Goal: Task Accomplishment & Management: Manage account settings

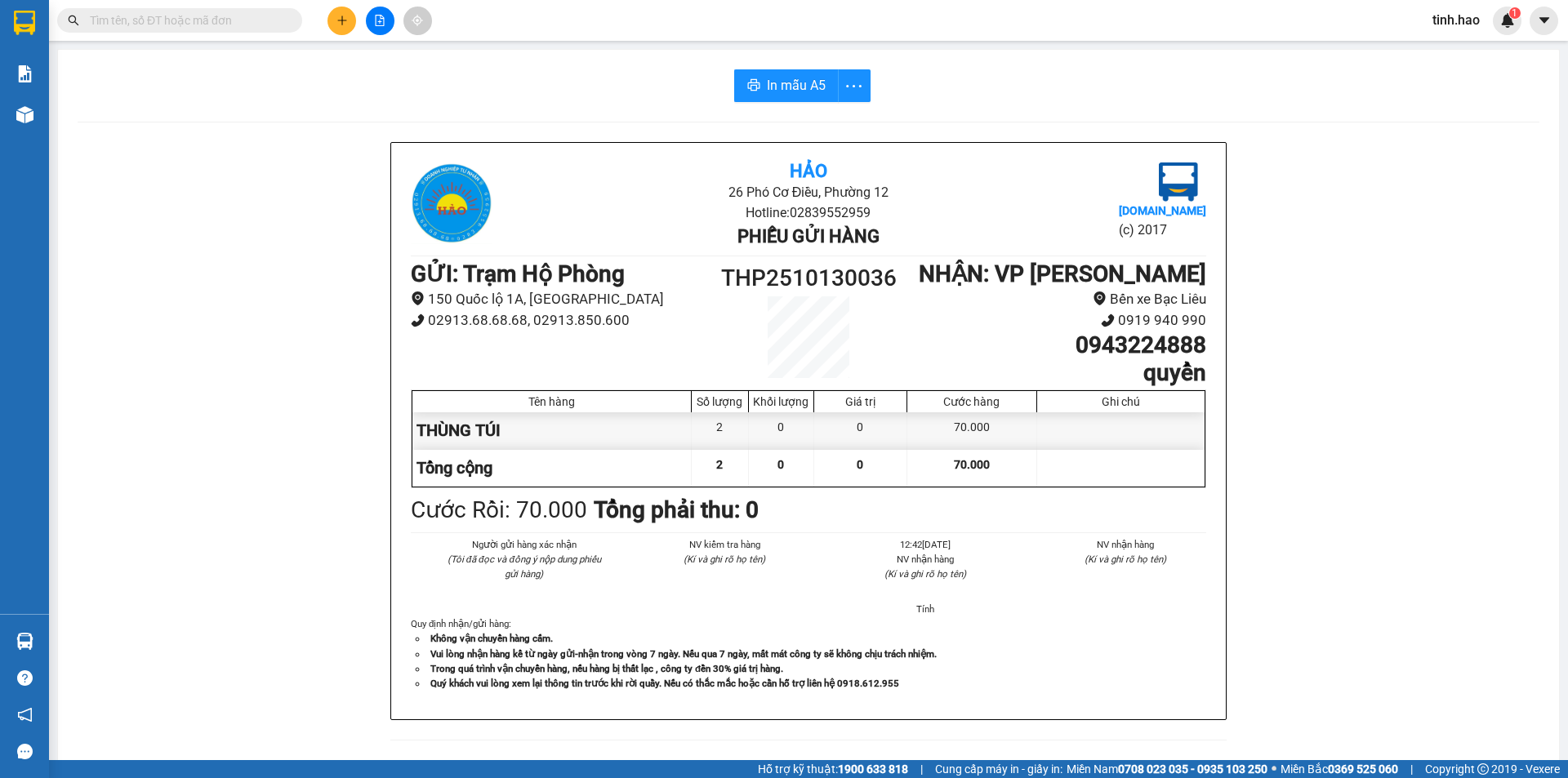
click at [260, 27] on input "text" at bounding box center [186, 20] width 193 height 18
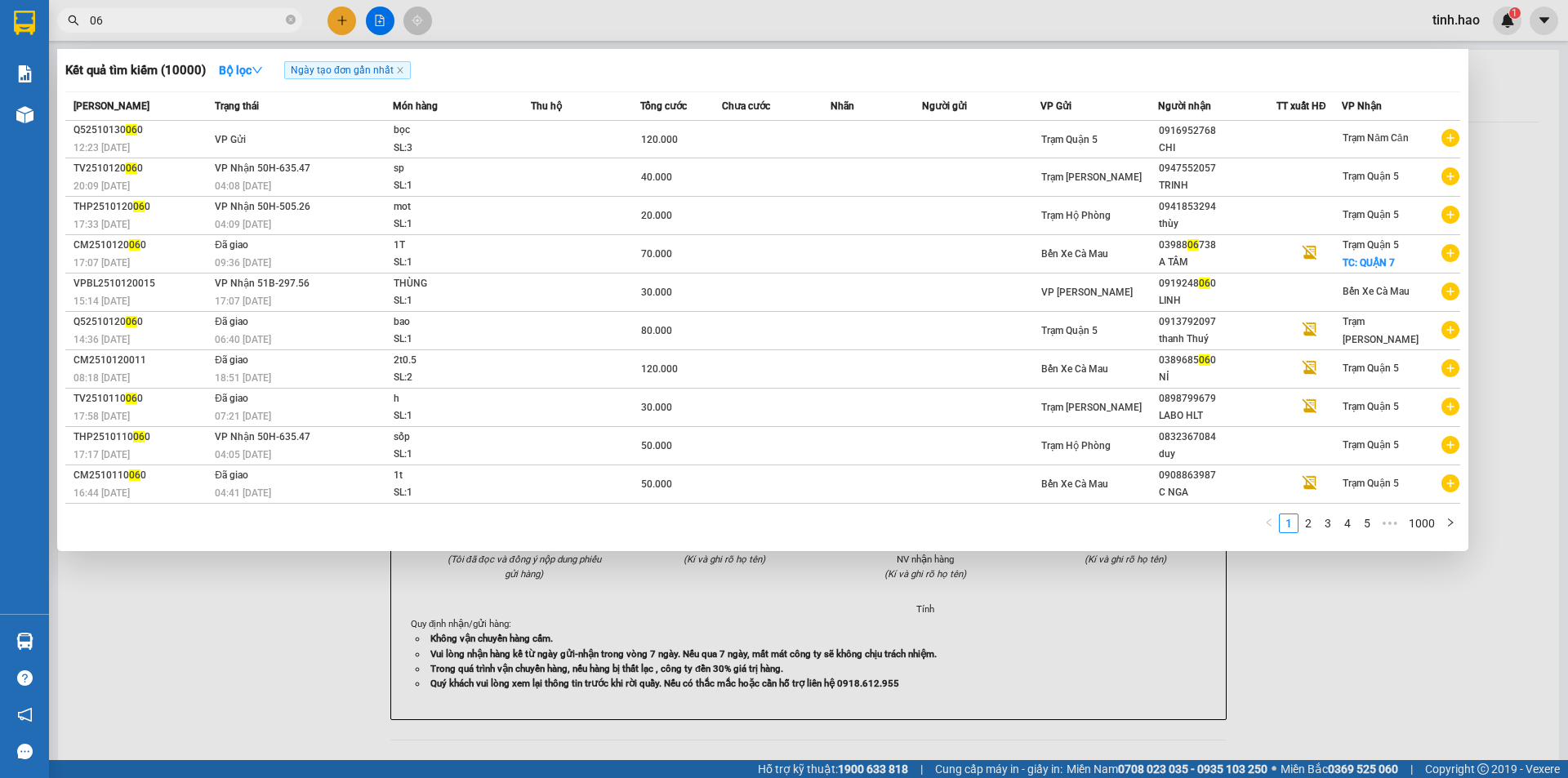
type input "0"
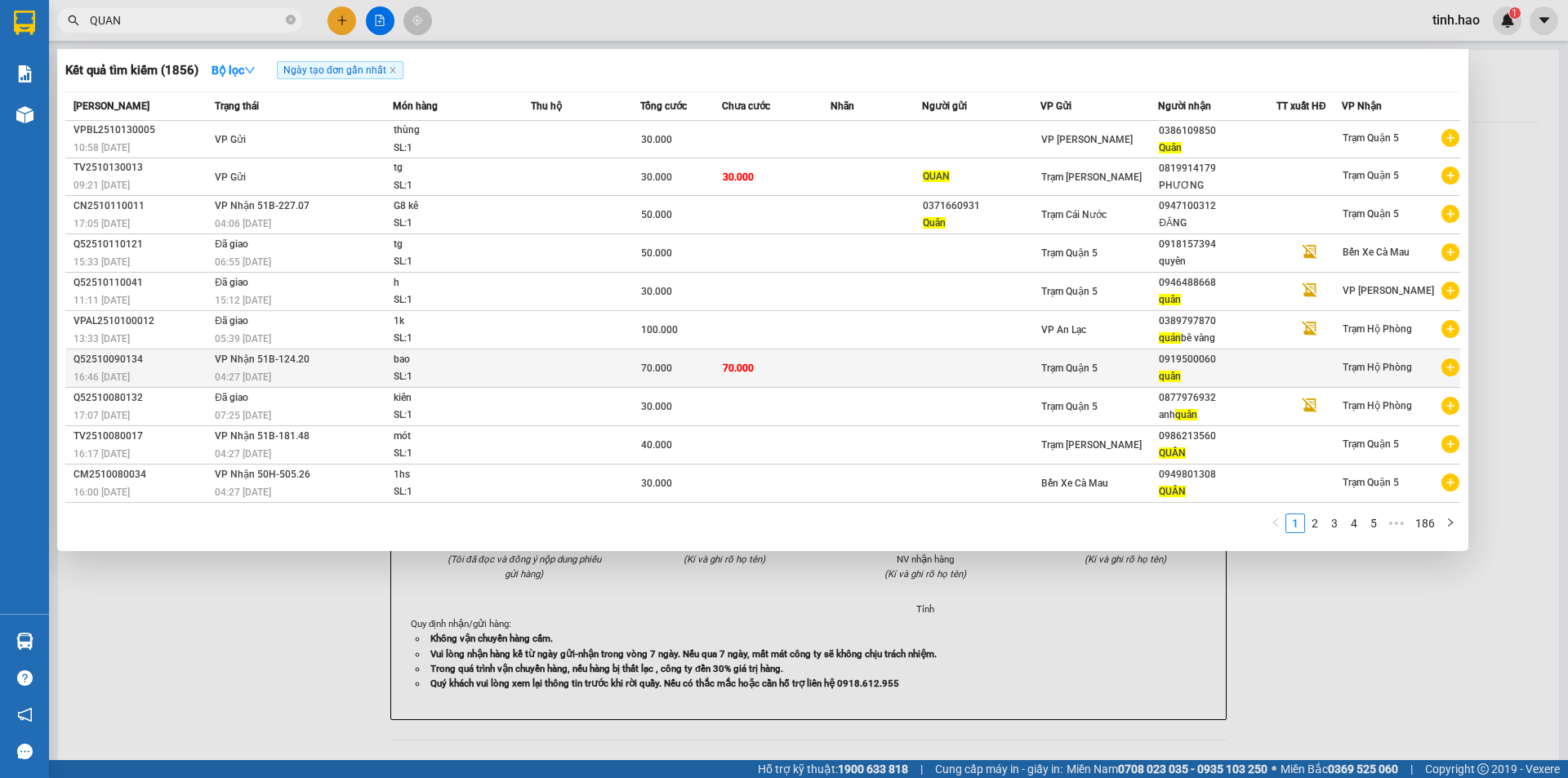
type input "QUAN"
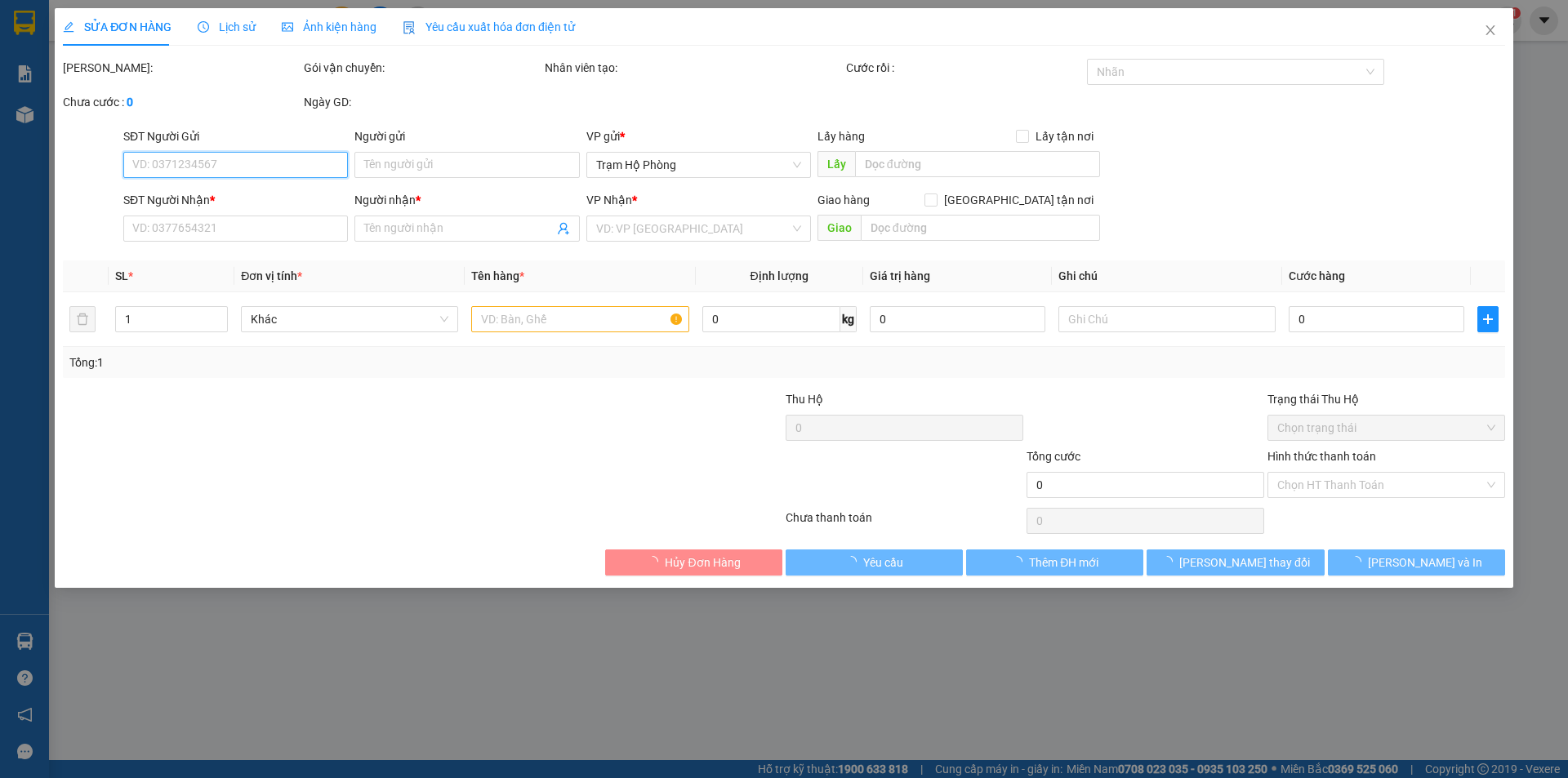
type input "0919500060"
type input "quân"
type input "70.000"
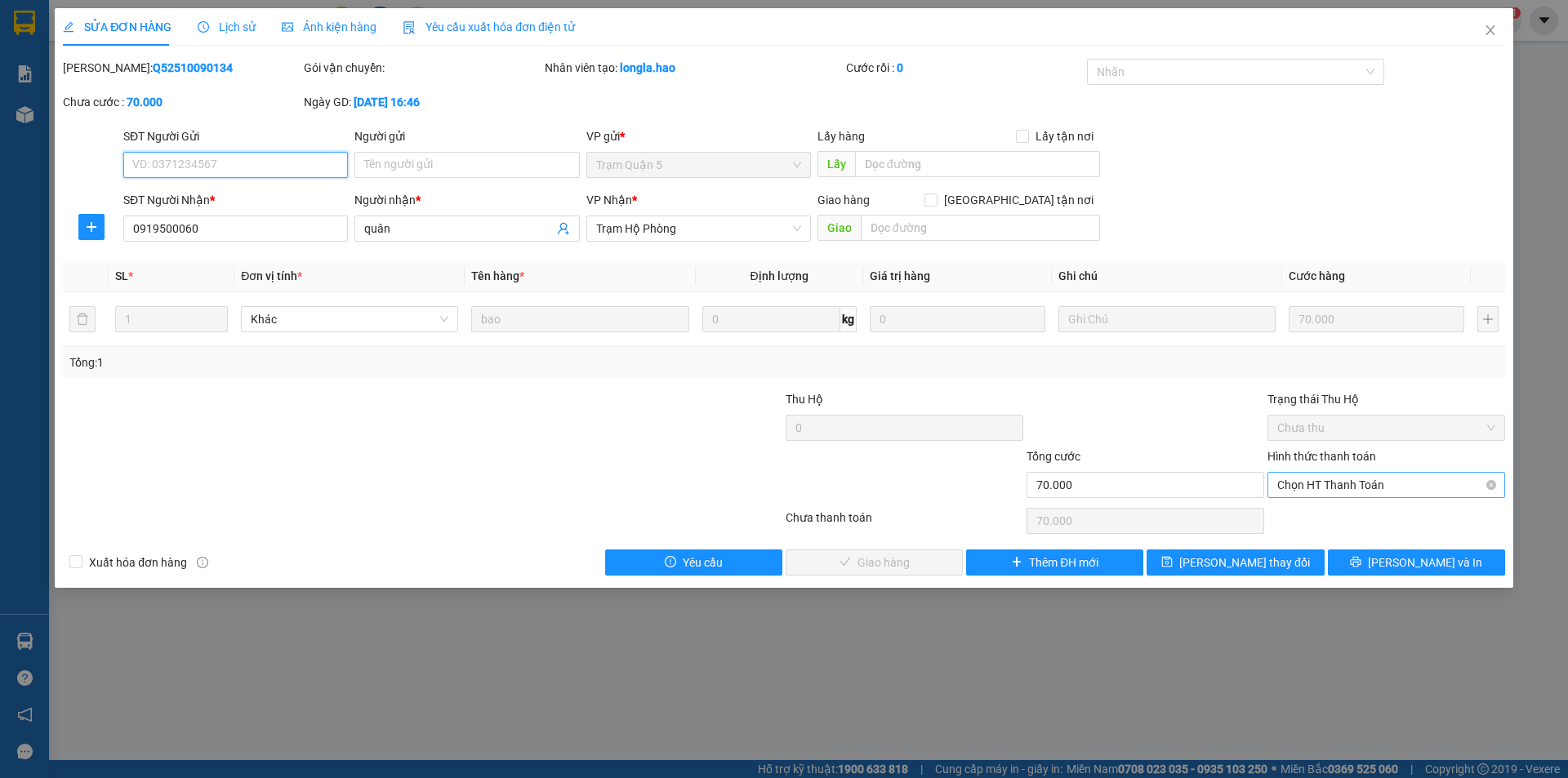
click at [1484, 480] on span "Chọn HT Thanh Toán" at bounding box center [1387, 485] width 218 height 24
click at [1424, 517] on div "Tại văn phòng" at bounding box center [1387, 518] width 218 height 18
type input "0"
click at [860, 562] on span "Lưu và Giao hàng" at bounding box center [895, 562] width 157 height 18
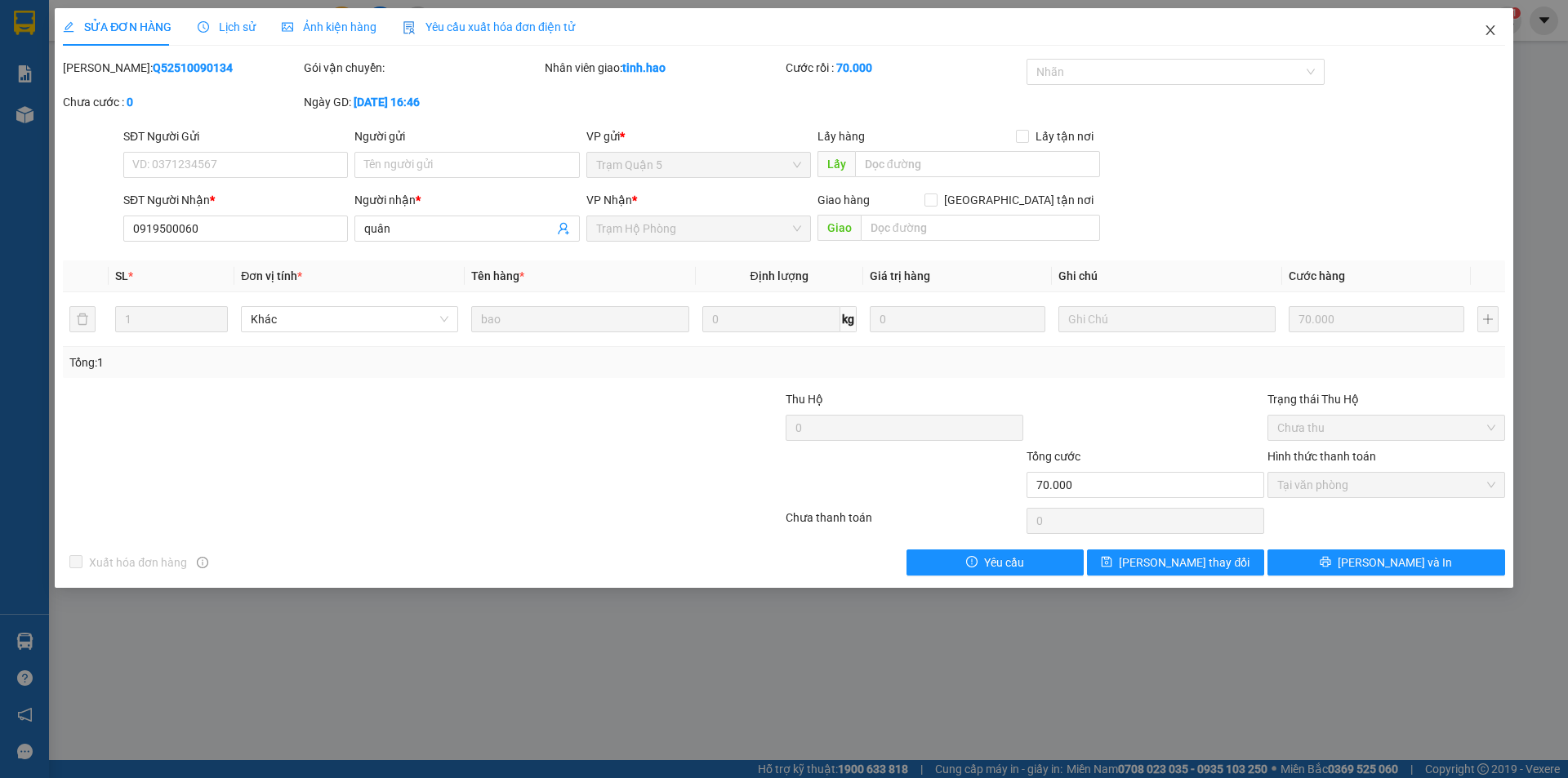
click at [1497, 30] on icon "close" at bounding box center [1490, 30] width 13 height 13
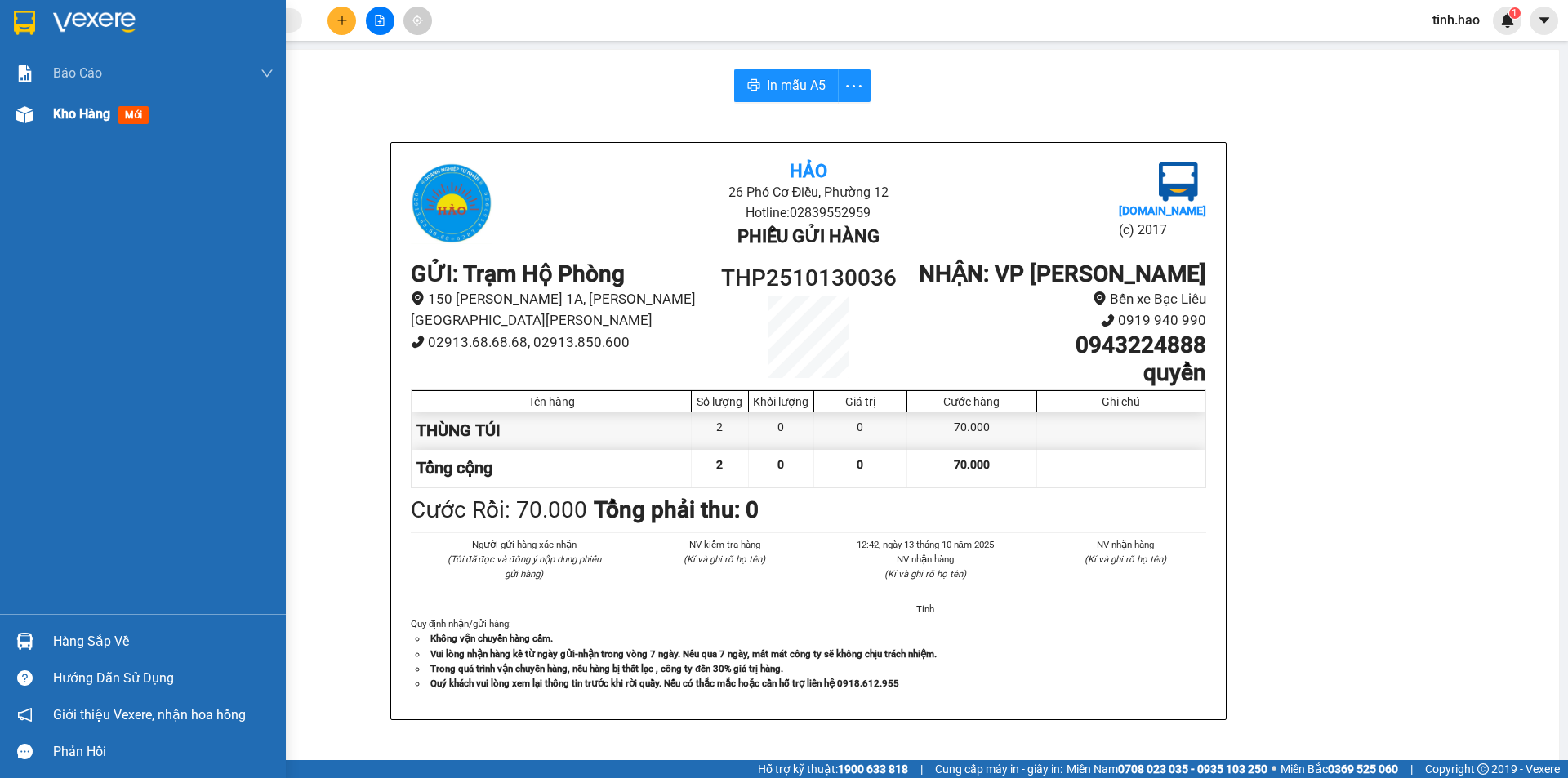
click at [143, 114] on span "mới" at bounding box center [133, 115] width 31 height 18
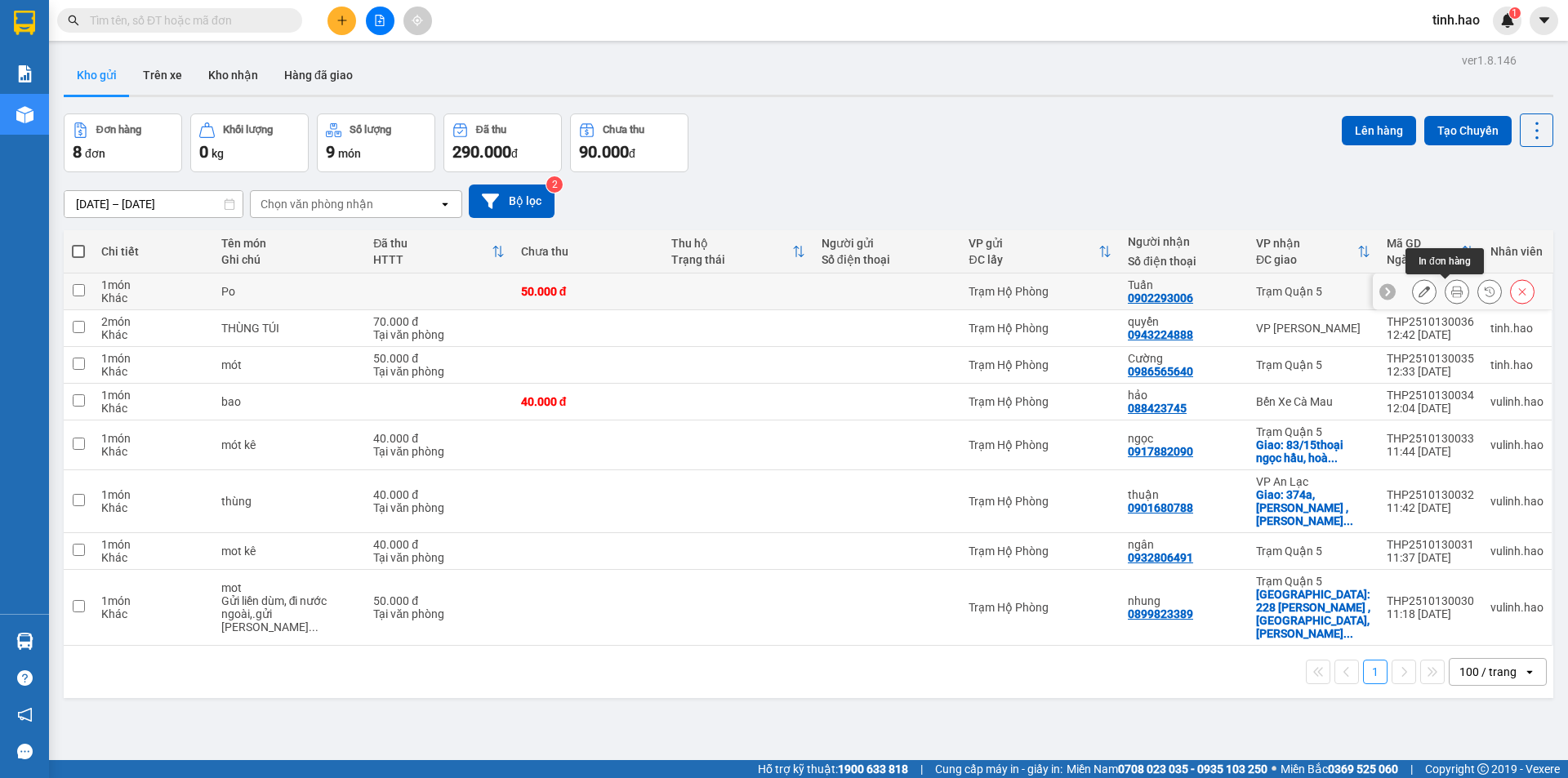
click at [1451, 288] on icon at bounding box center [1456, 291] width 11 height 11
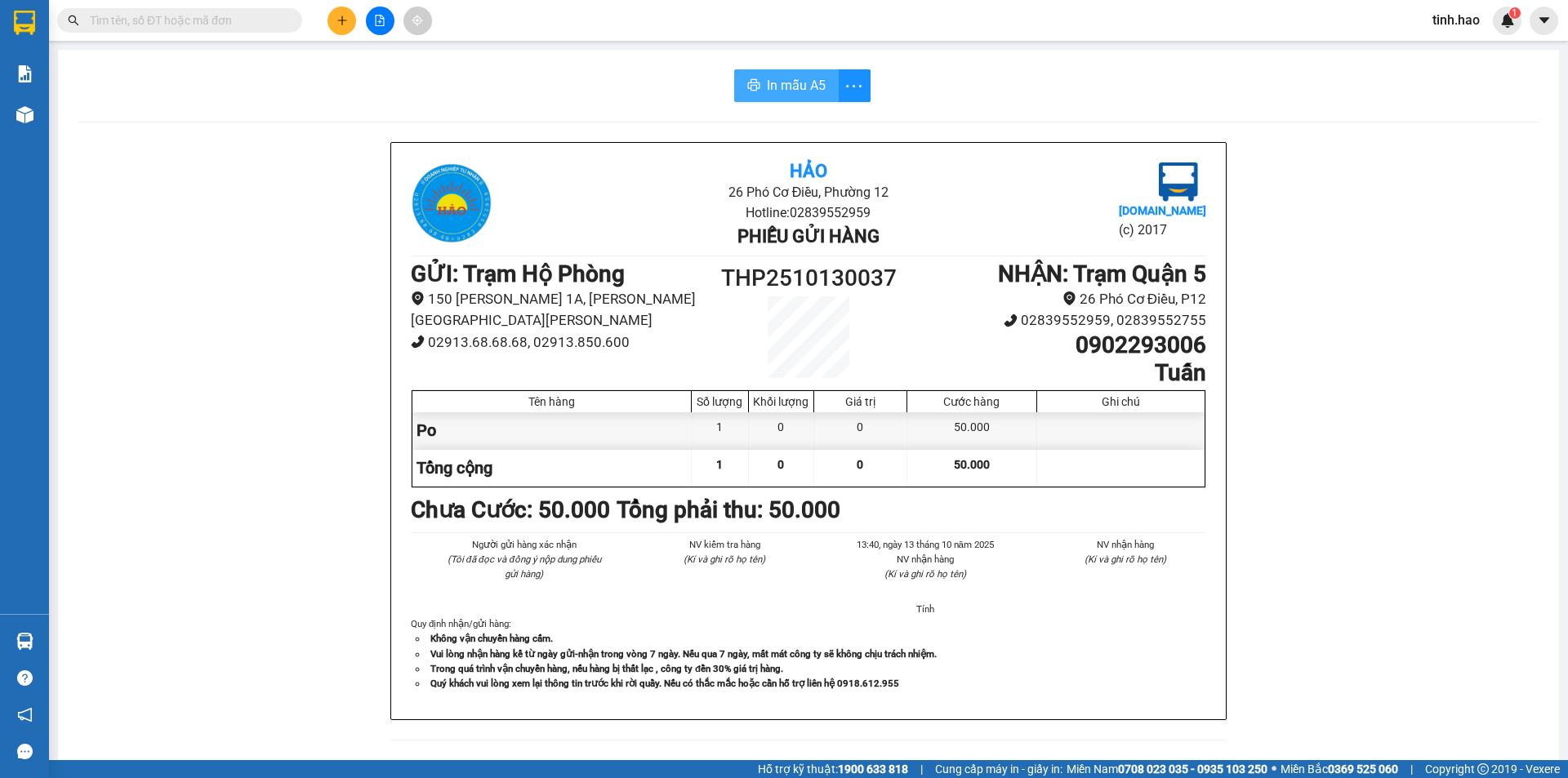
click at [801, 86] on span "In mẫu A5" at bounding box center [796, 85] width 58 height 20
click at [770, 80] on span "In mẫu A5" at bounding box center [796, 85] width 58 height 20
click at [213, 24] on input "text" at bounding box center [186, 20] width 193 height 18
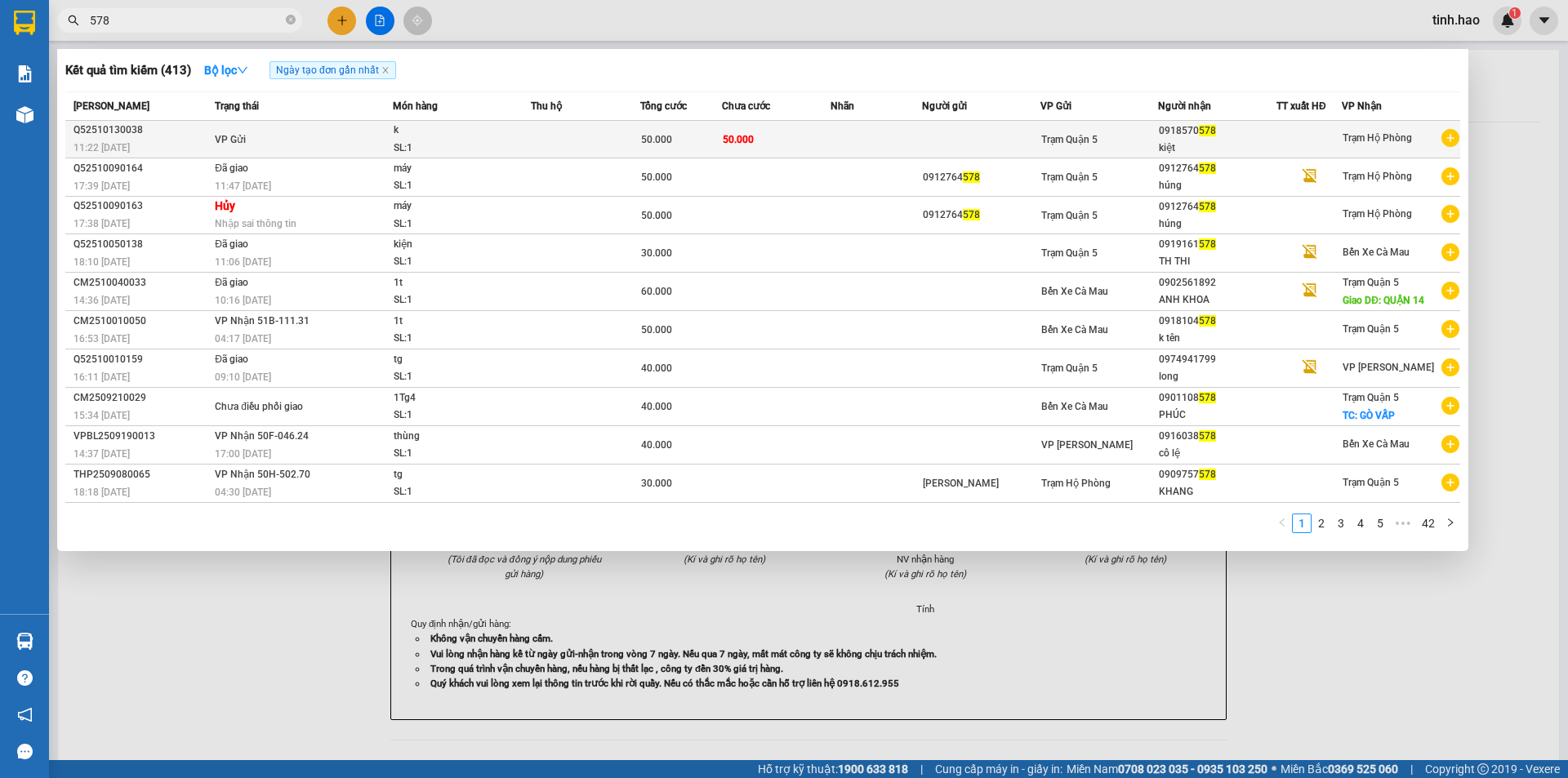
type input "578"
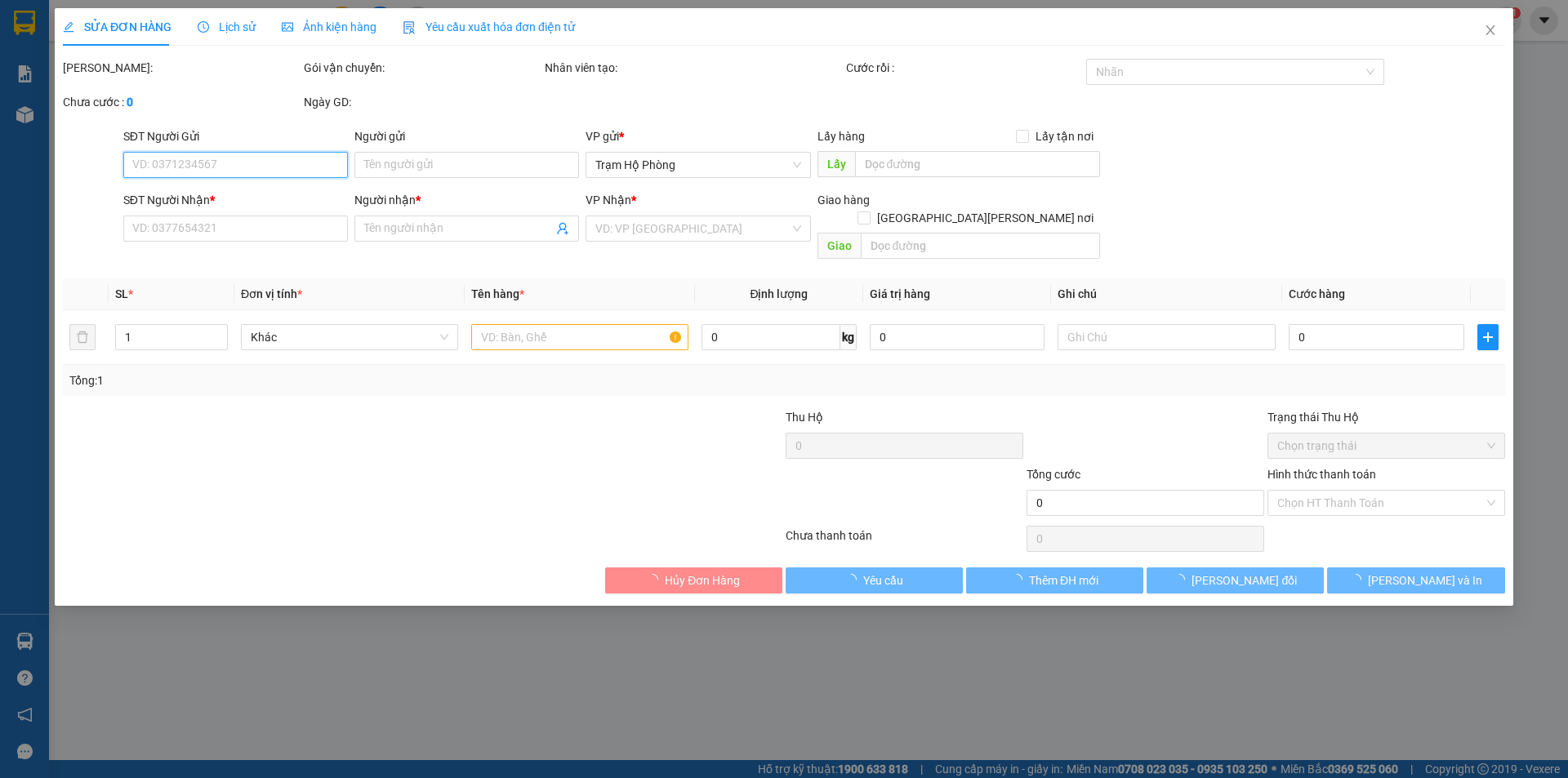
type input "0918570578"
type input "kiệt"
type input "50.000"
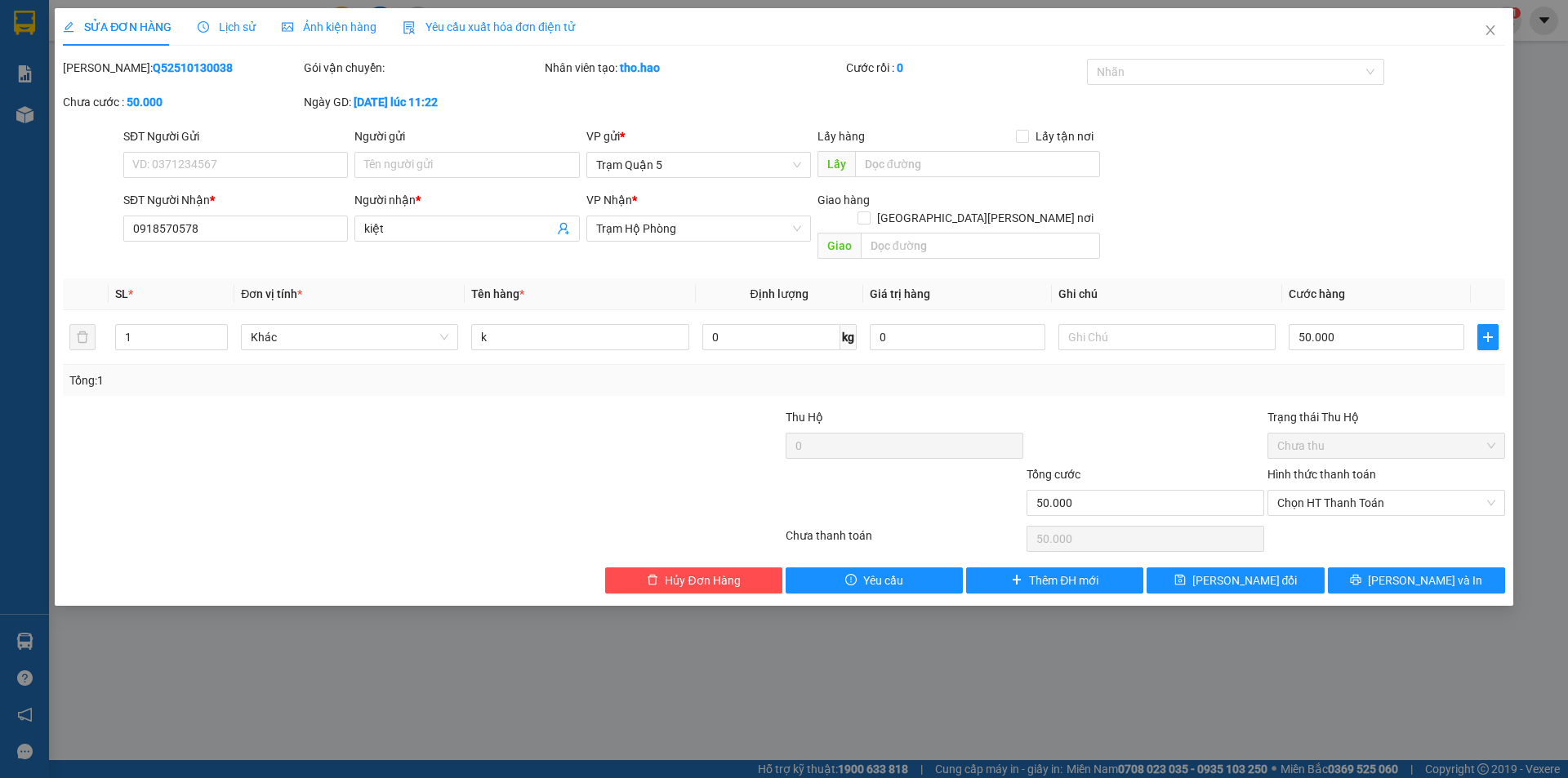
click at [343, 24] on span "Ảnh kiện hàng" at bounding box center [329, 26] width 95 height 13
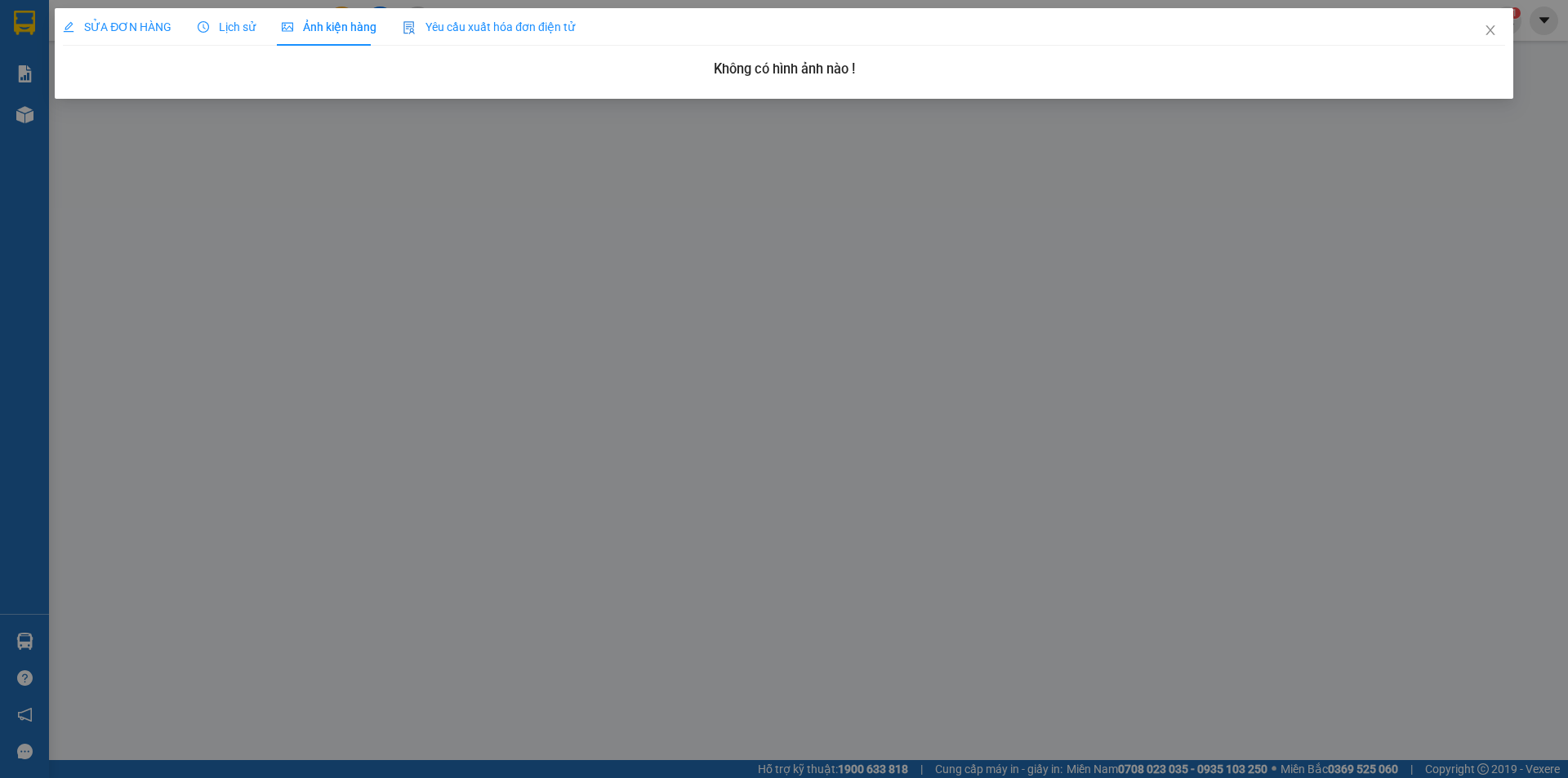
click at [123, 27] on span "SỬA ĐƠN HÀNG" at bounding box center [117, 26] width 109 height 13
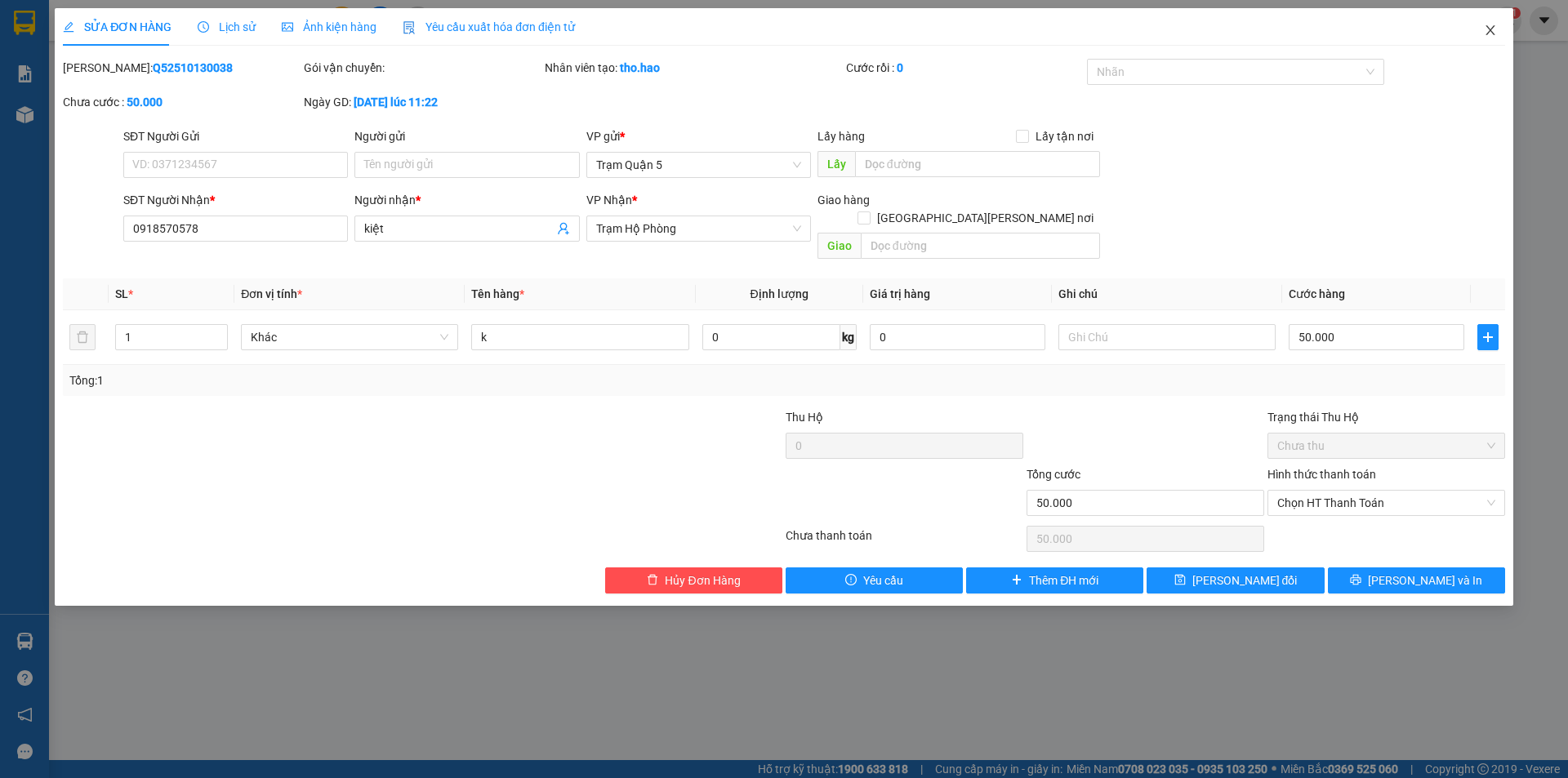
click at [1487, 30] on icon "close" at bounding box center [1490, 30] width 13 height 13
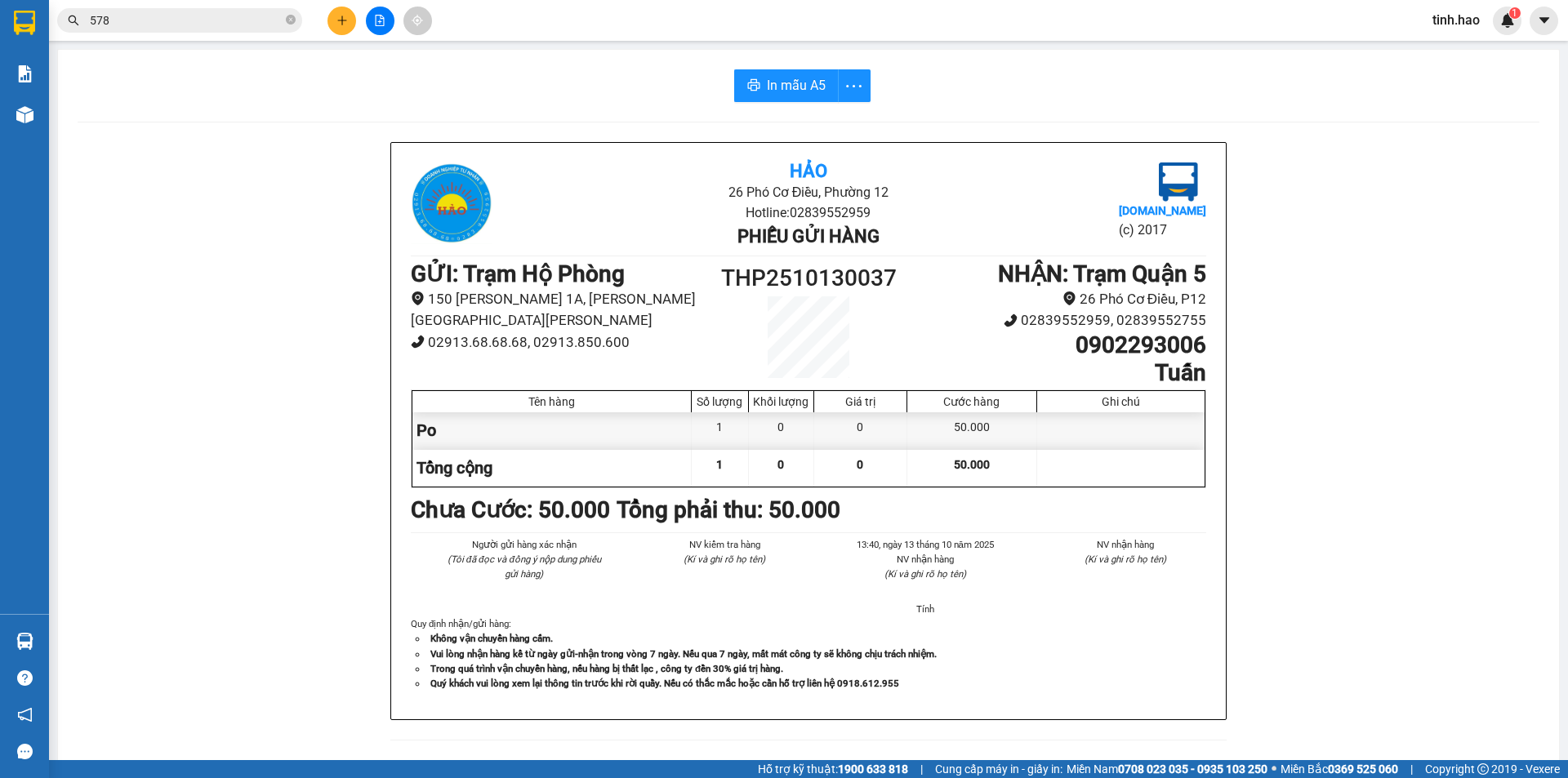
drag, startPoint x: 175, startPoint y: 27, endPoint x: 154, endPoint y: 9, distance: 27.7
click at [174, 27] on input "578" at bounding box center [186, 20] width 193 height 18
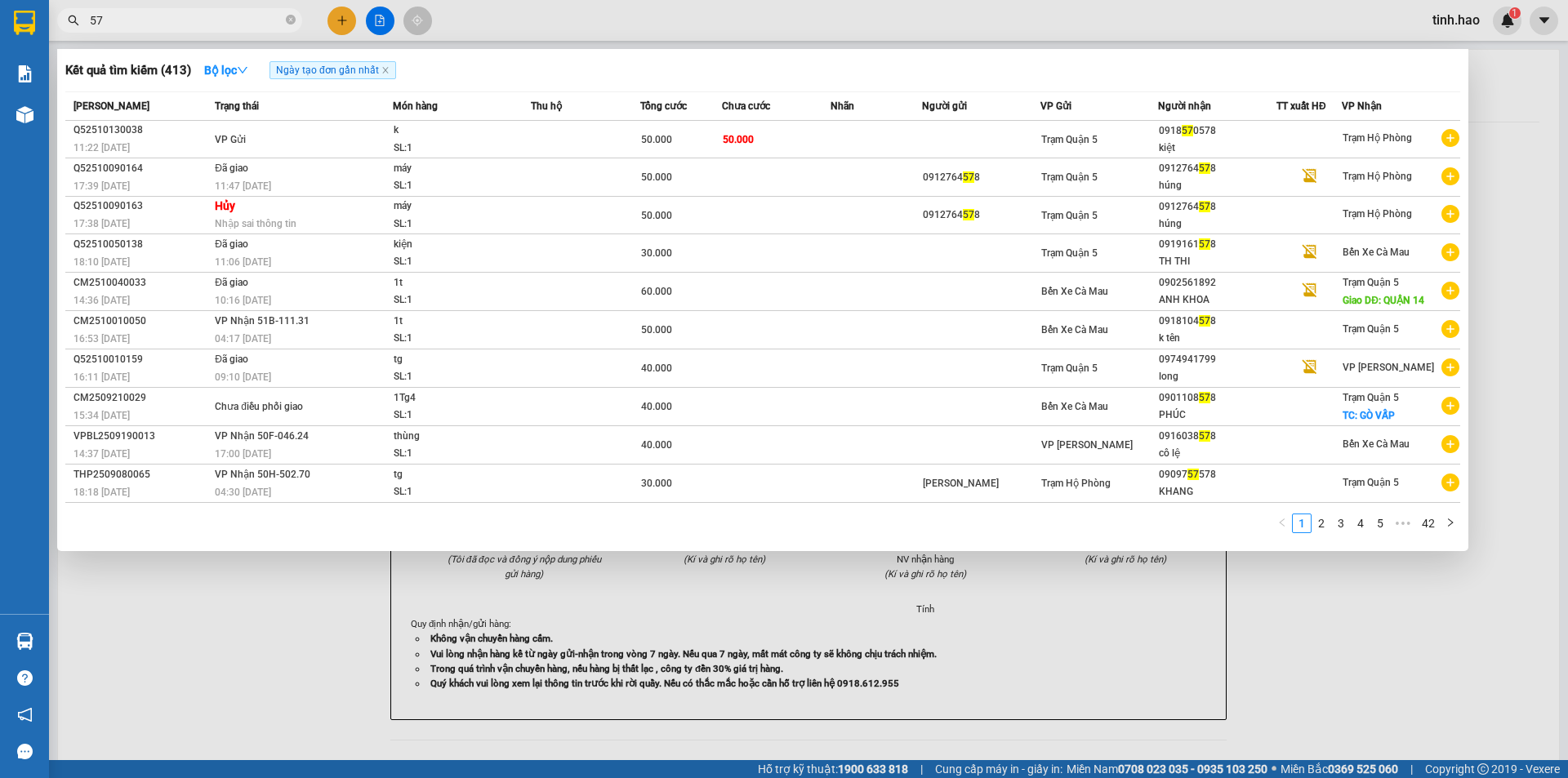
type input "5"
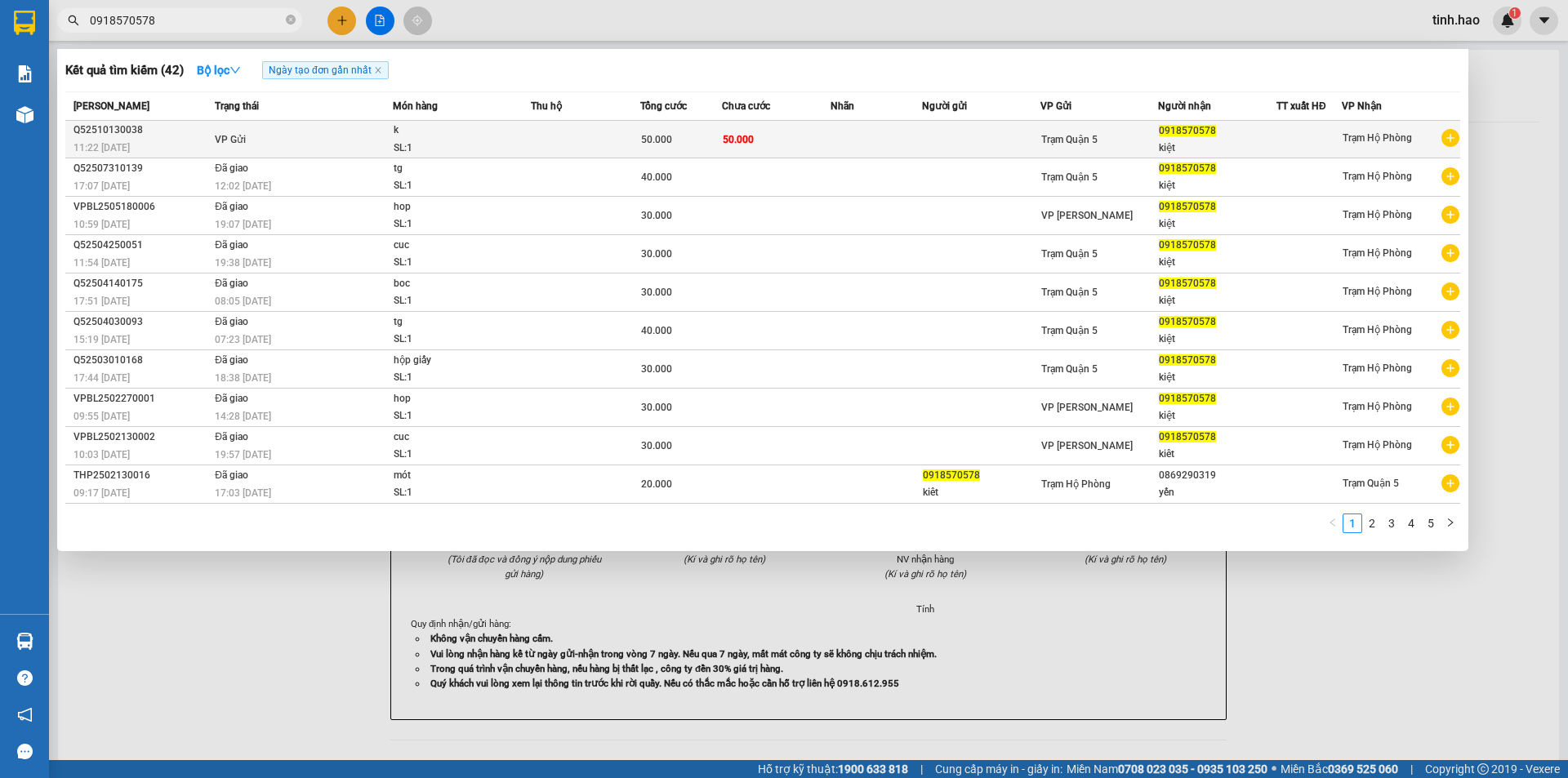
type input "0918570578"
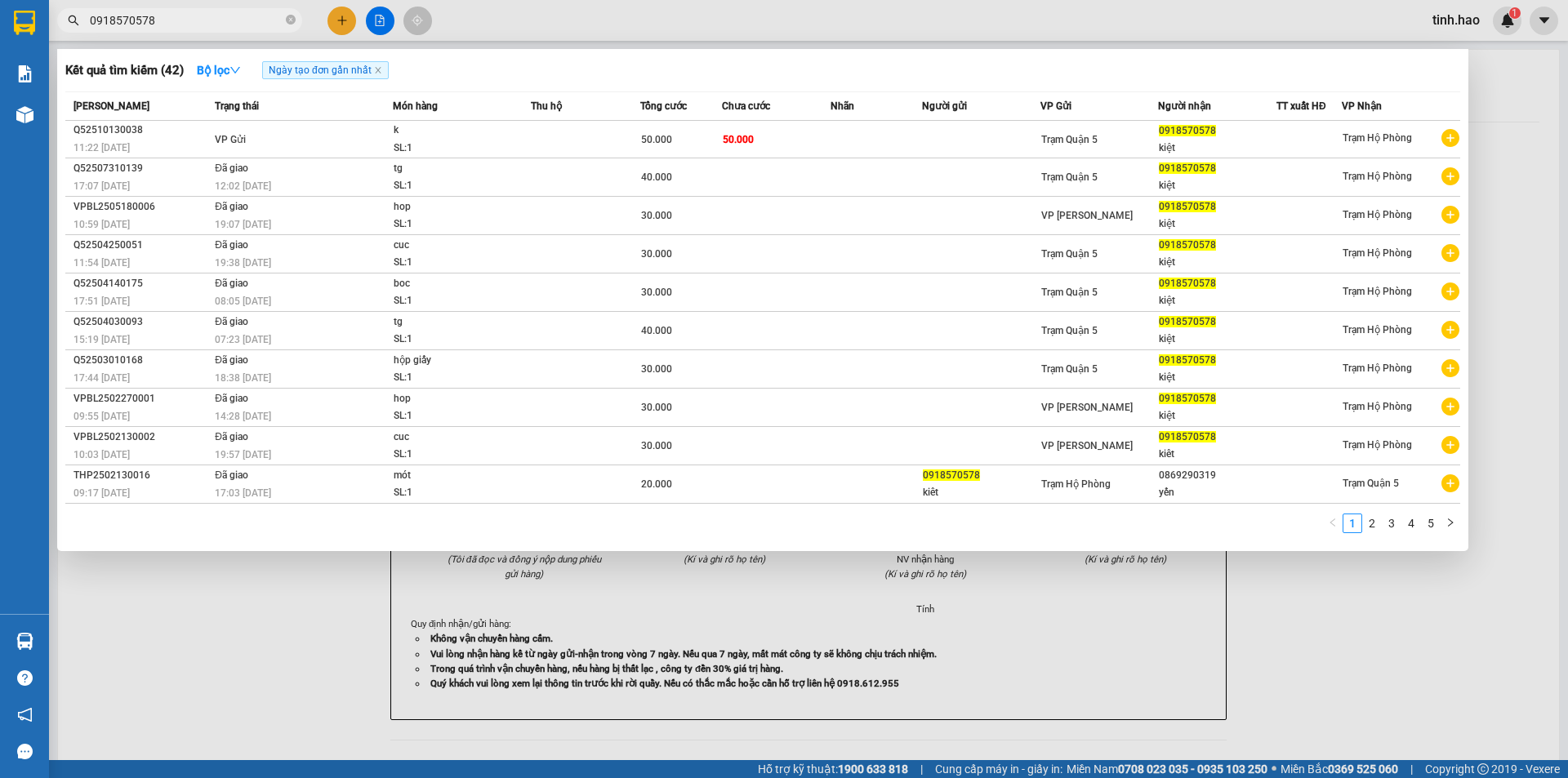
click at [667, 131] on div "50.000" at bounding box center [682, 139] width 80 height 18
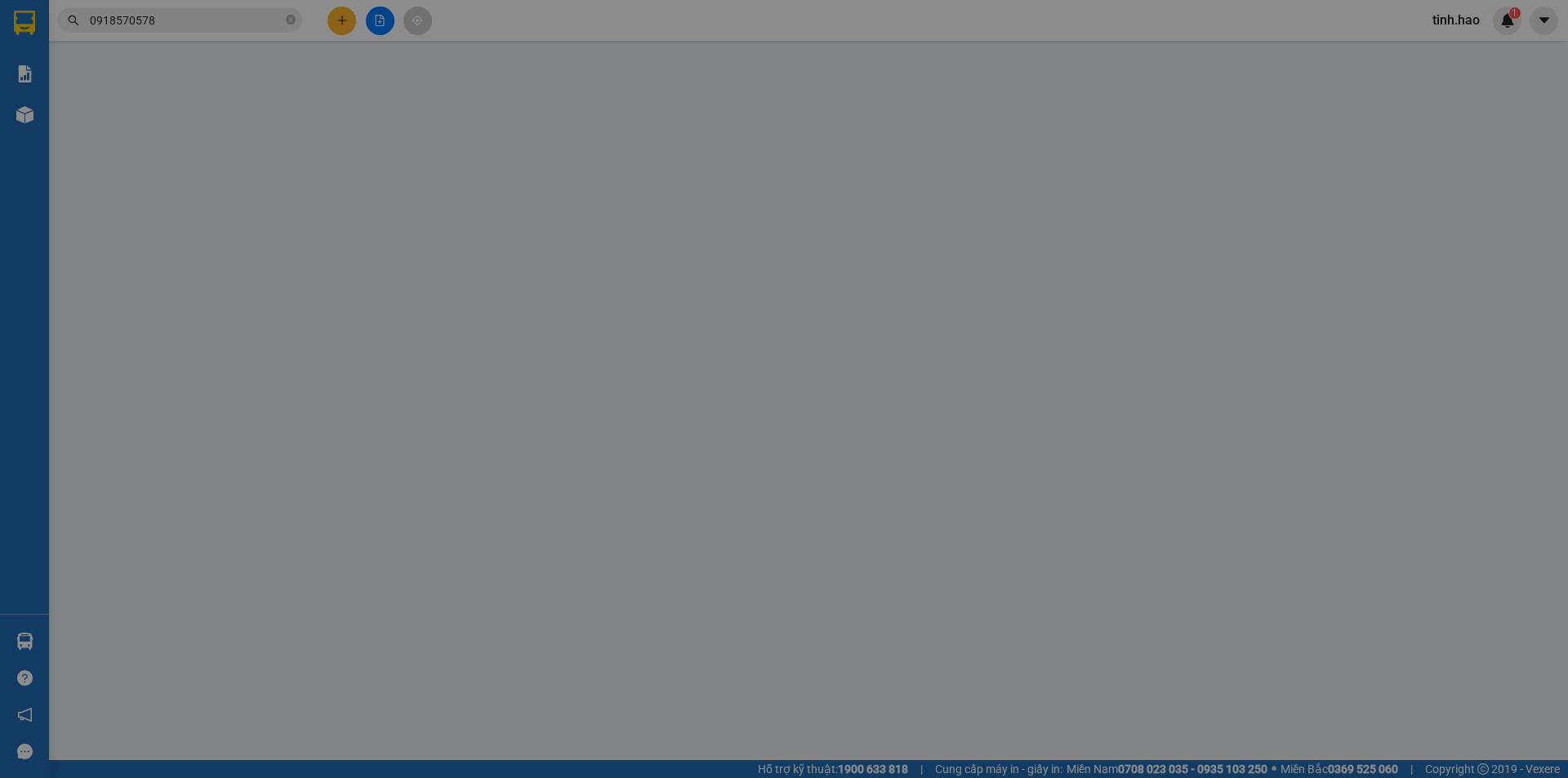
type input "0918570578"
type input "kiệt"
type input "50.000"
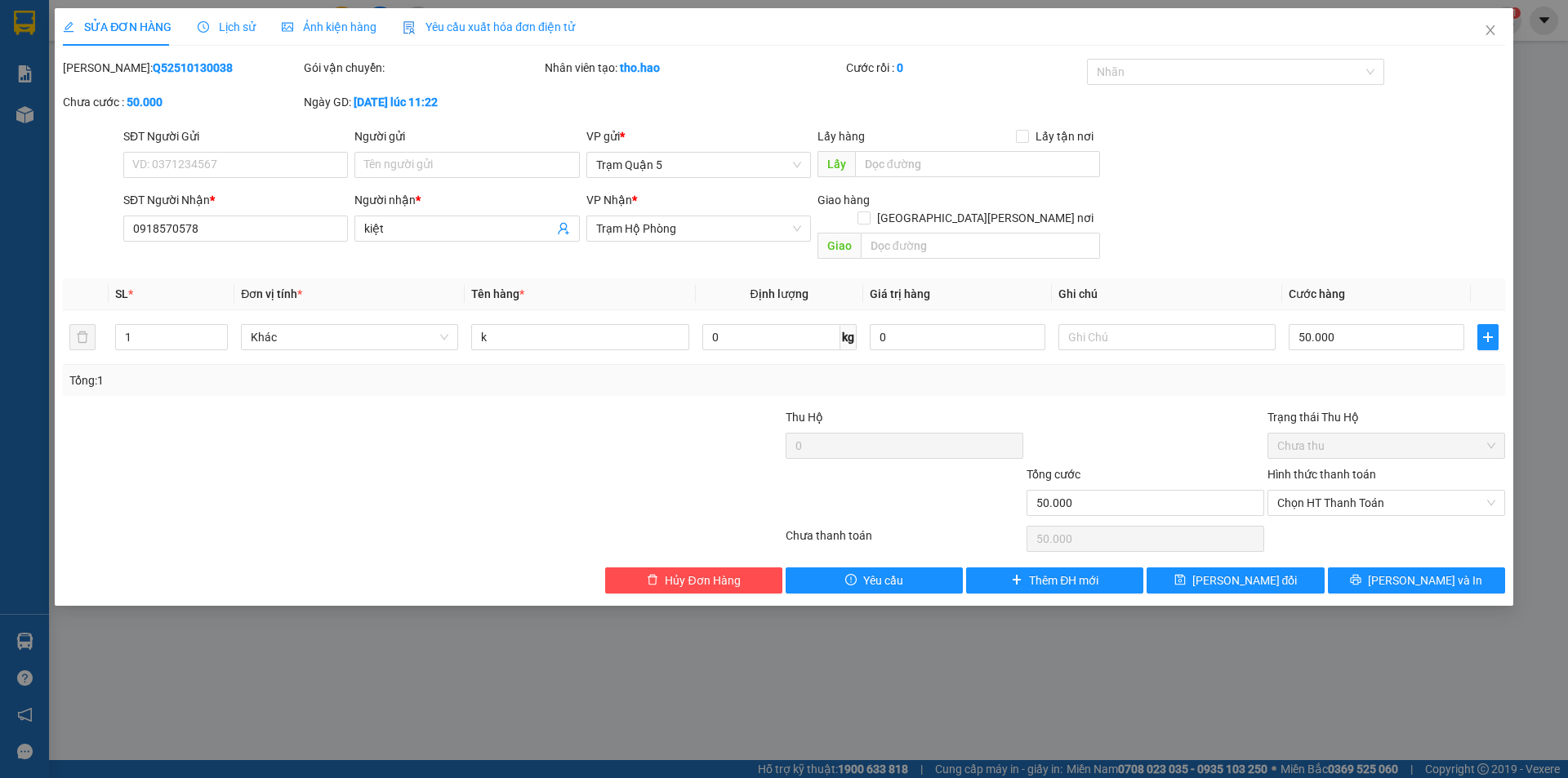
click at [327, 28] on span "Ảnh kiện hàng" at bounding box center [329, 26] width 95 height 13
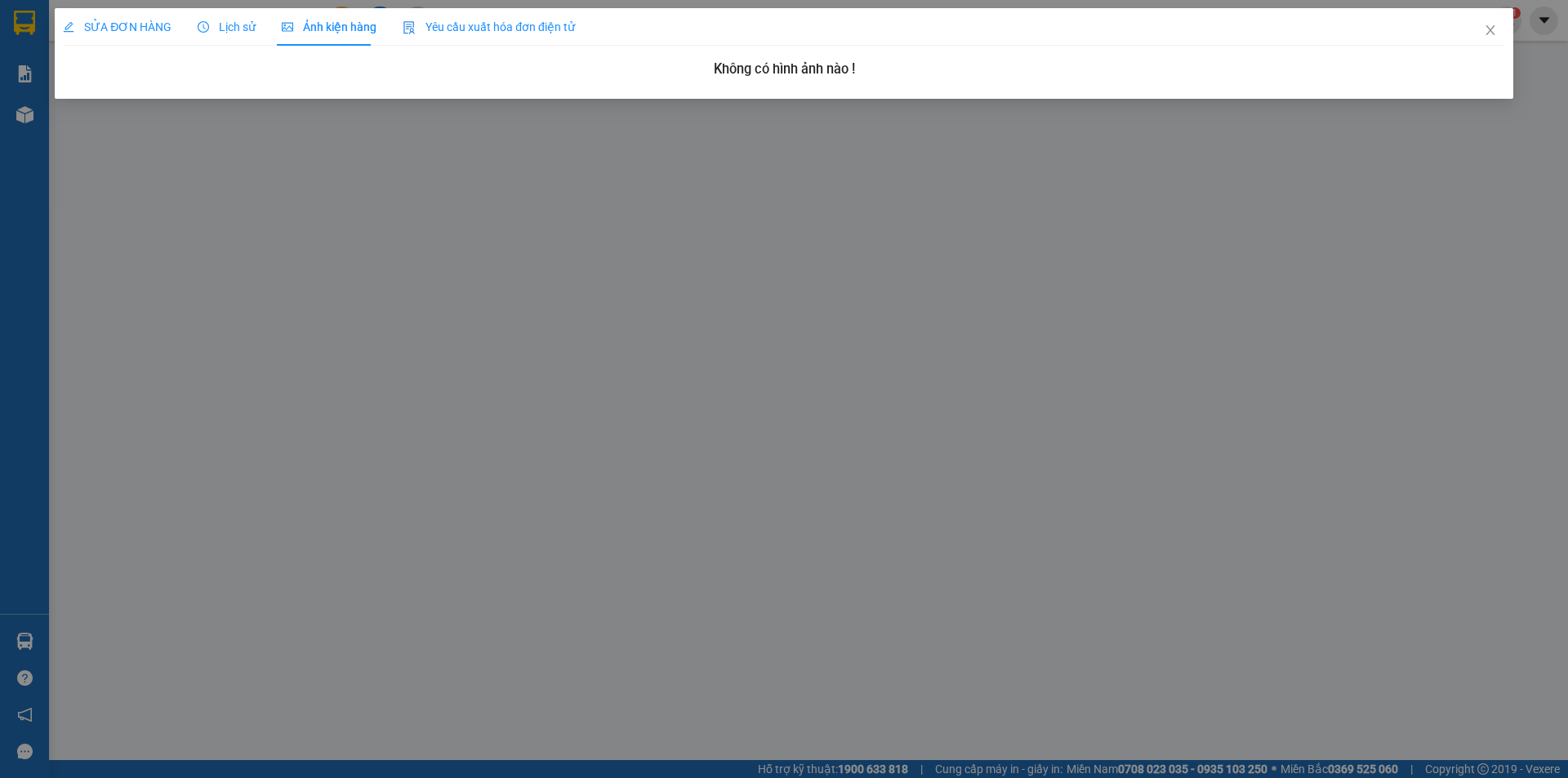
click at [132, 30] on span "SỬA ĐƠN HÀNG" at bounding box center [117, 26] width 109 height 13
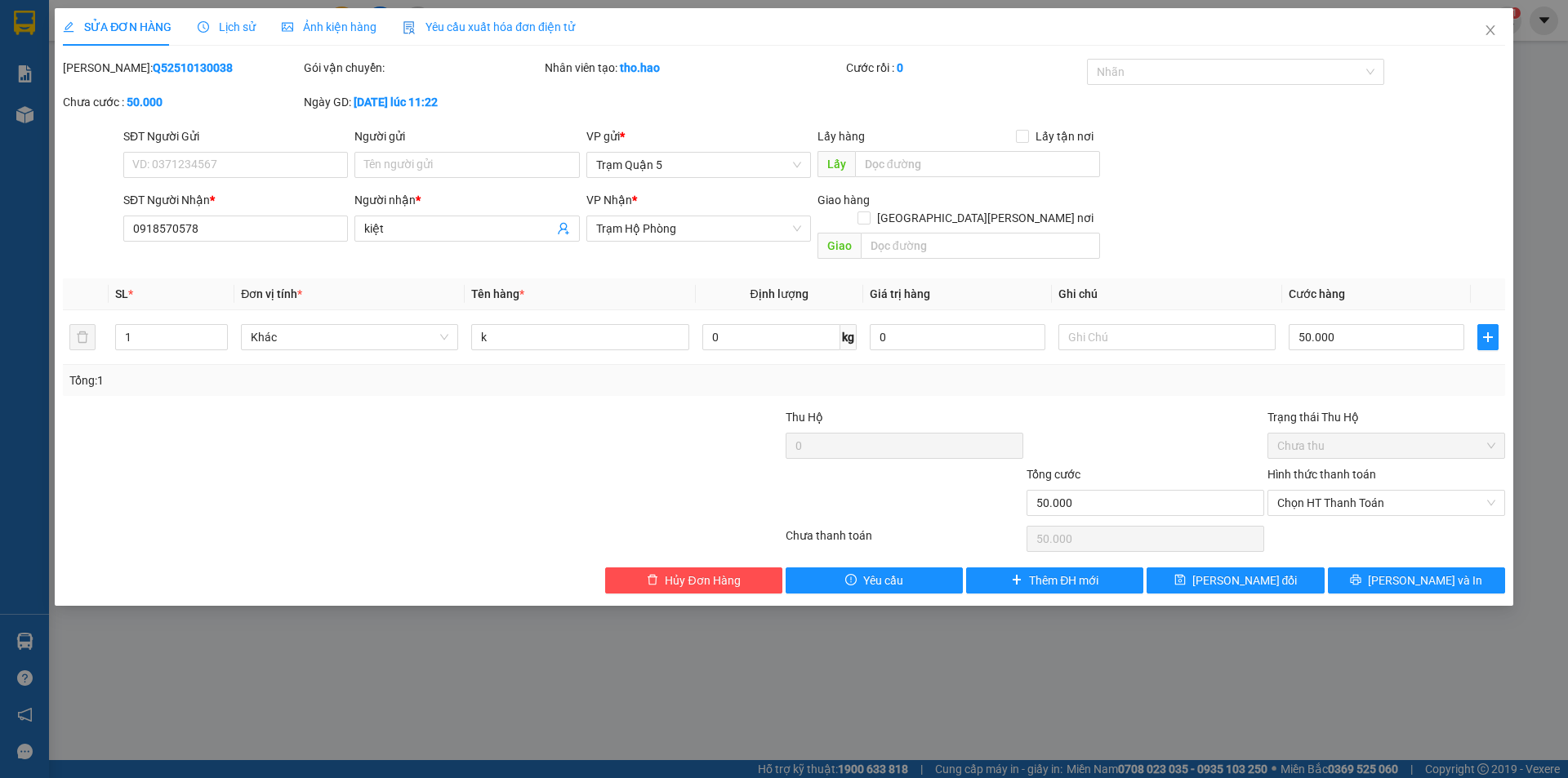
click at [346, 27] on span "Ảnh kiện hàng" at bounding box center [329, 26] width 95 height 13
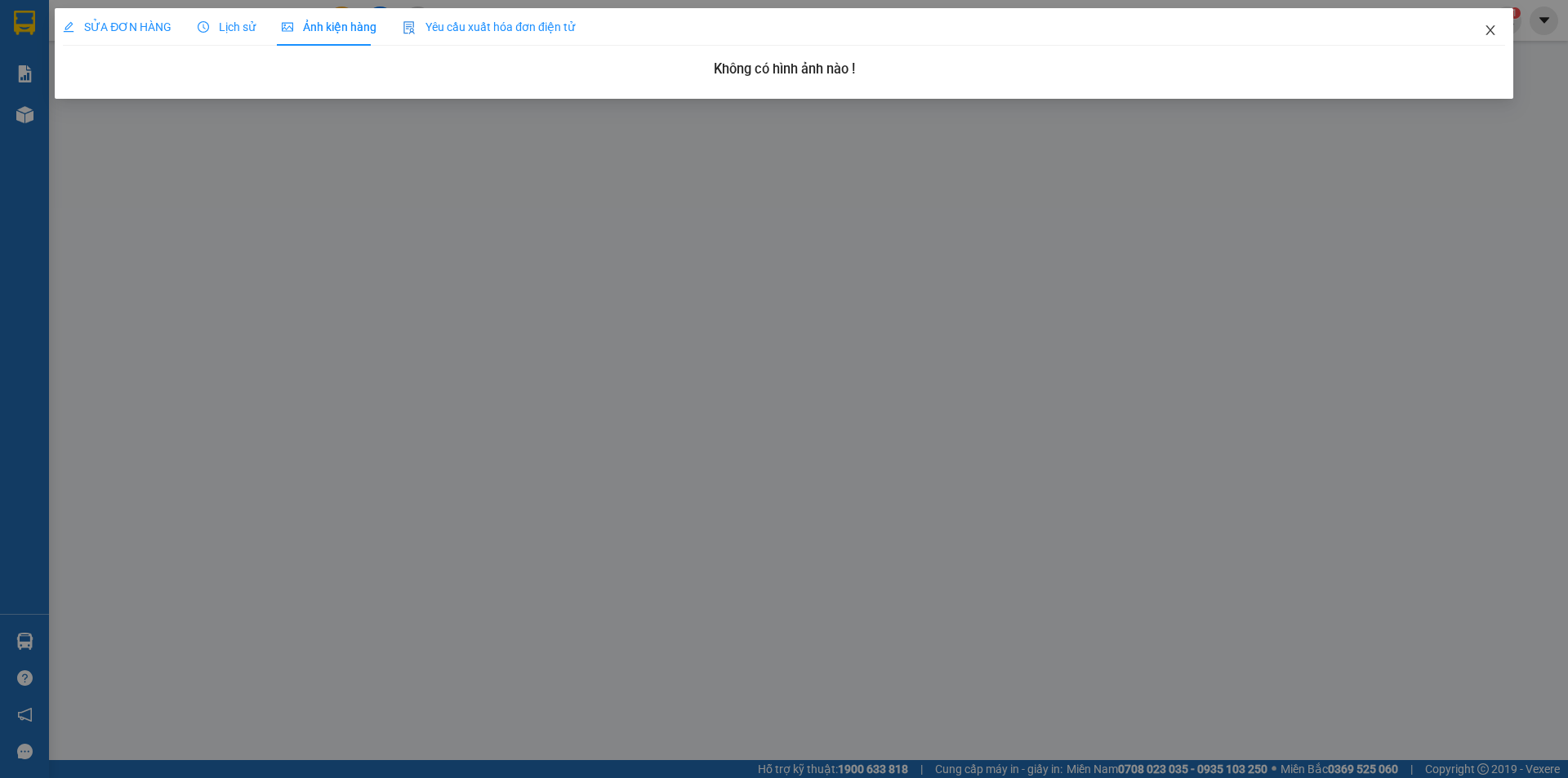
click at [1482, 28] on span "Close" at bounding box center [1490, 30] width 45 height 45
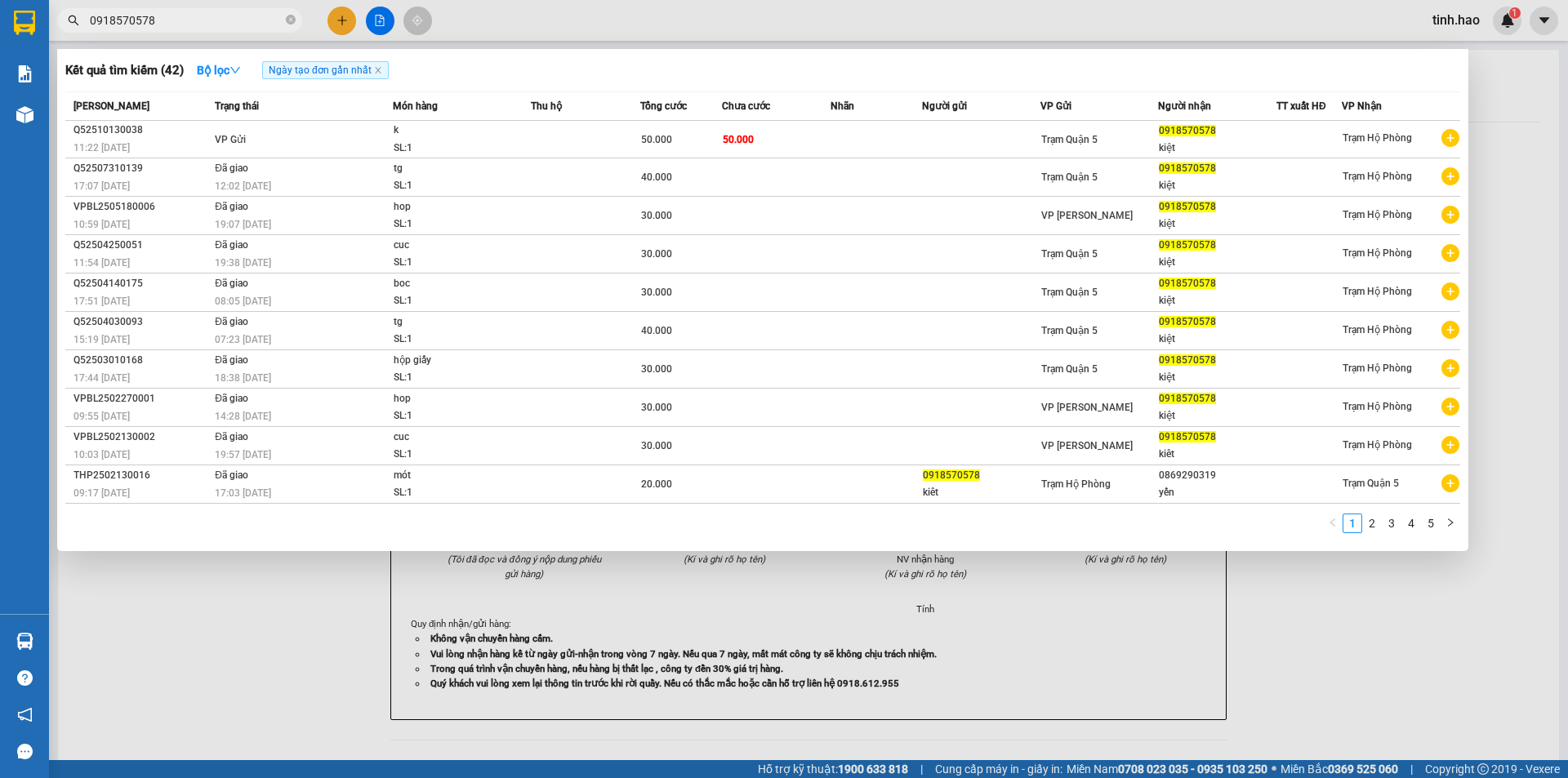
click at [241, 24] on input "0918570578" at bounding box center [186, 20] width 193 height 18
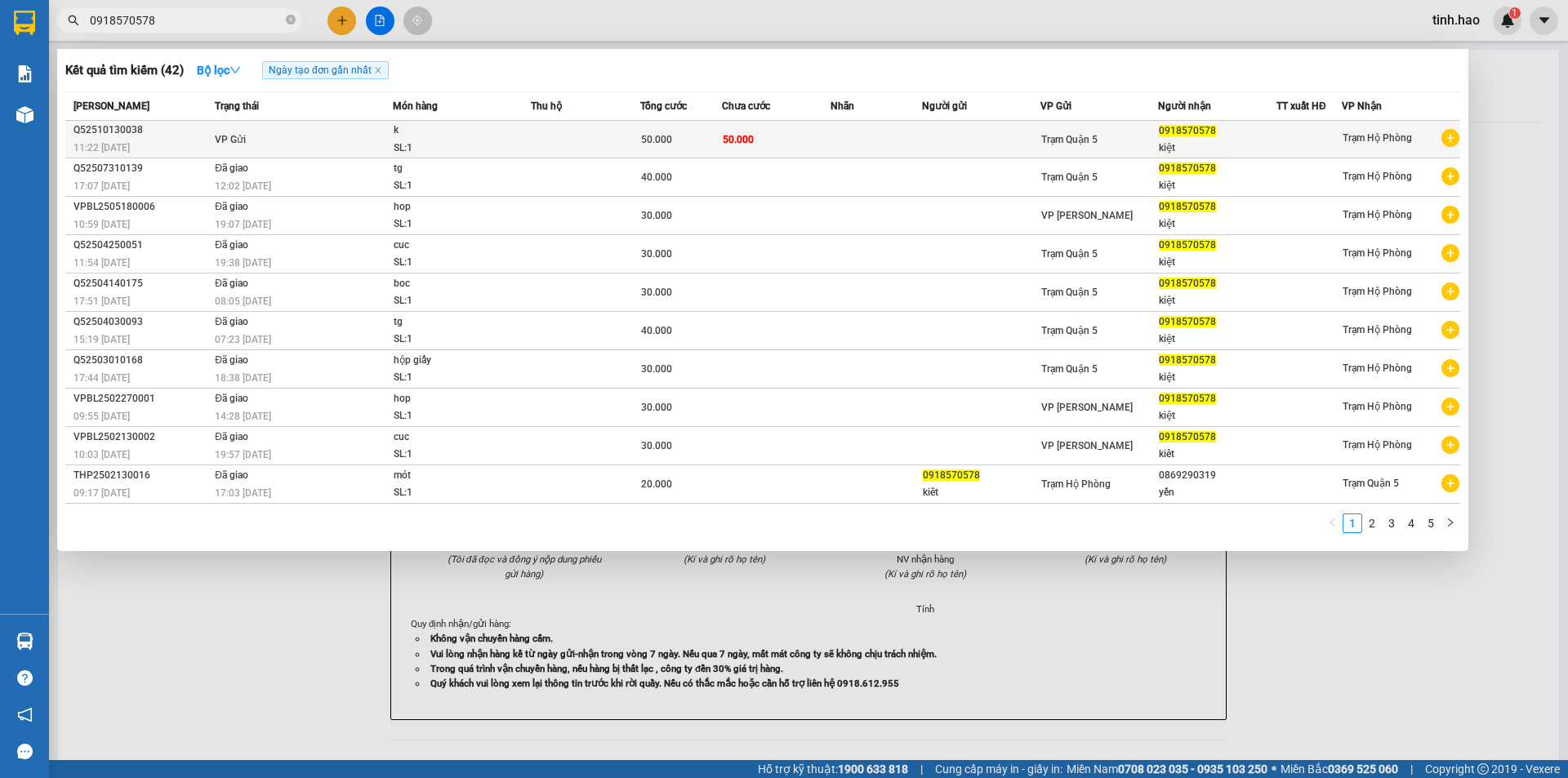
click at [800, 137] on td "50.000" at bounding box center [777, 139] width 110 height 37
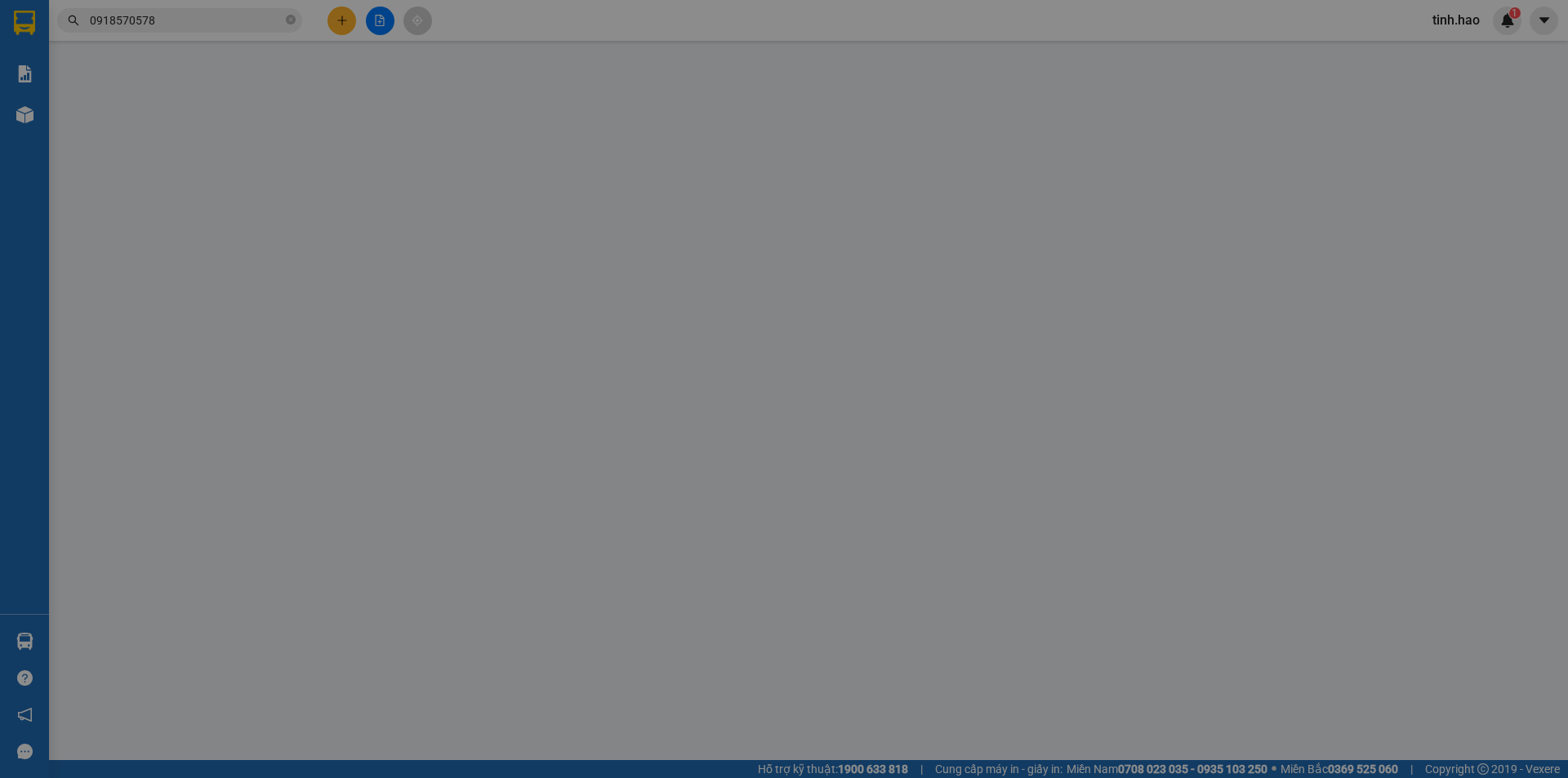
type input "0918570578"
type input "kiệt"
type input "50.000"
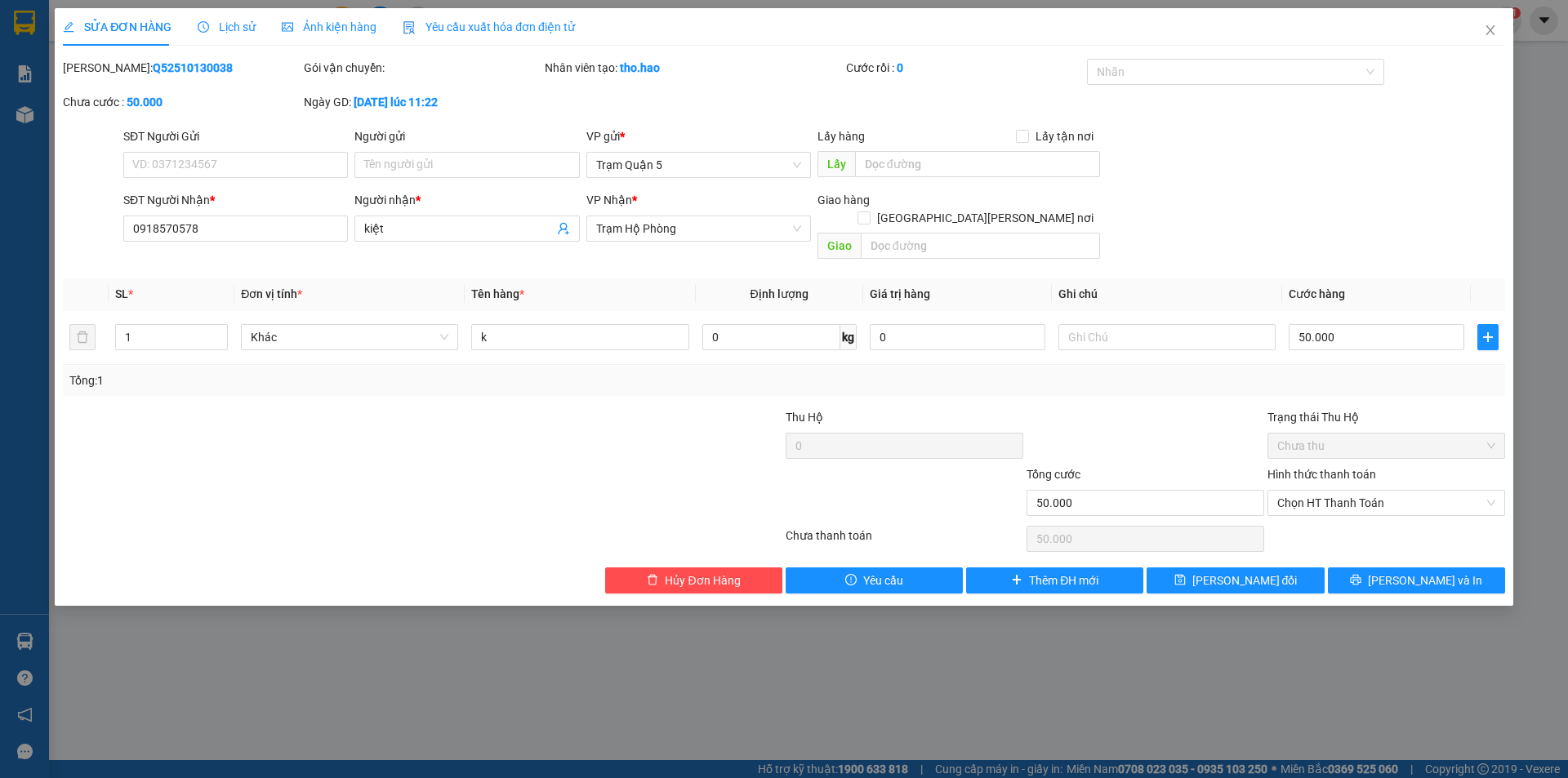
click at [1334, 657] on div "SỬA ĐƠN HÀNG Lịch sử Ảnh kiện hàng Yêu cầu xuất hóa đơn điện tử Total Paid Fee …" at bounding box center [784, 389] width 1568 height 778
click at [1490, 27] on icon "close" at bounding box center [1490, 30] width 13 height 13
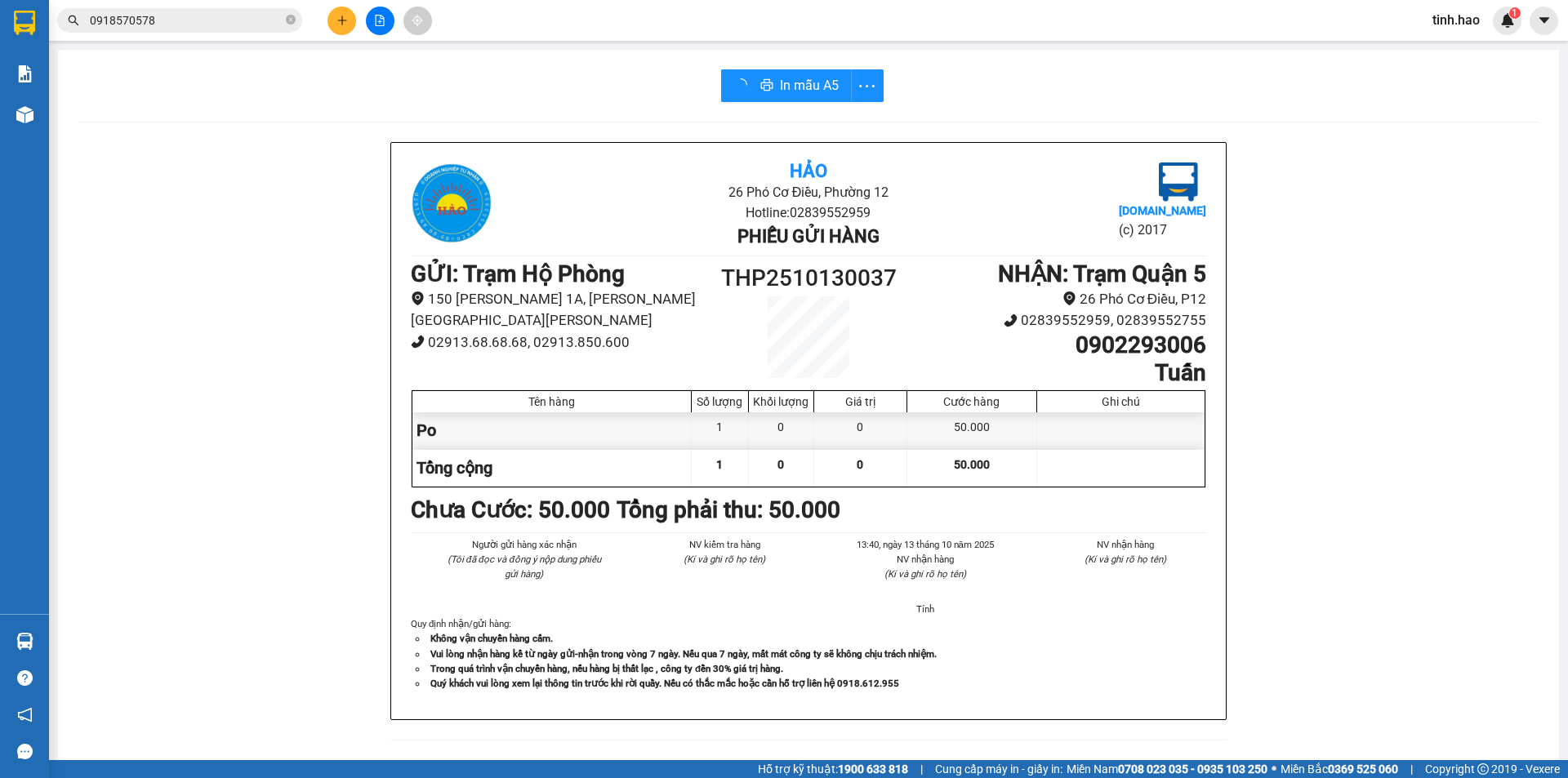
click at [235, 19] on input "0918570578" at bounding box center [186, 20] width 193 height 18
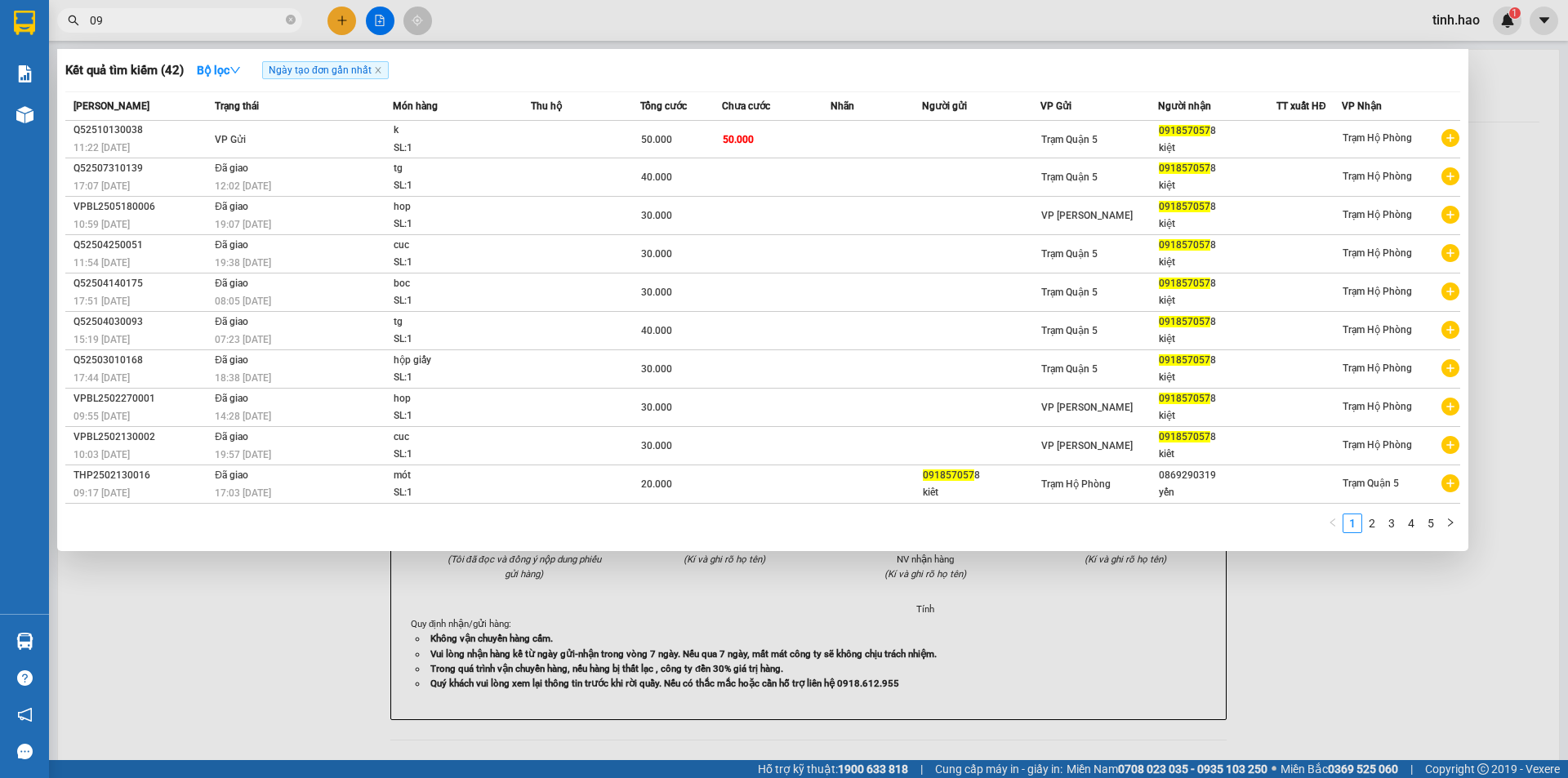
type input "0"
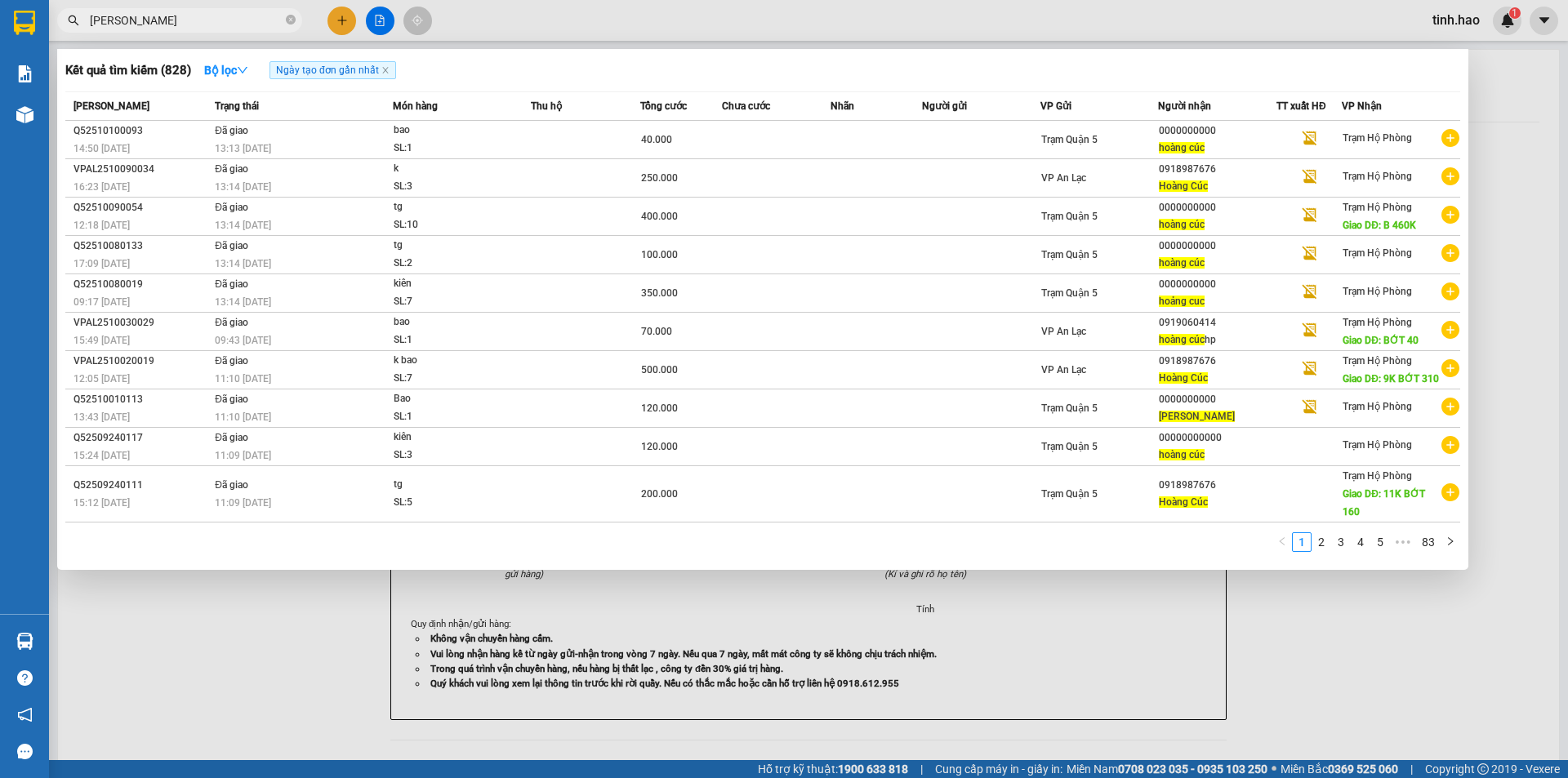
click at [234, 13] on input "HOANG CUC" at bounding box center [186, 20] width 193 height 18
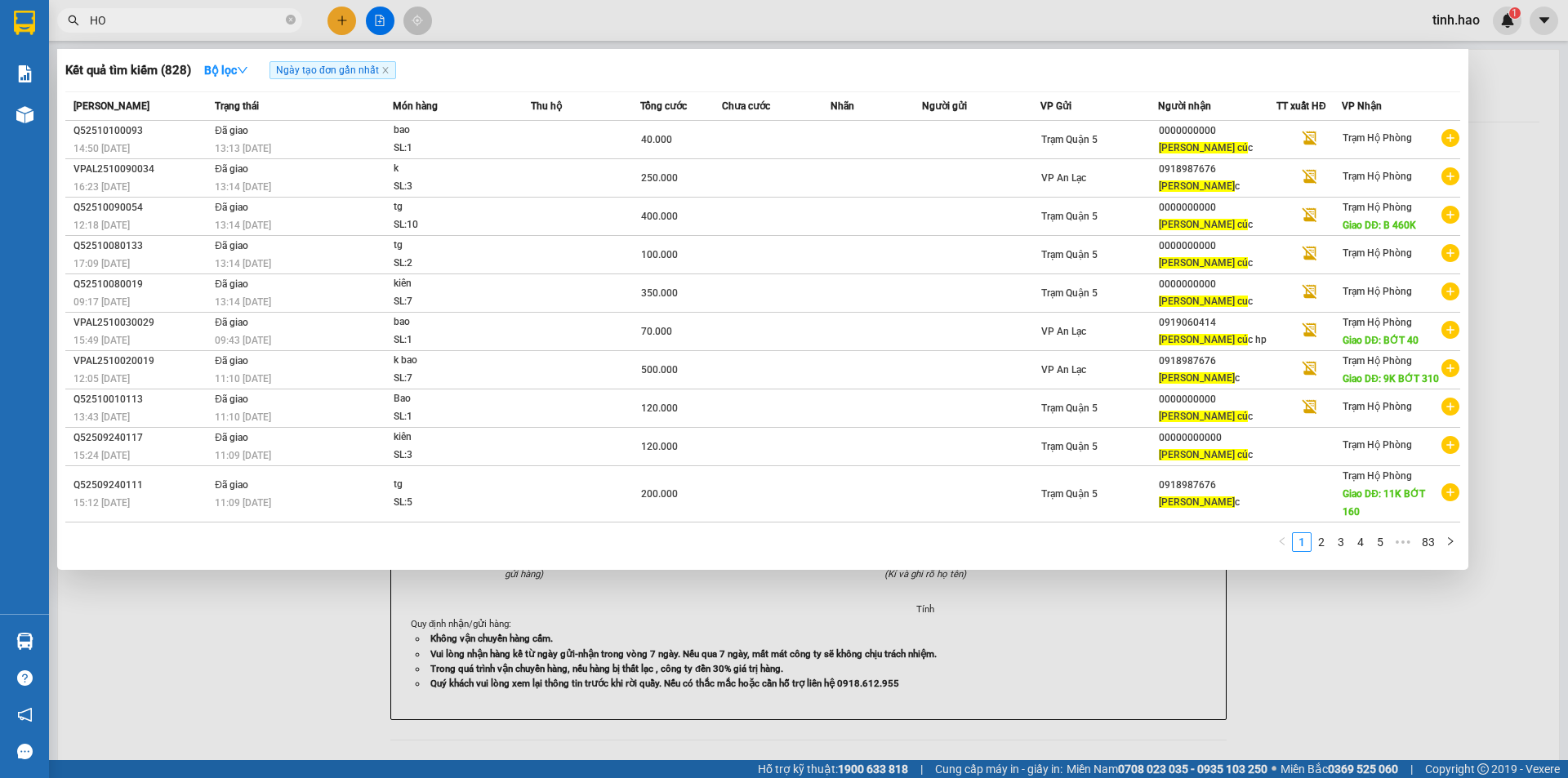
type input "H"
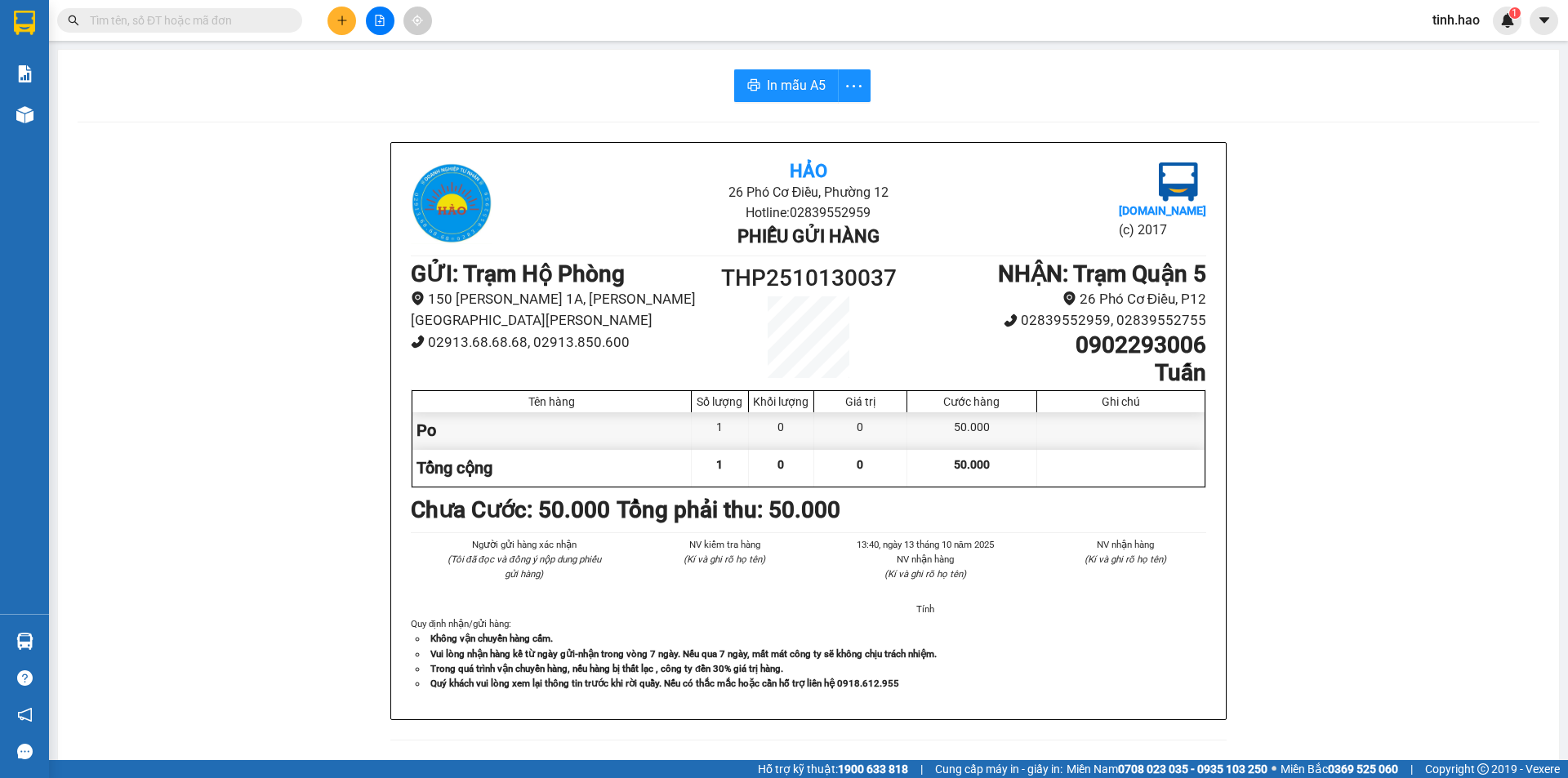
click at [162, 11] on input "text" at bounding box center [186, 20] width 193 height 18
click at [182, 24] on input "text" at bounding box center [186, 20] width 193 height 18
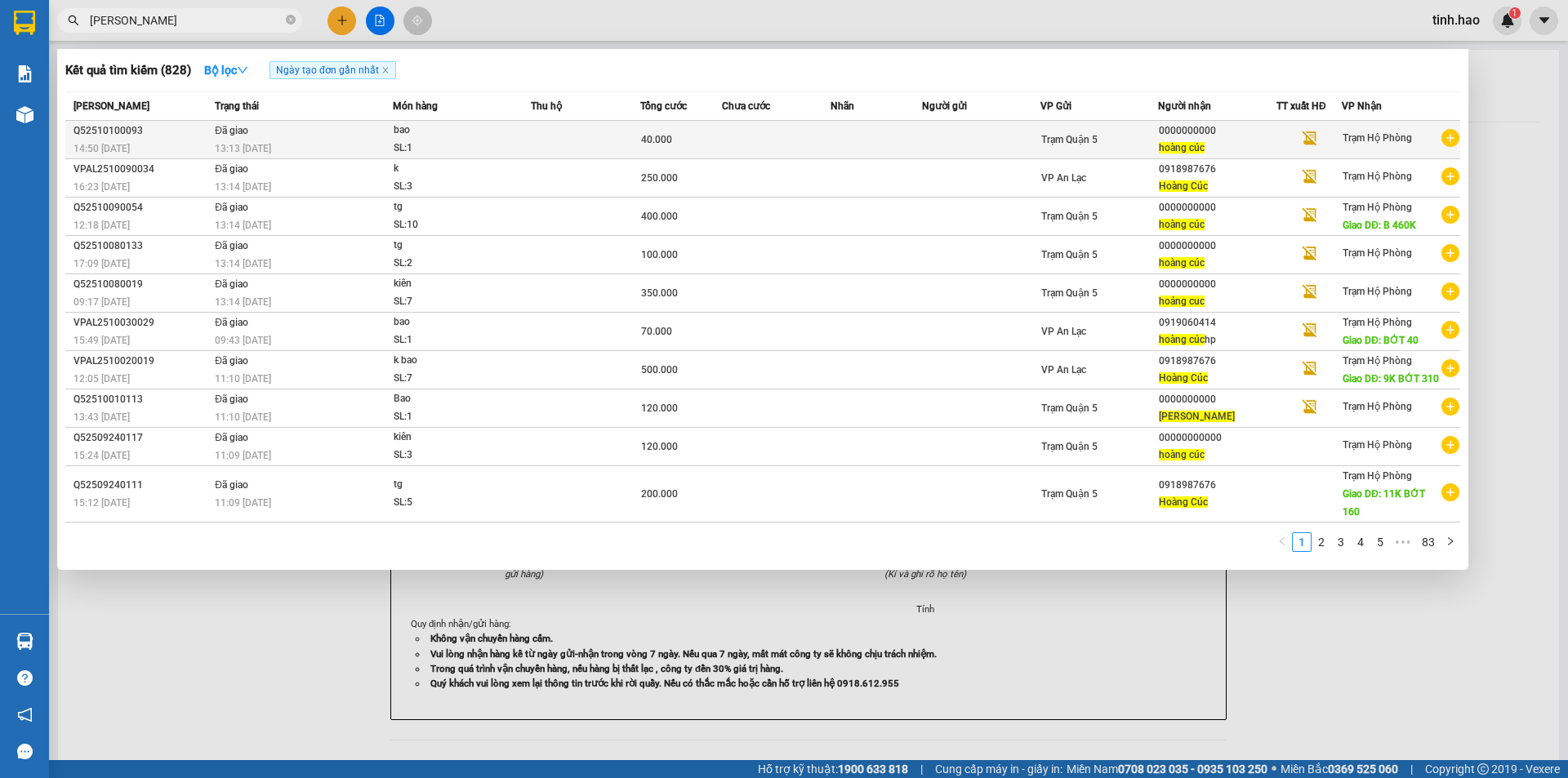
type input "HOANG CUC"
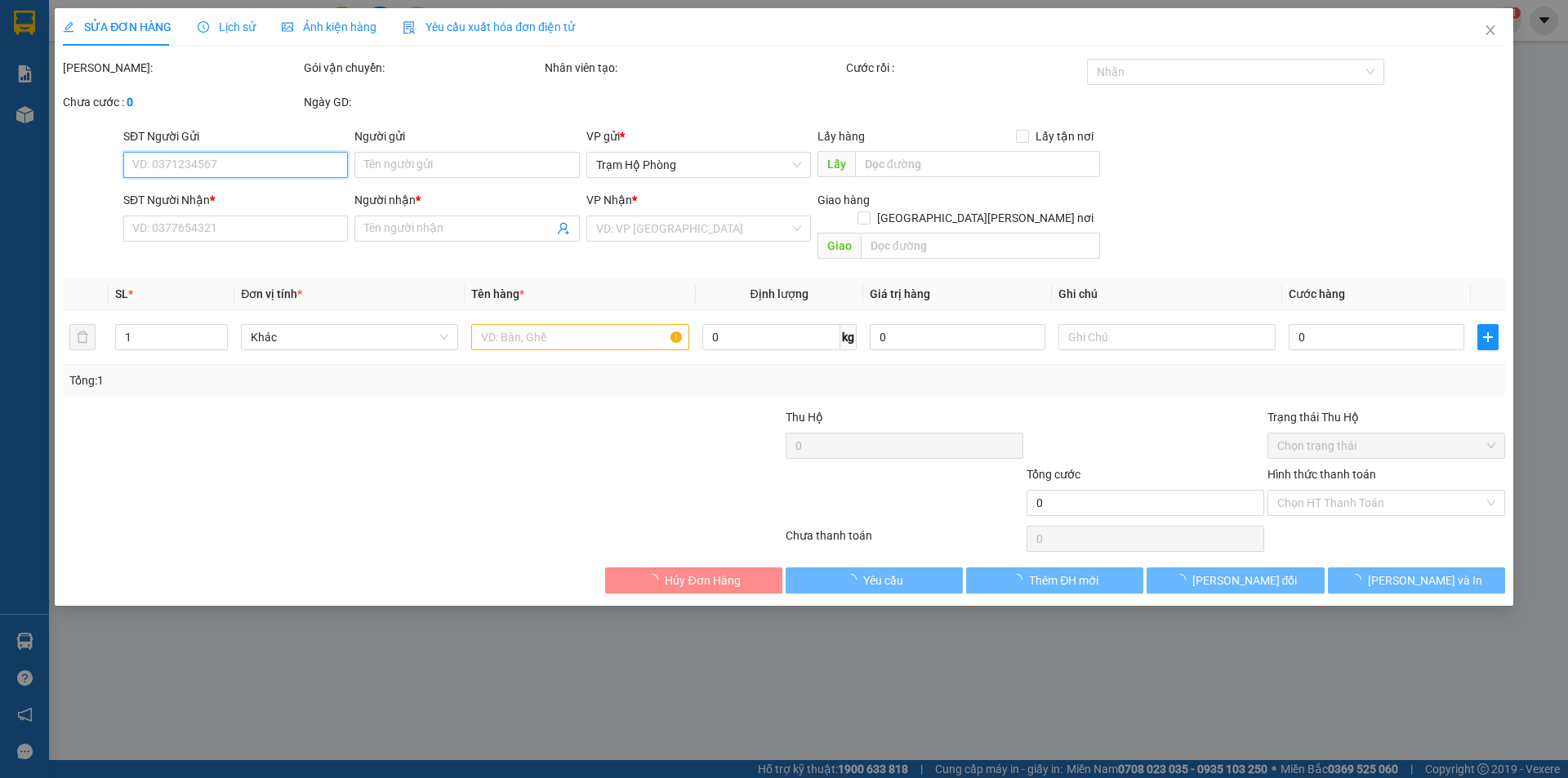
type input "0000000000"
type input "hoàng cúc"
type input "40.000"
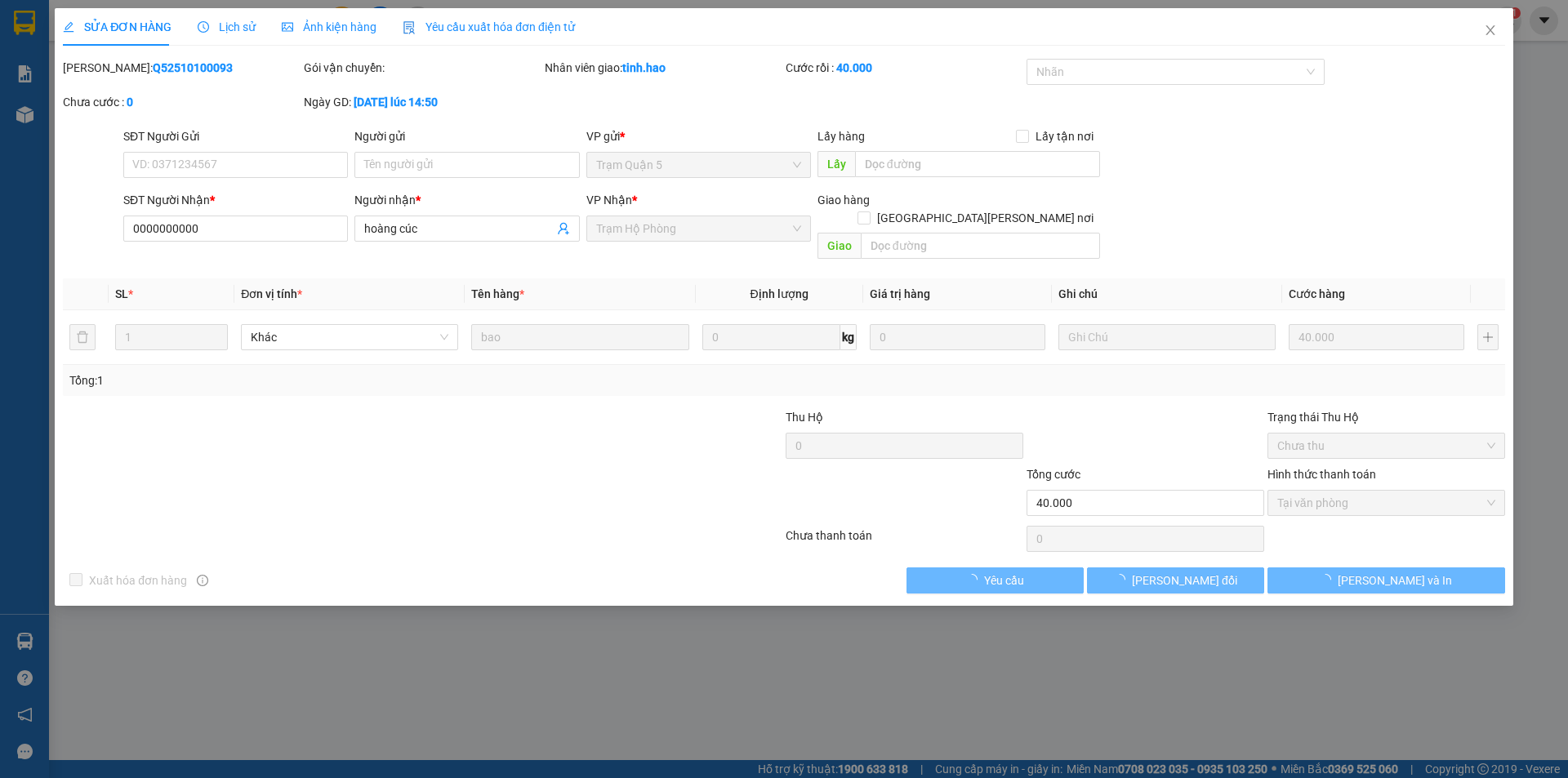
click at [350, 28] on span "Ảnh kiện hàng" at bounding box center [329, 26] width 95 height 13
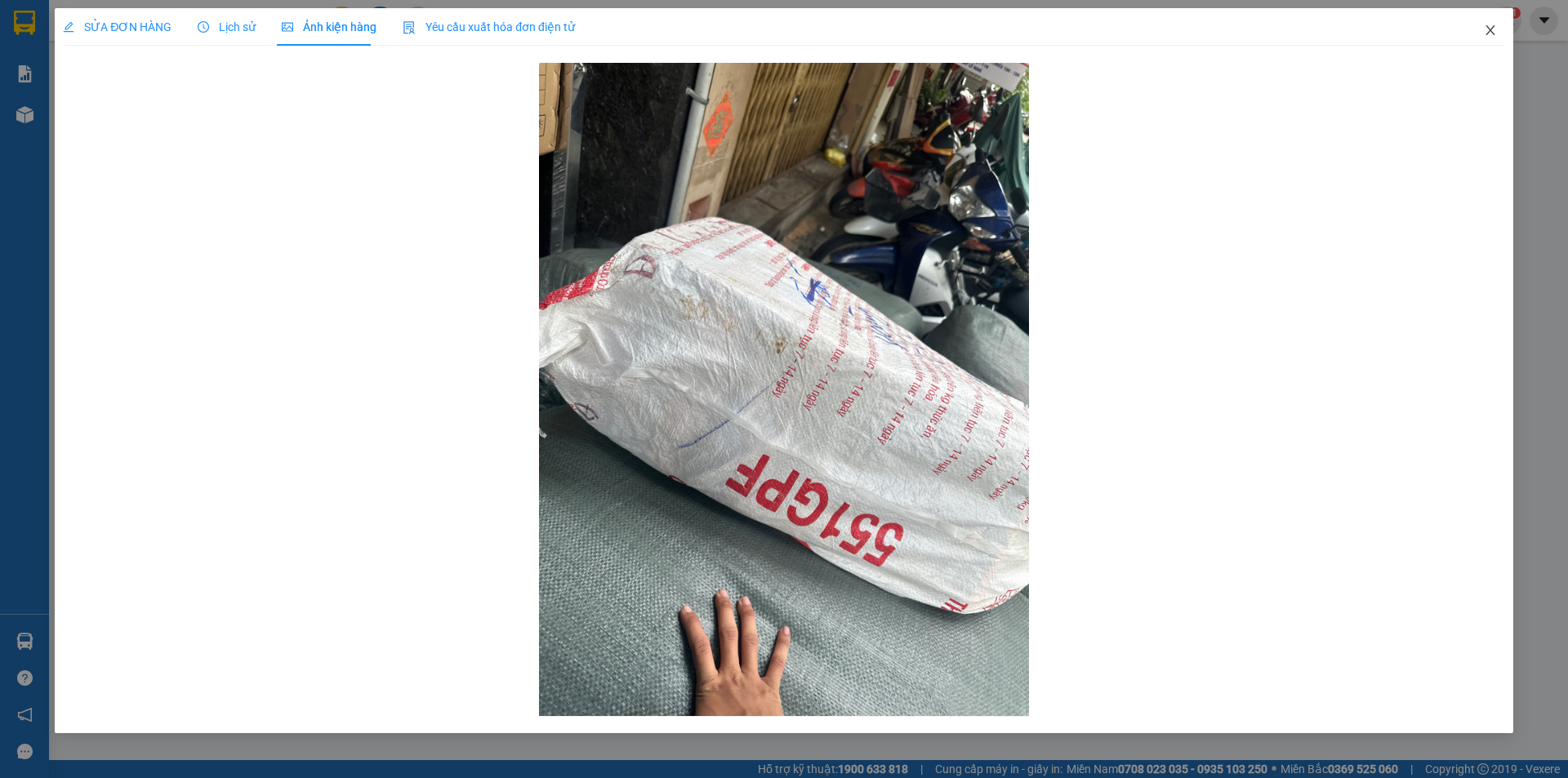
click at [1486, 32] on icon "close" at bounding box center [1490, 30] width 13 height 13
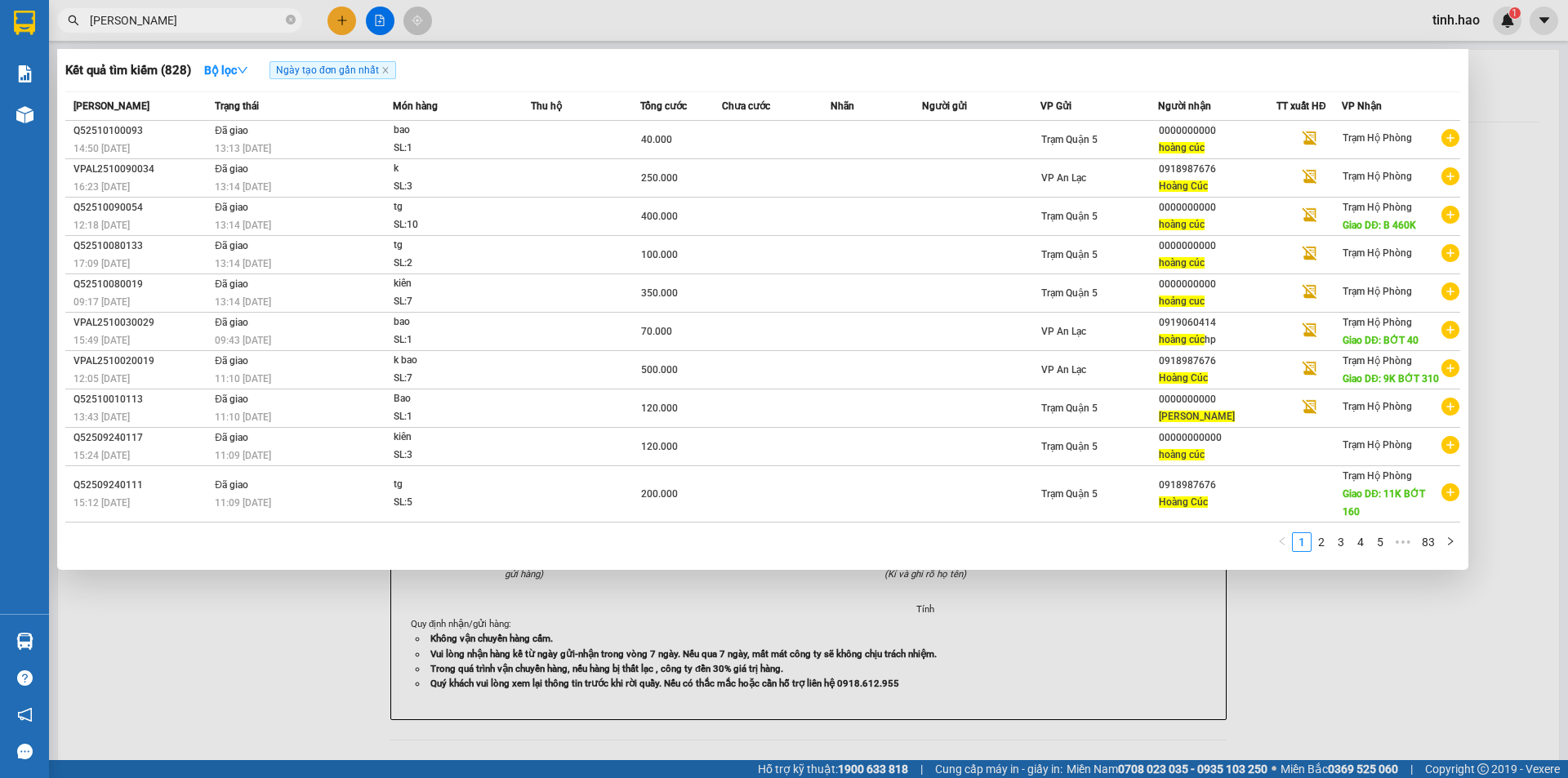
click at [220, 24] on input "HOANG CUC" at bounding box center [186, 20] width 193 height 18
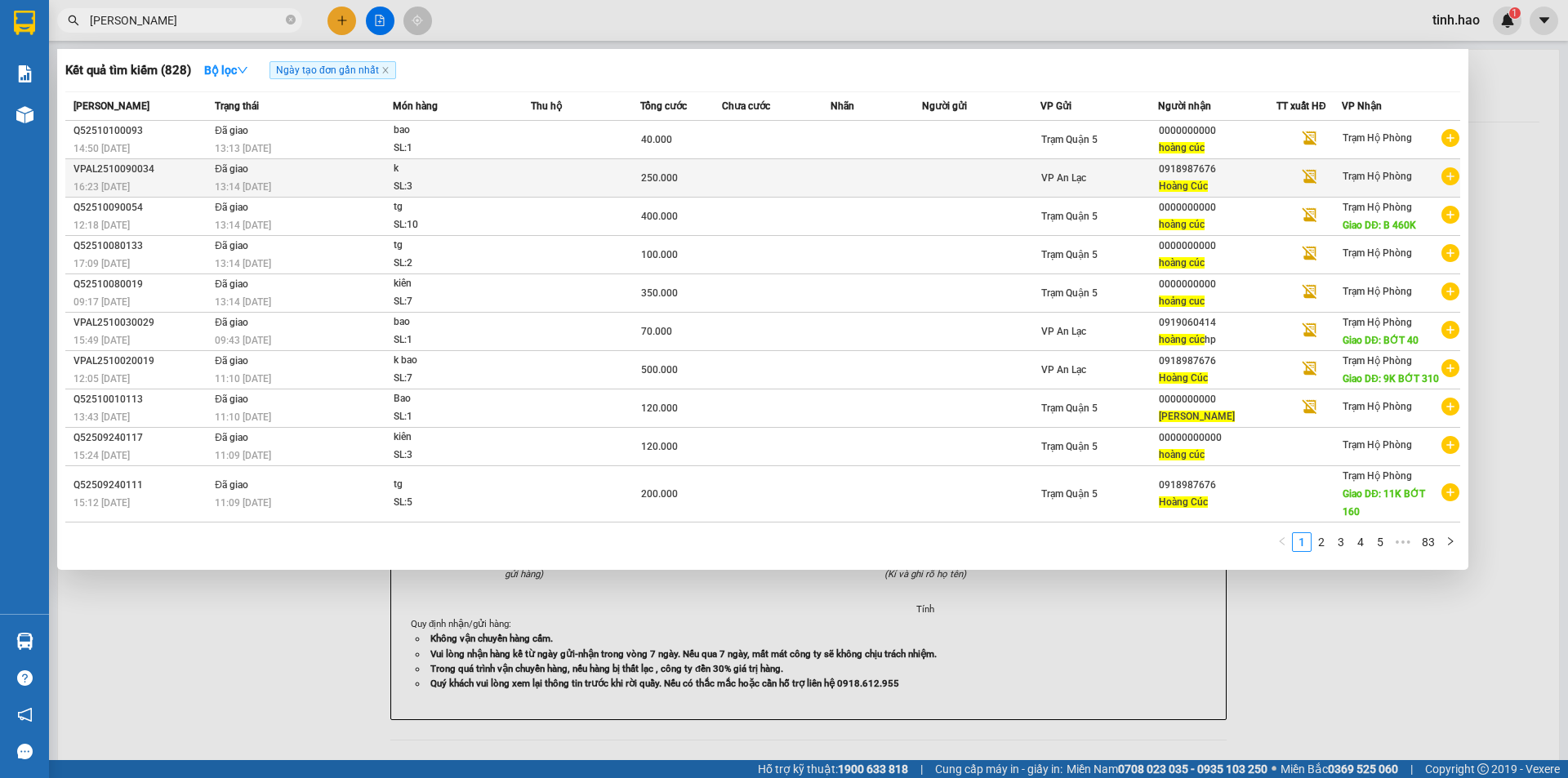
click at [450, 177] on div "k" at bounding box center [455, 169] width 123 height 18
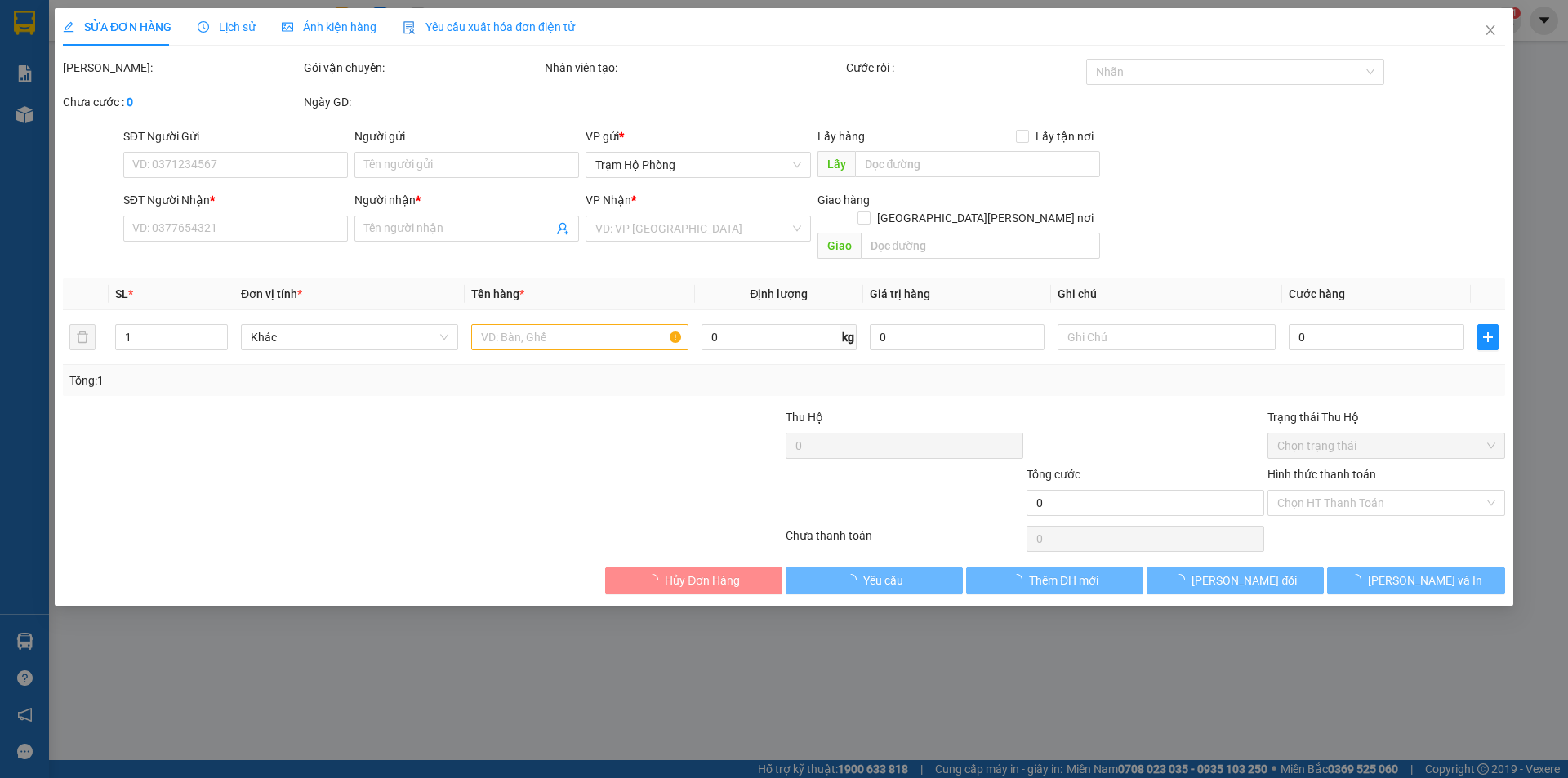
type input "0918987676"
type input "Hoàng Cúc"
type input "250.000"
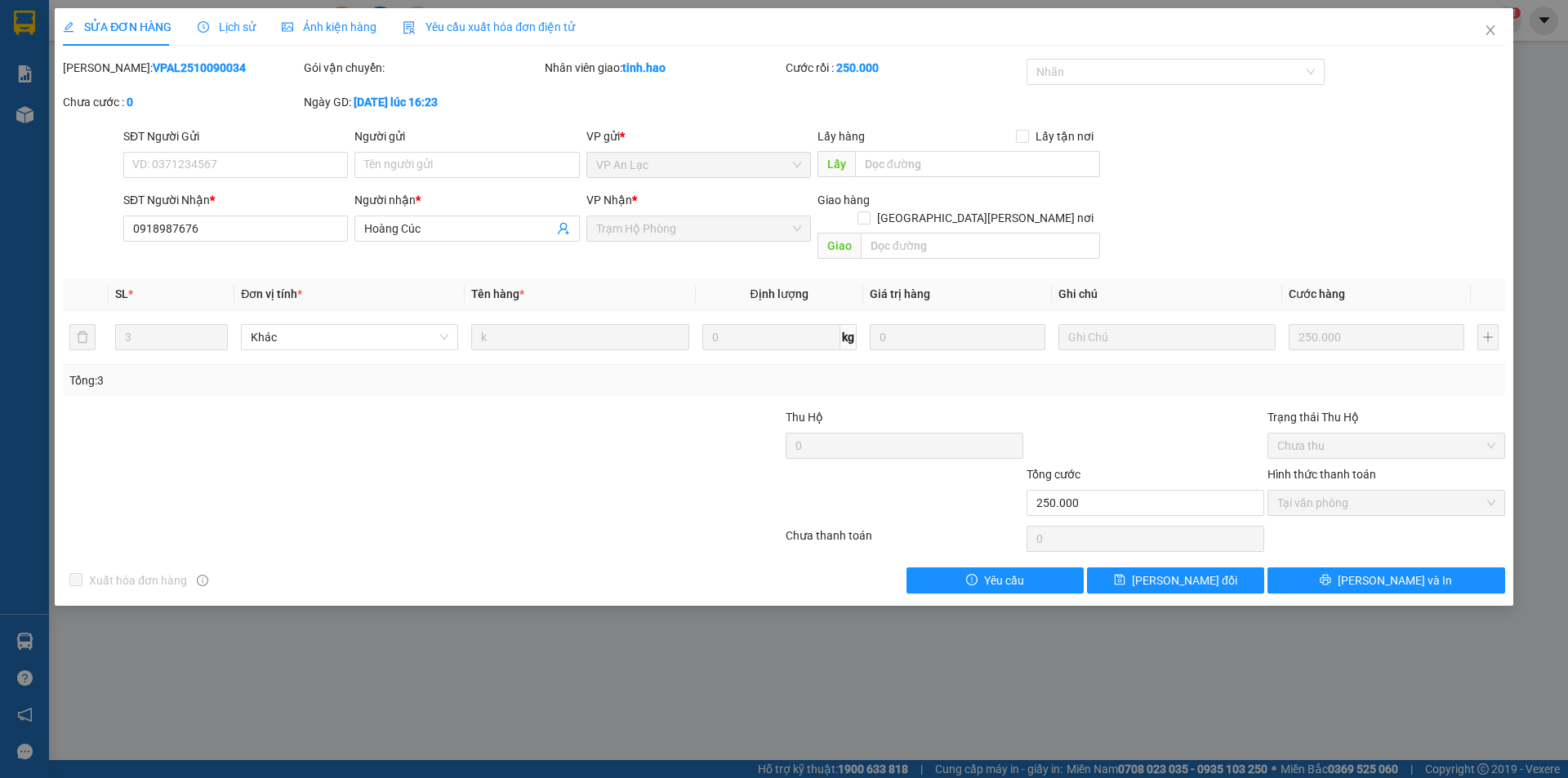
click at [352, 26] on span "Ảnh kiện hàng" at bounding box center [329, 26] width 95 height 13
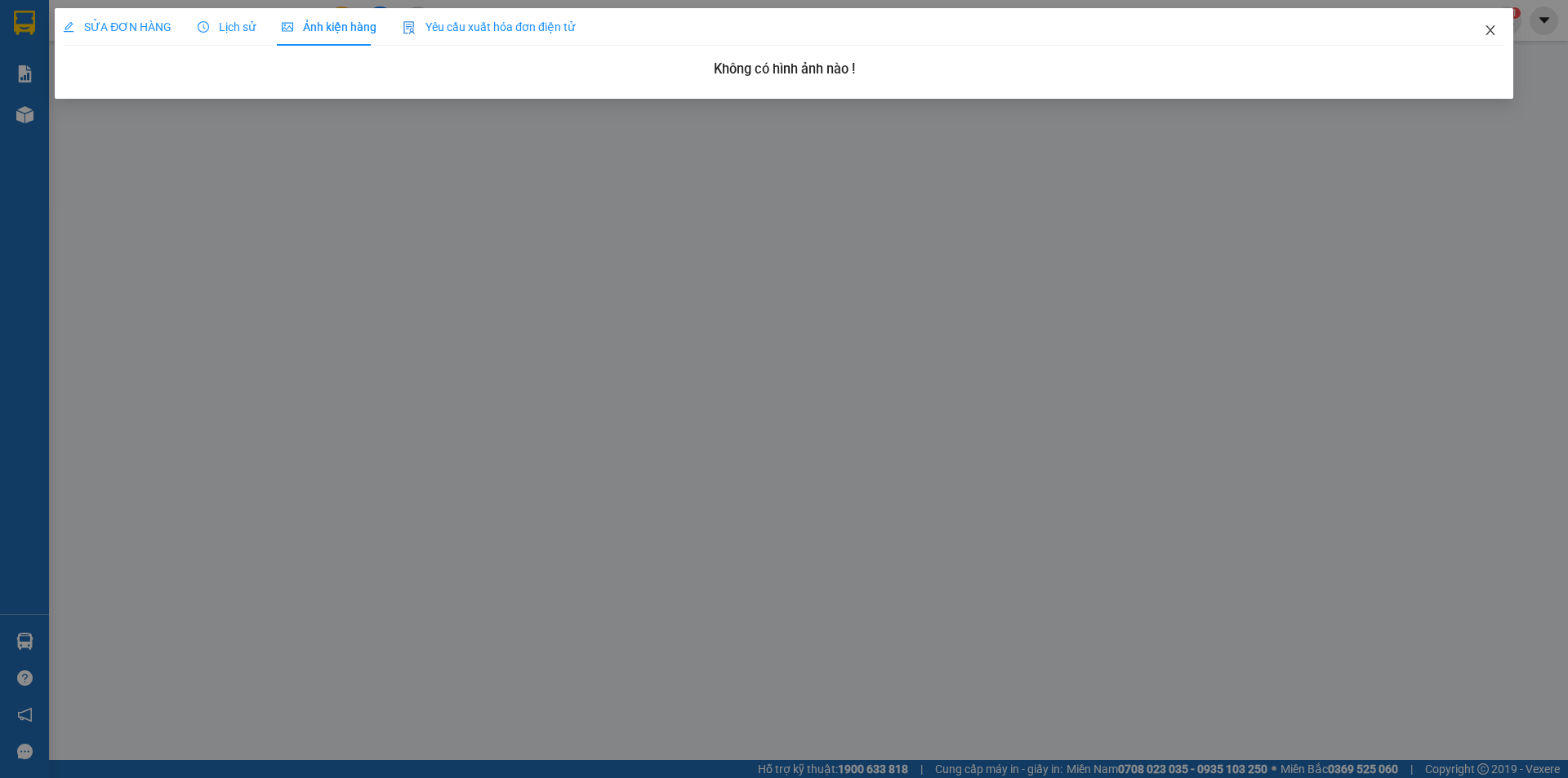
click at [1490, 30] on icon "close" at bounding box center [1490, 30] width 9 height 10
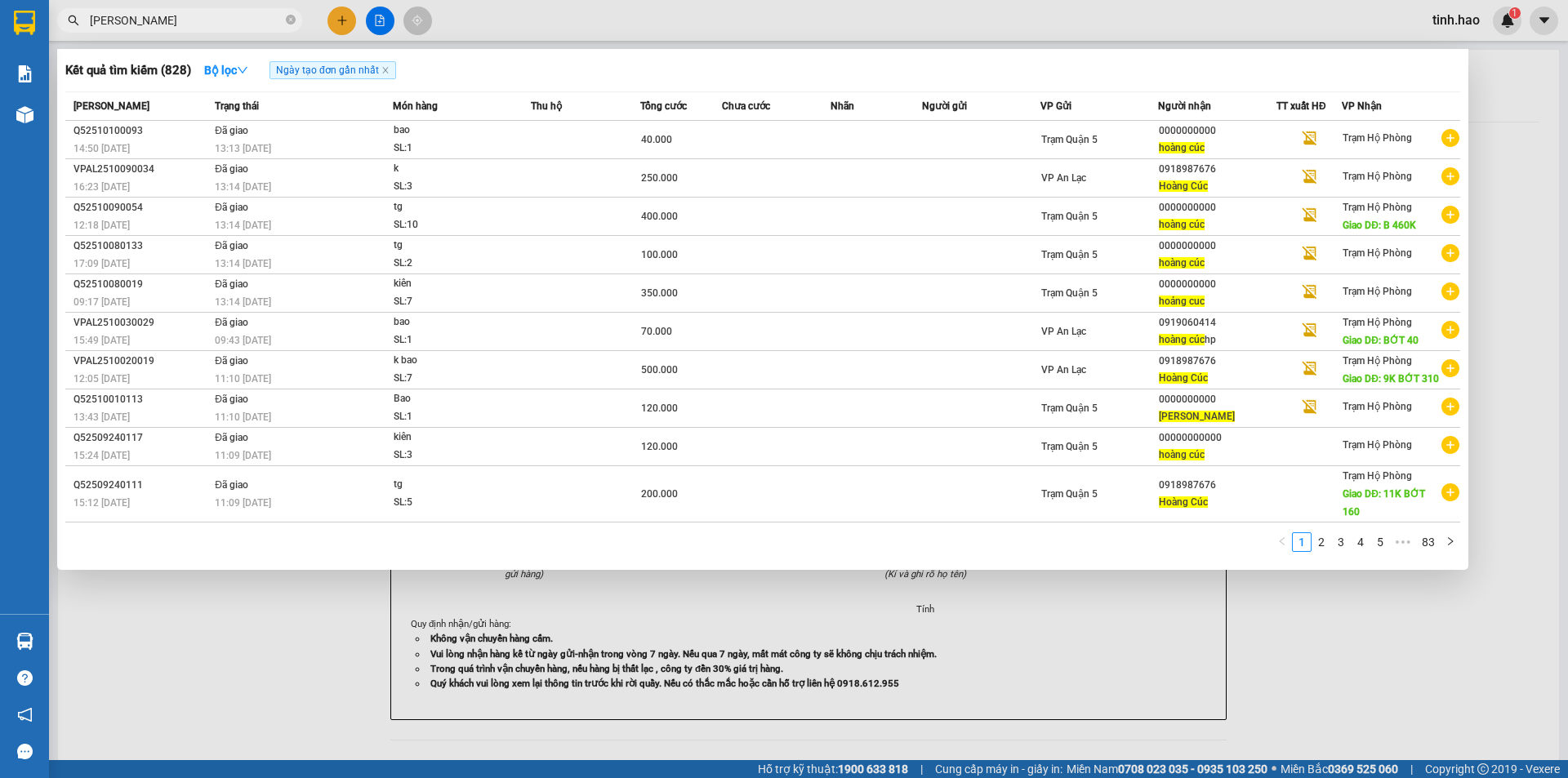
click at [227, 15] on input "HOANG CUC" at bounding box center [186, 20] width 193 height 18
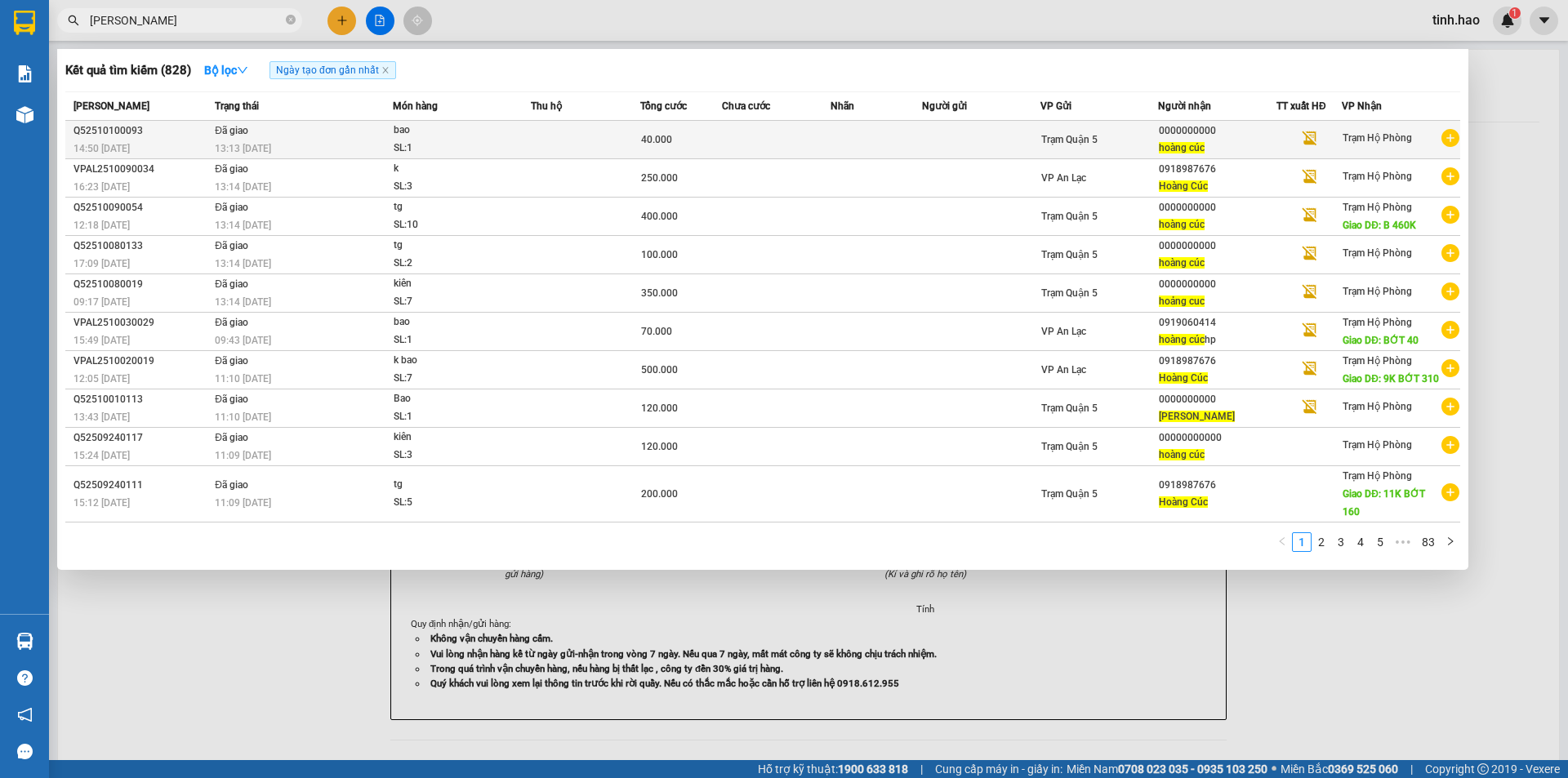
click at [1098, 142] on span "Trạm Quận 5" at bounding box center [1069, 139] width 57 height 11
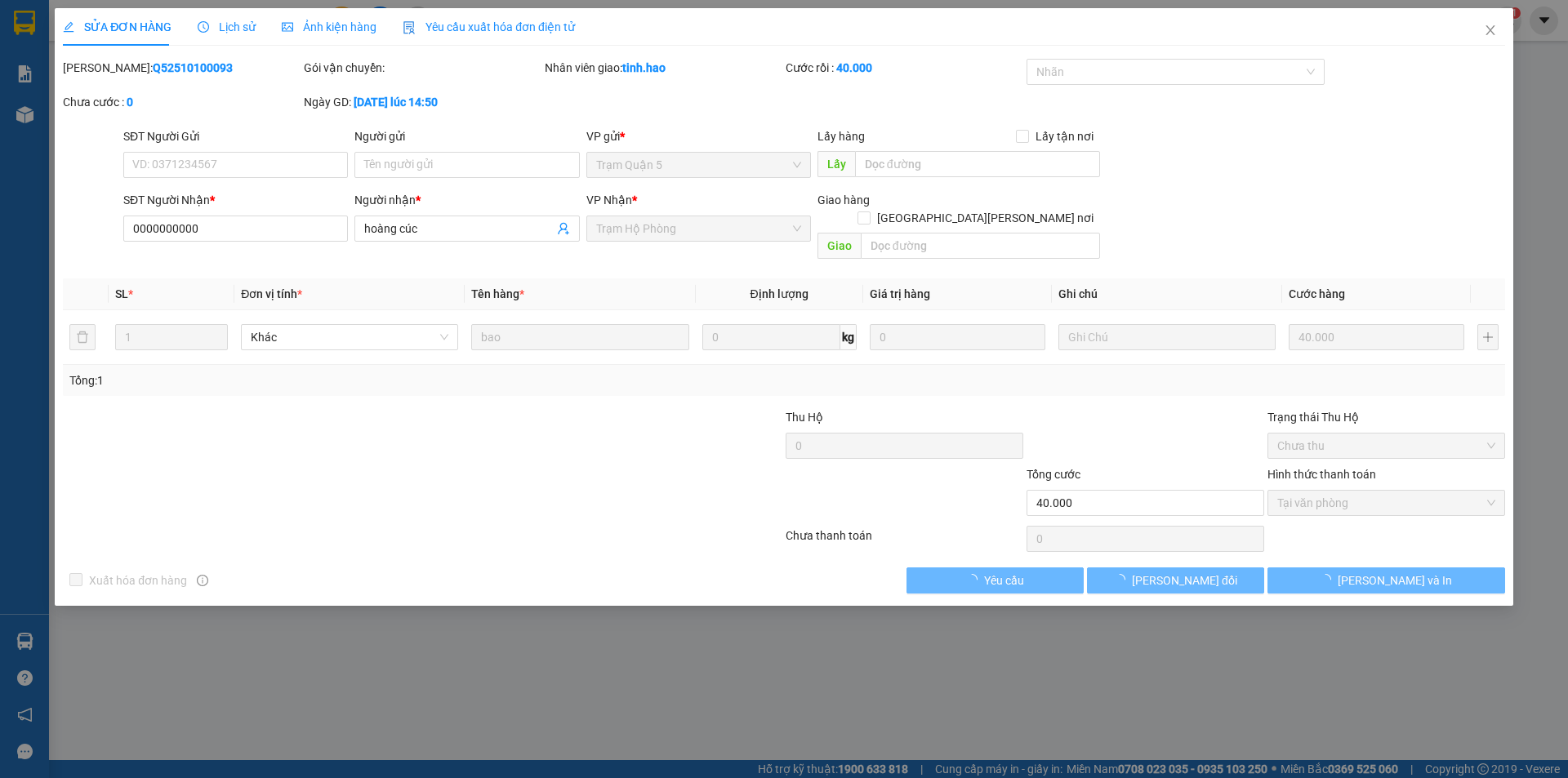
type input "0000000000"
type input "hoàng cúc"
type input "40.000"
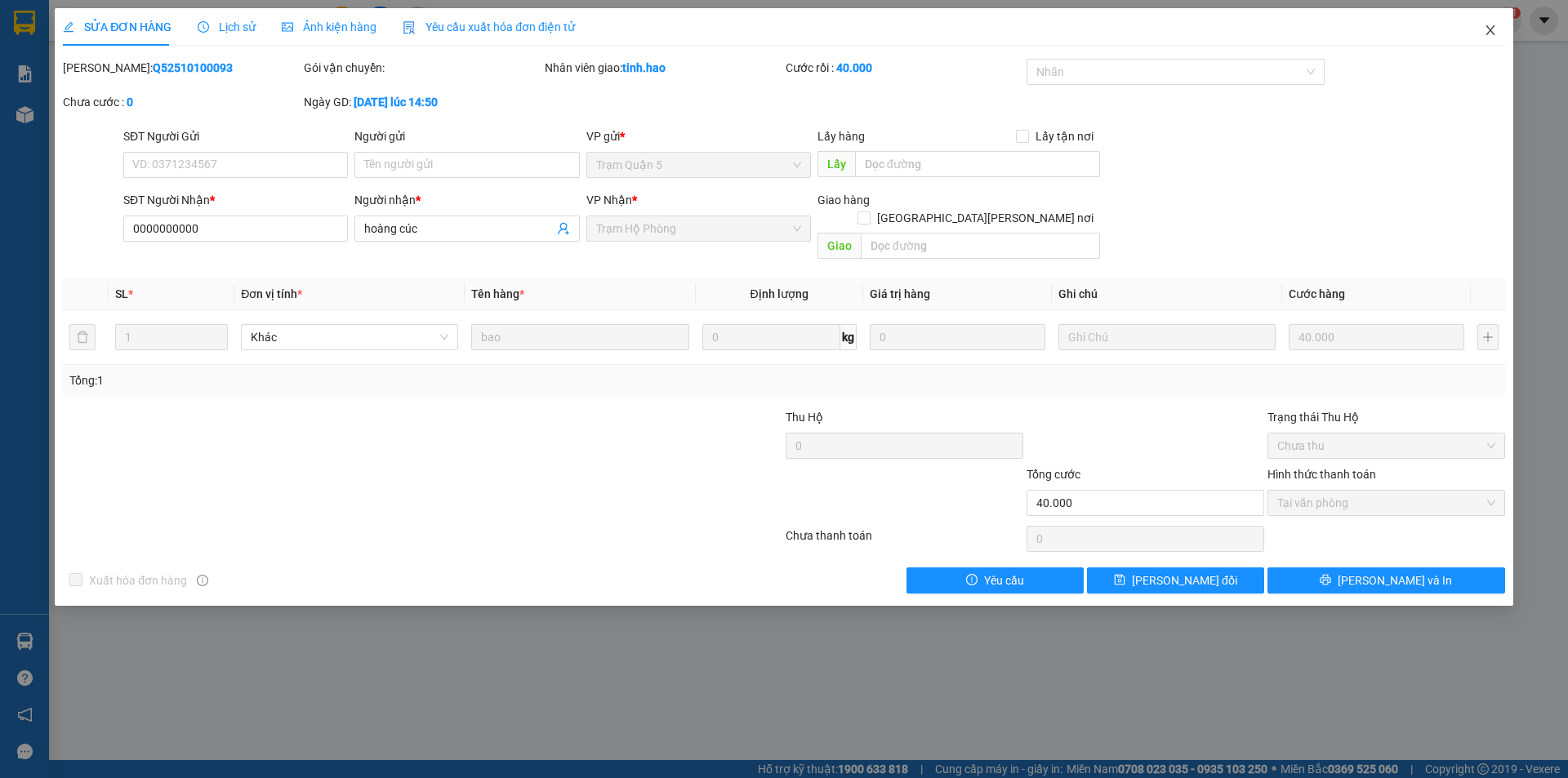
click at [1492, 30] on icon "close" at bounding box center [1490, 30] width 13 height 13
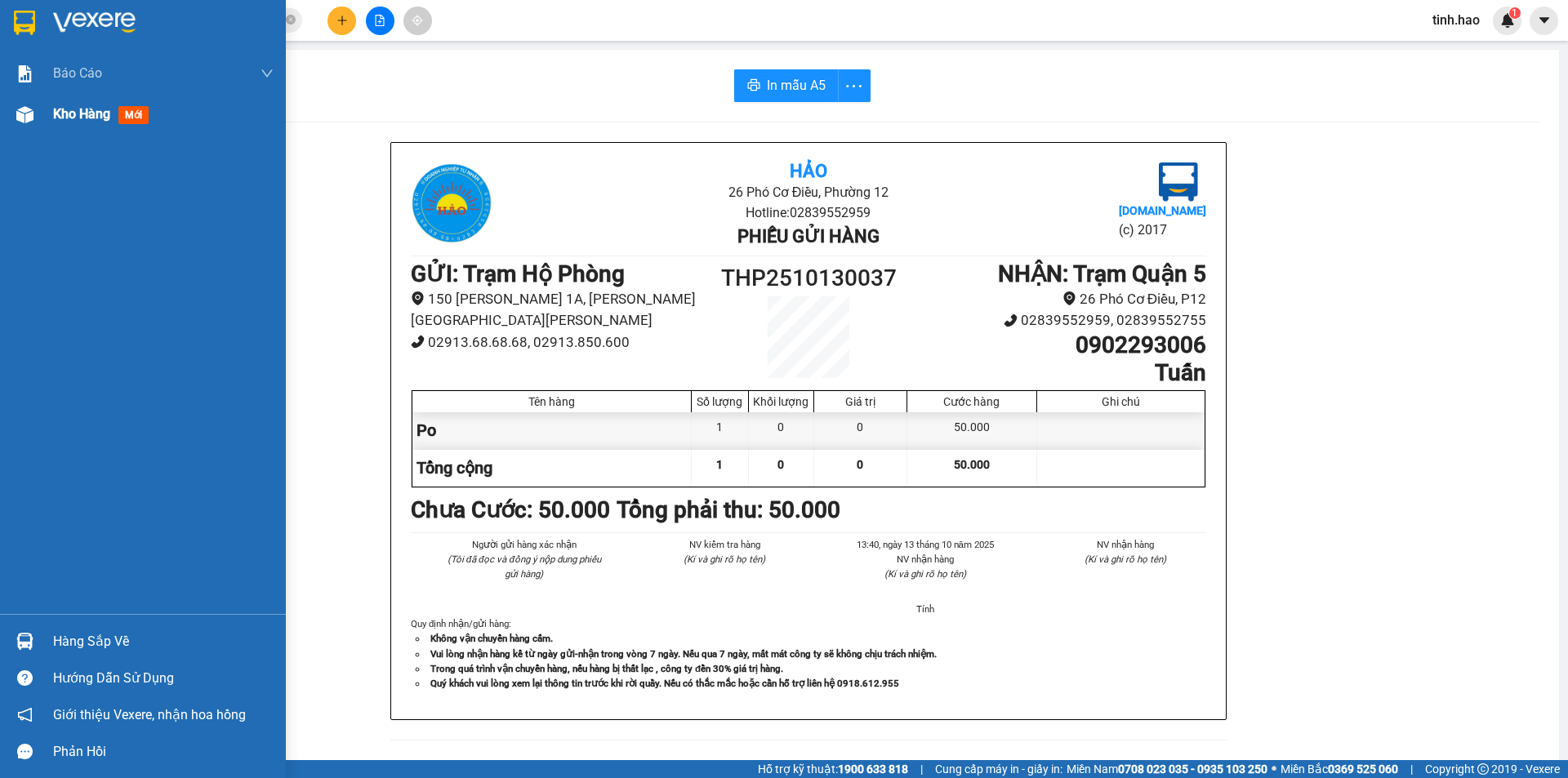
click at [35, 124] on div at bounding box center [24, 114] width 29 height 29
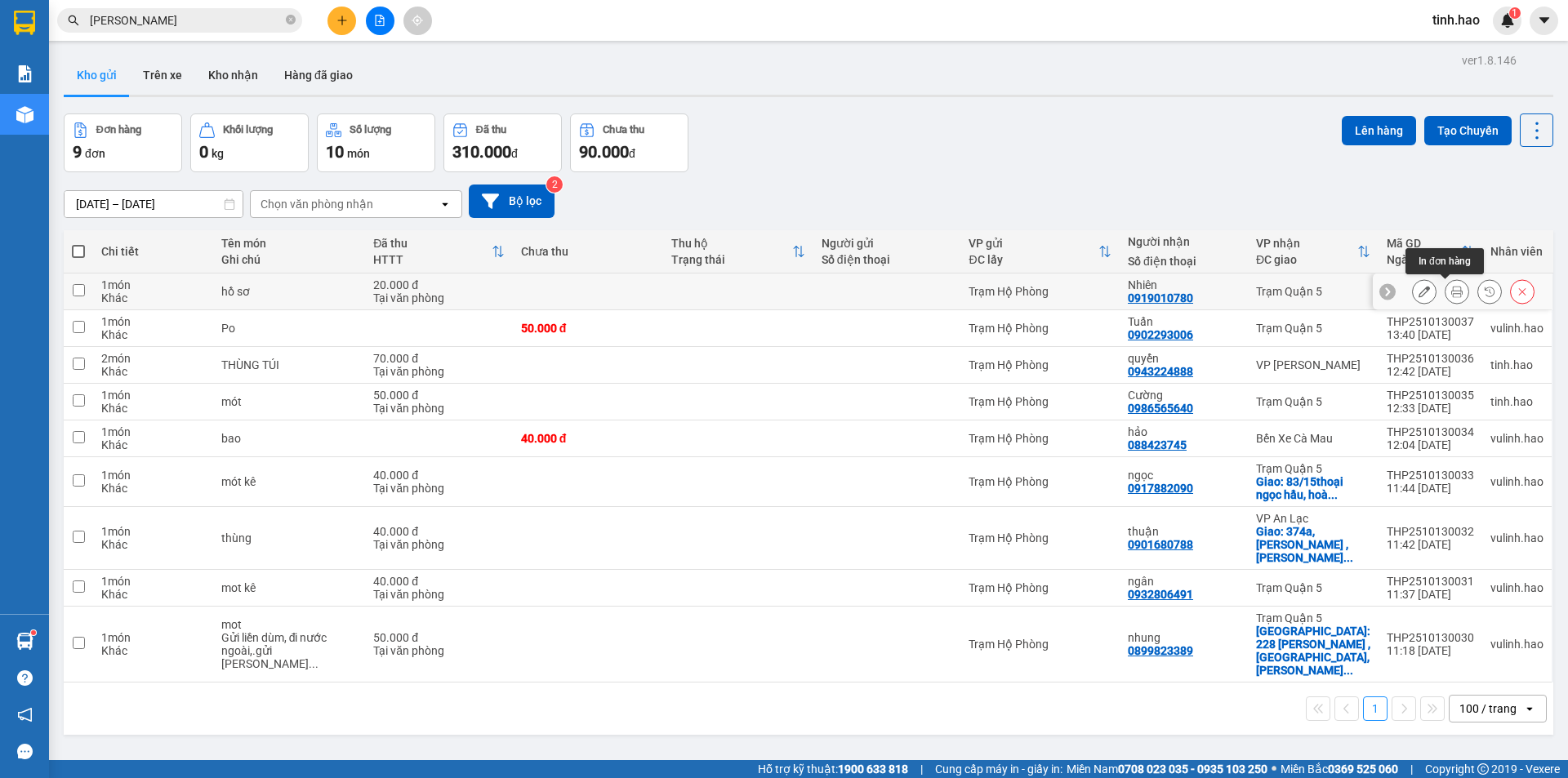
click at [1451, 288] on icon at bounding box center [1456, 291] width 11 height 11
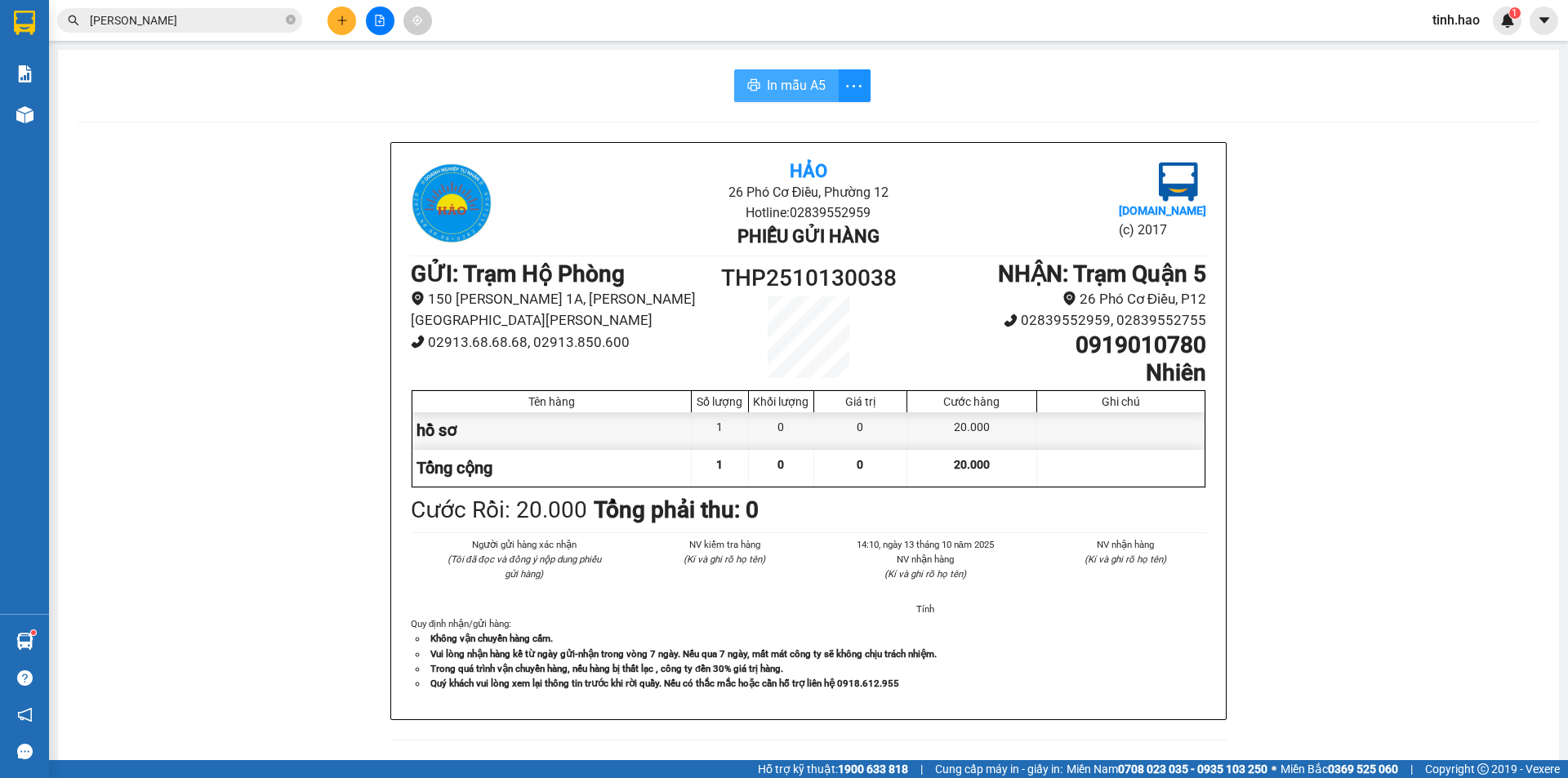
click at [812, 90] on span "In mẫu A5" at bounding box center [796, 85] width 58 height 20
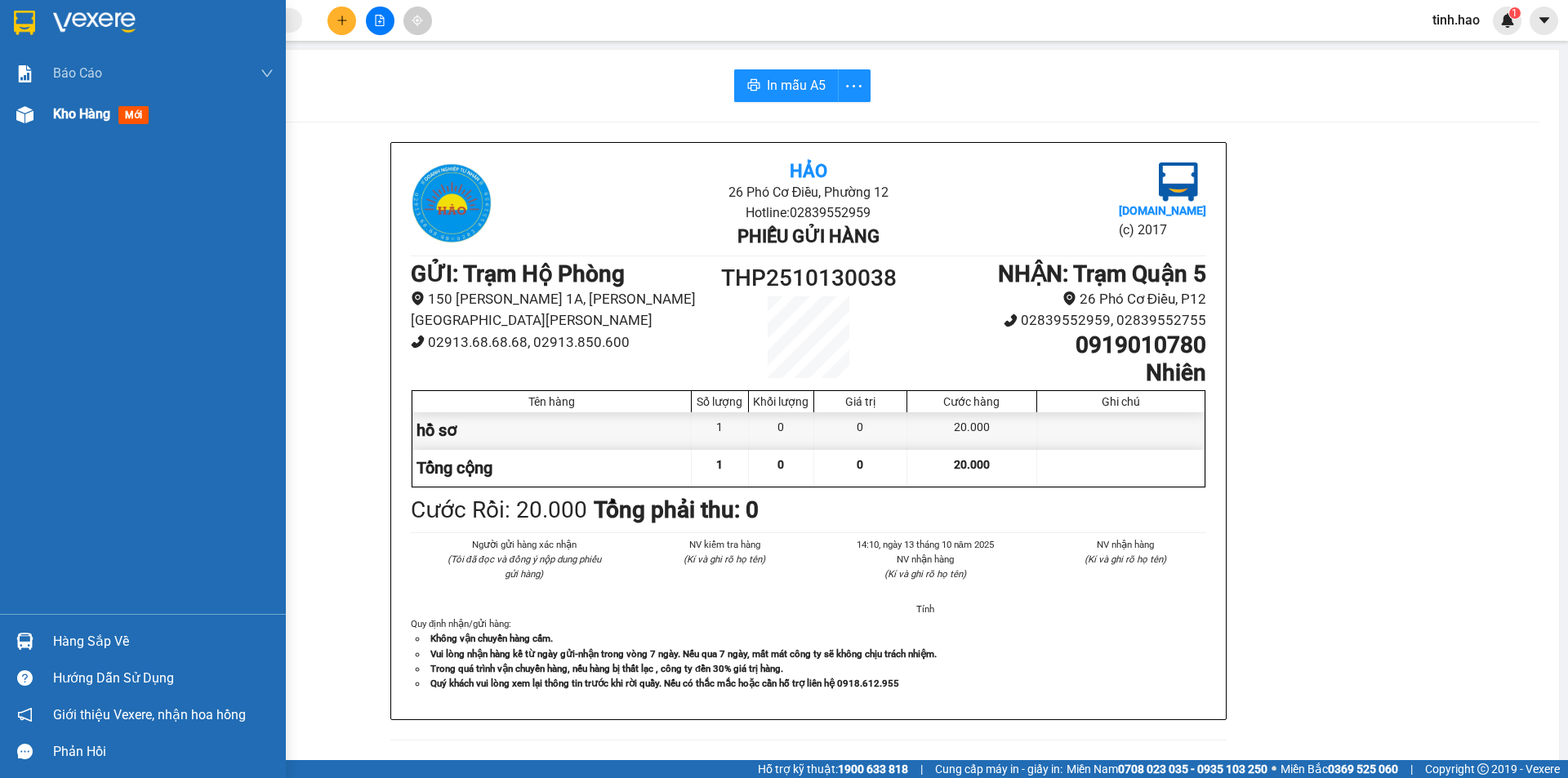
click at [24, 123] on img at bounding box center [25, 115] width 17 height 17
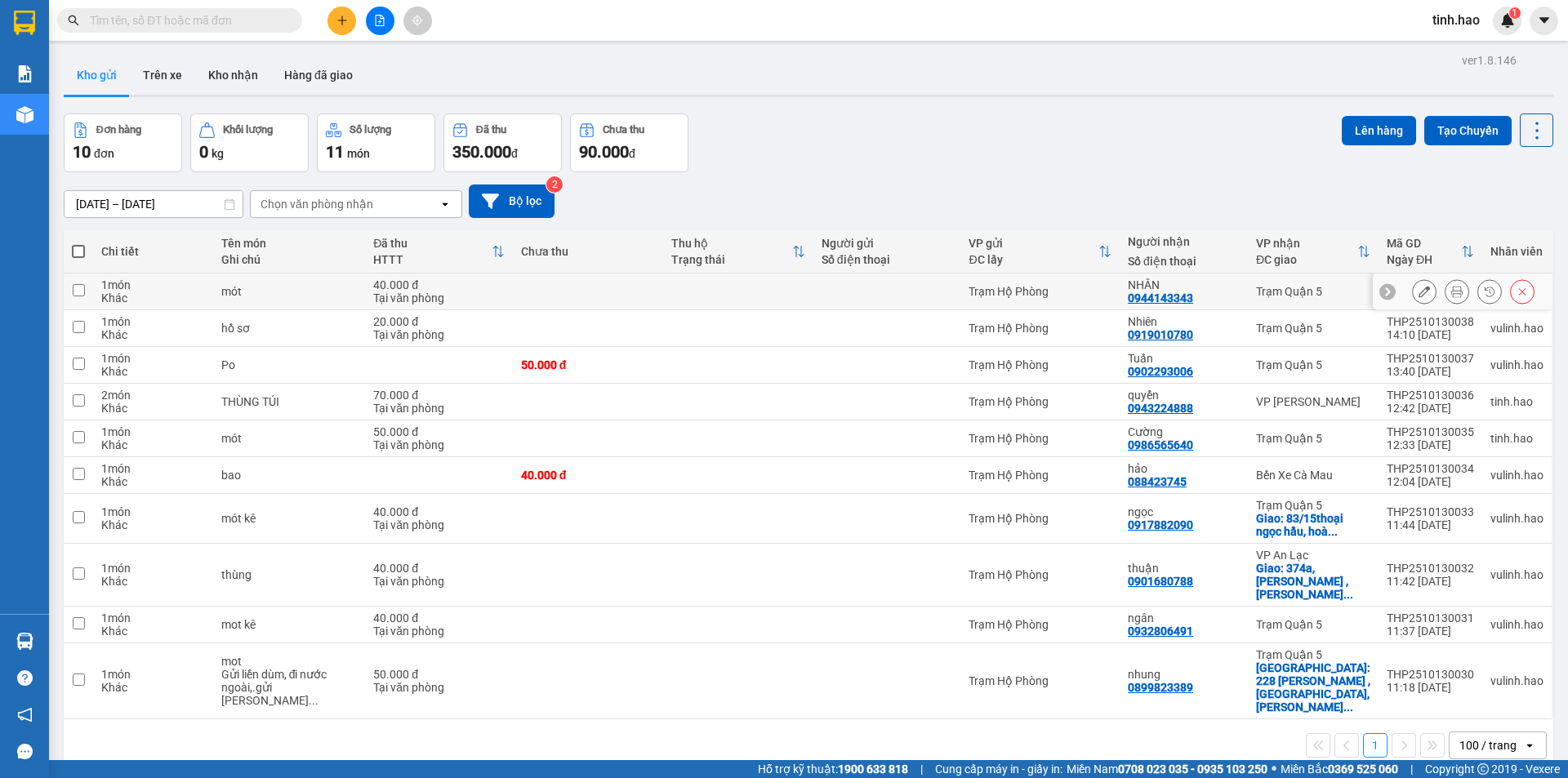
click at [1451, 292] on icon at bounding box center [1456, 291] width 11 height 11
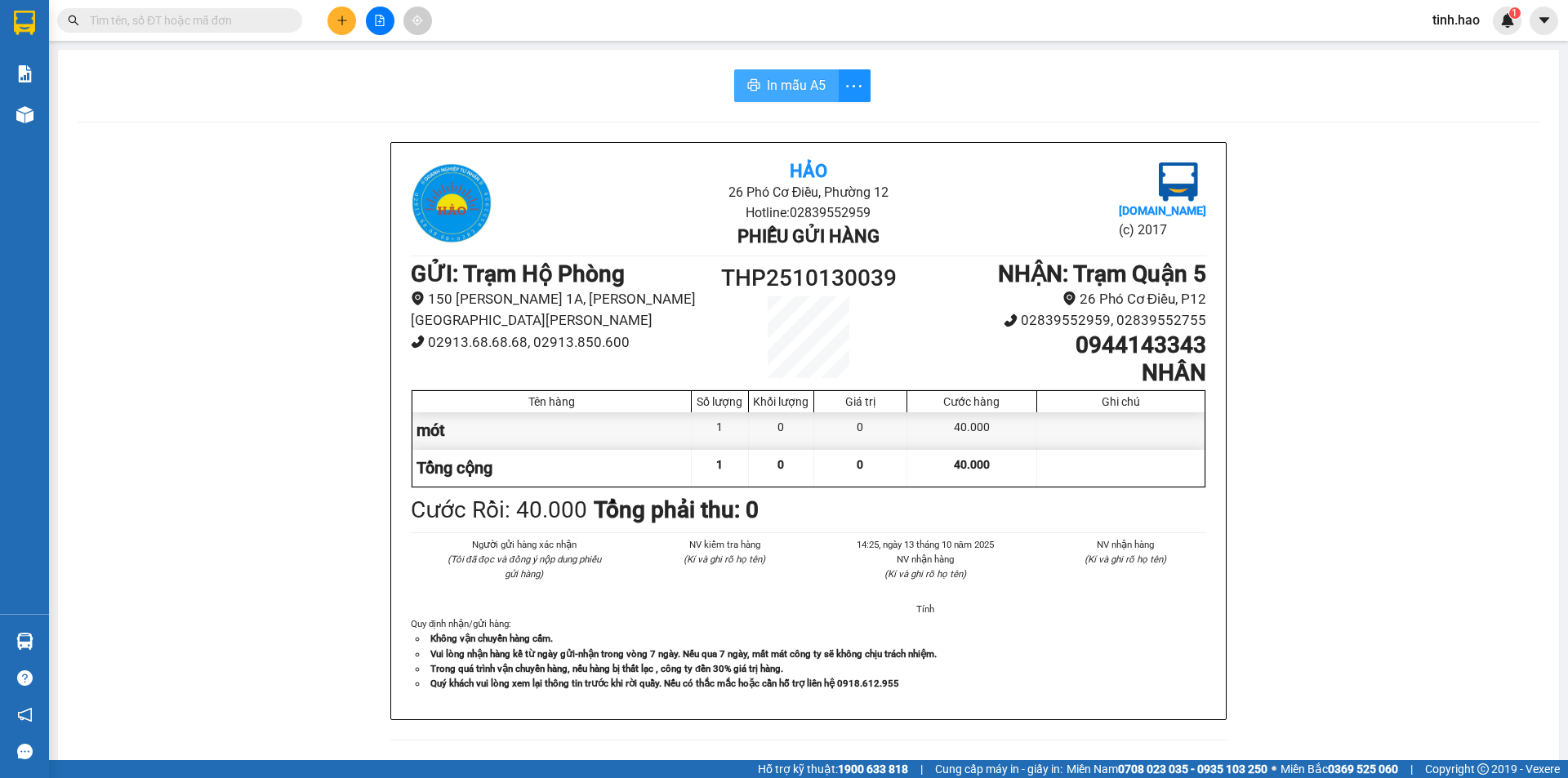
click at [810, 91] on span "In mẫu A5" at bounding box center [796, 85] width 58 height 20
click at [313, 274] on div "Hảo 26 Phó Cơ Điều, Phường 12 Hotline: 02839552959 Phiếu gửi hàng Vexere.com (c…" at bounding box center [809, 716] width 1463 height 1149
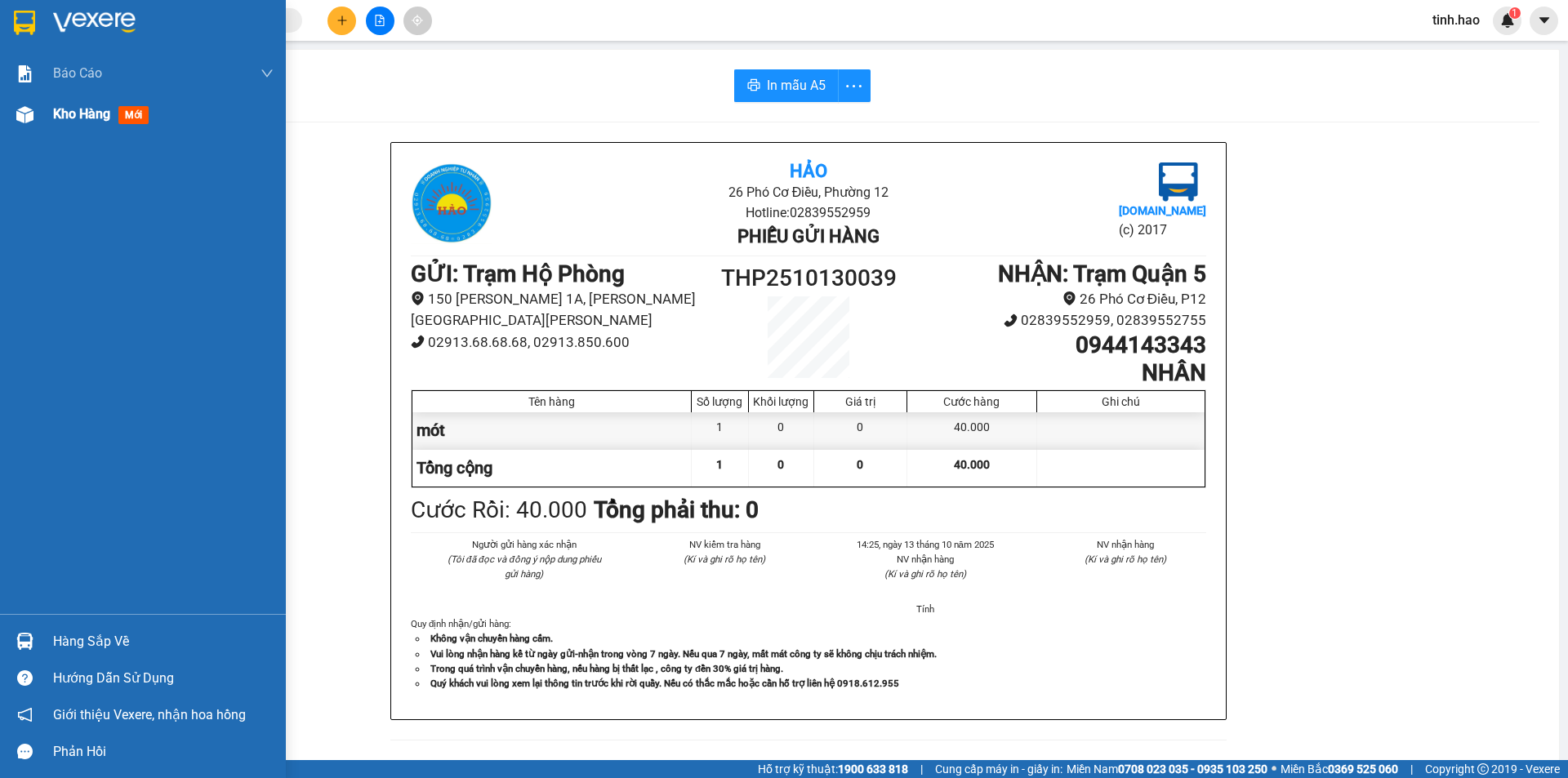
click at [81, 124] on div "Kho hàng mới" at bounding box center [104, 113] width 102 height 20
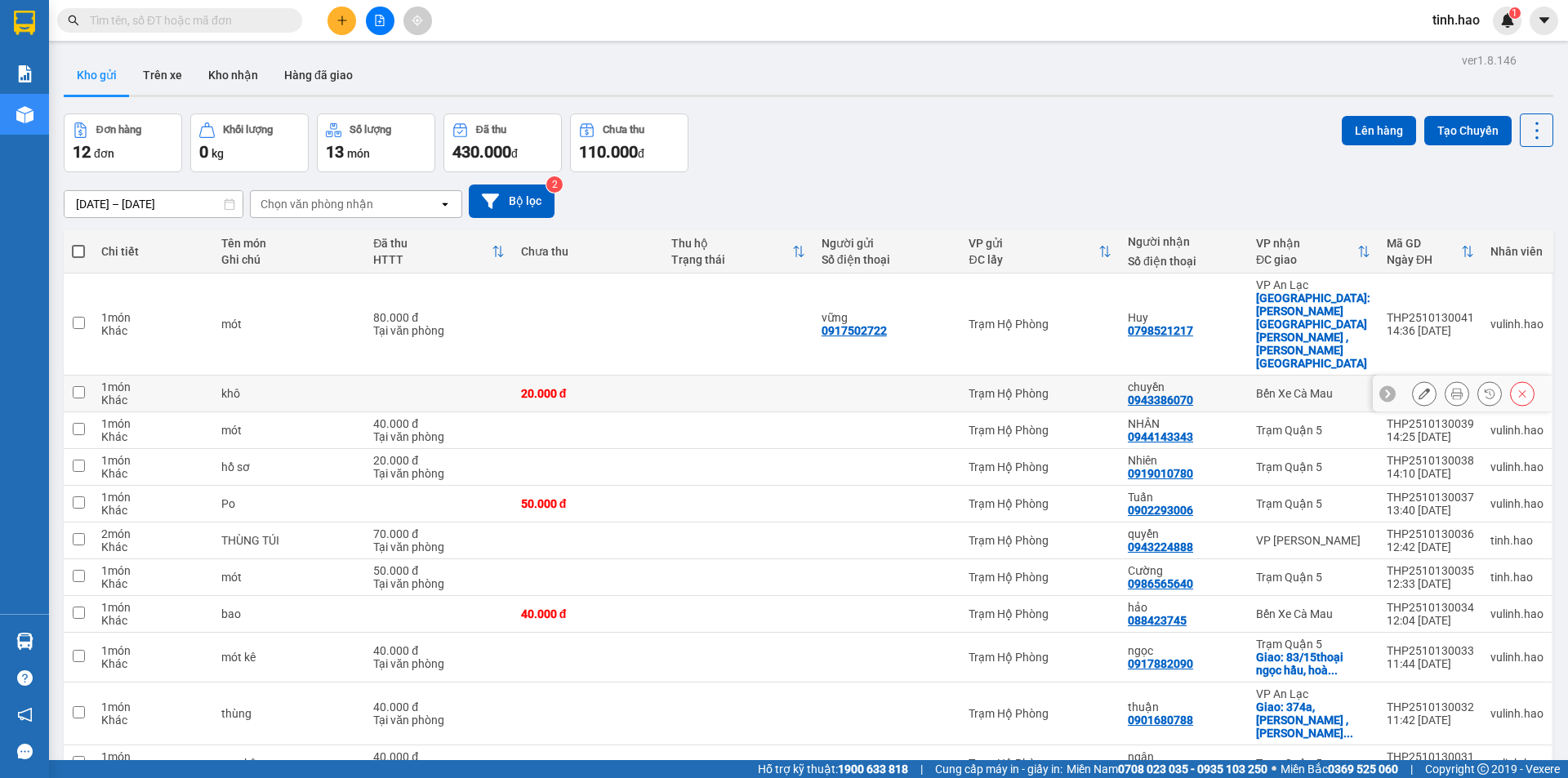
click at [1451, 388] on icon at bounding box center [1456, 393] width 11 height 11
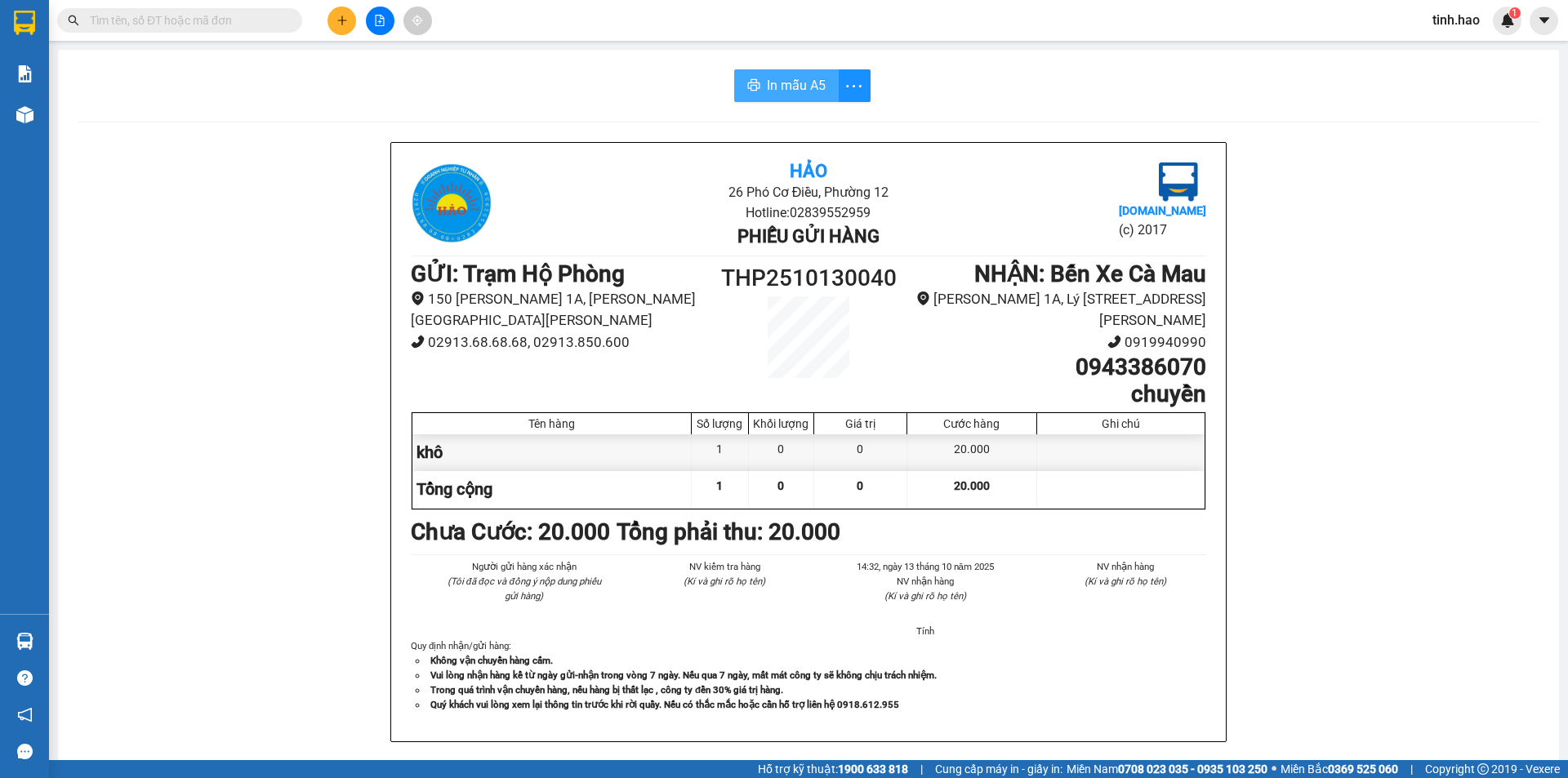
click at [780, 81] on span "In mẫu A5" at bounding box center [796, 85] width 58 height 20
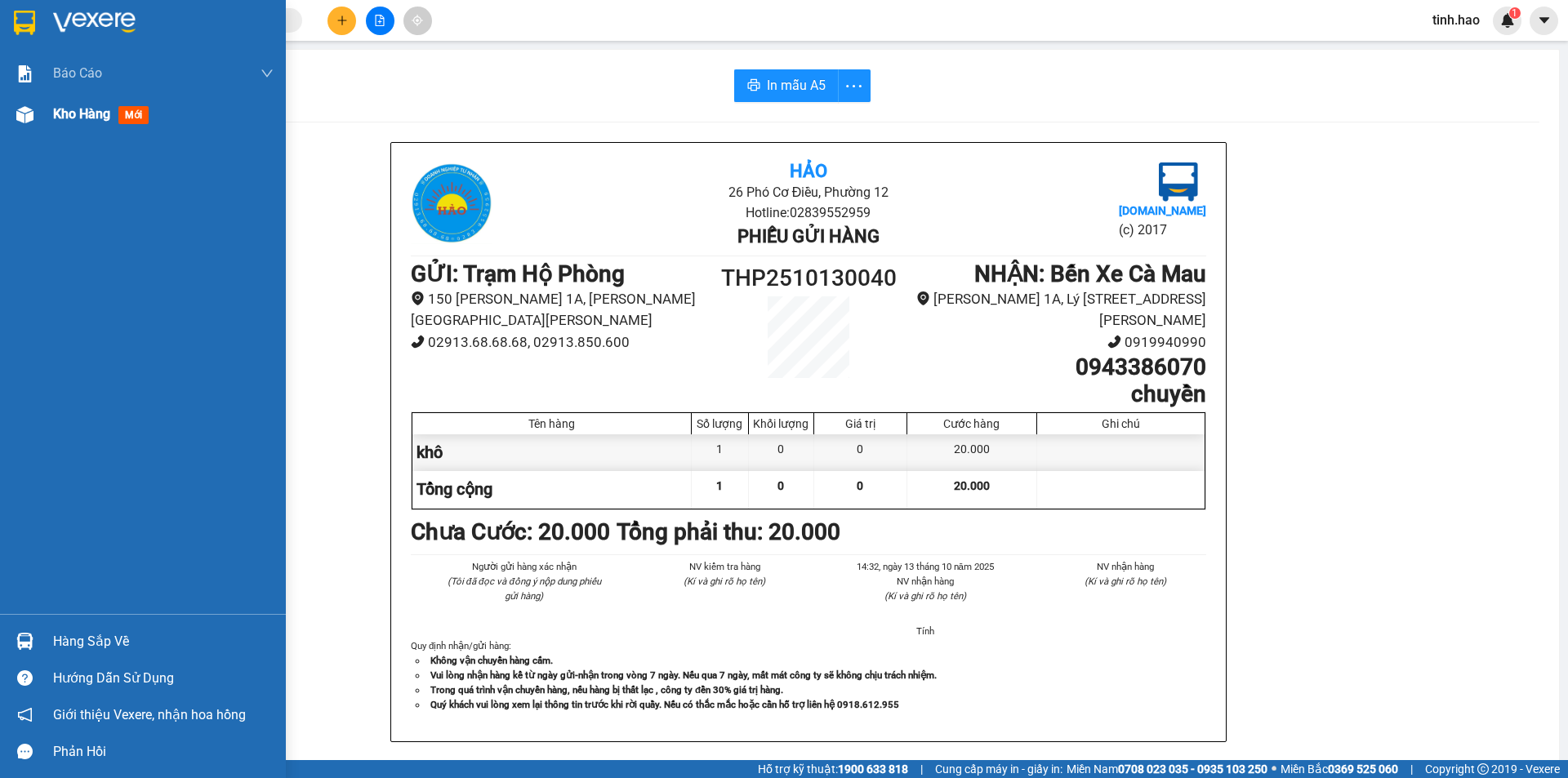
click at [26, 119] on img at bounding box center [25, 115] width 17 height 17
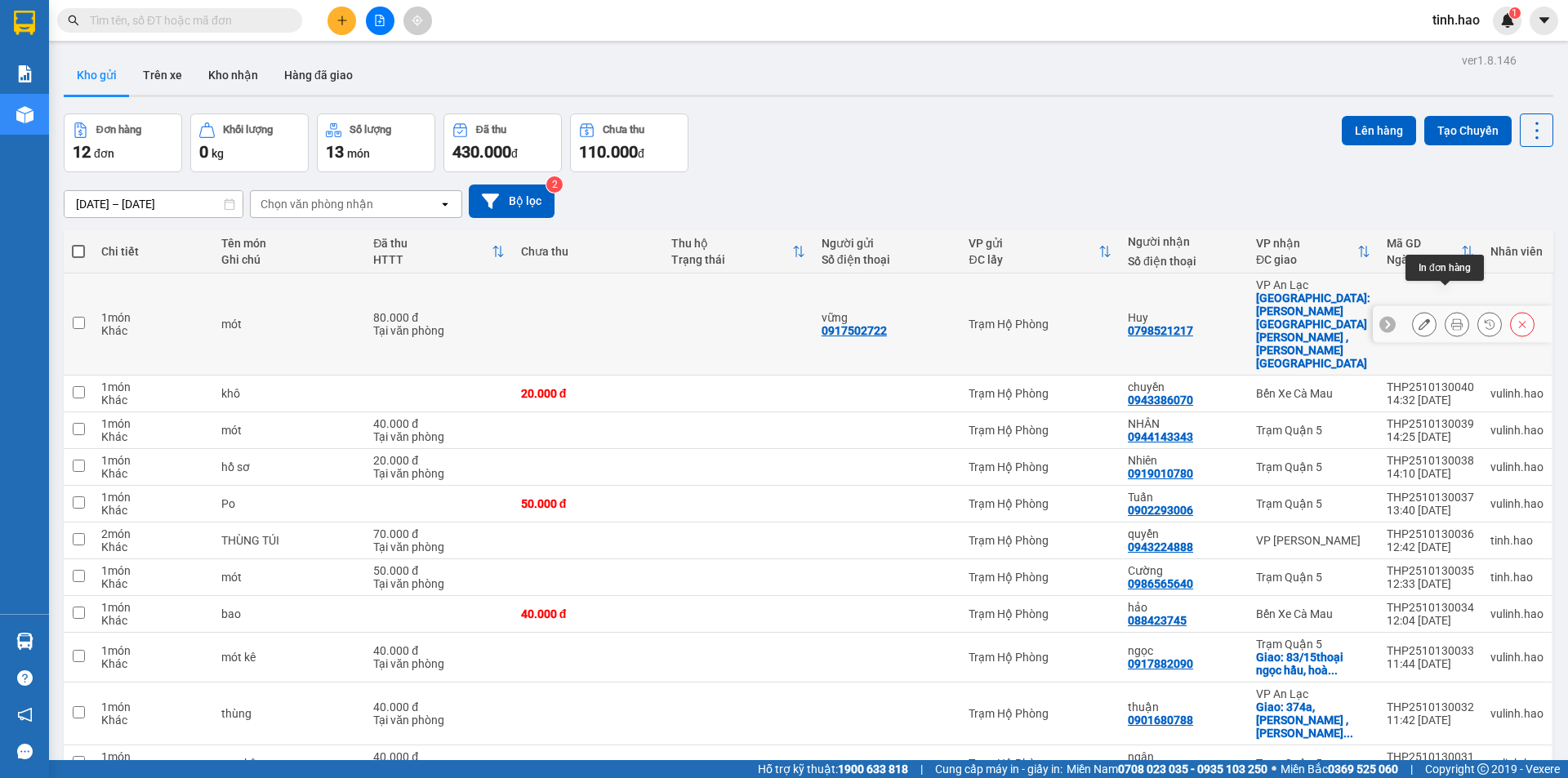
click at [1451, 319] on icon at bounding box center [1456, 324] width 11 height 11
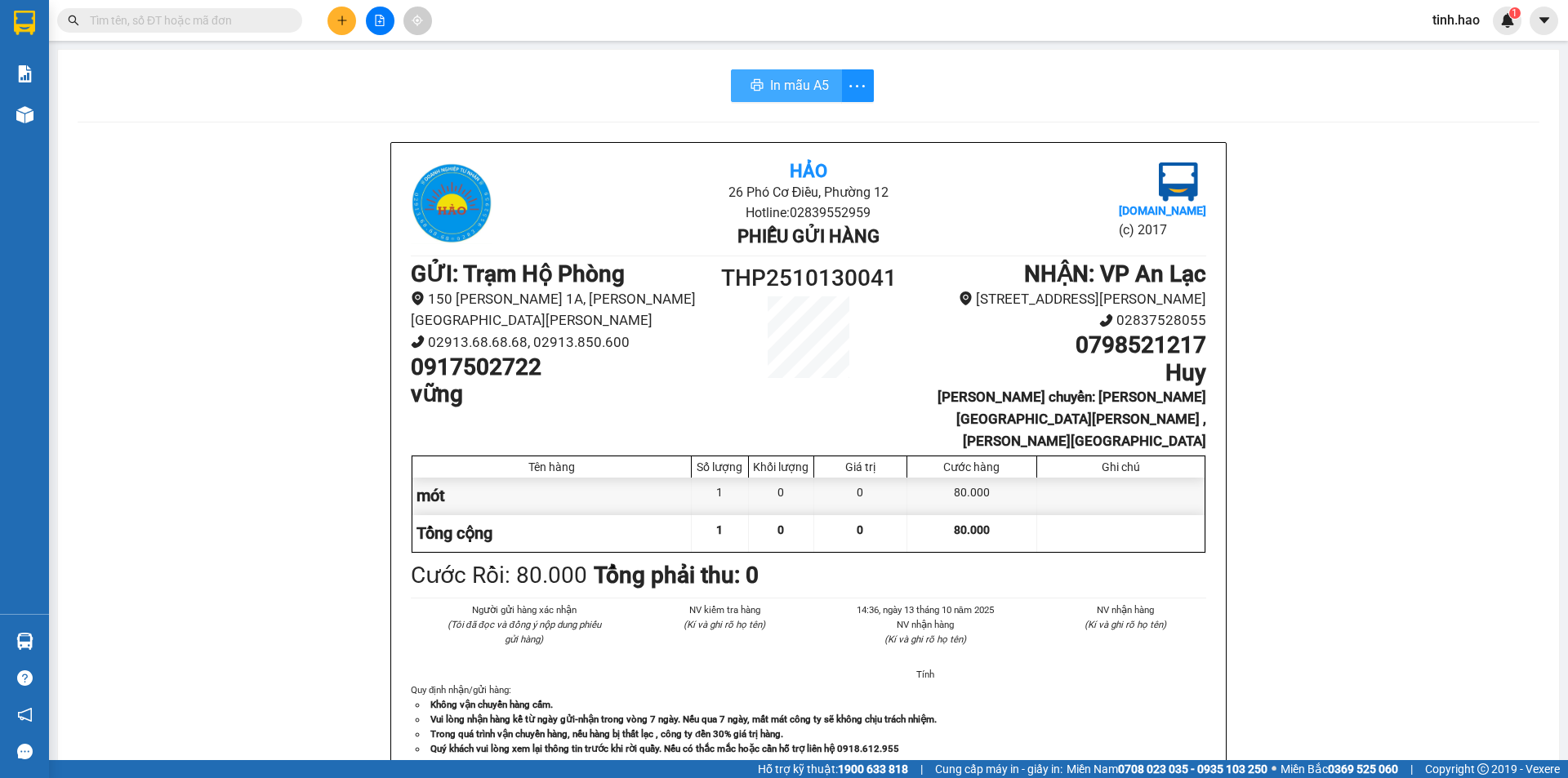
click at [787, 84] on span "In mẫu A5" at bounding box center [799, 85] width 58 height 20
click at [238, 24] on input "text" at bounding box center [186, 20] width 193 height 18
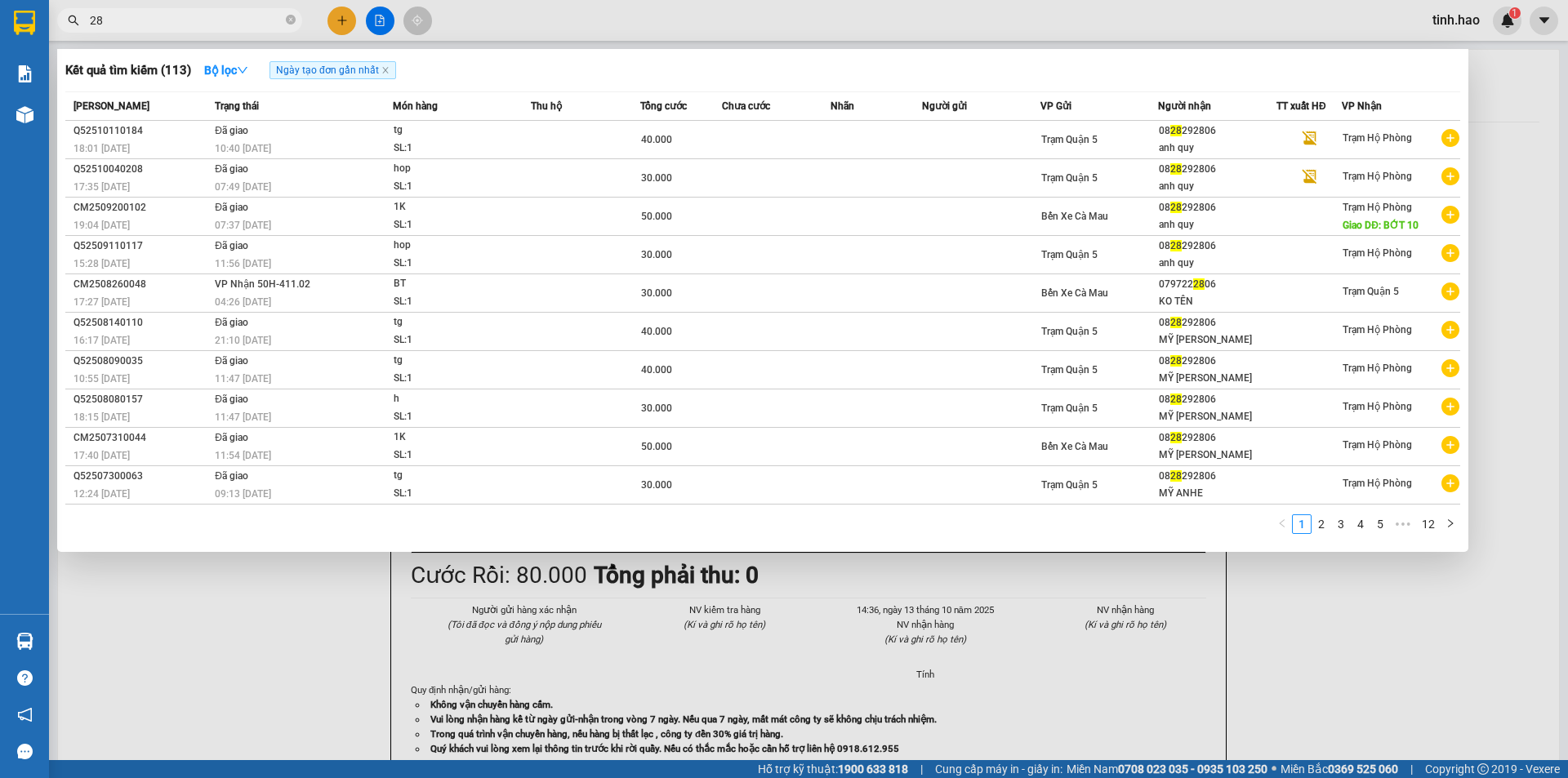
type input "2"
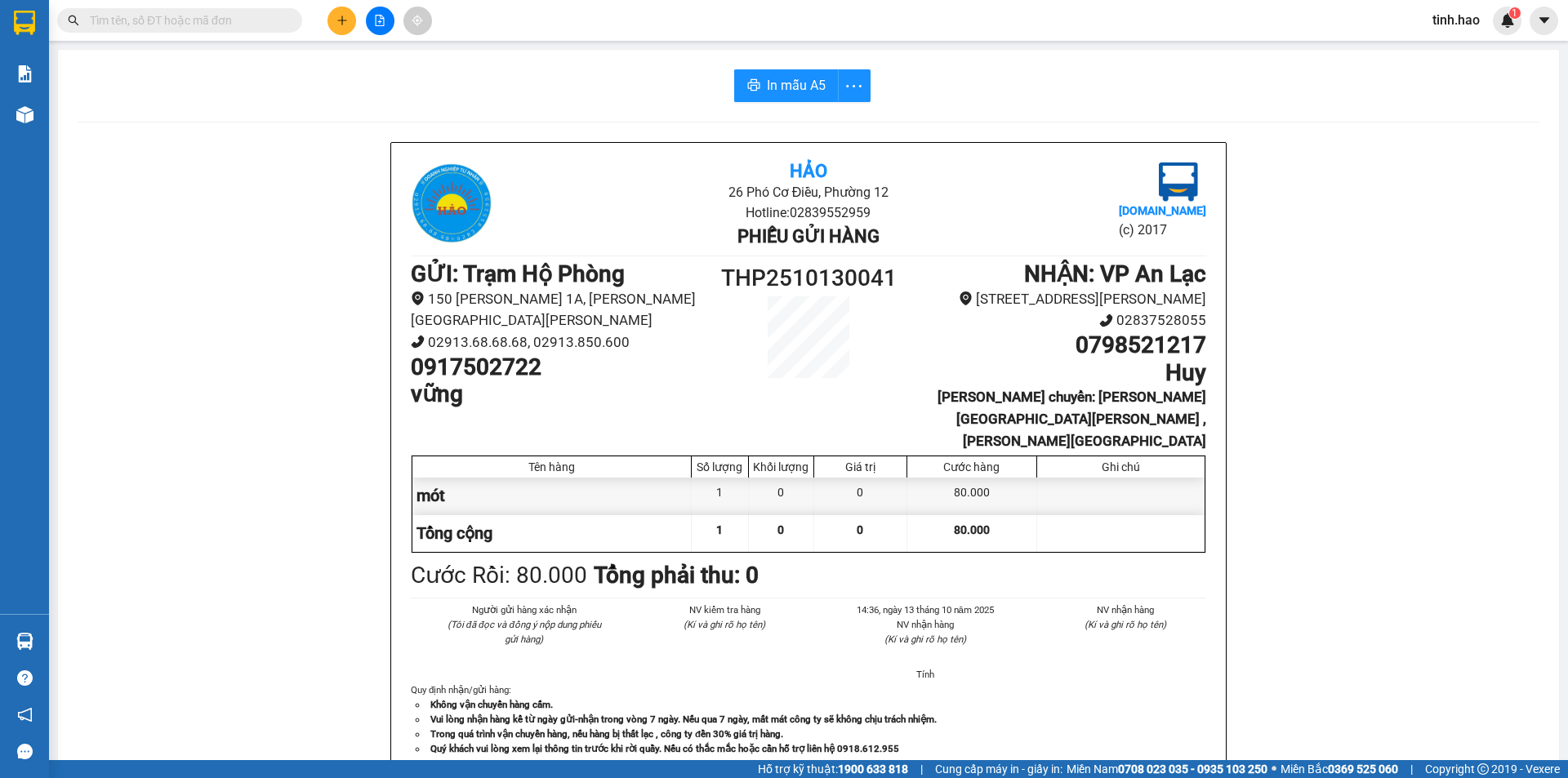
click at [221, 19] on input "text" at bounding box center [186, 20] width 193 height 18
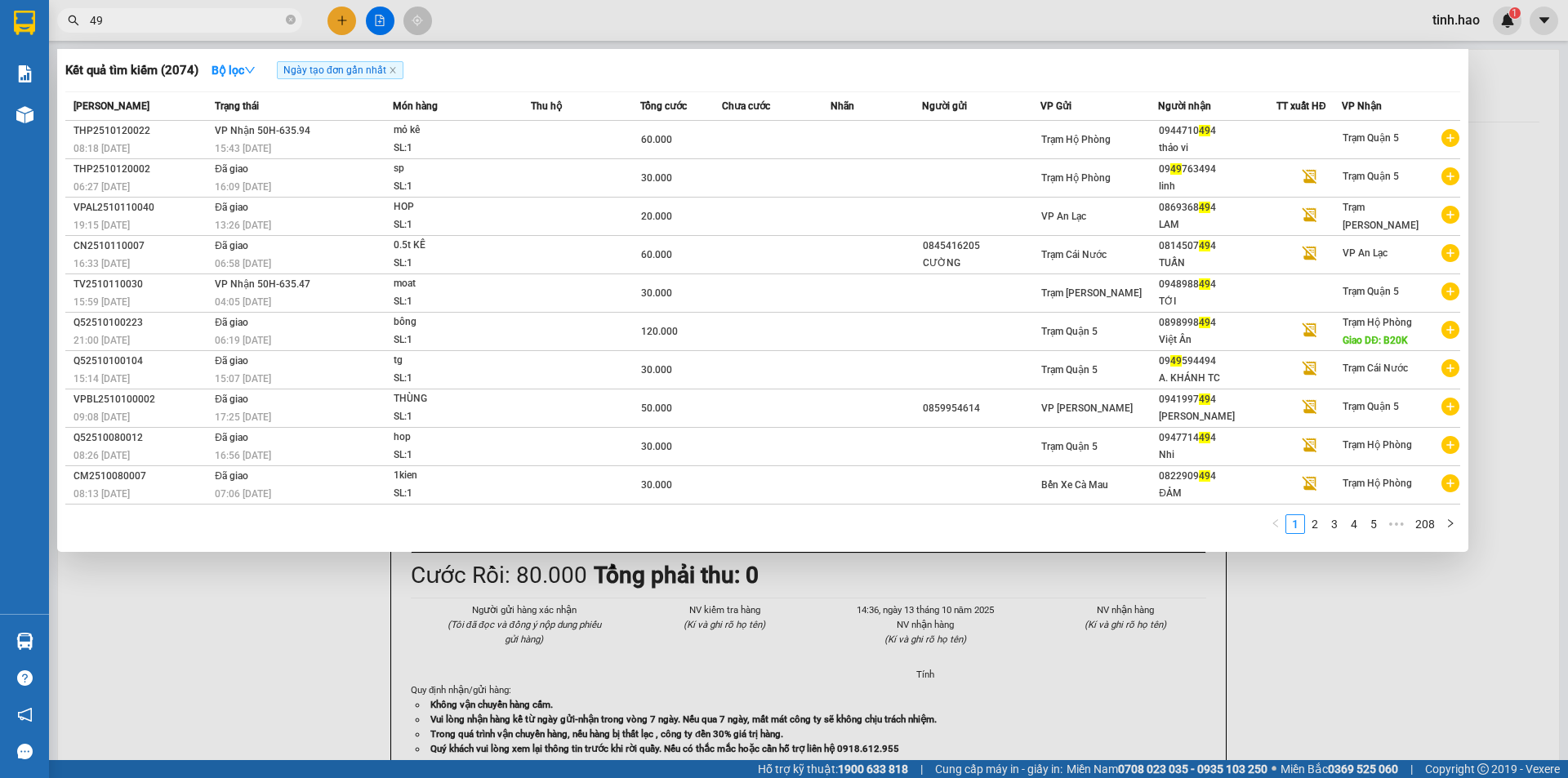
type input "4"
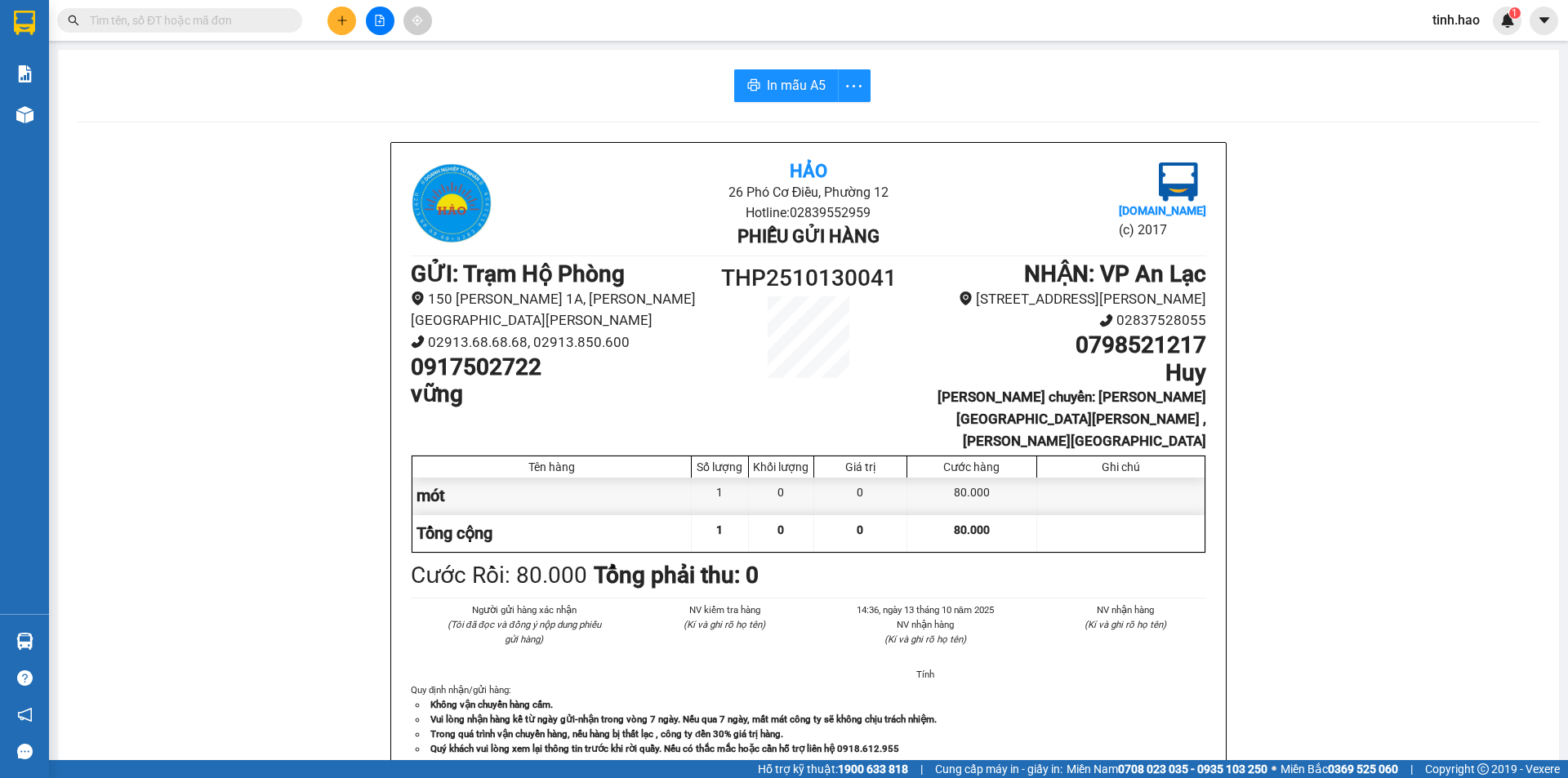
click at [232, 29] on input "text" at bounding box center [186, 20] width 193 height 18
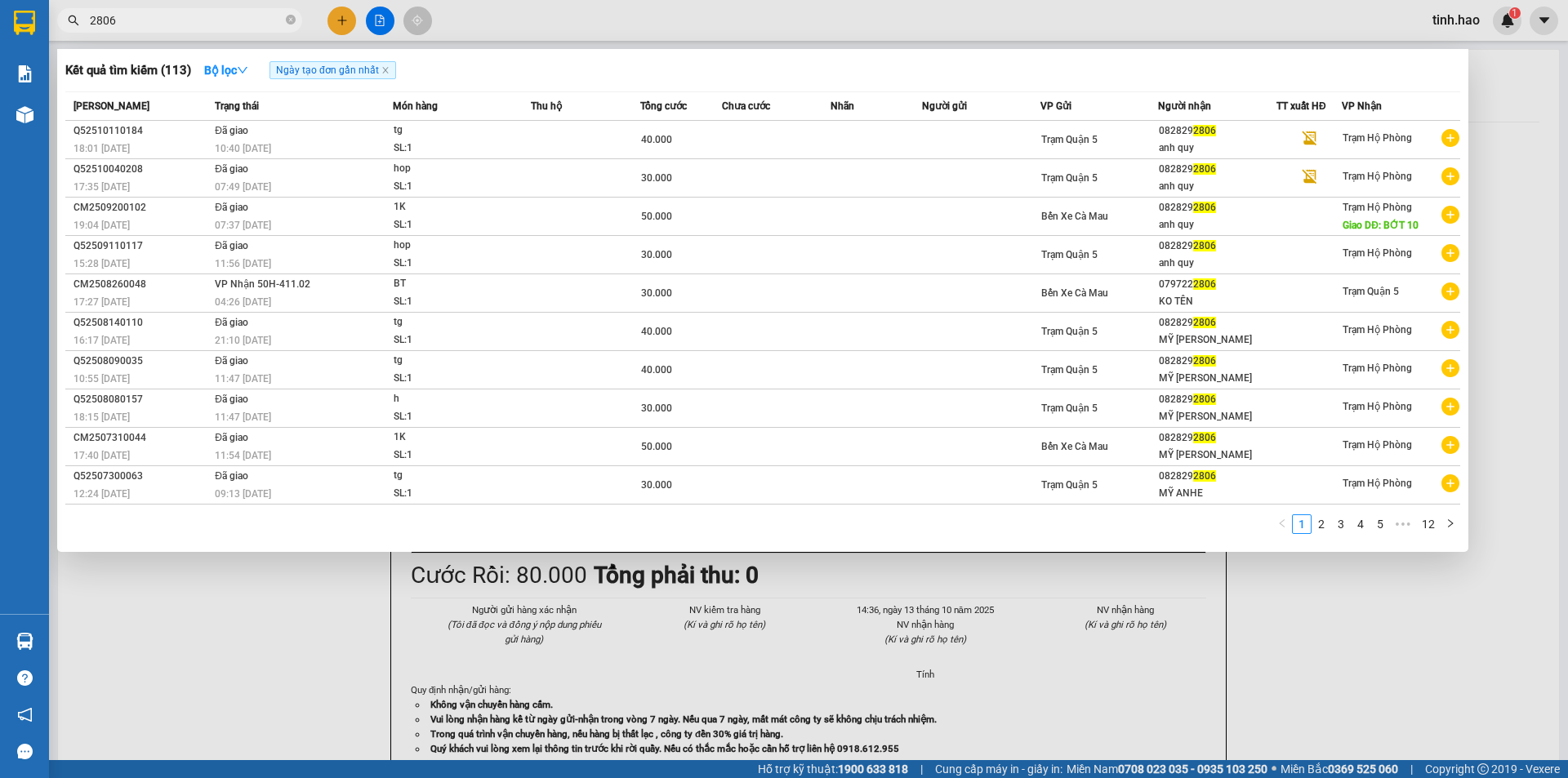
click at [205, 22] on input "2806" at bounding box center [186, 20] width 193 height 18
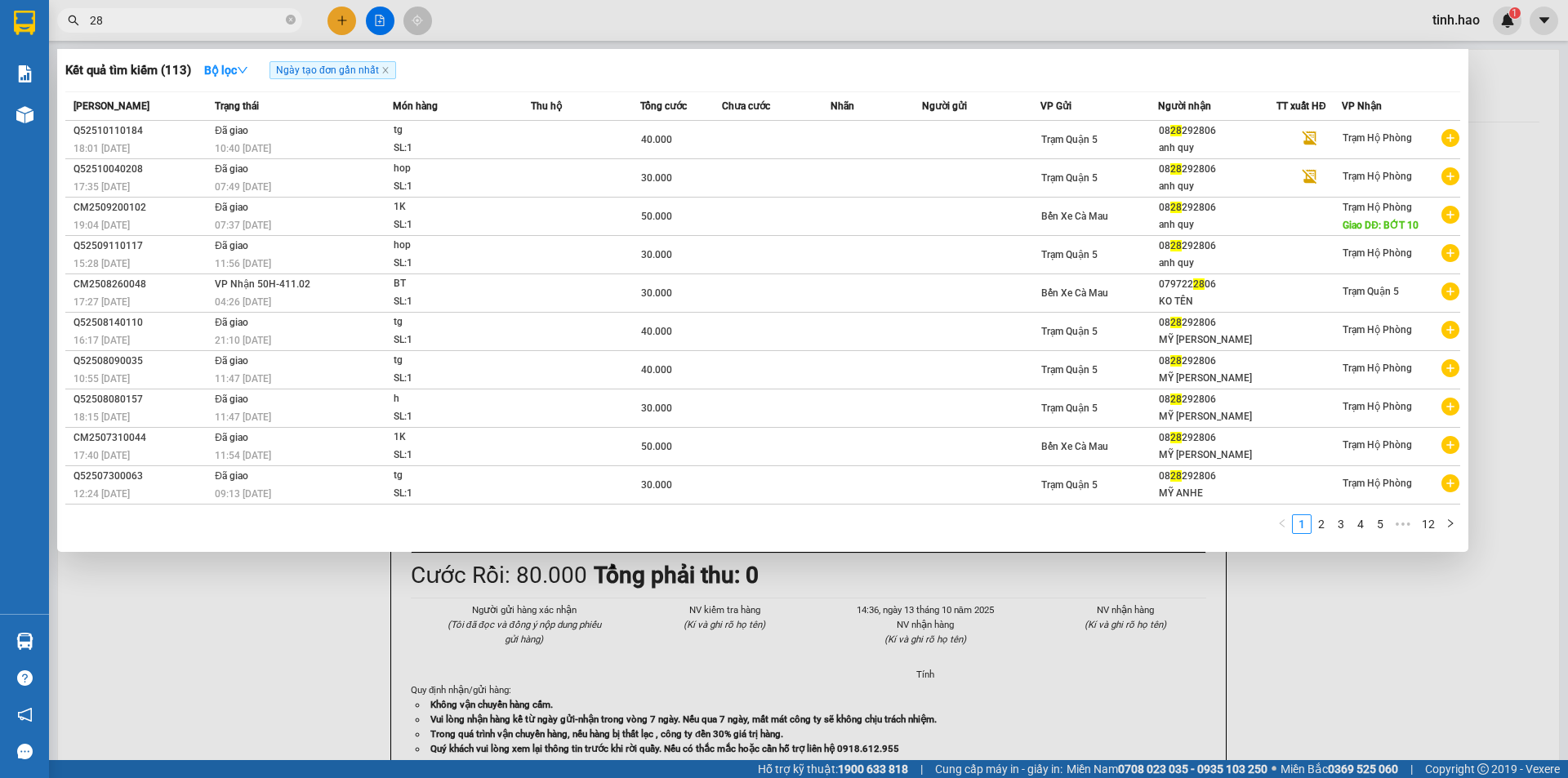
type input "2"
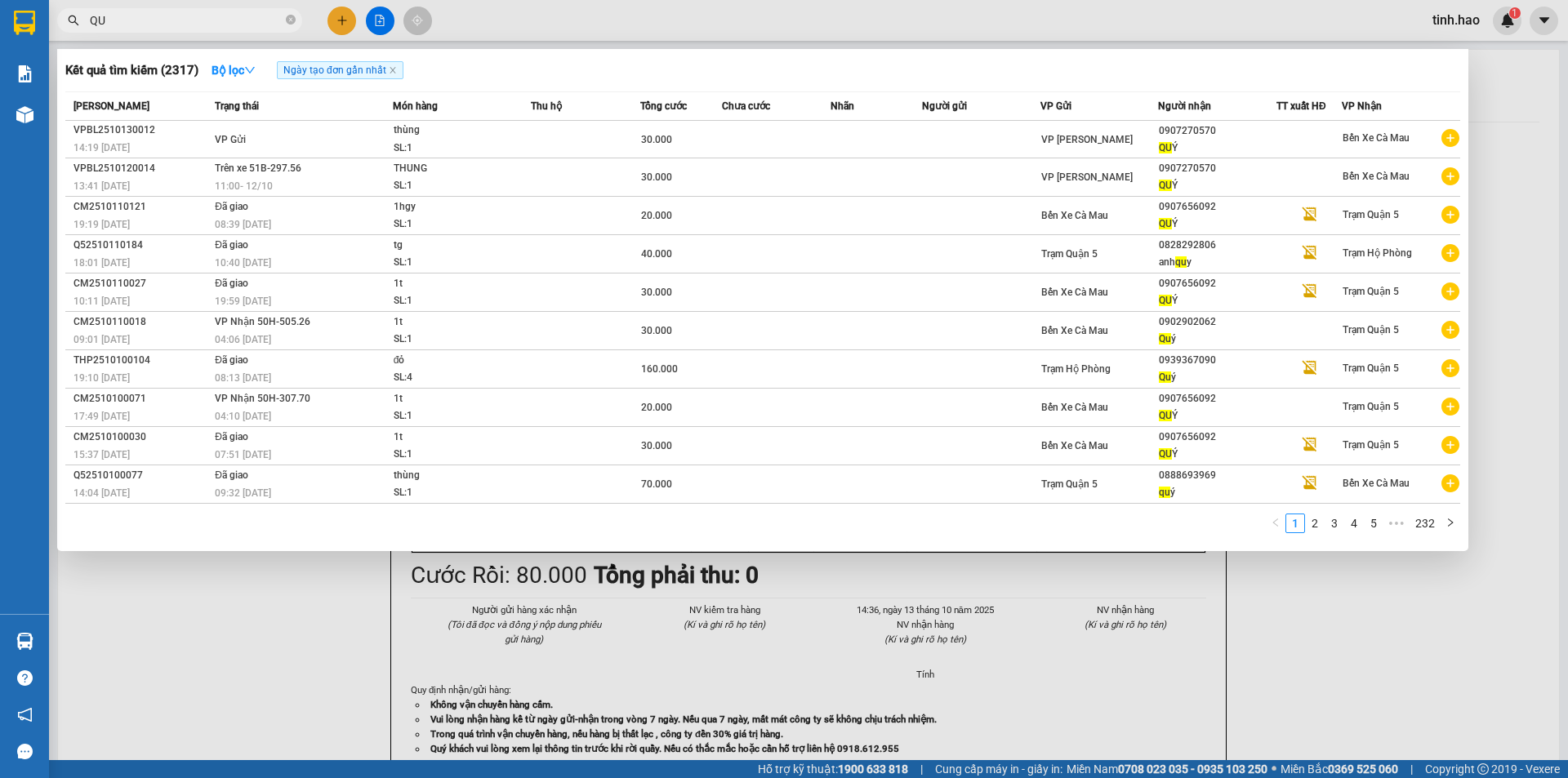
type input "Q"
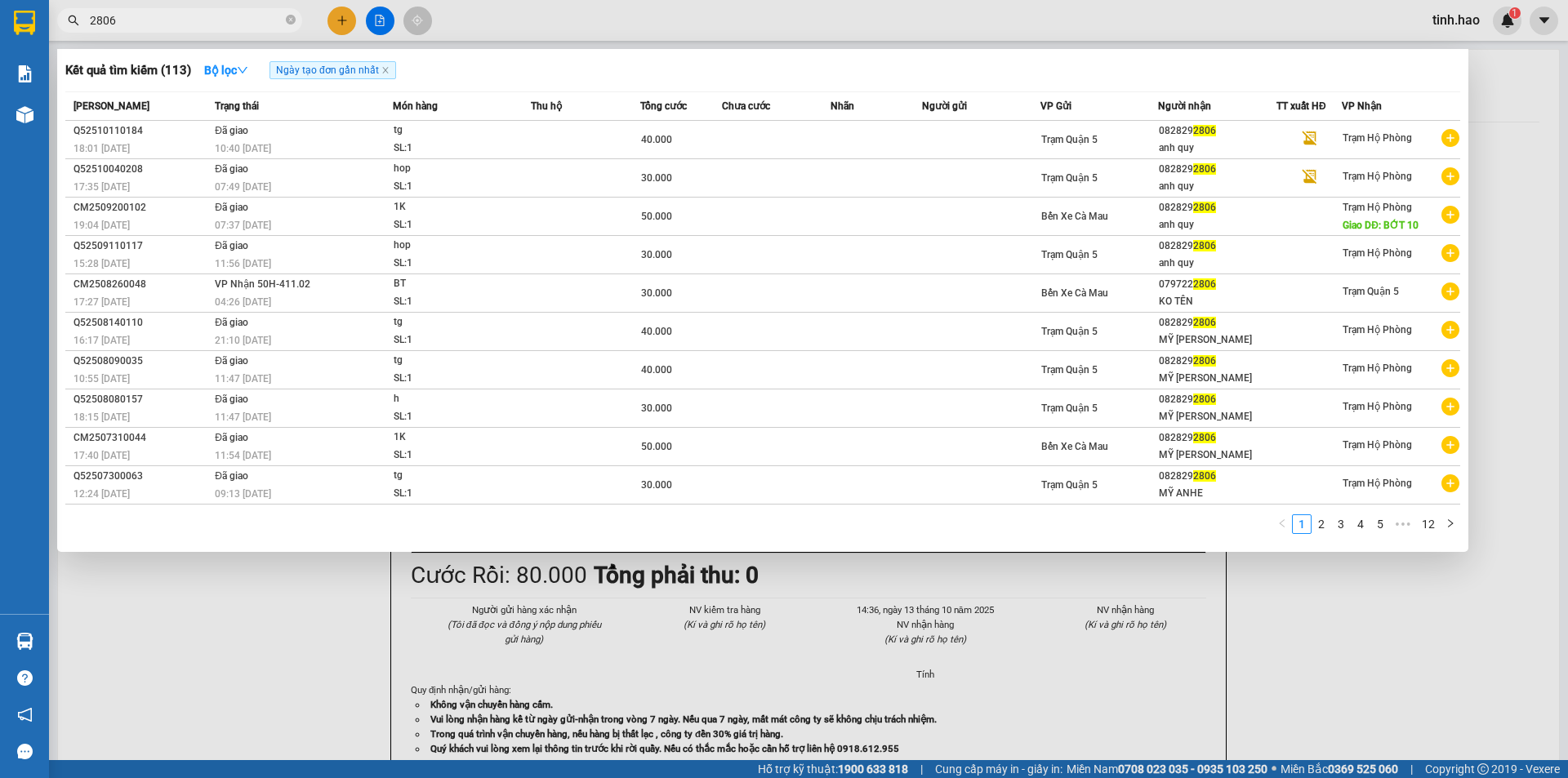
click at [238, 21] on input "2806" at bounding box center [186, 20] width 193 height 18
click at [192, 17] on input "2806" at bounding box center [186, 20] width 193 height 18
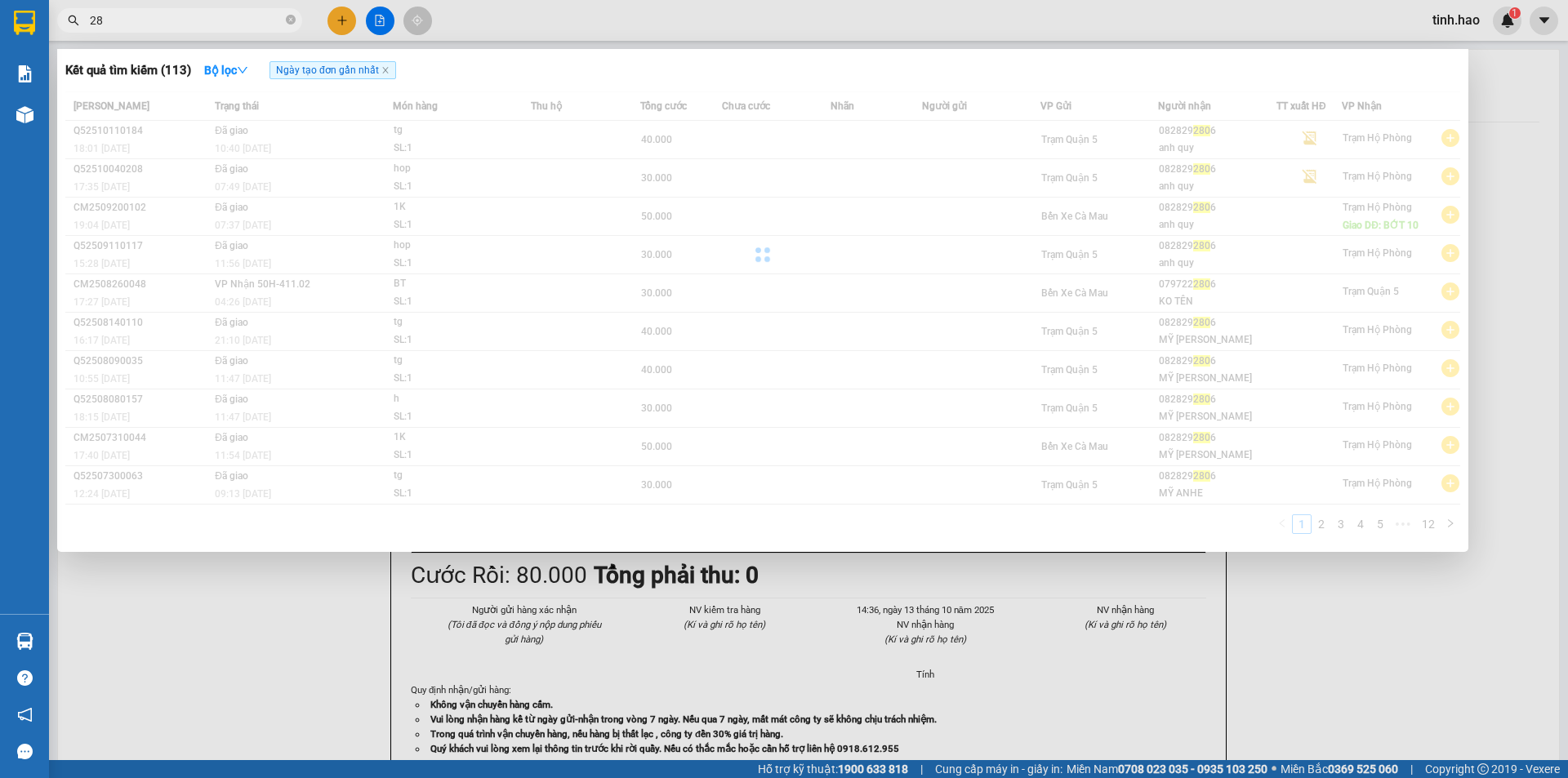
type input "2"
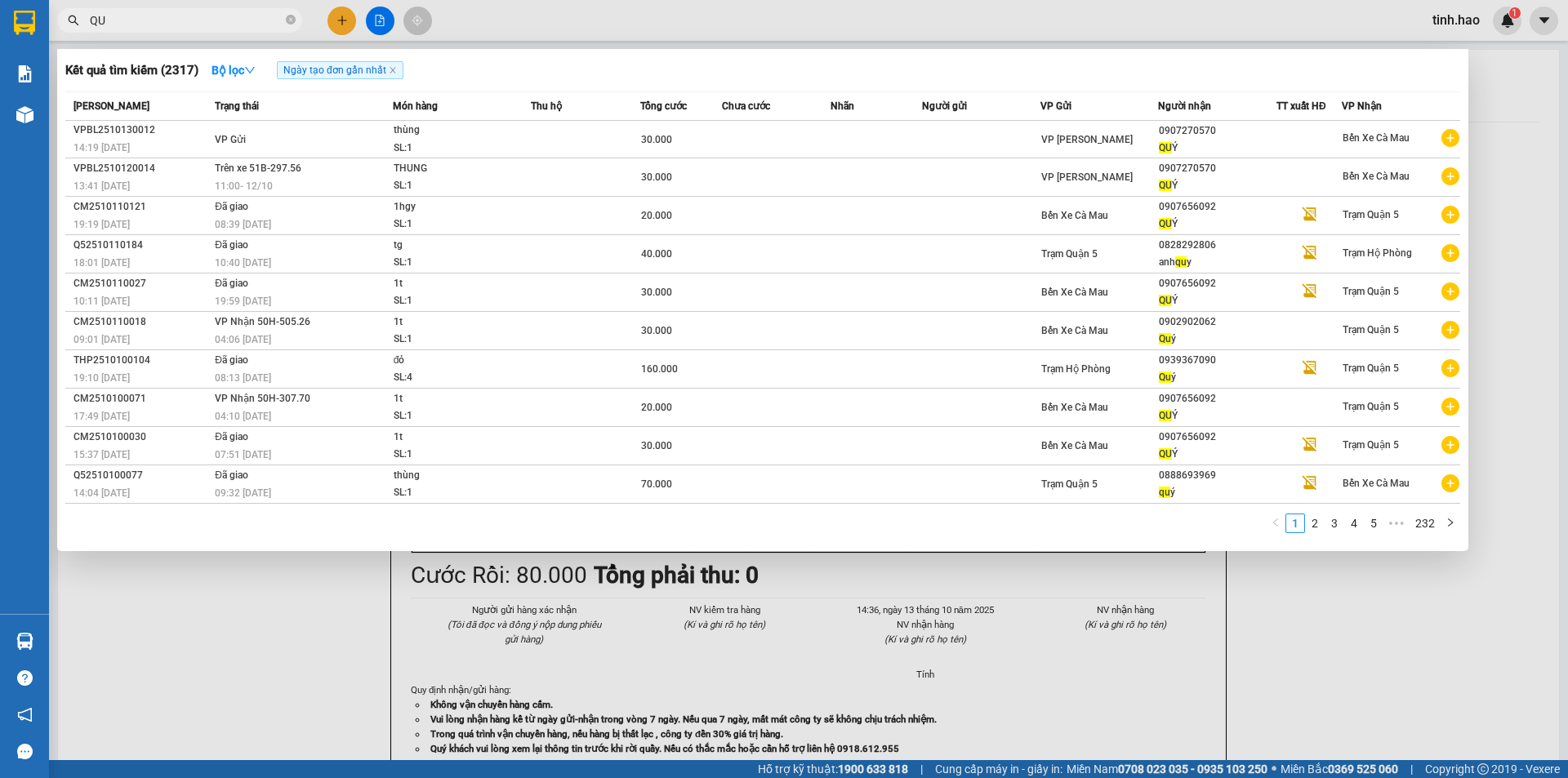
type input "Q"
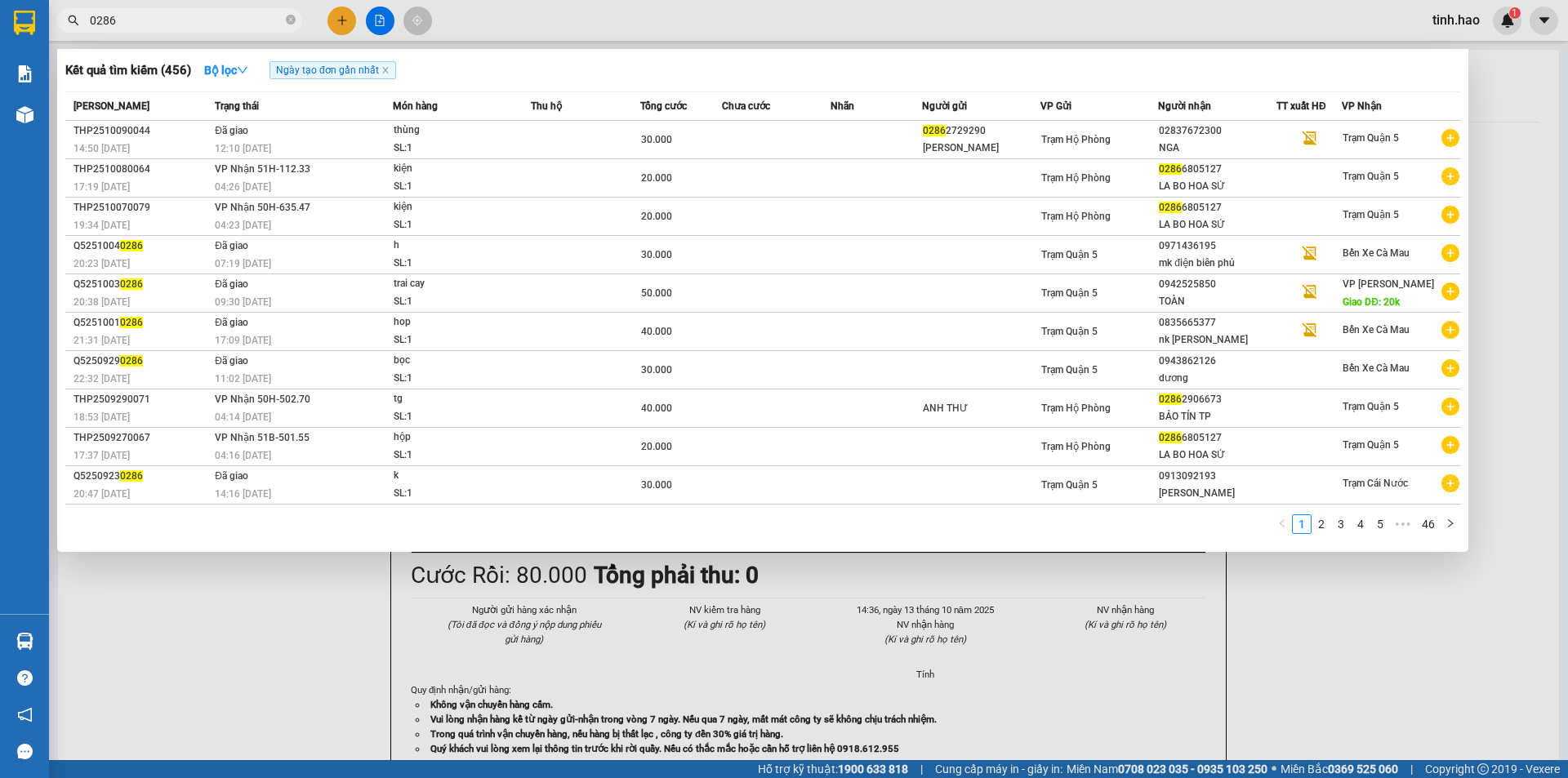
click at [217, 13] on input "0286" at bounding box center [186, 20] width 193 height 18
type input "0"
click at [295, 592] on div at bounding box center [784, 389] width 1568 height 778
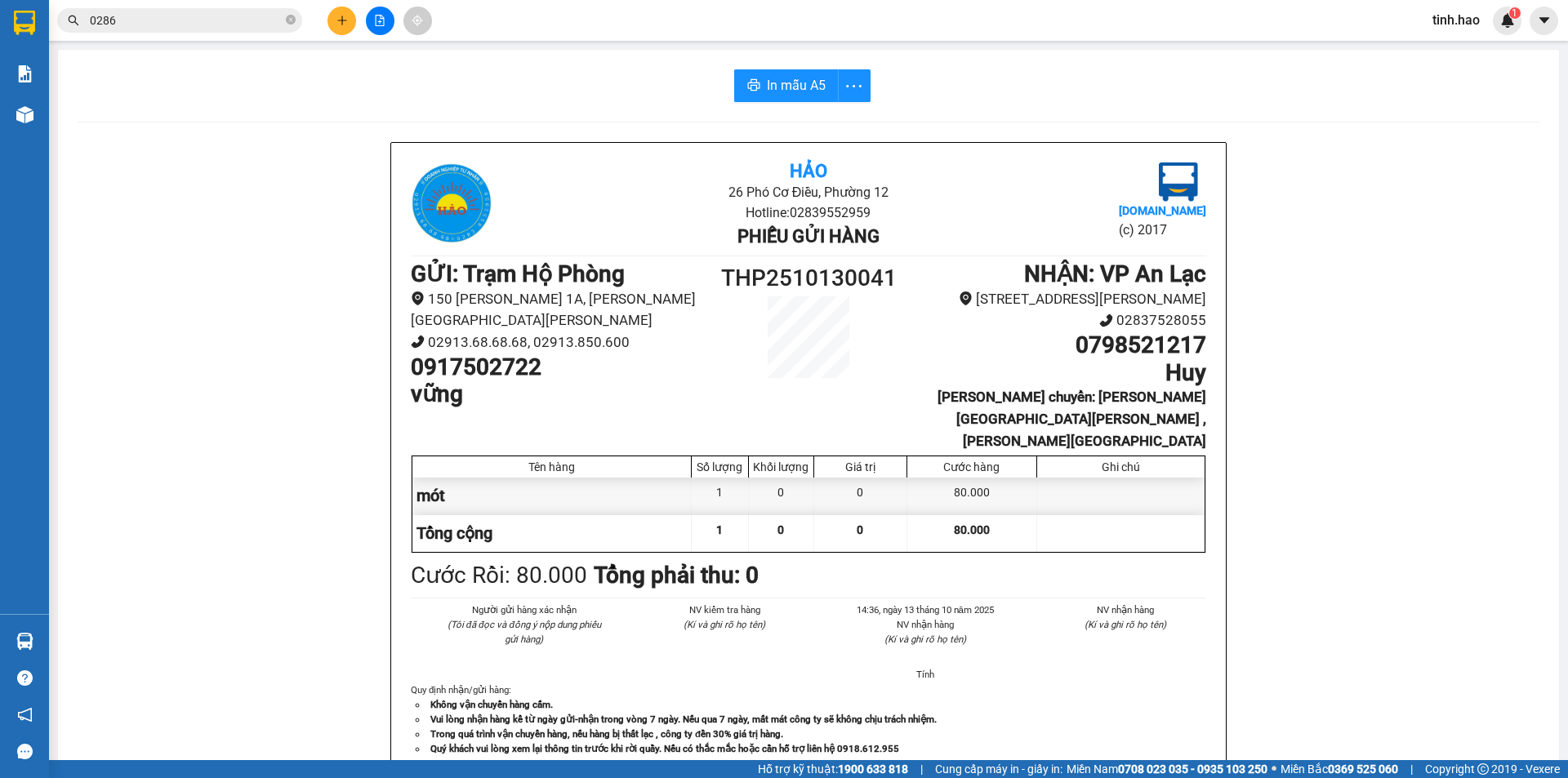
click at [214, 19] on input "0286" at bounding box center [186, 20] width 193 height 18
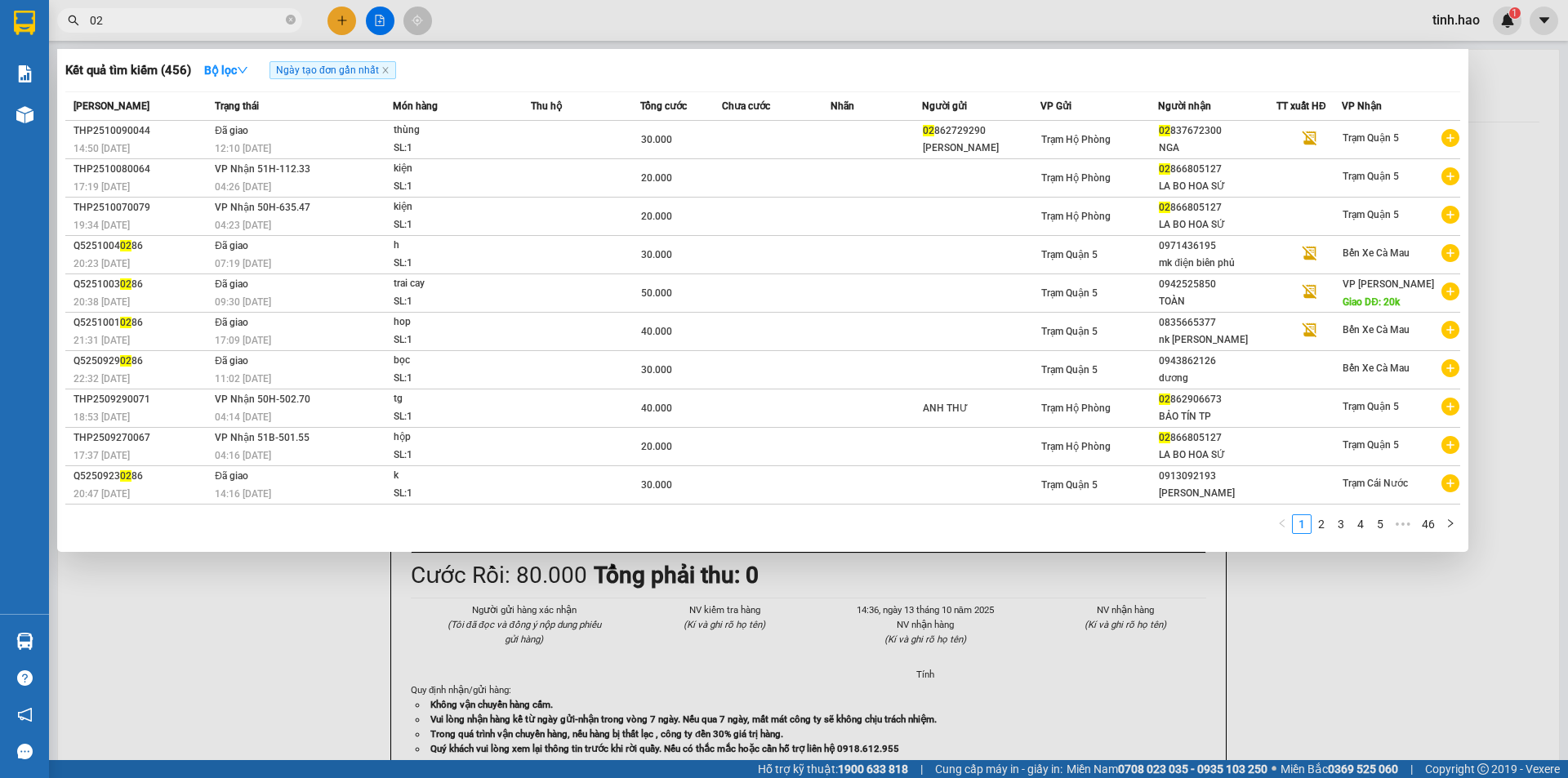
type input "0"
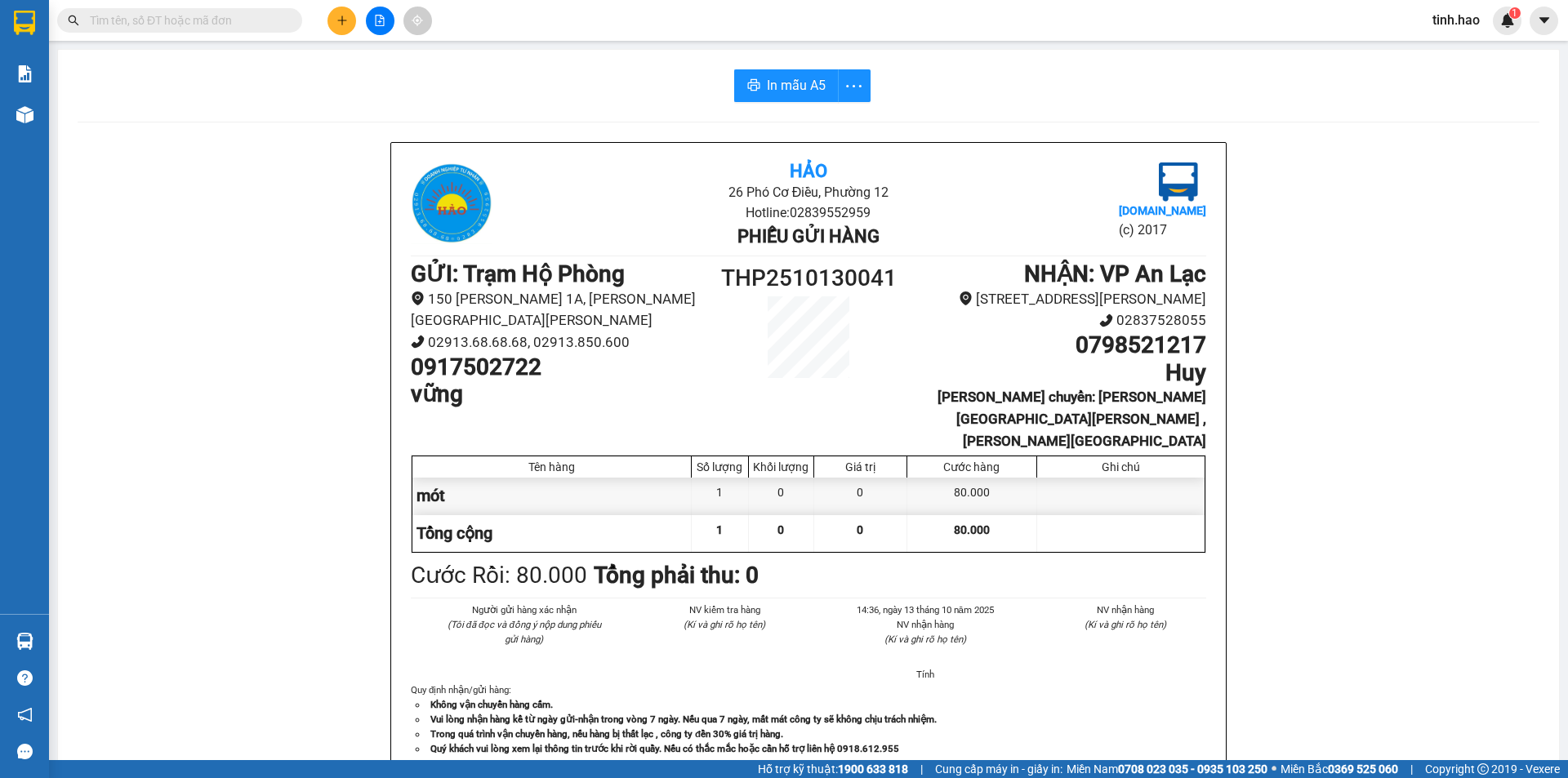
click at [234, 27] on input "text" at bounding box center [186, 20] width 193 height 18
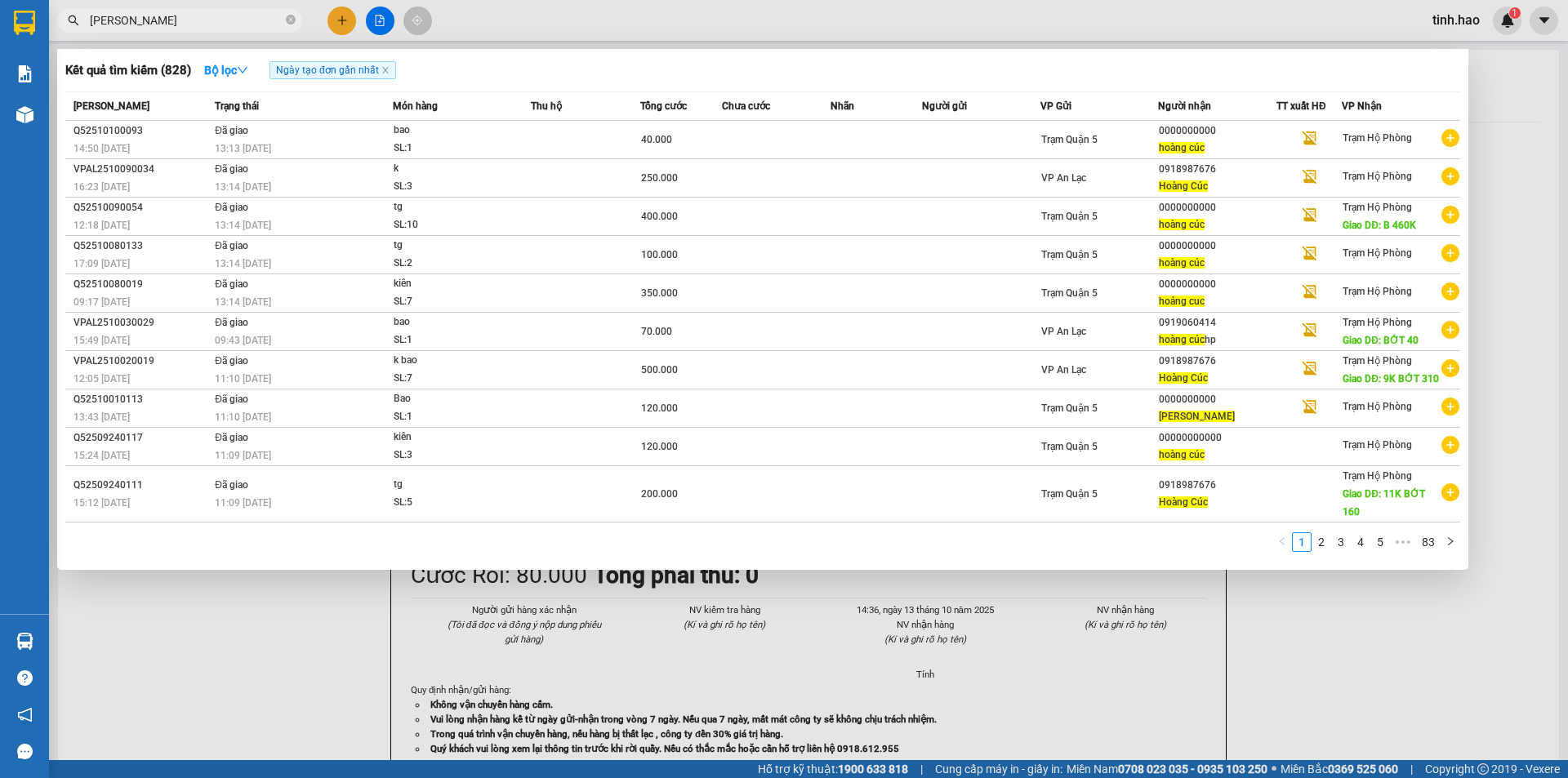
type input "HOANG CUC"
click at [311, 634] on div at bounding box center [784, 389] width 1568 height 778
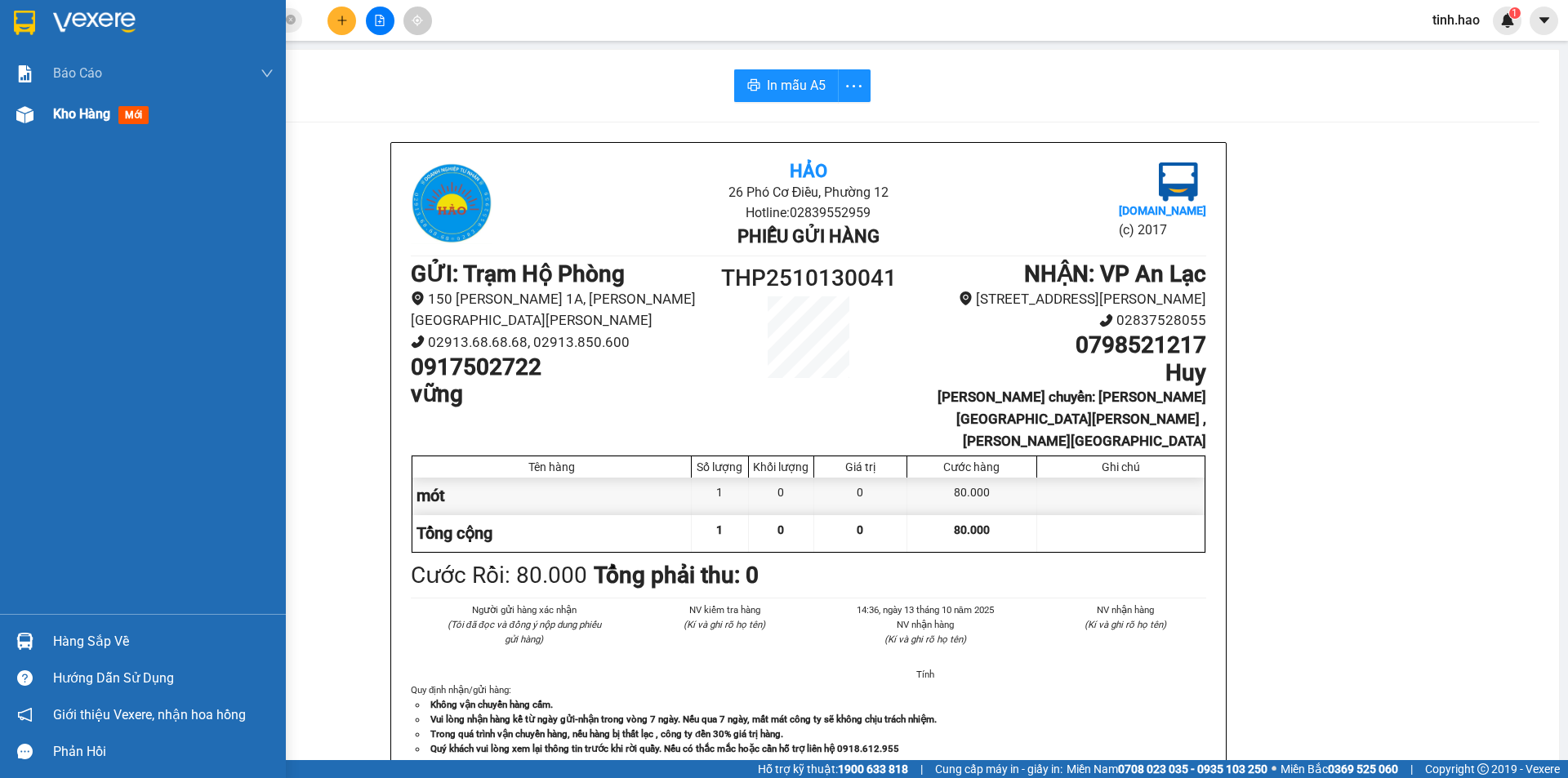
click at [60, 108] on span "Kho hàng" at bounding box center [82, 114] width 58 height 16
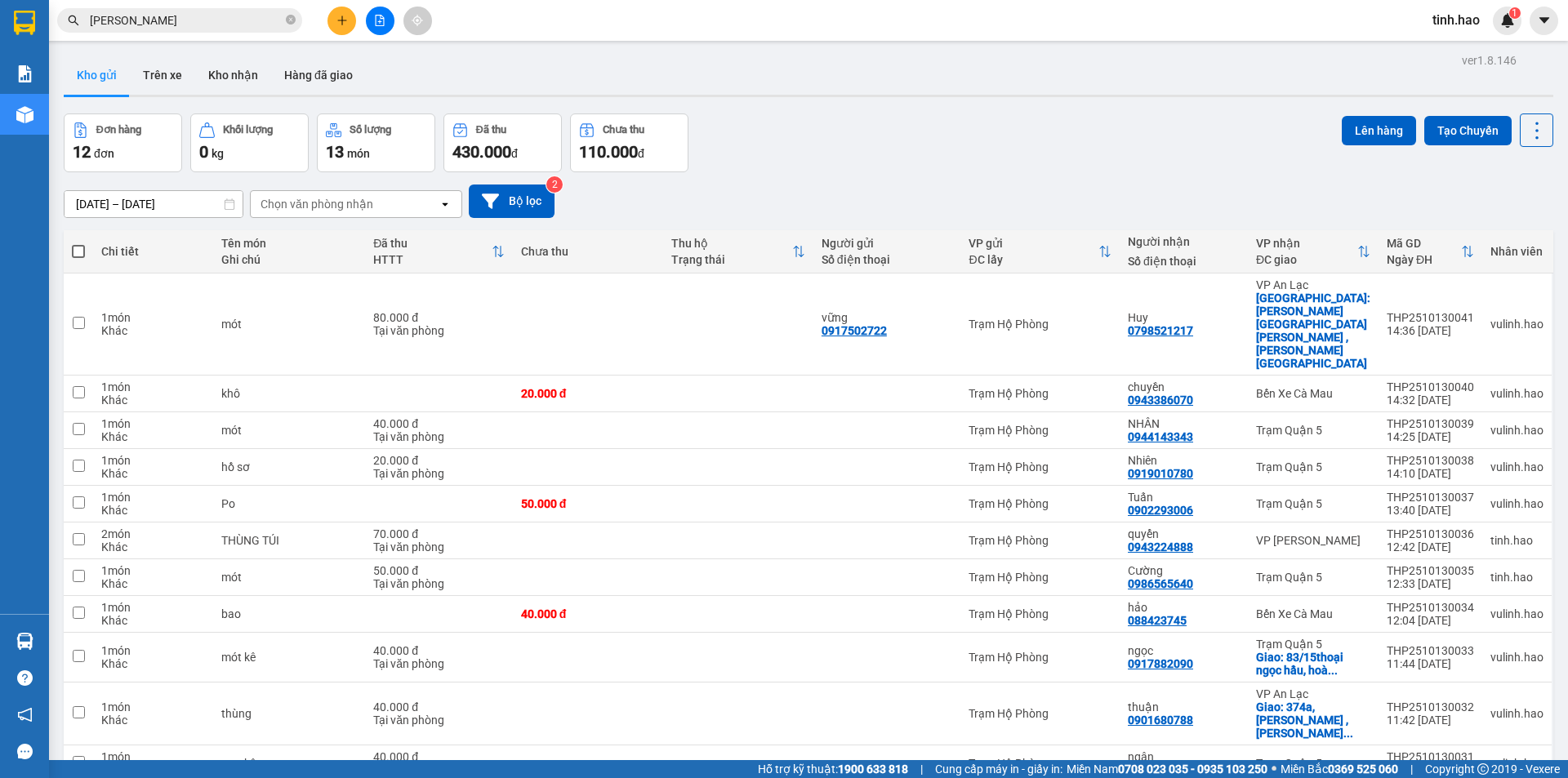
click at [77, 249] on span at bounding box center [78, 251] width 13 height 13
click at [78, 243] on input "checkbox" at bounding box center [78, 243] width 0 height 0
checkbox input "true"
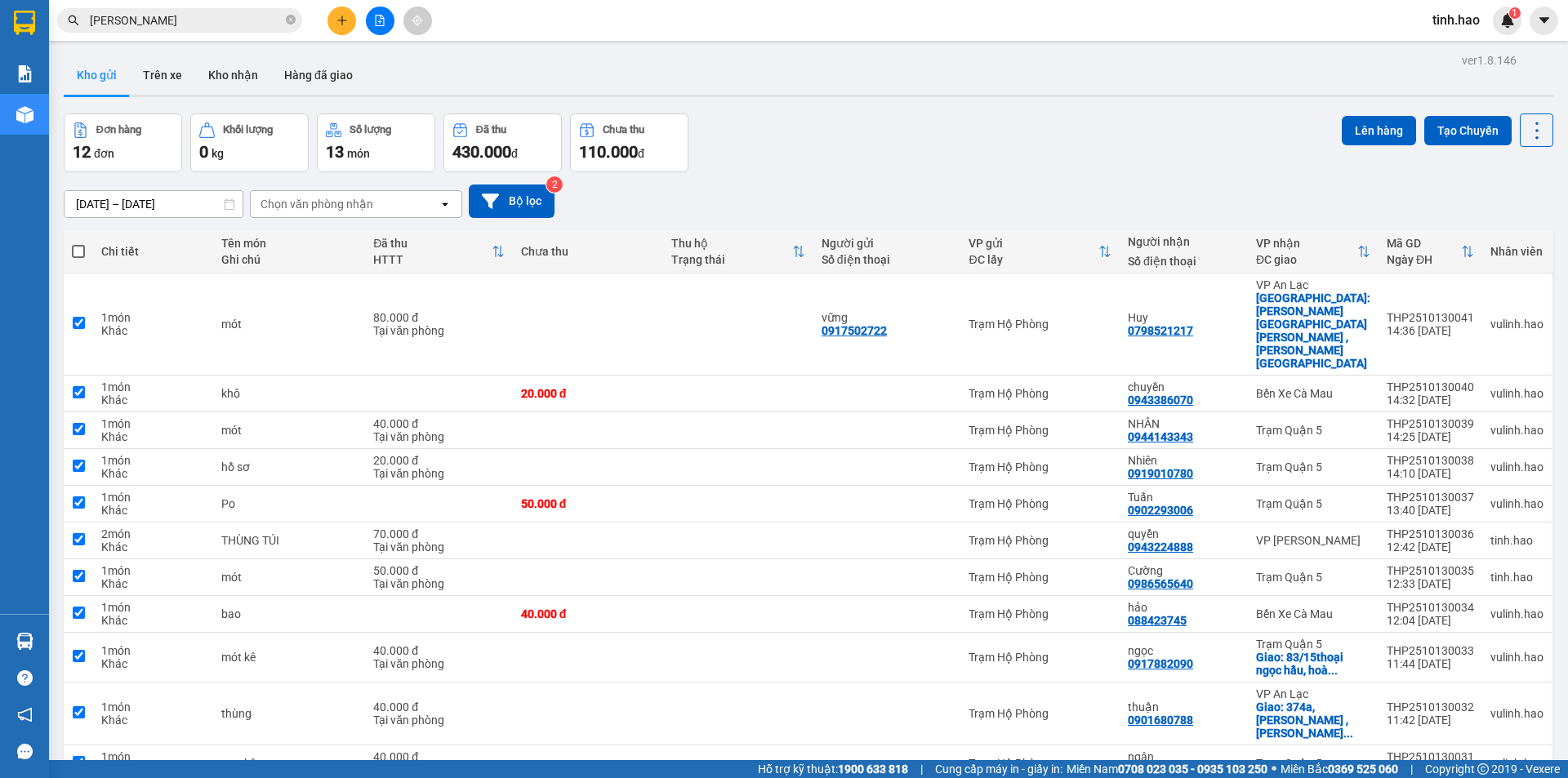
checkbox input "true"
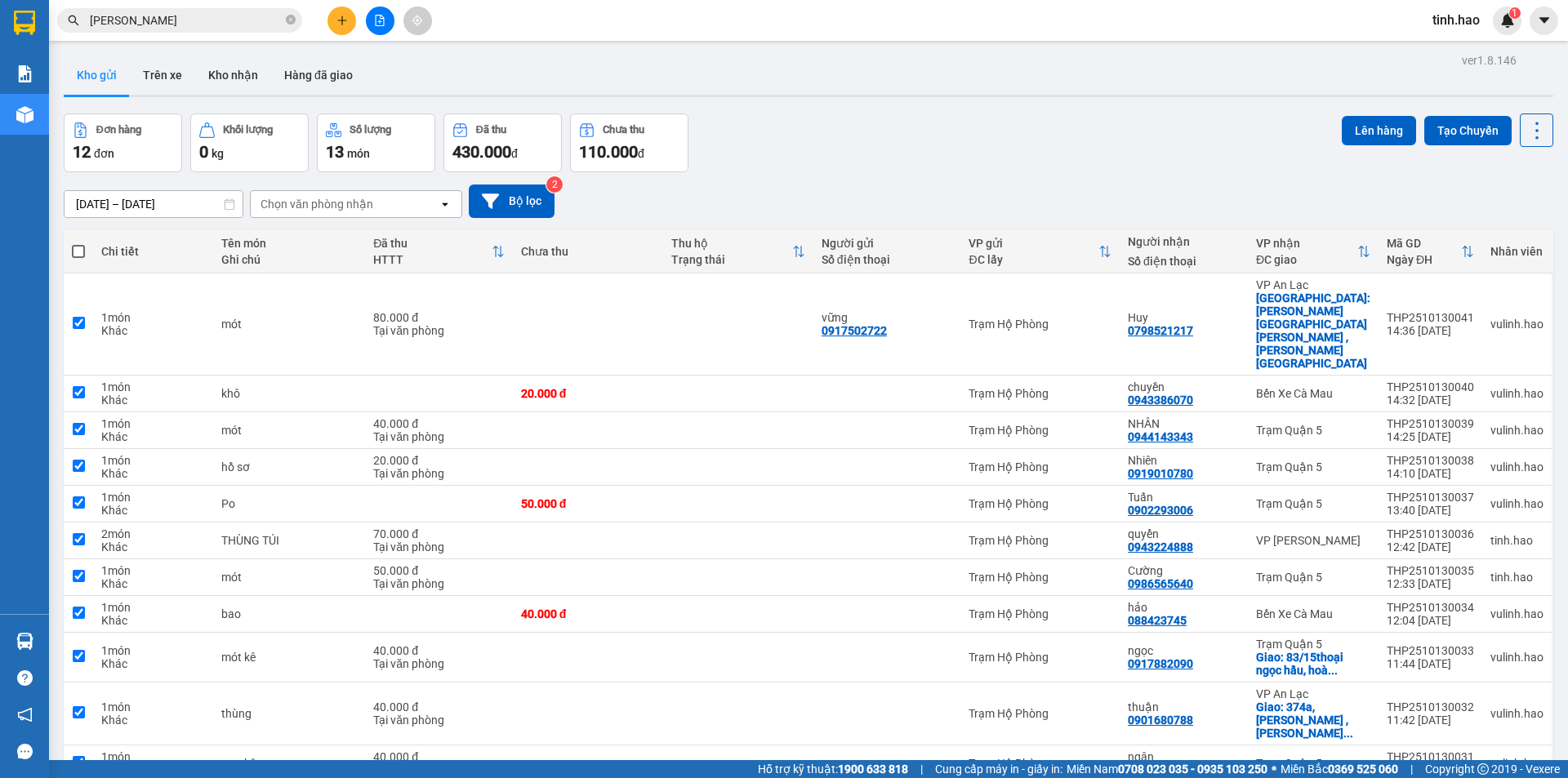
checkbox input "true"
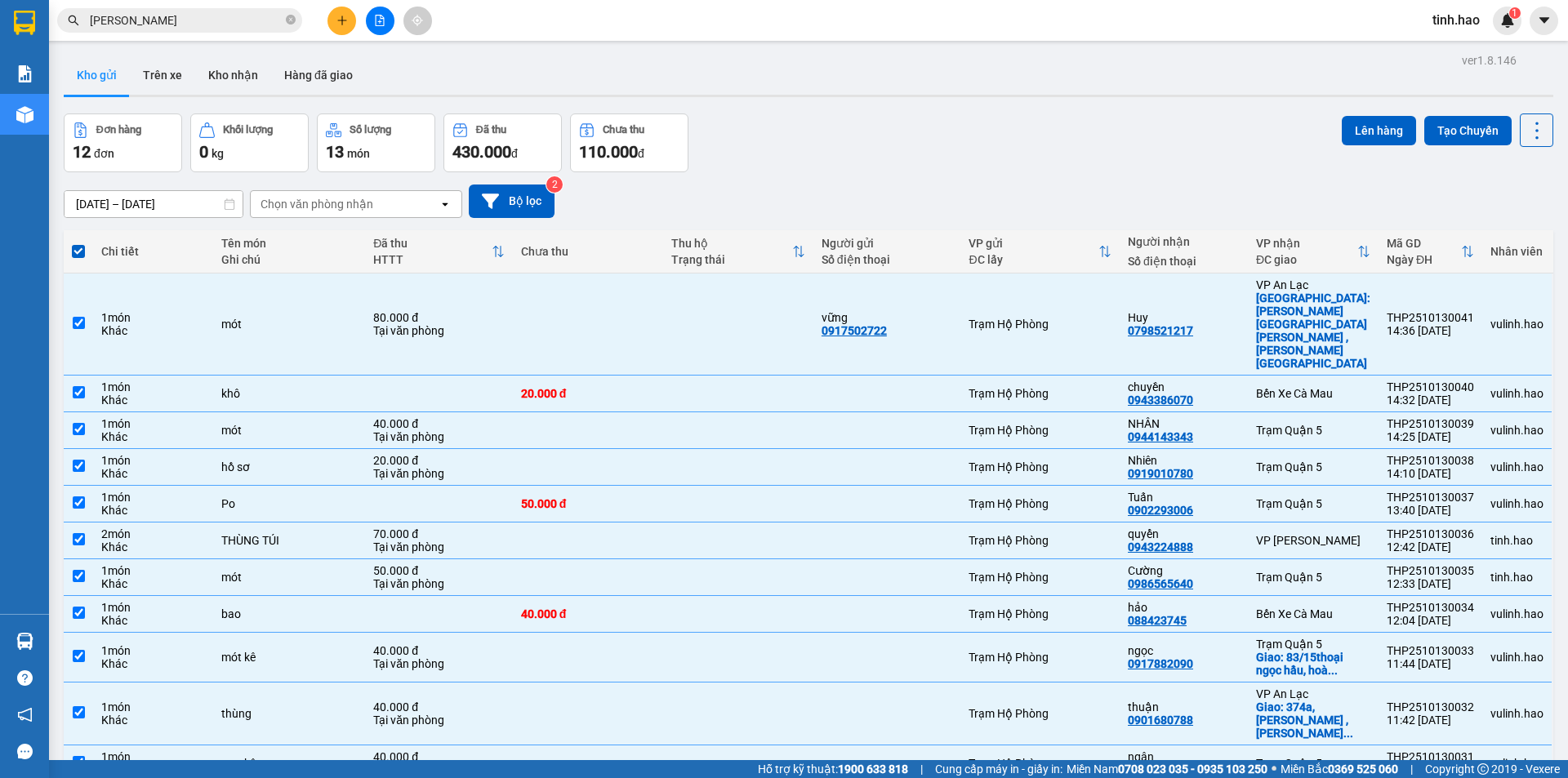
click at [87, 80] on button "Kho gửi" at bounding box center [97, 75] width 66 height 39
click at [85, 205] on input "[DATE] – [DATE]" at bounding box center [153, 204] width 178 height 26
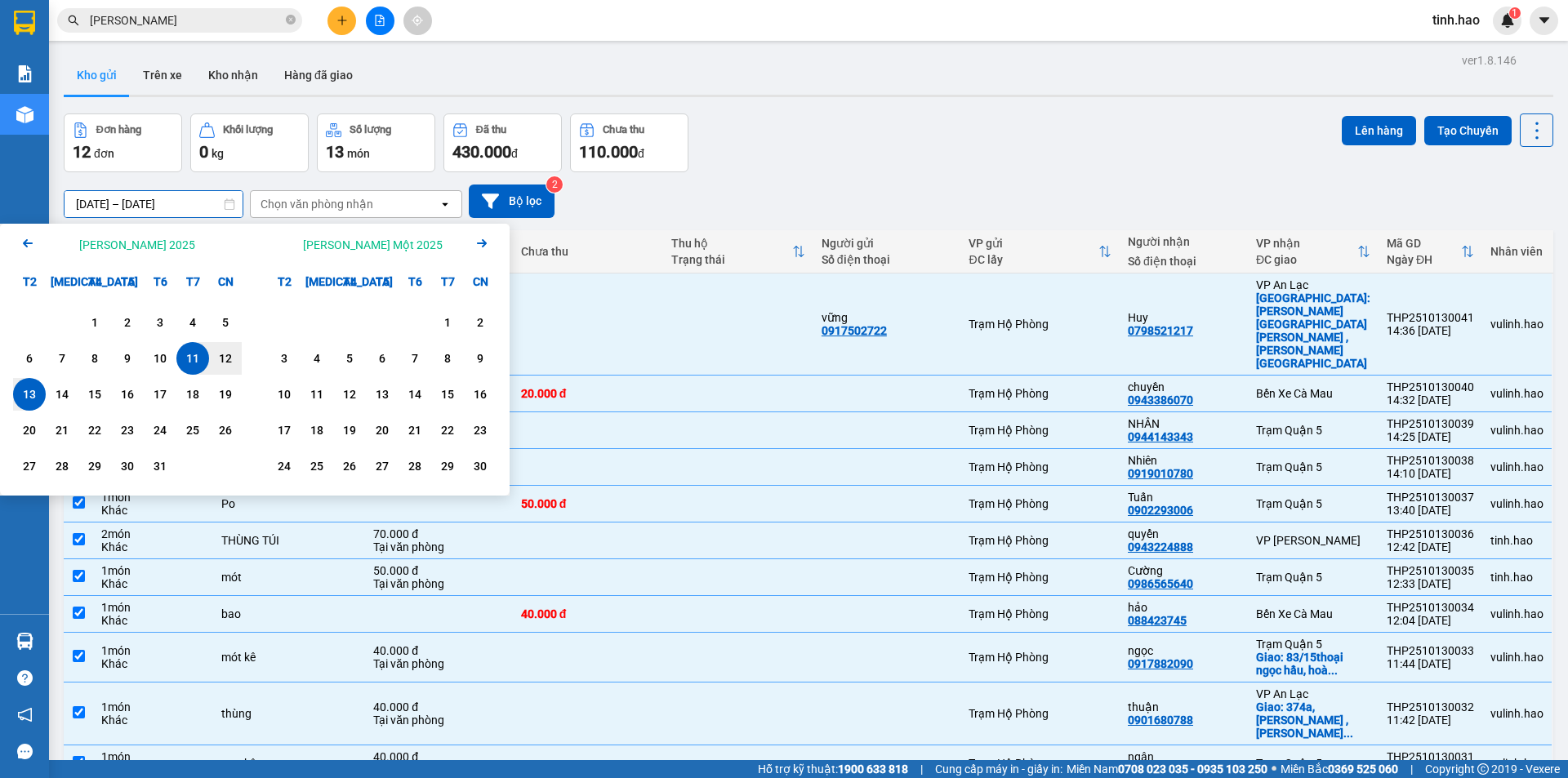
click at [812, 173] on div "[DATE] – [DATE] Press the down arrow key to interact with the calendar and sele…" at bounding box center [808, 201] width 1490 height 58
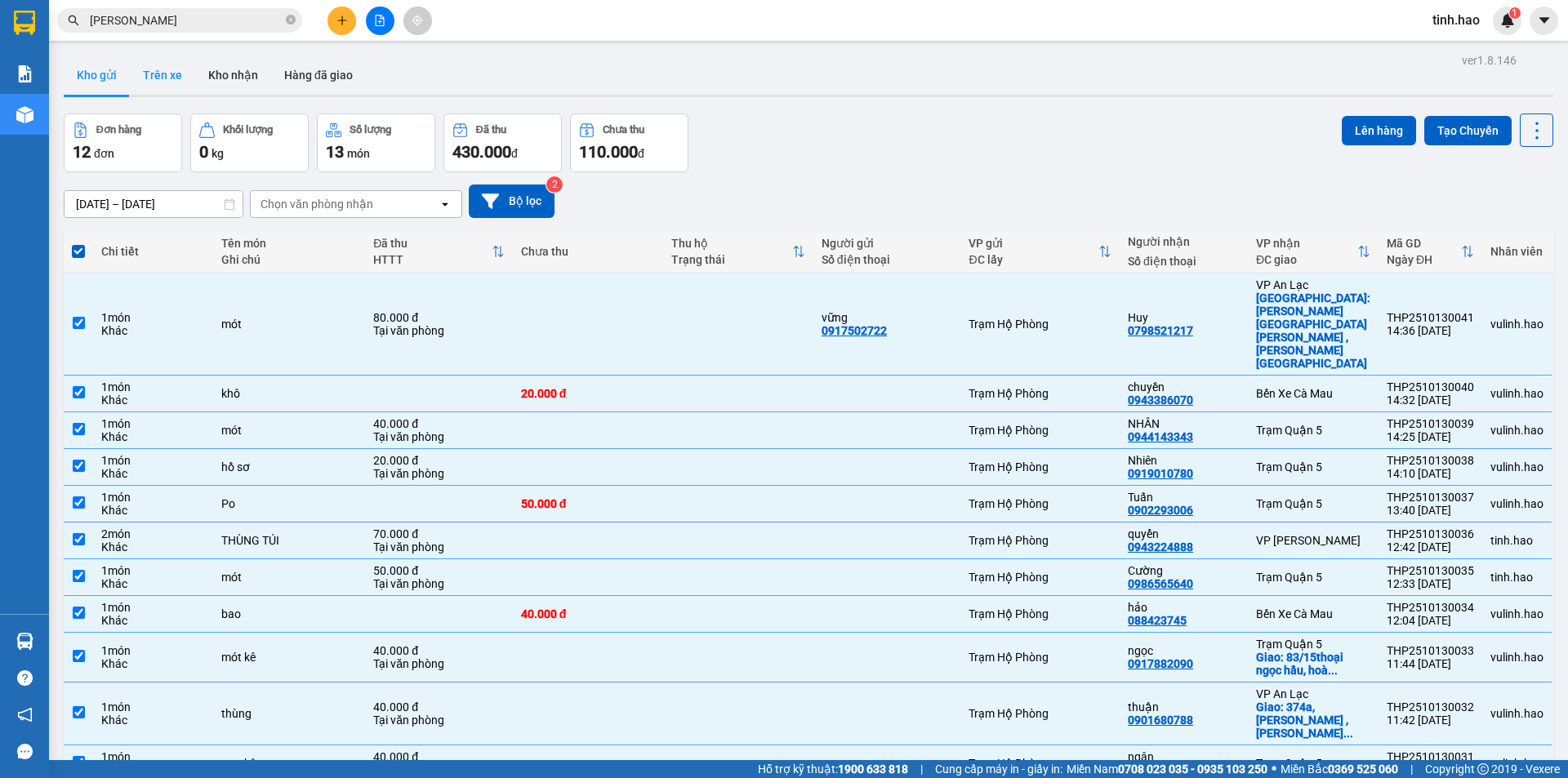
click at [175, 74] on button "Trên xe" at bounding box center [162, 75] width 65 height 39
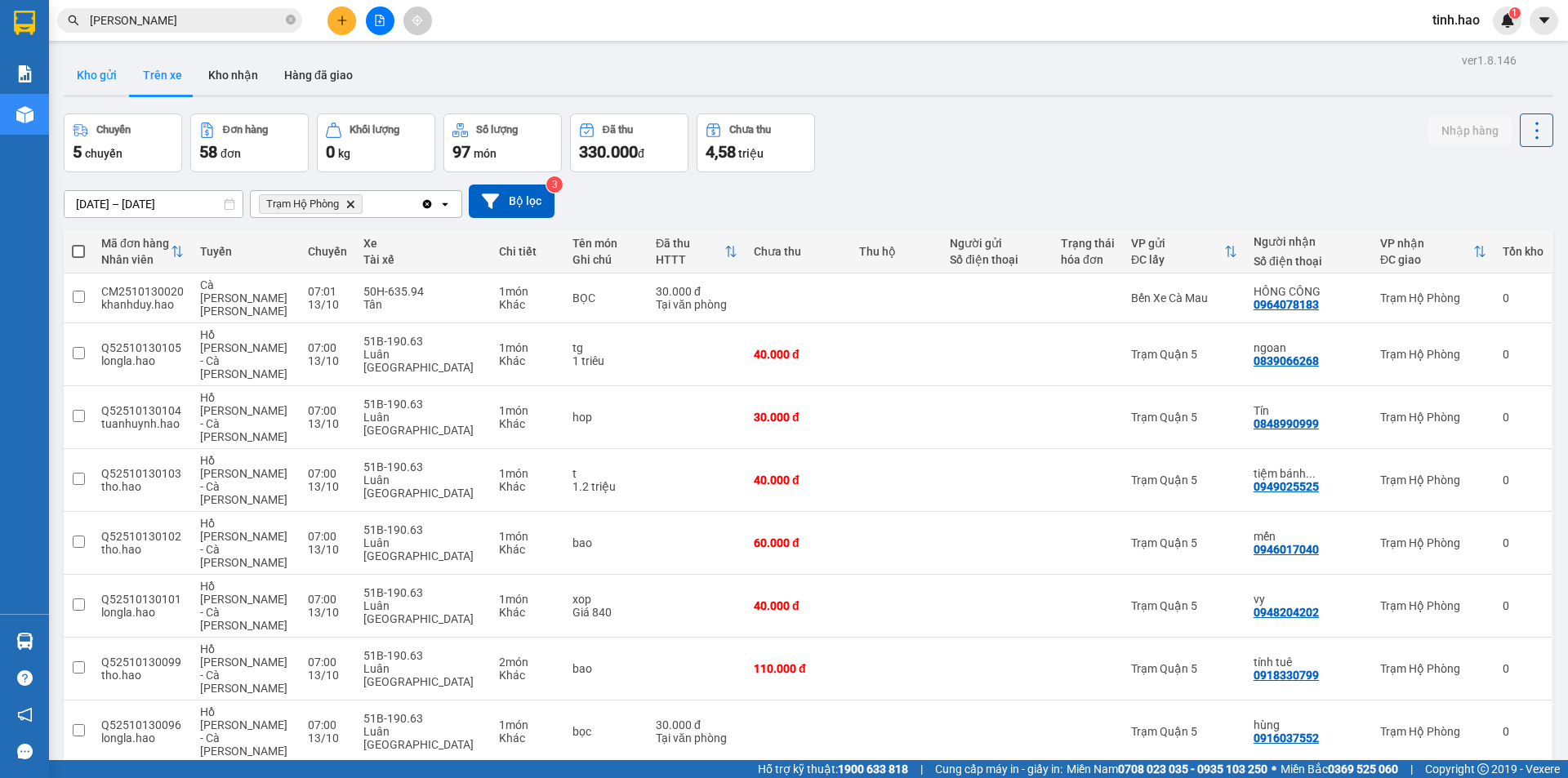
click at [113, 79] on button "Kho gửi" at bounding box center [97, 75] width 66 height 39
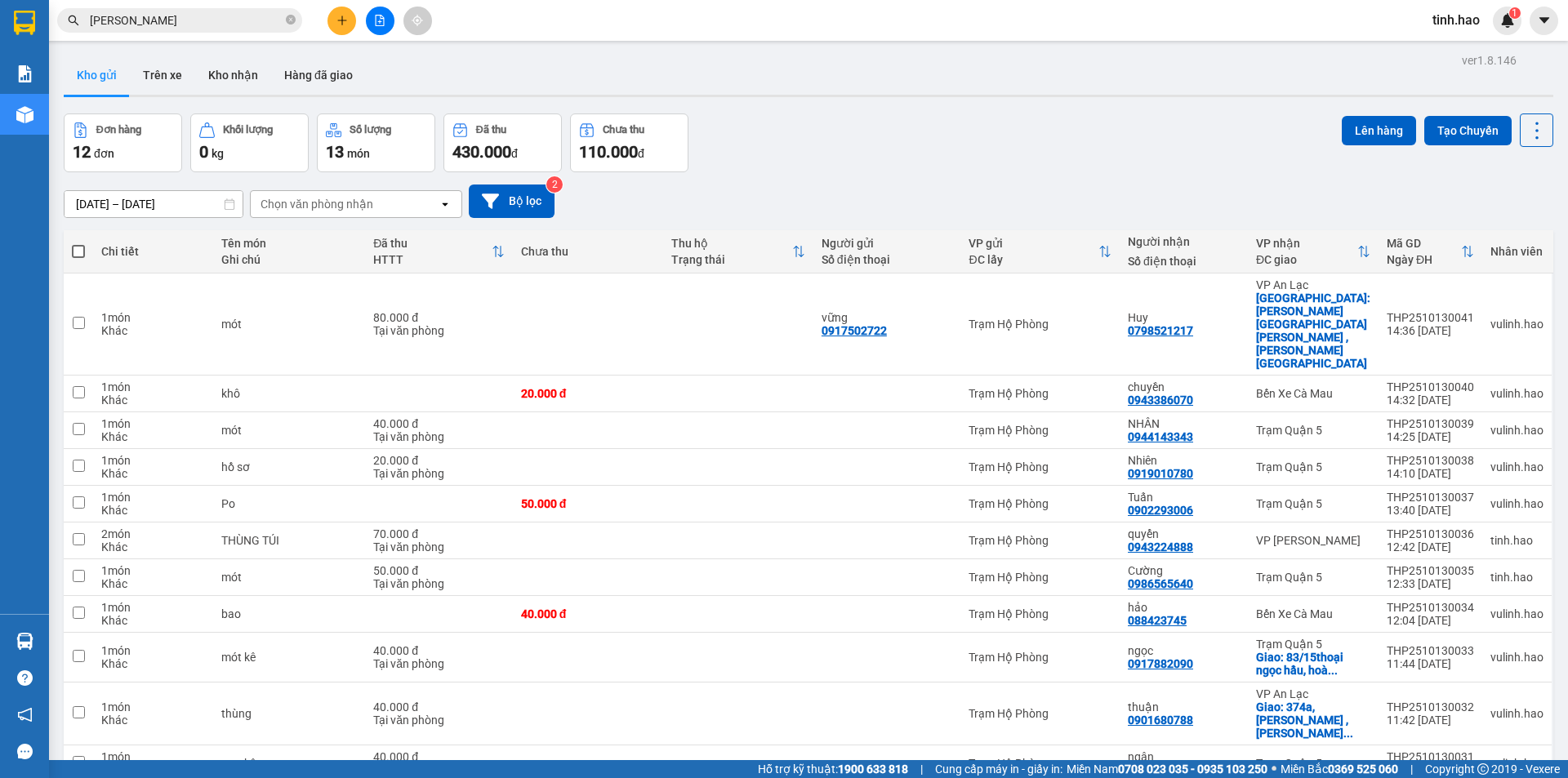
click at [74, 252] on span at bounding box center [78, 251] width 13 height 13
click at [78, 243] on input "checkbox" at bounding box center [78, 243] width 0 height 0
checkbox input "true"
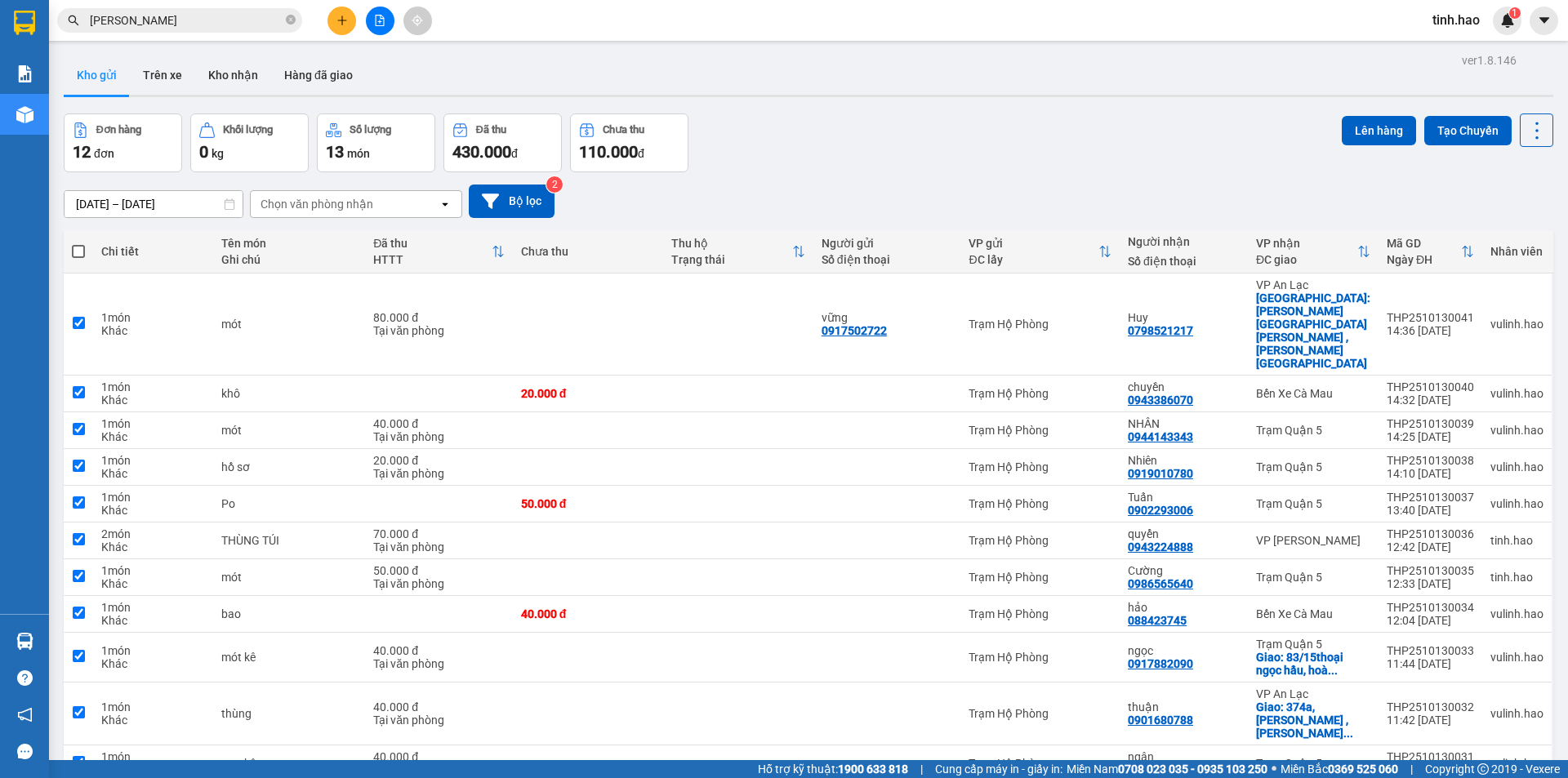
checkbox input "true"
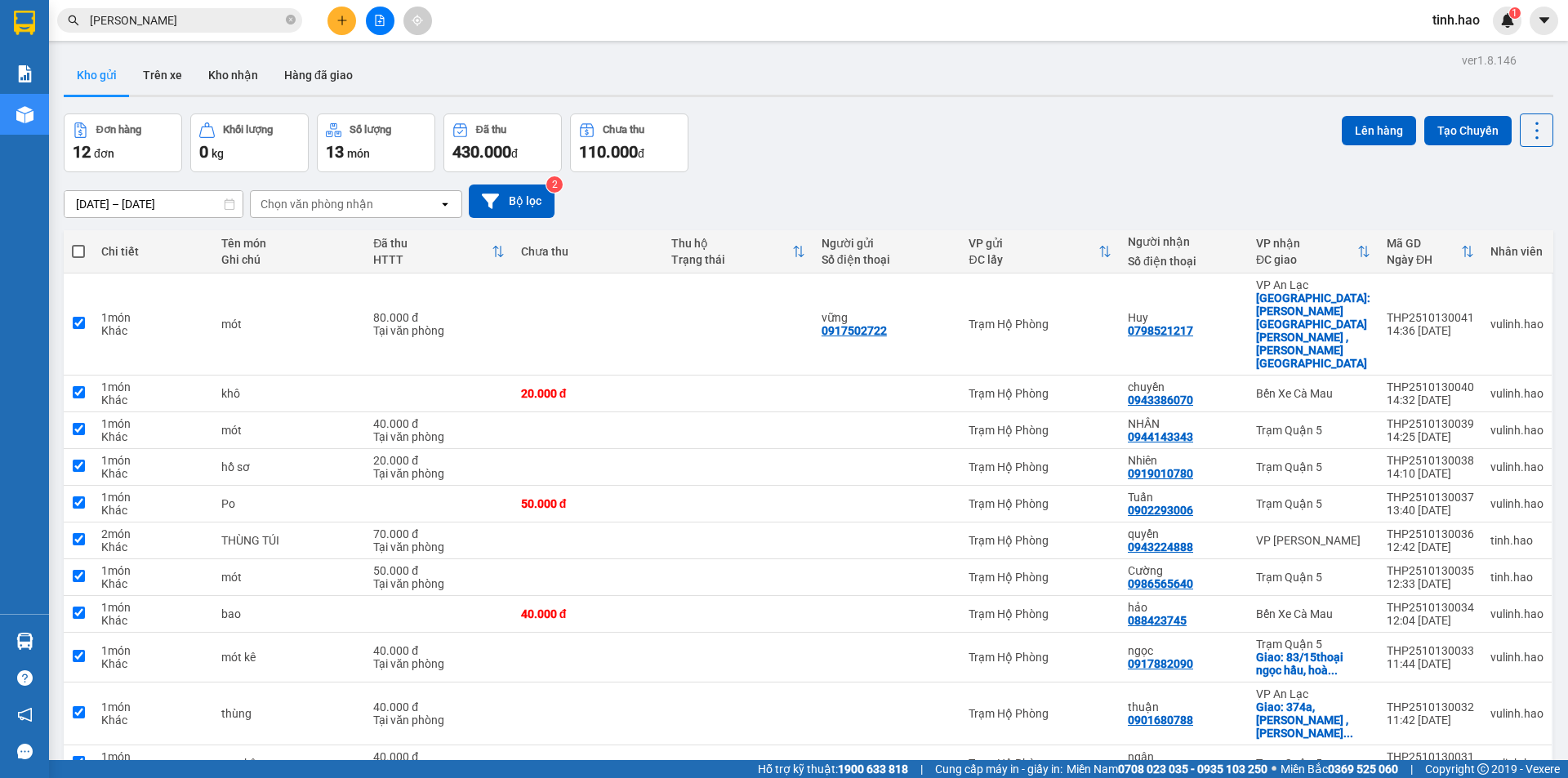
checkbox input "true"
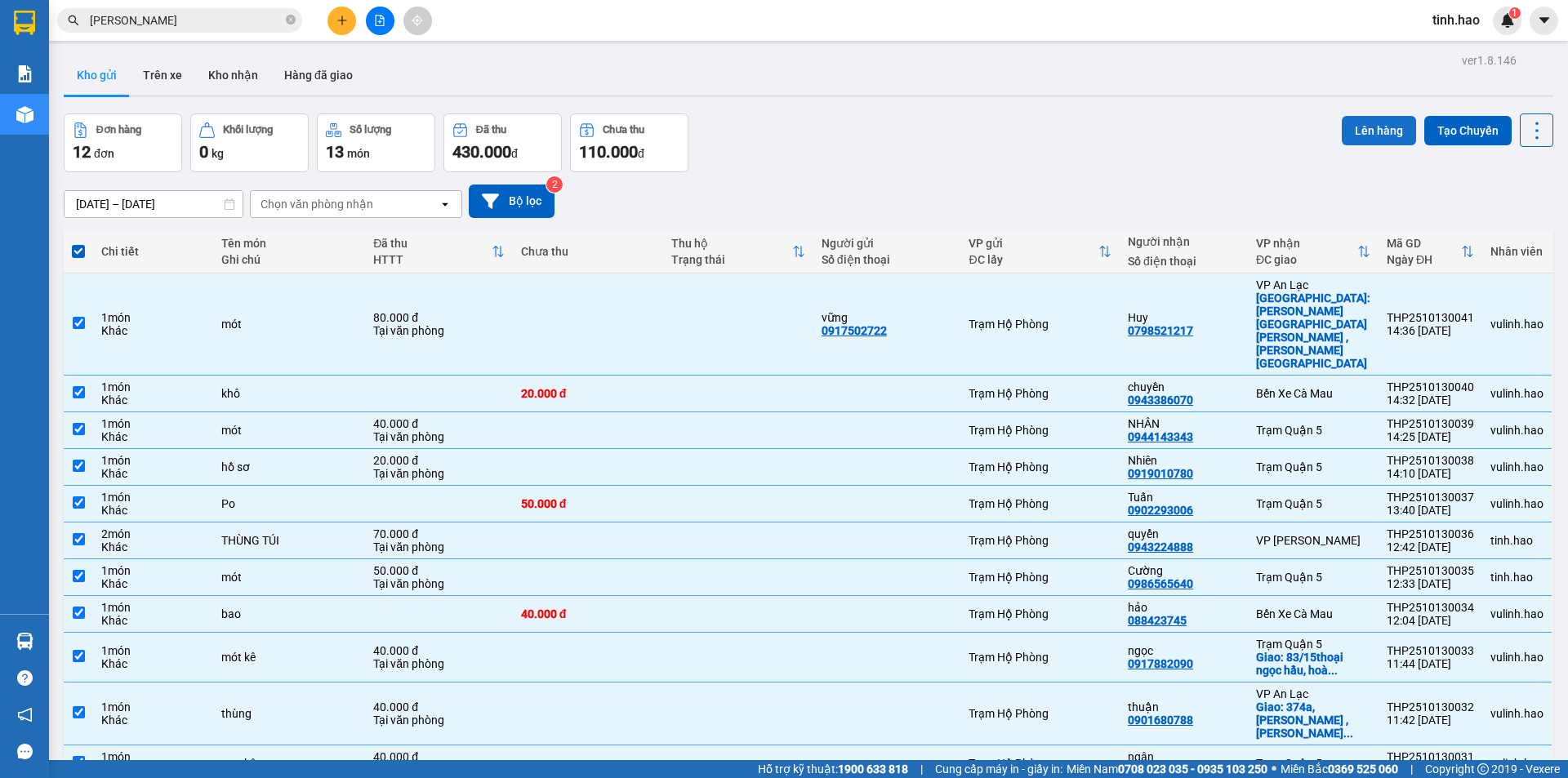
click at [1351, 129] on button "Lên hàng" at bounding box center [1379, 131] width 74 height 30
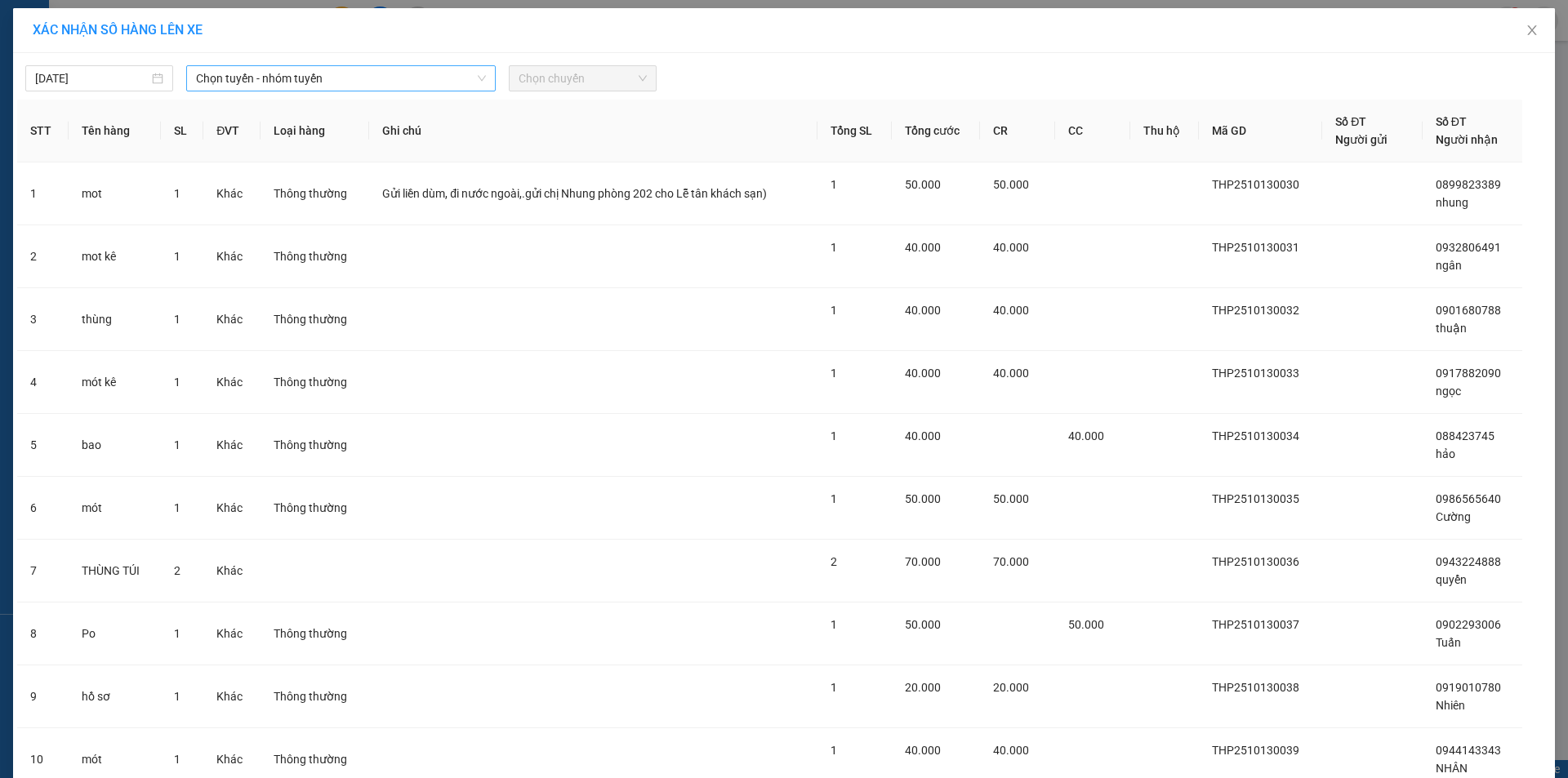
click at [478, 77] on icon "down" at bounding box center [481, 78] width 10 height 10
click at [452, 78] on span "Chọn tuyến - nhóm tuyến" at bounding box center [341, 78] width 290 height 24
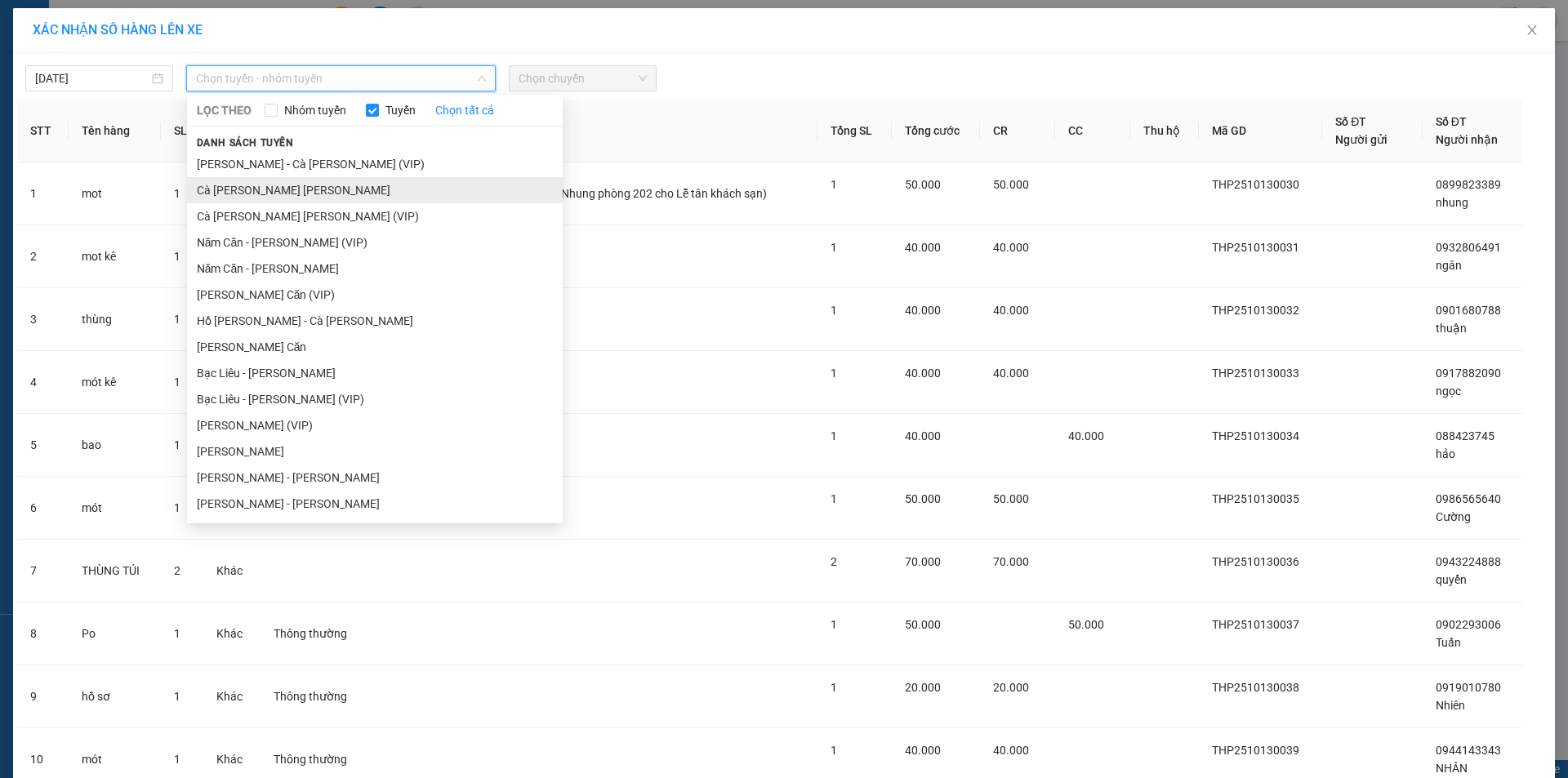
click at [370, 185] on li "Cà Mau - Hồ Chí Minh" at bounding box center [375, 190] width 376 height 26
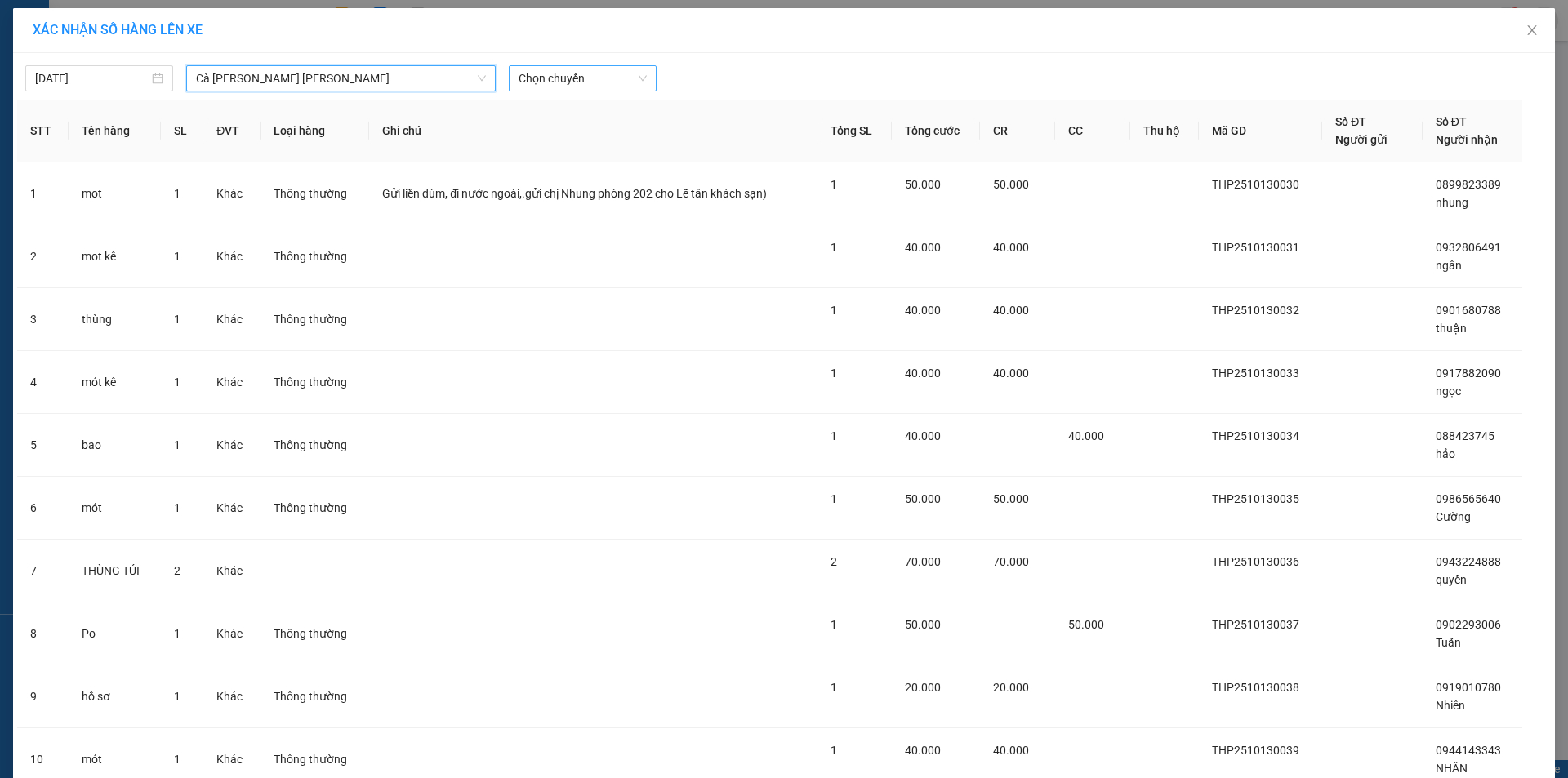
click at [638, 85] on span "Chọn chuyến" at bounding box center [582, 78] width 128 height 24
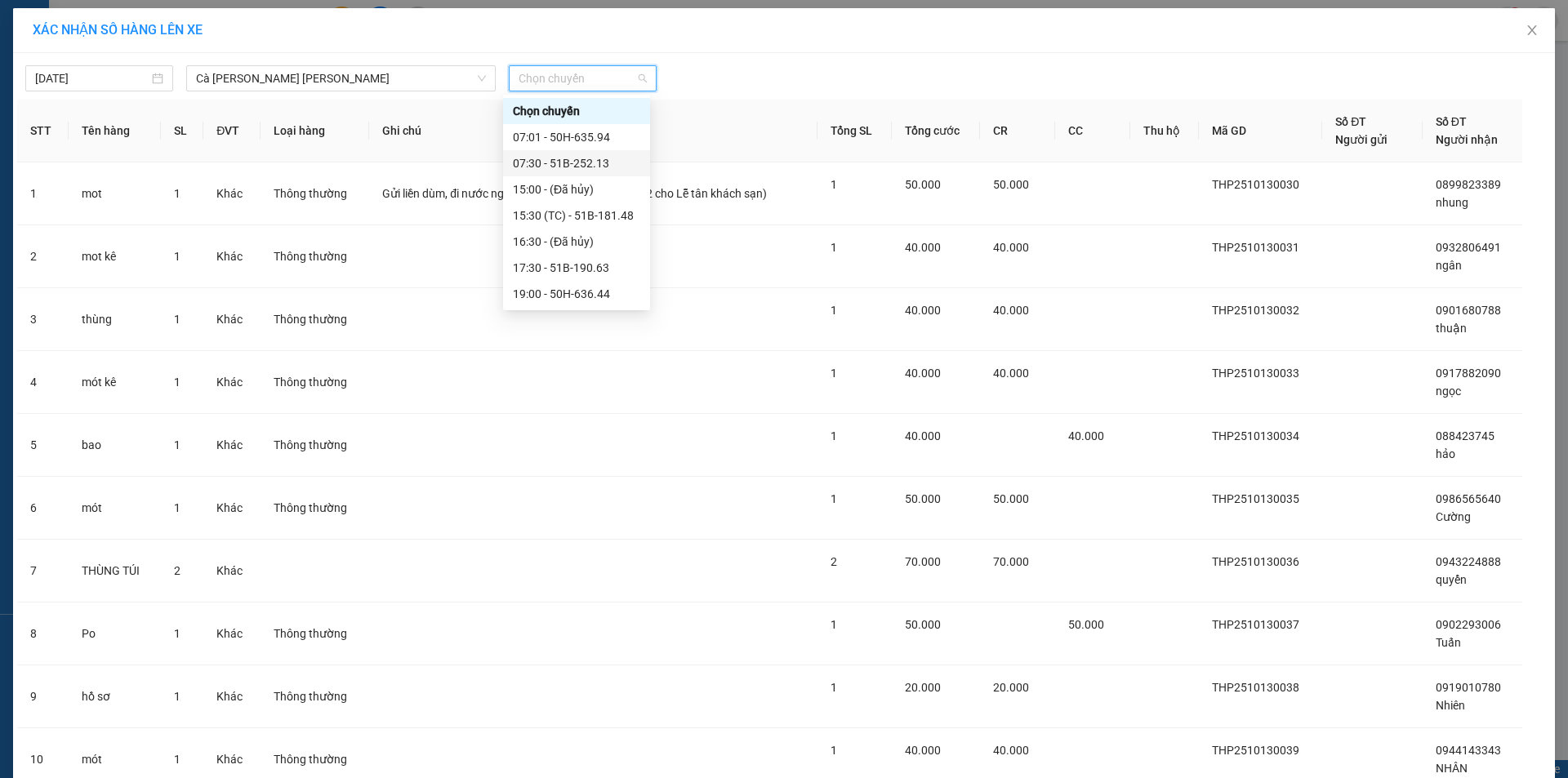
click at [578, 159] on div "07:30 - 51B-252.13" at bounding box center [577, 163] width 127 height 18
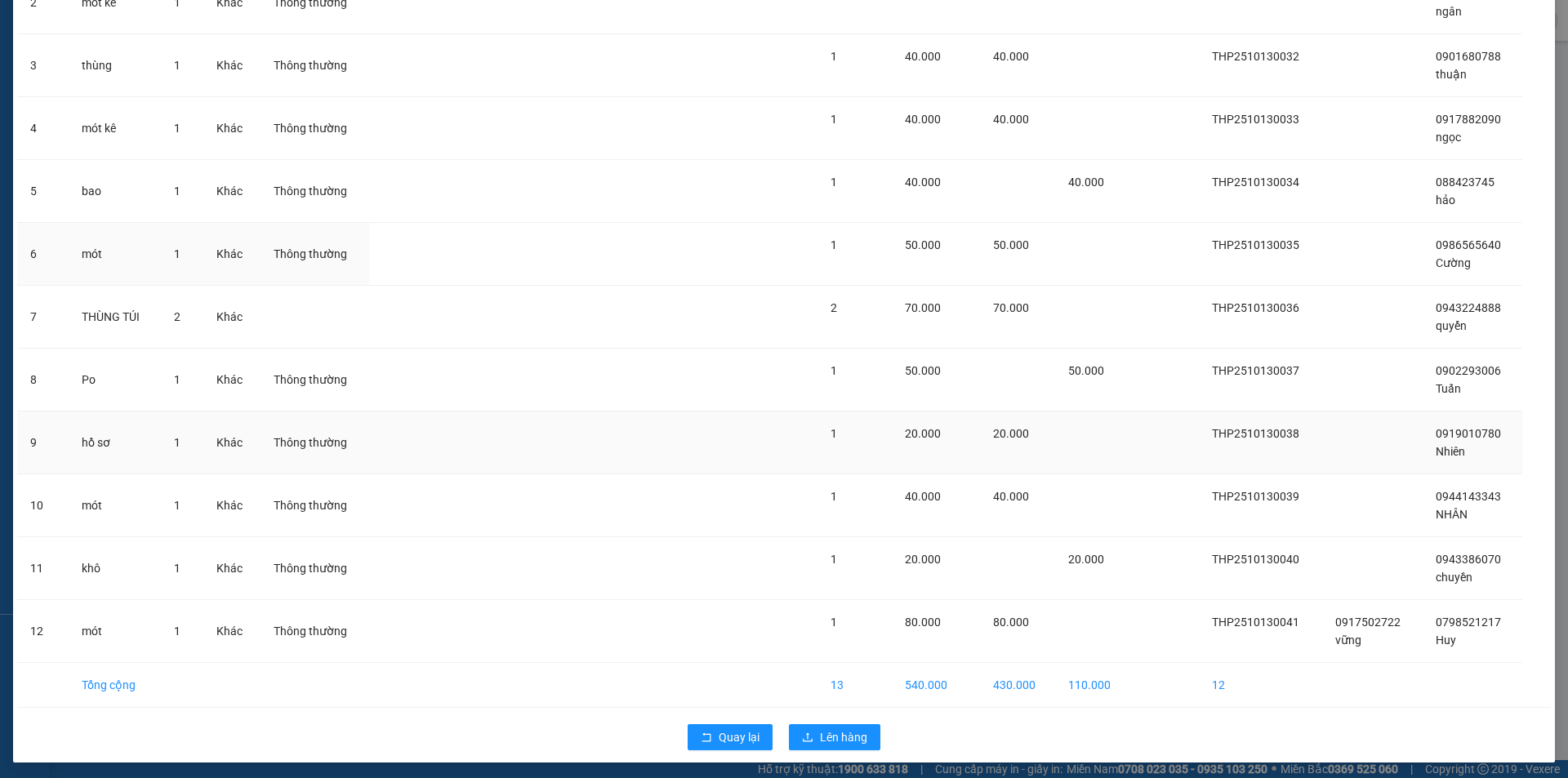
scroll to position [267, 0]
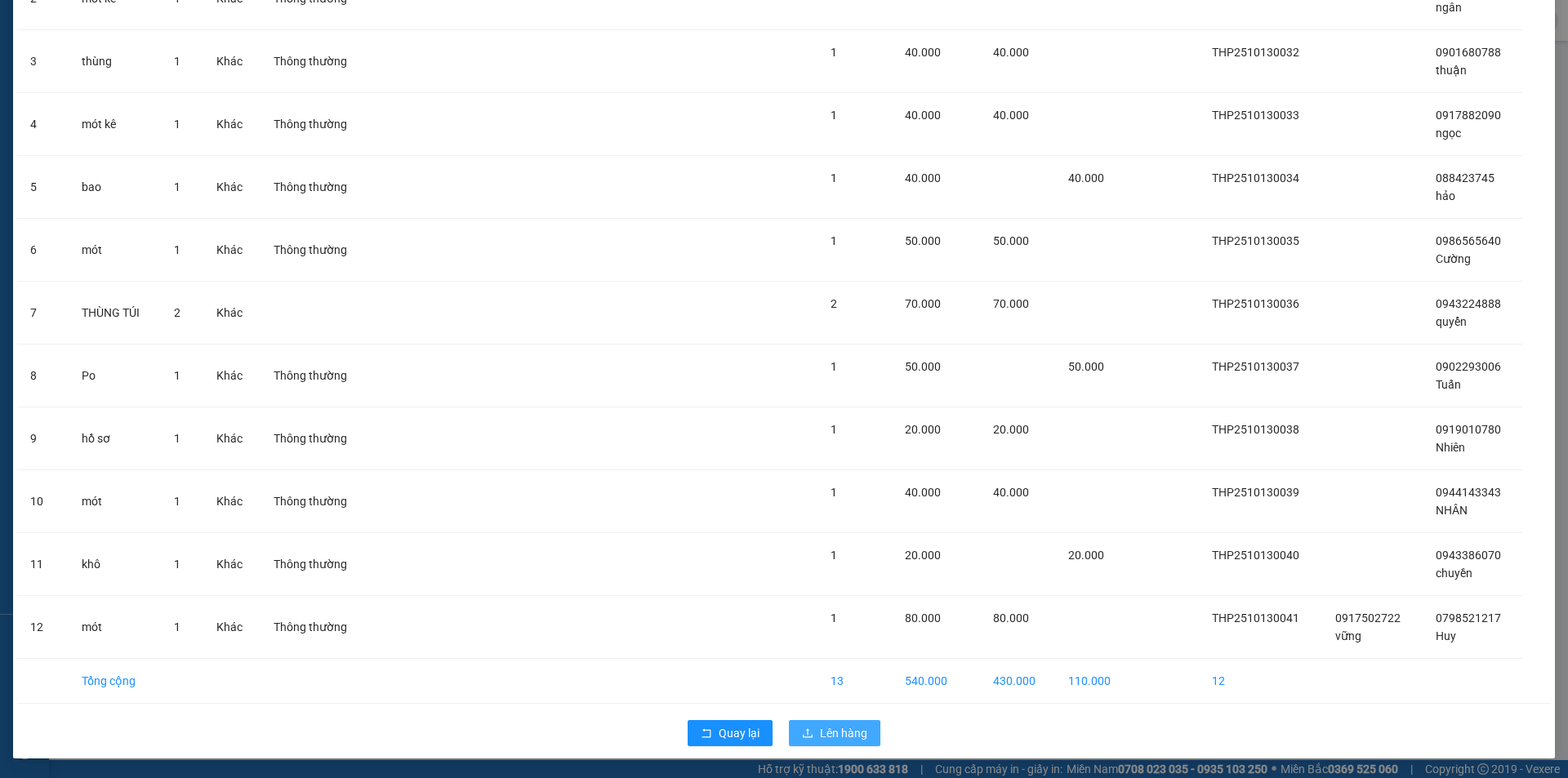
click at [825, 727] on span "Lên hàng" at bounding box center [844, 733] width 47 height 18
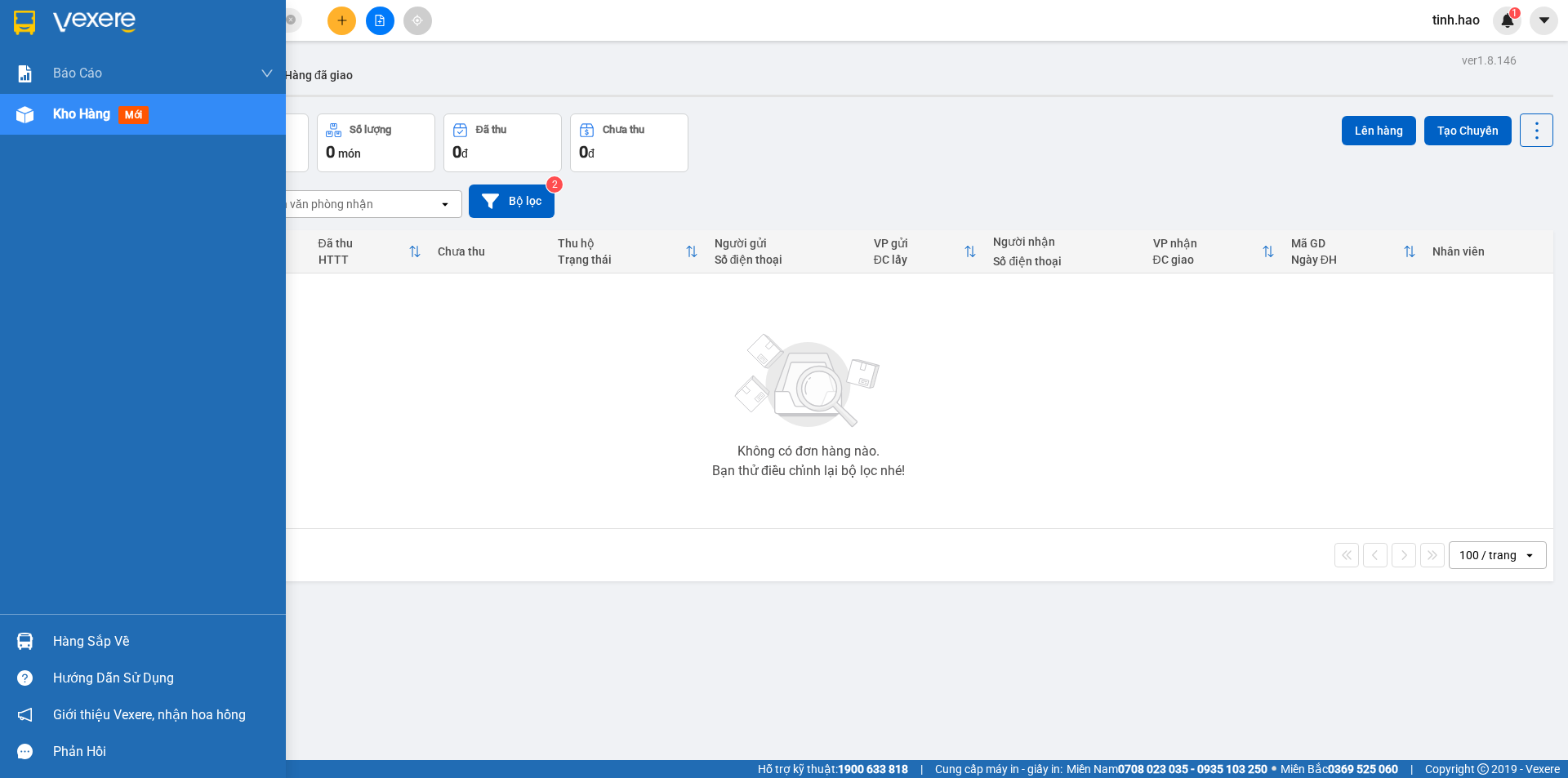
click at [30, 117] on img at bounding box center [25, 115] width 17 height 17
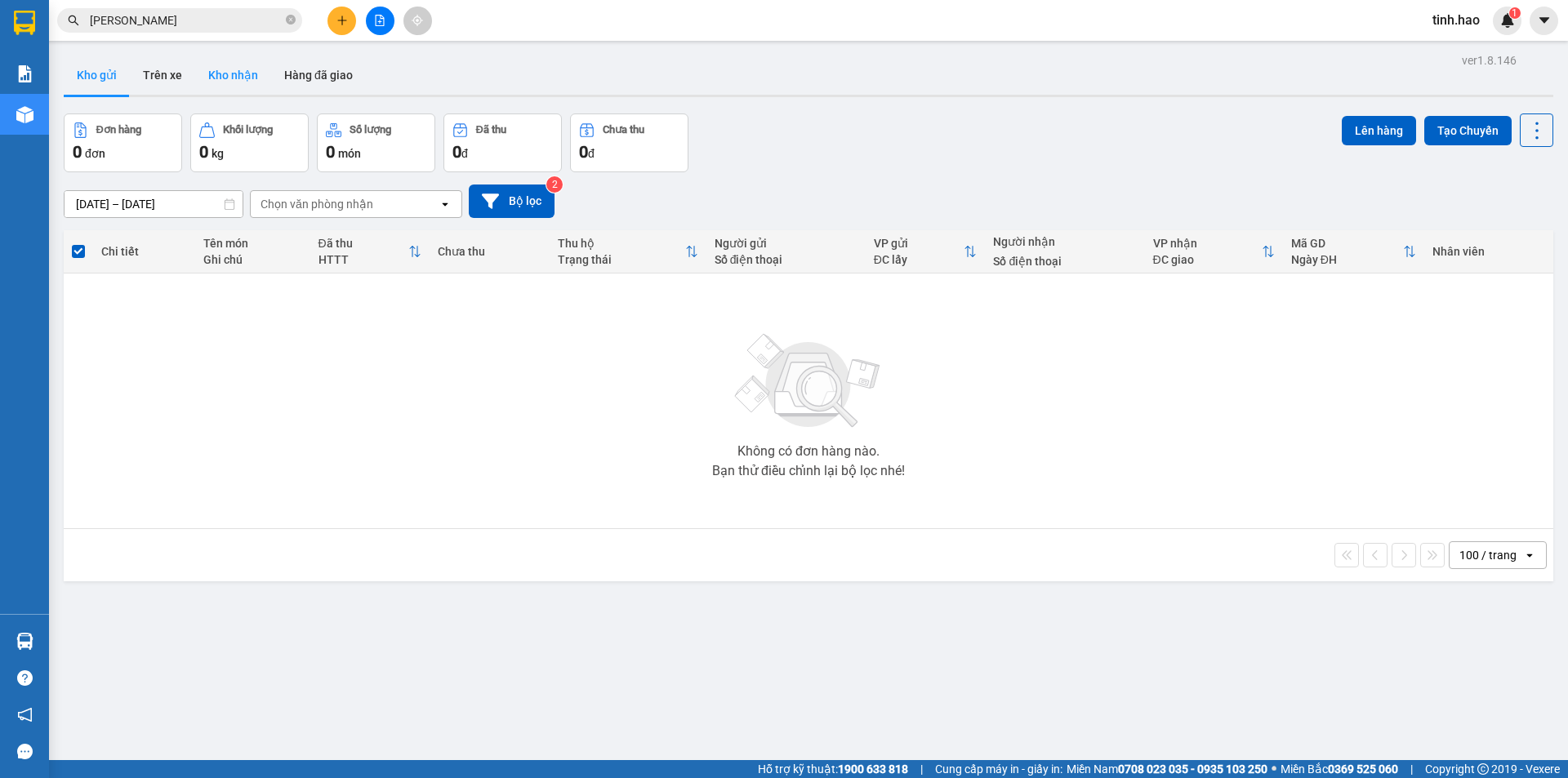
click at [227, 72] on button "Kho nhận" at bounding box center [233, 75] width 76 height 39
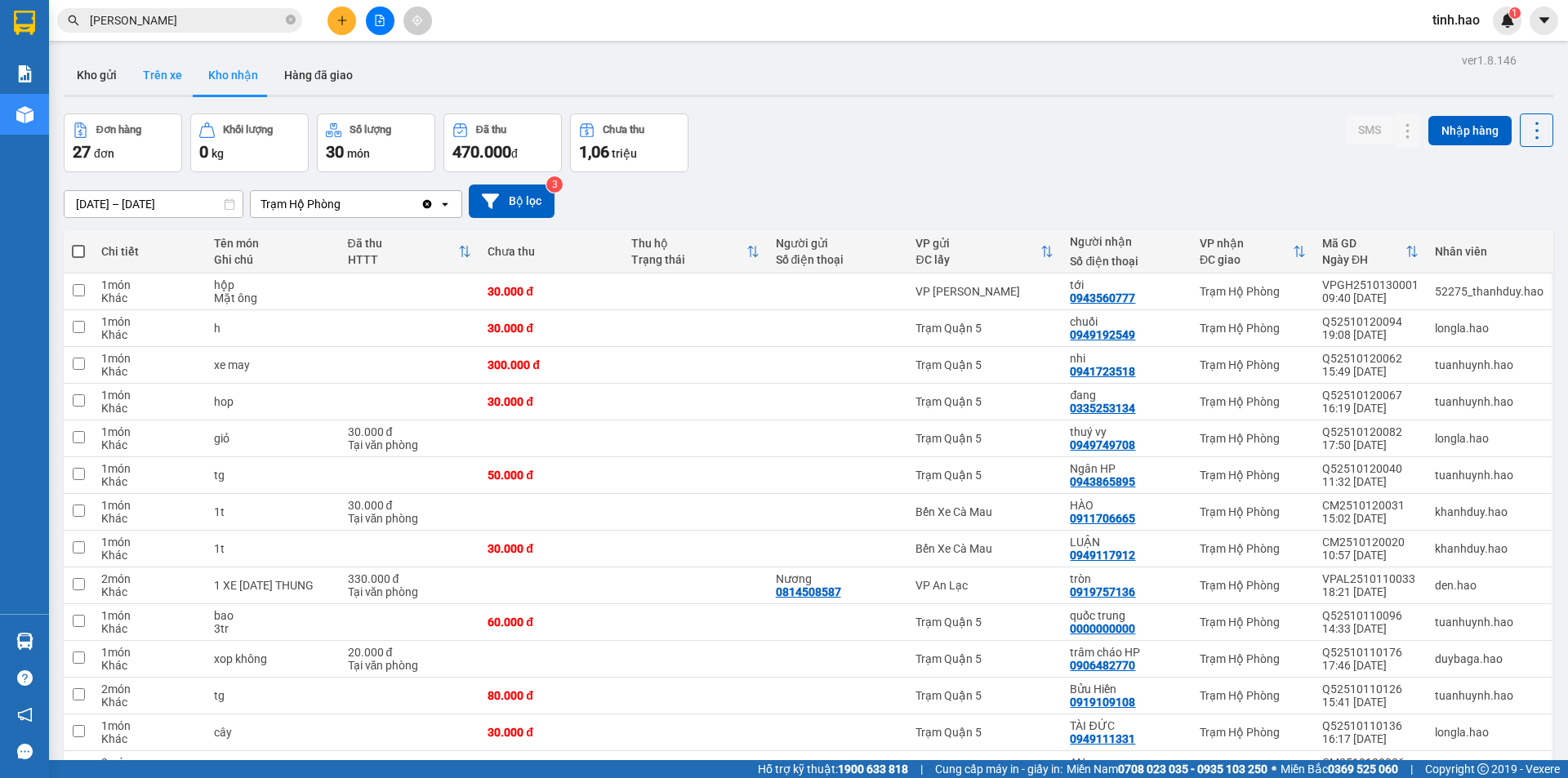
click at [149, 76] on button "Trên xe" at bounding box center [162, 75] width 65 height 39
type input "[DATE] – [DATE]"
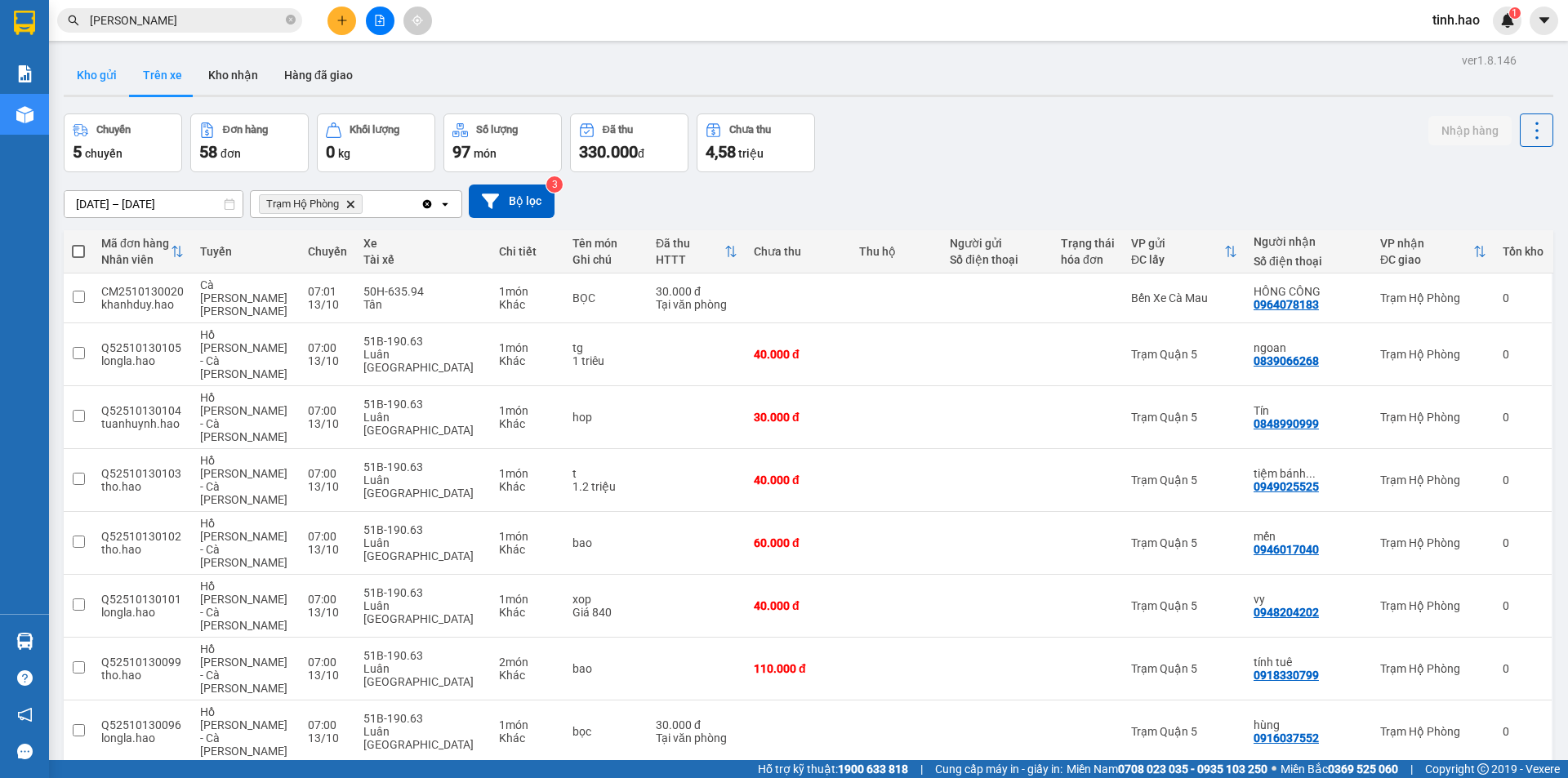
click at [98, 68] on button "Kho gửi" at bounding box center [97, 75] width 66 height 39
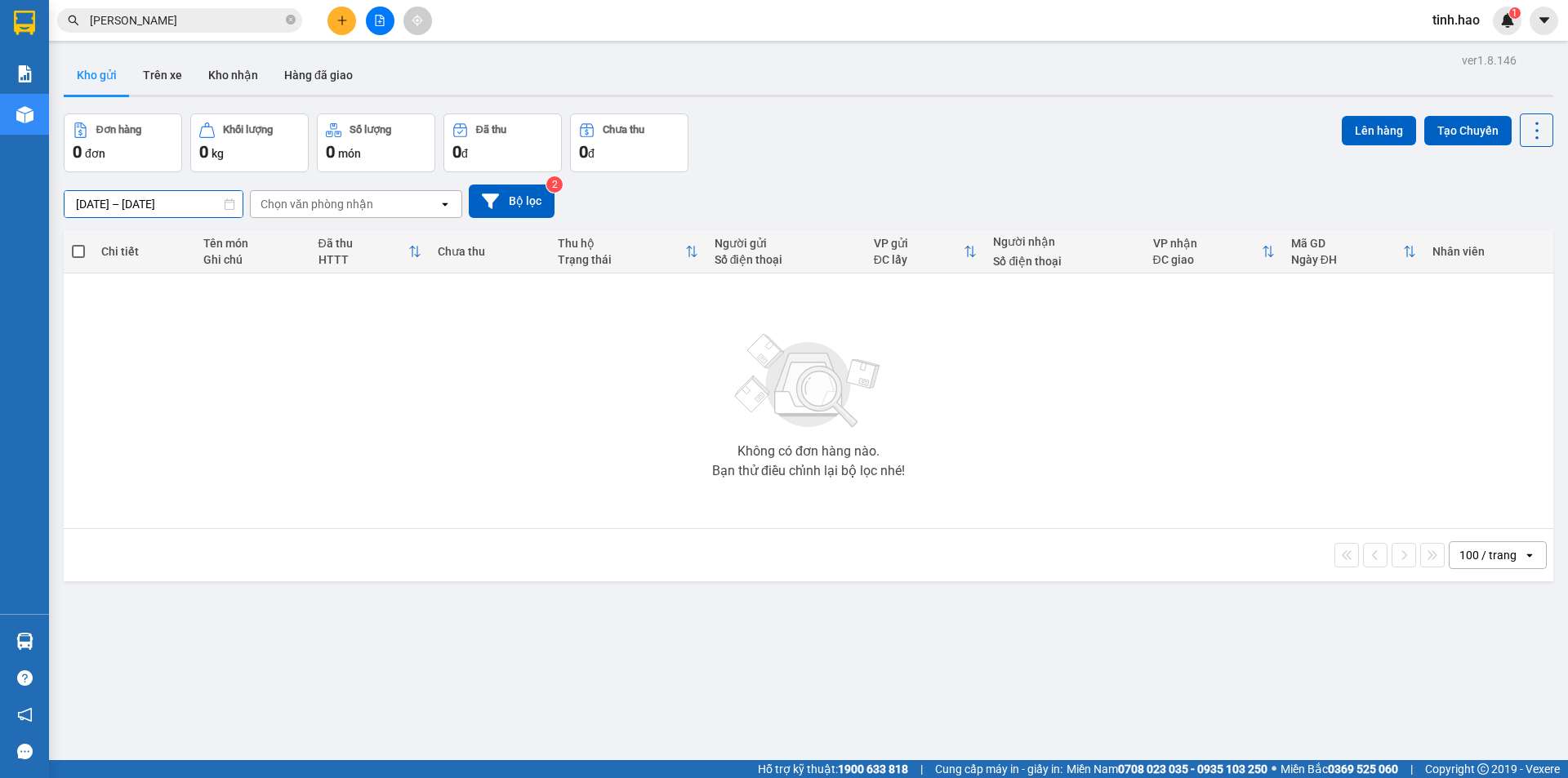
click at [130, 206] on input "[DATE] – [DATE]" at bounding box center [153, 204] width 178 height 26
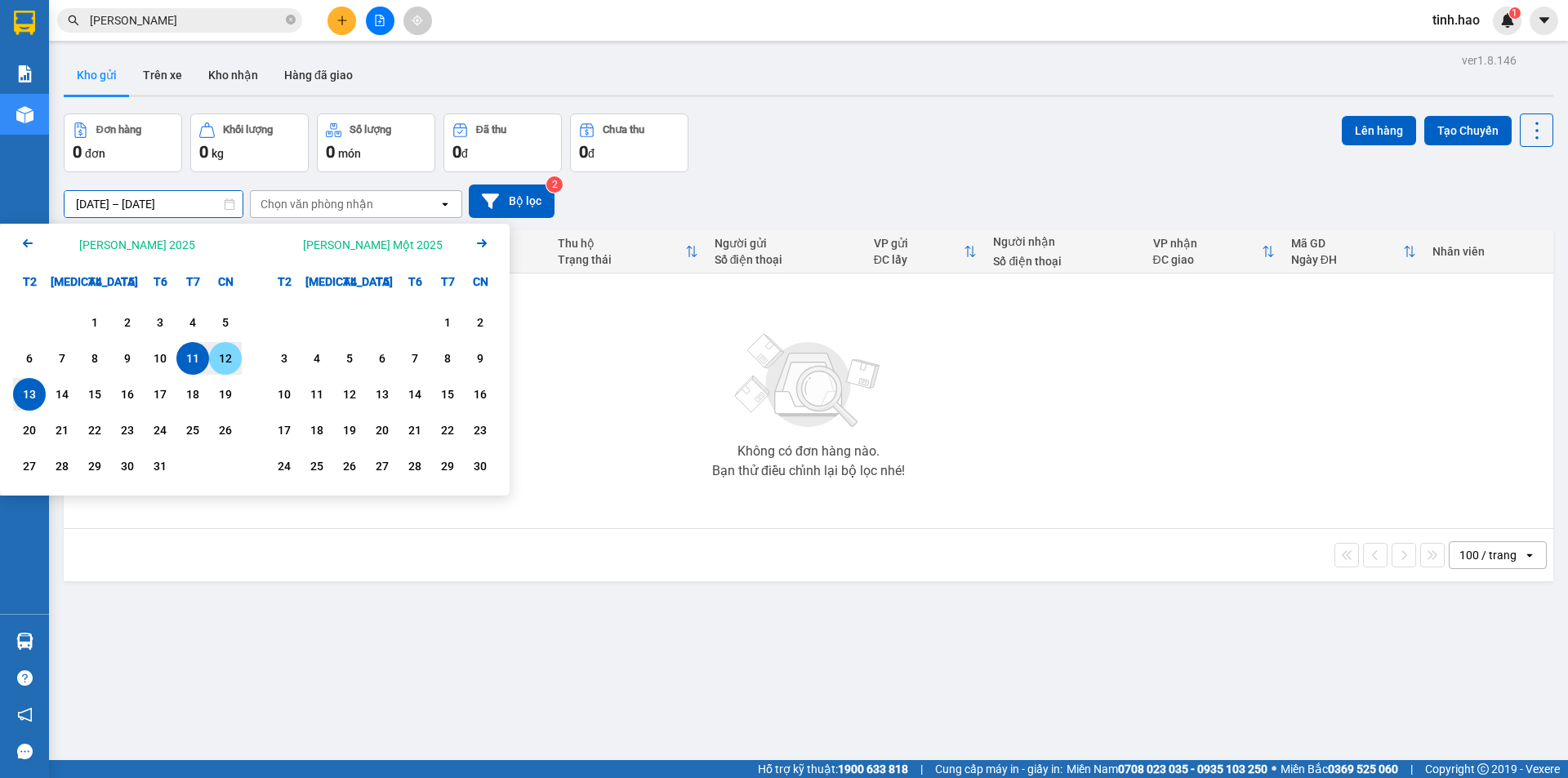
click at [223, 360] on div "12" at bounding box center [226, 358] width 23 height 19
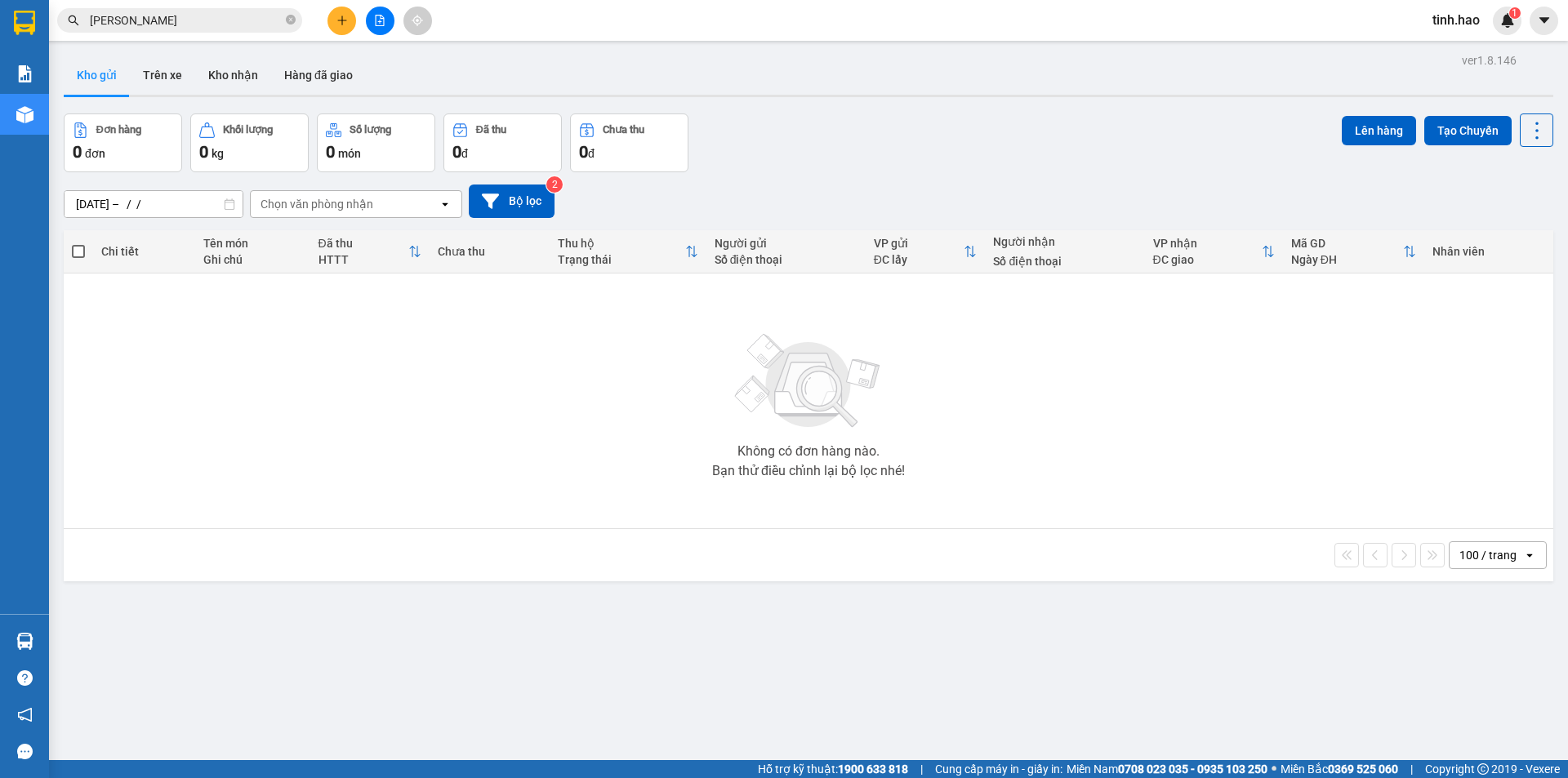
click at [633, 513] on div "Không có đơn hàng nào. Bạn thử điều chỉnh lại bộ lọc nhé!" at bounding box center [808, 401] width 1474 height 245
click at [86, 201] on input "12/10/2025 – / /" at bounding box center [153, 204] width 178 height 26
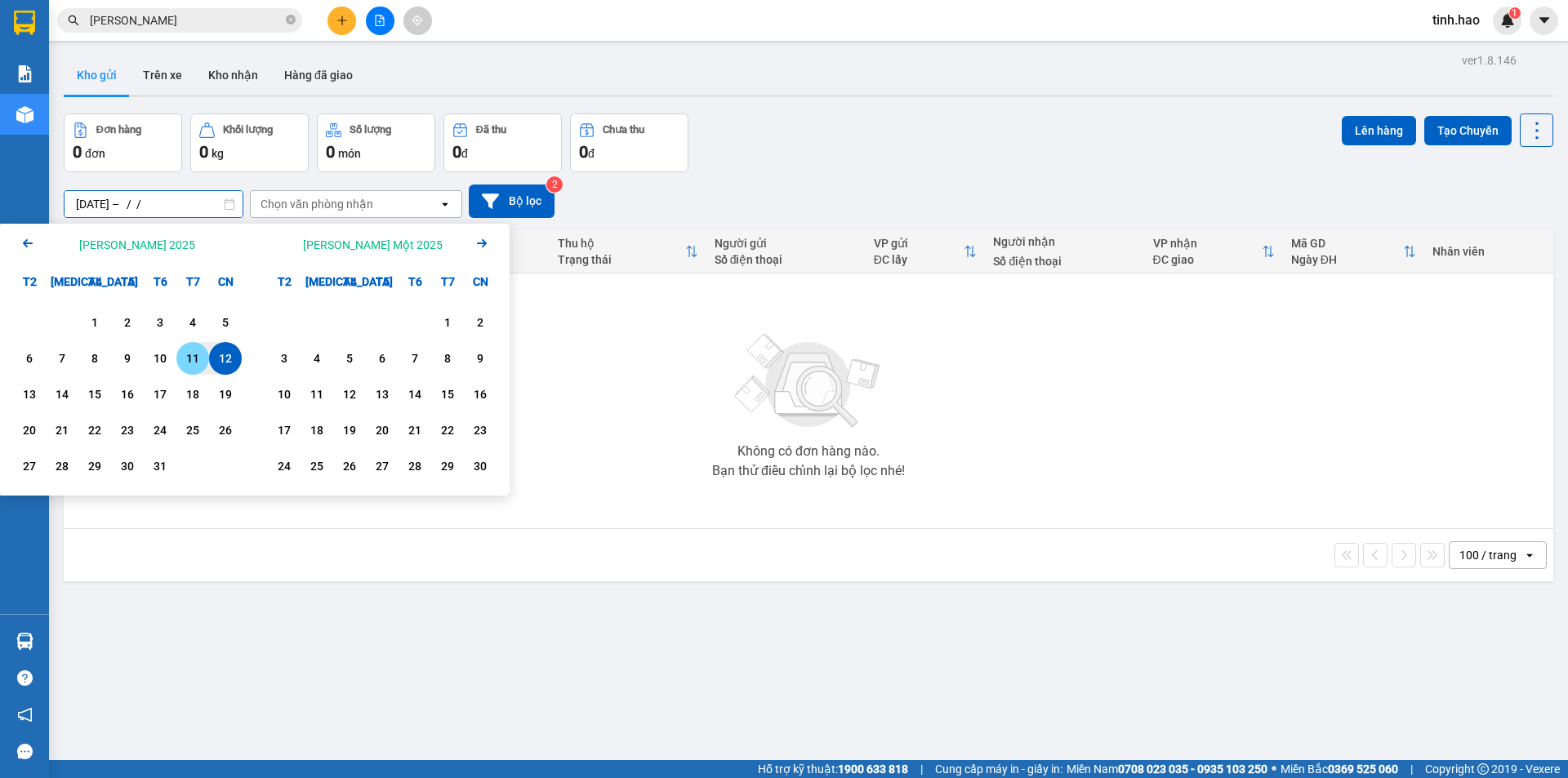
click at [198, 360] on div "11" at bounding box center [193, 358] width 23 height 19
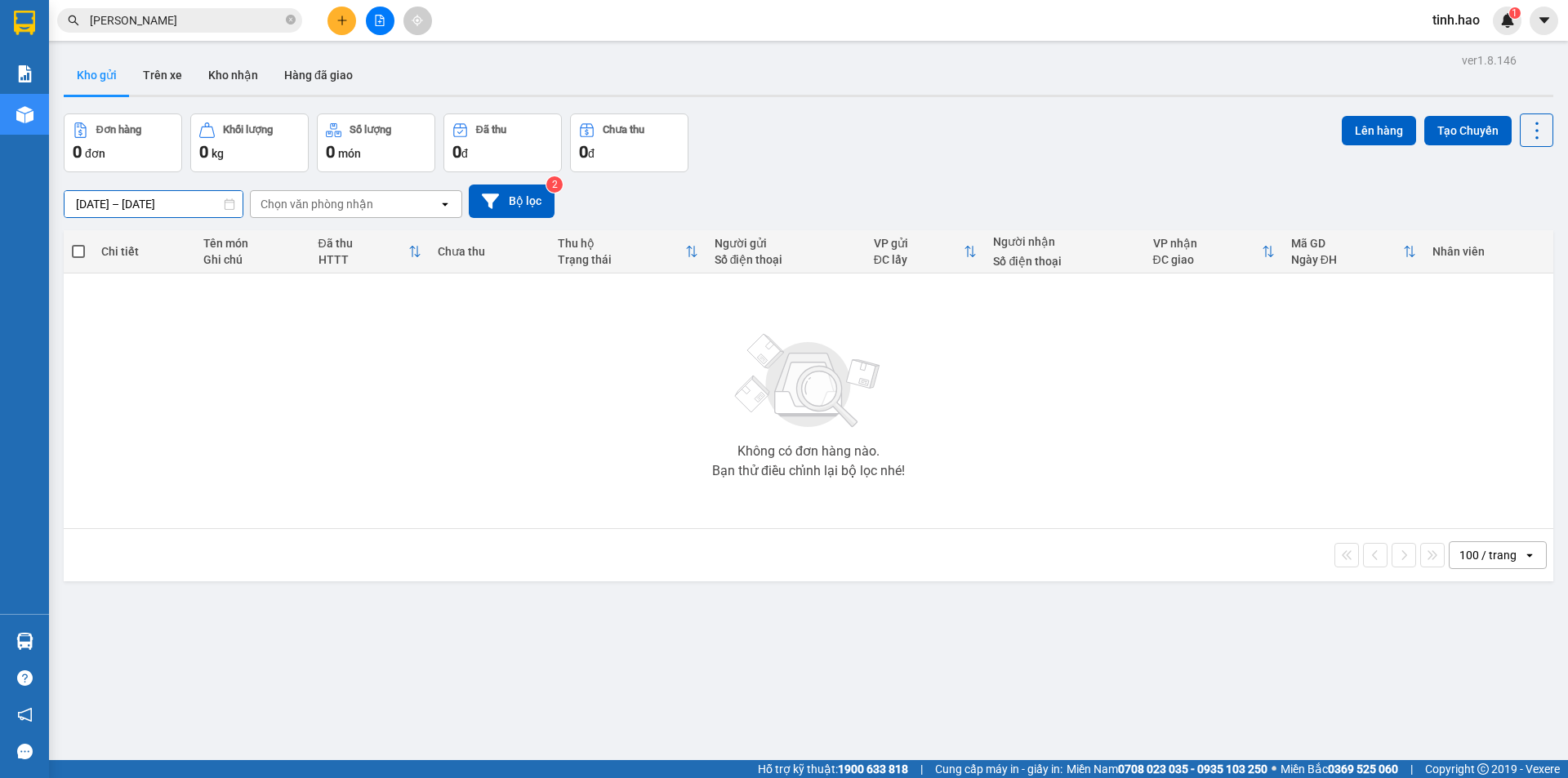
click at [129, 203] on input "11/10/2025 – 12/10/2025" at bounding box center [153, 204] width 178 height 26
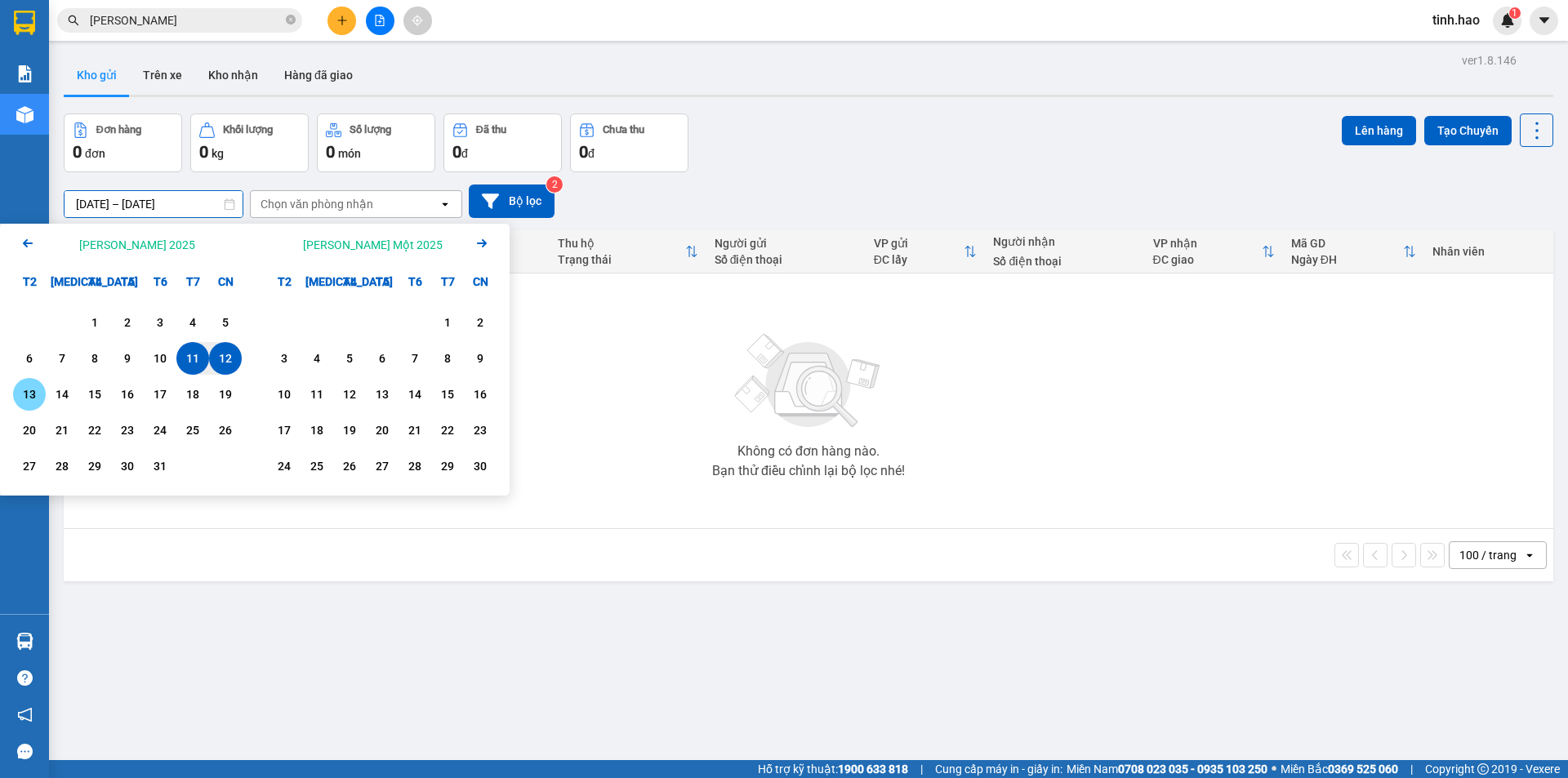
click at [32, 392] on div "13" at bounding box center [30, 394] width 23 height 19
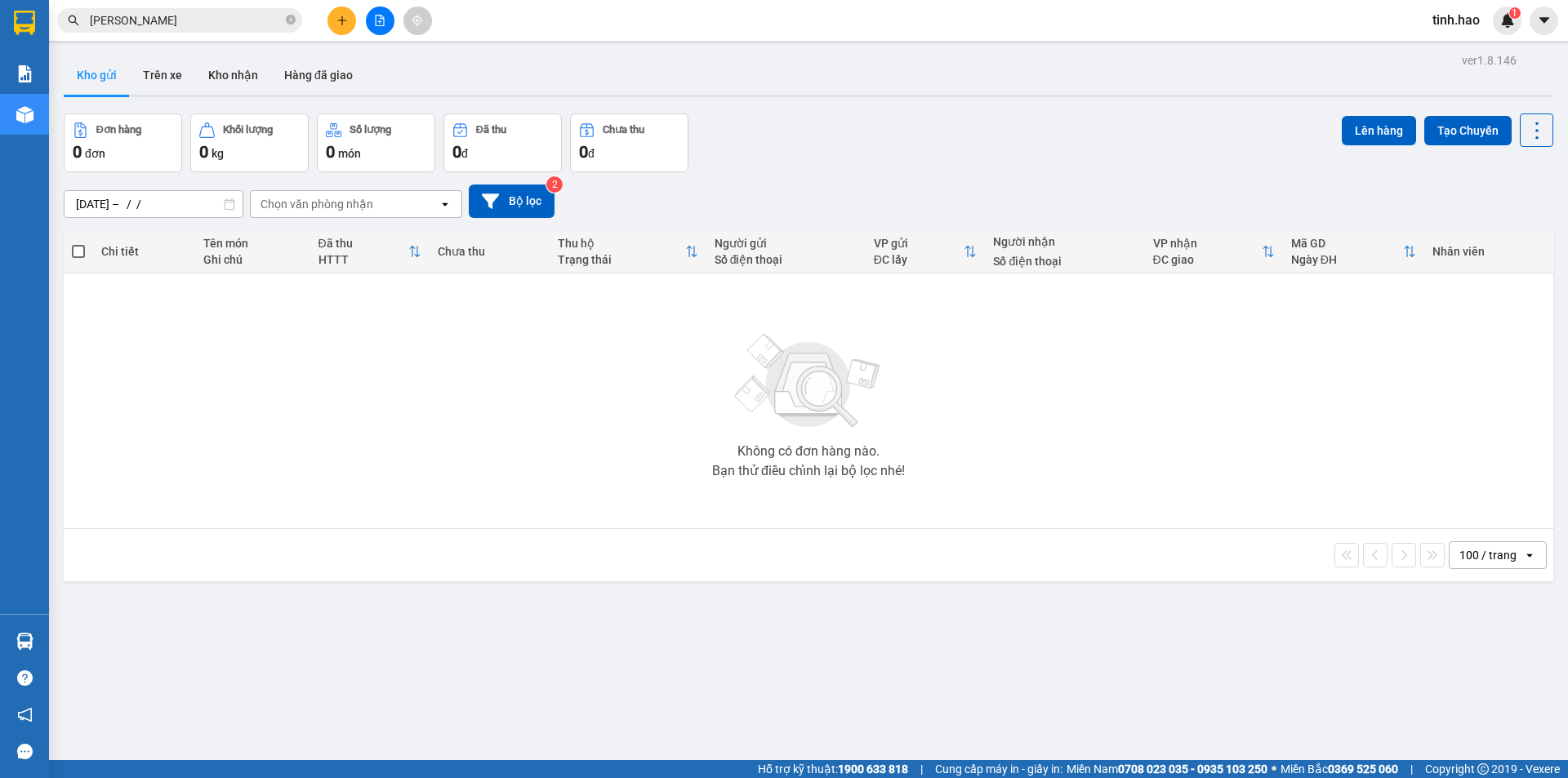
click at [643, 532] on div "100 / trang open" at bounding box center [808, 555] width 1490 height 52
click at [85, 203] on input "13/10/2025 – / /" at bounding box center [153, 204] width 178 height 26
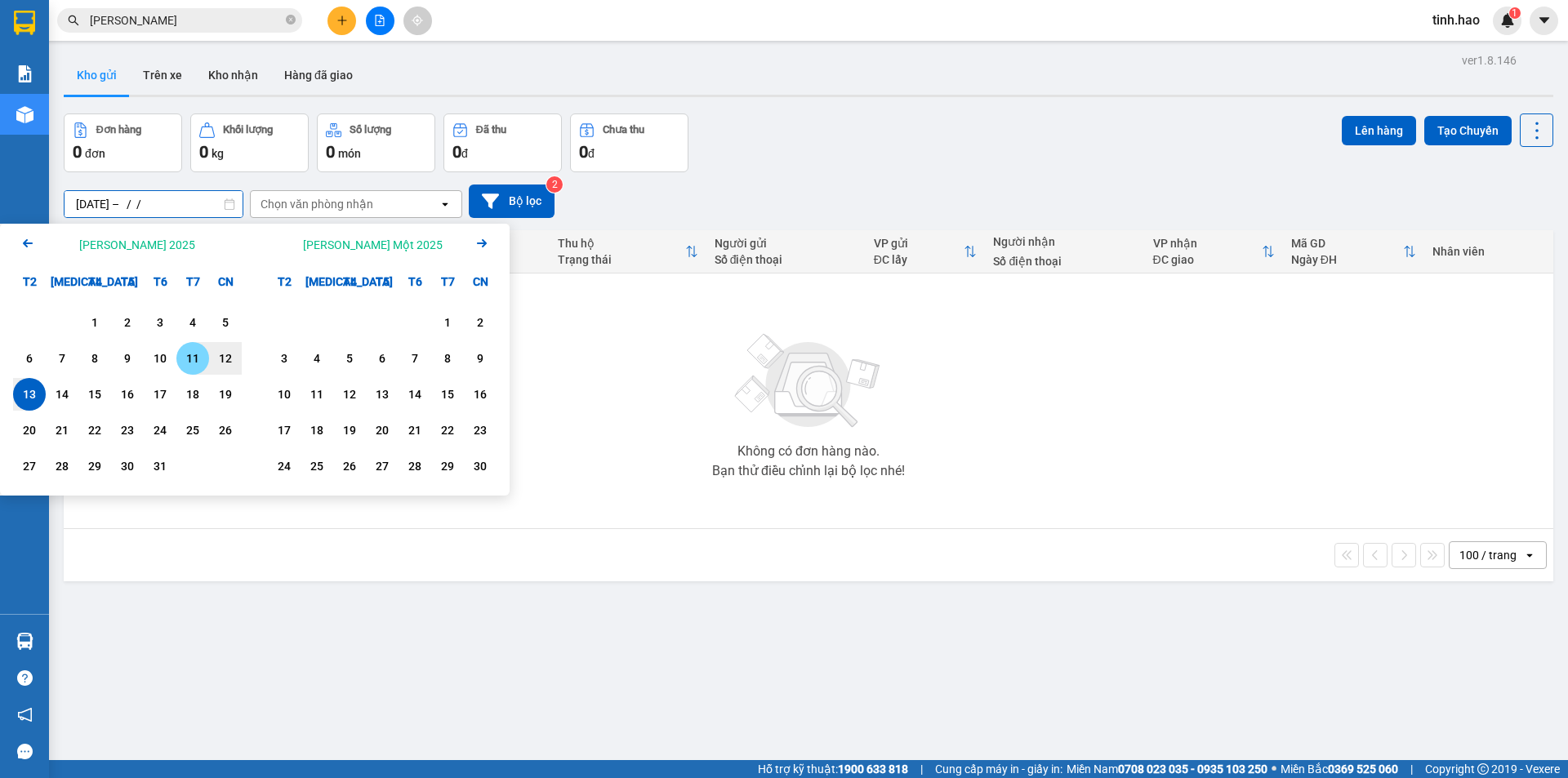
click at [187, 359] on div "11" at bounding box center [193, 358] width 23 height 19
type input "[DATE] – [DATE]"
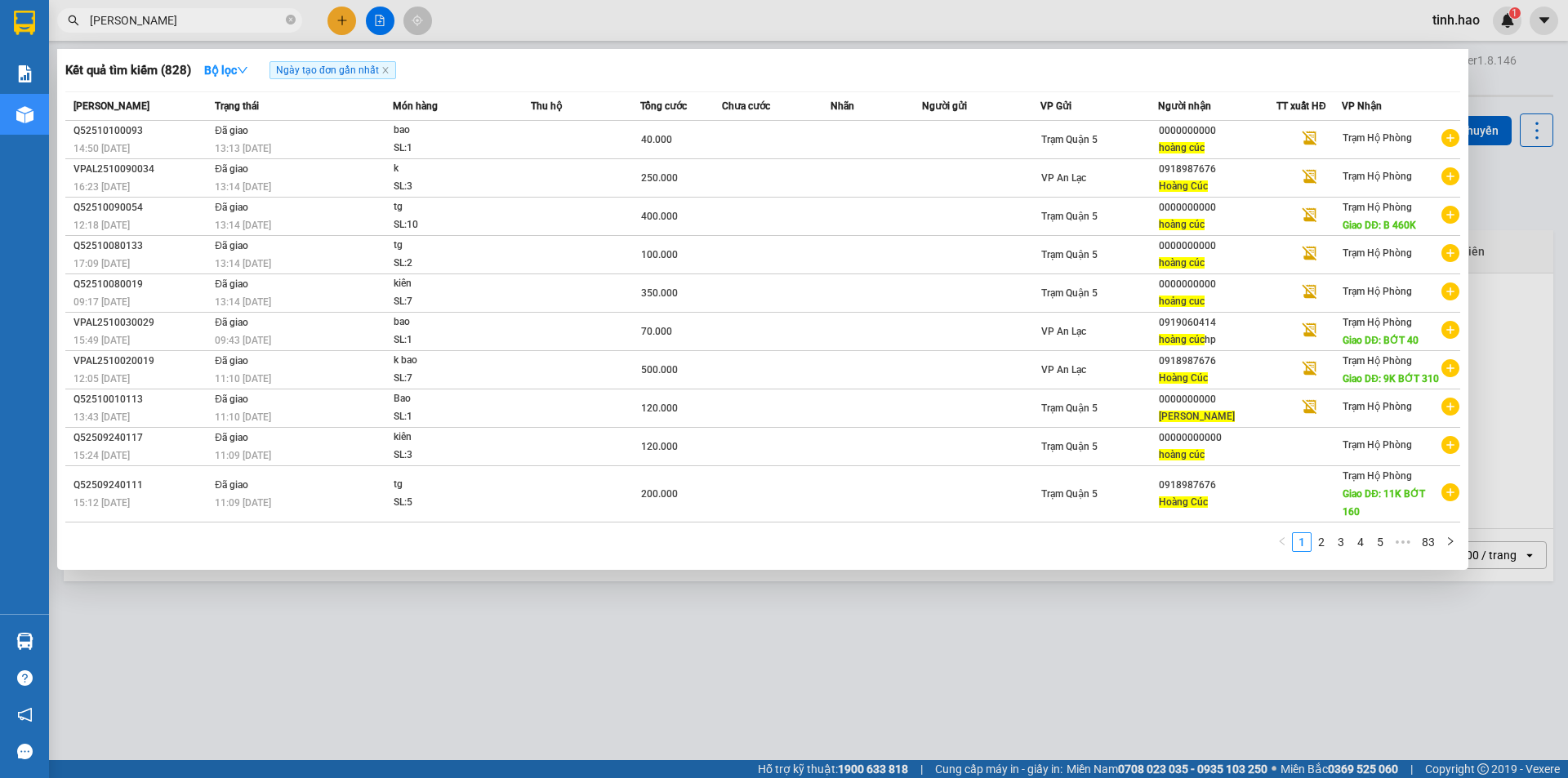
click at [224, 11] on input "HOANG CUC" at bounding box center [186, 20] width 193 height 18
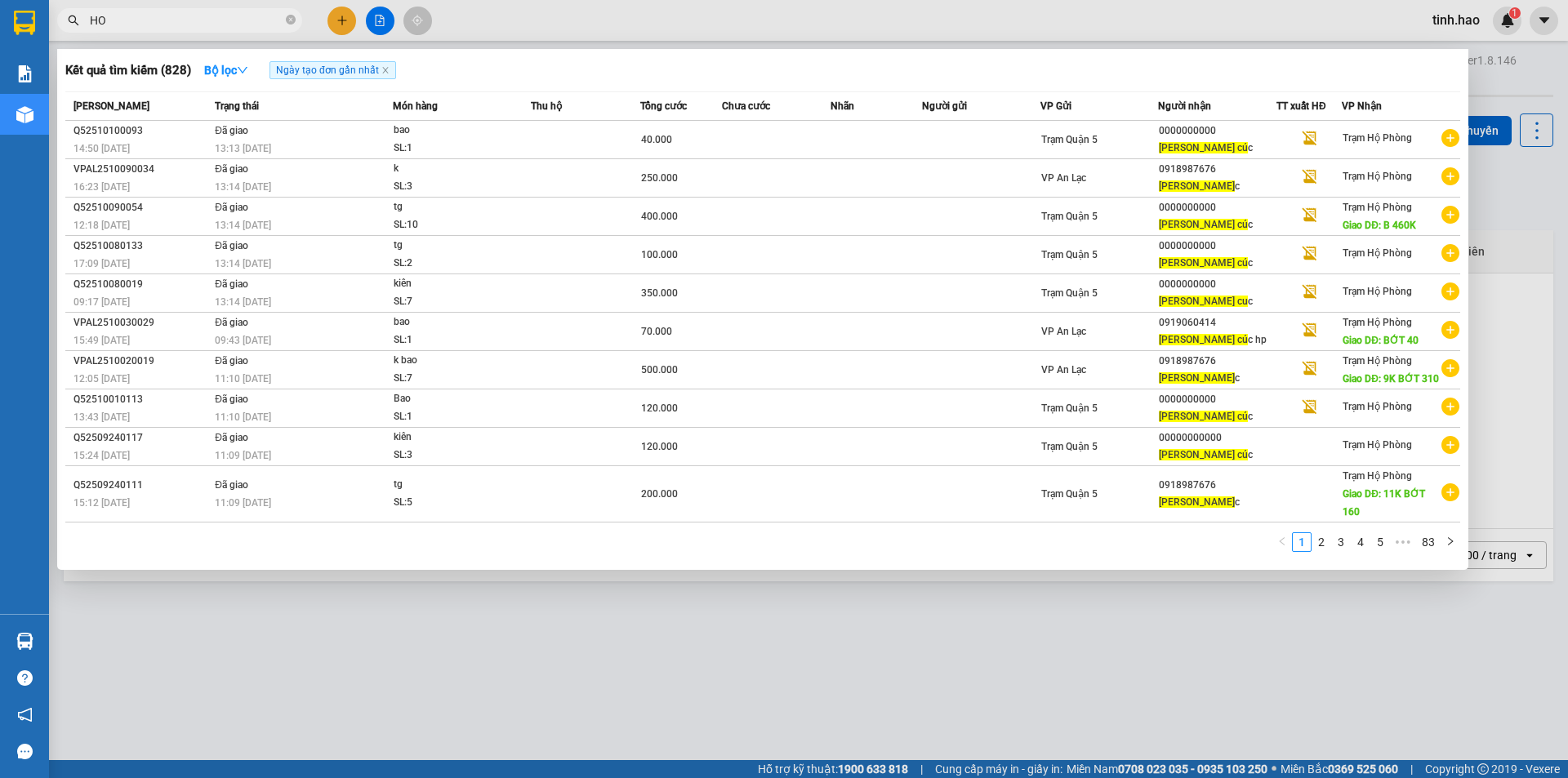
type input "H"
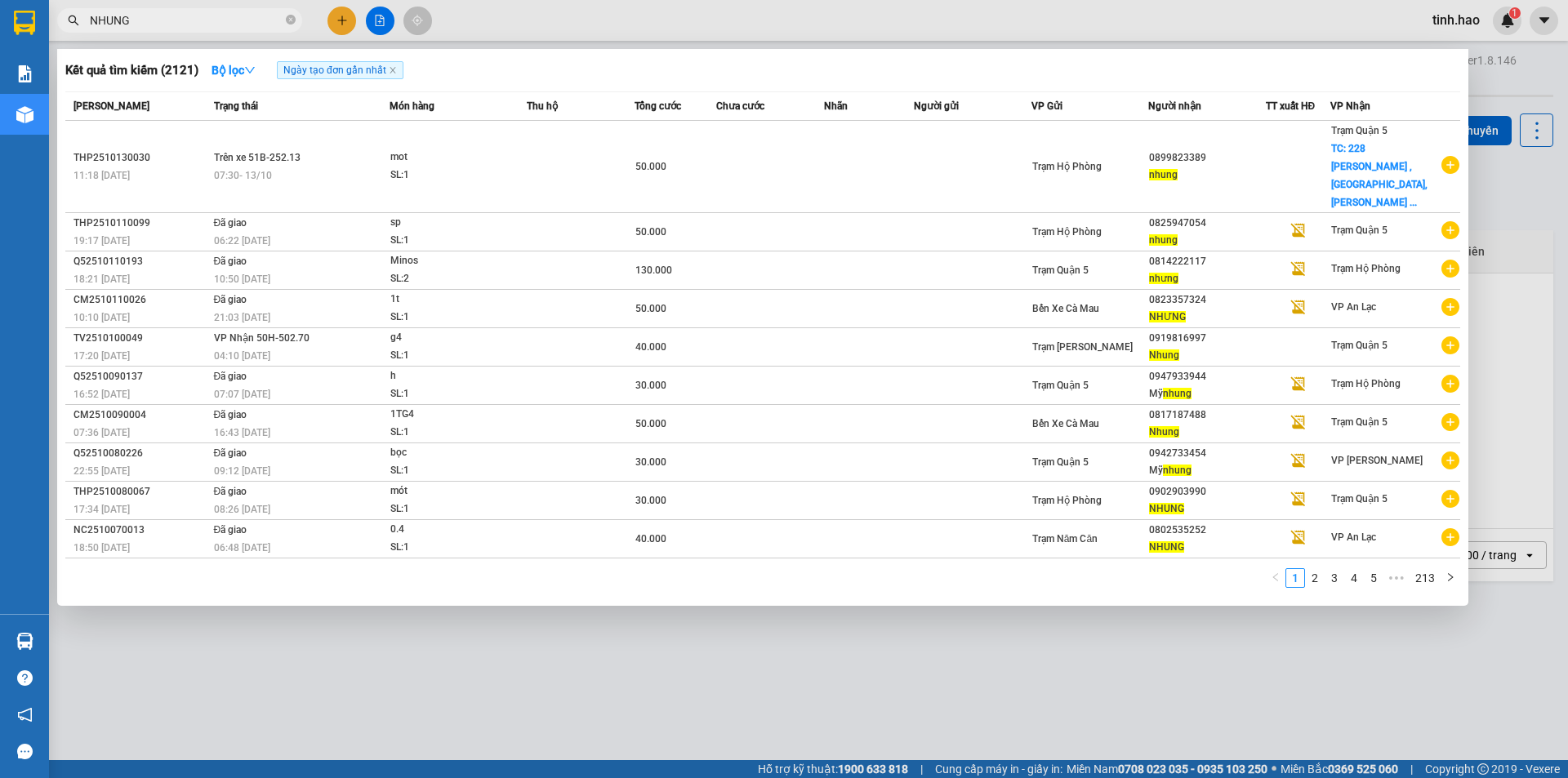
type input "NHUNG"
click at [554, 635] on div at bounding box center [784, 389] width 1568 height 778
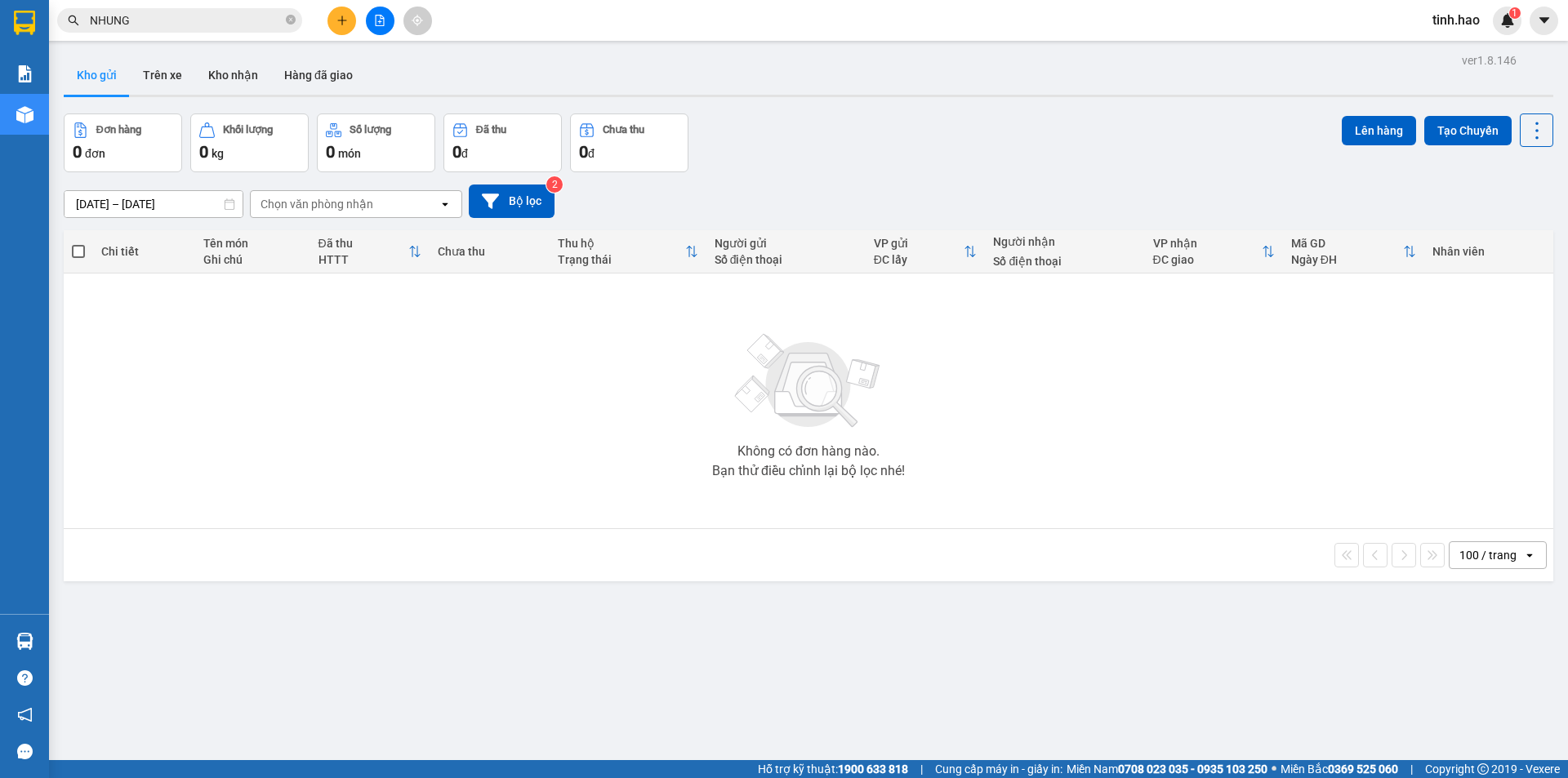
click at [109, 72] on button "Kho gửi" at bounding box center [97, 75] width 66 height 39
click at [163, 74] on button "Trên xe" at bounding box center [162, 75] width 65 height 39
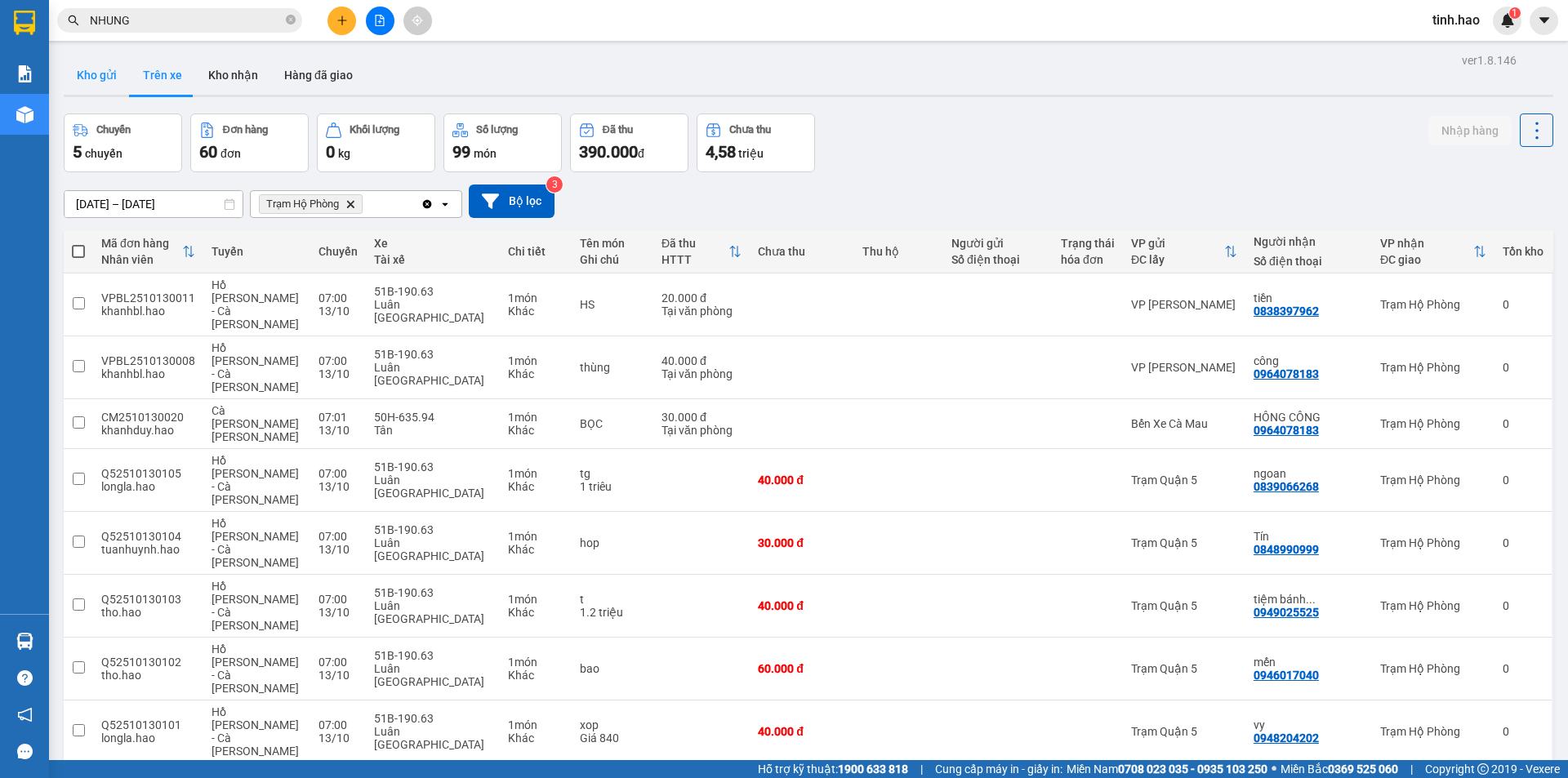
click at [95, 69] on button "Kho gửi" at bounding box center [97, 75] width 66 height 39
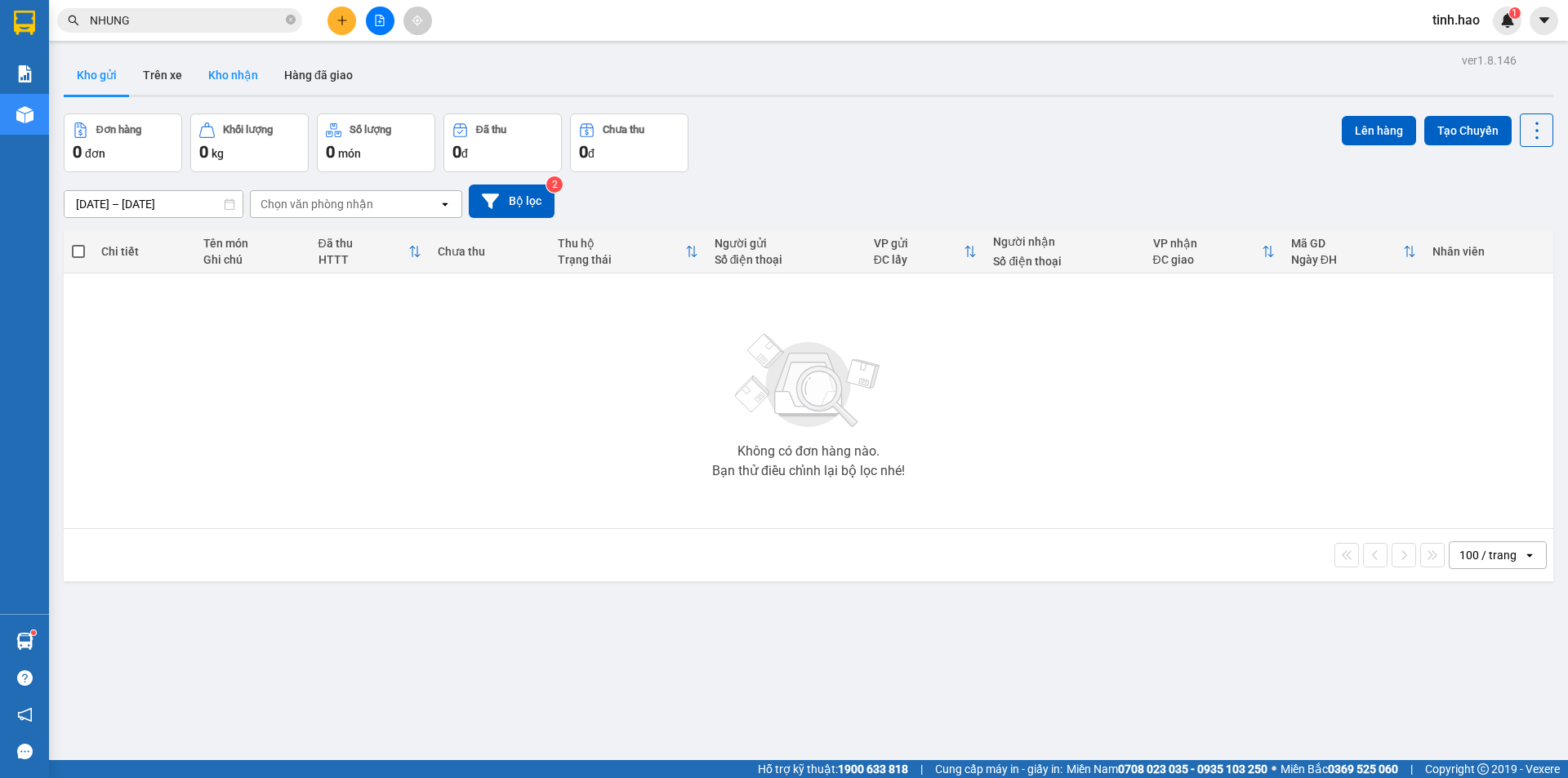
click at [223, 70] on button "Kho nhận" at bounding box center [233, 75] width 76 height 39
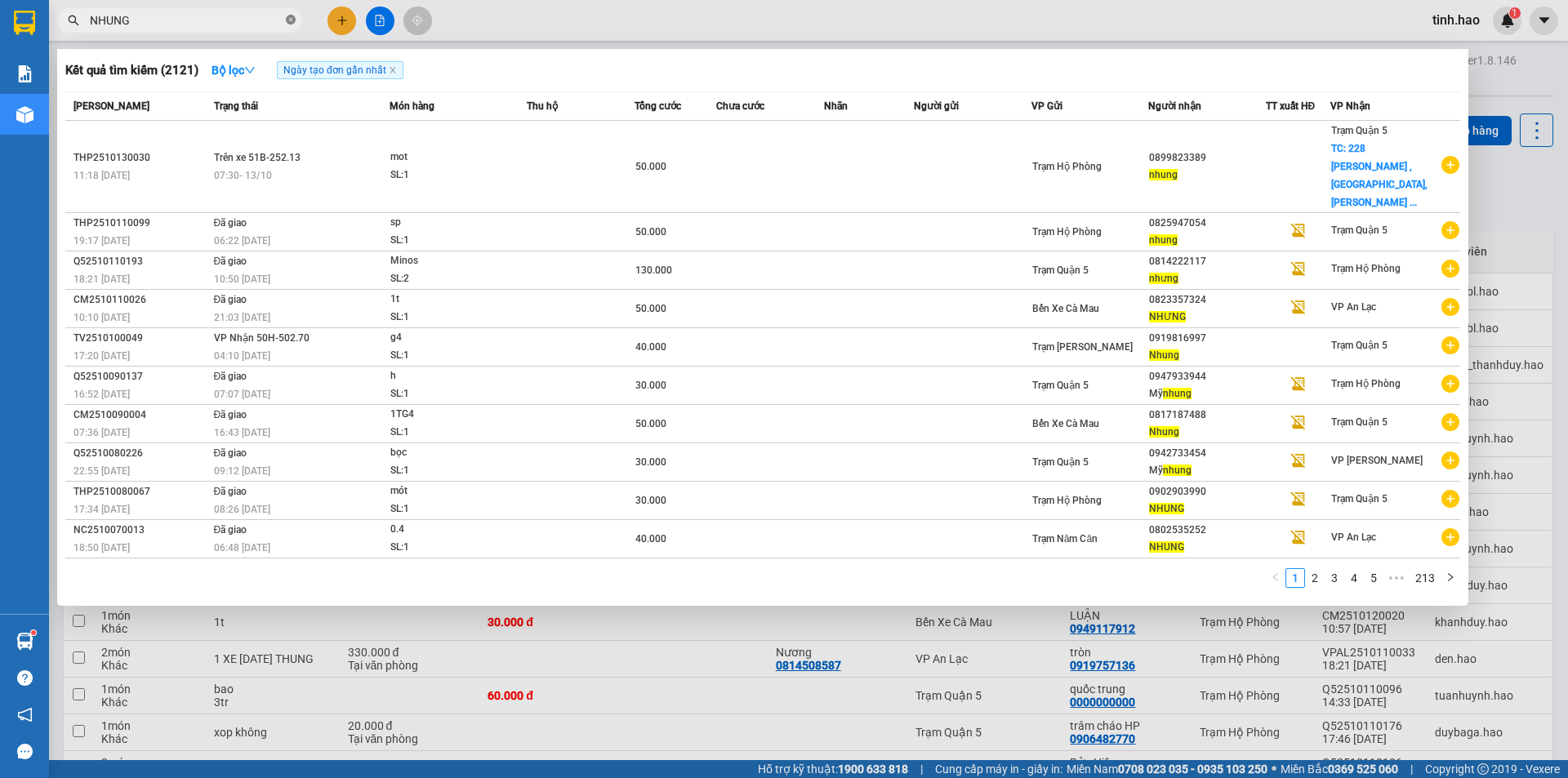
click at [289, 16] on icon "close-circle" at bounding box center [290, 19] width 10 height 10
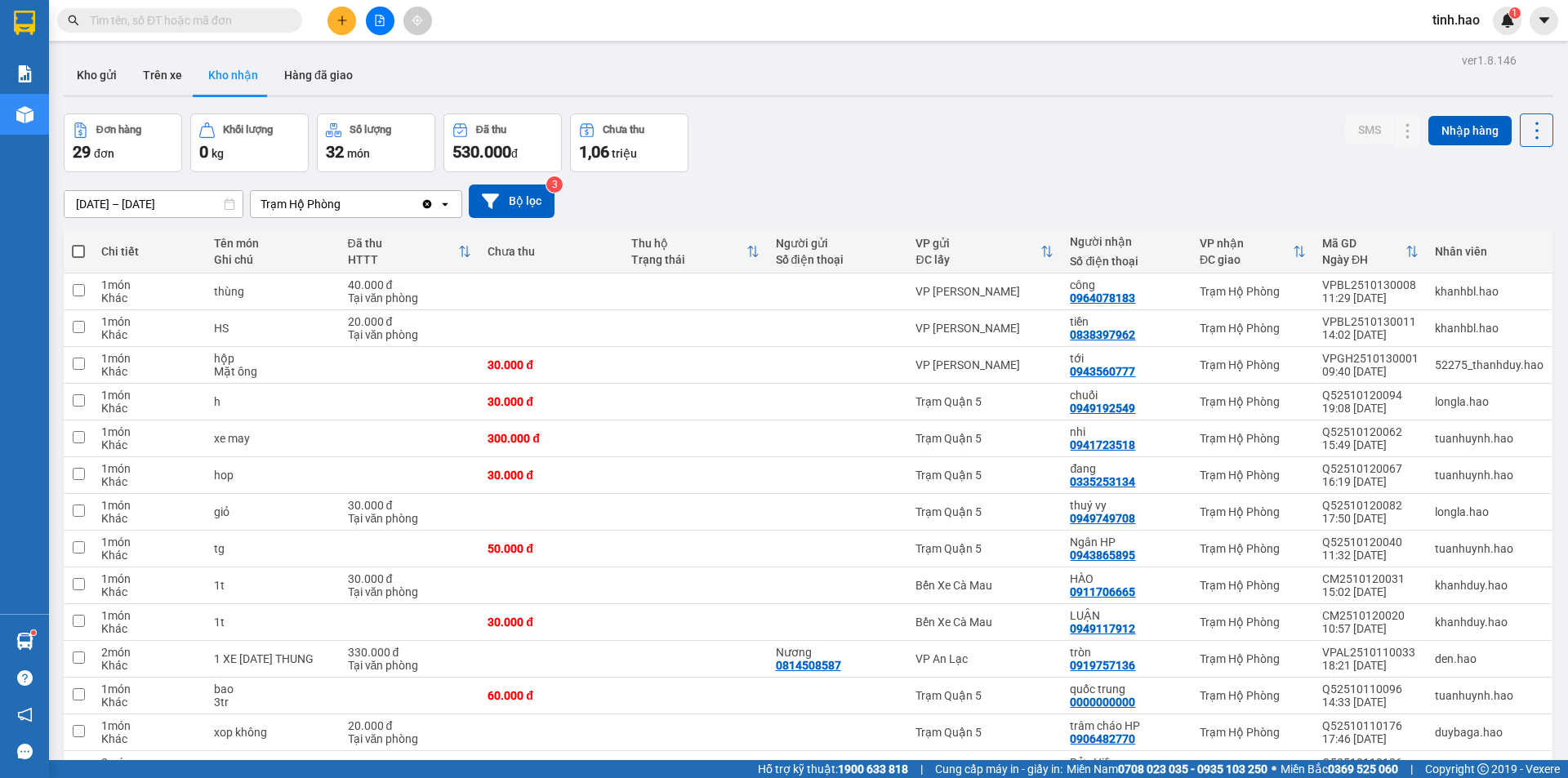
click at [237, 17] on input "text" at bounding box center [186, 20] width 193 height 18
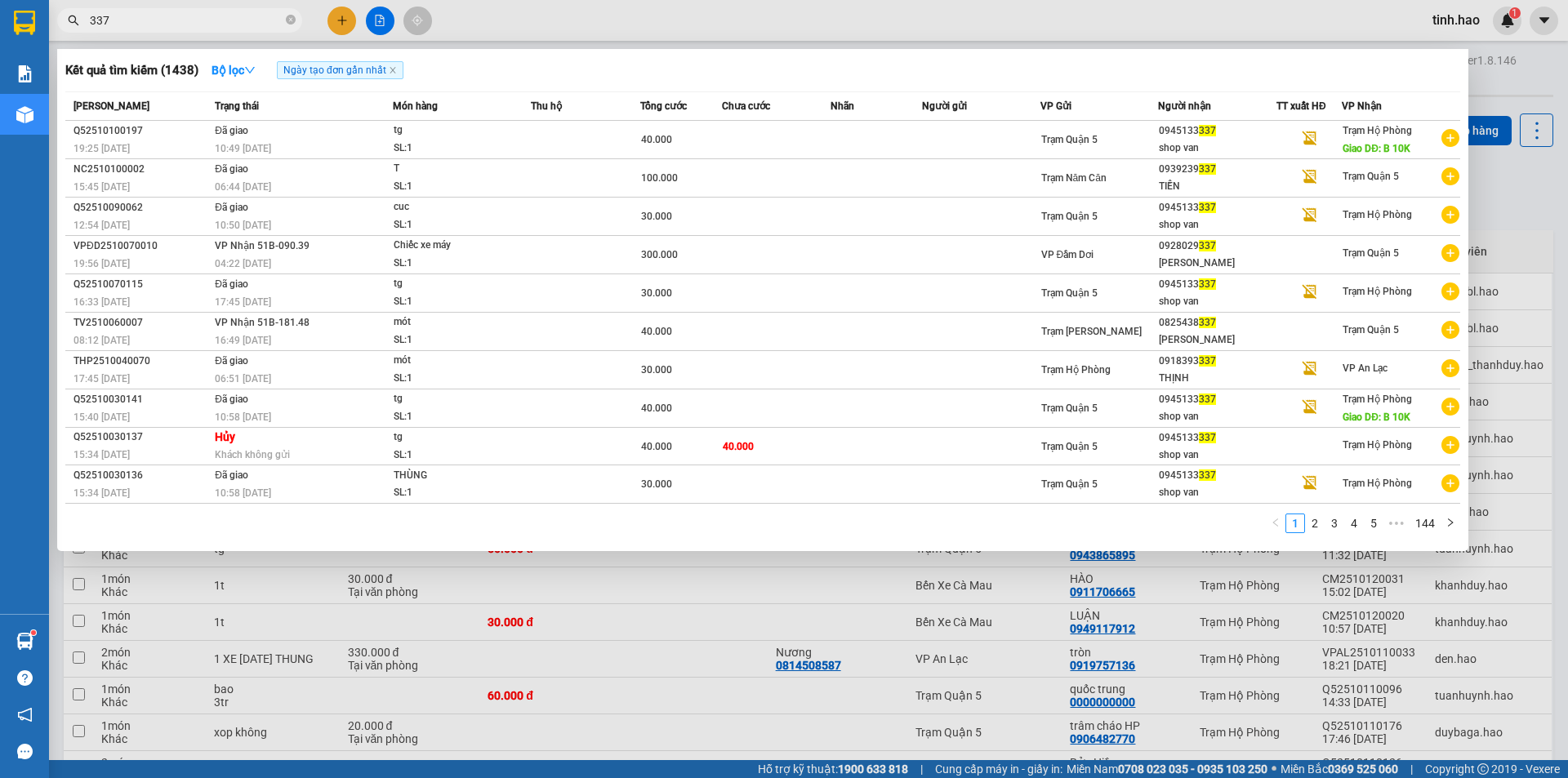
type input "337"
click at [791, 17] on div at bounding box center [784, 389] width 1568 height 778
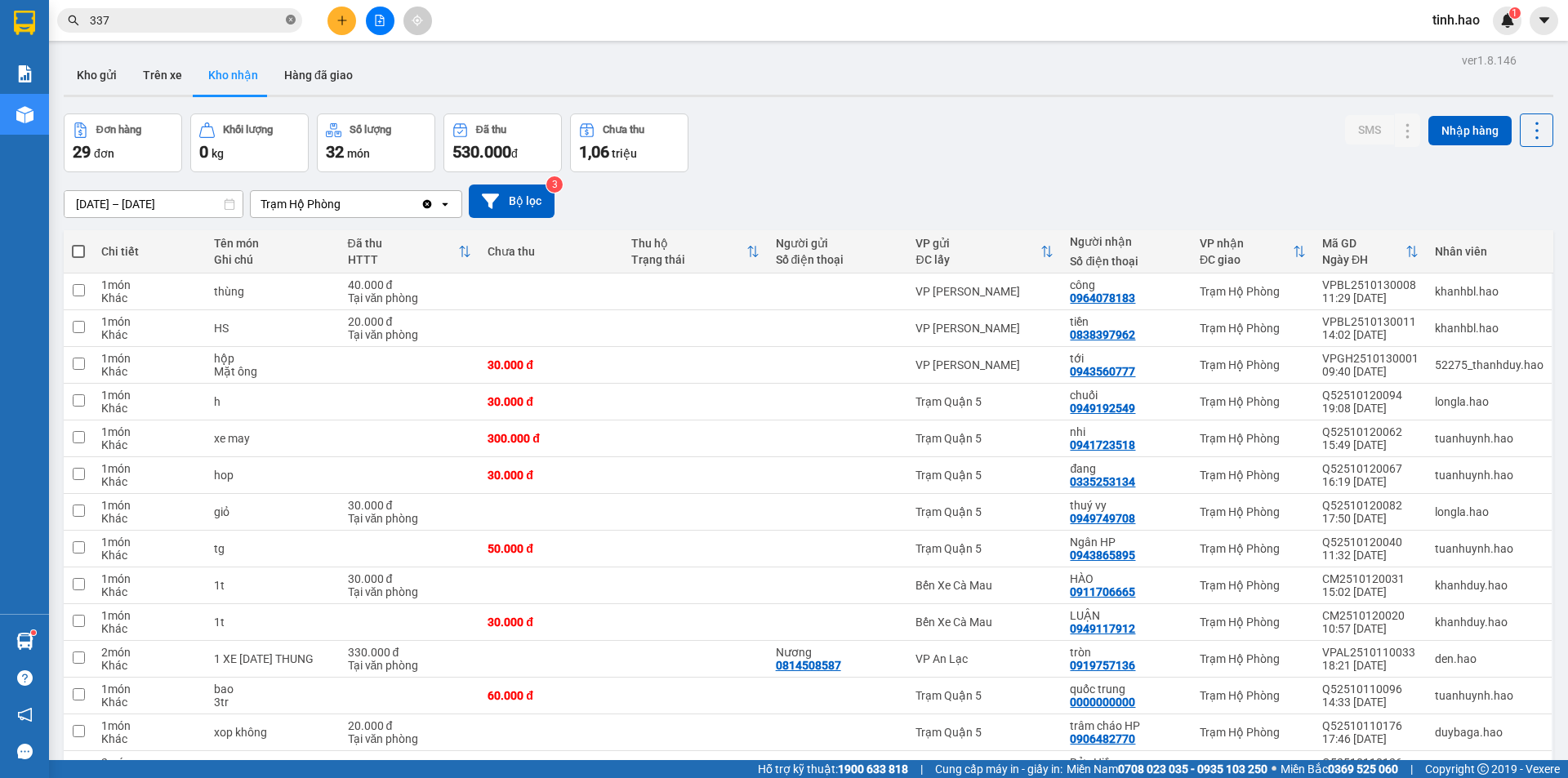
click at [293, 16] on icon "close-circle" at bounding box center [290, 19] width 10 height 10
click at [261, 26] on input "text" at bounding box center [186, 20] width 193 height 18
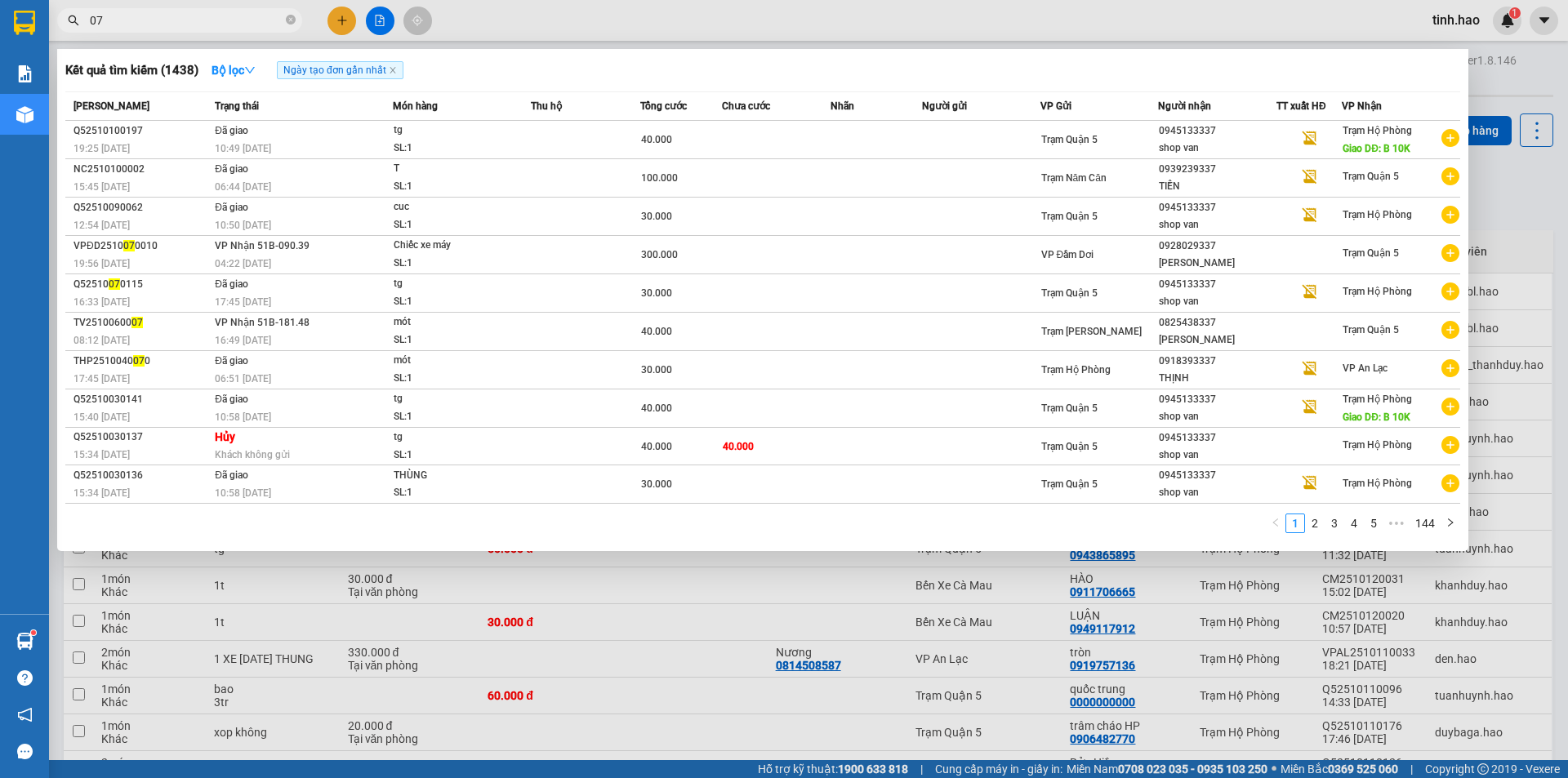
type input "077"
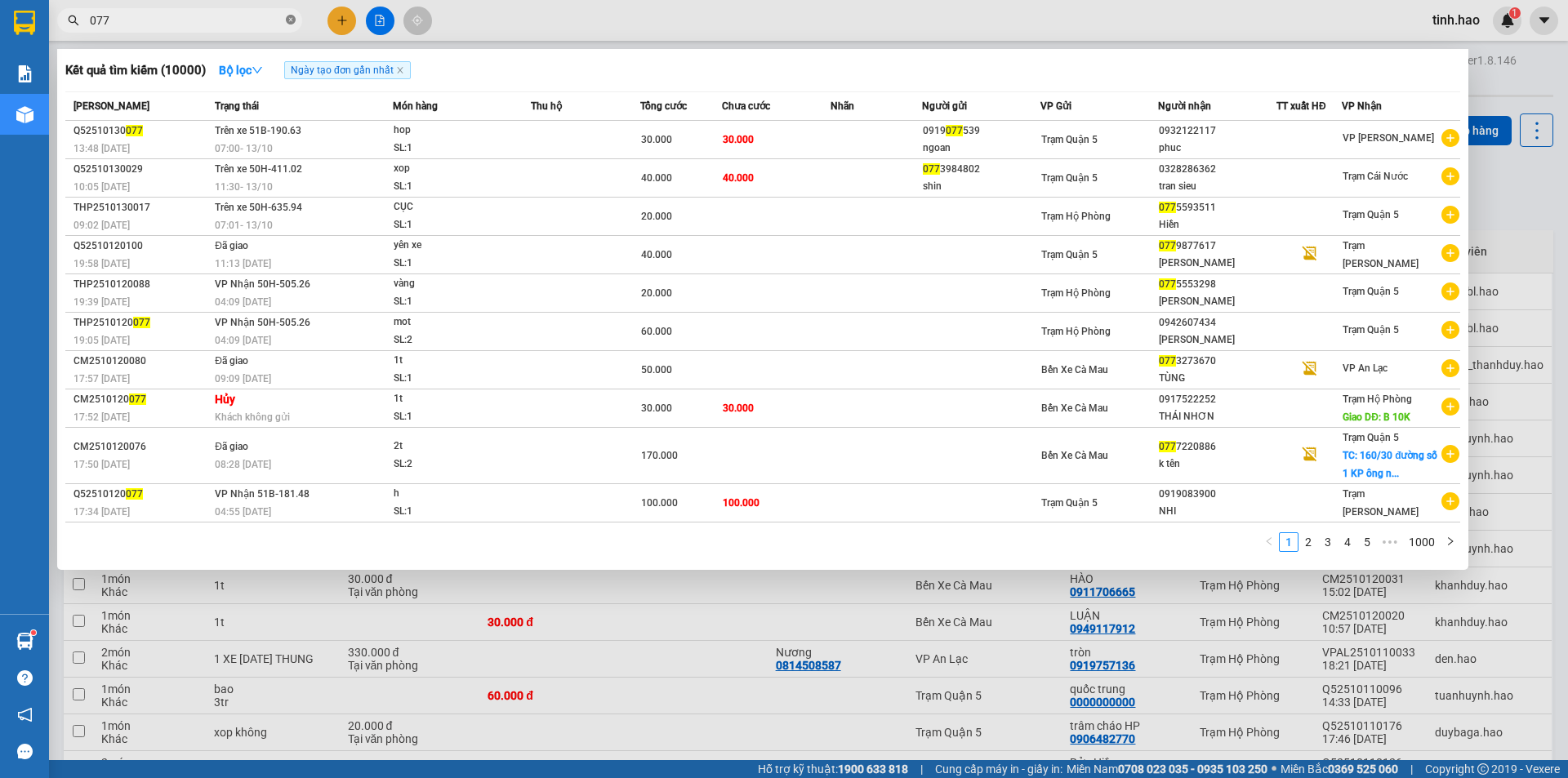
click at [289, 21] on icon "close-circle" at bounding box center [290, 19] width 10 height 10
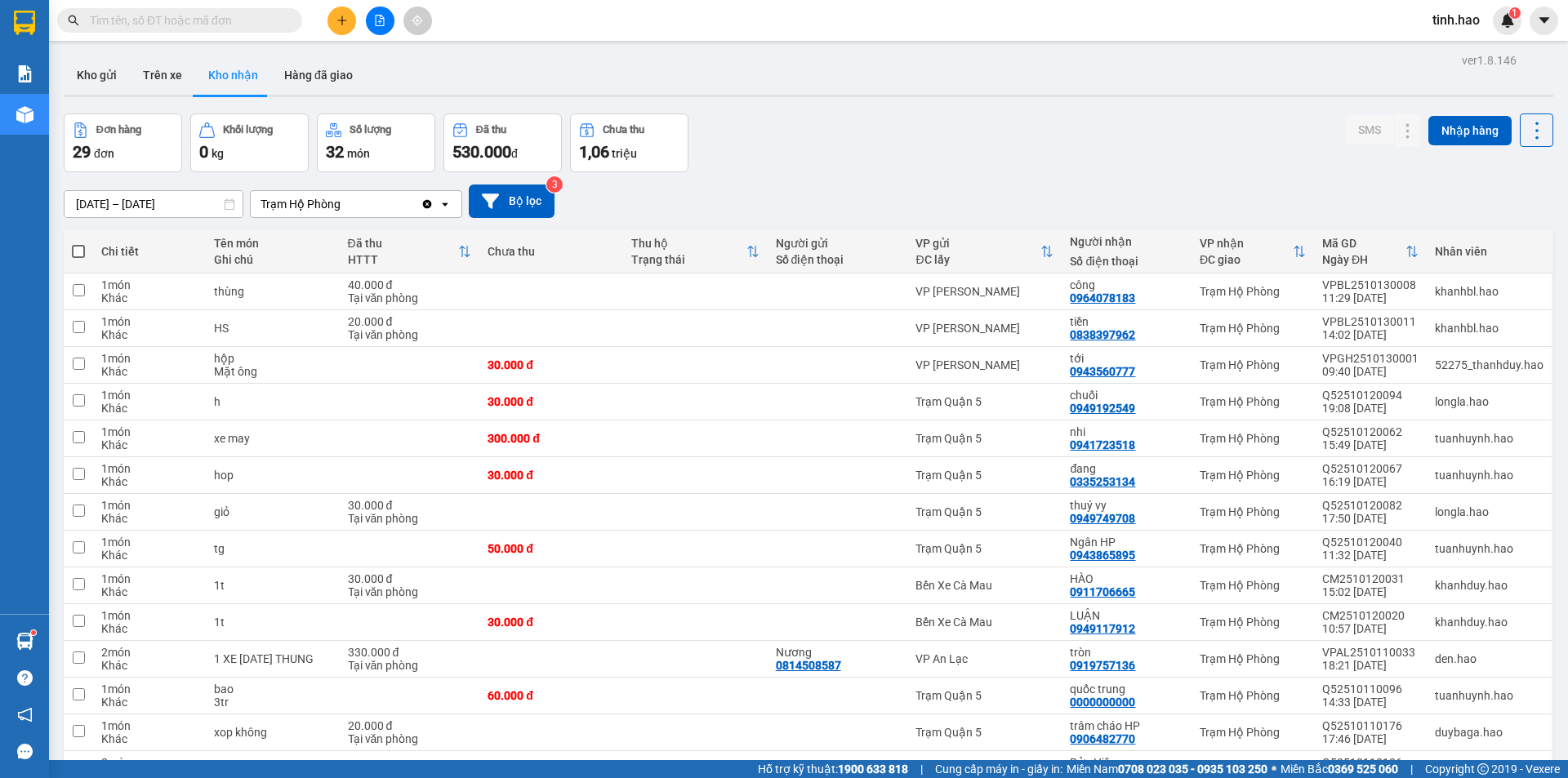
click at [255, 22] on input "text" at bounding box center [186, 20] width 193 height 18
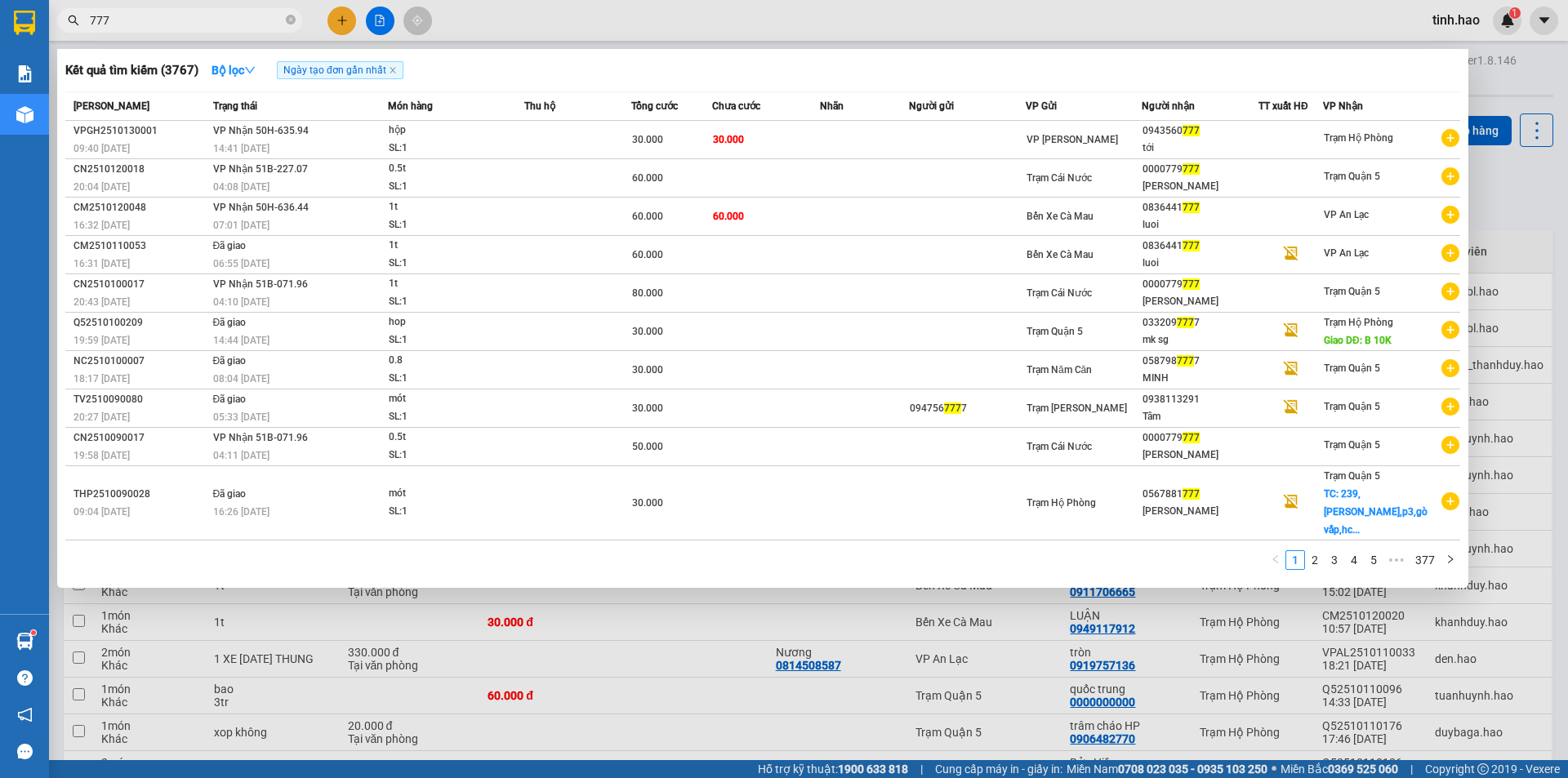
type input "777"
click at [1046, 19] on div at bounding box center [784, 389] width 1568 height 778
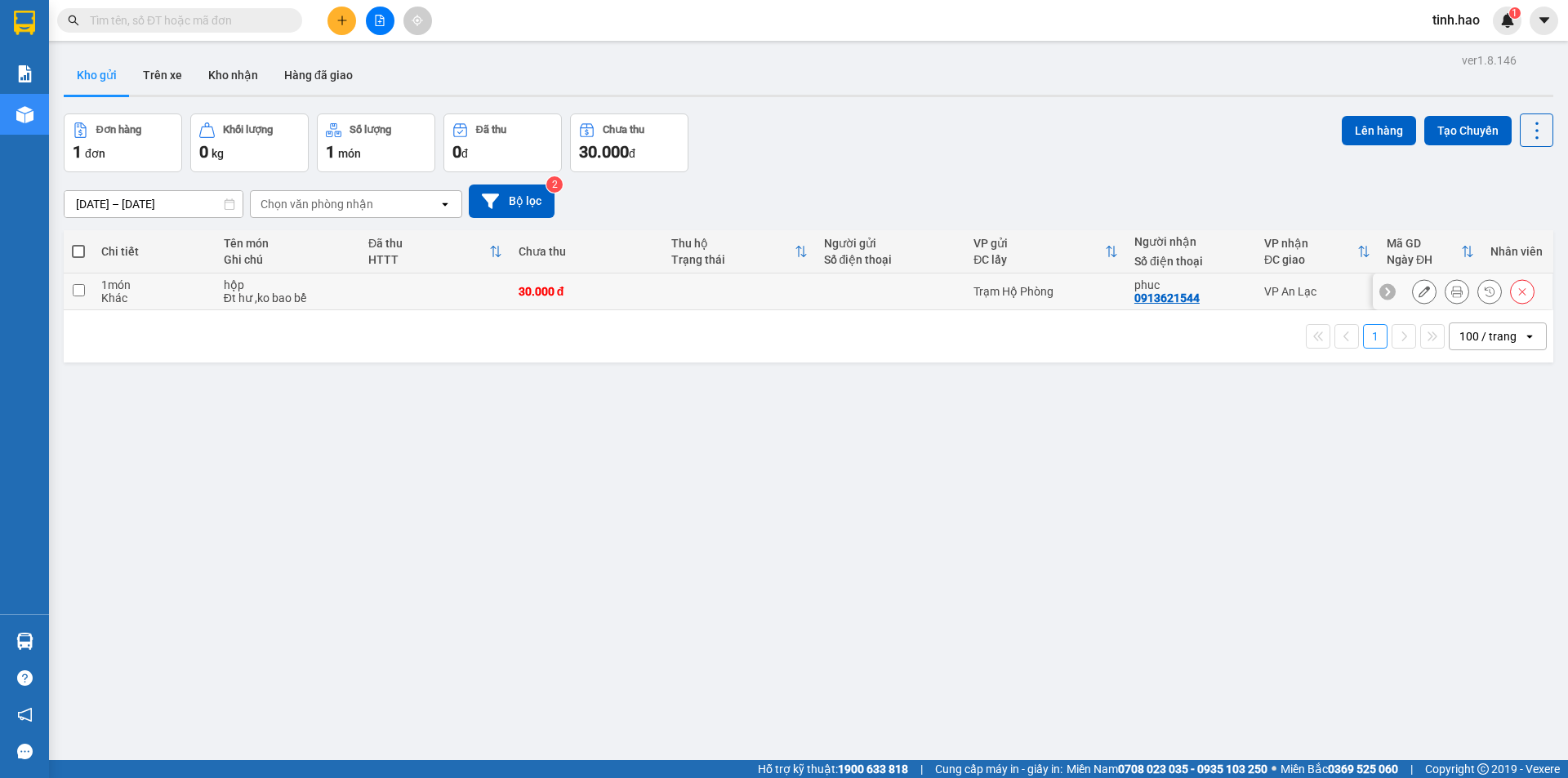
click at [1451, 287] on icon at bounding box center [1456, 291] width 11 height 11
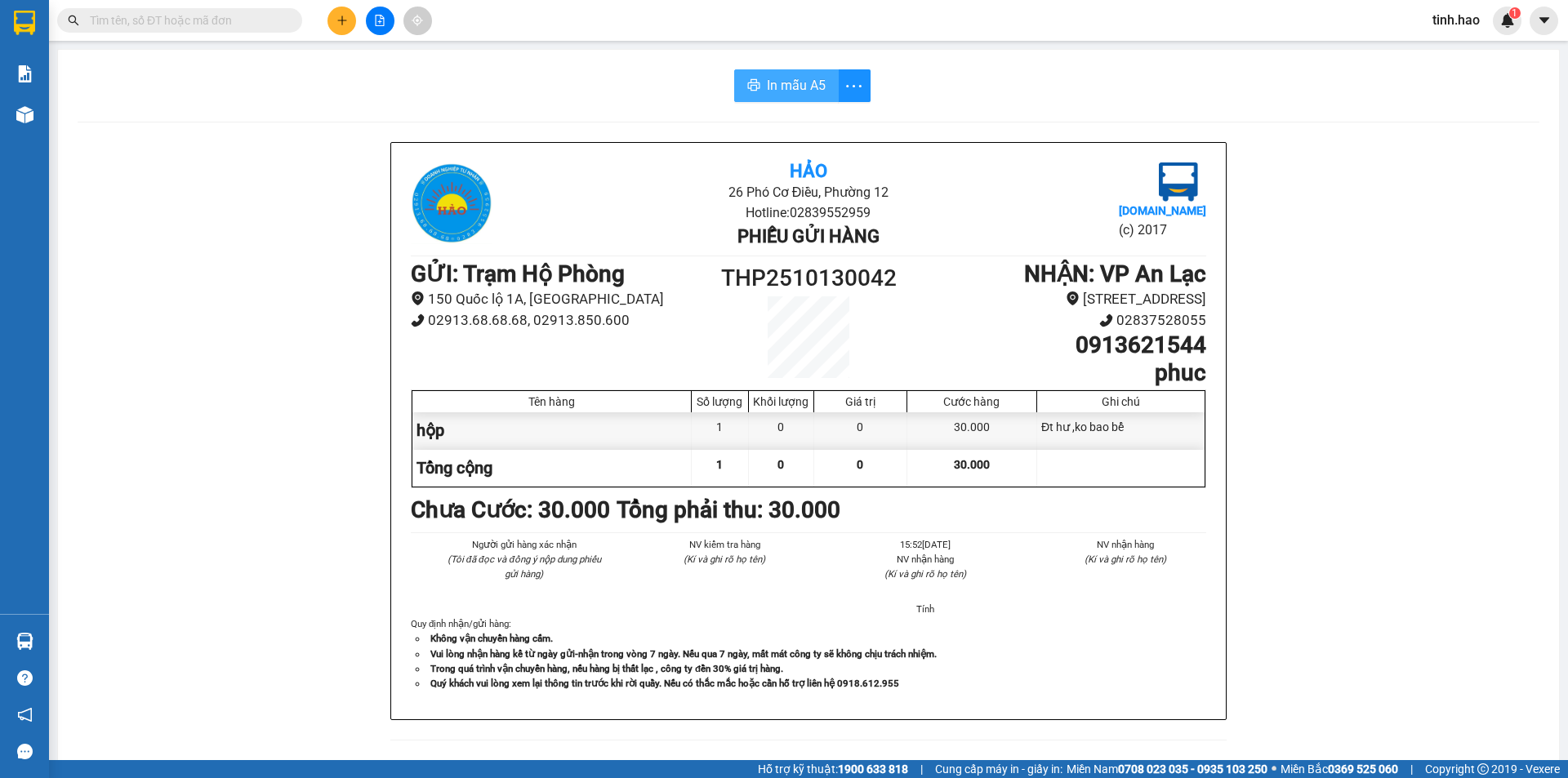
click at [804, 84] on span "In mẫu A5" at bounding box center [796, 85] width 58 height 20
click at [1405, 582] on div "Hảo 26 Phó Cơ Điều, Phường 12 Hotline: 02839552959 Phiếu gửi hàng Vexere.com (c…" at bounding box center [809, 740] width 1463 height 1195
click at [1459, 170] on div "Hảo 26 Phó Cơ Điều, Phường 12 Hotline: 02839552959 Phiếu gửi hàng Vexere.com (c…" at bounding box center [809, 740] width 1463 height 1195
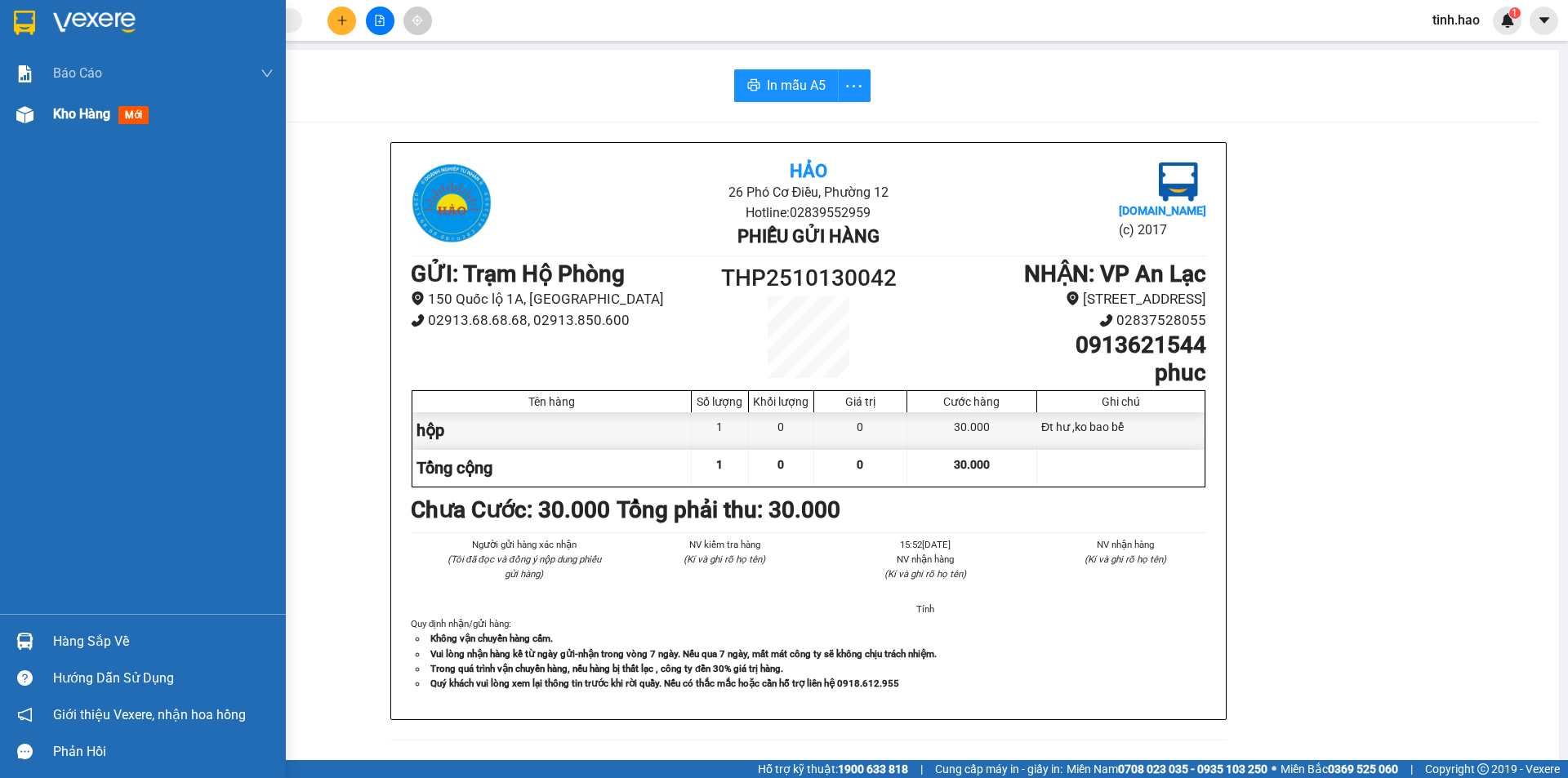
click at [133, 117] on span "mới" at bounding box center [133, 115] width 31 height 18
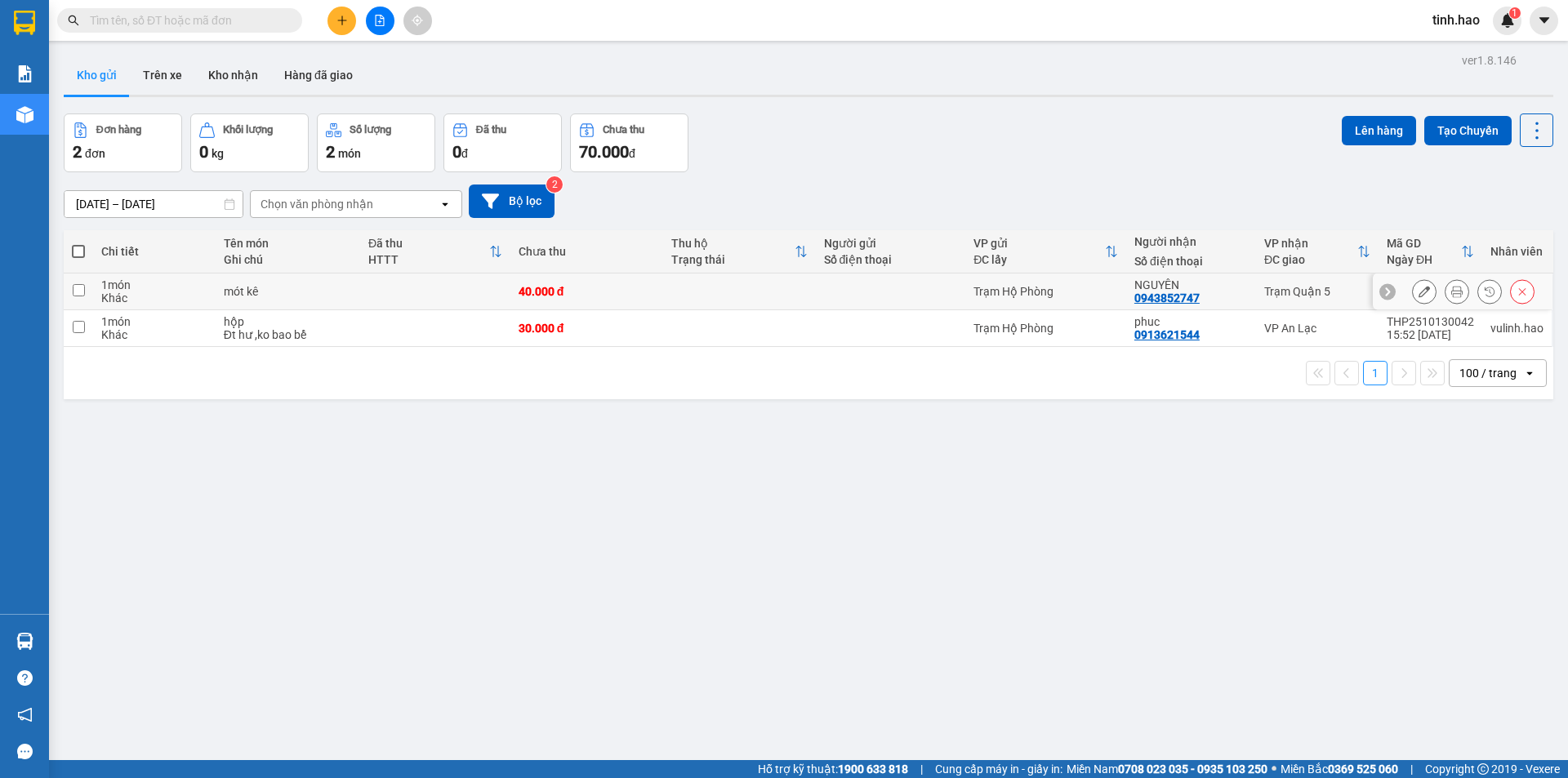
click at [1451, 291] on icon at bounding box center [1456, 291] width 11 height 11
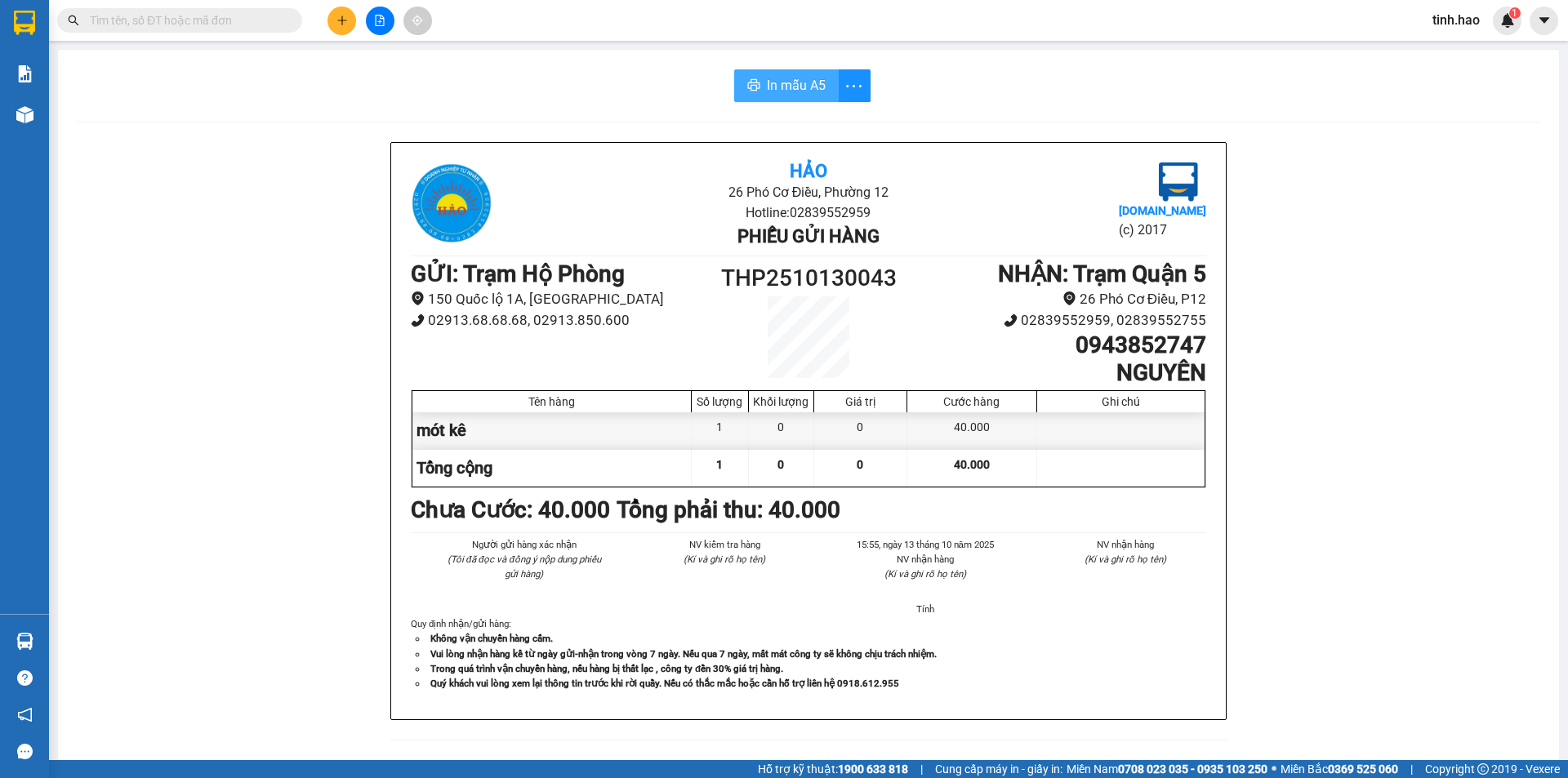
click at [805, 83] on span "In mẫu A5" at bounding box center [796, 85] width 58 height 20
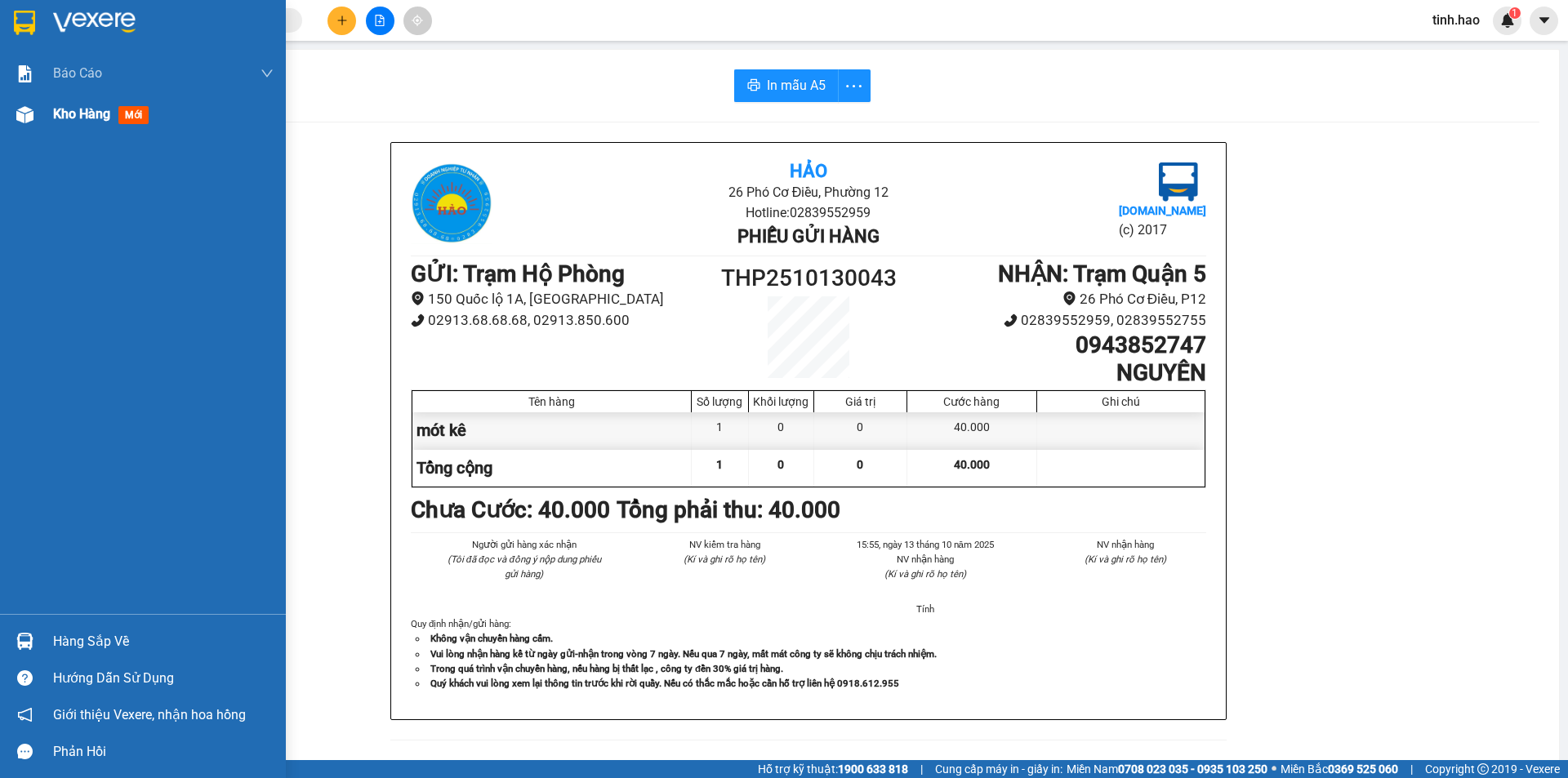
click at [140, 122] on span "mới" at bounding box center [133, 115] width 31 height 18
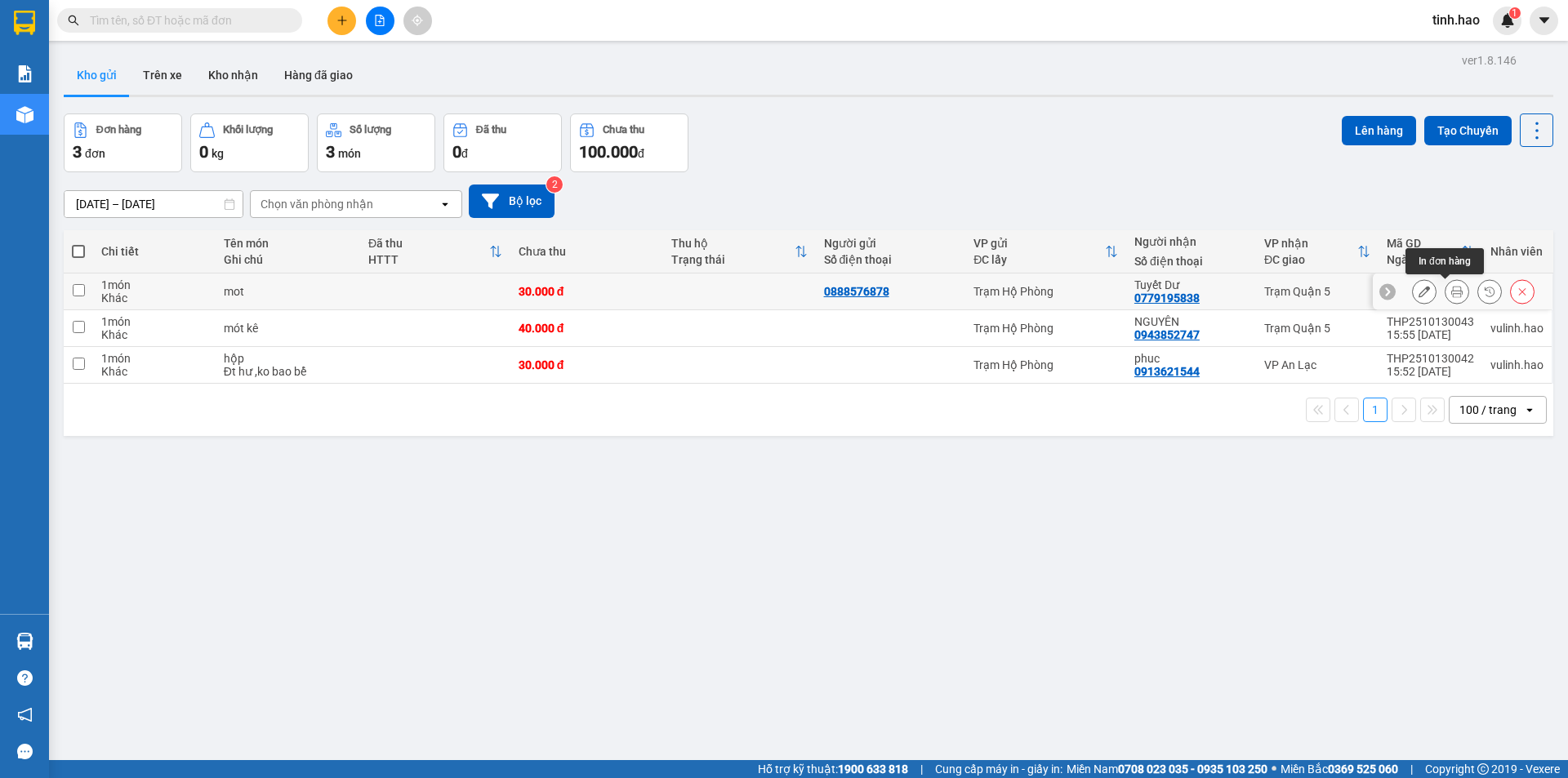
click at [1446, 290] on button at bounding box center [1457, 292] width 23 height 29
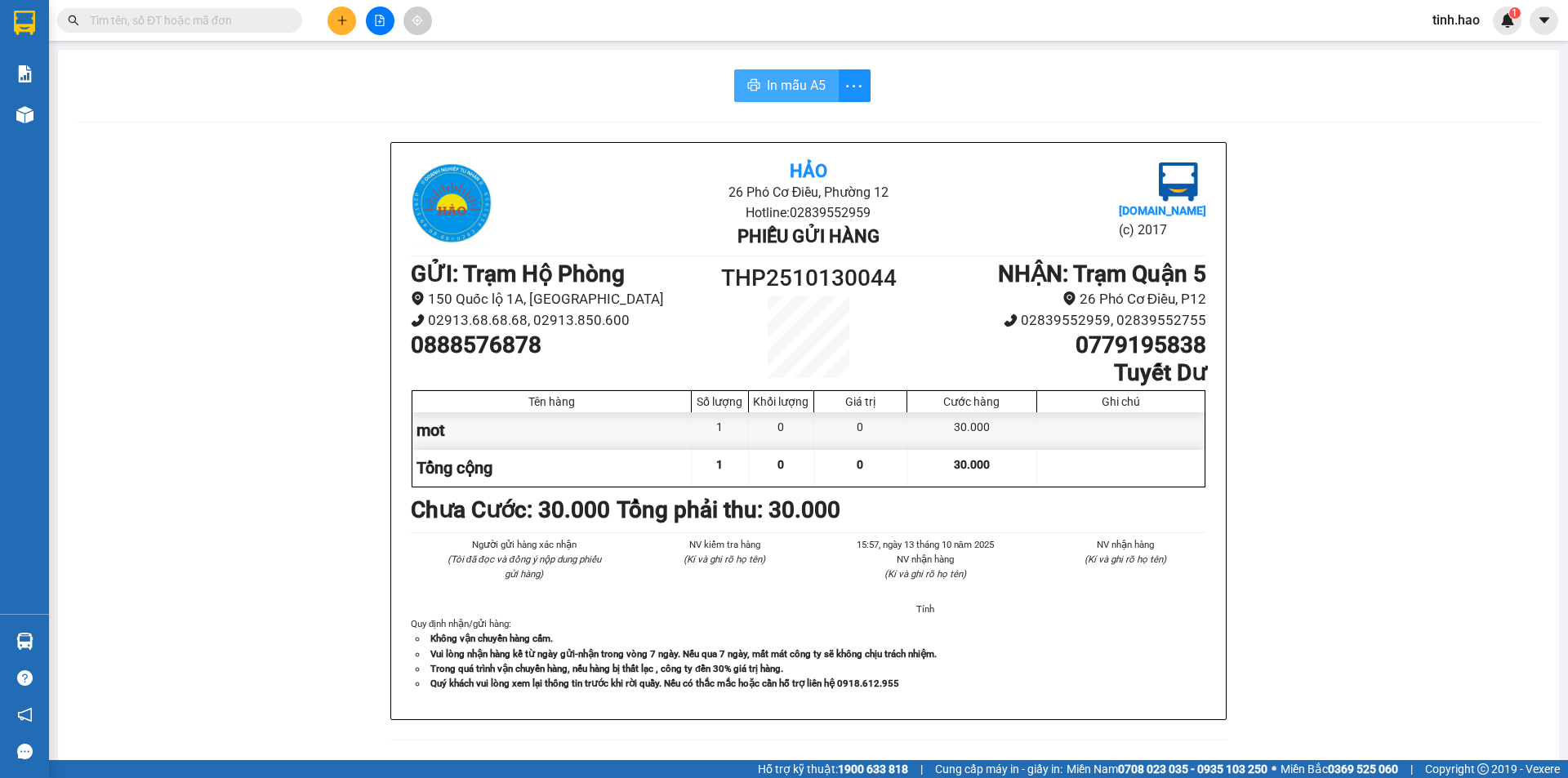
click at [776, 82] on span "In mẫu A5" at bounding box center [796, 85] width 58 height 20
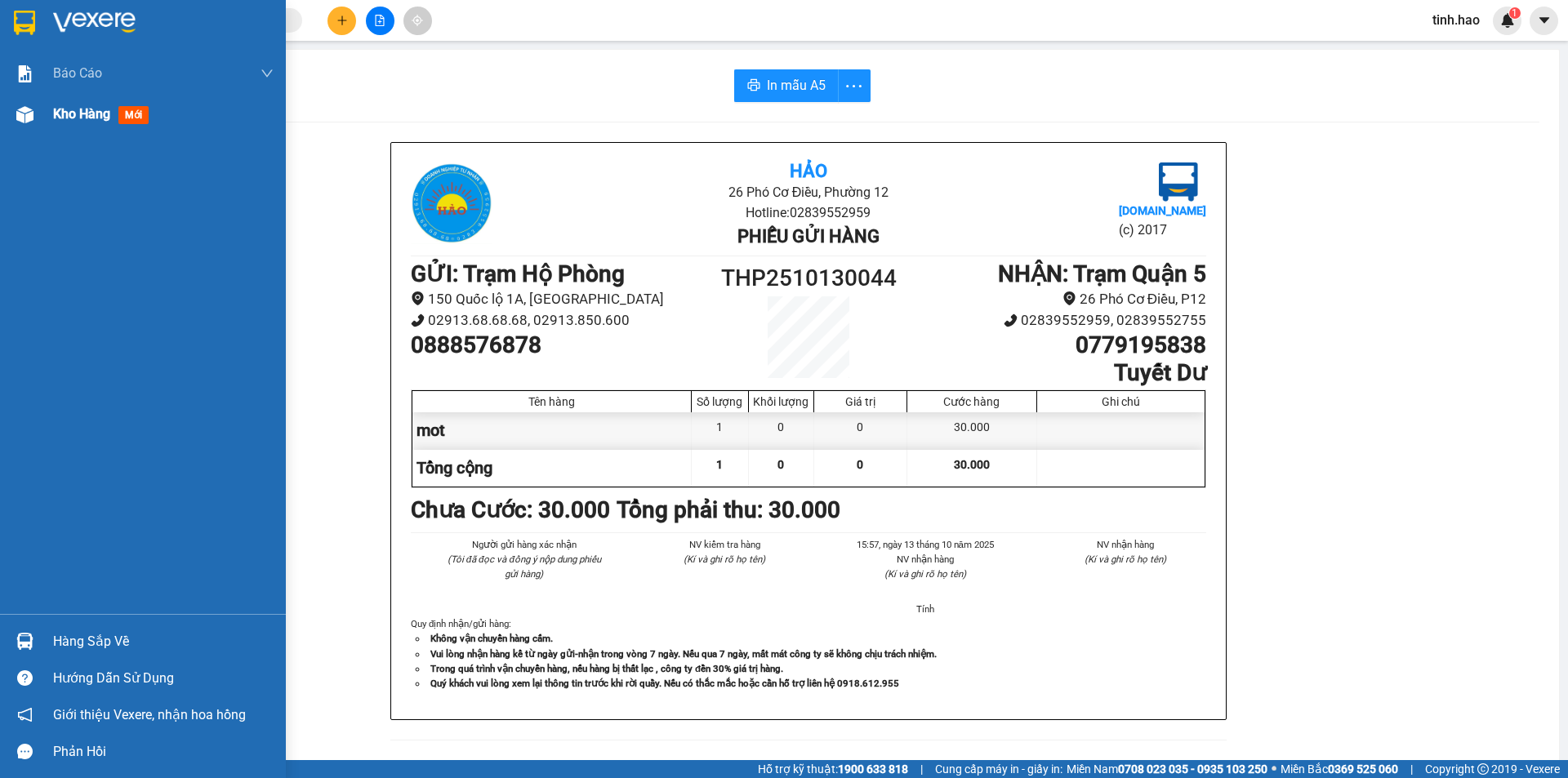
click at [137, 119] on span "mới" at bounding box center [133, 115] width 31 height 18
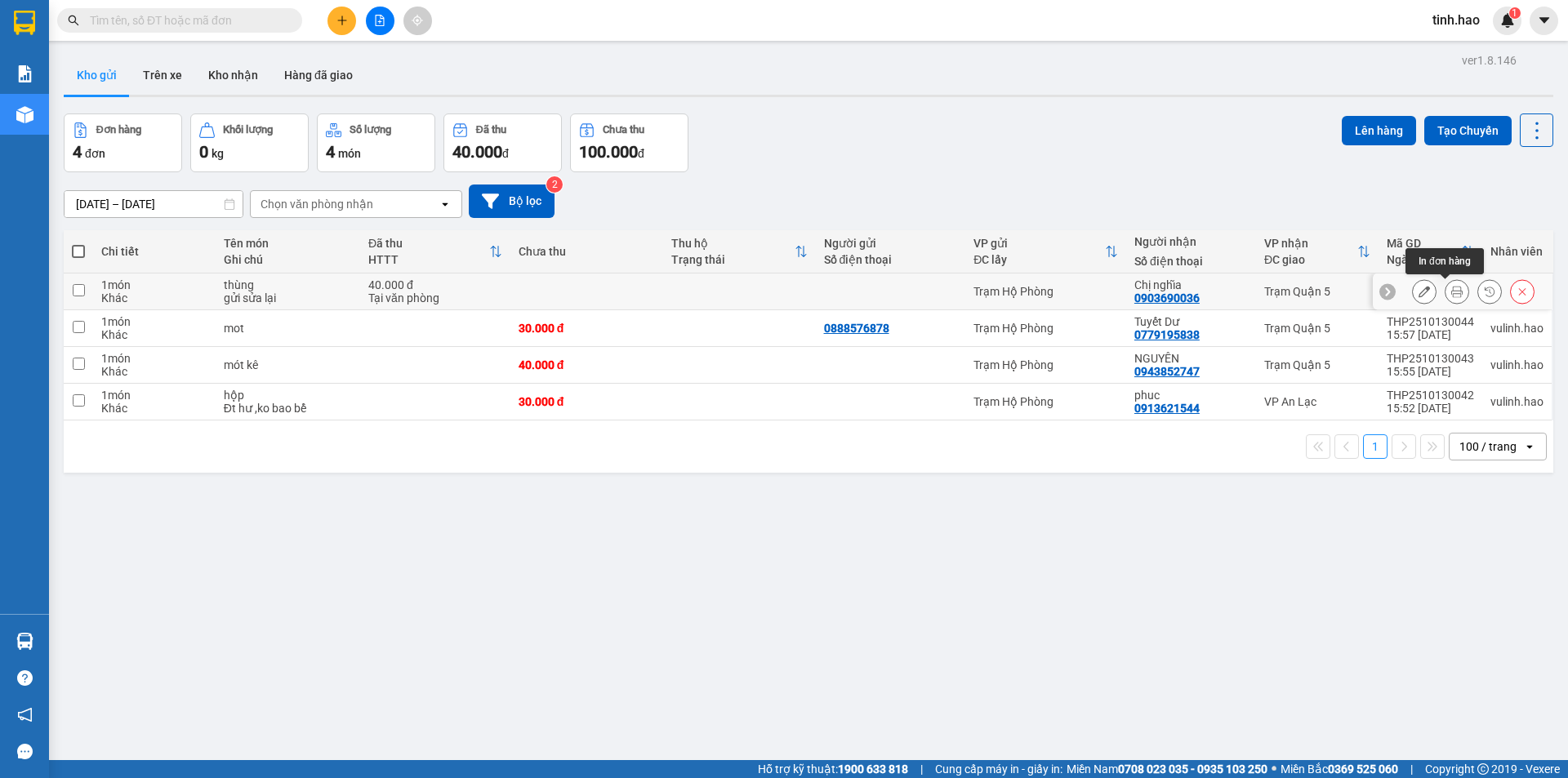
click at [1451, 292] on icon at bounding box center [1456, 291] width 11 height 11
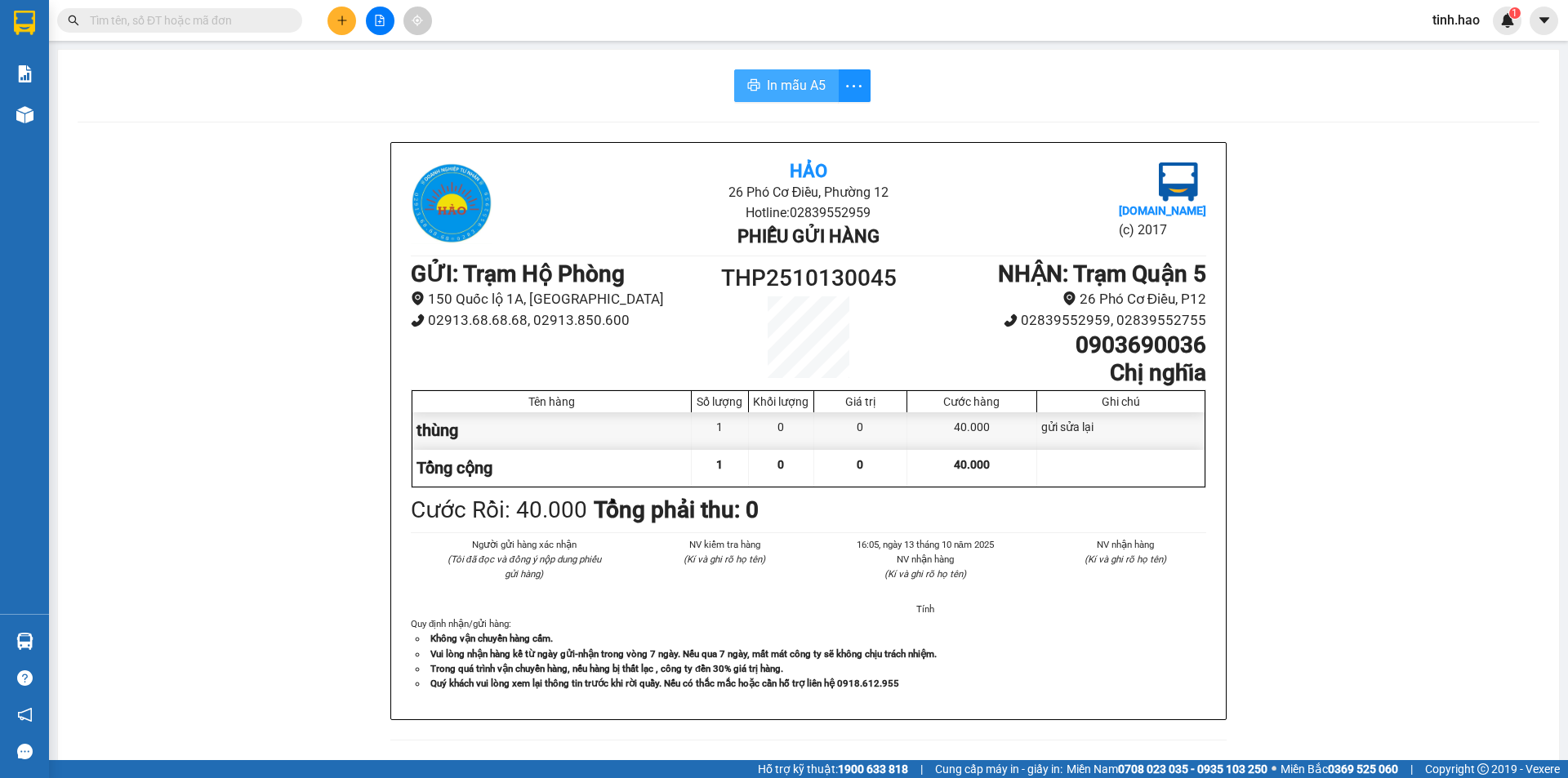
click at [809, 85] on span "In mẫu A5" at bounding box center [796, 85] width 58 height 20
click at [1286, 85] on div "In mẫu A5" at bounding box center [809, 85] width 1463 height 32
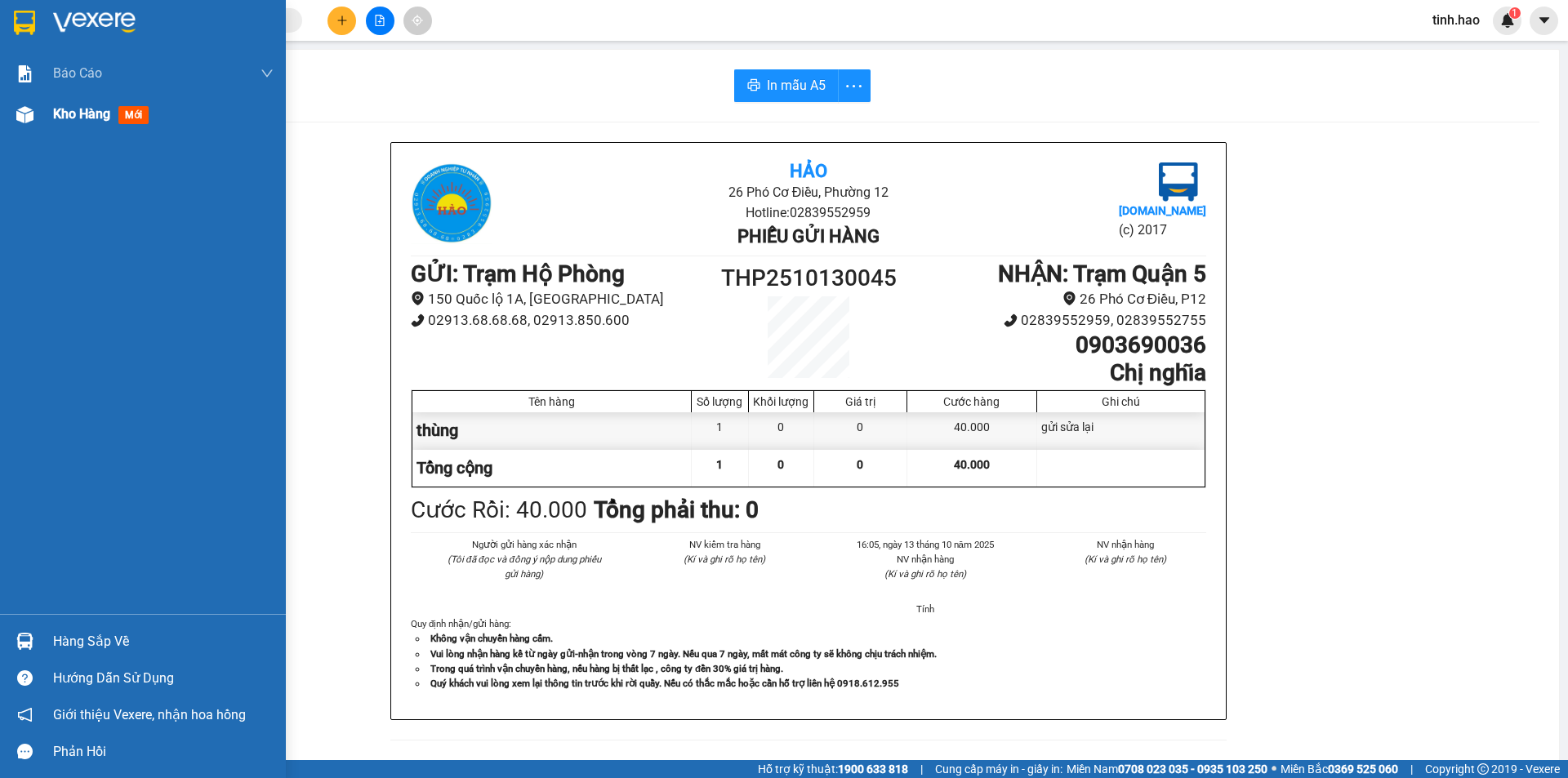
click at [140, 109] on span "mới" at bounding box center [133, 115] width 31 height 18
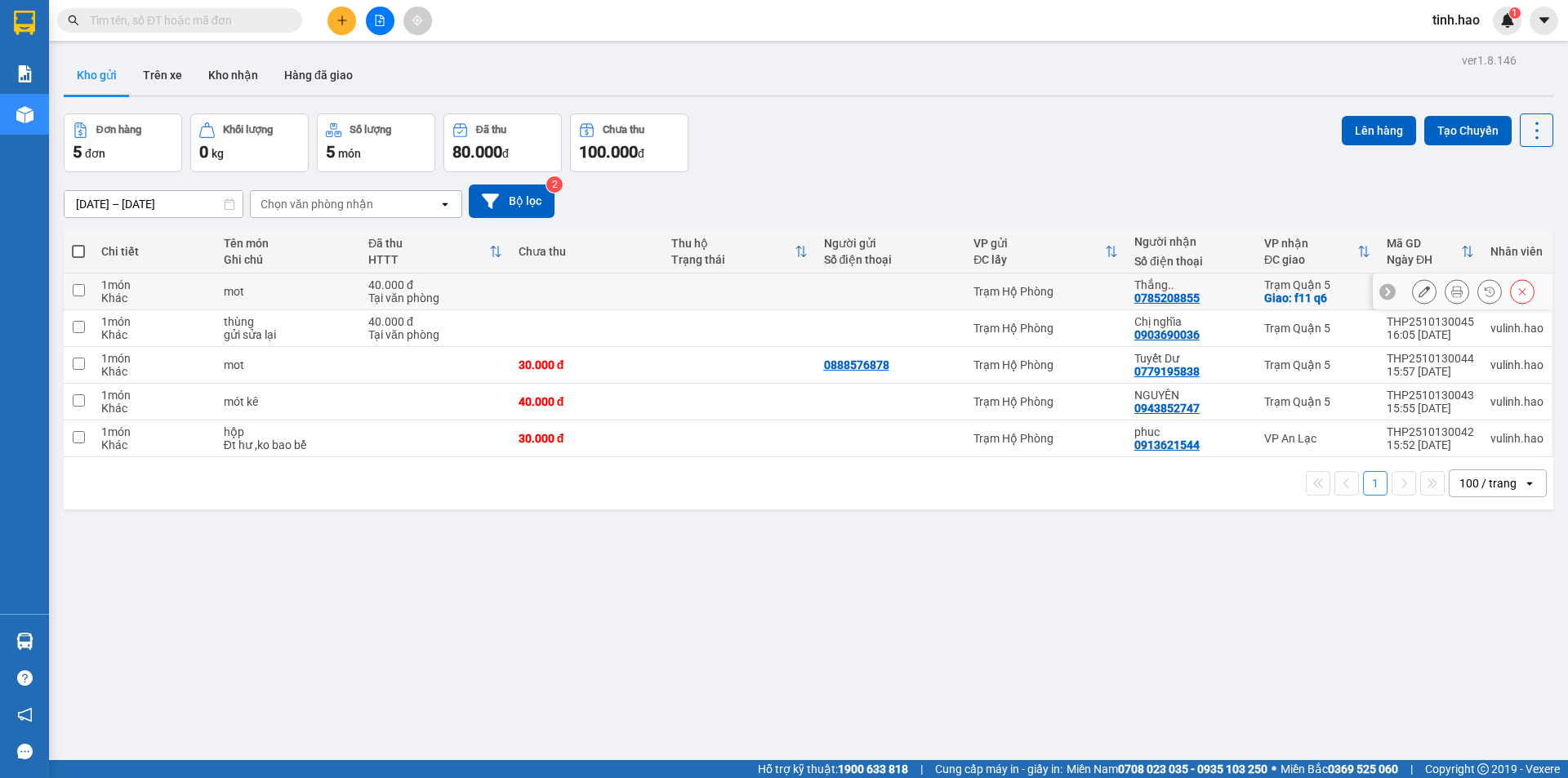
click at [1451, 286] on icon at bounding box center [1456, 291] width 11 height 11
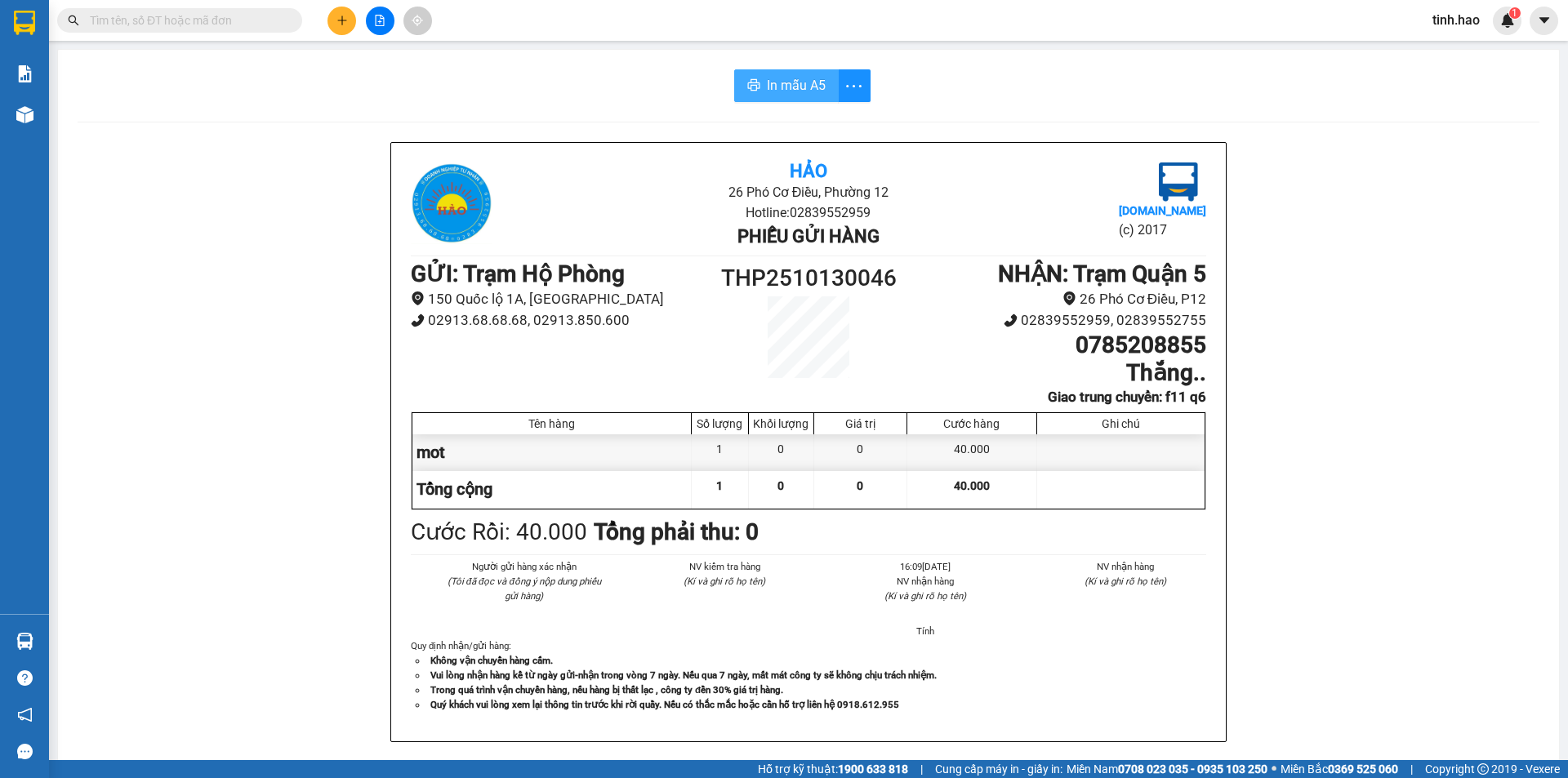
click at [788, 97] on button "In mẫu A5" at bounding box center [787, 85] width 105 height 32
click at [179, 23] on input "text" at bounding box center [186, 20] width 193 height 18
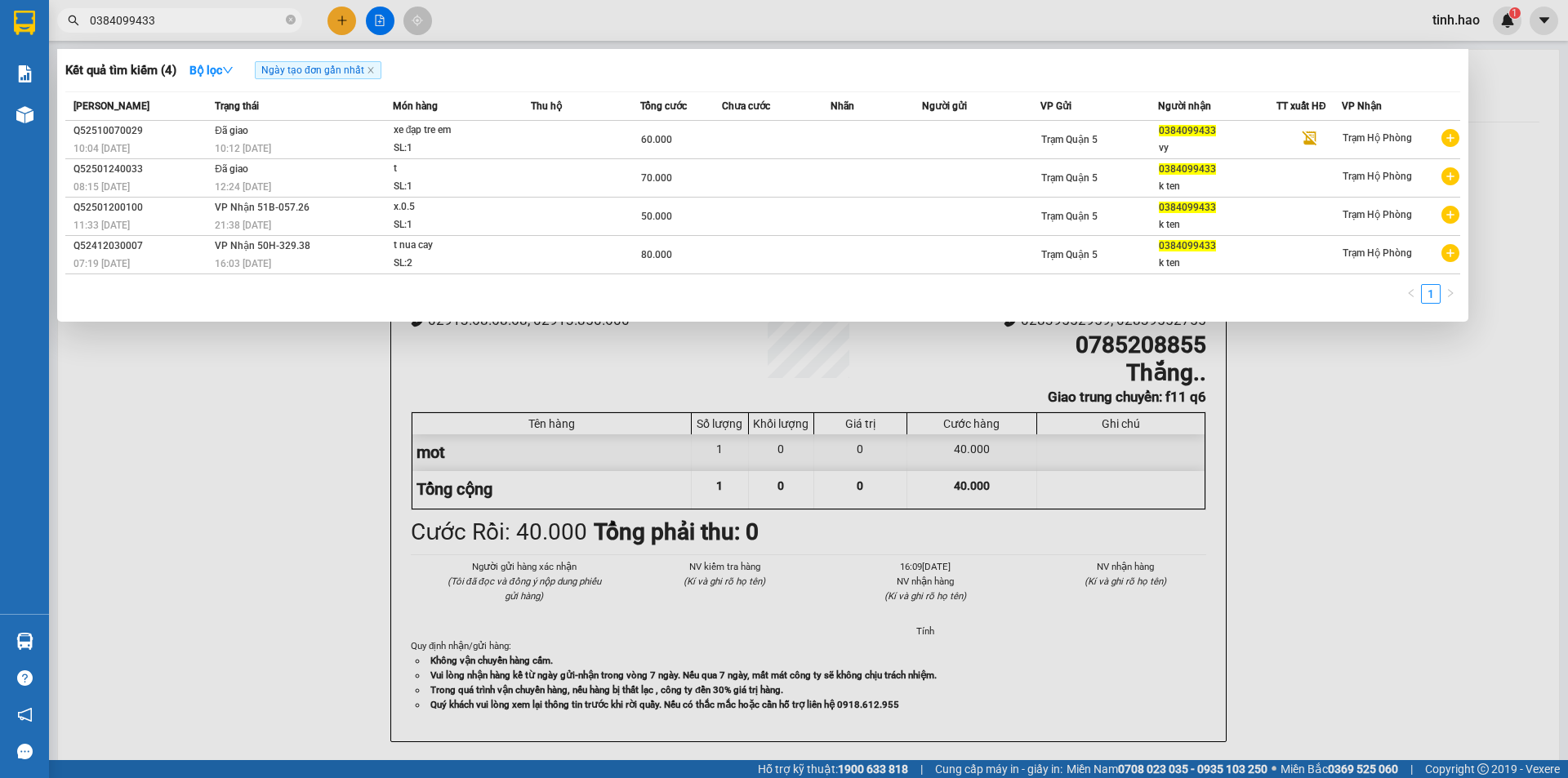
type input "0384099433"
click at [863, 10] on div at bounding box center [784, 389] width 1568 height 778
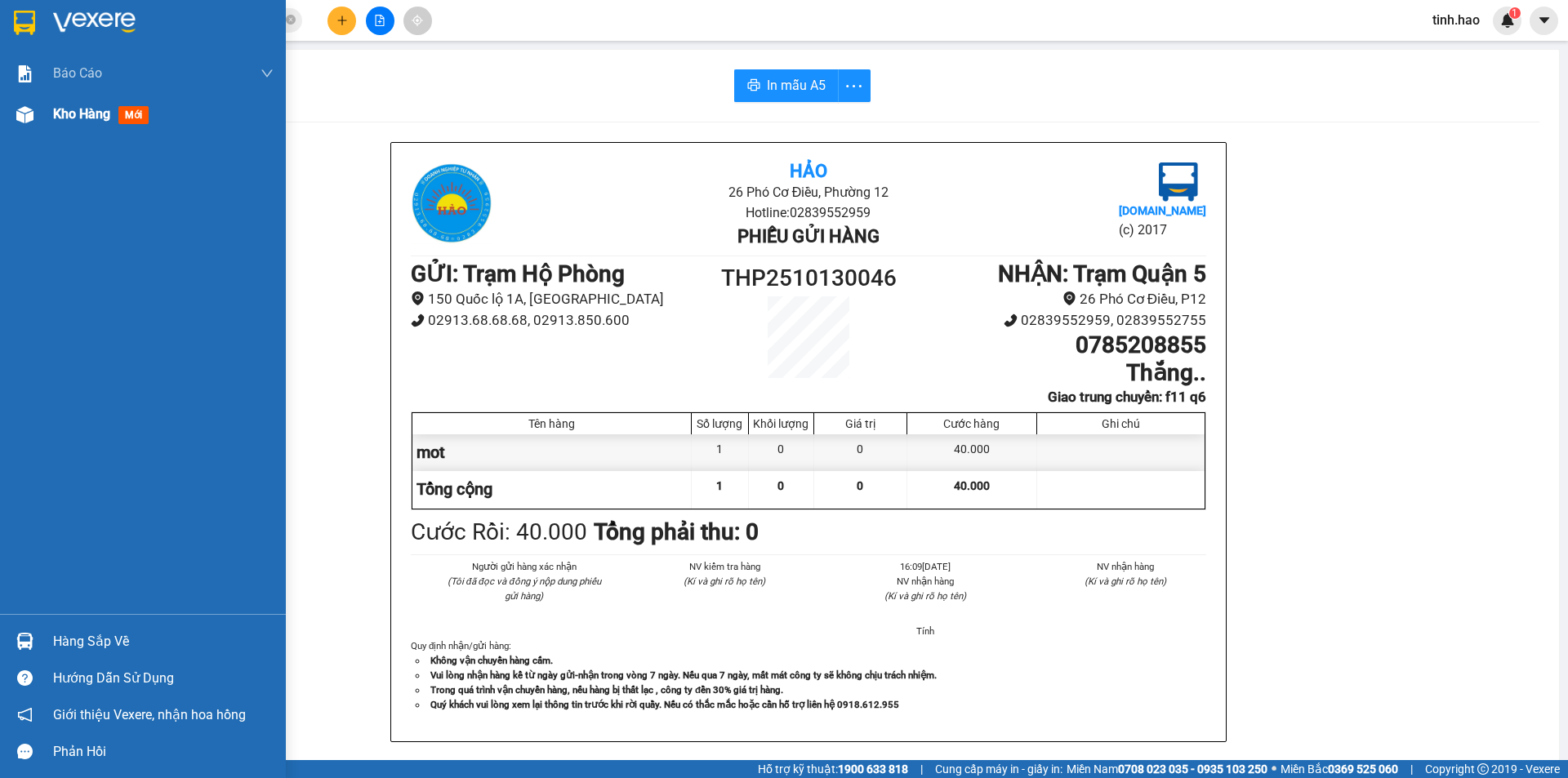
click at [139, 115] on span "mới" at bounding box center [133, 115] width 31 height 18
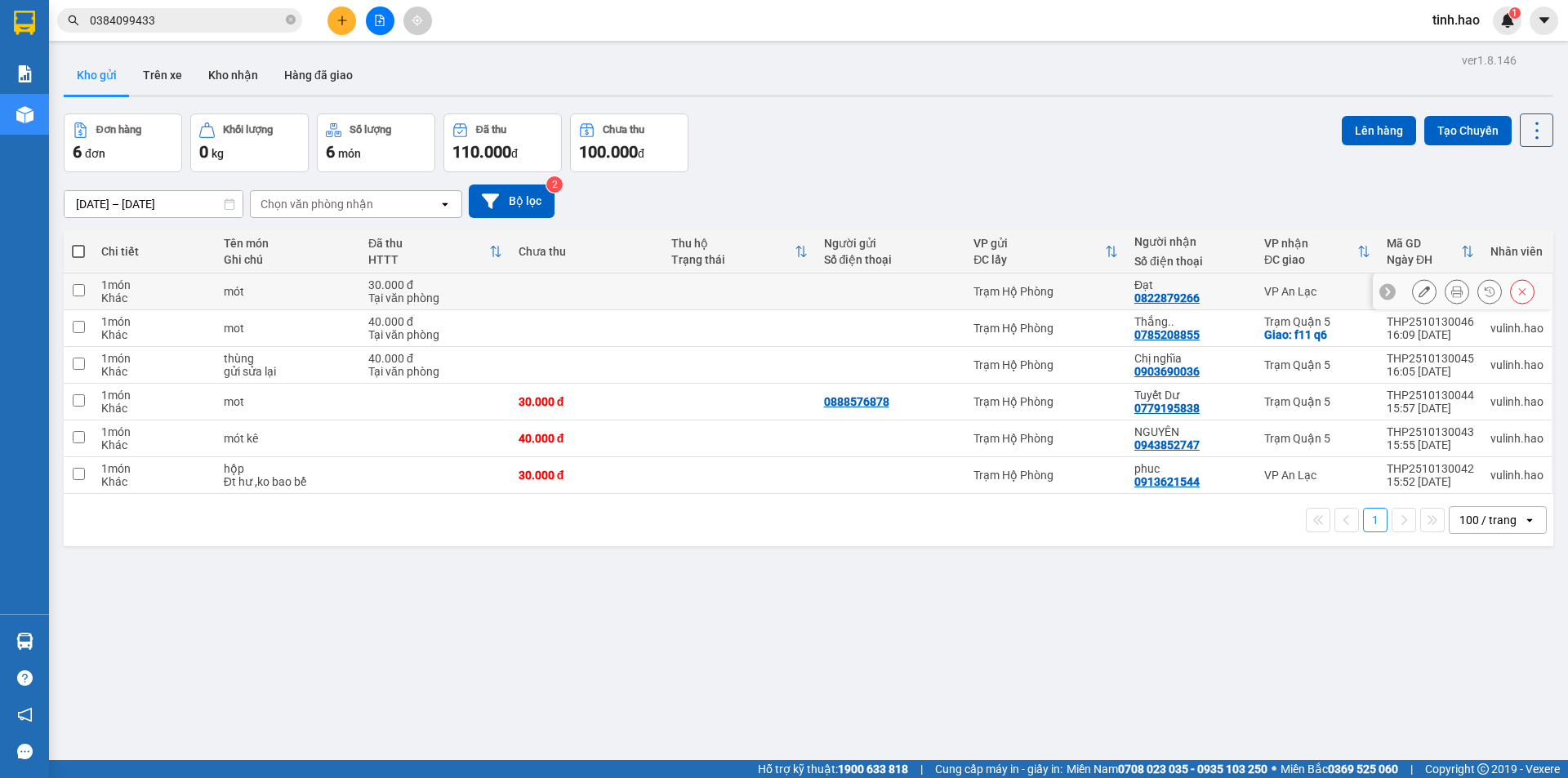
click at [1445, 285] on div at bounding box center [1457, 292] width 24 height 24
click at [1451, 291] on icon at bounding box center [1456, 291] width 11 height 11
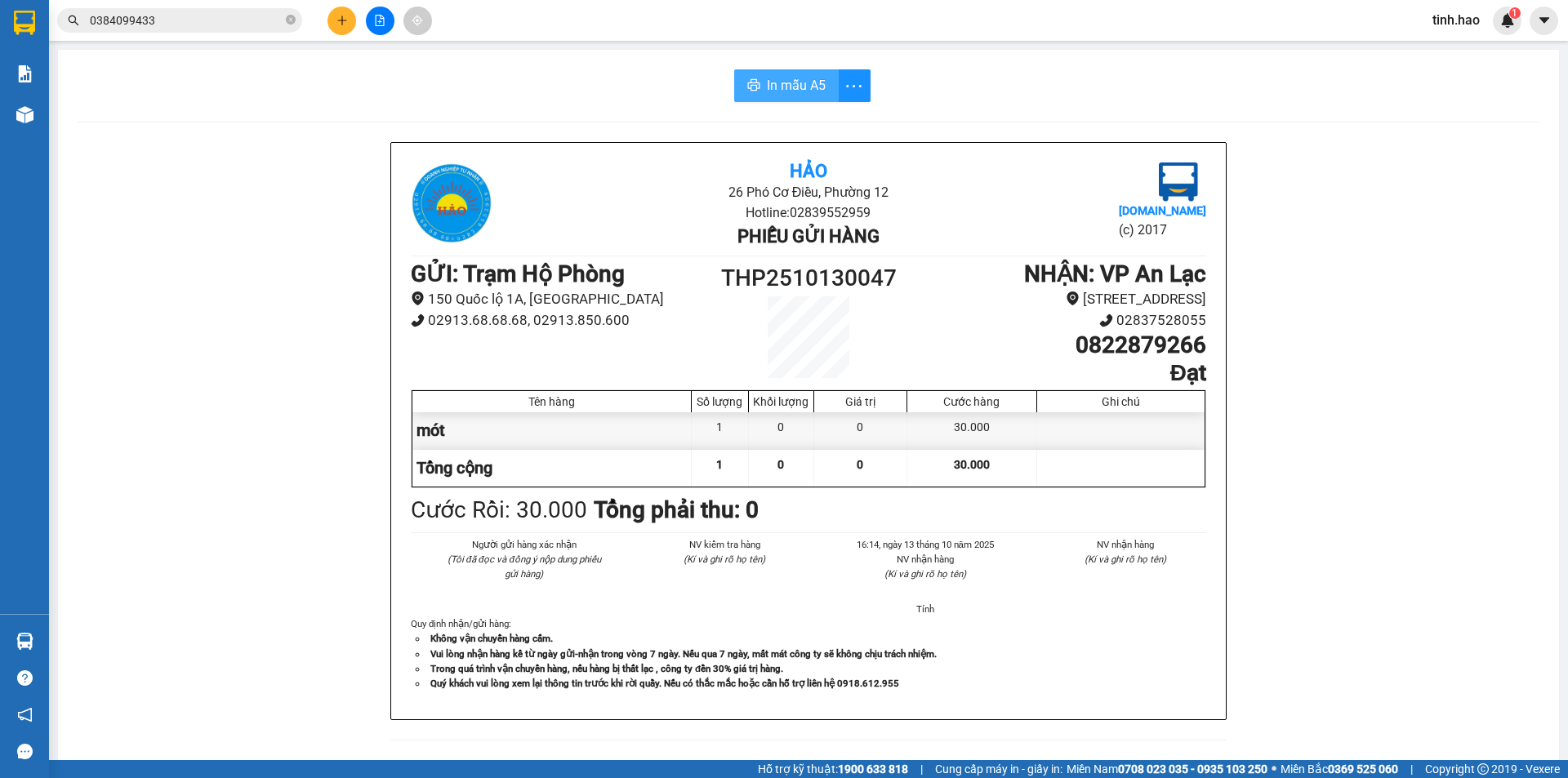
click at [775, 82] on span "In mẫu A5" at bounding box center [796, 85] width 58 height 20
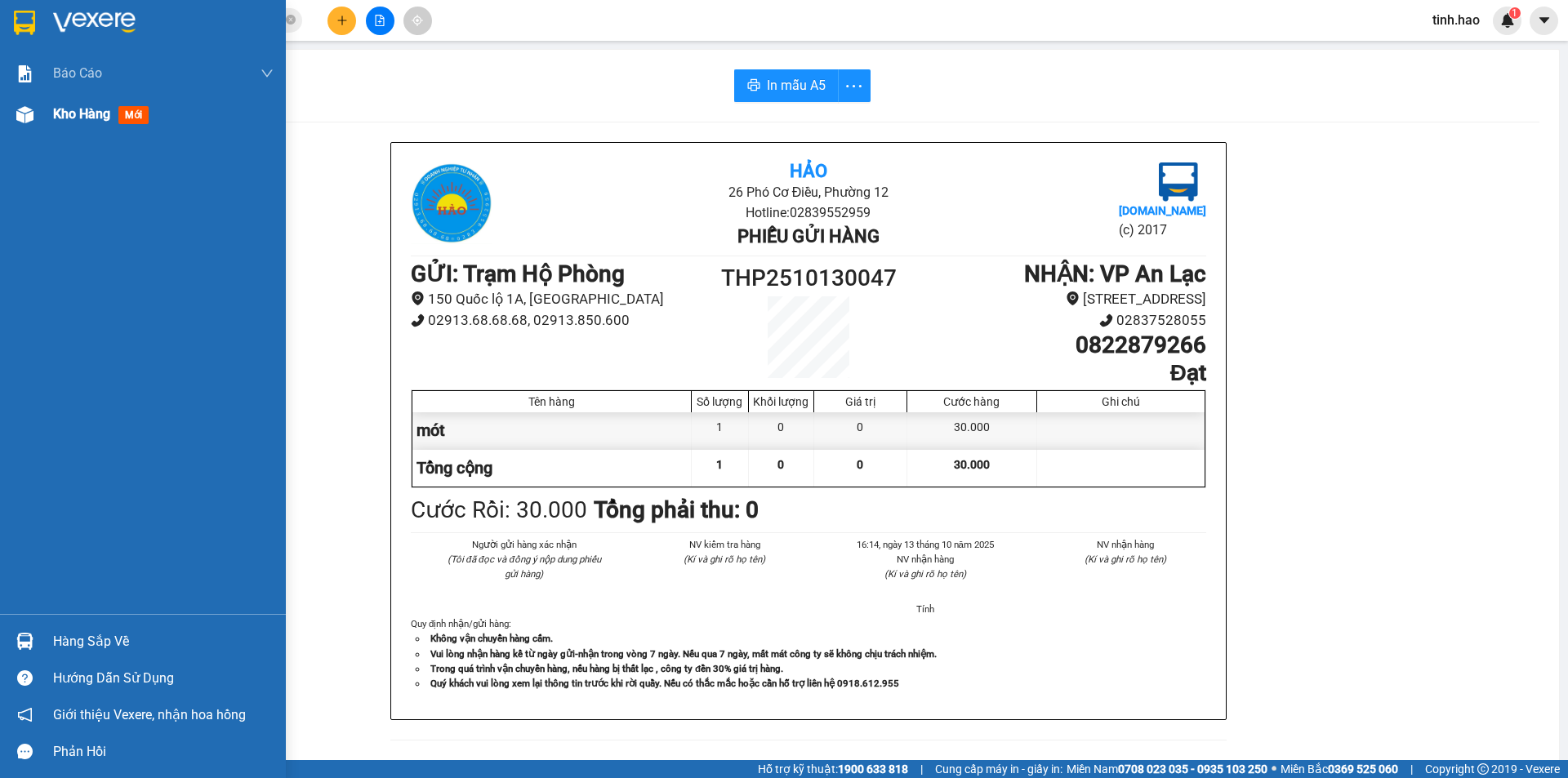
click at [136, 116] on span "mới" at bounding box center [133, 115] width 31 height 18
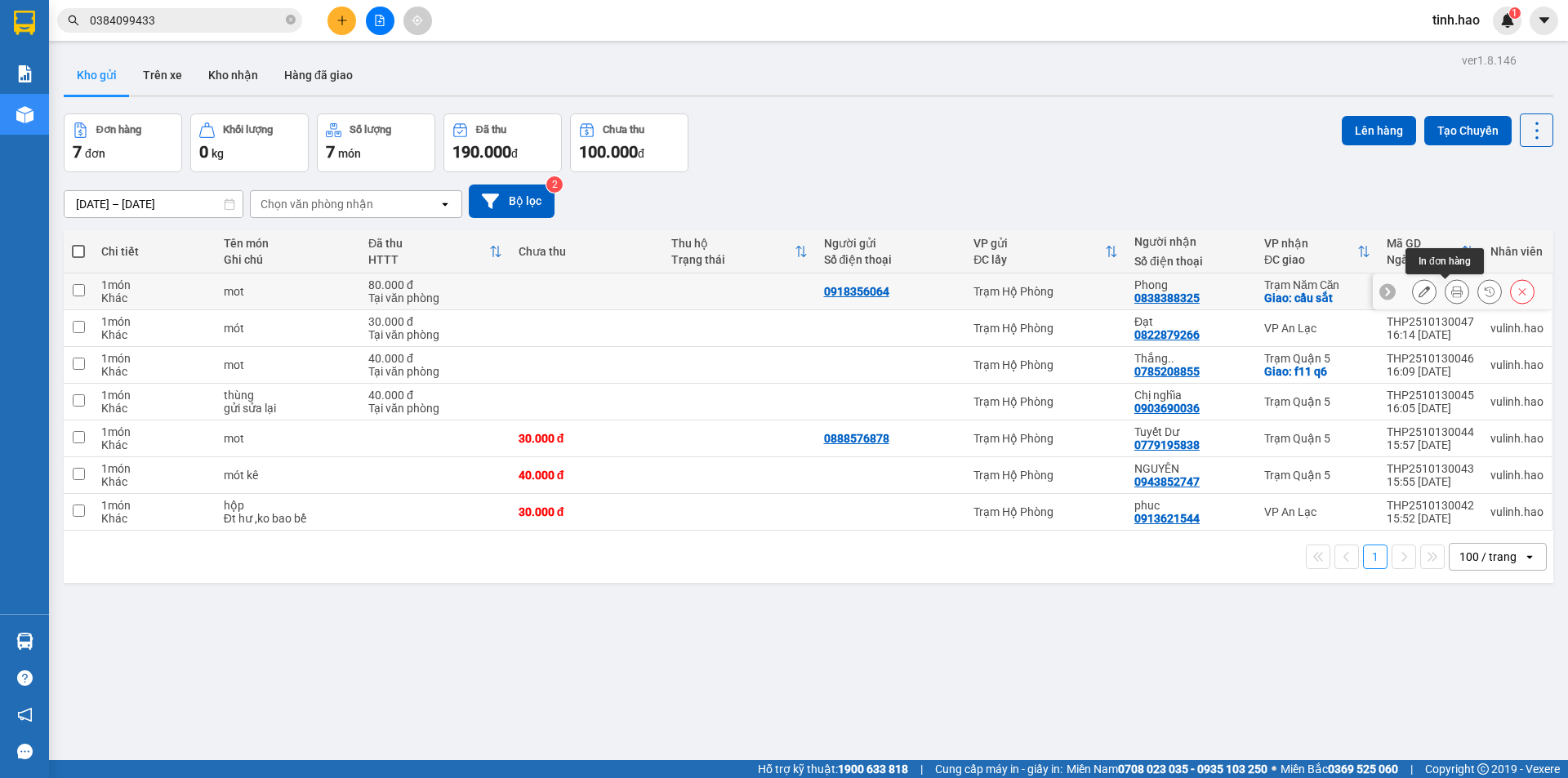
click at [1451, 293] on icon at bounding box center [1456, 291] width 11 height 11
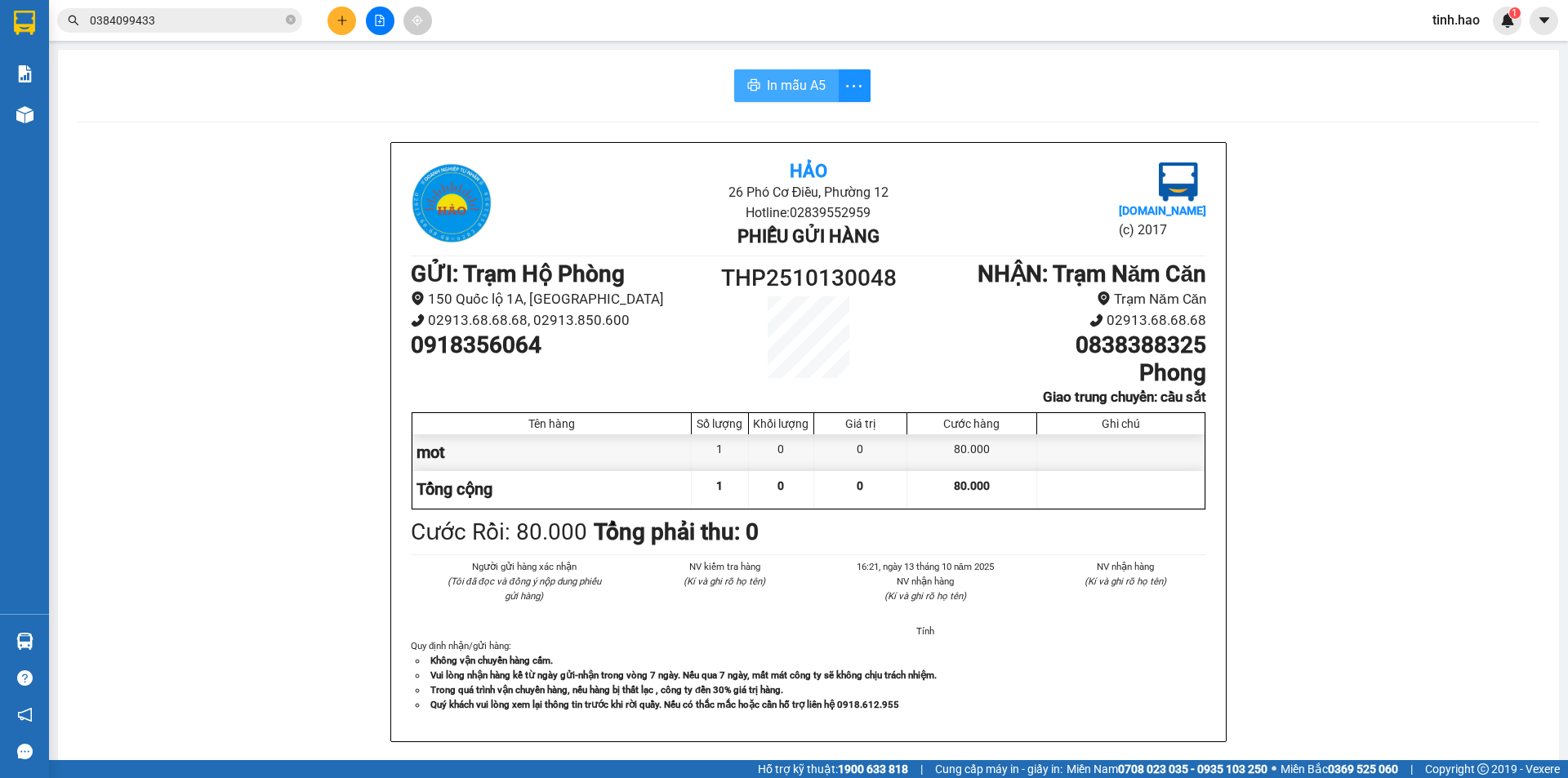
click at [801, 85] on span "In mẫu A5" at bounding box center [796, 85] width 58 height 20
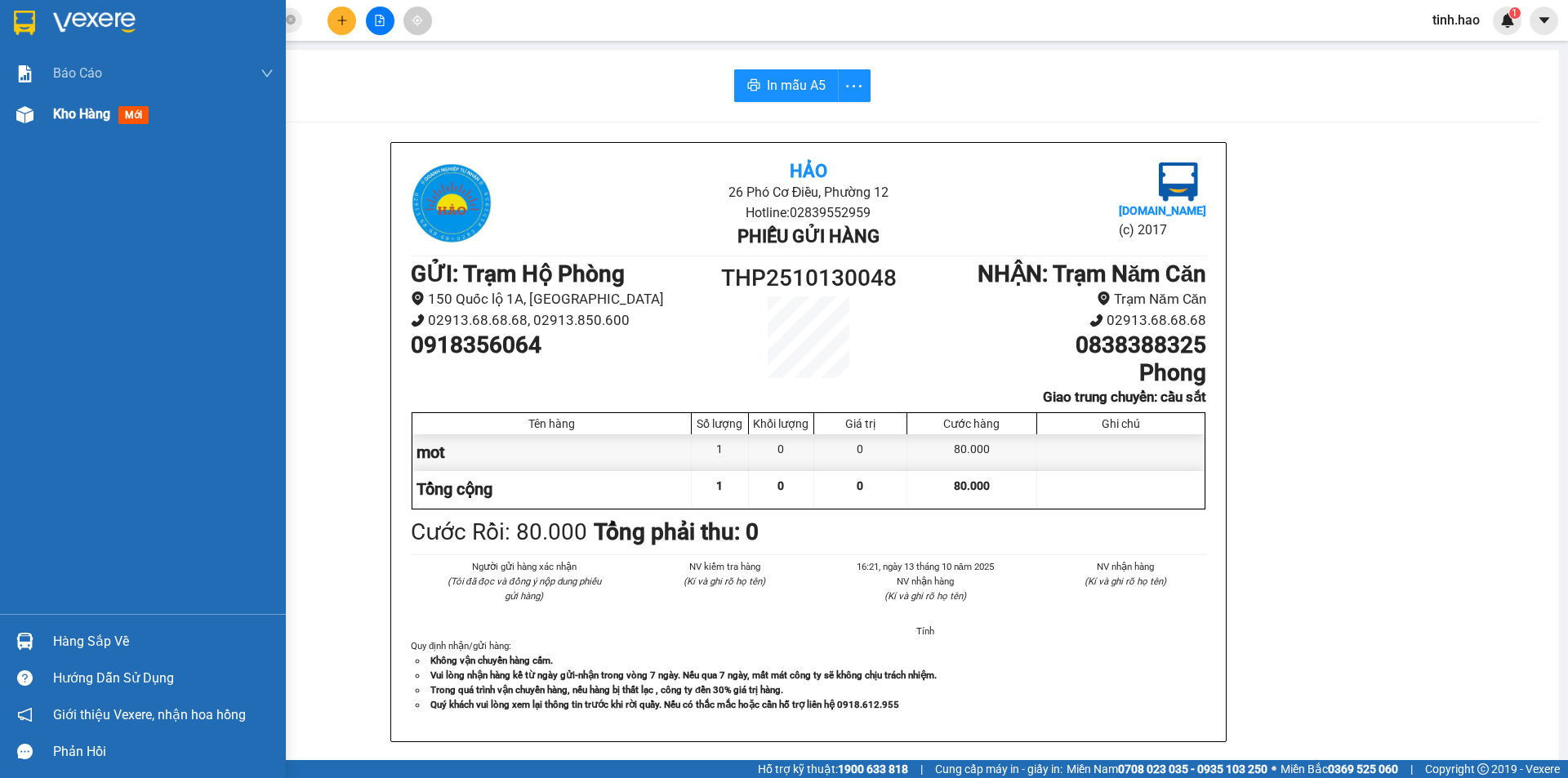
click at [132, 121] on span "mới" at bounding box center [133, 115] width 31 height 18
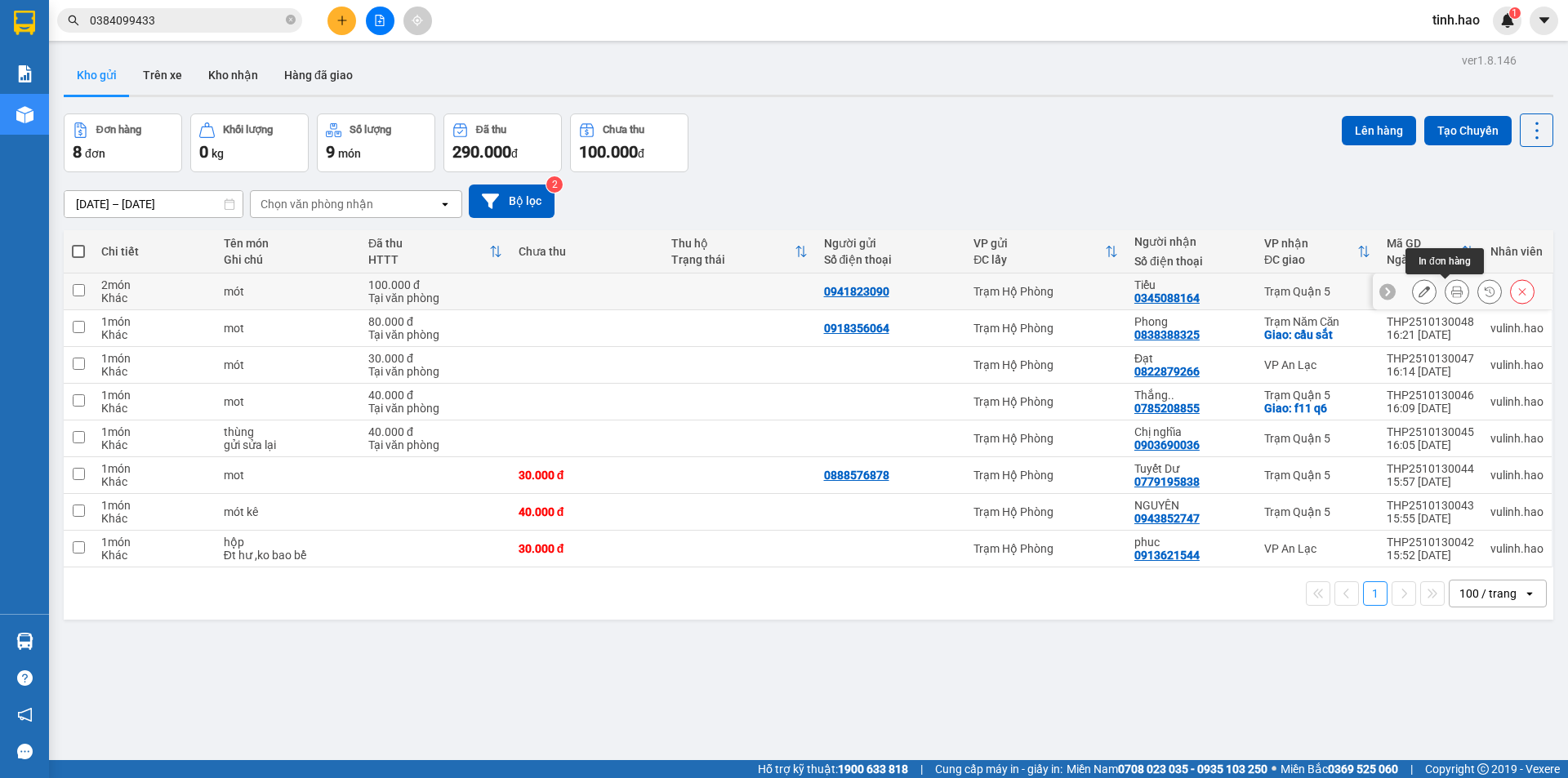
click at [1446, 289] on button at bounding box center [1457, 292] width 23 height 29
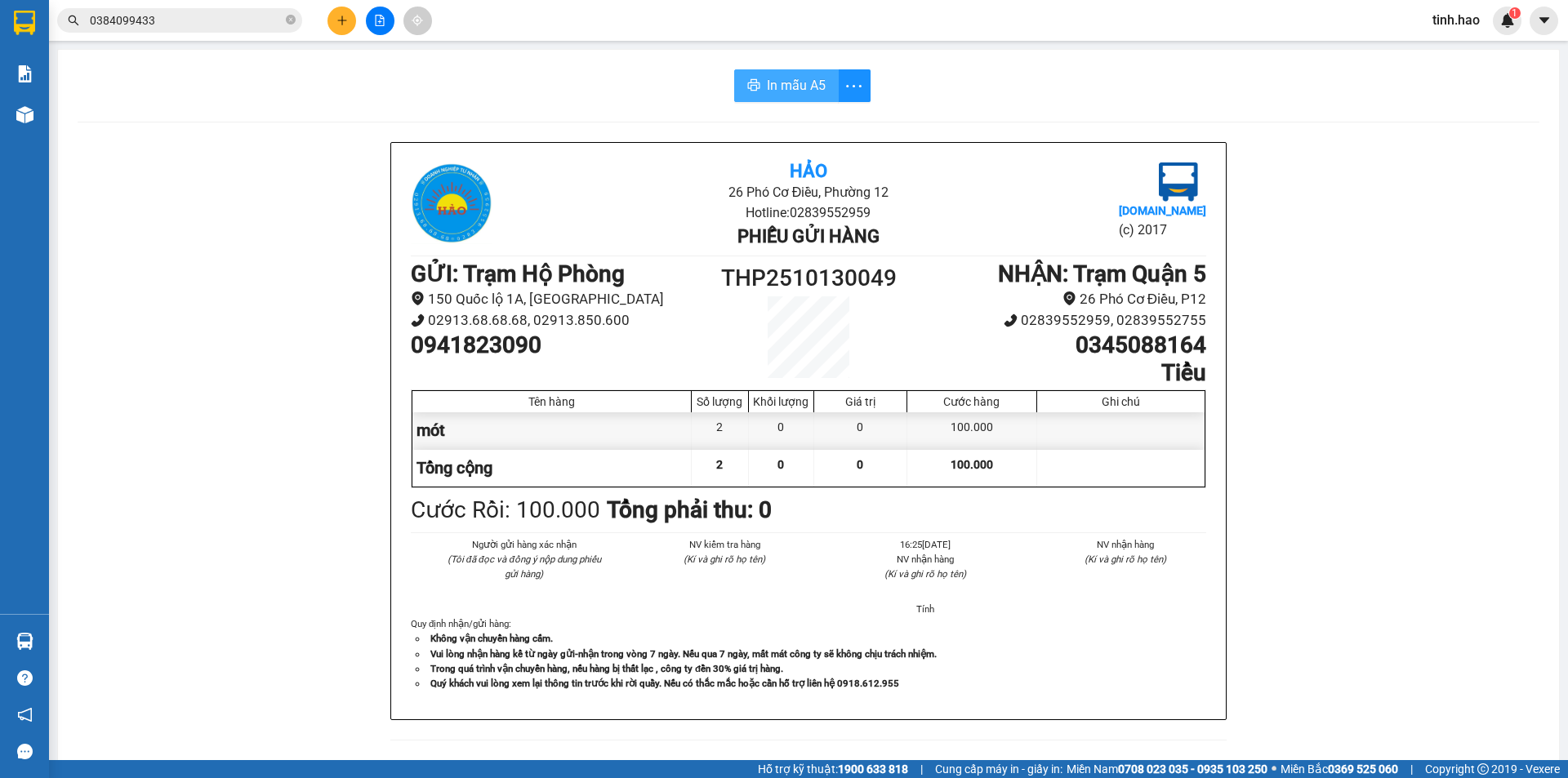
click at [794, 86] on span "In mẫu A5" at bounding box center [796, 85] width 58 height 20
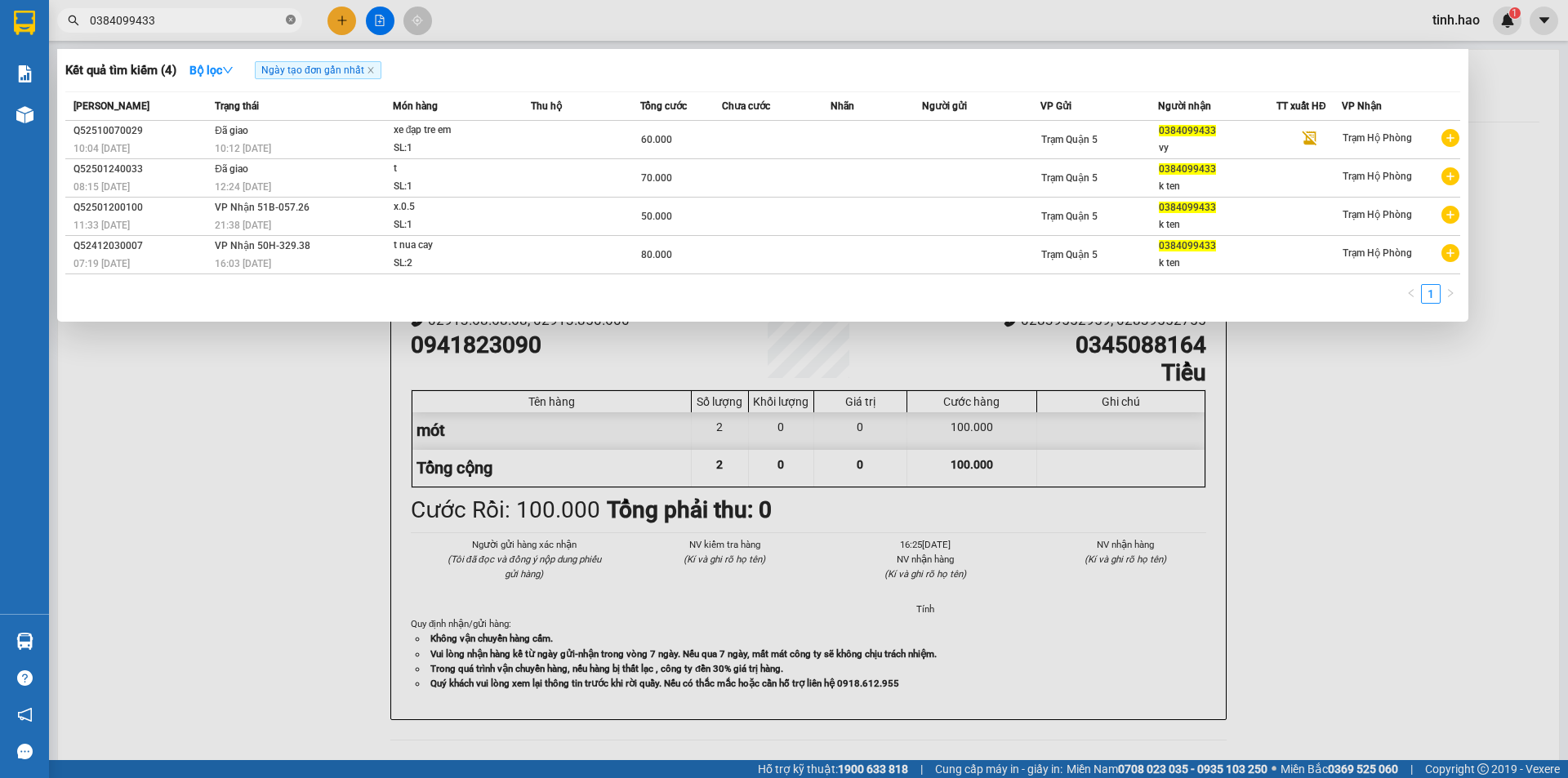
click at [293, 18] on icon "close-circle" at bounding box center [290, 19] width 10 height 10
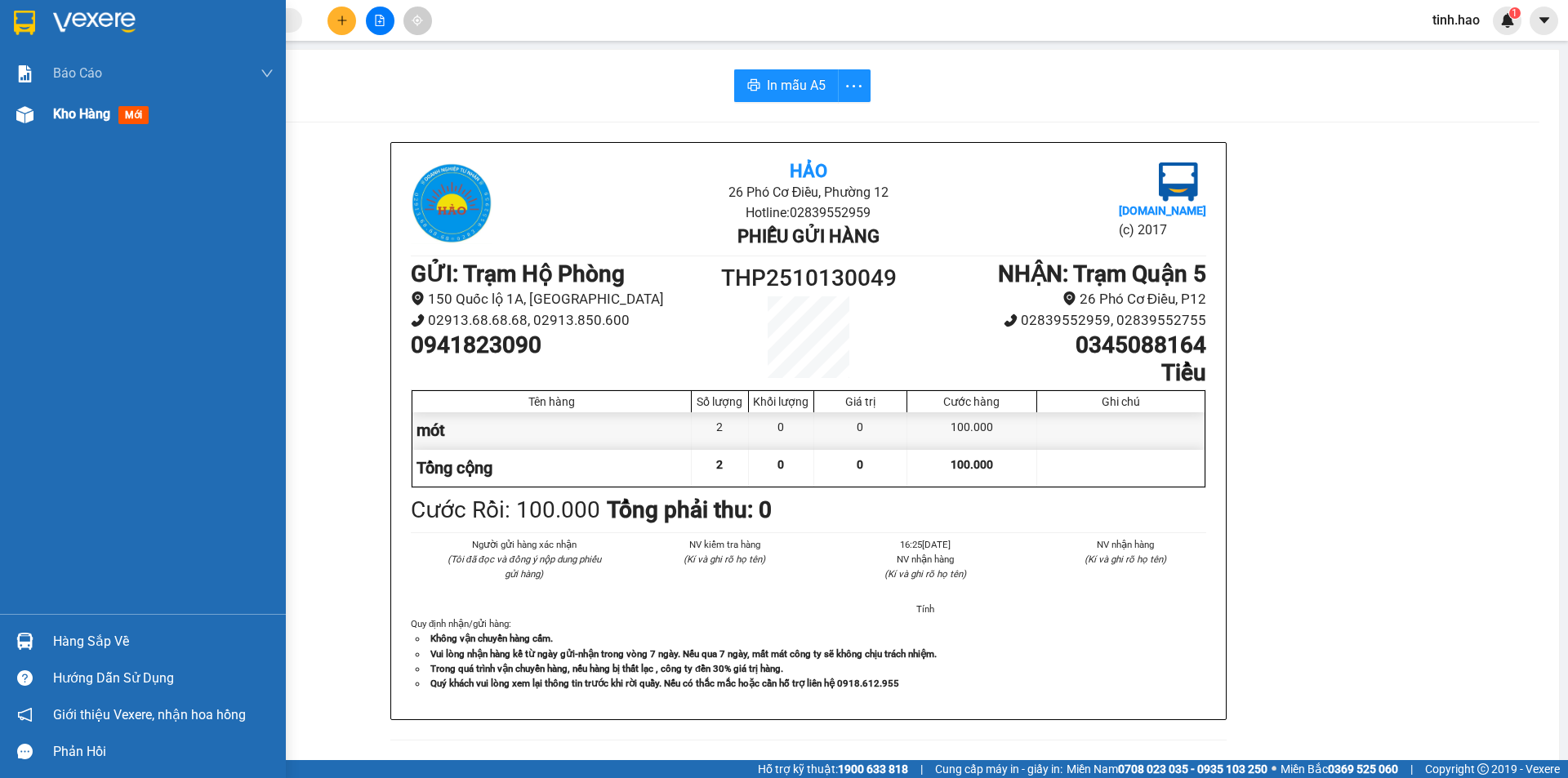
click at [141, 118] on span "mới" at bounding box center [133, 115] width 31 height 18
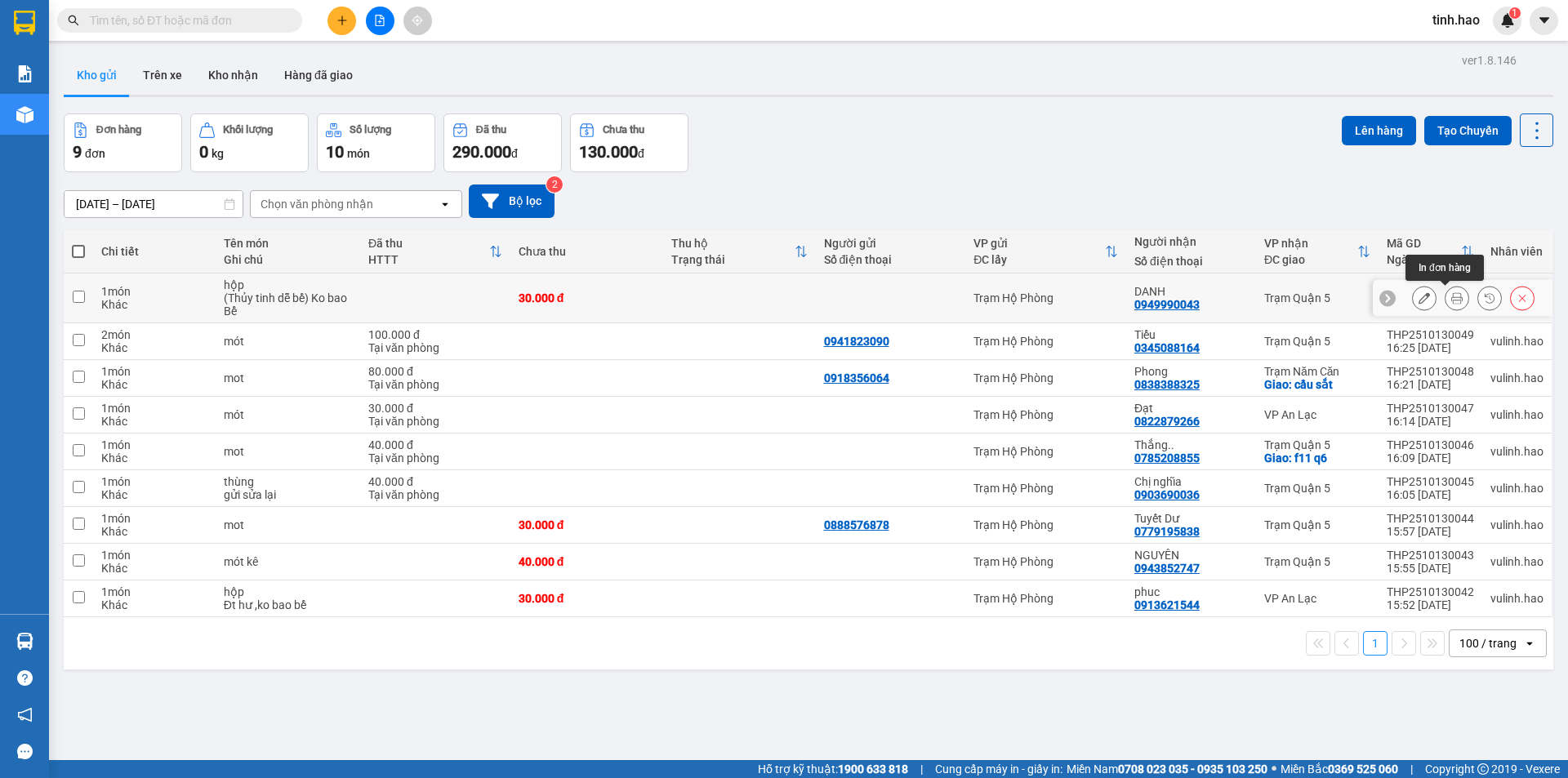
click at [1451, 293] on icon at bounding box center [1456, 298] width 11 height 11
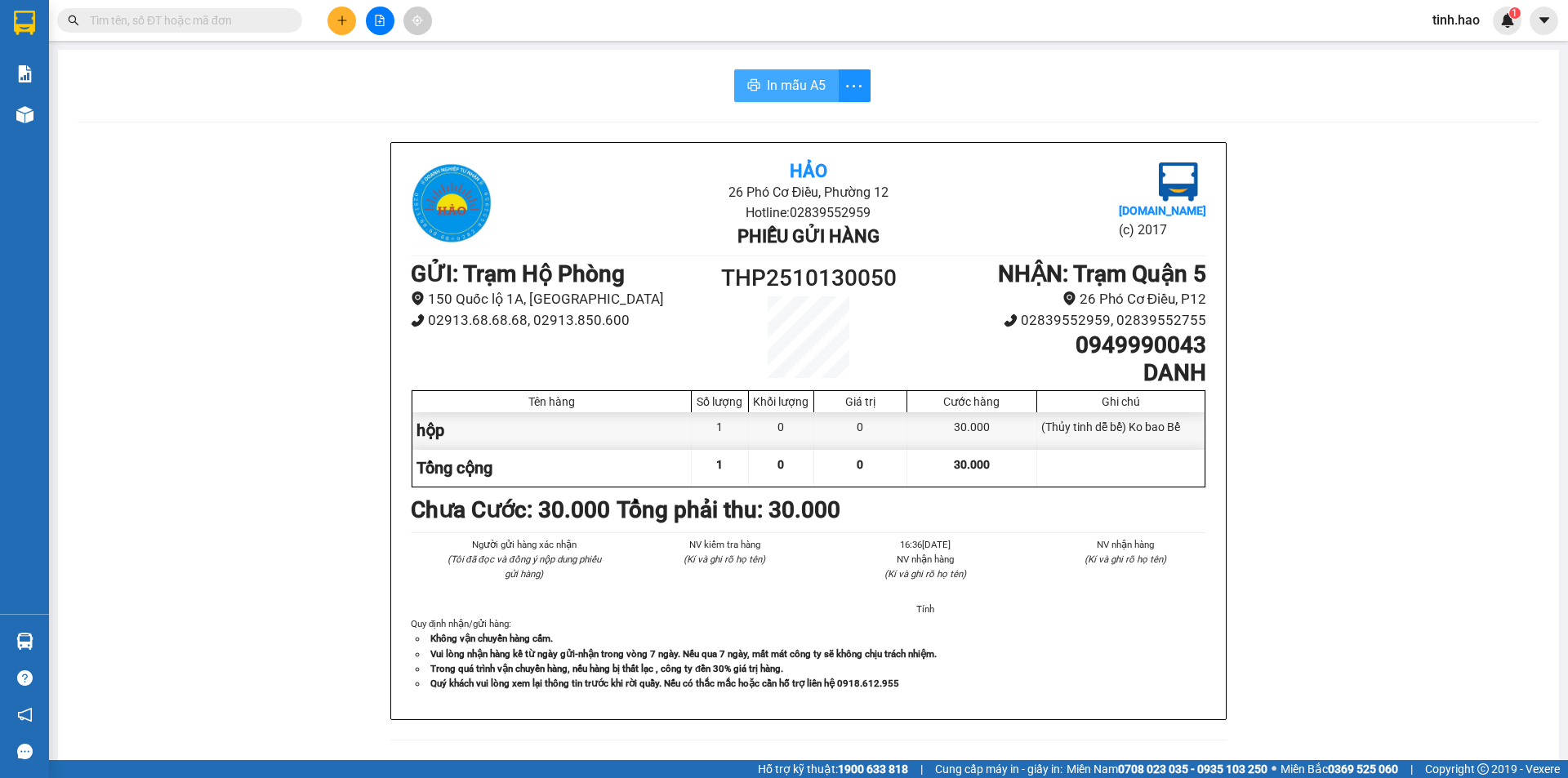
click at [790, 90] on span "In mẫu A5" at bounding box center [796, 85] width 58 height 20
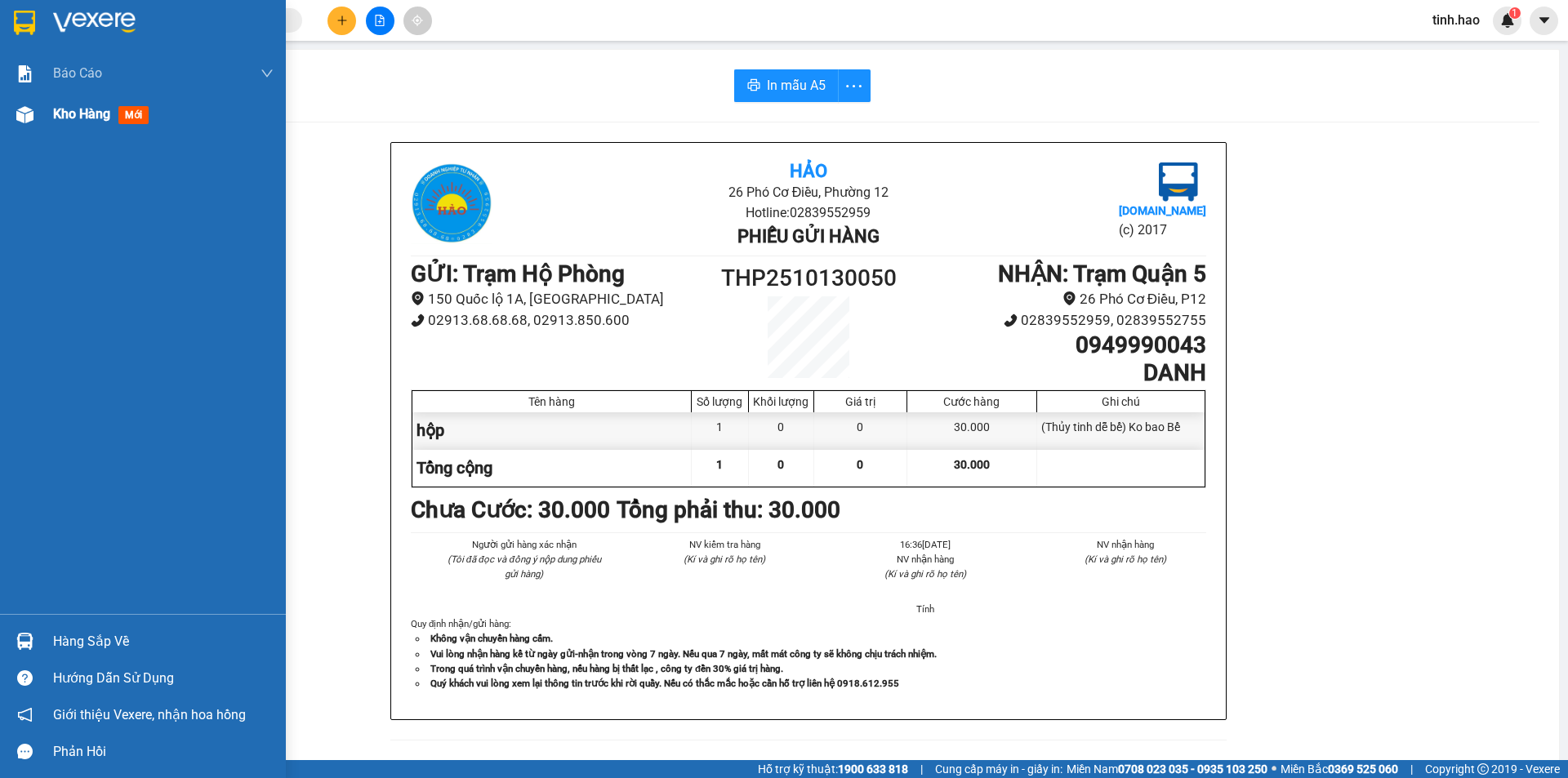
click at [134, 117] on span "mới" at bounding box center [133, 115] width 31 height 18
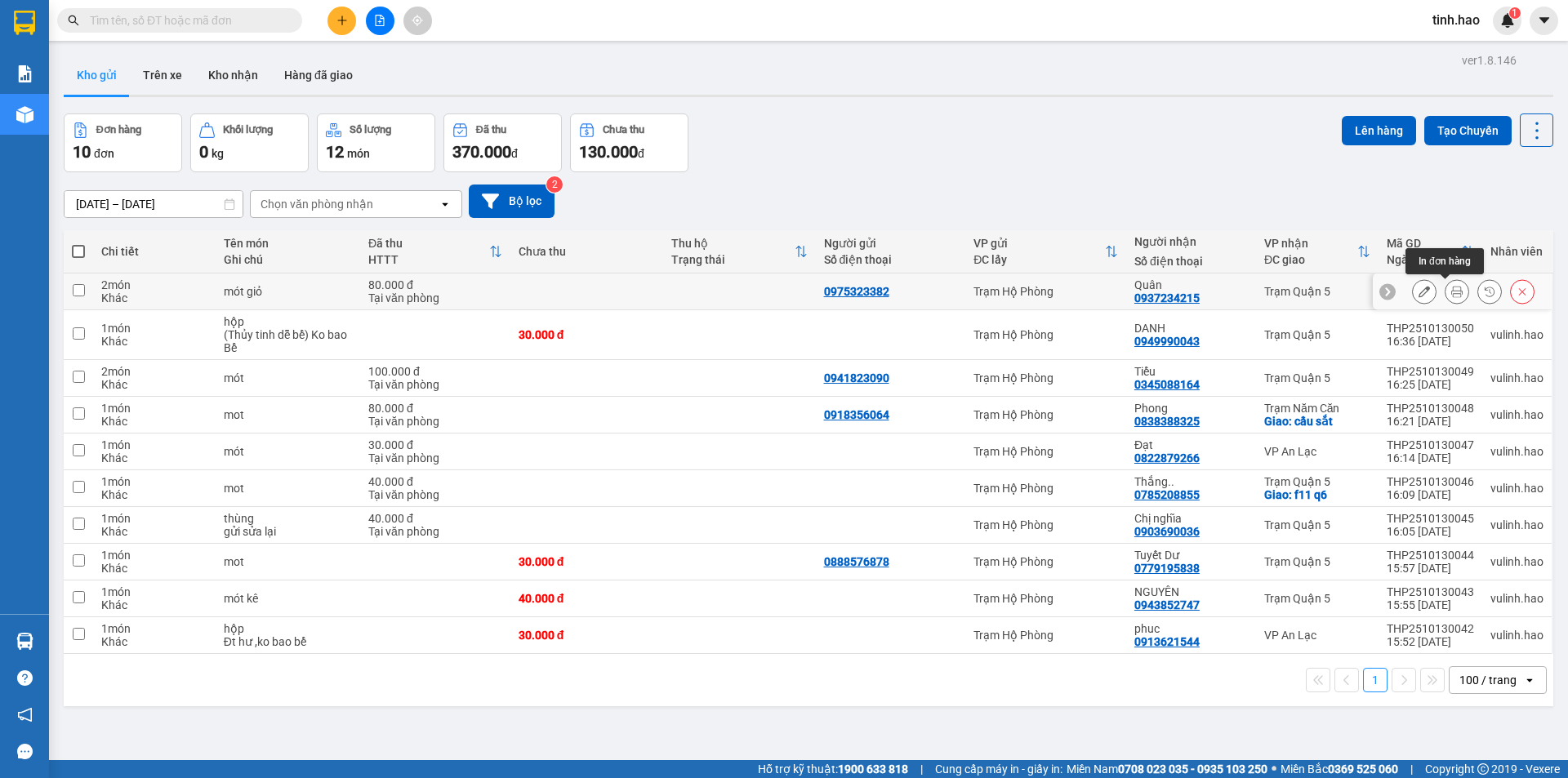
click at [1450, 293] on button at bounding box center [1457, 292] width 23 height 29
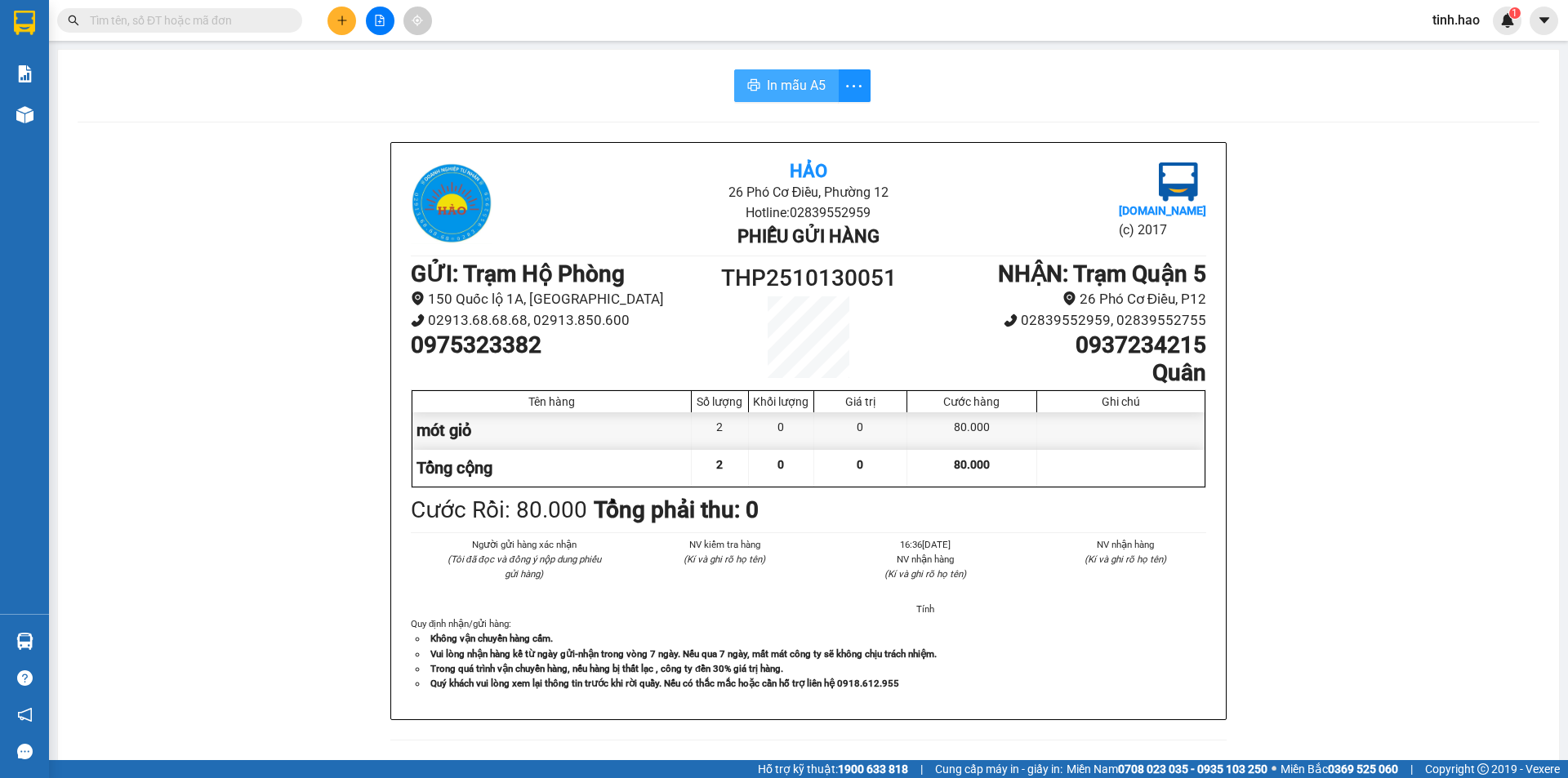
click at [772, 86] on span "In mẫu A5" at bounding box center [796, 85] width 58 height 20
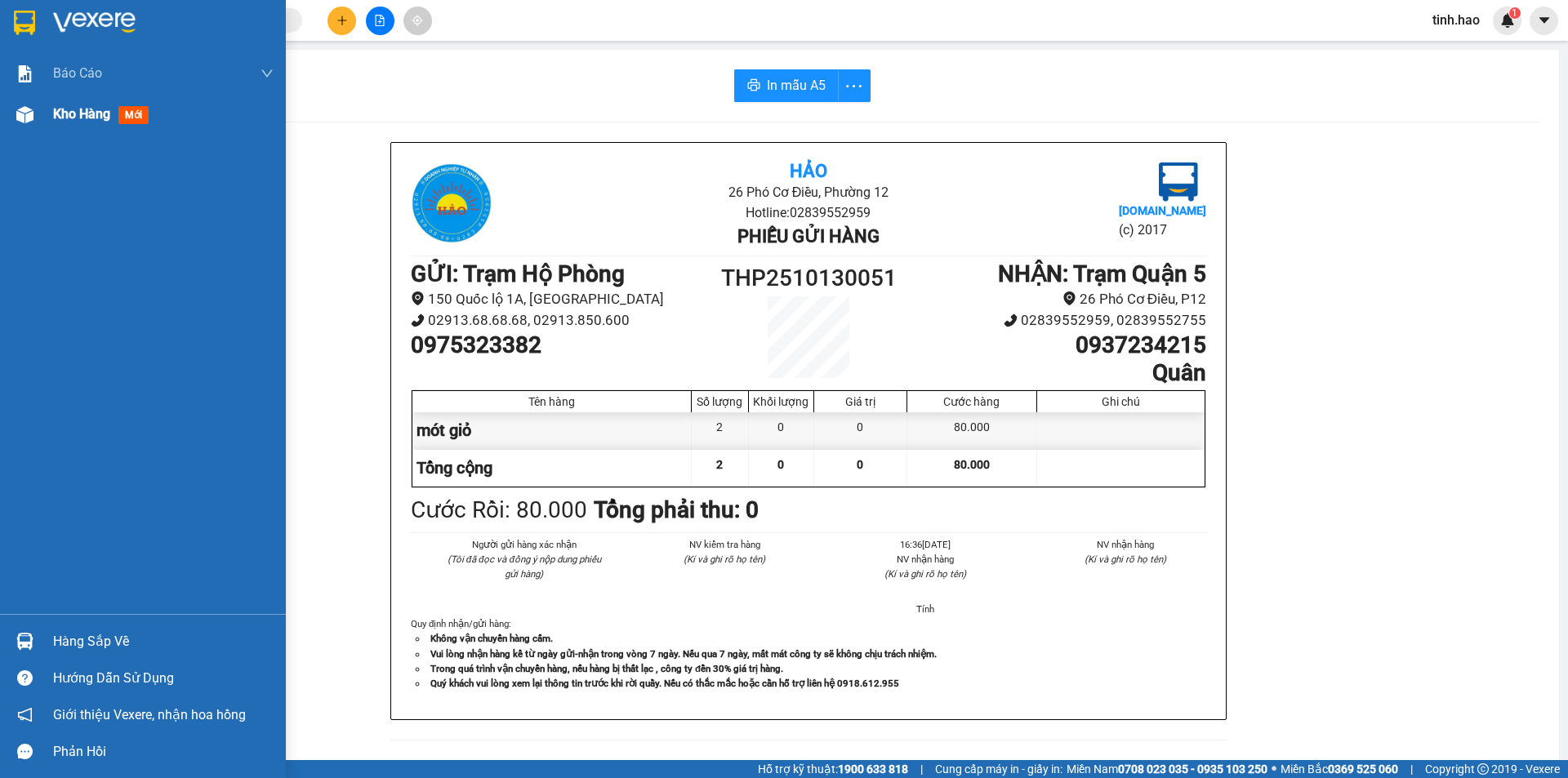
click at [130, 112] on span "mới" at bounding box center [133, 115] width 31 height 18
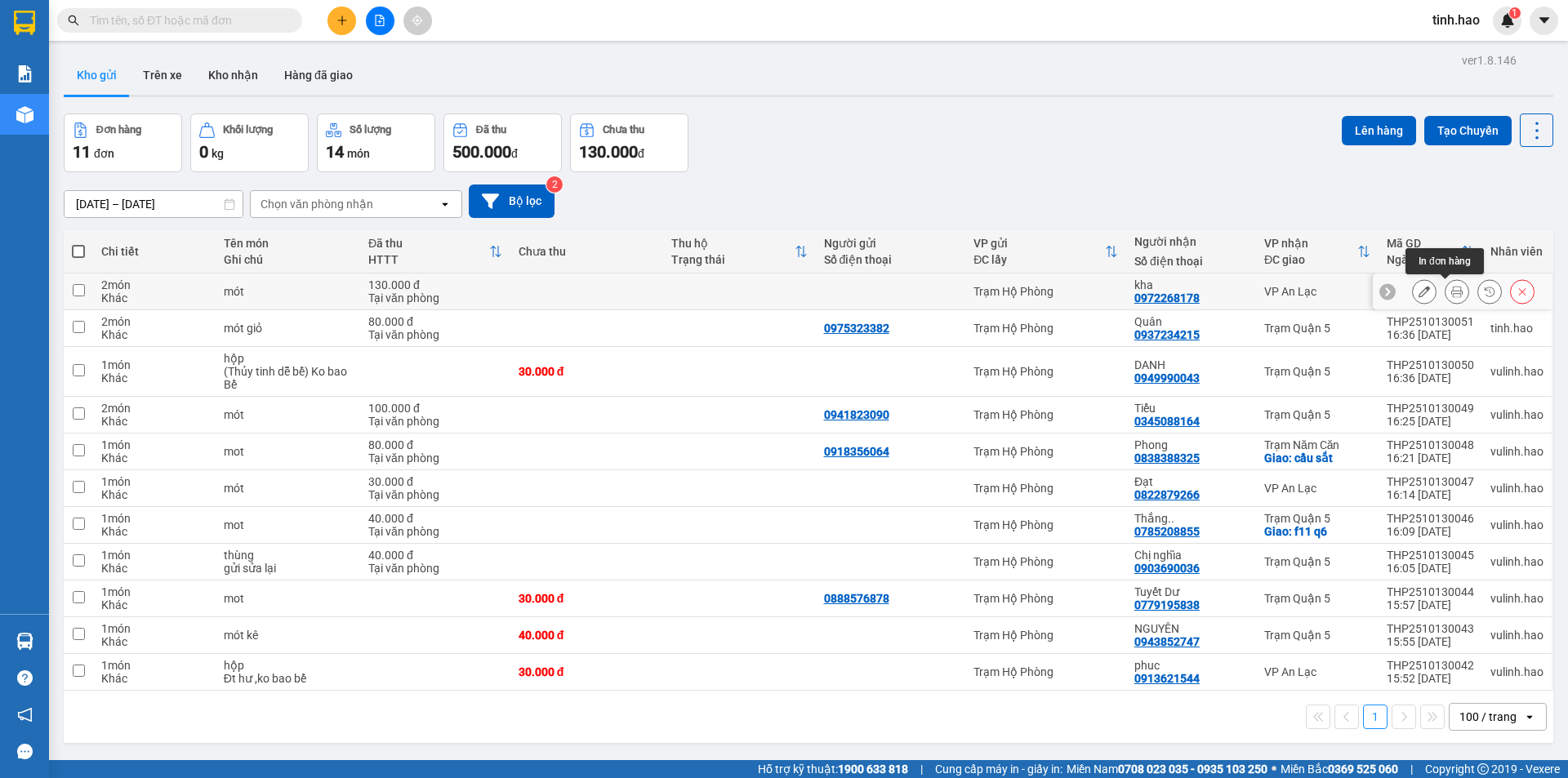
click at [1451, 292] on icon at bounding box center [1456, 291] width 11 height 11
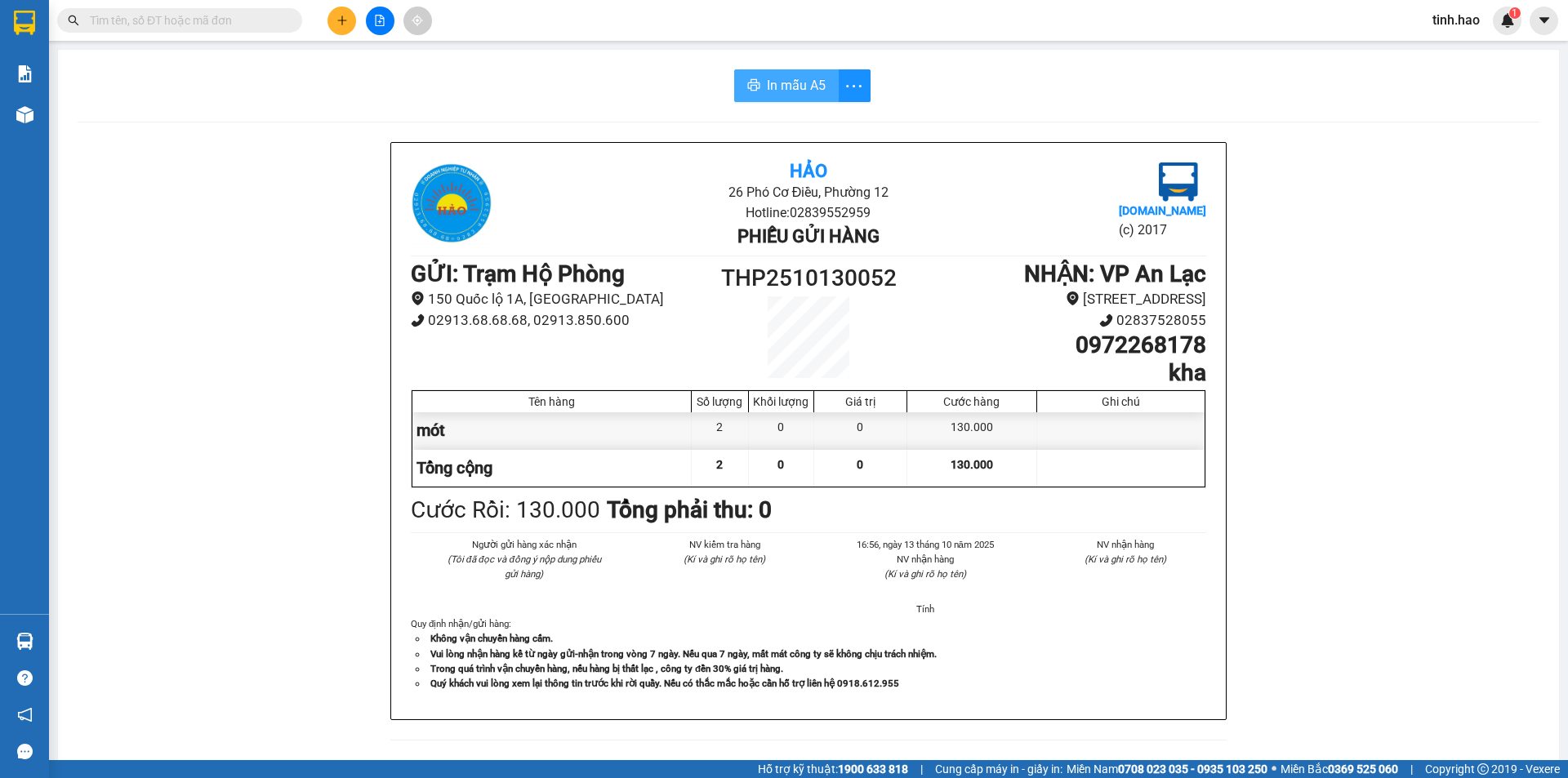
click at [793, 82] on span "In mẫu A5" at bounding box center [796, 85] width 58 height 20
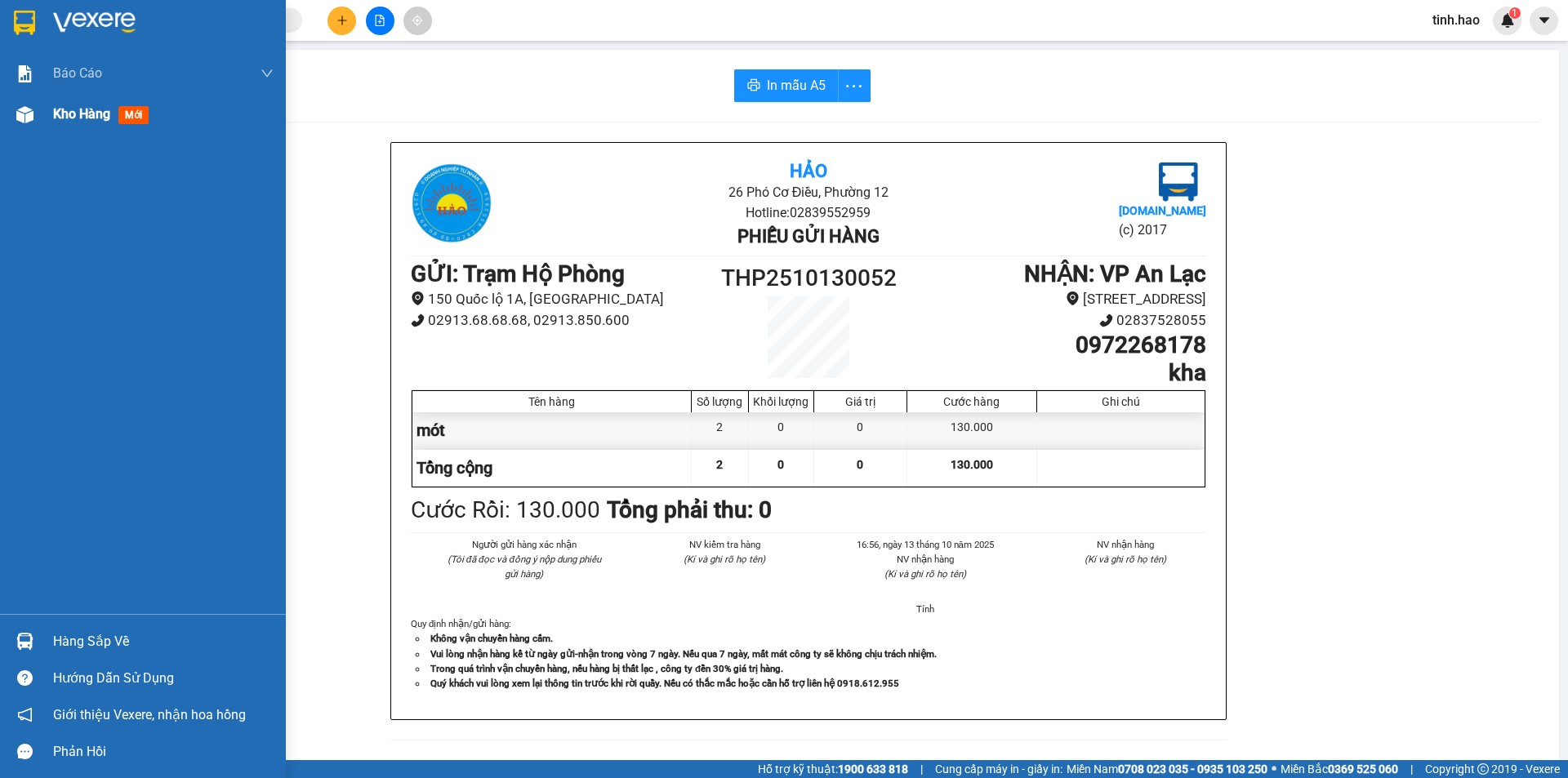
click at [136, 118] on span "mới" at bounding box center [133, 115] width 31 height 18
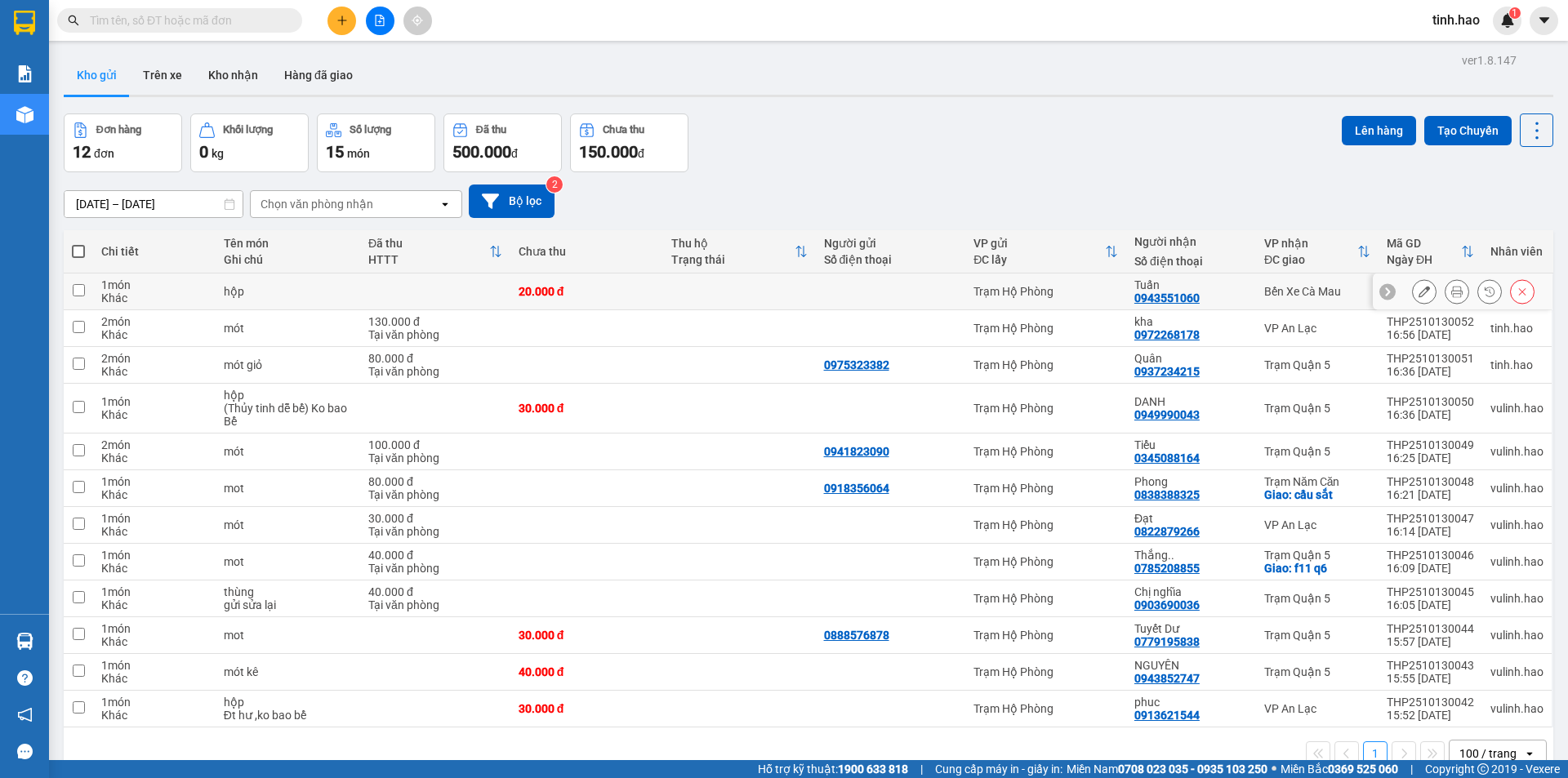
click at [1446, 288] on button at bounding box center [1457, 292] width 23 height 29
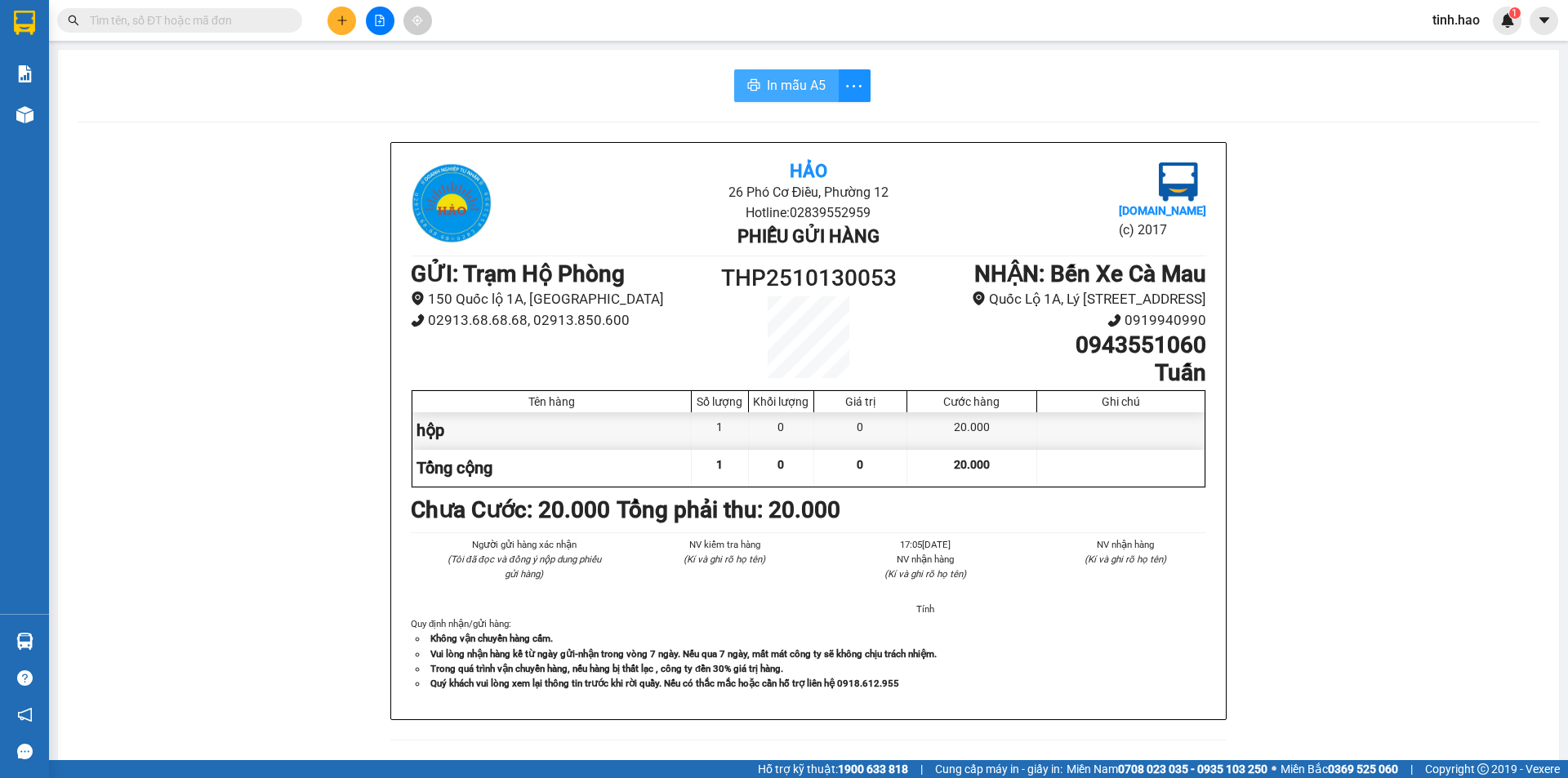
click at [800, 92] on span "In mẫu A5" at bounding box center [796, 85] width 58 height 20
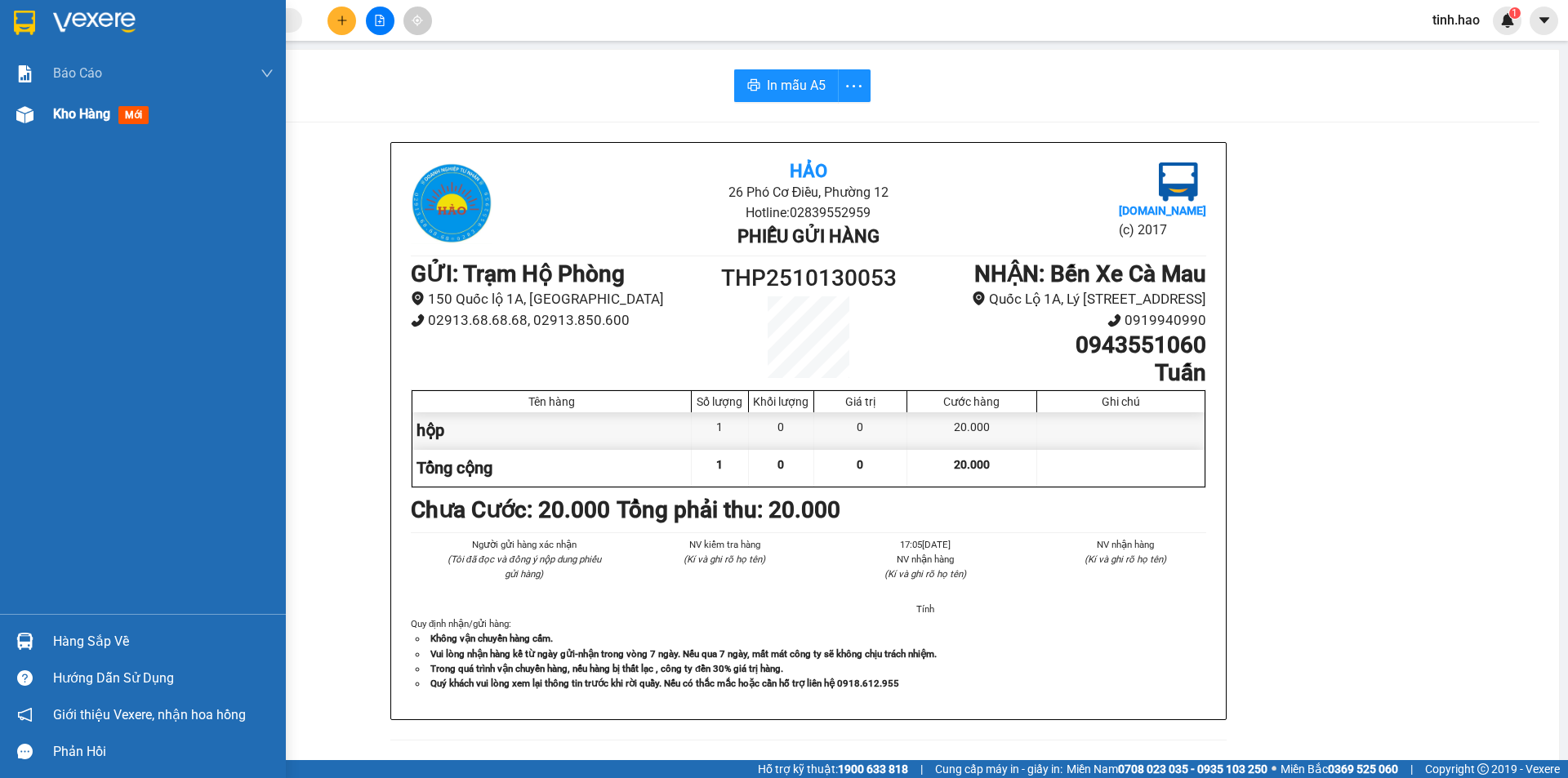
click at [111, 111] on span "Kho hàng" at bounding box center [82, 114] width 58 height 16
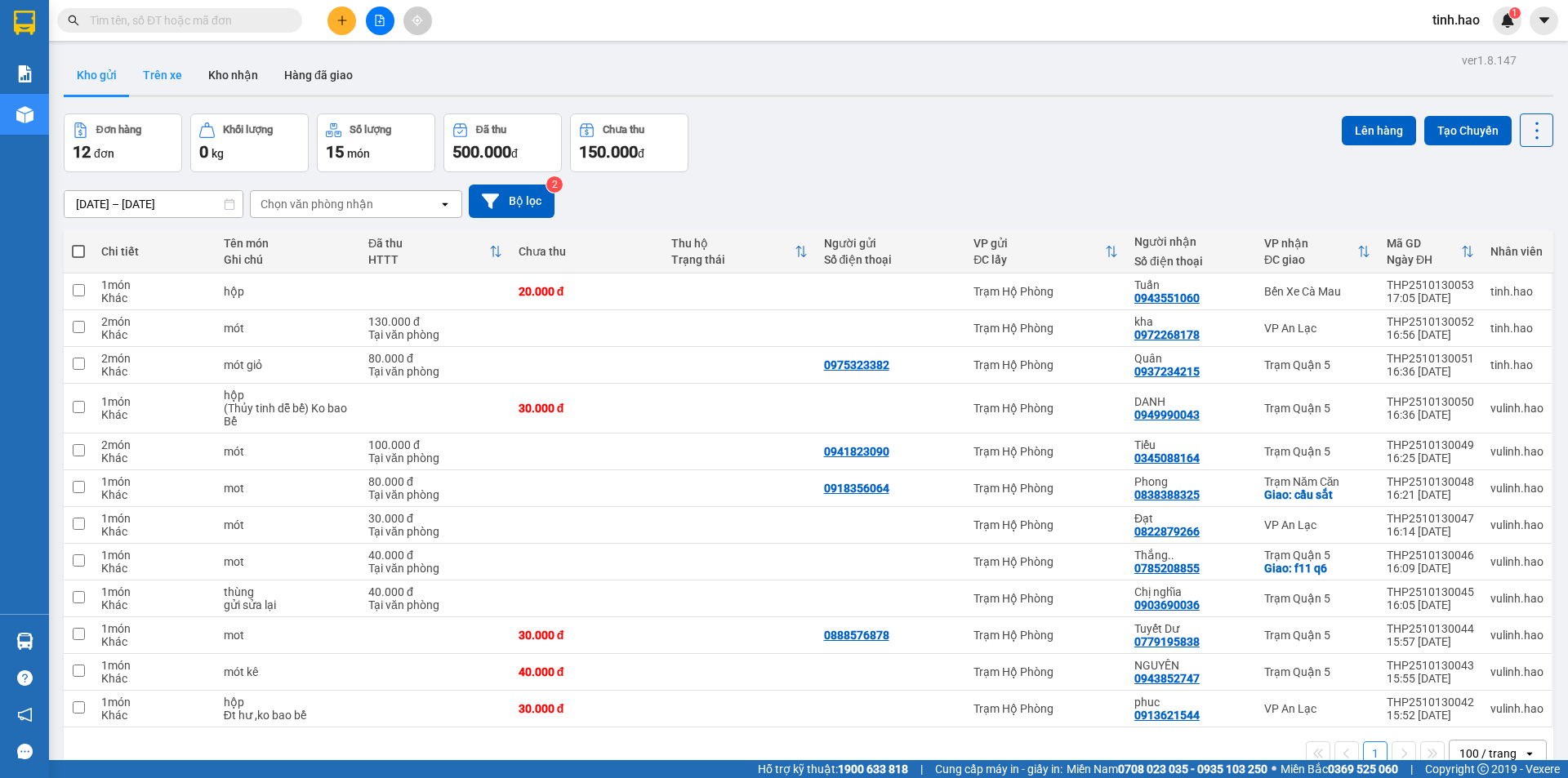
click at [164, 71] on button "Trên xe" at bounding box center [162, 75] width 65 height 39
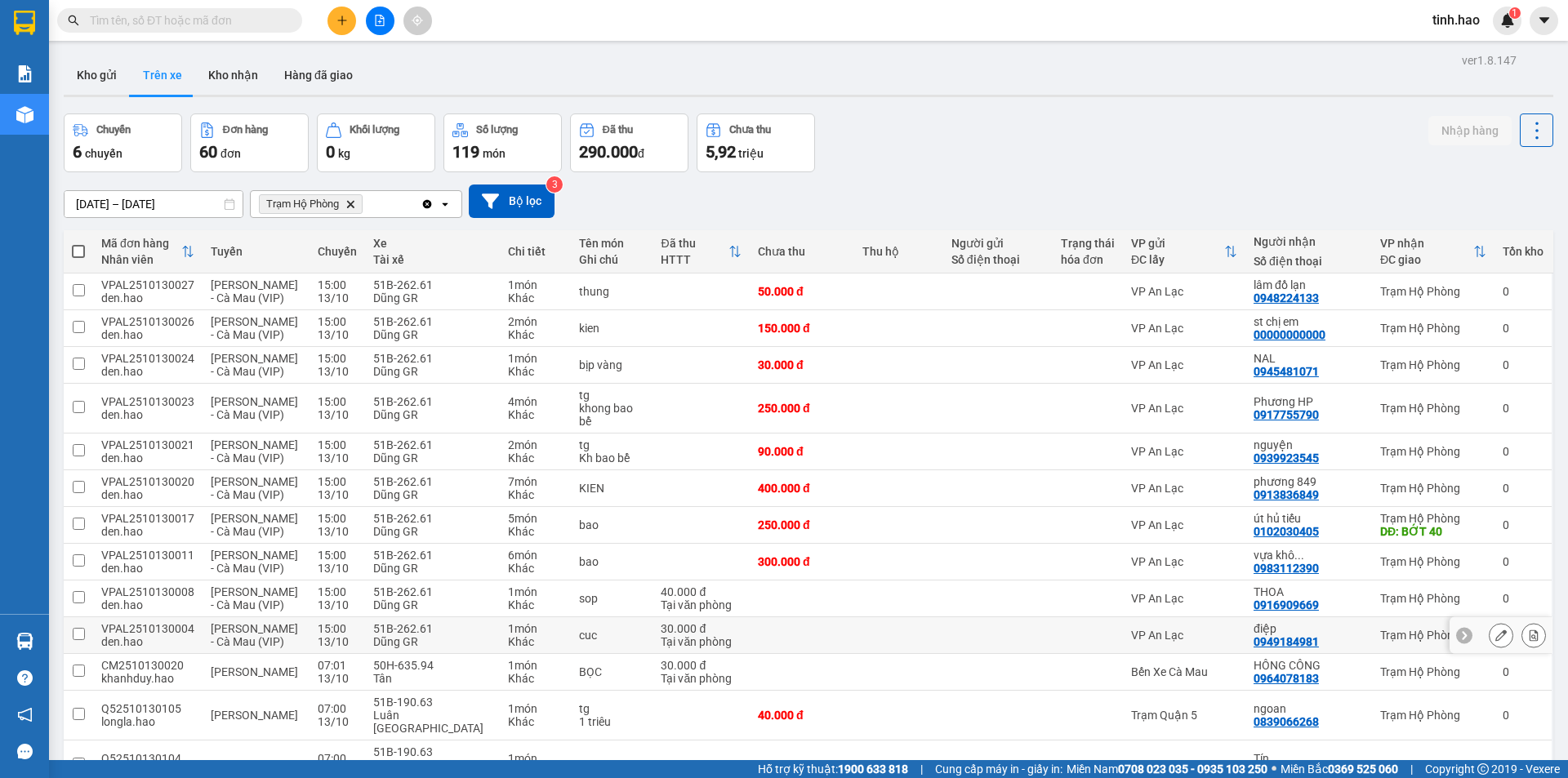
click at [1357, 619] on td "điệp 0949184981" at bounding box center [1308, 636] width 126 height 37
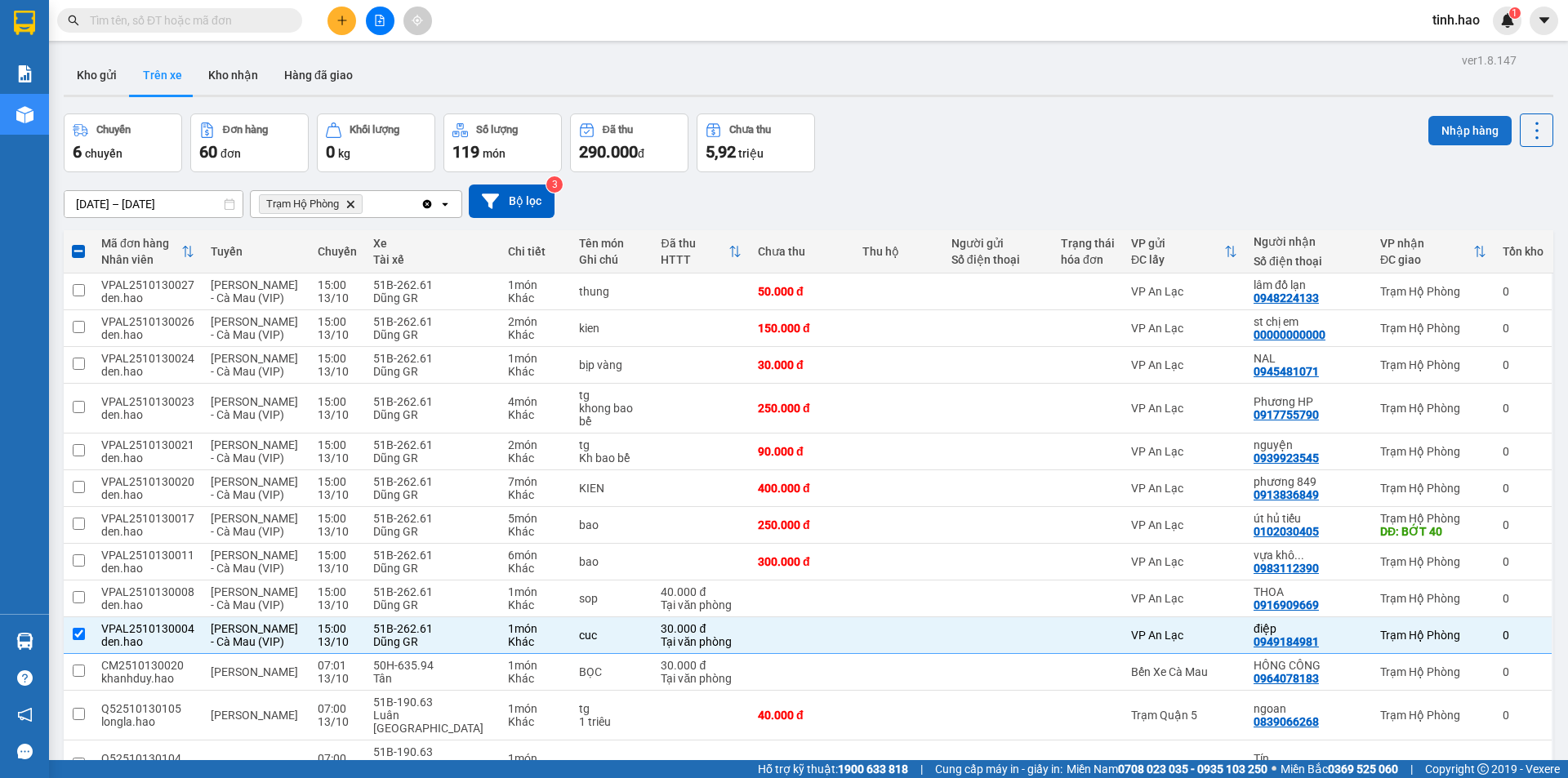
click at [1442, 124] on button "Nhập hàng" at bounding box center [1470, 131] width 84 height 30
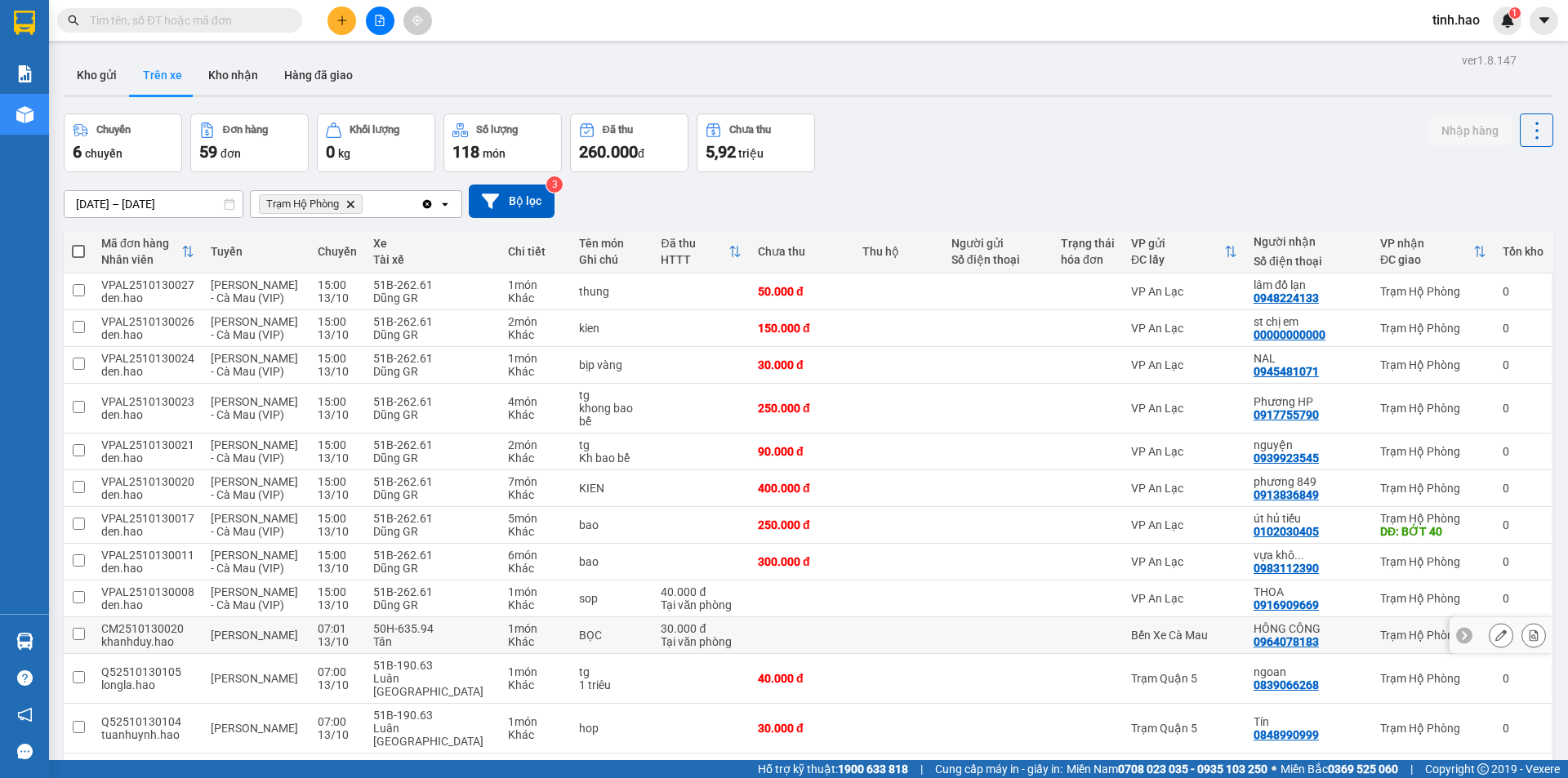
click at [1191, 630] on td "Bến Xe Cà Mau" at bounding box center [1184, 636] width 123 height 37
checkbox input "true"
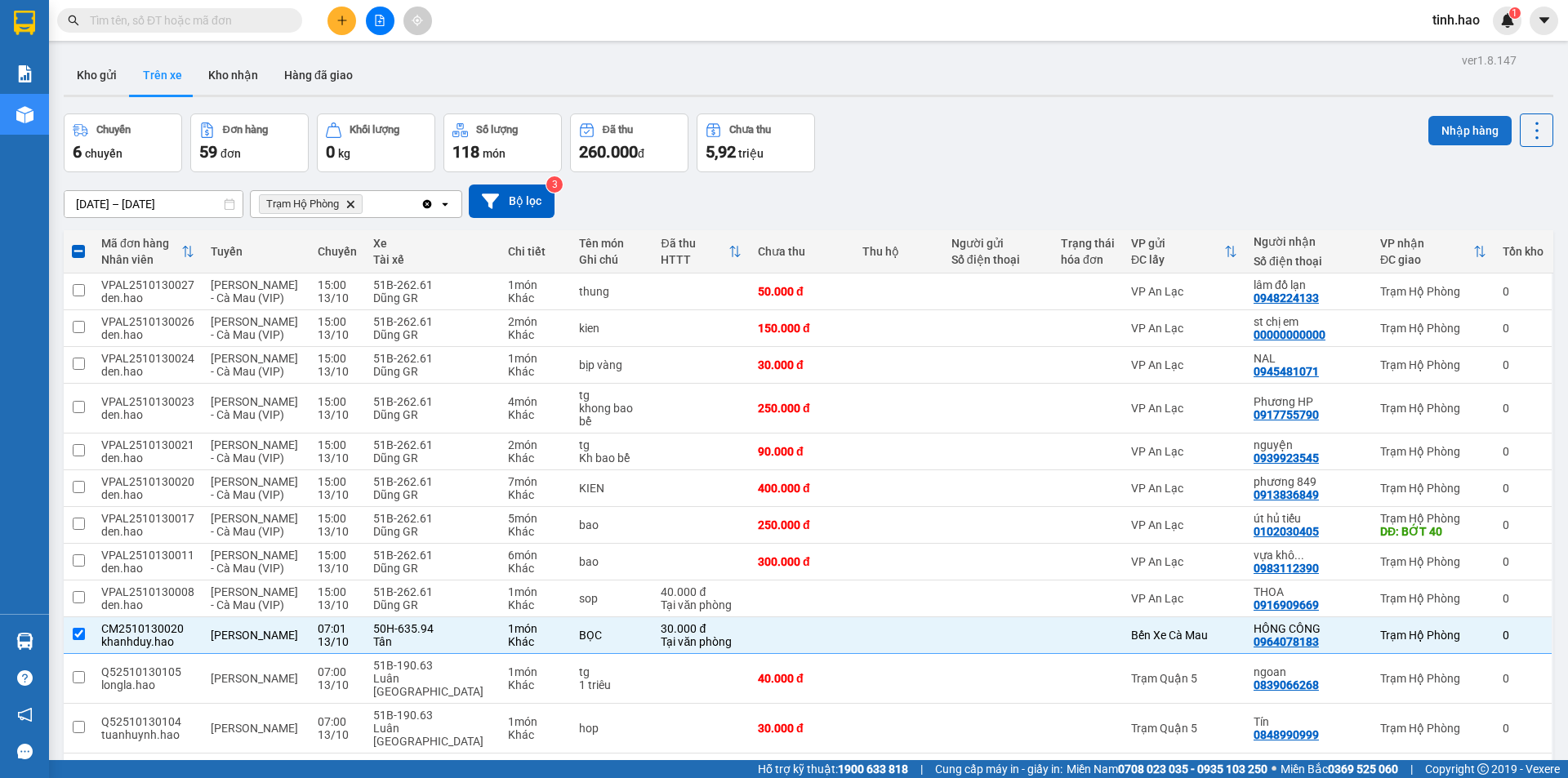
click at [1473, 125] on button "Nhập hàng" at bounding box center [1470, 131] width 84 height 30
click at [214, 60] on button "Kho nhận" at bounding box center [233, 75] width 76 height 39
type input "[DATE] – [DATE]"
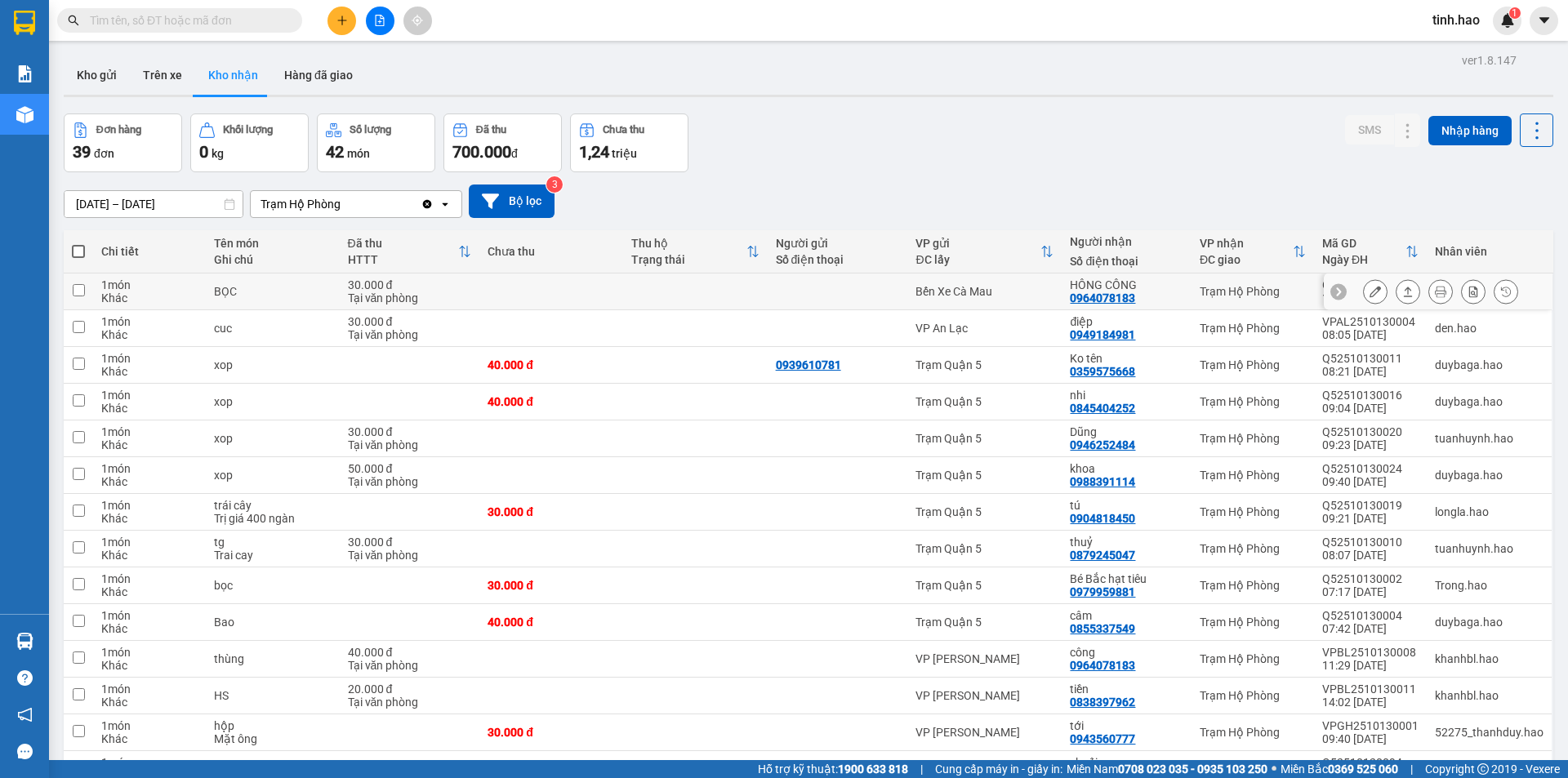
click at [1402, 294] on icon at bounding box center [1408, 291] width 11 height 11
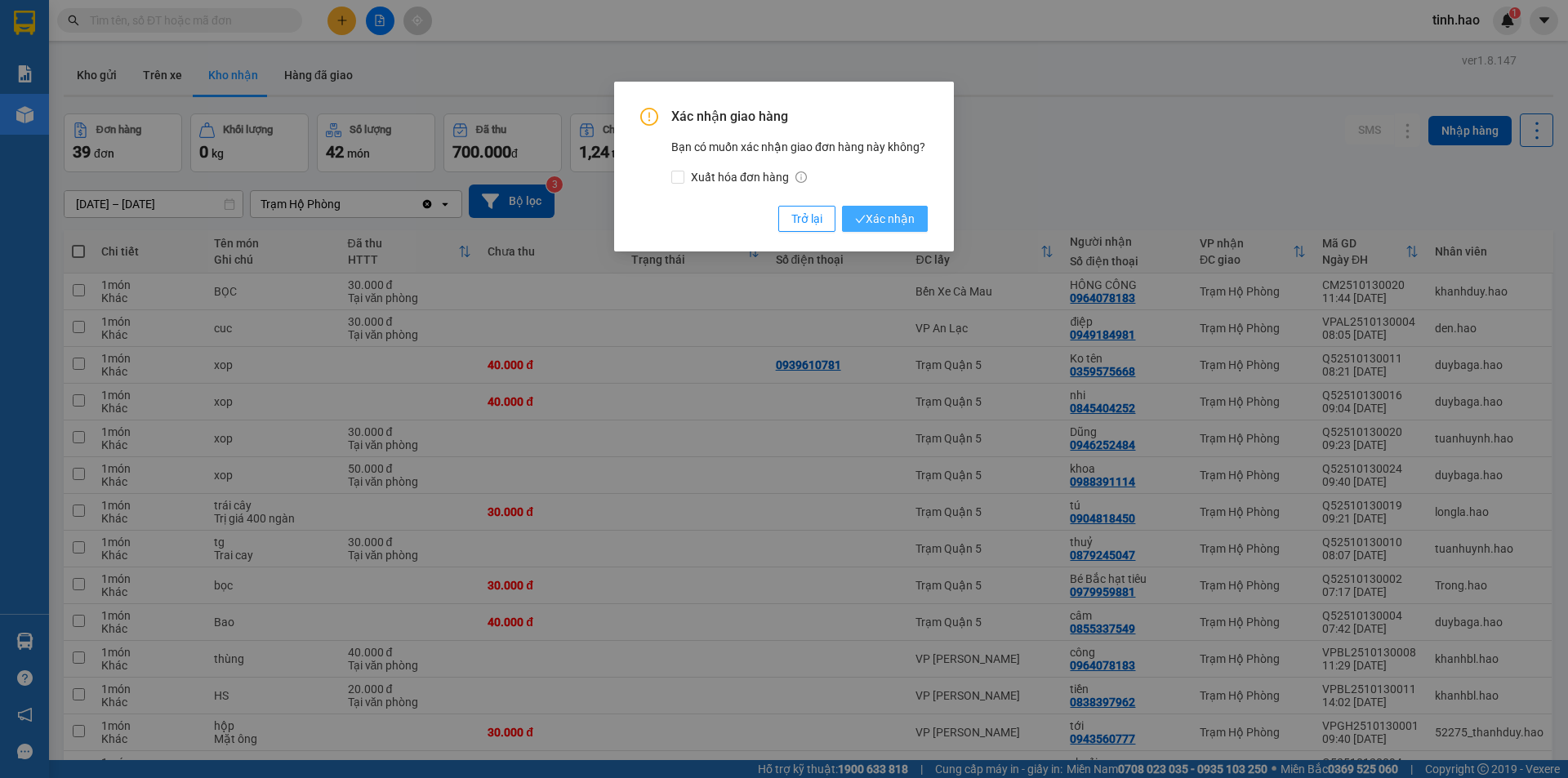
click at [904, 219] on span "Xác nhận" at bounding box center [885, 219] width 59 height 18
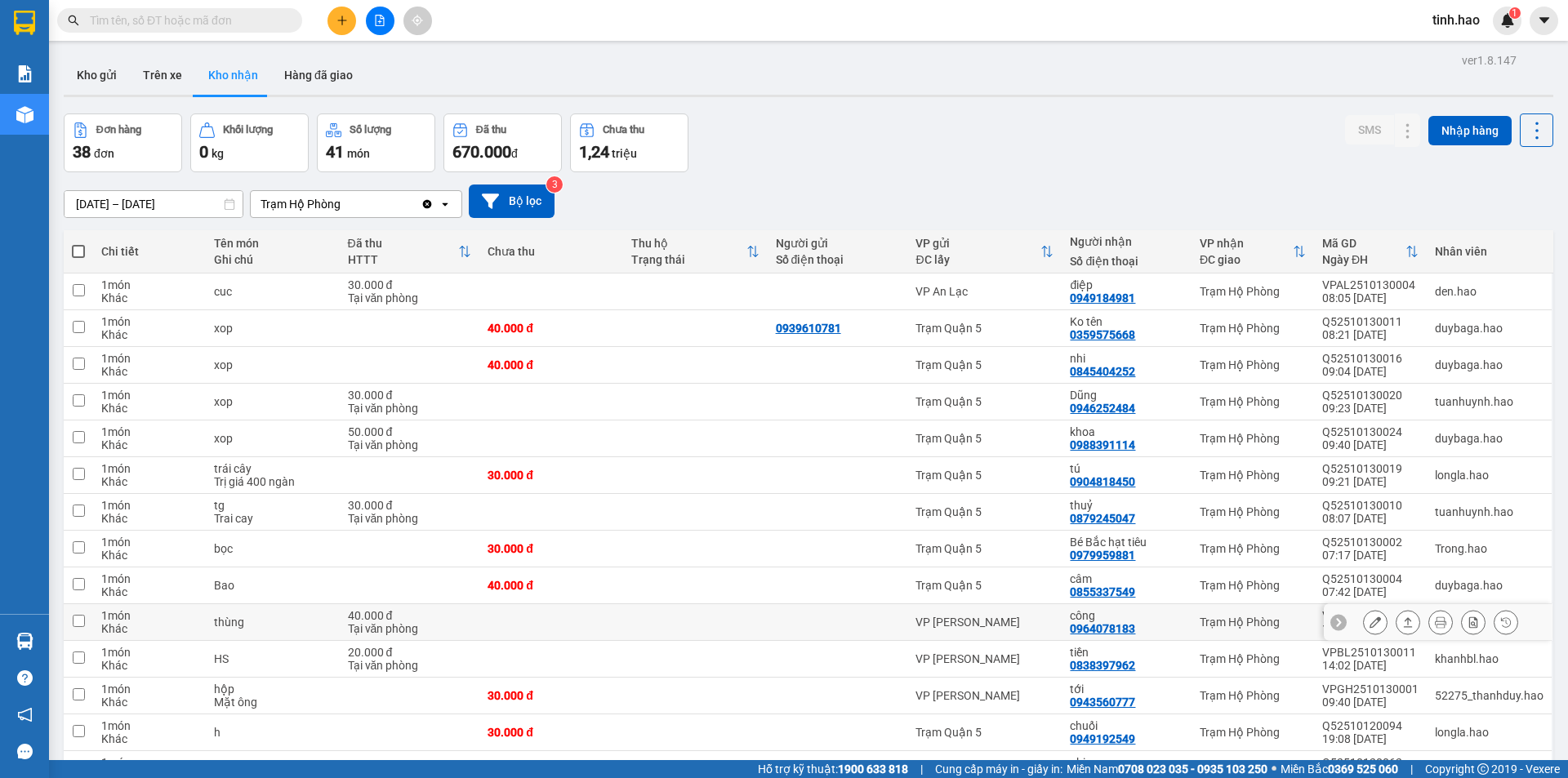
click at [1171, 628] on div "công 0964078183" at bounding box center [1126, 622] width 112 height 26
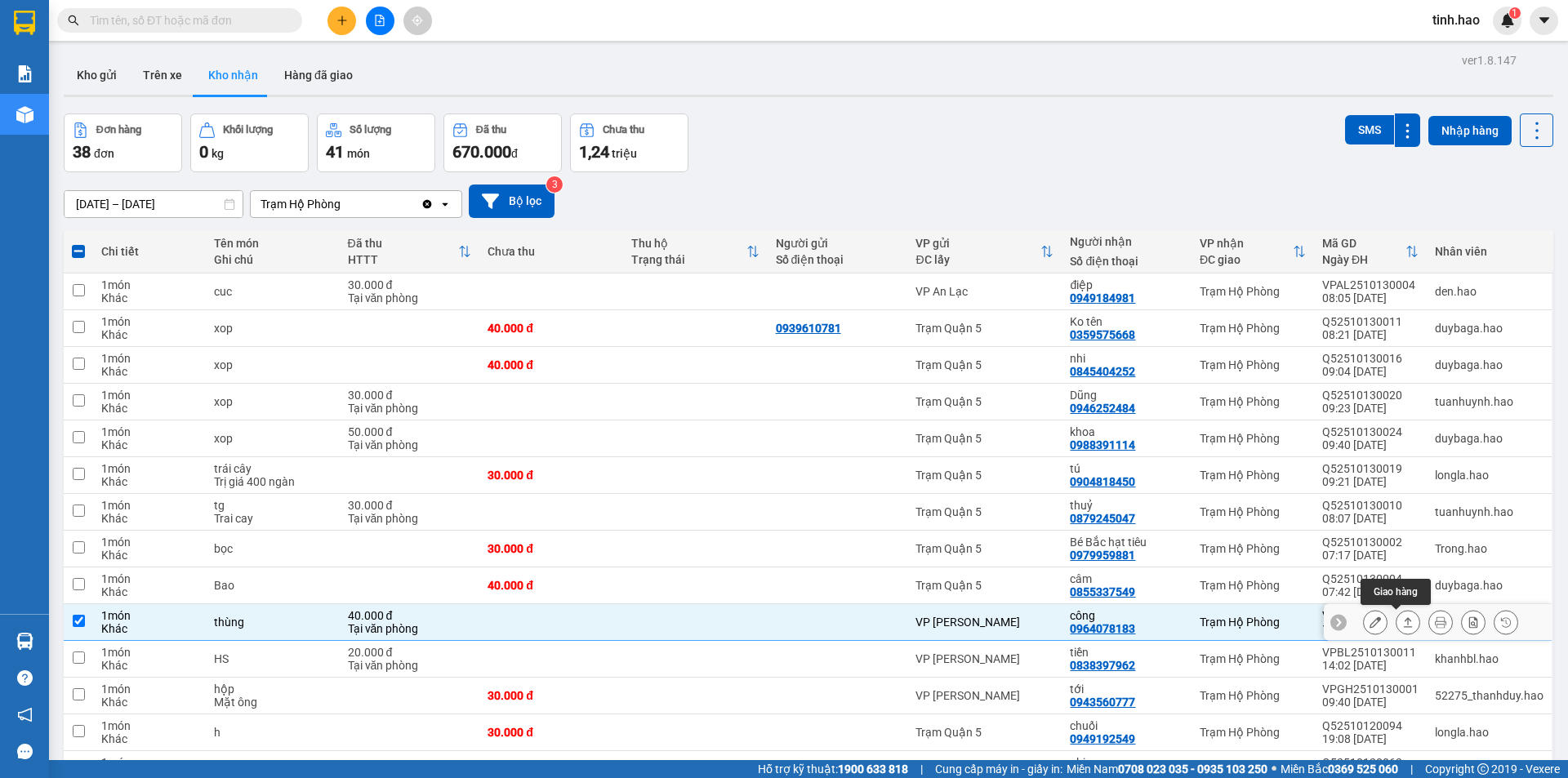
click at [1402, 619] on icon at bounding box center [1408, 622] width 11 height 11
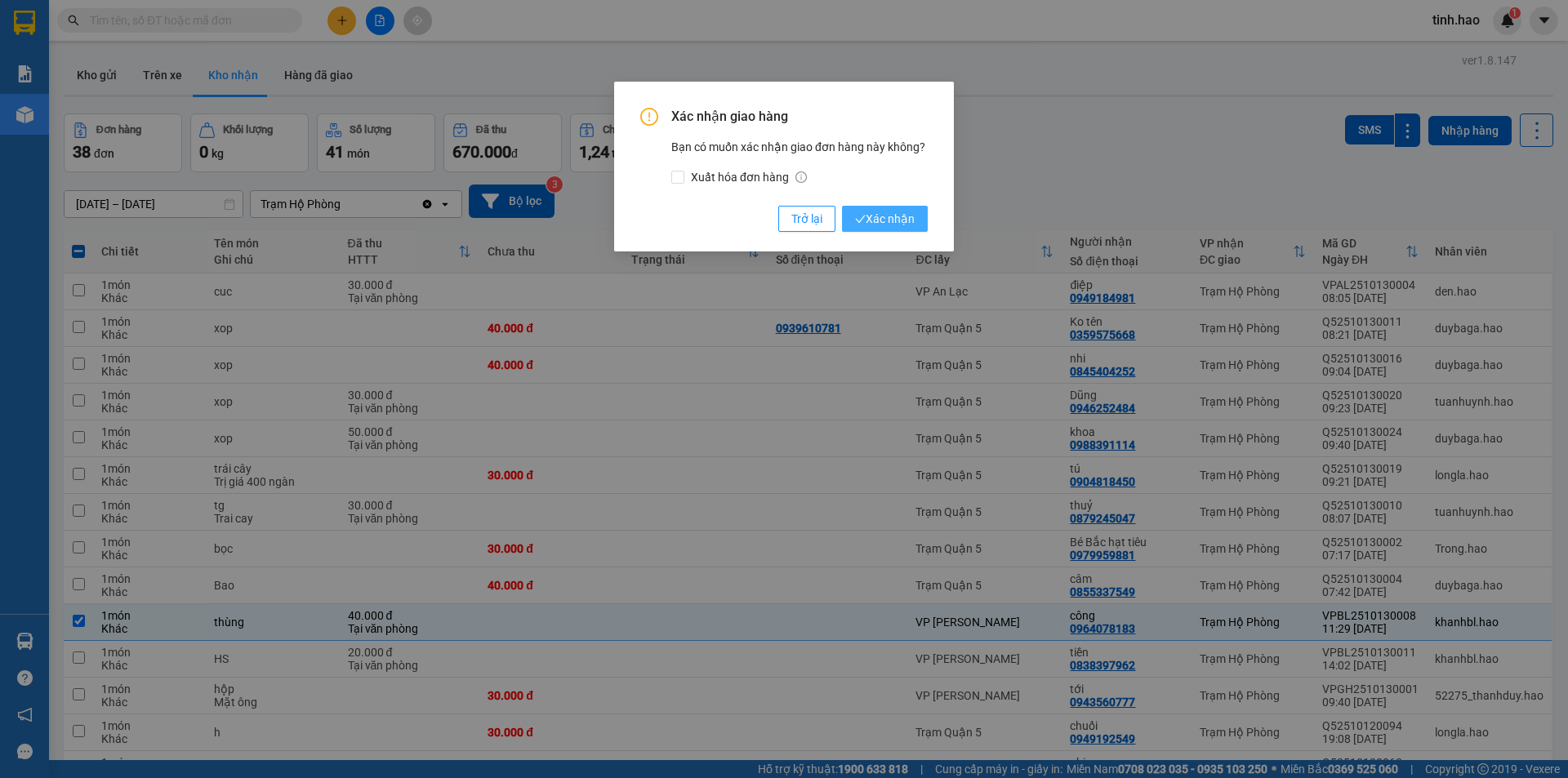
click at [905, 221] on span "Xác nhận" at bounding box center [885, 219] width 59 height 18
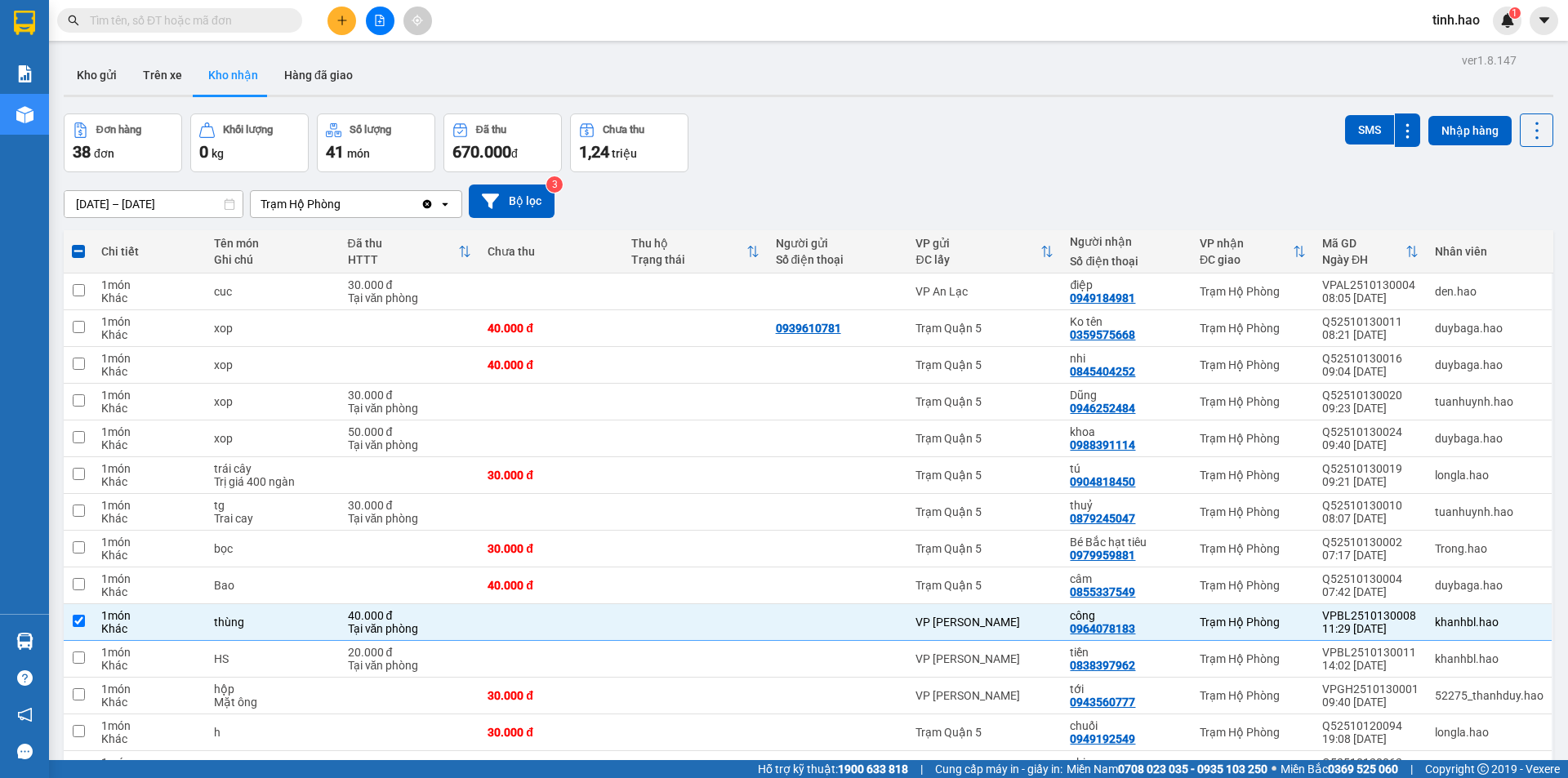
click at [943, 152] on div "Đơn hàng 38 đơn Khối lượng 0 kg Số lượng 41 món Đã thu 670.000 đ Chưa thu 1,24 …" at bounding box center [808, 142] width 1490 height 58
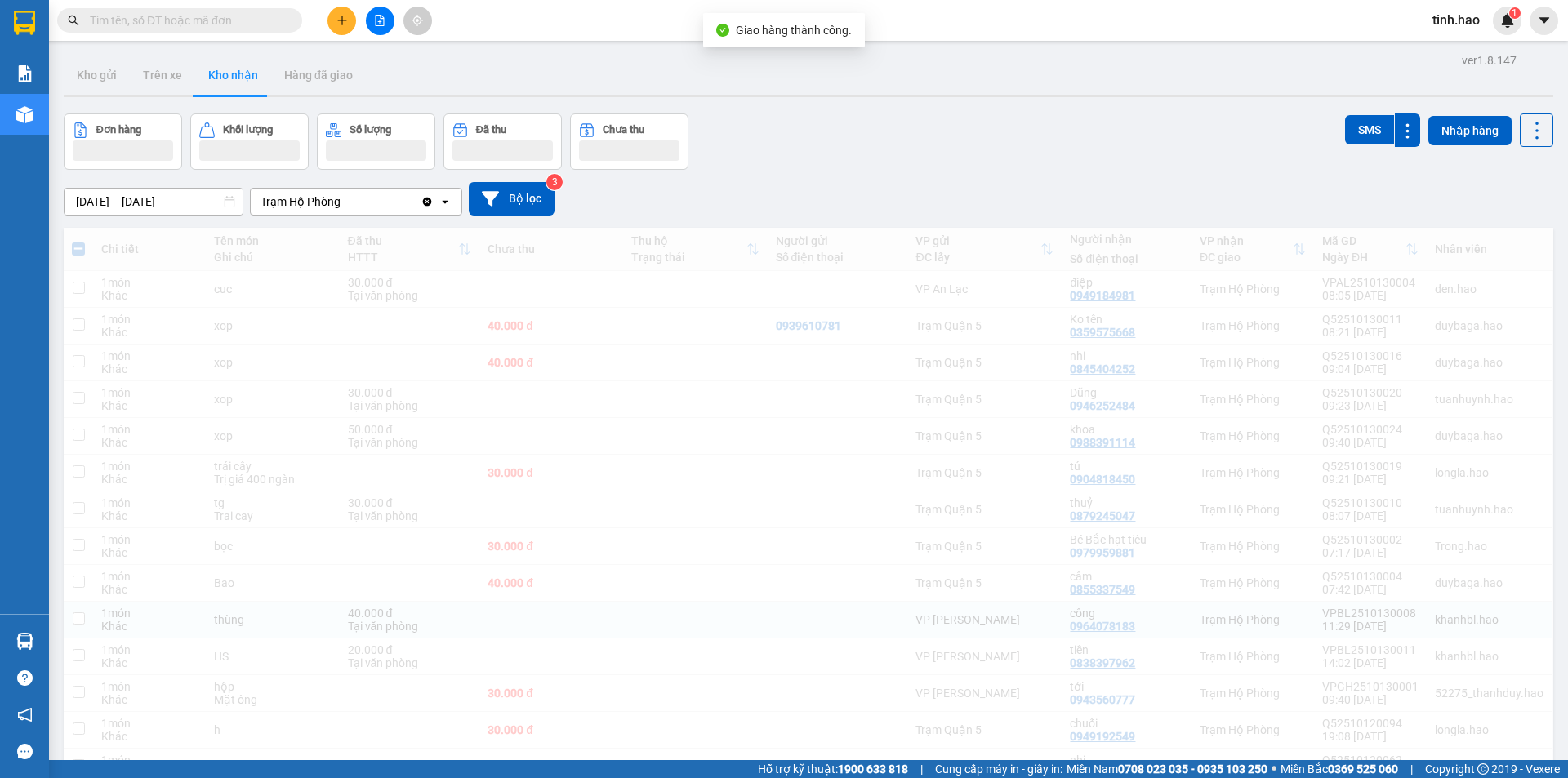
checkbox input "false"
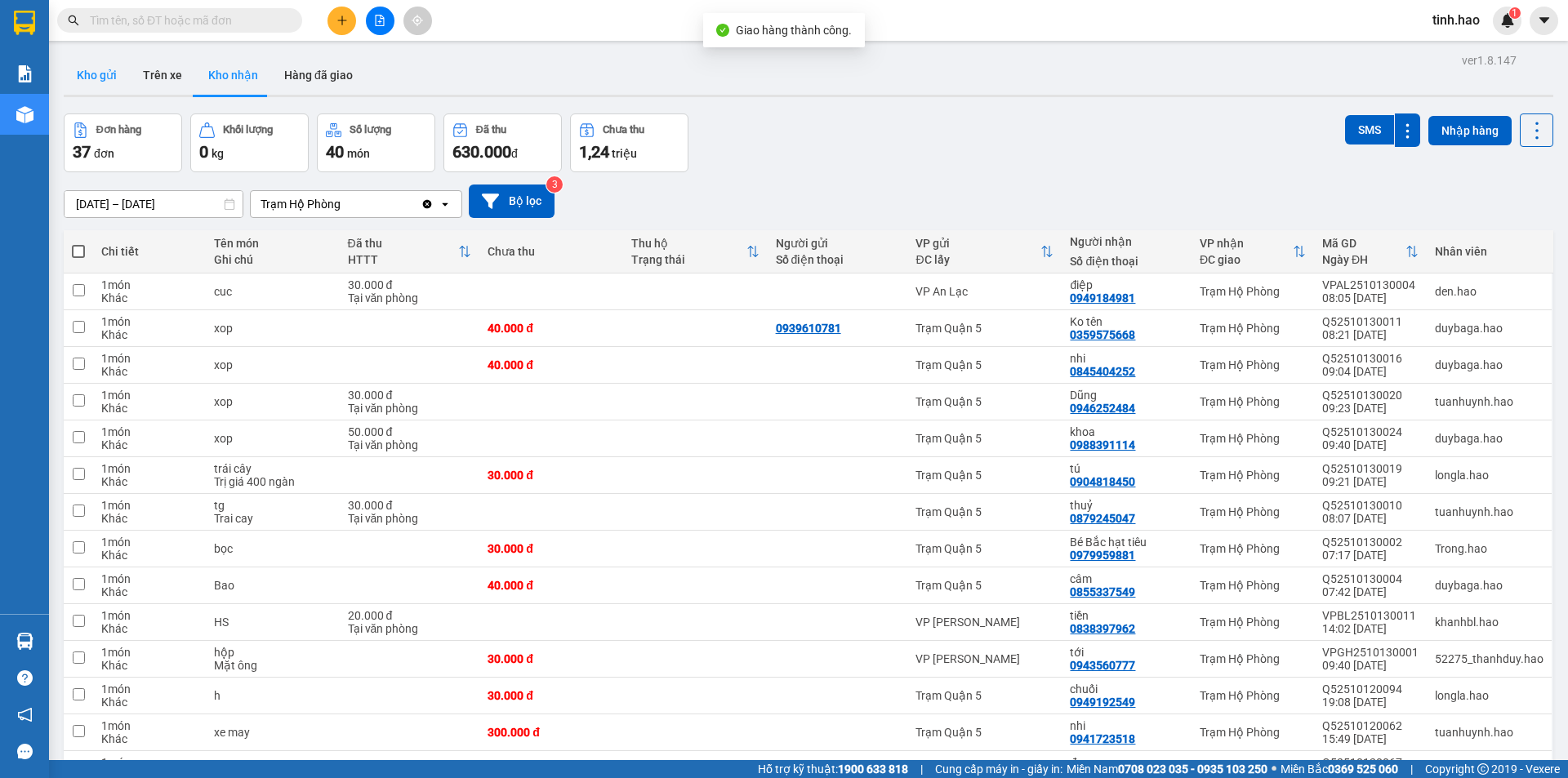
drag, startPoint x: 98, startPoint y: 93, endPoint x: 103, endPoint y: 74, distance: 19.6
click at [98, 88] on button "Kho gửi" at bounding box center [97, 75] width 66 height 39
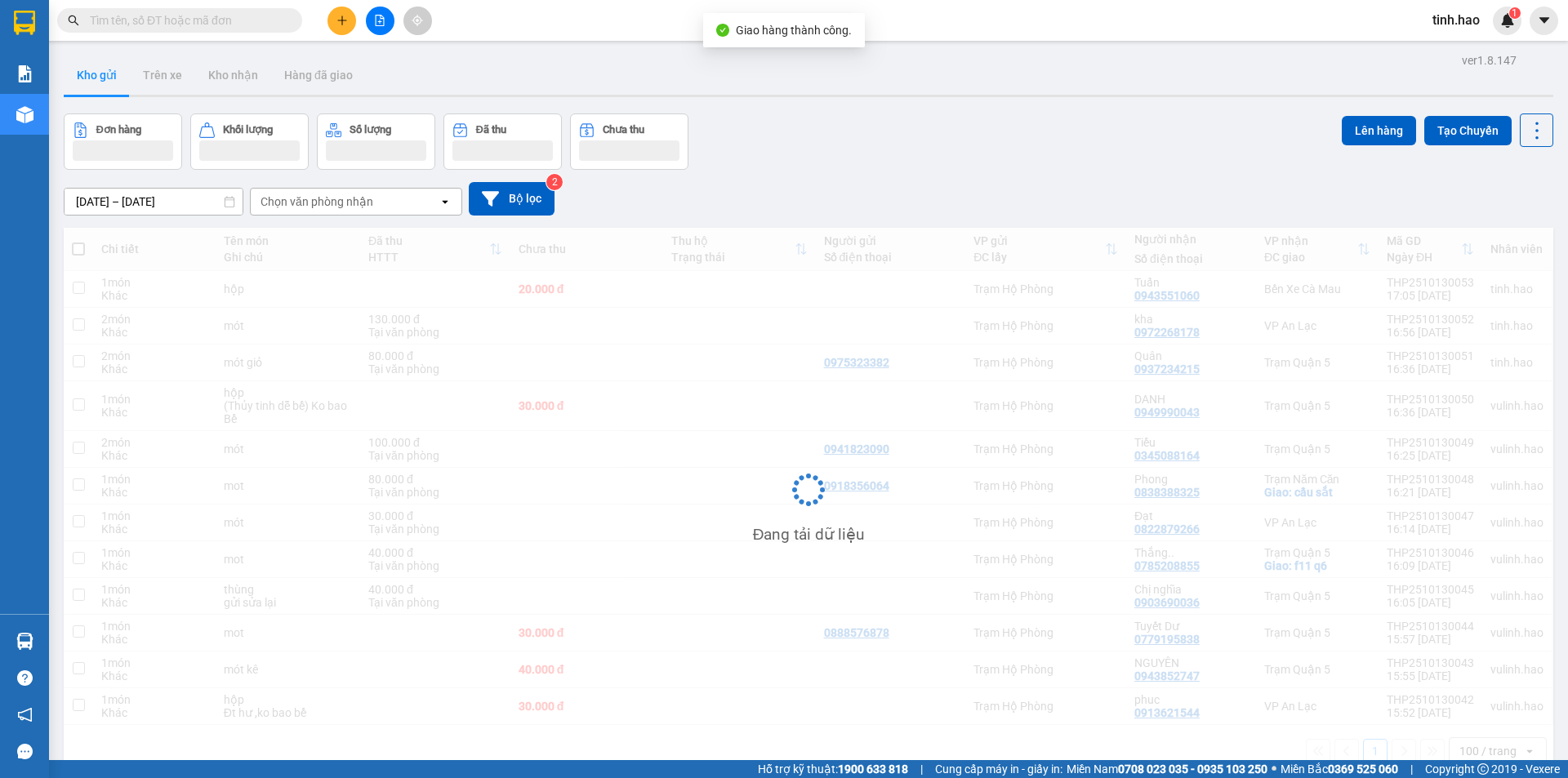
click at [103, 74] on button "Kho gửi" at bounding box center [97, 75] width 66 height 39
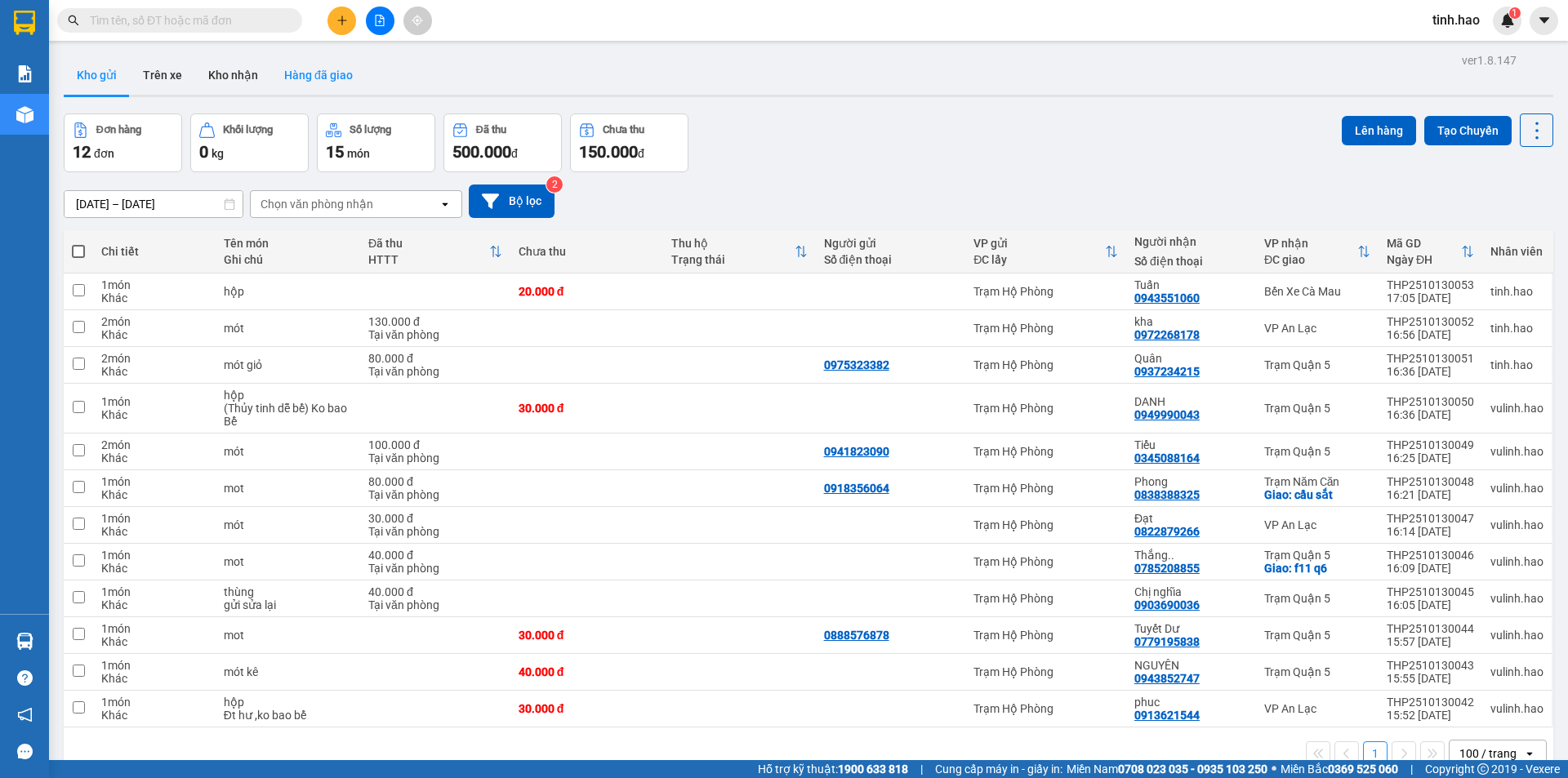
click at [314, 61] on button "Hàng đã giao" at bounding box center [318, 75] width 95 height 39
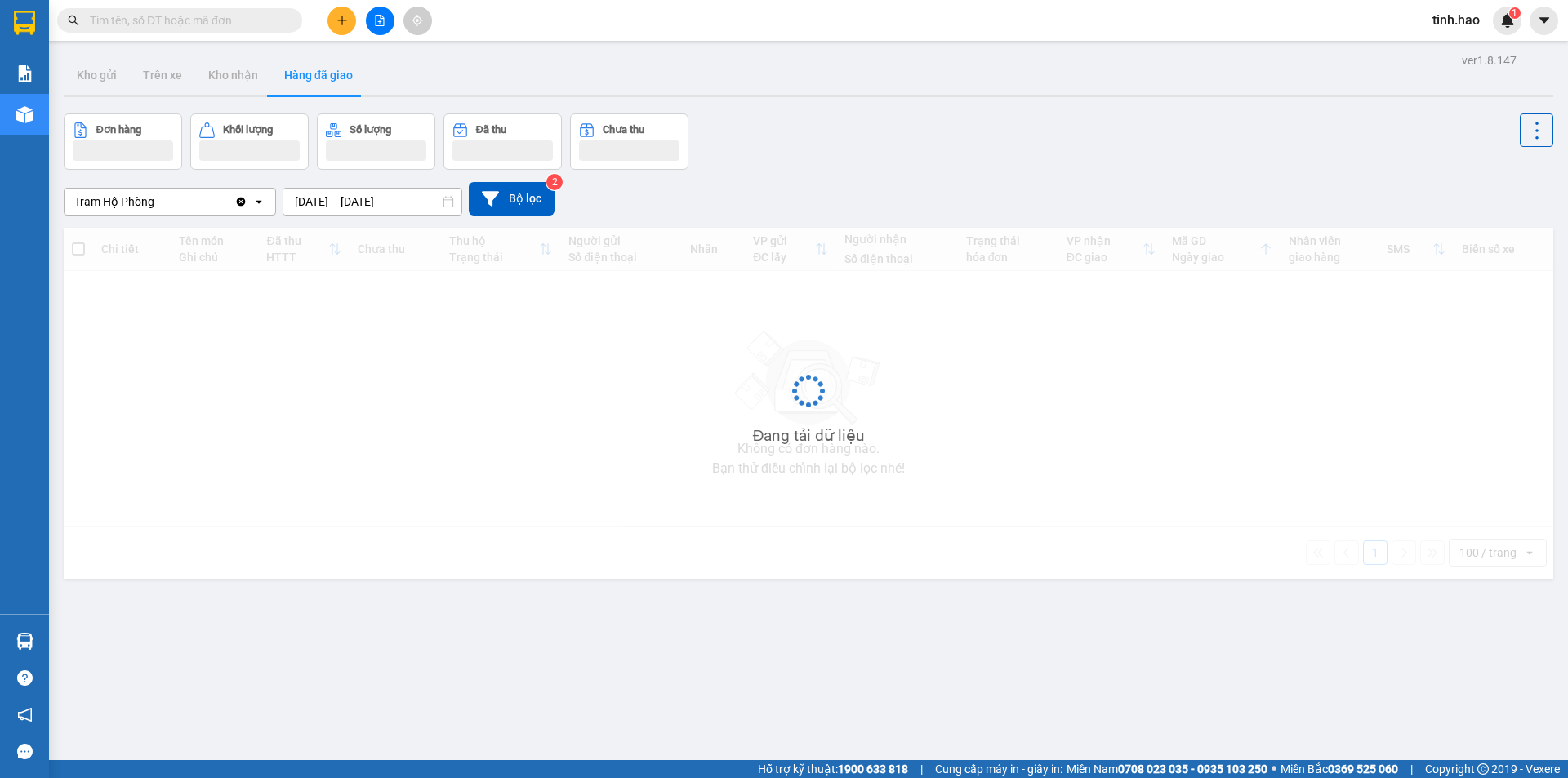
click at [852, 161] on div "Đơn hàng Khối lượng Số lượng Đã thu Chưa thu" at bounding box center [808, 141] width 1490 height 57
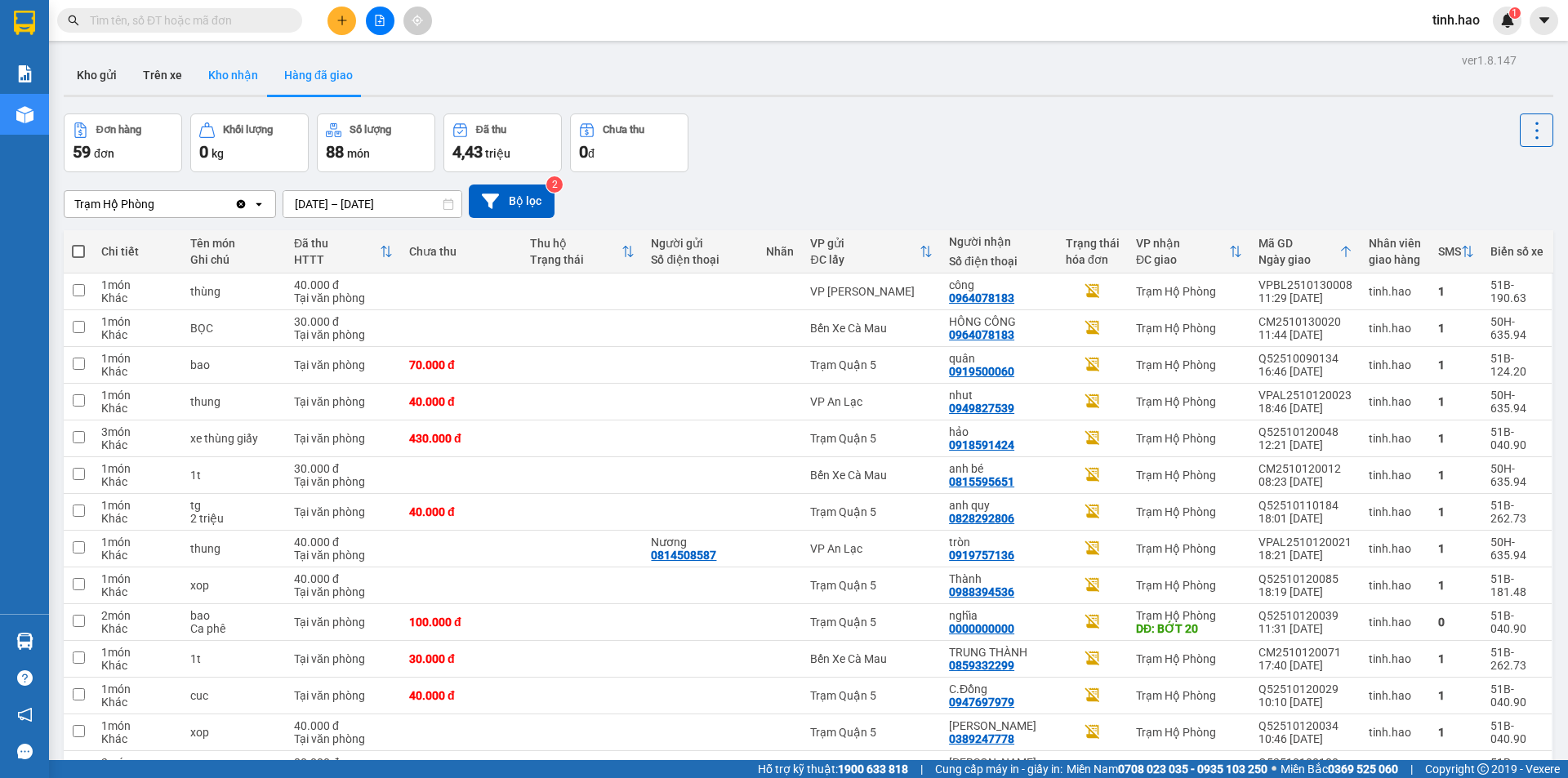
click at [234, 87] on button "Kho nhận" at bounding box center [233, 75] width 76 height 39
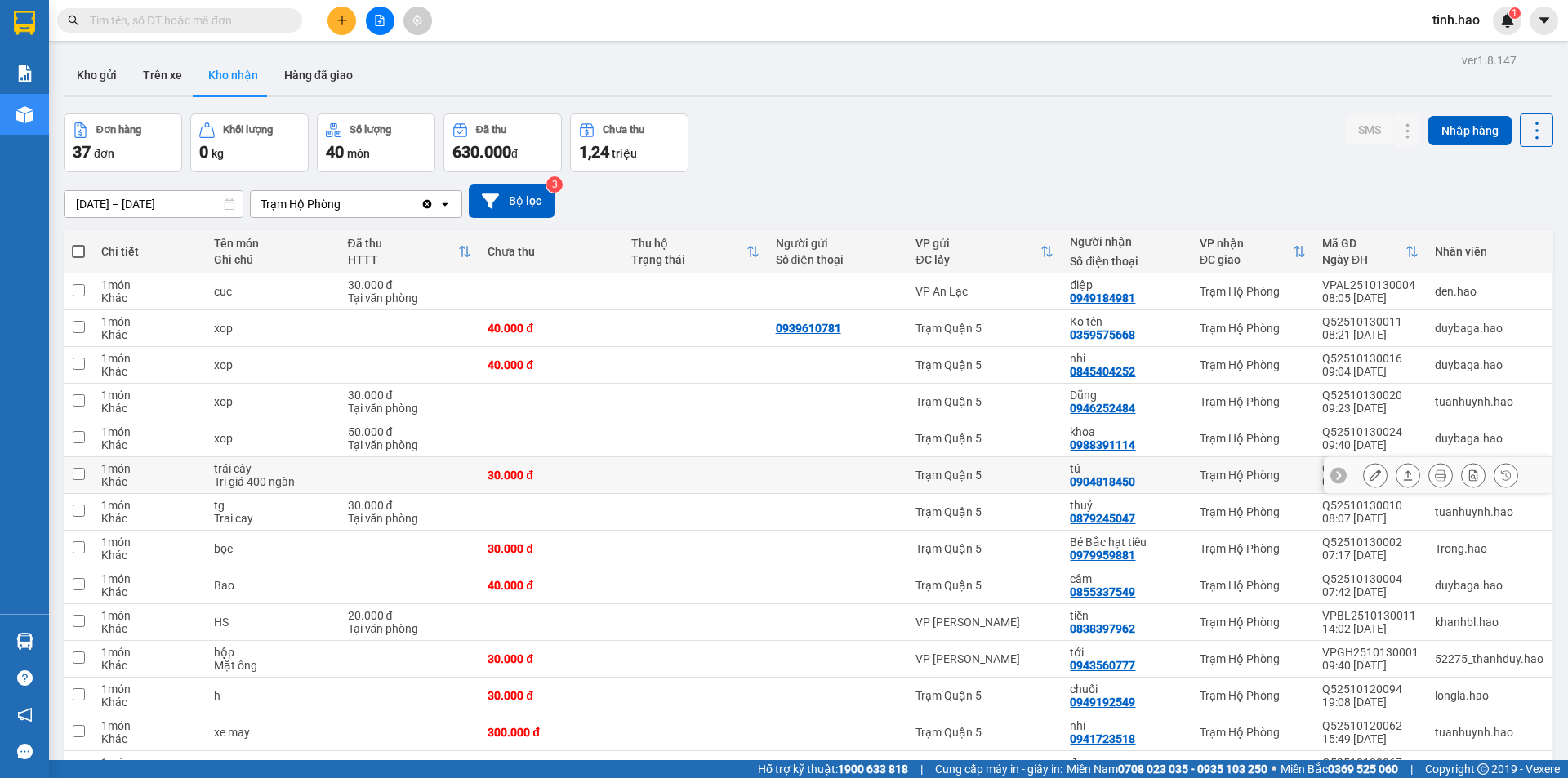
click at [526, 482] on div "30.000 đ" at bounding box center [551, 475] width 127 height 13
checkbox input "true"
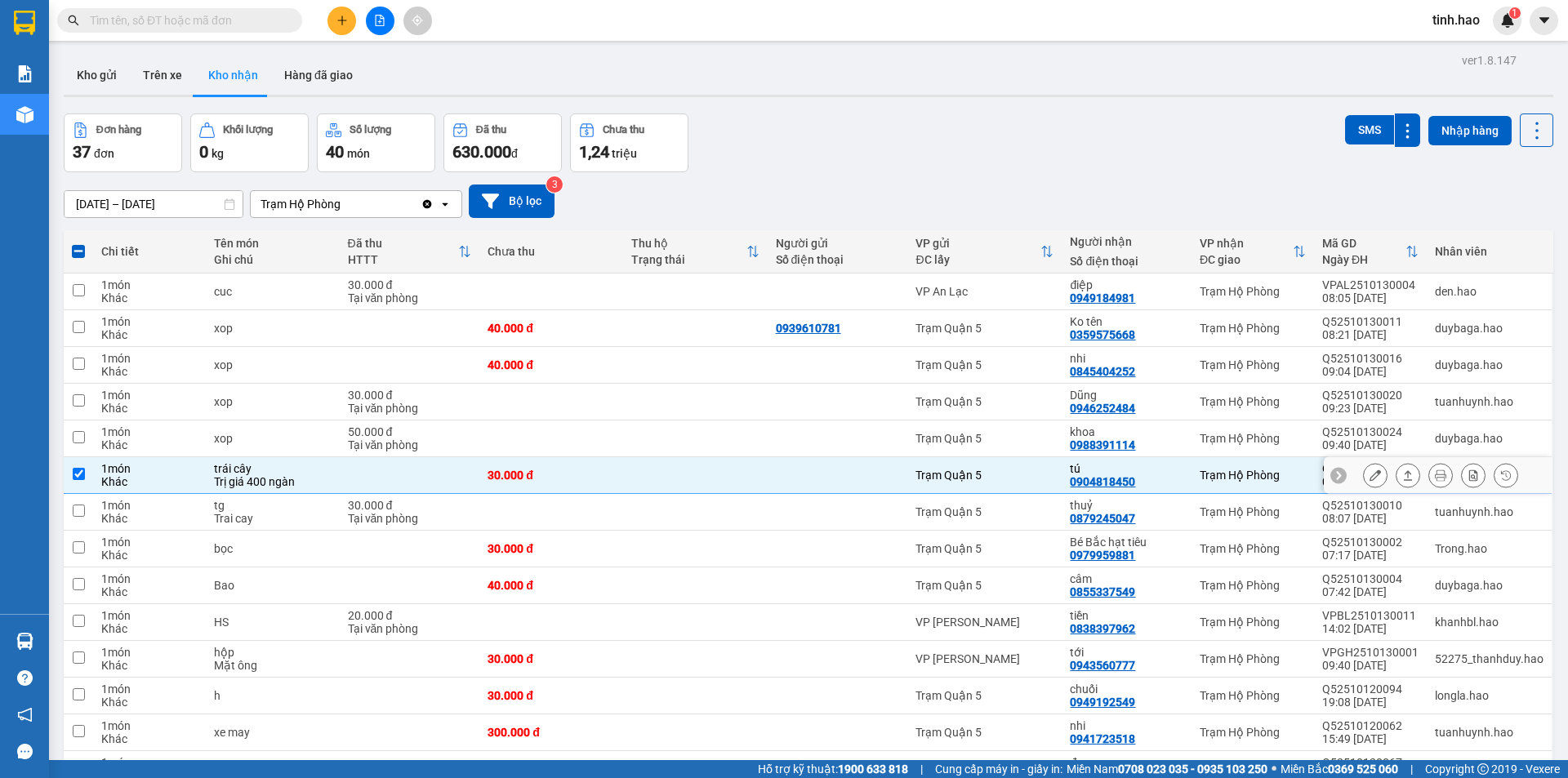
click at [1365, 469] on button at bounding box center [1375, 476] width 23 height 29
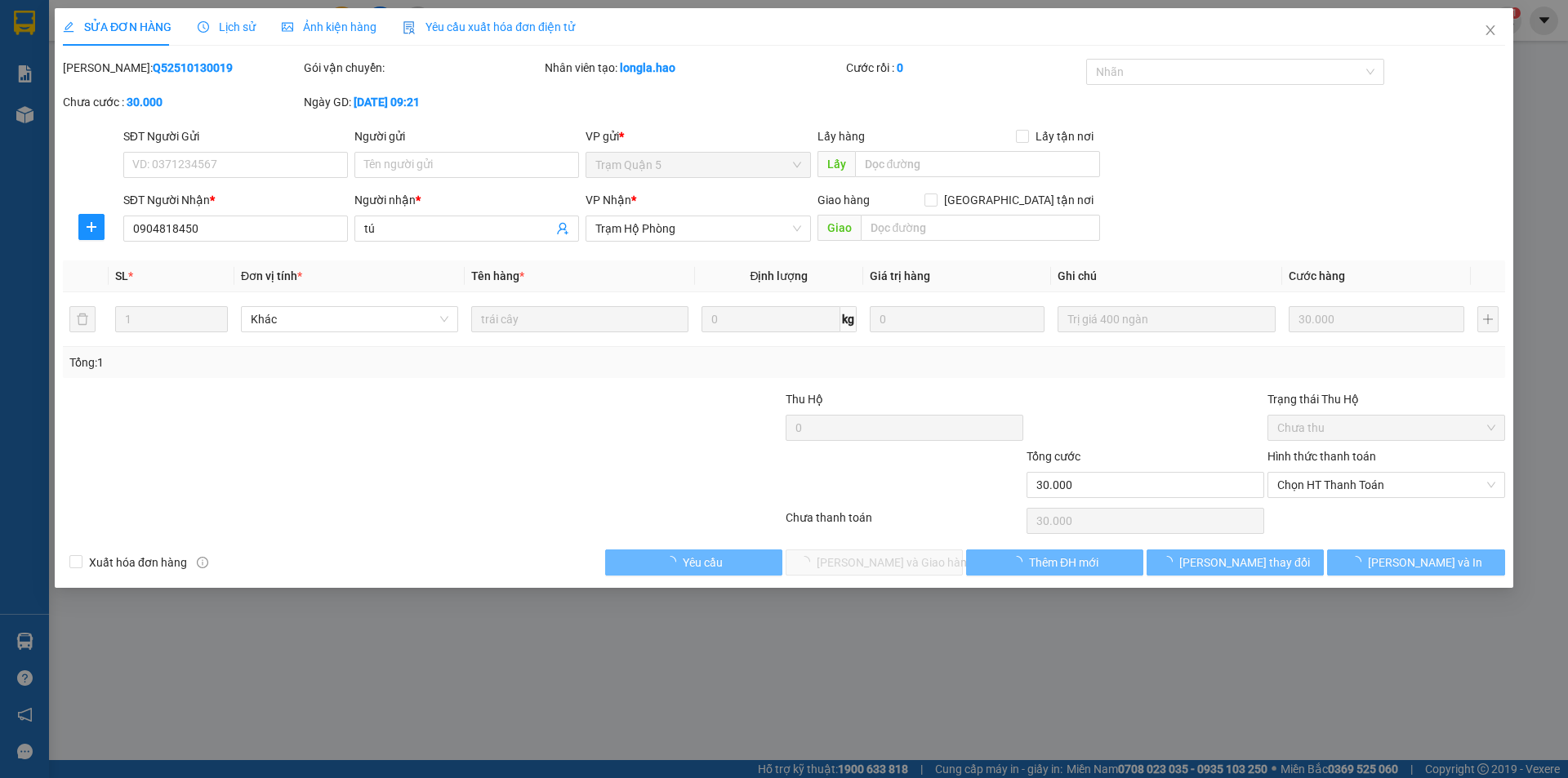
type input "0904818450"
type input "tú"
type input "30.000"
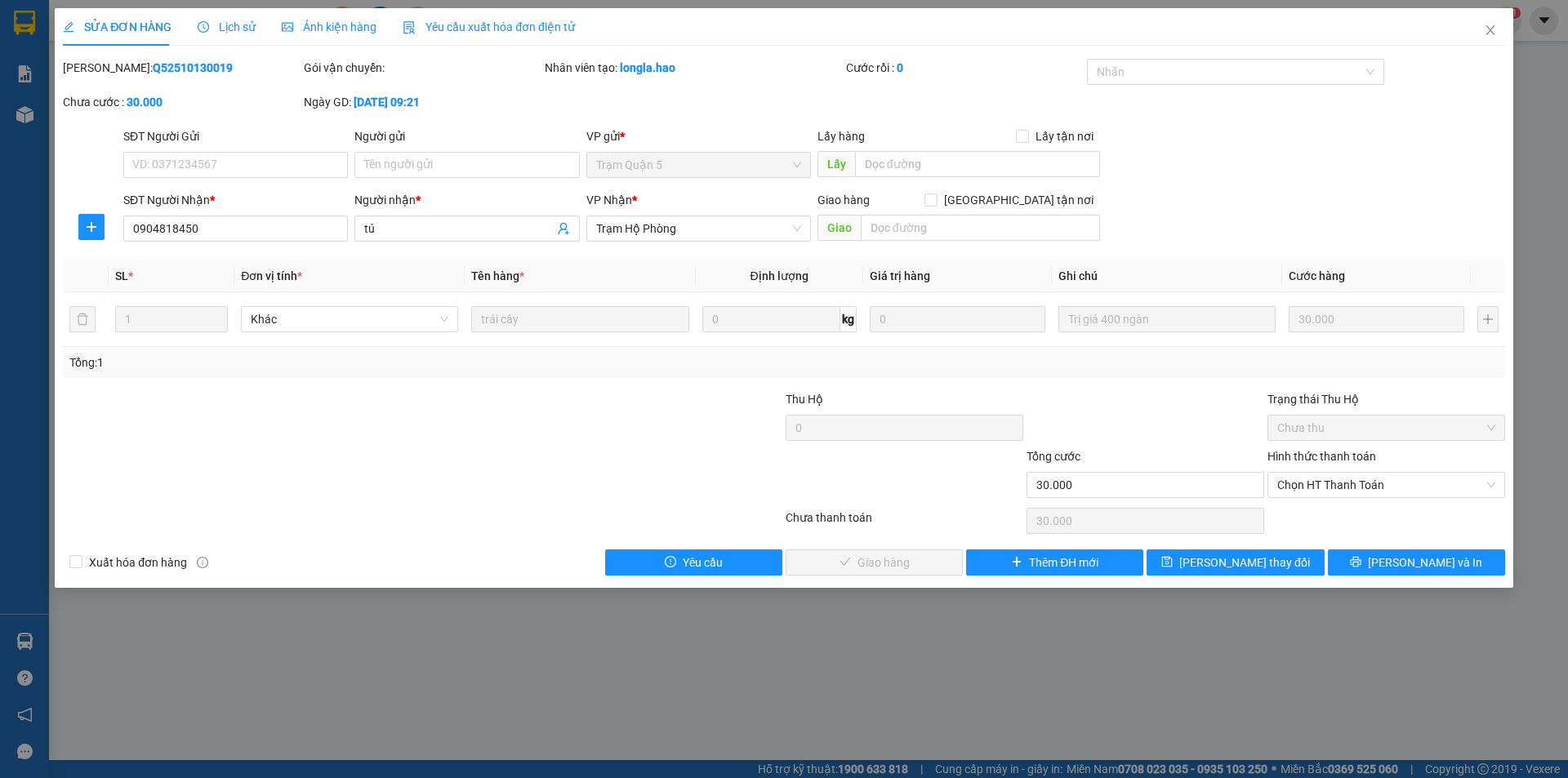
click at [292, 23] on span "Ảnh kiện hàng" at bounding box center [329, 26] width 95 height 13
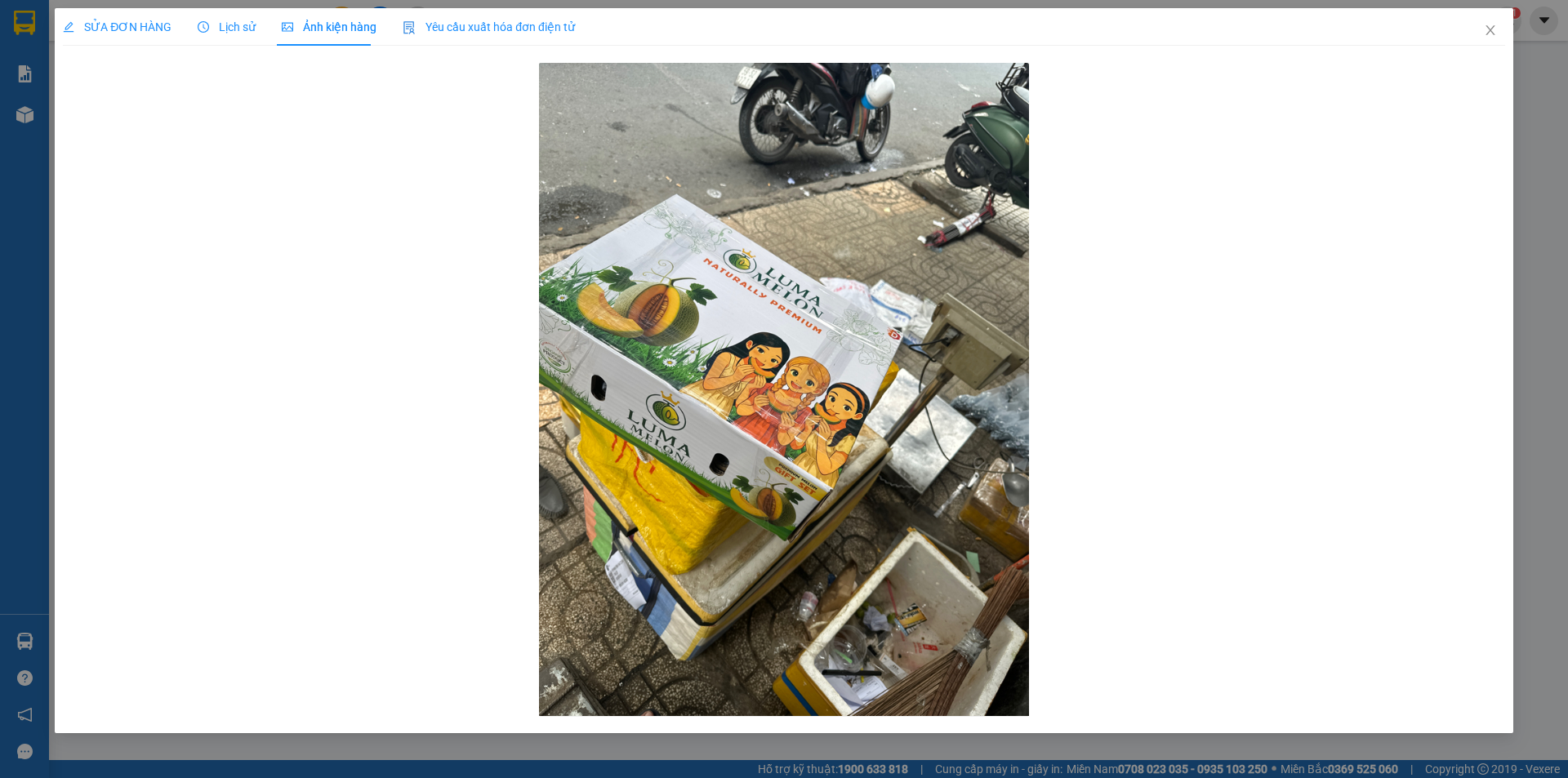
click at [129, 35] on div "SỬA ĐƠN HÀNG" at bounding box center [117, 27] width 109 height 18
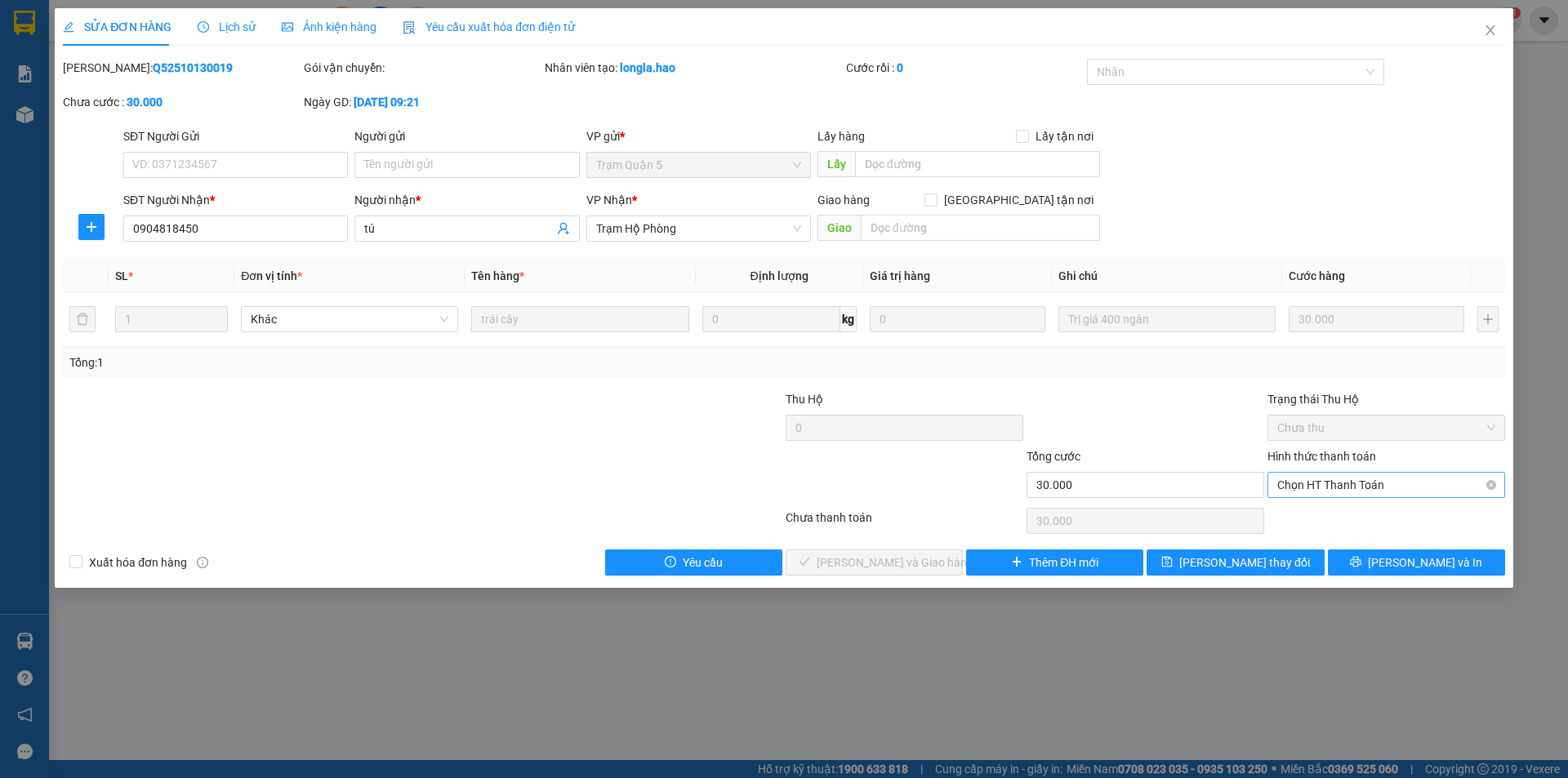
click at [1339, 490] on span "Chọn HT Thanh Toán" at bounding box center [1387, 485] width 218 height 24
click at [1321, 516] on div "Tại văn phòng" at bounding box center [1387, 518] width 218 height 18
type input "0"
click at [843, 570] on span "[PERSON_NAME] và [PERSON_NAME] hàng" at bounding box center [895, 562] width 157 height 18
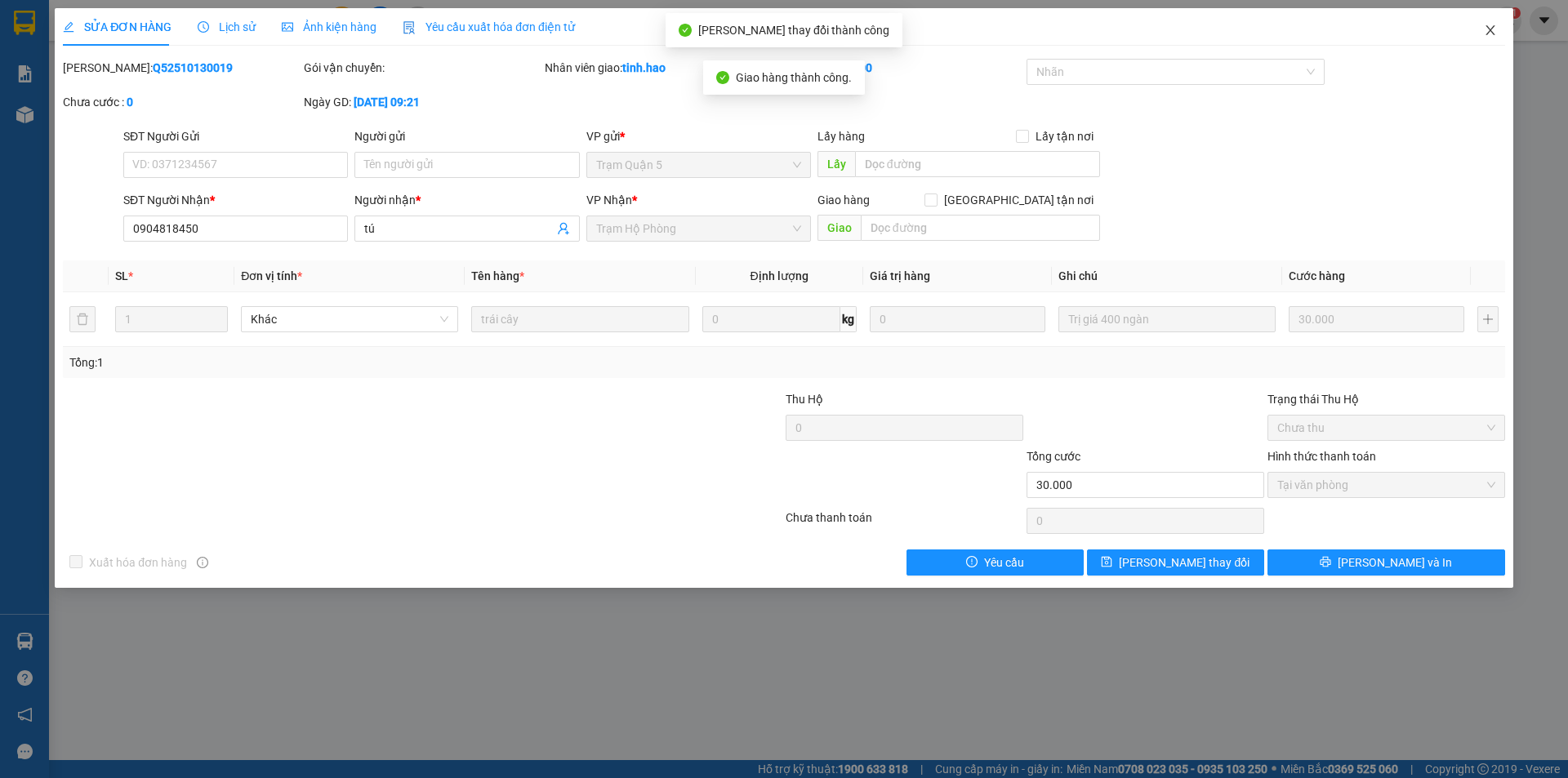
click at [1495, 31] on icon "close" at bounding box center [1490, 30] width 13 height 13
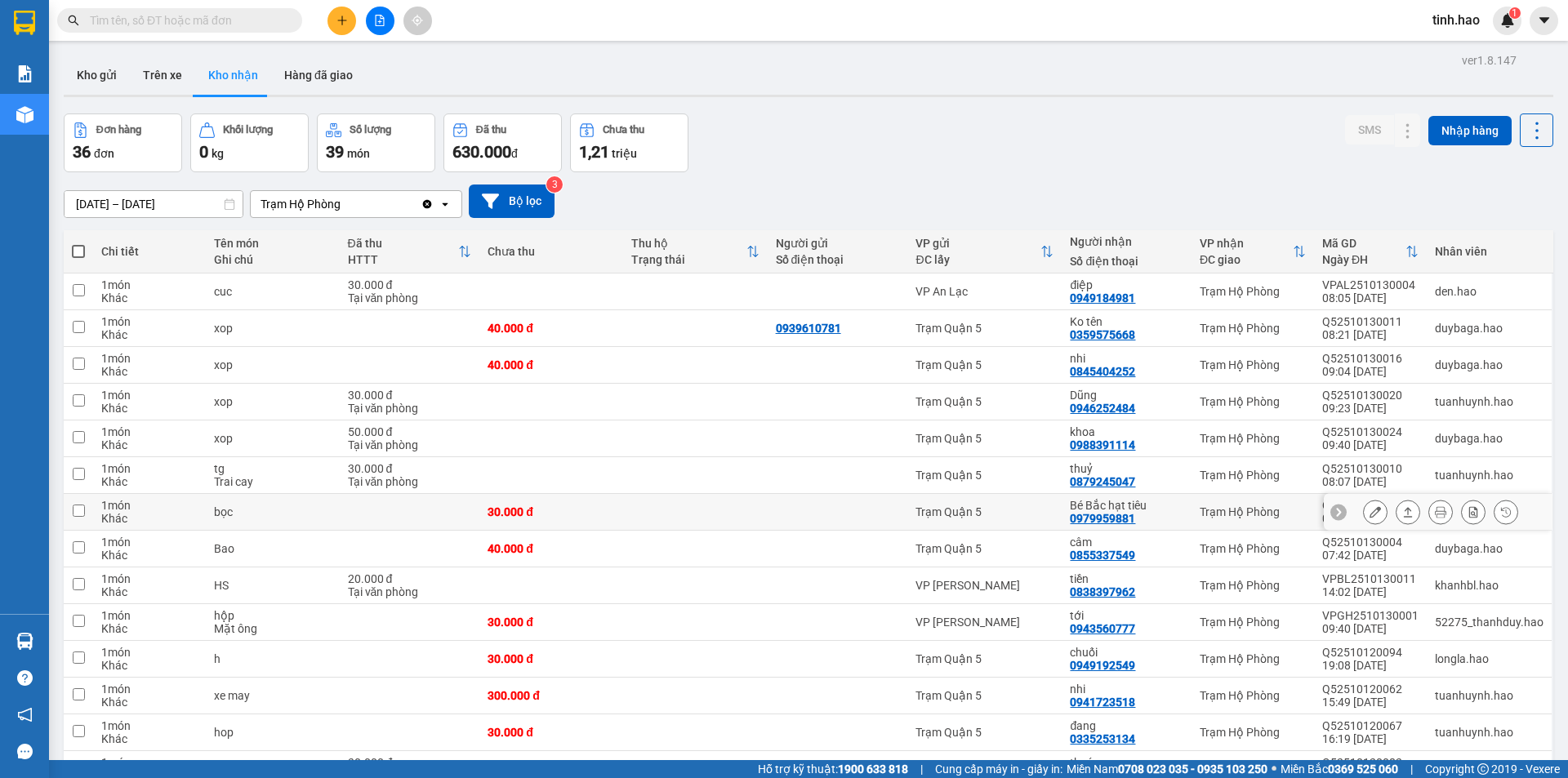
click at [821, 505] on div at bounding box center [838, 511] width 124 height 13
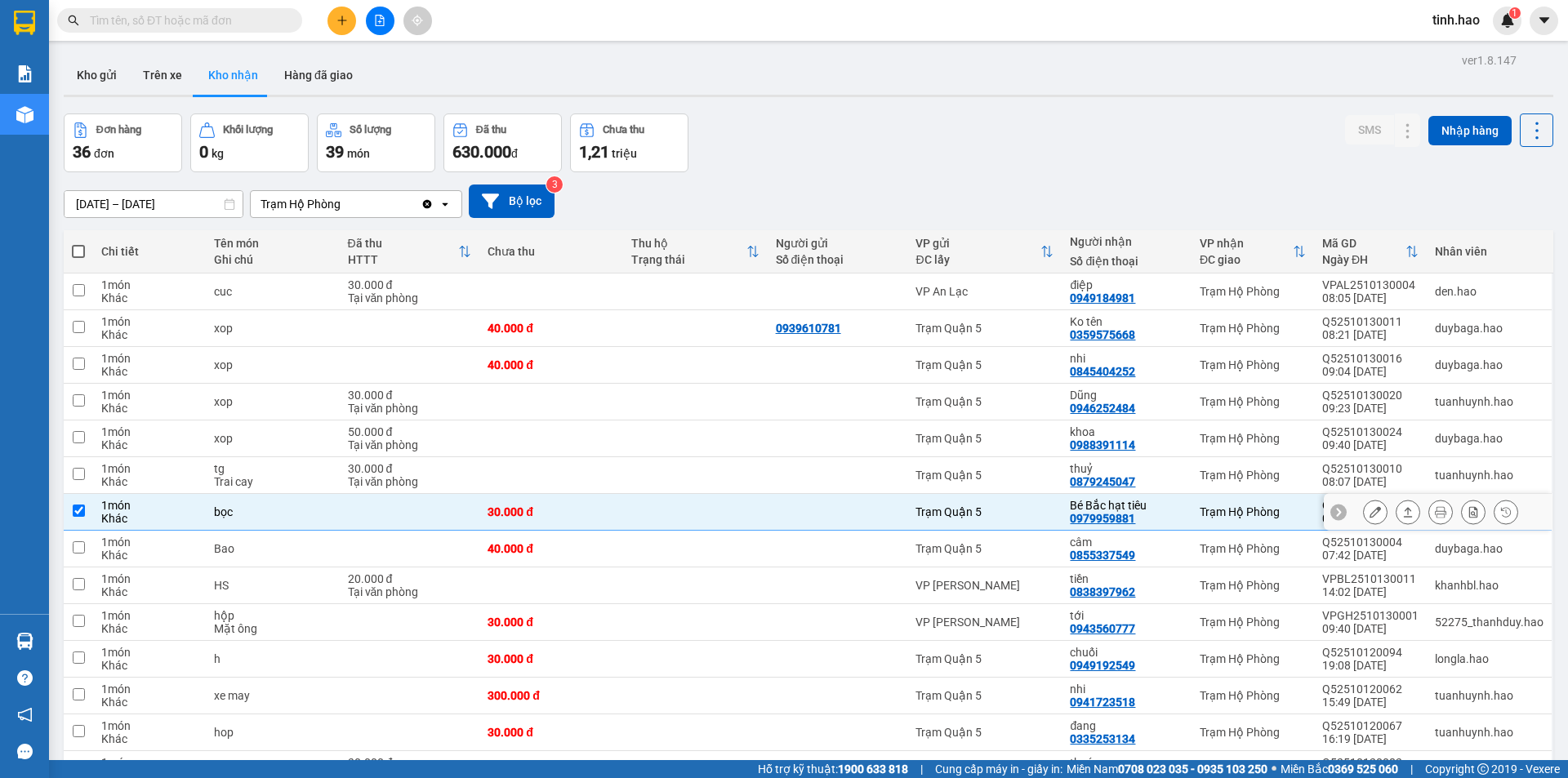
checkbox input "true"
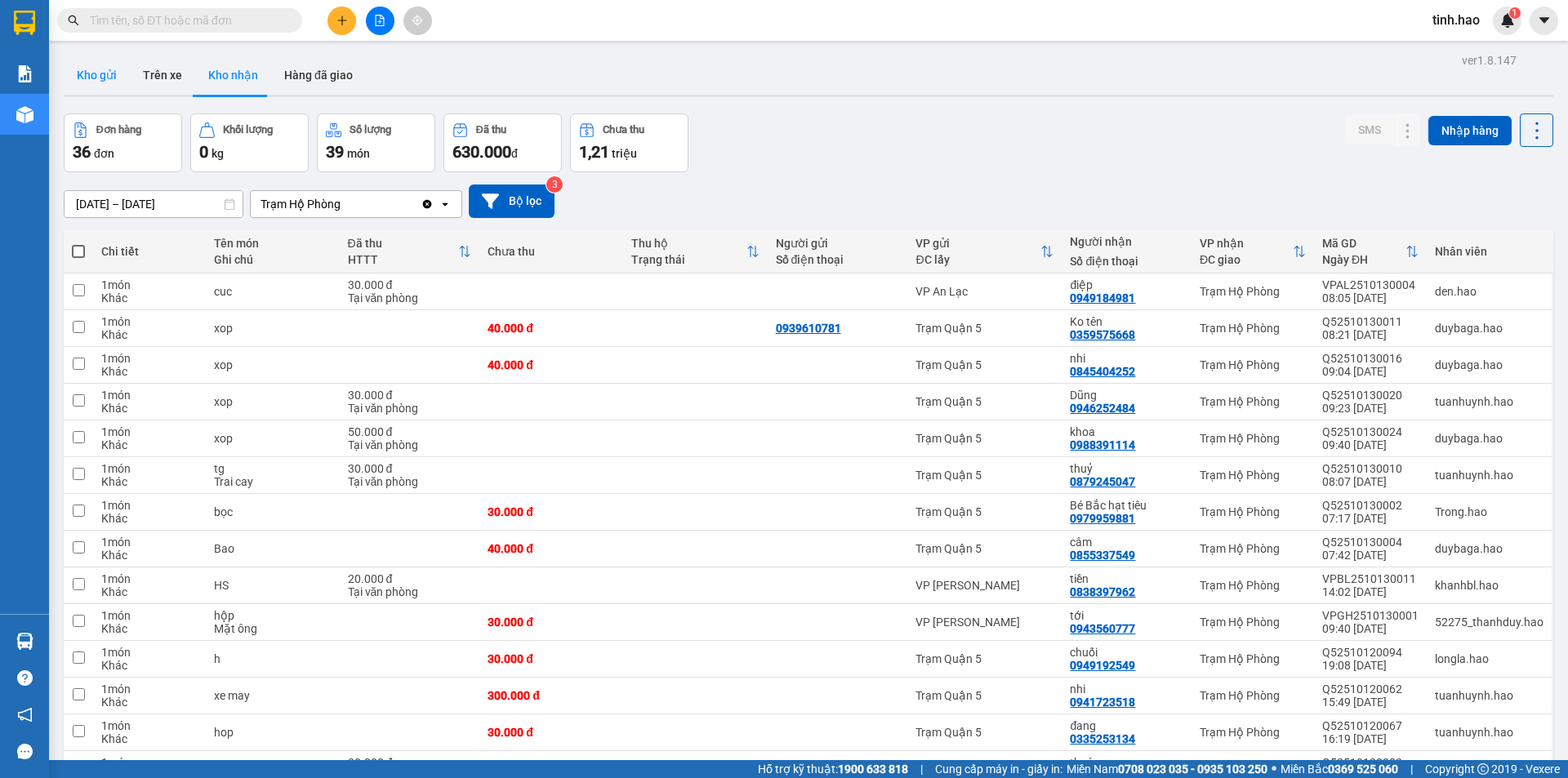
click at [124, 74] on button "Kho gửi" at bounding box center [97, 75] width 66 height 39
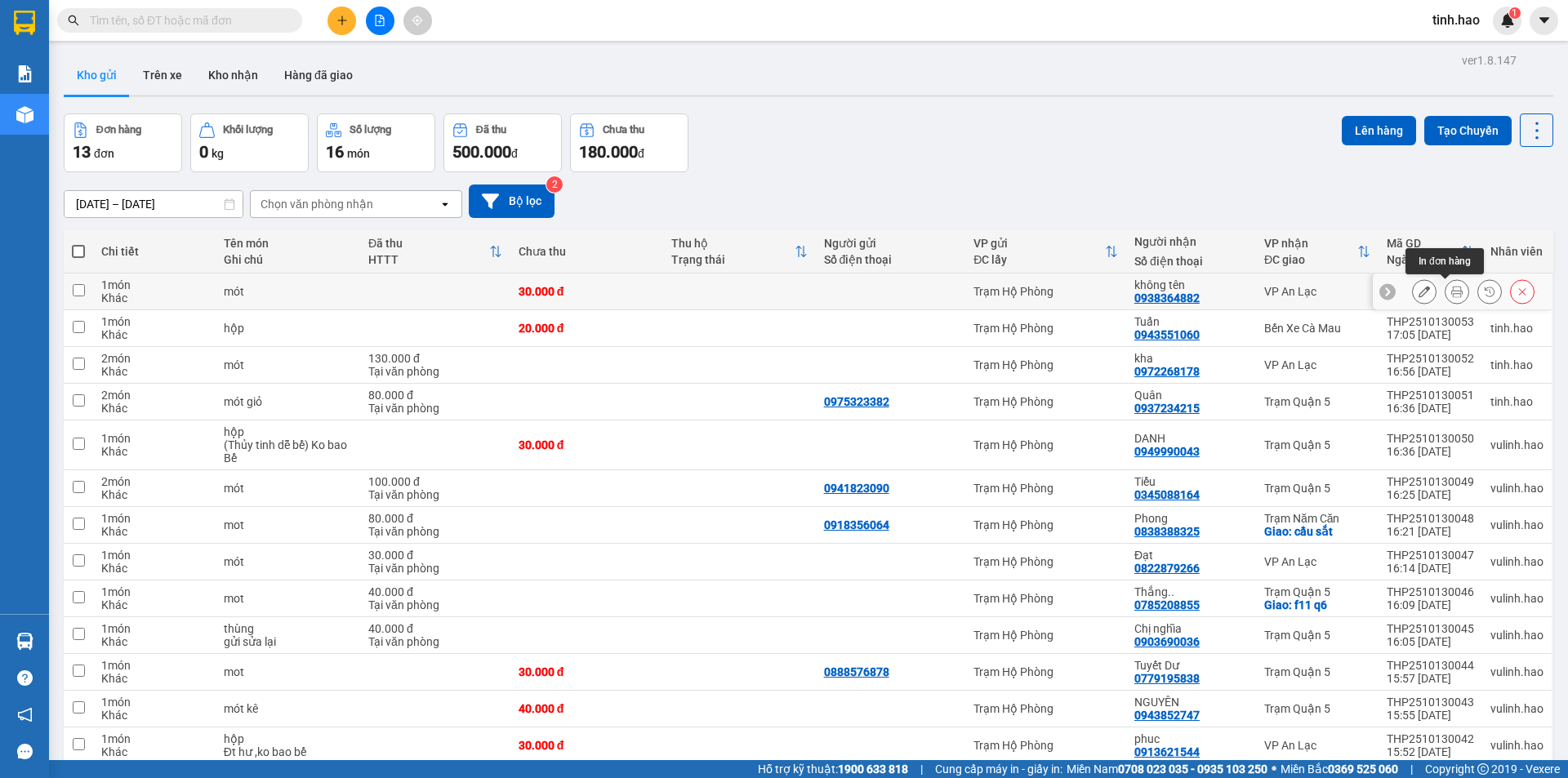
click at [1451, 288] on icon at bounding box center [1456, 291] width 11 height 11
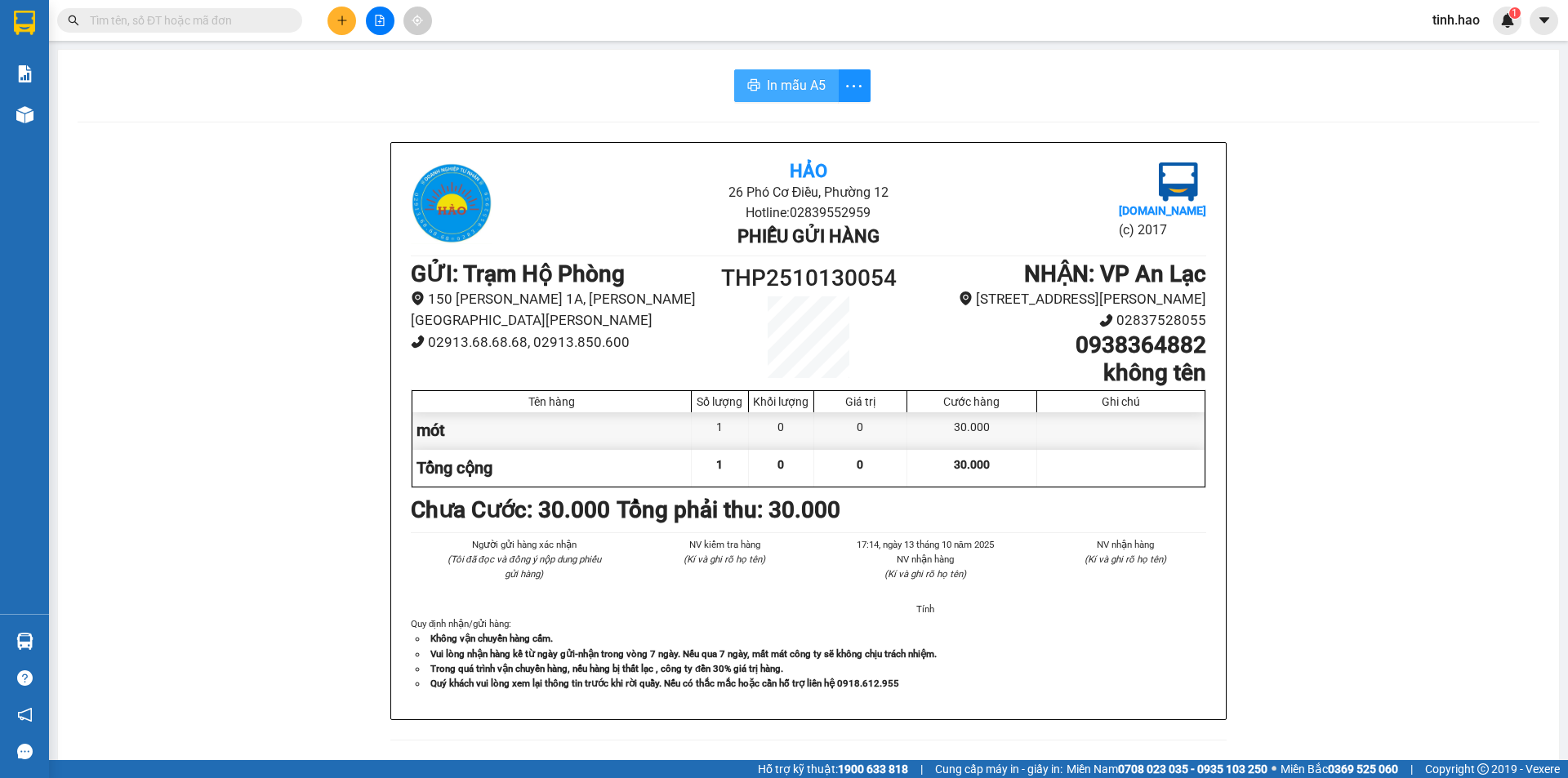
click at [796, 78] on span "In mẫu A5" at bounding box center [796, 85] width 58 height 20
click at [240, 24] on input "text" at bounding box center [186, 20] width 193 height 18
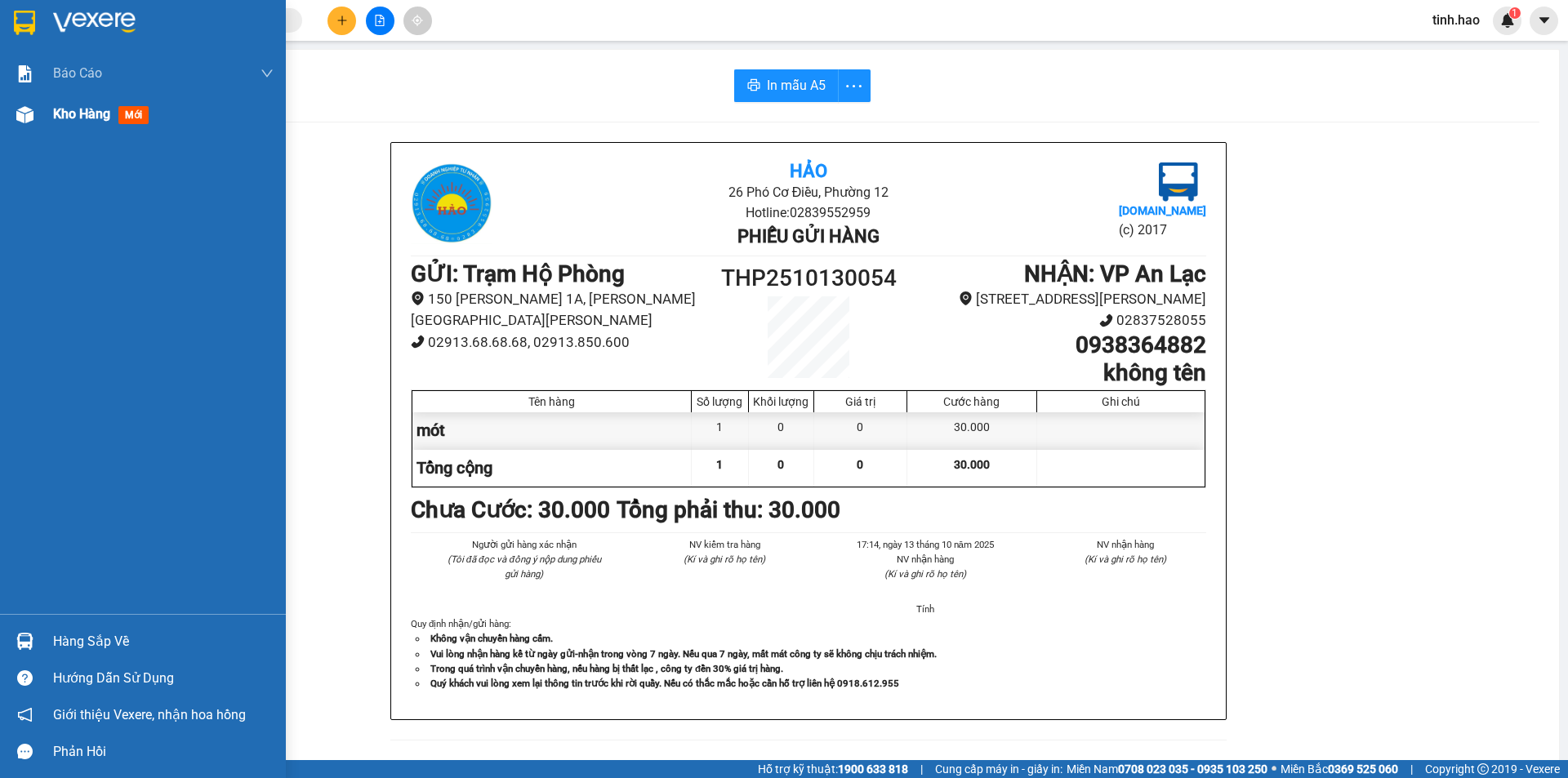
click at [138, 115] on span "mới" at bounding box center [133, 115] width 31 height 18
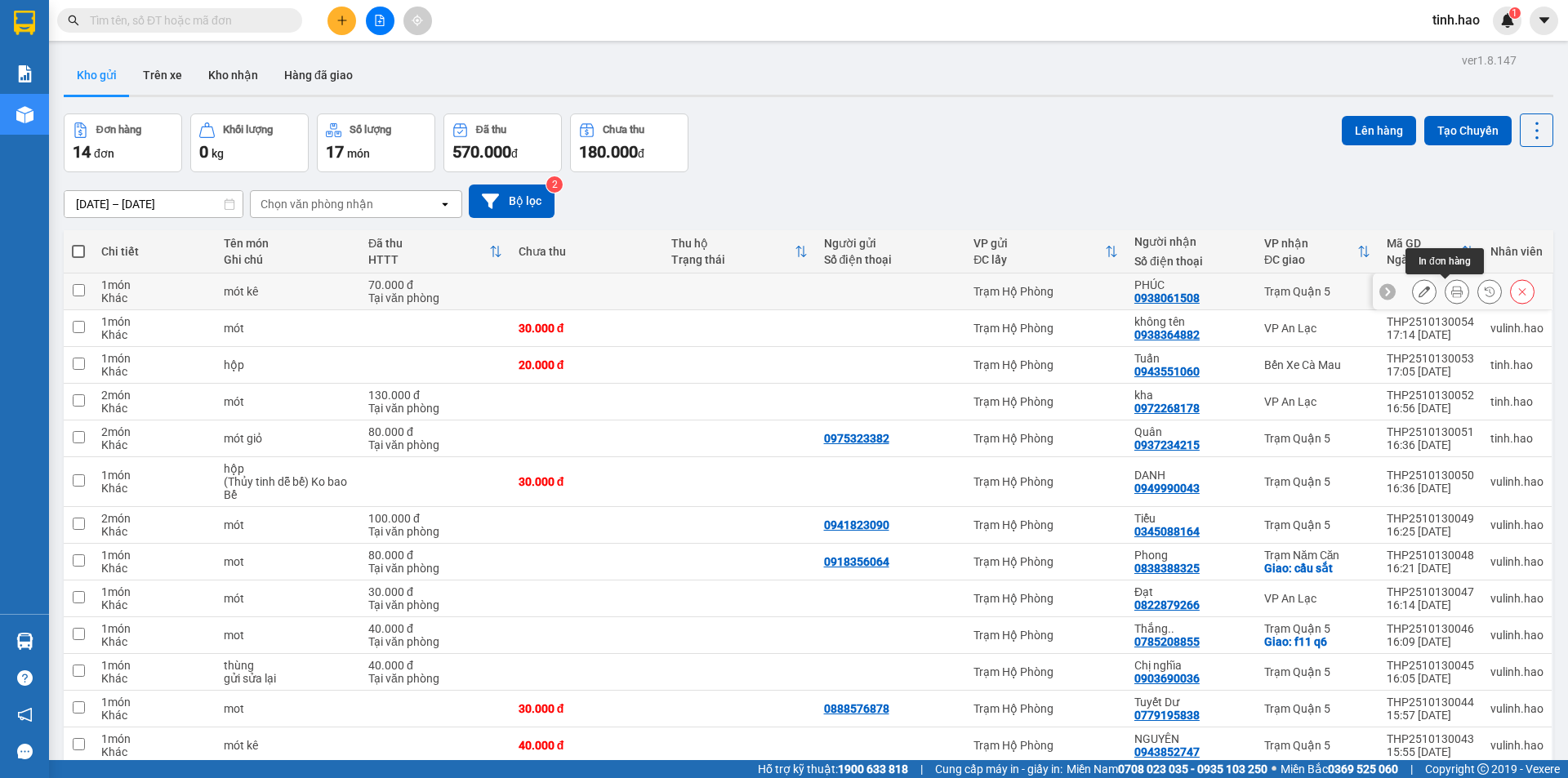
click at [1451, 286] on icon at bounding box center [1456, 291] width 11 height 11
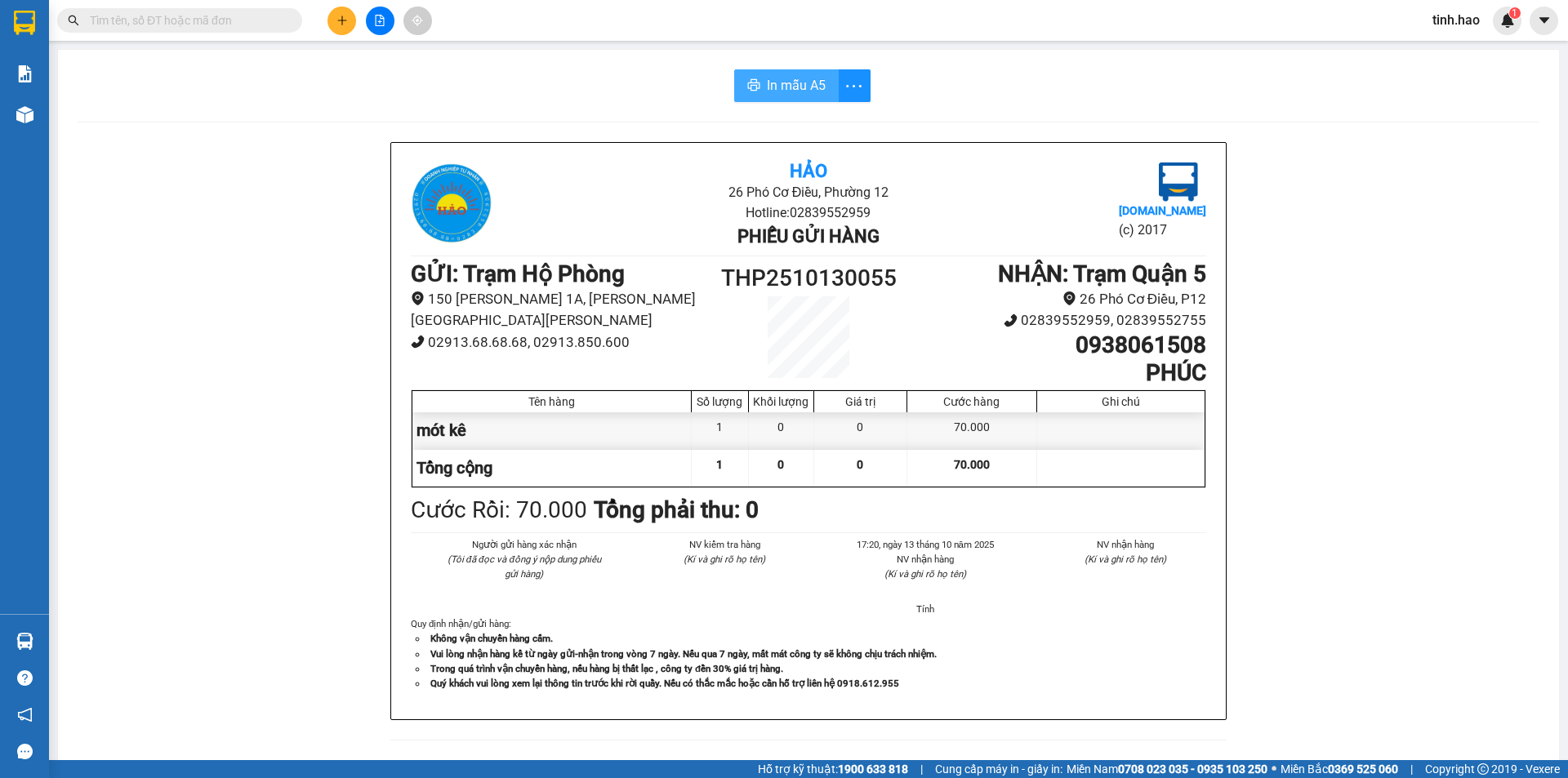
click at [799, 72] on button "In mẫu A5" at bounding box center [787, 85] width 105 height 32
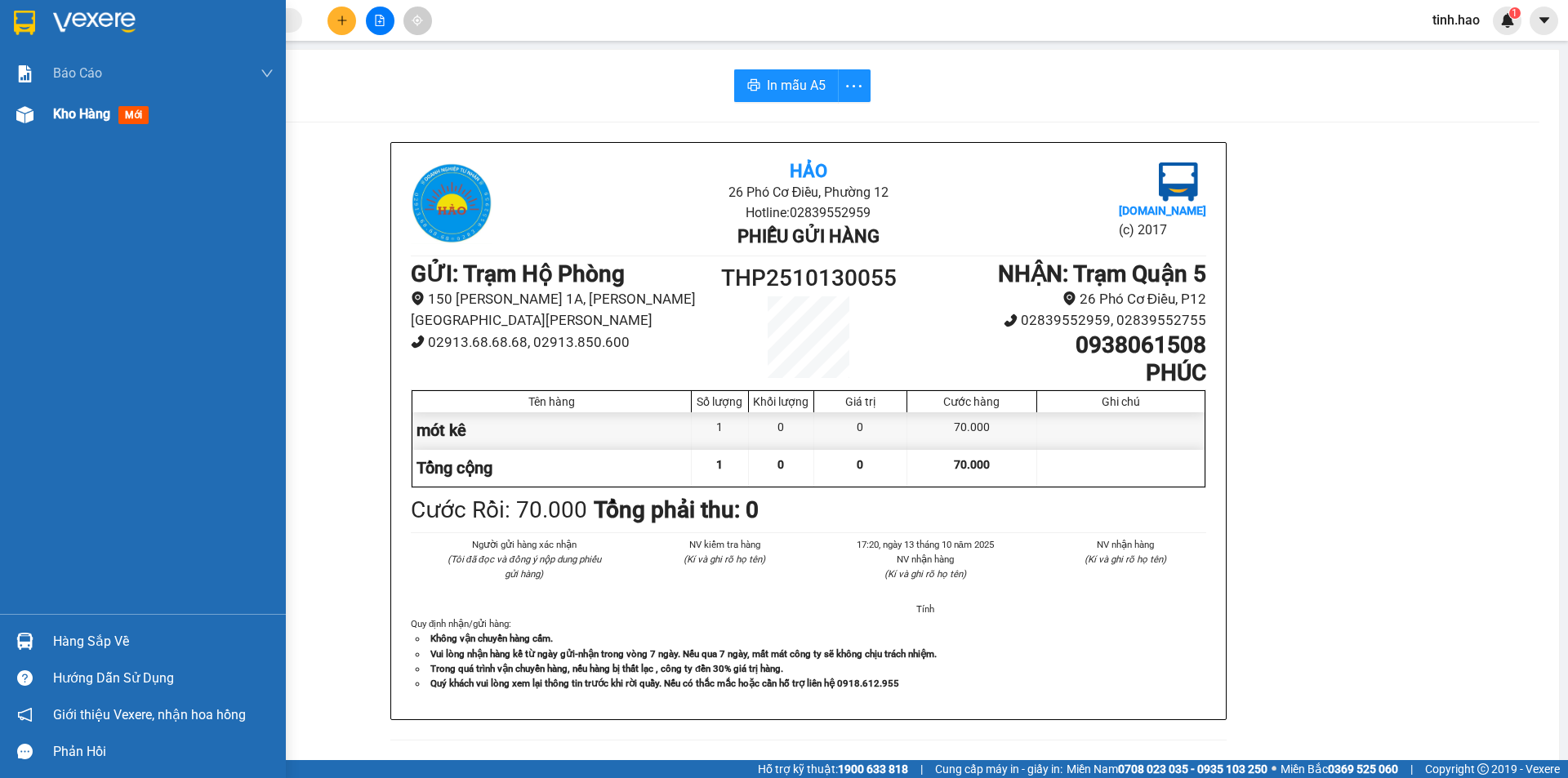
click at [139, 117] on span "mới" at bounding box center [133, 115] width 31 height 18
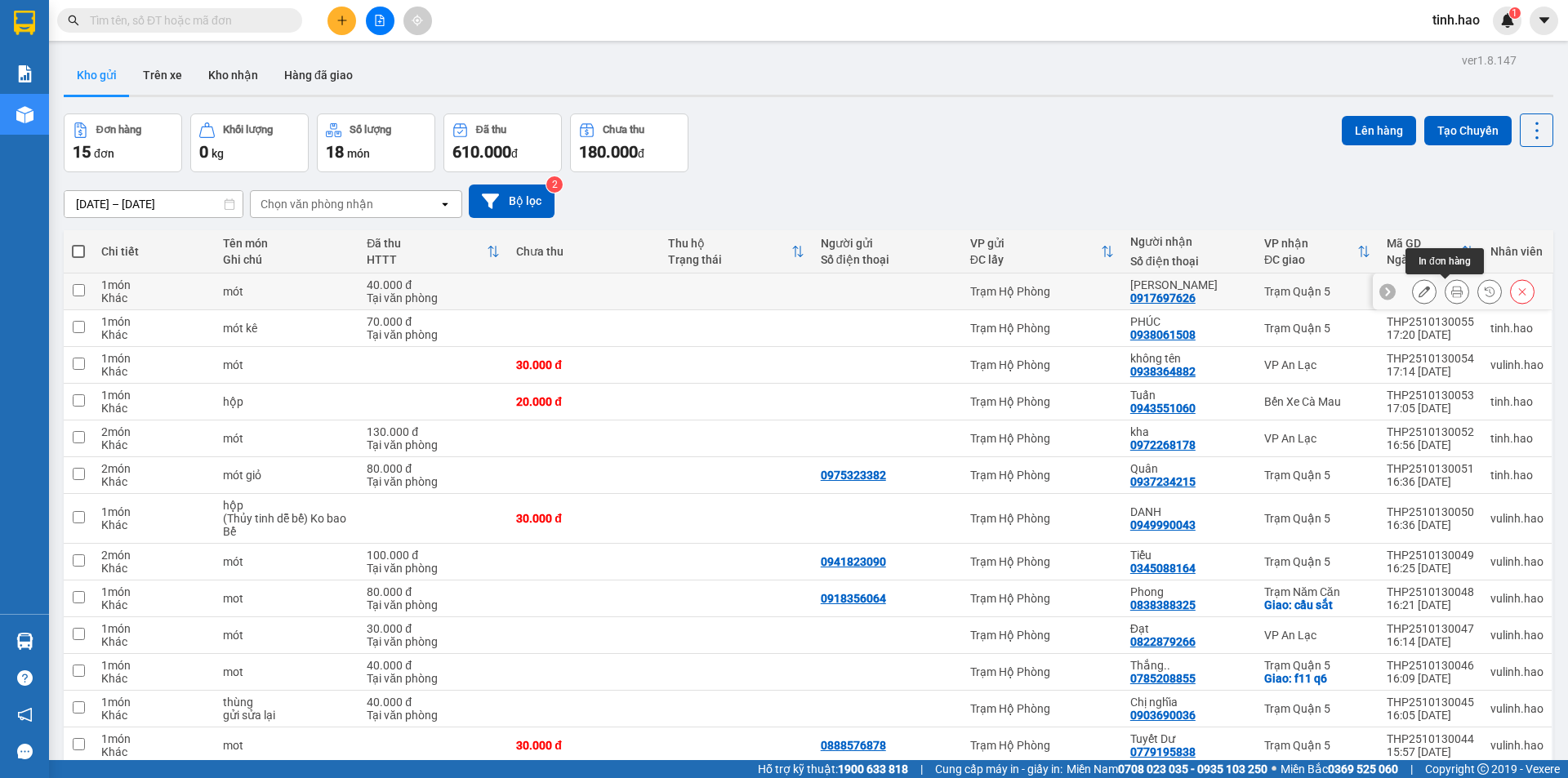
click at [1451, 293] on icon at bounding box center [1456, 291] width 11 height 11
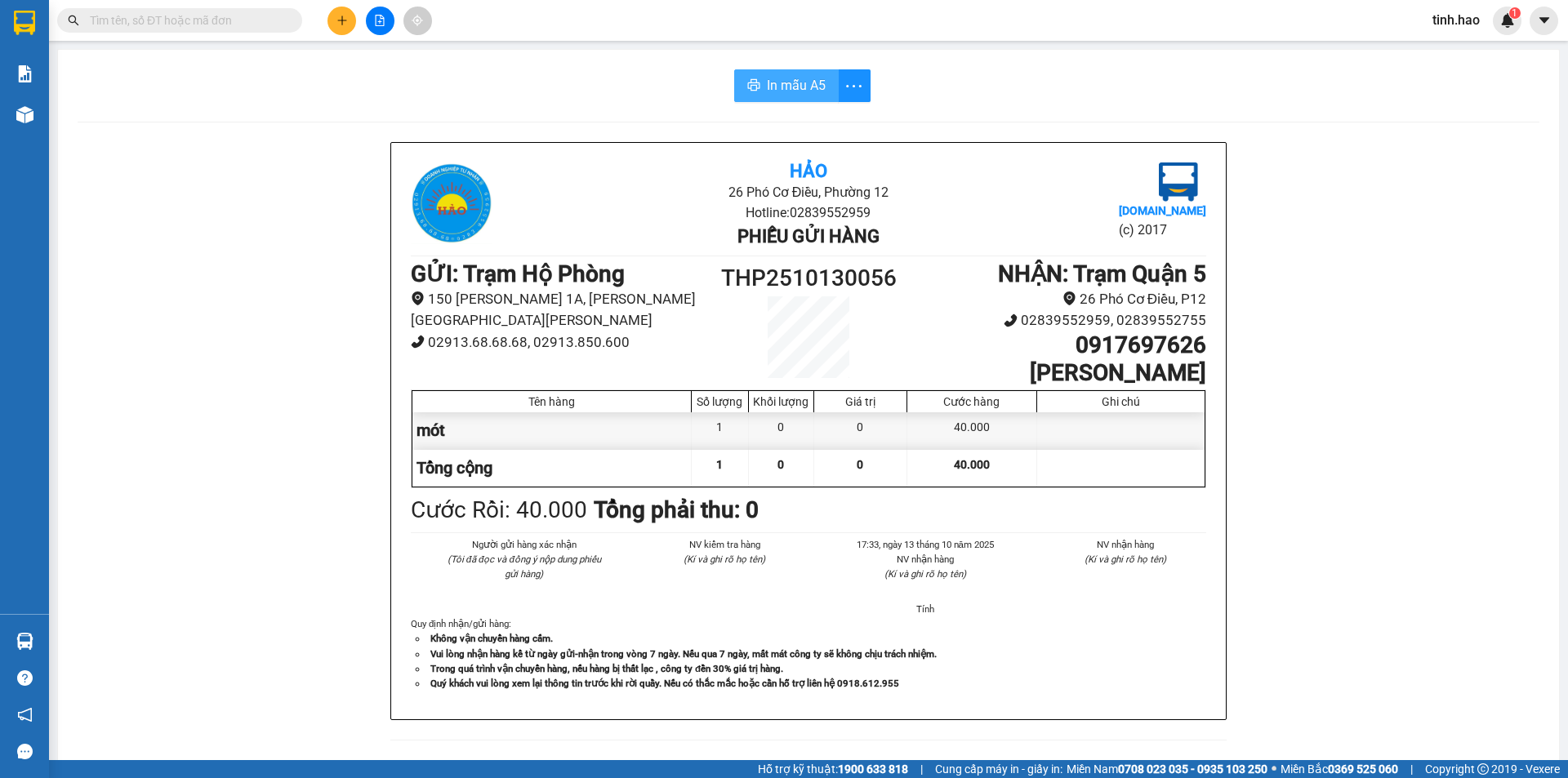
click at [795, 76] on span "In mẫu A5" at bounding box center [796, 85] width 58 height 20
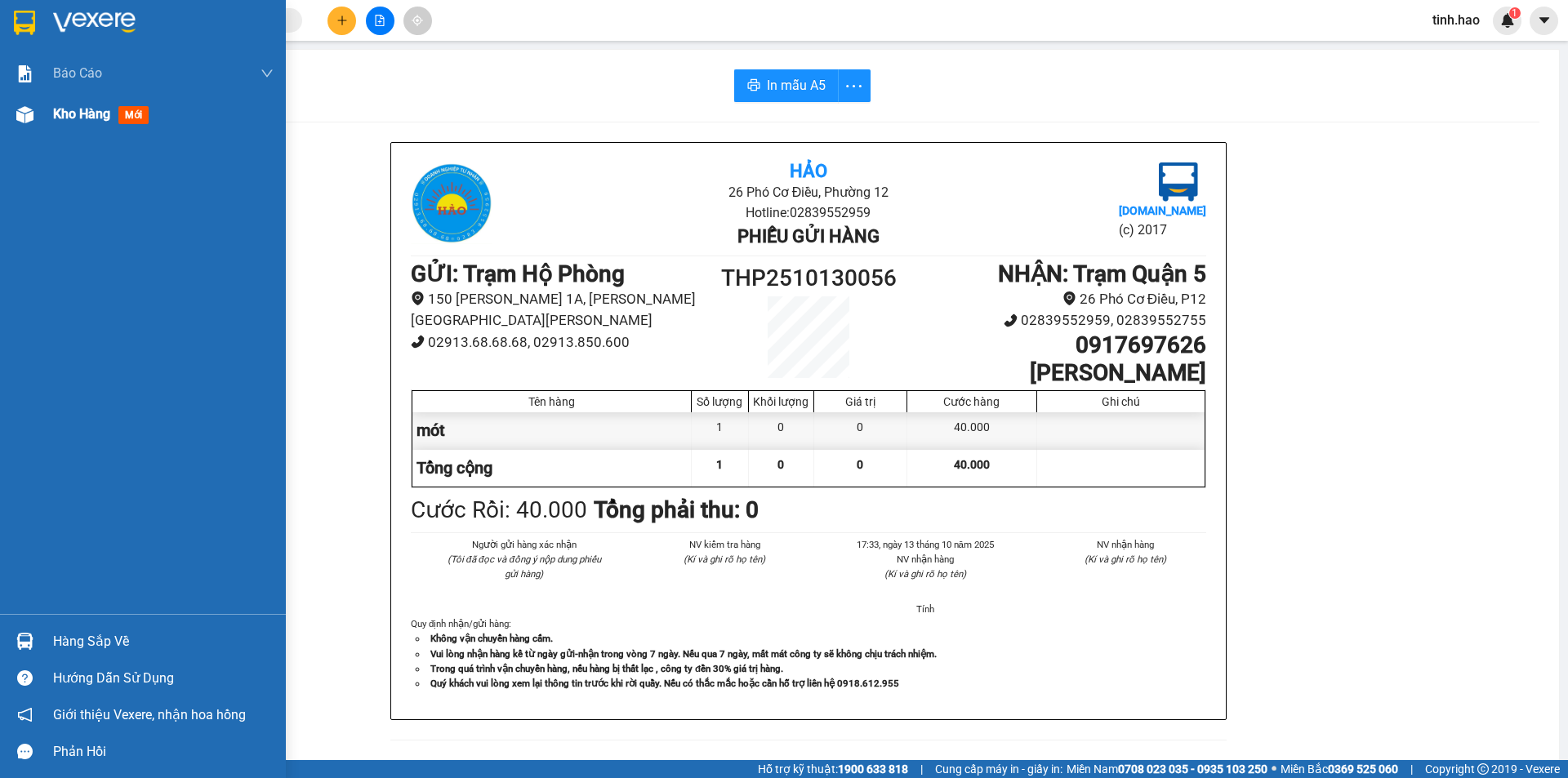
click at [127, 116] on span "mới" at bounding box center [133, 115] width 31 height 18
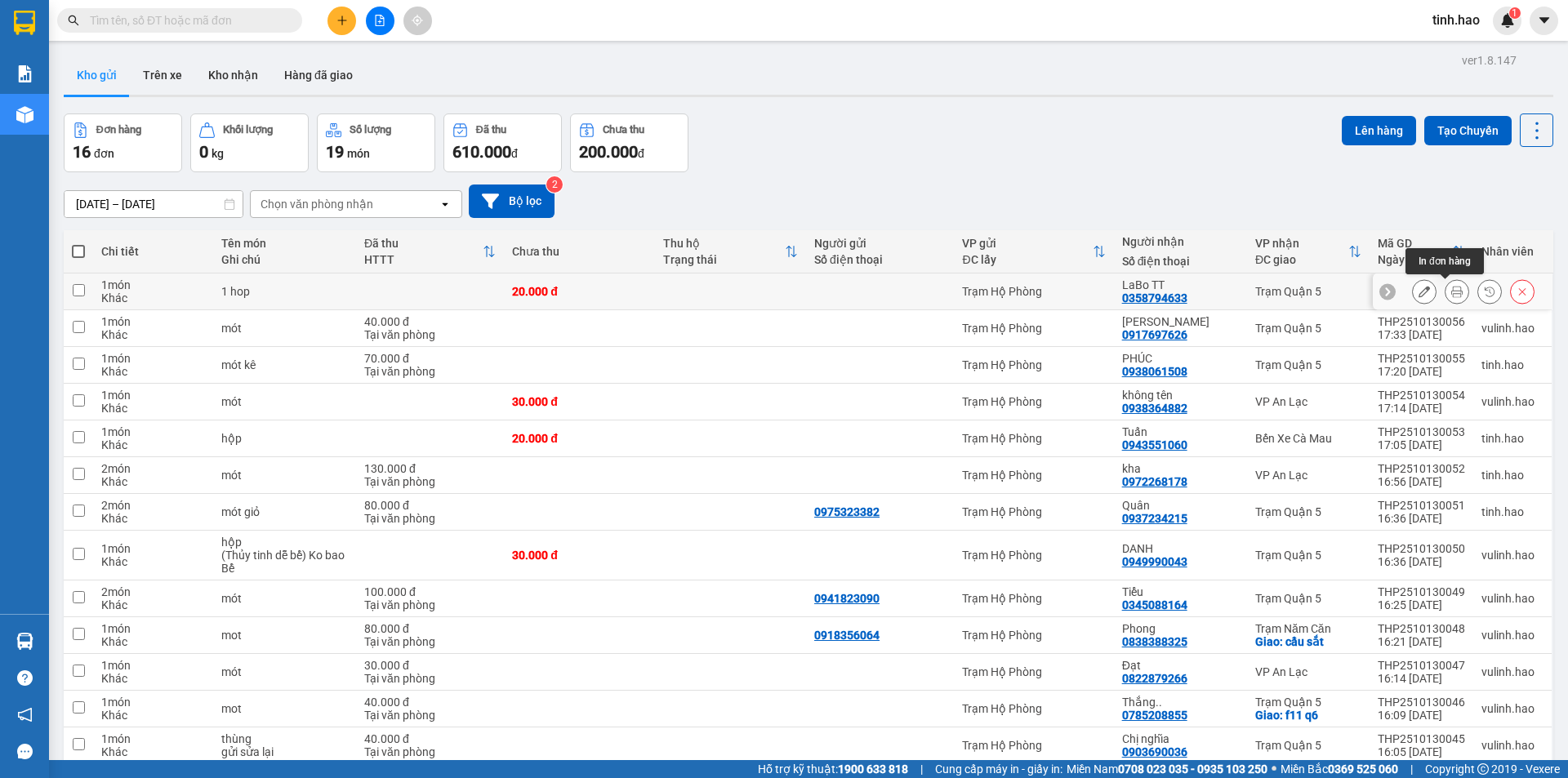
click at [1450, 296] on button at bounding box center [1457, 292] width 23 height 29
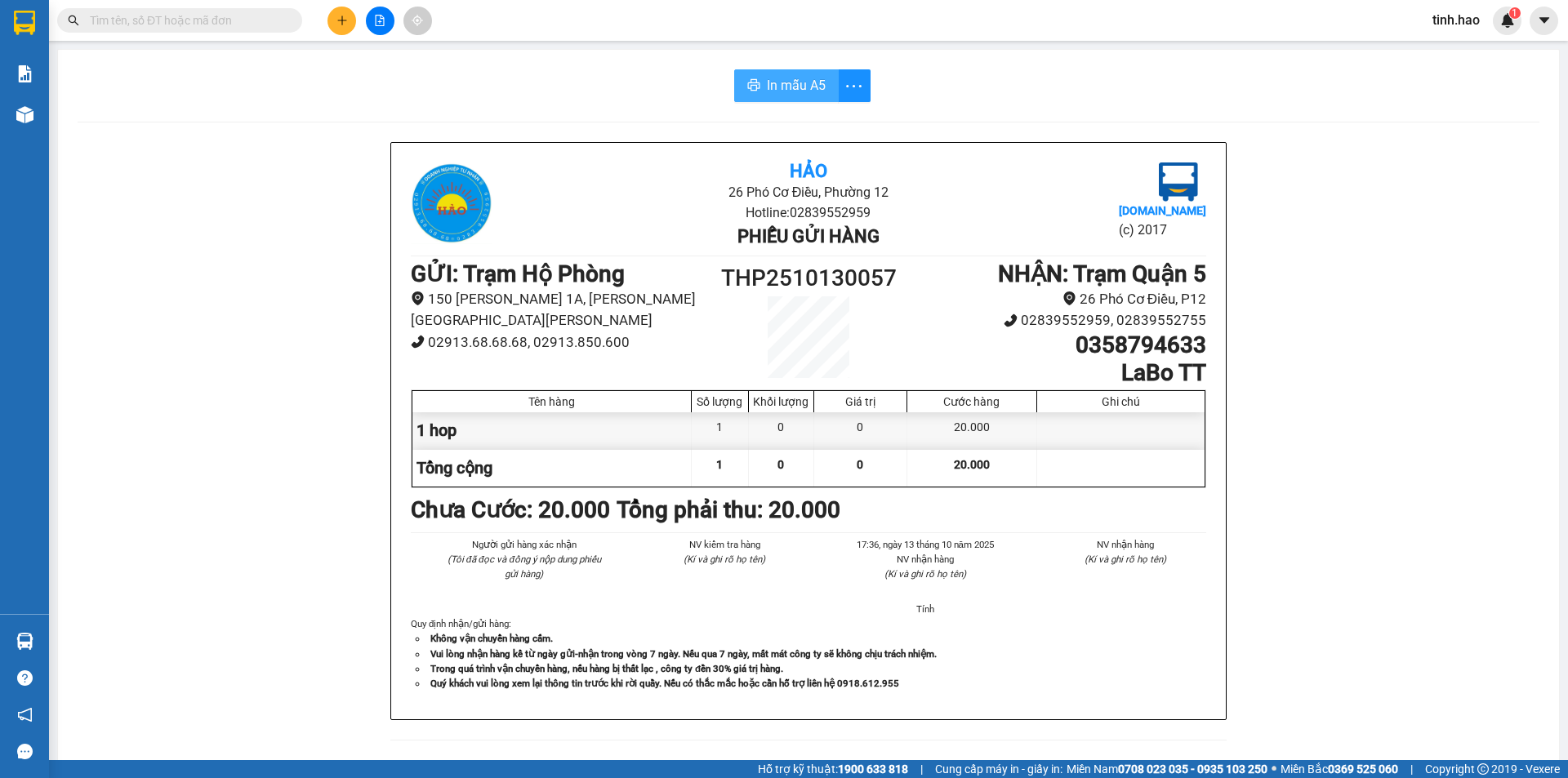
click at [794, 72] on button "In mẫu A5" at bounding box center [787, 85] width 105 height 32
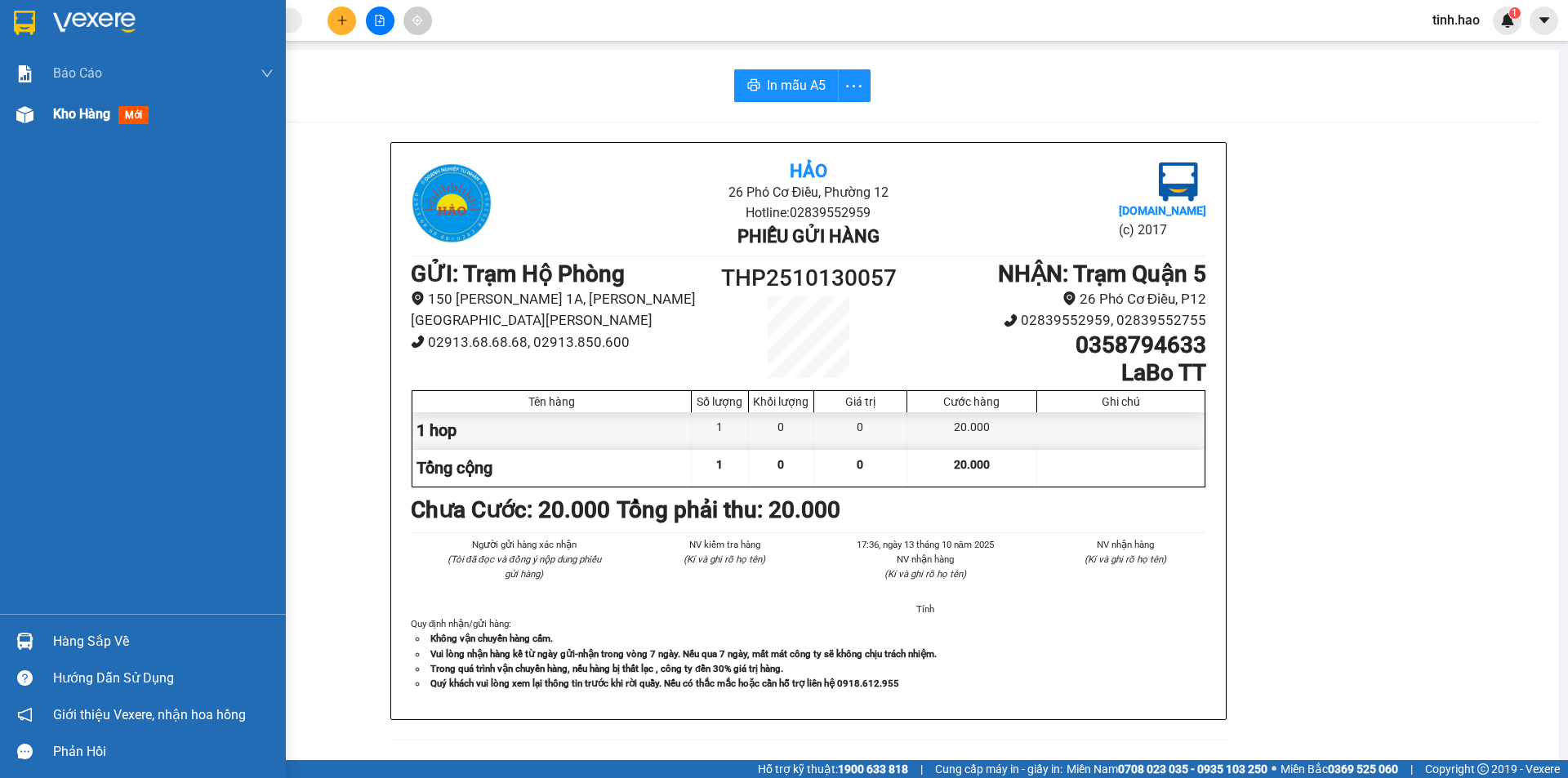
click at [120, 120] on div "Kho hàng mới" at bounding box center [104, 113] width 102 height 20
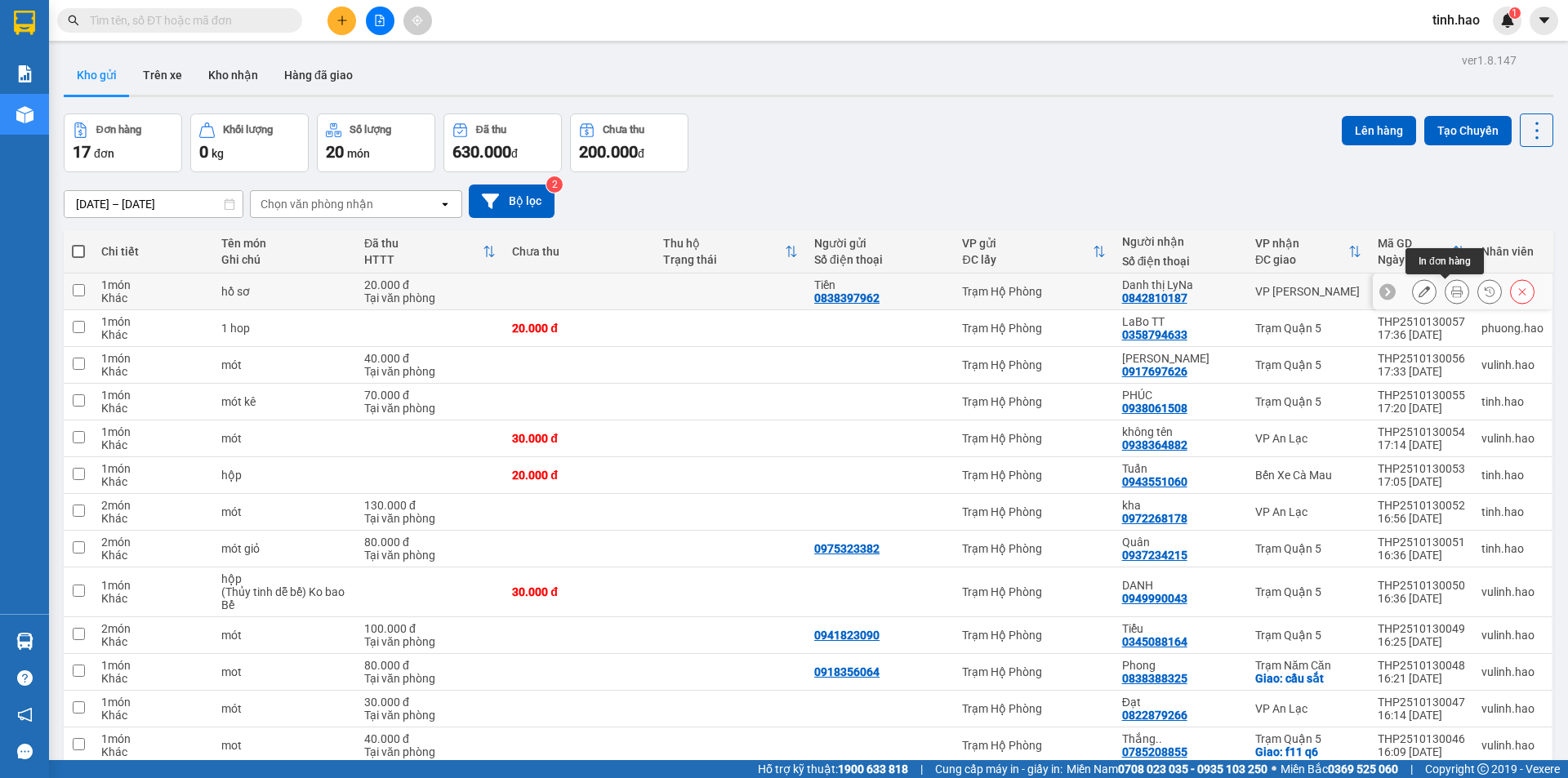
click at [1451, 293] on icon at bounding box center [1456, 291] width 11 height 11
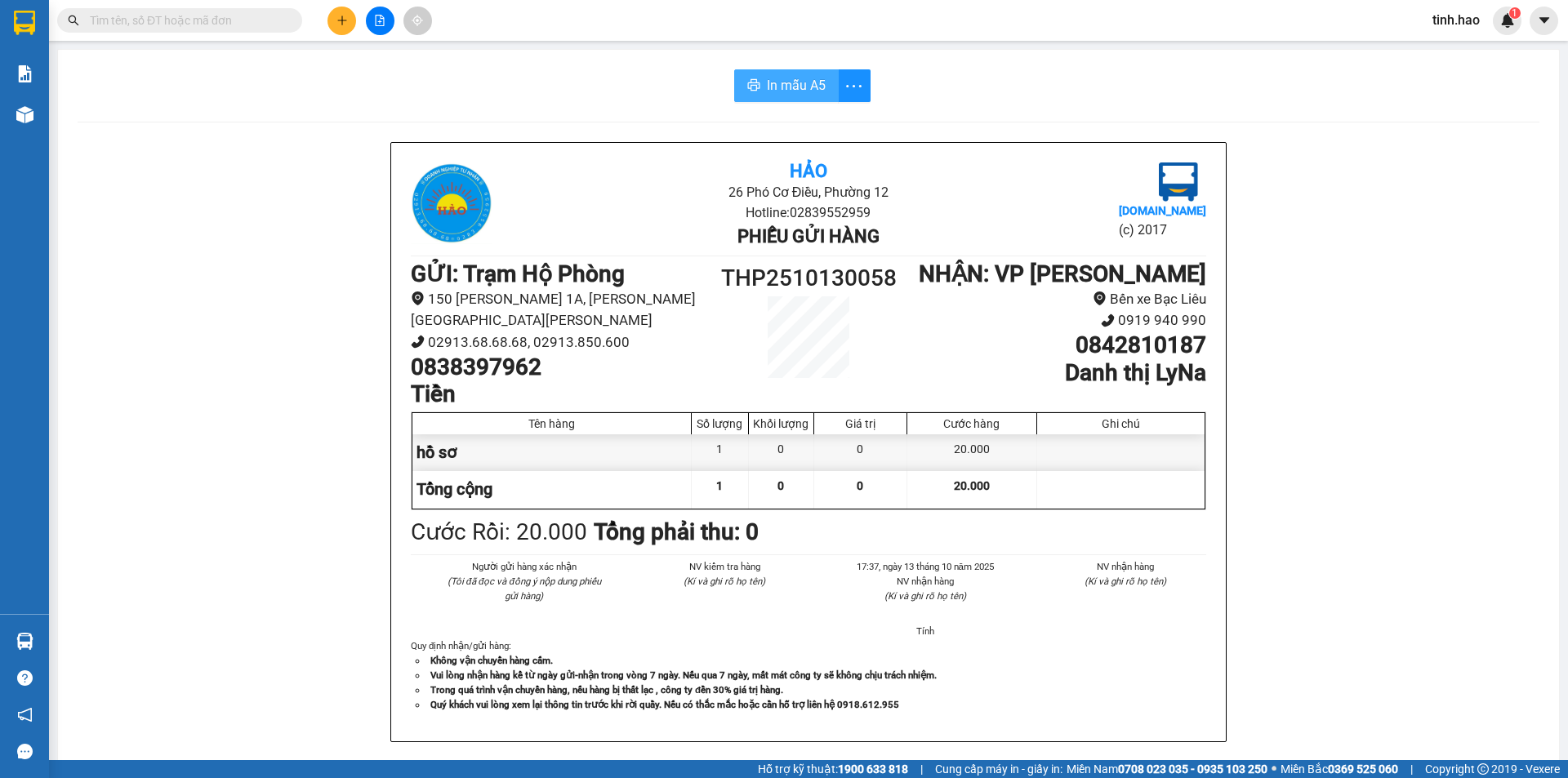
click at [808, 78] on span "In mẫu A5" at bounding box center [796, 85] width 58 height 20
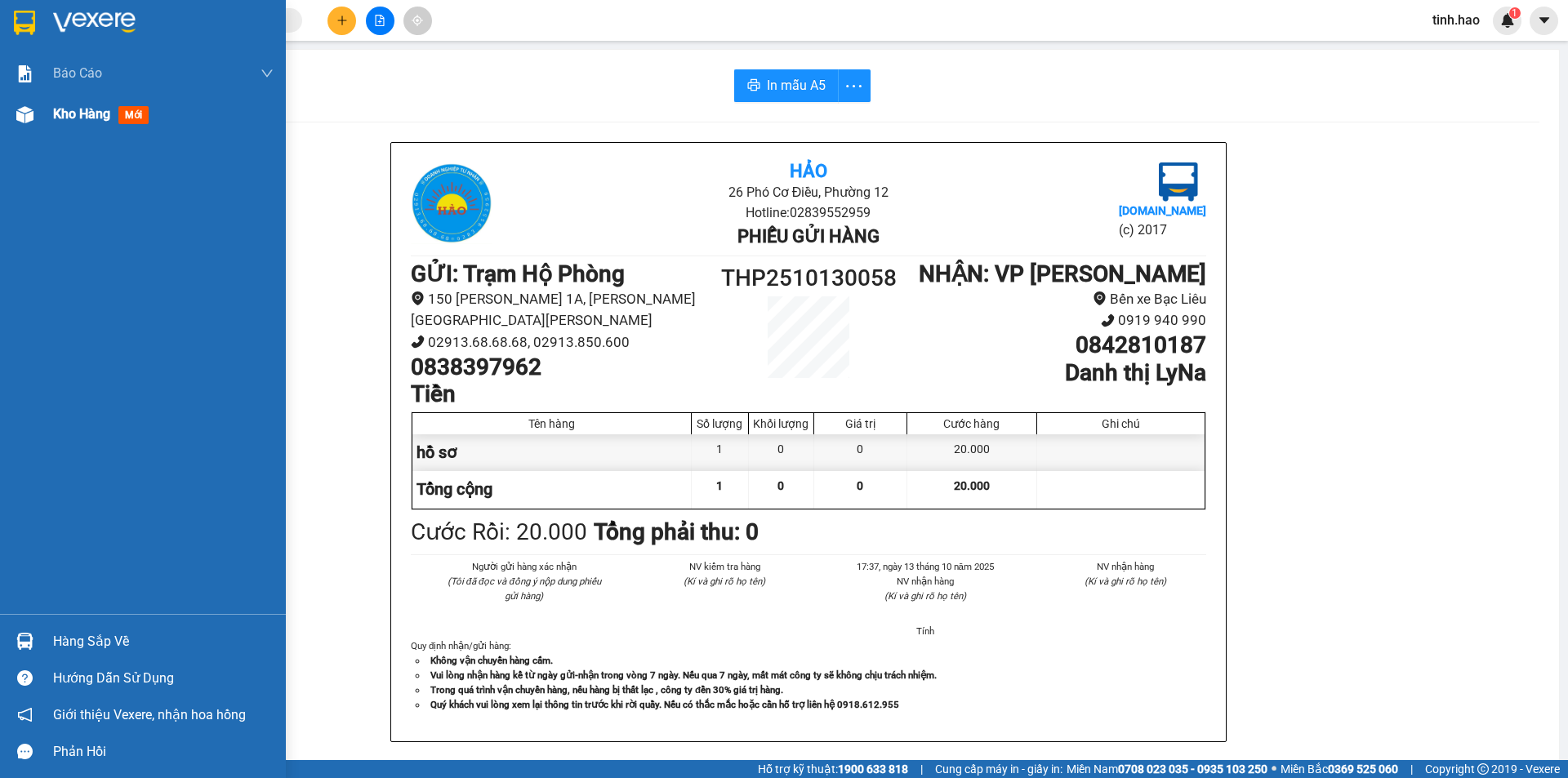
click at [59, 111] on span "Kho hàng" at bounding box center [82, 114] width 58 height 16
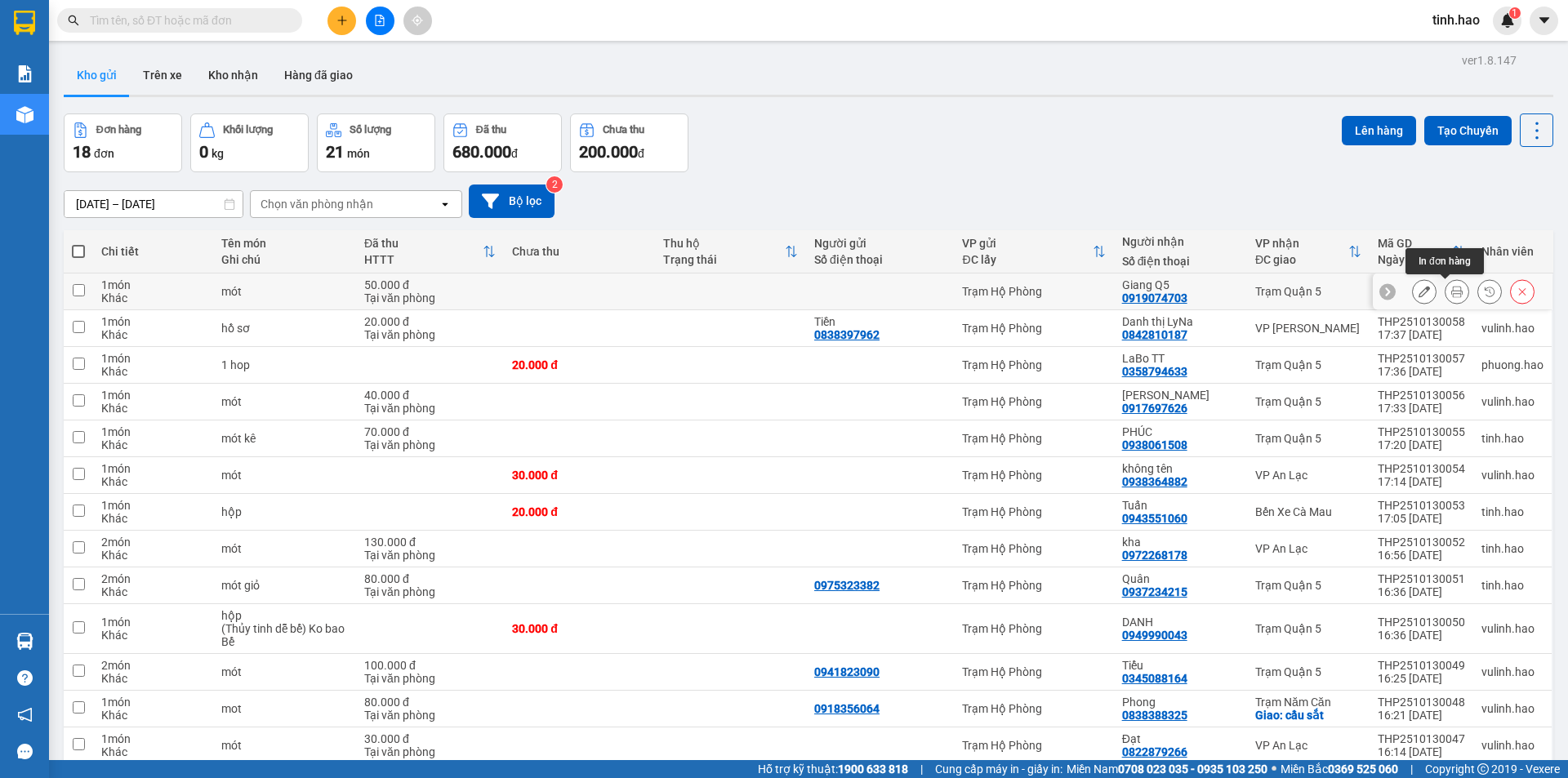
click at [1446, 284] on button at bounding box center [1457, 292] width 23 height 29
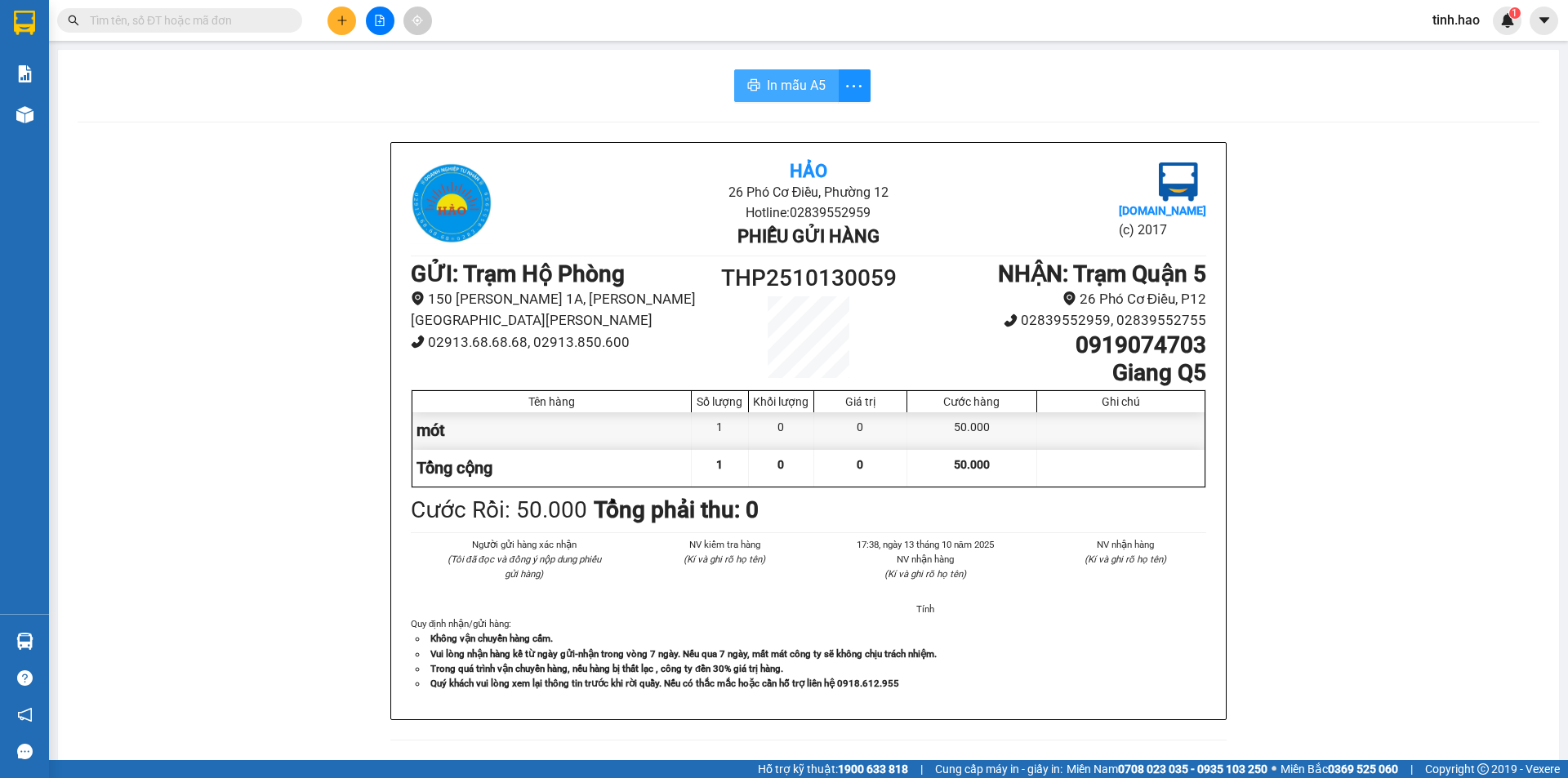
click at [748, 81] on icon "printer" at bounding box center [754, 85] width 12 height 11
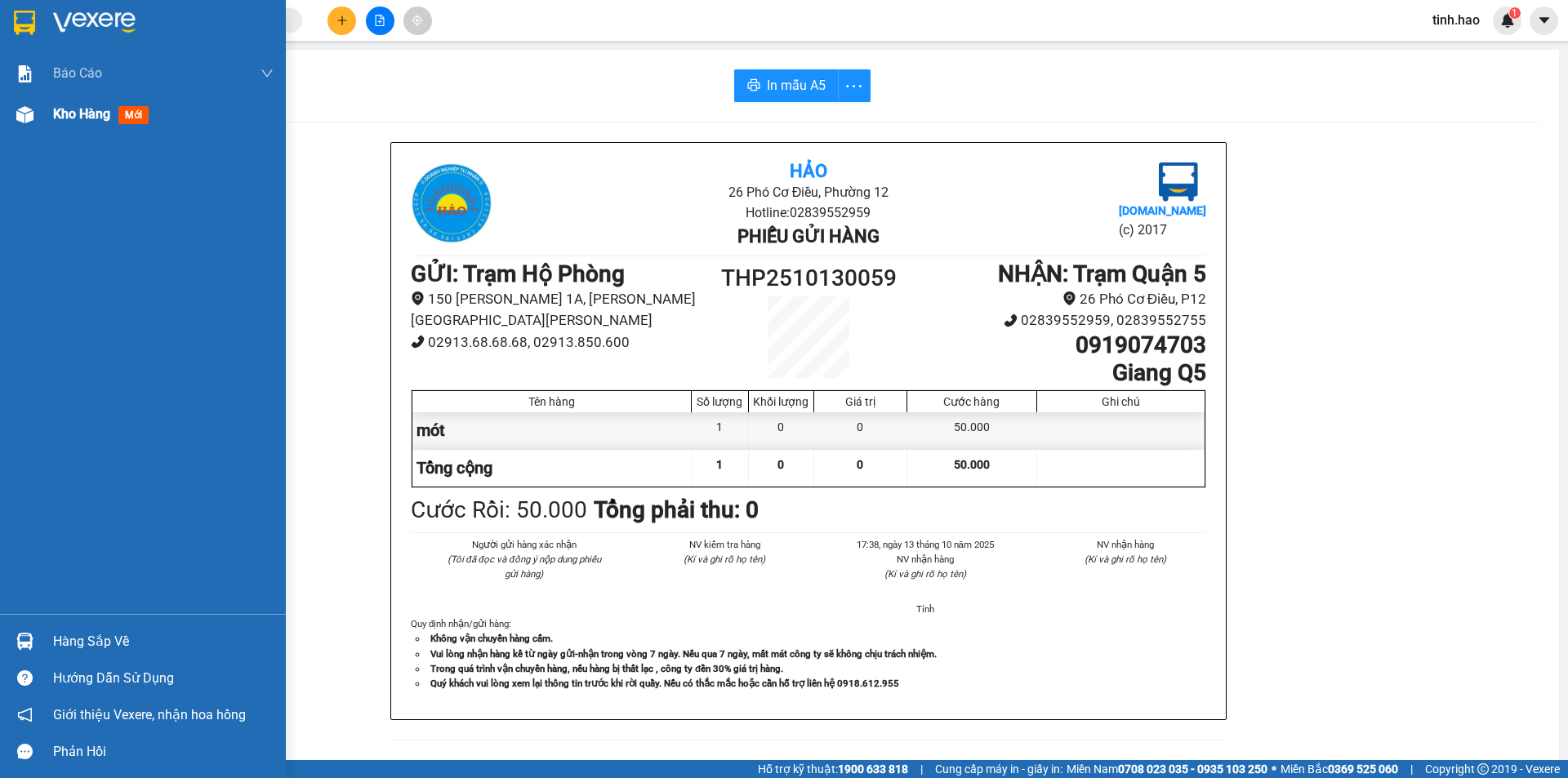
click at [69, 133] on div "Kho hàng mới" at bounding box center [163, 114] width 221 height 41
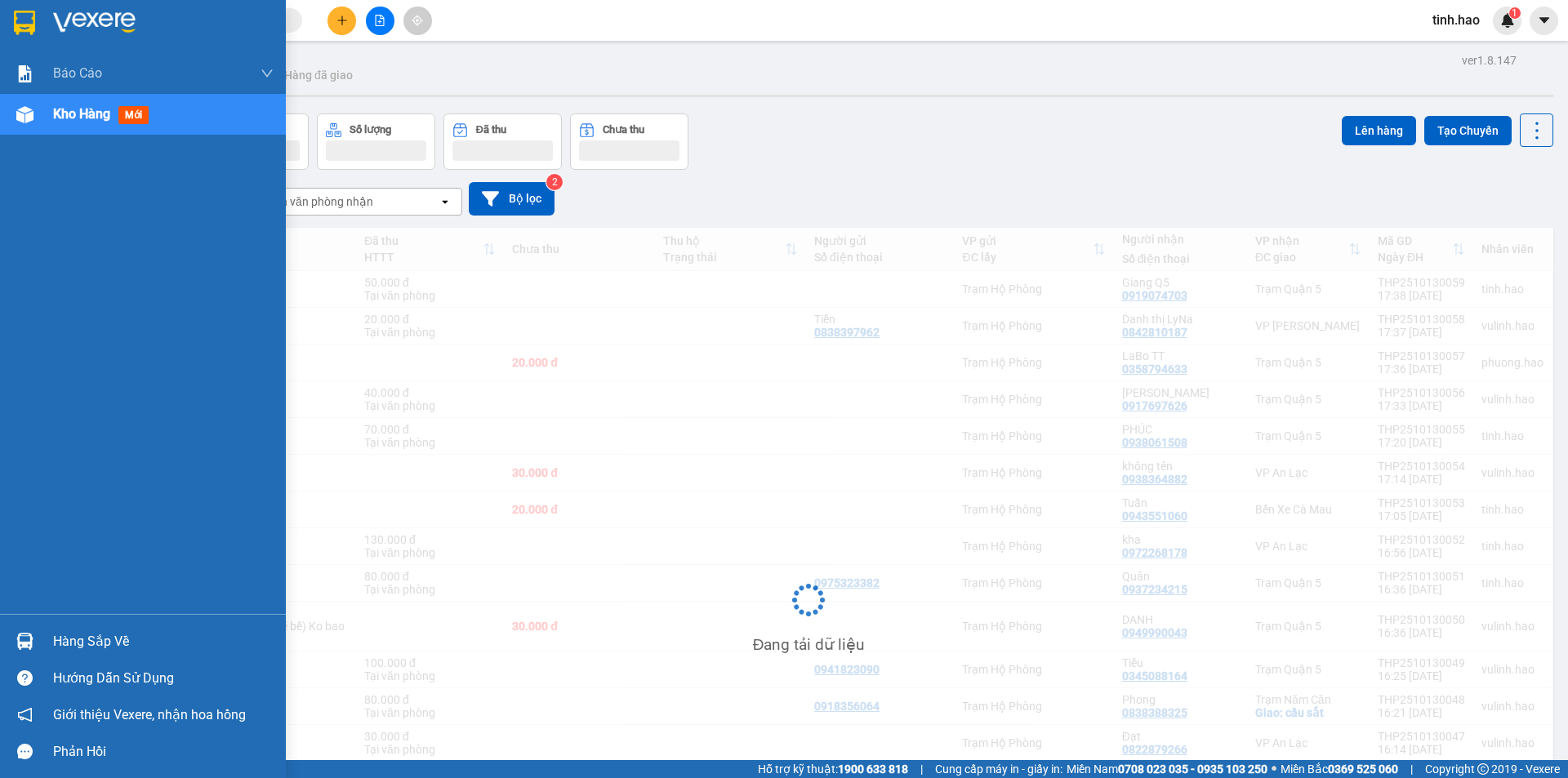
click at [104, 114] on span "Kho hàng" at bounding box center [82, 114] width 58 height 16
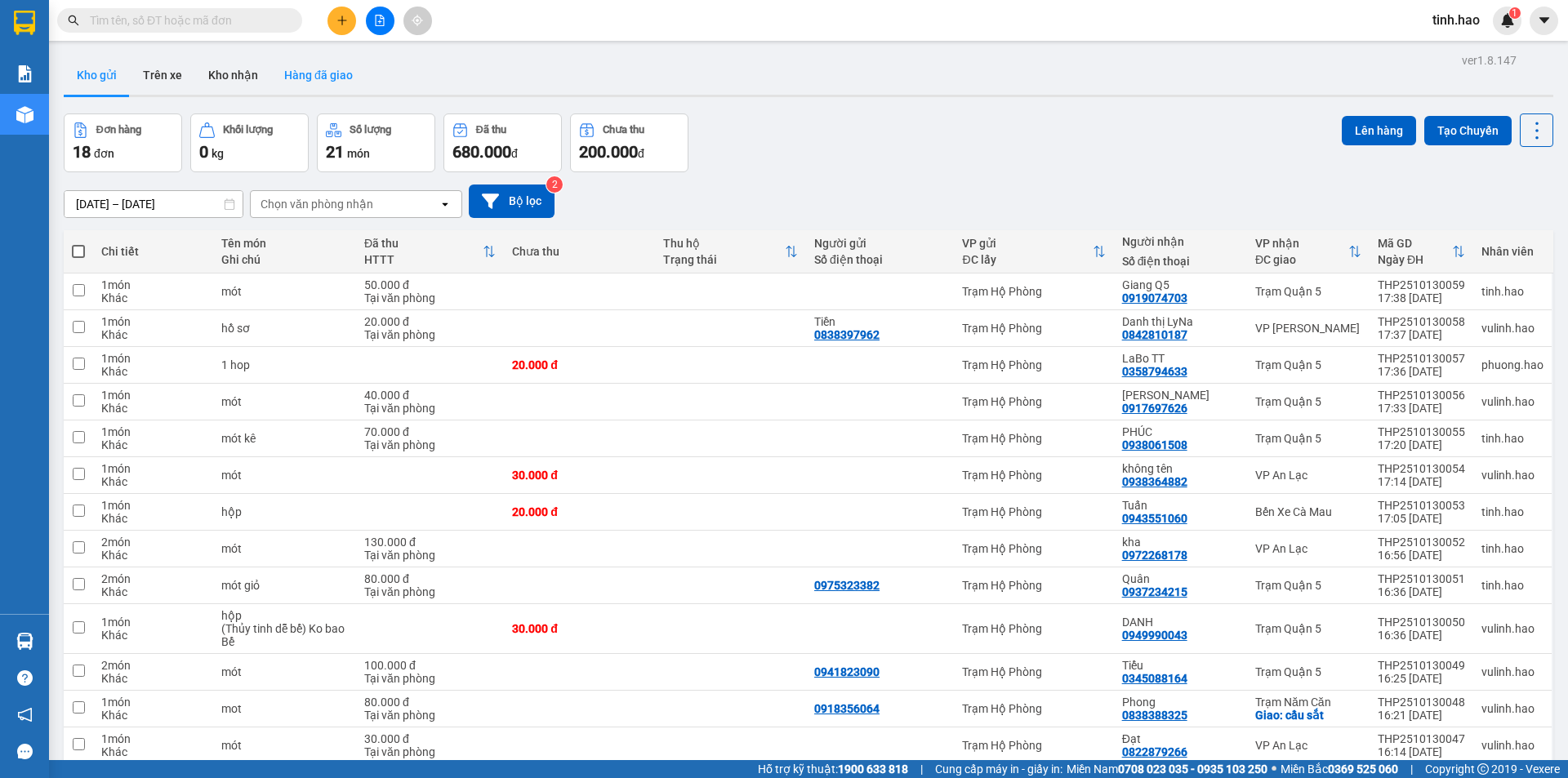
click at [313, 77] on button "Hàng đã giao" at bounding box center [318, 75] width 95 height 39
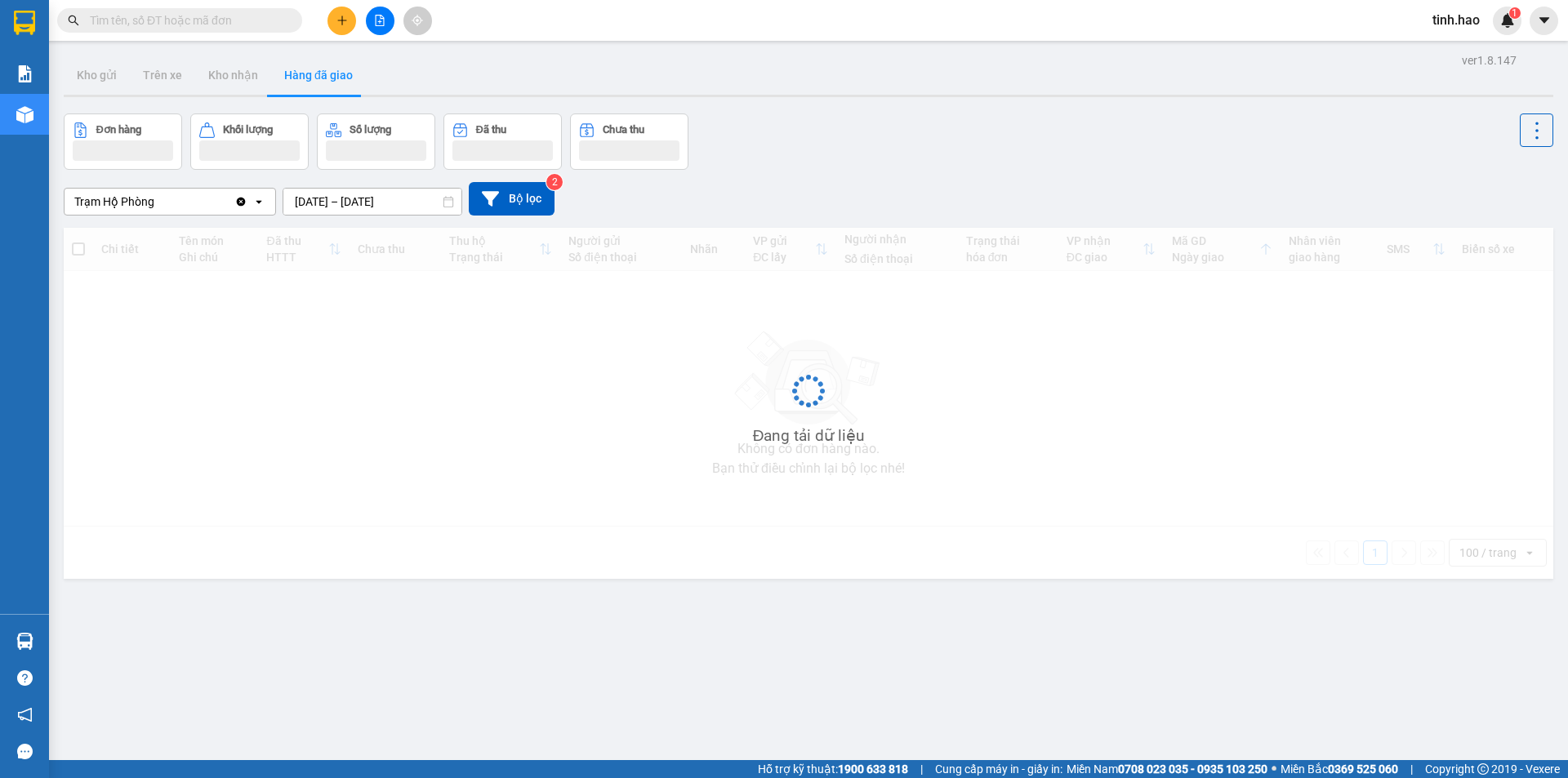
click at [1165, 152] on div "Đơn hàng Khối lượng Số lượng Đã thu Chưa thu" at bounding box center [808, 141] width 1490 height 57
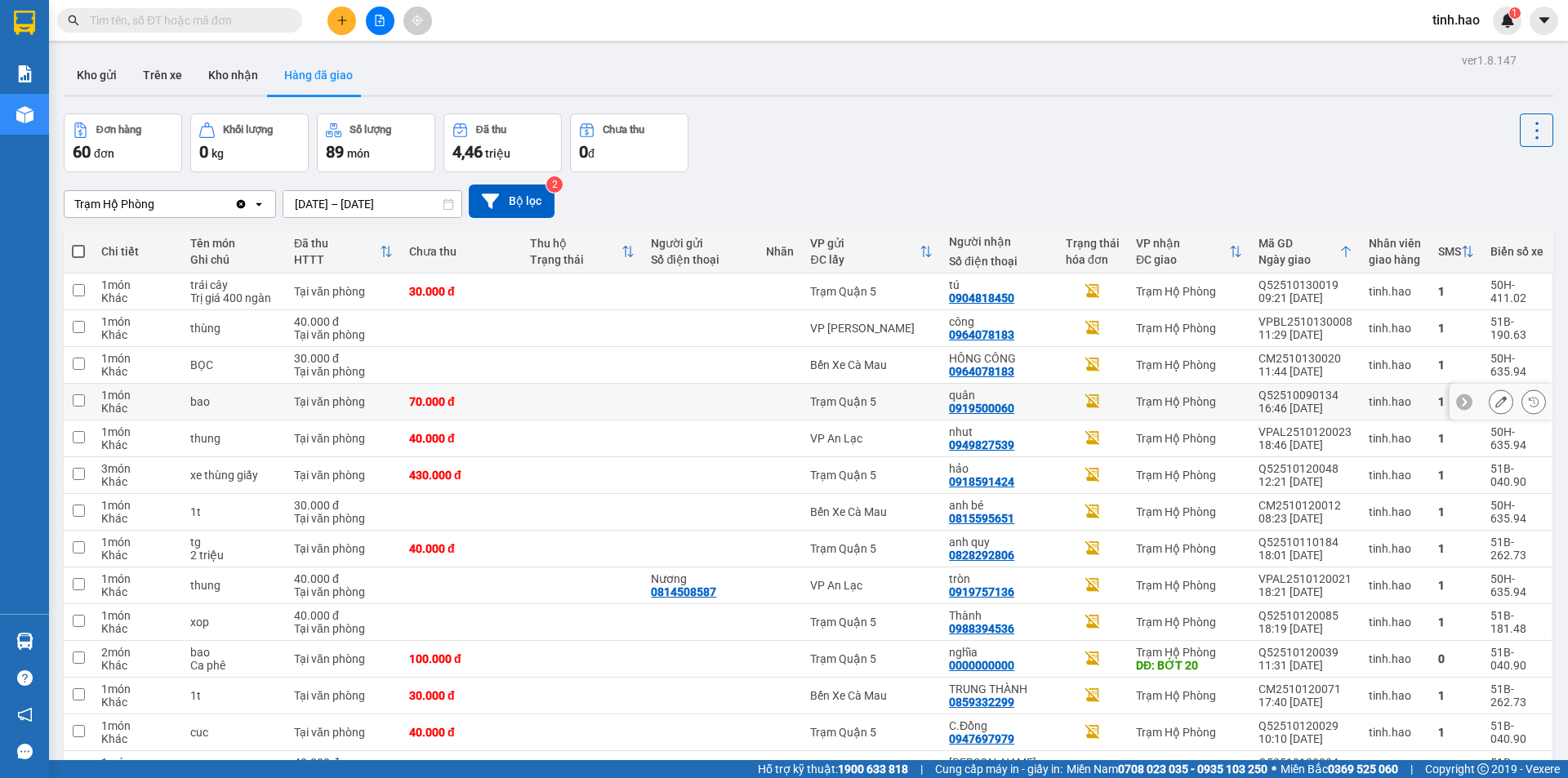
click at [522, 401] on td "70.000 đ" at bounding box center [461, 402] width 121 height 37
checkbox input "true"
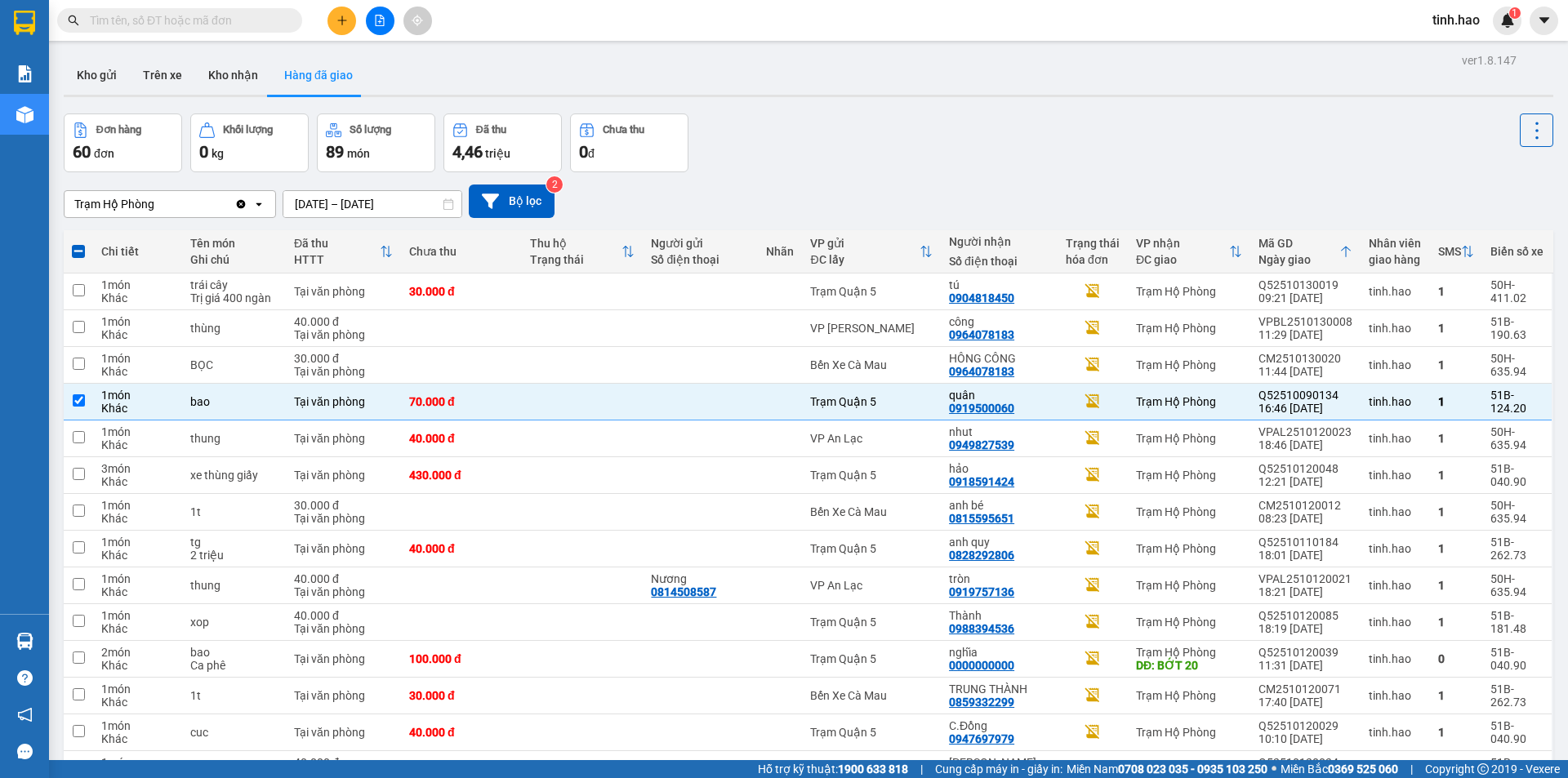
drag, startPoint x: 111, startPoint y: 30, endPoint x: 119, endPoint y: 28, distance: 8.2
click at [112, 30] on span at bounding box center [180, 20] width 245 height 24
click at [137, 16] on input "text" at bounding box center [186, 20] width 193 height 18
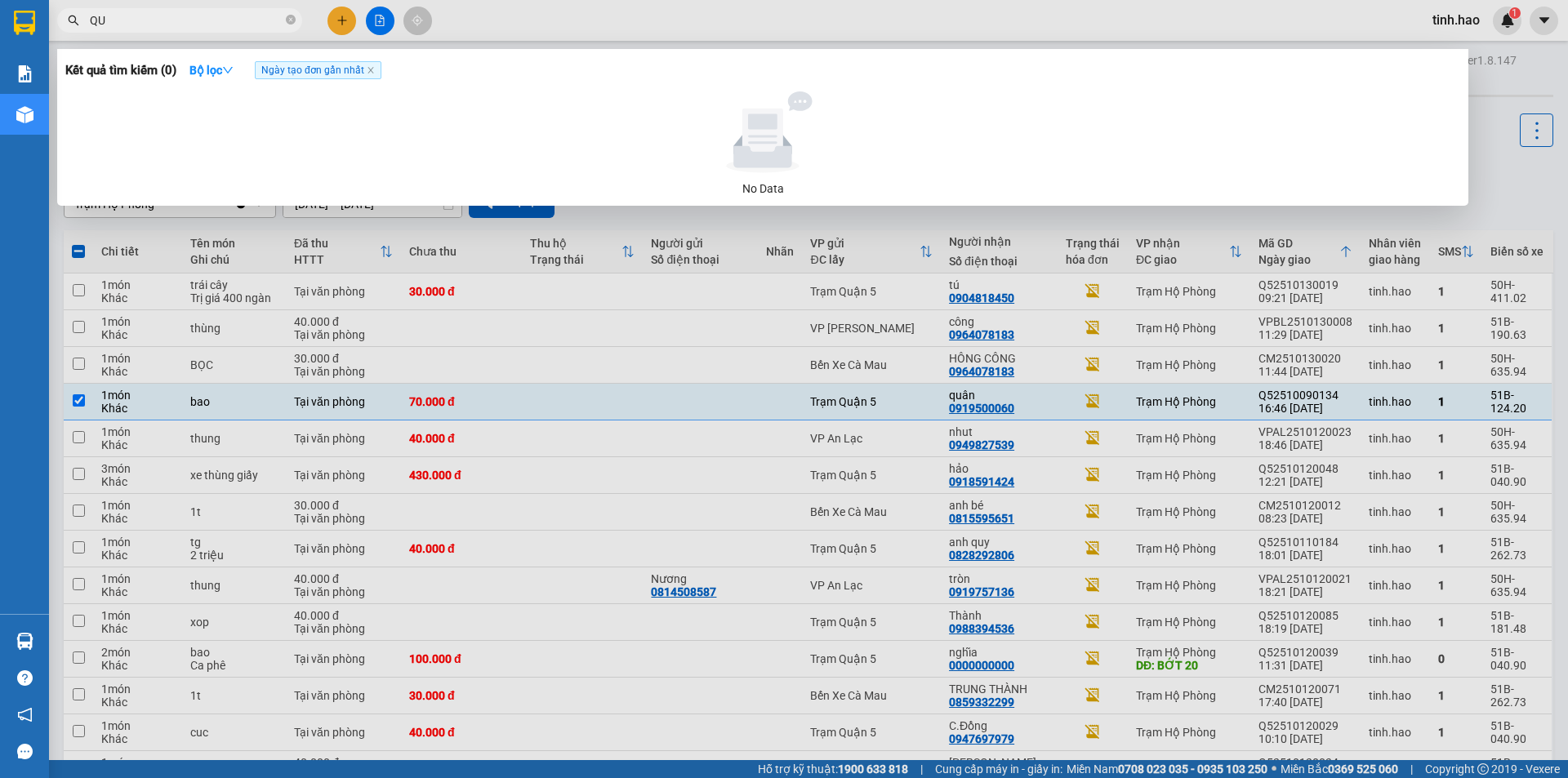
type input "QUY"
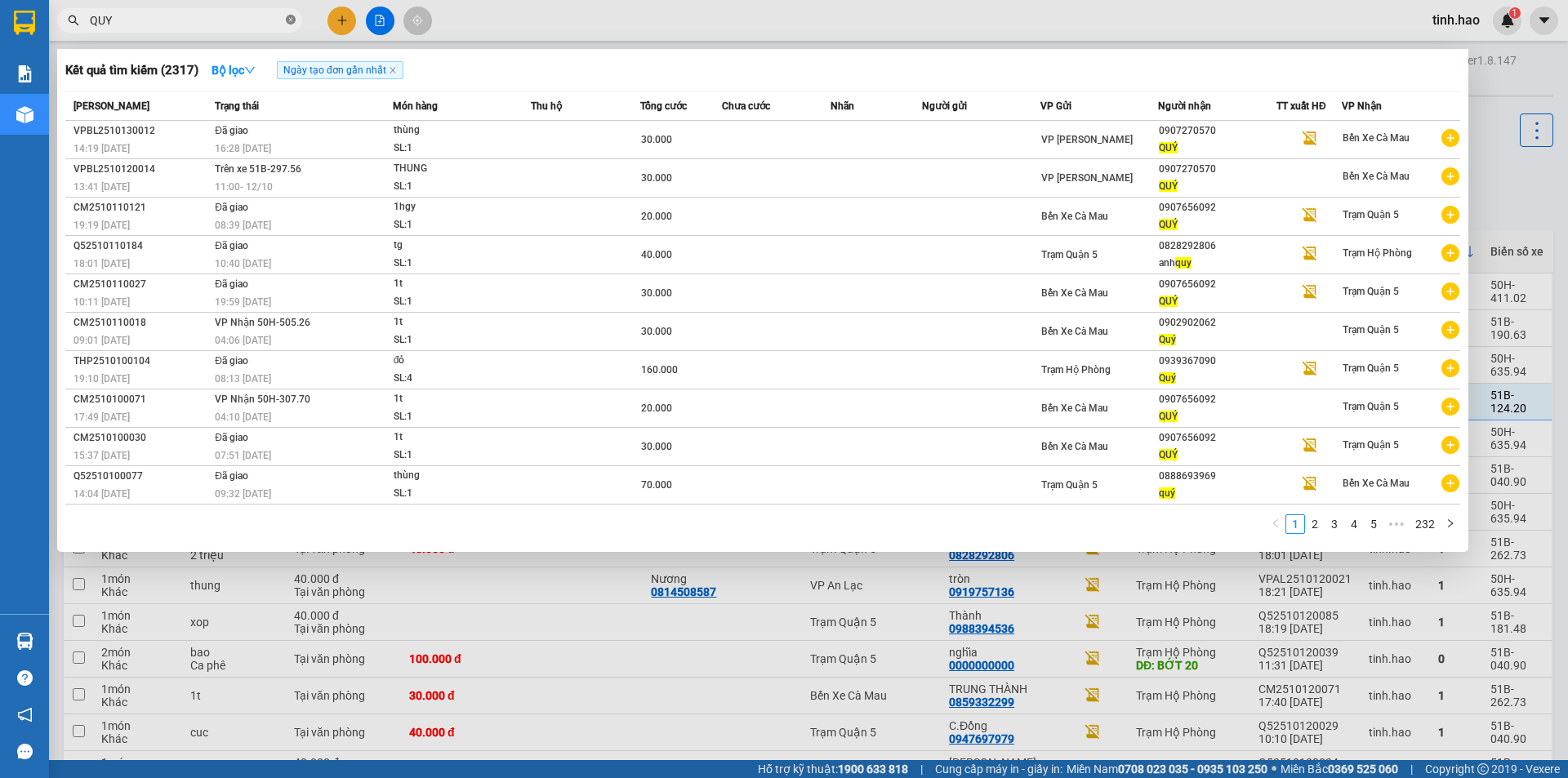
click at [291, 20] on icon "close-circle" at bounding box center [290, 19] width 10 height 10
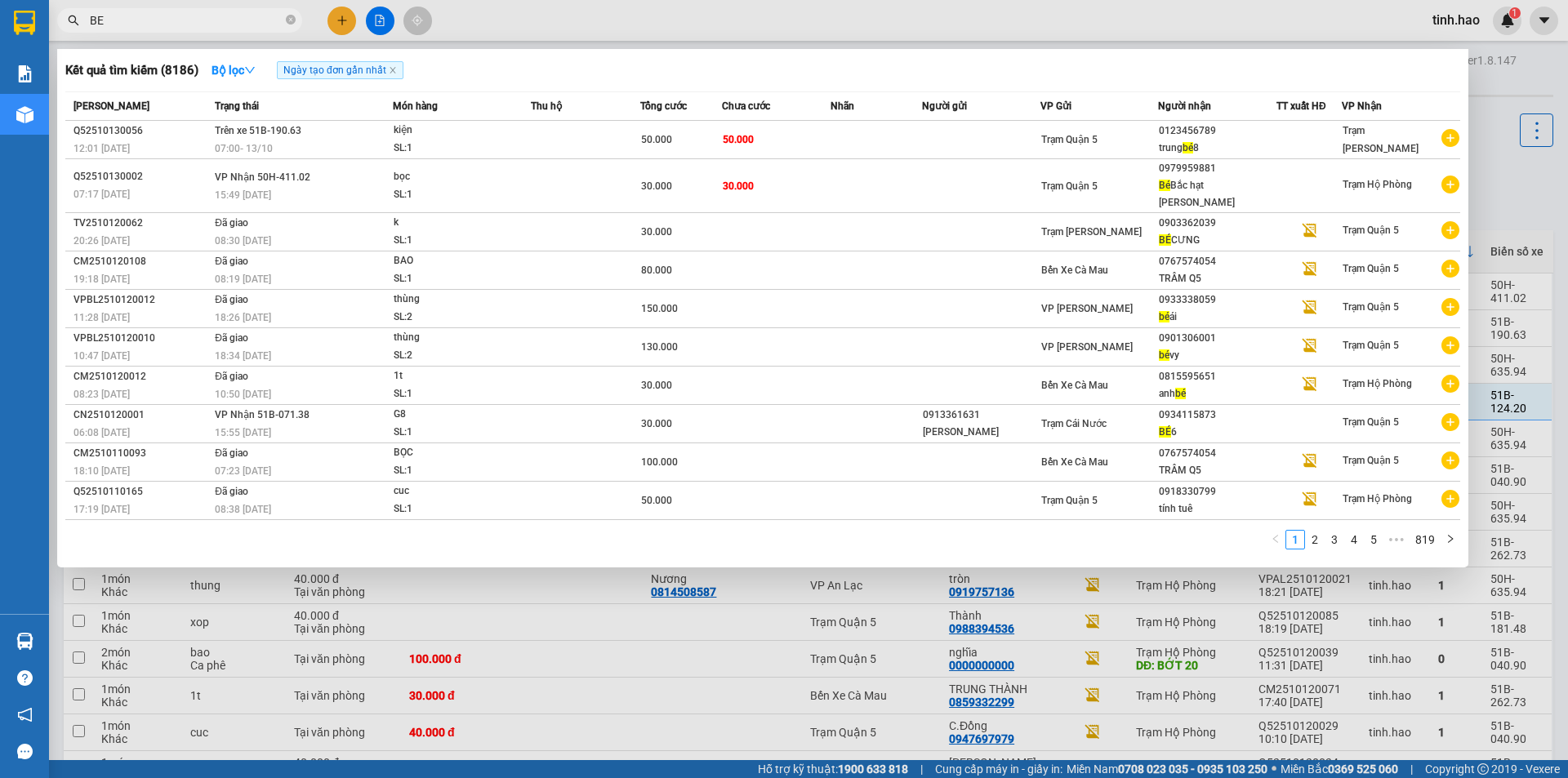
type input "BE"
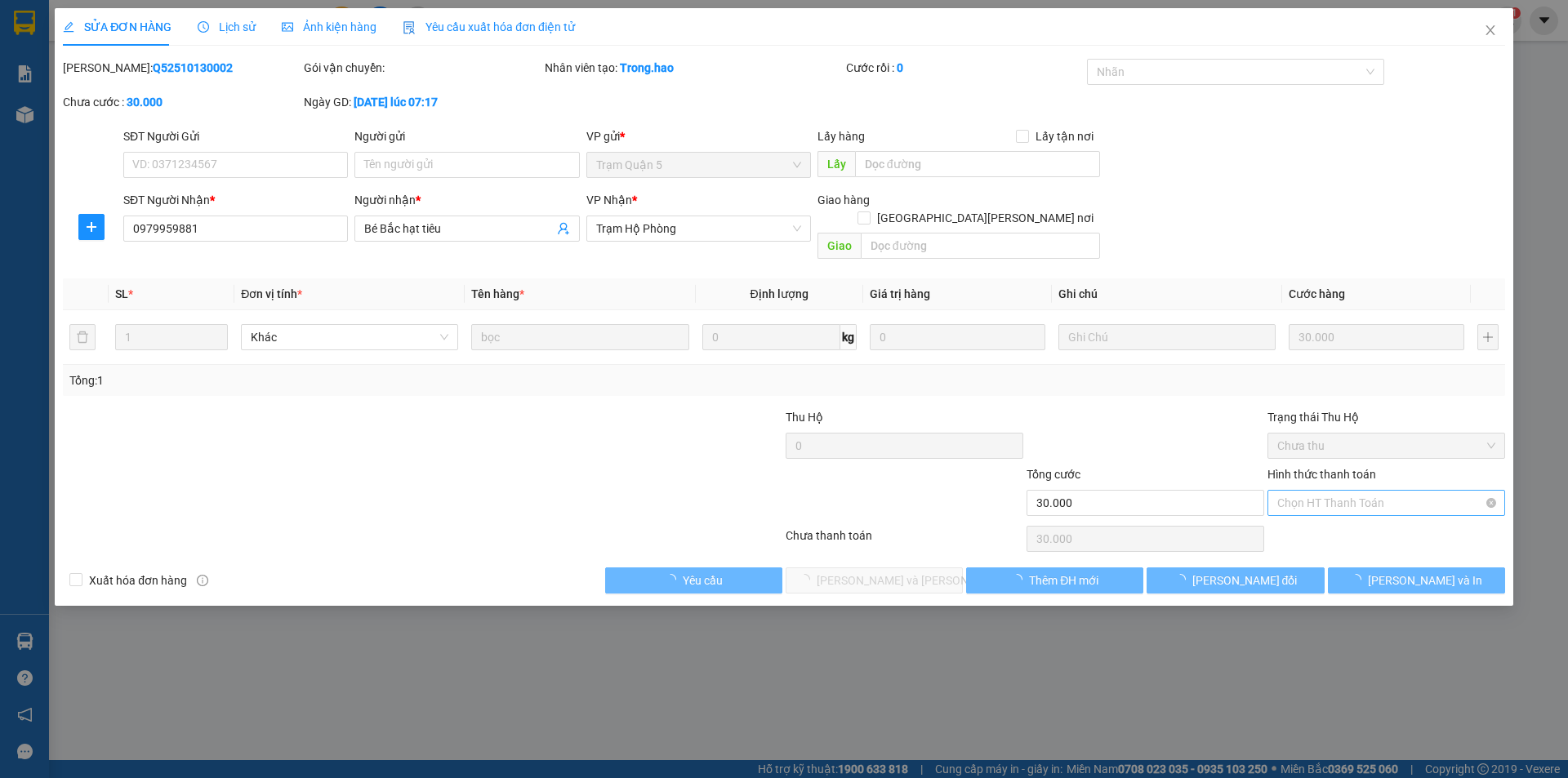
type input "0979959881"
type input "Bé Bắc hạt tiêu"
type input "30.000"
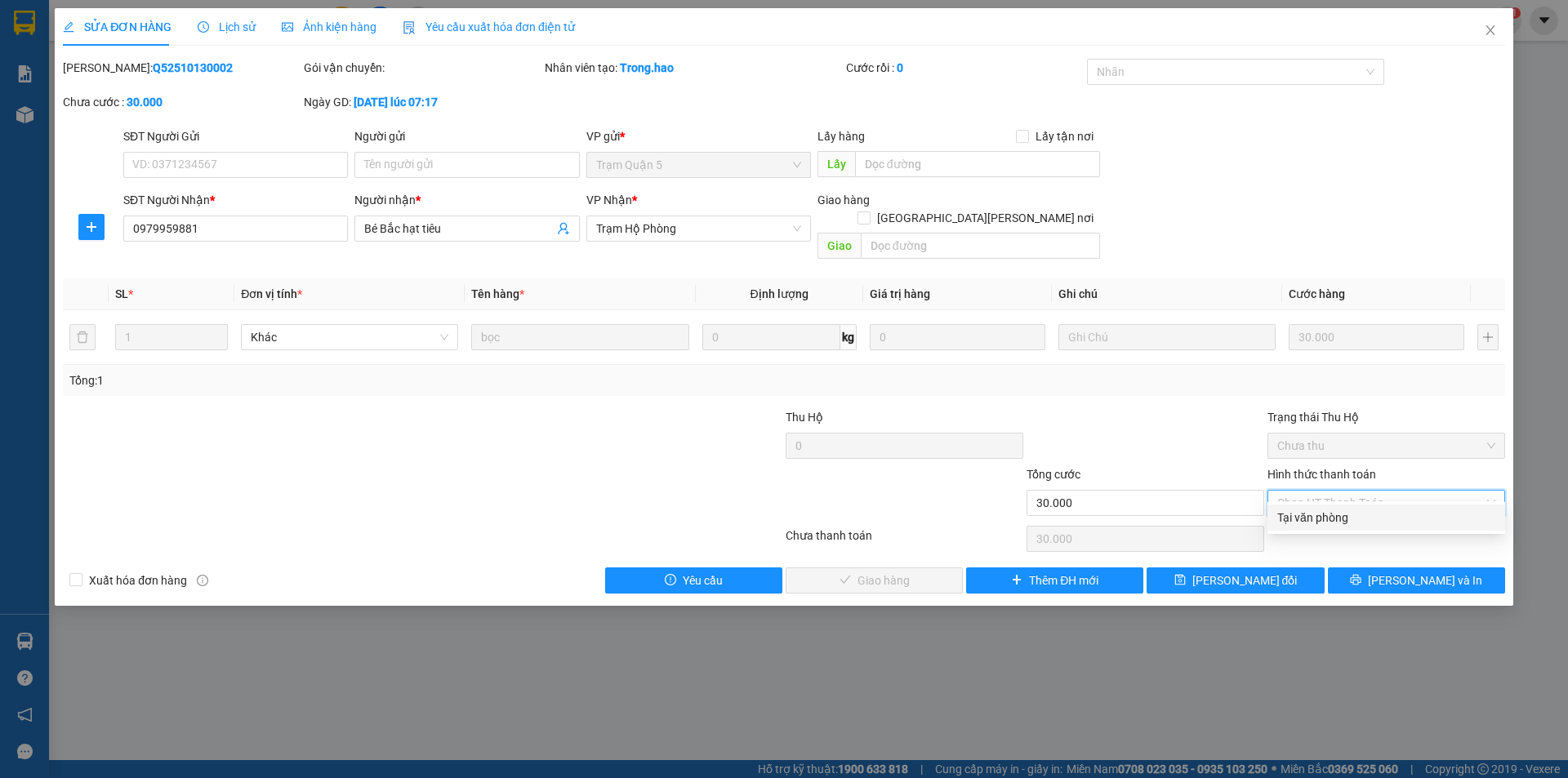
click at [1345, 517] on div "Tại văn phòng" at bounding box center [1387, 518] width 218 height 18
type input "0"
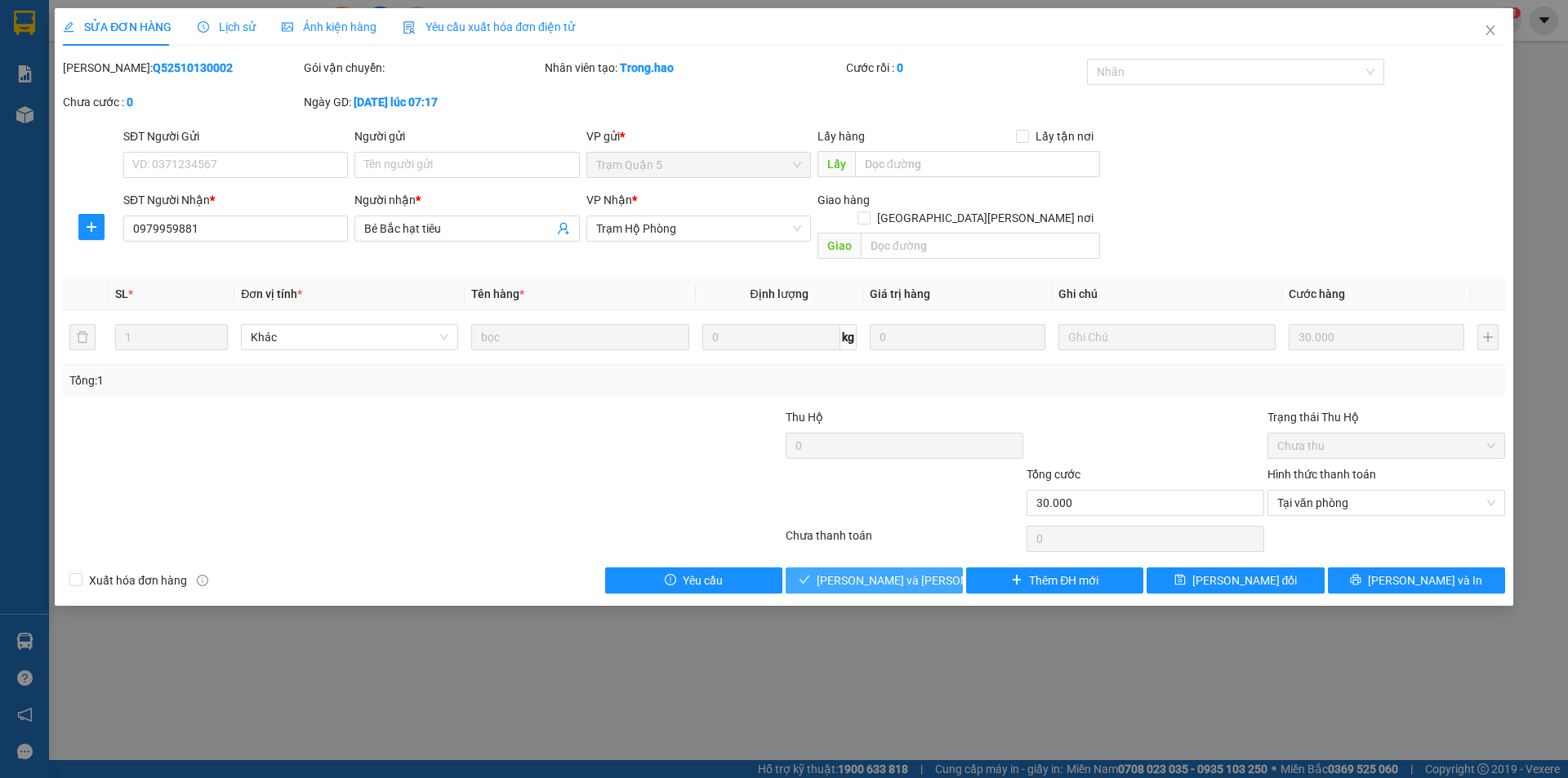
click at [893, 572] on span "[PERSON_NAME] và Giao hàng" at bounding box center [927, 580] width 221 height 18
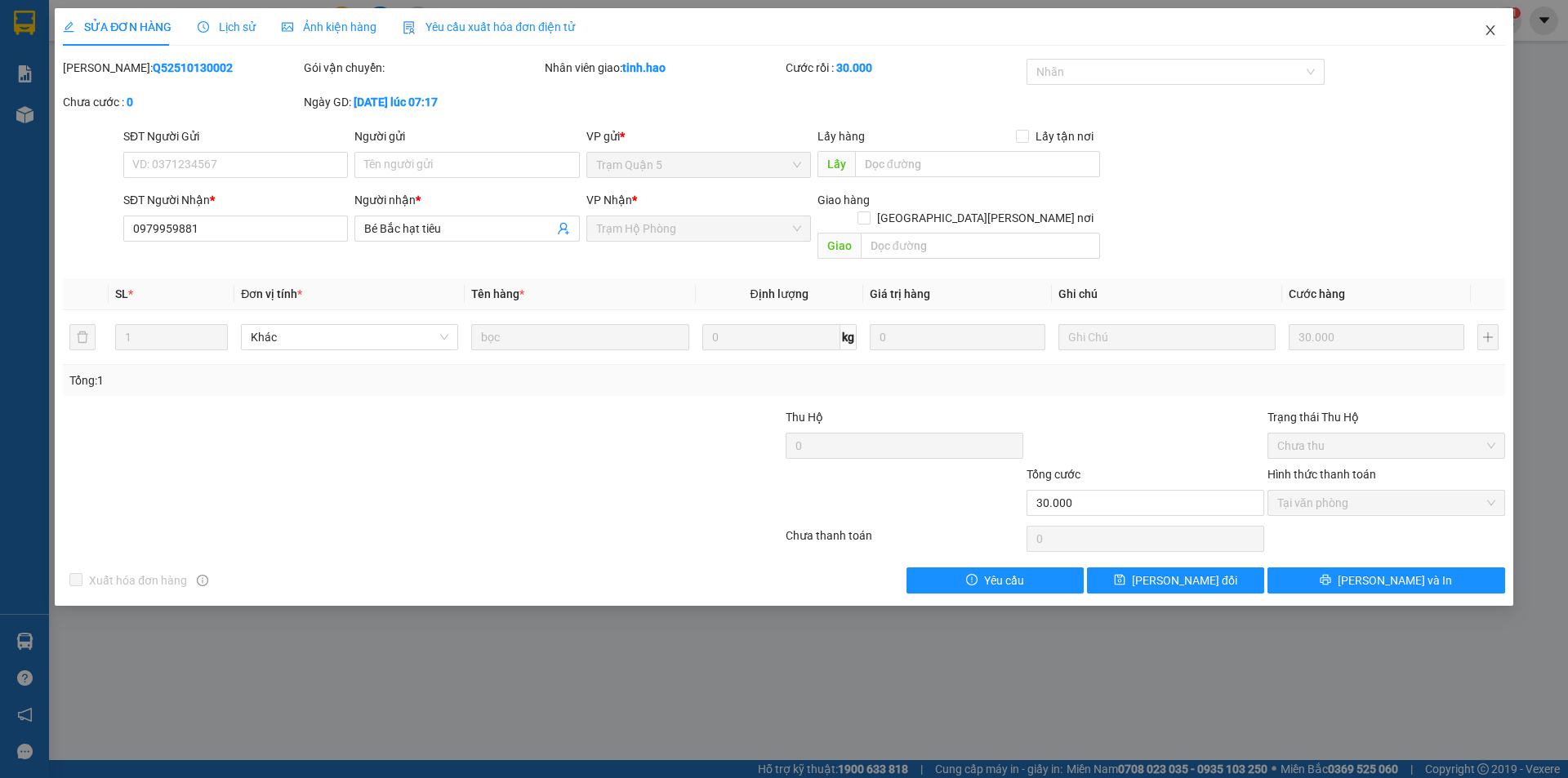
click at [1489, 32] on icon "close" at bounding box center [1490, 30] width 13 height 13
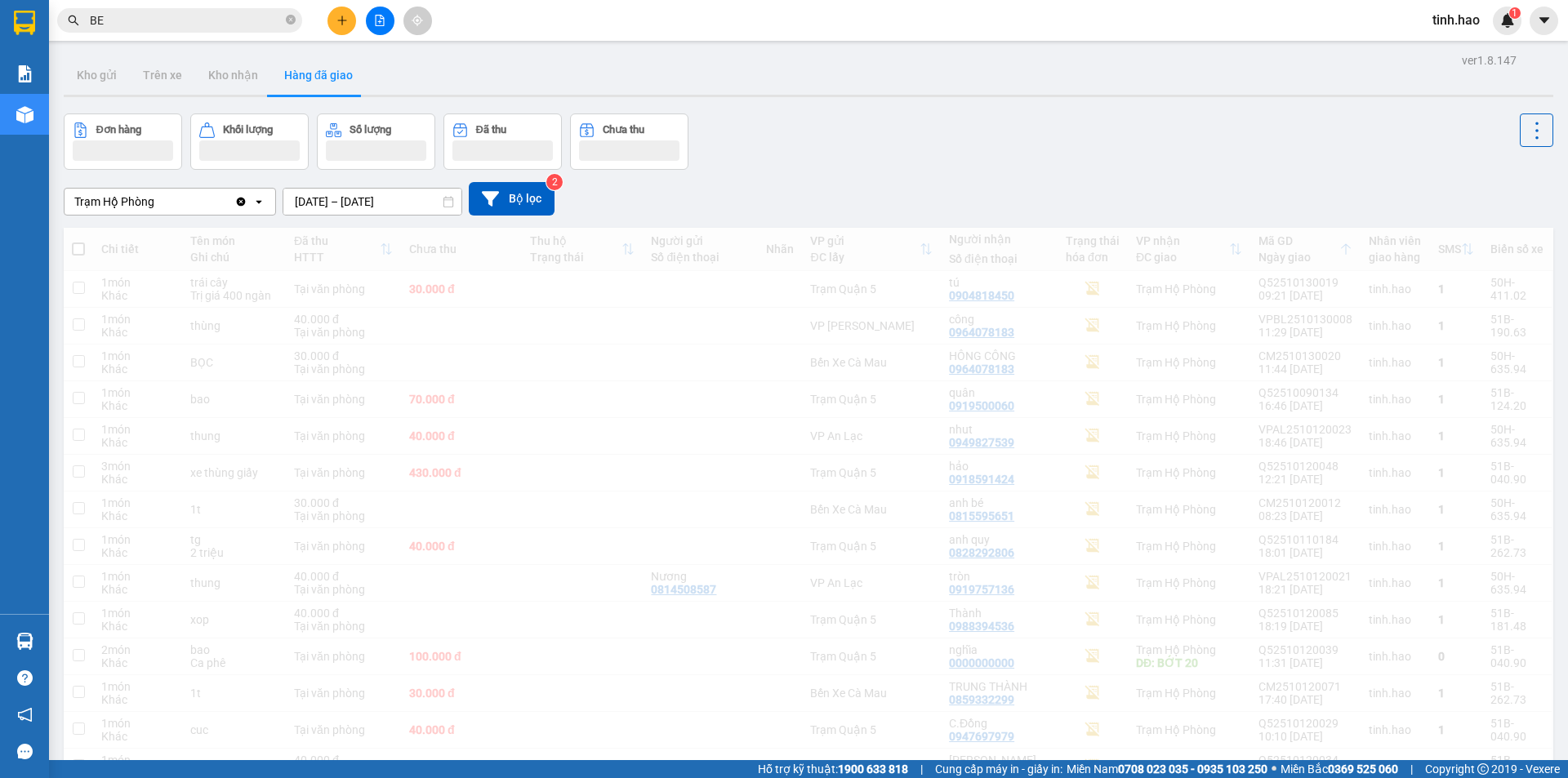
click at [193, 16] on input "BE" at bounding box center [186, 20] width 193 height 18
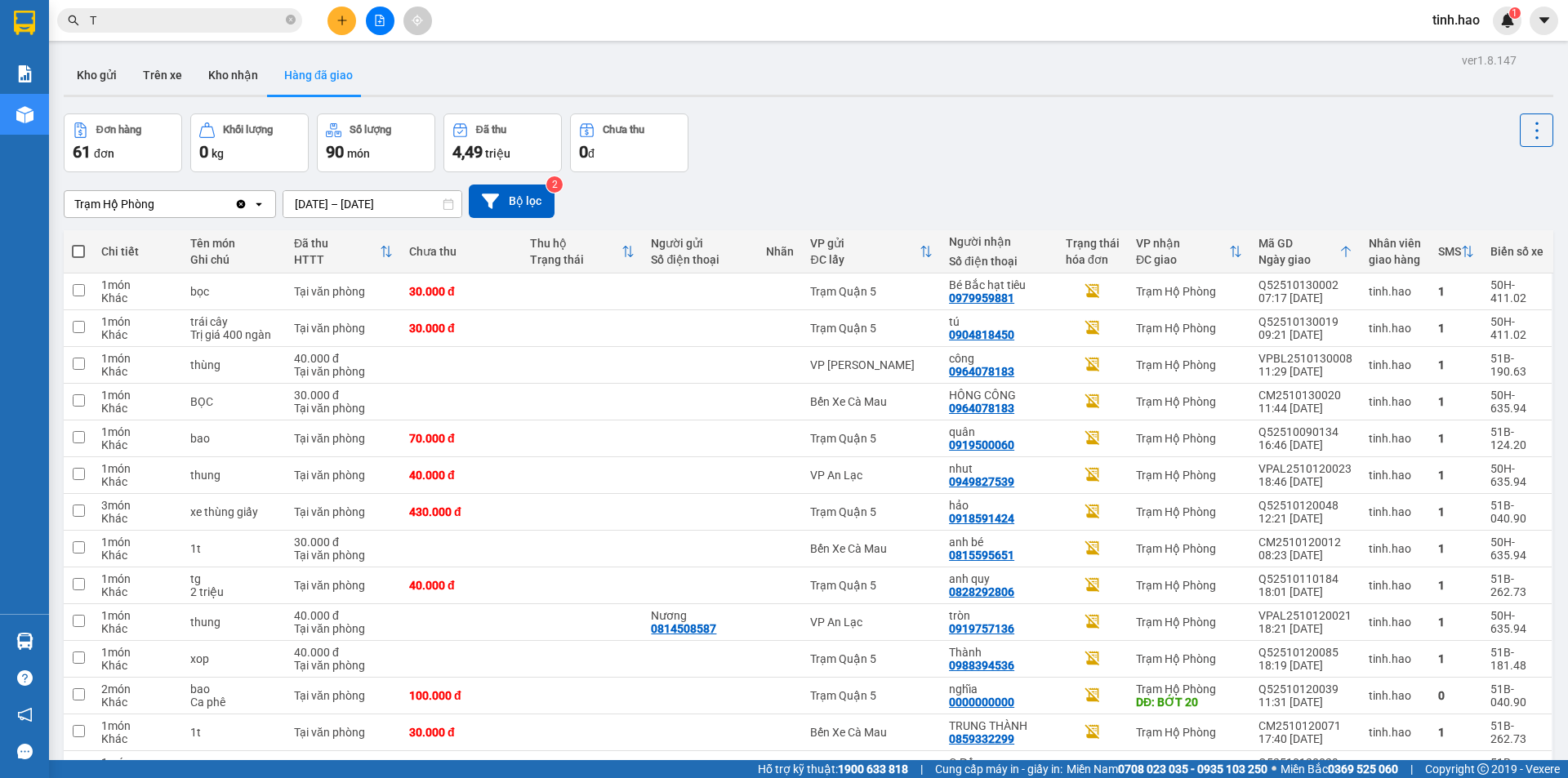
type input "TU"
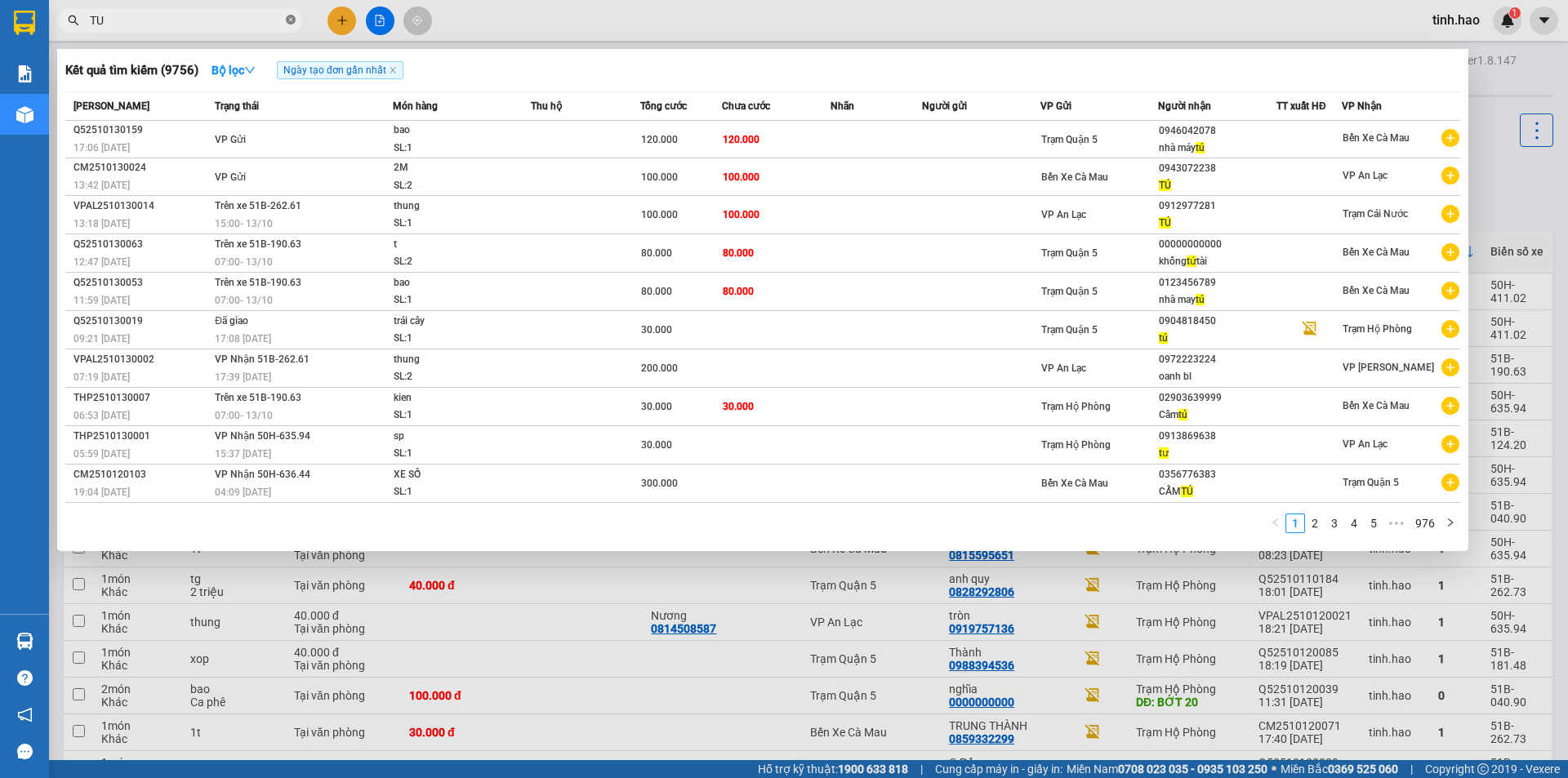
click at [292, 20] on icon "close-circle" at bounding box center [290, 19] width 10 height 10
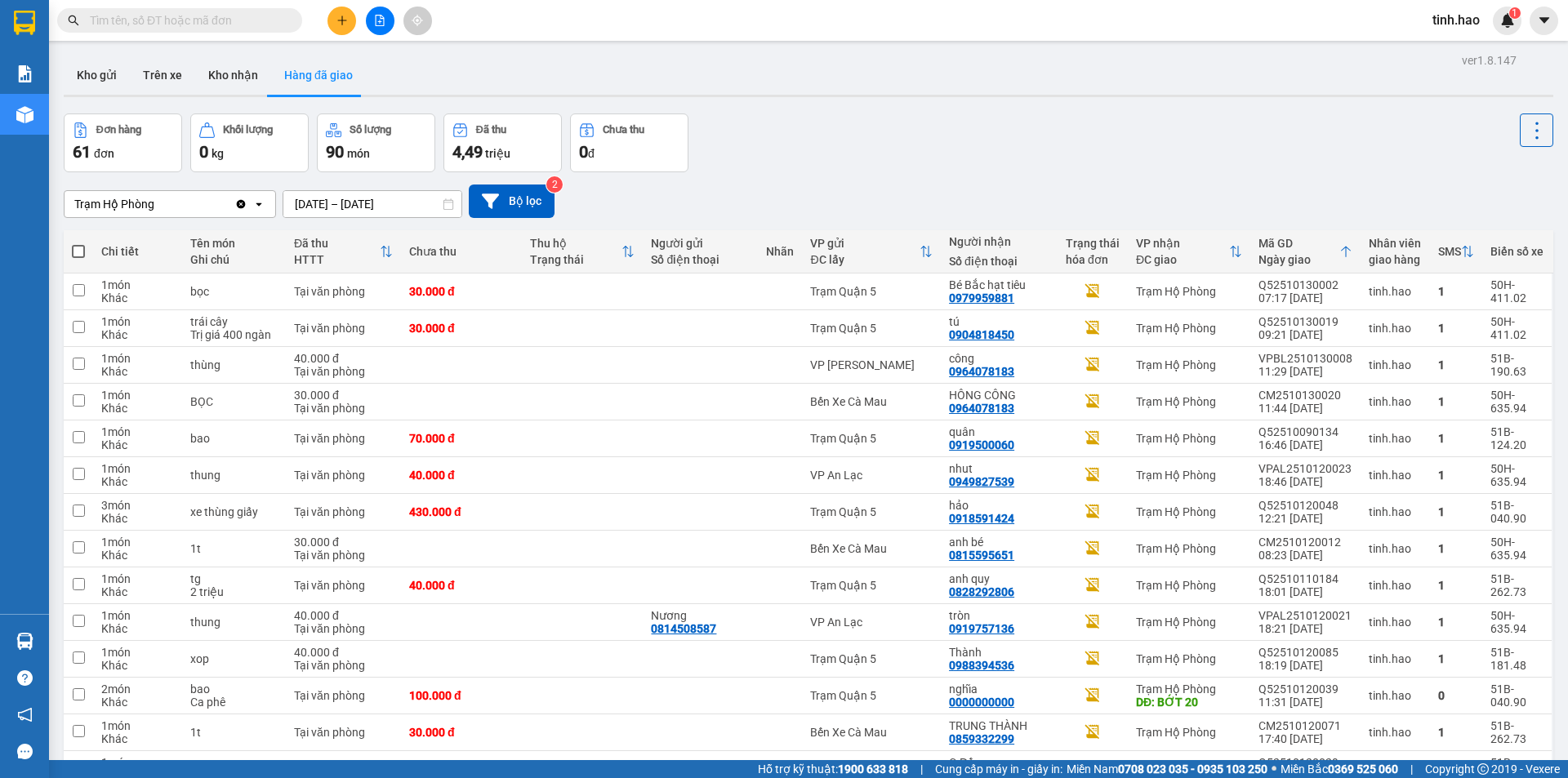
click at [186, 18] on input "text" at bounding box center [186, 20] width 193 height 18
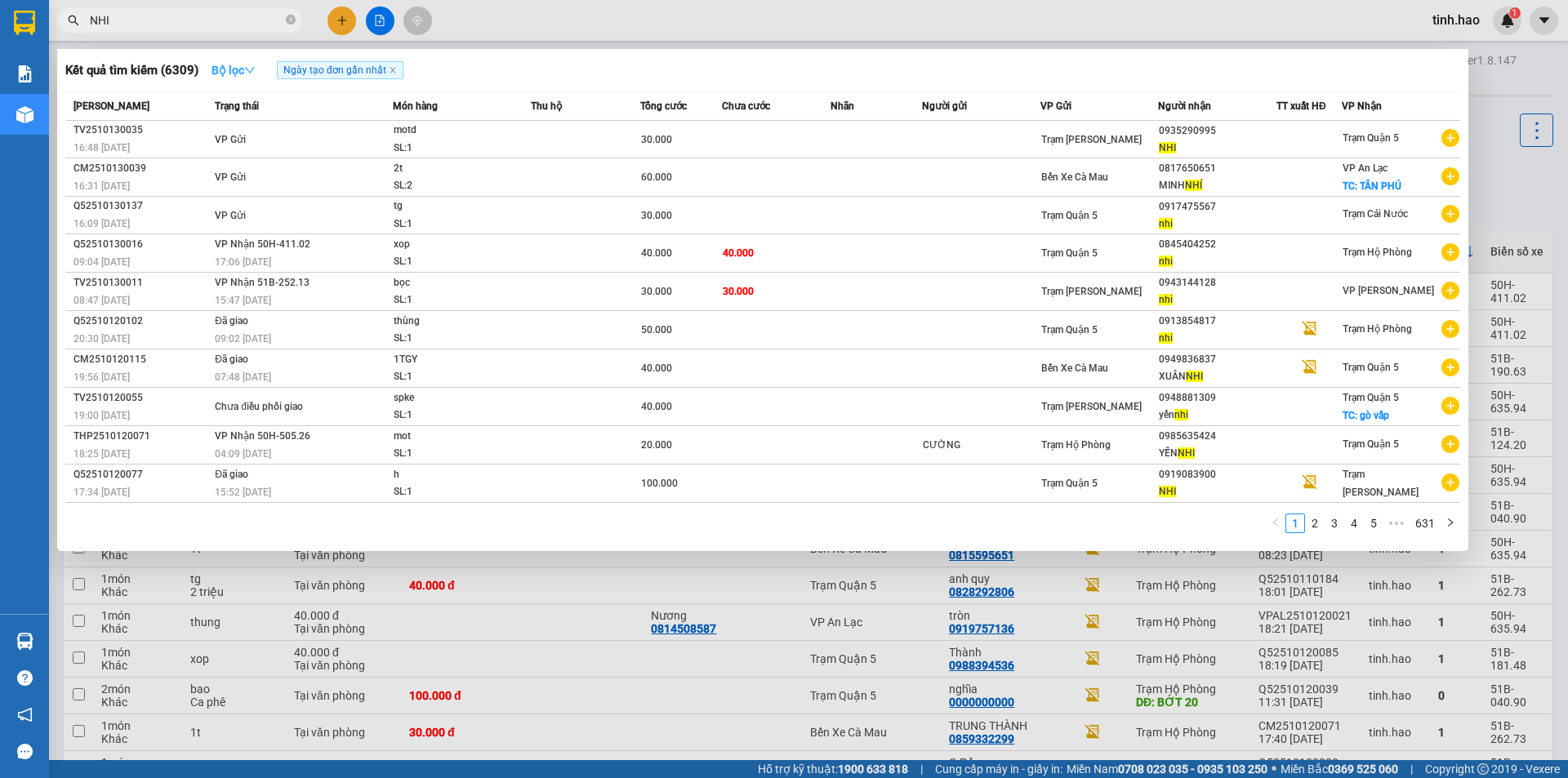
type input "NHI"
click at [222, 75] on strong "Bộ lọc" at bounding box center [234, 70] width 44 height 13
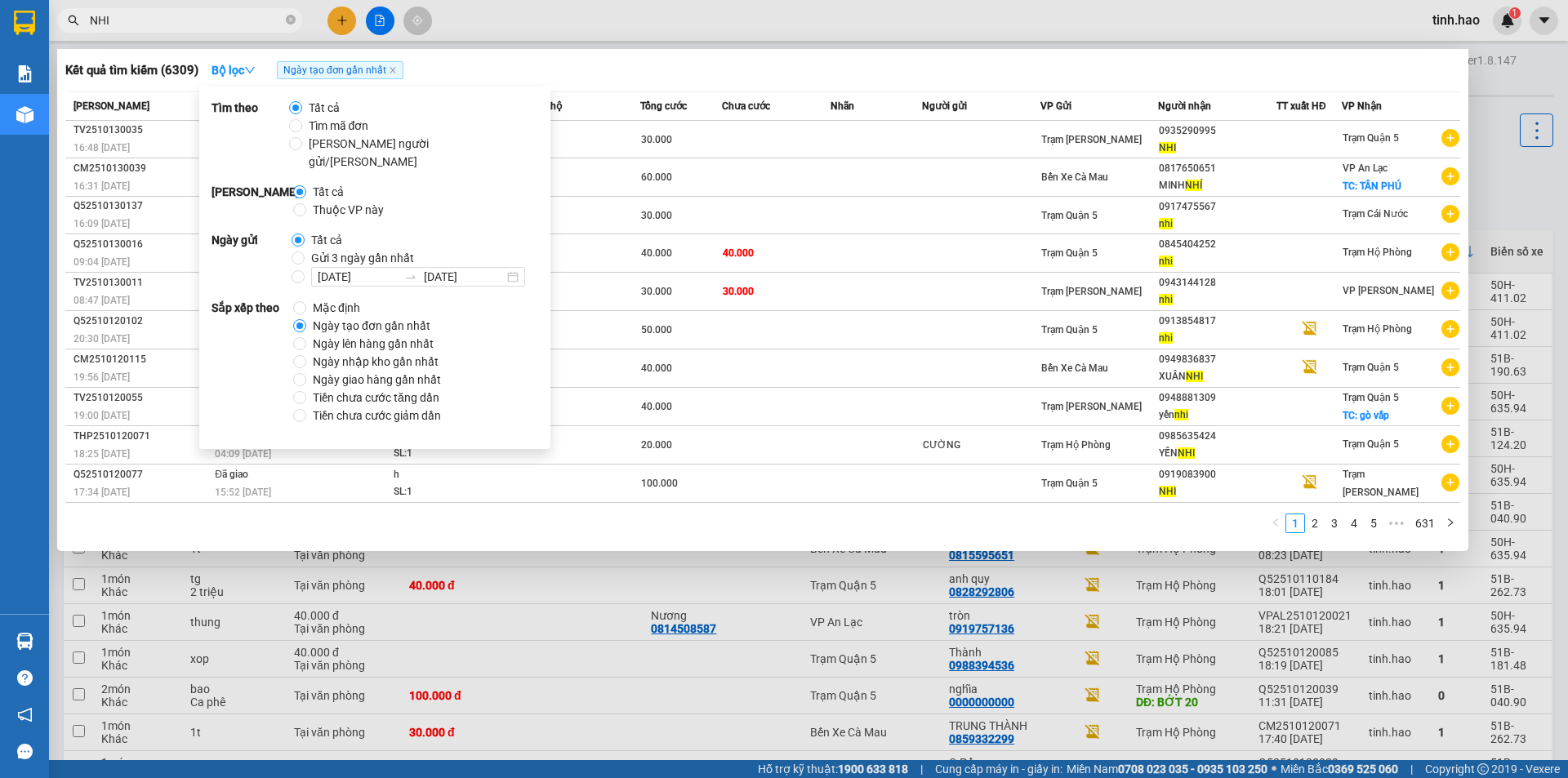
click at [327, 183] on span "Tất cả" at bounding box center [328, 192] width 44 height 18
click at [306, 186] on input "Tất cả" at bounding box center [299, 192] width 13 height 13
click at [329, 201] on span "Thuộc VP này" at bounding box center [348, 210] width 85 height 18
click at [306, 203] on input "Thuộc VP này" at bounding box center [299, 209] width 13 height 13
radio input "true"
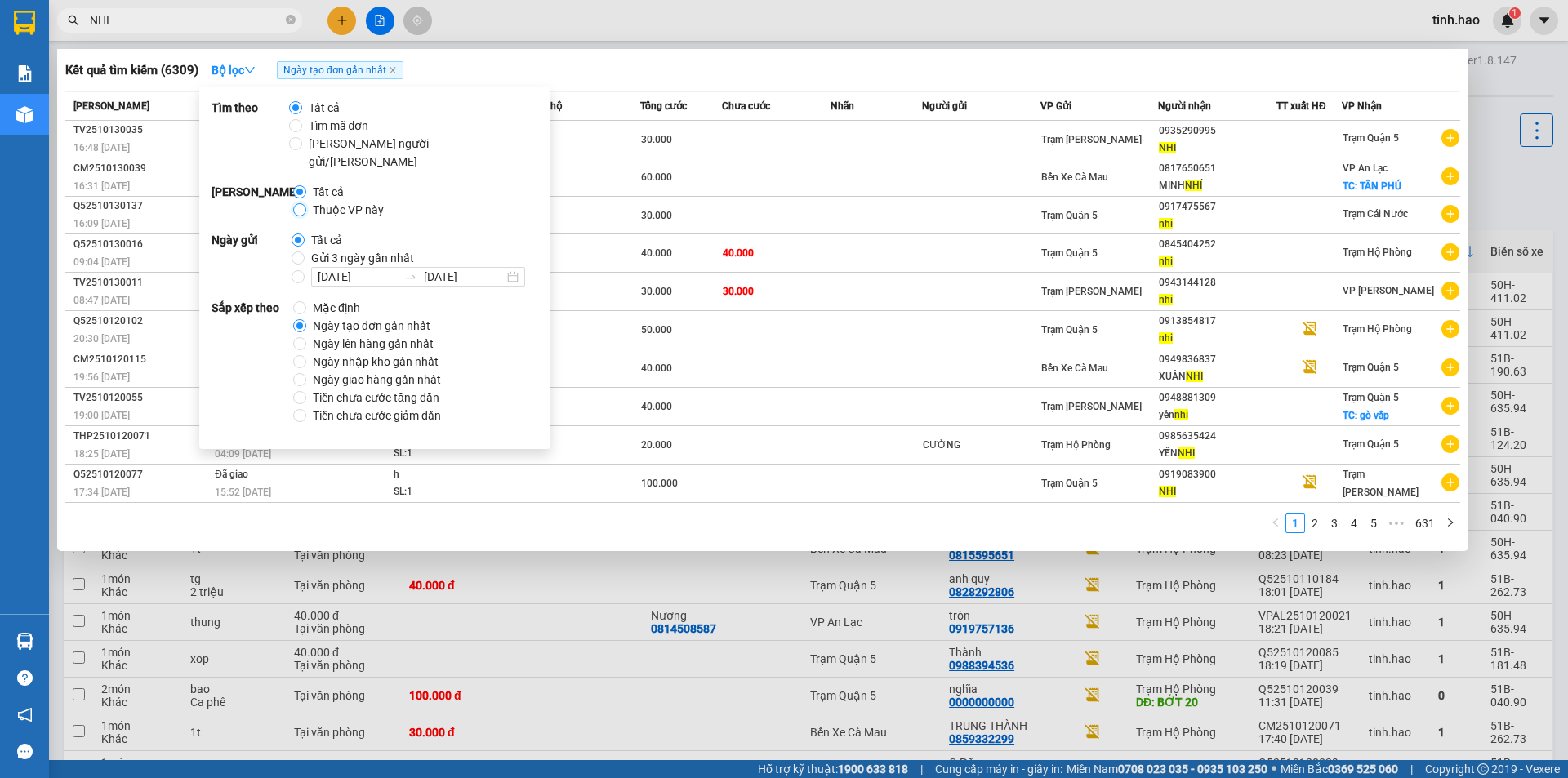
radio input "false"
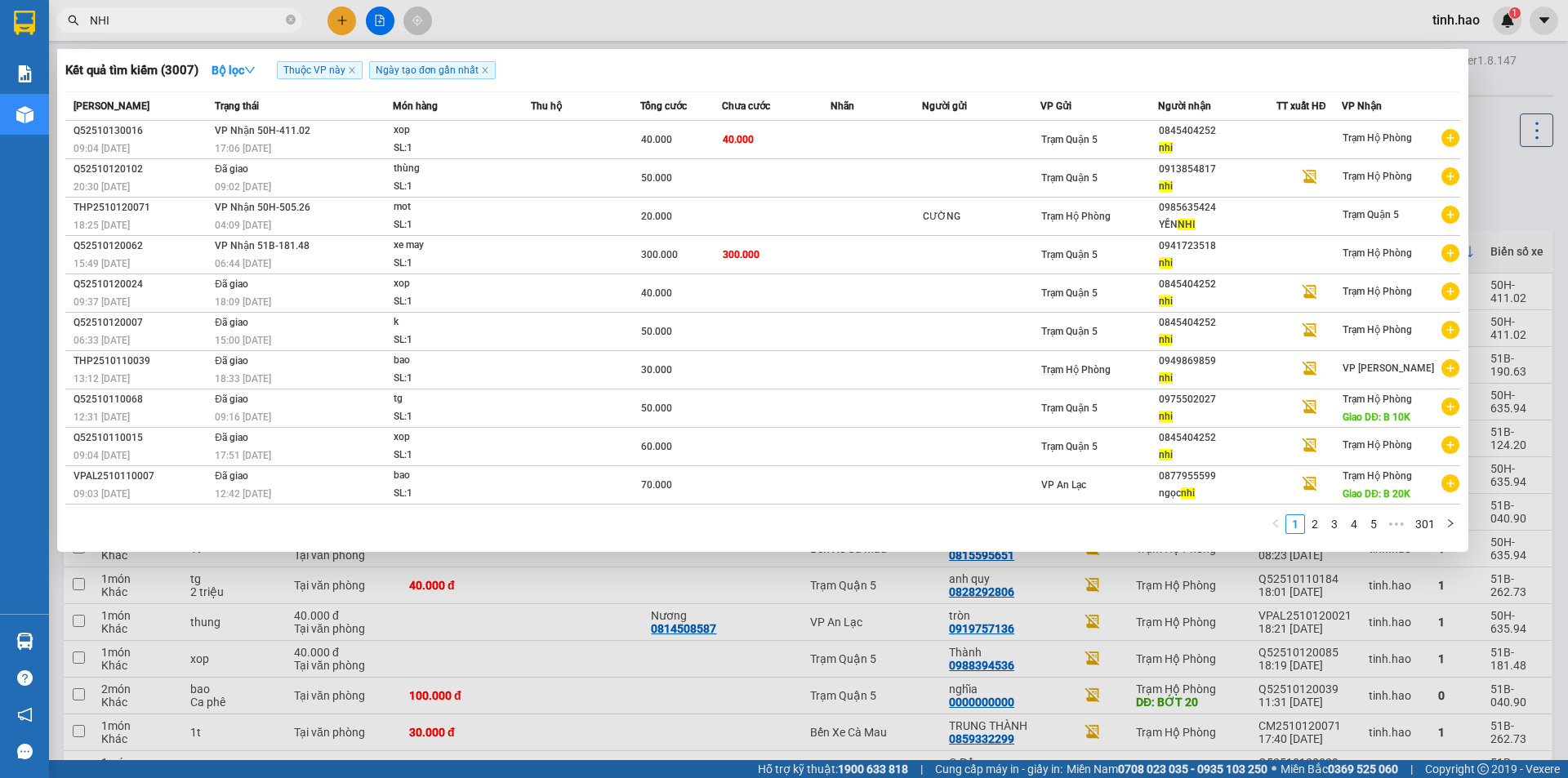
click at [473, 44] on div at bounding box center [784, 389] width 1568 height 778
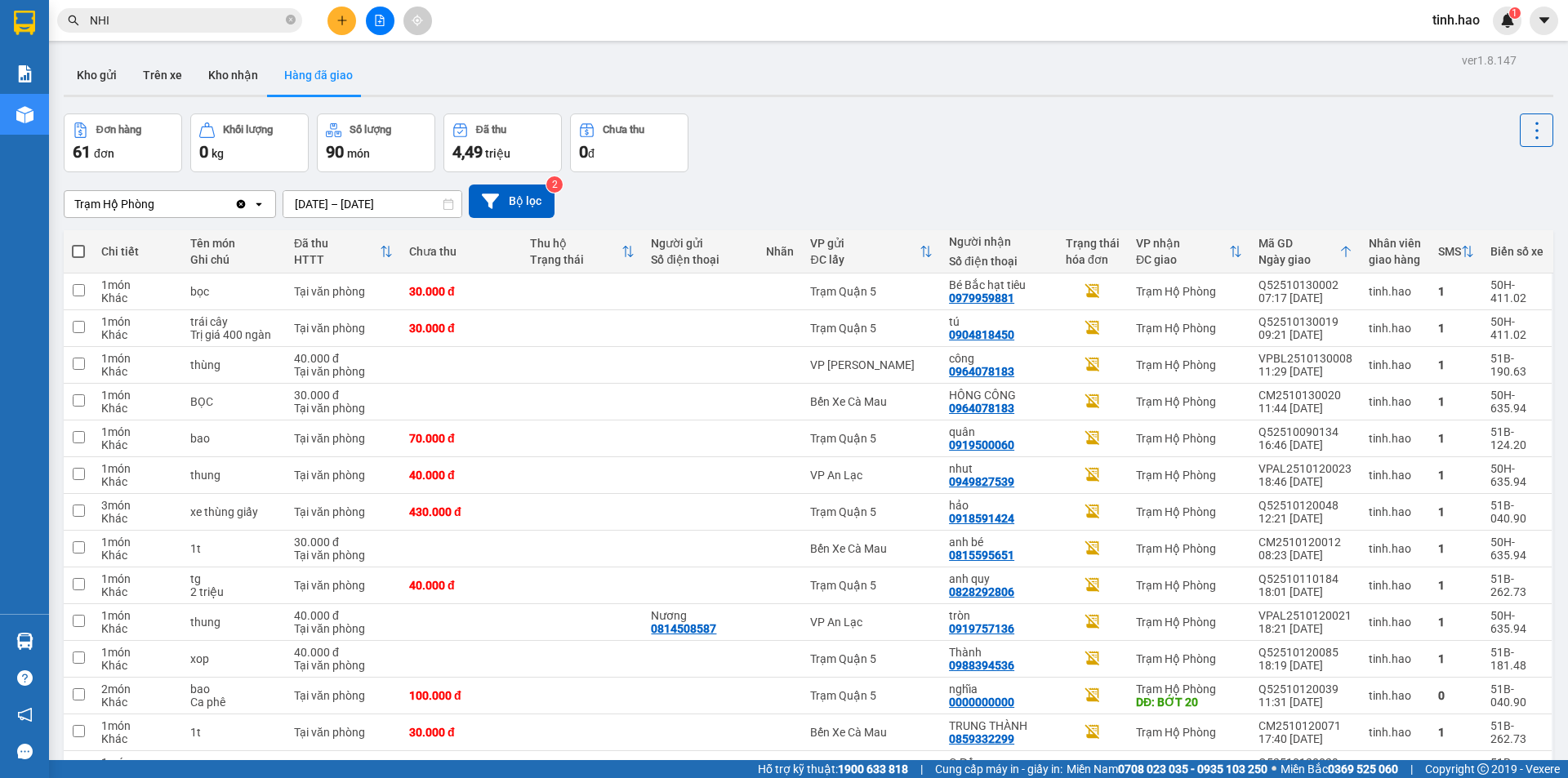
click at [198, 7] on div "Kết quả tìm kiếm ( 3007 ) Bộ lọc Thuộc VP này Ngày tạo đơn gần nhất Mã ĐH Trạng…" at bounding box center [160, 20] width 319 height 29
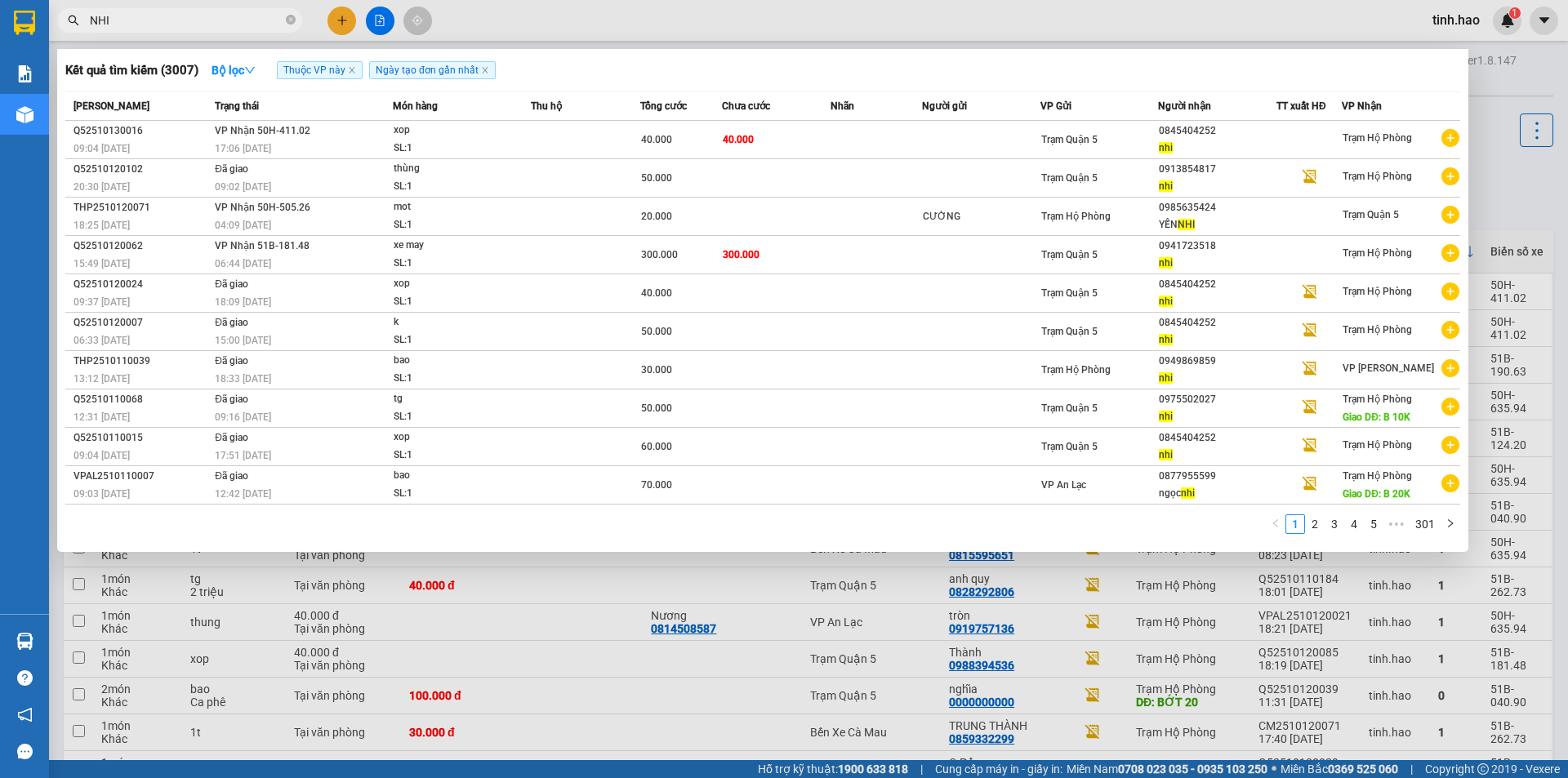
click at [202, 19] on input "NHI" at bounding box center [186, 20] width 193 height 18
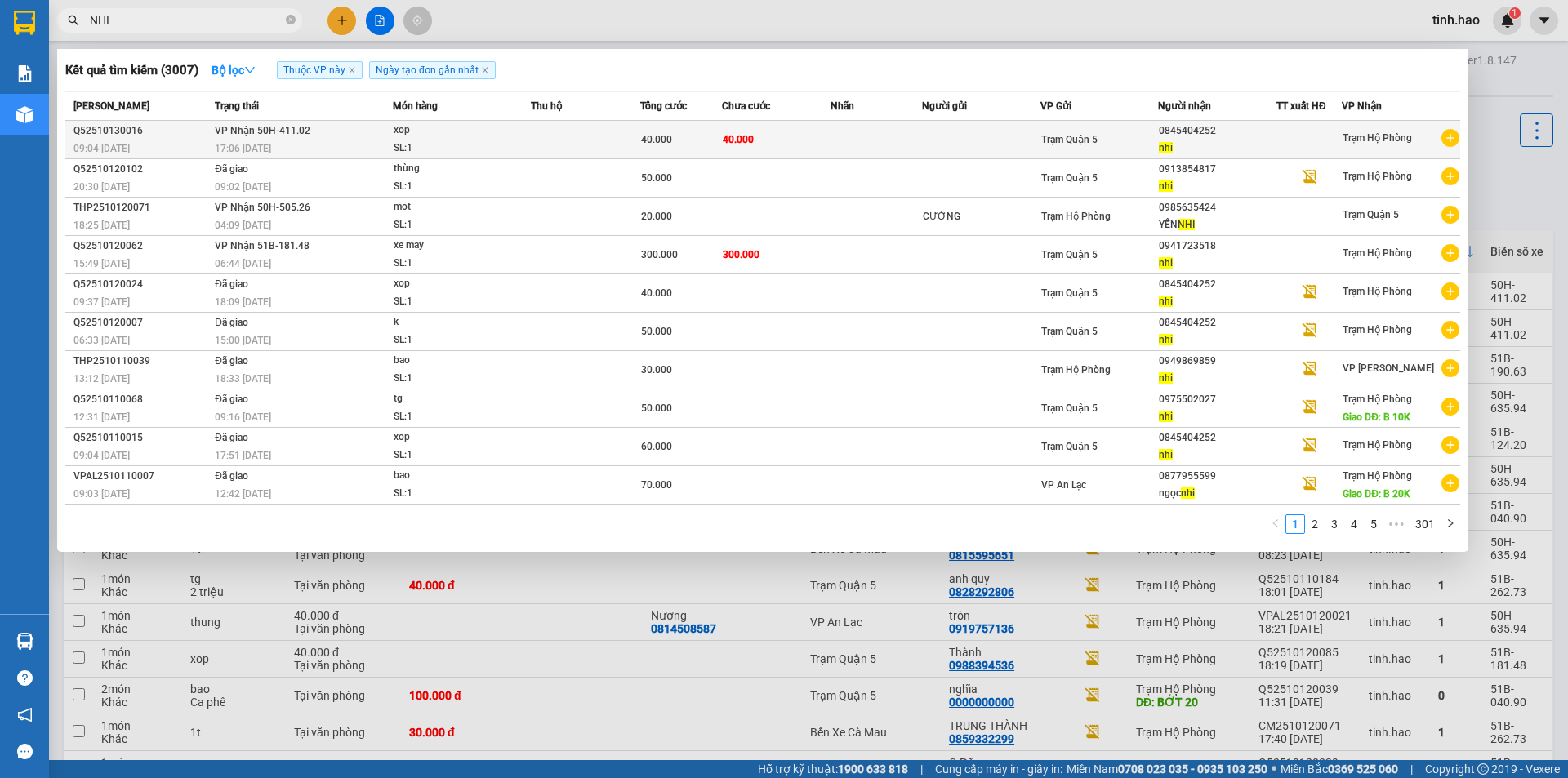
click at [648, 145] on span "40.000" at bounding box center [657, 139] width 31 height 11
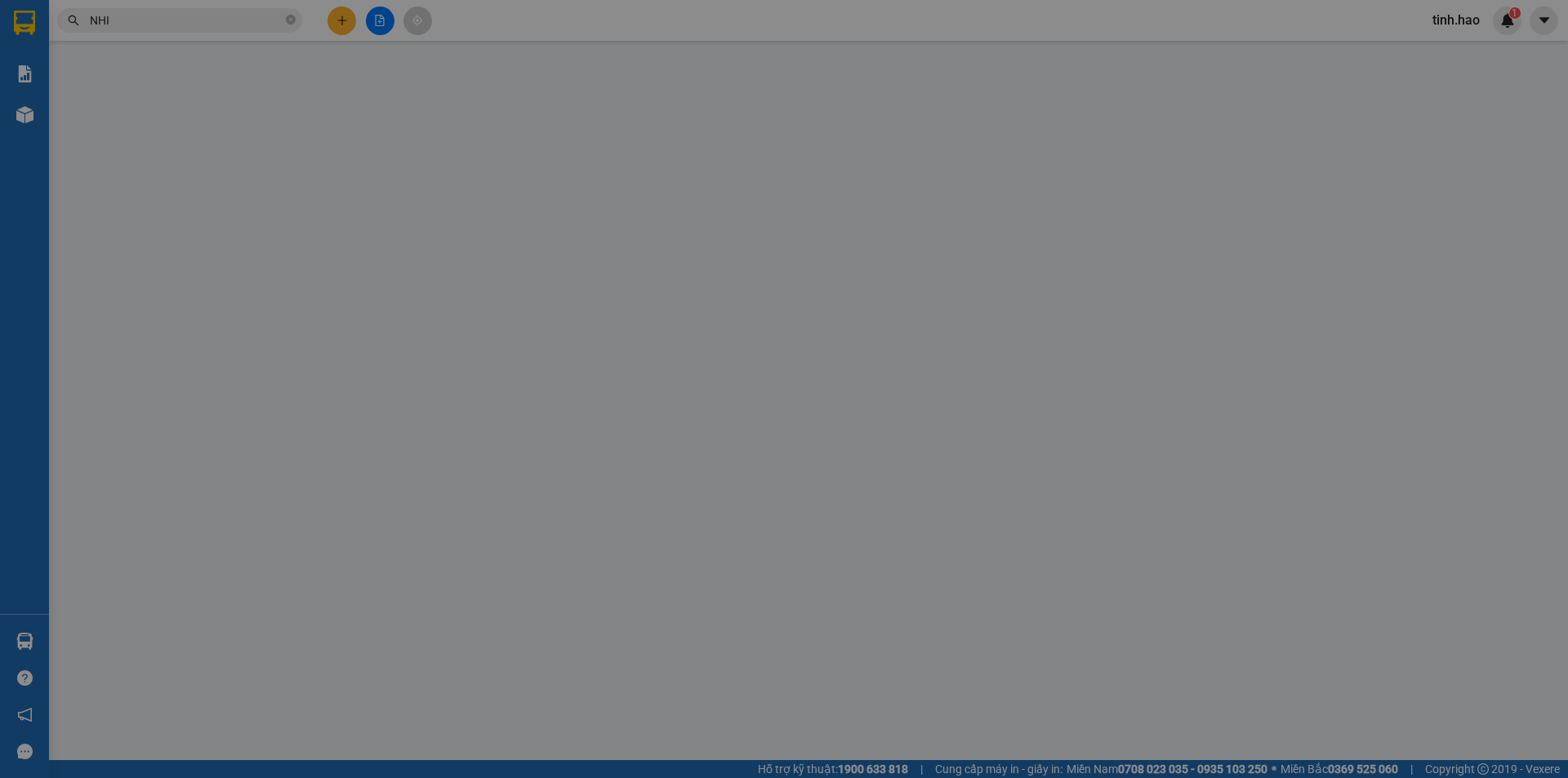
type input "0845404252"
type input "nhi"
type input "40.000"
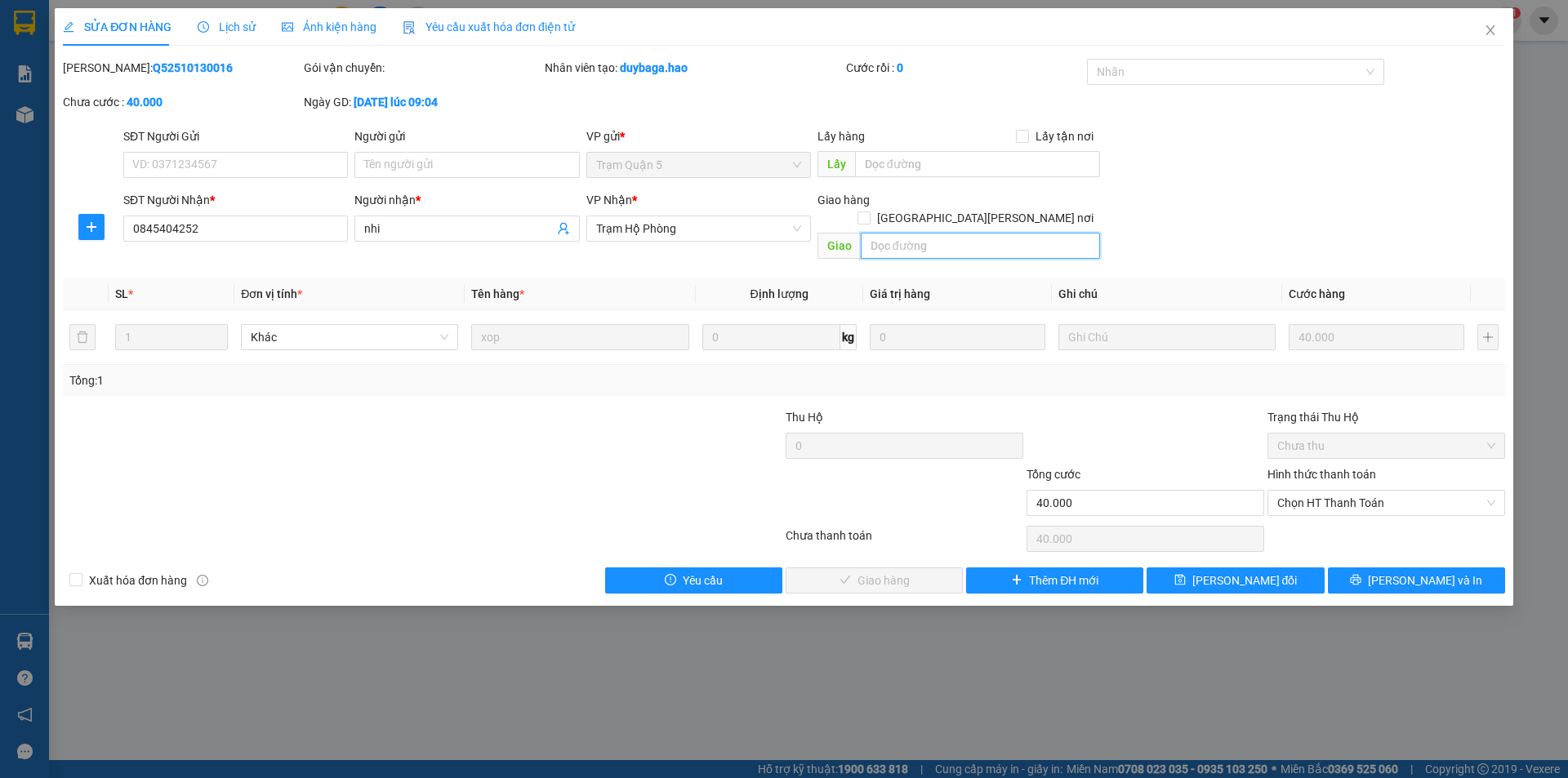
click at [1047, 239] on input "text" at bounding box center [981, 246] width 240 height 26
click at [1424, 490] on span "Chọn HT Thanh Toán" at bounding box center [1387, 503] width 218 height 24
type input "BỚT 10"
click at [1399, 519] on div "Tại văn phòng" at bounding box center [1387, 518] width 218 height 18
type input "0"
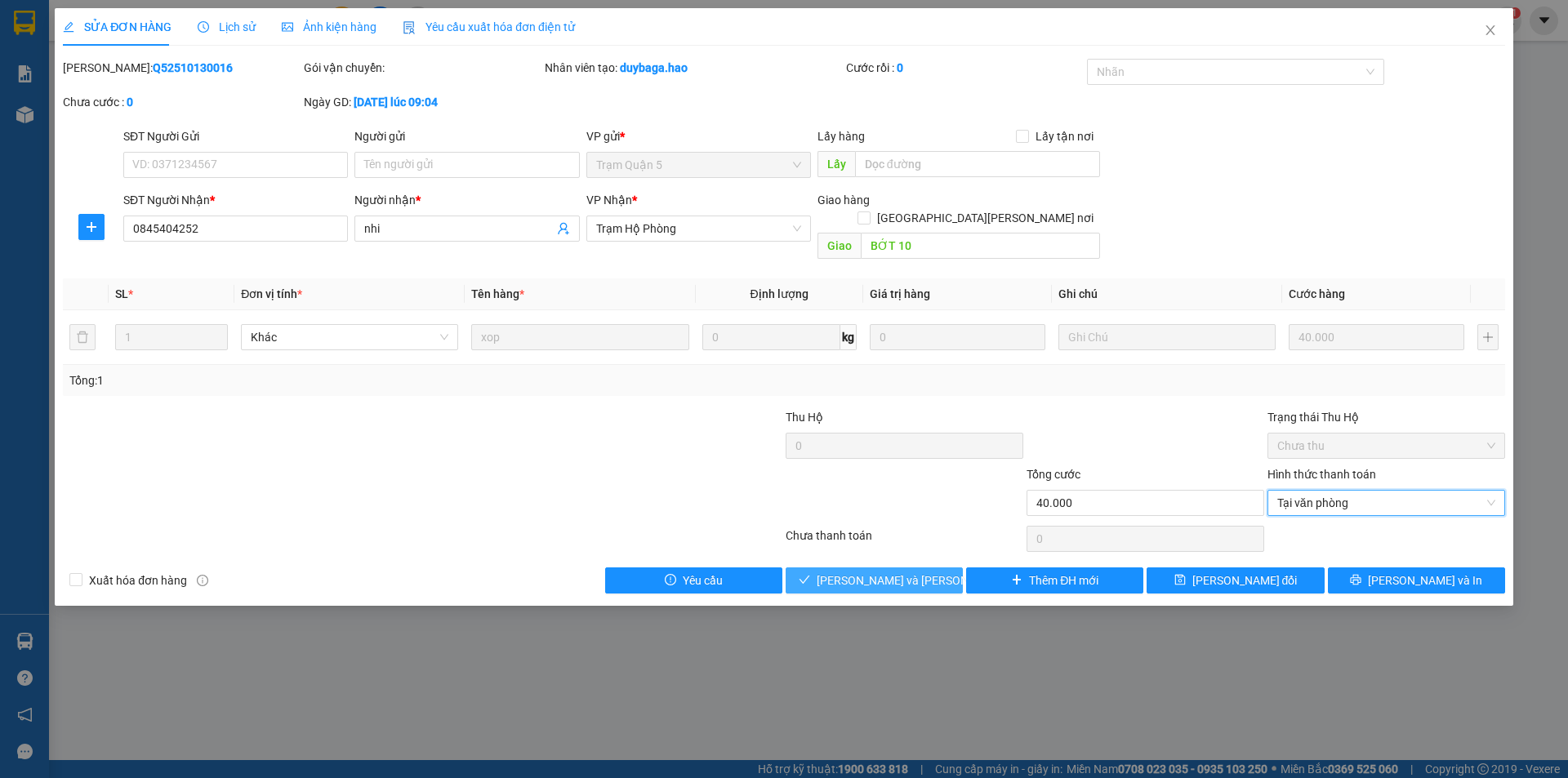
click at [945, 567] on button "Lưu và Giao hàng" at bounding box center [874, 580] width 177 height 26
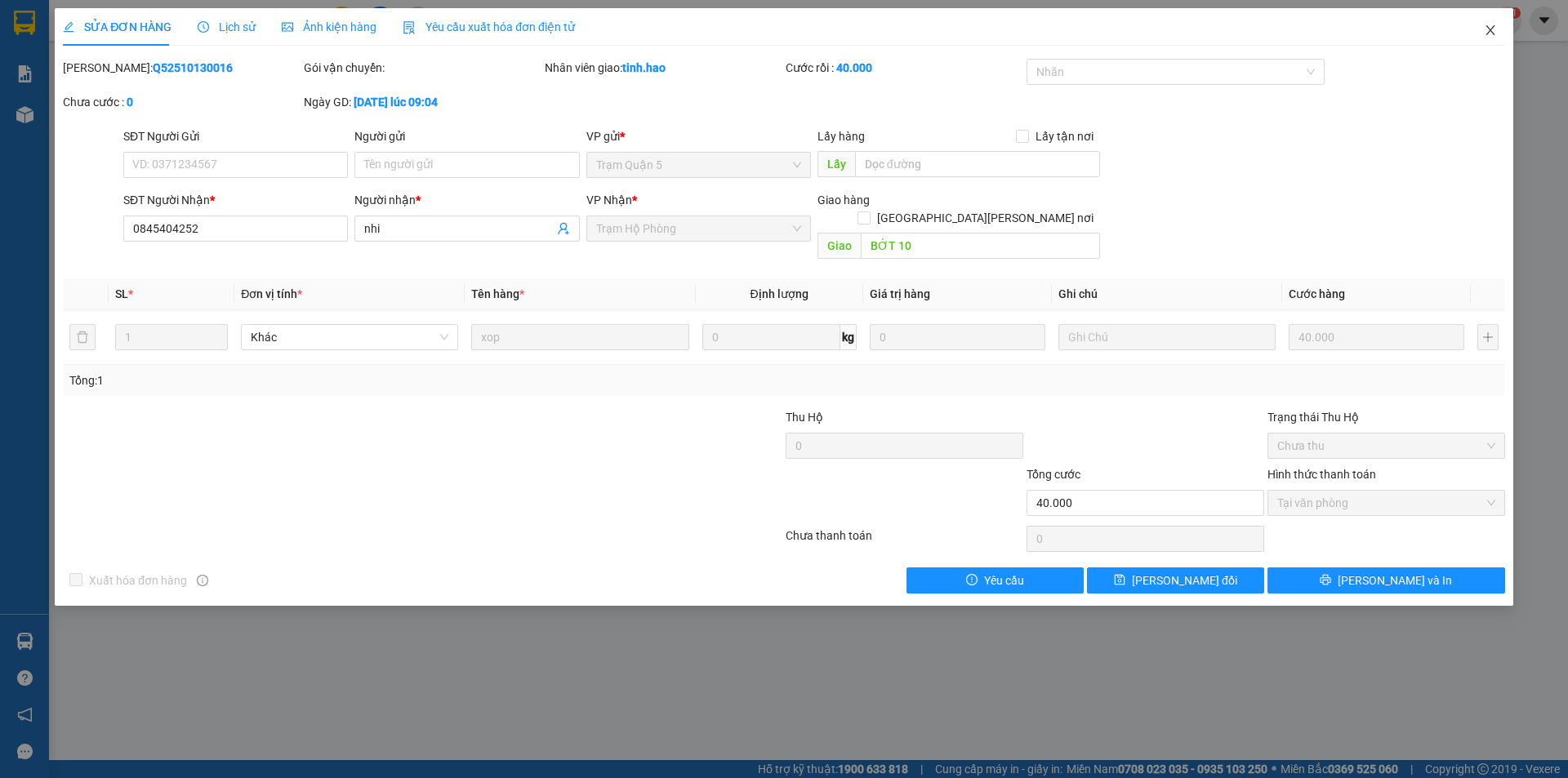
click at [1492, 35] on icon "close" at bounding box center [1490, 30] width 13 height 13
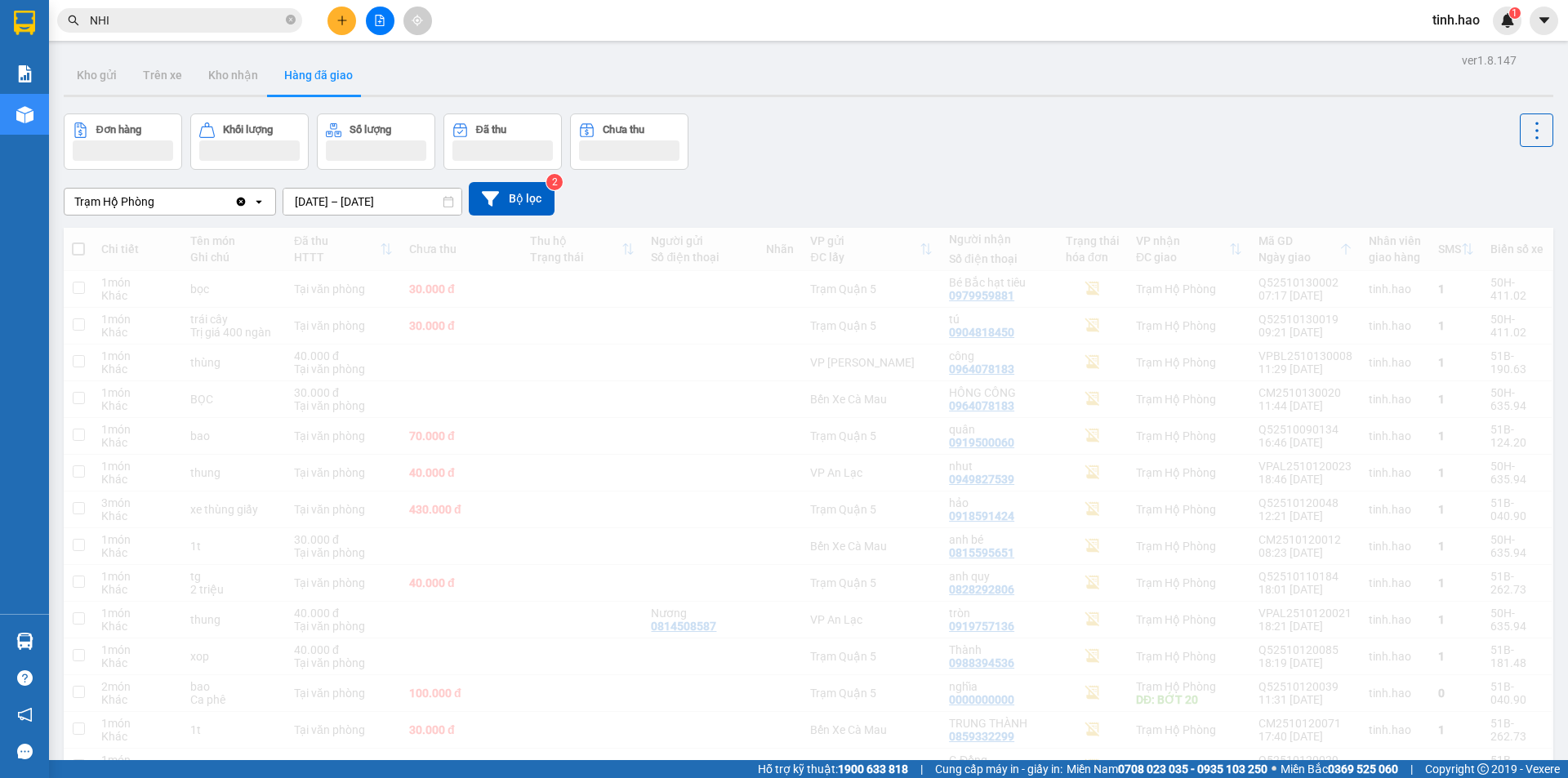
click at [219, 13] on input "NHI" at bounding box center [186, 20] width 193 height 18
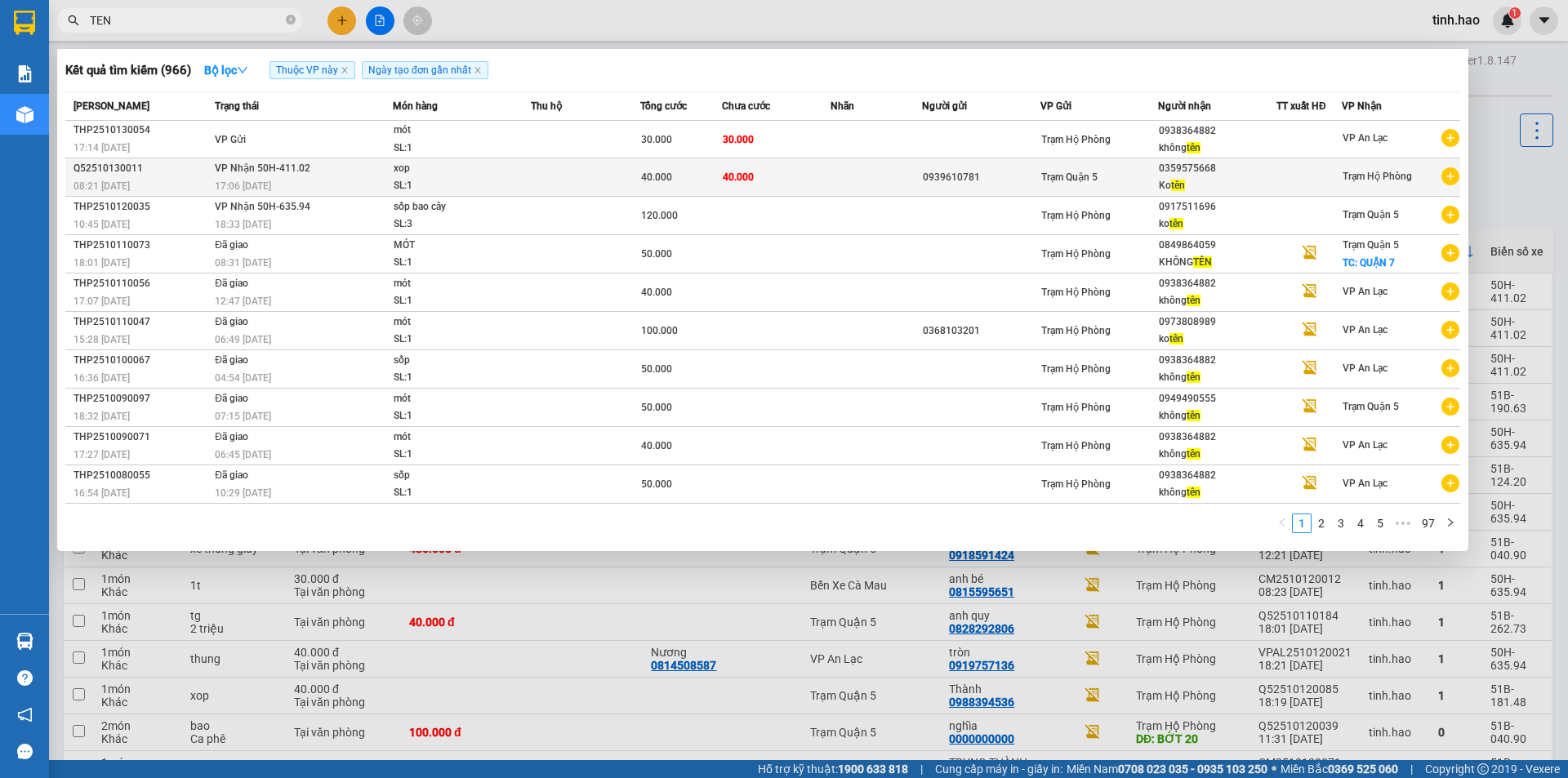
type input "TEN"
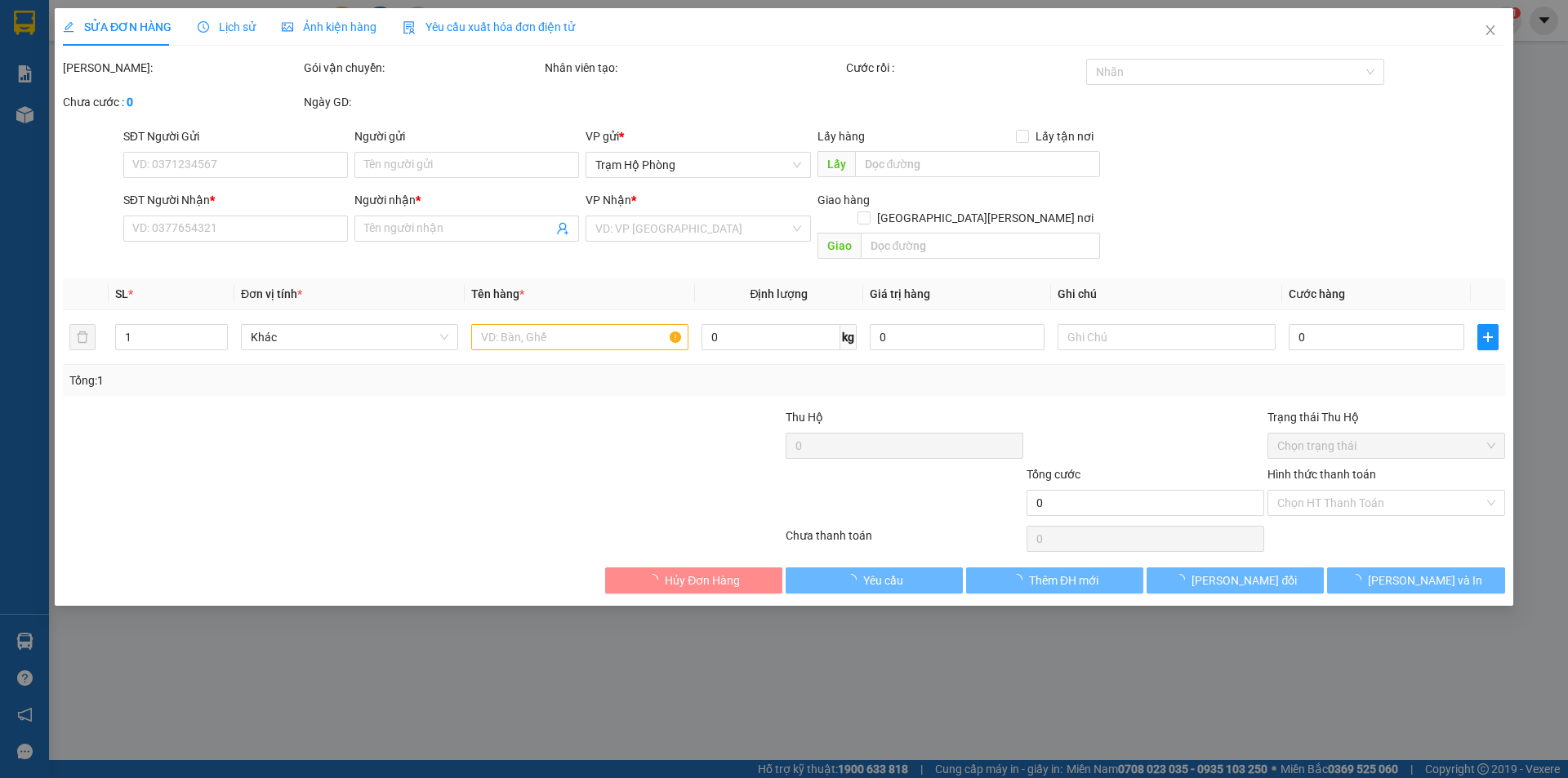
type input "0939610781"
type input "0359575668"
type input "Ko tên"
type input "40.000"
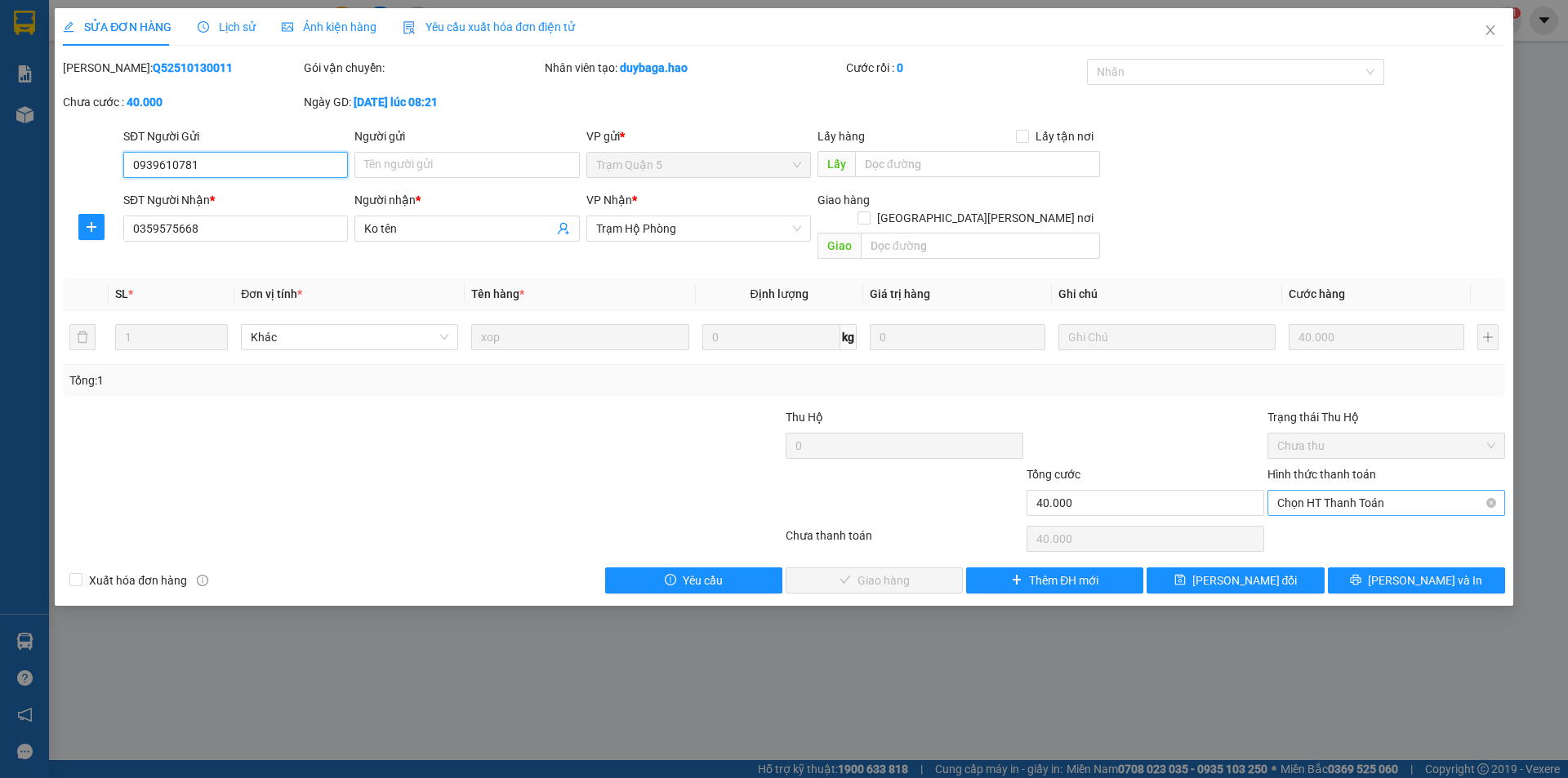
click at [1365, 490] on span "Chọn HT Thanh Toán" at bounding box center [1387, 503] width 218 height 24
drag, startPoint x: 1357, startPoint y: 504, endPoint x: 956, endPoint y: 560, distance: 404.9
click at [1356, 504] on div "Tại văn phòng" at bounding box center [1387, 518] width 238 height 26
type input "0"
click at [840, 572] on span "Lưu và Giao hàng" at bounding box center [927, 580] width 221 height 18
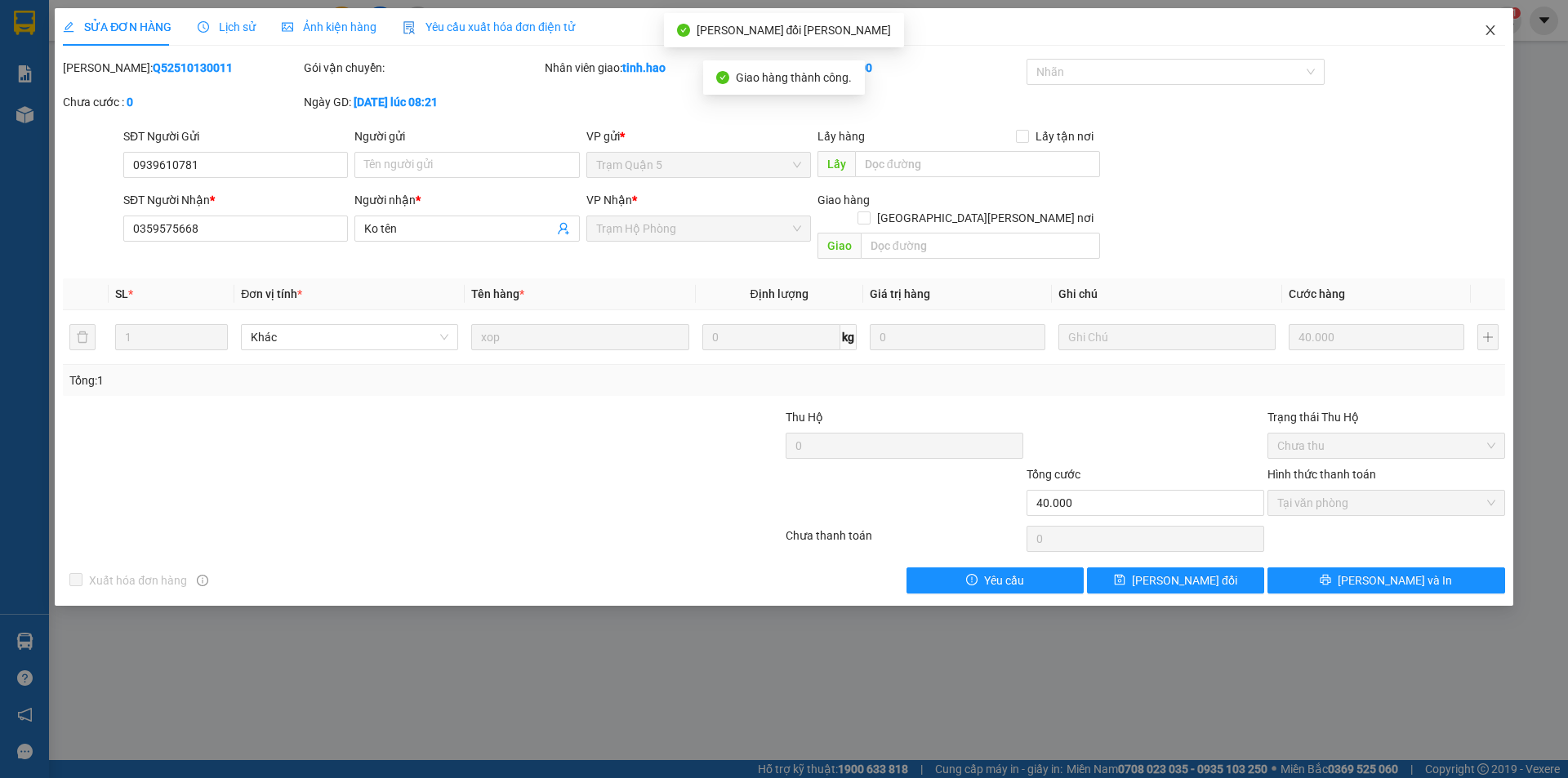
drag, startPoint x: 1477, startPoint y: 37, endPoint x: 186, endPoint y: 26, distance: 1291.0
click at [1480, 34] on span "Close" at bounding box center [1490, 30] width 45 height 45
click at [1490, 28] on span "tinh.hao" at bounding box center [1456, 19] width 73 height 20
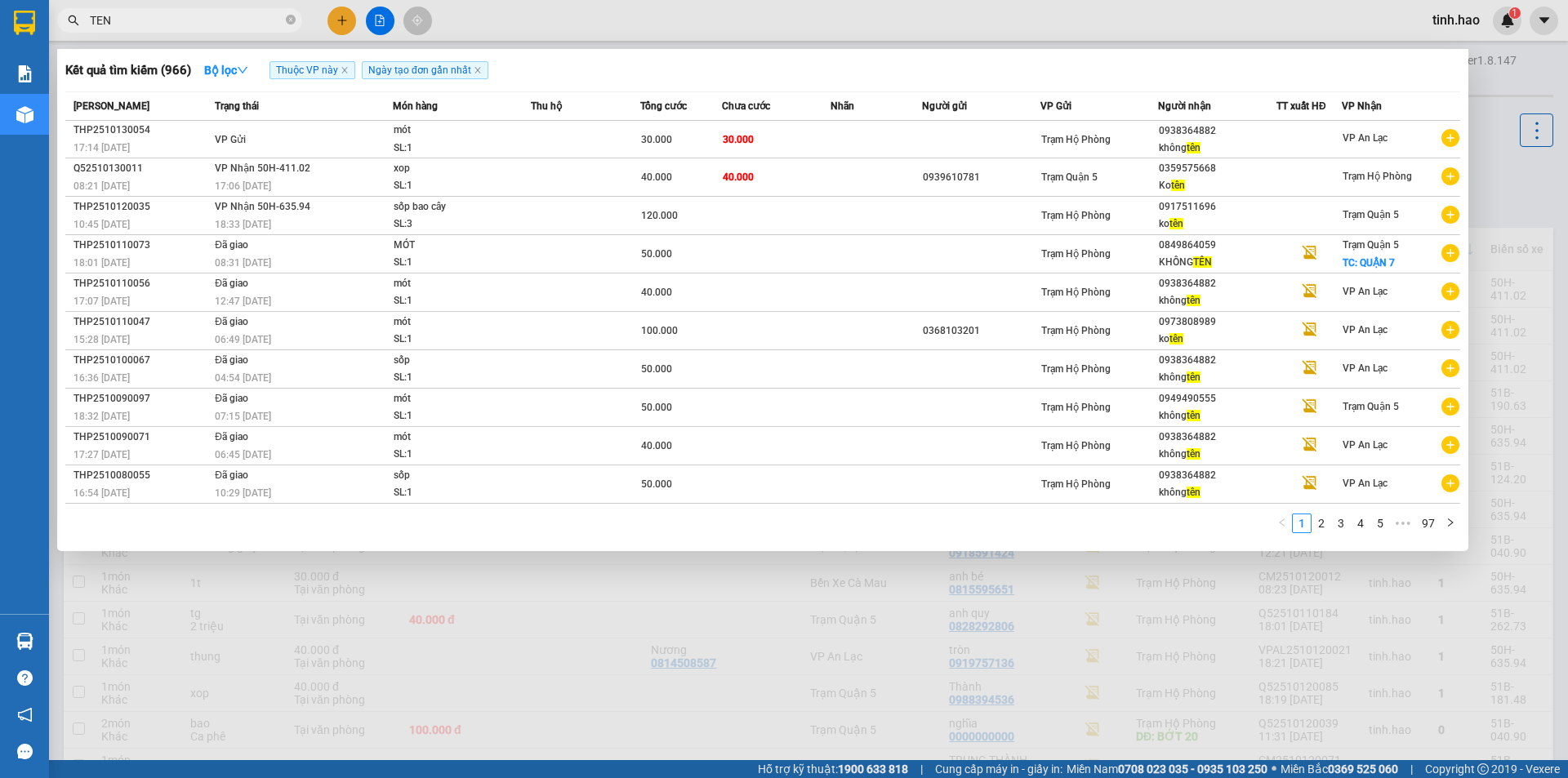
click at [174, 22] on input "TEN" at bounding box center [186, 20] width 193 height 18
click at [173, 22] on input "TEN" at bounding box center [186, 20] width 193 height 18
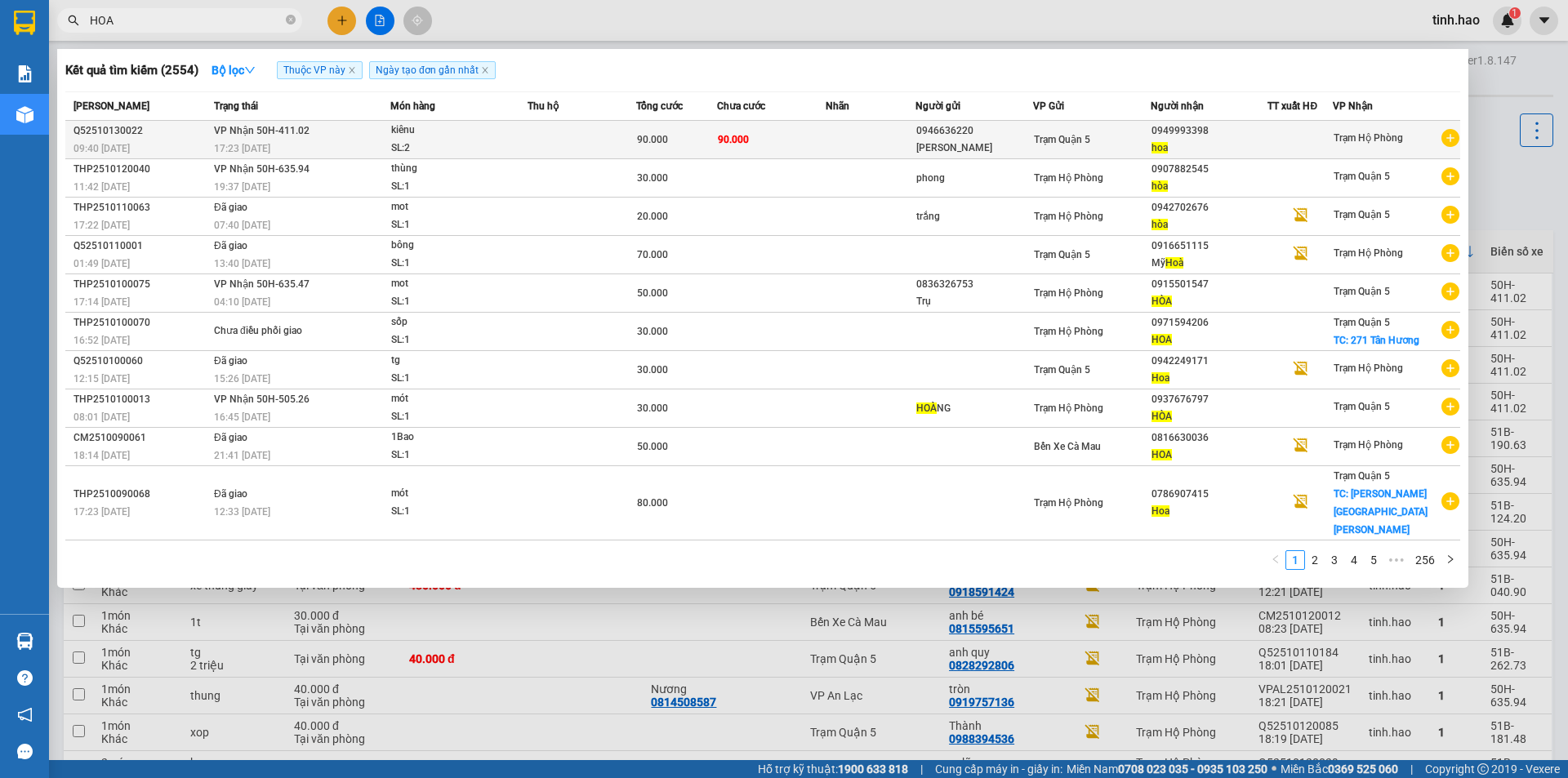
type input "HOA"
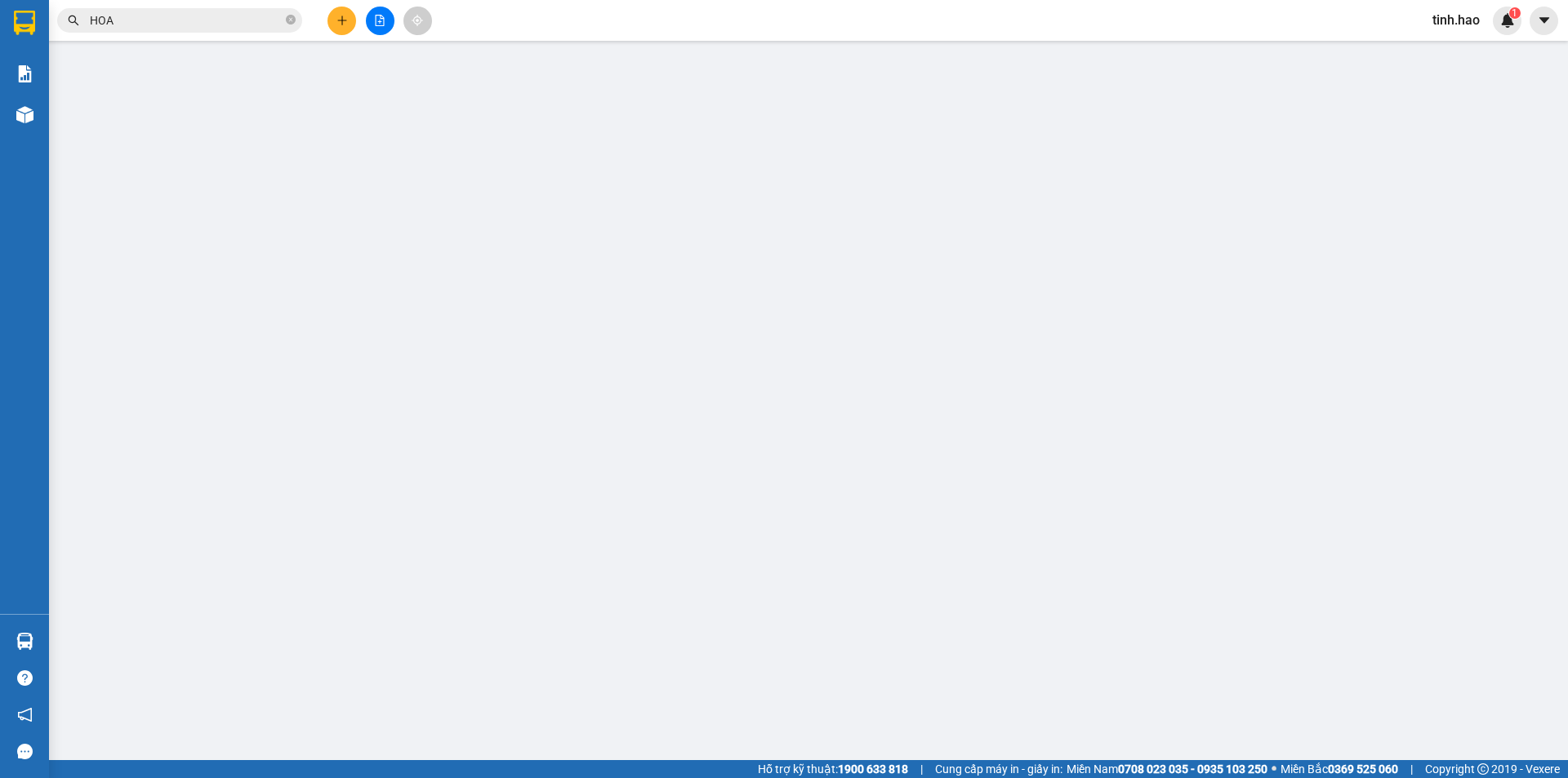
type input "0946636220"
type input "HỒNG NGUYỄN"
type input "0949993398"
type input "hoa"
type input "90.000"
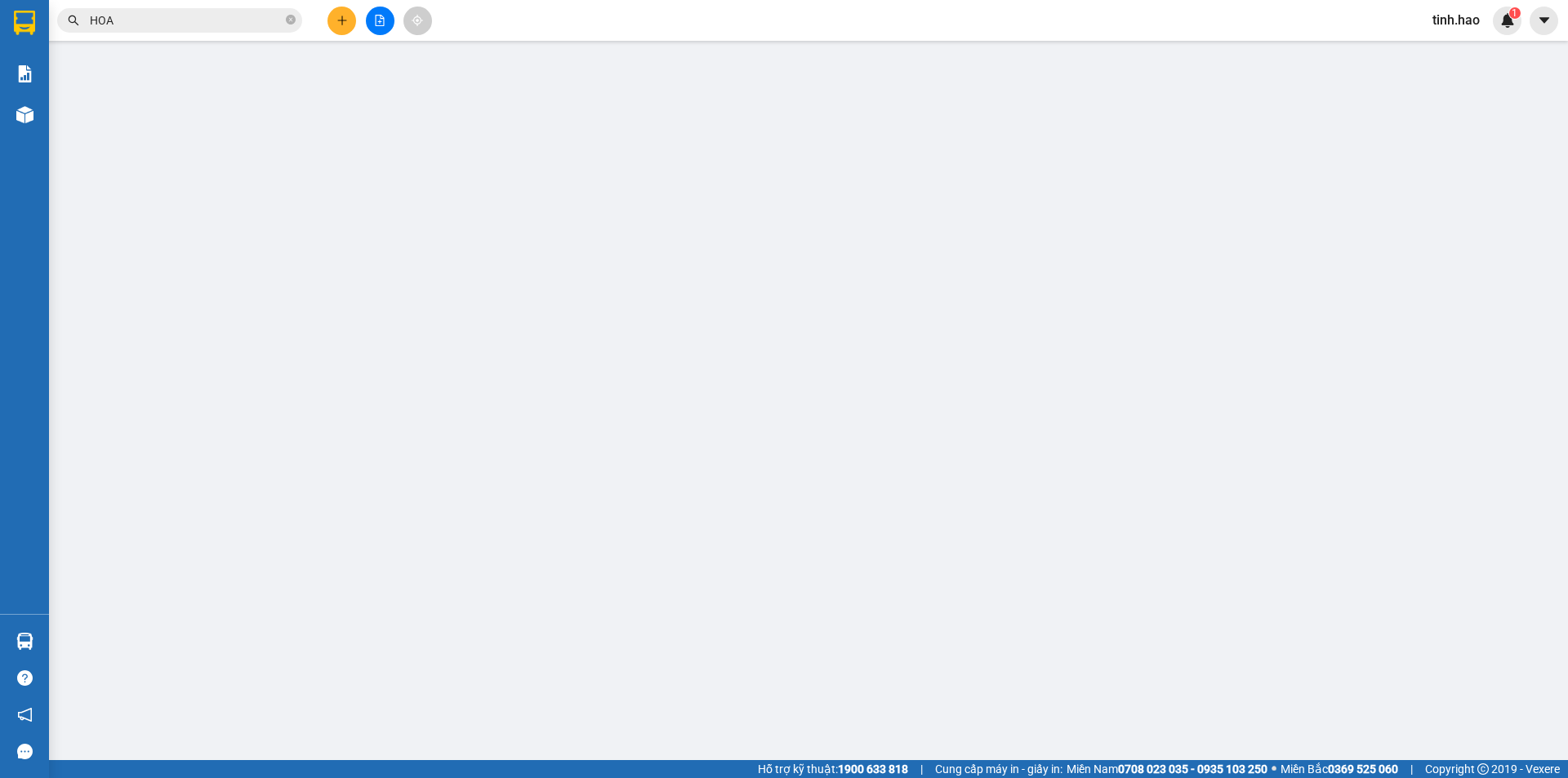
type input "90.000"
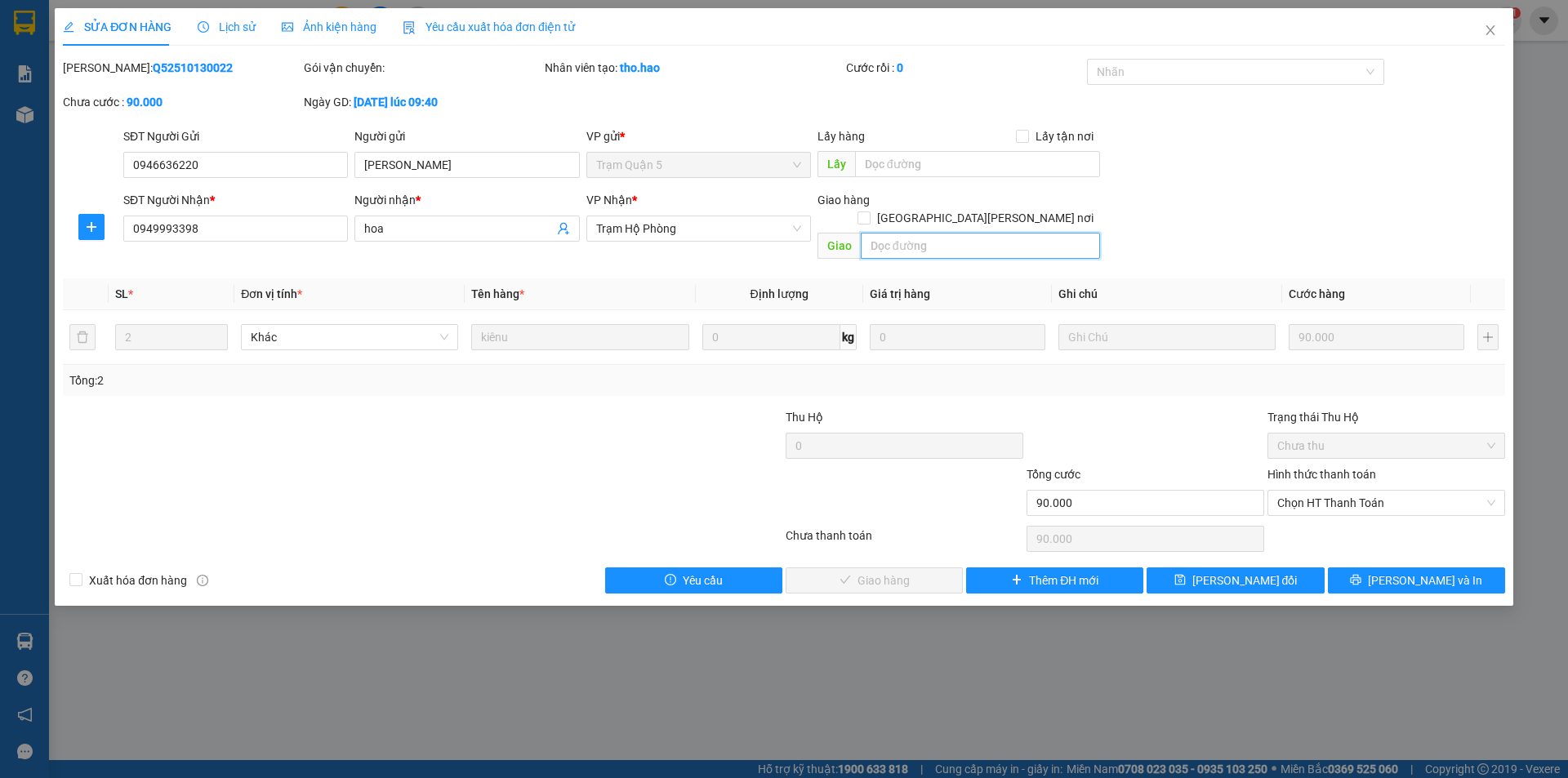
click at [965, 233] on input "text" at bounding box center [981, 246] width 240 height 26
click at [1320, 491] on span "Chọn HT Thanh Toán" at bounding box center [1387, 503] width 218 height 24
type input "BỚT 20"
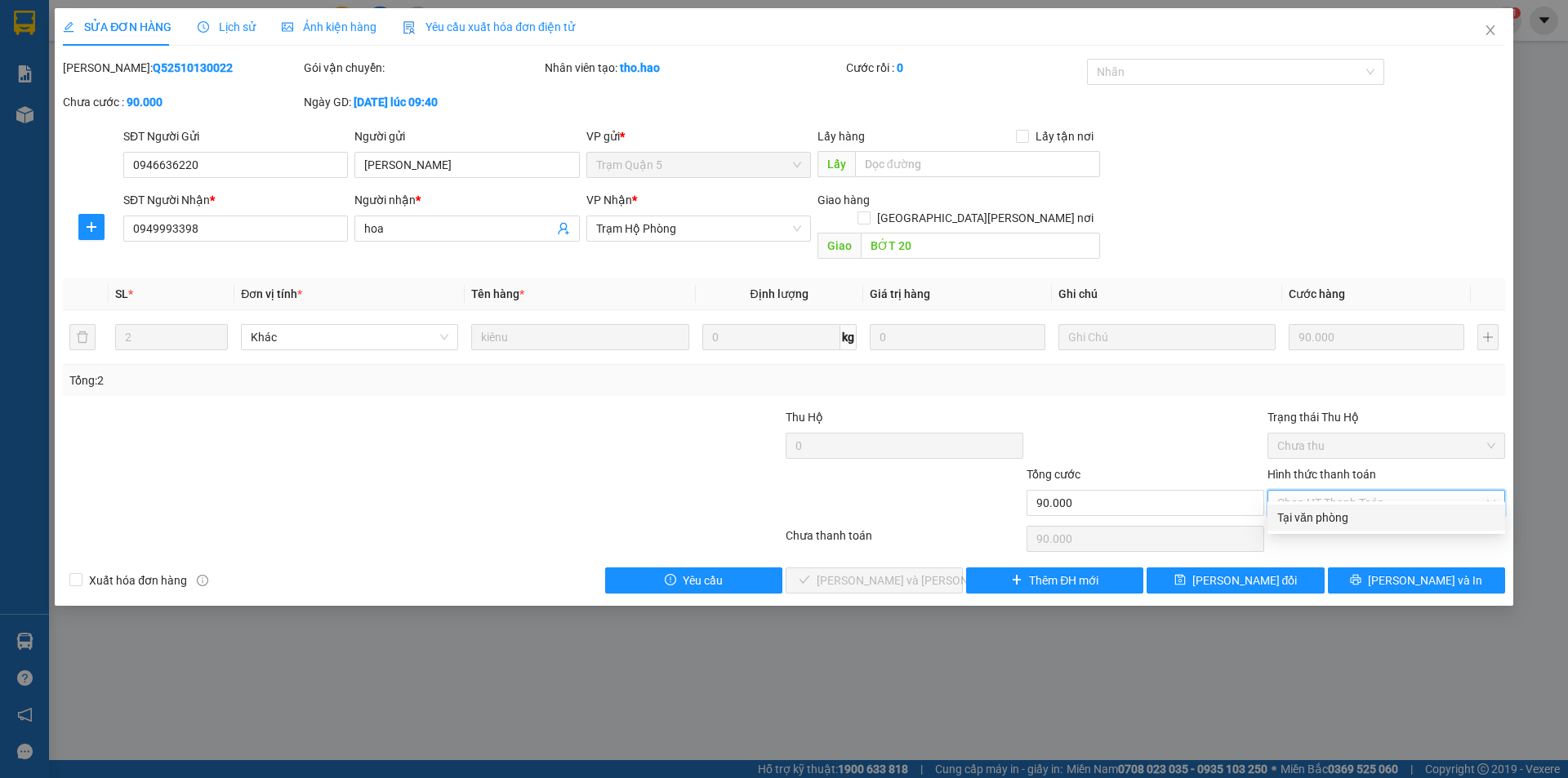
drag, startPoint x: 1327, startPoint y: 514, endPoint x: 1022, endPoint y: 563, distance: 308.9
click at [1326, 514] on div "Tại văn phòng" at bounding box center [1387, 518] width 218 height 18
type input "0"
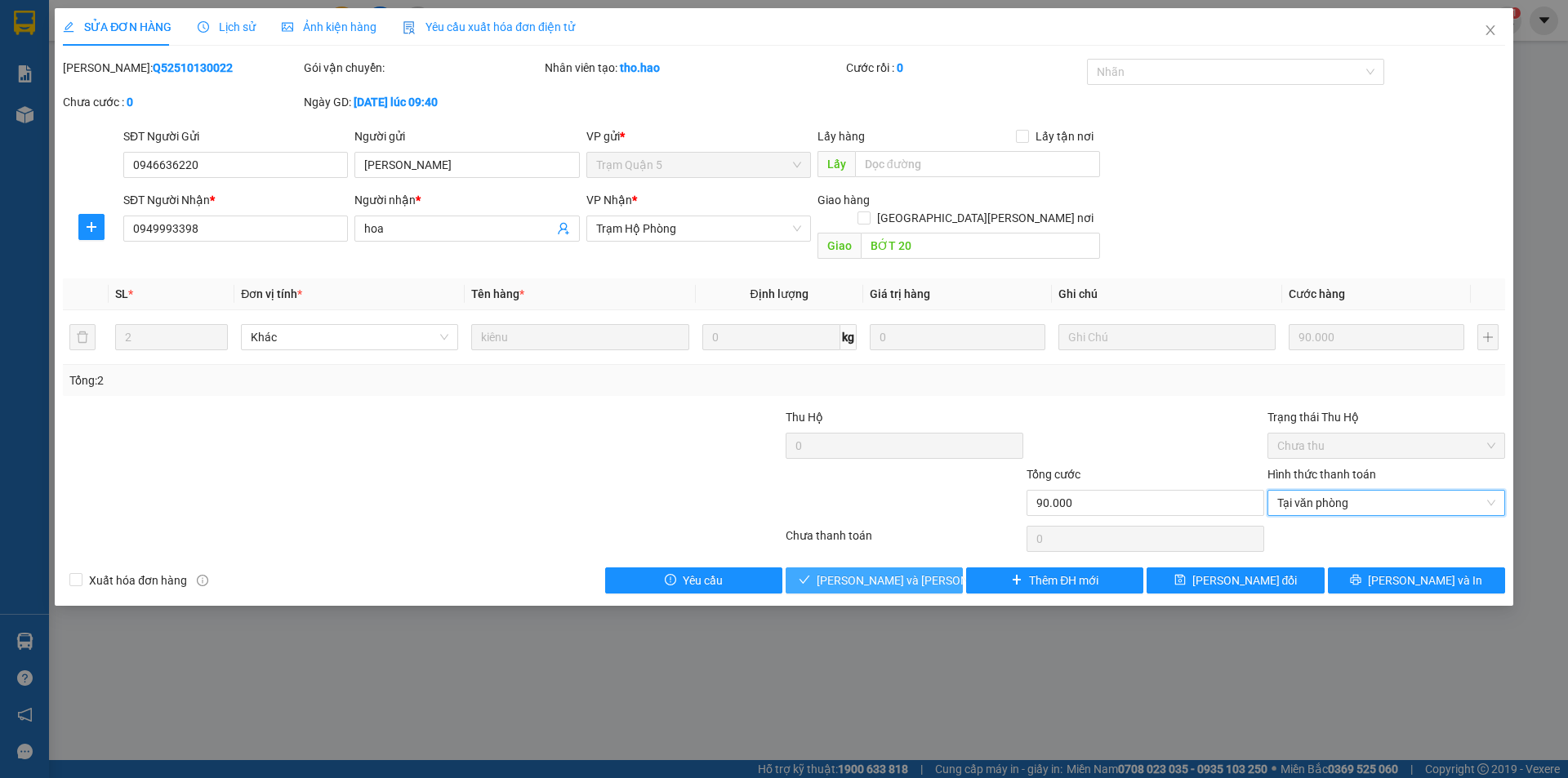
click at [922, 572] on span "Lưu và Giao hàng" at bounding box center [927, 580] width 221 height 18
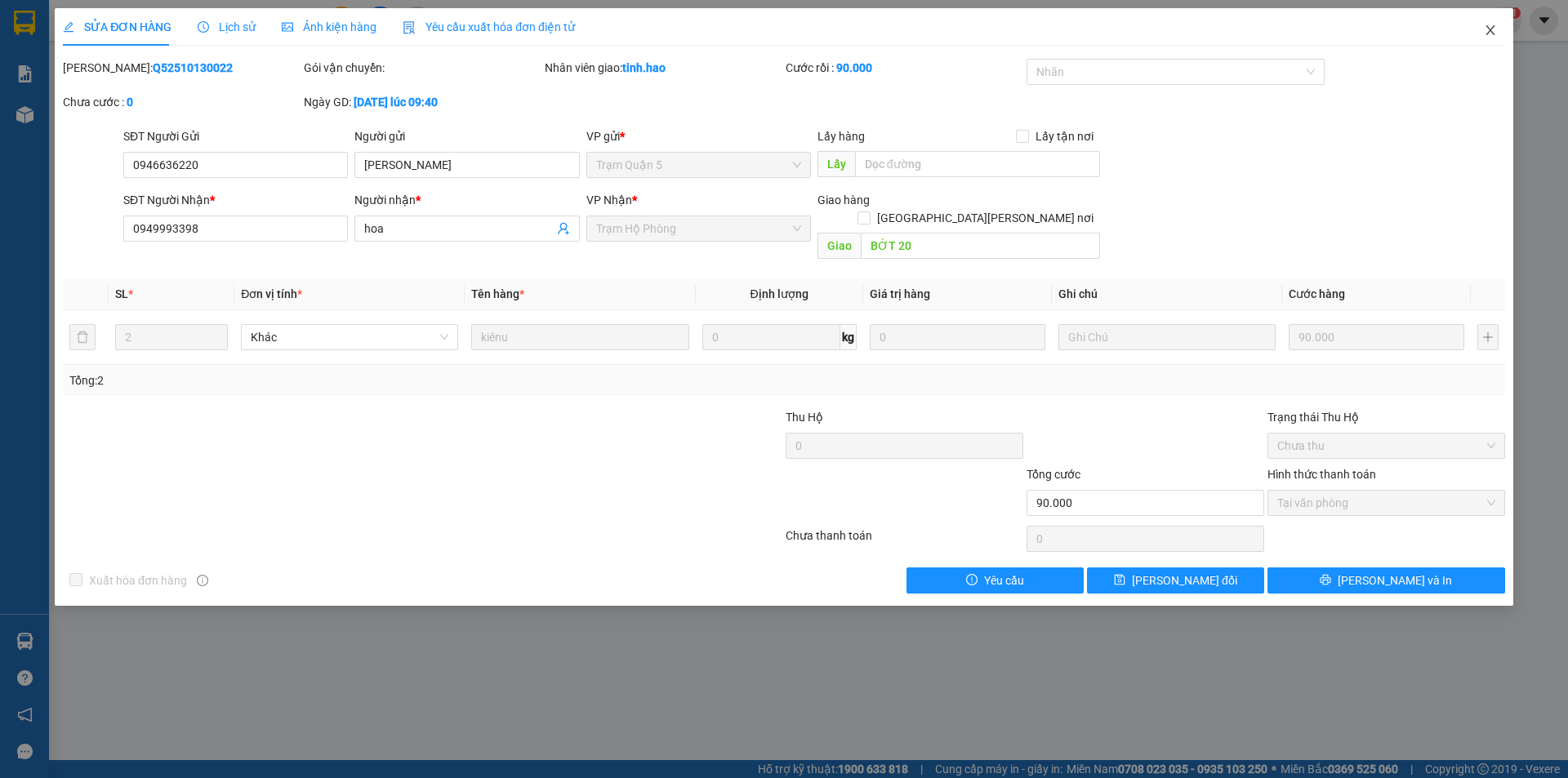
click at [1494, 29] on icon "close" at bounding box center [1490, 30] width 13 height 13
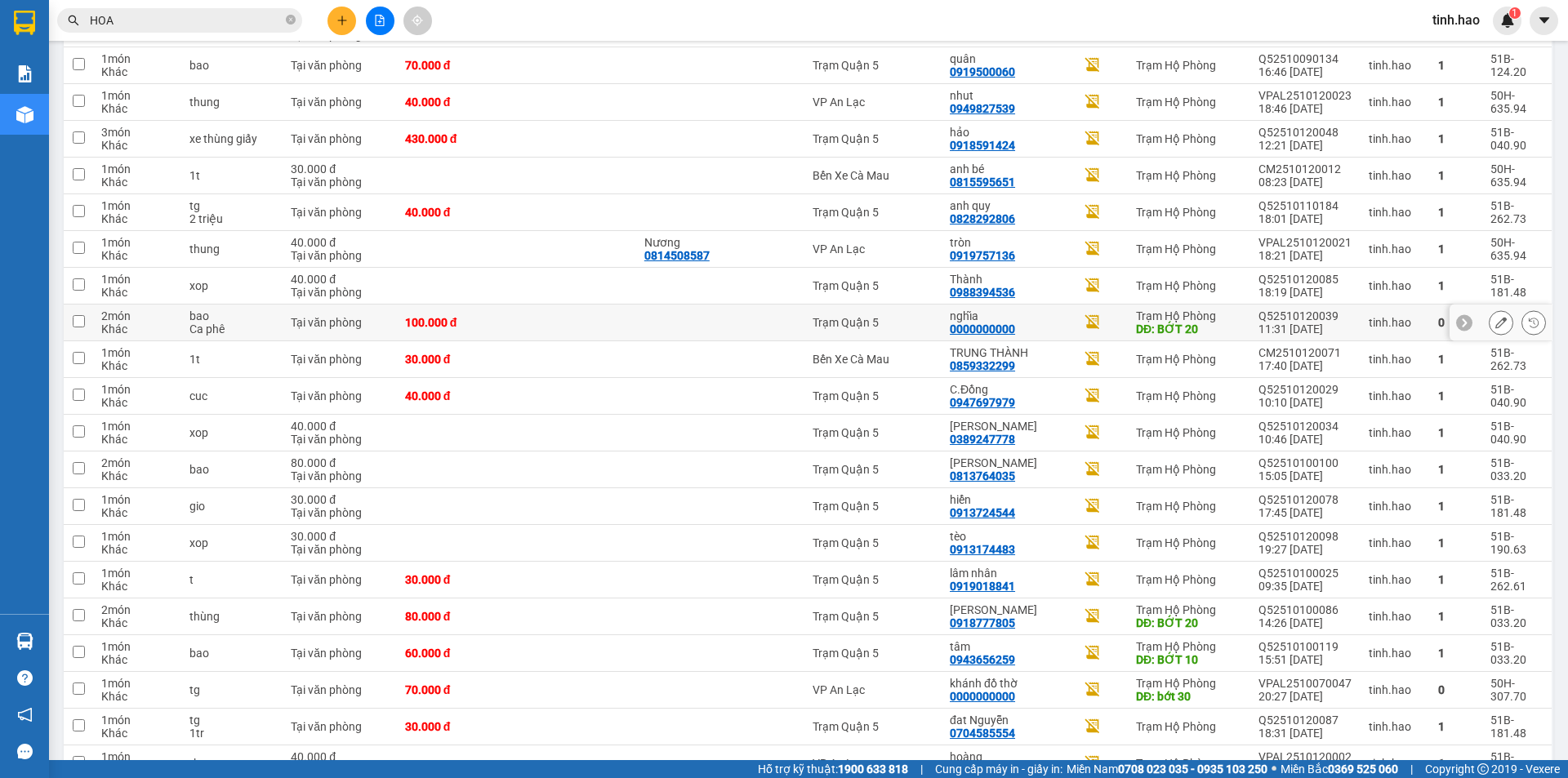
scroll to position [490, 0]
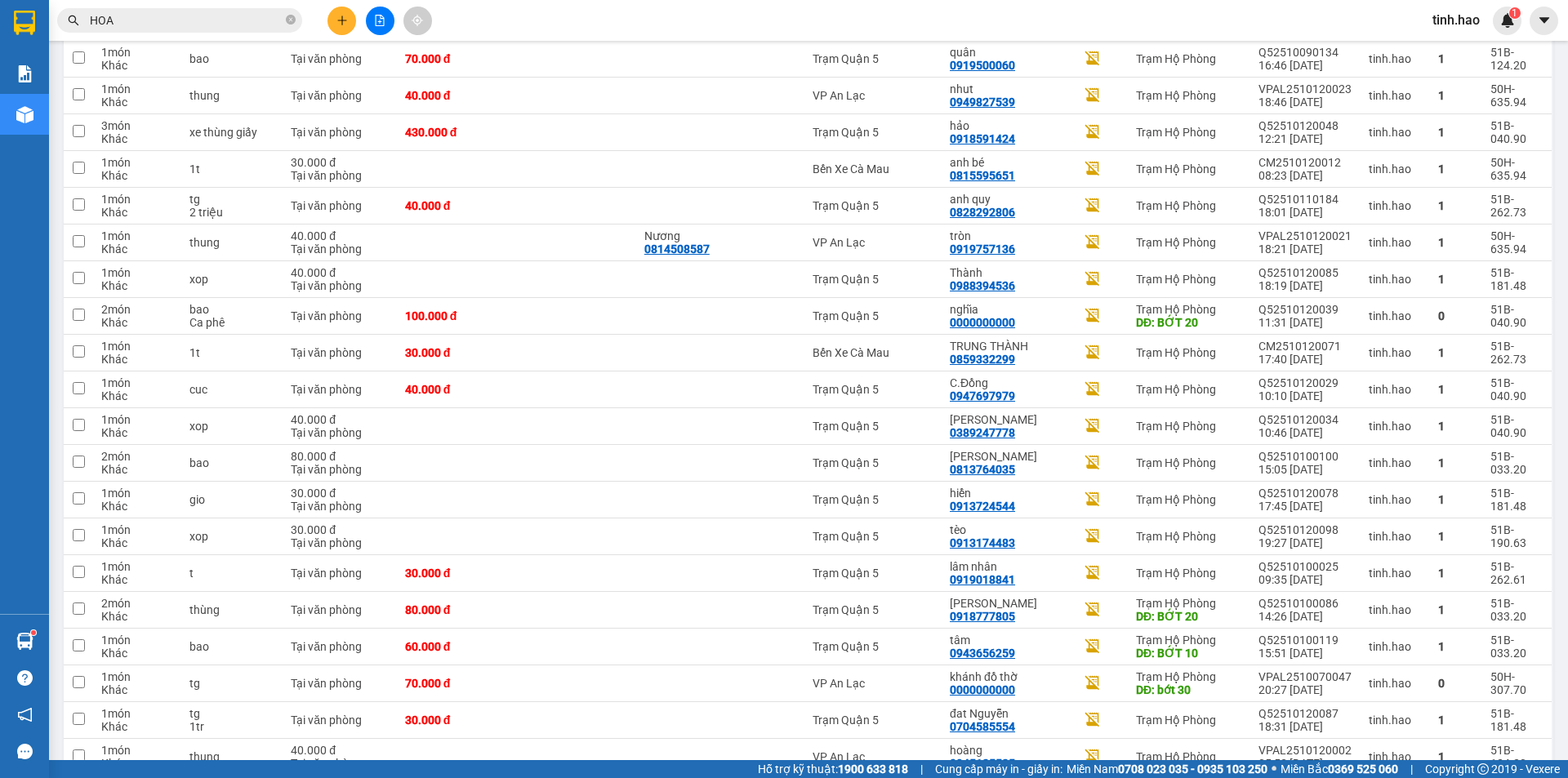
click at [154, 10] on span "HOA" at bounding box center [180, 20] width 245 height 24
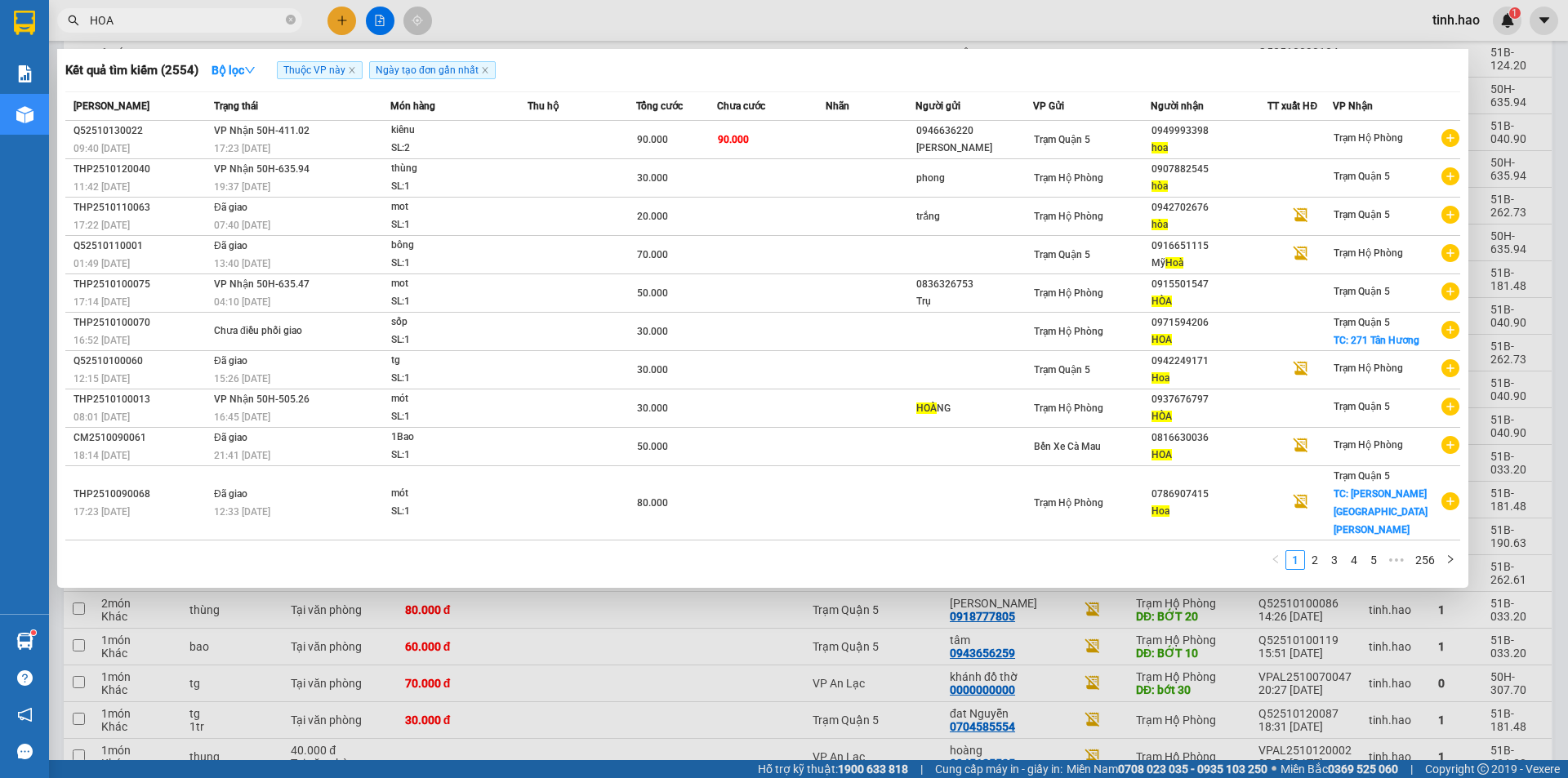
click at [153, 18] on input "HOA" at bounding box center [186, 20] width 193 height 18
type input "PHUONG"
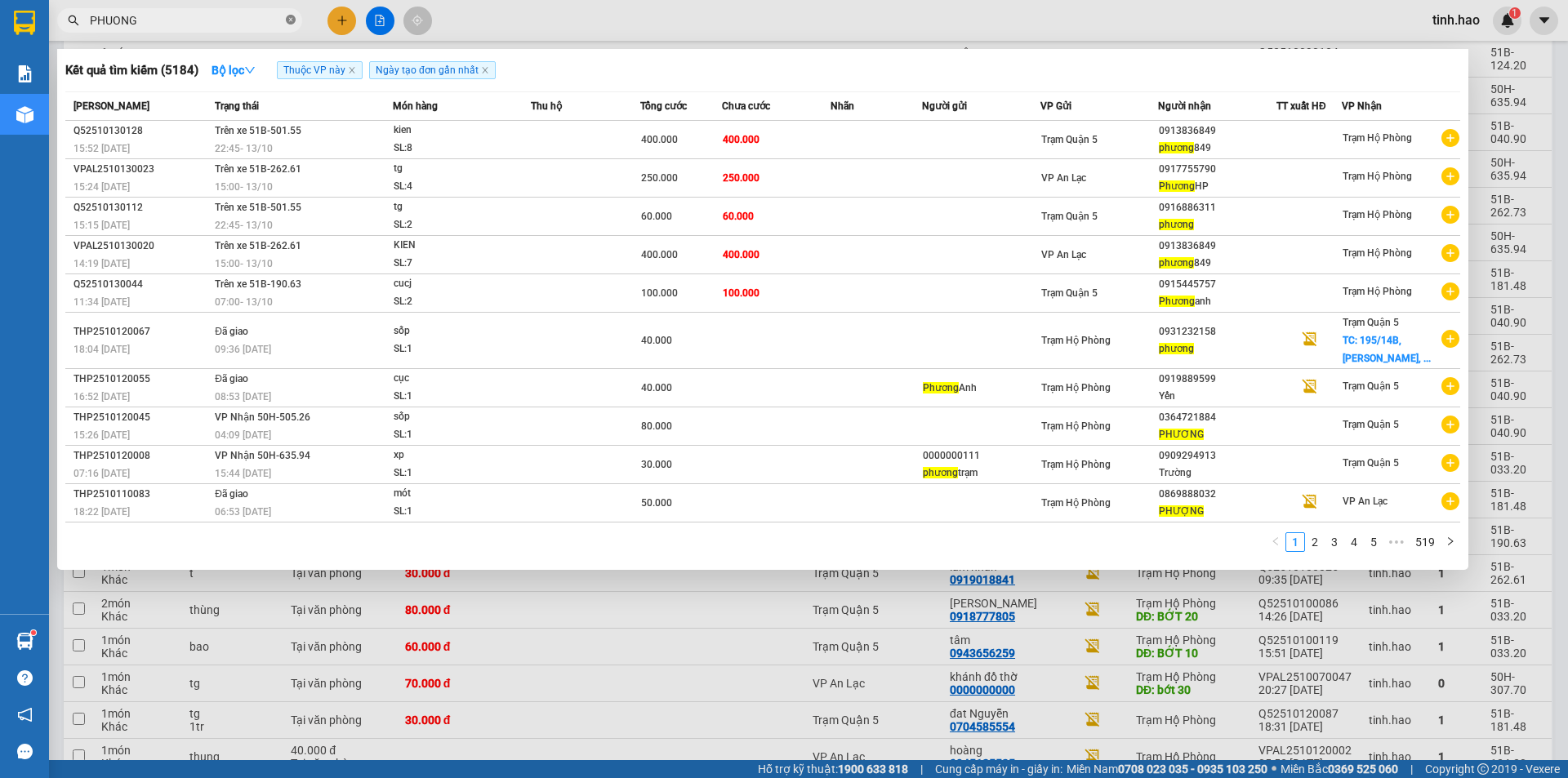
click at [291, 18] on icon "close-circle" at bounding box center [290, 19] width 10 height 10
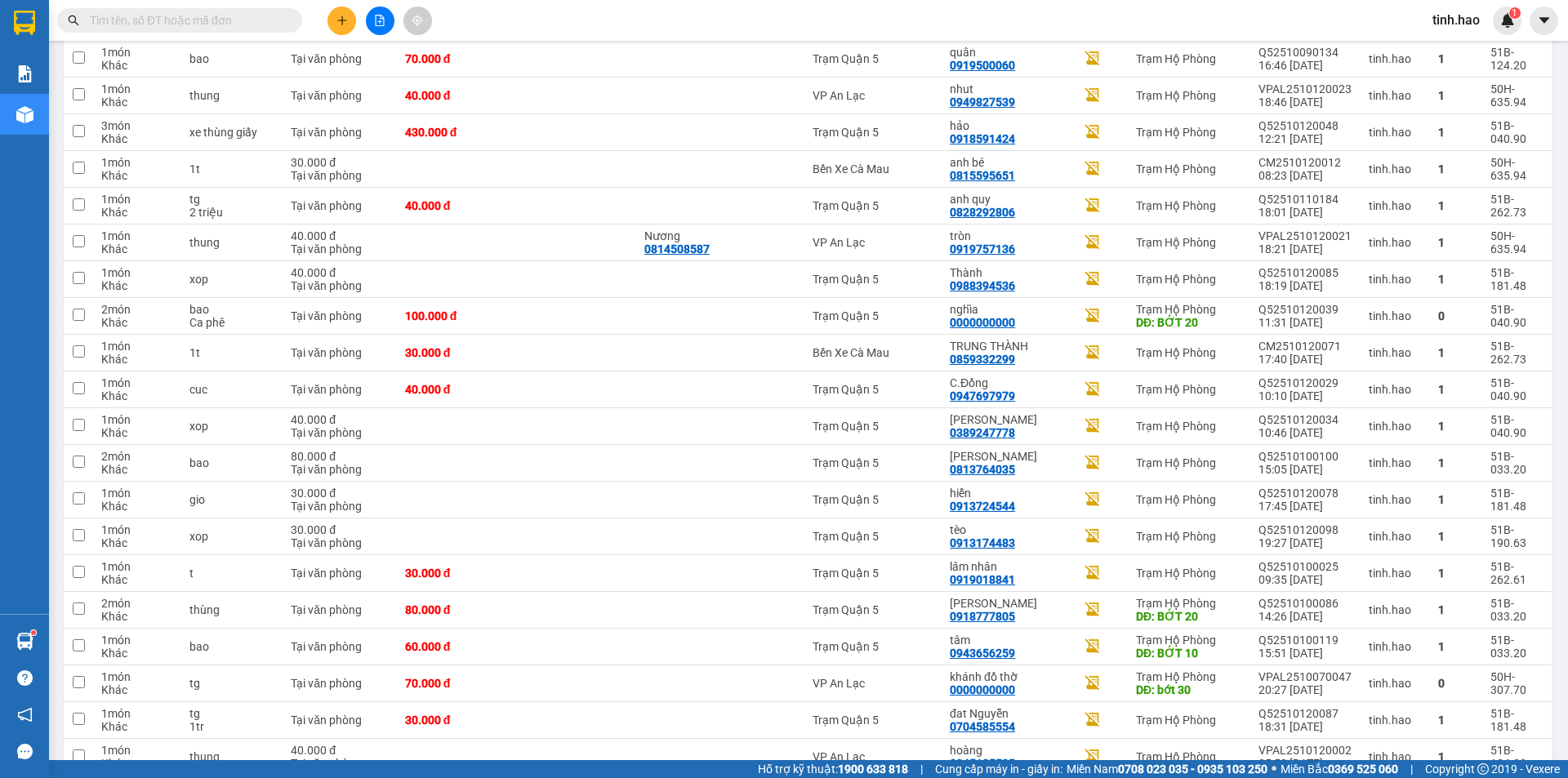
drag, startPoint x: 116, startPoint y: 0, endPoint x: 124, endPoint y: 14, distance: 16.1
click at [119, 4] on div "Kết quả tìm kiếm ( 5184 ) Bộ lọc Thuộc VP này Ngày tạo đơn gần nhất Mã ĐH Trạng…" at bounding box center [784, 20] width 1568 height 41
click at [124, 14] on input "text" at bounding box center [186, 20] width 193 height 18
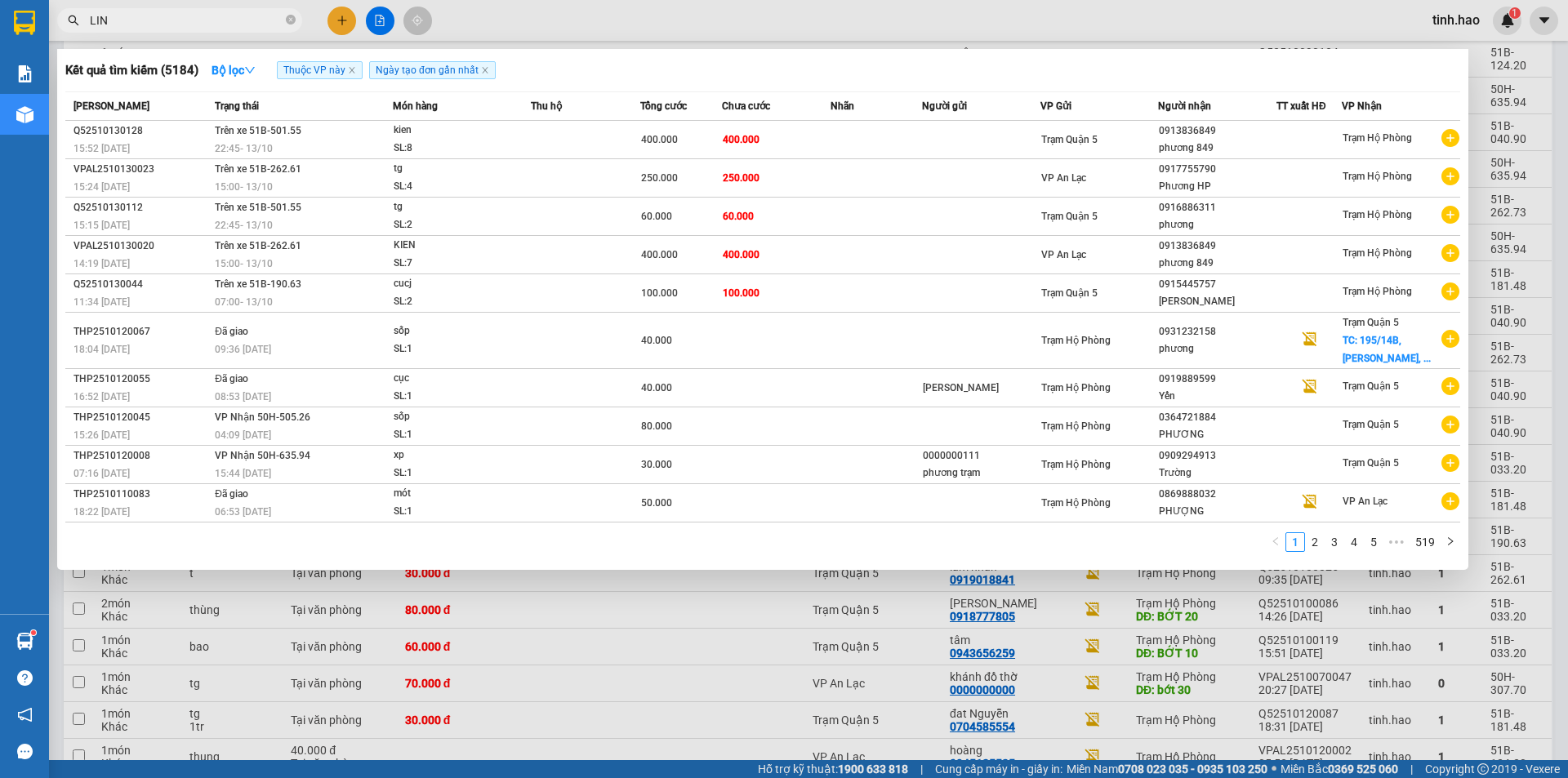
type input "LINH"
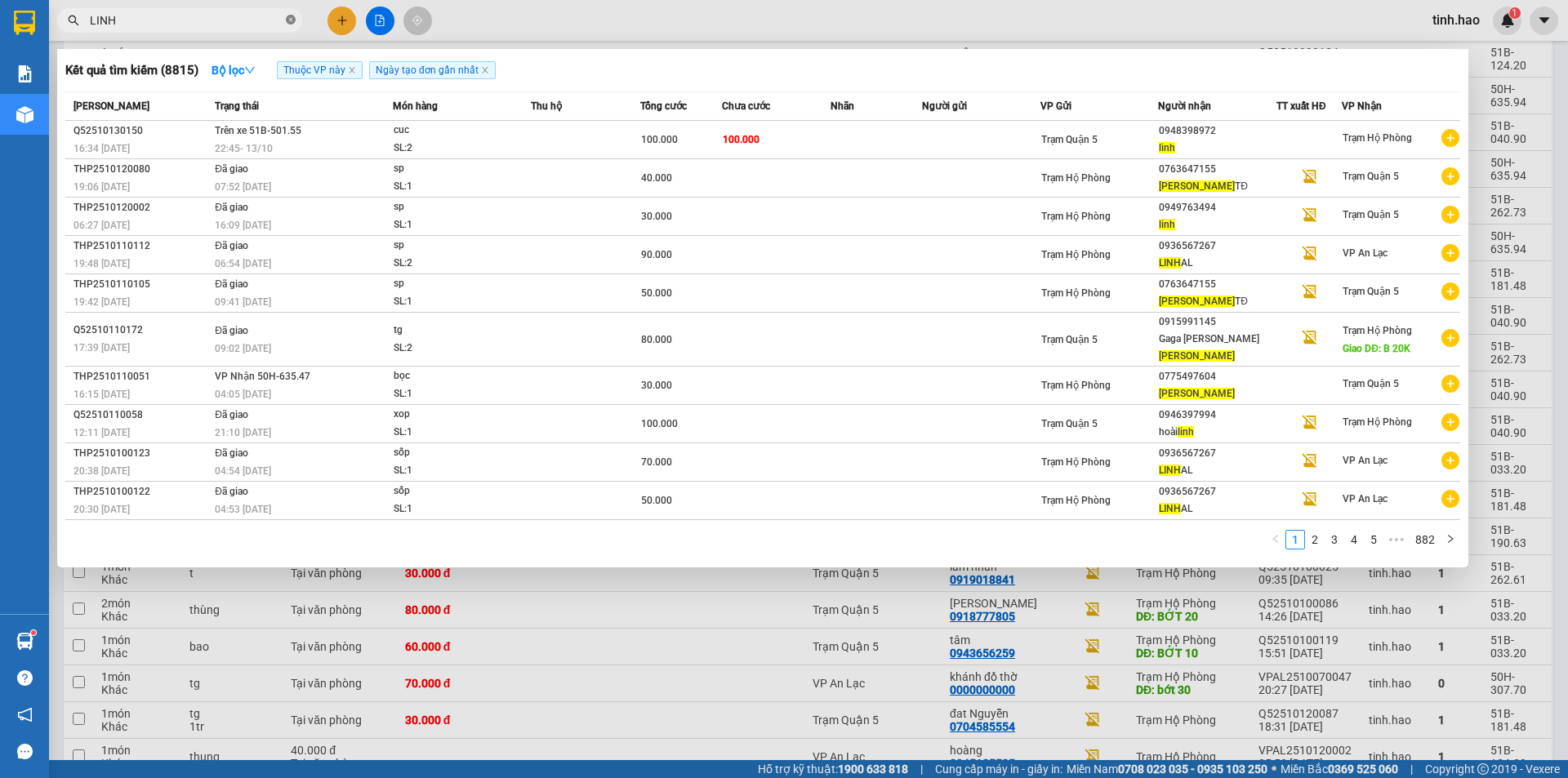
click at [293, 21] on icon "close-circle" at bounding box center [290, 19] width 10 height 10
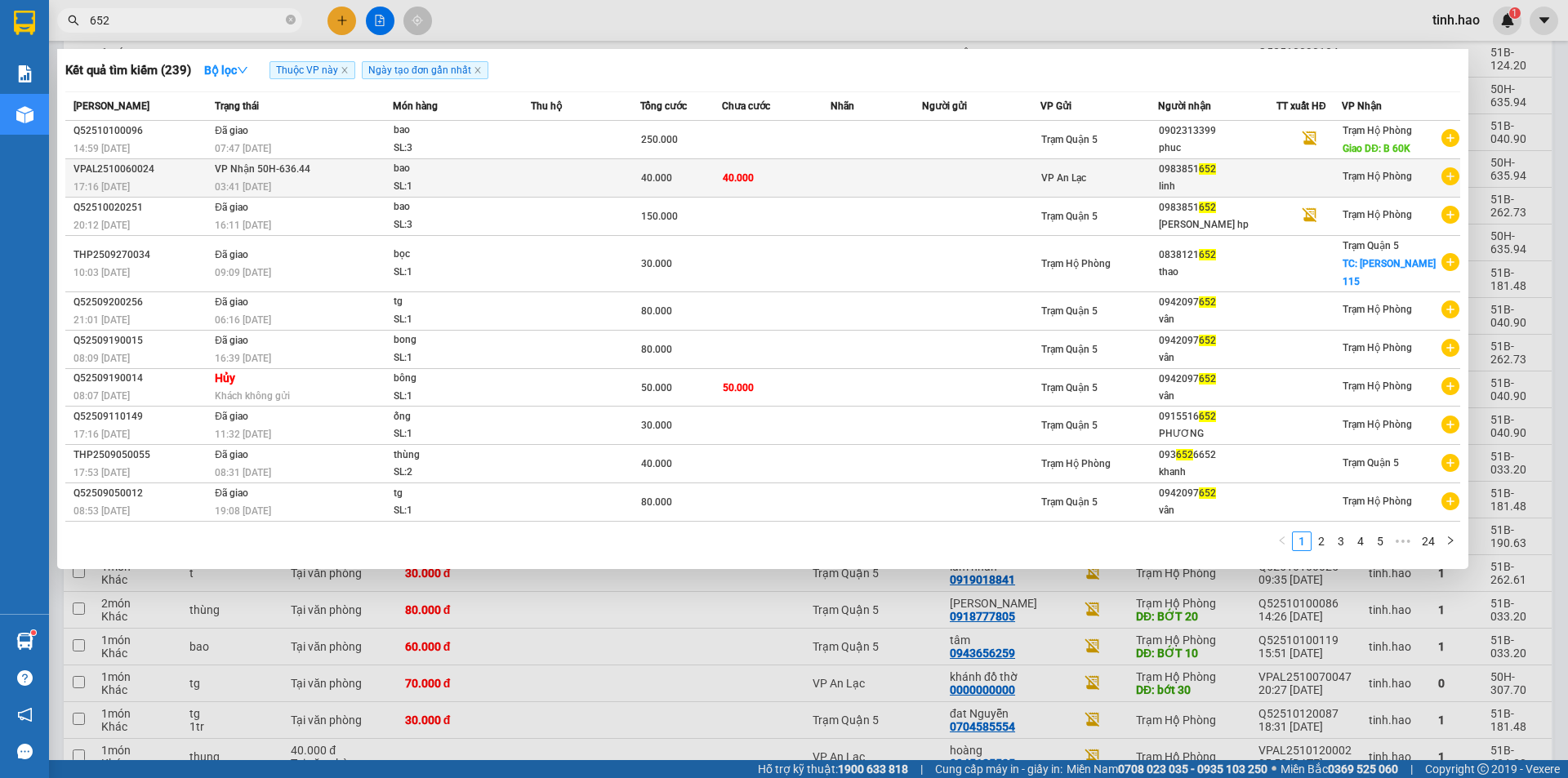
type input "652"
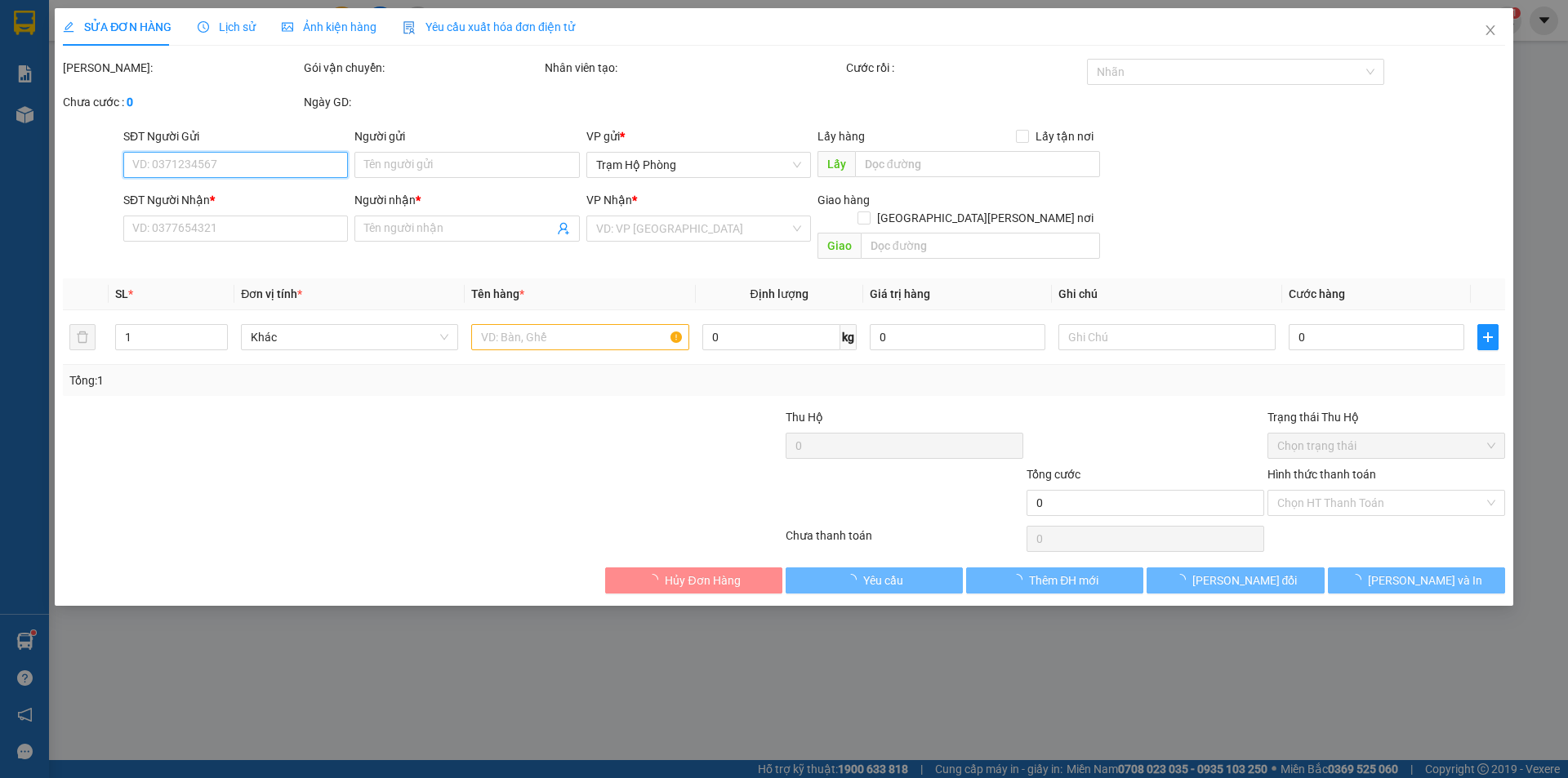
type input "0983851652"
type input "linh"
type input "40.000"
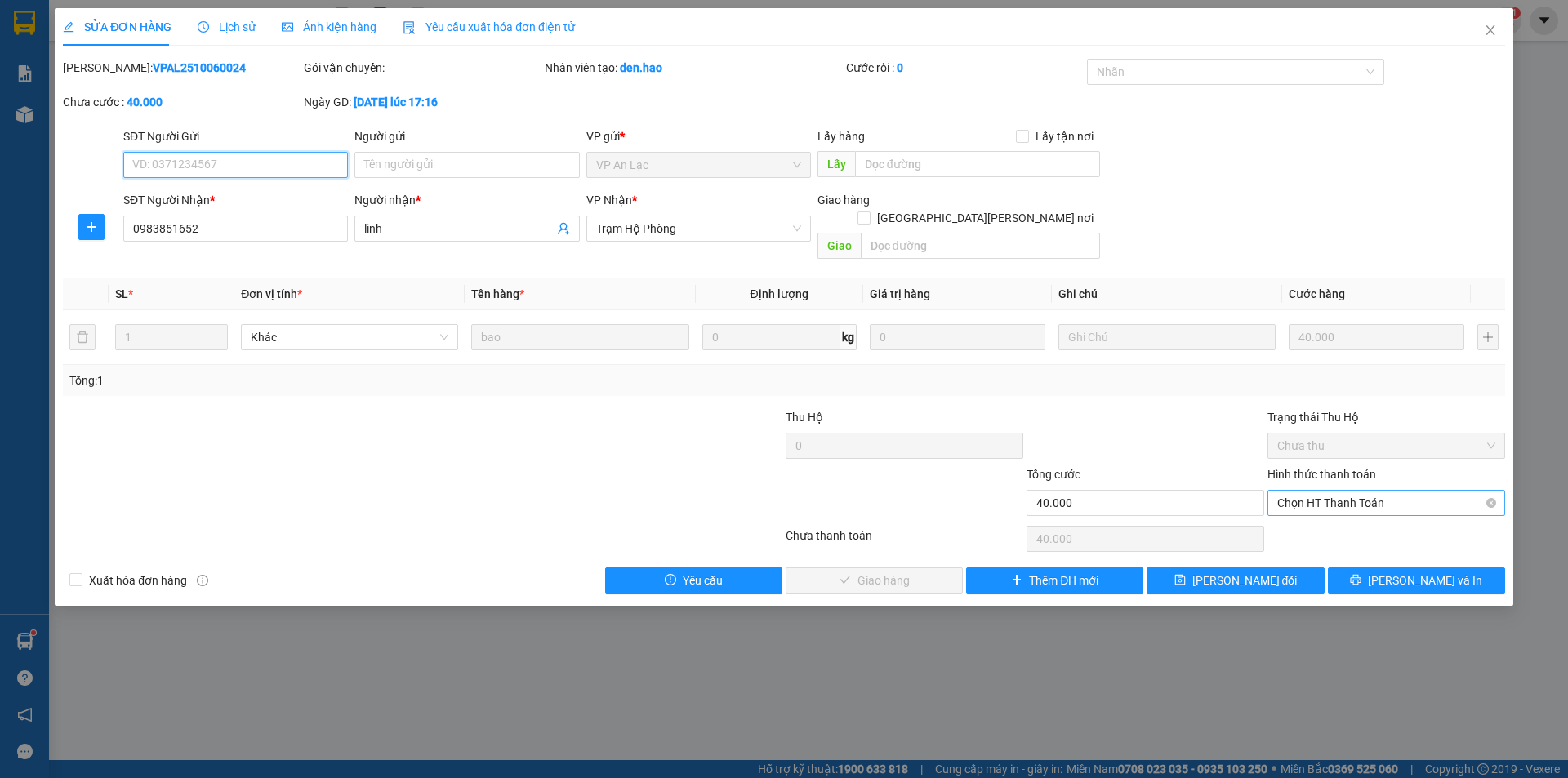
click at [1341, 490] on span "Chọn HT Thanh Toán" at bounding box center [1387, 503] width 218 height 24
click at [1321, 513] on div "Tại văn phòng" at bounding box center [1387, 518] width 218 height 18
type input "0"
click at [927, 572] on span "Lưu và Giao hàng" at bounding box center [927, 580] width 221 height 18
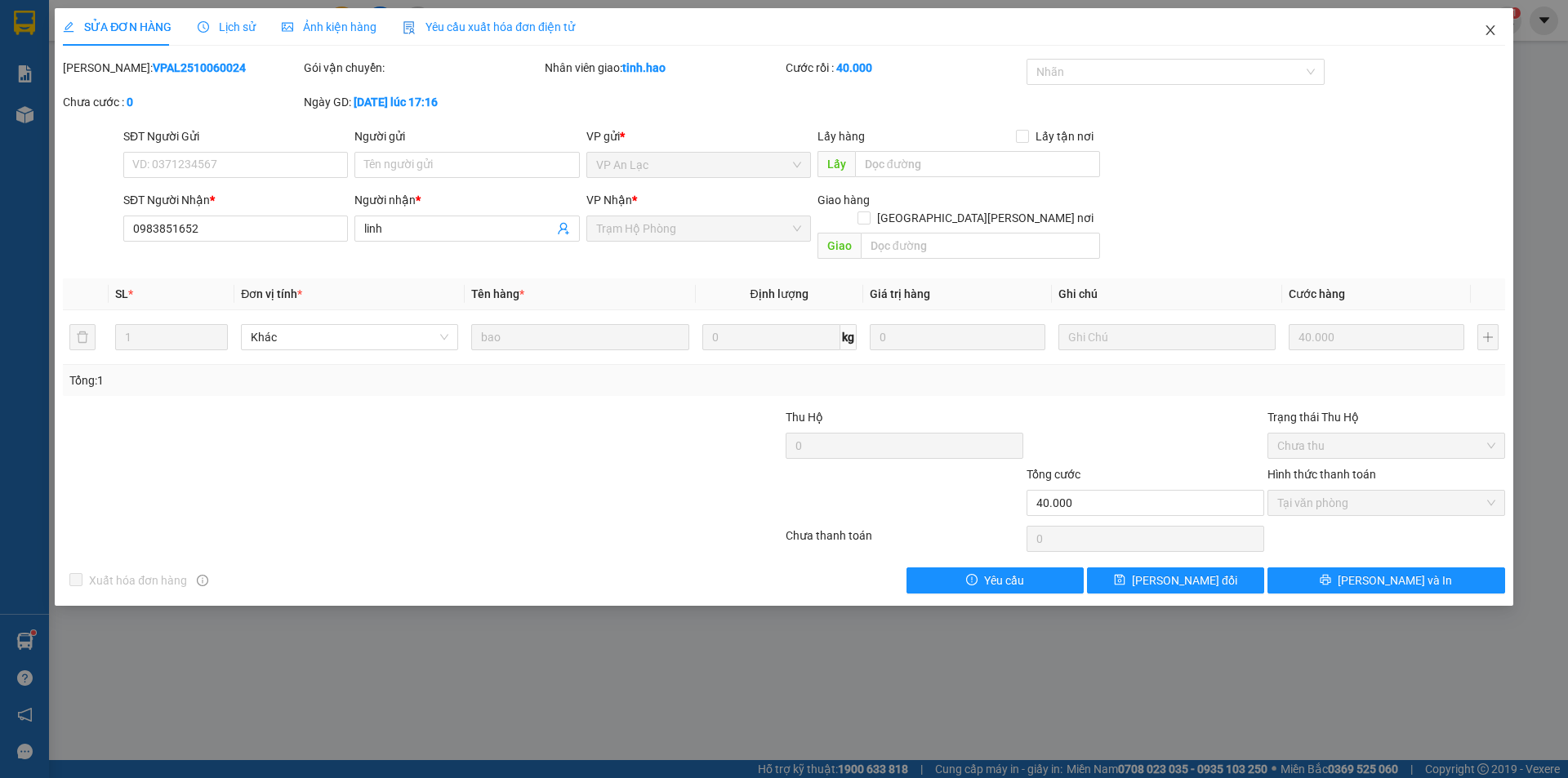
click at [1491, 30] on icon "close" at bounding box center [1490, 30] width 9 height 10
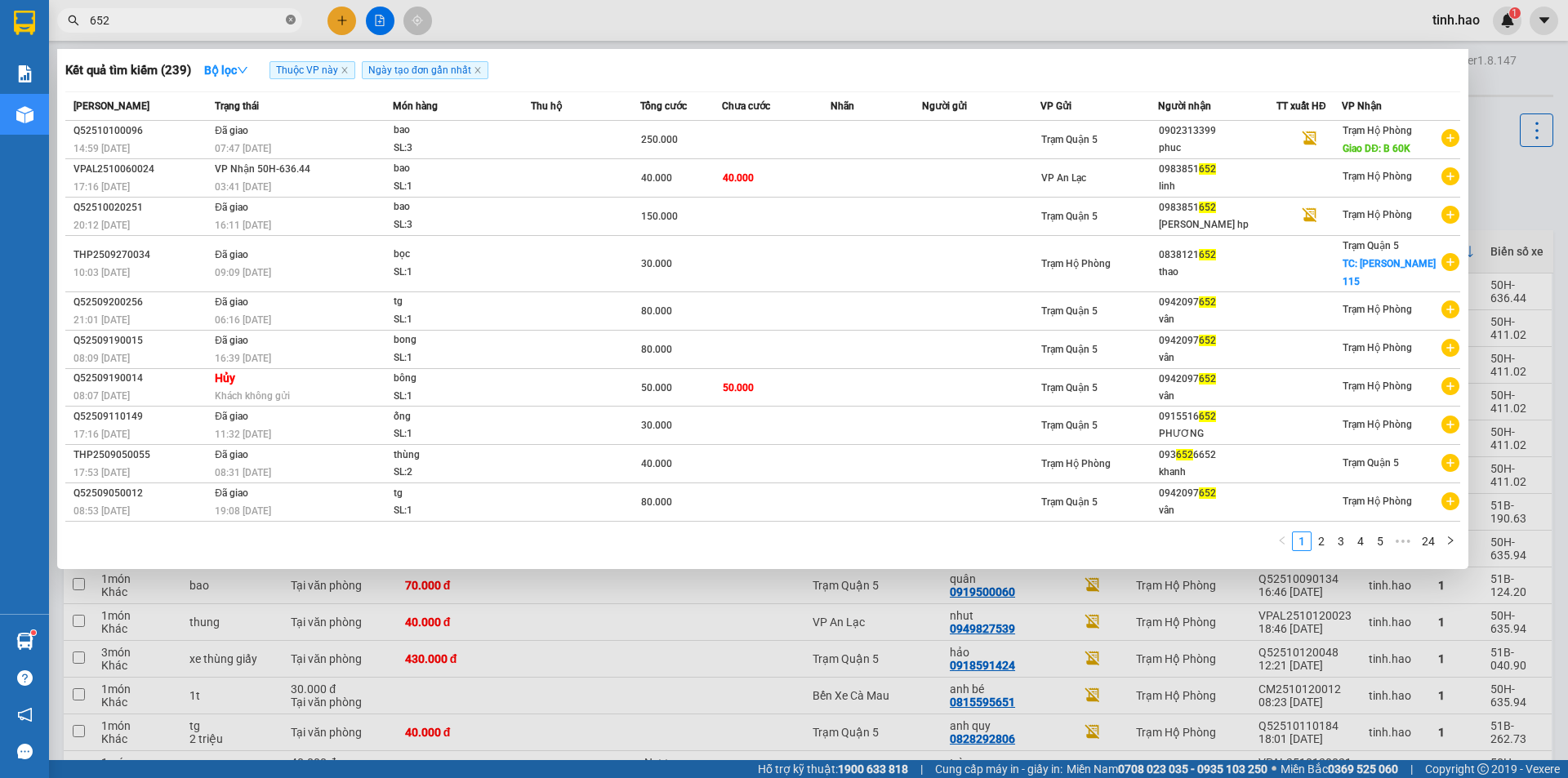
click at [288, 13] on span at bounding box center [290, 21] width 10 height 16
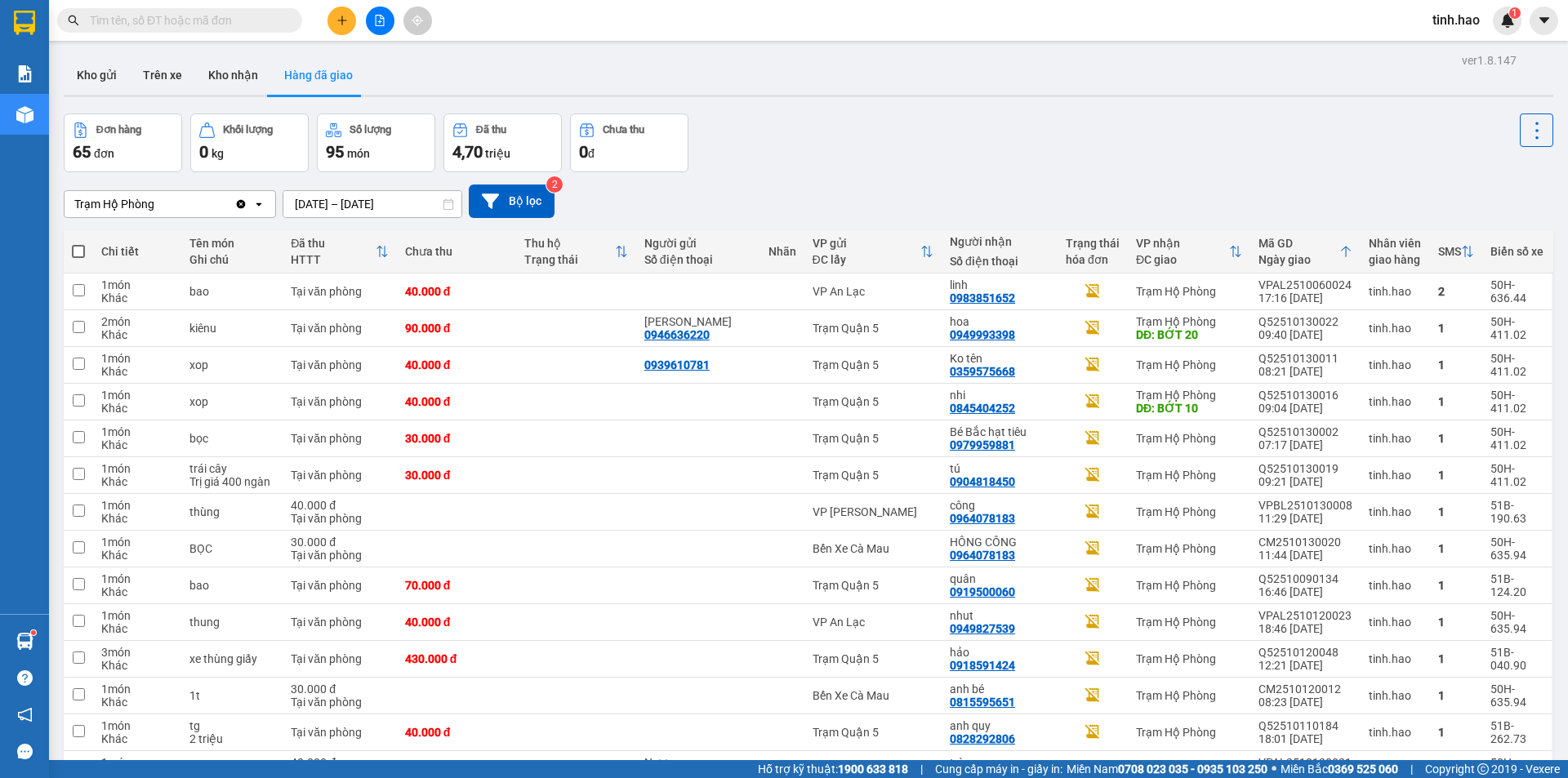
click at [109, 71] on button "Kho gửi" at bounding box center [97, 75] width 66 height 39
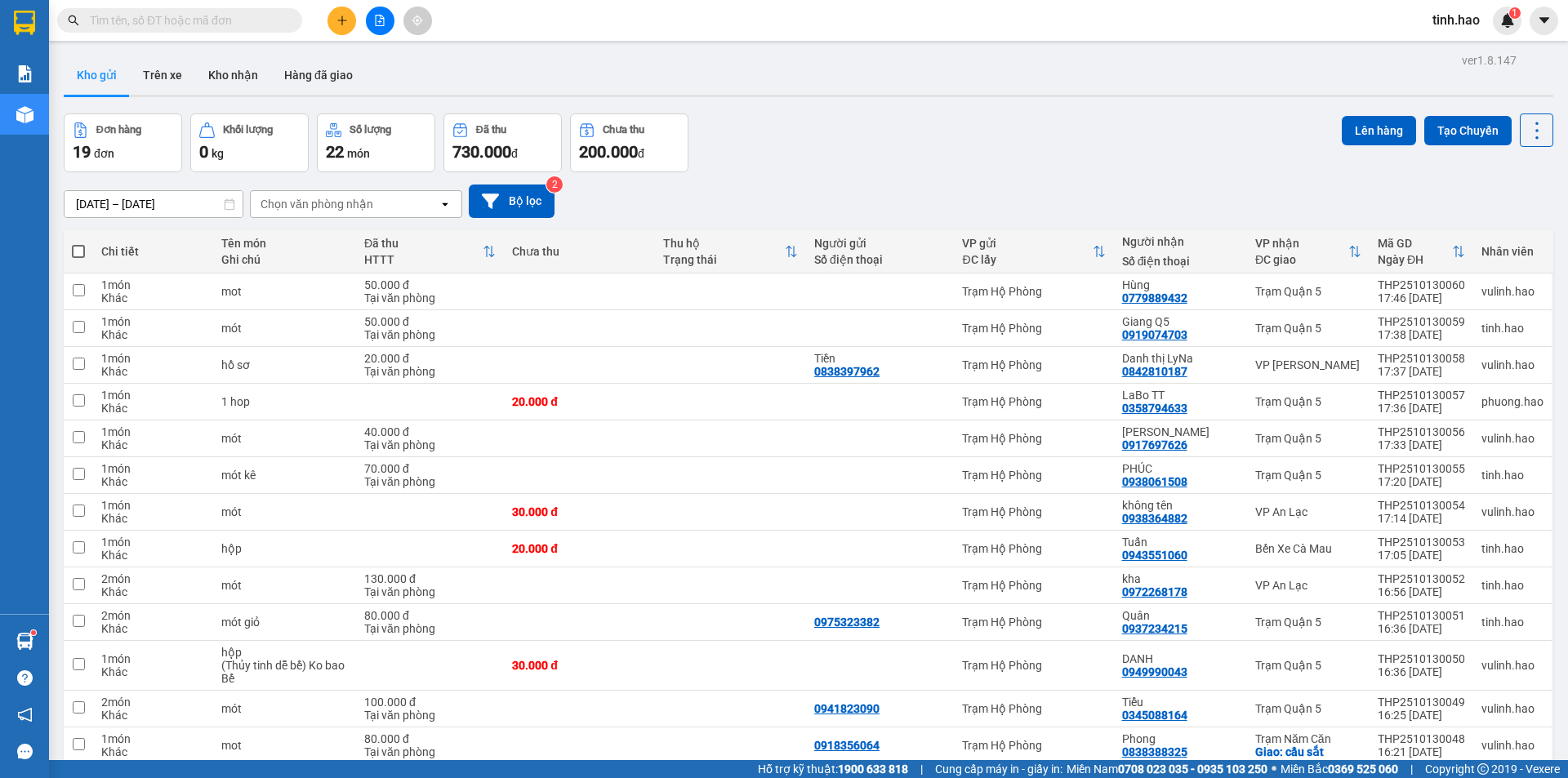
click at [233, 24] on input "text" at bounding box center [186, 20] width 193 height 18
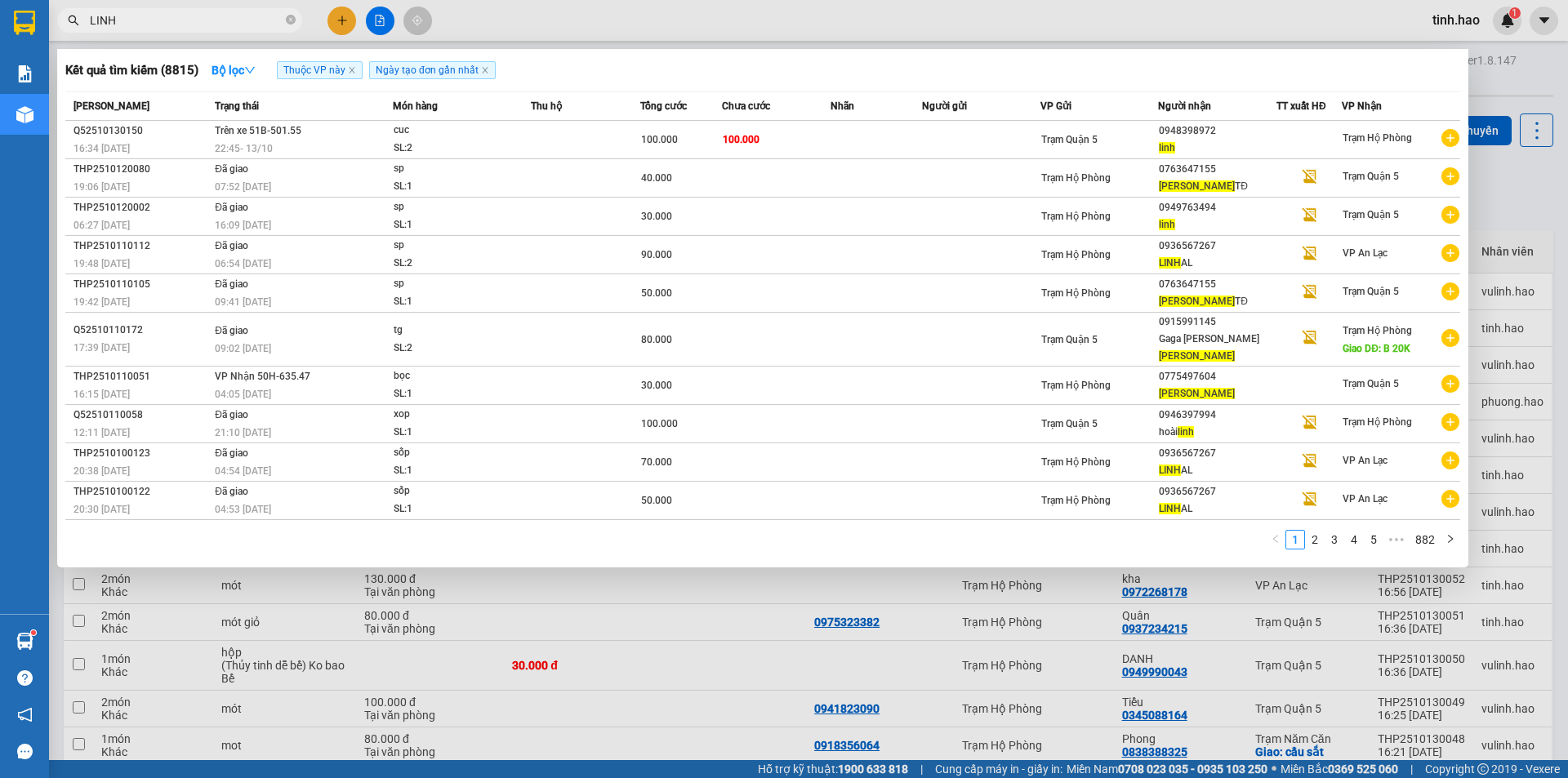
type input "LINH"
drag, startPoint x: 556, startPoint y: 37, endPoint x: 545, endPoint y: 35, distance: 11.2
click at [552, 35] on div at bounding box center [784, 389] width 1568 height 778
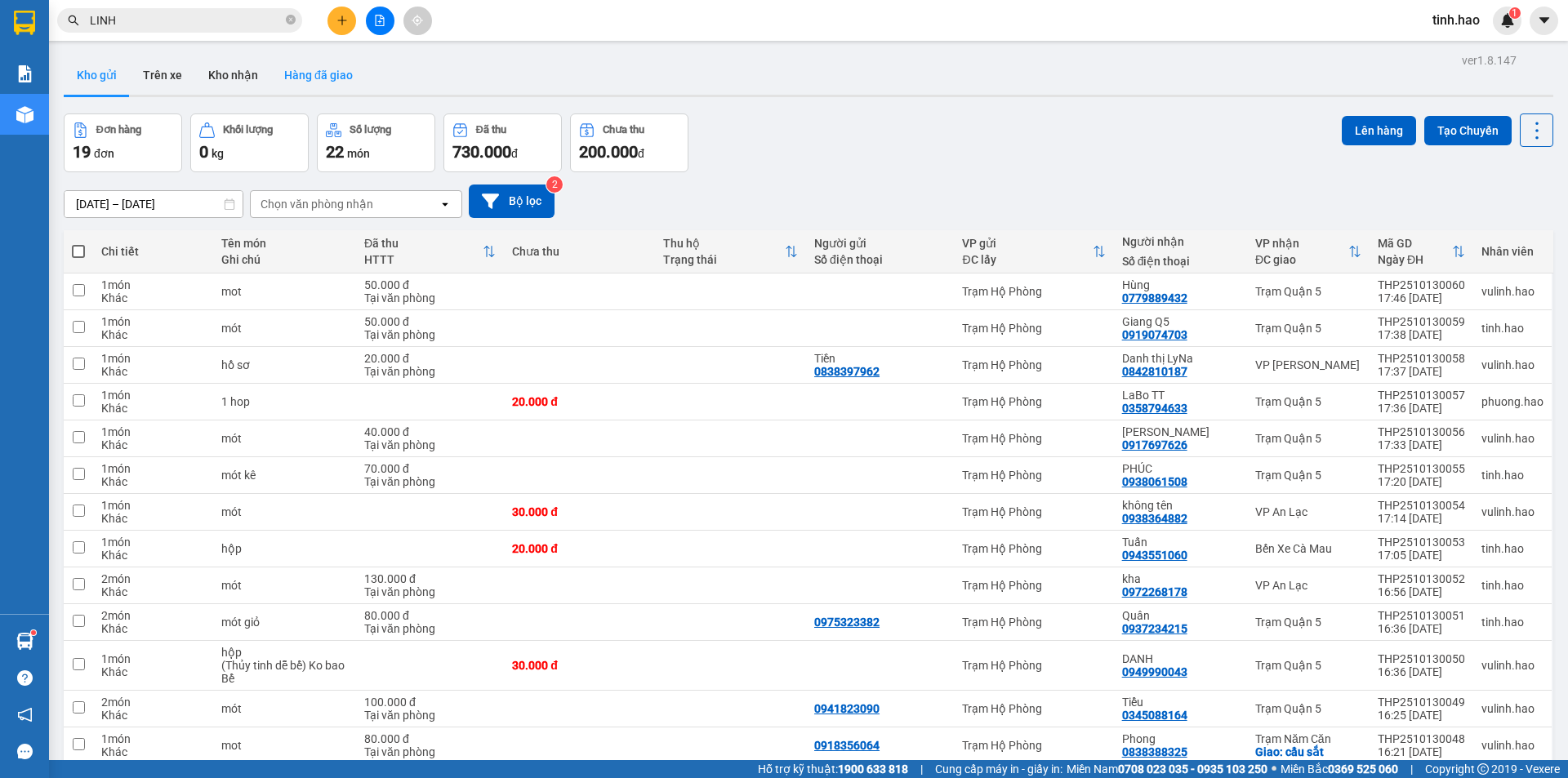
click at [302, 63] on button "Hàng đã giao" at bounding box center [318, 75] width 95 height 39
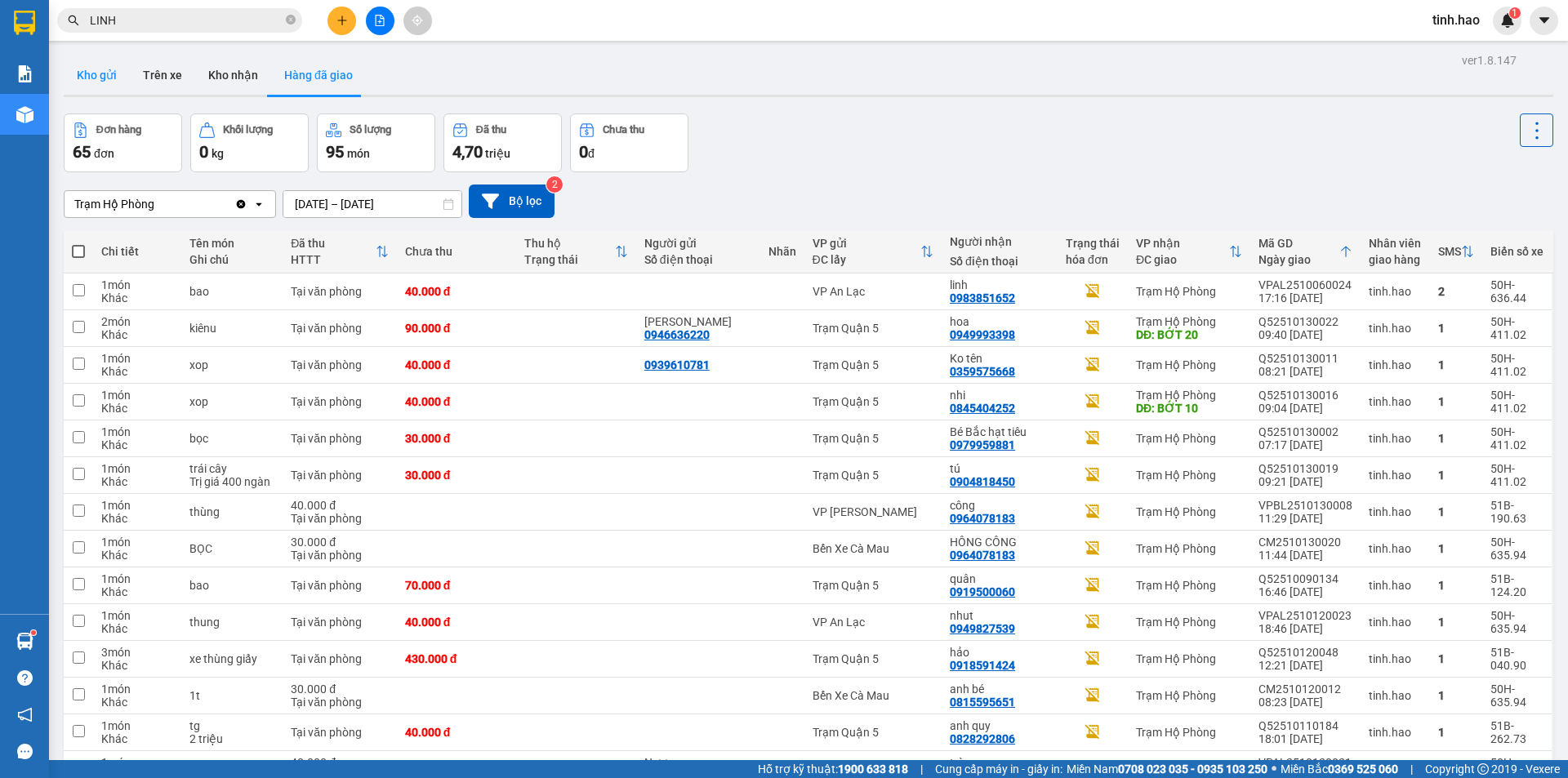
click at [98, 85] on button "Kho gửi" at bounding box center [97, 75] width 66 height 39
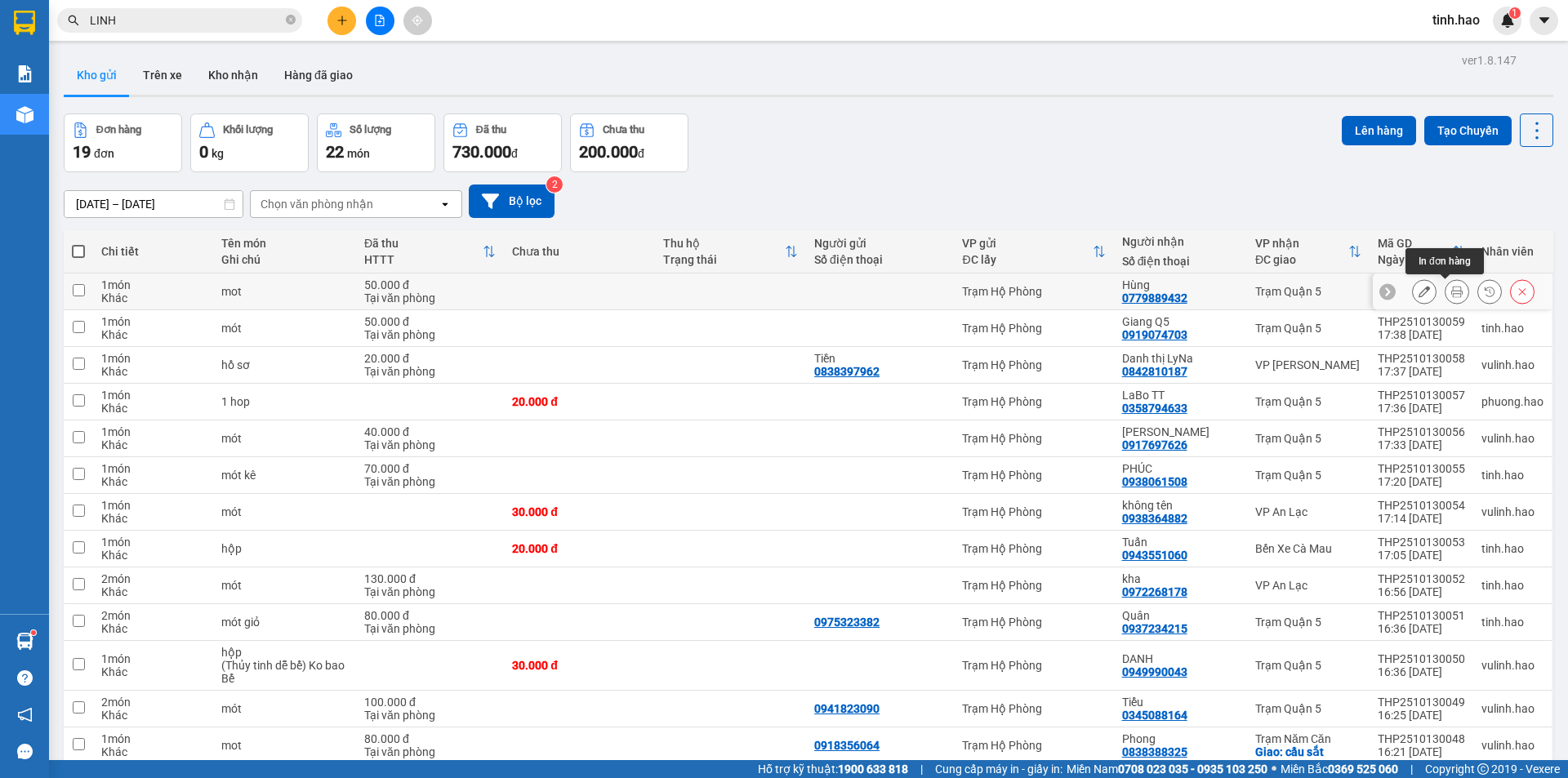
click at [1451, 289] on icon at bounding box center [1456, 291] width 11 height 11
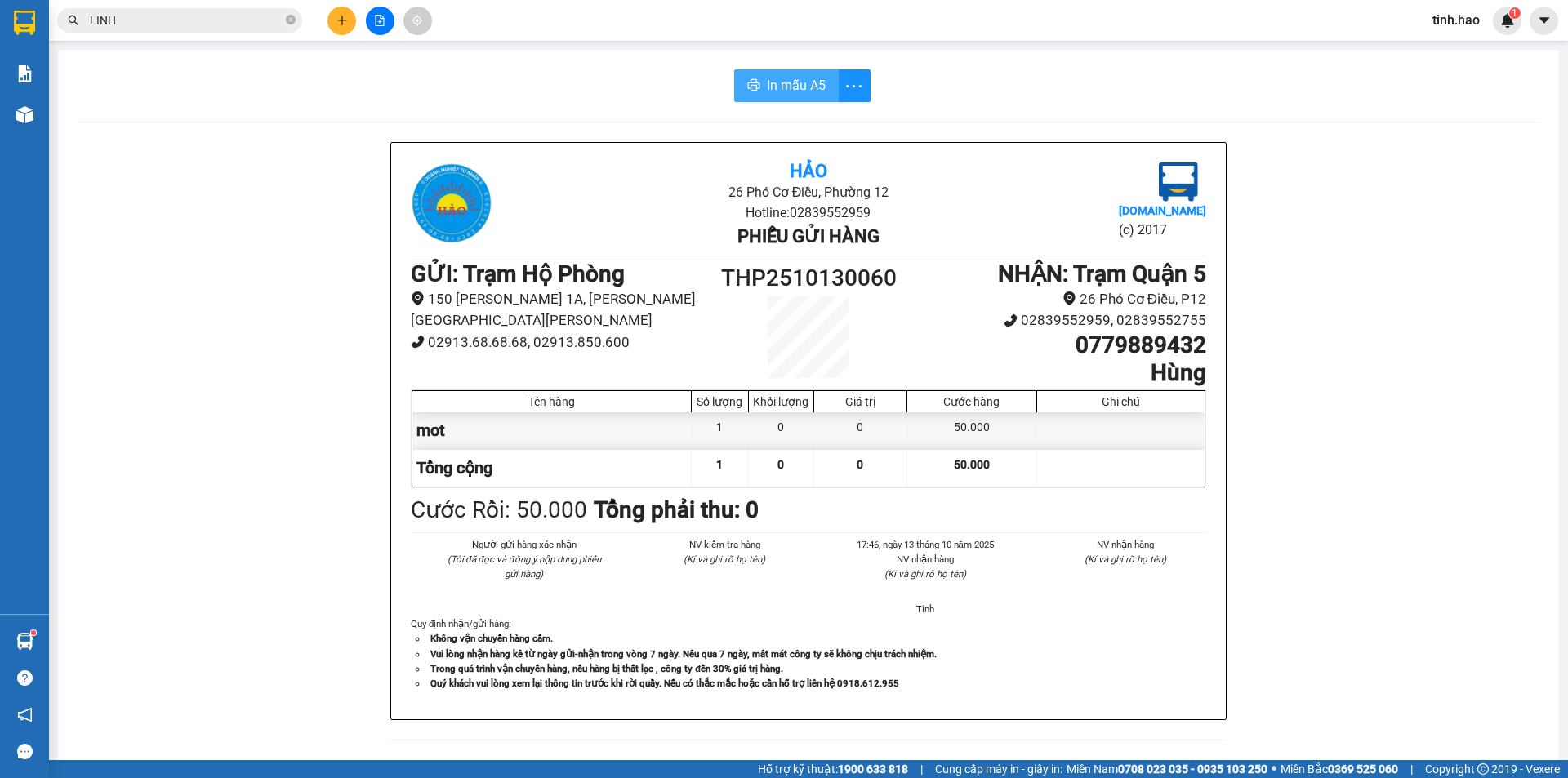
click at [767, 81] on span "In mẫu A5" at bounding box center [796, 85] width 58 height 20
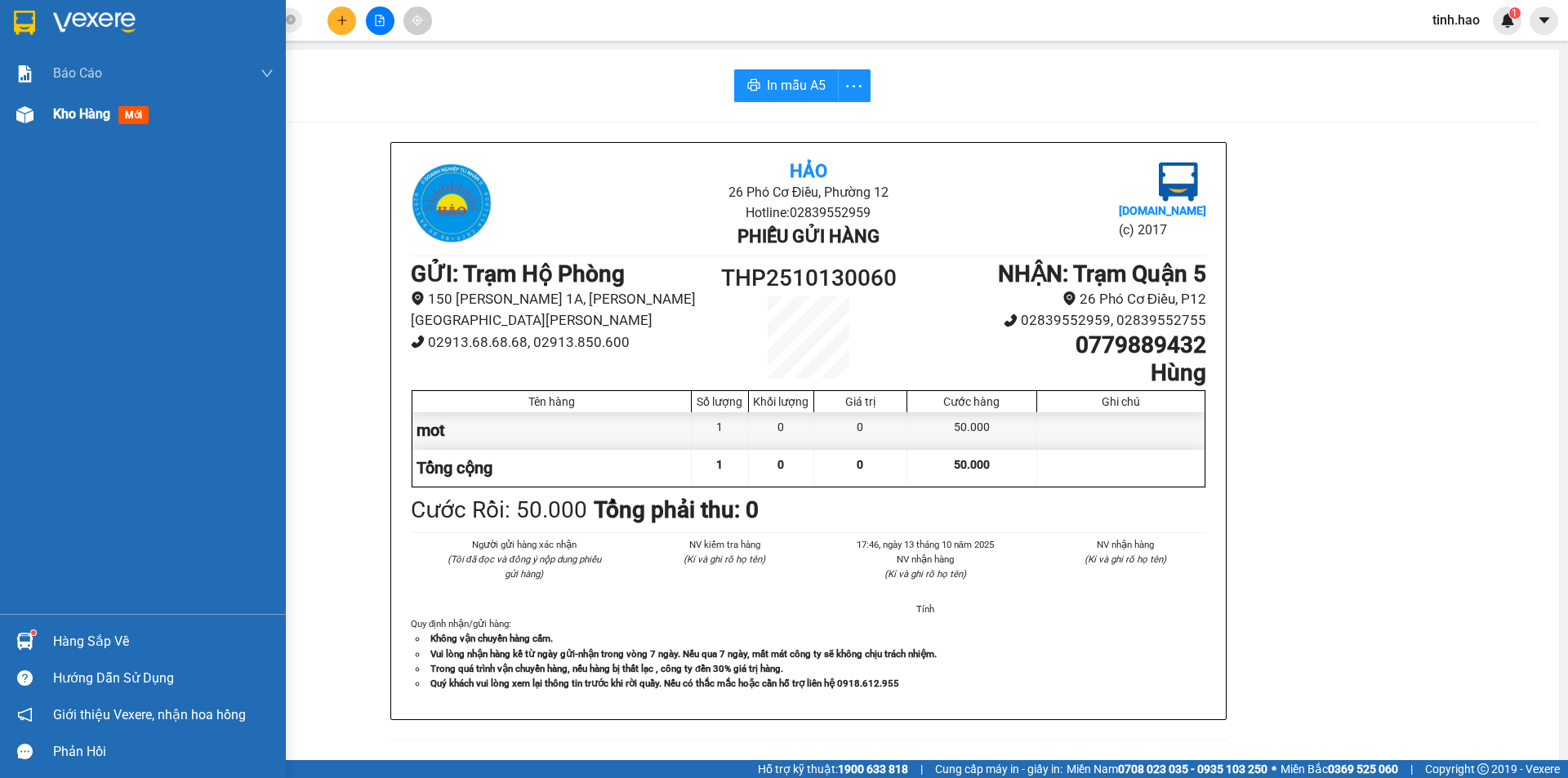
click at [94, 125] on div "Kho hàng mới" at bounding box center [163, 114] width 221 height 41
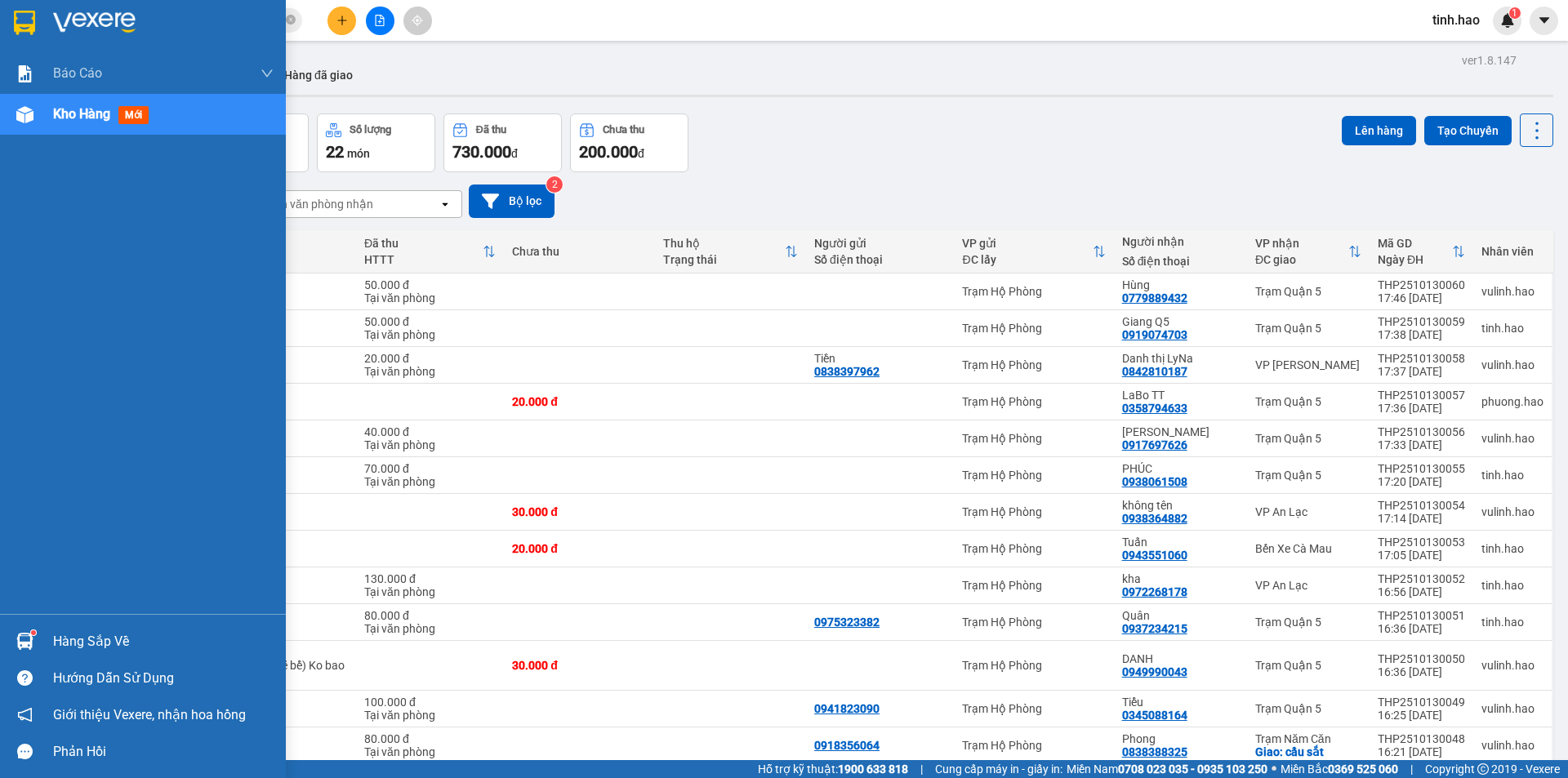
click at [136, 114] on span "mới" at bounding box center [133, 115] width 31 height 18
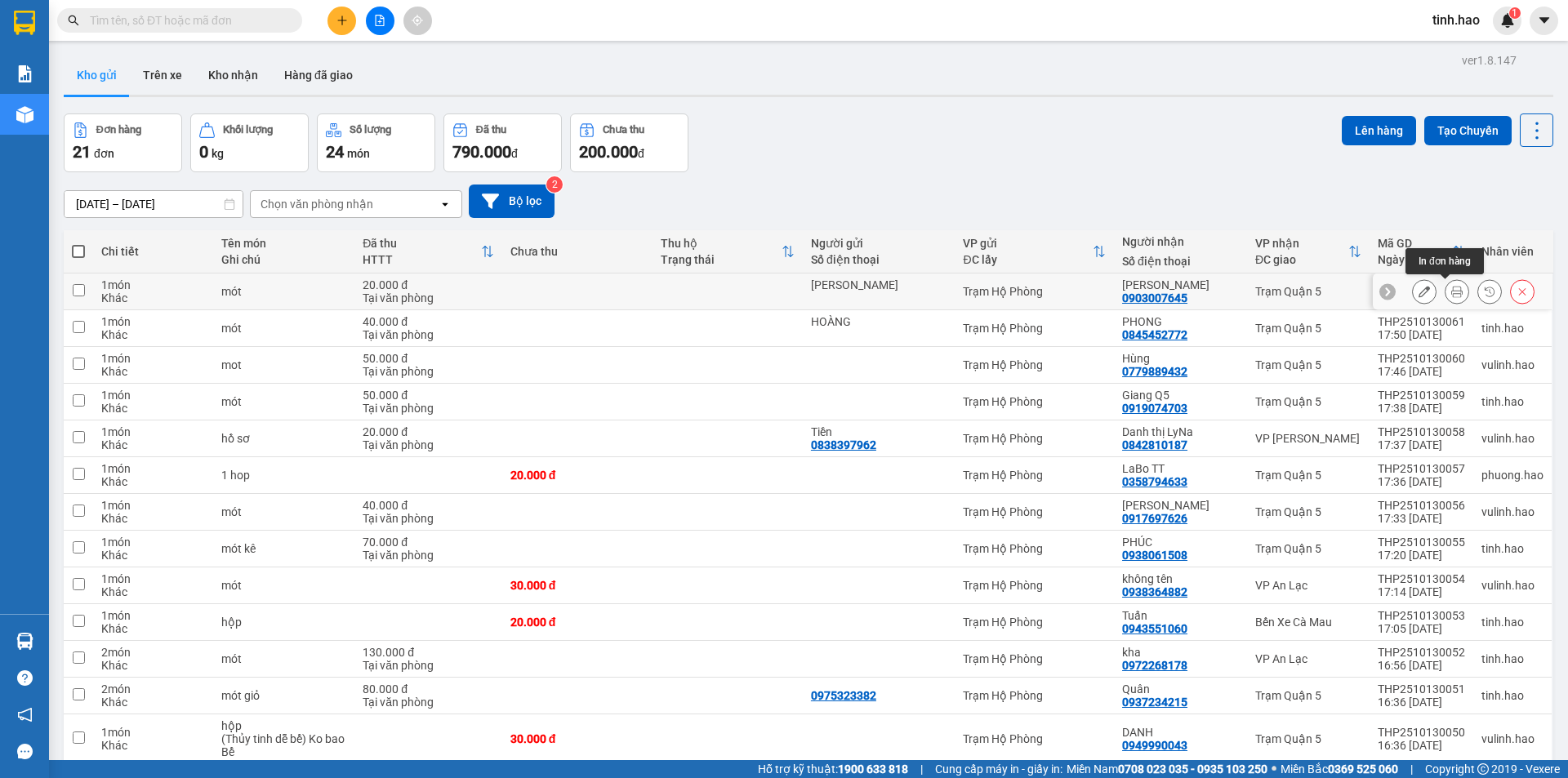
click at [1446, 292] on button at bounding box center [1457, 292] width 23 height 29
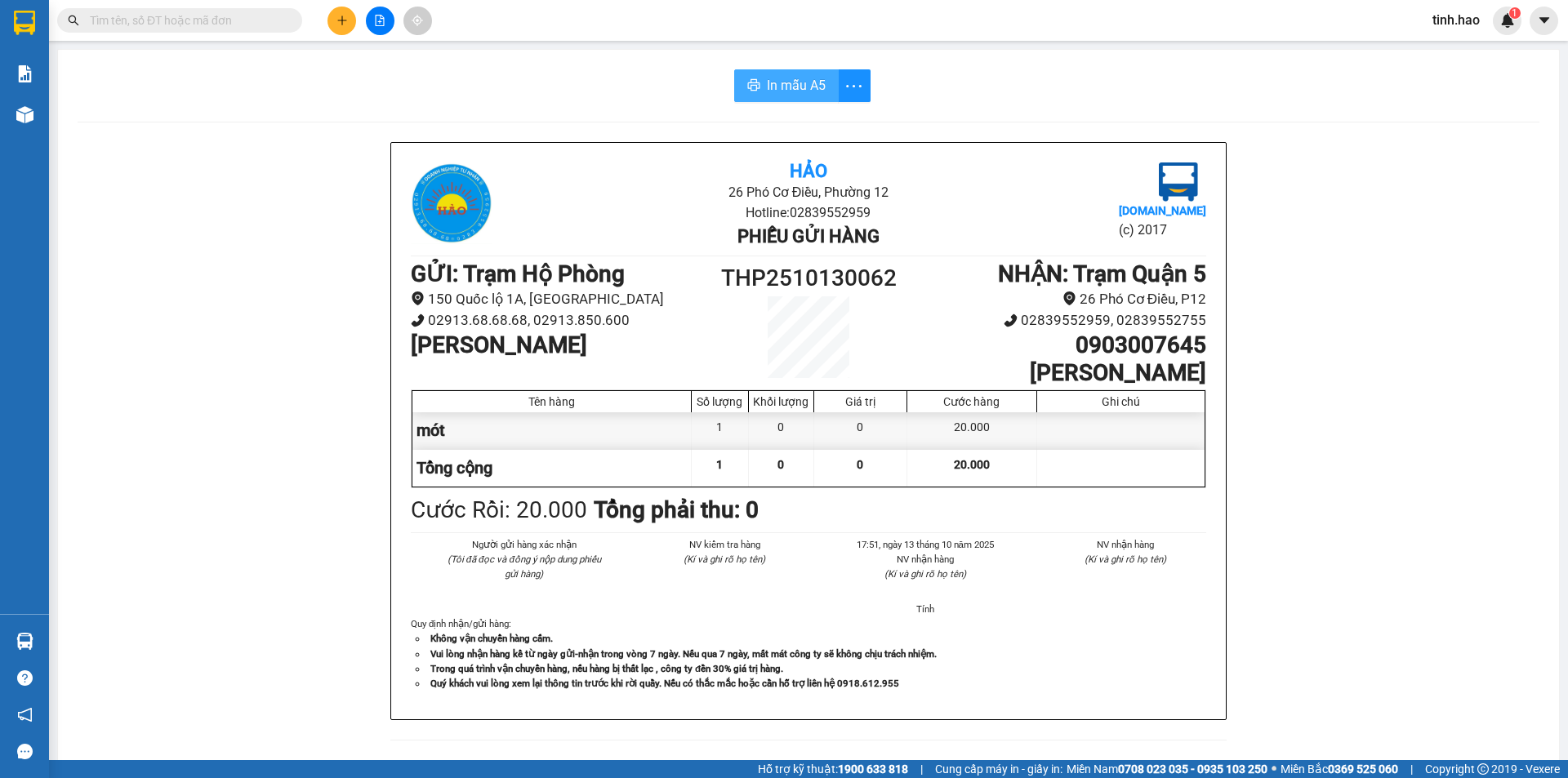
click at [812, 88] on span "In mẫu A5" at bounding box center [796, 85] width 58 height 20
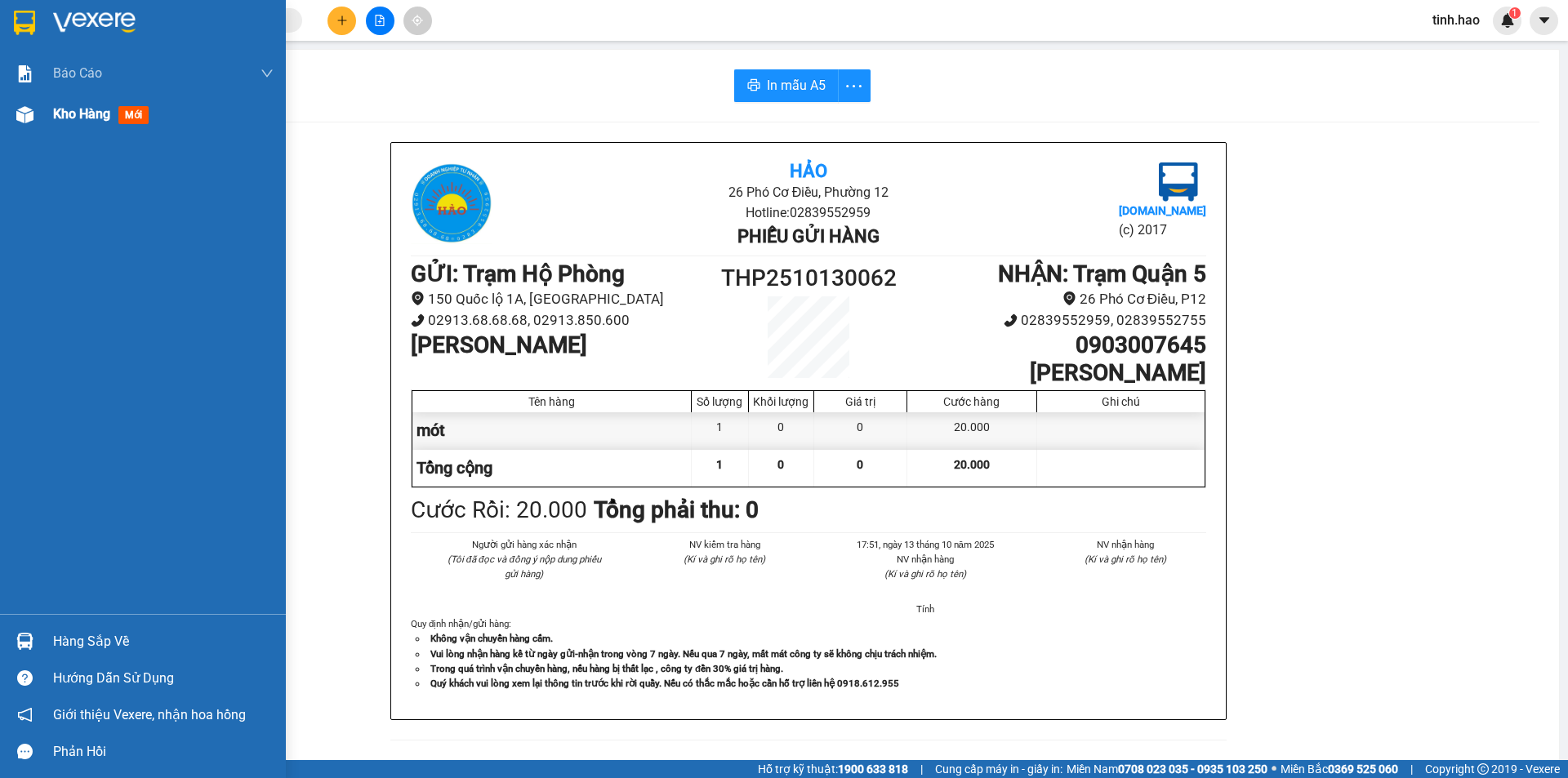
click at [134, 107] on span "mới" at bounding box center [133, 115] width 31 height 18
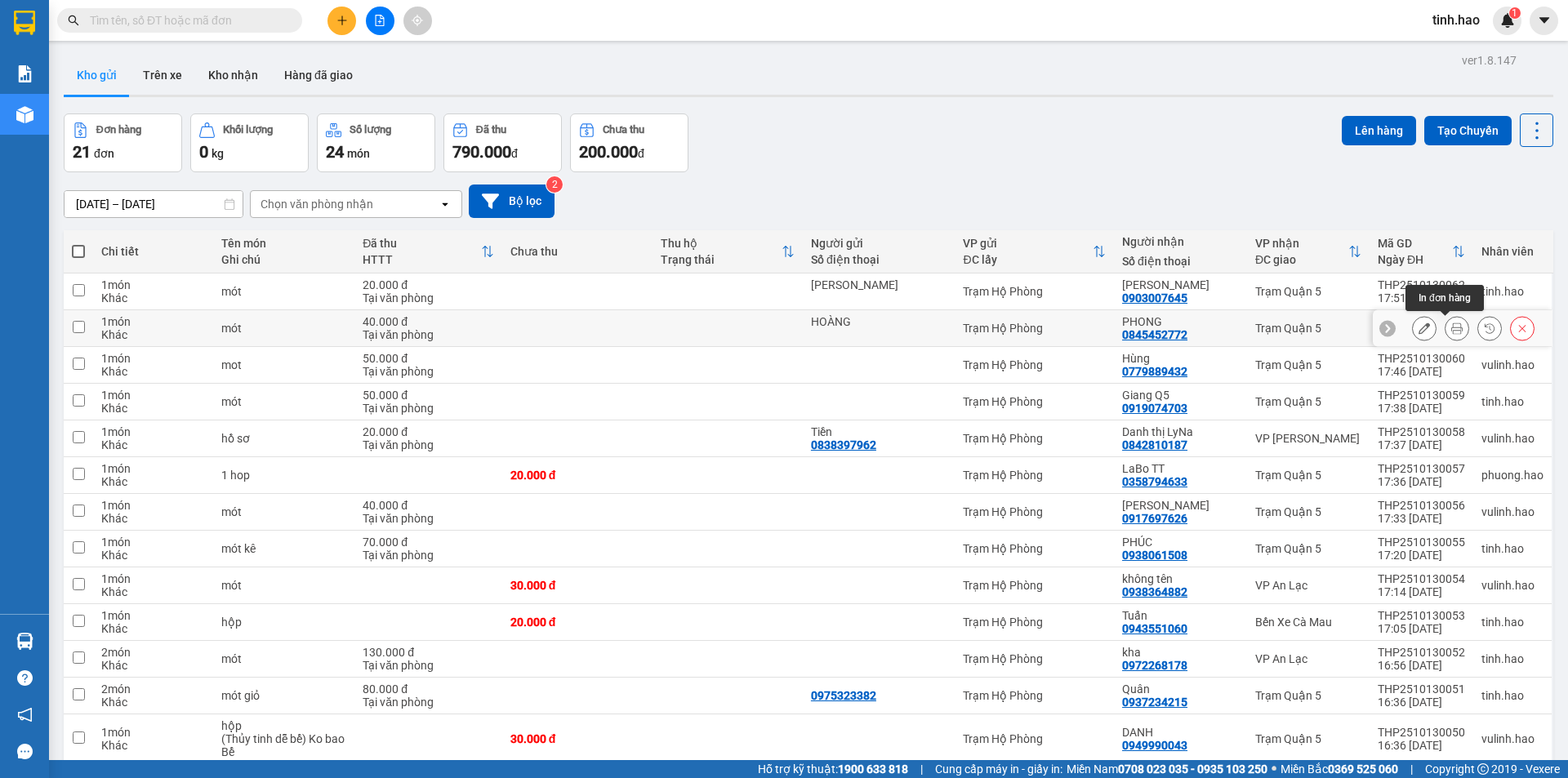
click at [1451, 326] on icon at bounding box center [1456, 328] width 11 height 11
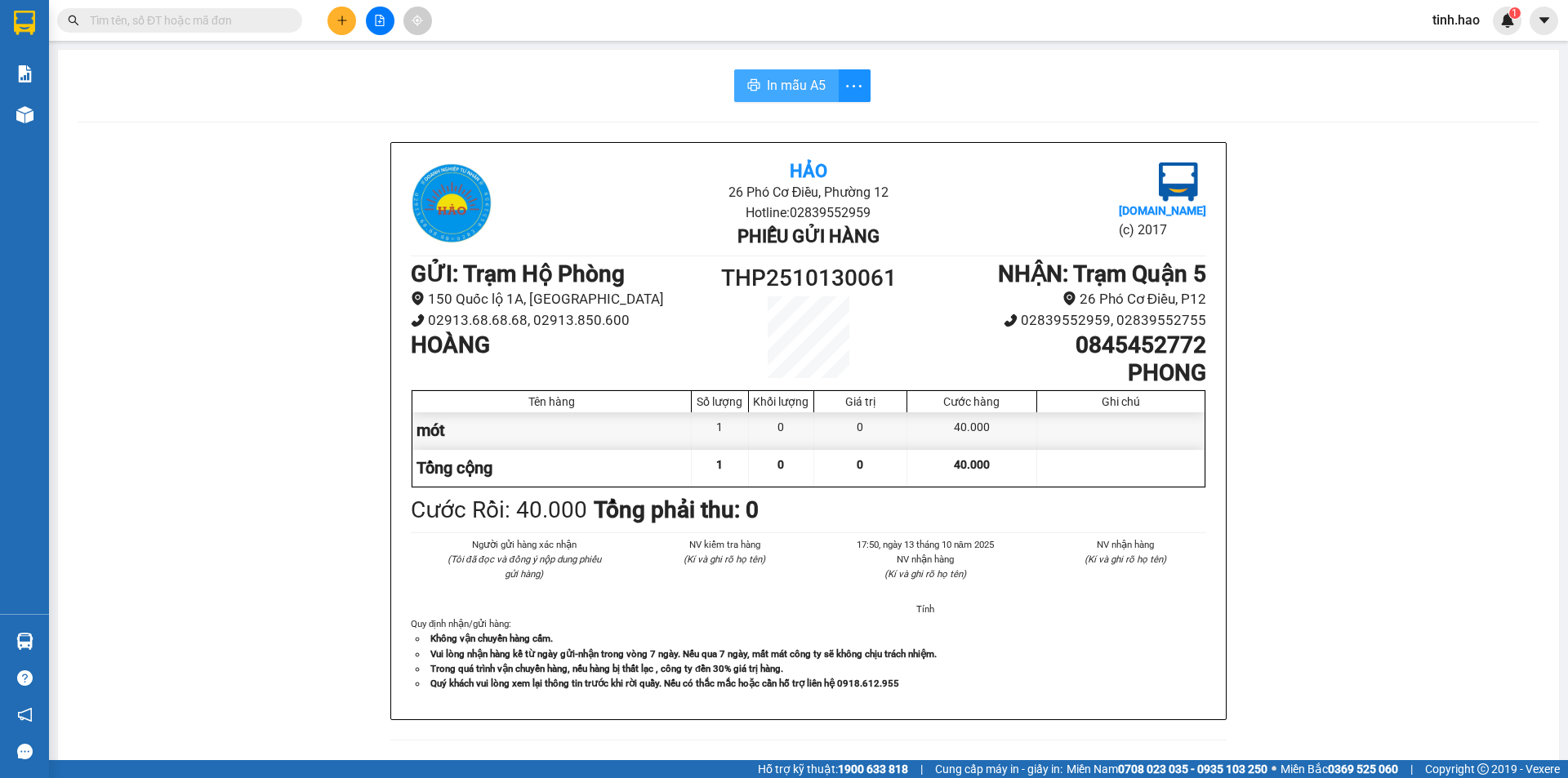
click at [801, 78] on span "In mẫu A5" at bounding box center [796, 85] width 58 height 20
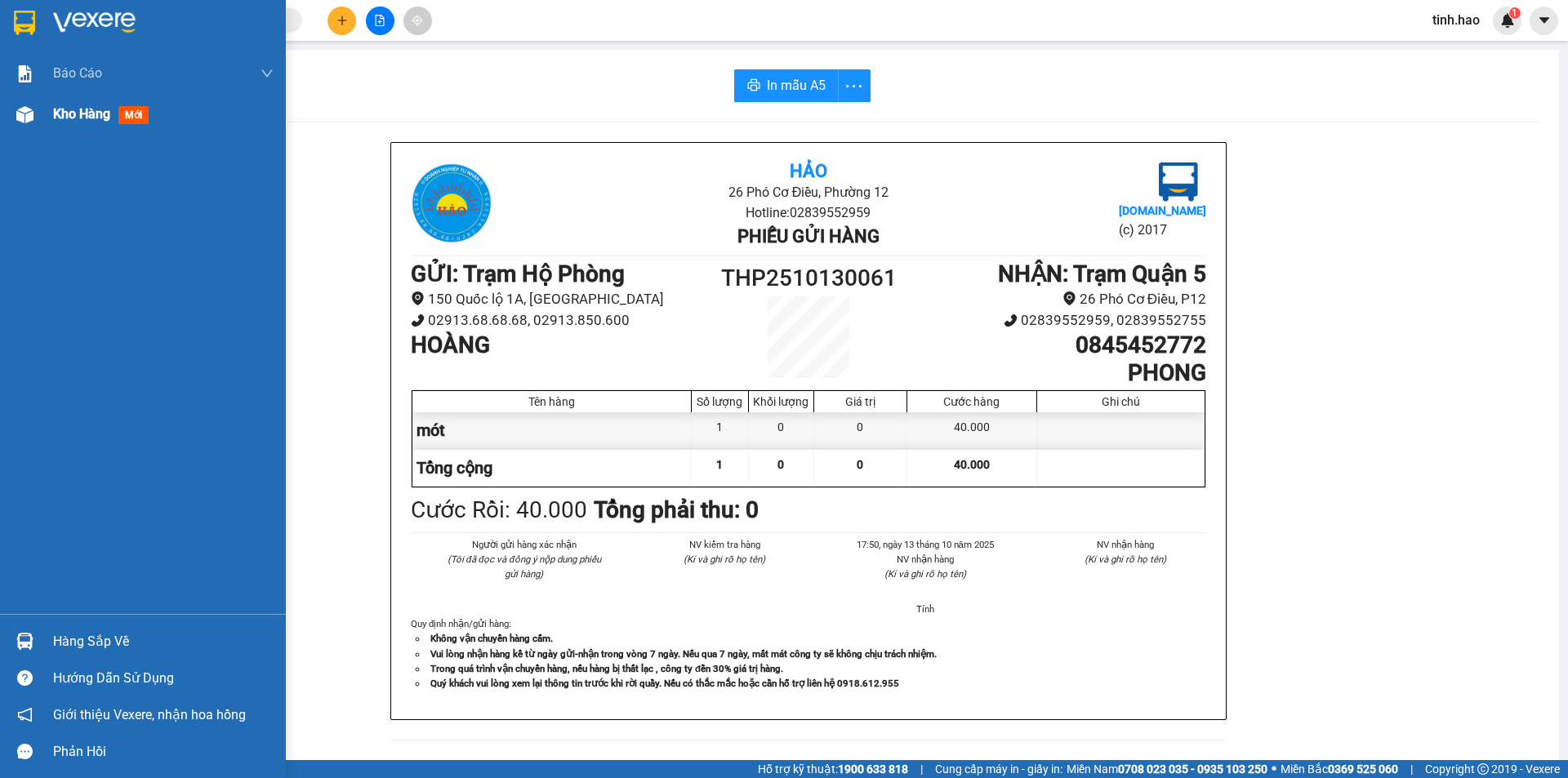
click at [131, 113] on span "mới" at bounding box center [133, 115] width 31 height 18
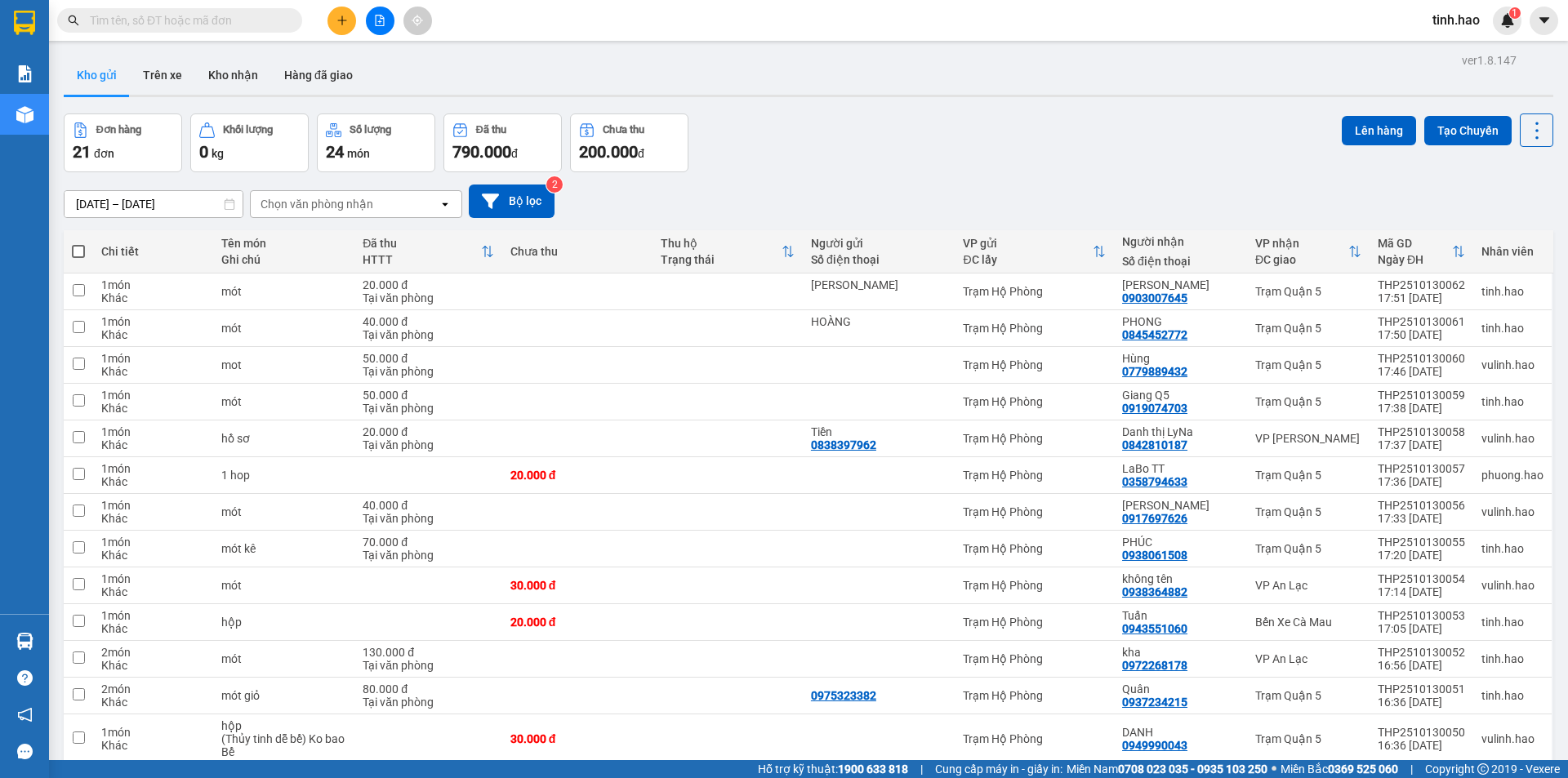
drag, startPoint x: 251, startPoint y: 71, endPoint x: 231, endPoint y: 53, distance: 26.9
click at [252, 71] on button "Kho nhận" at bounding box center [233, 75] width 76 height 39
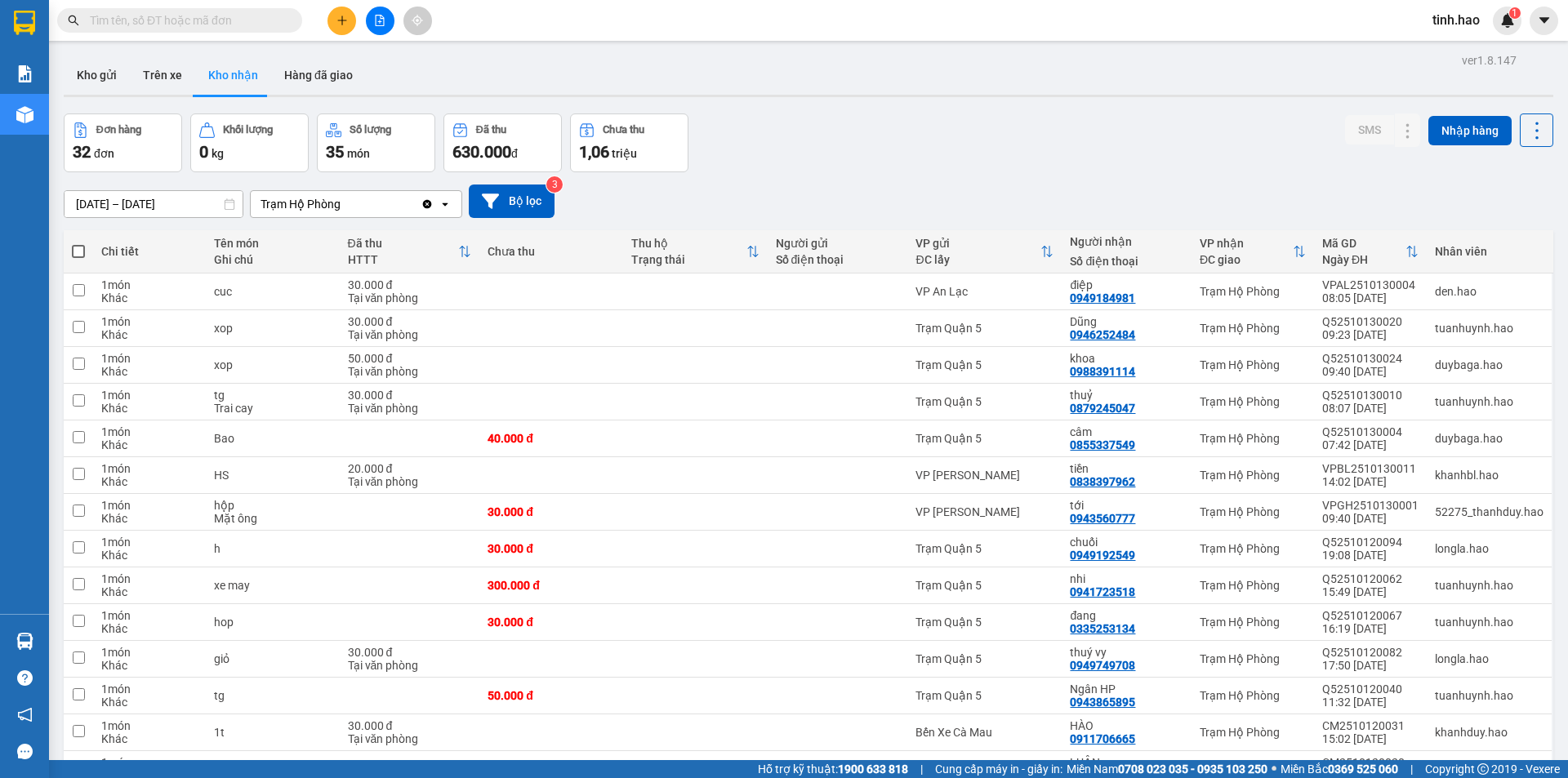
click at [171, 18] on input "text" at bounding box center [186, 20] width 193 height 18
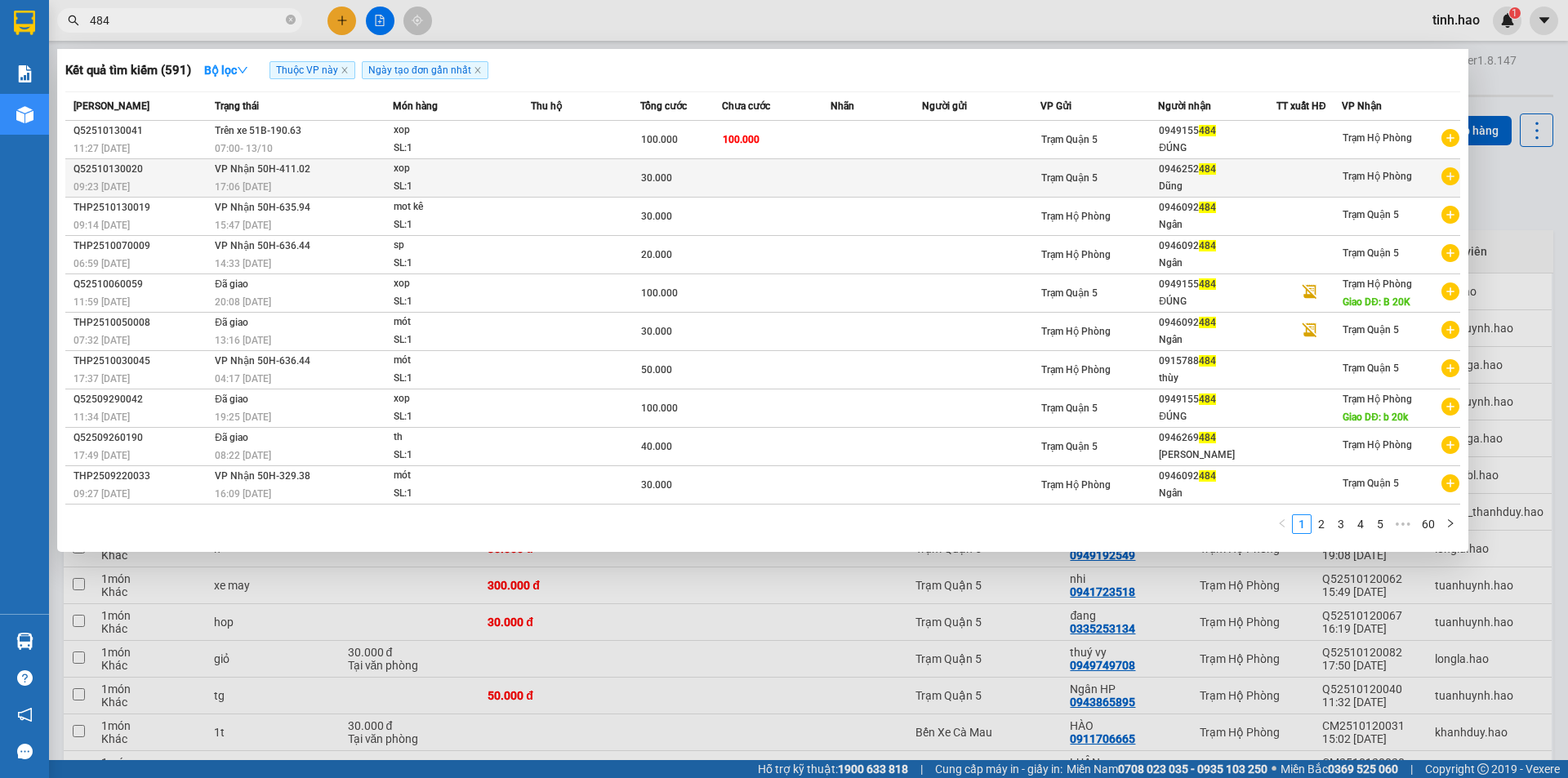
type input "484"
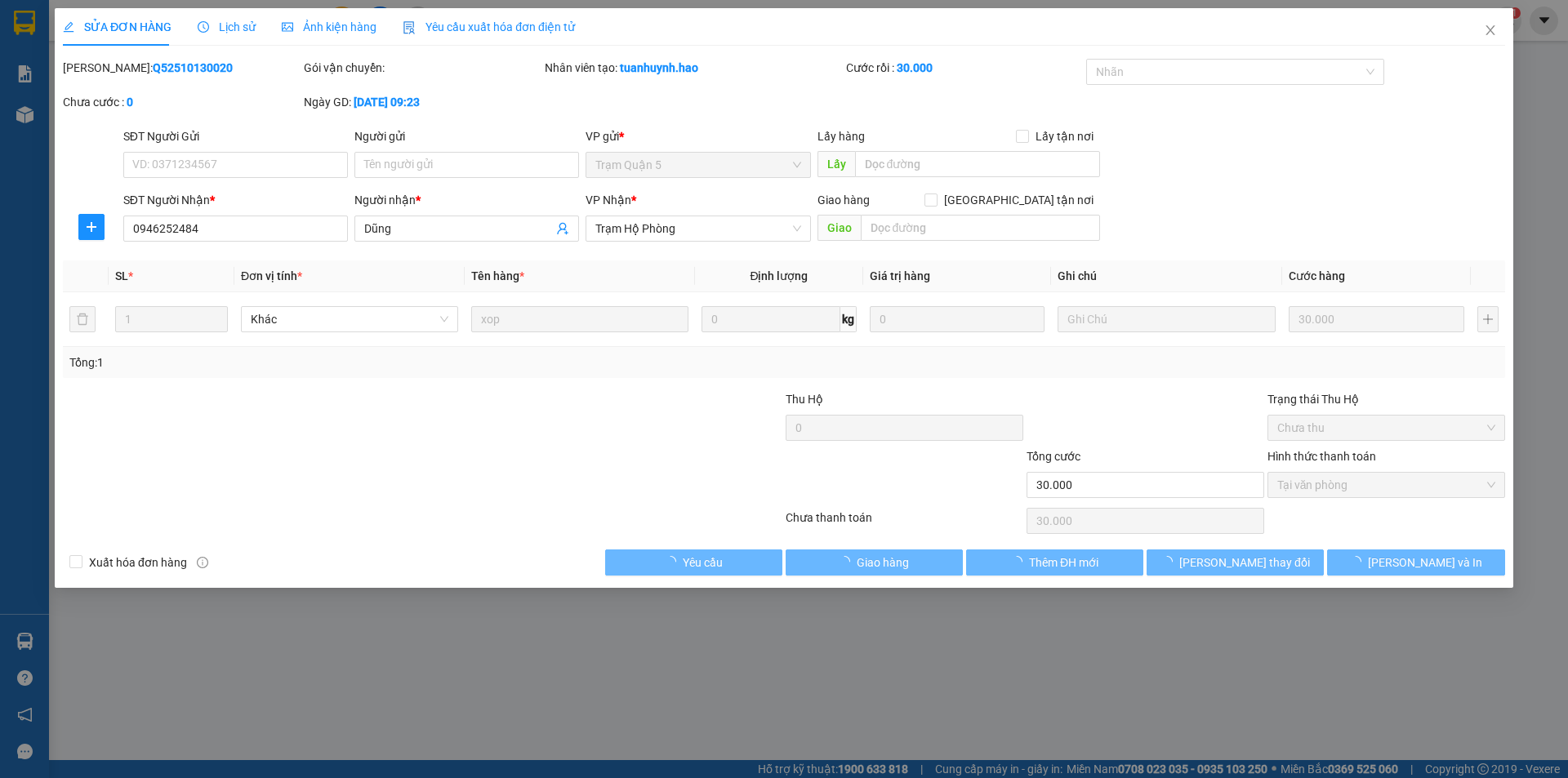
type input "0946252484"
type input "Dũng"
type input "30.000"
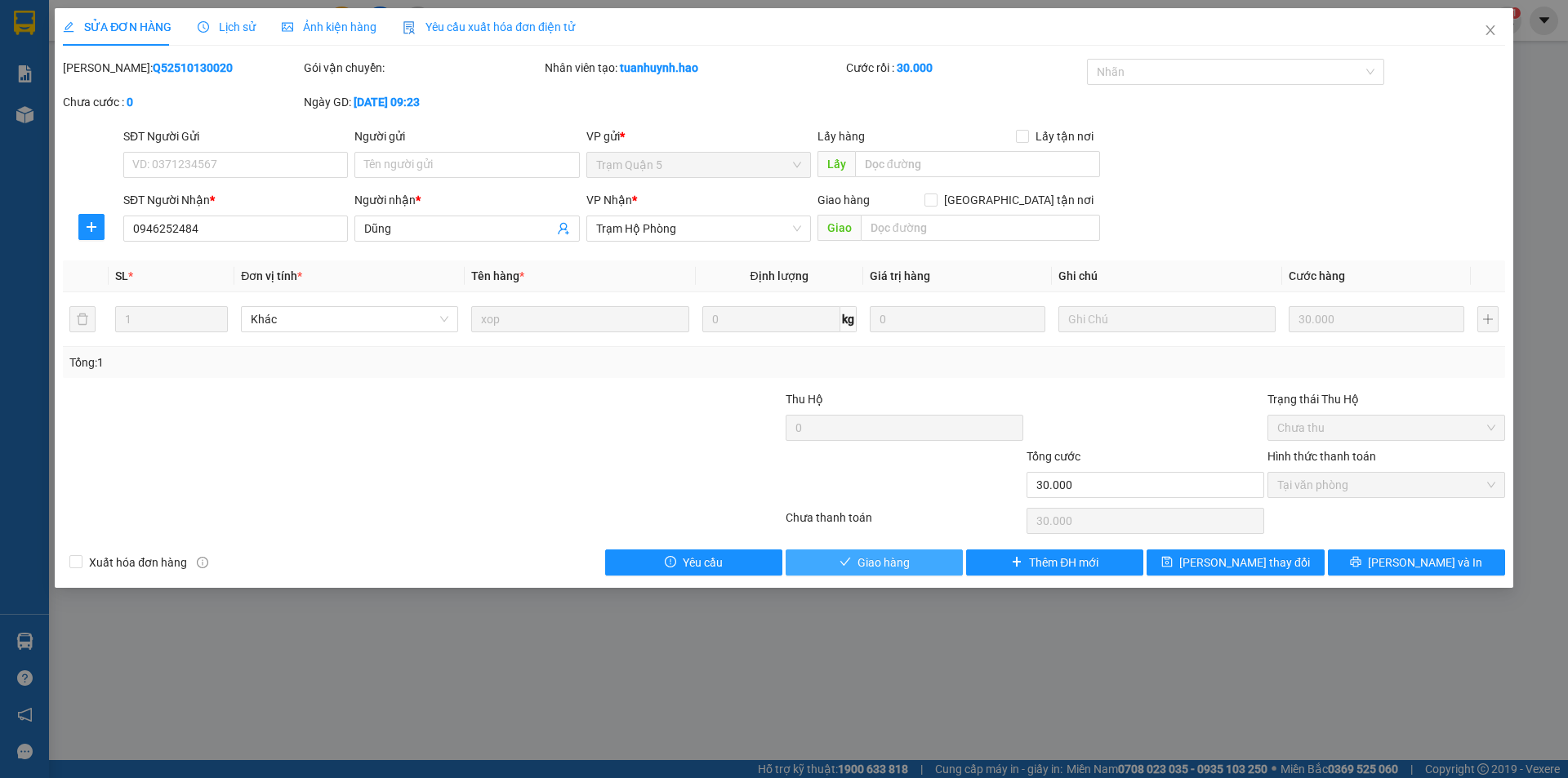
drag, startPoint x: 886, startPoint y: 556, endPoint x: 873, endPoint y: 552, distance: 13.6
click at [887, 555] on span "Giao hàng" at bounding box center [884, 562] width 52 height 18
type input "0"
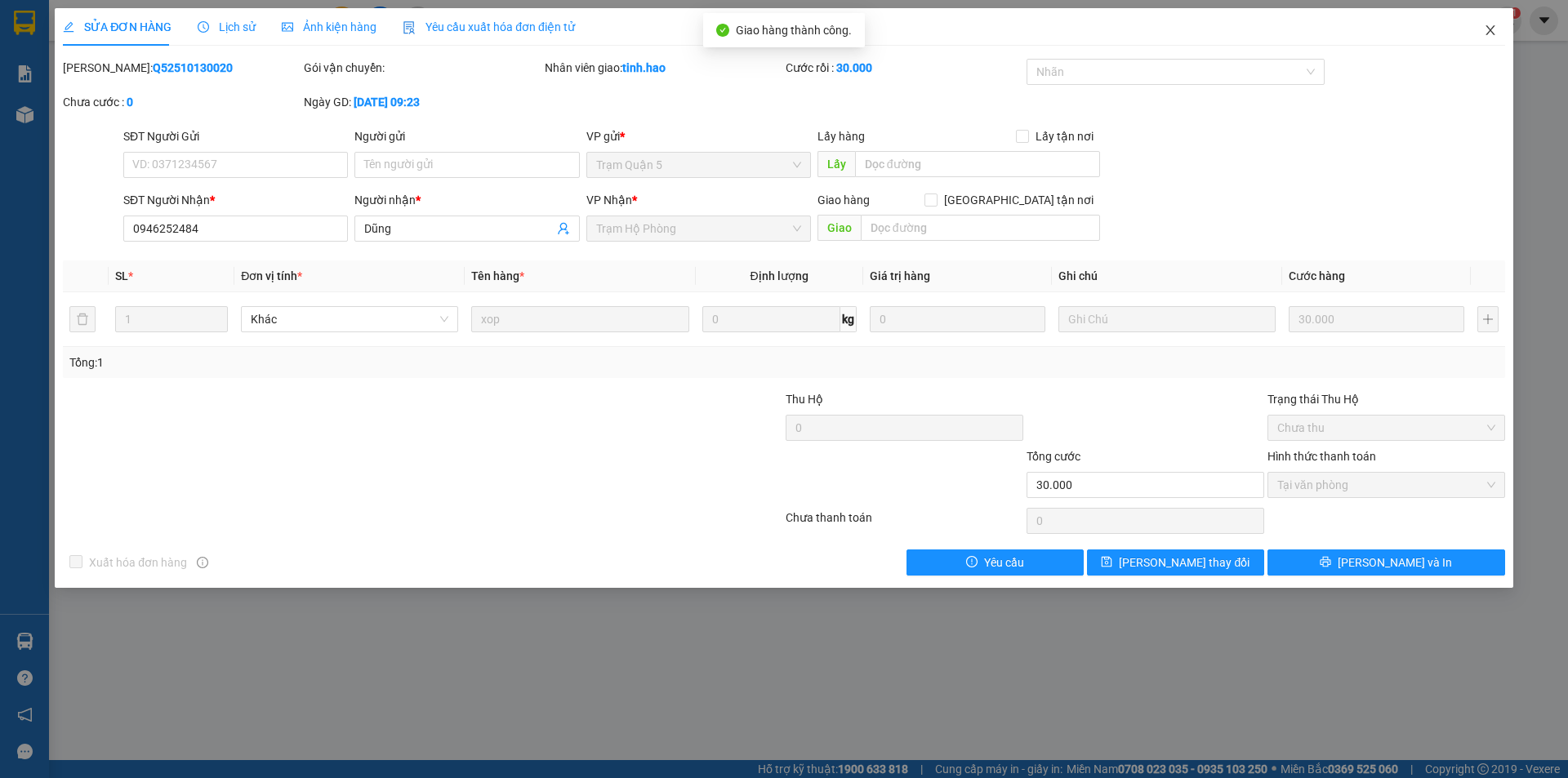
click at [1494, 30] on icon "close" at bounding box center [1490, 30] width 13 height 13
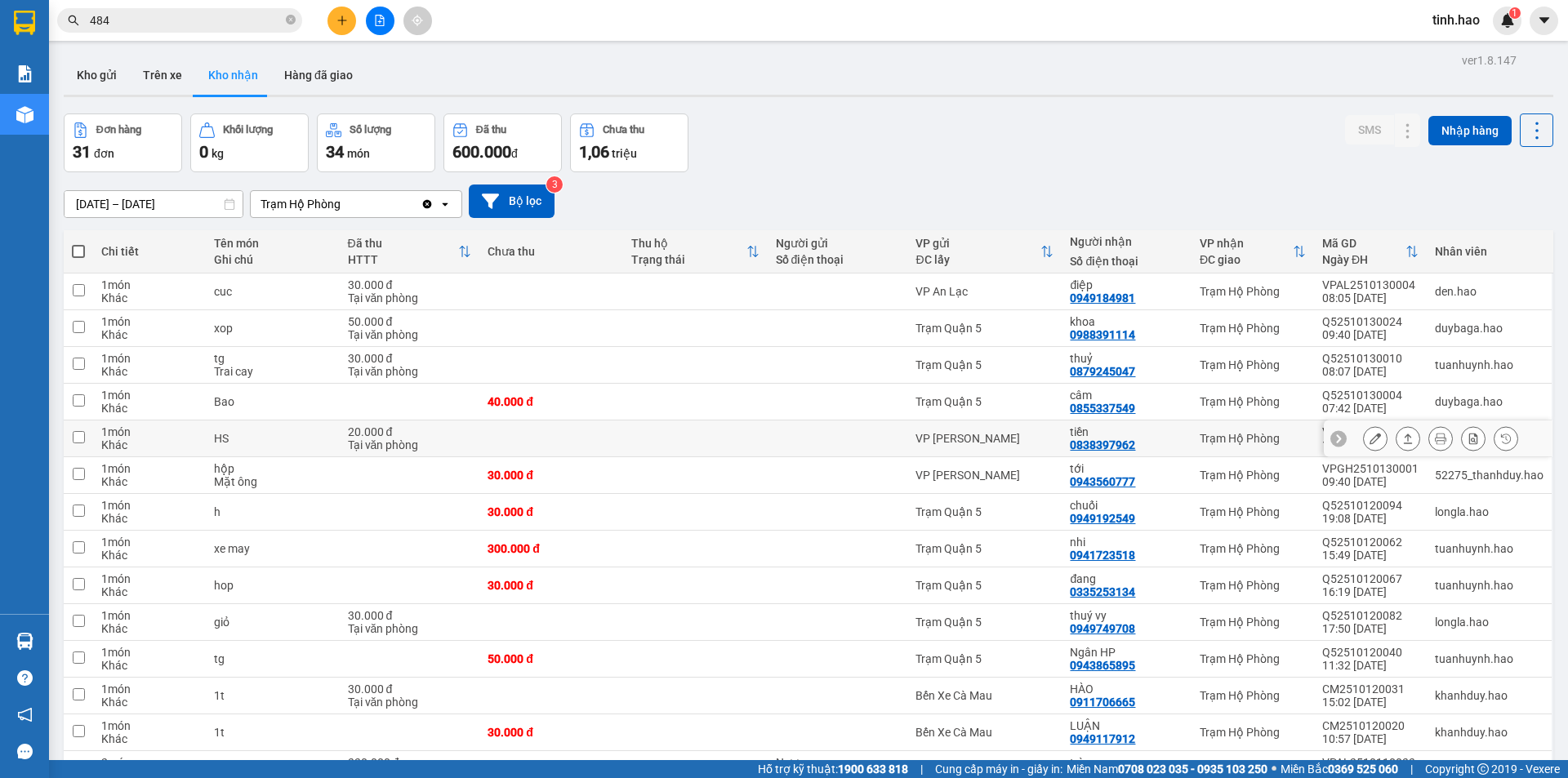
click at [1406, 444] on button at bounding box center [1408, 438] width 23 height 29
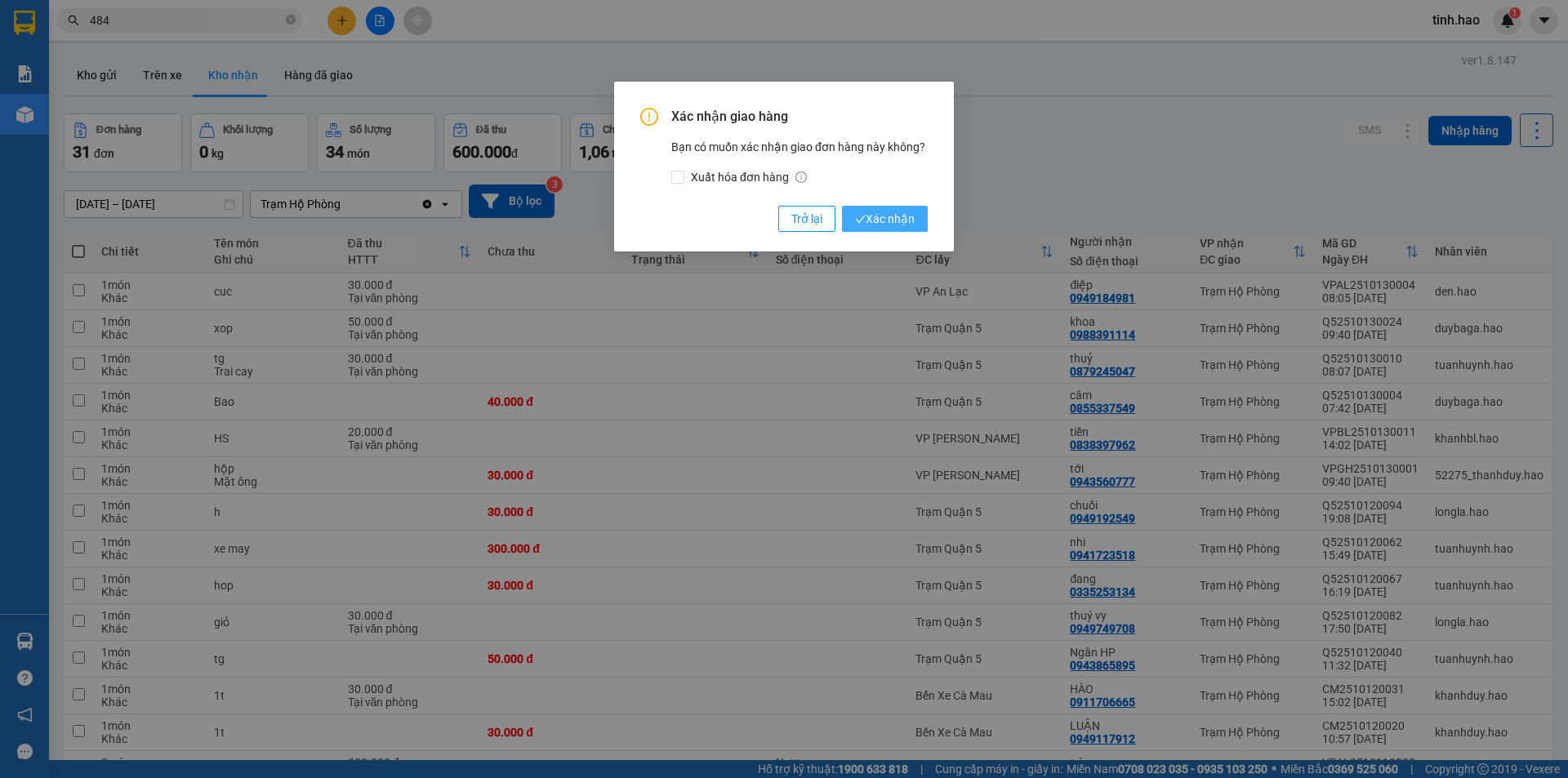
click at [878, 211] on span "Xác nhận" at bounding box center [885, 219] width 59 height 18
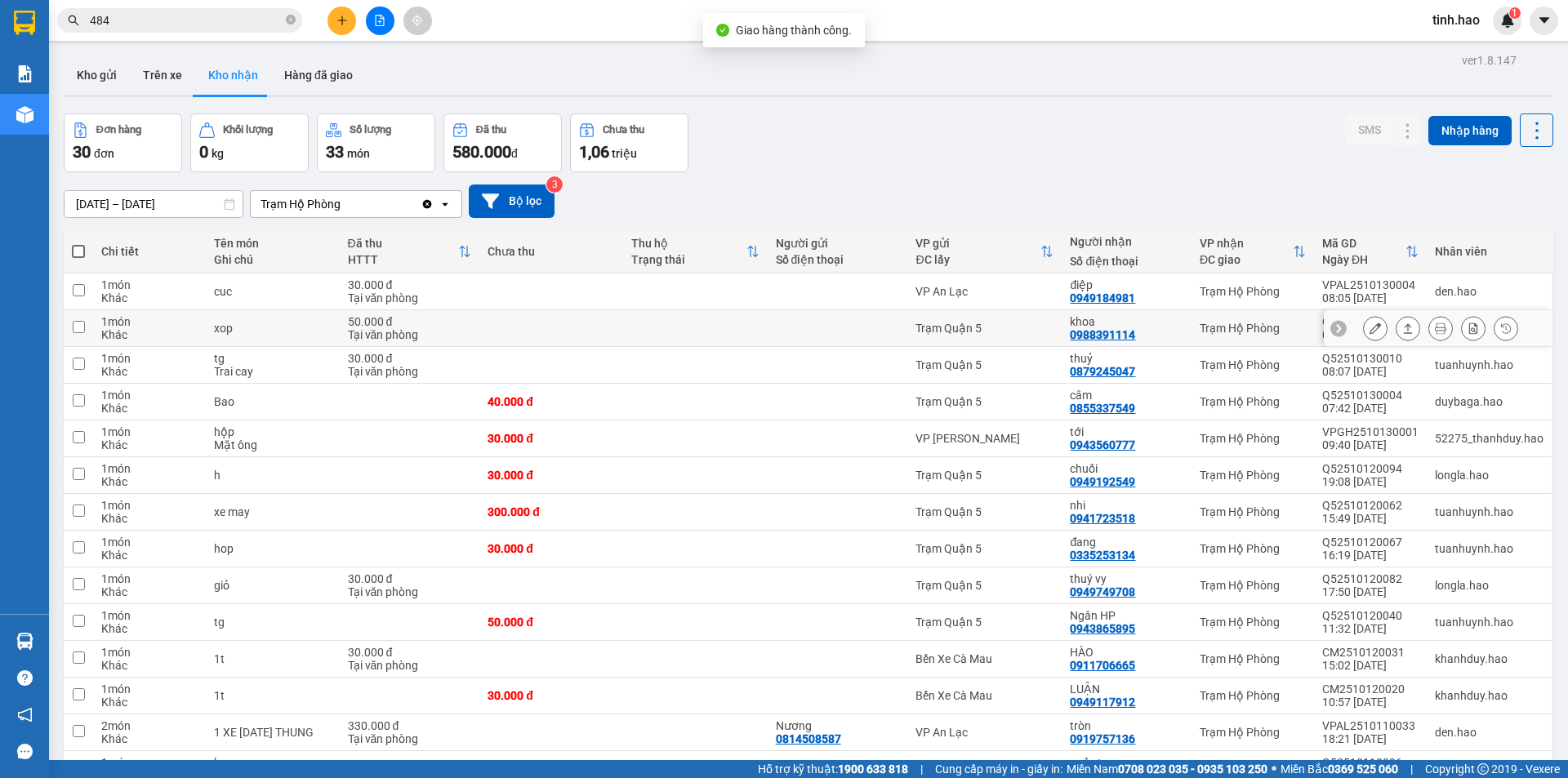
click at [1231, 328] on div "Trạm Hộ Phòng" at bounding box center [1253, 328] width 106 height 13
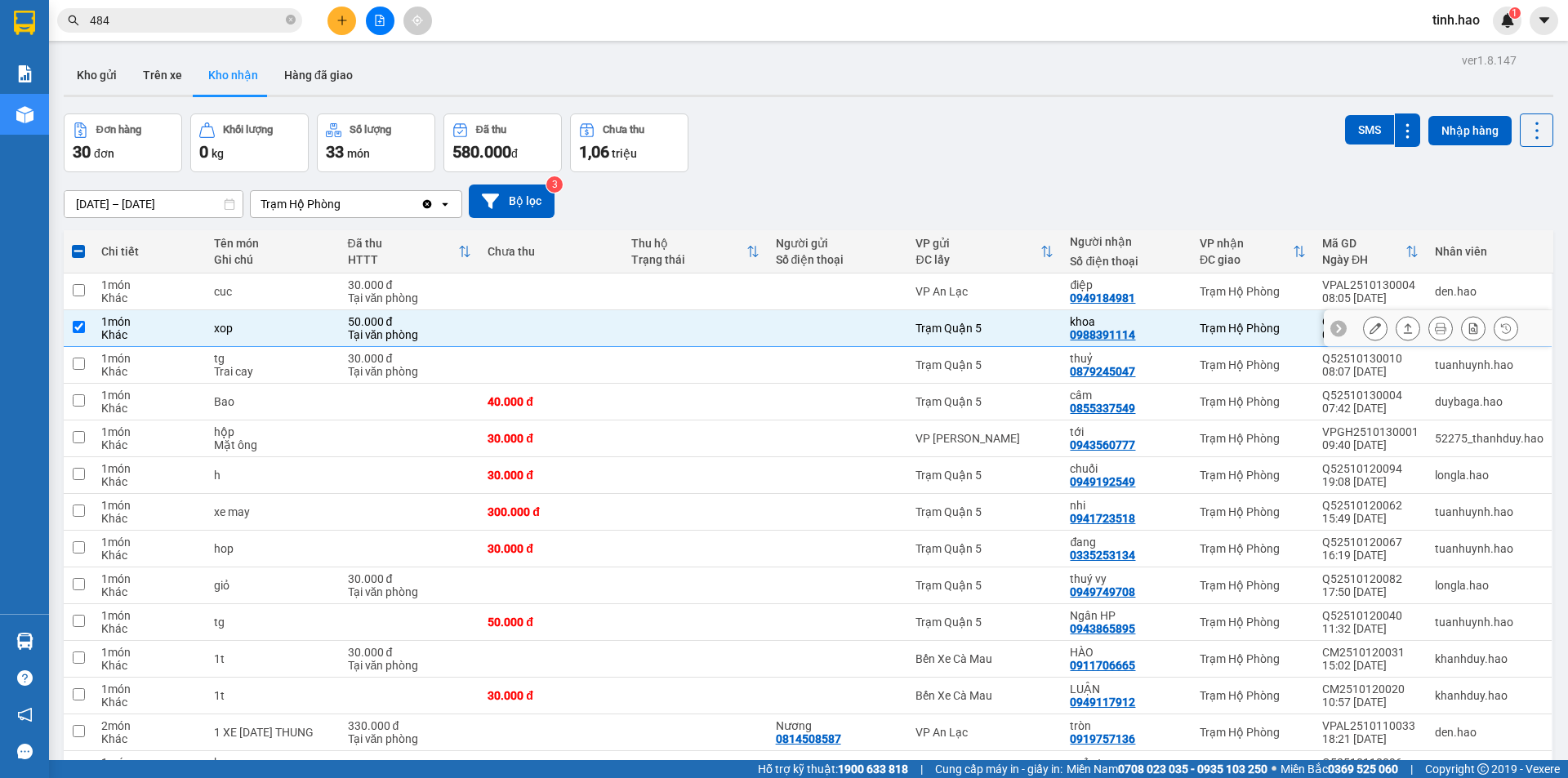
click at [1170, 330] on div "khoa 0988391114" at bounding box center [1126, 328] width 112 height 26
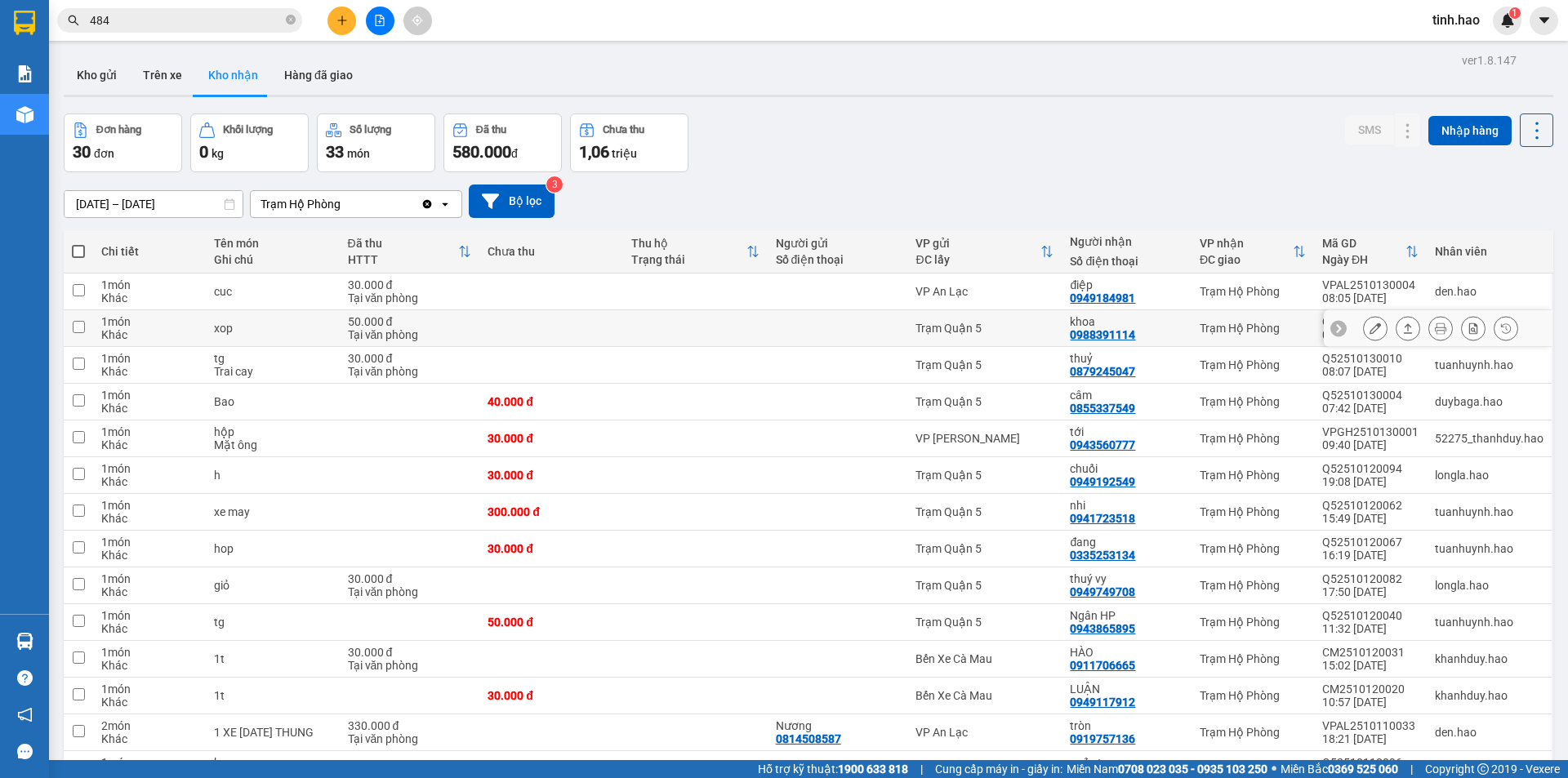
click at [1166, 310] on td "khoa 0988391114" at bounding box center [1126, 328] width 129 height 37
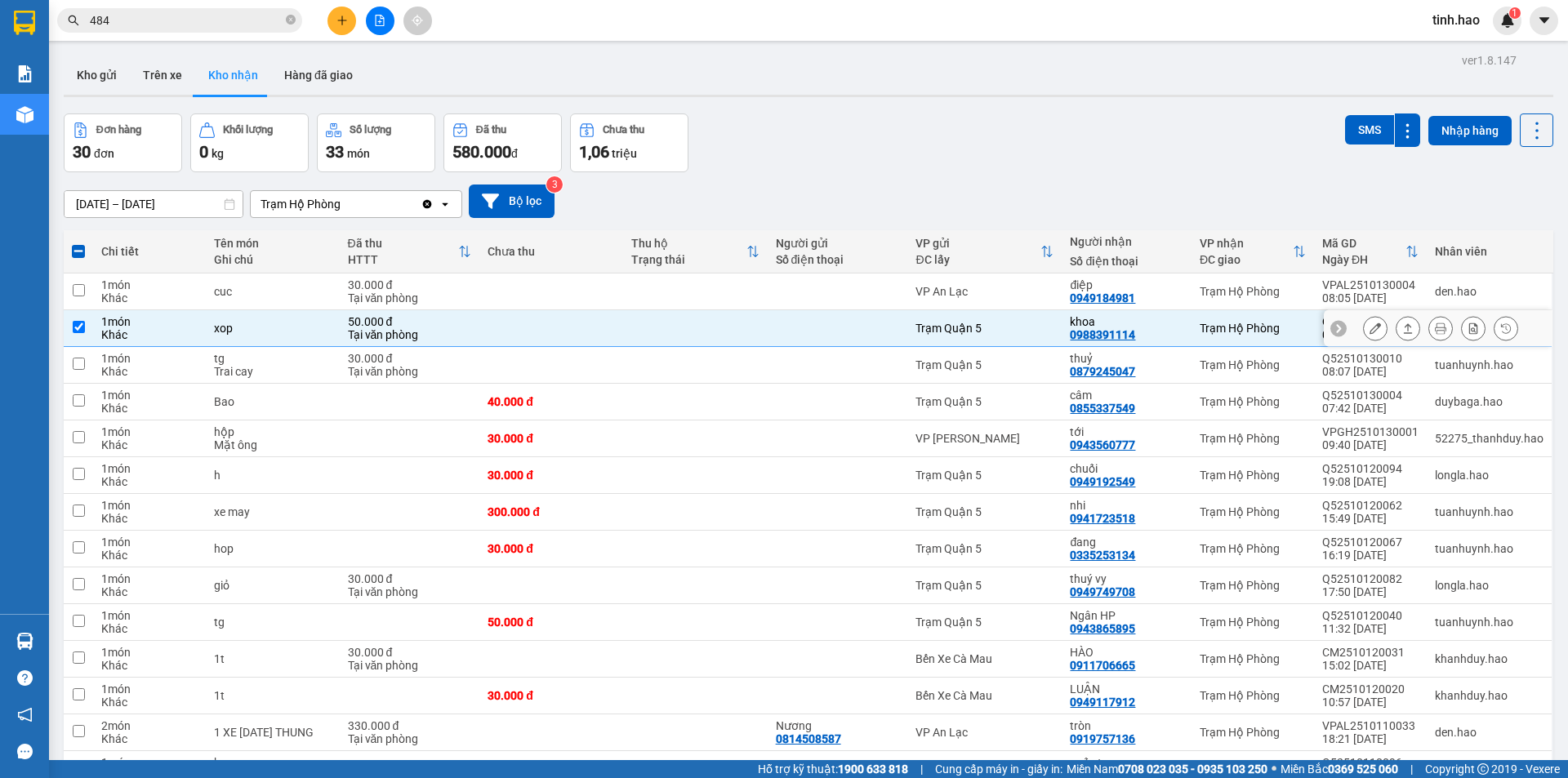
click at [1217, 326] on div "Trạm Hộ Phòng" at bounding box center [1253, 328] width 106 height 13
checkbox input "false"
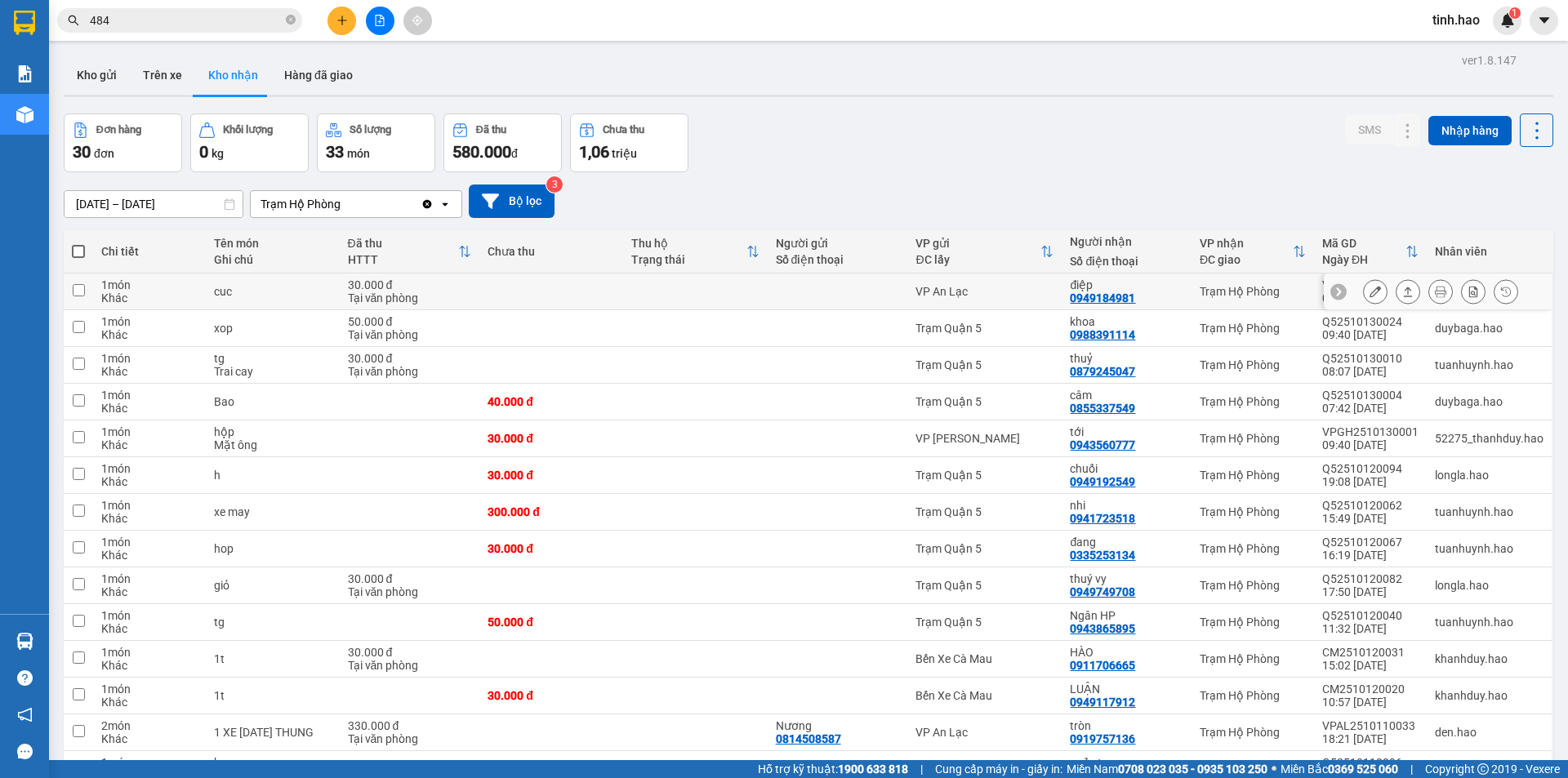
click at [1397, 290] on button at bounding box center [1408, 292] width 23 height 29
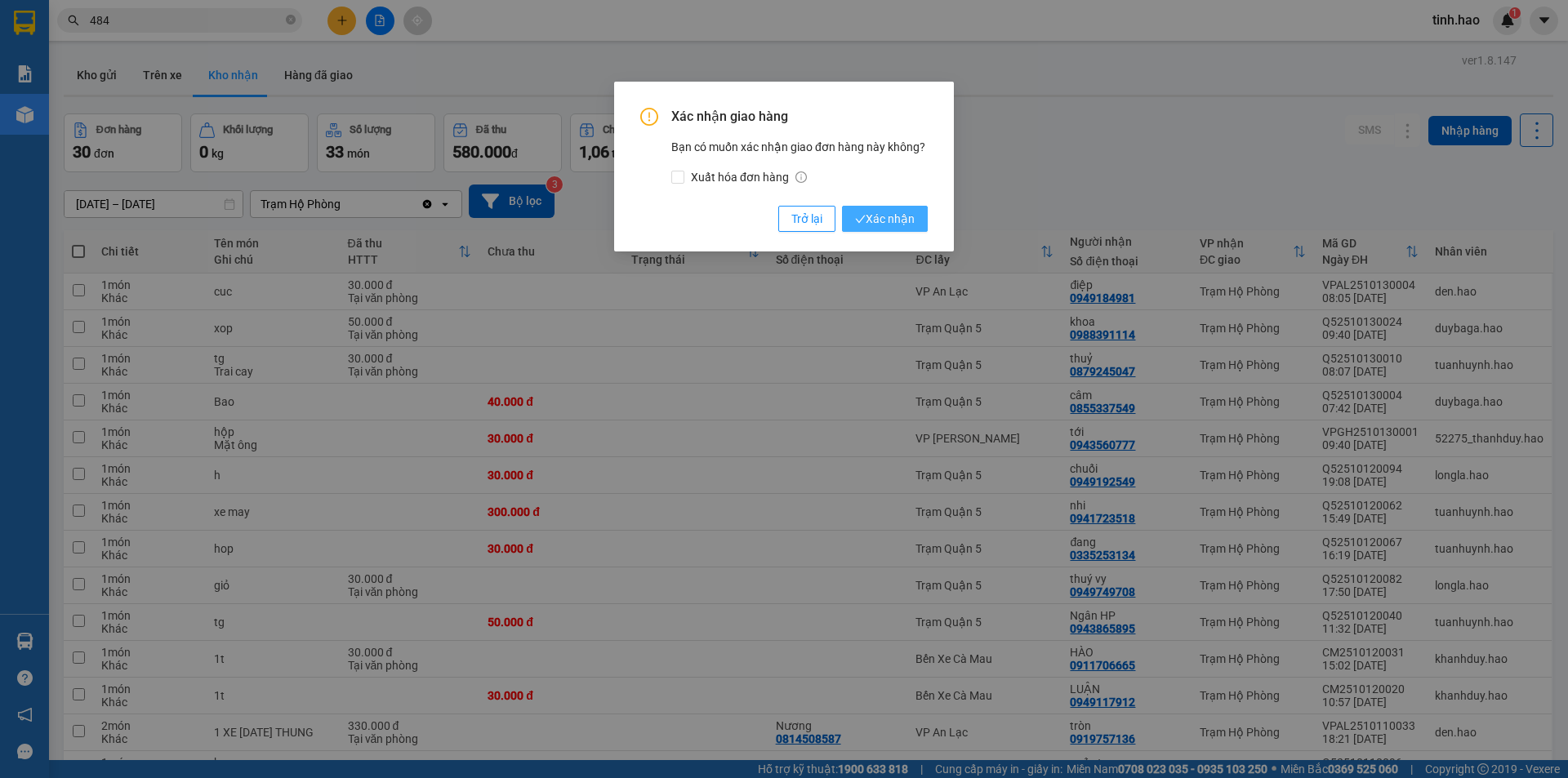
click at [902, 217] on span "Xác nhận" at bounding box center [885, 219] width 59 height 18
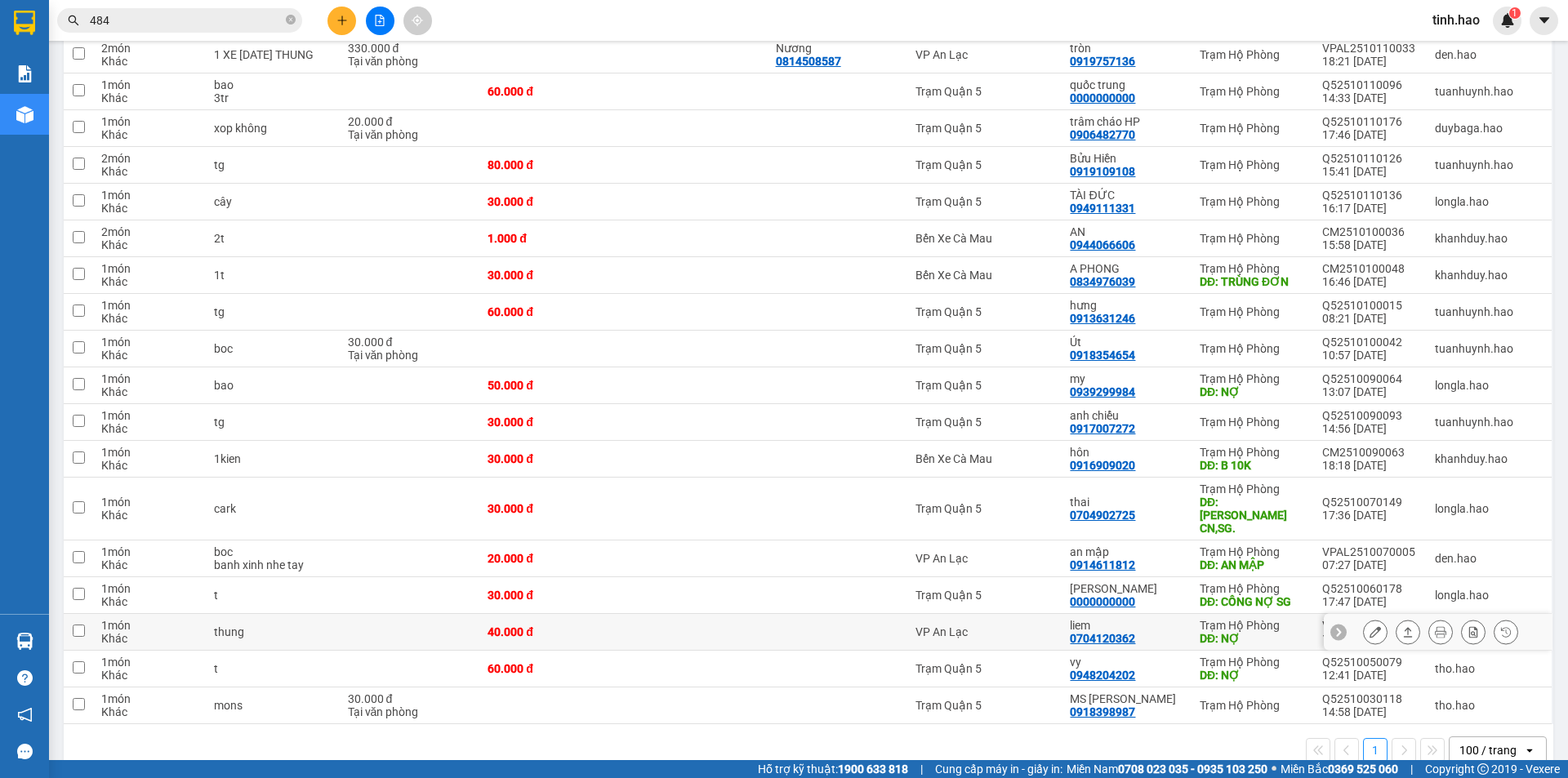
scroll to position [659, 0]
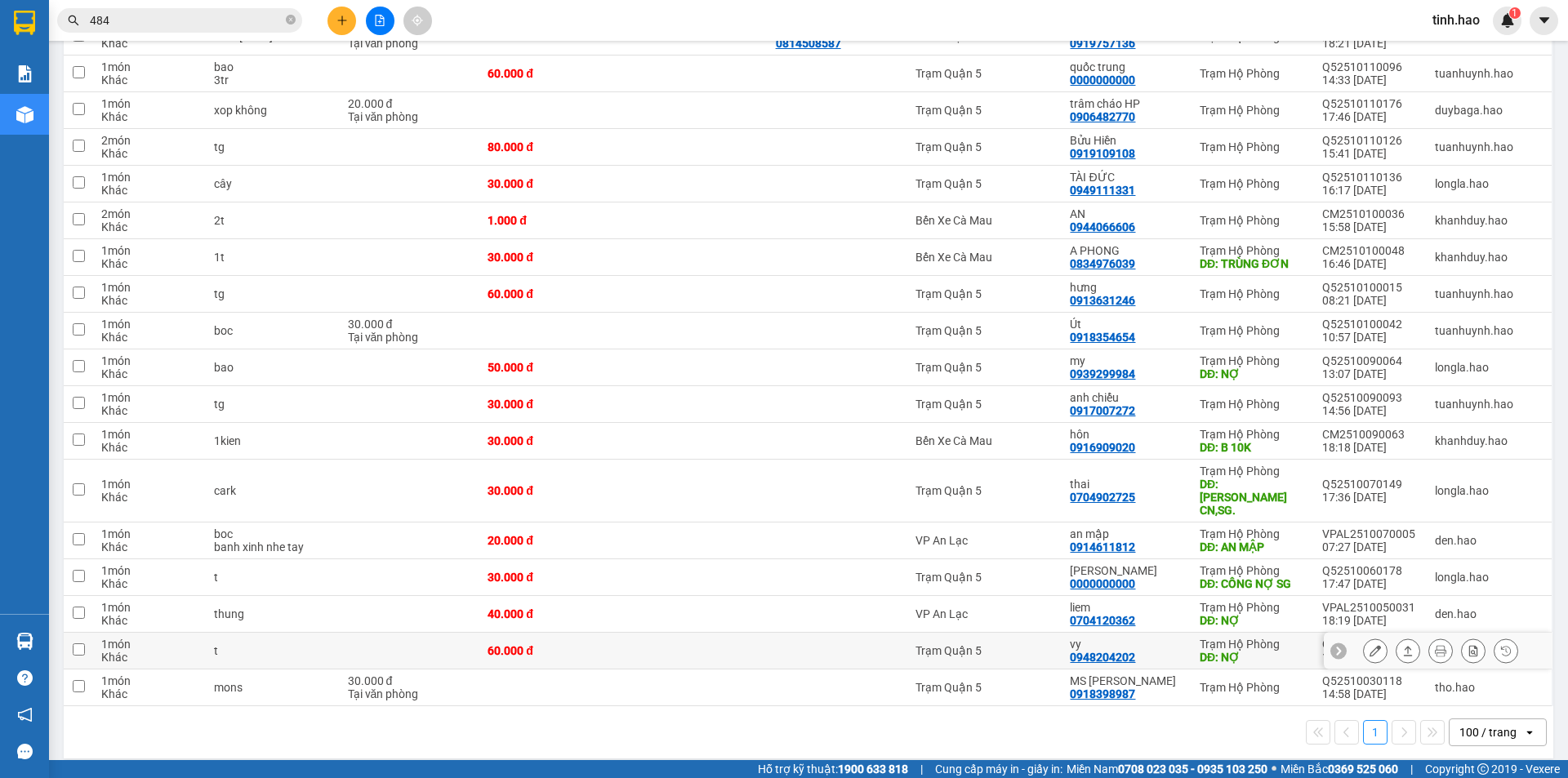
click at [1265, 651] on div "DĐ: NỢ" at bounding box center [1253, 657] width 106 height 13
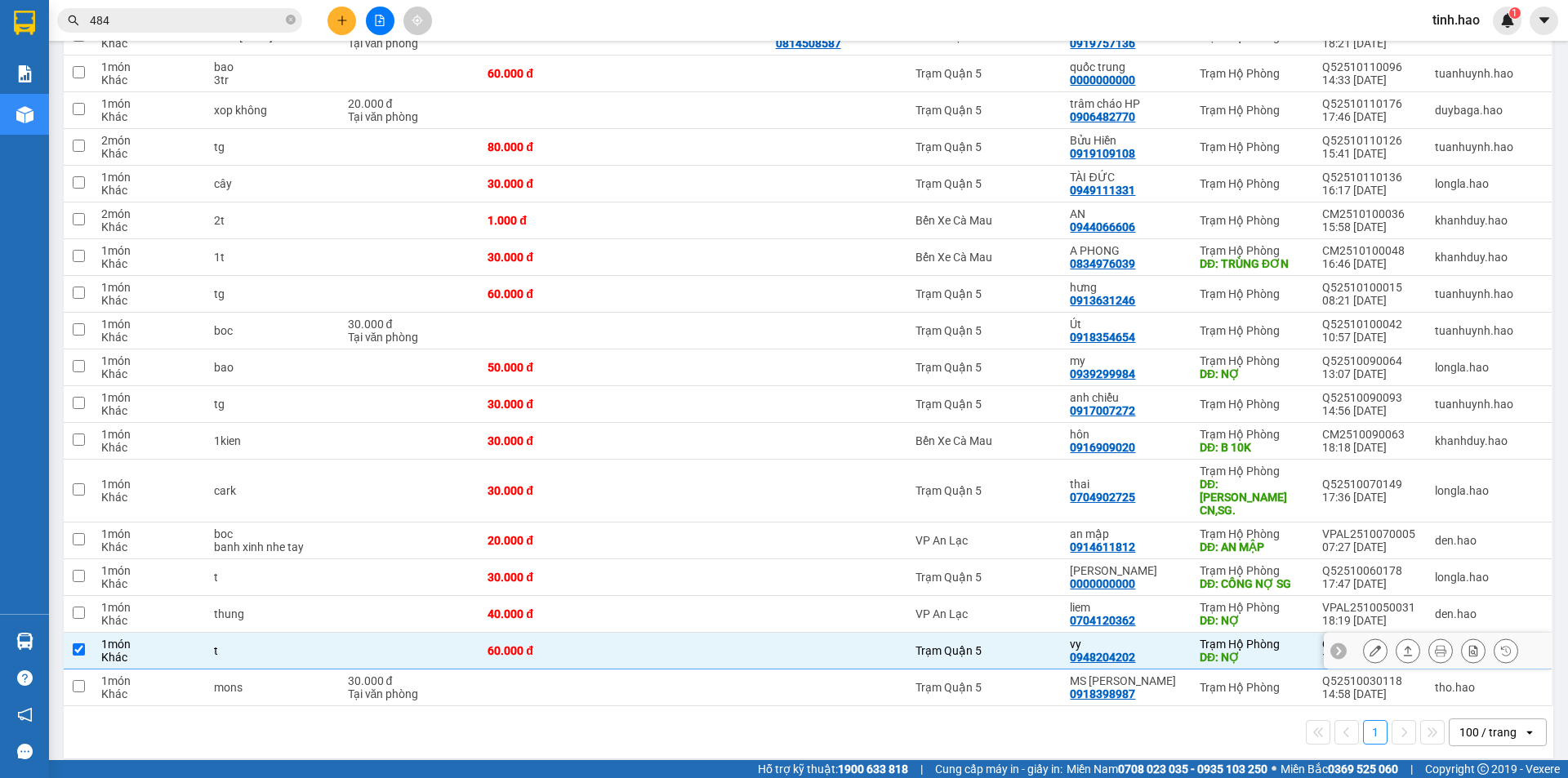
click at [1257, 638] on div "Trạm Hộ Phòng" at bounding box center [1253, 644] width 106 height 13
checkbox input "false"
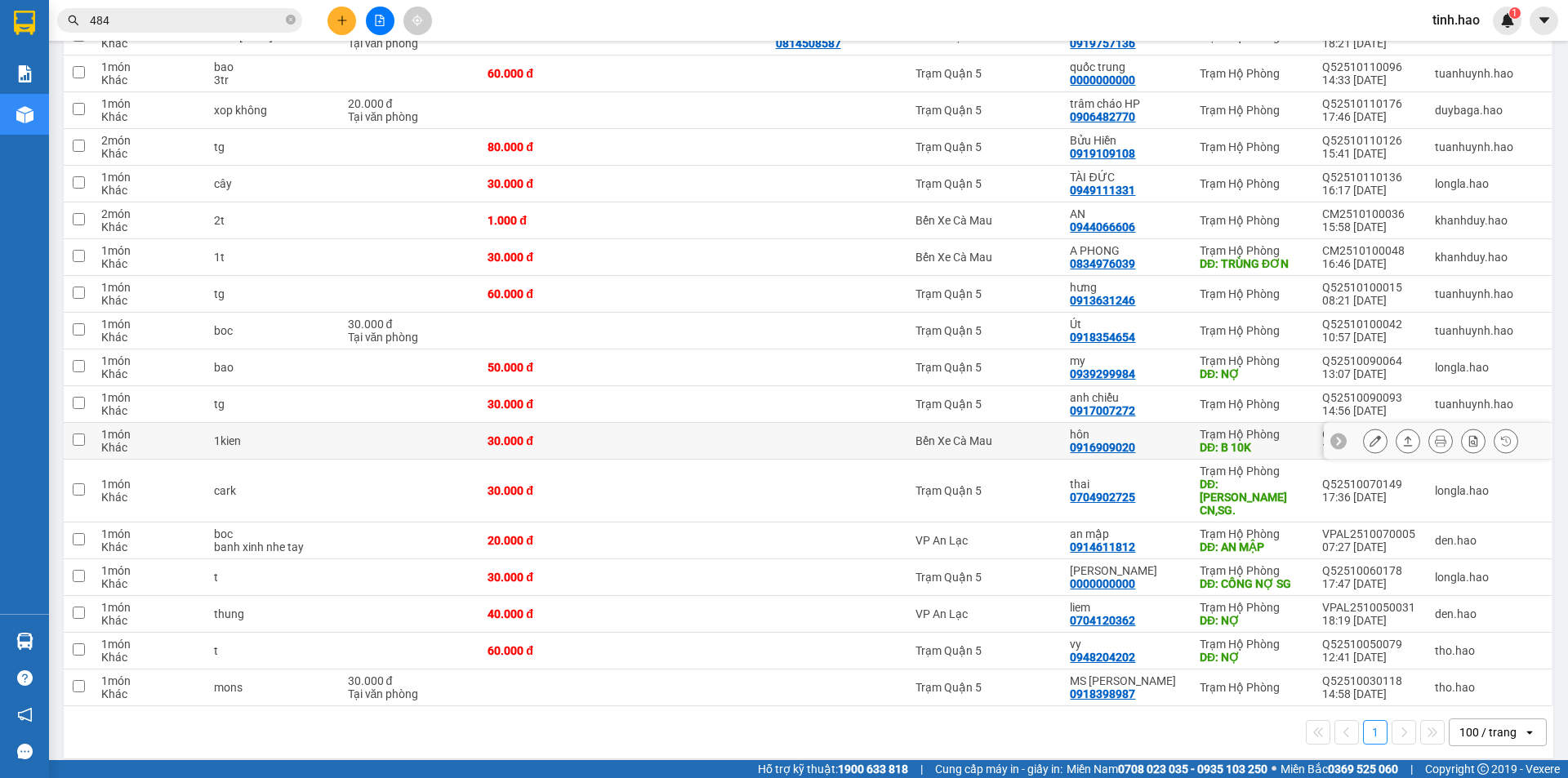
click at [1221, 436] on div "Trạm Hộ Phòng" at bounding box center [1253, 434] width 106 height 13
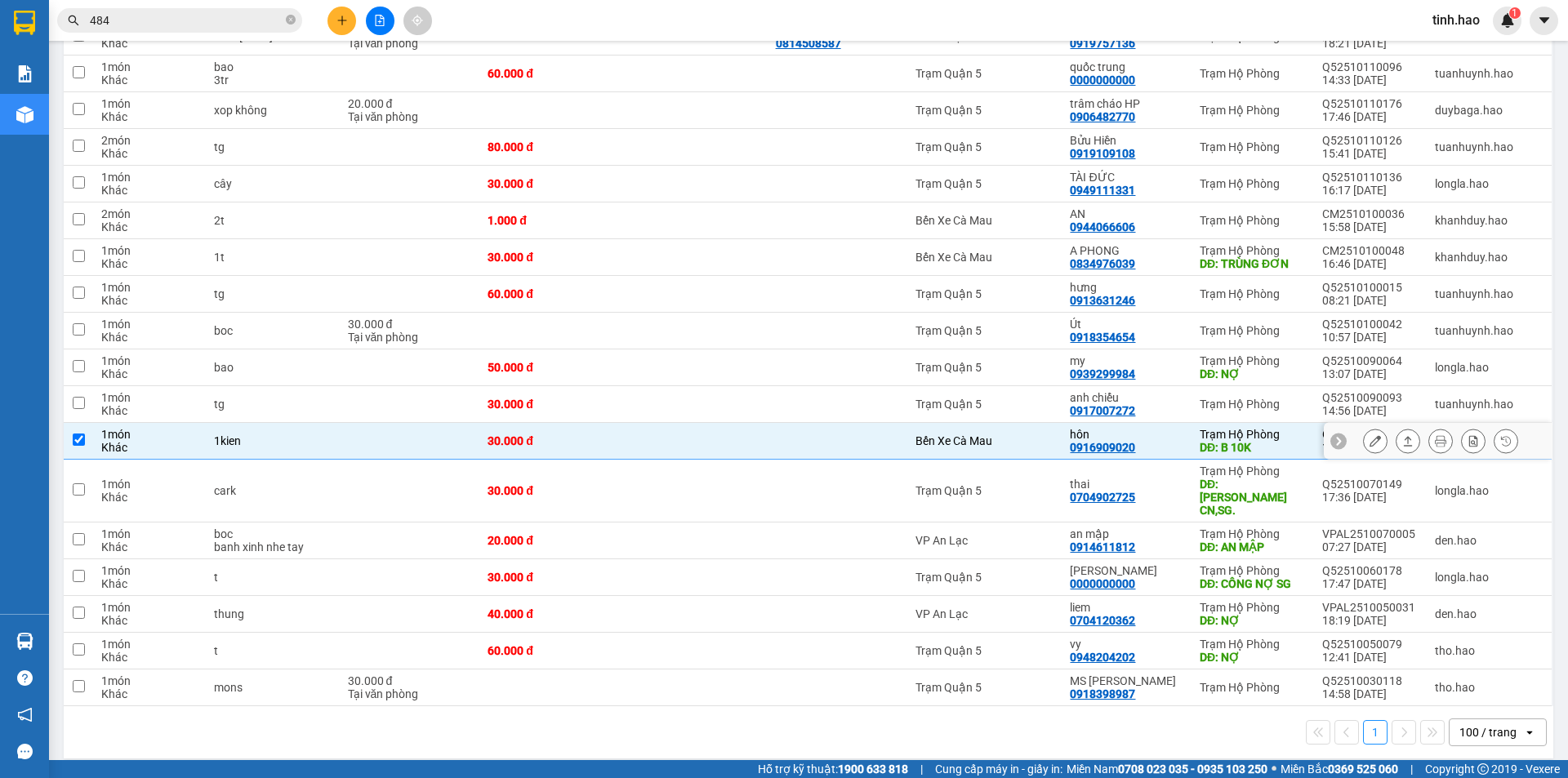
click at [1235, 436] on div "Trạm Hộ Phòng" at bounding box center [1253, 434] width 106 height 13
checkbox input "false"
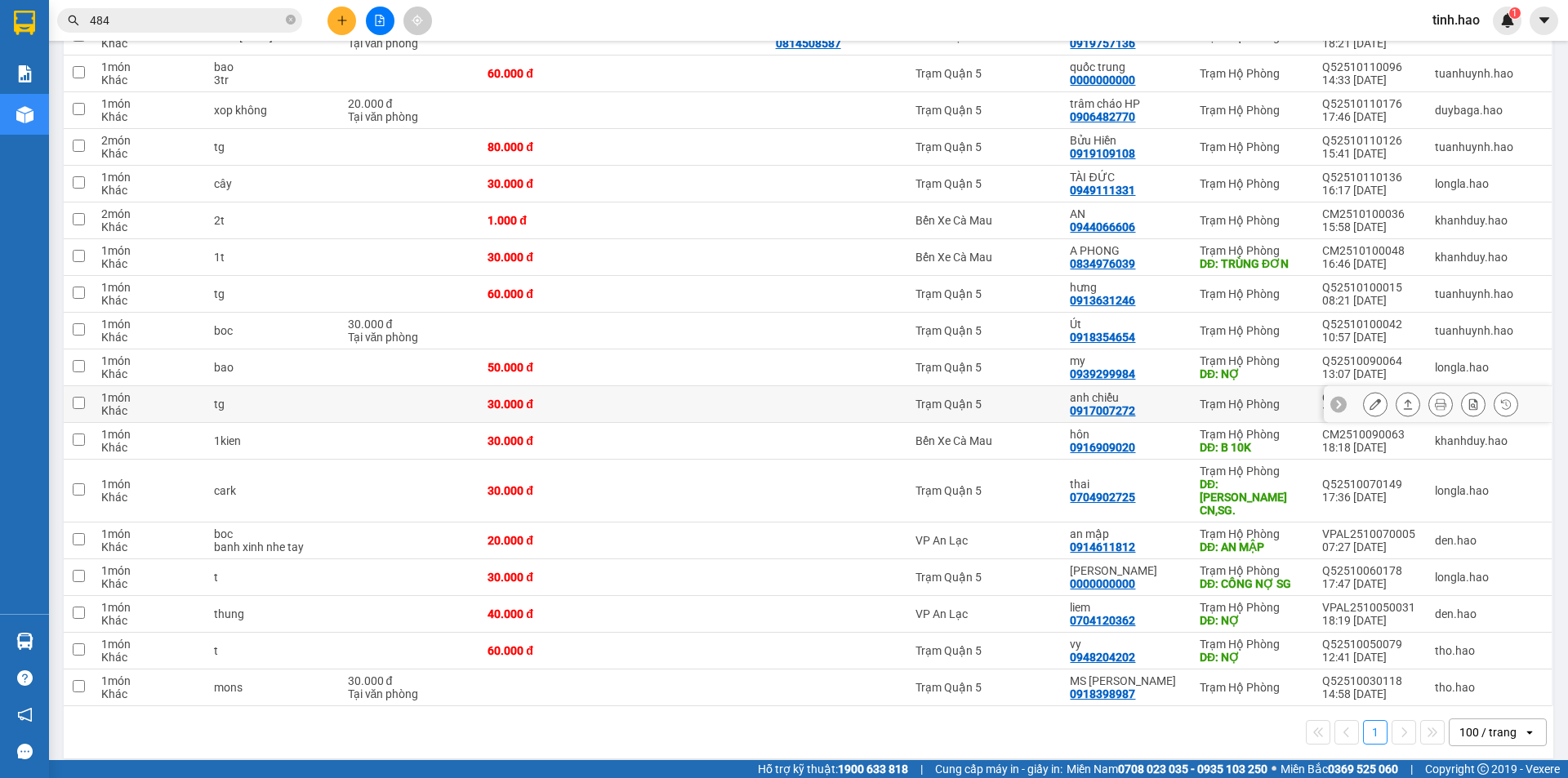
click at [1200, 403] on div "Trạm Hộ Phòng" at bounding box center [1253, 403] width 106 height 13
checkbox input "true"
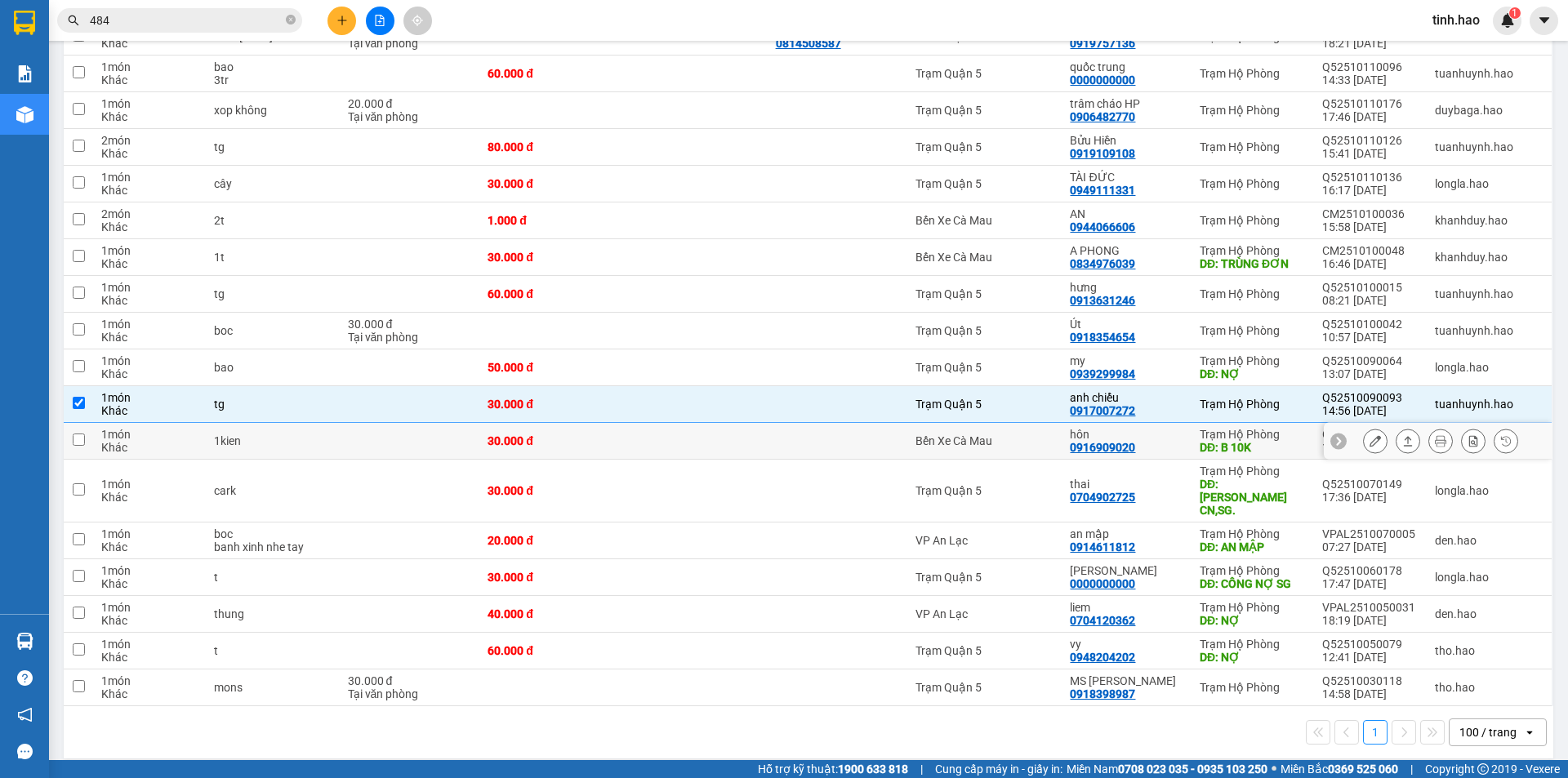
click at [1207, 428] on div "Trạm Hộ Phòng" at bounding box center [1253, 434] width 106 height 13
checkbox input "true"
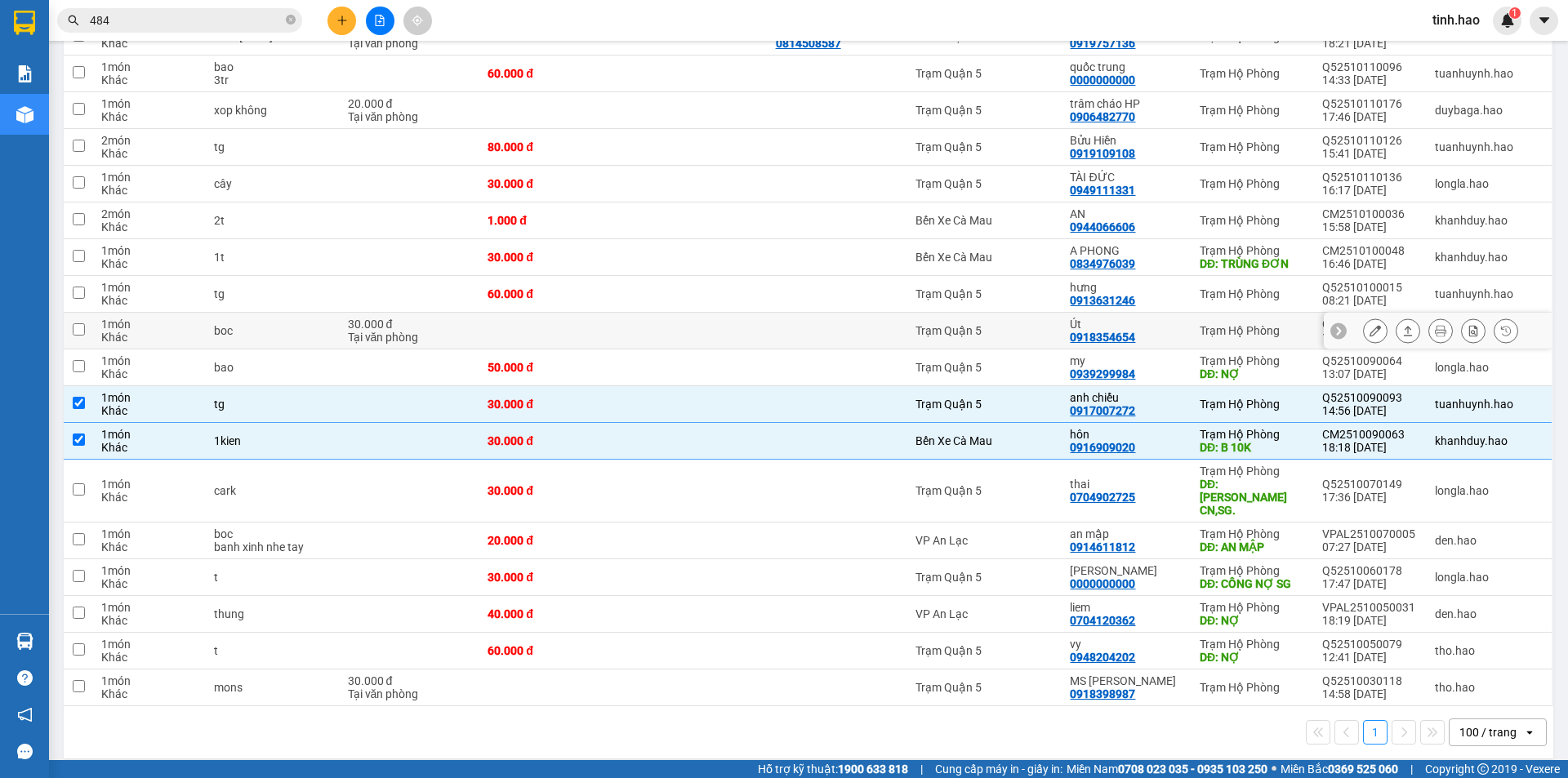
click at [1090, 332] on div "0918354654" at bounding box center [1103, 337] width 65 height 13
click at [1193, 328] on td "Trạm Hộ Phòng" at bounding box center [1252, 331] width 123 height 37
checkbox input "true"
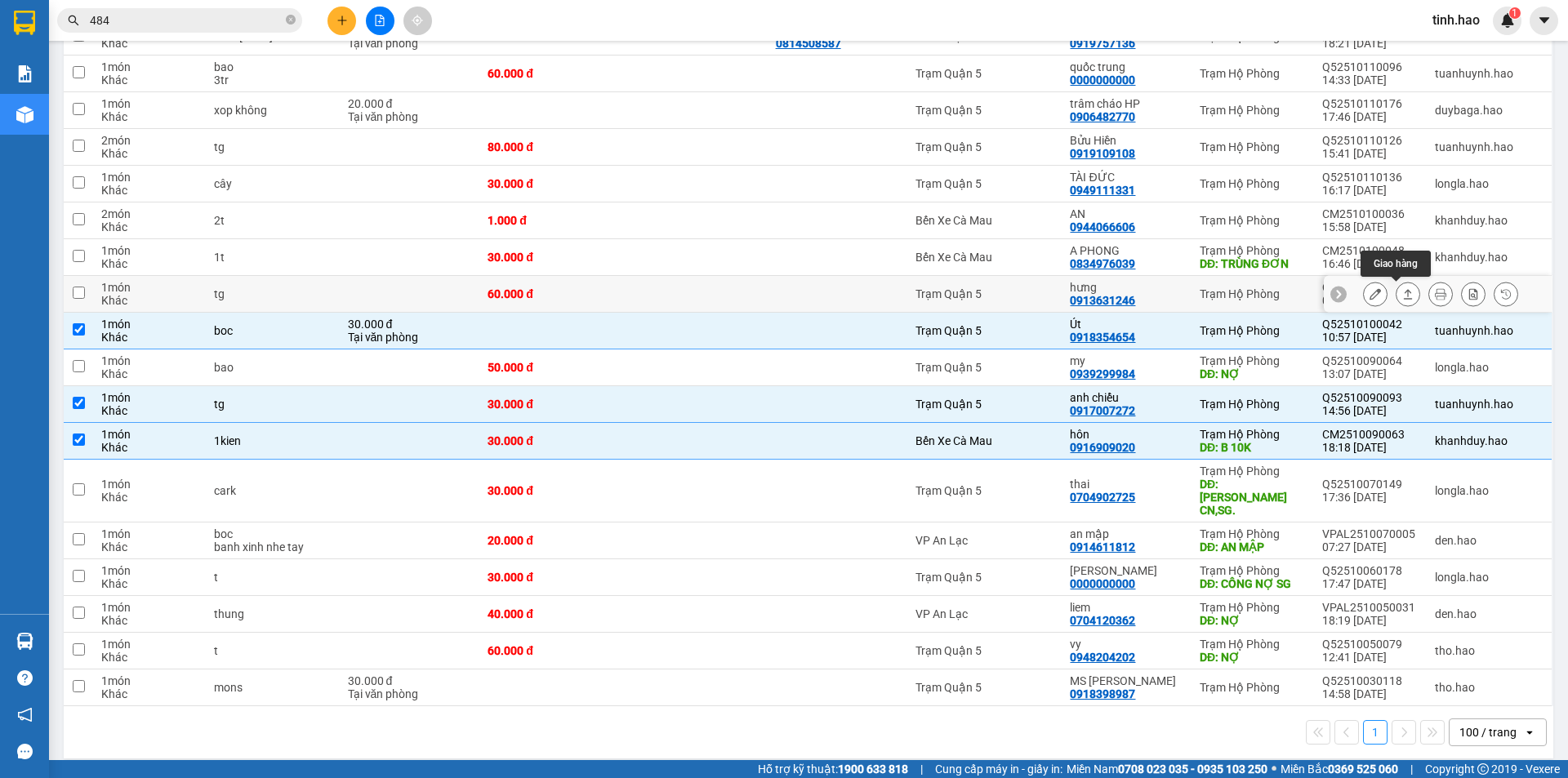
click at [1402, 297] on icon at bounding box center [1408, 294] width 11 height 11
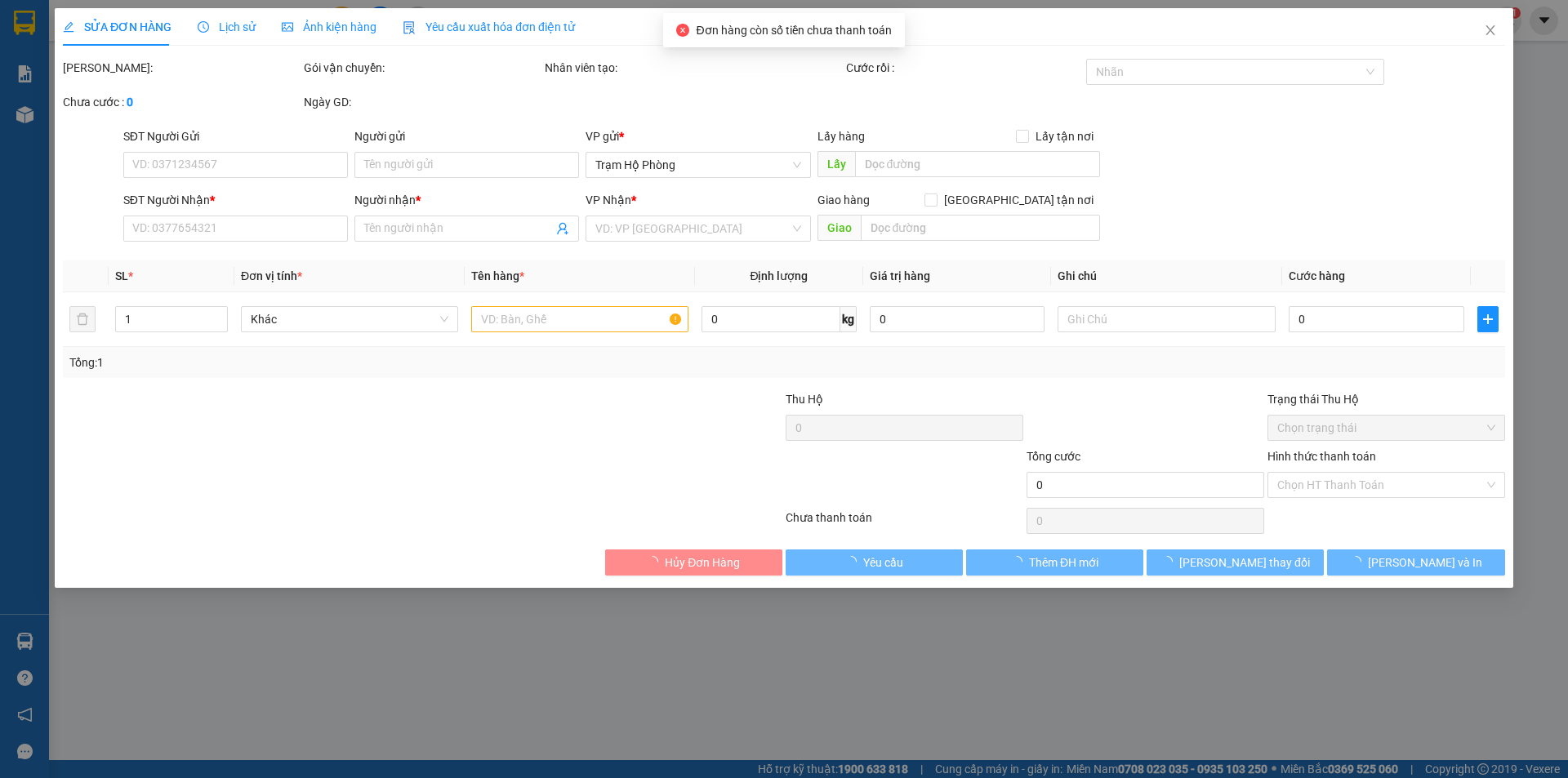
type input "0913631246"
type input "hưng"
type input "60.000"
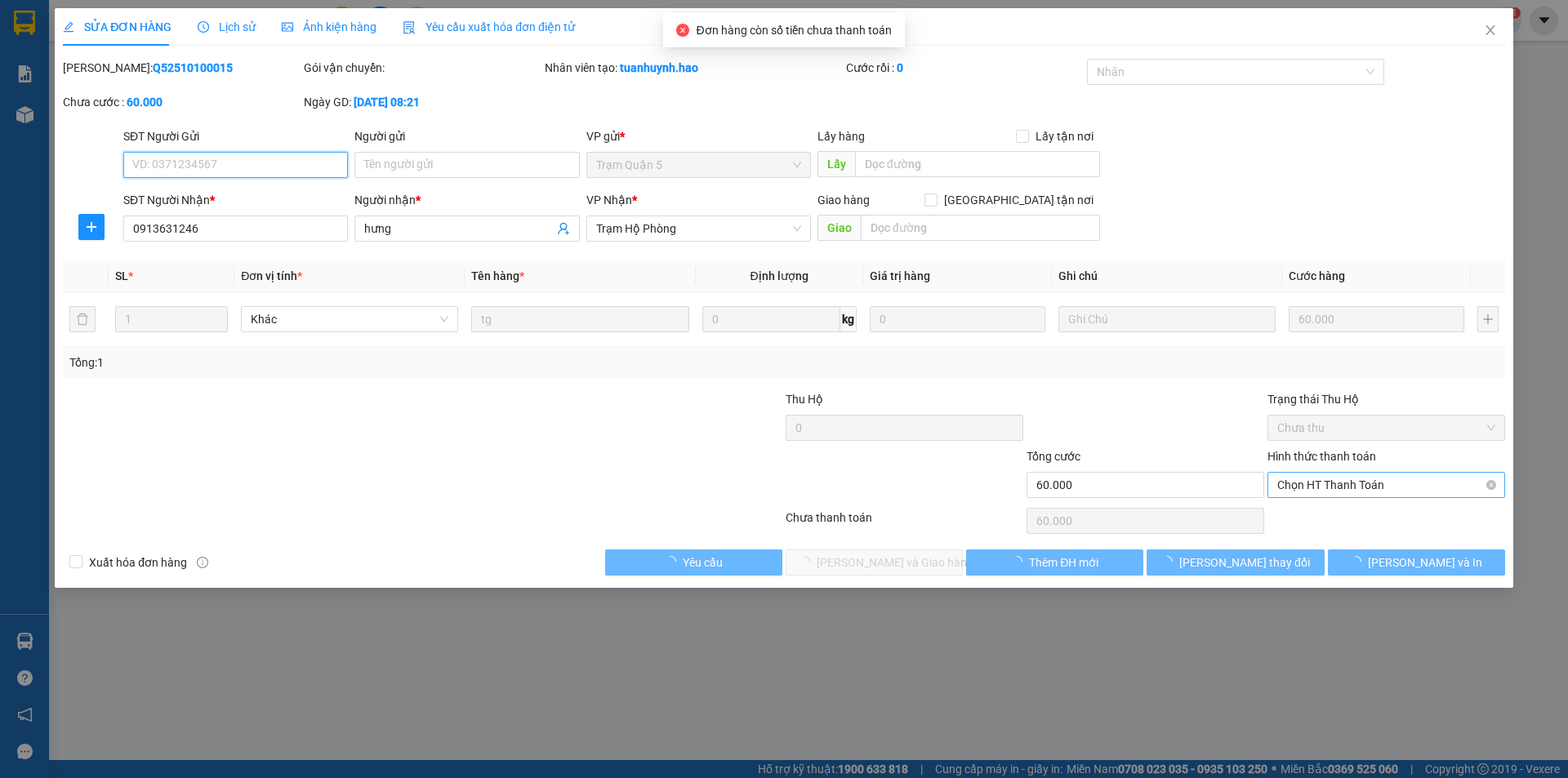
click at [1367, 483] on span "Chọn HT Thanh Toán" at bounding box center [1387, 485] width 218 height 24
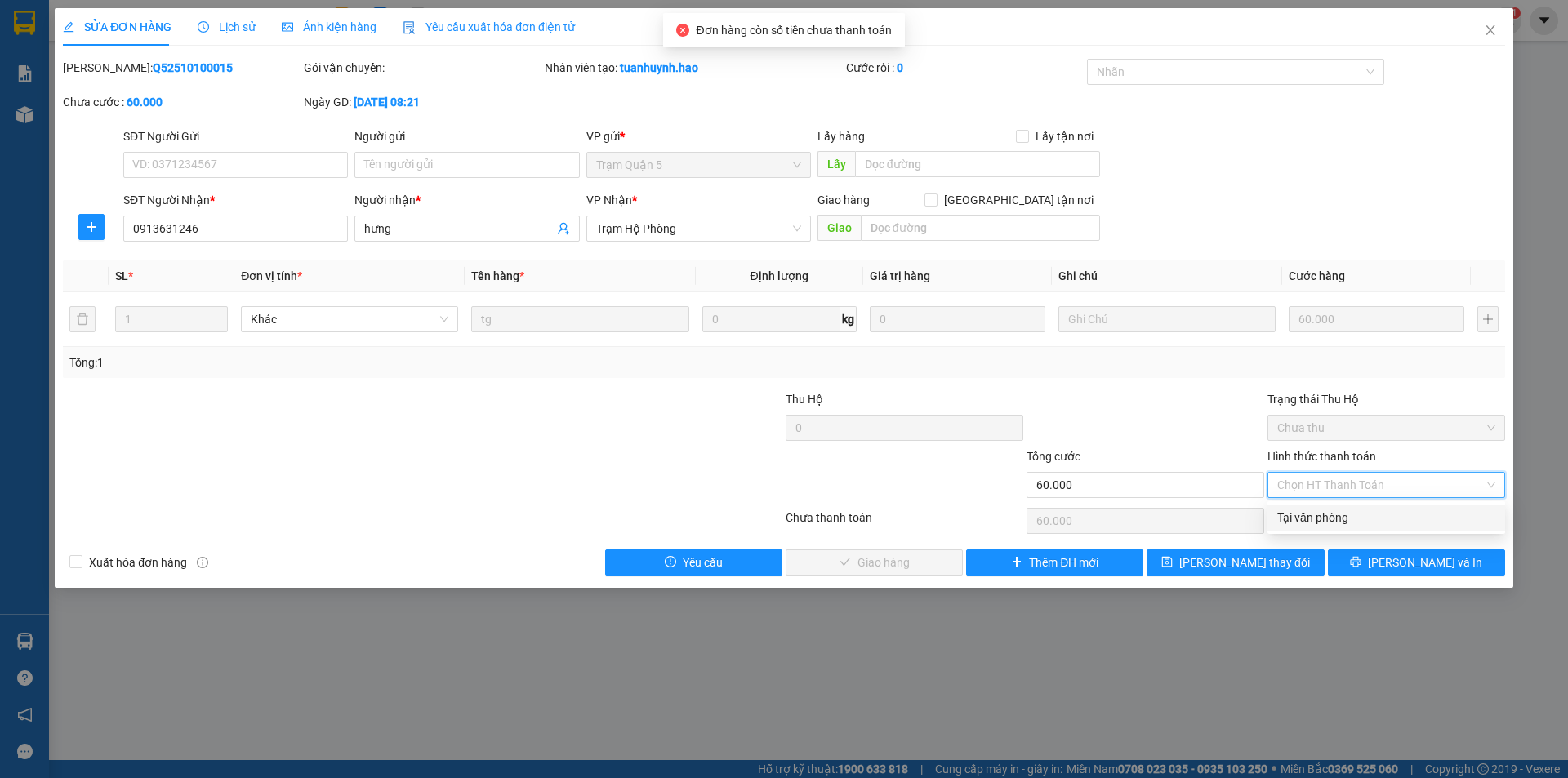
click at [1347, 518] on div "Tại văn phòng" at bounding box center [1387, 518] width 218 height 18
type input "0"
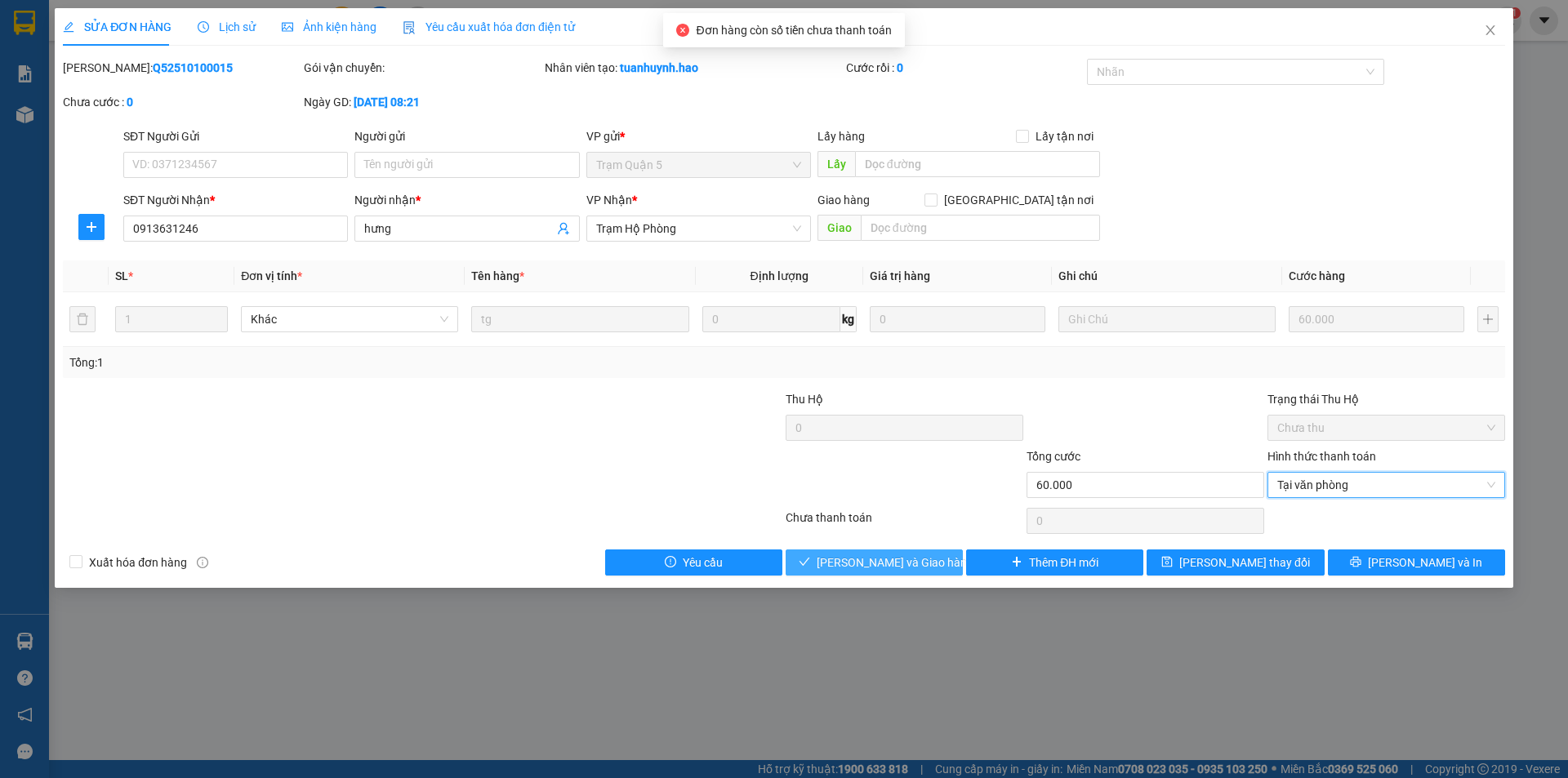
click at [933, 569] on button "[PERSON_NAME] và Giao hàng" at bounding box center [874, 563] width 177 height 26
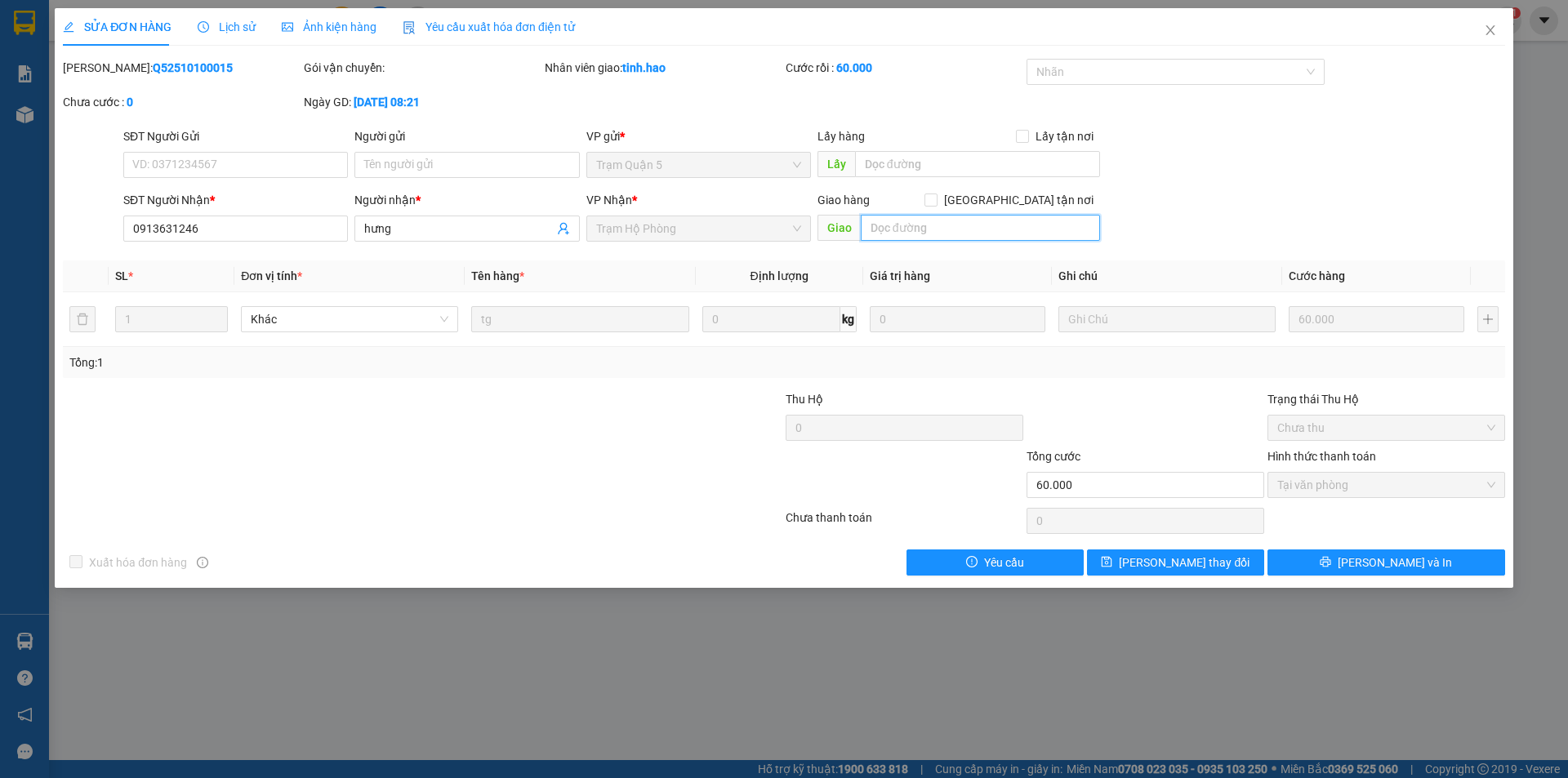
click at [931, 236] on input "text" at bounding box center [981, 227] width 240 height 26
type input "BỚT 10"
click at [1249, 186] on form "SĐT Người Gửi VD: 0371234567 Người gửi Tên người gửi VP gửi * Trạm Quận 5 Lấy h…" at bounding box center [784, 187] width 1442 height 121
click at [1195, 565] on span "[PERSON_NAME] thay đổi" at bounding box center [1184, 562] width 131 height 18
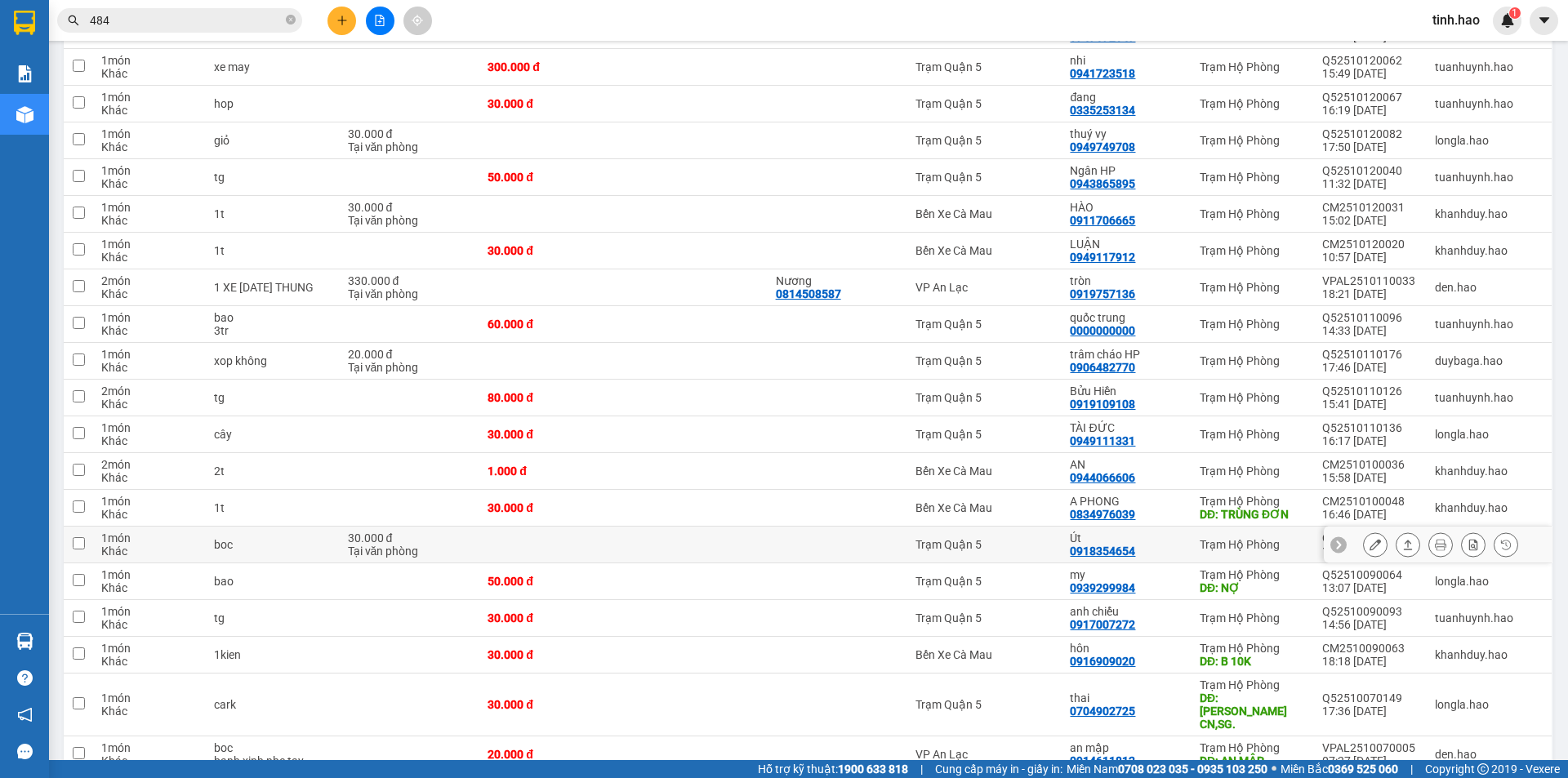
scroll to position [490, 0]
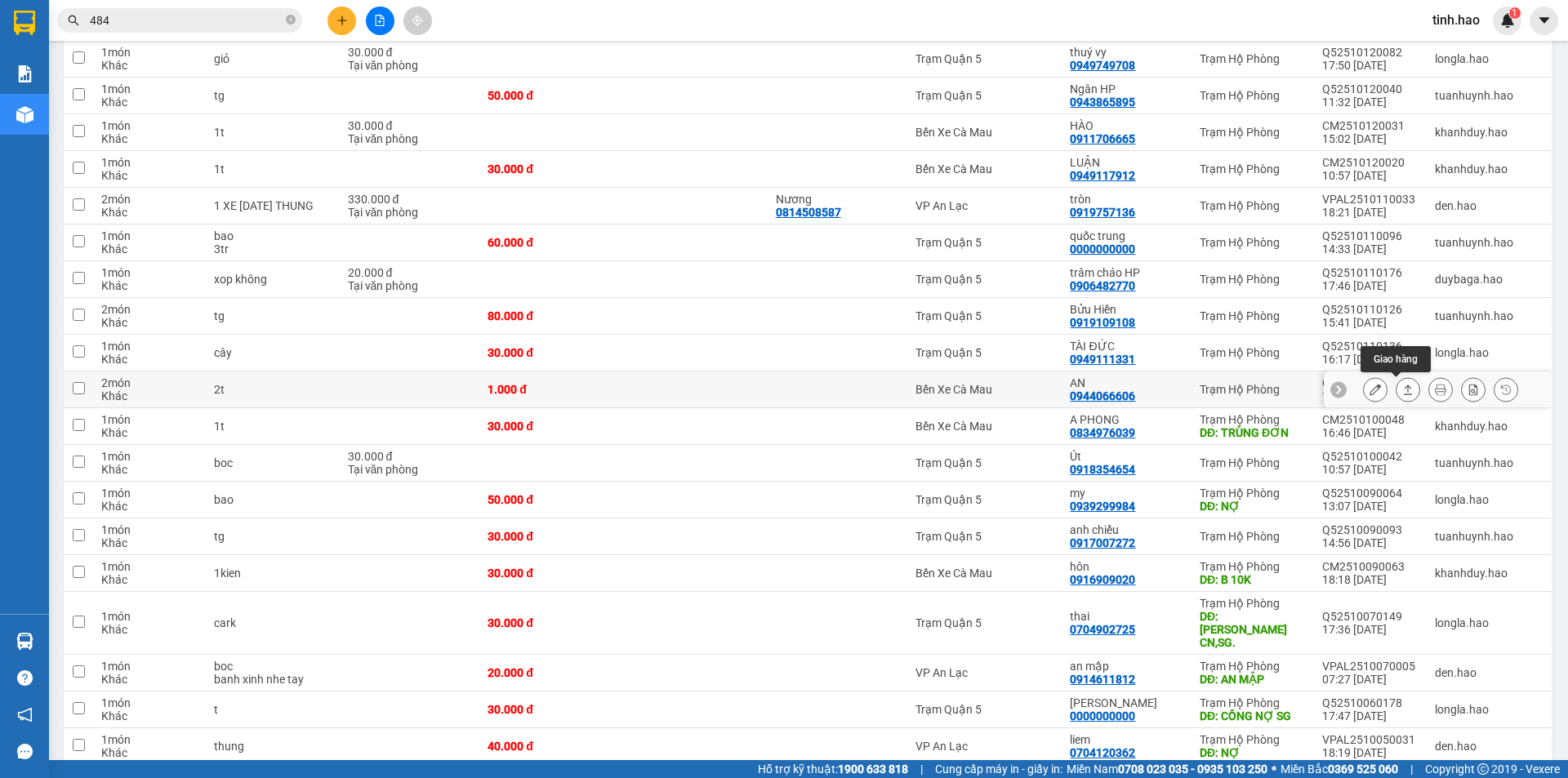
click at [1402, 390] on icon at bounding box center [1408, 389] width 11 height 11
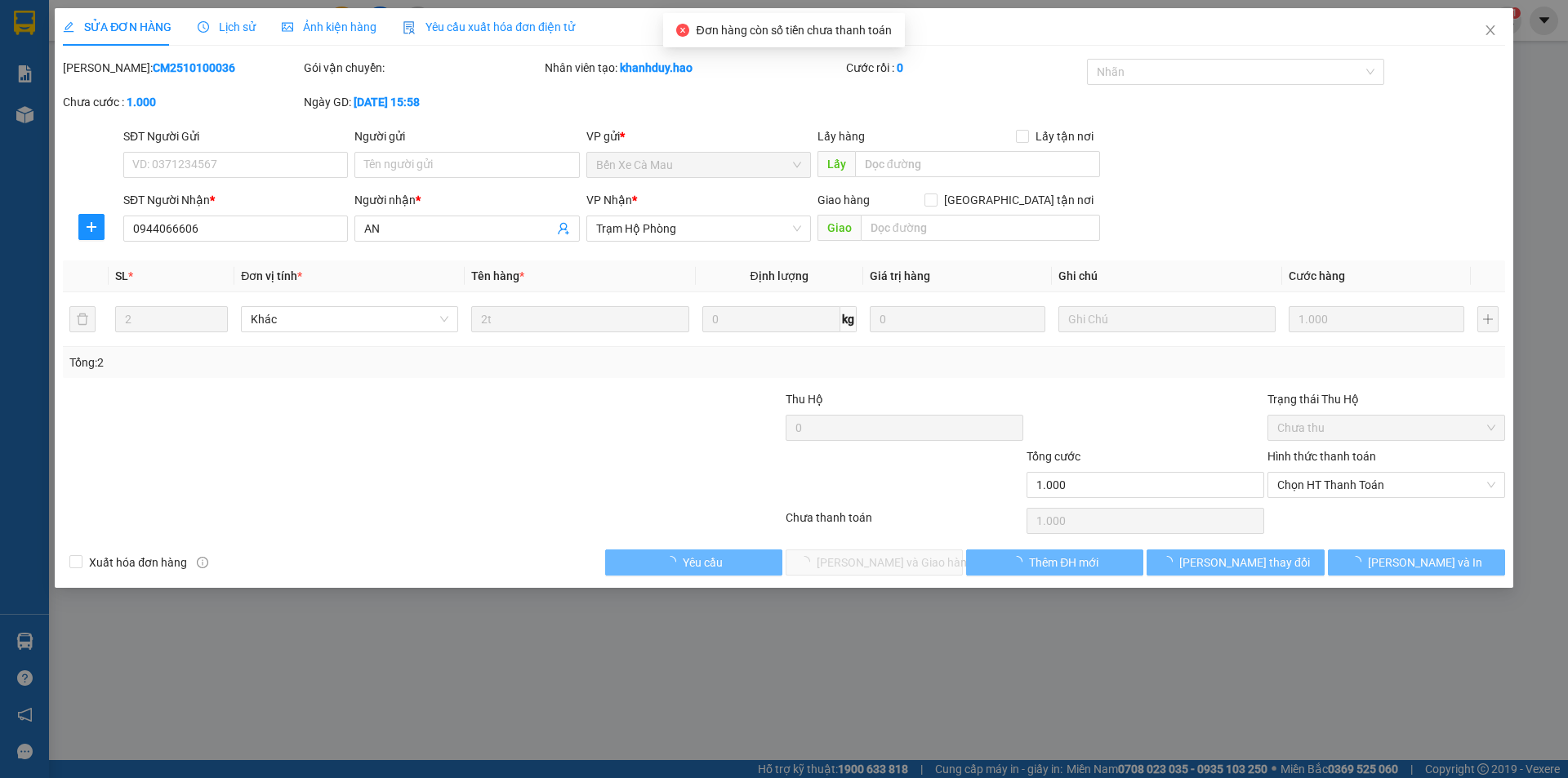
type input "0944066606"
type input "AN"
type input "1.000"
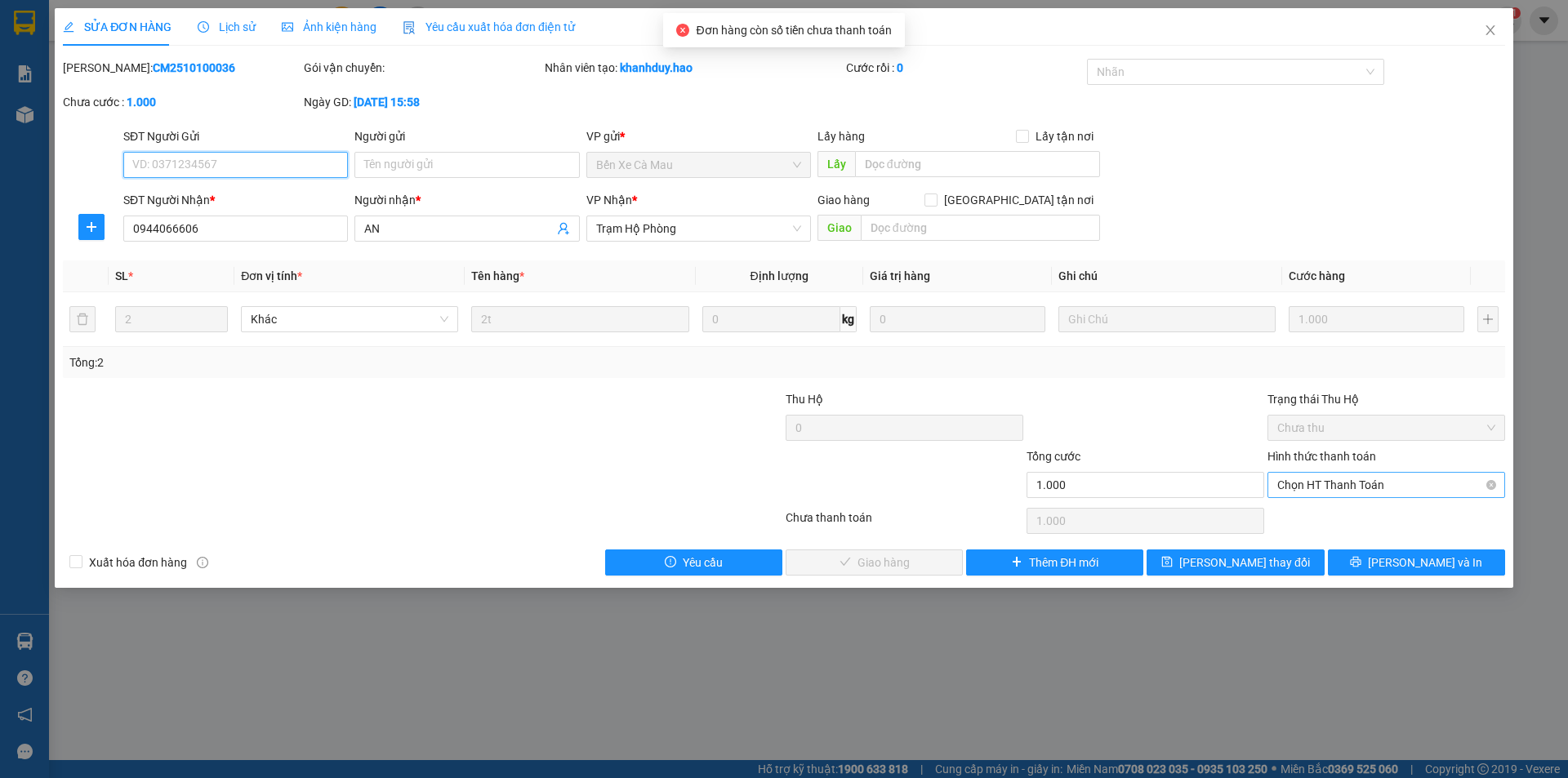
click at [1402, 476] on span "Chọn HT Thanh Toán" at bounding box center [1387, 485] width 218 height 24
drag, startPoint x: 1356, startPoint y: 516, endPoint x: 1277, endPoint y: 538, distance: 82.0
click at [1356, 517] on div "Tại văn phòng" at bounding box center [1387, 518] width 218 height 18
type input "0"
click at [922, 567] on span "[PERSON_NAME] và Giao hàng" at bounding box center [895, 562] width 157 height 18
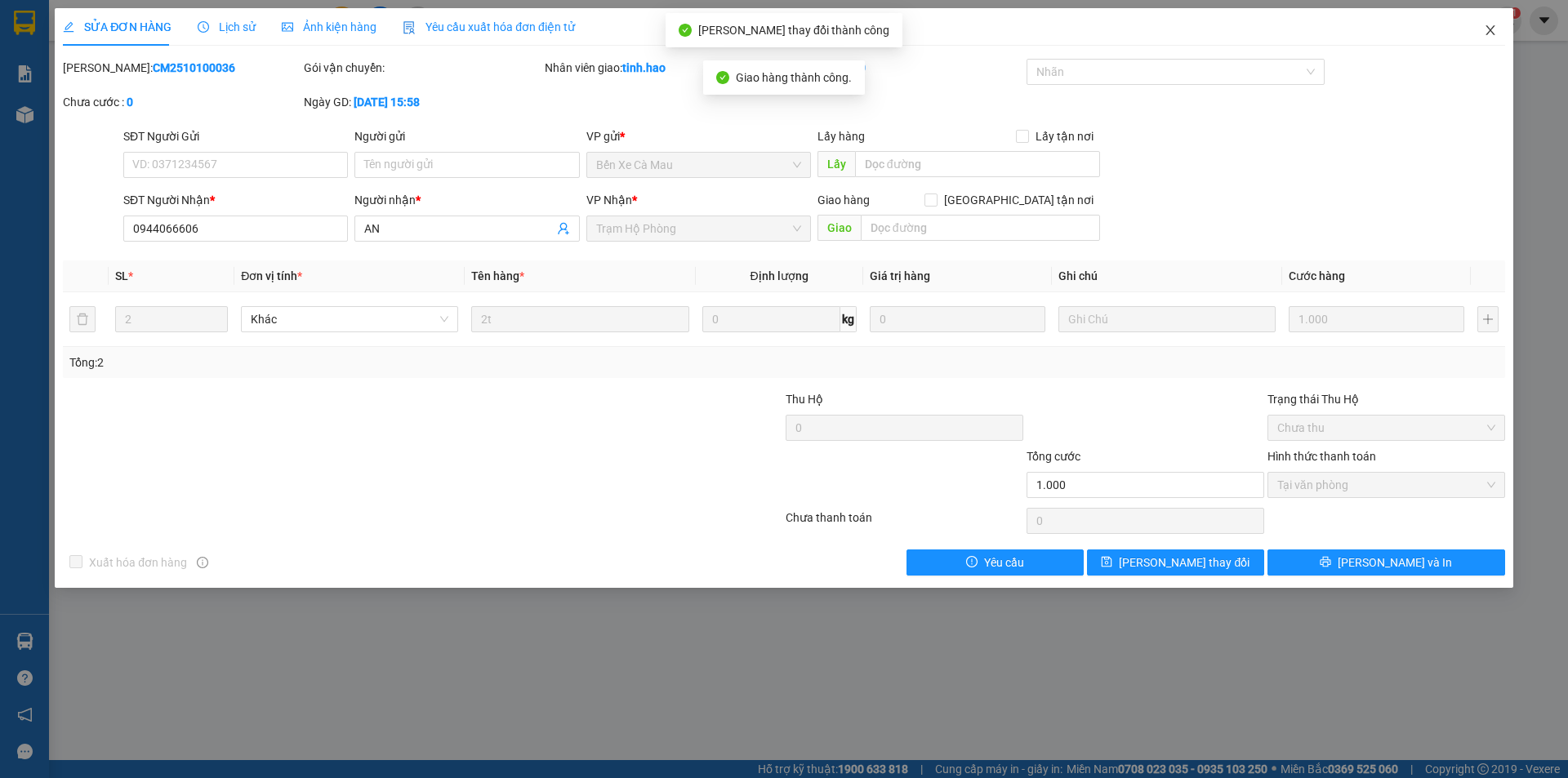
click at [1499, 30] on span "Close" at bounding box center [1490, 30] width 45 height 45
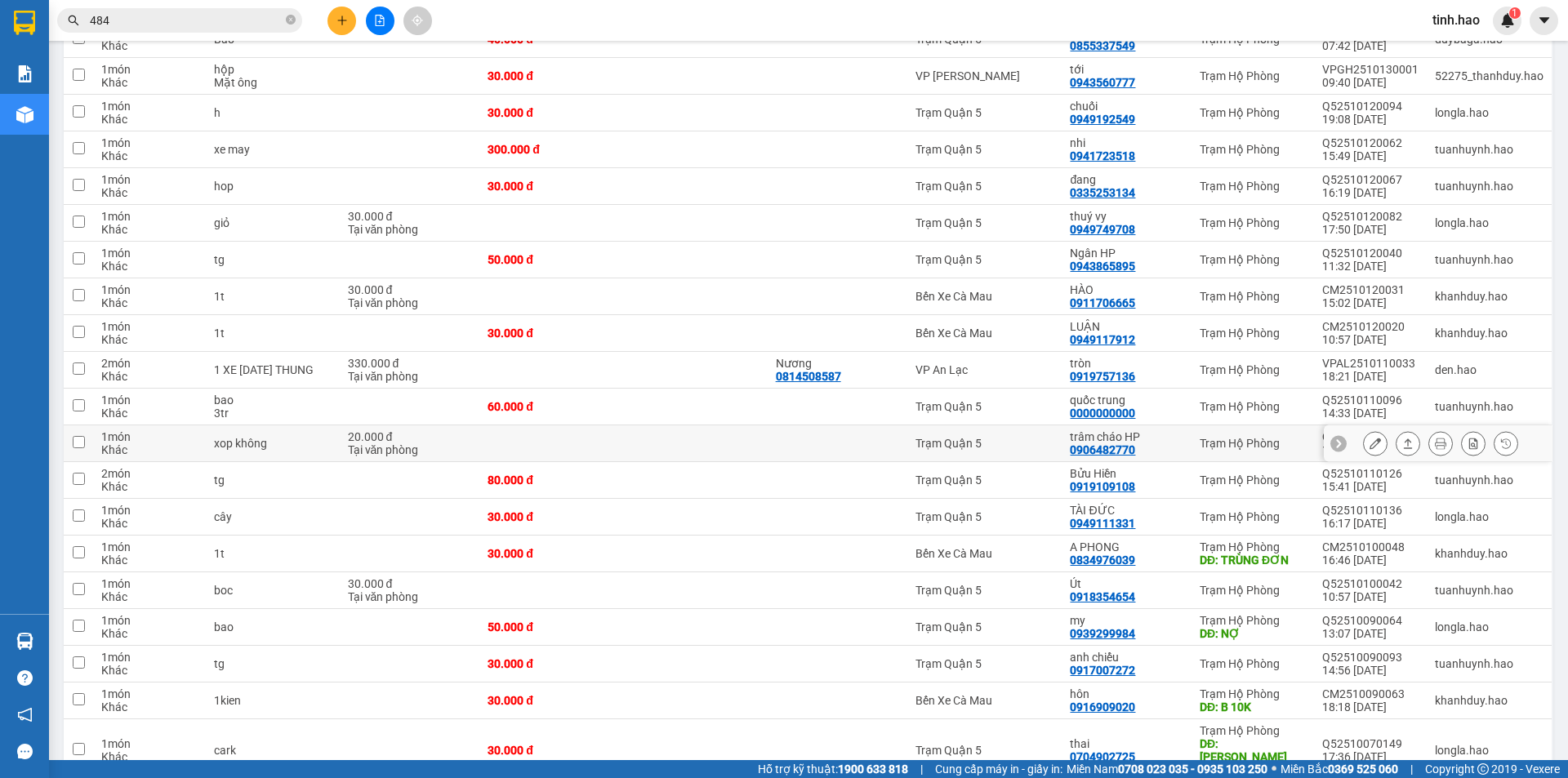
scroll to position [327, 0]
click at [1167, 449] on div "trâm cháo HP 0906482770" at bounding box center [1126, 443] width 112 height 26
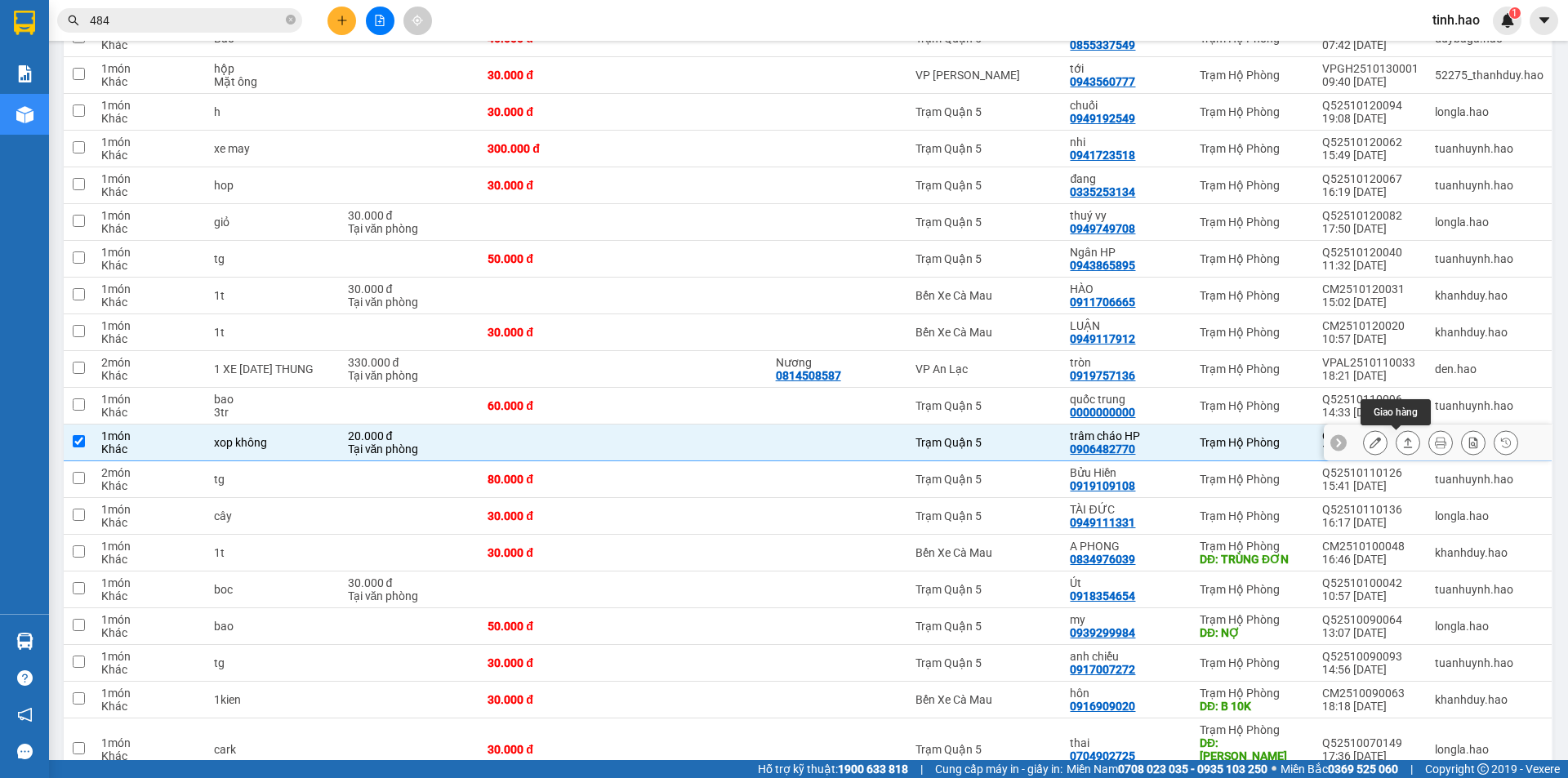
click at [1402, 440] on icon at bounding box center [1408, 442] width 11 height 11
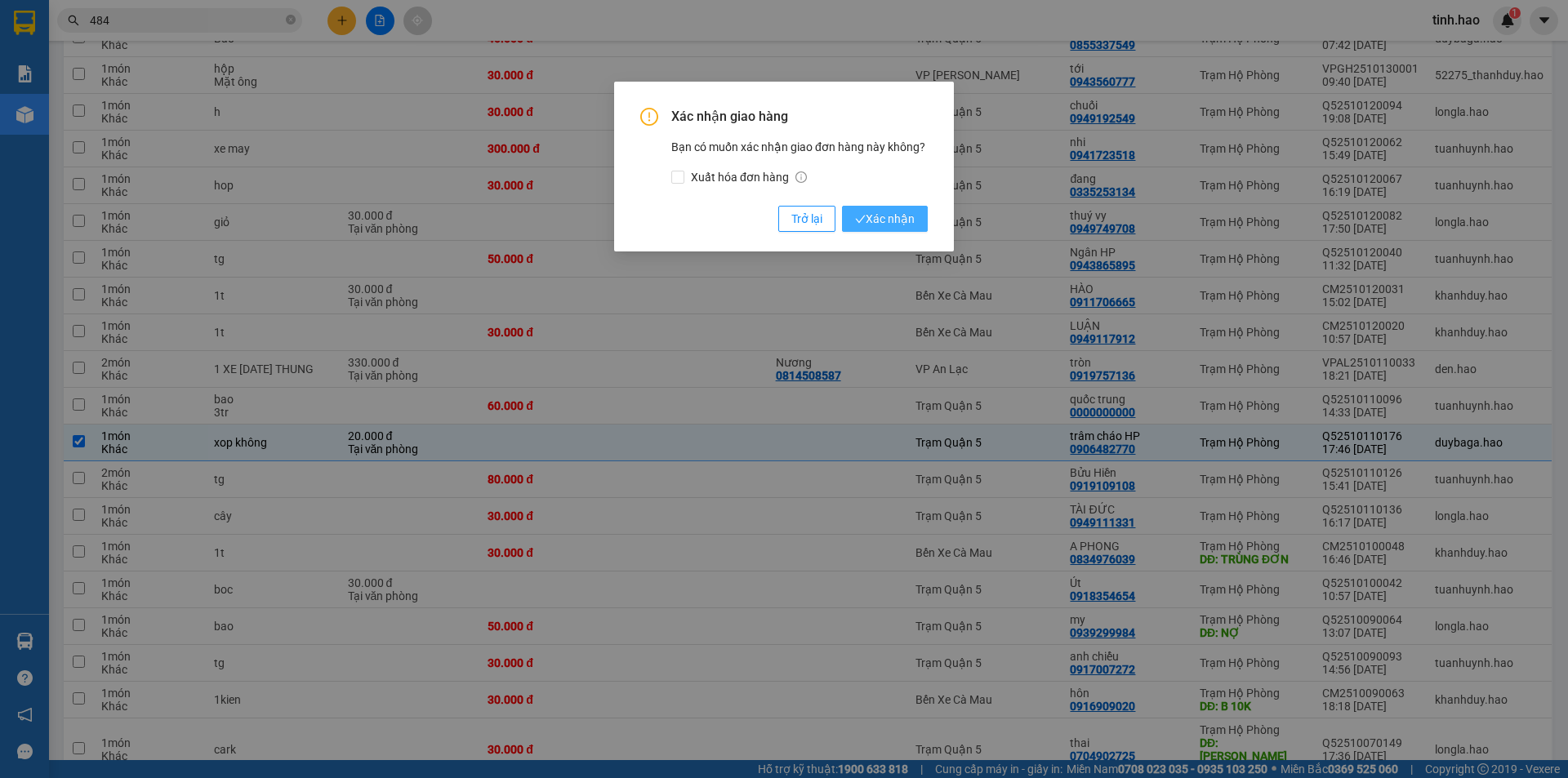
click at [906, 223] on span "Xác nhận" at bounding box center [885, 219] width 59 height 18
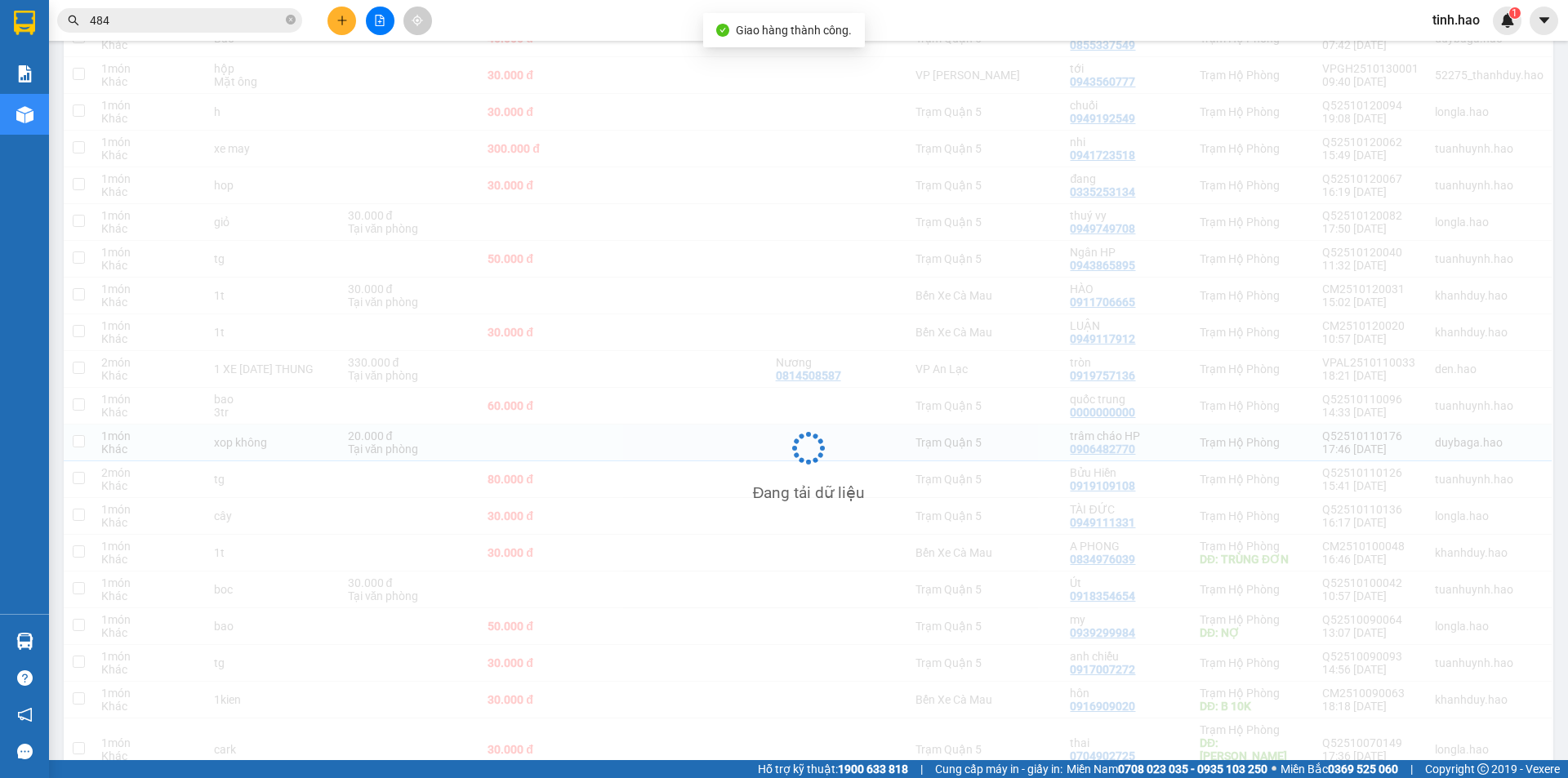
checkbox input "false"
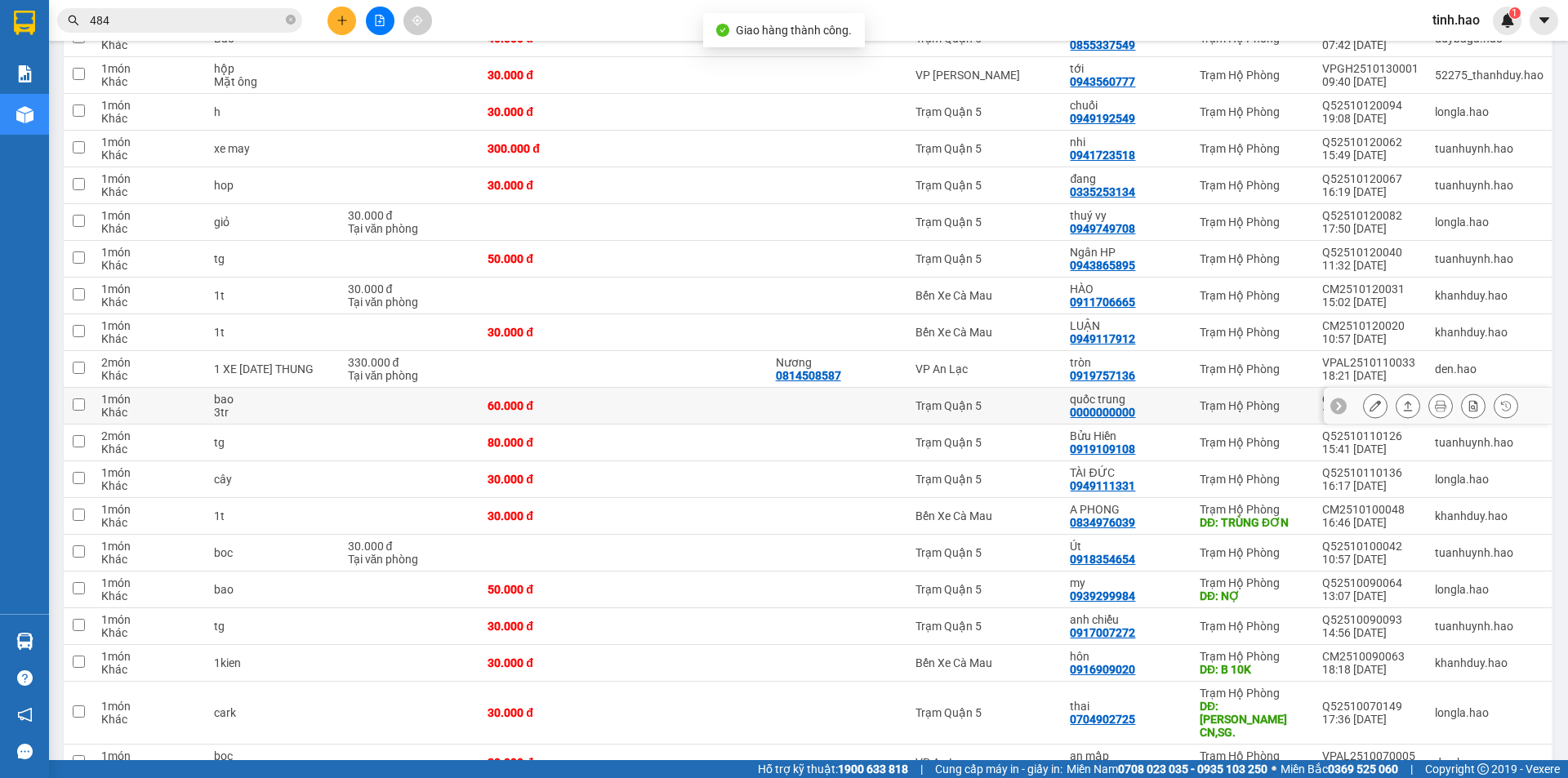
click at [740, 409] on td at bounding box center [695, 406] width 144 height 37
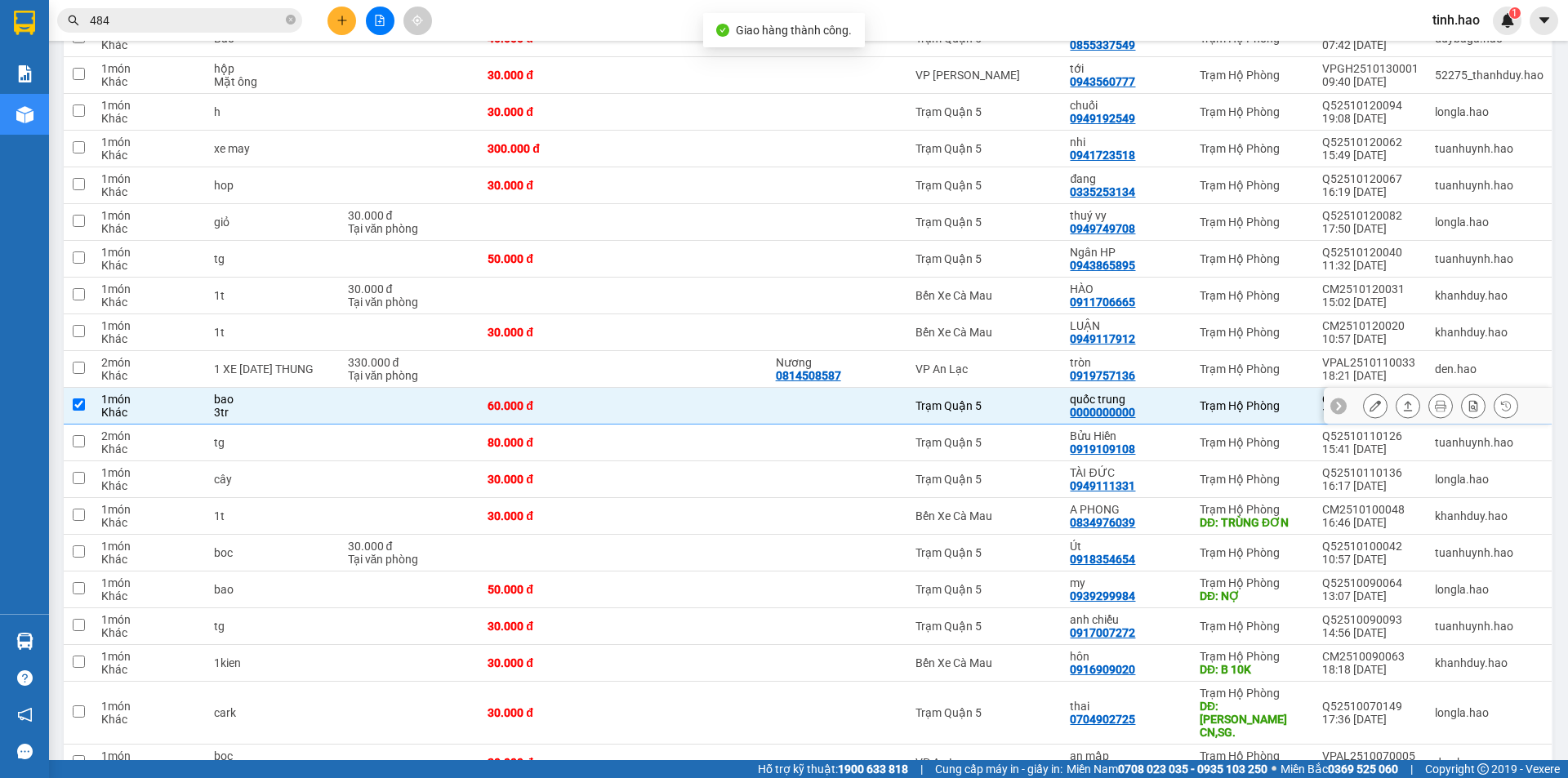
click at [766, 395] on td at bounding box center [695, 406] width 144 height 37
checkbox input "false"
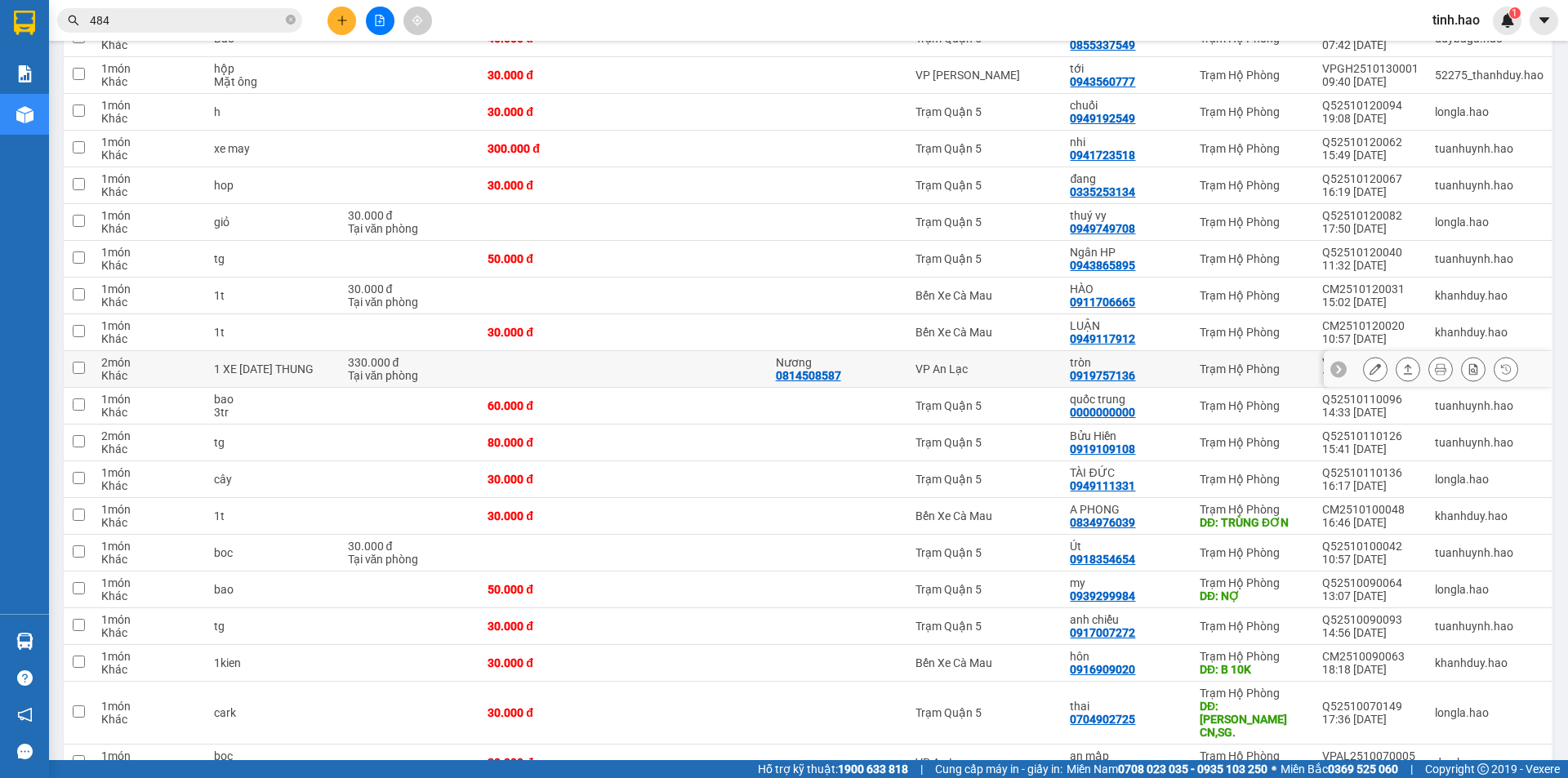
click at [968, 370] on div "VP An Lạc" at bounding box center [985, 369] width 138 height 13
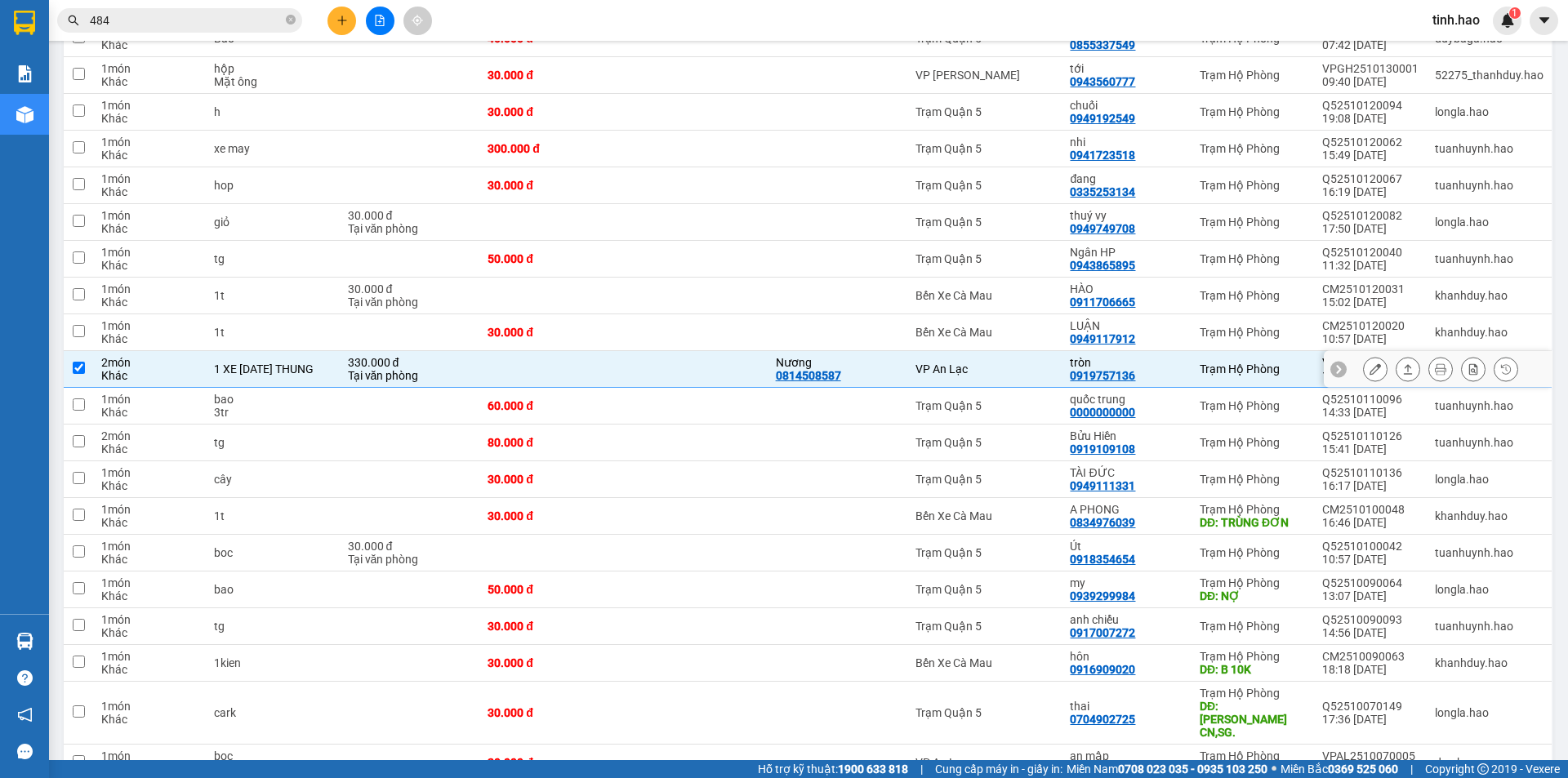
click at [968, 370] on div "VP An Lạc" at bounding box center [985, 369] width 138 height 13
checkbox input "false"
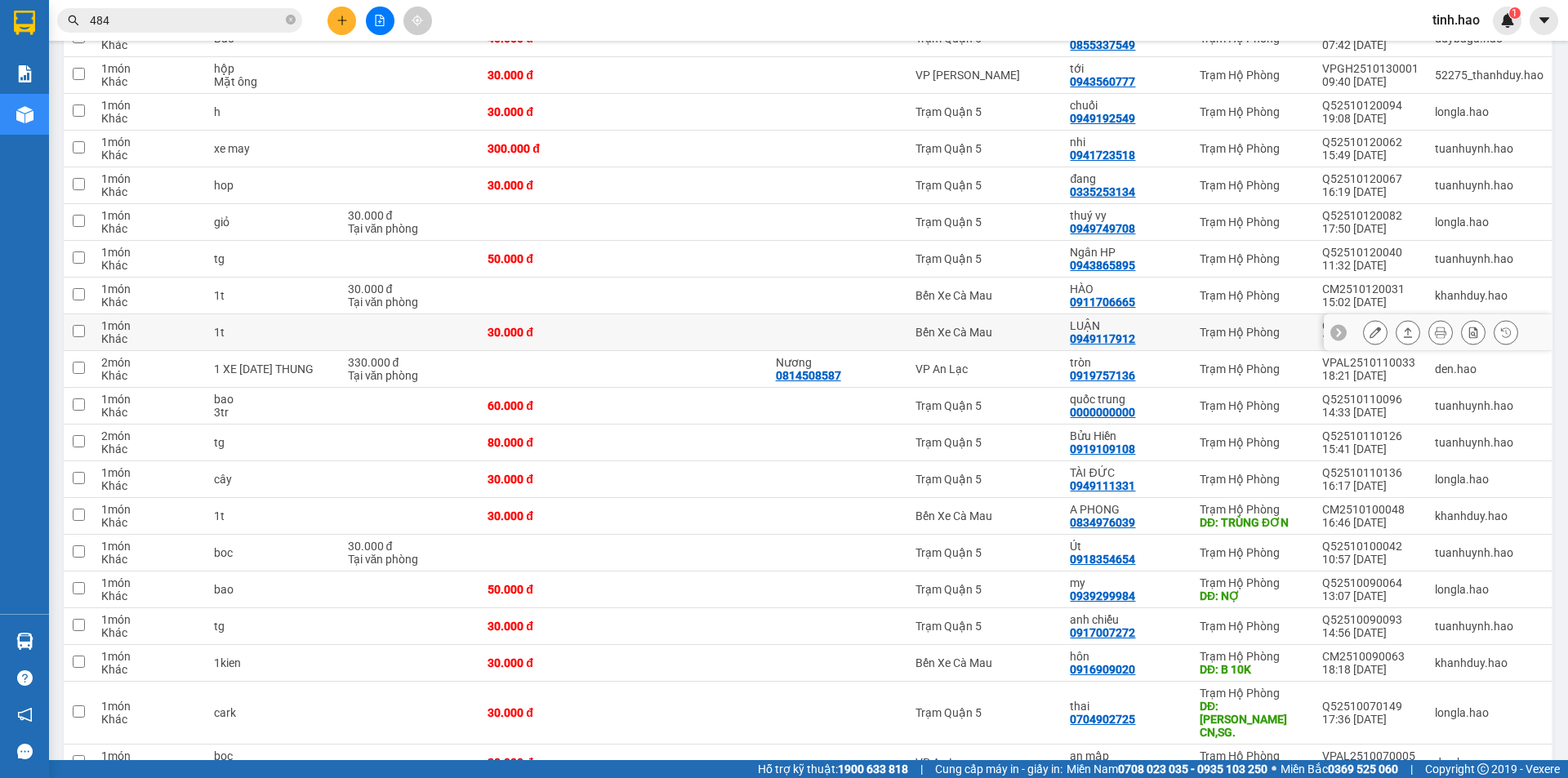
click at [988, 335] on div "Bến Xe Cà Mau" at bounding box center [985, 332] width 138 height 13
checkbox input "true"
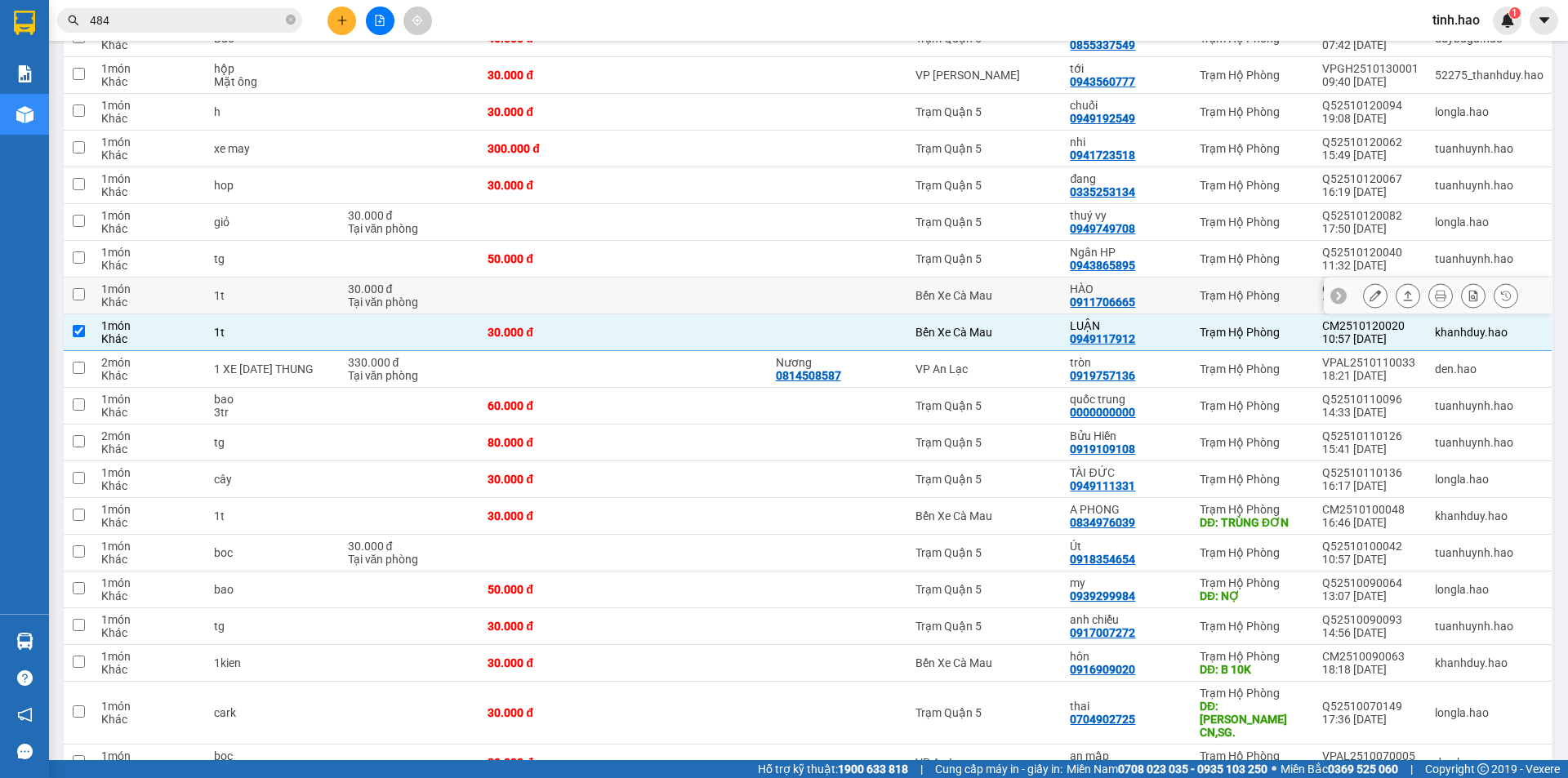
click at [1004, 299] on div "Bến Xe Cà Mau" at bounding box center [985, 295] width 138 height 13
checkbox input "true"
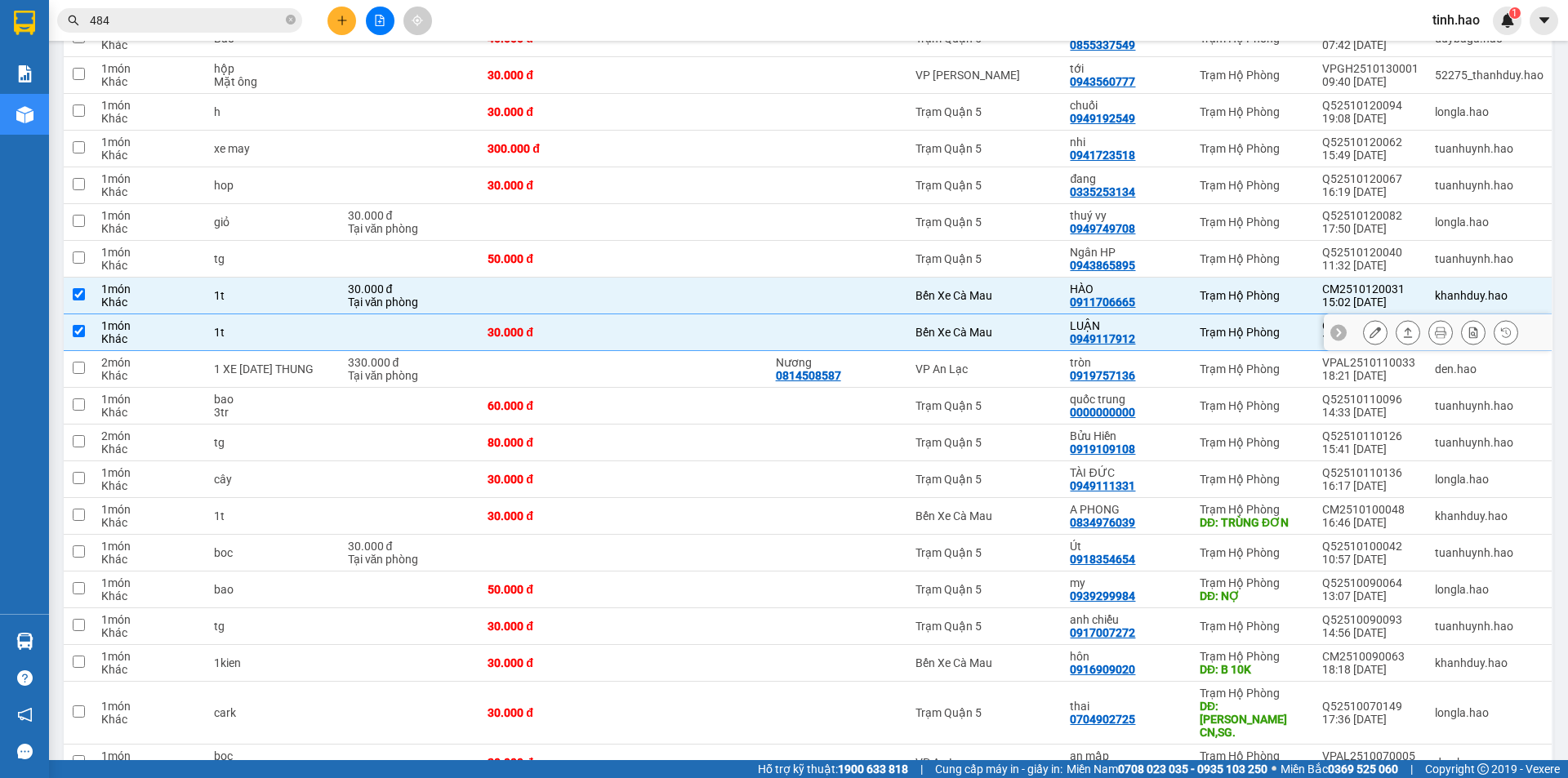
click at [969, 326] on div "Bến Xe Cà Mau" at bounding box center [985, 332] width 138 height 13
checkbox input "false"
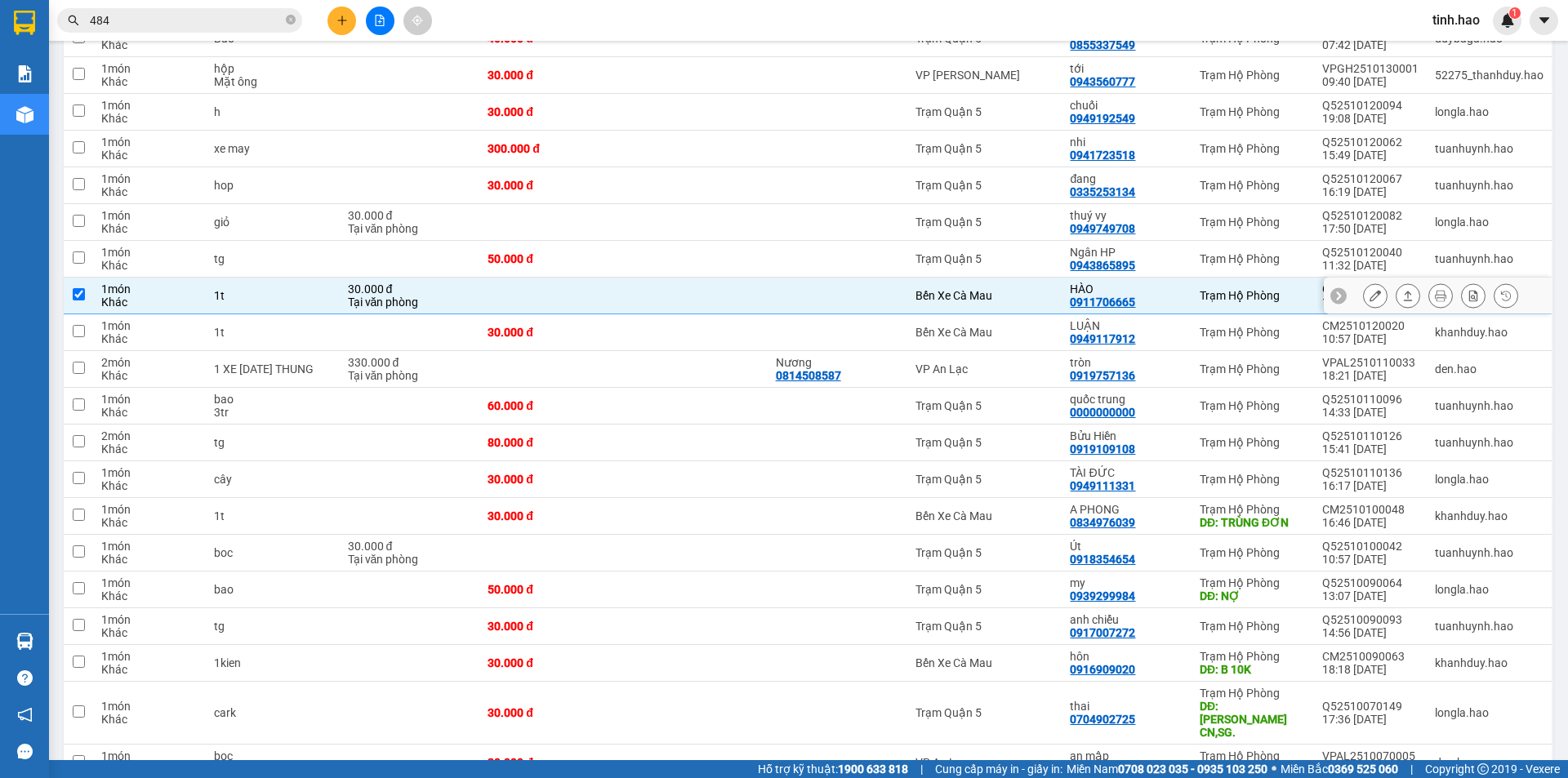
click at [979, 289] on div "Bến Xe Cà Mau" at bounding box center [985, 295] width 138 height 13
checkbox input "false"
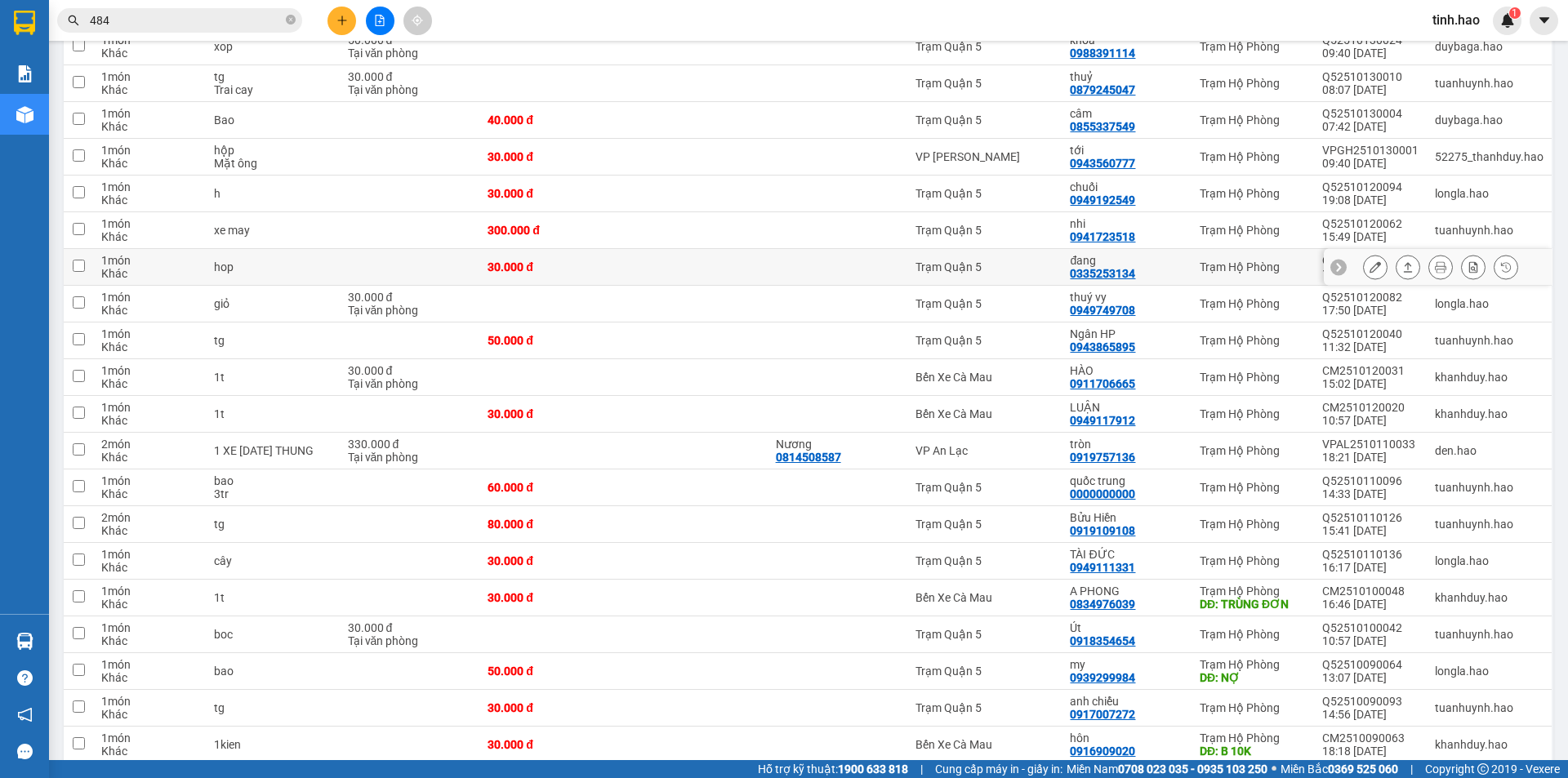
scroll to position [82, 0]
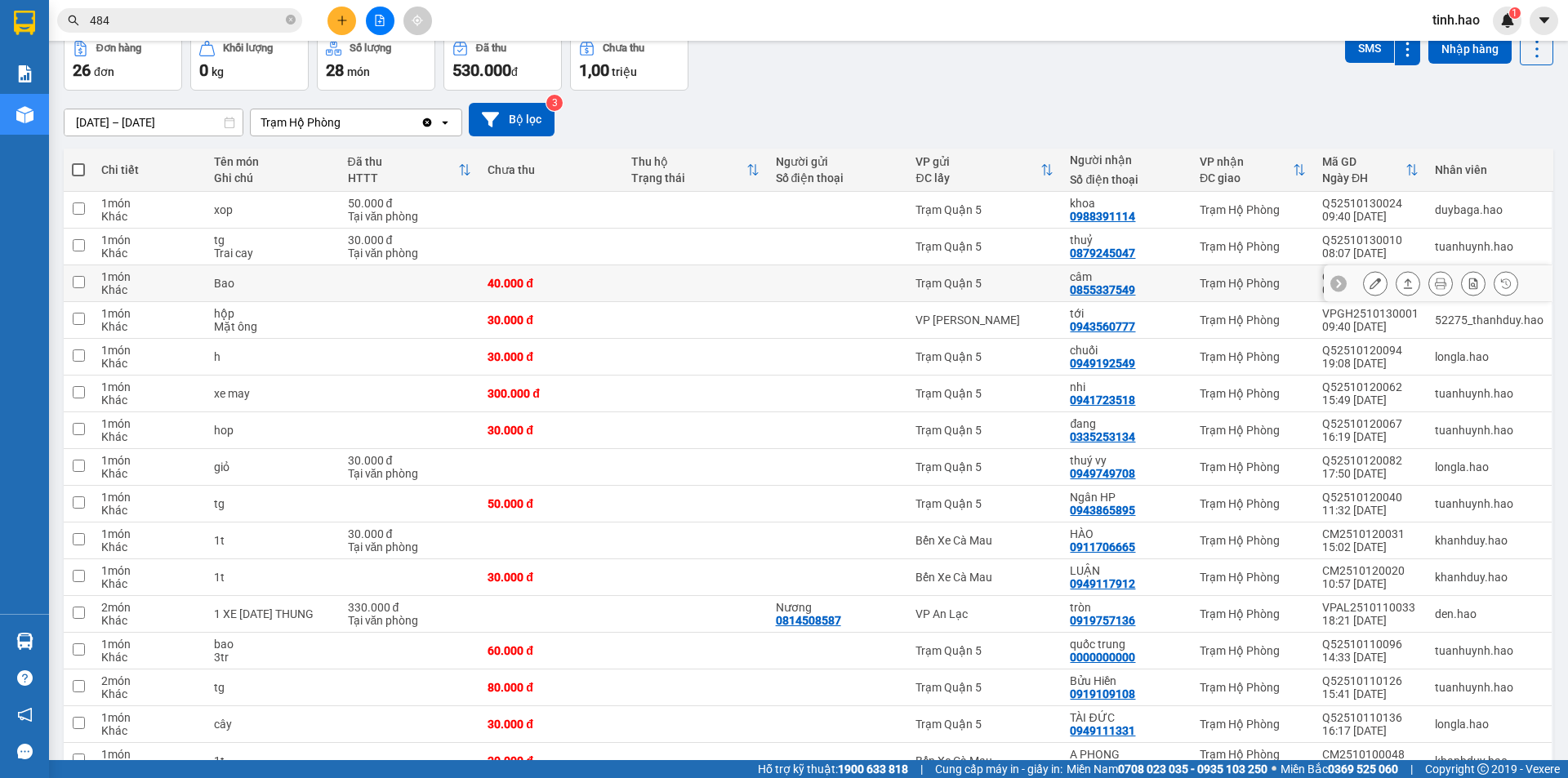
click at [1370, 281] on icon at bounding box center [1375, 283] width 11 height 11
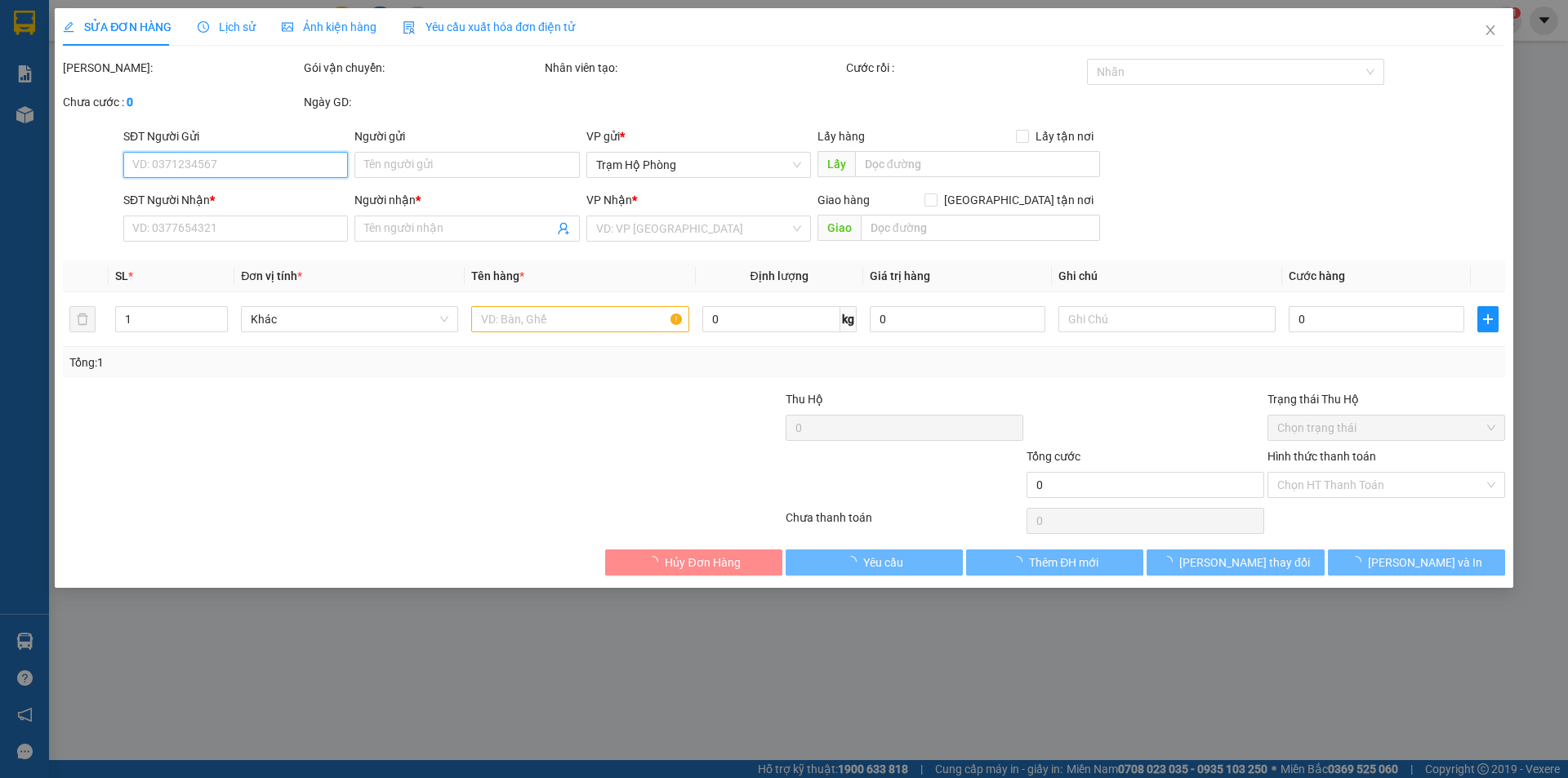
type input "0855337549"
type input "câm"
type input "40.000"
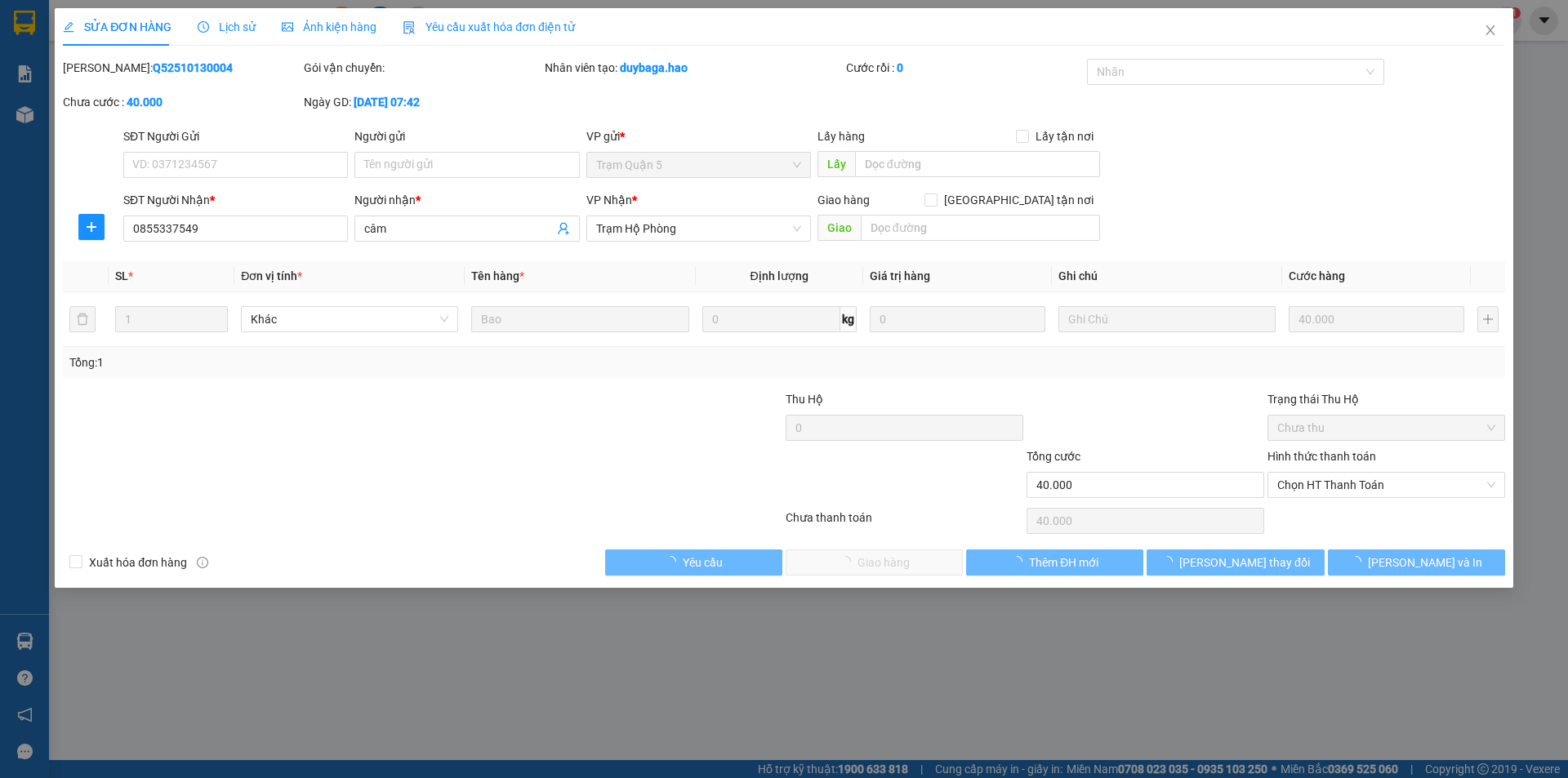
click at [360, 24] on span "Ảnh kiện hàng" at bounding box center [329, 26] width 95 height 13
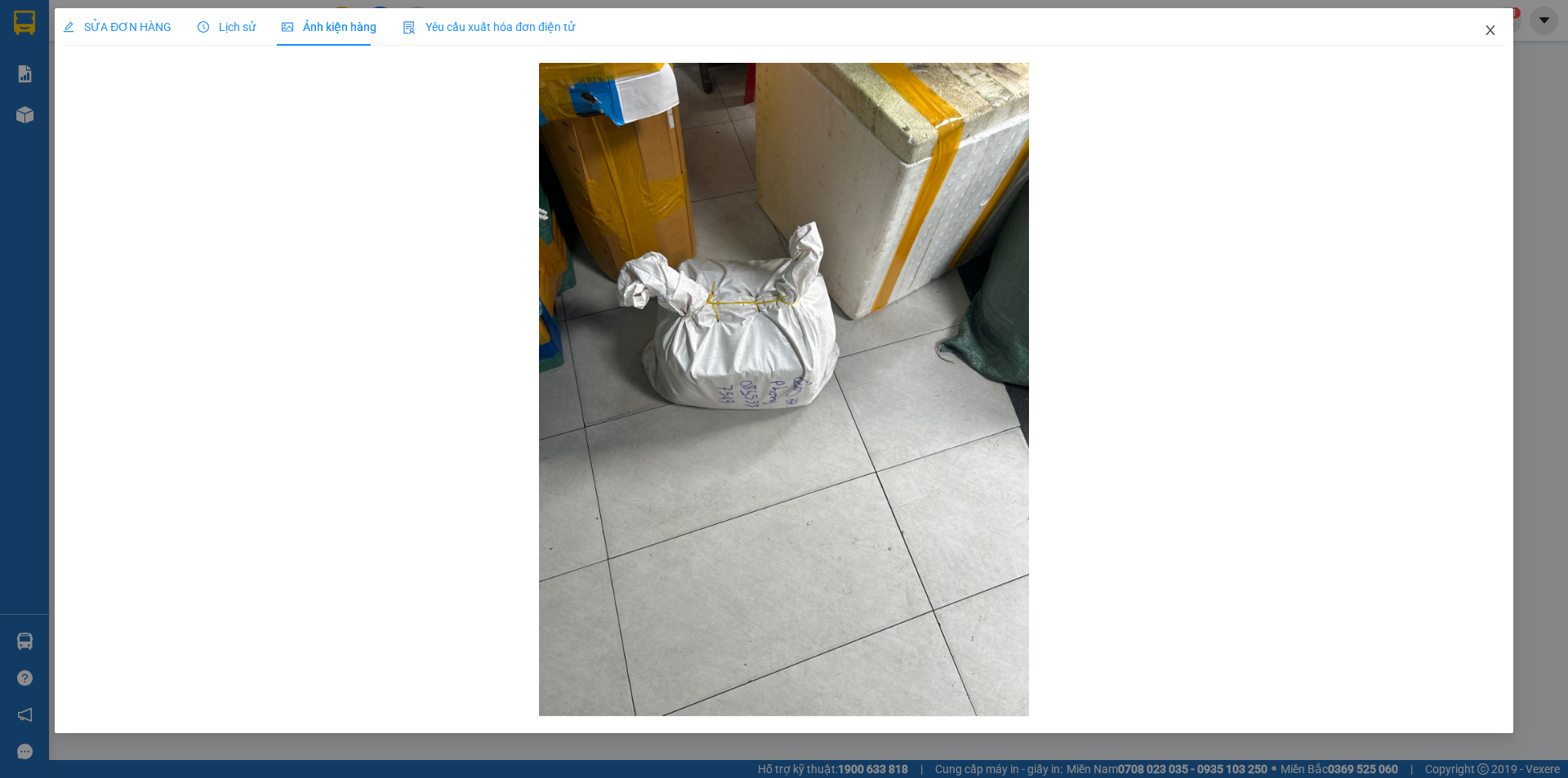
click at [1478, 30] on span "Close" at bounding box center [1490, 30] width 45 height 45
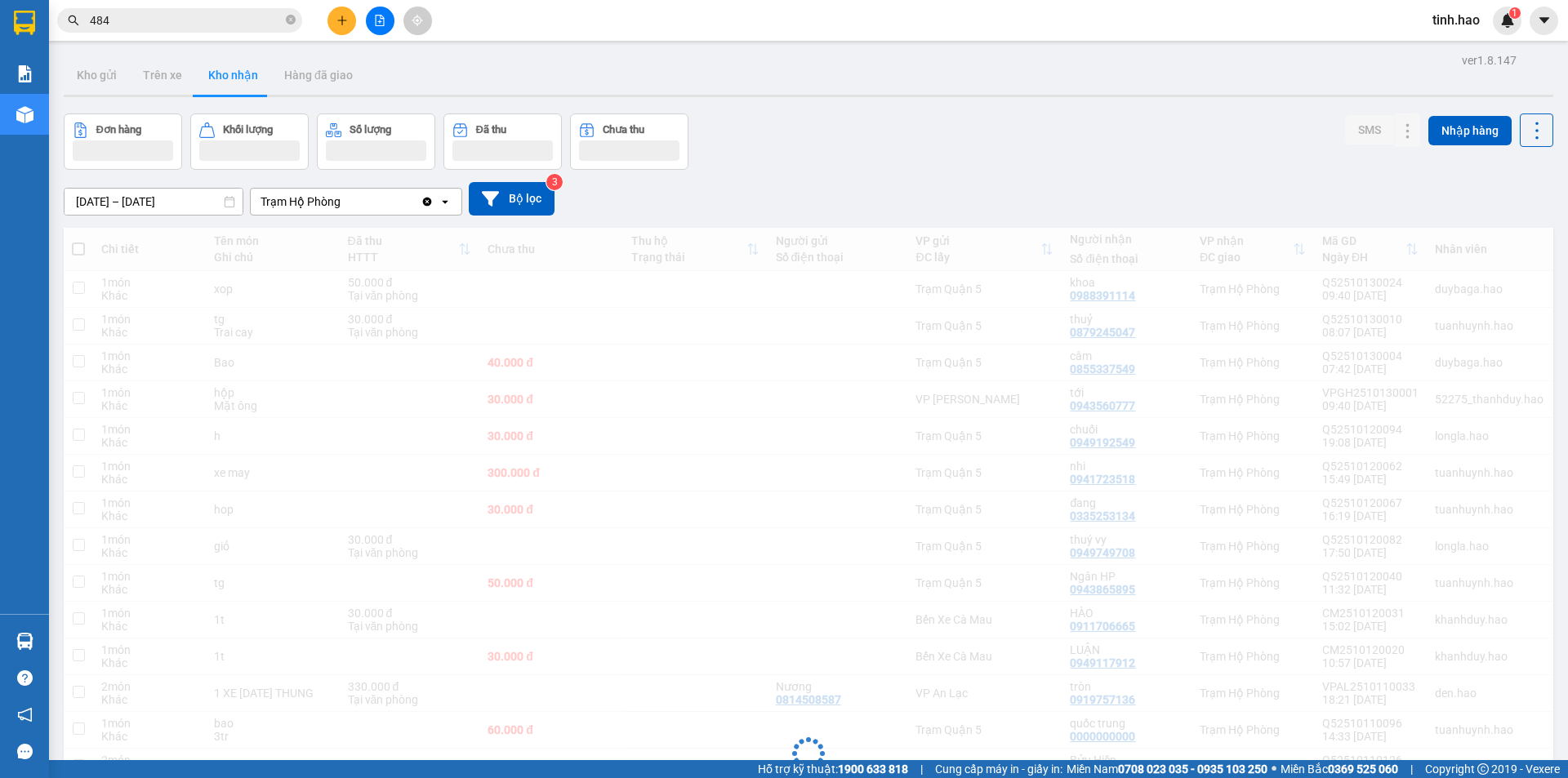
click at [1489, 32] on div "tinh.hao 1" at bounding box center [1470, 20] width 102 height 29
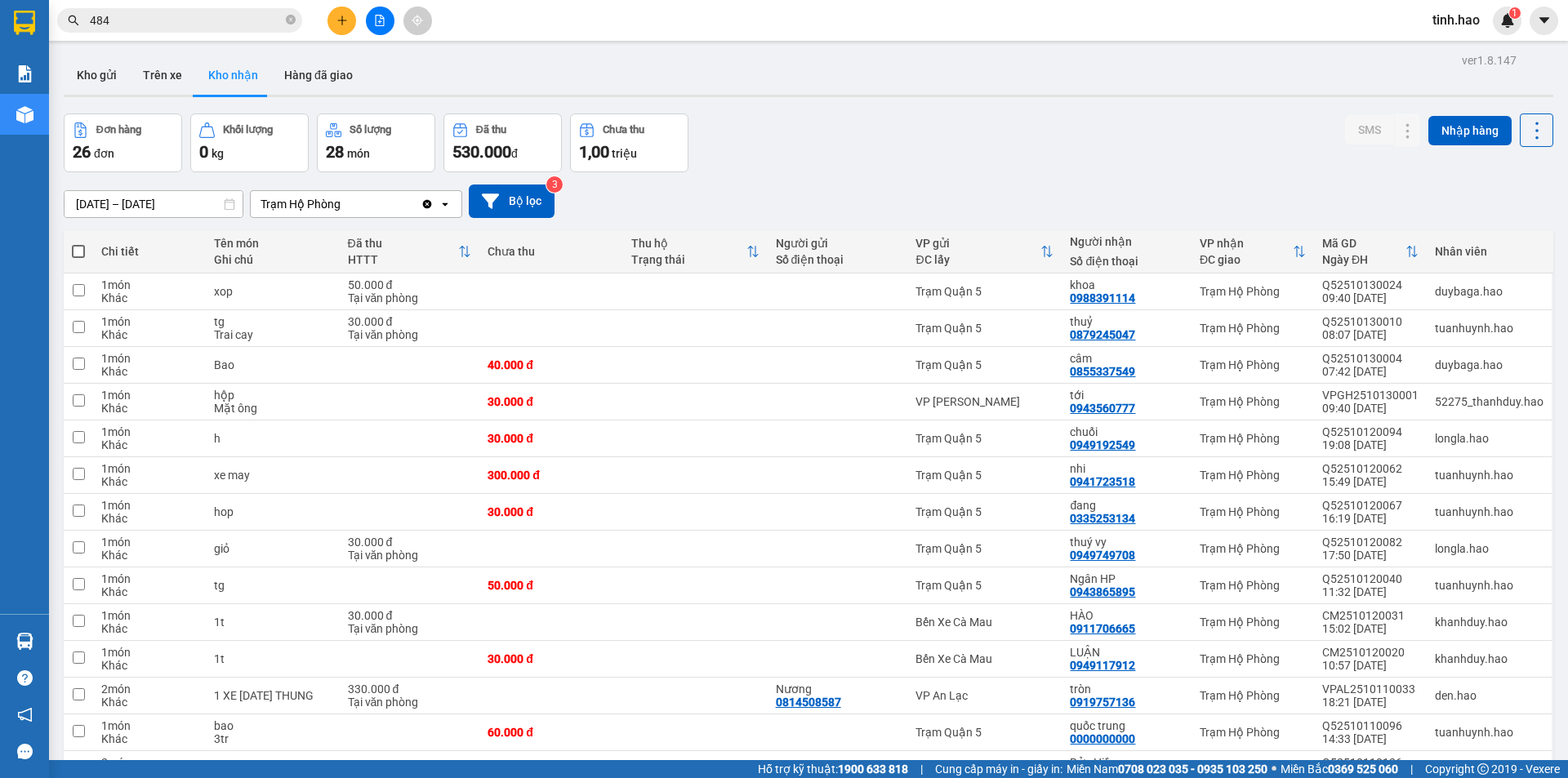
click at [179, 28] on input "484" at bounding box center [186, 20] width 193 height 18
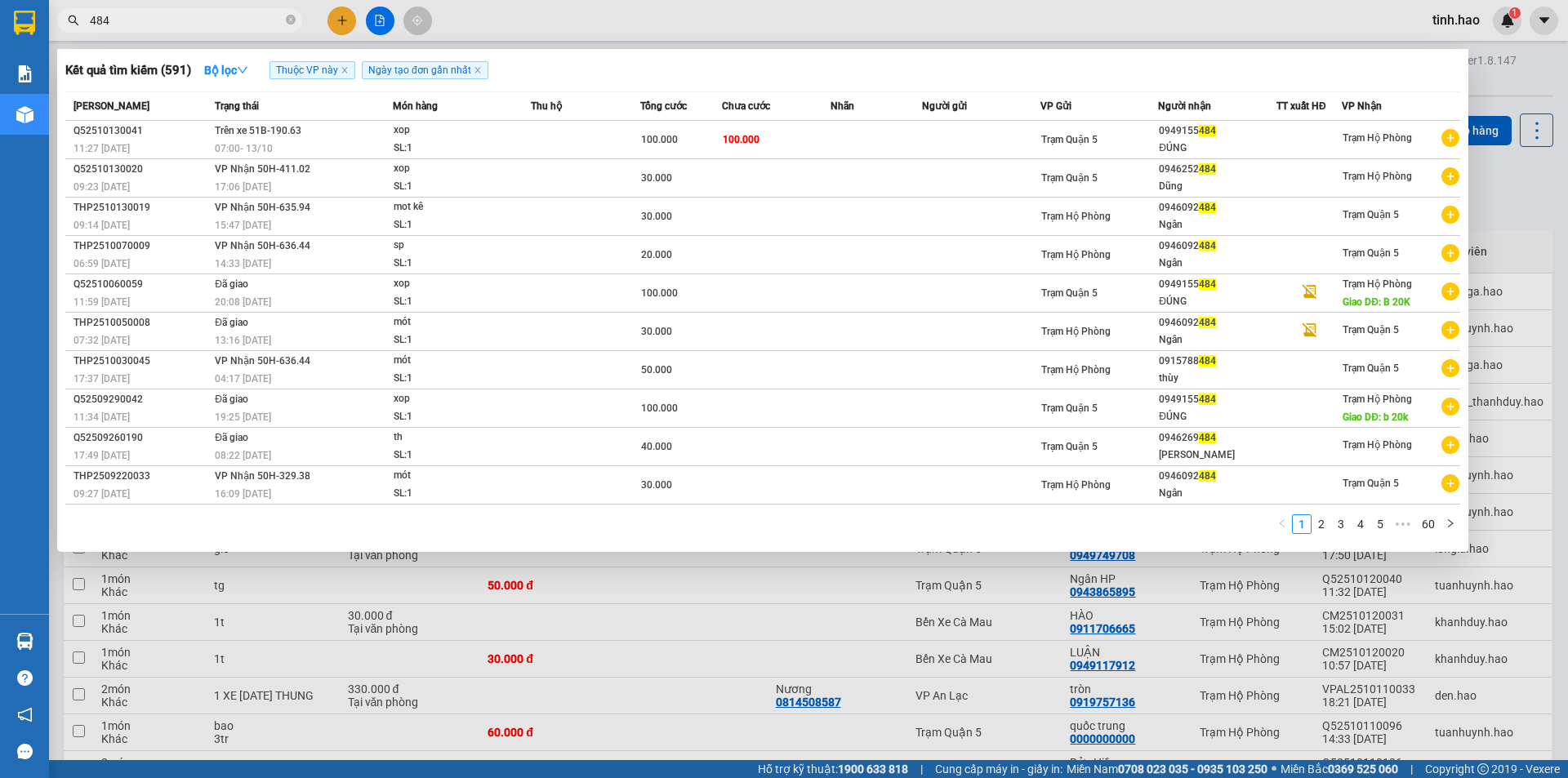
click at [178, 28] on input "484" at bounding box center [186, 20] width 193 height 18
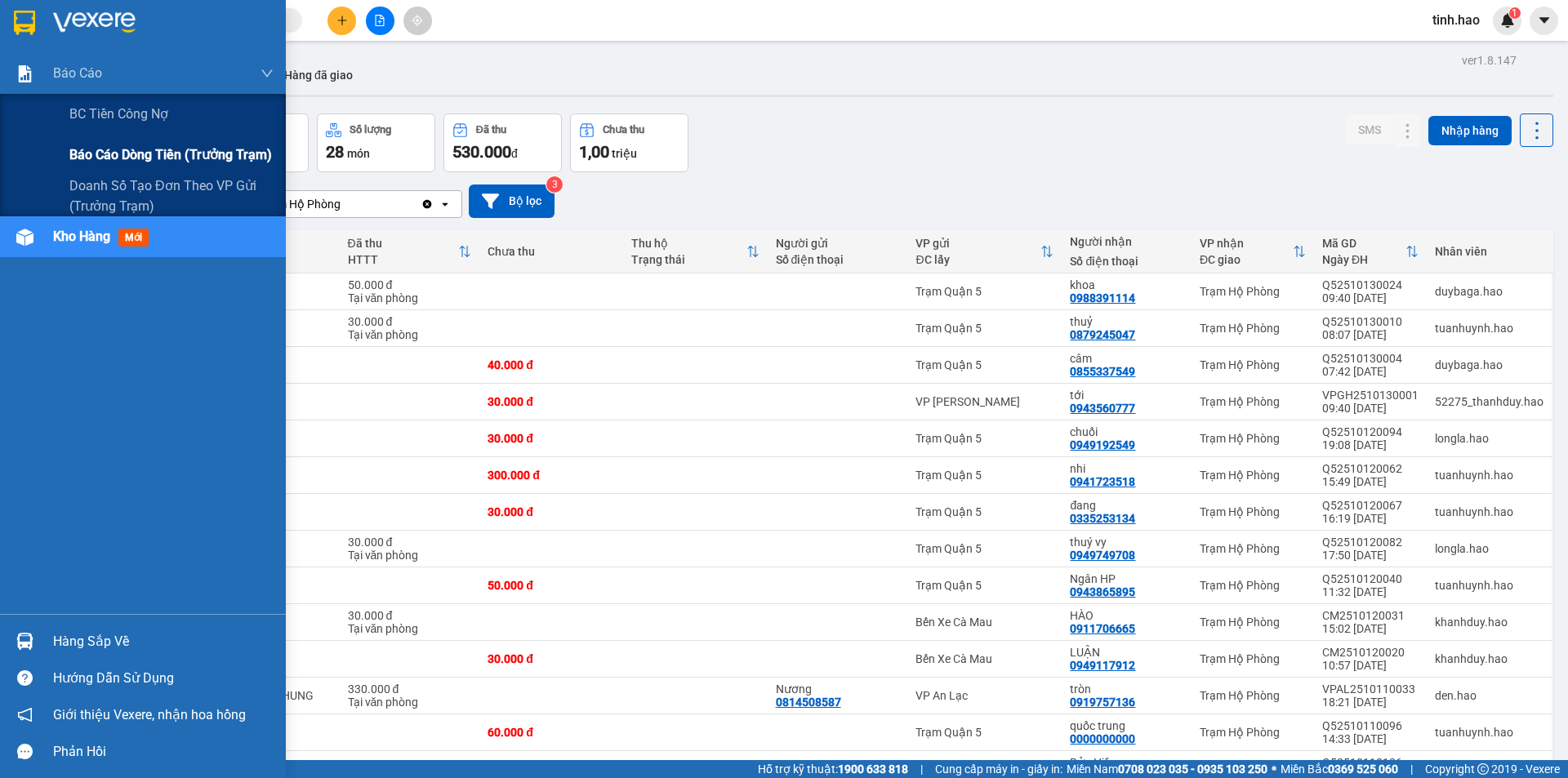
click at [105, 145] on span "Báo cáo dòng tiền (trưởng trạm)" at bounding box center [171, 154] width 202 height 20
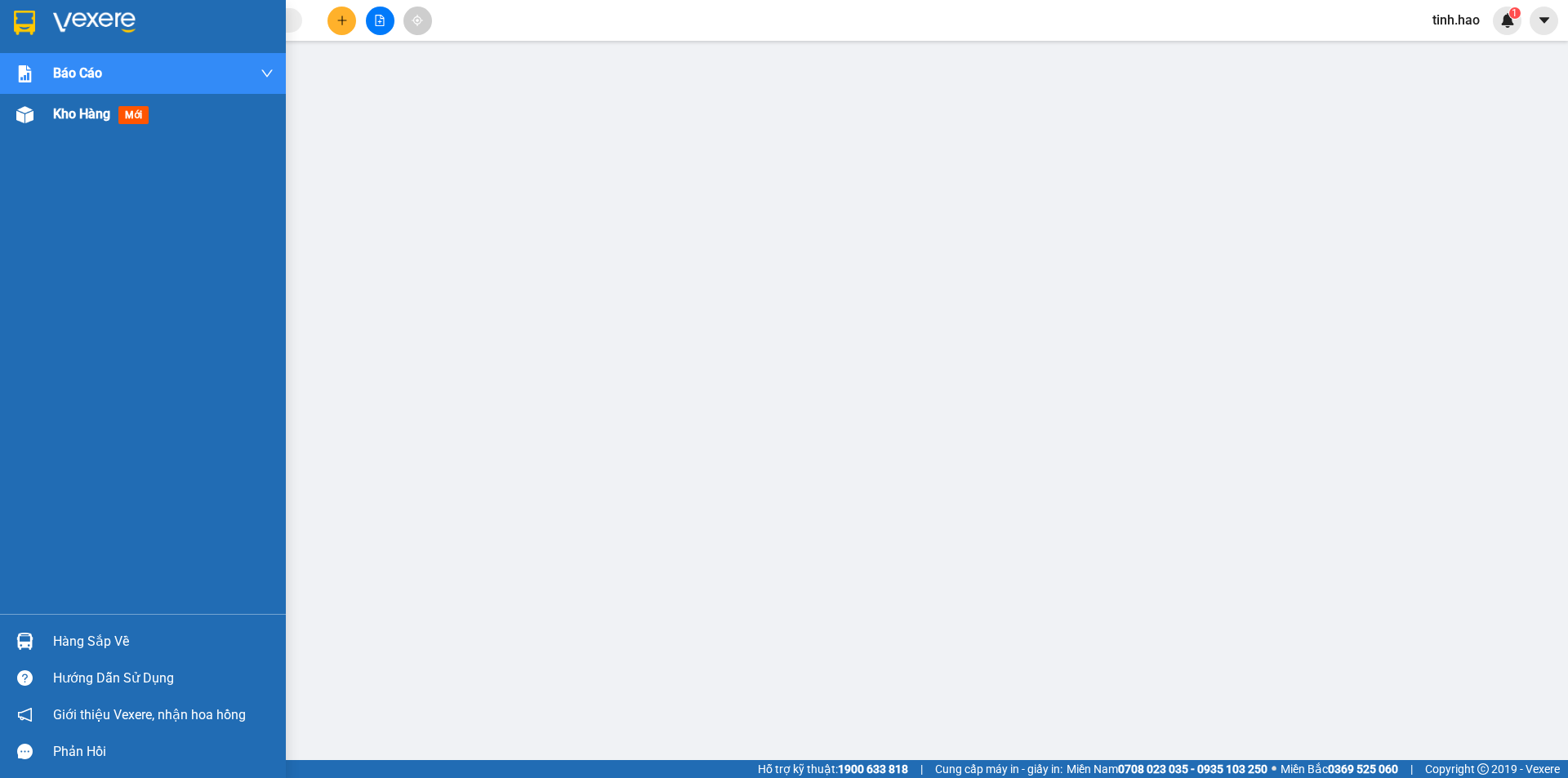
click at [30, 111] on img at bounding box center [25, 115] width 17 height 17
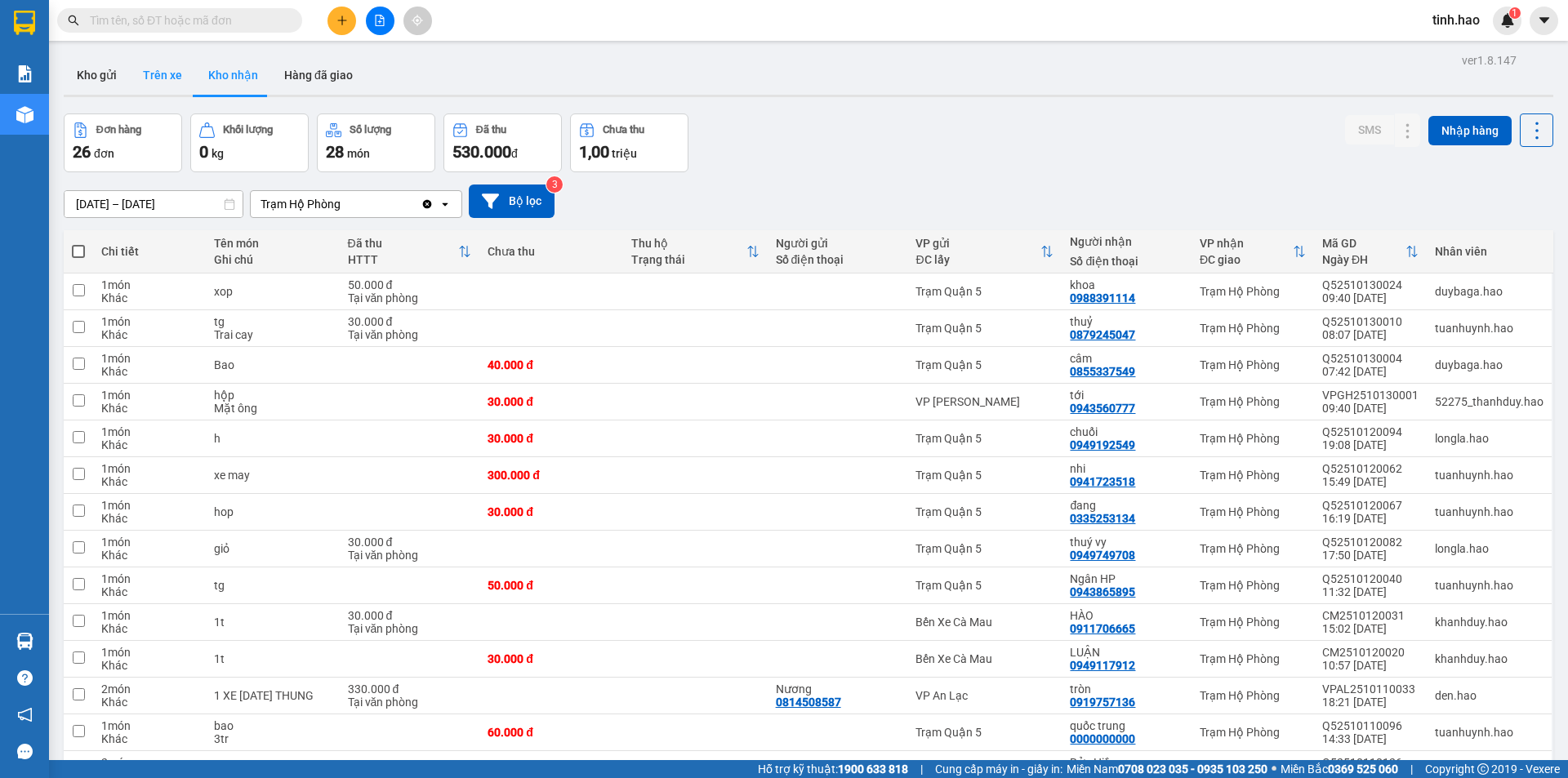
click at [166, 79] on button "Trên xe" at bounding box center [162, 75] width 65 height 39
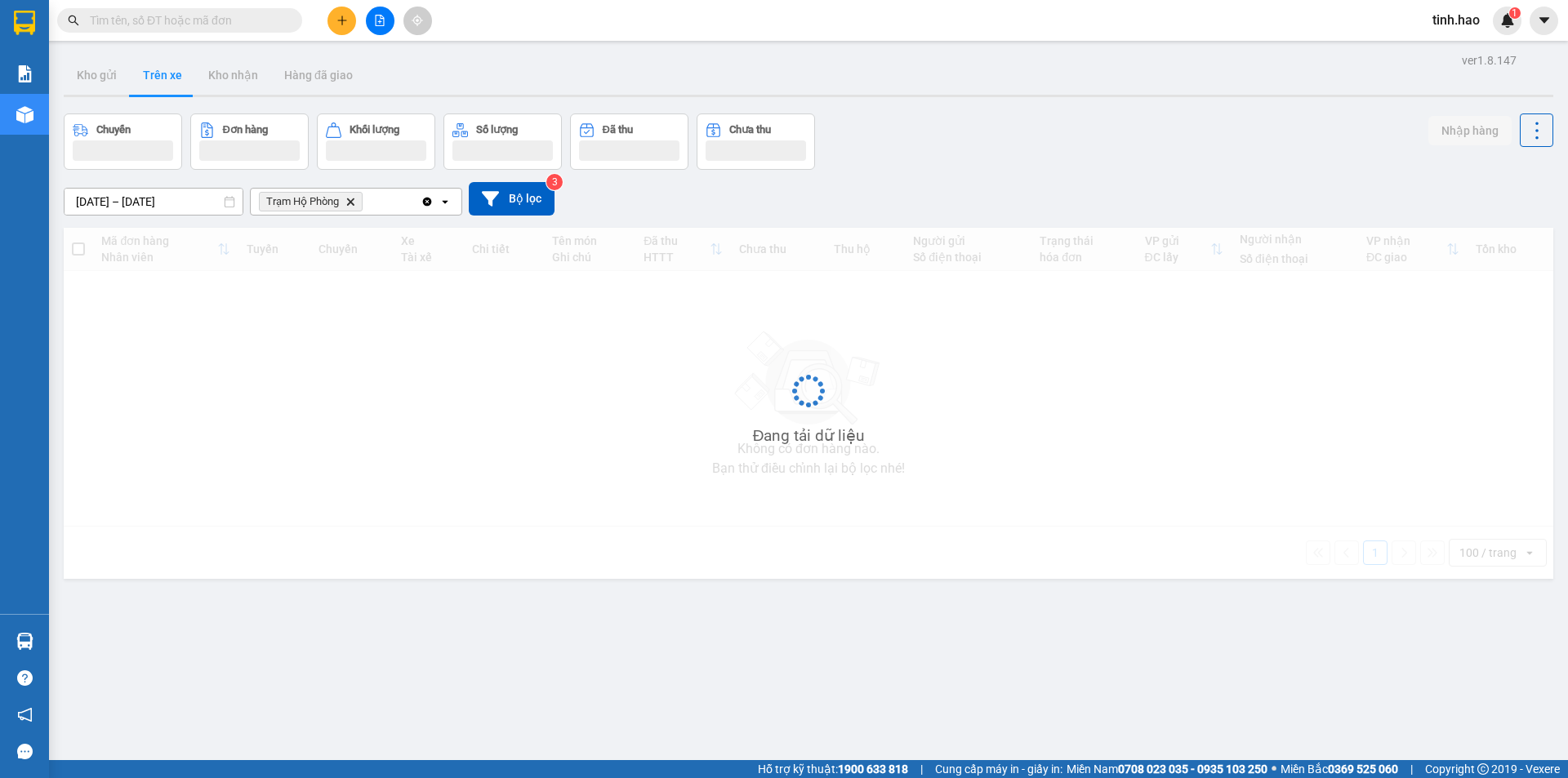
click at [166, 79] on button "Trên xe" at bounding box center [162, 75] width 65 height 39
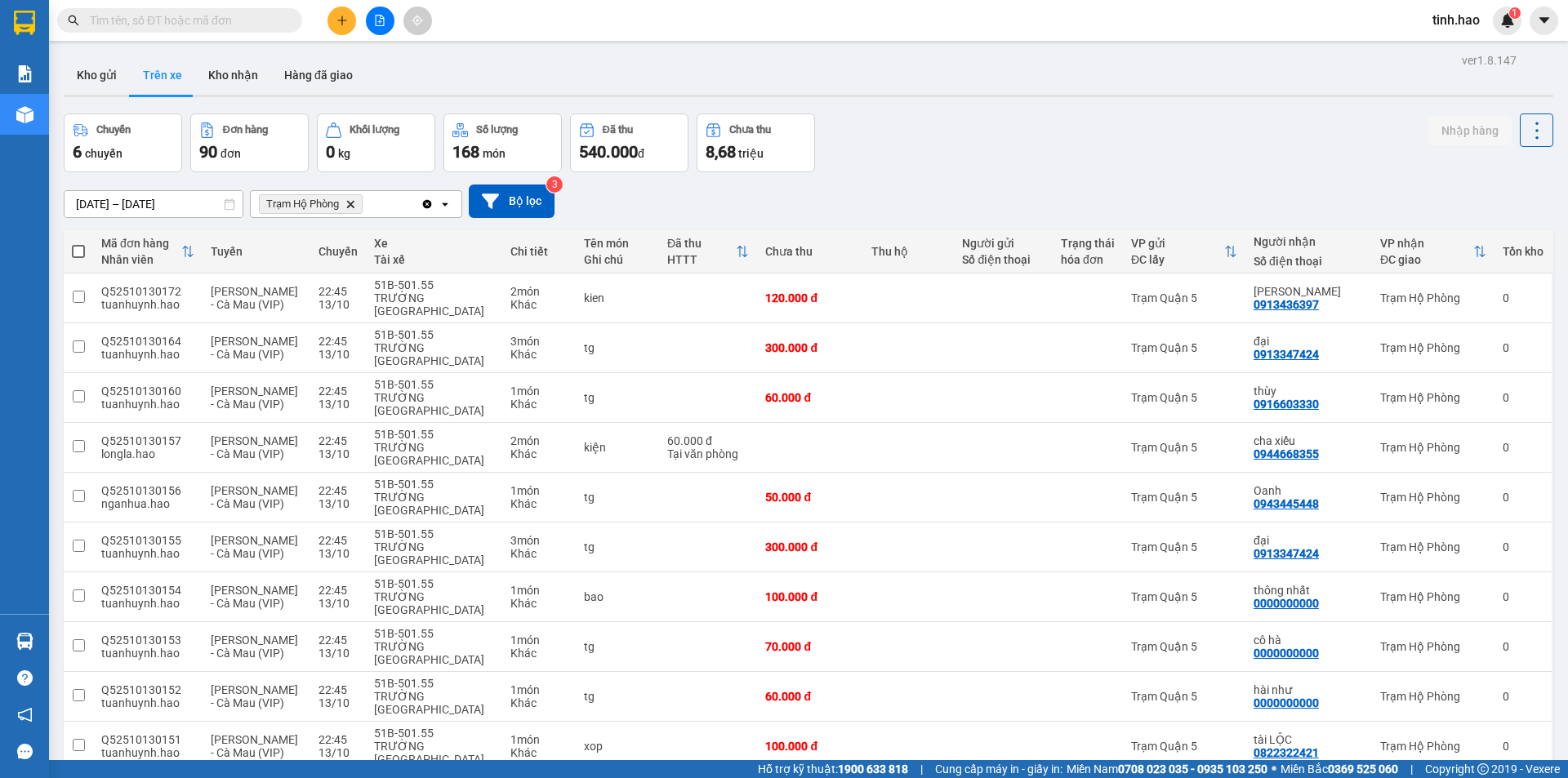
click at [77, 207] on input "[DATE] – [DATE]" at bounding box center [153, 204] width 178 height 26
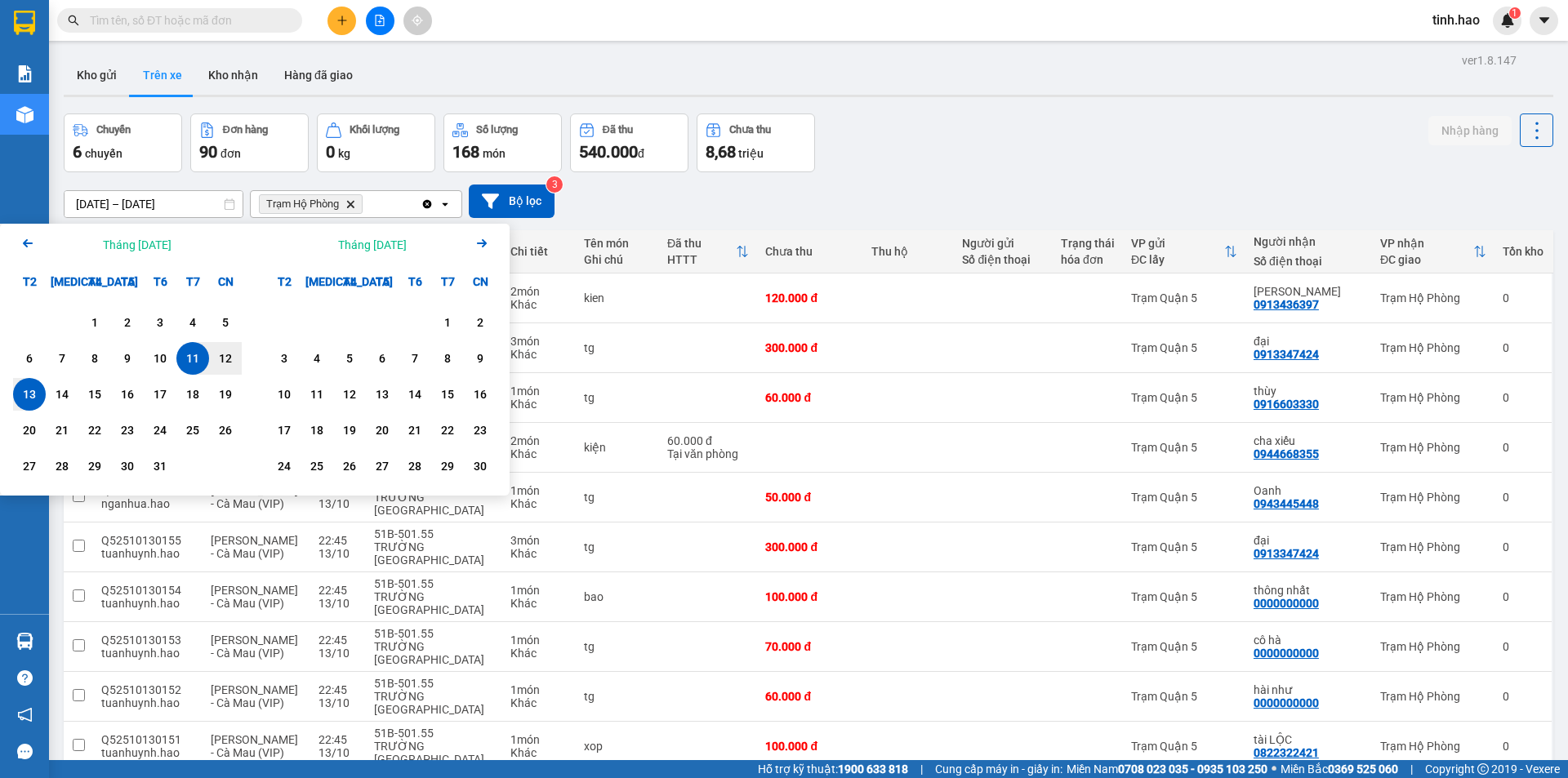
click at [31, 396] on div "13" at bounding box center [30, 394] width 23 height 19
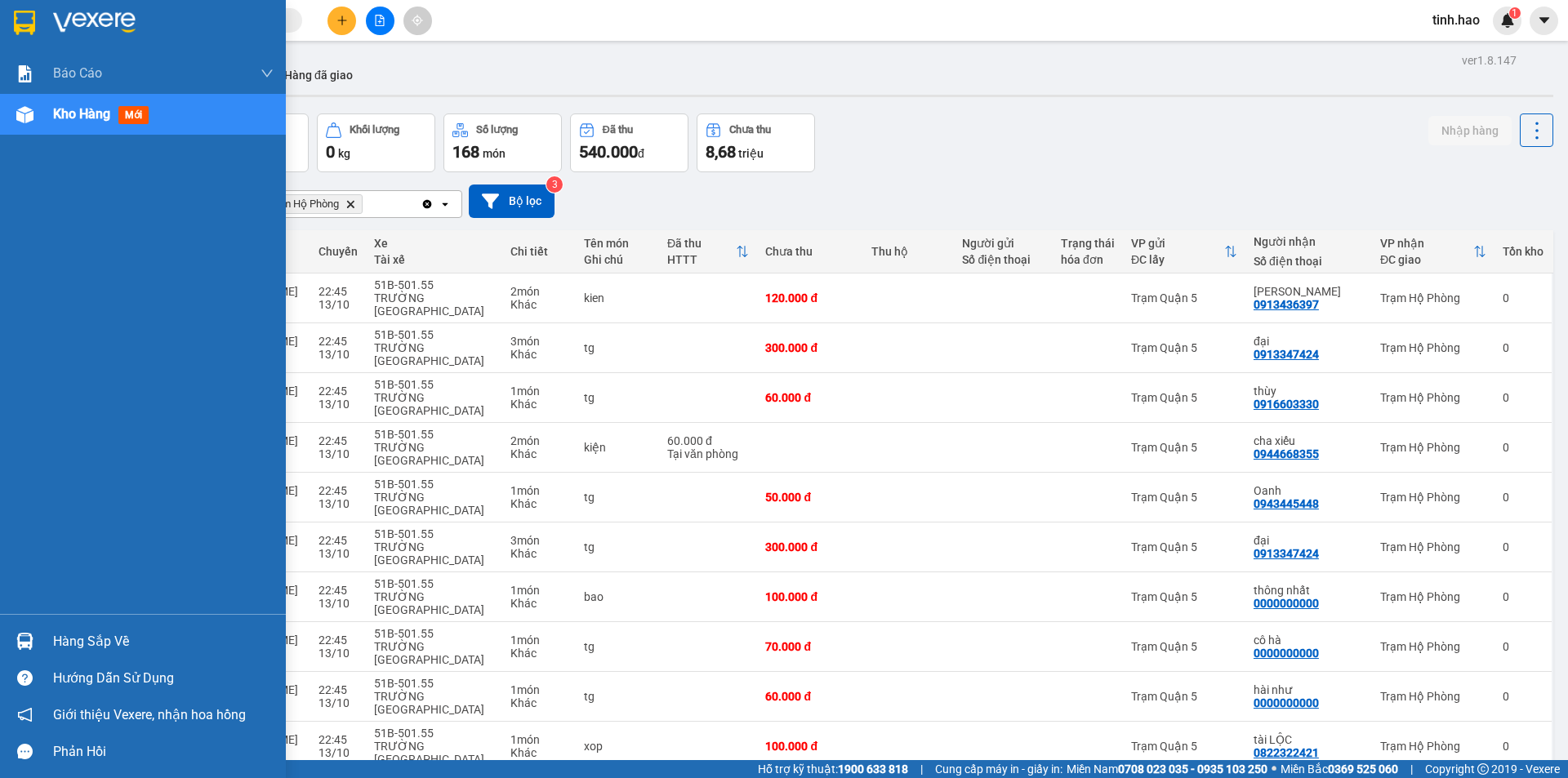
type input "13/10/2025 – 13/10/2025"
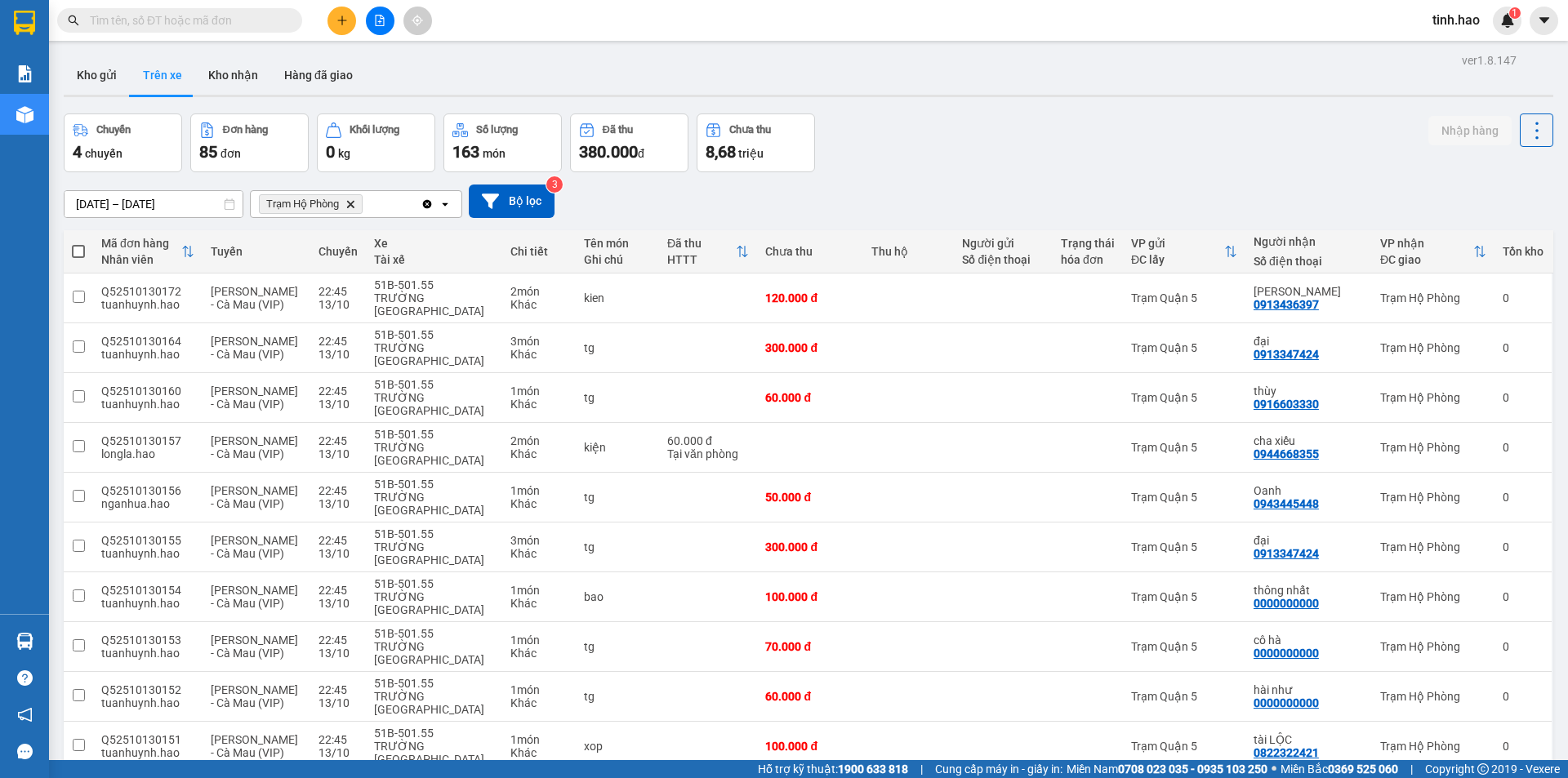
click at [958, 175] on div "13/10/2025 – 13/10/2025 Press the down arrow key to interact with the calendar …" at bounding box center [808, 201] width 1490 height 58
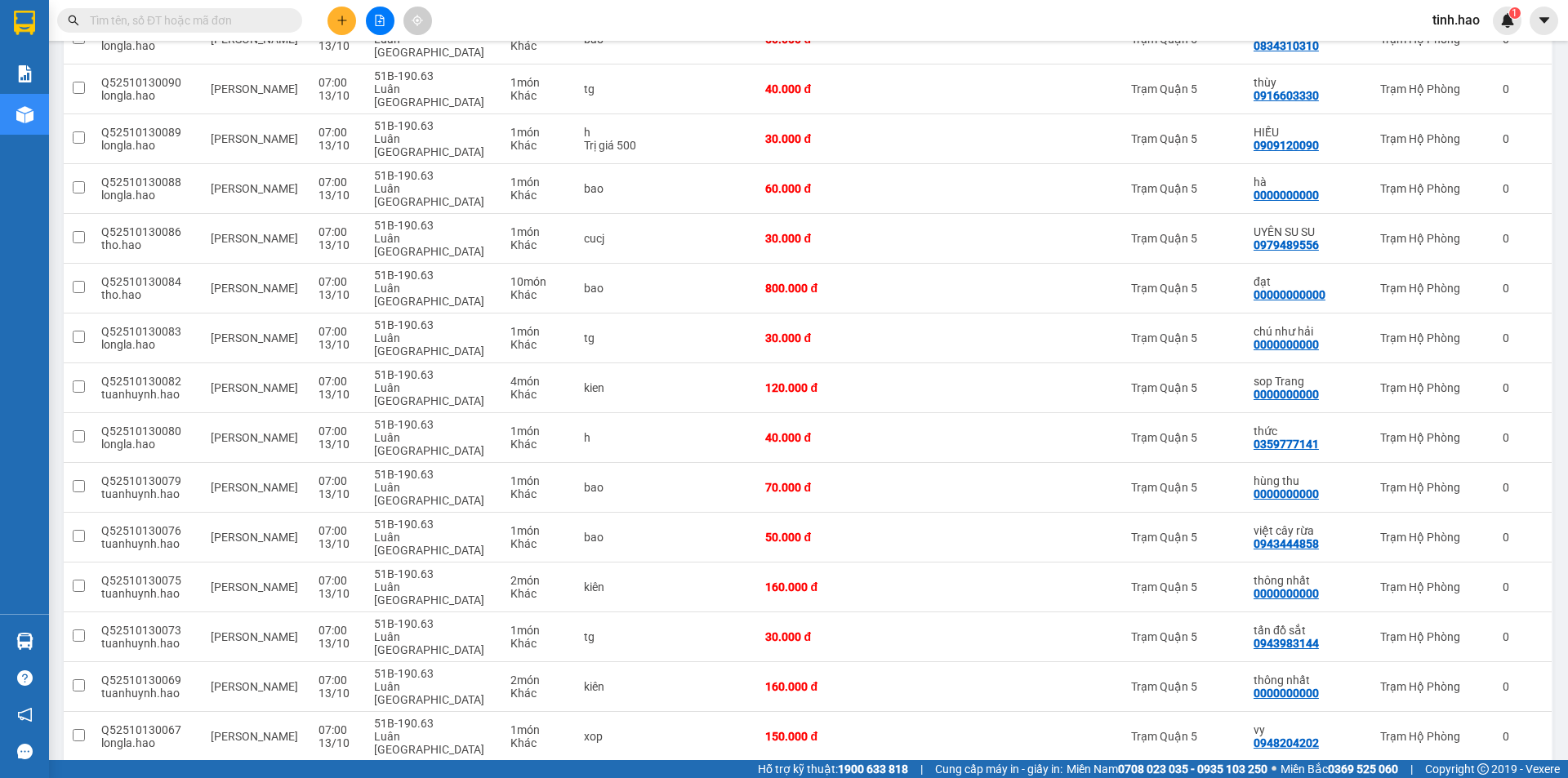
scroll to position [2716, 0]
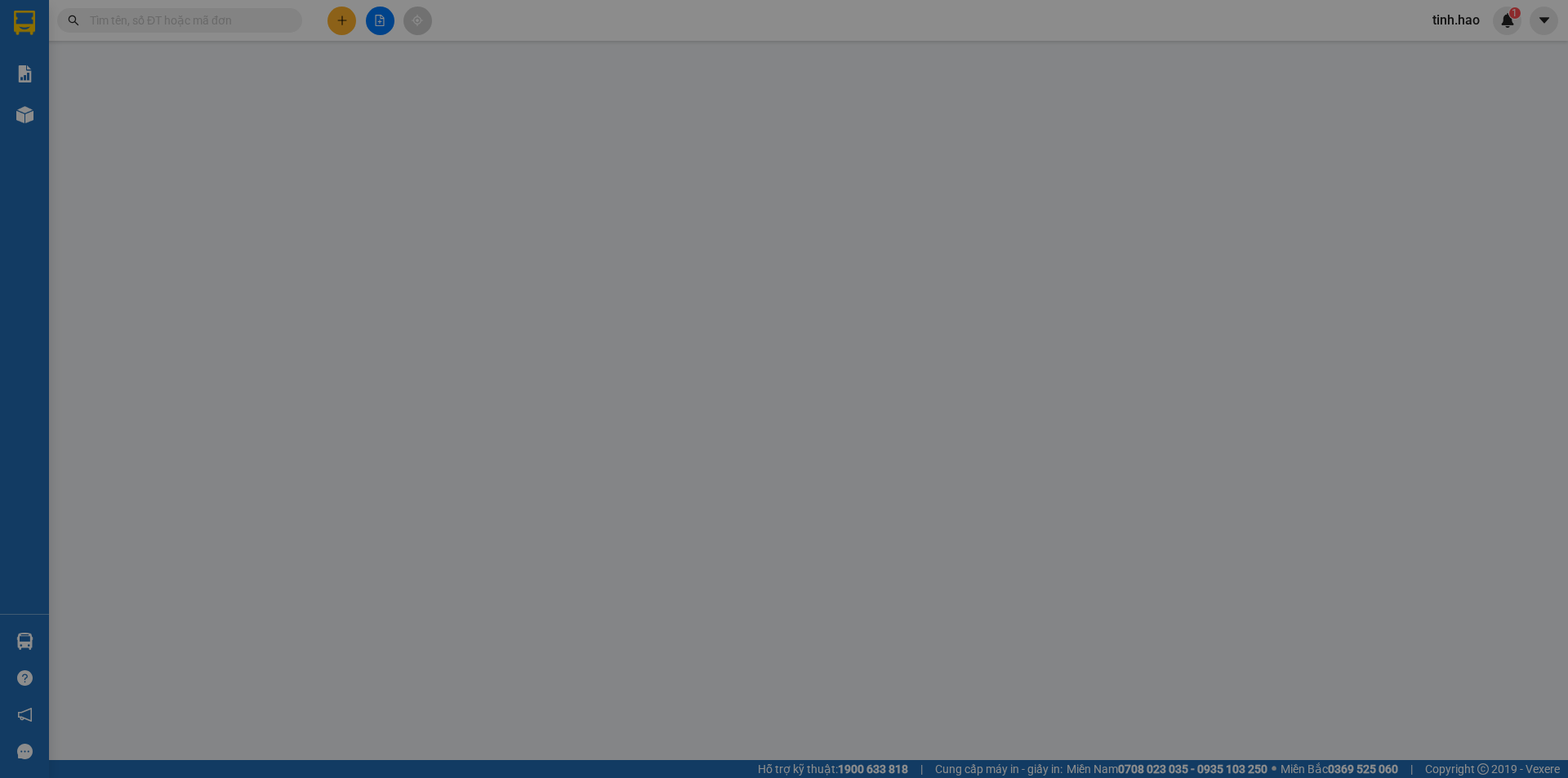
type input "0949394547"
type input "Oanh"
type input "30.000"
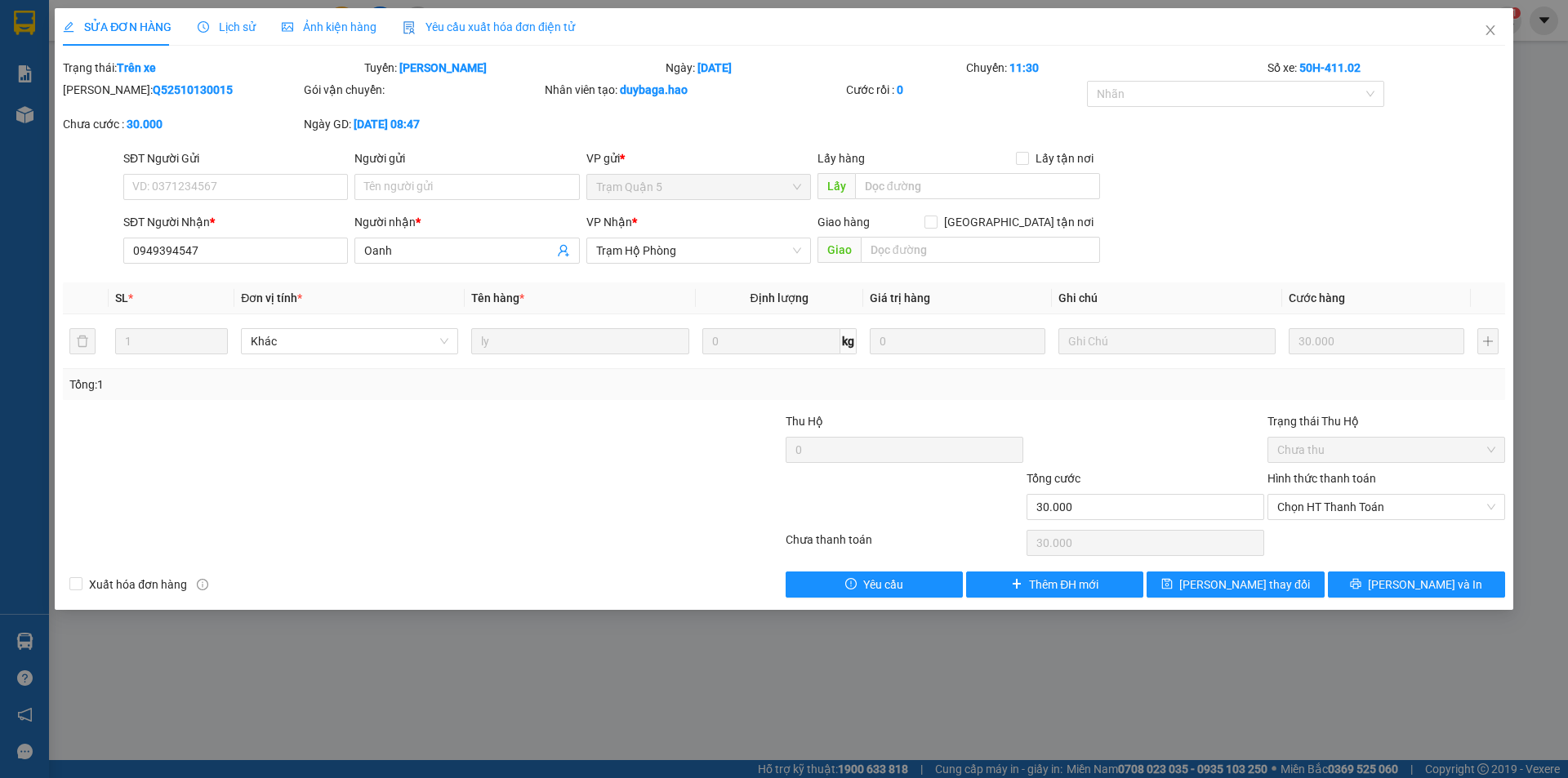
click at [339, 27] on span "Ảnh kiện hàng" at bounding box center [329, 26] width 95 height 13
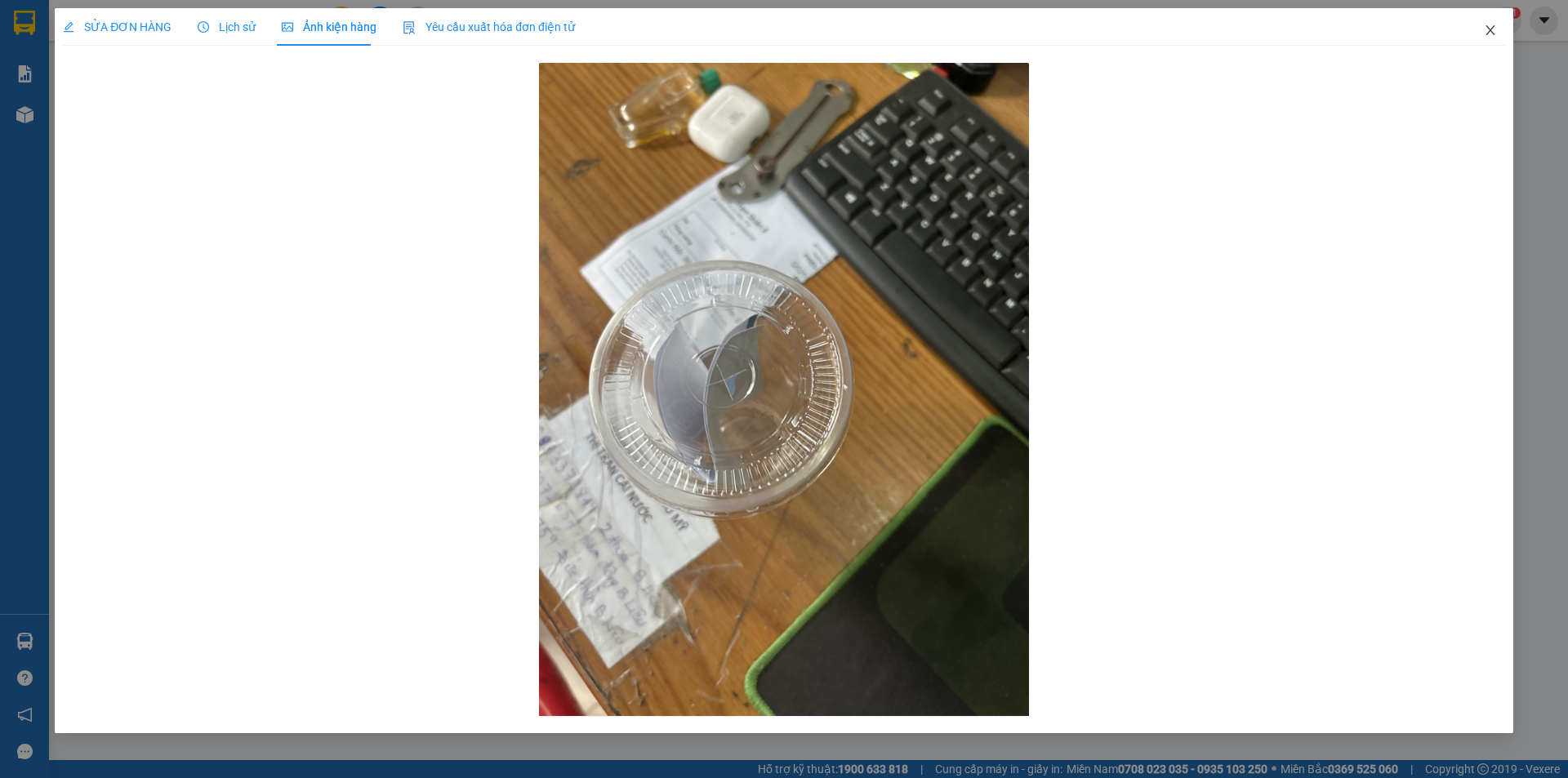
click at [1487, 25] on icon "close" at bounding box center [1490, 30] width 13 height 13
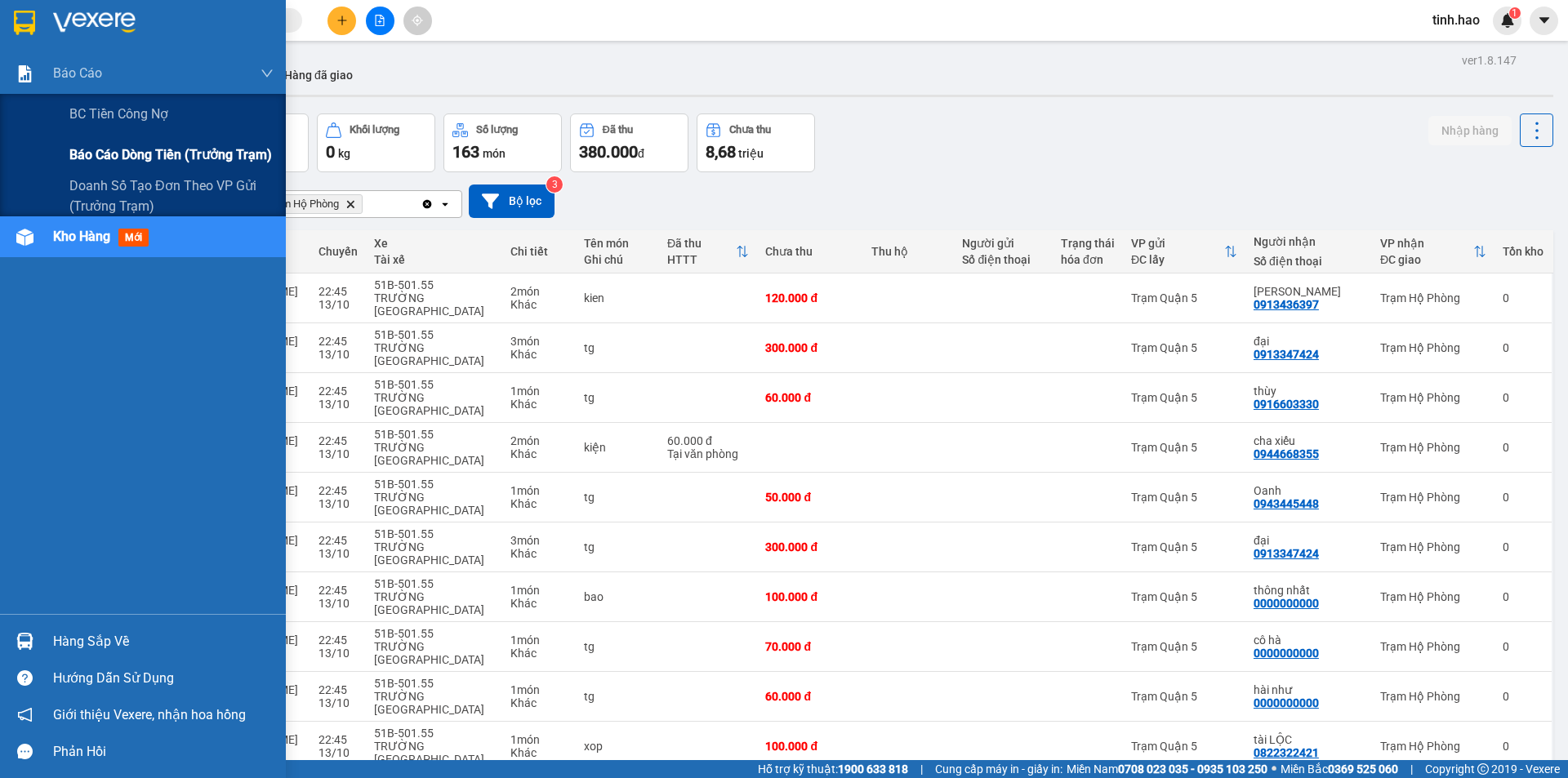
click at [85, 144] on div "Báo cáo dòng tiền (trưởng trạm)" at bounding box center [172, 155] width 204 height 41
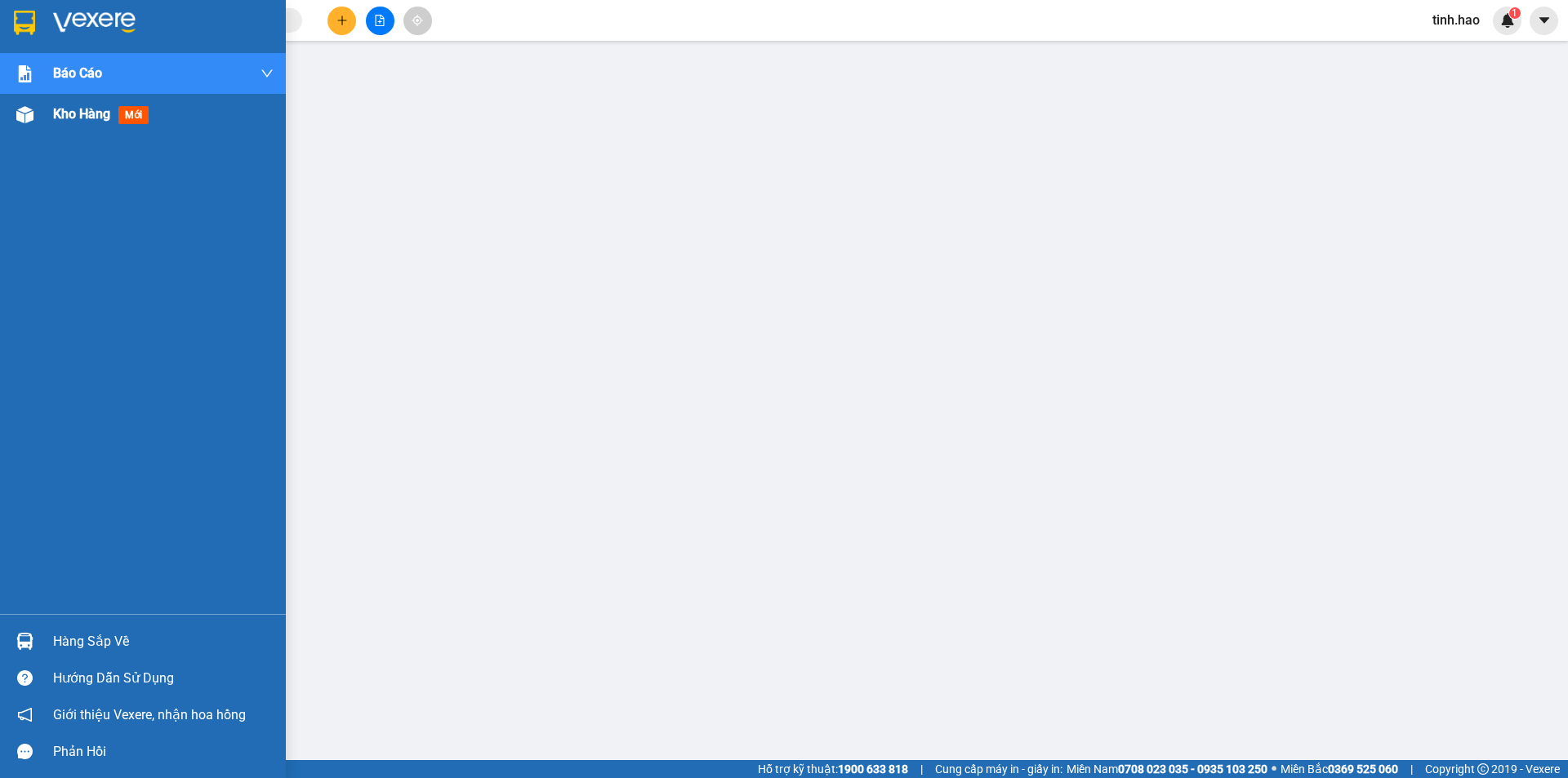
click at [54, 113] on span "Kho hàng" at bounding box center [82, 114] width 58 height 16
click at [85, 118] on span "Kho hàng" at bounding box center [82, 114] width 58 height 16
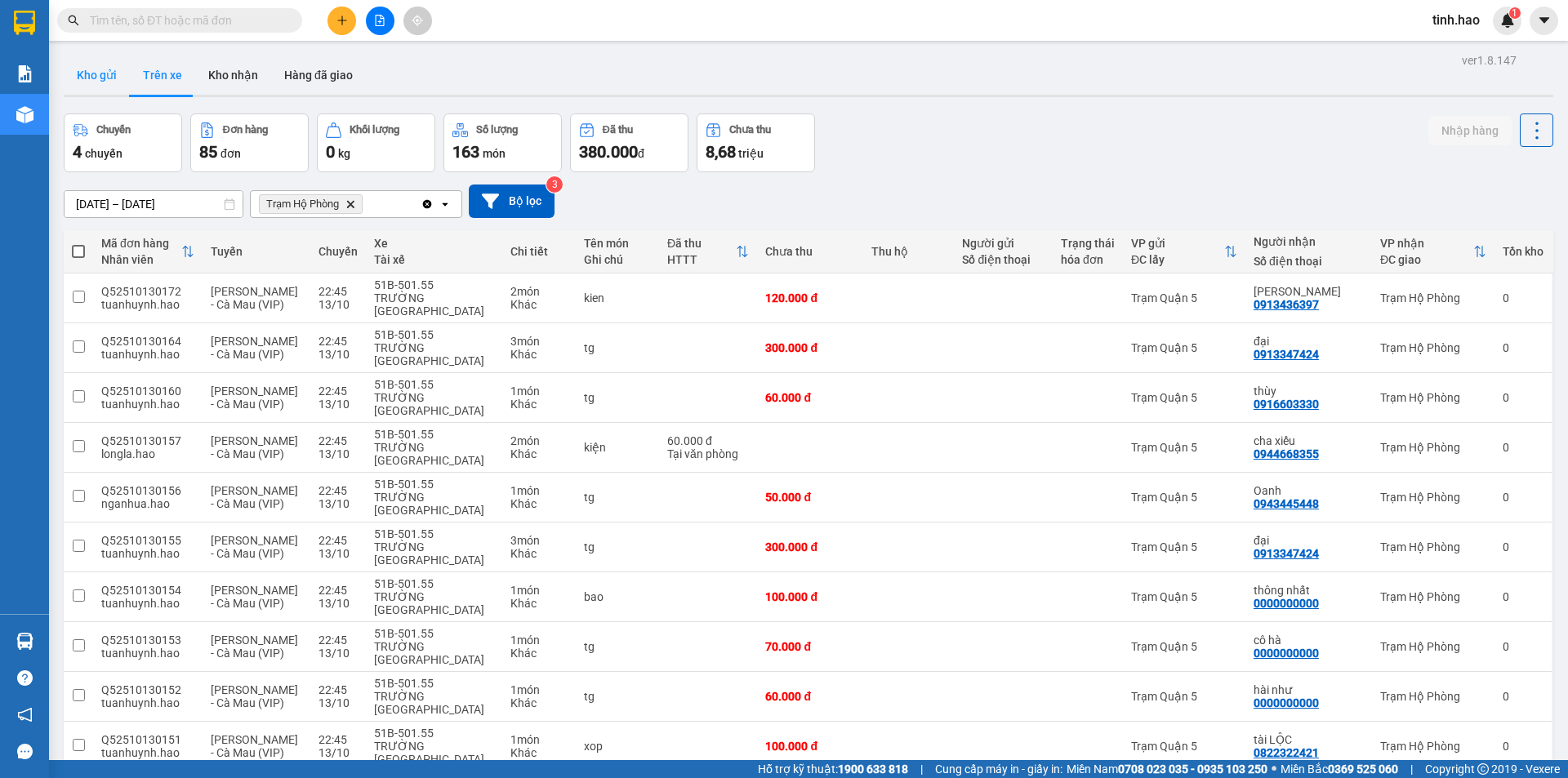
click at [66, 74] on button "Kho gửi" at bounding box center [97, 75] width 66 height 39
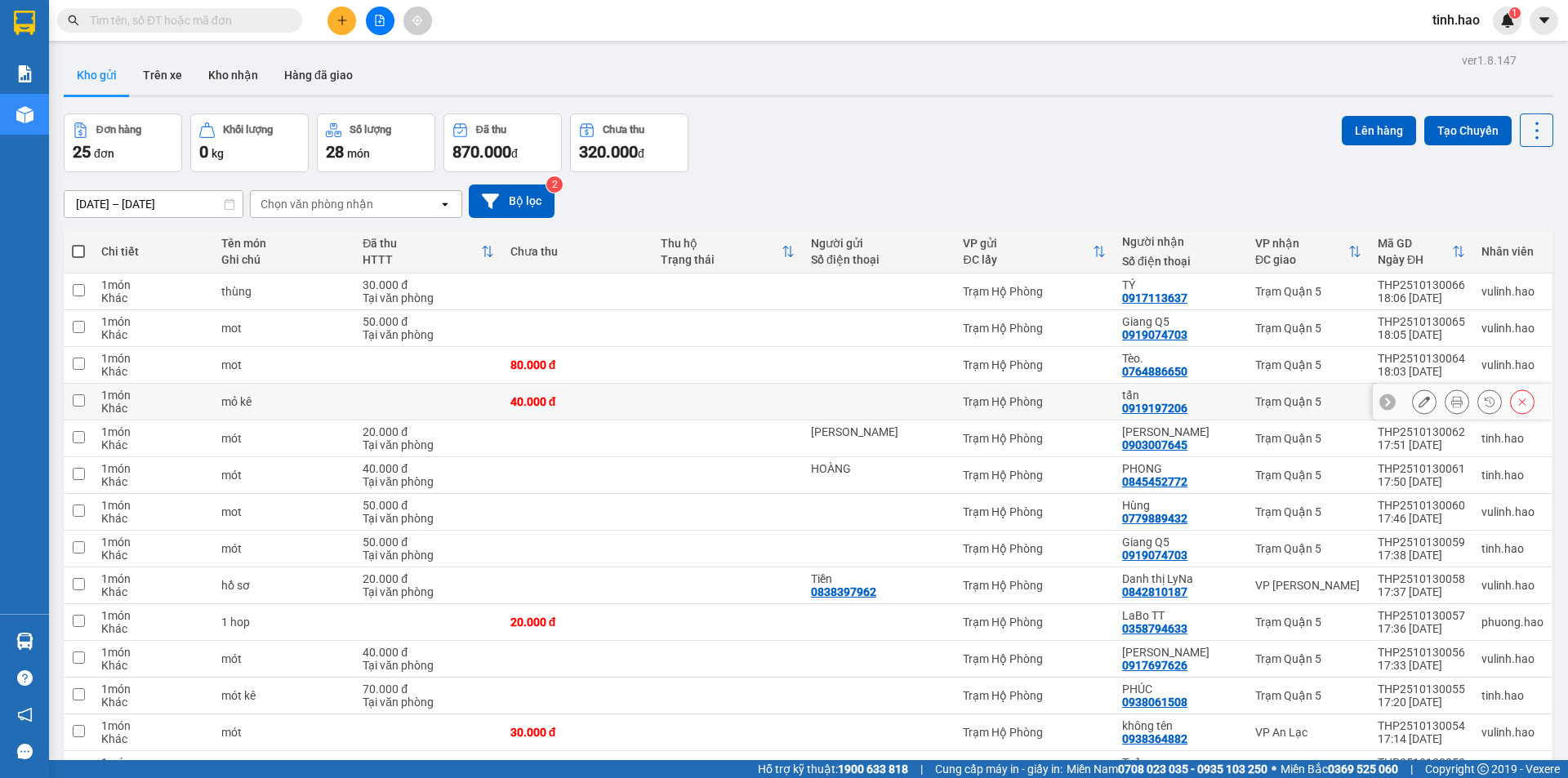
click at [1457, 396] on div at bounding box center [1473, 402] width 123 height 24
click at [1456, 398] on button at bounding box center [1457, 402] width 23 height 29
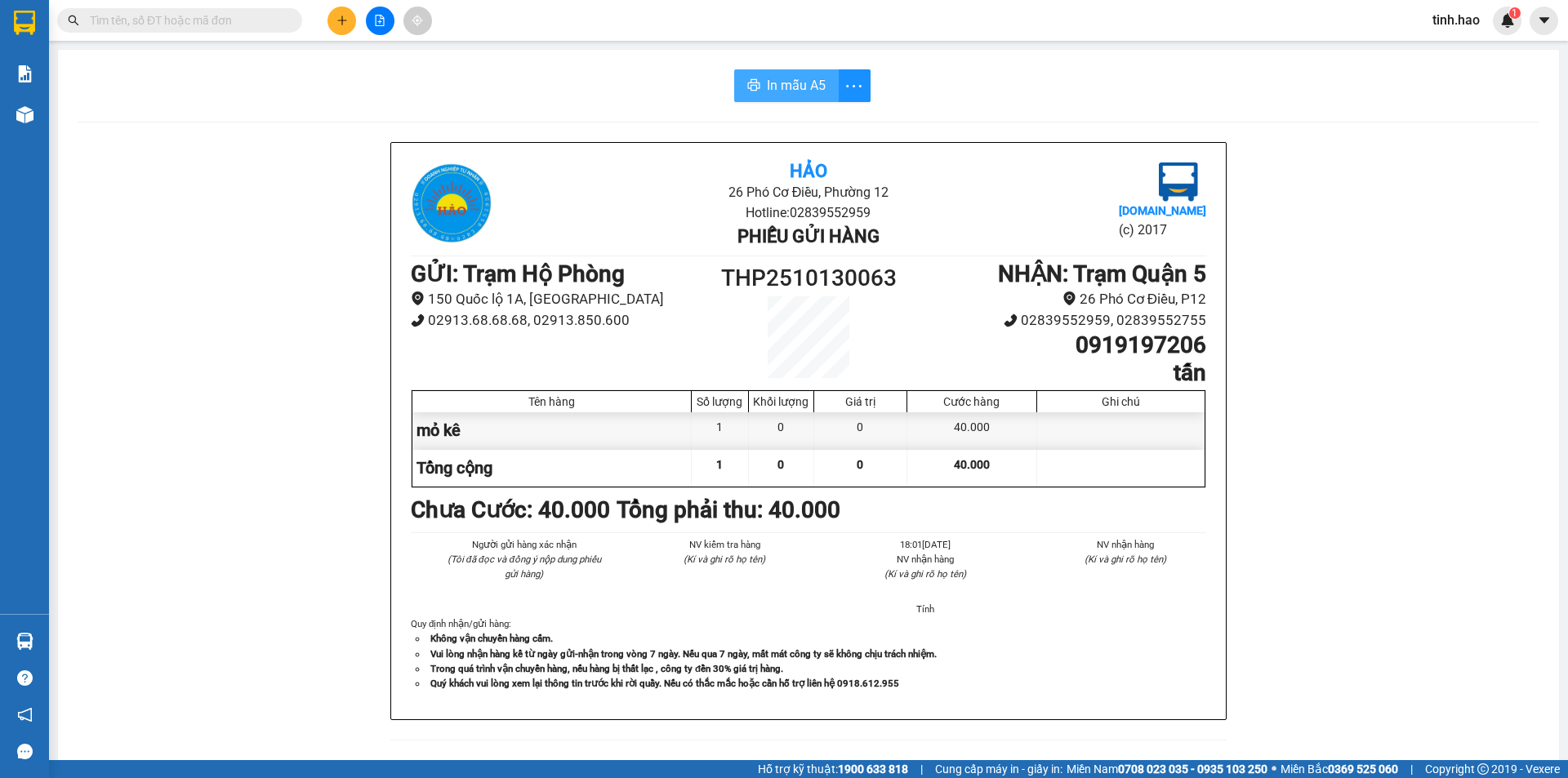
click at [777, 92] on span "In mẫu A5" at bounding box center [796, 85] width 58 height 20
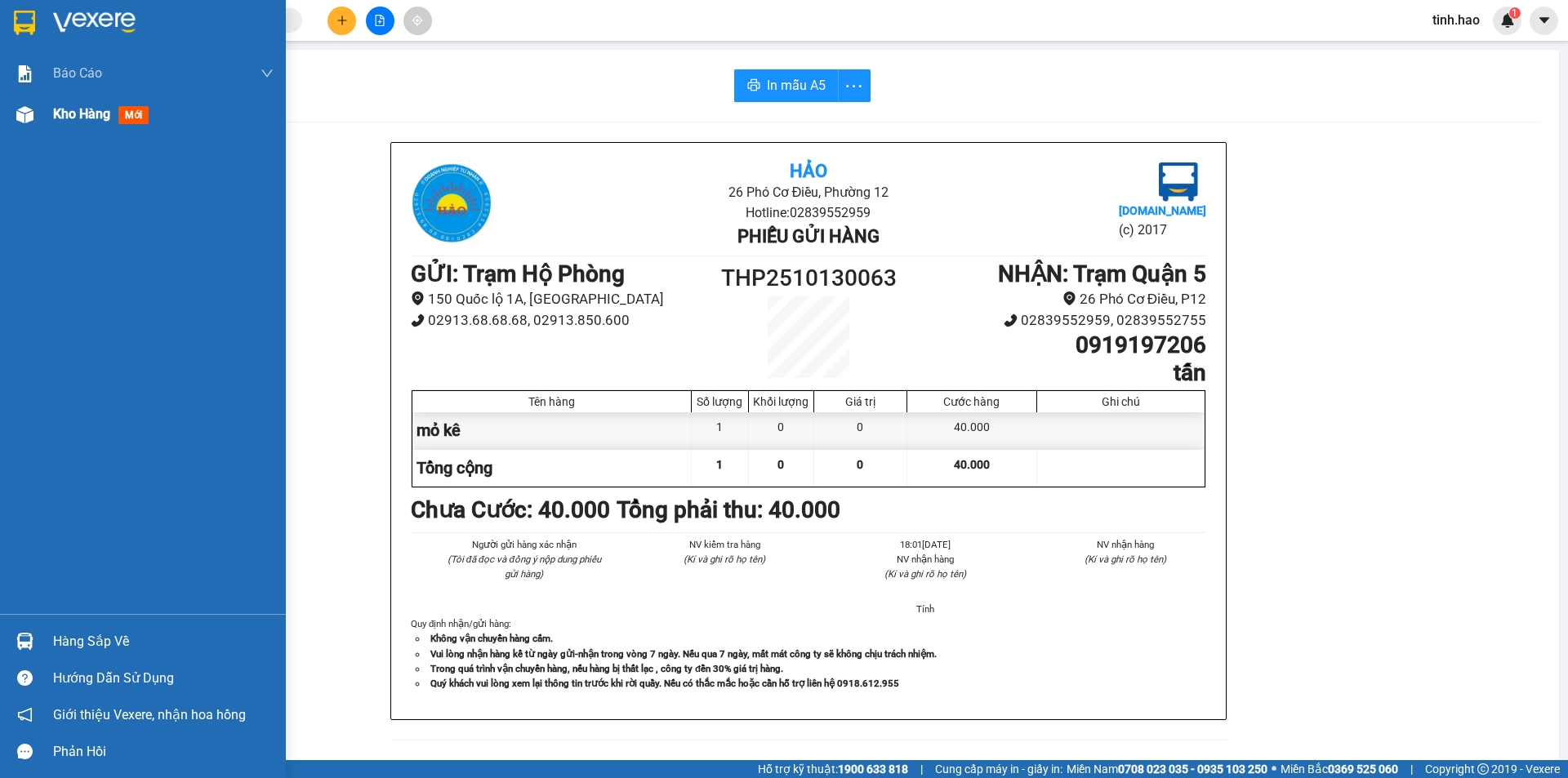
click at [51, 118] on div "Kho hàng mới" at bounding box center [143, 114] width 286 height 41
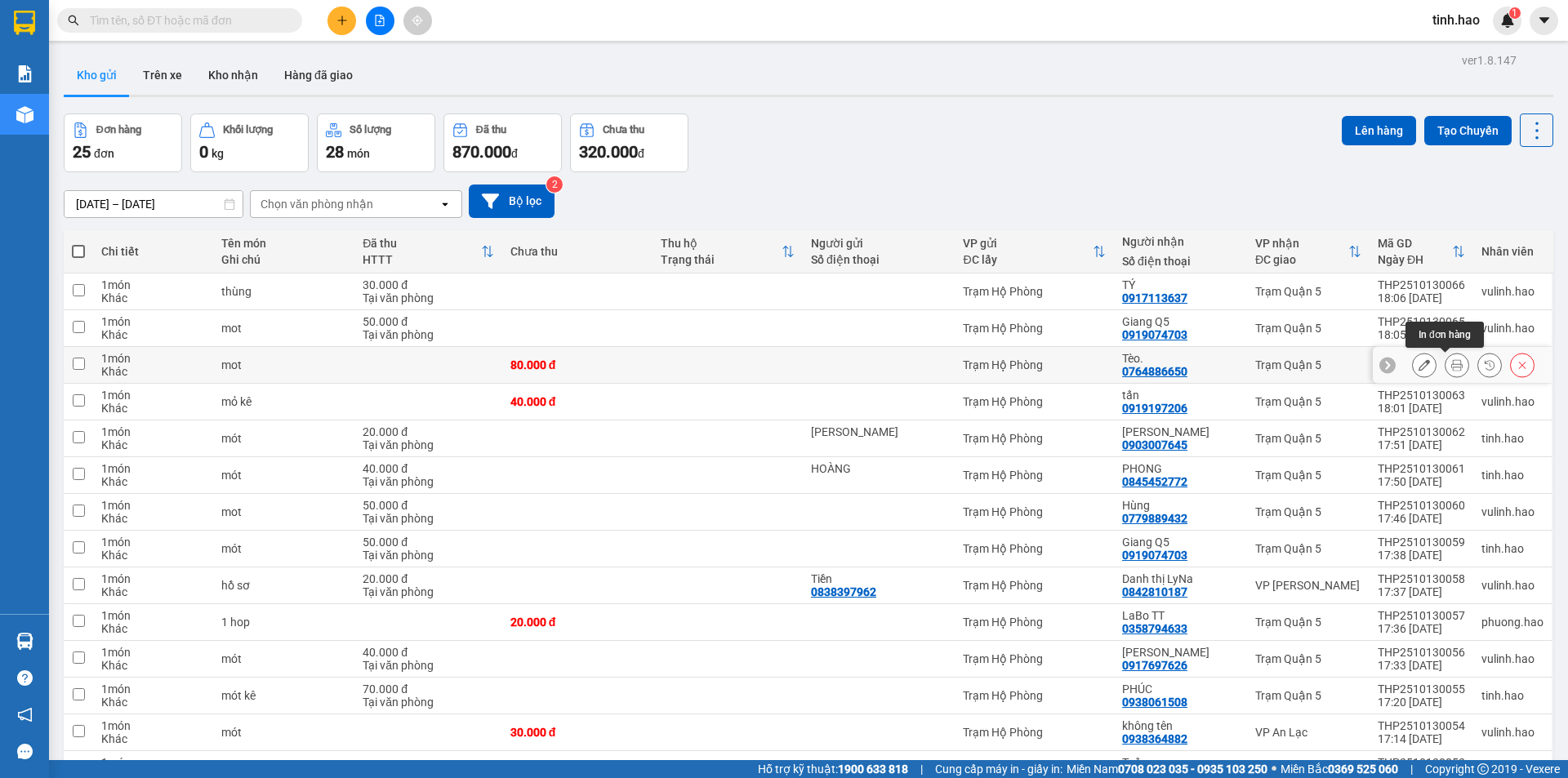
click at [1452, 367] on button at bounding box center [1457, 365] width 23 height 29
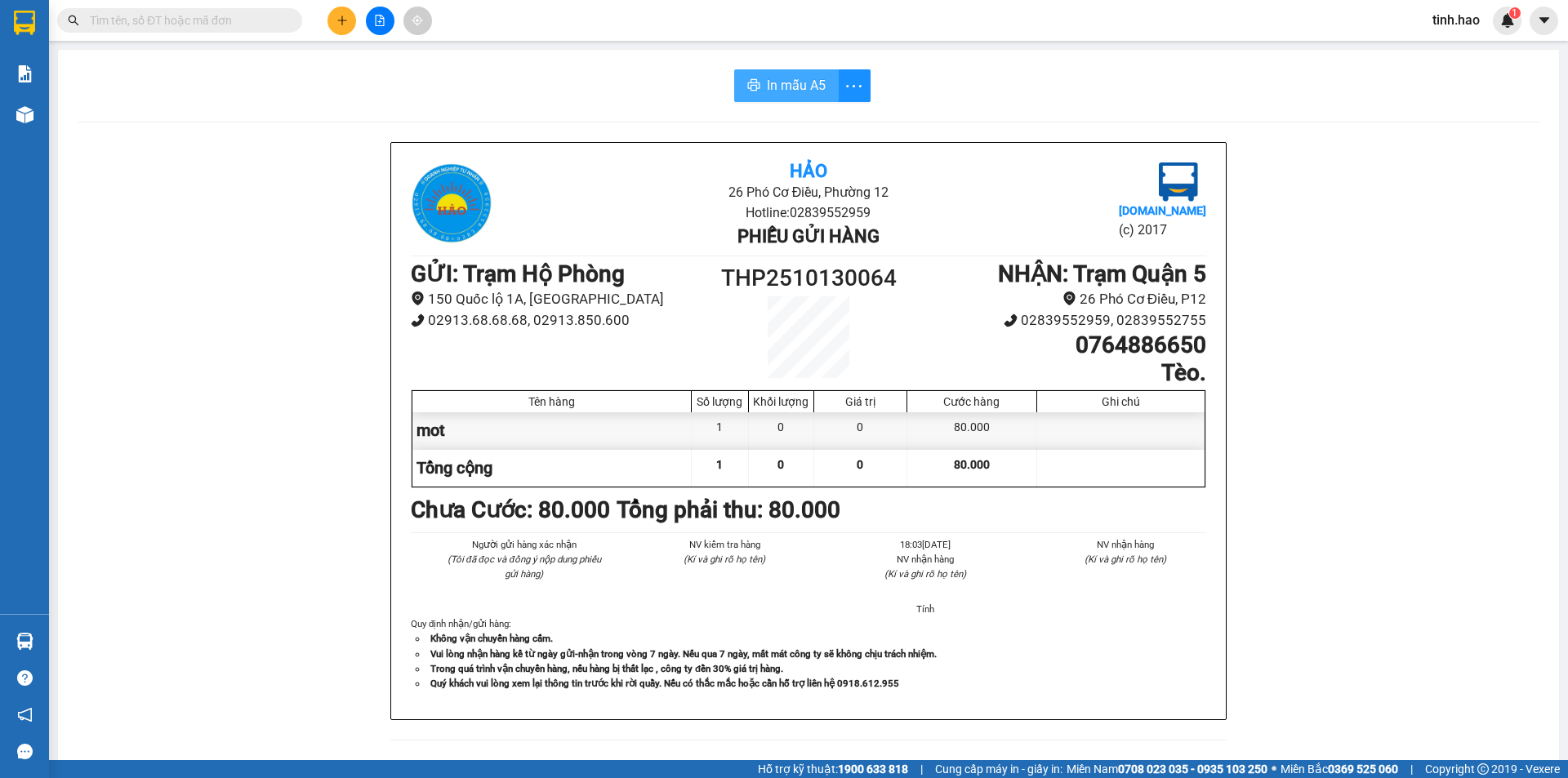
click at [788, 72] on button "In mẫu A5" at bounding box center [787, 85] width 105 height 32
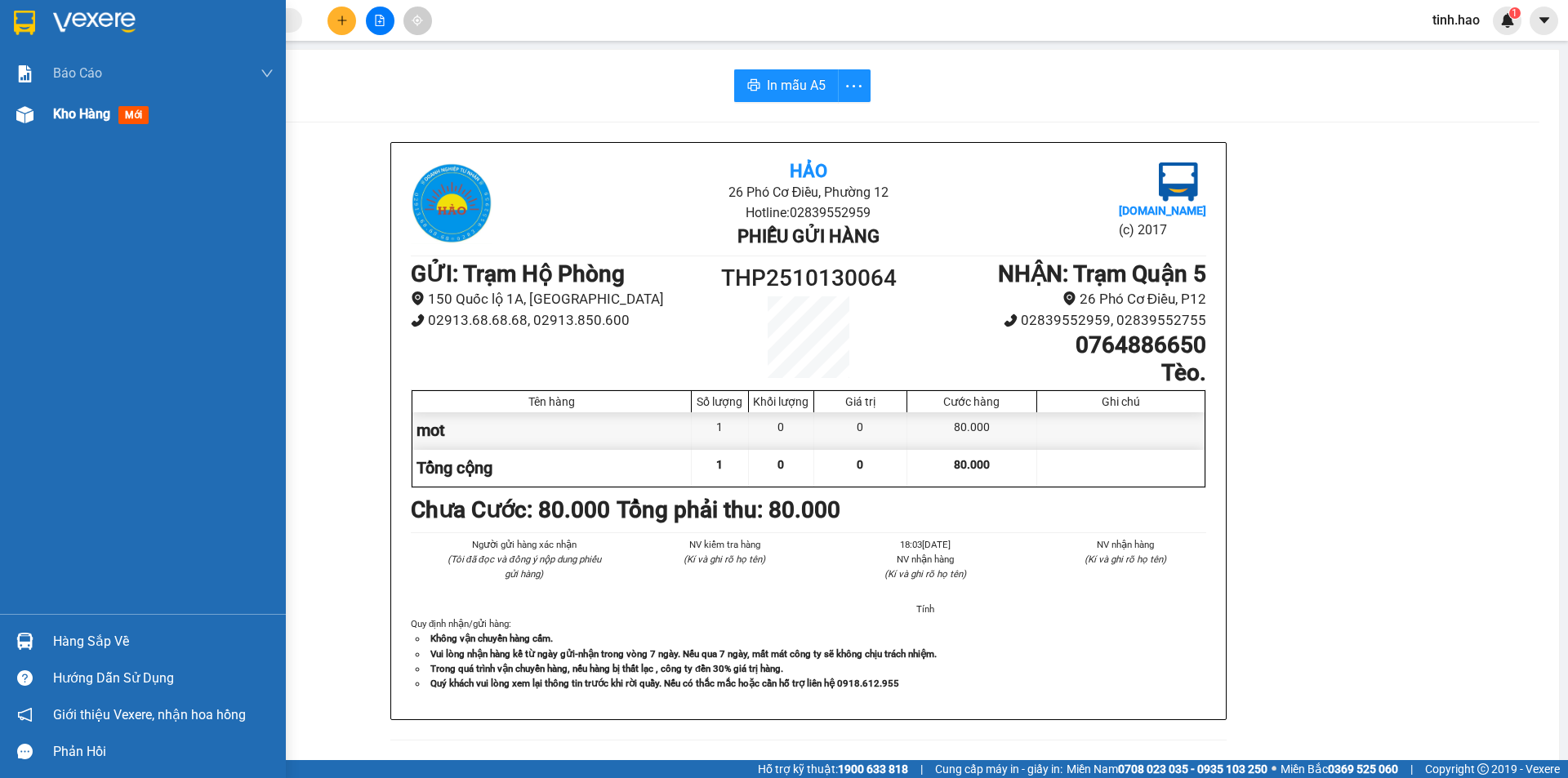
click at [58, 124] on div "Kho hàng mới" at bounding box center [104, 113] width 102 height 20
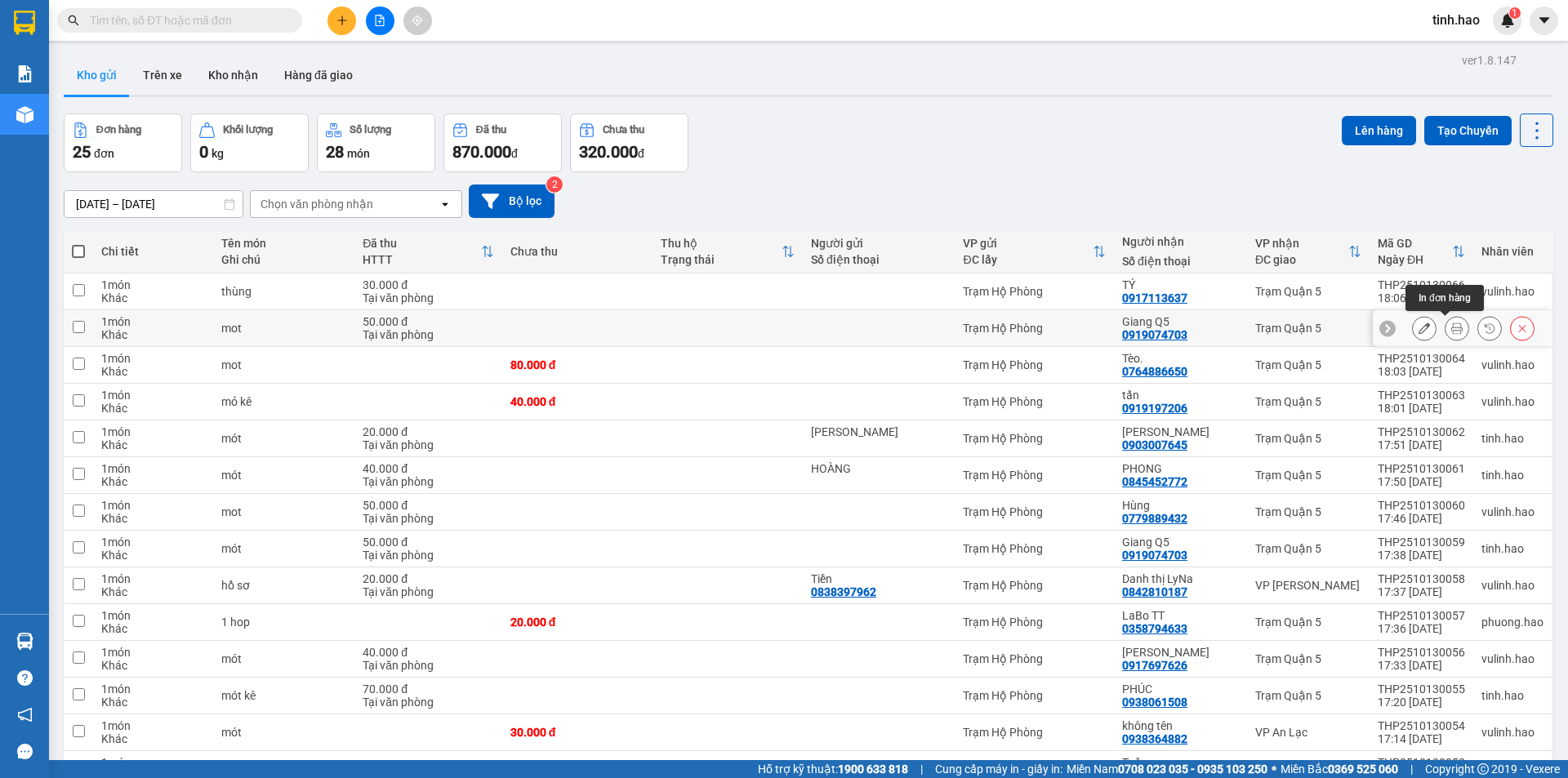
click at [1451, 328] on icon at bounding box center [1456, 328] width 11 height 11
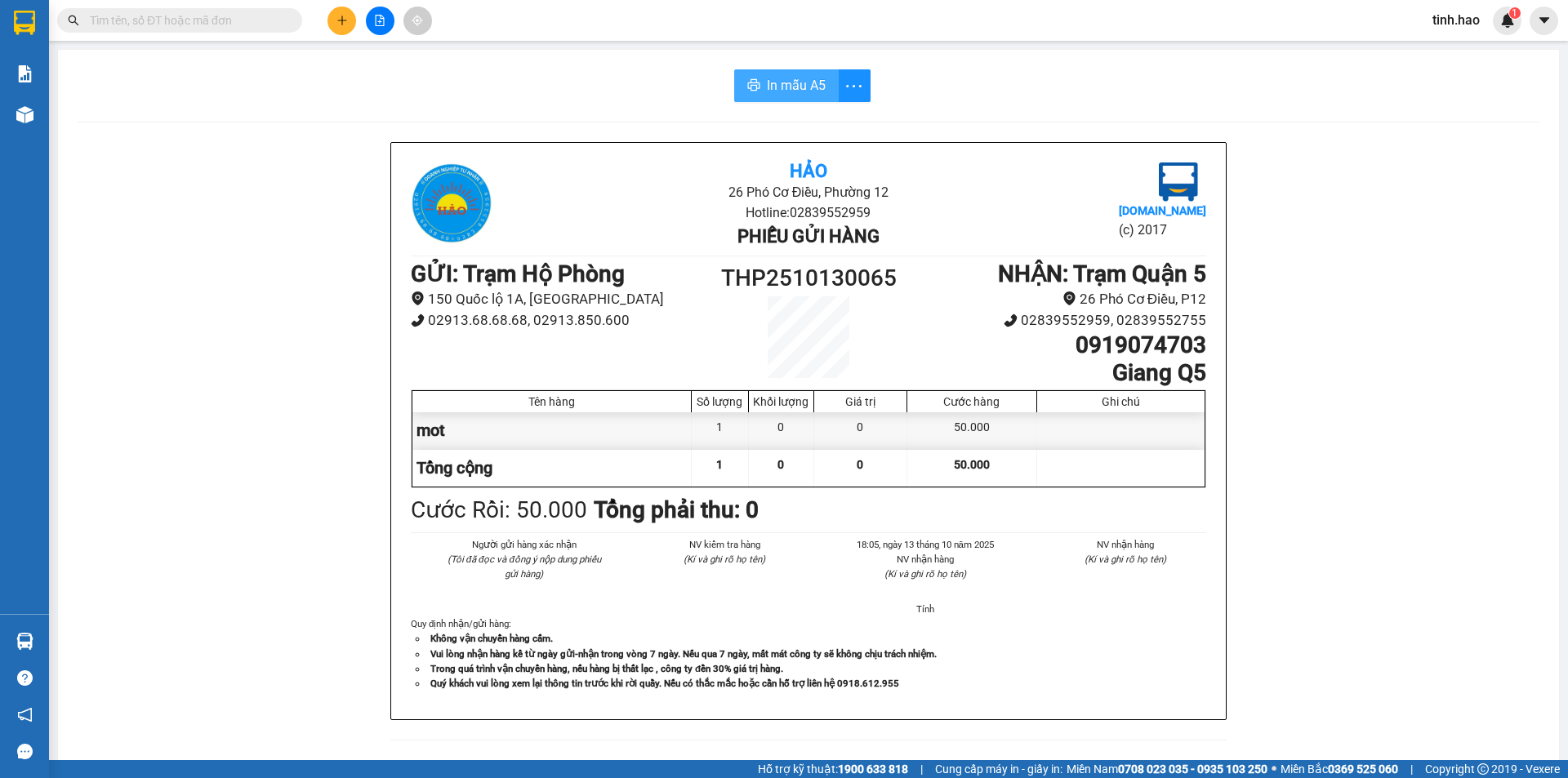
click at [776, 77] on span "In mẫu A5" at bounding box center [796, 85] width 58 height 20
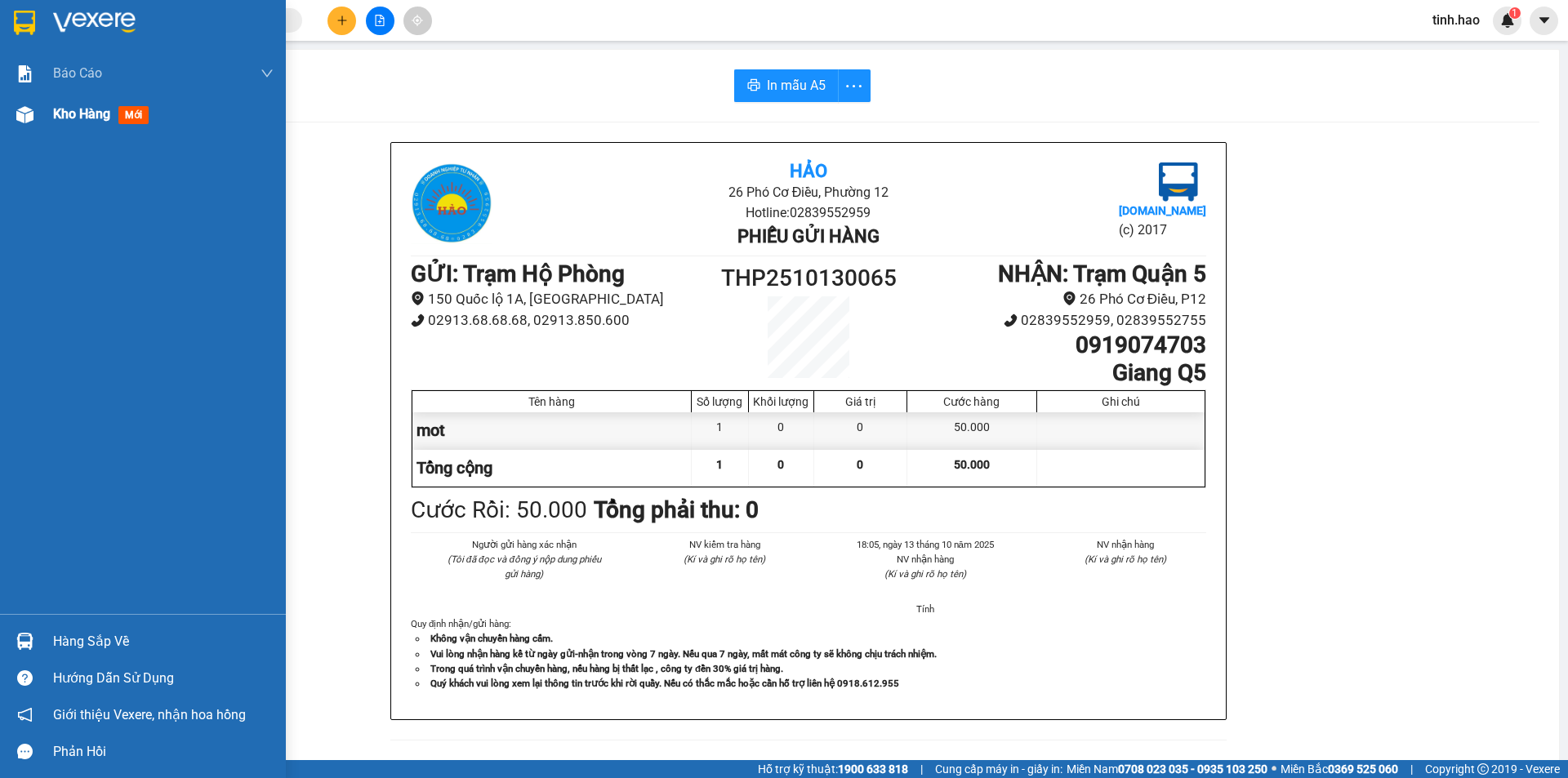
click at [42, 103] on div "Kho hàng mới" at bounding box center [143, 114] width 286 height 41
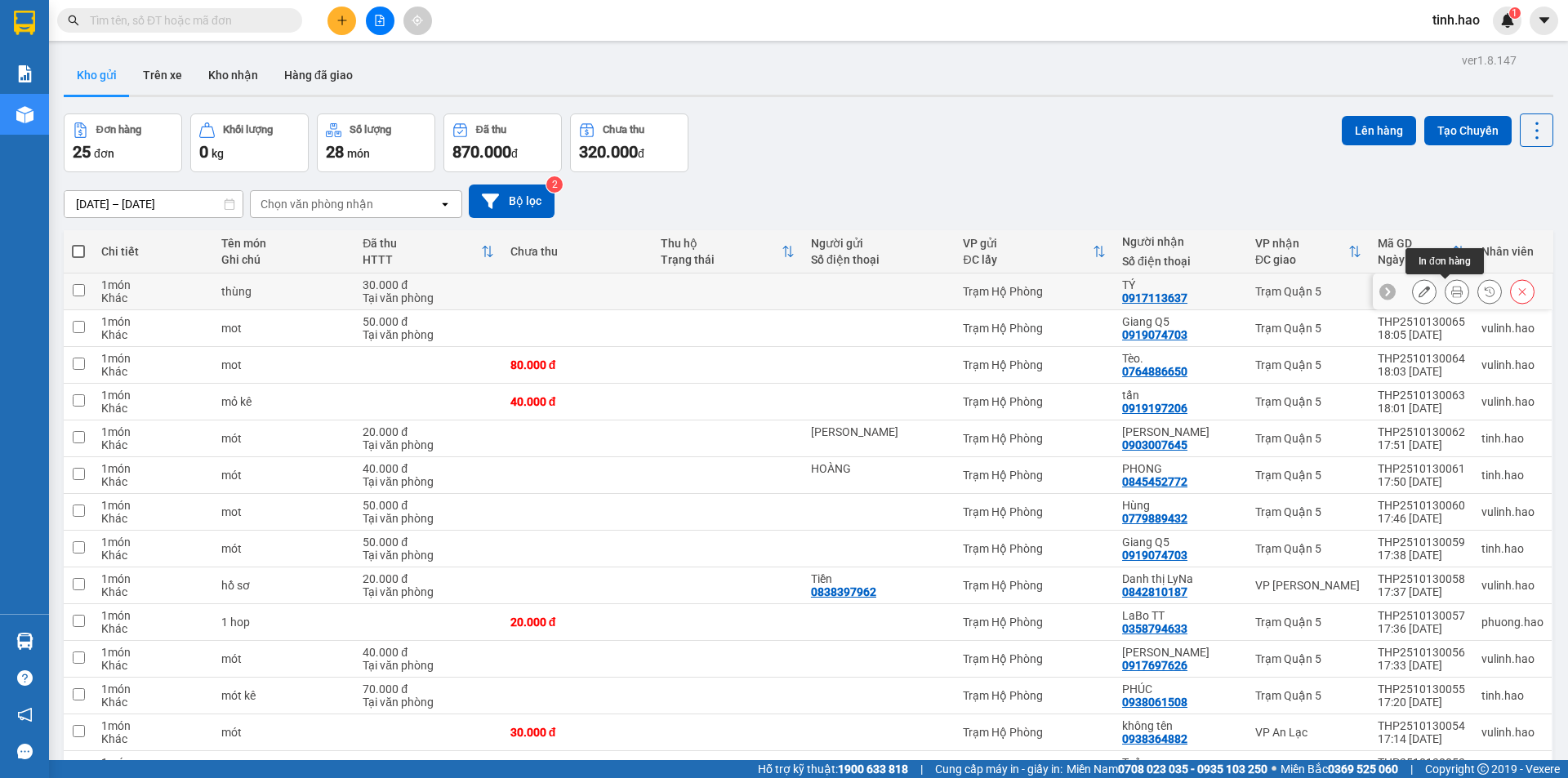
click at [1446, 293] on button at bounding box center [1457, 292] width 23 height 29
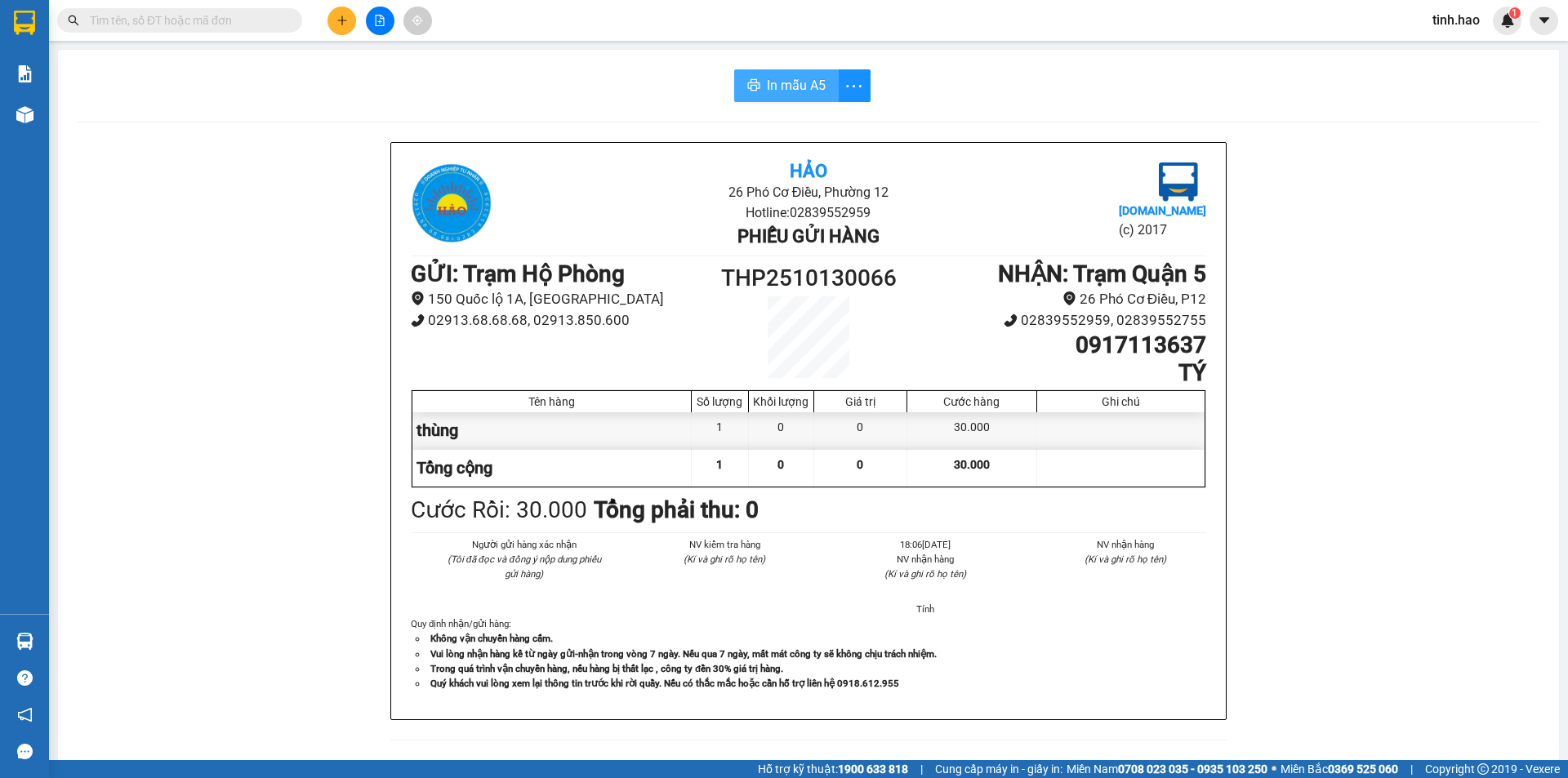
click at [760, 87] on button "In mẫu A5" at bounding box center [787, 85] width 105 height 32
click at [781, 91] on span "In mẫu A5" at bounding box center [796, 85] width 58 height 20
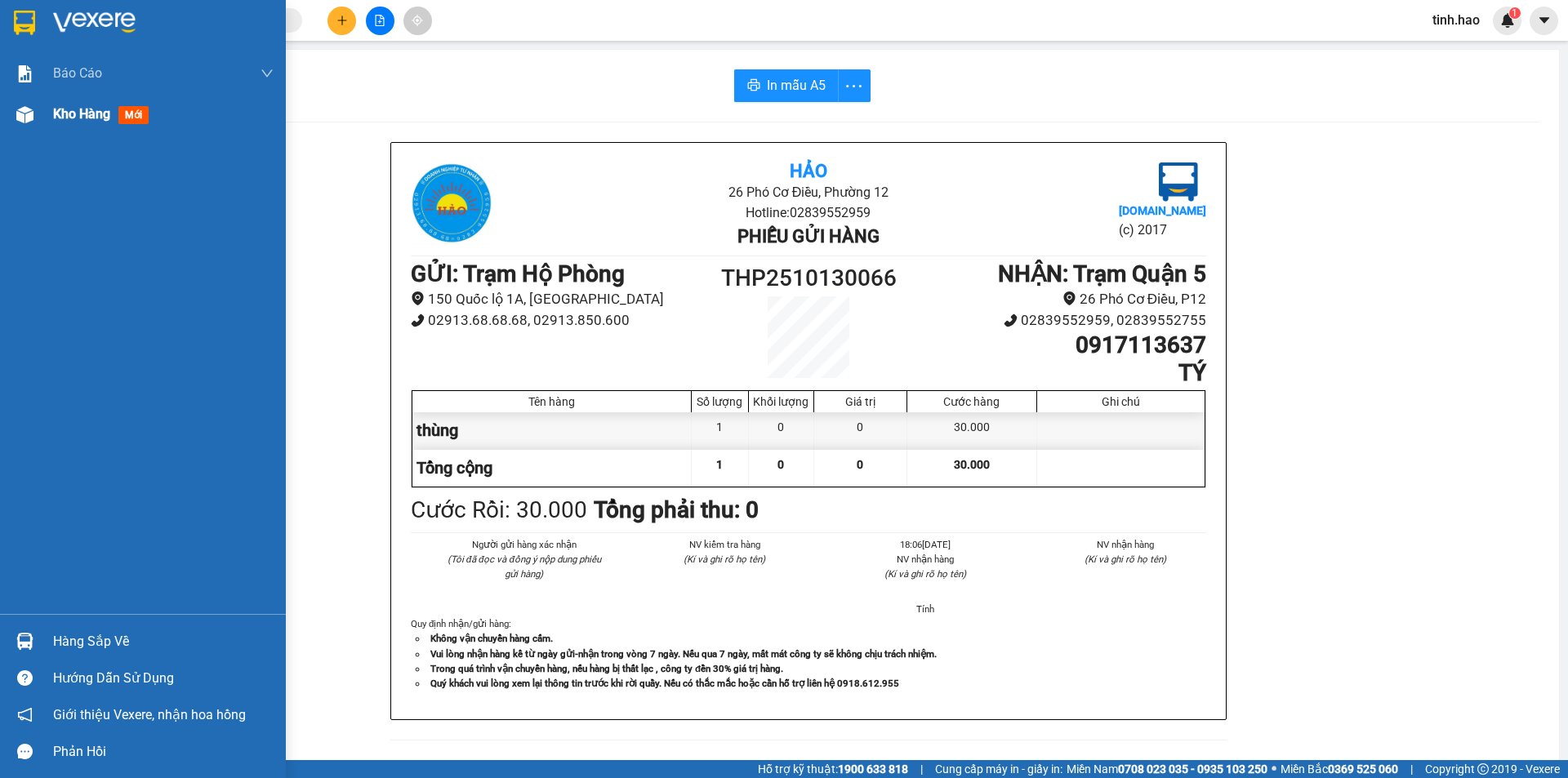
click at [102, 122] on span "Kho hàng" at bounding box center [82, 114] width 58 height 16
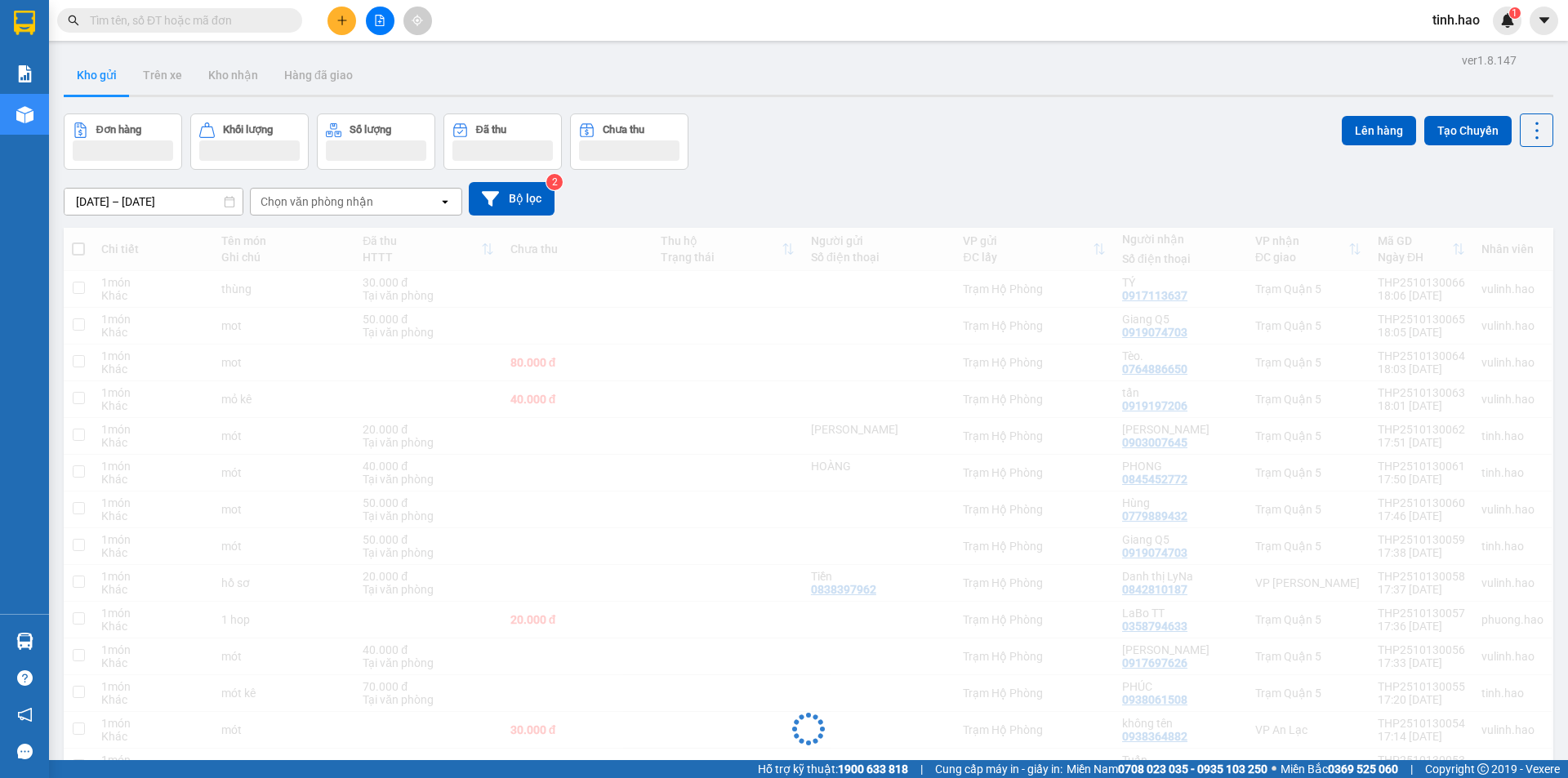
click at [1034, 162] on div "Đơn hàng Khối lượng Số lượng Đã thu Chưa thu Lên hàng Tạo Chuyến" at bounding box center [808, 141] width 1490 height 57
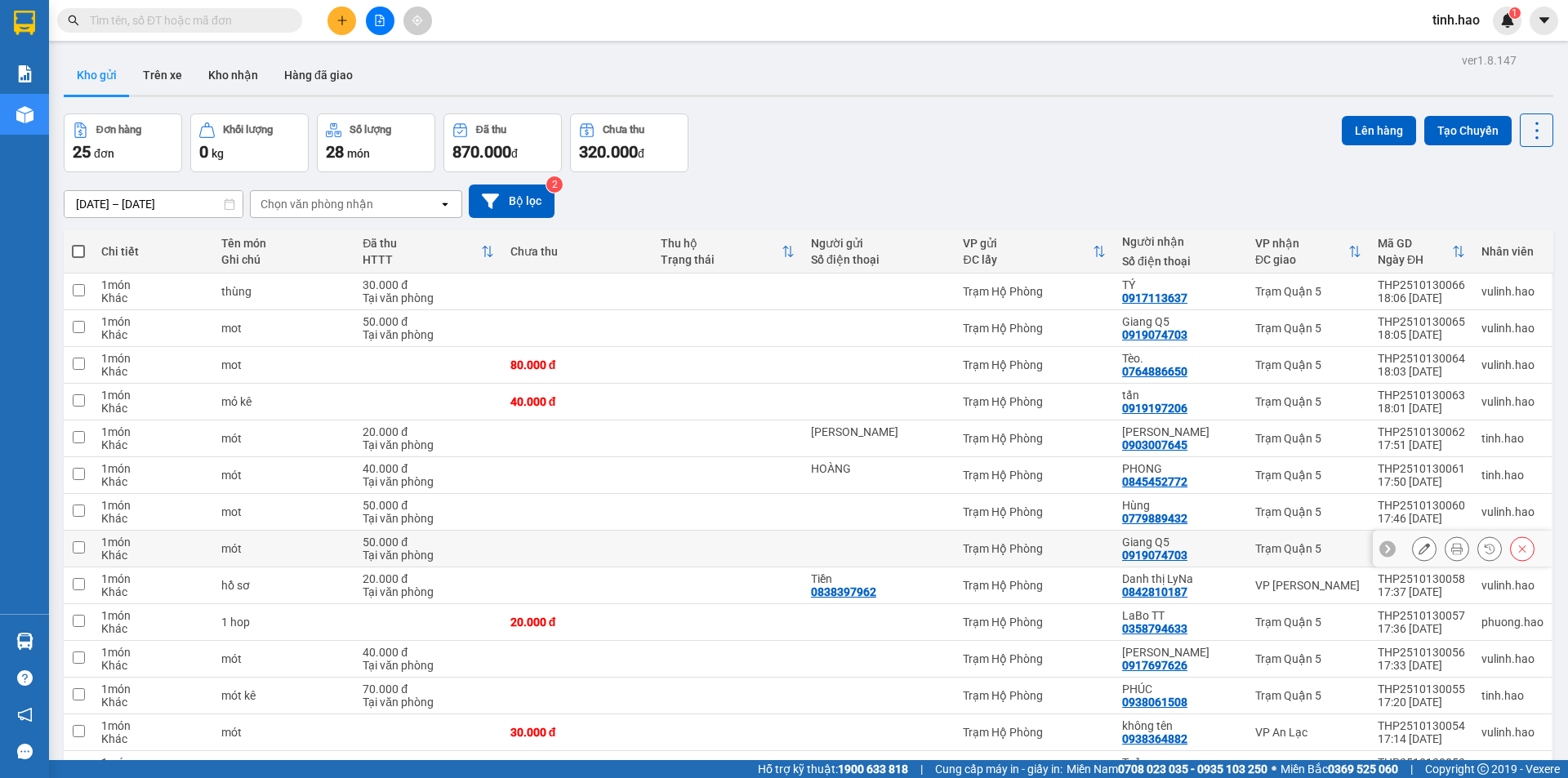
scroll to position [512, 0]
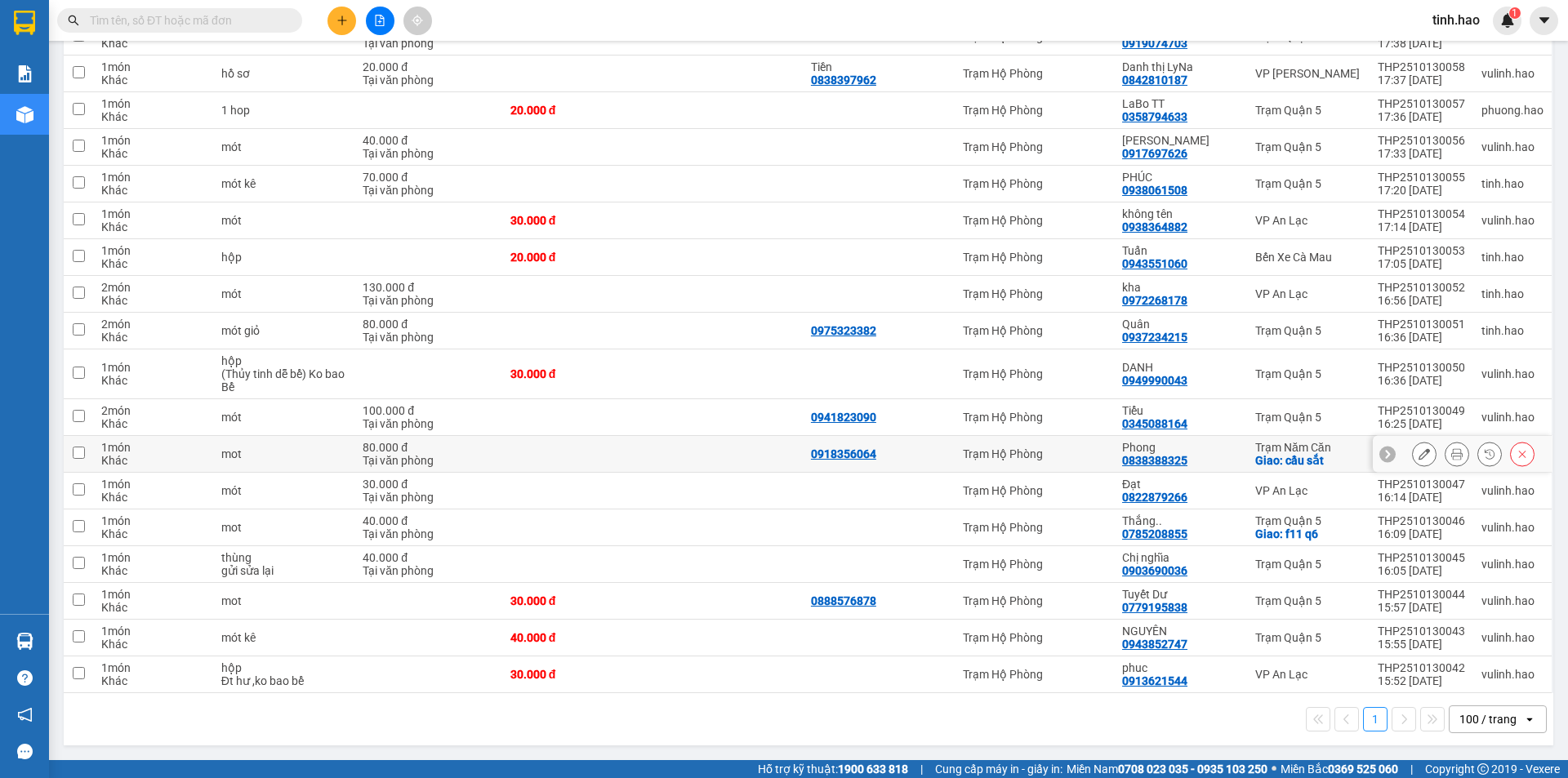
click at [1206, 448] on div "Phong" at bounding box center [1181, 447] width 117 height 13
checkbox input "true"
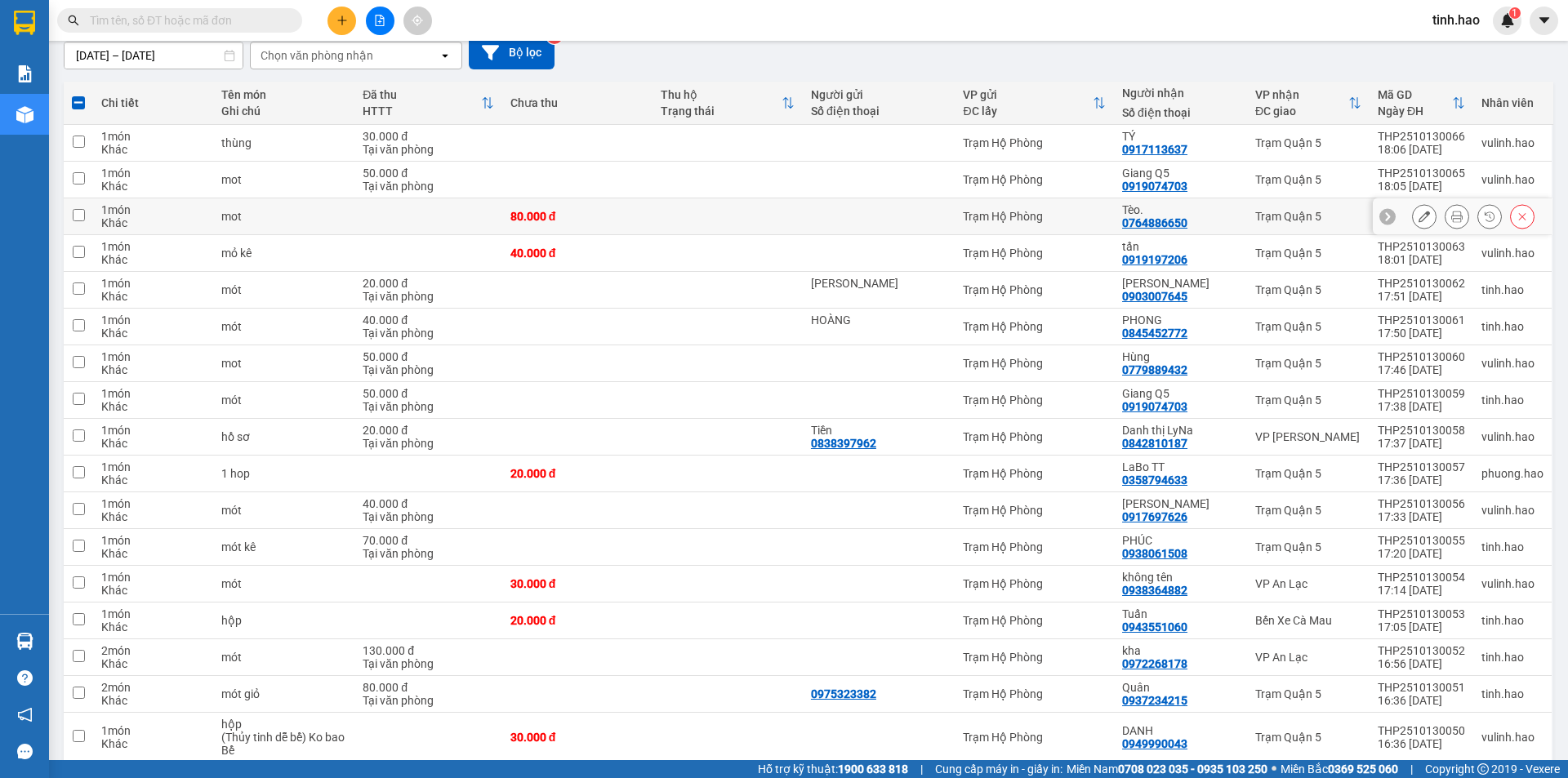
scroll to position [0, 0]
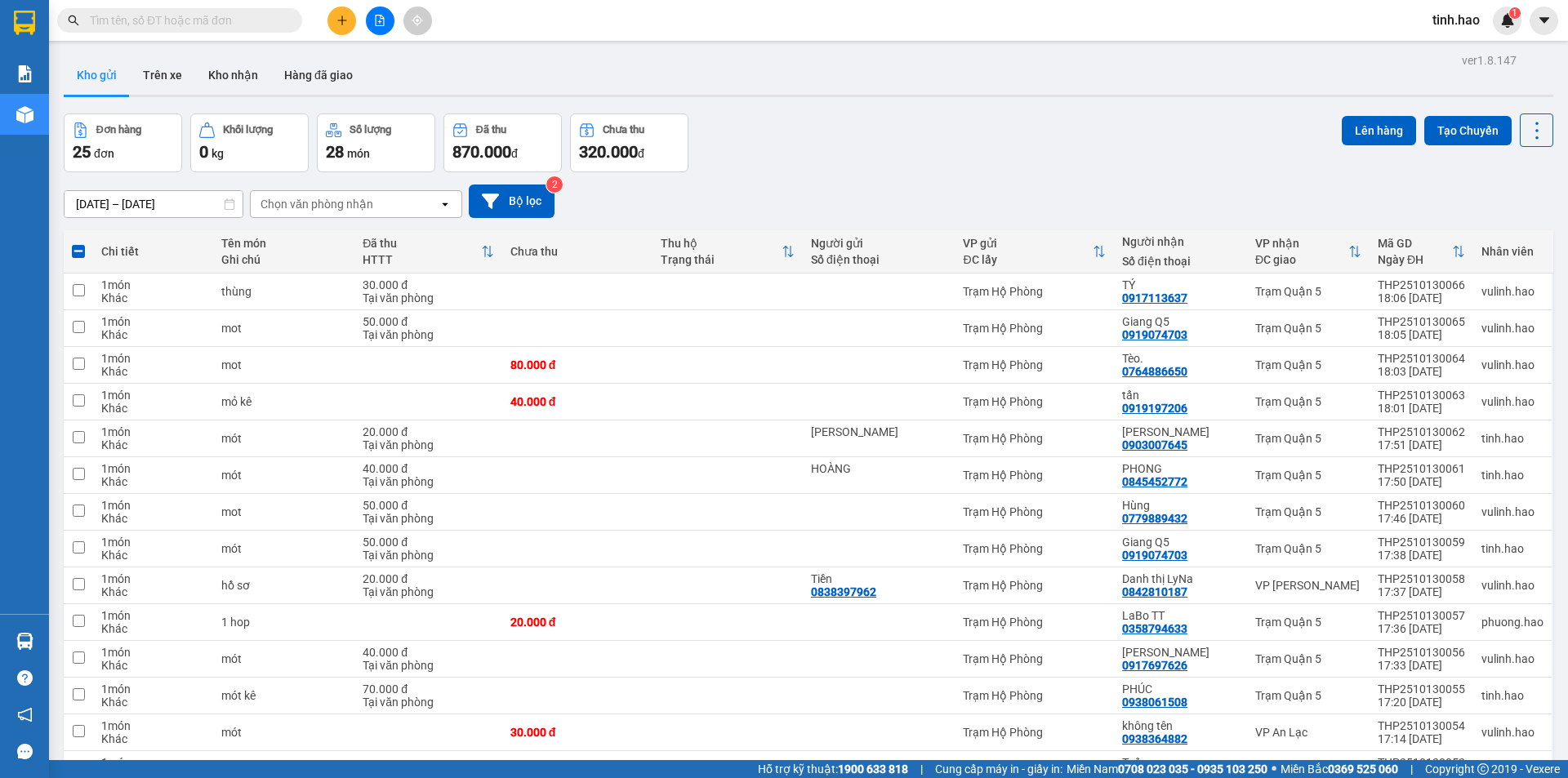
click at [1363, 113] on div "Lên hàng Tạo Chuyến" at bounding box center [1448, 130] width 212 height 33
drag, startPoint x: 1361, startPoint y: 121, endPoint x: 1357, endPoint y: 110, distance: 11.7
click at [1360, 121] on button "Lên hàng" at bounding box center [1379, 131] width 74 height 30
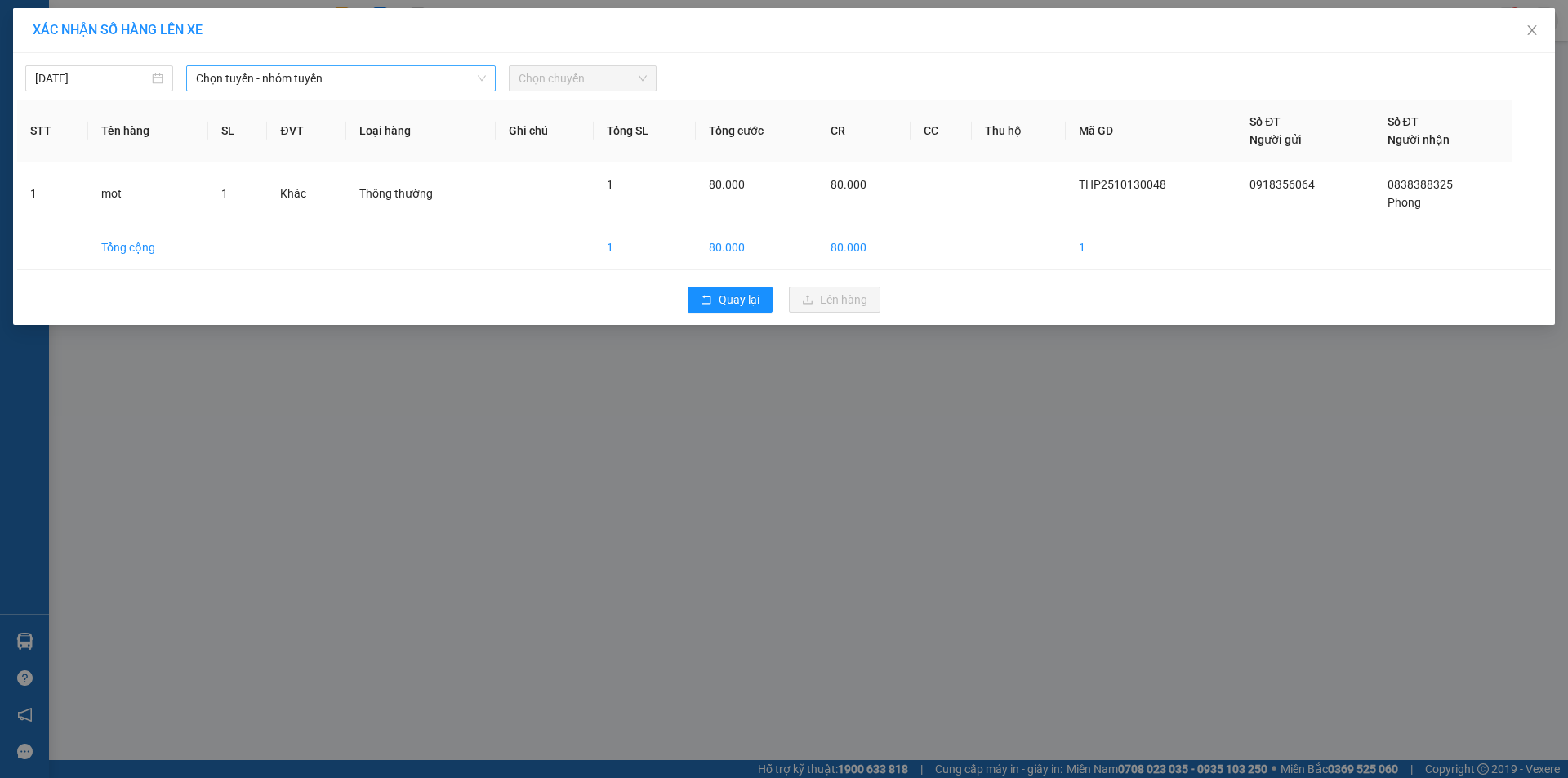
click at [282, 78] on span "Chọn tuyến - nhóm tuyến" at bounding box center [341, 78] width 290 height 24
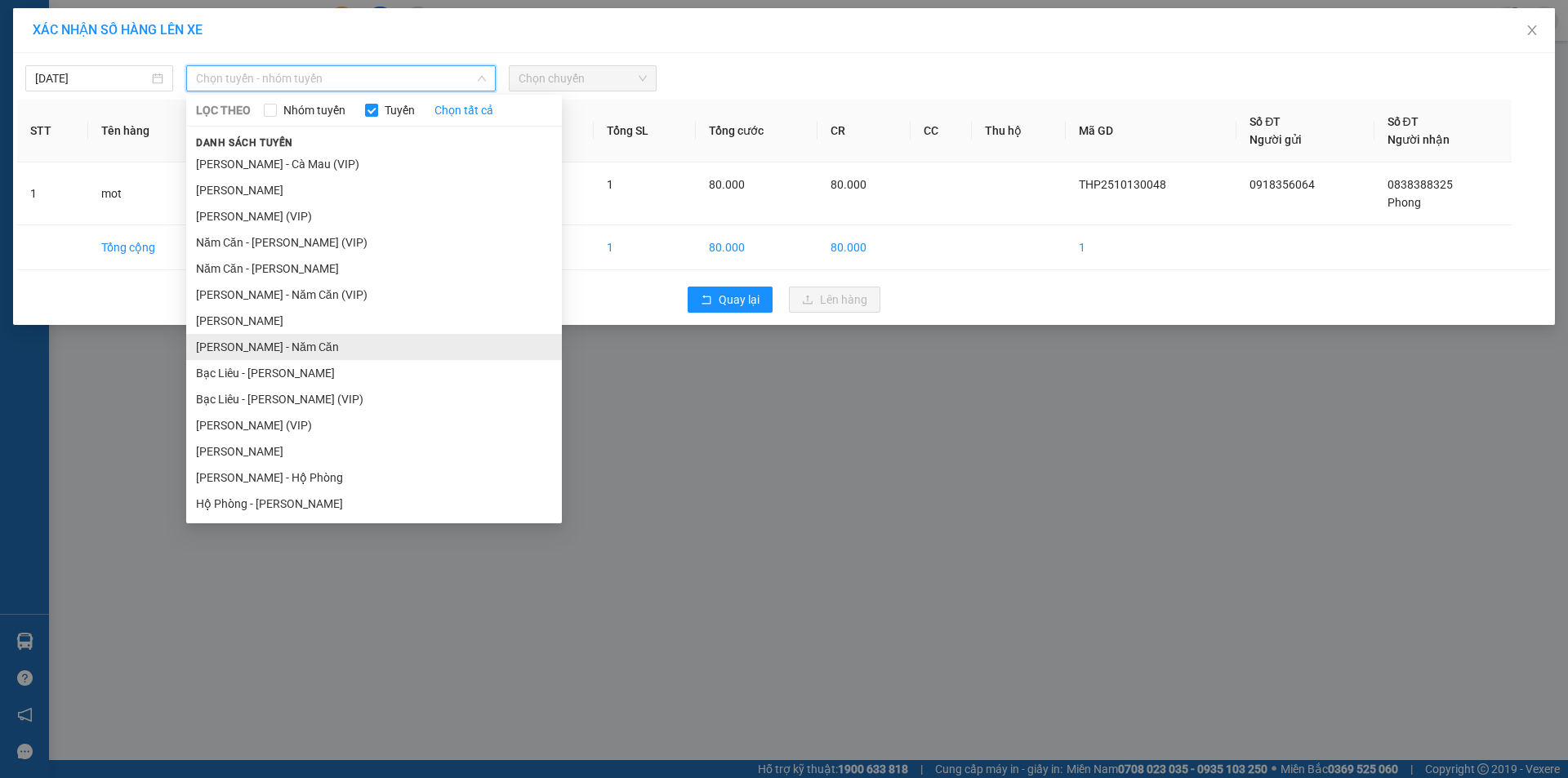
click at [282, 344] on li "[PERSON_NAME] - Năm Căn" at bounding box center [374, 347] width 376 height 26
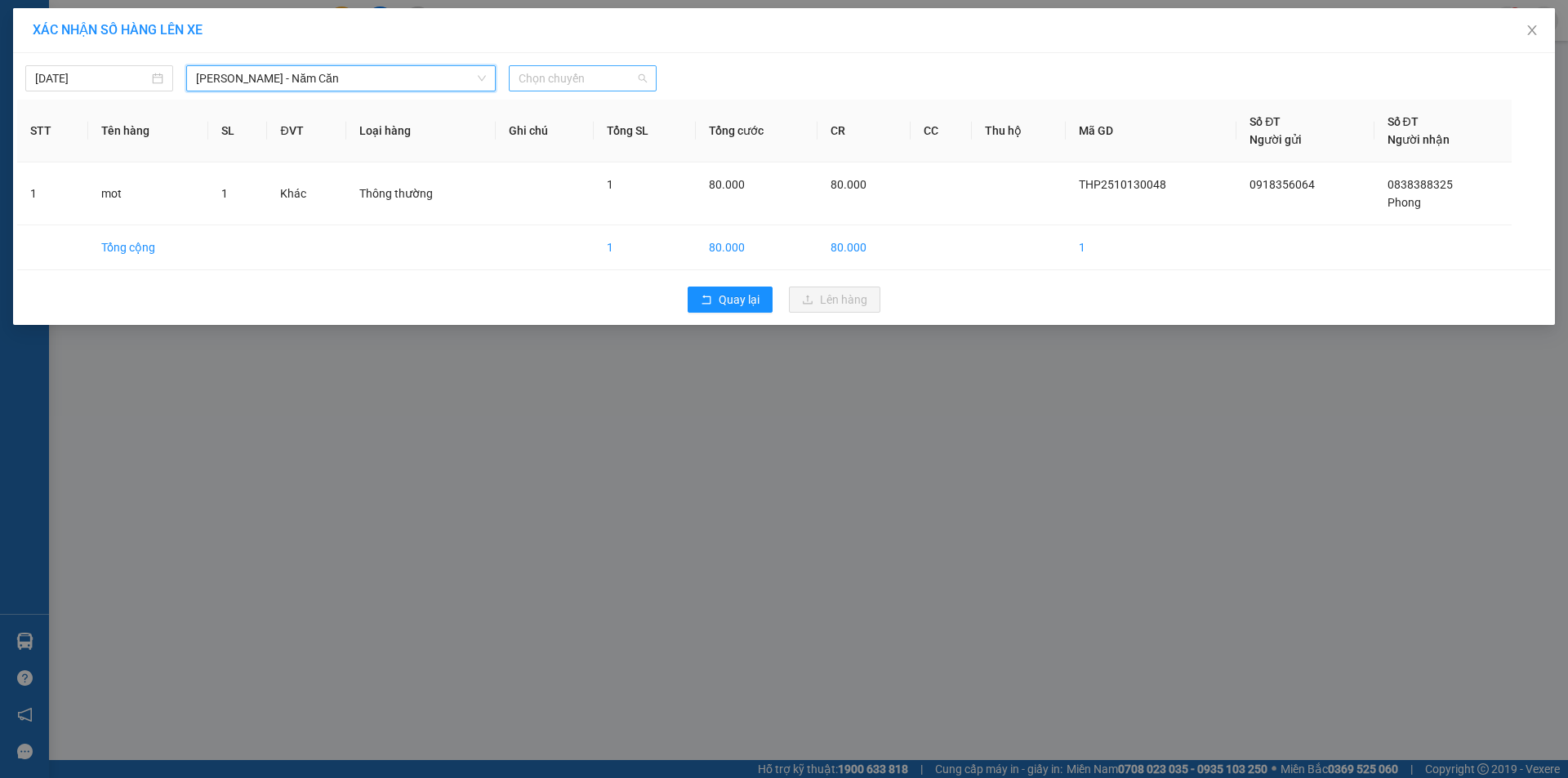
click at [549, 81] on span "Chọn chuyến" at bounding box center [582, 78] width 128 height 24
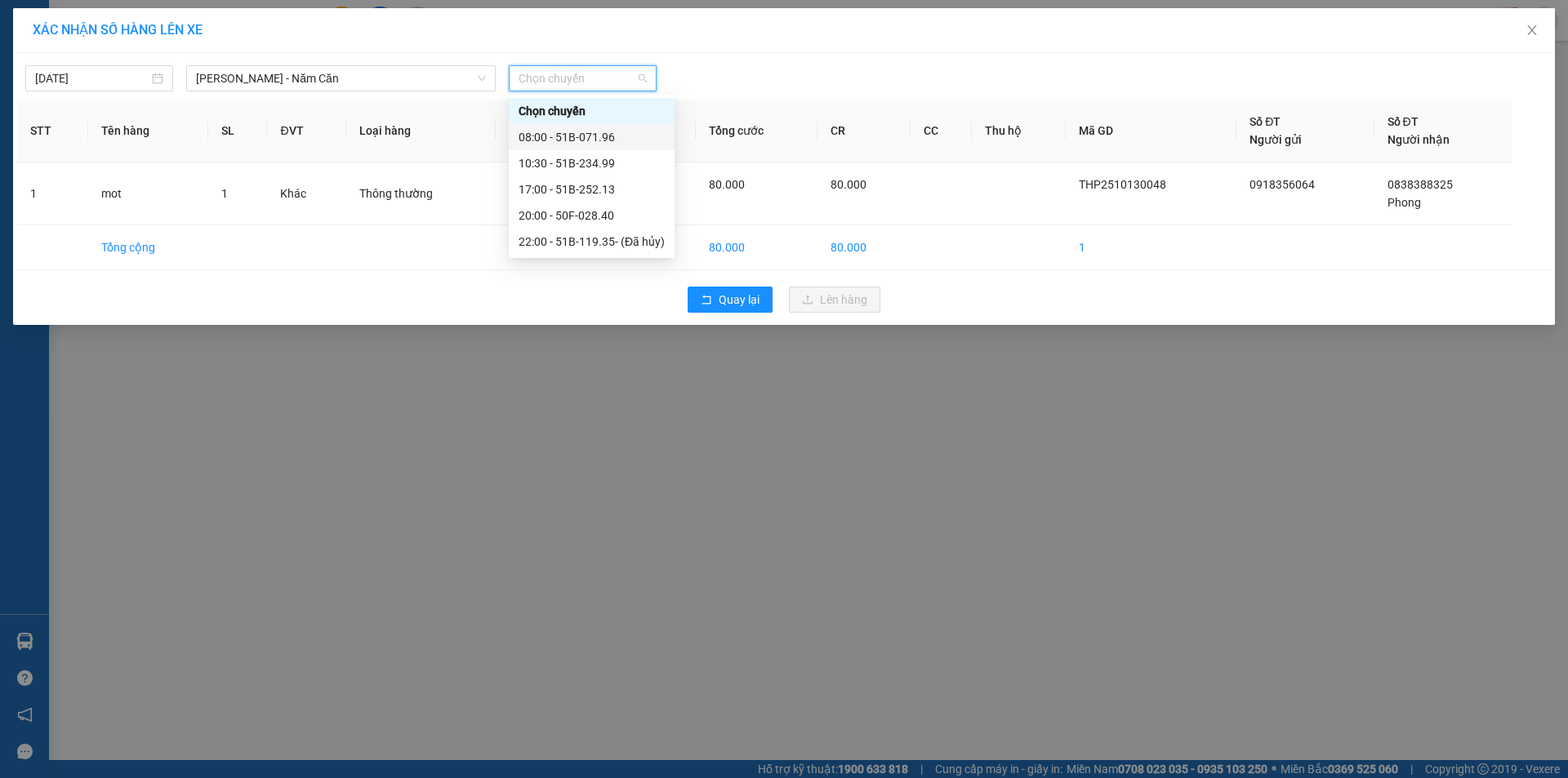
click at [548, 134] on div "08:00 - 51B-071.96" at bounding box center [592, 137] width 146 height 18
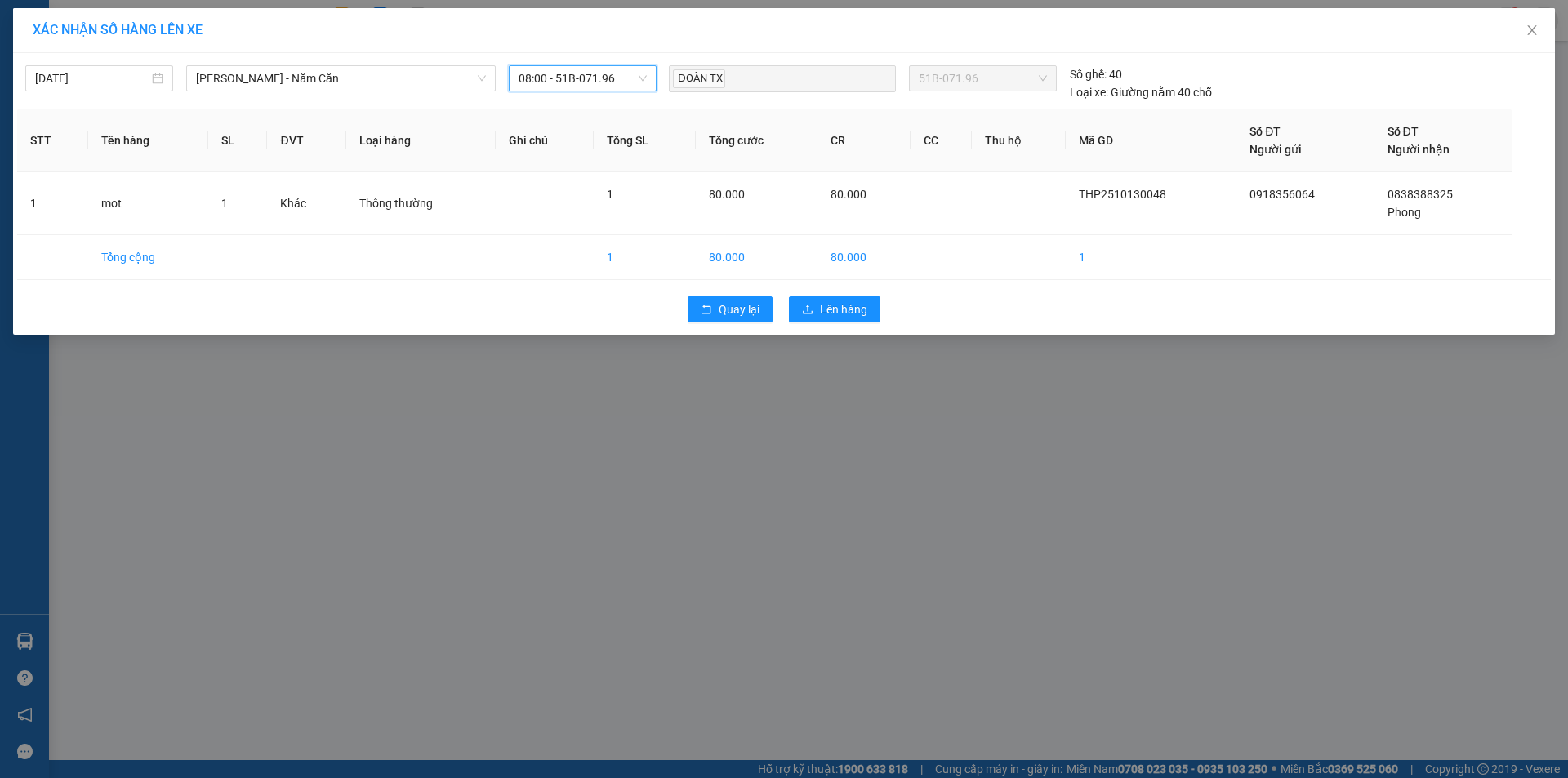
click at [628, 72] on span "08:00 - 51B-071.96" at bounding box center [582, 78] width 128 height 24
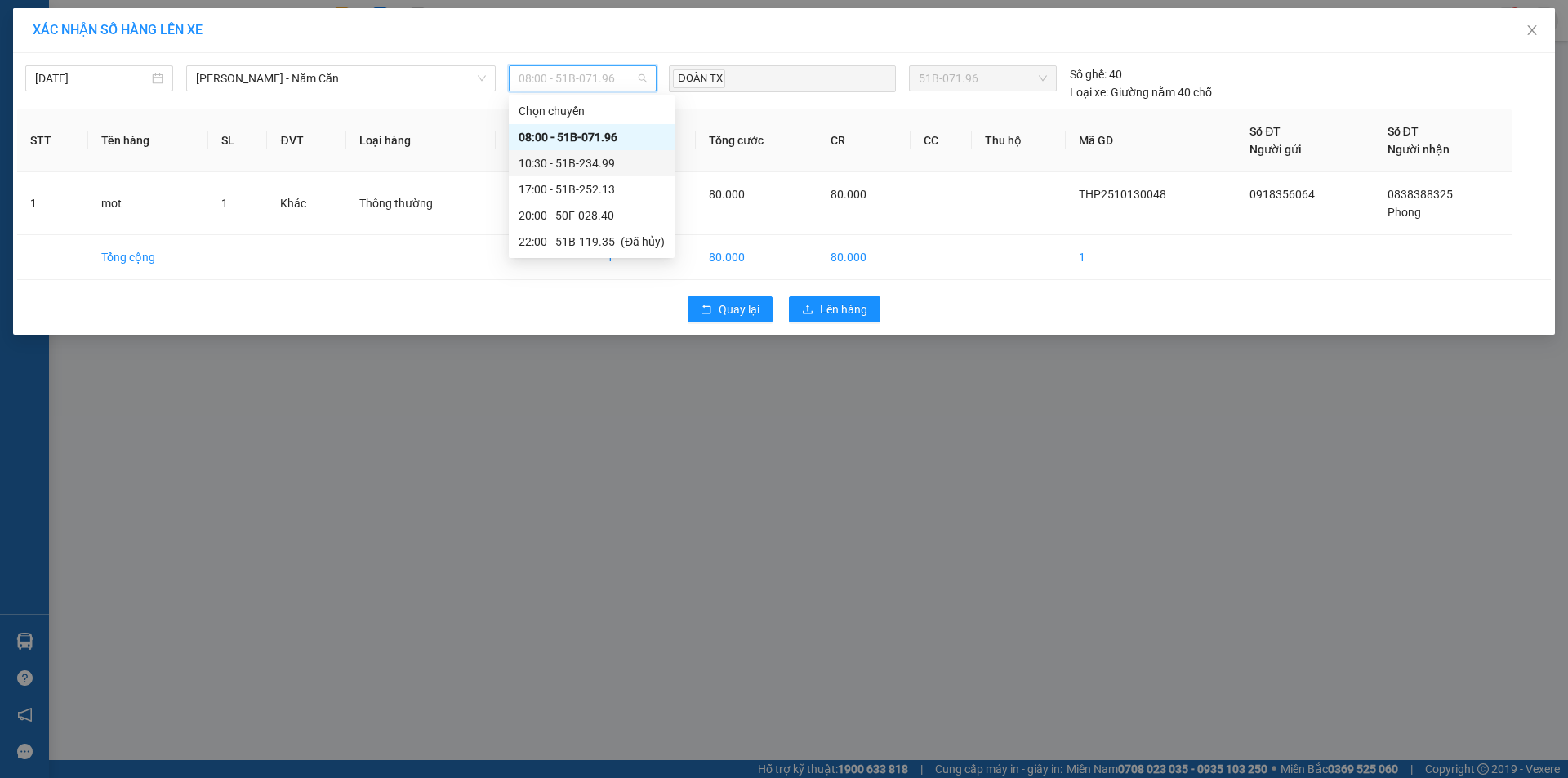
click at [608, 159] on div "10:30 - 51B-234.99" at bounding box center [592, 163] width 146 height 18
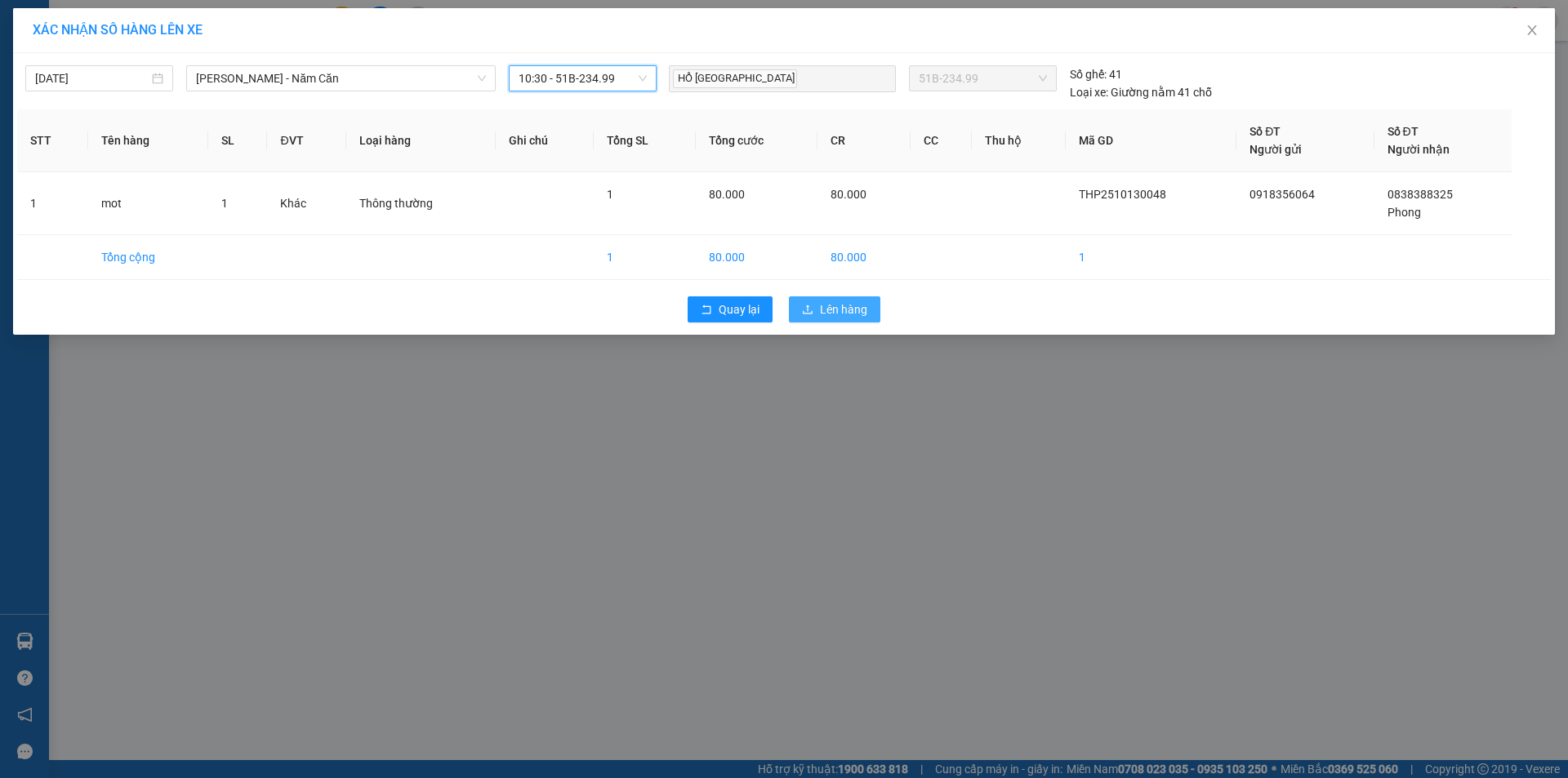
click at [812, 301] on button "Lên hàng" at bounding box center [834, 309] width 92 height 26
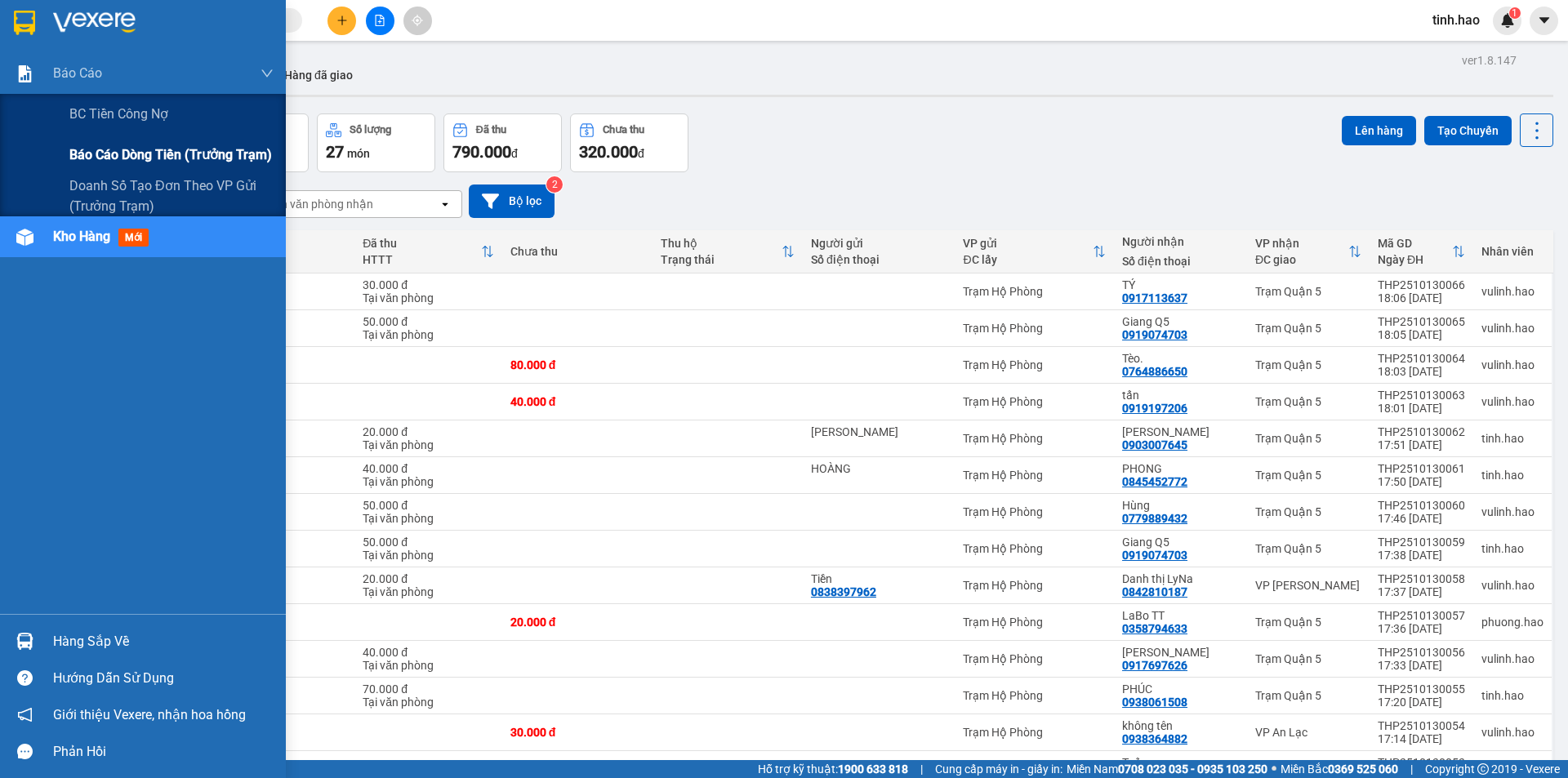
click at [114, 158] on span "Báo cáo dòng tiền (trưởng trạm)" at bounding box center [171, 154] width 202 height 20
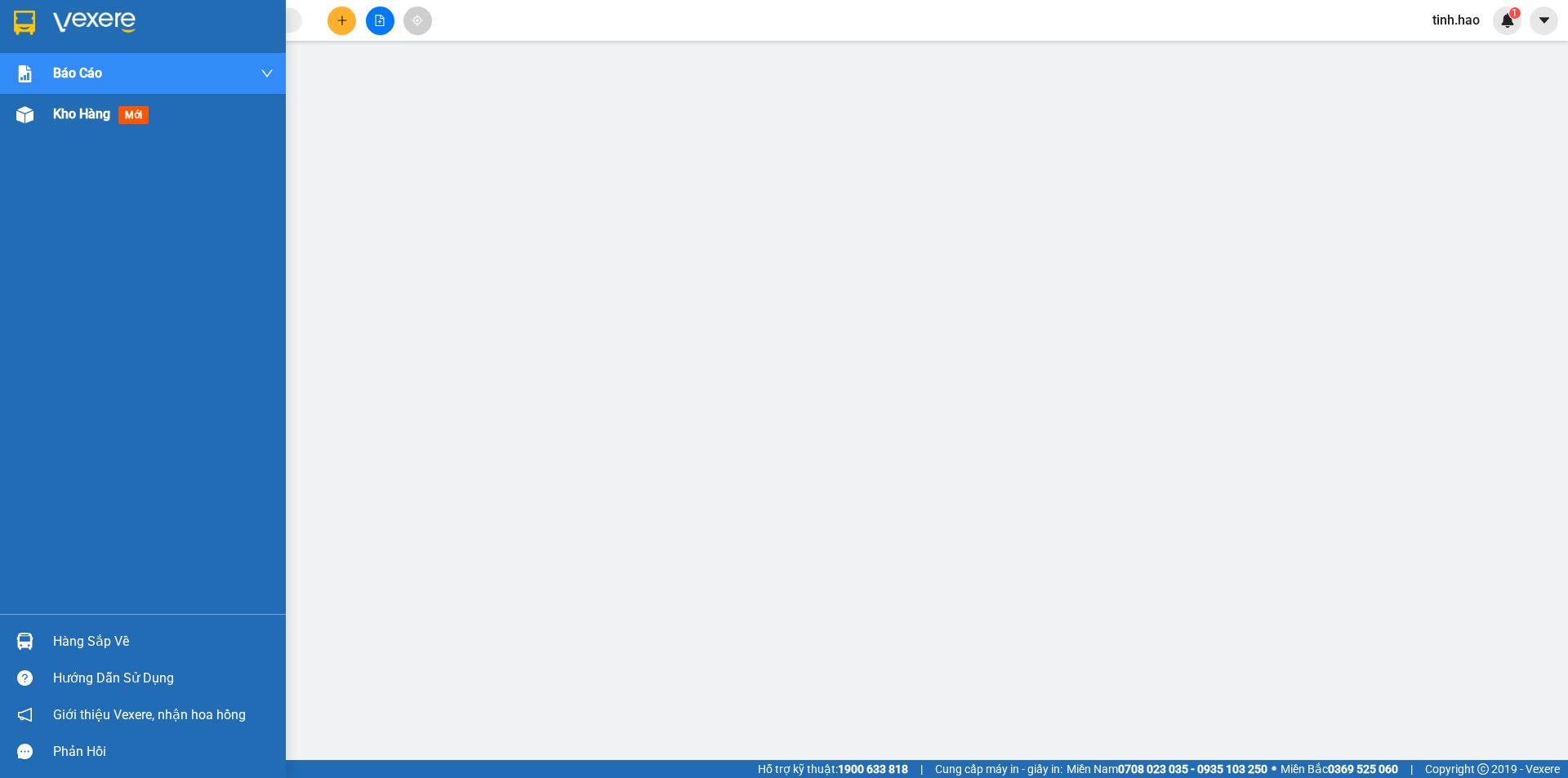
click at [34, 119] on div at bounding box center [24, 114] width 29 height 29
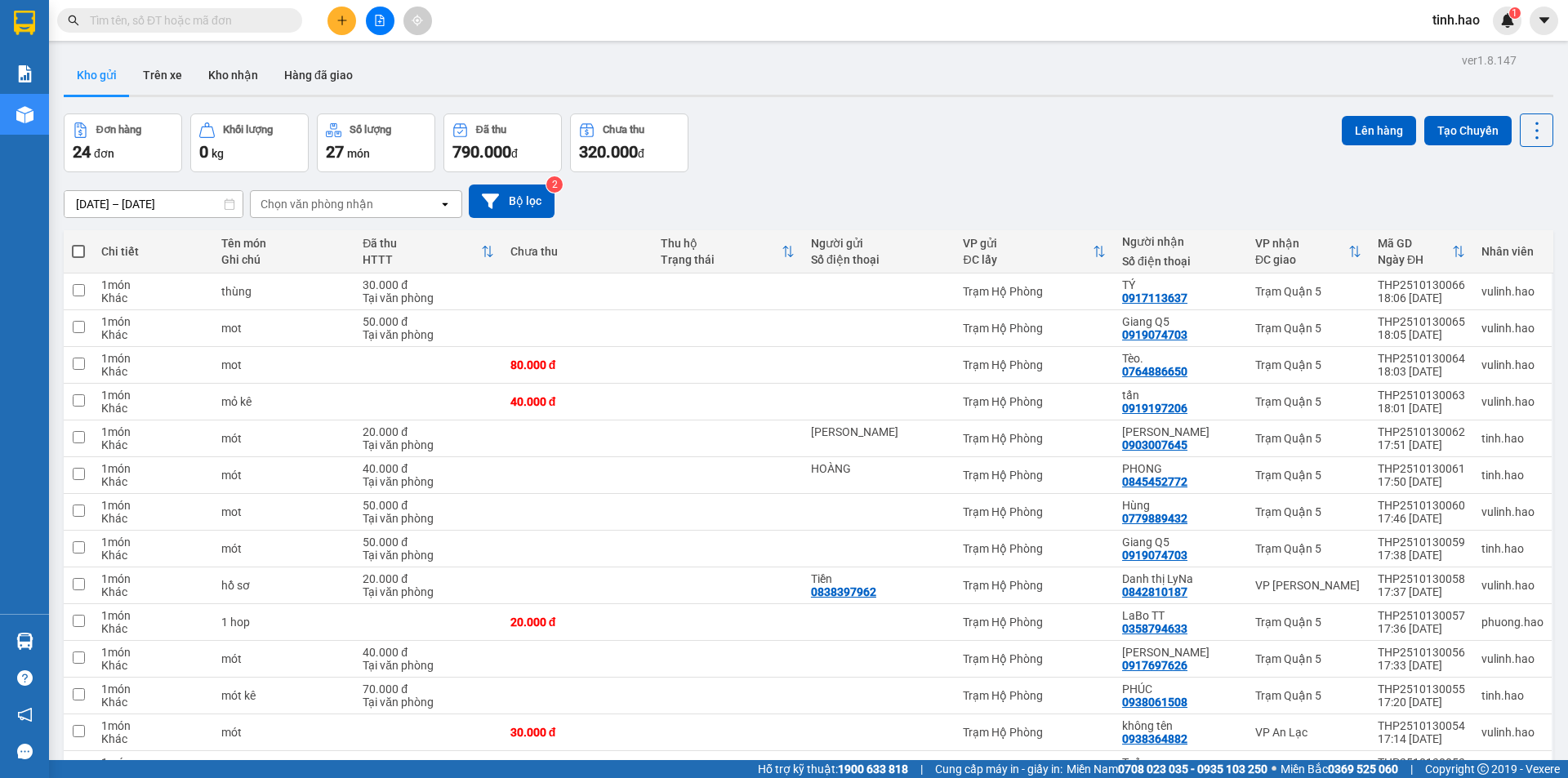
drag, startPoint x: 1112, startPoint y: 125, endPoint x: 1114, endPoint y: 105, distance: 20.1
click at [1112, 118] on div "Đơn hàng 24 đơn Khối lượng 0 kg Số lượng 27 món Đã thu 790.000 đ Chưa thu 320.0…" at bounding box center [808, 142] width 1490 height 58
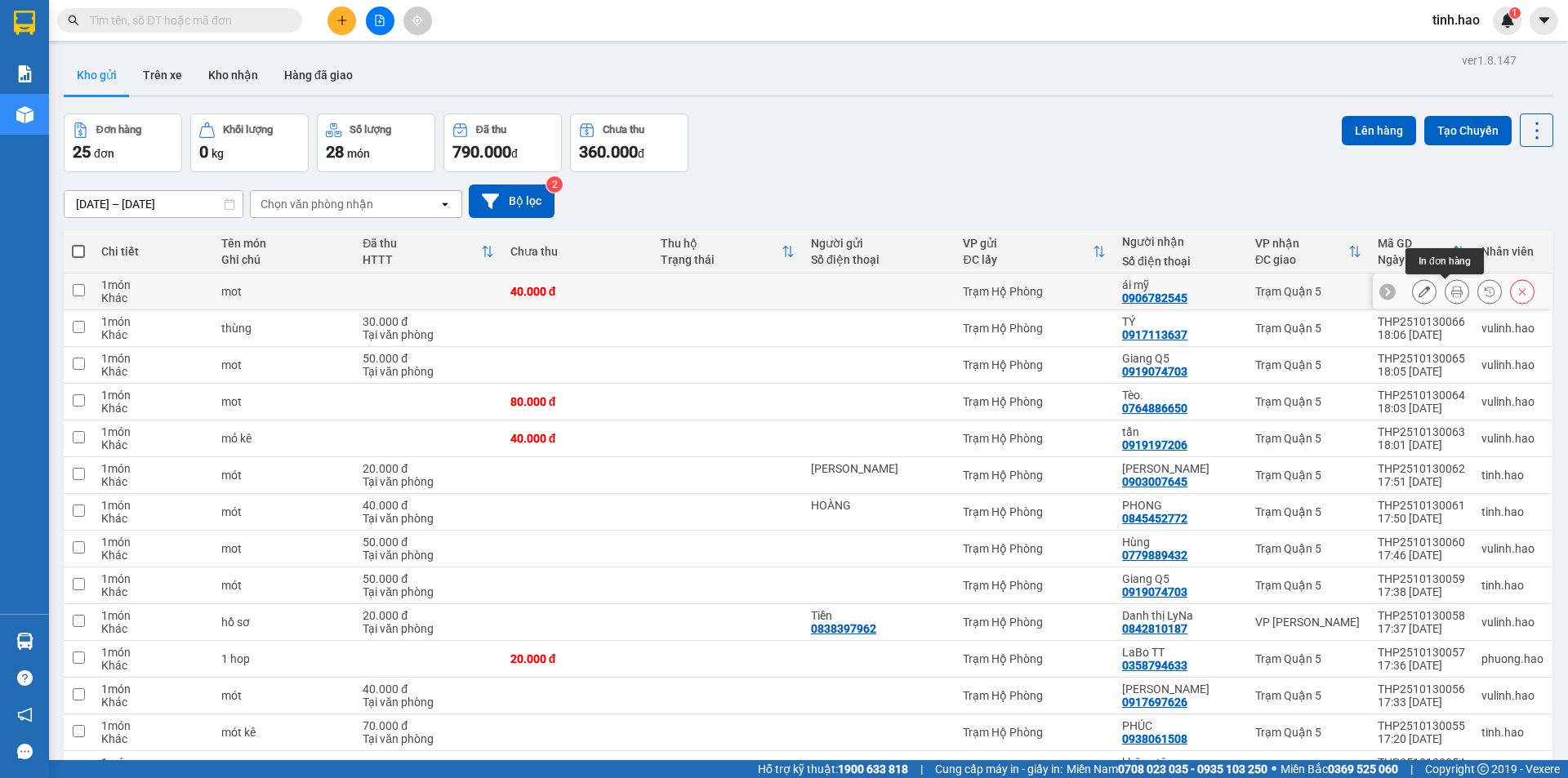
click at [1451, 293] on icon at bounding box center [1456, 291] width 11 height 11
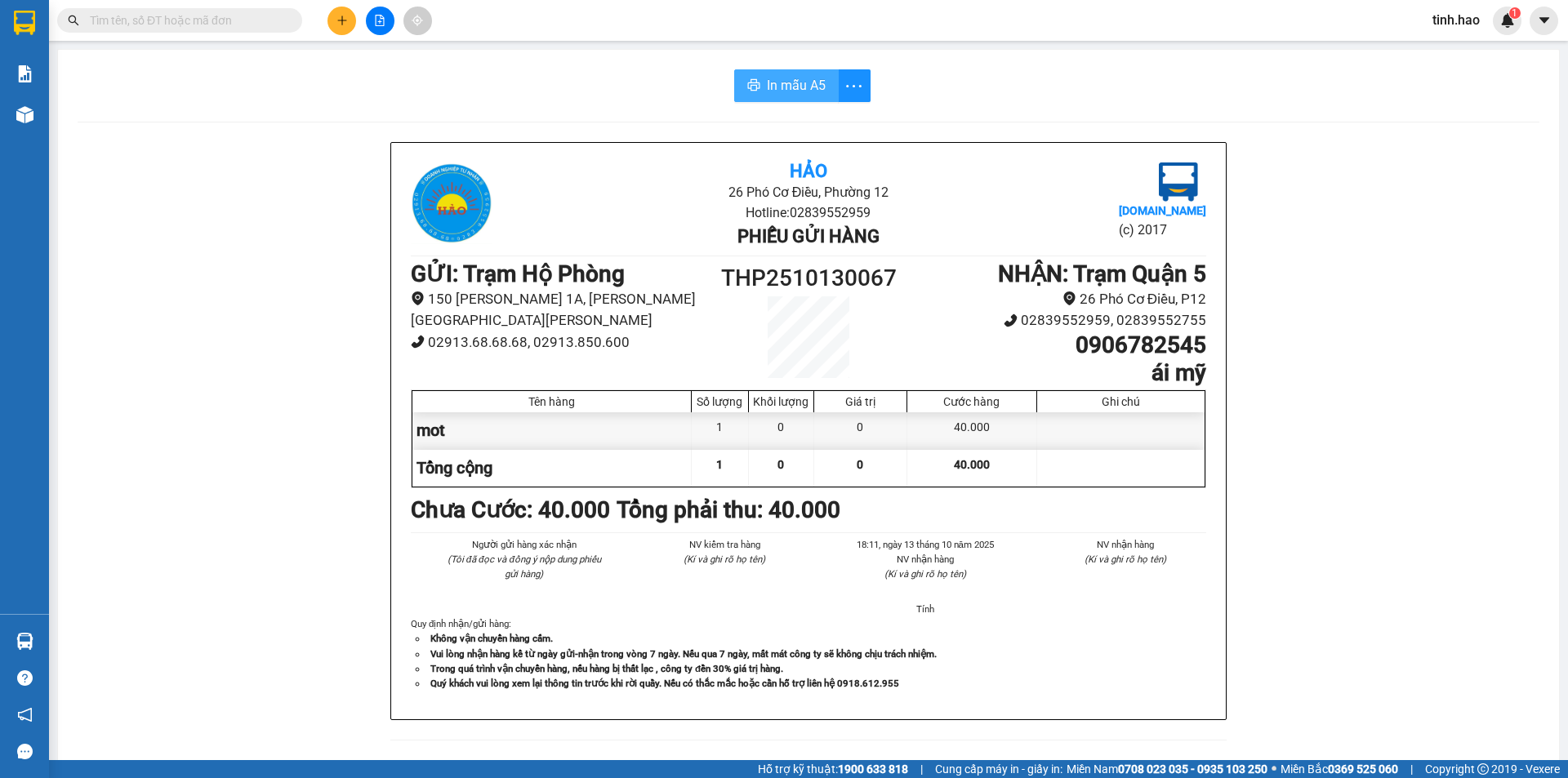
click at [810, 73] on button "In mẫu A5" at bounding box center [787, 85] width 105 height 32
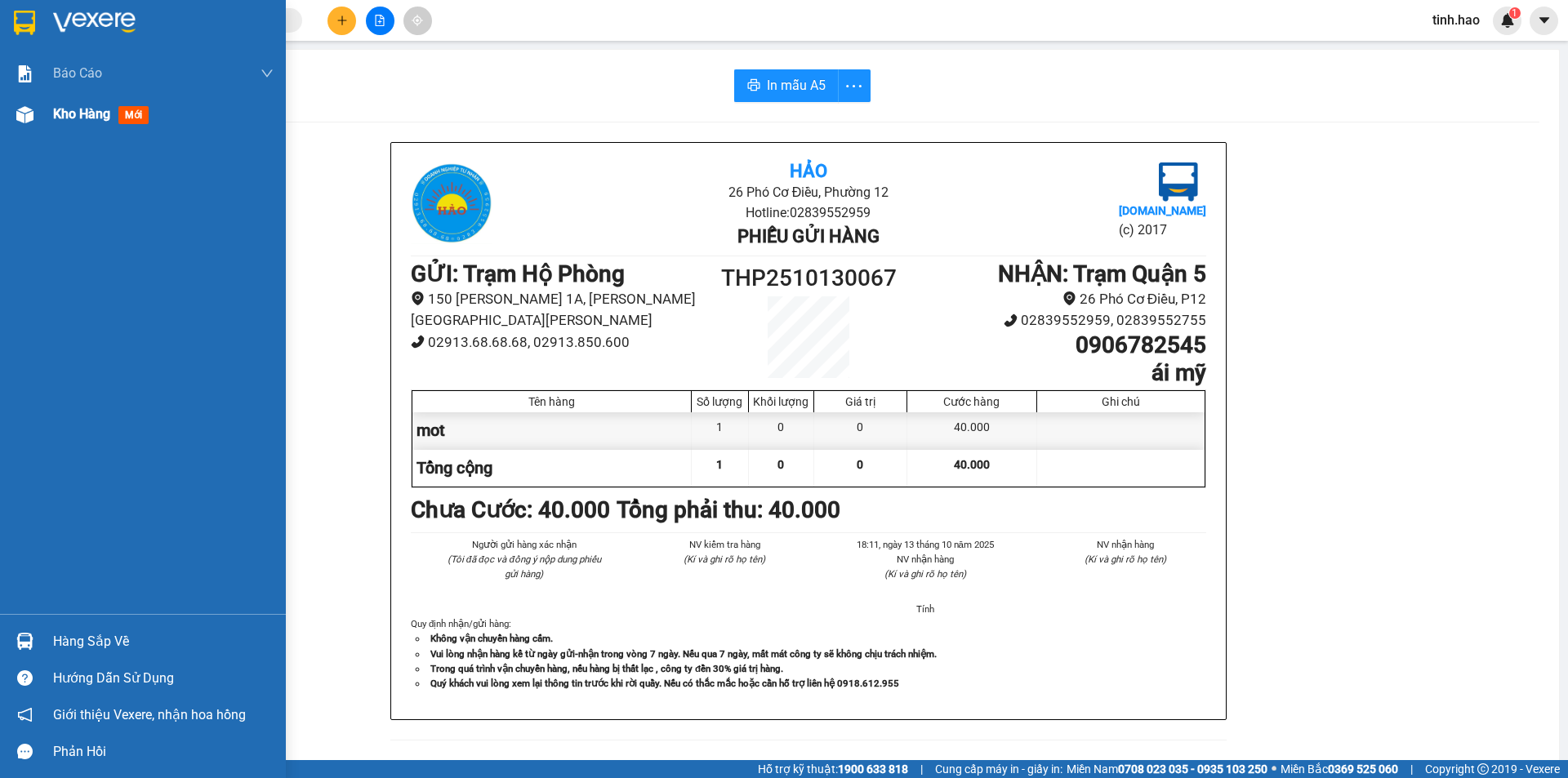
click at [78, 114] on span "Kho hàng" at bounding box center [82, 114] width 58 height 16
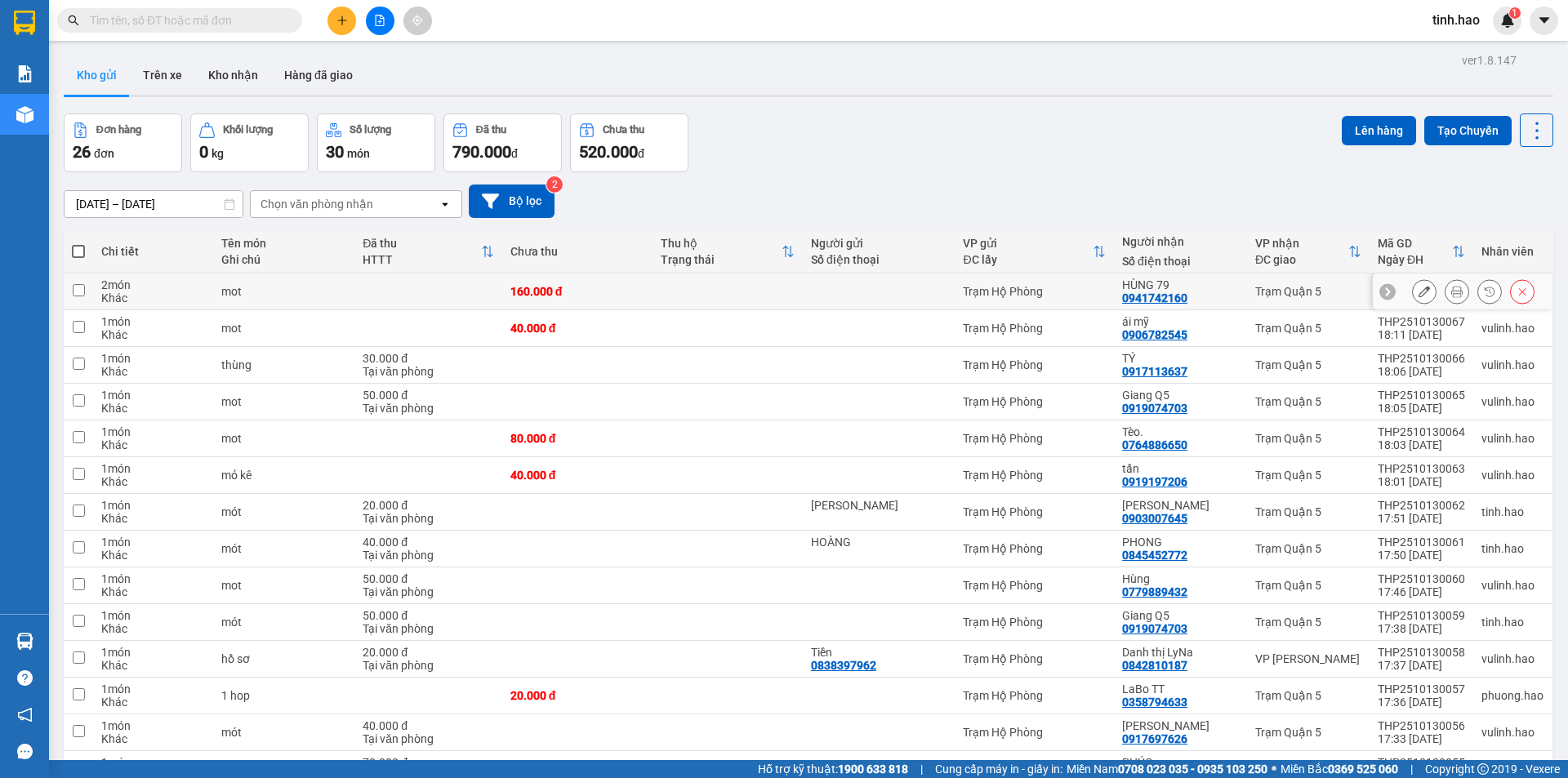
click at [1459, 292] on div at bounding box center [1473, 292] width 123 height 24
click at [1451, 292] on icon at bounding box center [1456, 291] width 11 height 11
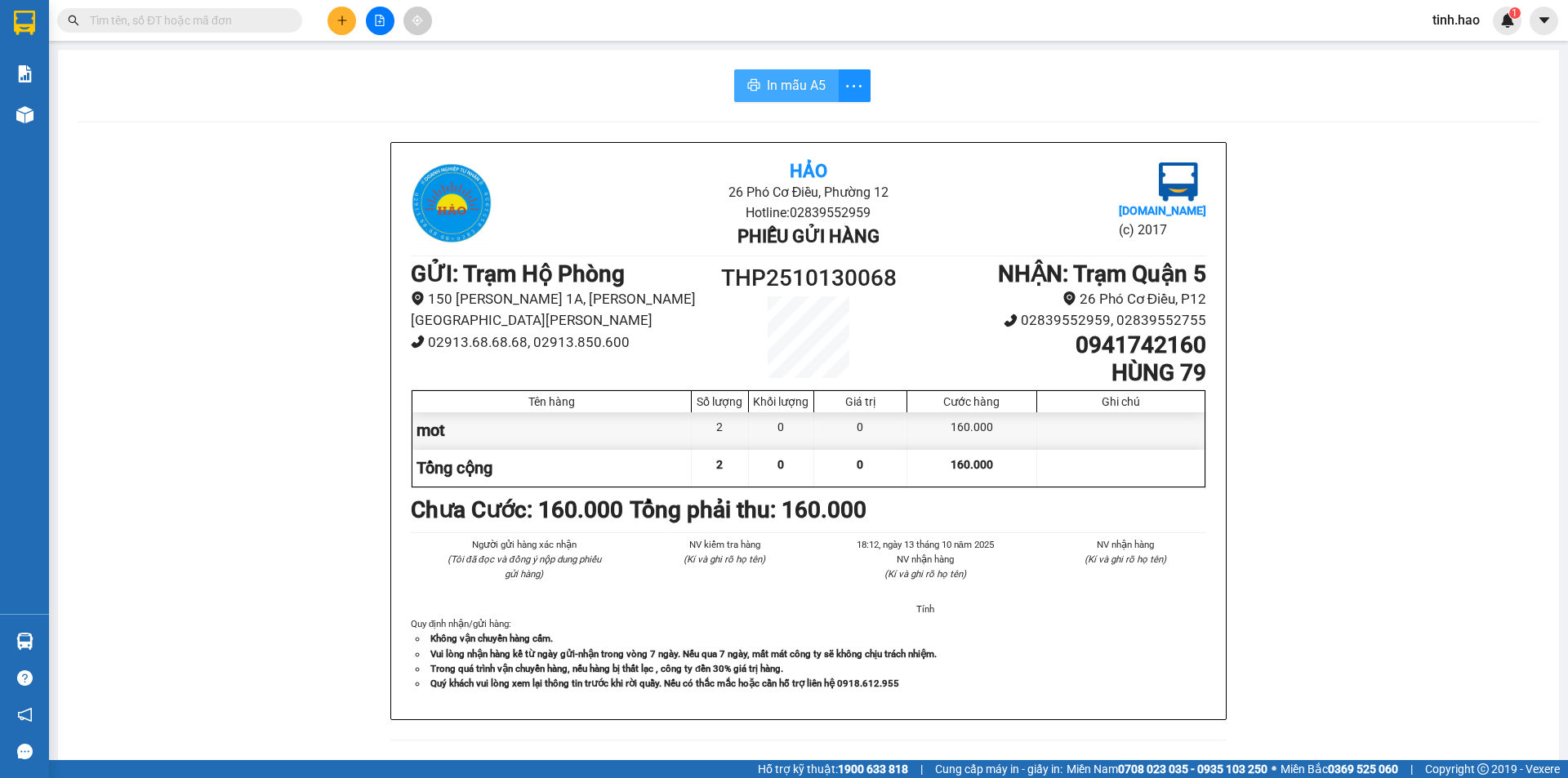
click at [798, 85] on span "In mẫu A5" at bounding box center [796, 85] width 58 height 20
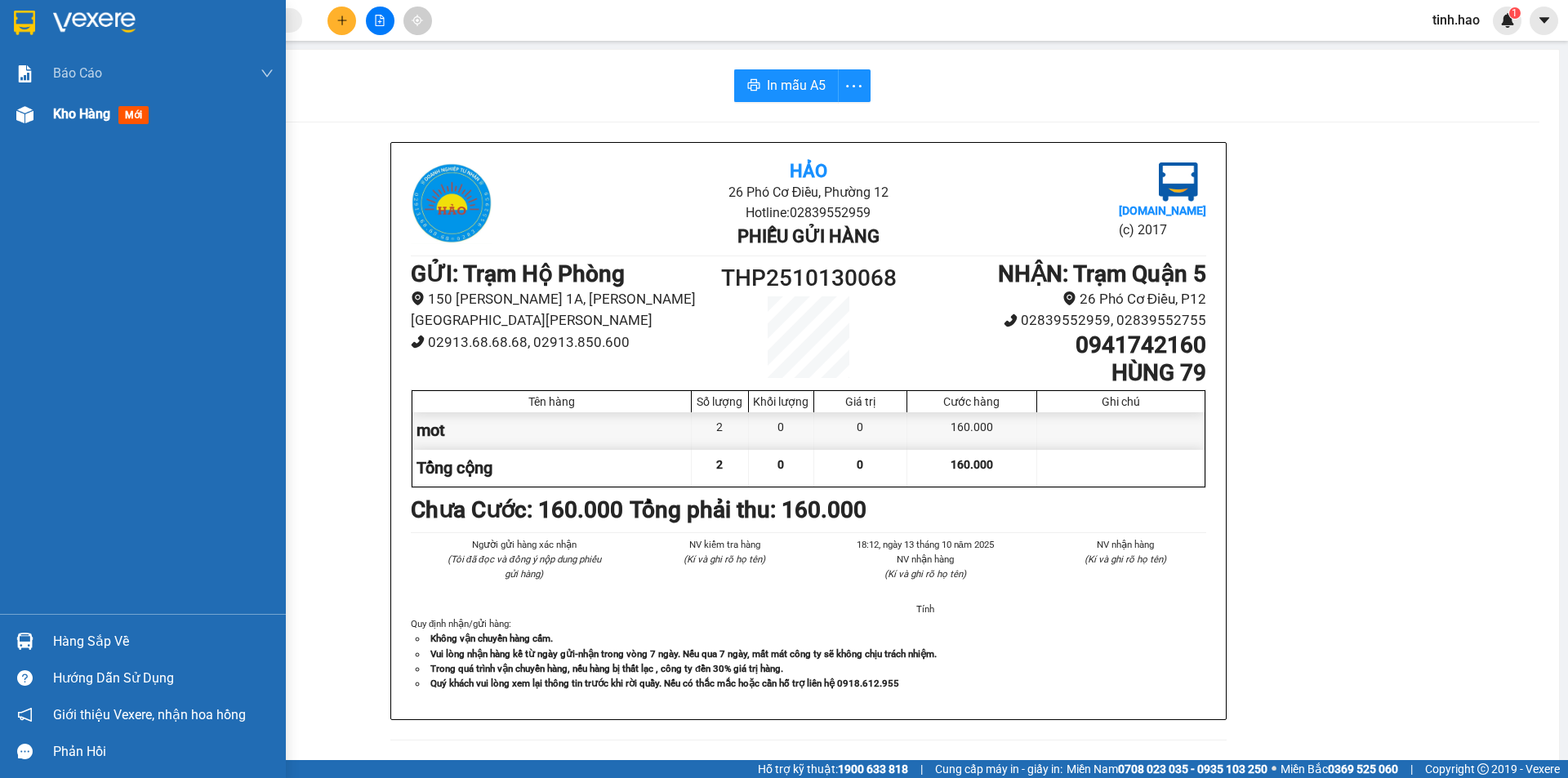
click at [59, 129] on div "Kho hàng mới" at bounding box center [163, 114] width 221 height 41
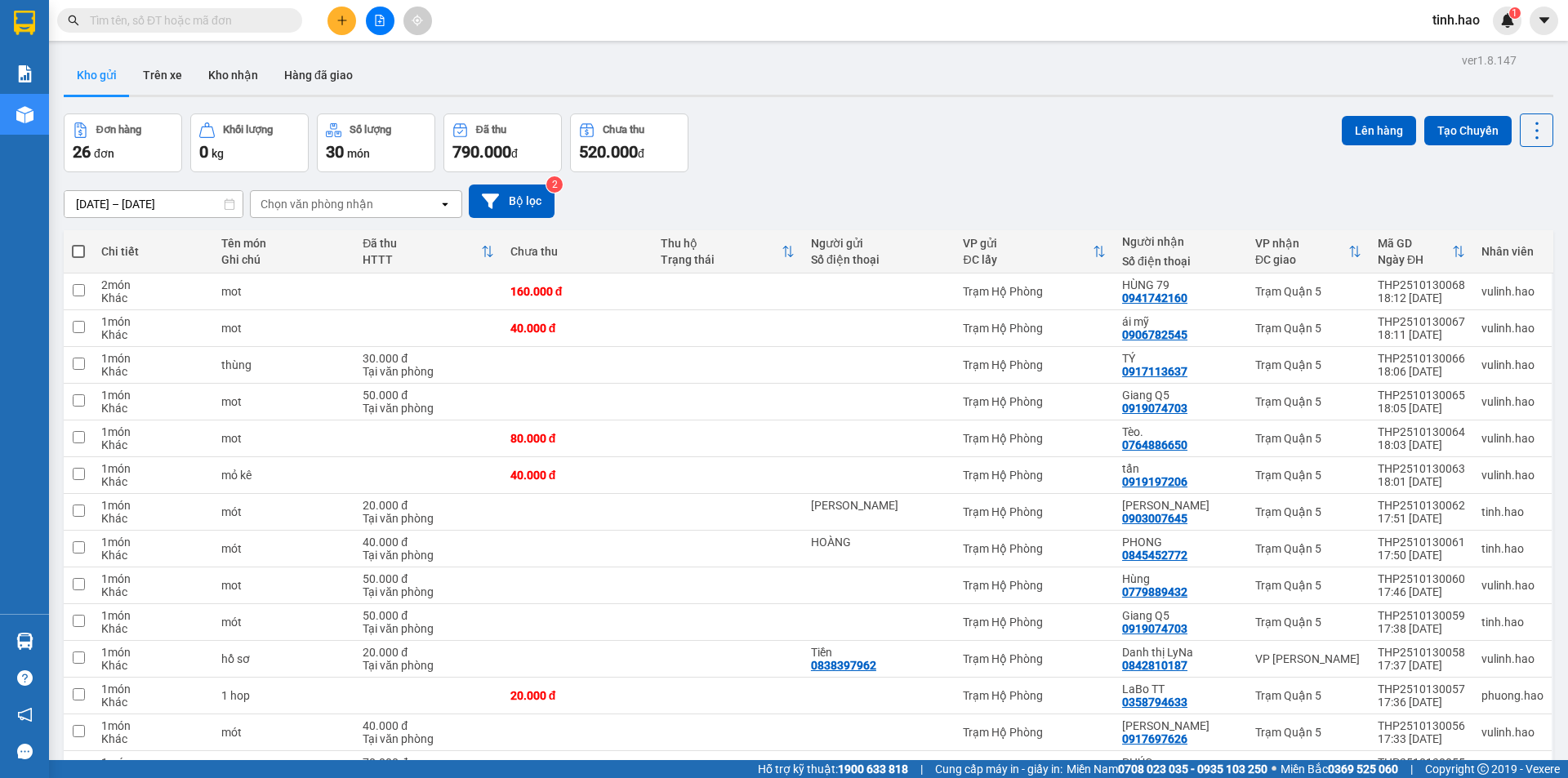
click at [344, 15] on icon "plus" at bounding box center [342, 20] width 11 height 11
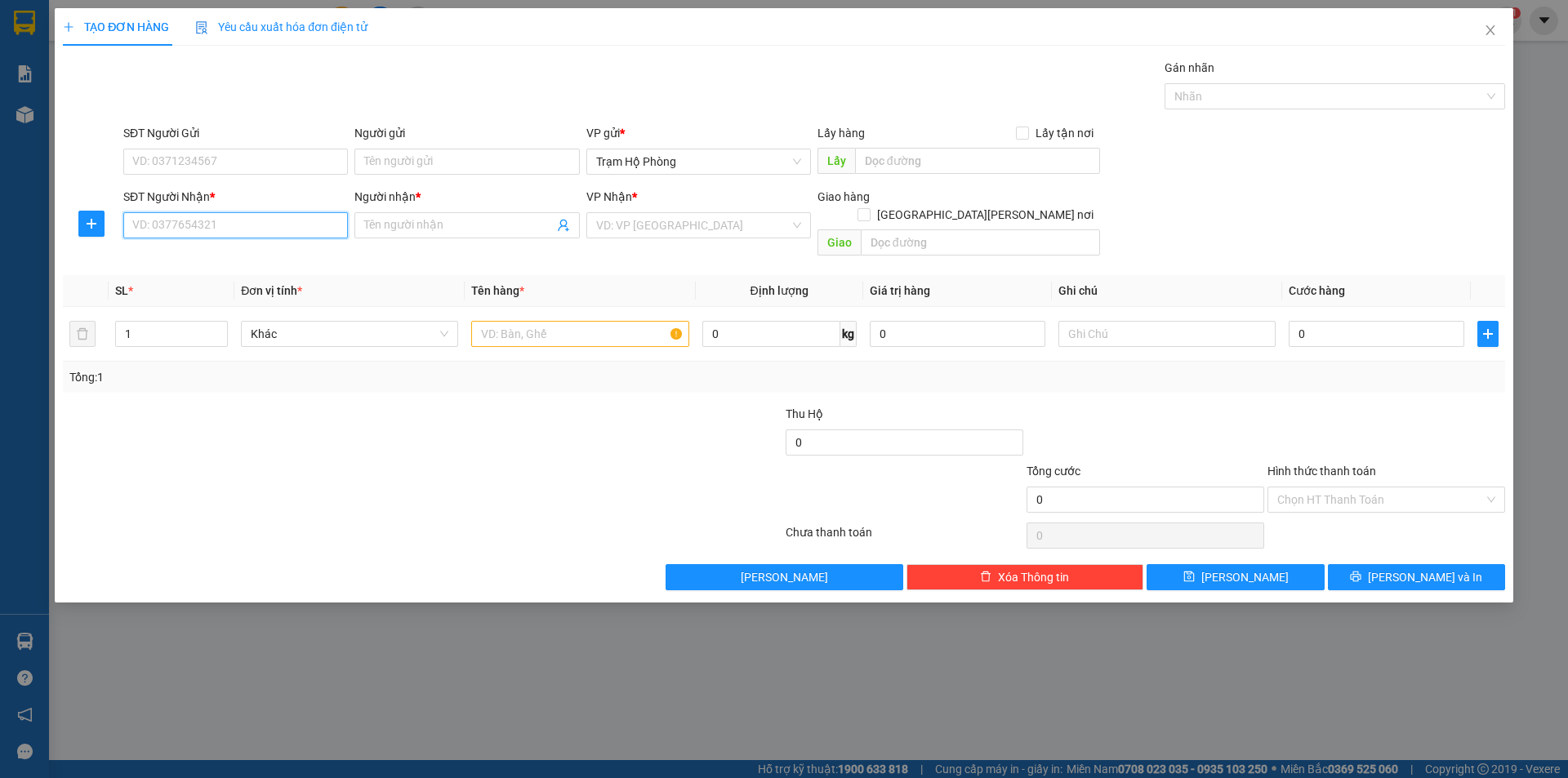
click at [219, 235] on input "SĐT Người Nhận *" at bounding box center [236, 226] width 225 height 26
click at [260, 254] on div "0938223136 - LABO HLT" at bounding box center [235, 258] width 205 height 18
type input "0938223136"
type input "LABO HLT"
type input "20.000"
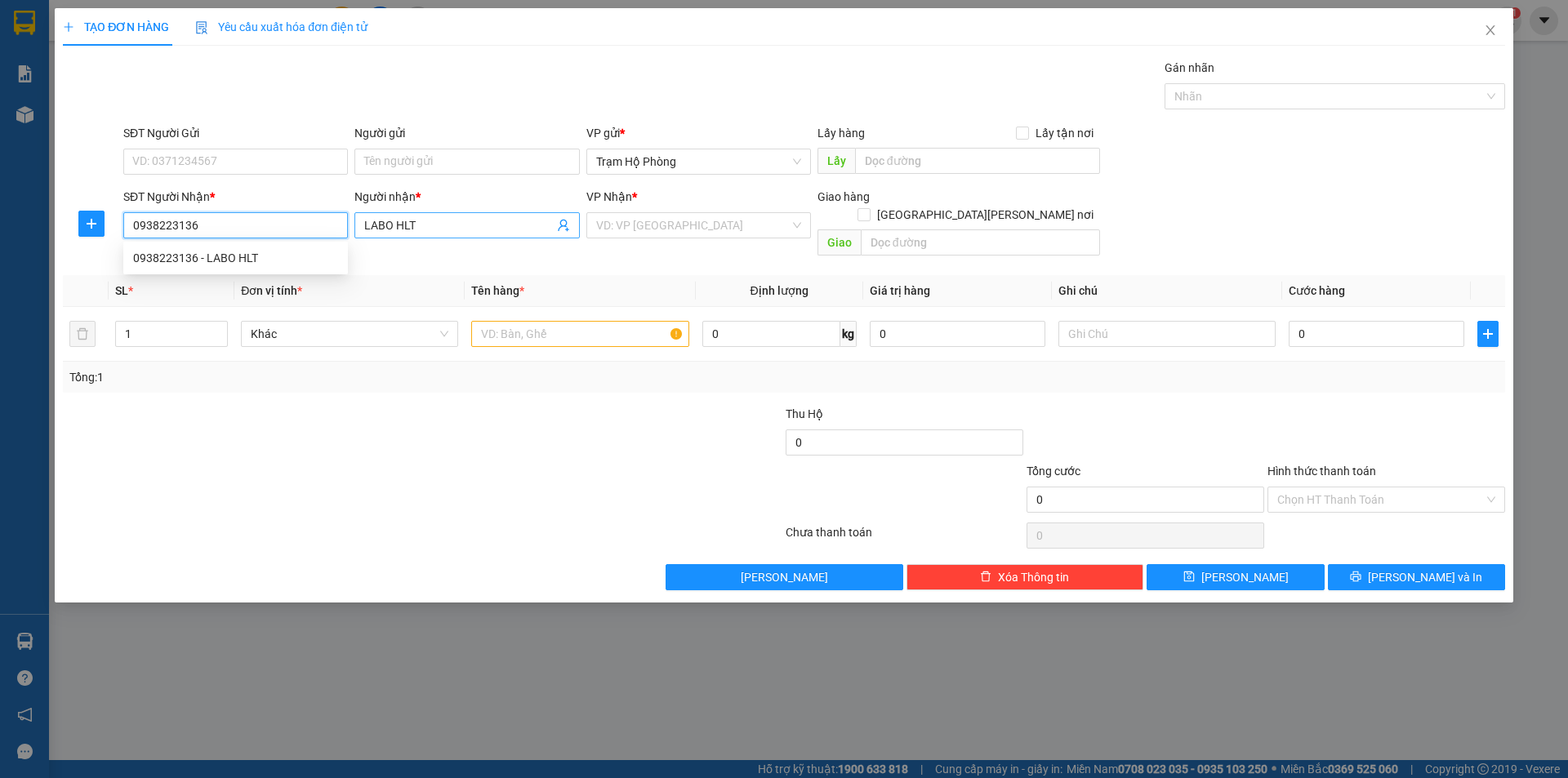
type input "20.000"
type input "0938223136"
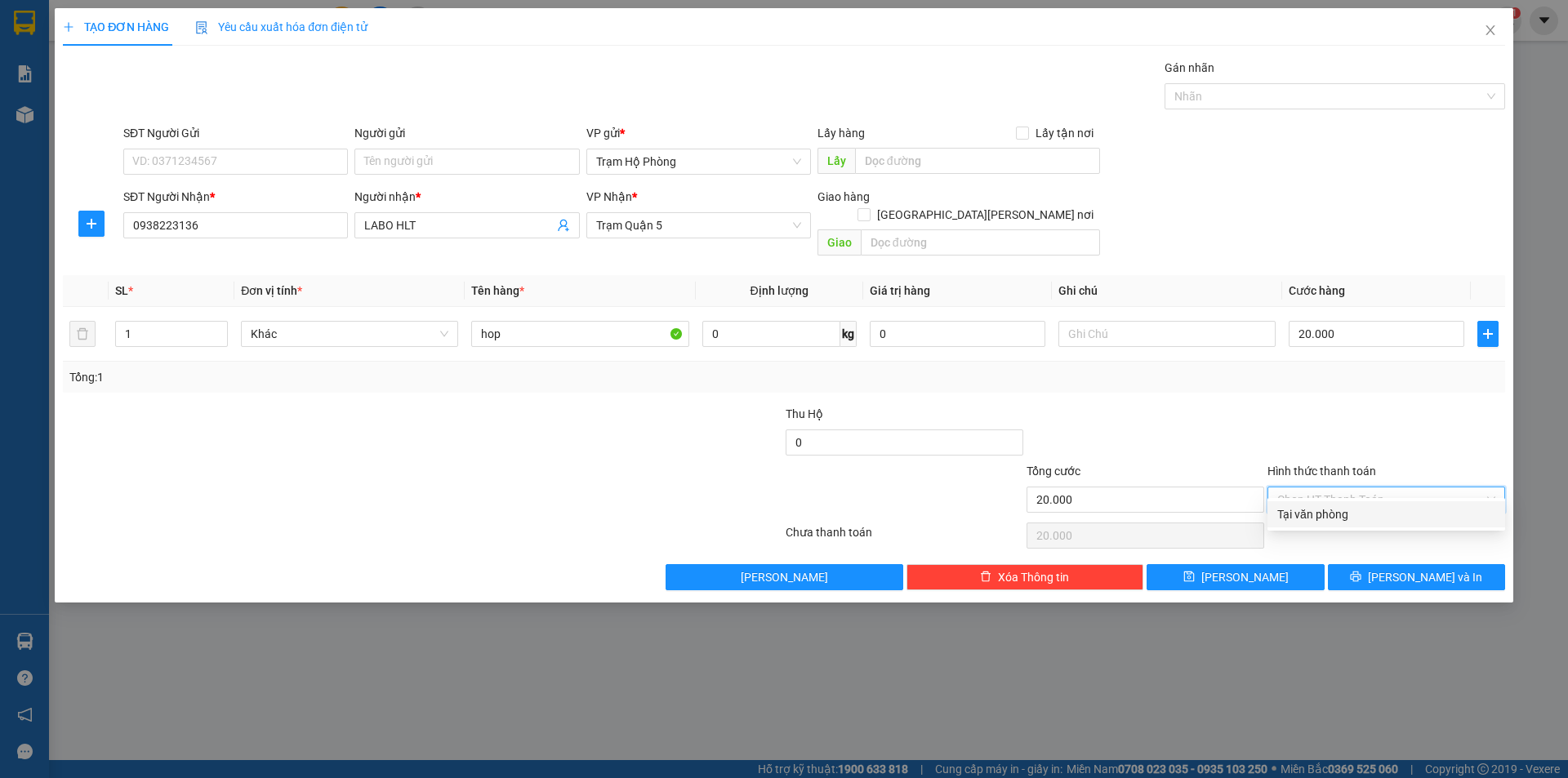
drag, startPoint x: 1325, startPoint y: 485, endPoint x: 1347, endPoint y: 551, distance: 69.6
click at [1325, 487] on input "Hình thức thanh toán" at bounding box center [1381, 499] width 207 height 24
click at [1360, 517] on div "Tại văn phòng" at bounding box center [1387, 514] width 218 height 18
type input "0"
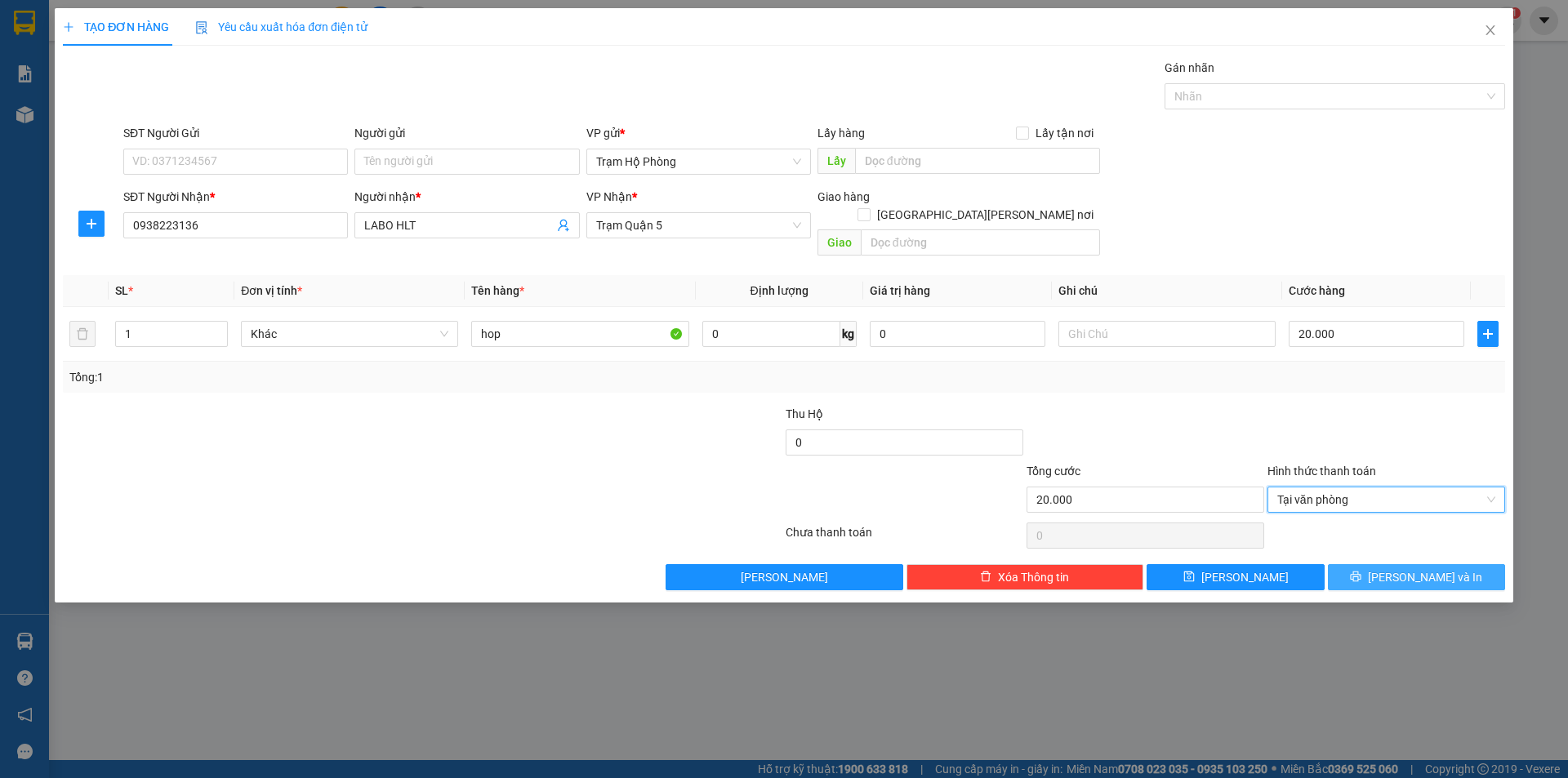
click at [1375, 565] on button "[PERSON_NAME] và In" at bounding box center [1416, 578] width 177 height 26
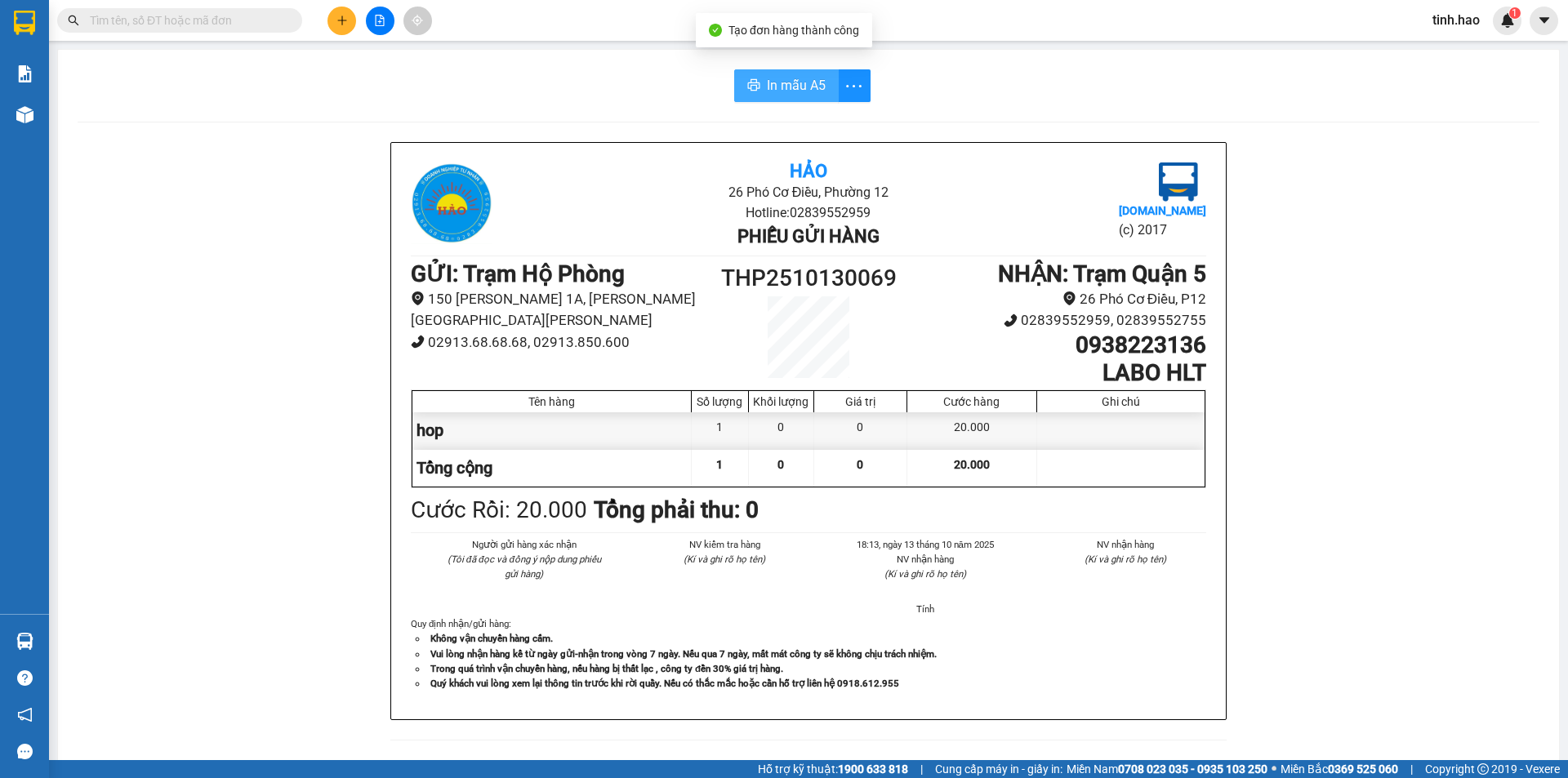
click at [825, 89] on button "In mẫu A5" at bounding box center [787, 85] width 105 height 32
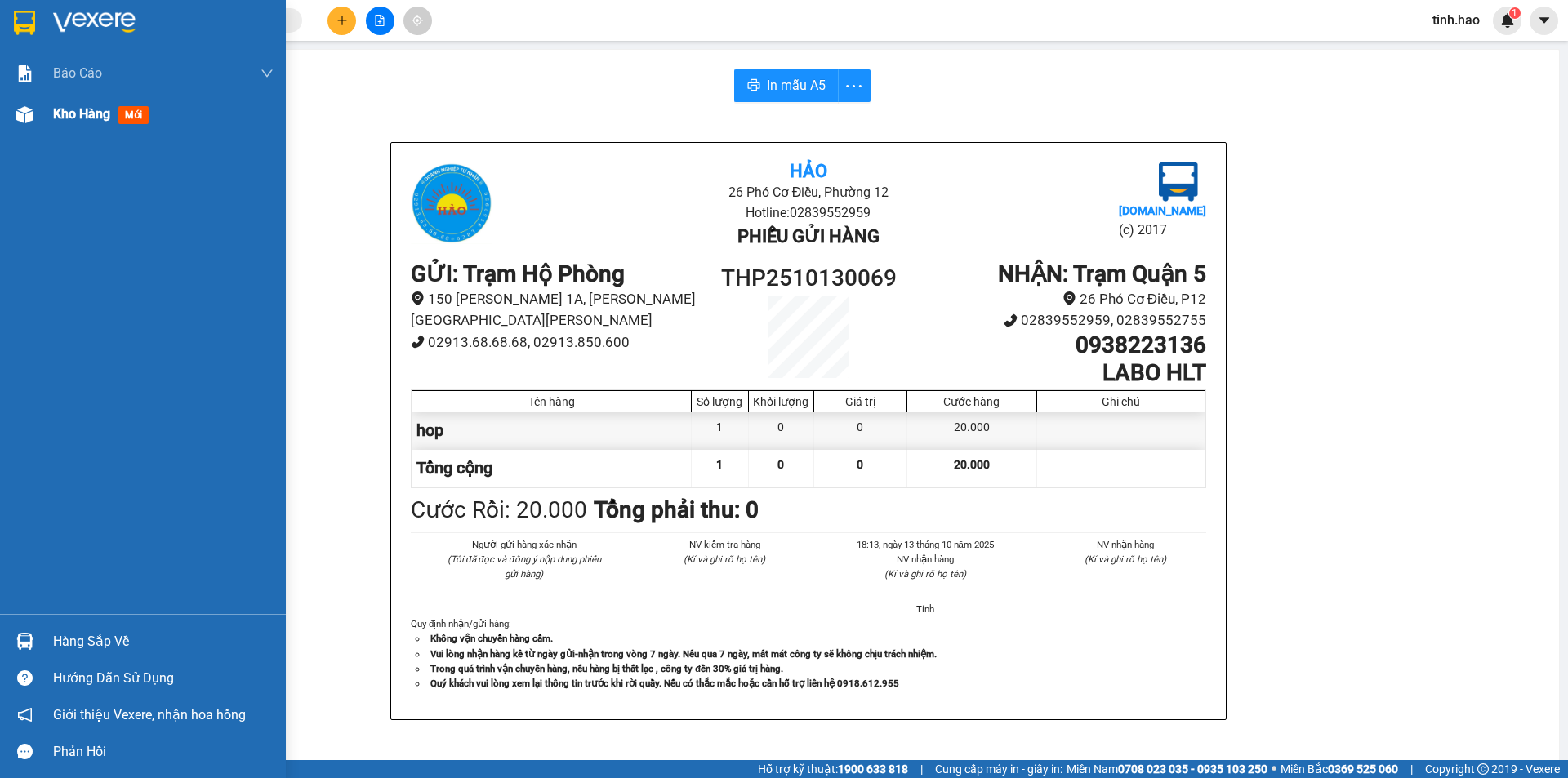
click at [38, 113] on div at bounding box center [24, 114] width 29 height 29
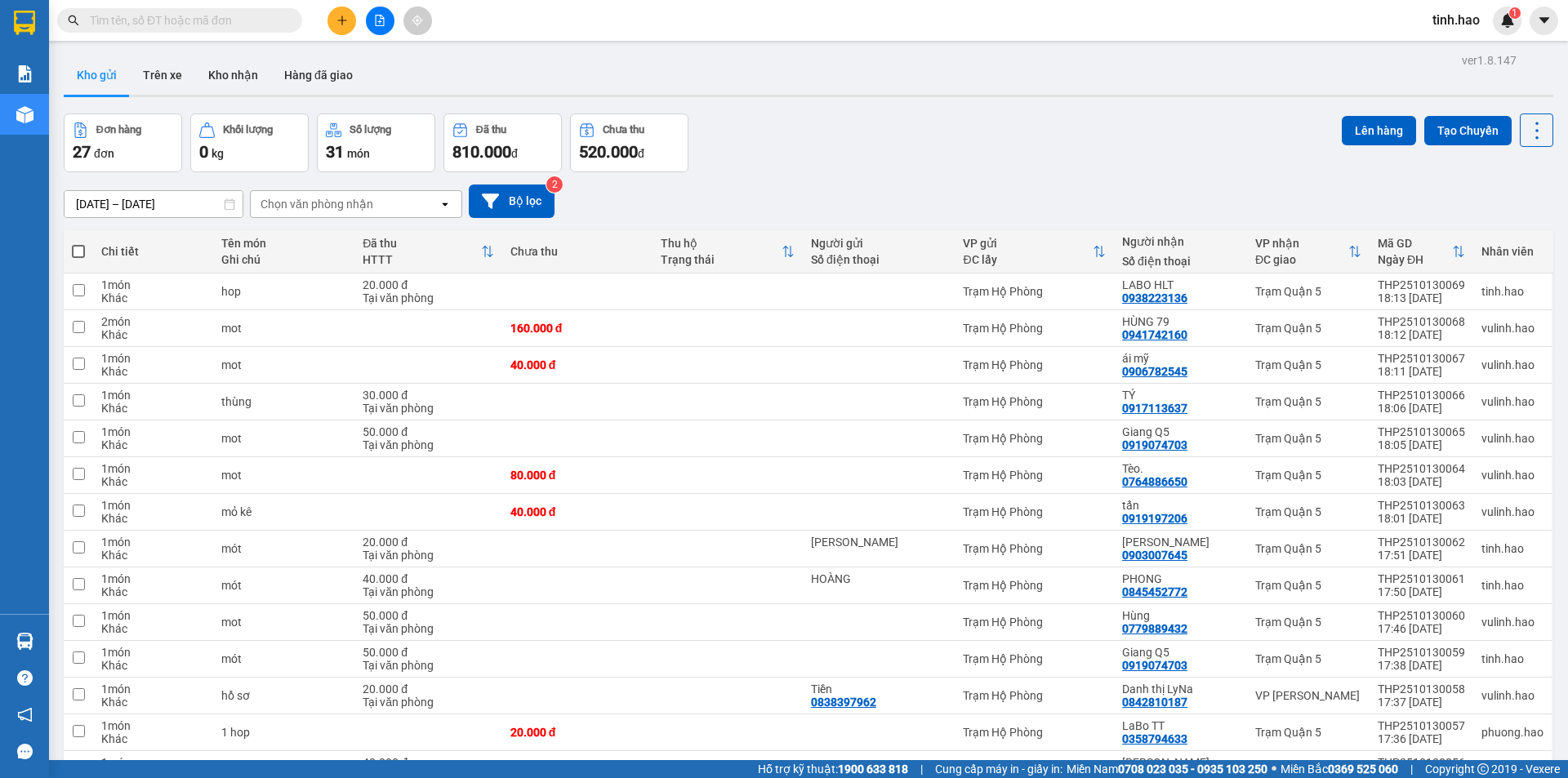
click at [1056, 187] on div "[DATE] – [DATE] Press the down arrow key to interact with the calendar and sele…" at bounding box center [808, 201] width 1490 height 33
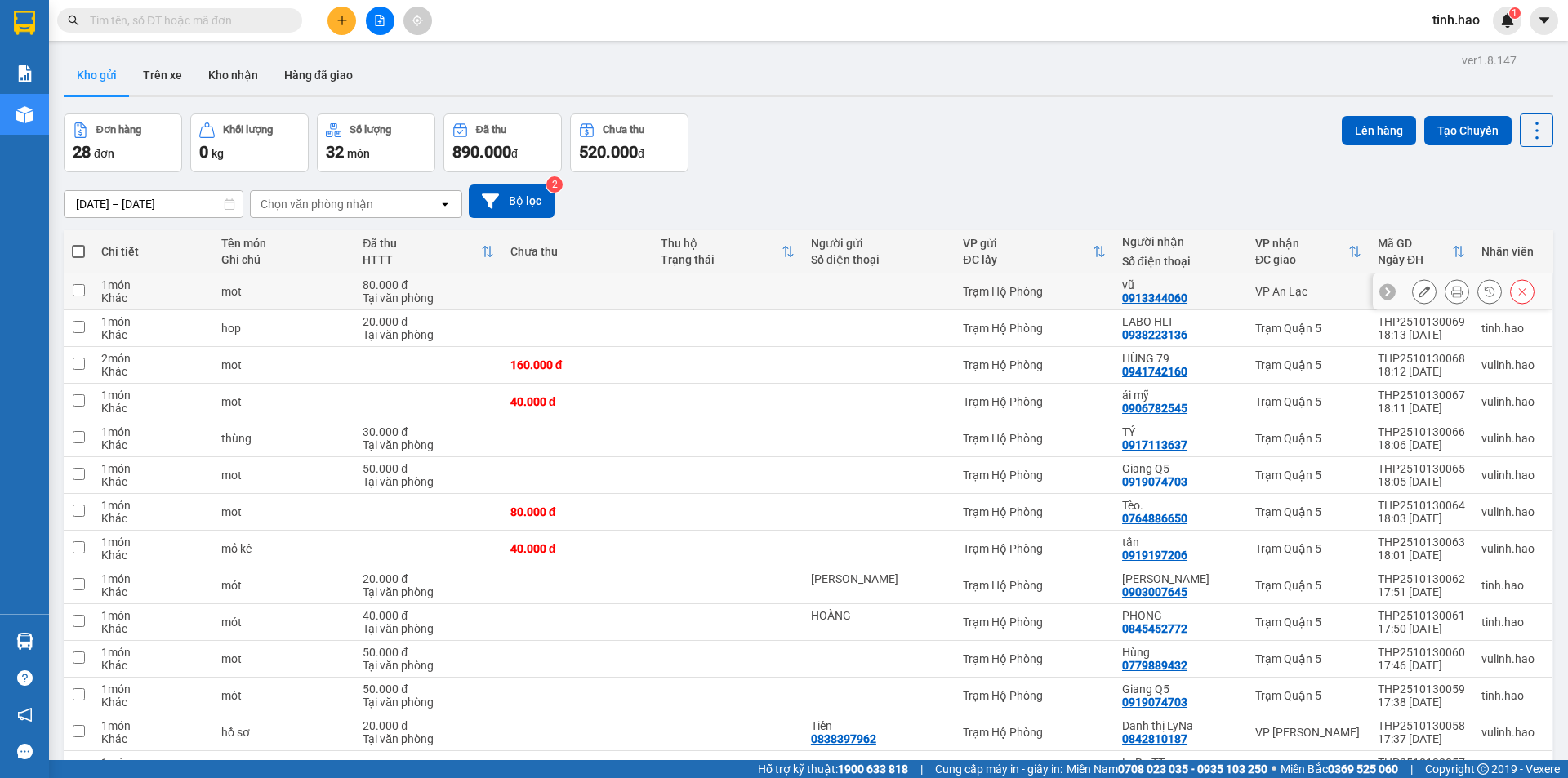
click at [1451, 293] on icon at bounding box center [1456, 291] width 11 height 11
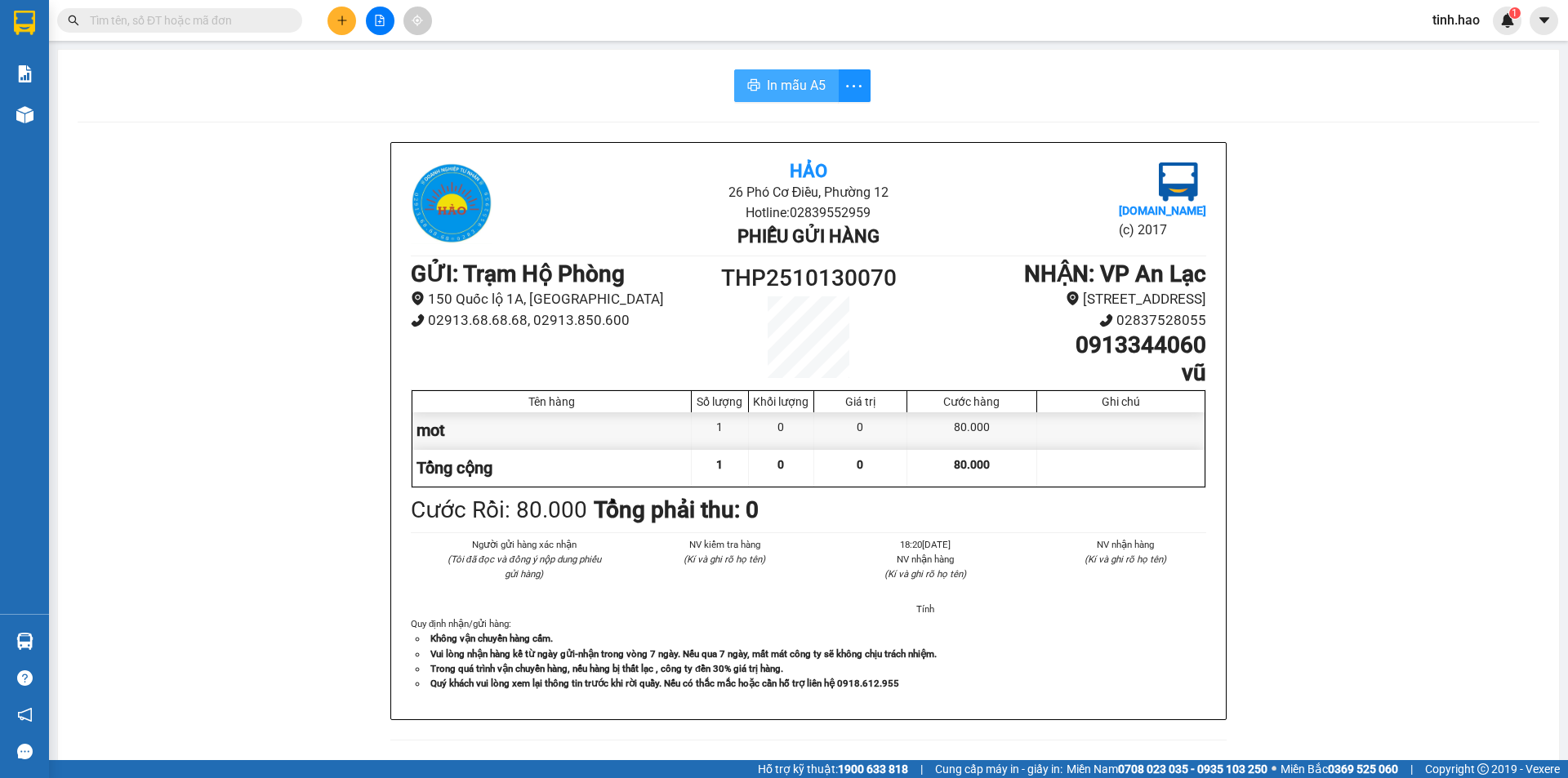
click at [812, 93] on span "In mẫu A5" at bounding box center [796, 85] width 58 height 20
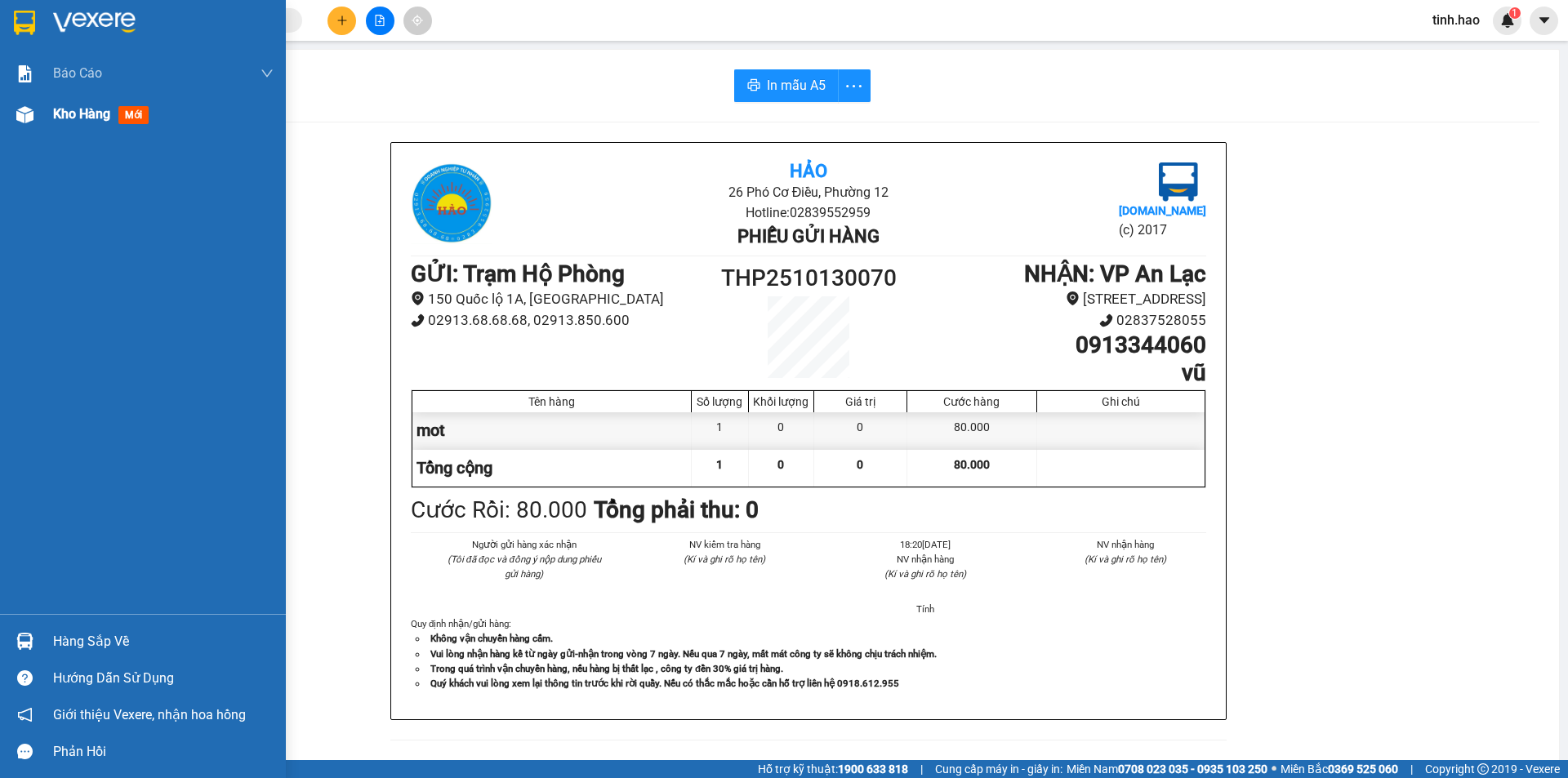
click at [139, 115] on span "mới" at bounding box center [133, 115] width 31 height 18
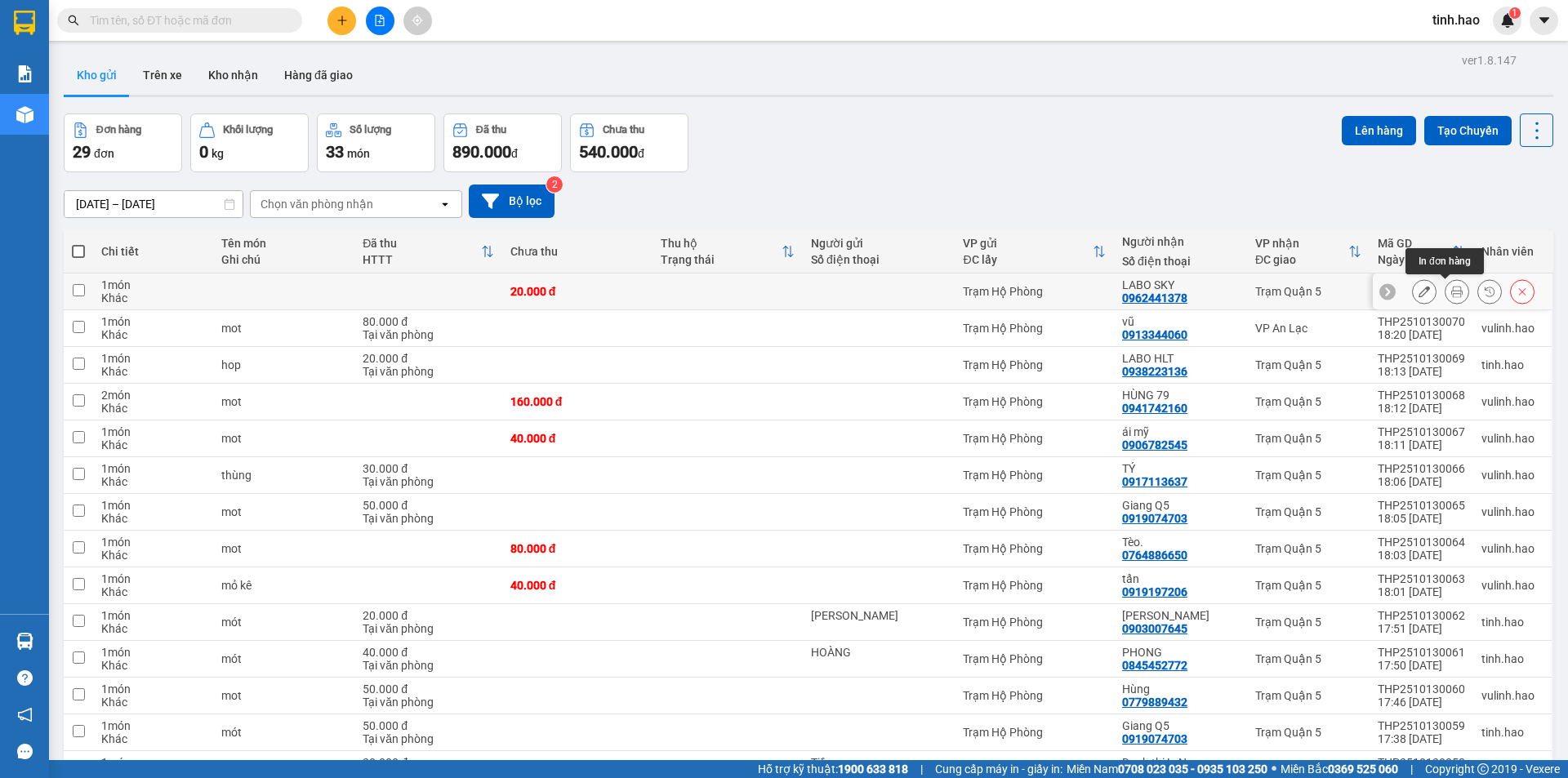
click at [1451, 288] on icon at bounding box center [1456, 291] width 11 height 11
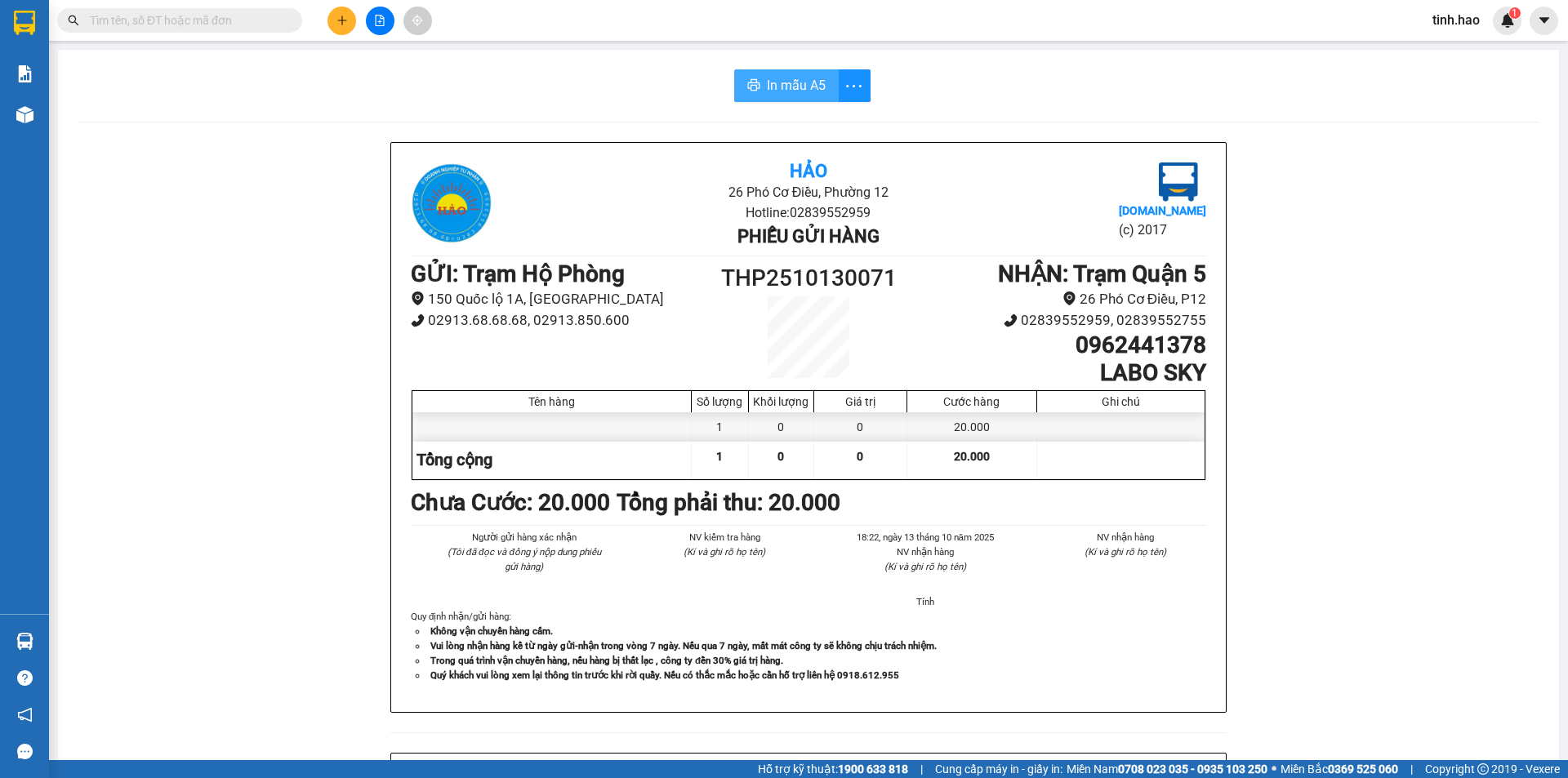
click at [781, 92] on span "In mẫu A5" at bounding box center [796, 85] width 58 height 20
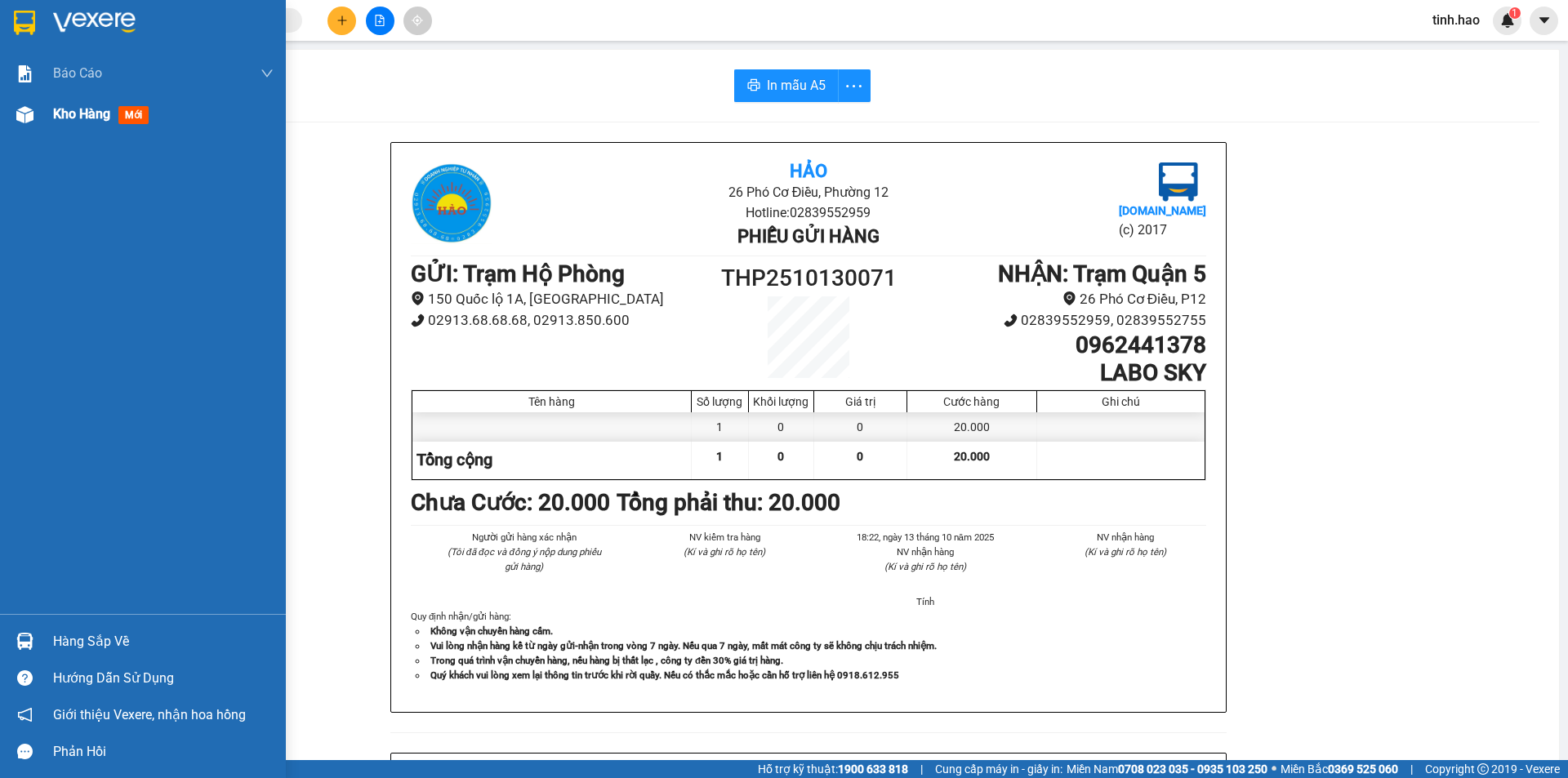
click at [49, 120] on div "Kho hàng mới" at bounding box center [143, 114] width 286 height 41
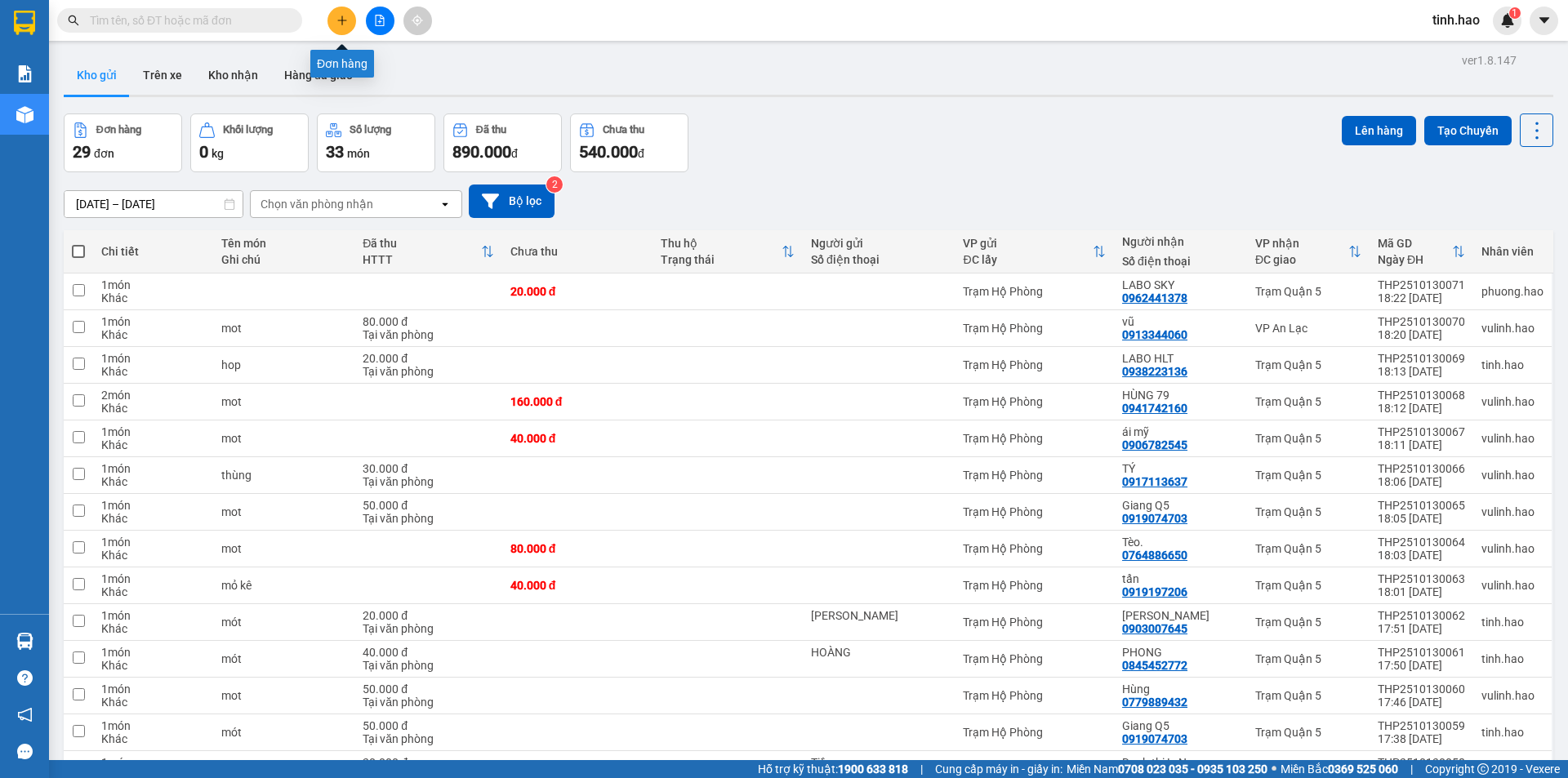
click at [336, 24] on icon "plus" at bounding box center [342, 20] width 11 height 11
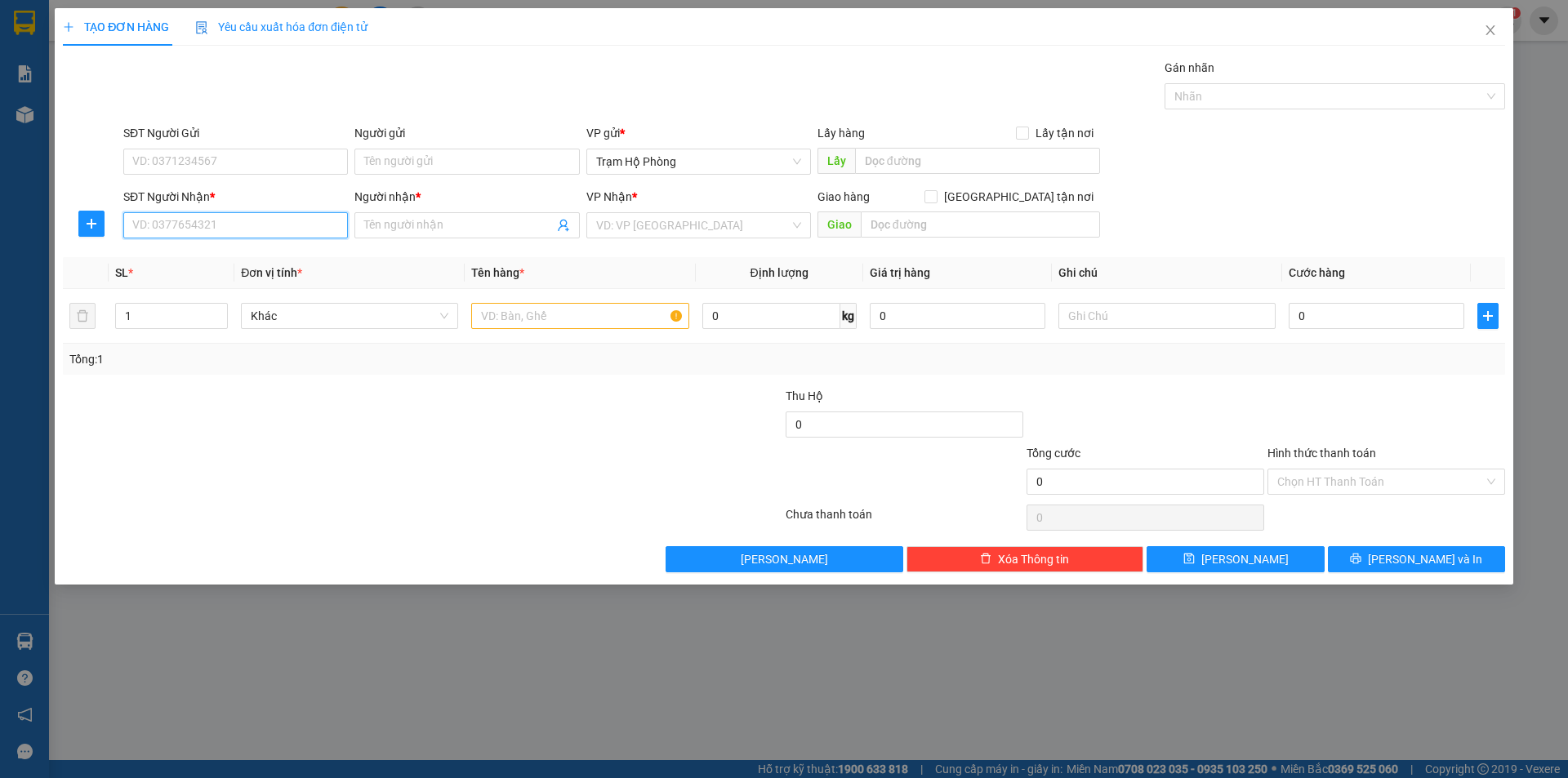
click at [184, 225] on input "SĐT Người Nhận *" at bounding box center [236, 226] width 225 height 26
type input "0775553298"
click at [183, 252] on div "0775553298 - [PERSON_NAME]" at bounding box center [235, 258] width 205 height 18
type input "[PERSON_NAME]"
type input "20.000"
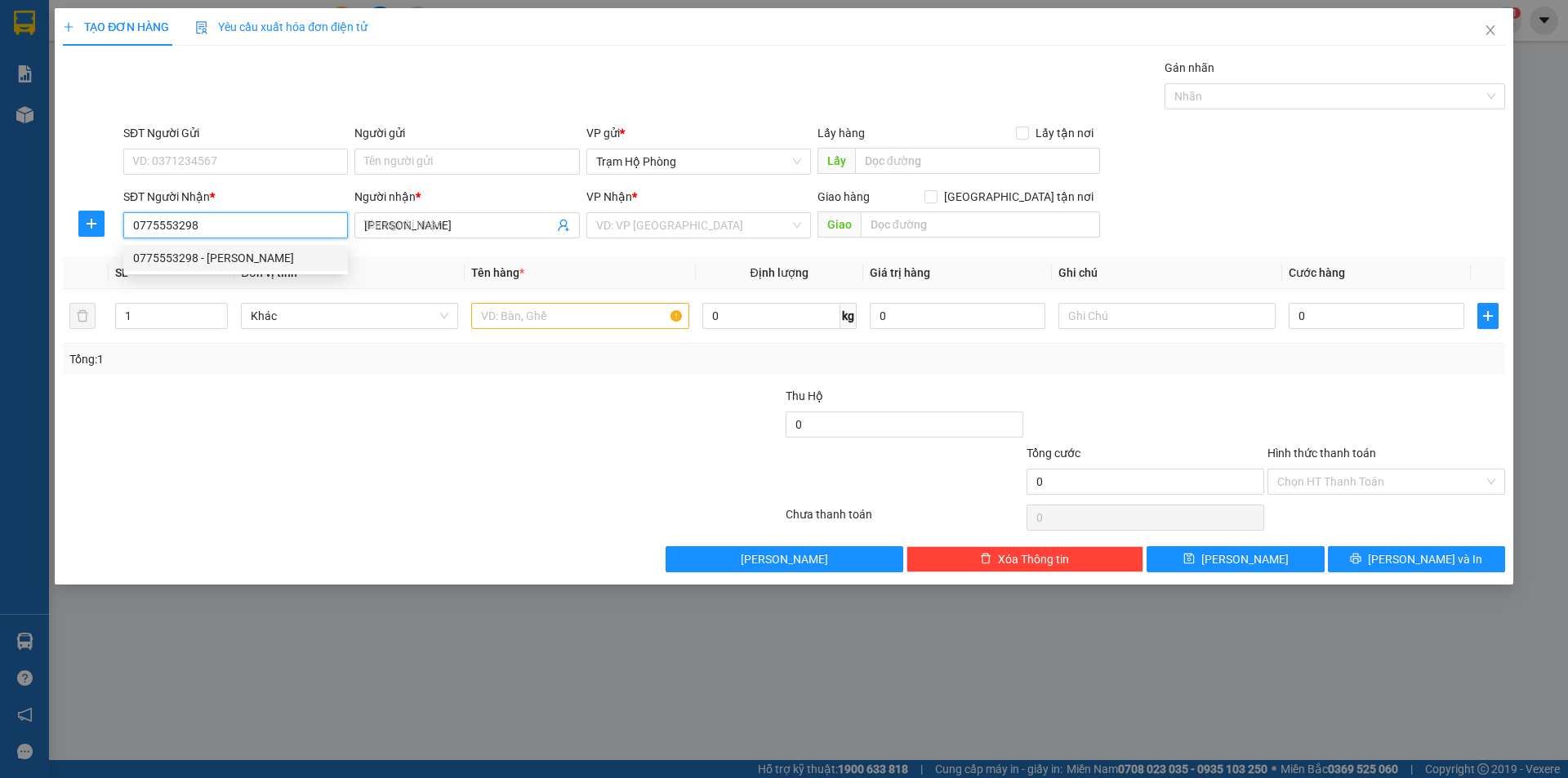
type input "20.000"
type input "0775553298"
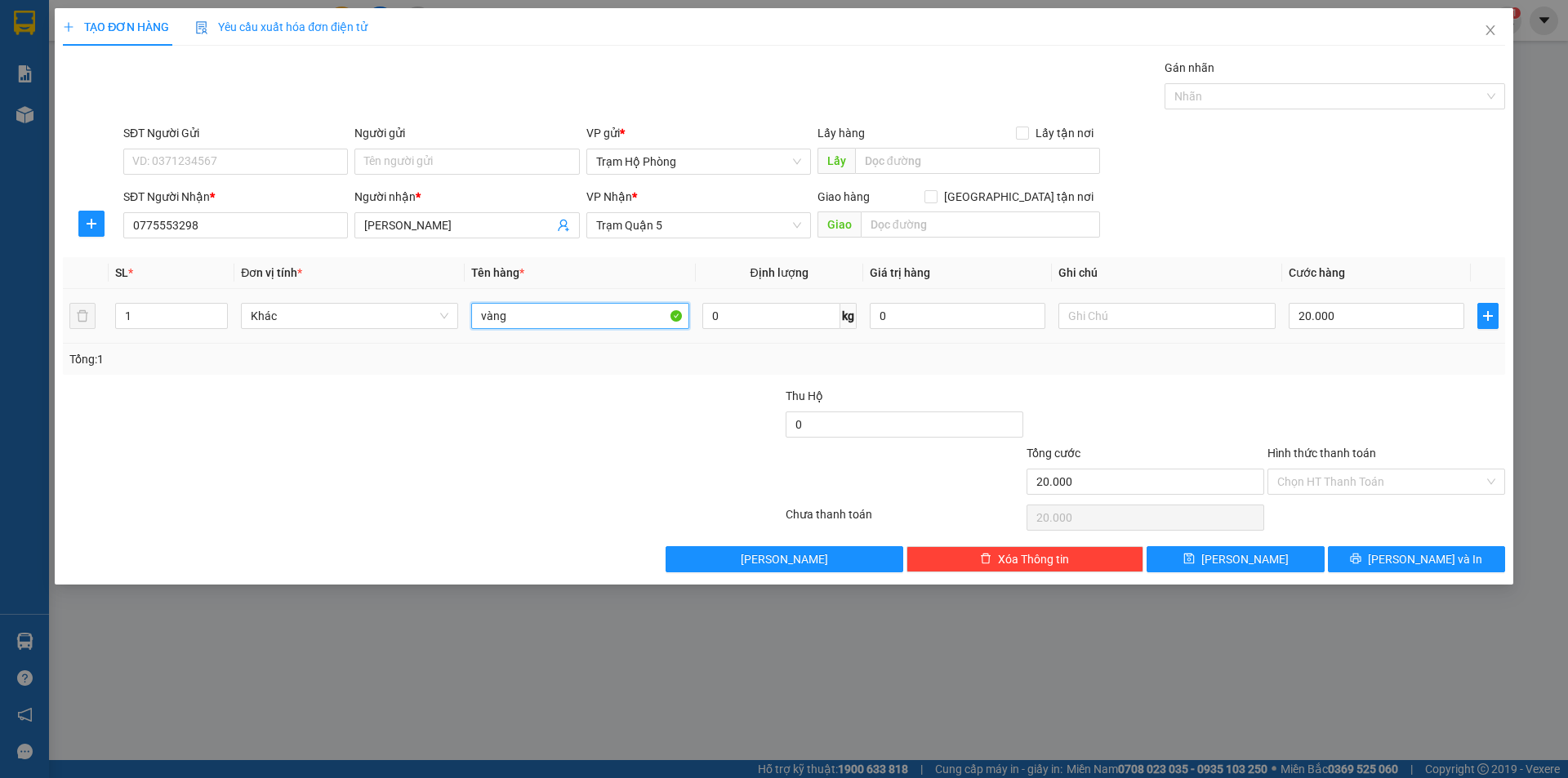
click at [566, 324] on input "vàng" at bounding box center [580, 316] width 217 height 26
type input "VÀNG"
click at [1399, 321] on input "20.000" at bounding box center [1376, 316] width 175 height 26
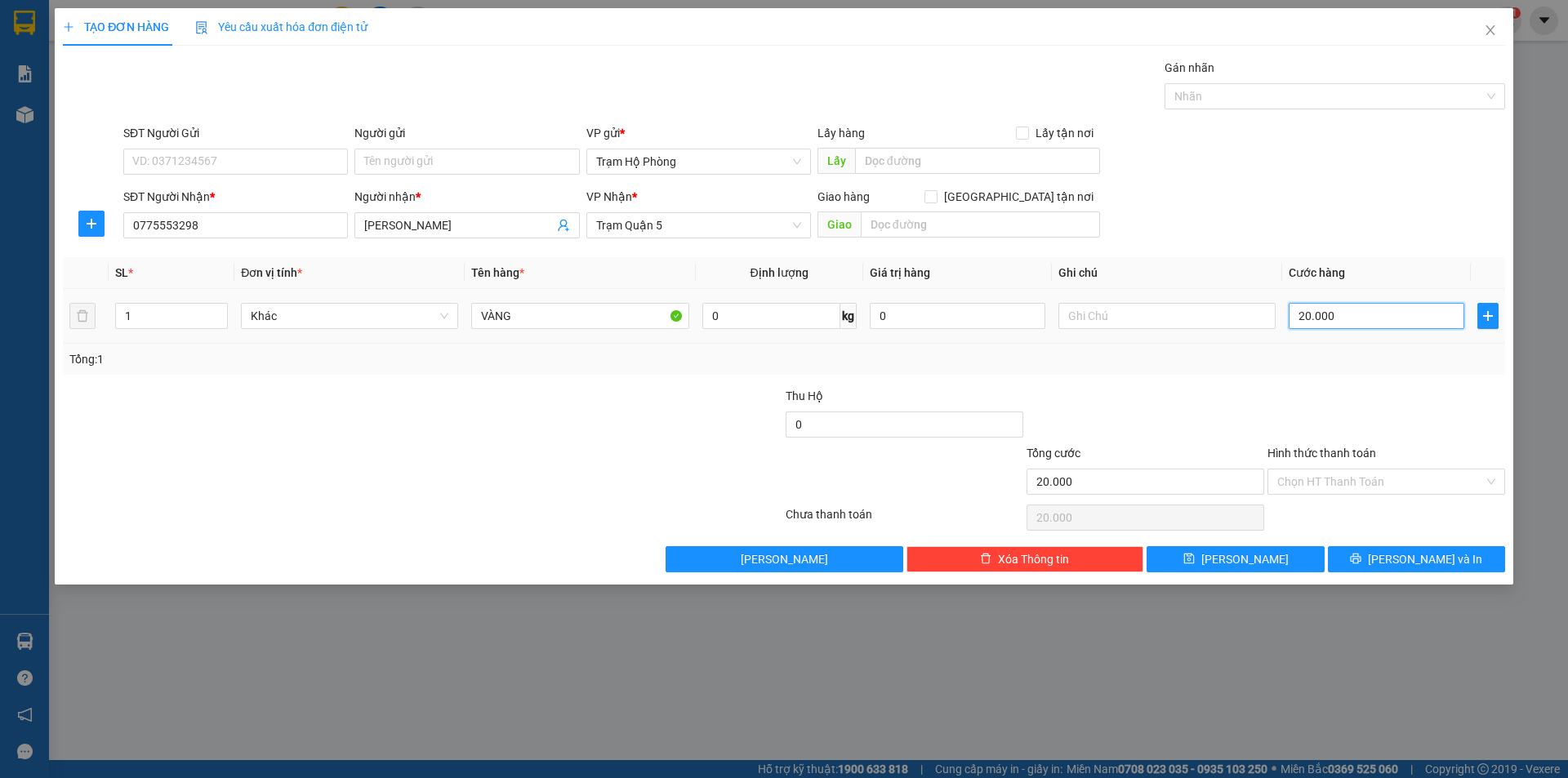
type input "0"
type input "4"
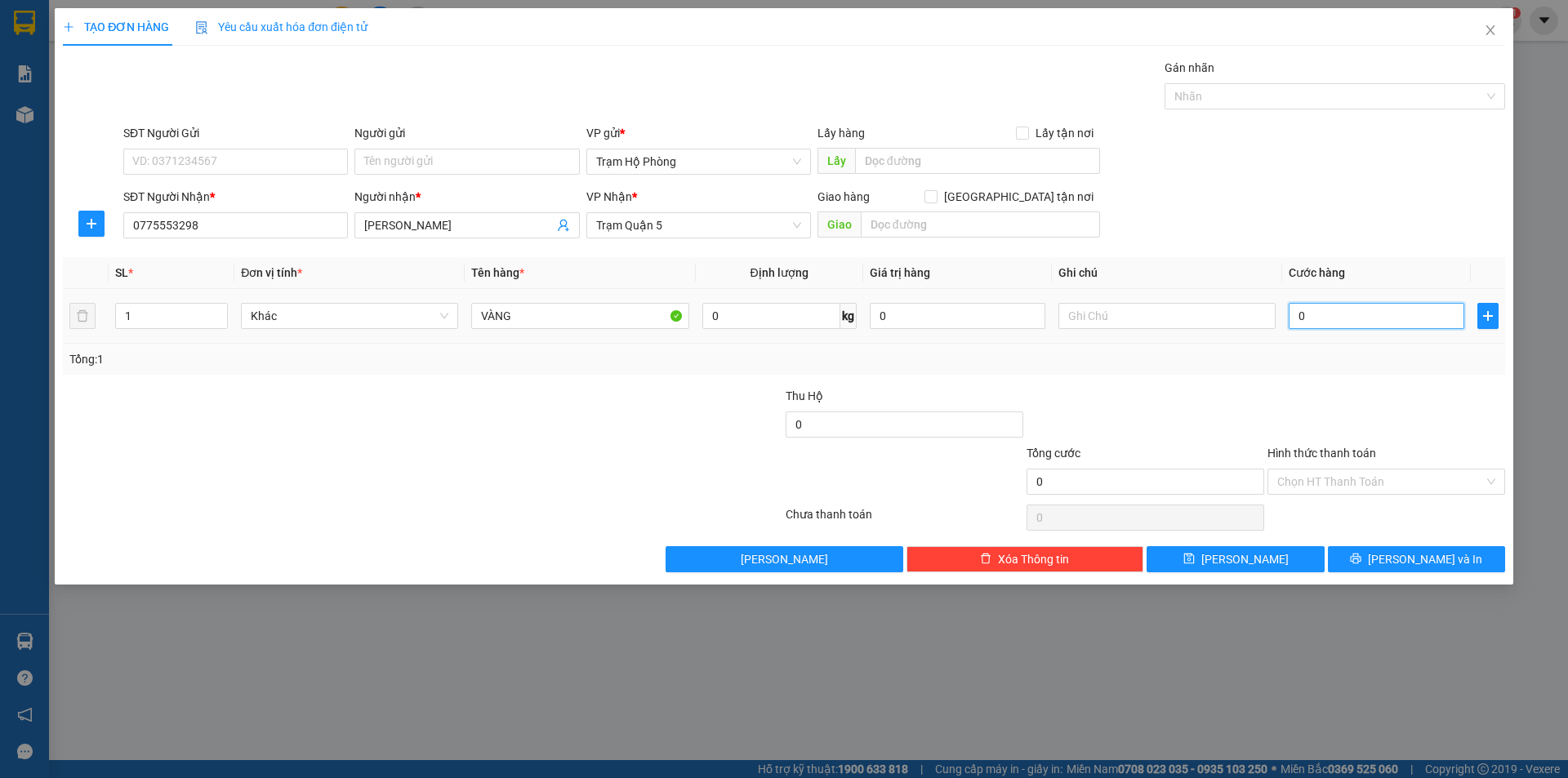
type input "004"
type input "40"
type input "0.040"
click at [1327, 353] on div "Tổng: 1" at bounding box center [784, 359] width 1429 height 18
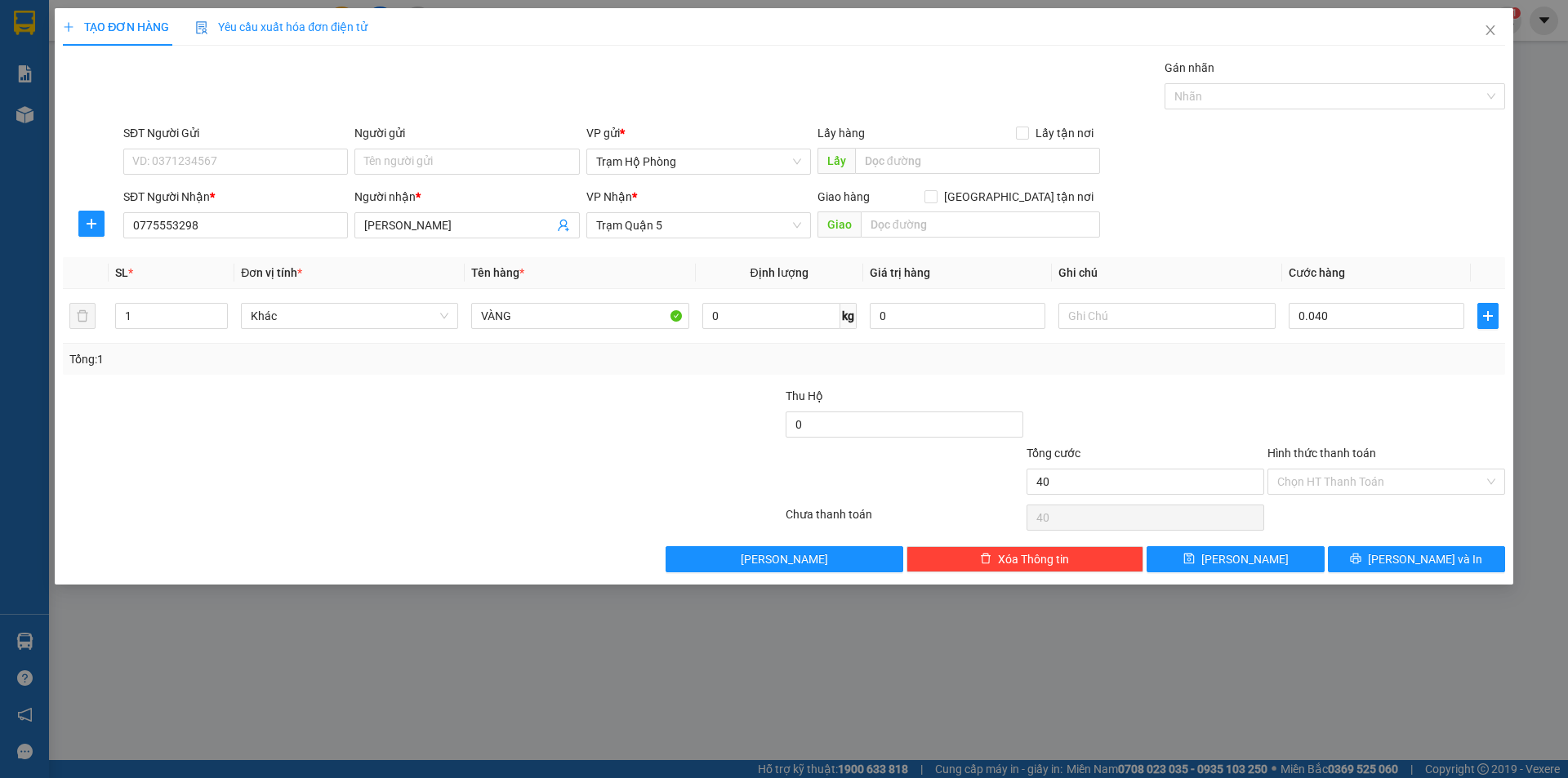
type input "40.000"
click at [1369, 497] on div "Hình thức thanh toán Chọn HT Thanh Toán" at bounding box center [1387, 473] width 238 height 58
click at [1371, 492] on input "Hình thức thanh toán" at bounding box center [1381, 482] width 207 height 24
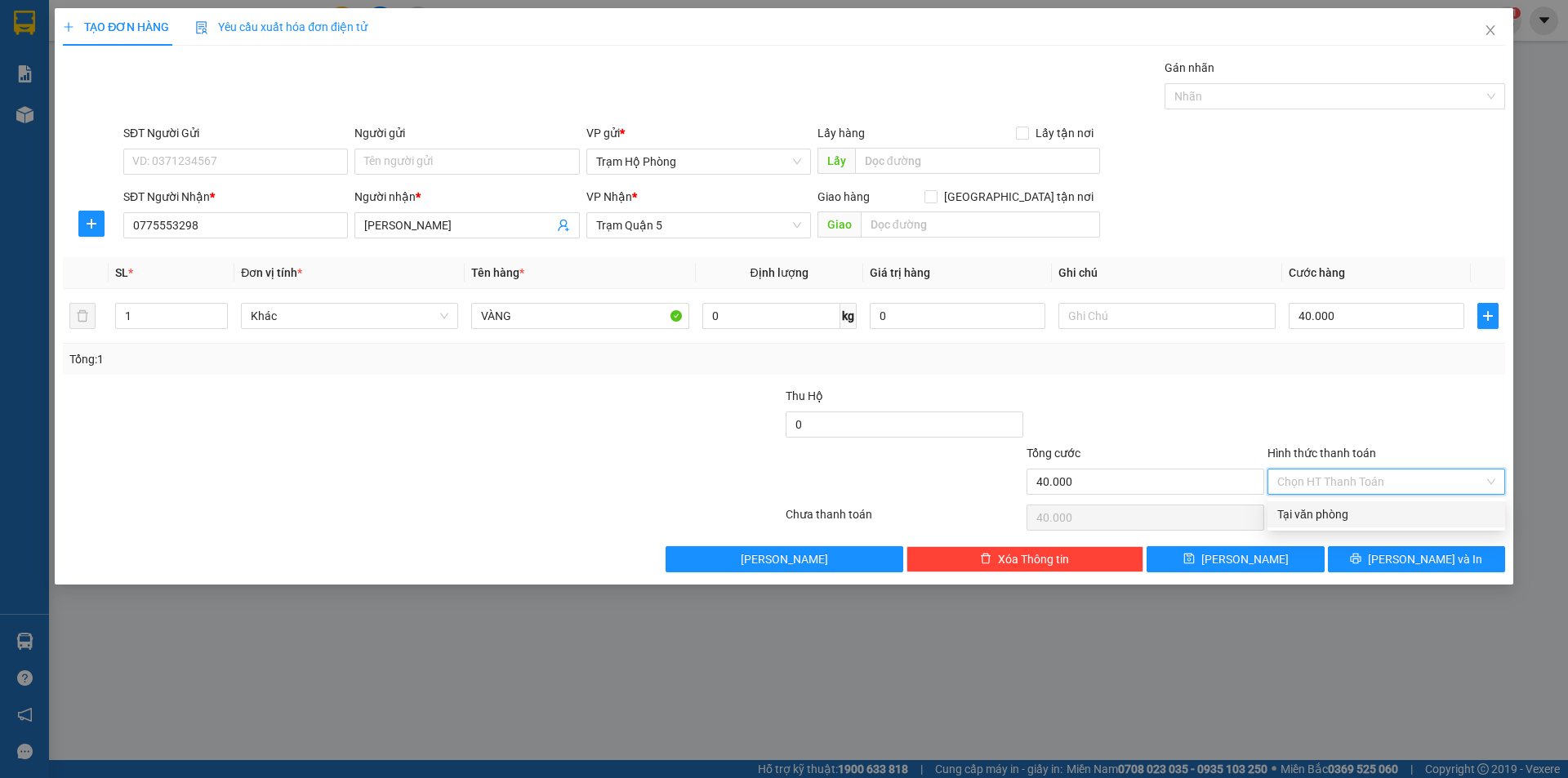
click at [1313, 515] on div "Tại văn phòng" at bounding box center [1387, 514] width 218 height 18
type input "0"
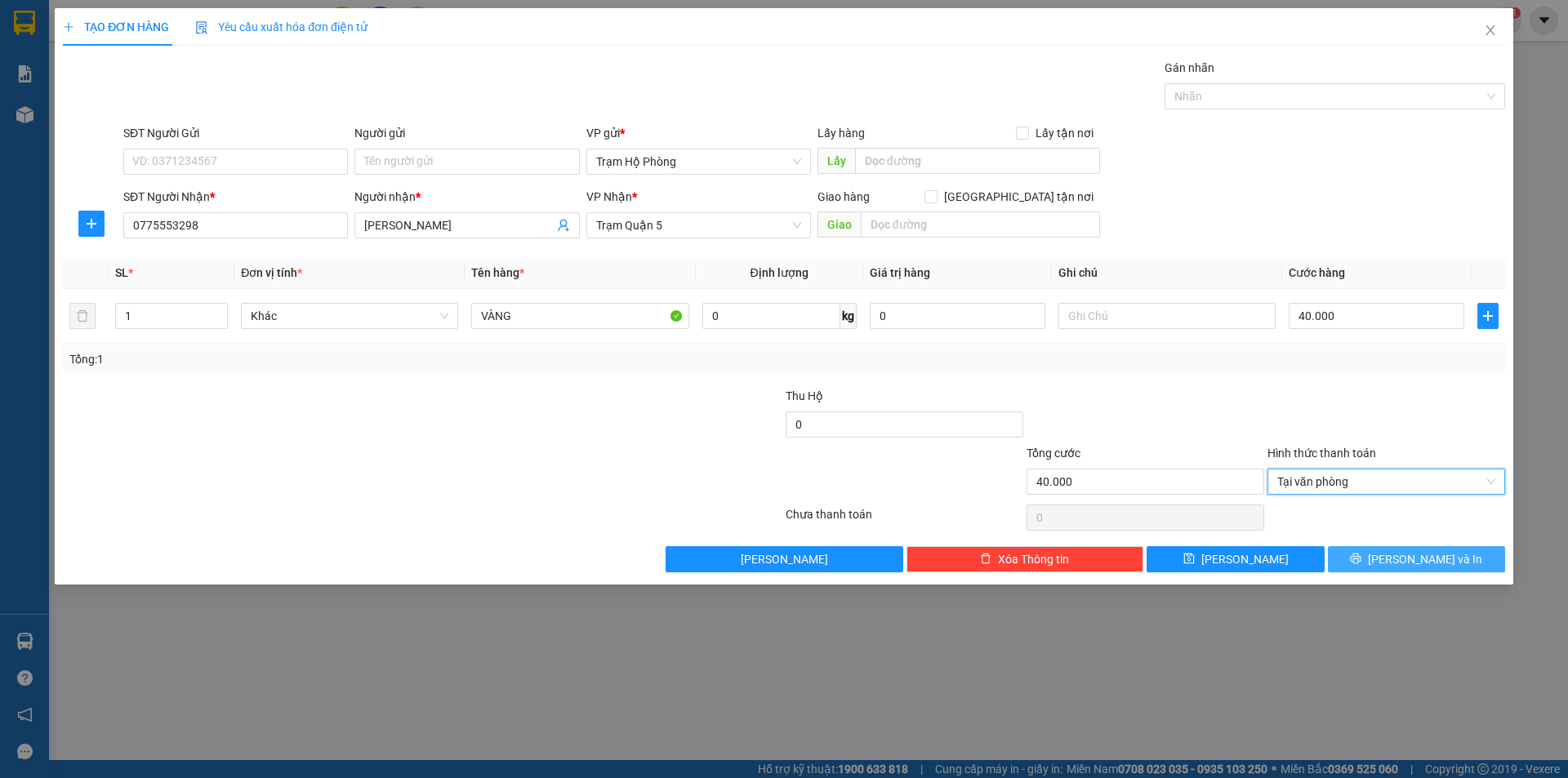
click at [1356, 547] on button "[PERSON_NAME] và In" at bounding box center [1416, 559] width 177 height 26
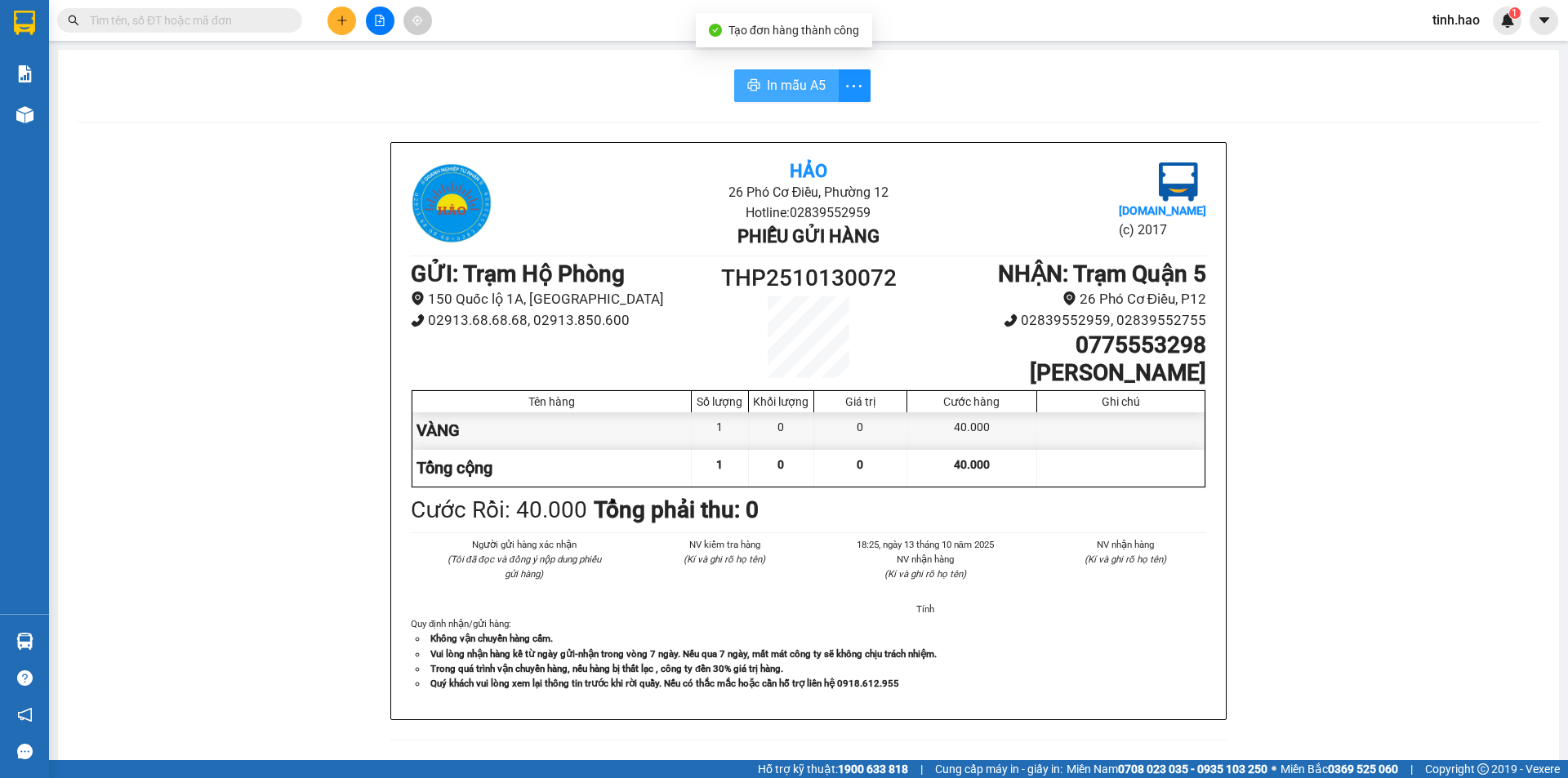
click at [809, 80] on span "In mẫu A5" at bounding box center [796, 85] width 58 height 20
click at [336, 17] on icon "plus" at bounding box center [342, 20] width 11 height 11
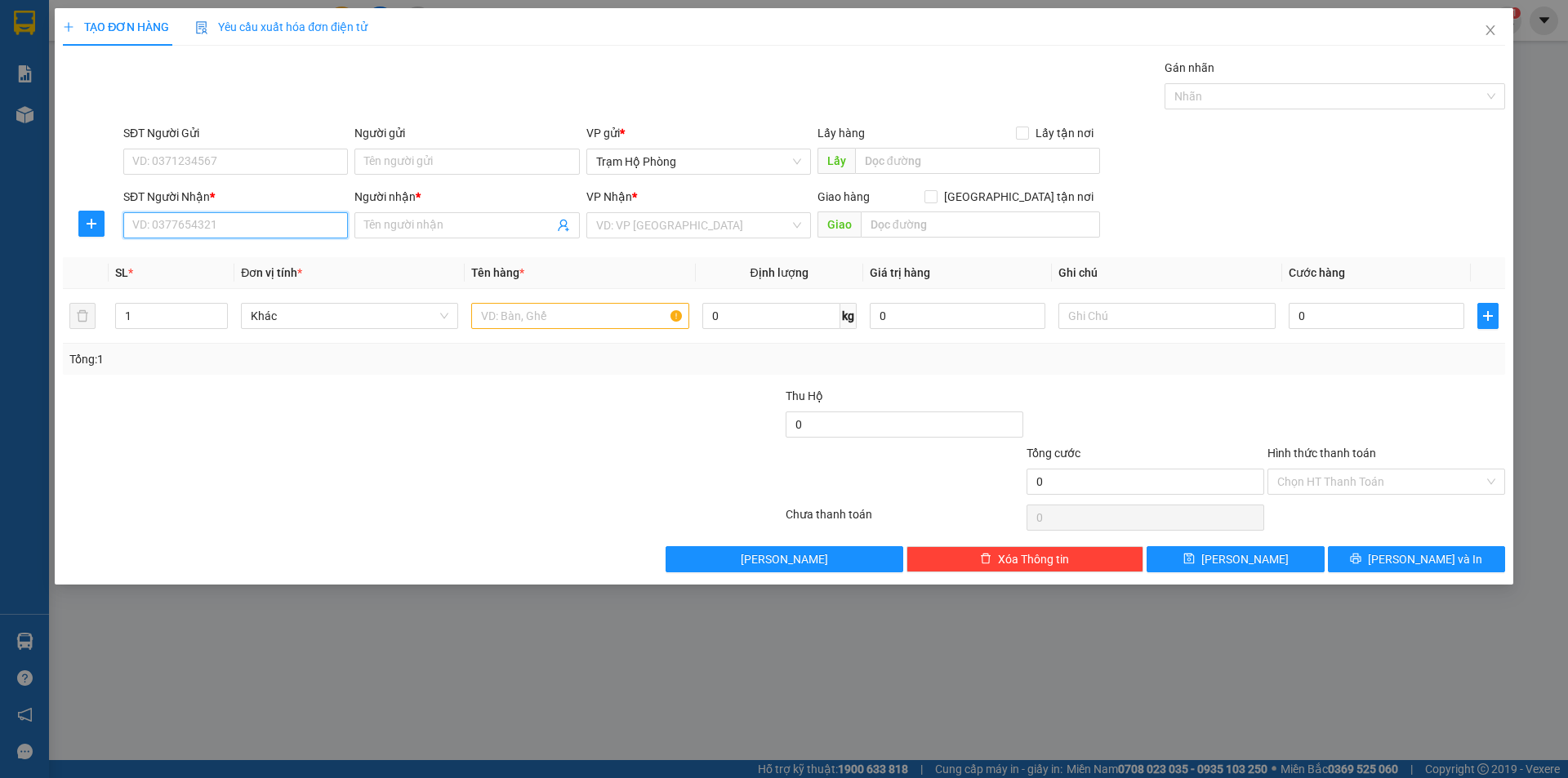
click at [186, 218] on input "SĐT Người Nhận *" at bounding box center [236, 226] width 225 height 26
type input "0902886298"
click at [241, 254] on div "0902886298 - SEN" at bounding box center [235, 258] width 205 height 18
type input "SEN"
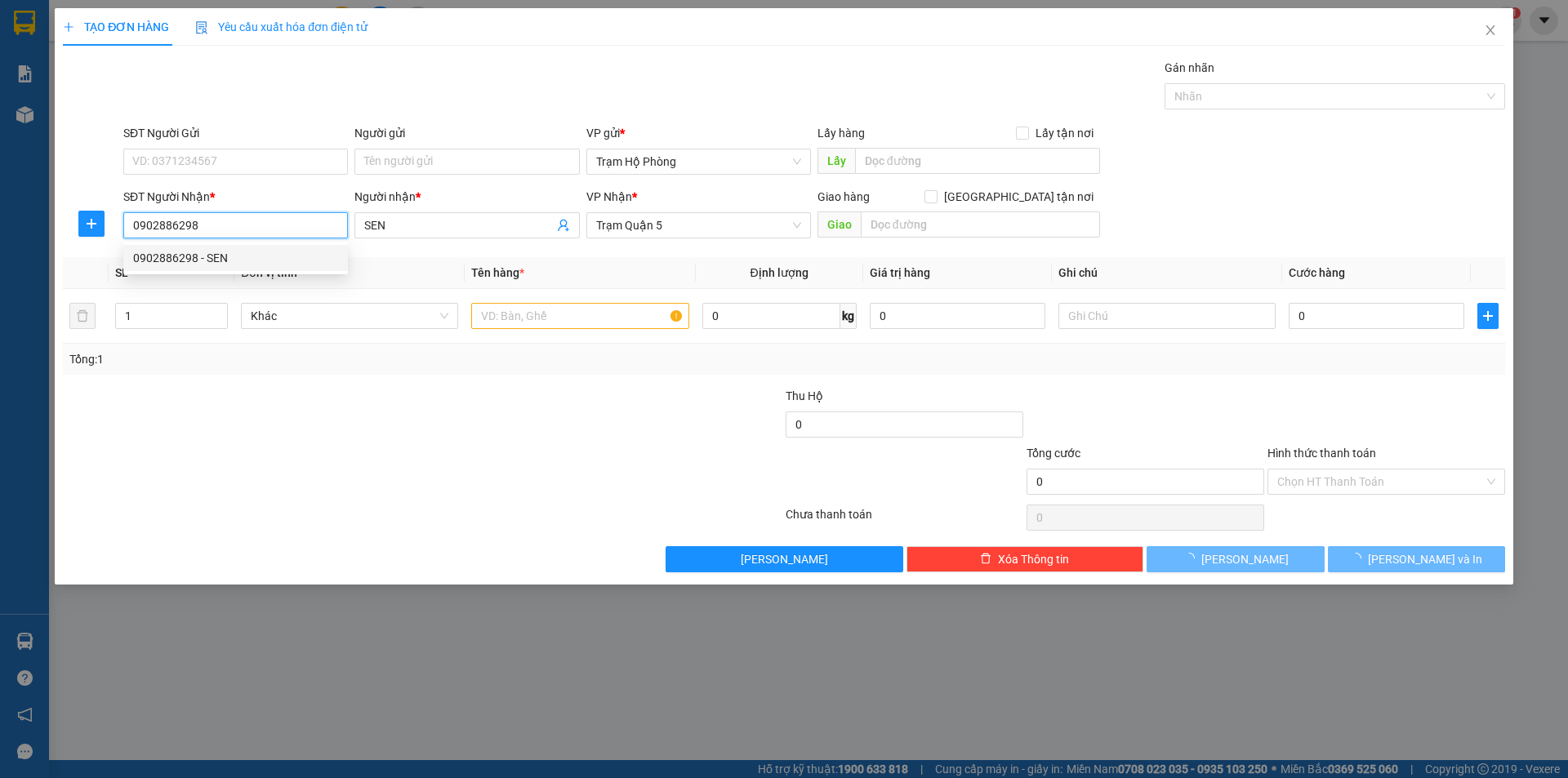
type input "60.000"
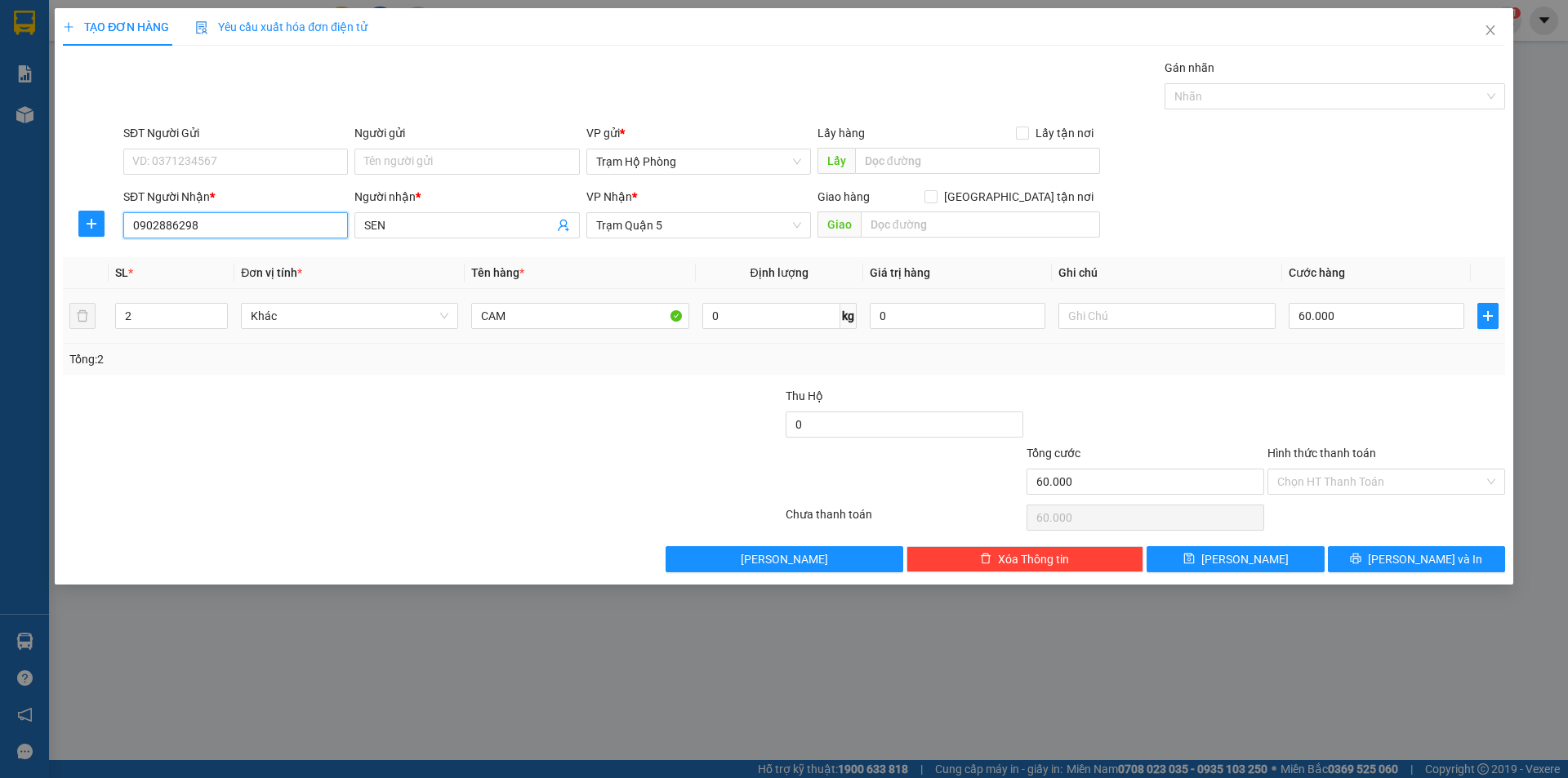
type input "0902886298"
click at [475, 299] on tr "2 Khác CAM 0 kg 0 60.000" at bounding box center [784, 316] width 1442 height 55
click at [1388, 321] on input "60.000" at bounding box center [1376, 316] width 175 height 26
type input "0"
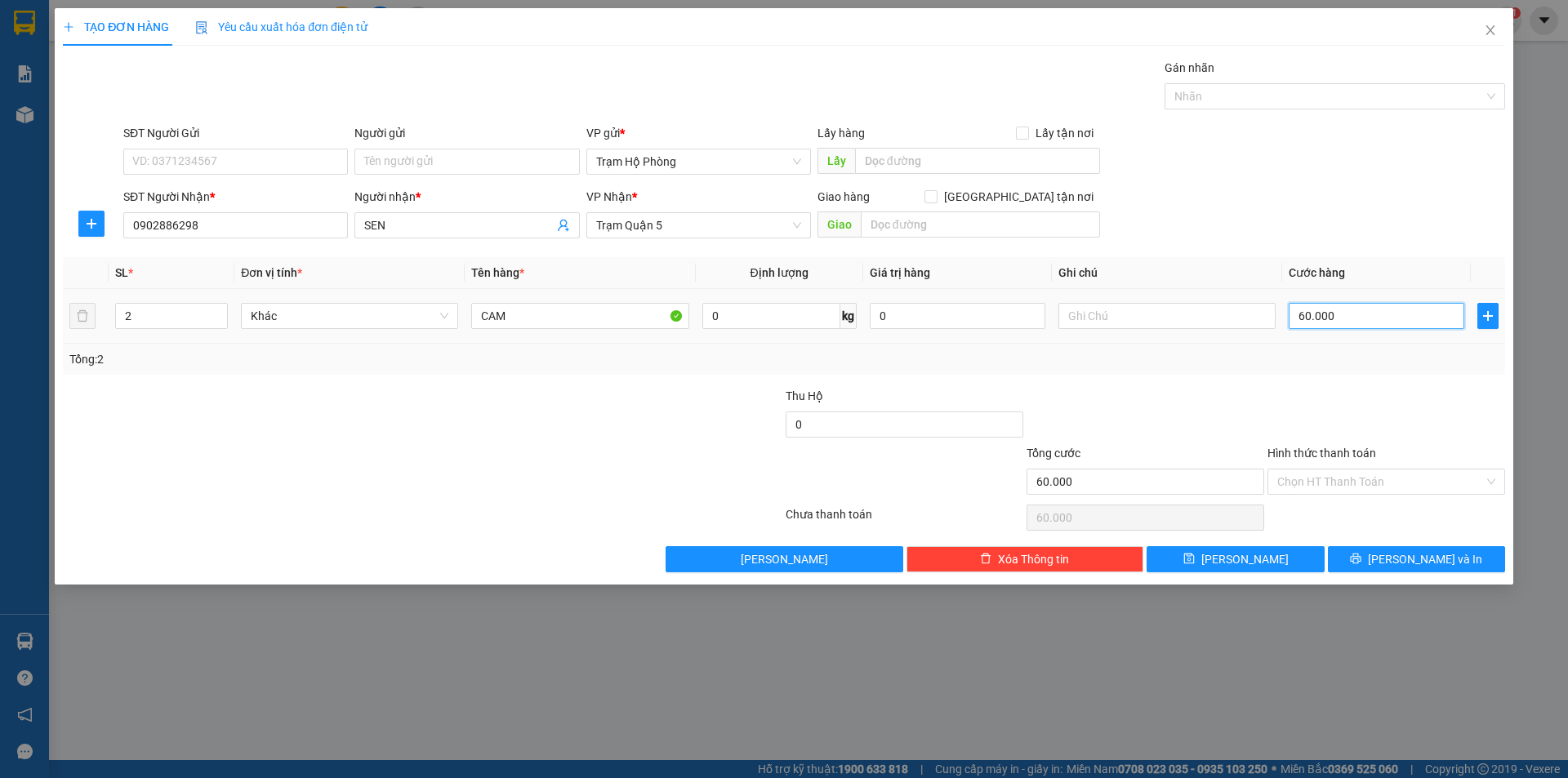
type input "0"
type input "8"
type input "008"
type input "80"
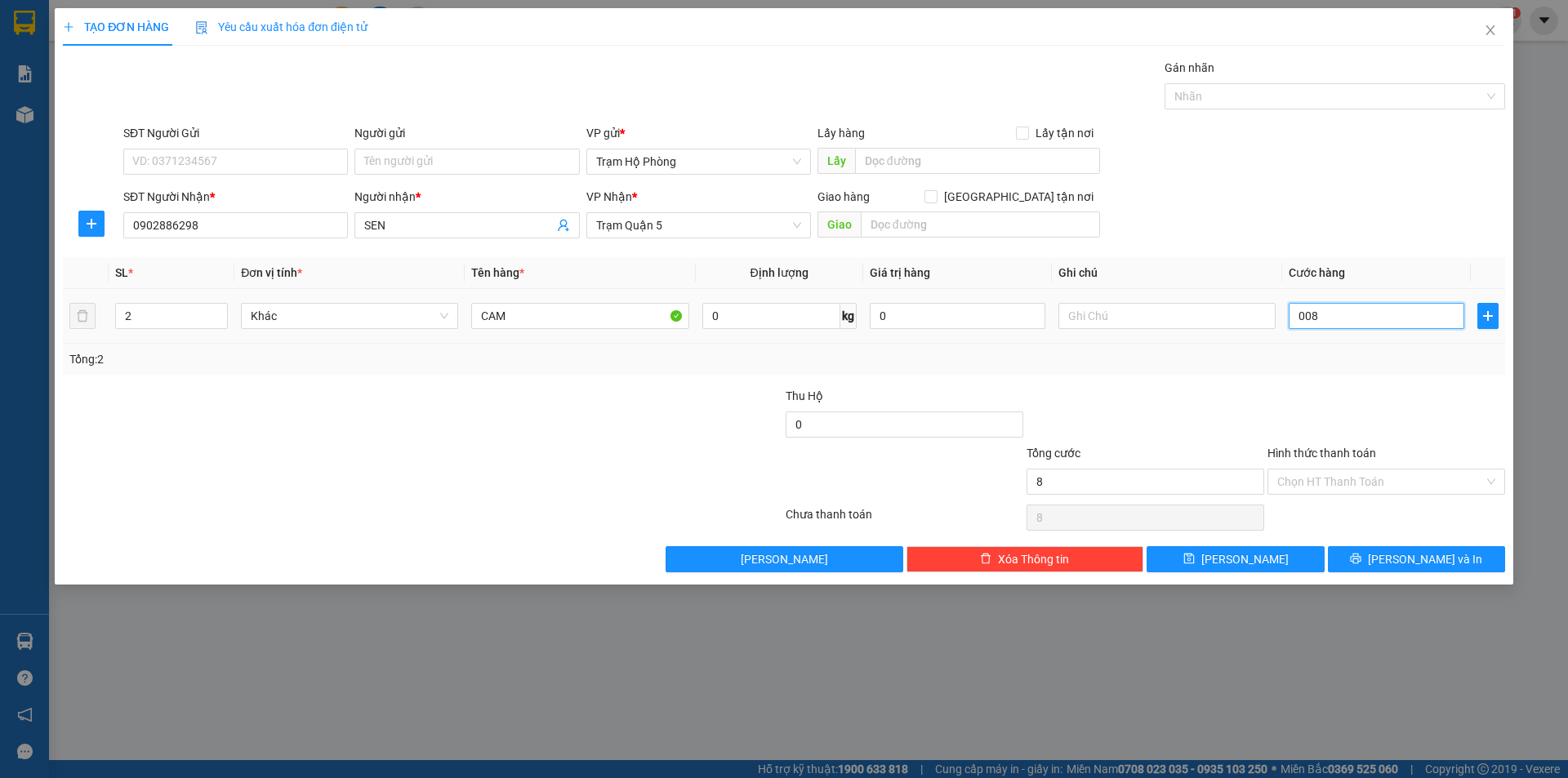
type input "80"
type input "0.080"
click at [1381, 390] on div at bounding box center [1387, 416] width 241 height 58
type input "80.000"
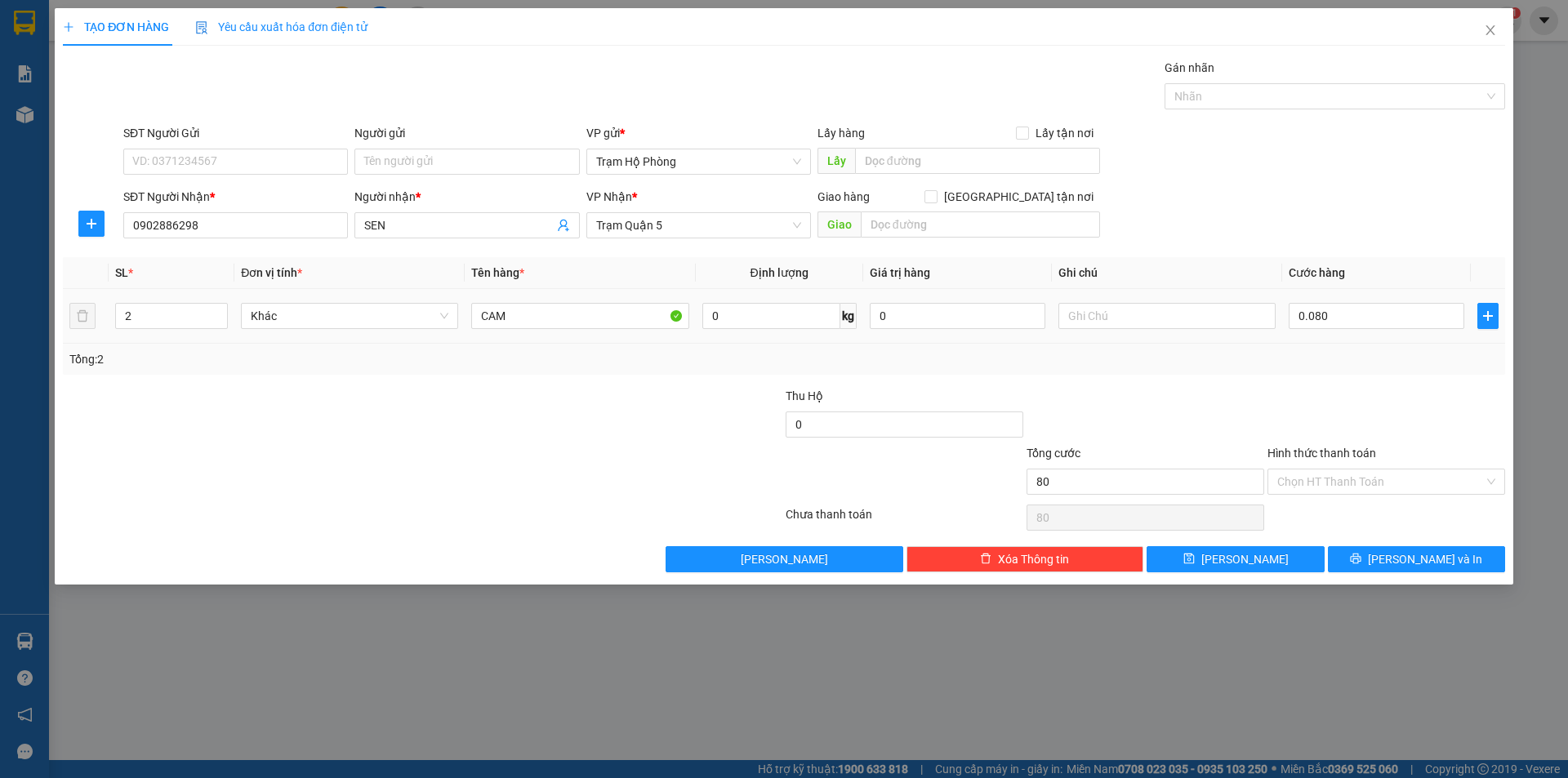
type input "80.000"
click at [1395, 484] on input "Hình thức thanh toán" at bounding box center [1381, 482] width 207 height 24
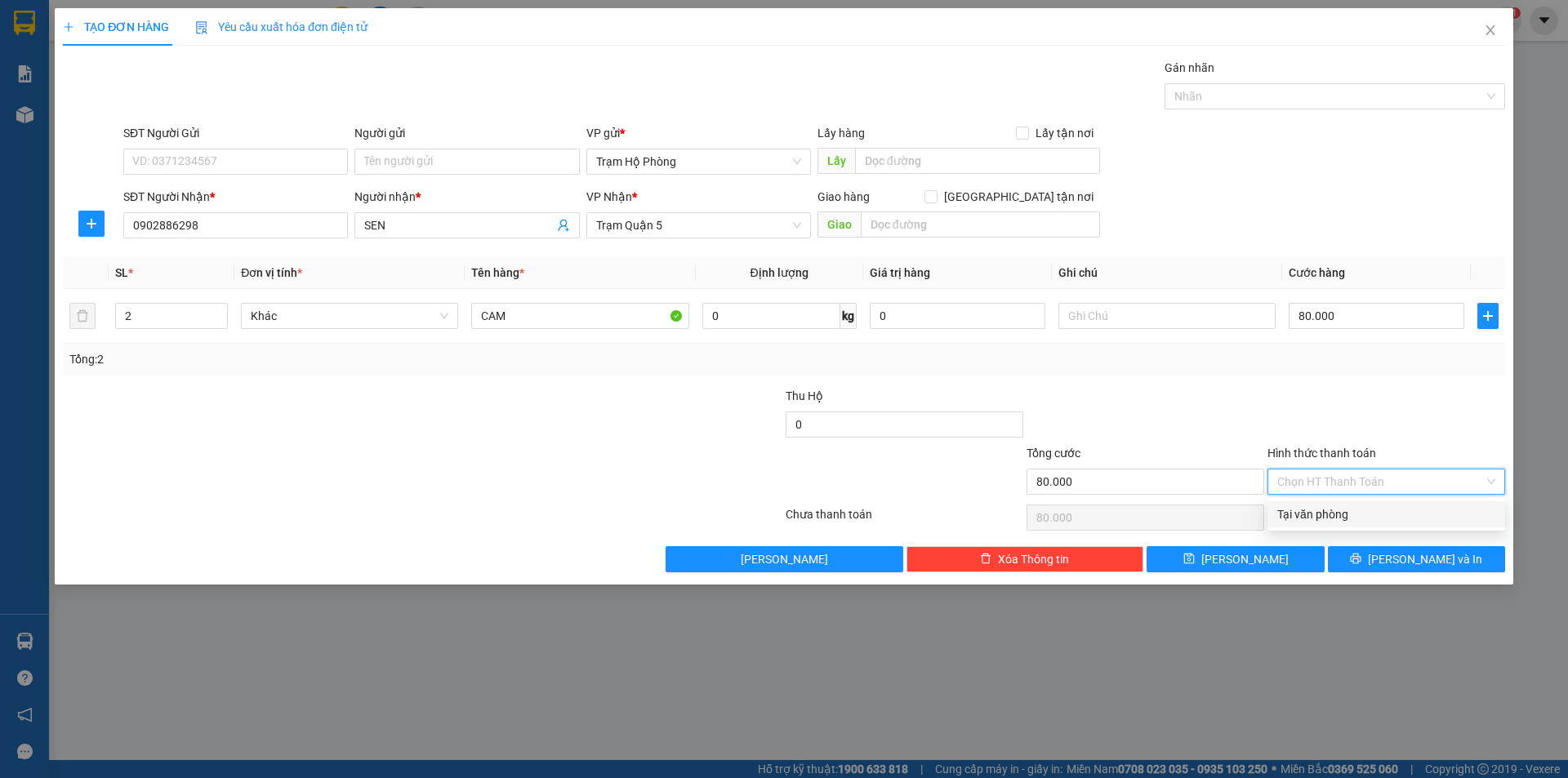
click at [1344, 517] on div "Tại văn phòng" at bounding box center [1387, 514] width 218 height 18
type input "0"
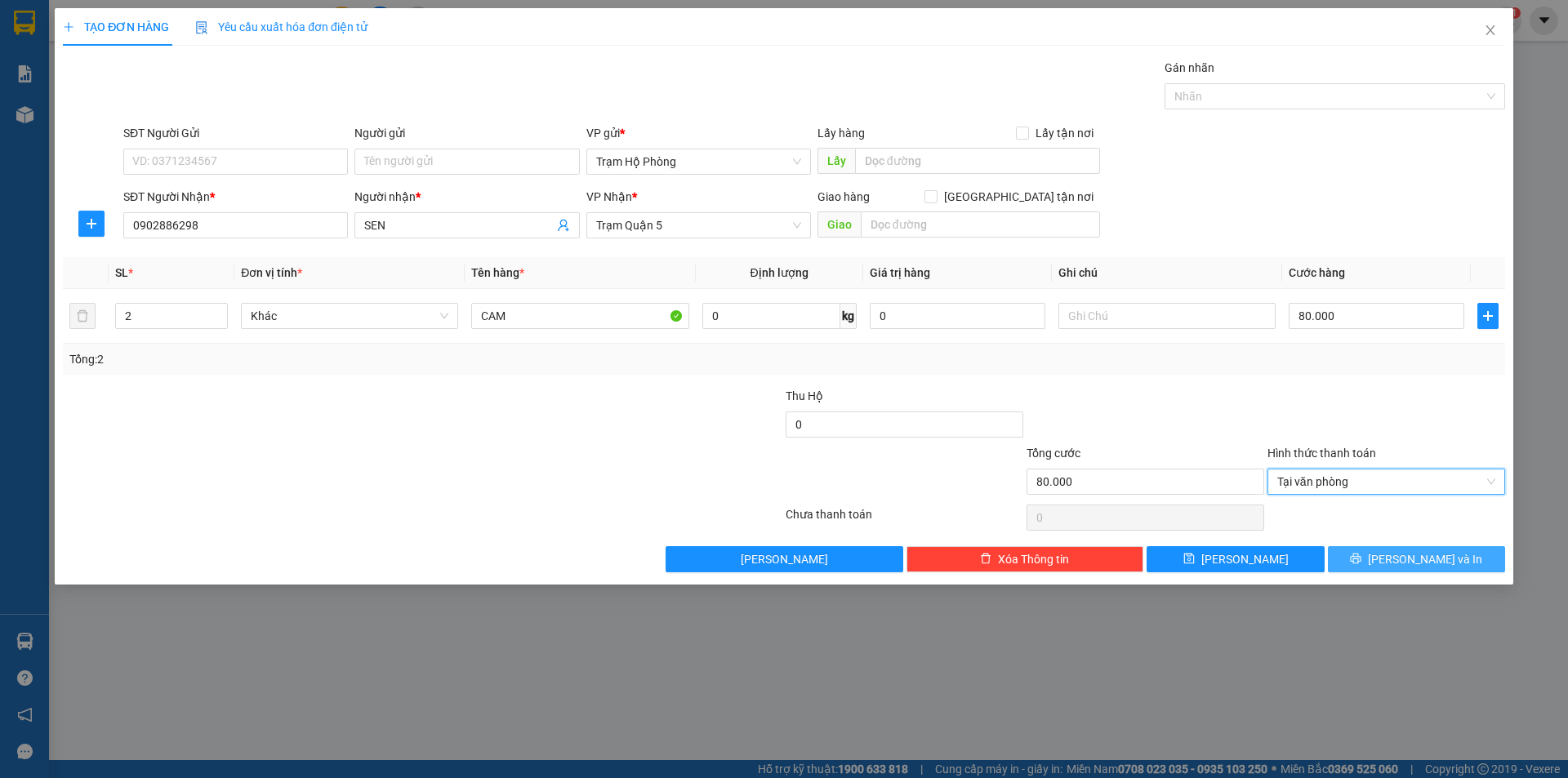
drag, startPoint x: 1388, startPoint y: 562, endPoint x: 1401, endPoint y: 550, distance: 17.7
click at [1361, 563] on icon "printer" at bounding box center [1355, 558] width 11 height 11
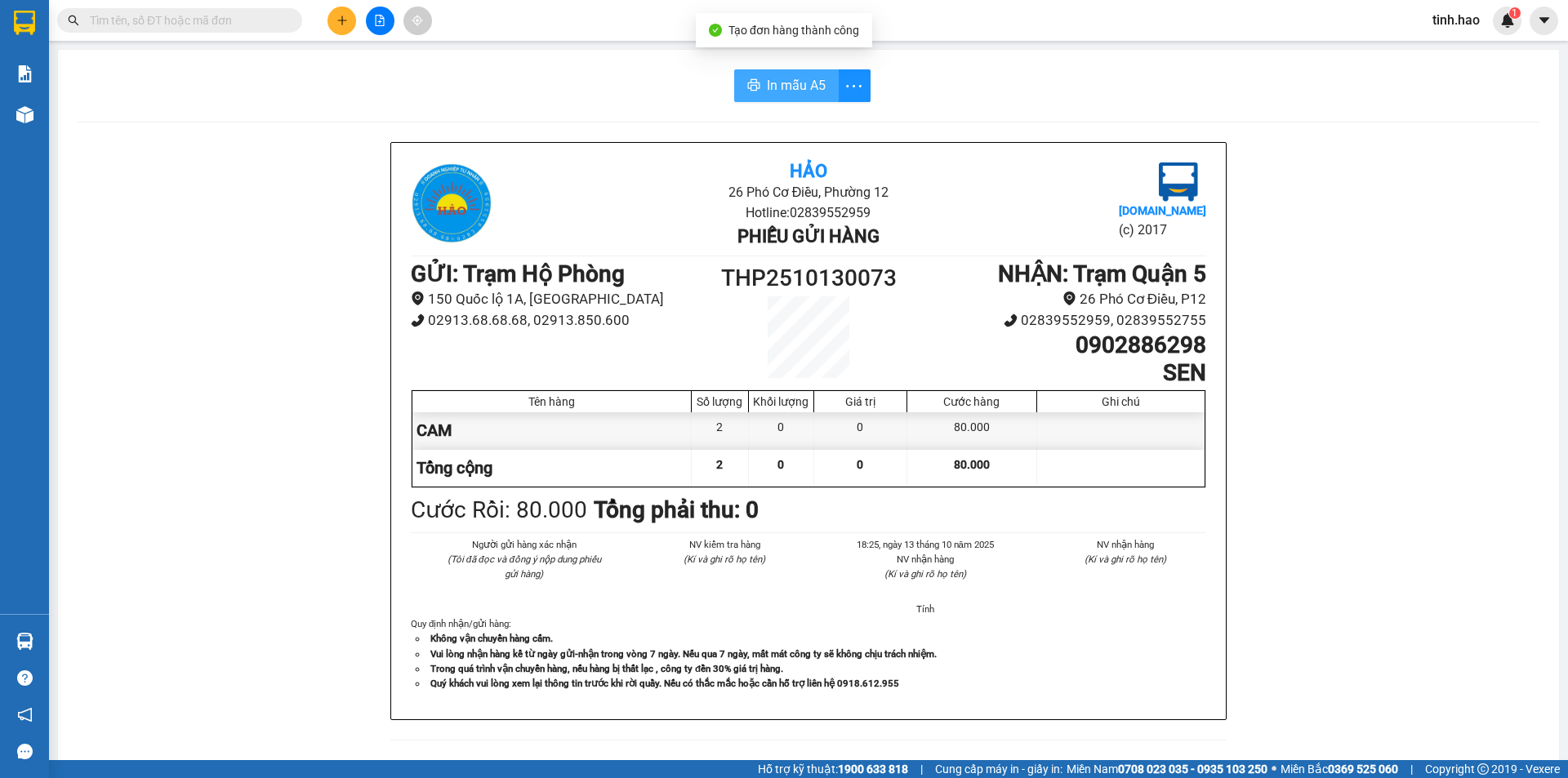
click at [811, 93] on span "In mẫu A5" at bounding box center [796, 85] width 58 height 20
click at [343, 20] on icon "plus" at bounding box center [342, 19] width 9 height 1
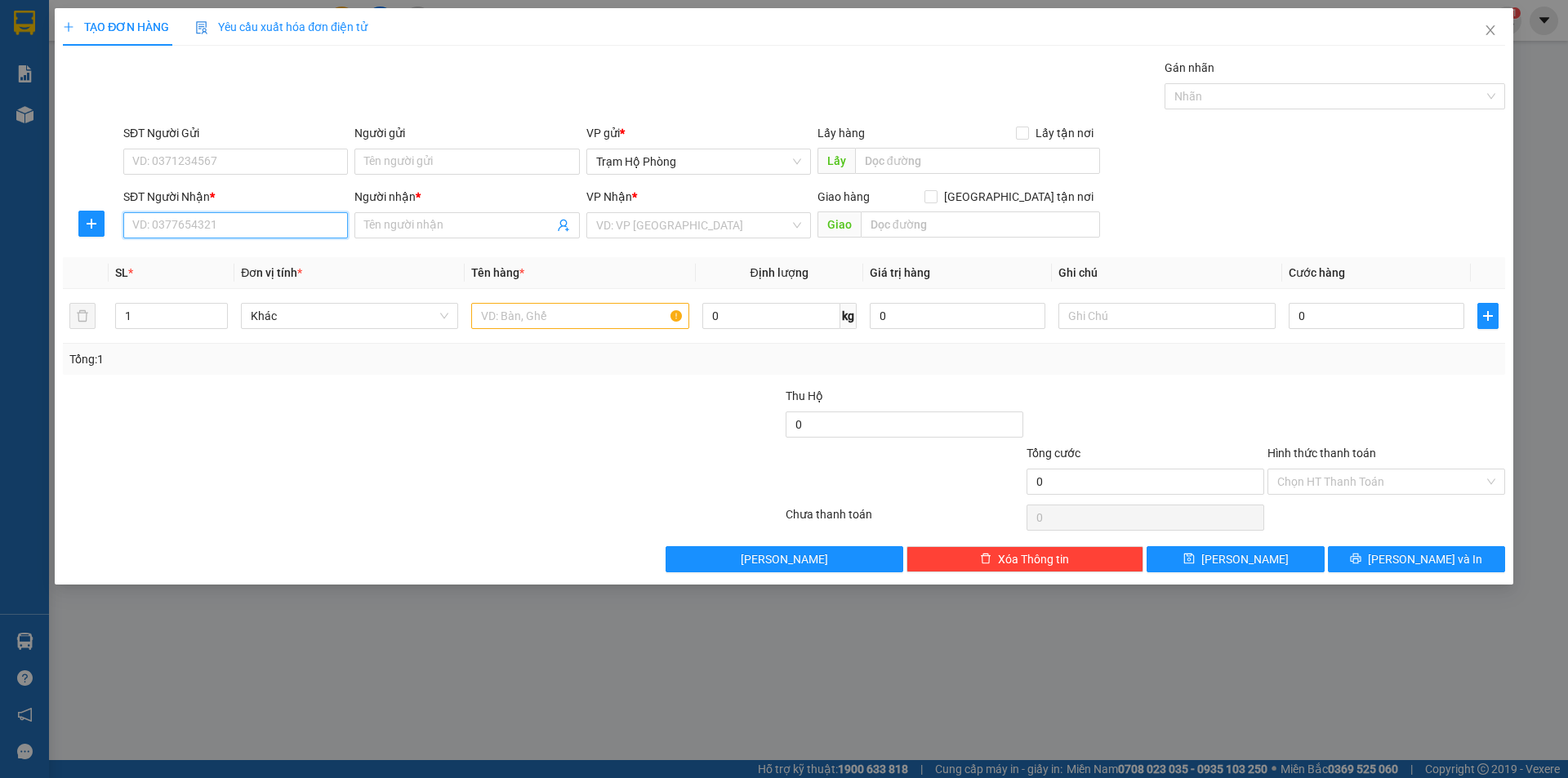
click at [208, 226] on input "SĐT Người Nhận *" at bounding box center [236, 226] width 225 height 26
type input "0783763591"
click at [214, 254] on div "0783763591 - VÂN" at bounding box center [235, 258] width 205 height 18
type input "VÂN"
type input "120.000"
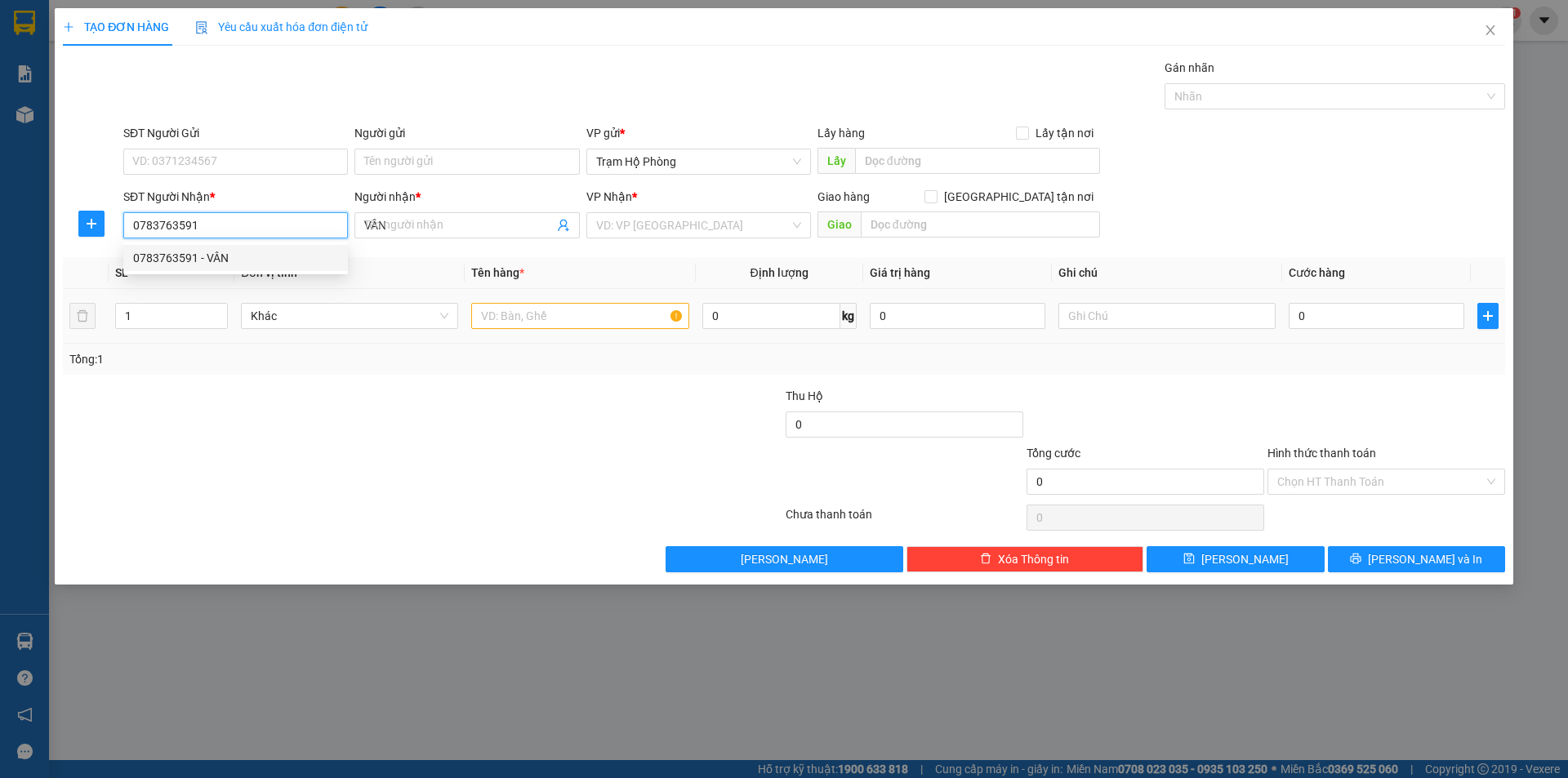
type input "120.000"
type input "0783763591"
click at [215, 308] on span "up" at bounding box center [219, 311] width 10 height 10
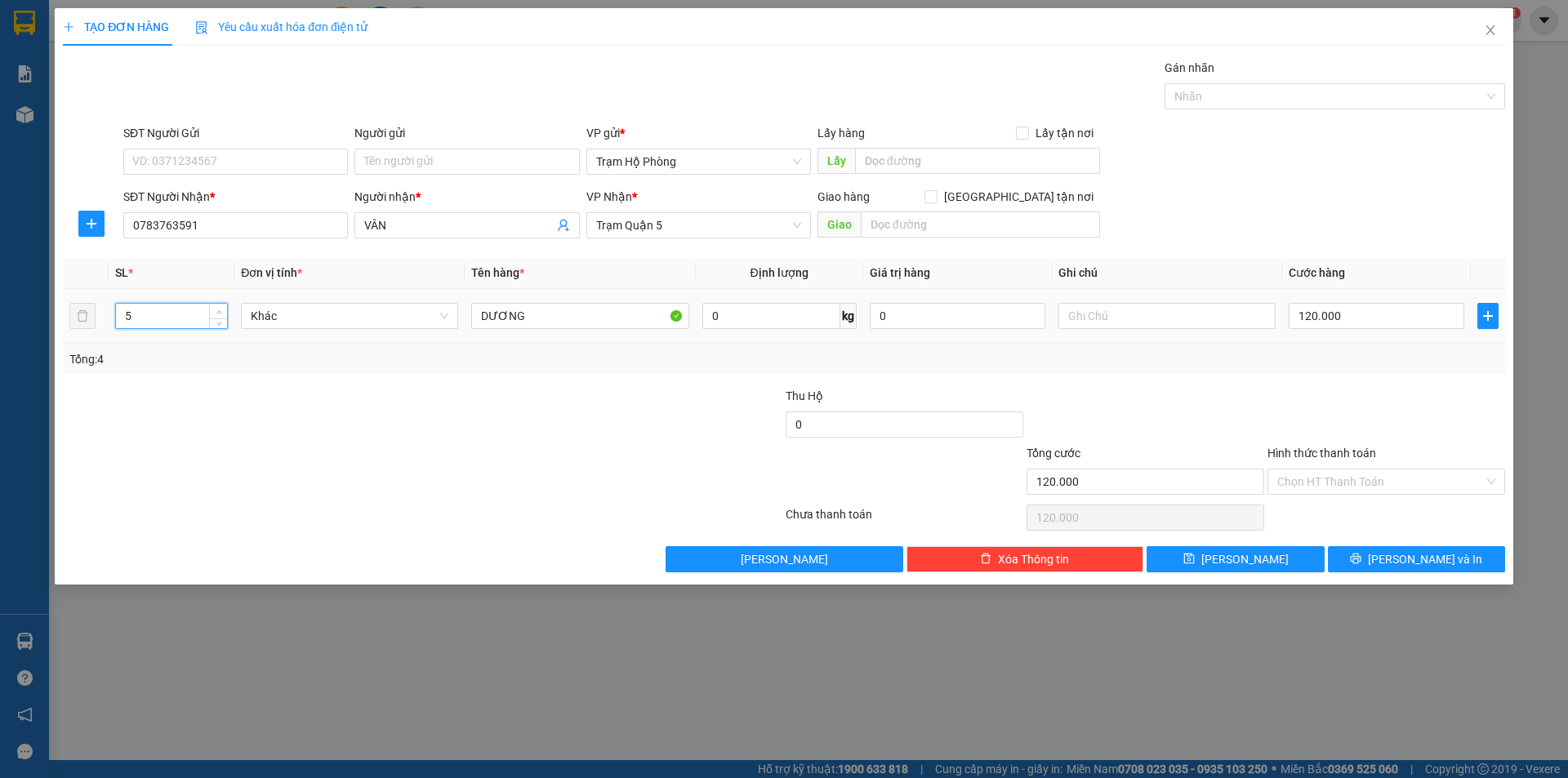
click at [215, 308] on span "up" at bounding box center [219, 311] width 10 height 10
type input "4"
click at [221, 323] on icon "down" at bounding box center [219, 321] width 6 height 6
click at [1369, 309] on input "120.000" at bounding box center [1376, 316] width 175 height 26
type input "0\"
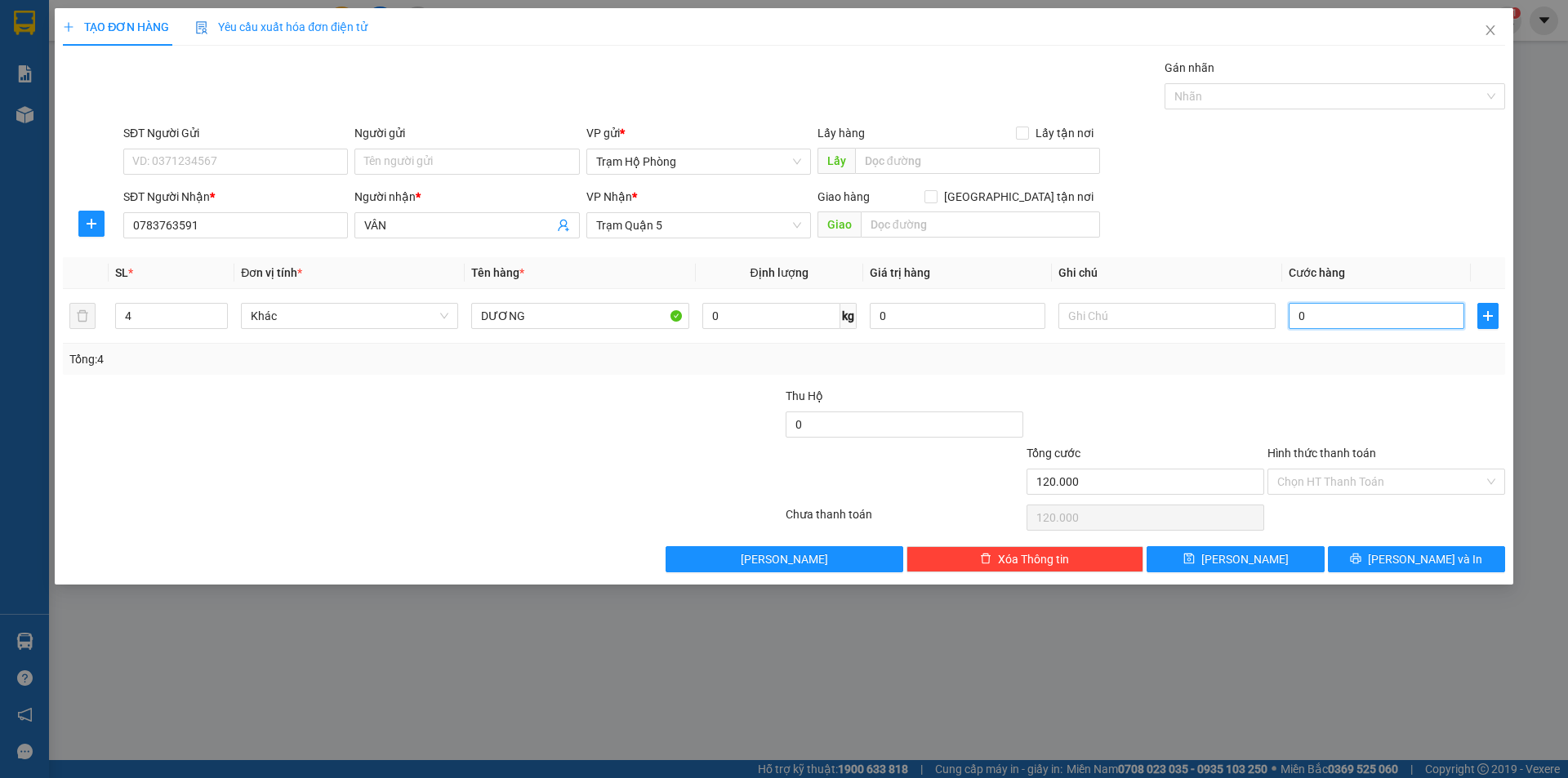
type input "0"
type input "1"
type input "001"
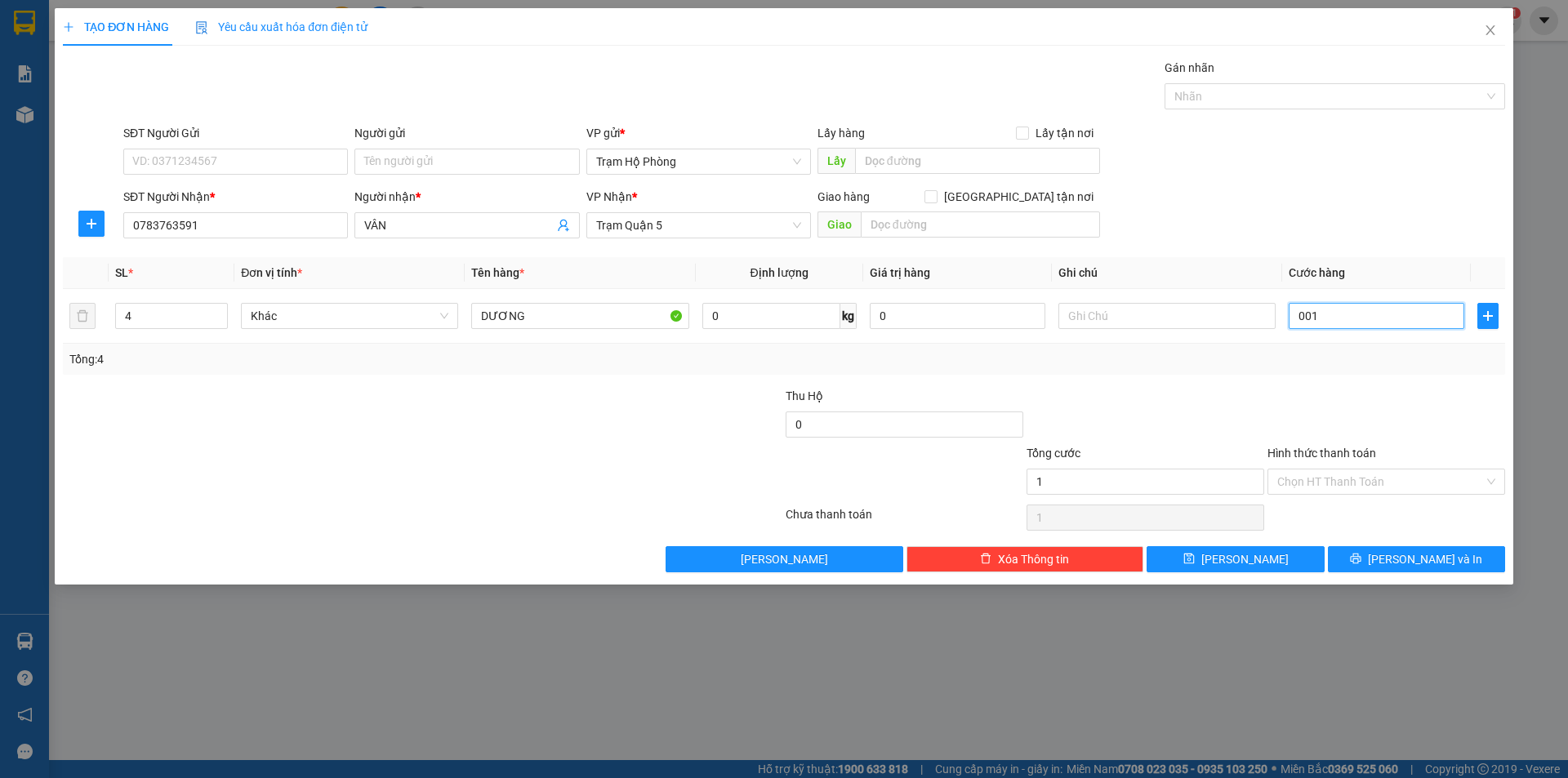
type input "16"
type input "0.016"
type input "160"
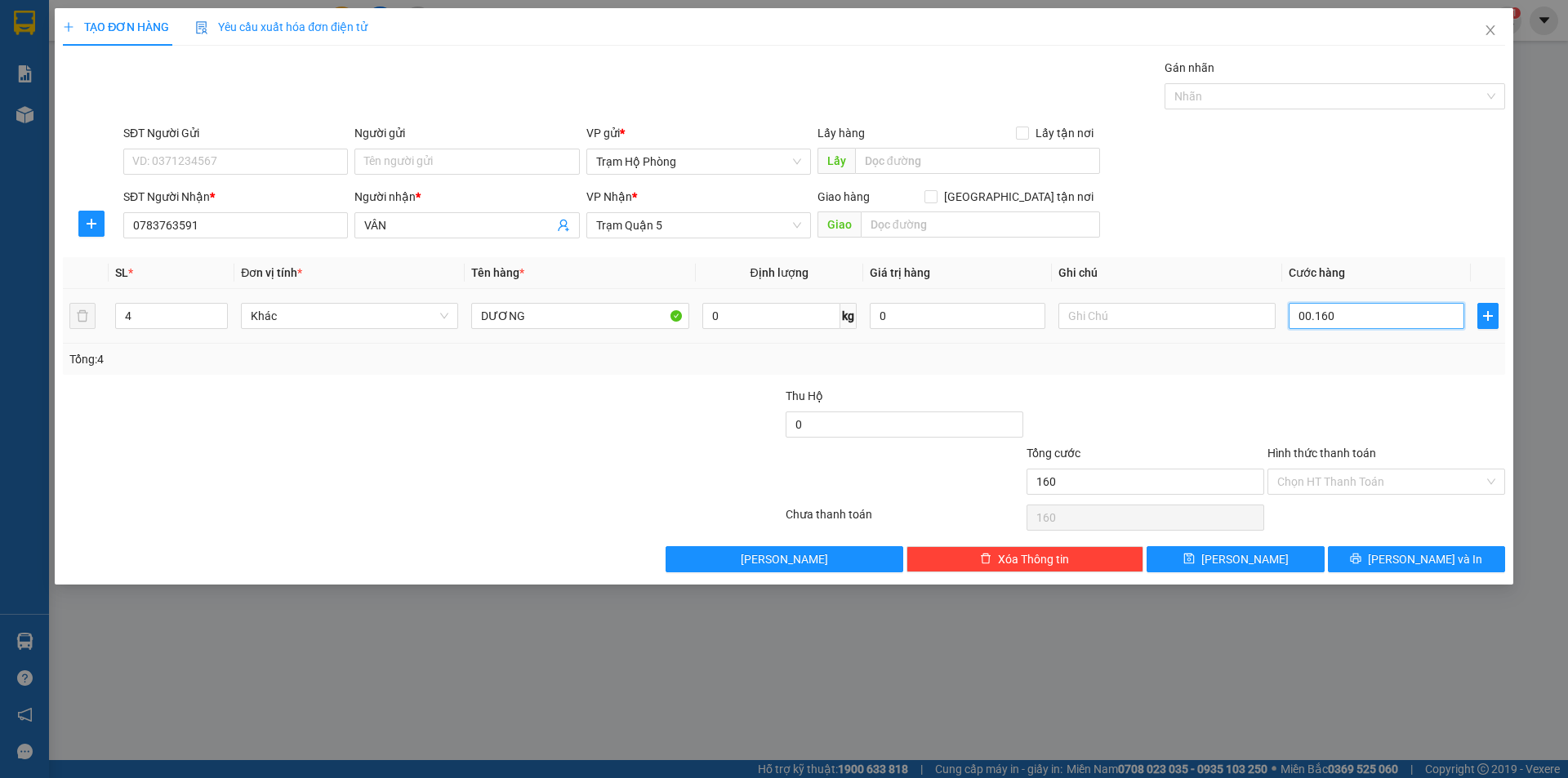
type input "00.160"
type input "160.000"
click at [1379, 337] on td "160.000" at bounding box center [1376, 316] width 188 height 55
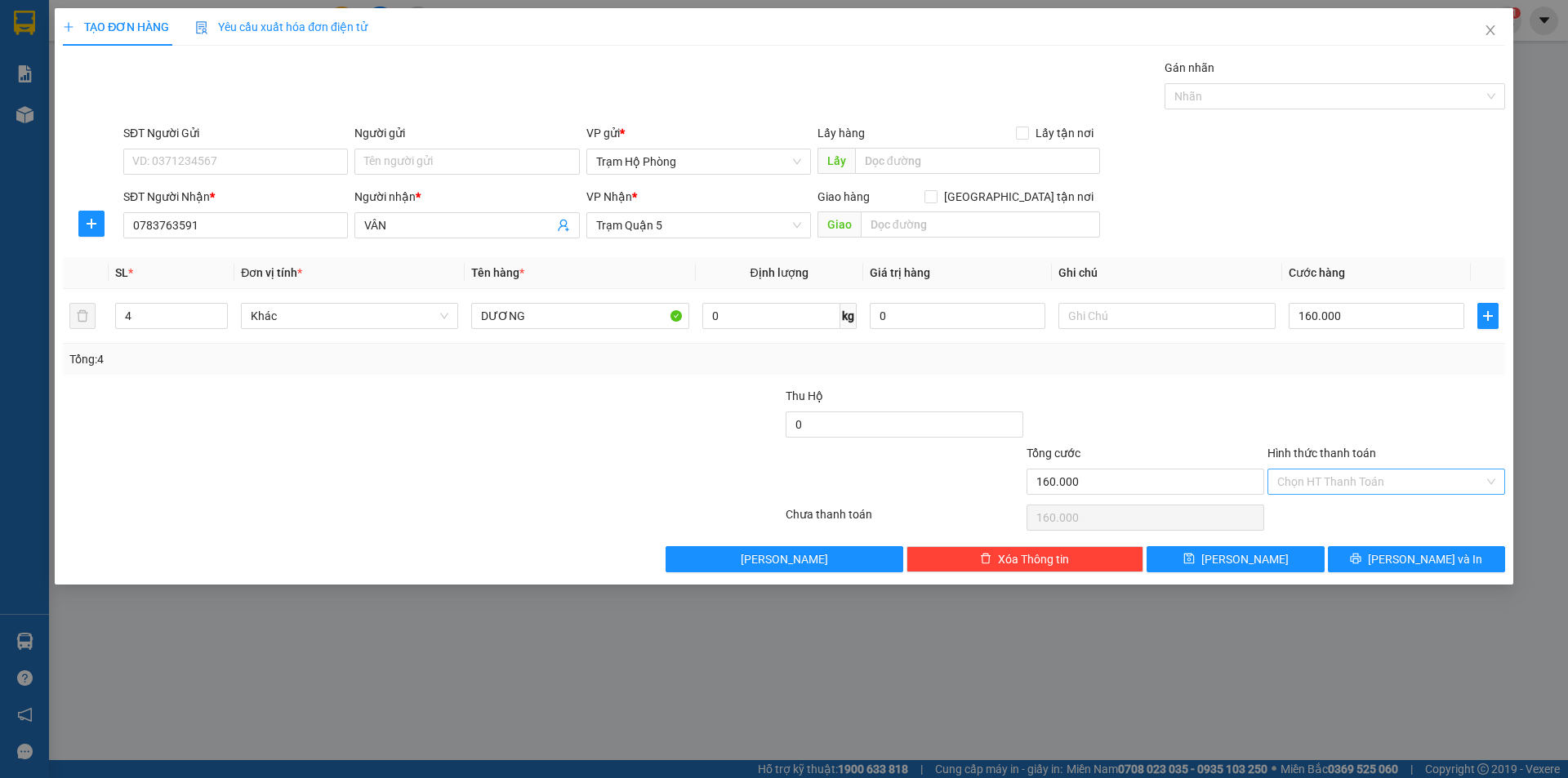
click at [1347, 475] on input "Hình thức thanh toán" at bounding box center [1381, 482] width 207 height 24
click at [1358, 514] on div "Tại văn phòng" at bounding box center [1387, 514] width 218 height 18
type input "0"
drag, startPoint x: 1378, startPoint y: 552, endPoint x: 1379, endPoint y: 538, distance: 14.0
click at [1381, 546] on button "Lưu và In" at bounding box center [1416, 559] width 177 height 26
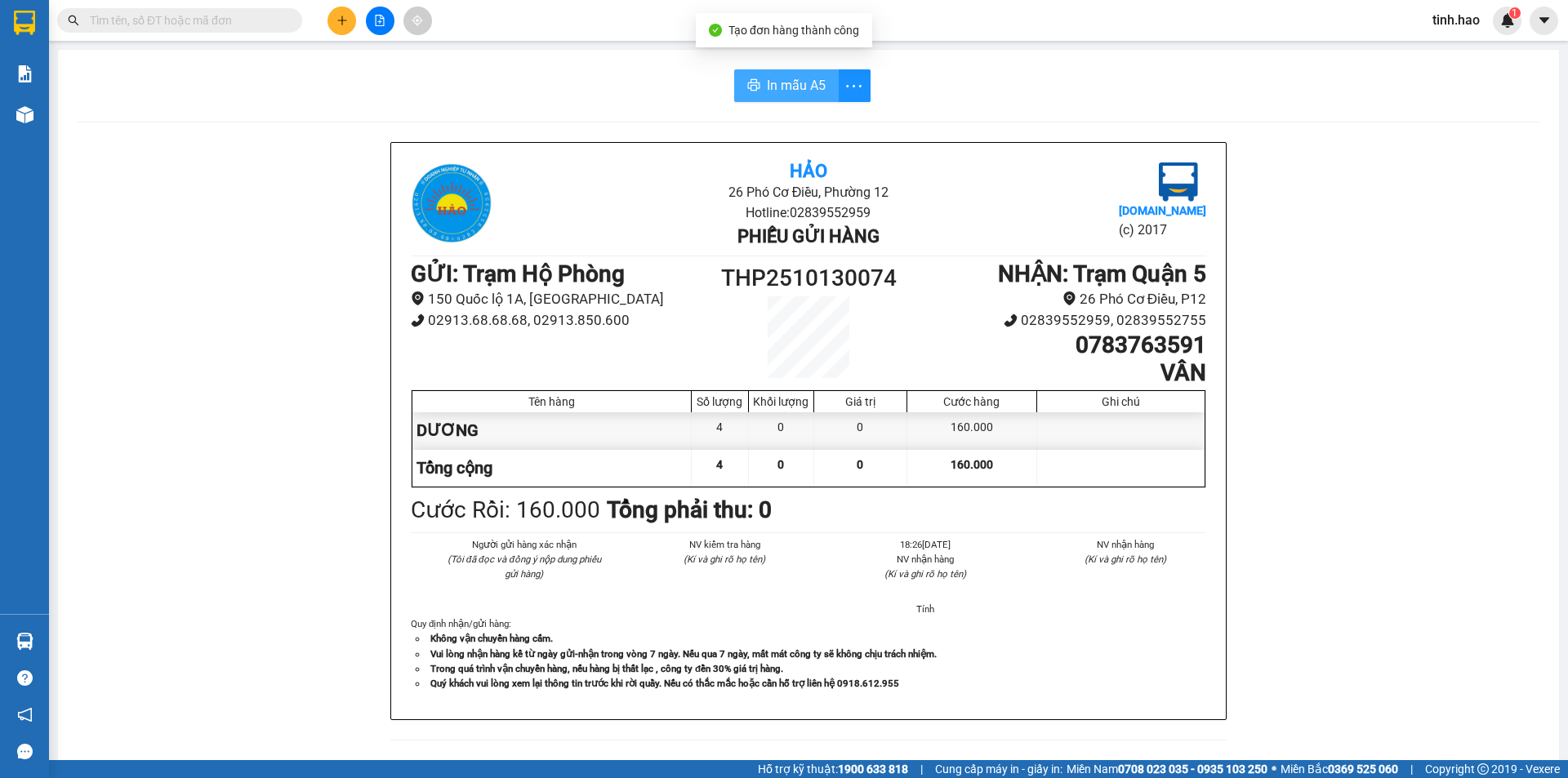
click at [767, 85] on span "In mẫu A5" at bounding box center [796, 85] width 58 height 20
click at [337, 23] on icon "plus" at bounding box center [342, 20] width 11 height 11
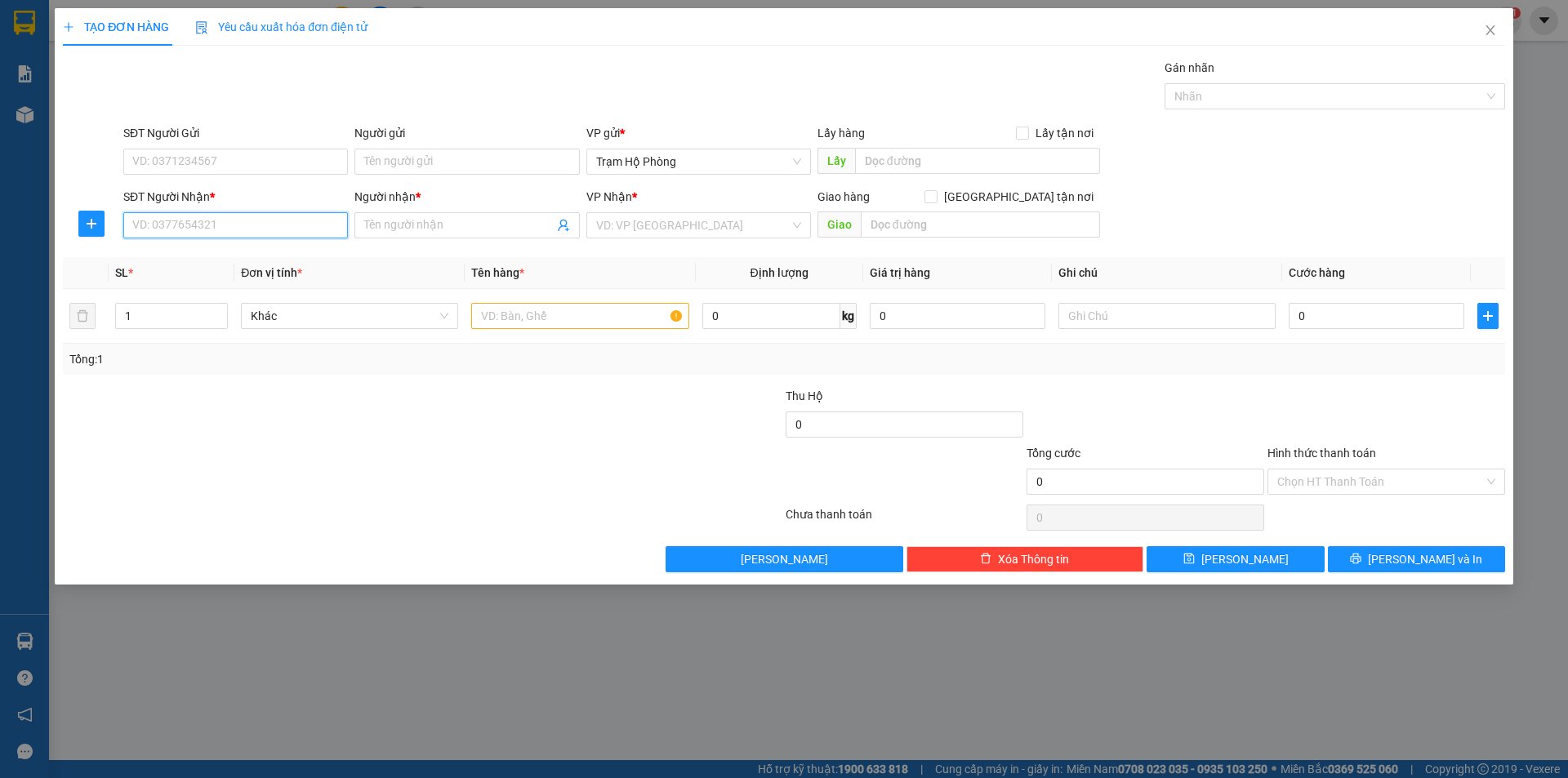
click at [228, 233] on input "SĐT Người Nhận *" at bounding box center [236, 226] width 225 height 26
type input "0939367090"
click at [227, 256] on div "0939367090 - Quý" at bounding box center [235, 258] width 205 height 18
type input "Quý"
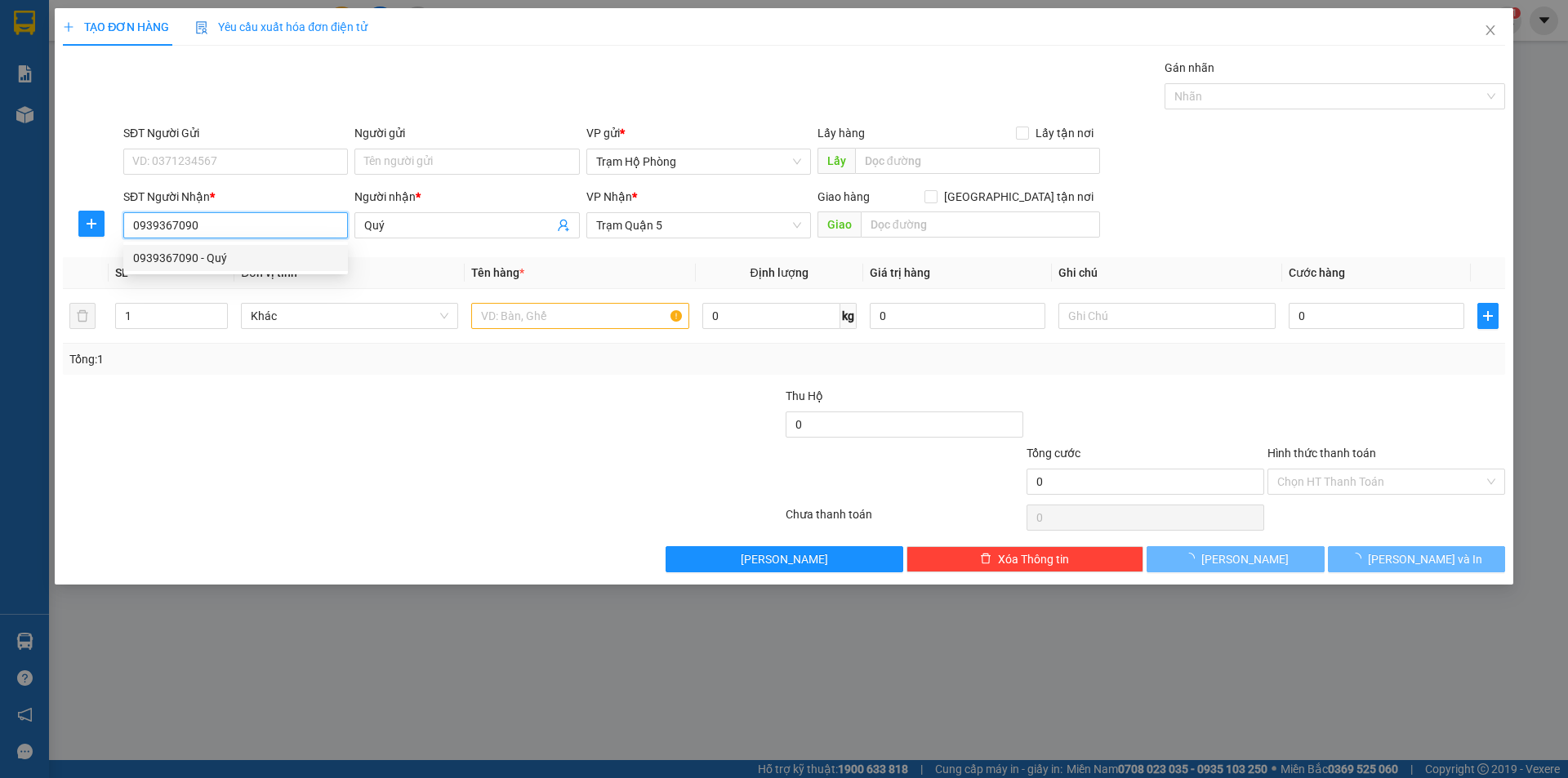
type input "160.000"
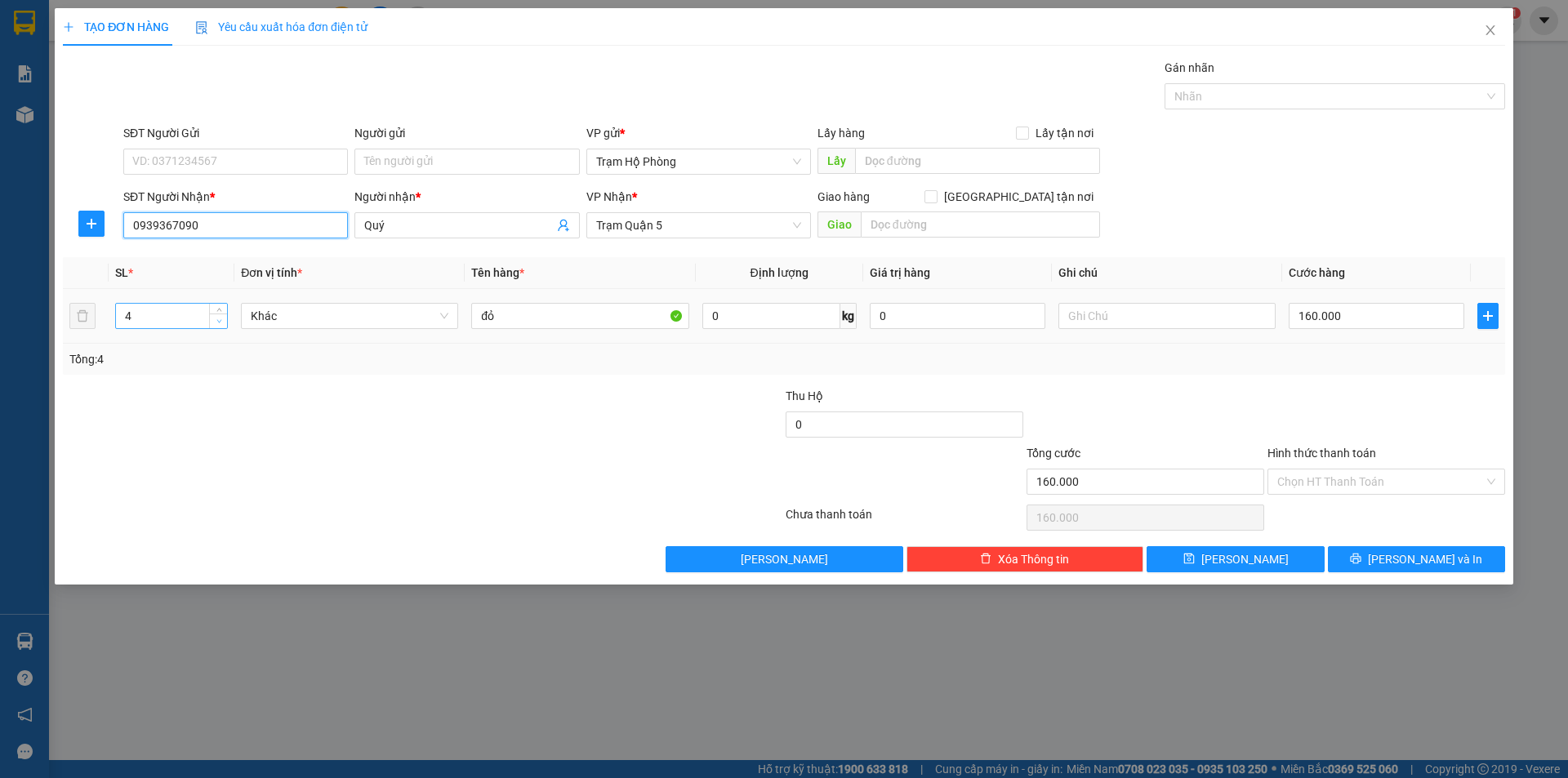
type input "0939367090"
click at [220, 328] on span "Decrease Value" at bounding box center [218, 321] width 18 height 15
type input "2"
click at [220, 322] on icon "down" at bounding box center [219, 321] width 6 height 6
click at [1371, 321] on input "160.000" at bounding box center [1376, 316] width 175 height 26
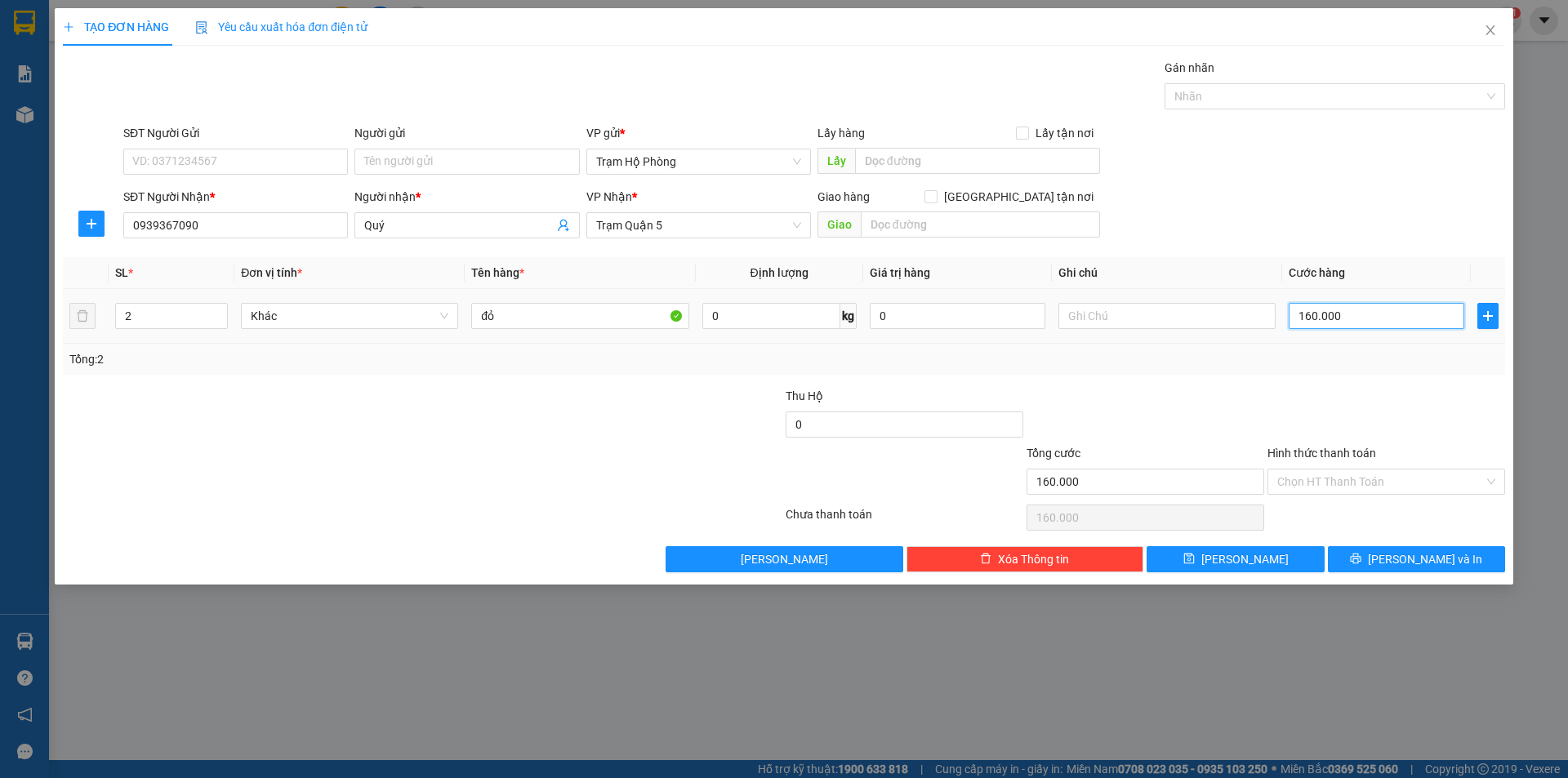
type input "0"
type input "8"
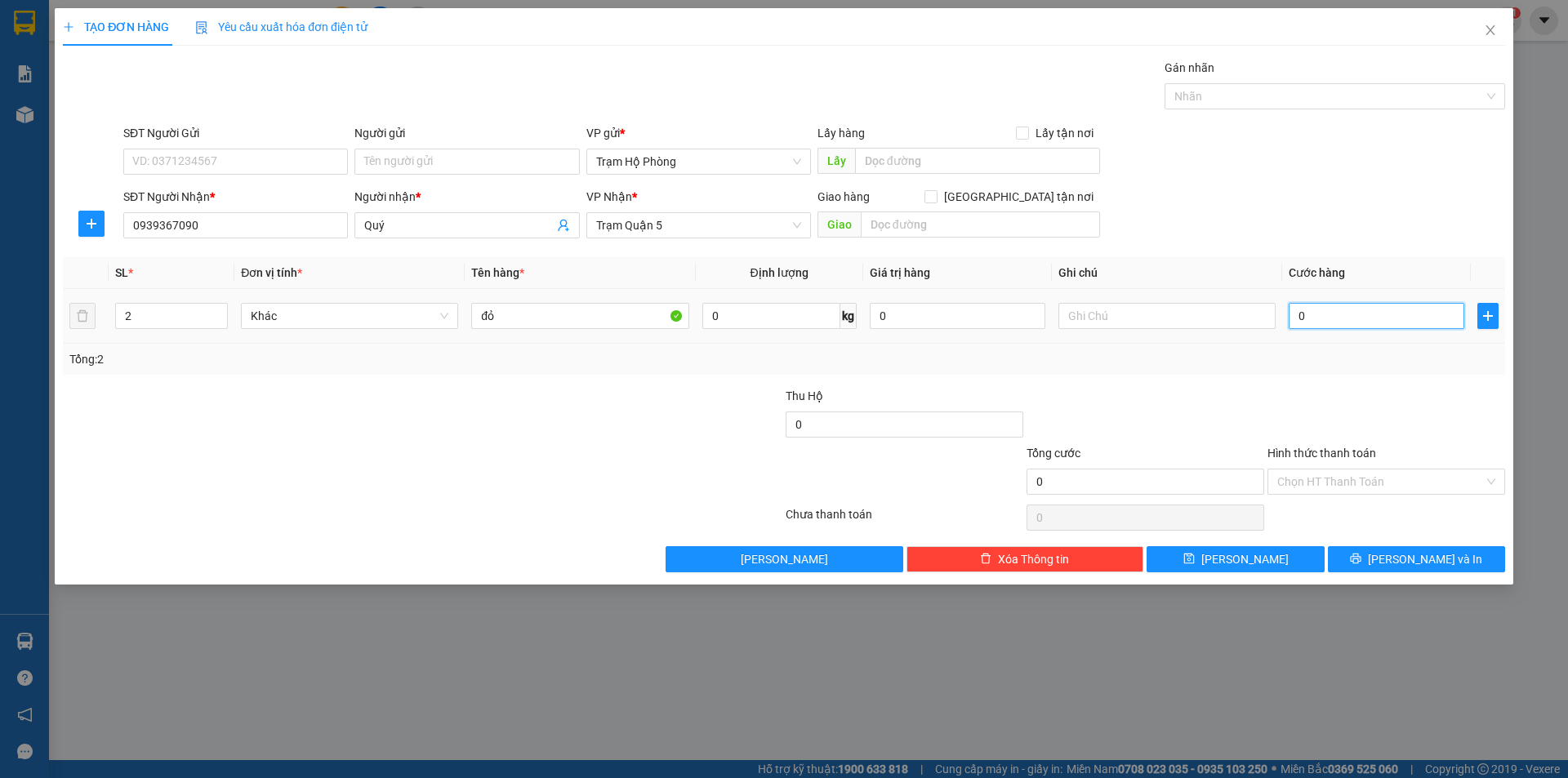
type input "008"
type input "80"
type input "0.080"
type input "80.000"
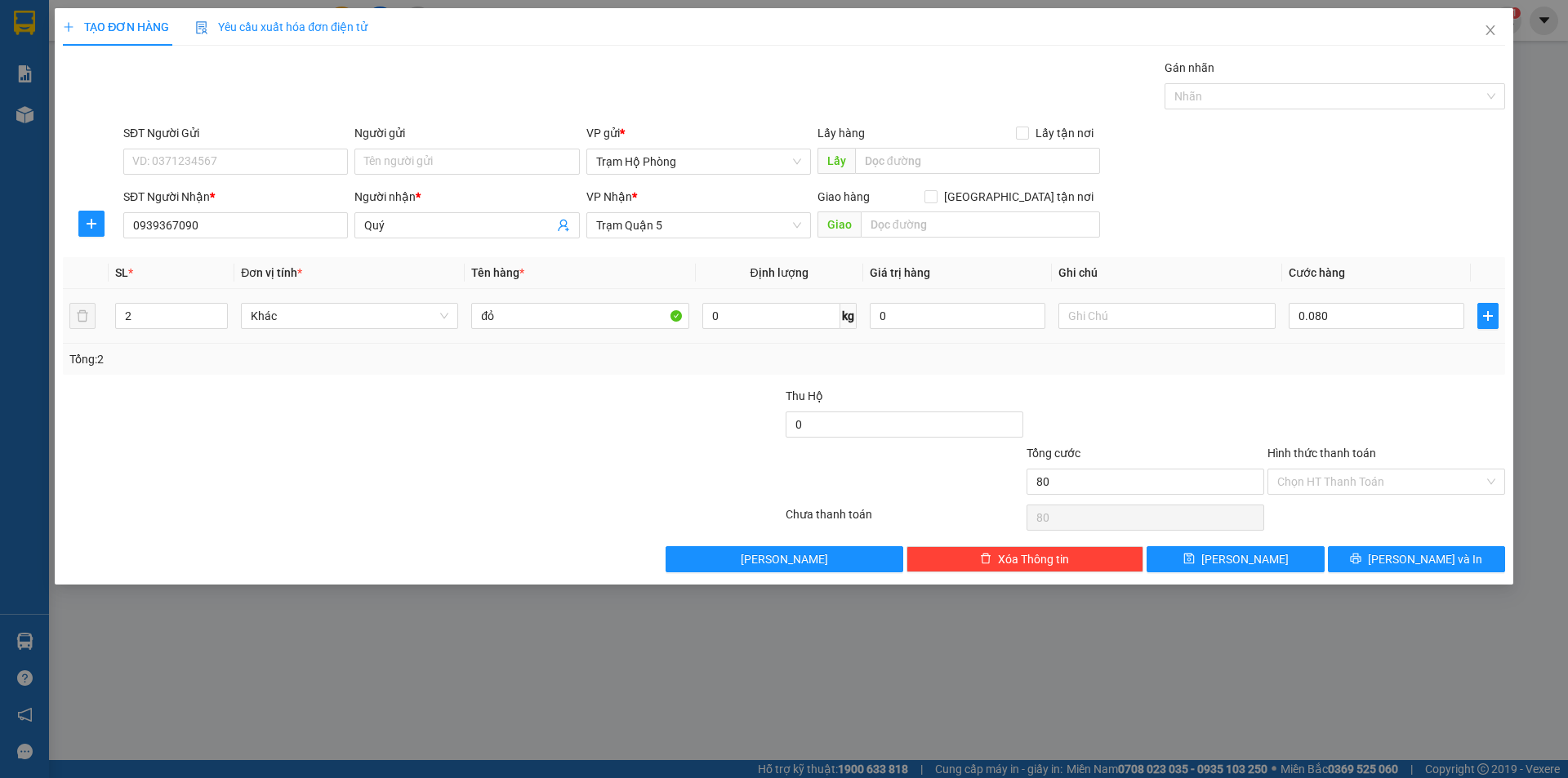
type input "80.000"
click at [1364, 346] on div "Tổng: 2" at bounding box center [784, 360] width 1442 height 31
click at [1361, 487] on input "Hình thức thanh toán" at bounding box center [1381, 482] width 207 height 24
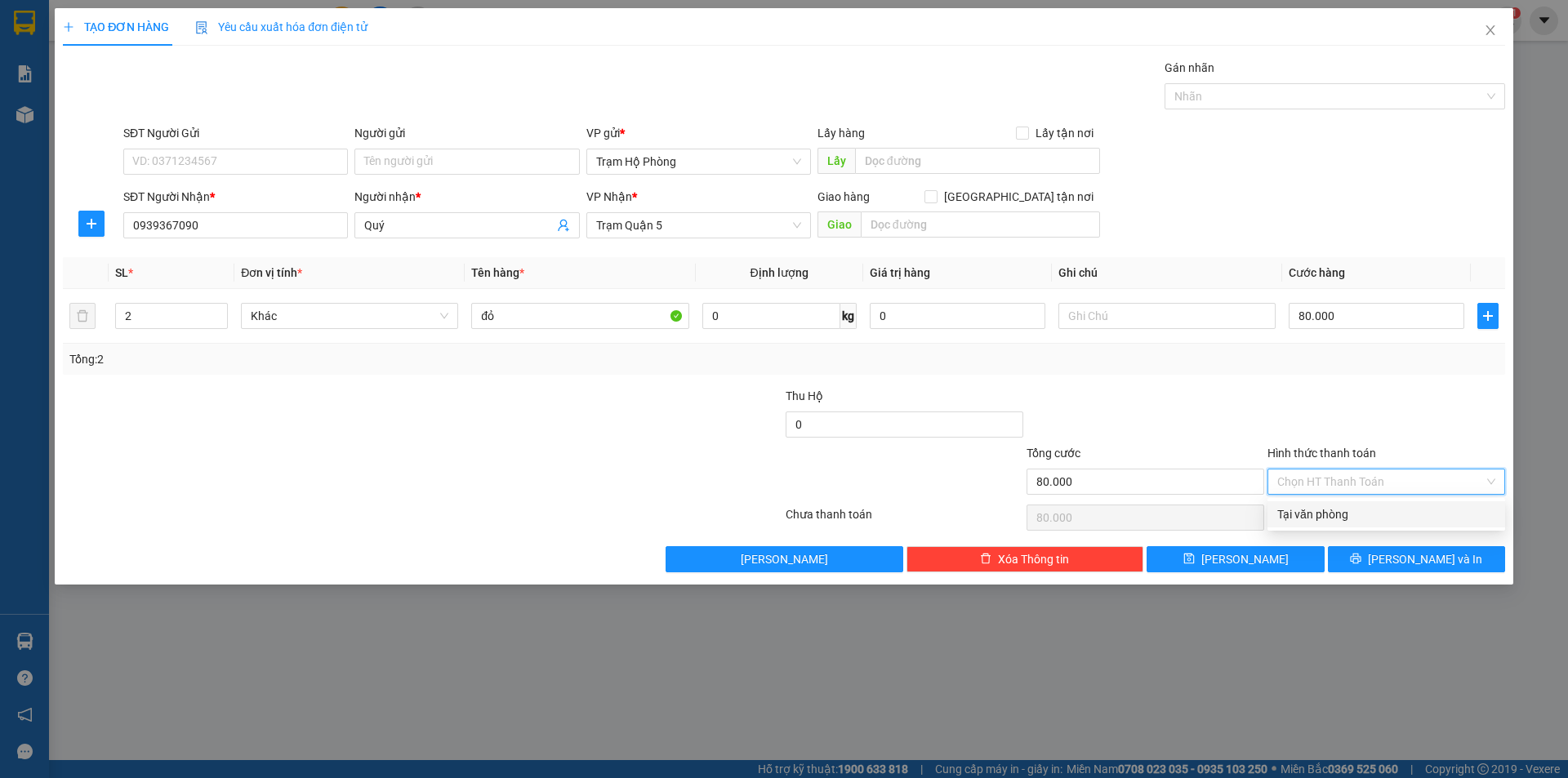
click at [1364, 515] on div "Tại văn phòng" at bounding box center [1387, 514] width 218 height 18
type input "0"
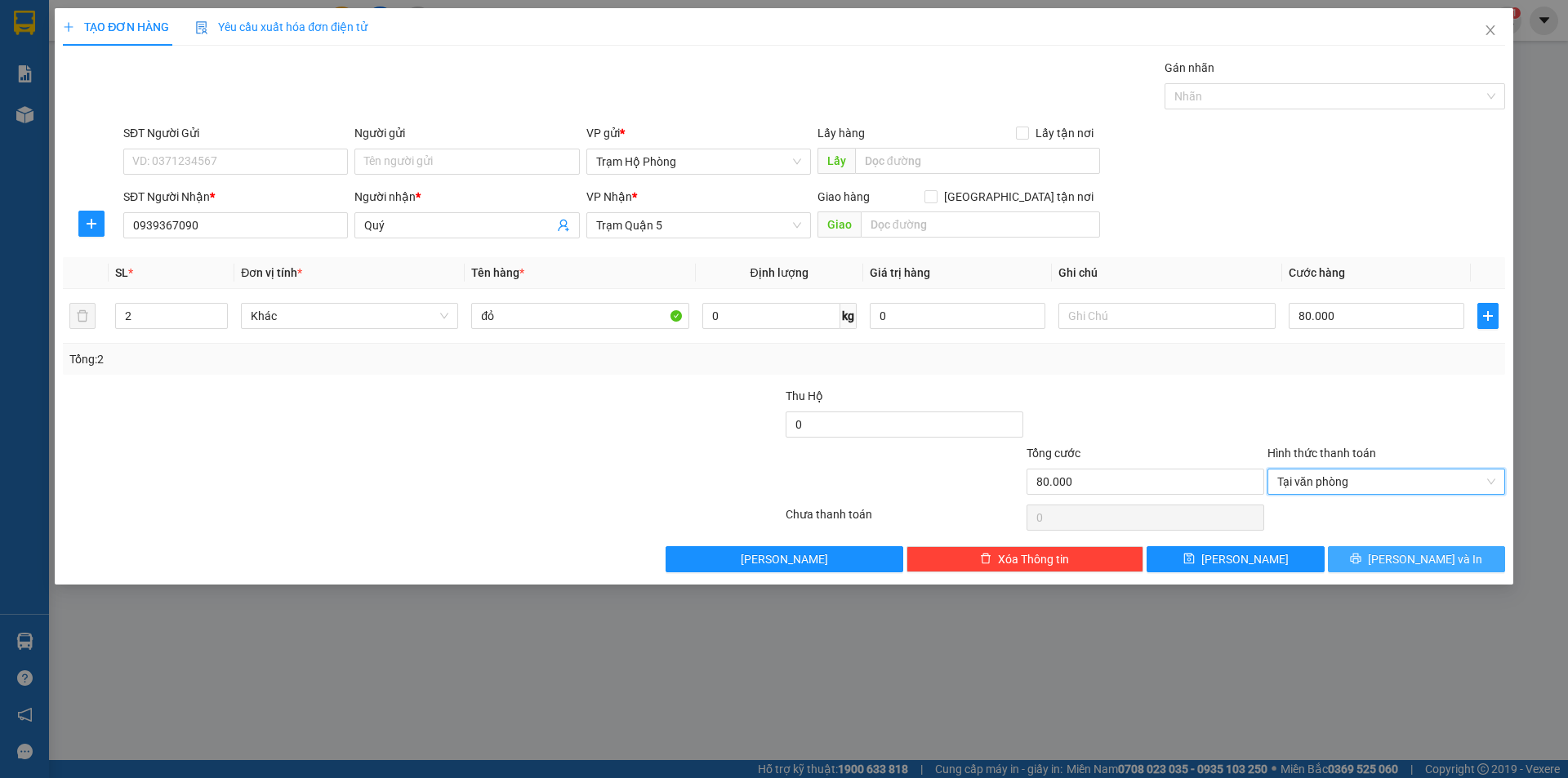
click at [1375, 553] on button "Lưu và In" at bounding box center [1416, 559] width 177 height 26
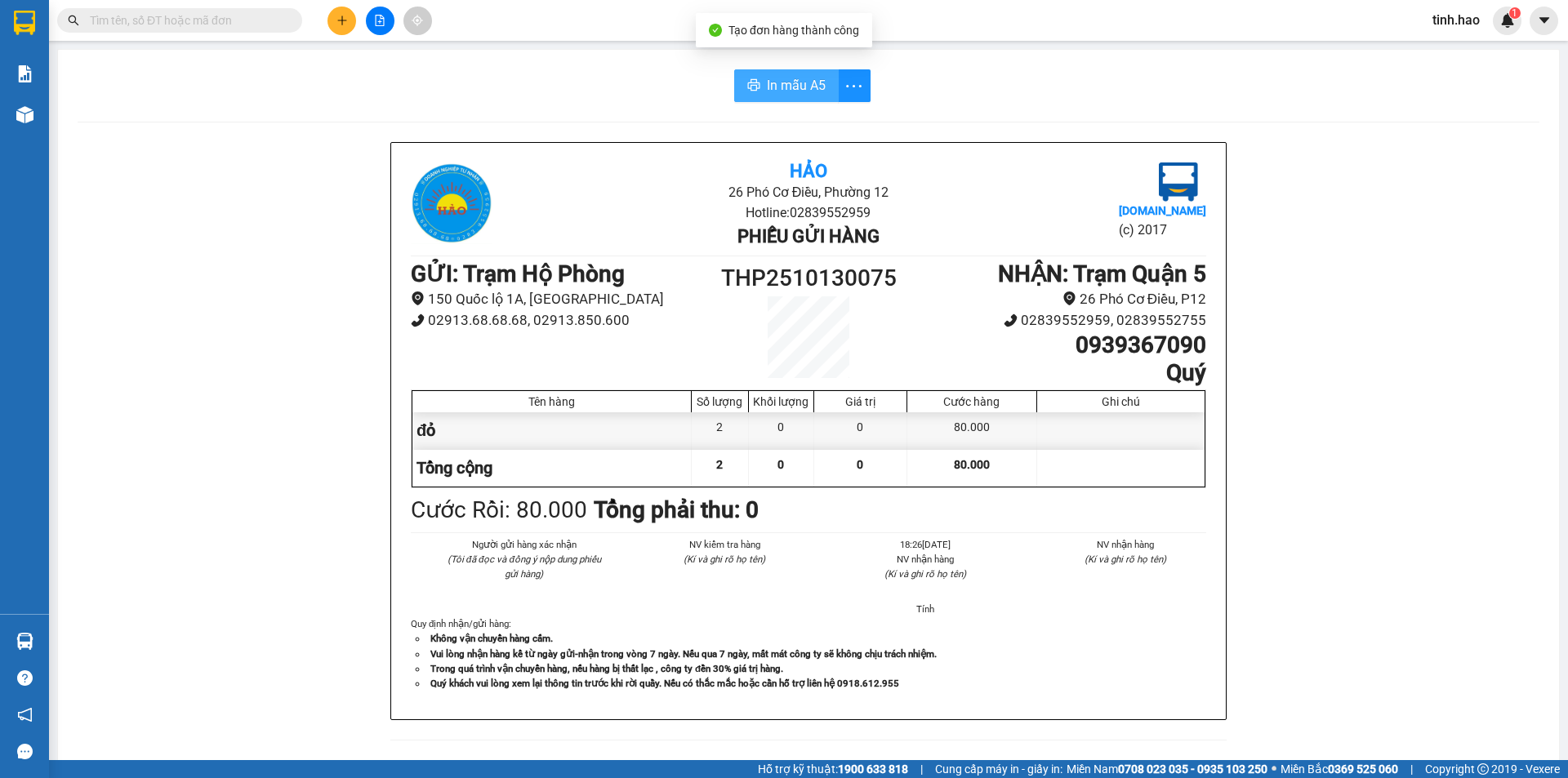
click at [777, 84] on span "In mẫu A5" at bounding box center [796, 85] width 58 height 20
click at [219, 25] on input "text" at bounding box center [186, 20] width 193 height 18
click at [336, 17] on icon "plus" at bounding box center [342, 20] width 11 height 11
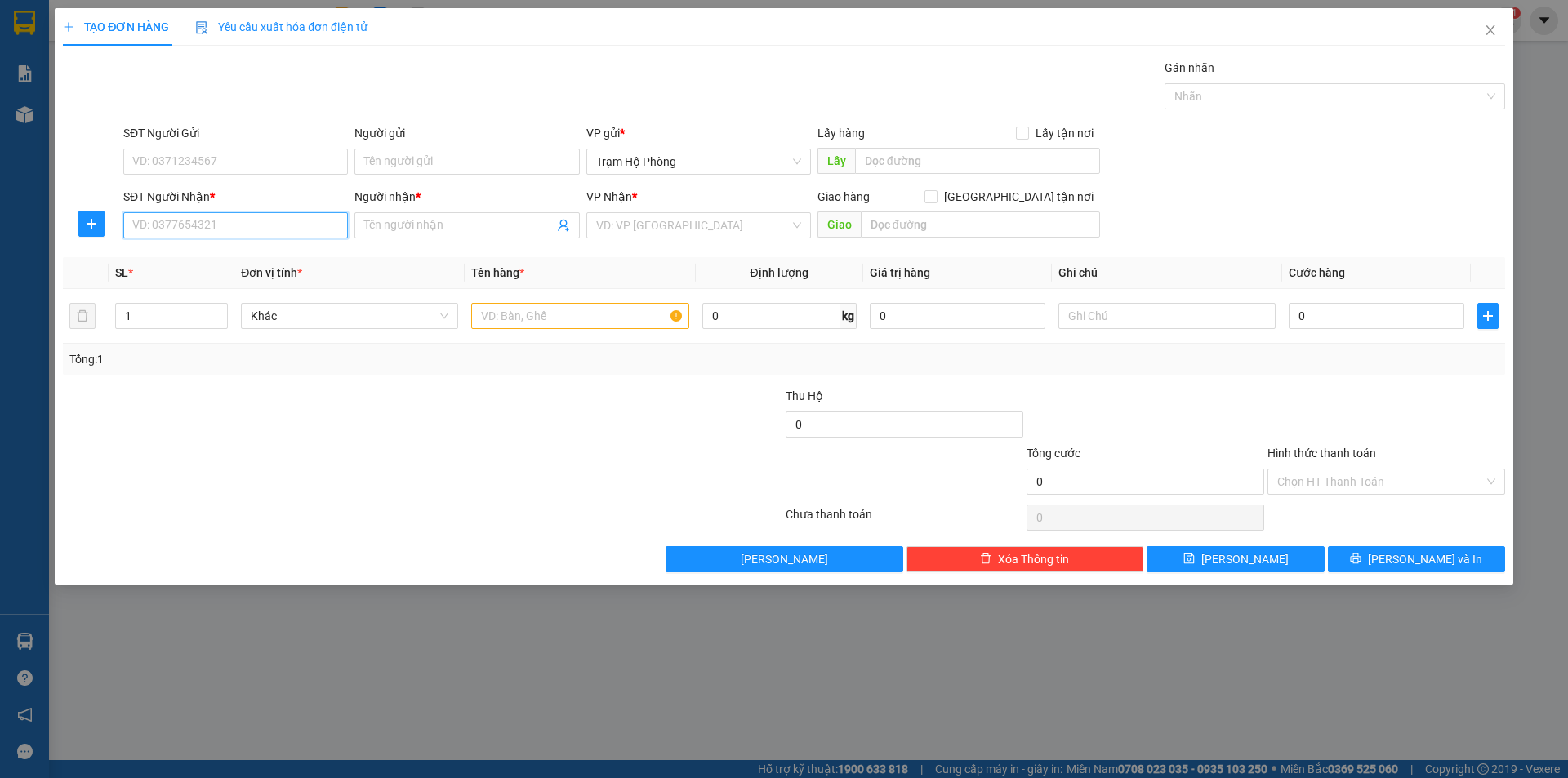
drag, startPoint x: 170, startPoint y: 226, endPoint x: 162, endPoint y: 227, distance: 8.1
click at [165, 226] on input "SĐT Người Nhận *" at bounding box center [236, 226] width 225 height 26
click at [236, 264] on div "0569262583 - Thảo" at bounding box center [235, 258] width 205 height 18
type input "0569262583"
type input "Thảo"
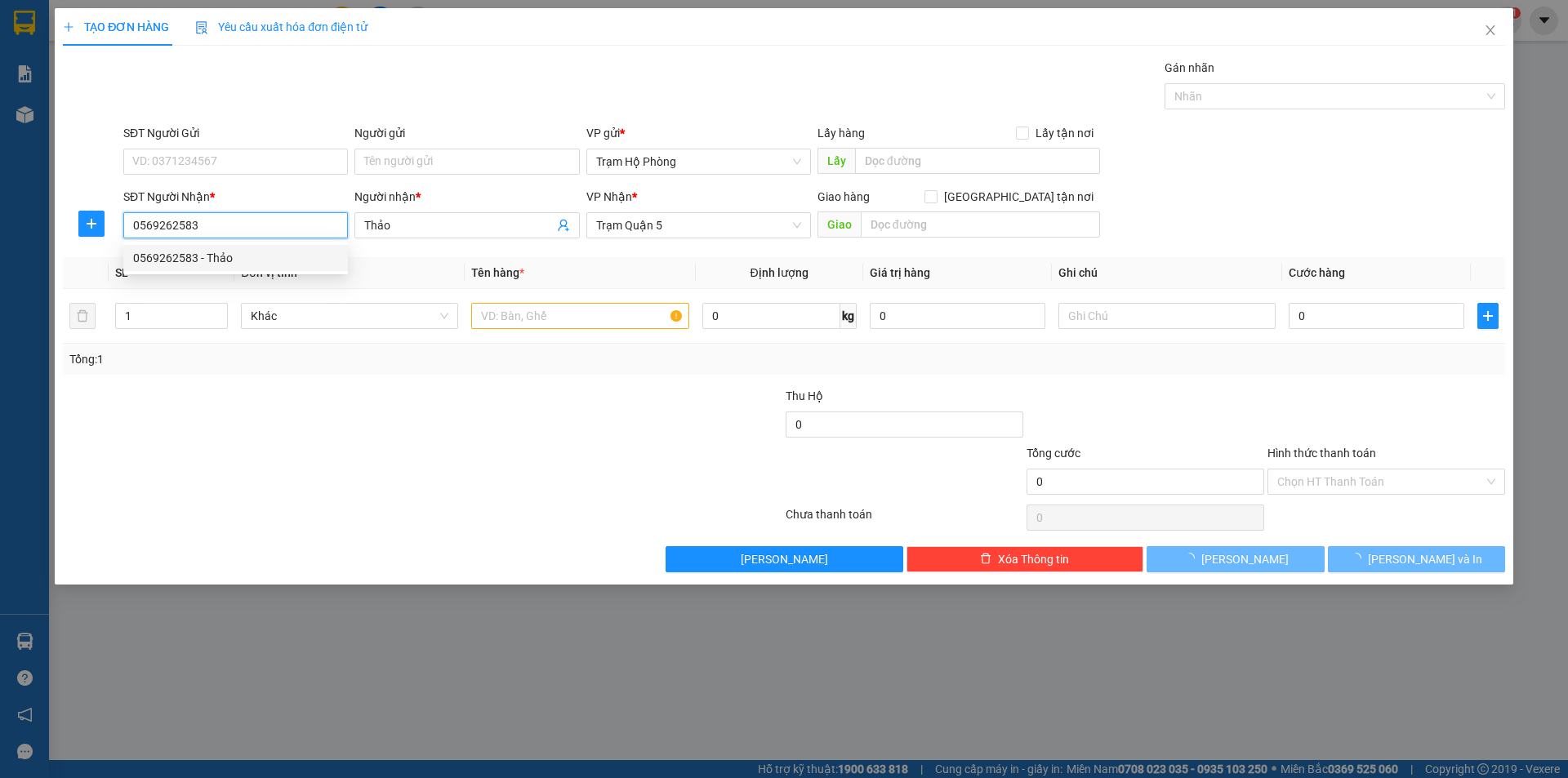
type input "640.000"
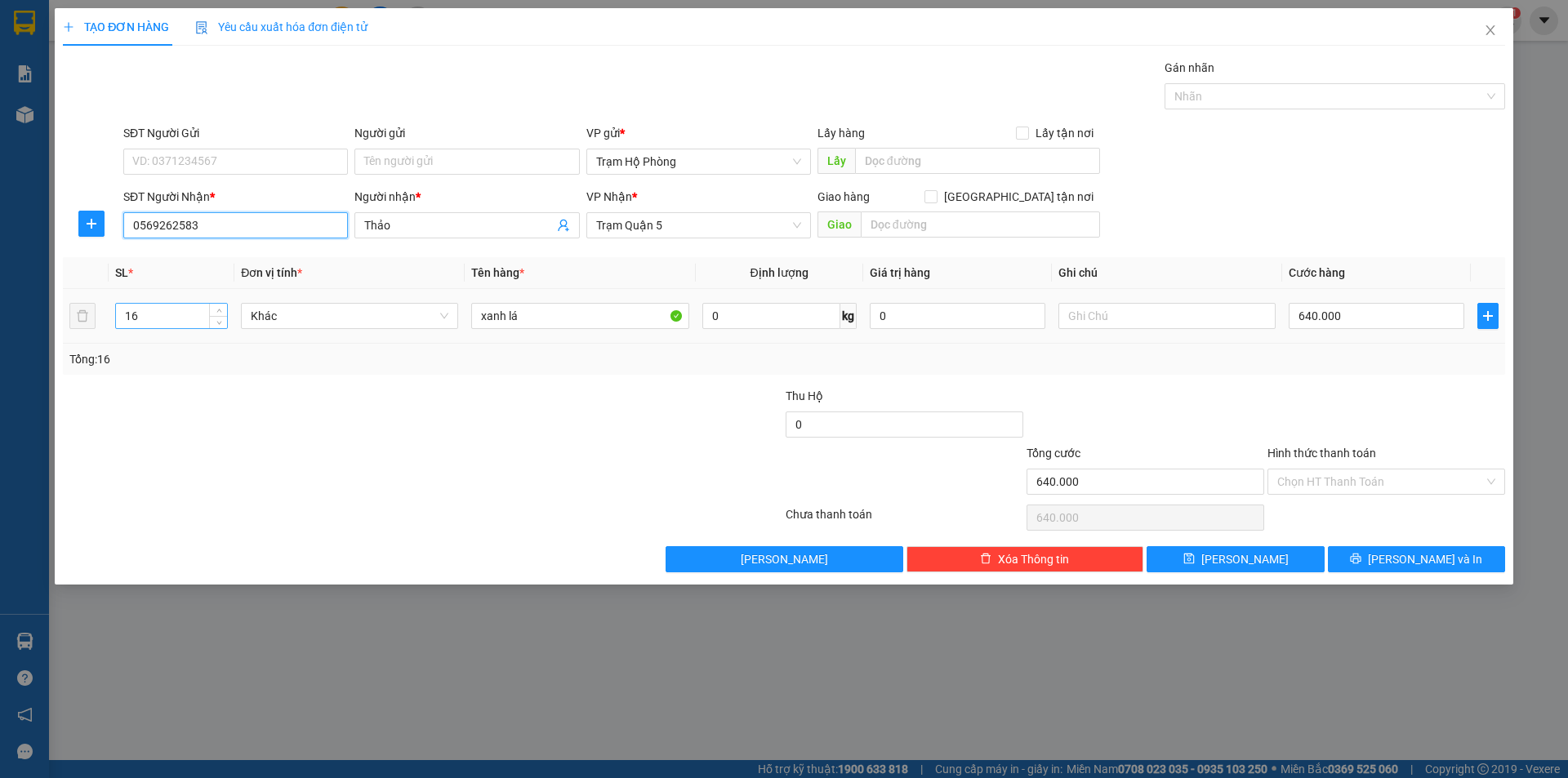
type input "0569262583"
click at [182, 316] on input "16" at bounding box center [171, 316] width 111 height 24
type input "1"
type input "8"
click at [205, 392] on div at bounding box center [302, 416] width 482 height 58
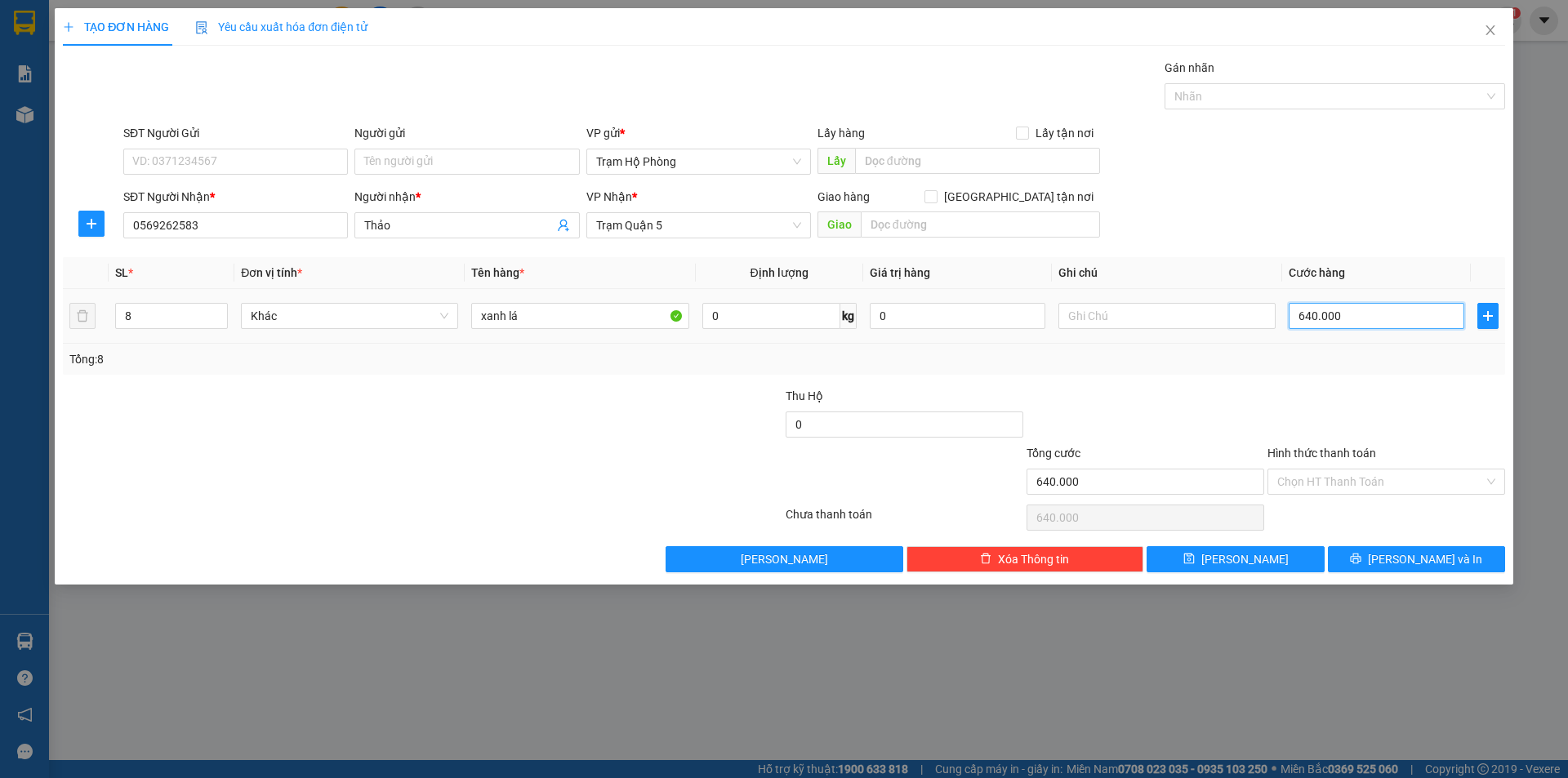
click at [1408, 311] on input "640.000" at bounding box center [1376, 316] width 175 height 26
type input "0"
type input "3"
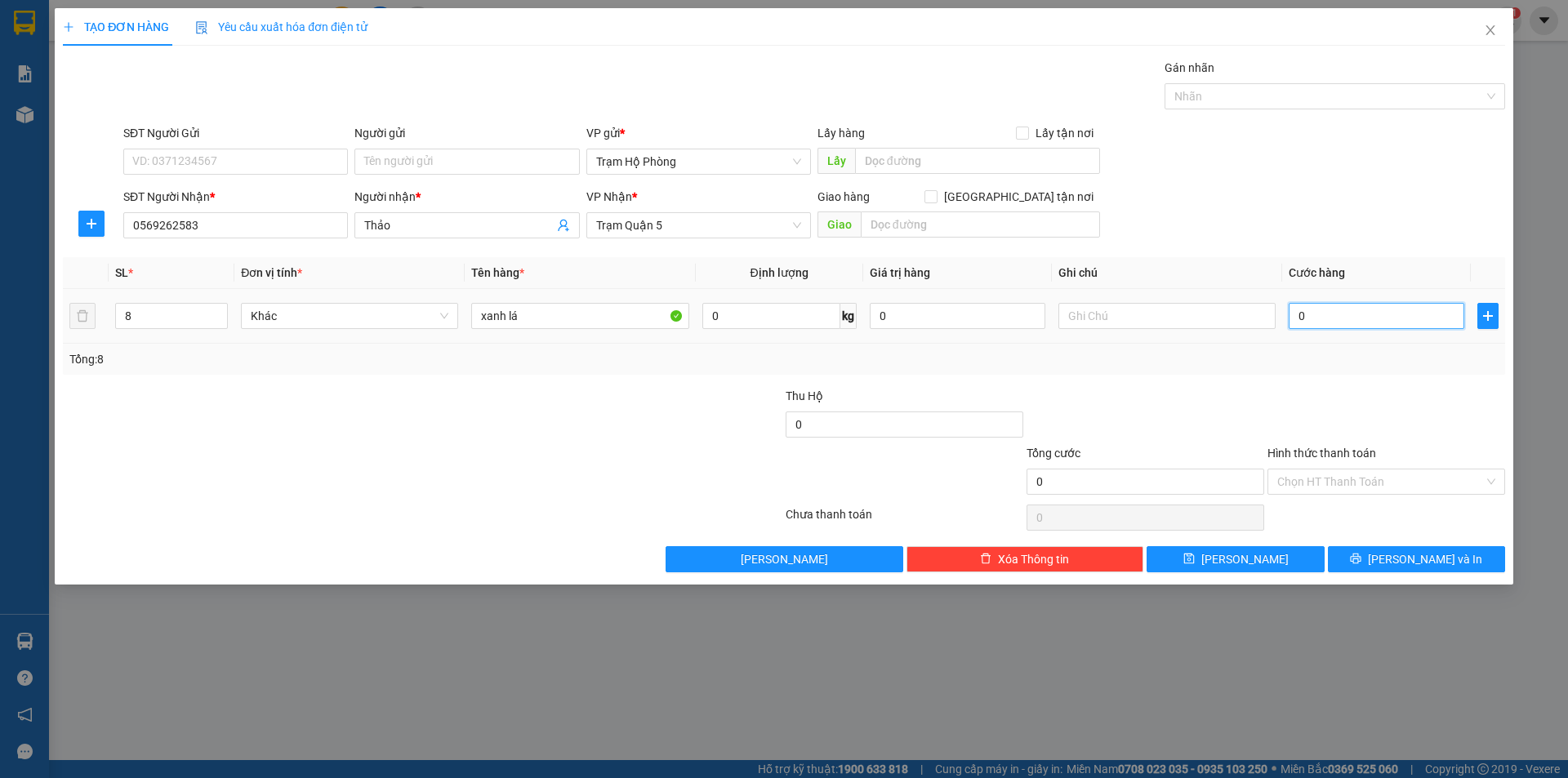
type input "3"
type input "003"
type input "32"
type input "00.320"
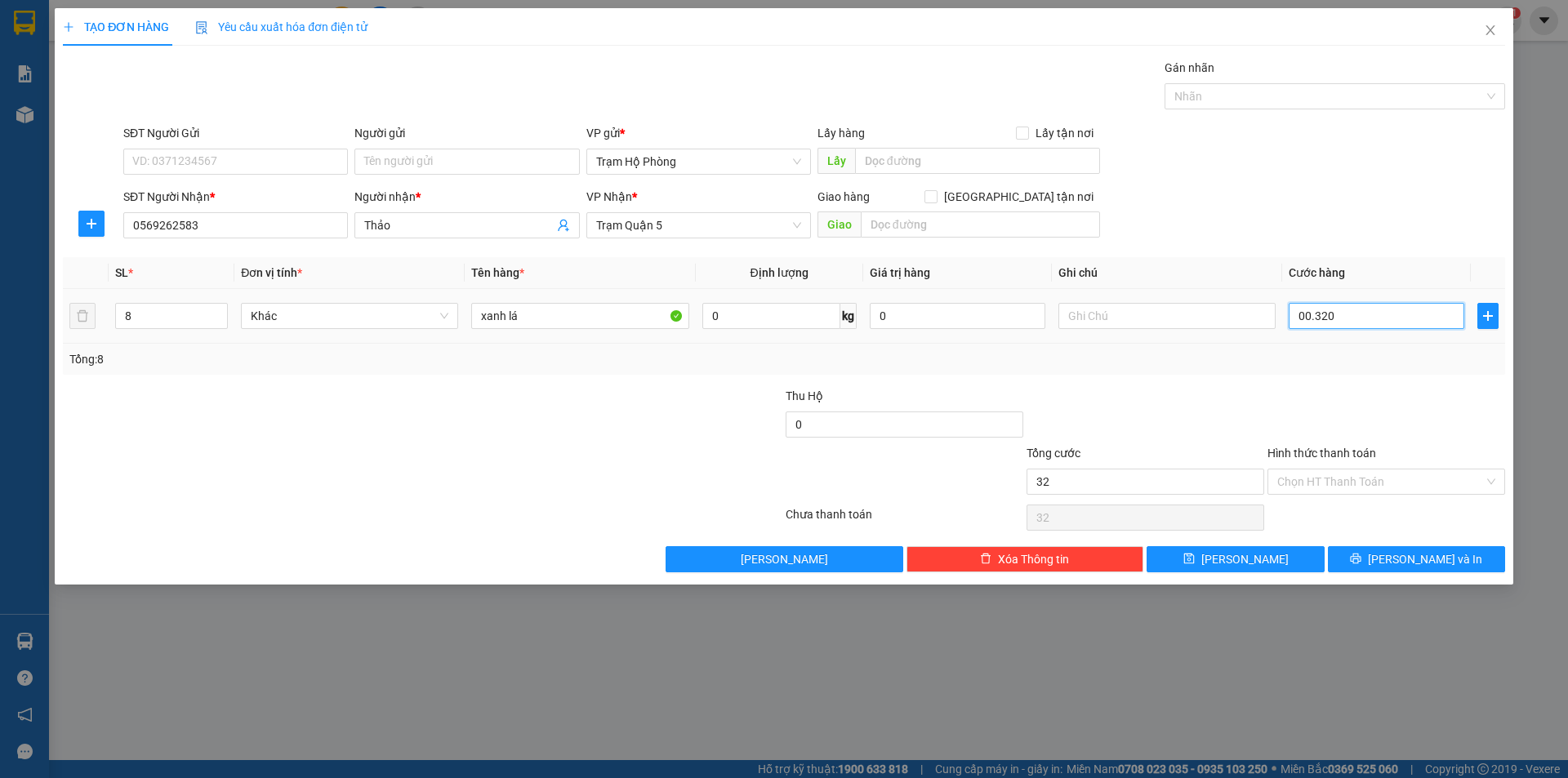
type input "320"
type input "00.320"
click at [1345, 209] on div "SĐT Người Nhận * 0569262583 Người nhận * Thảo VP Nhận * Trạm Quận 5 Giao hàng G…" at bounding box center [814, 217] width 1388 height 58
type input "320.000"
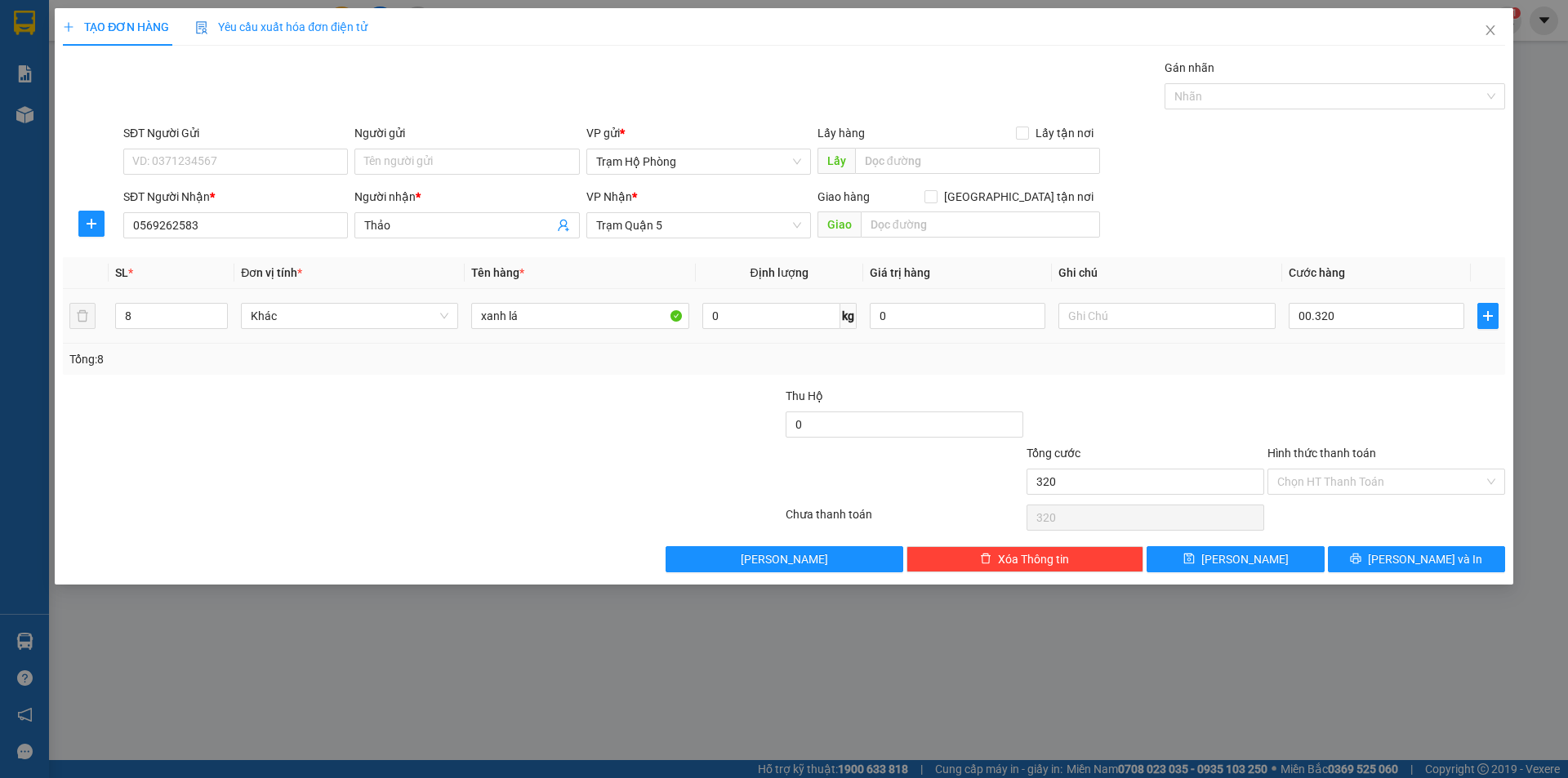
type input "320.000"
click at [1411, 484] on input "Hình thức thanh toán" at bounding box center [1381, 482] width 207 height 24
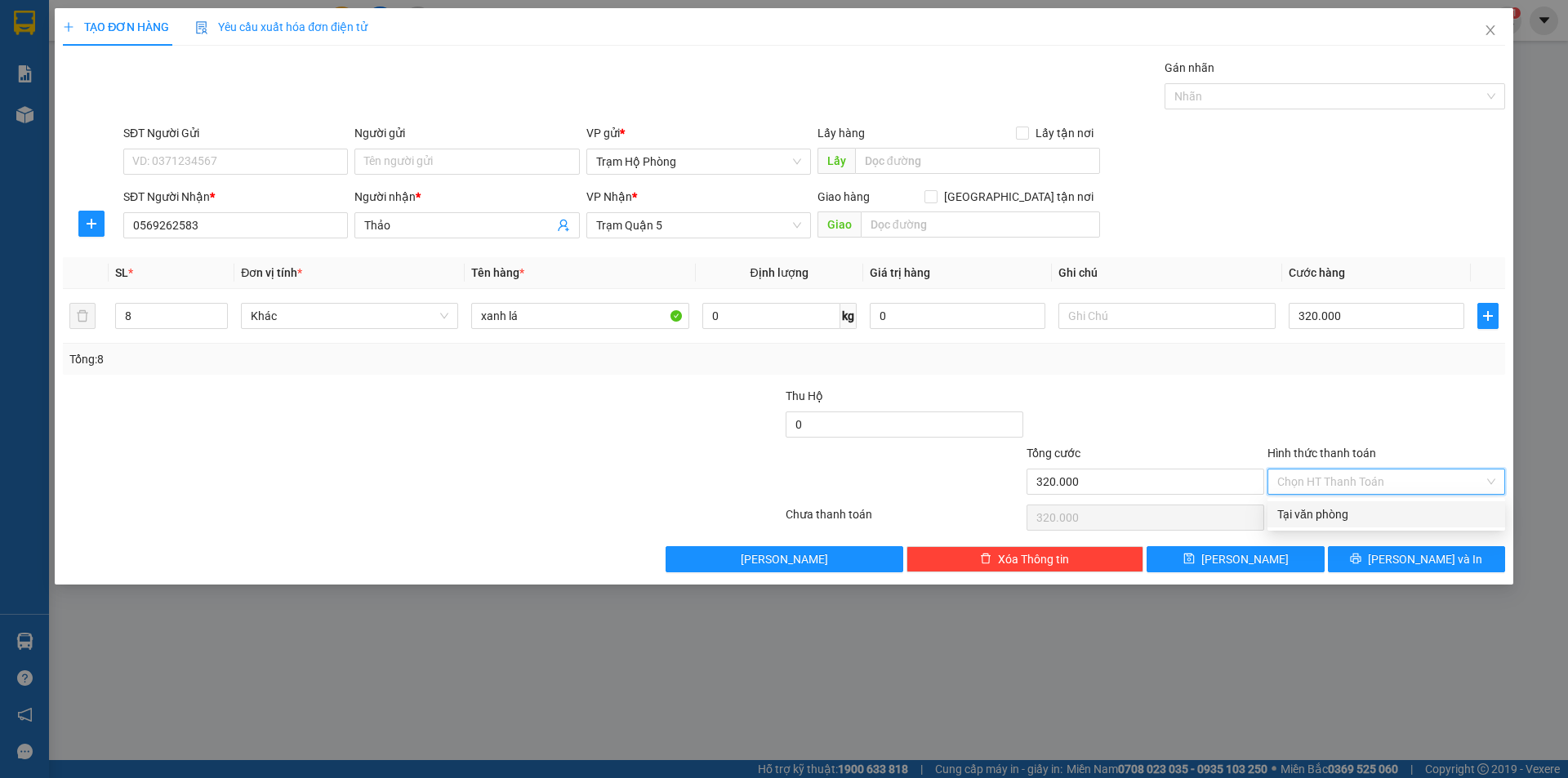
click at [1353, 505] on div "Tại văn phòng" at bounding box center [1387, 514] width 238 height 26
type input "0"
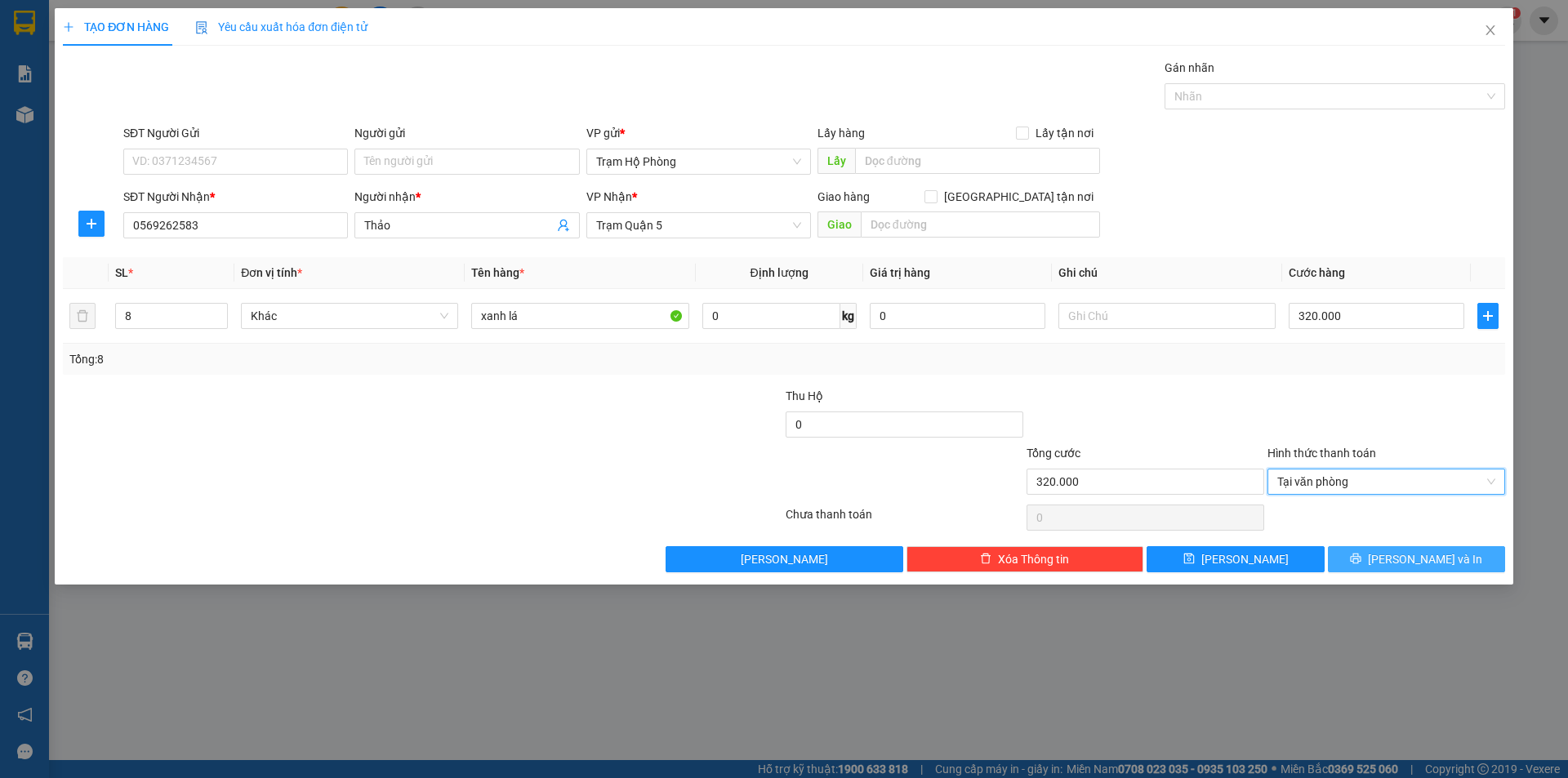
click at [1402, 567] on span "Lưu và In" at bounding box center [1425, 559] width 114 height 18
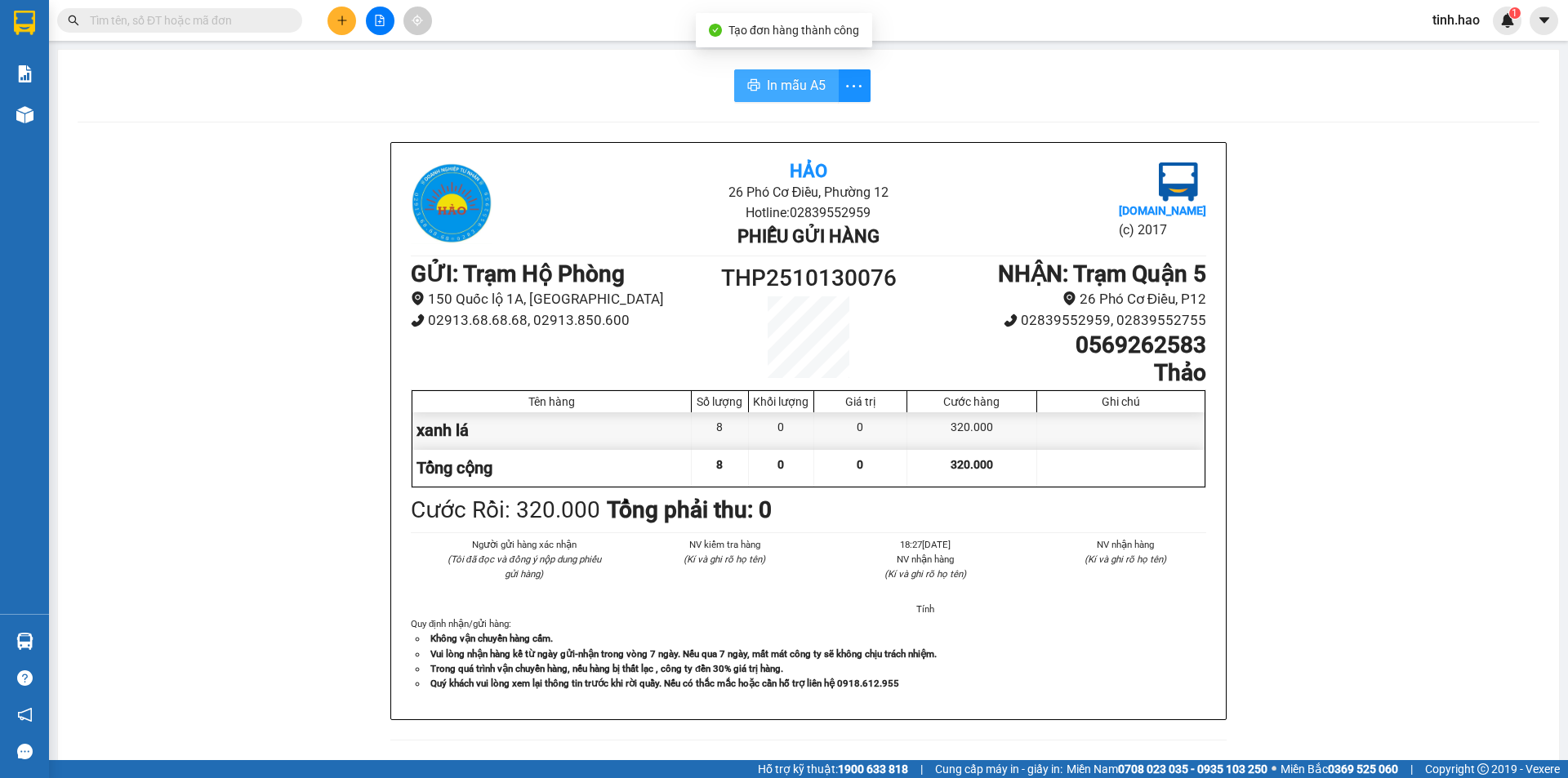
click at [784, 82] on span "In mẫu A5" at bounding box center [796, 85] width 58 height 20
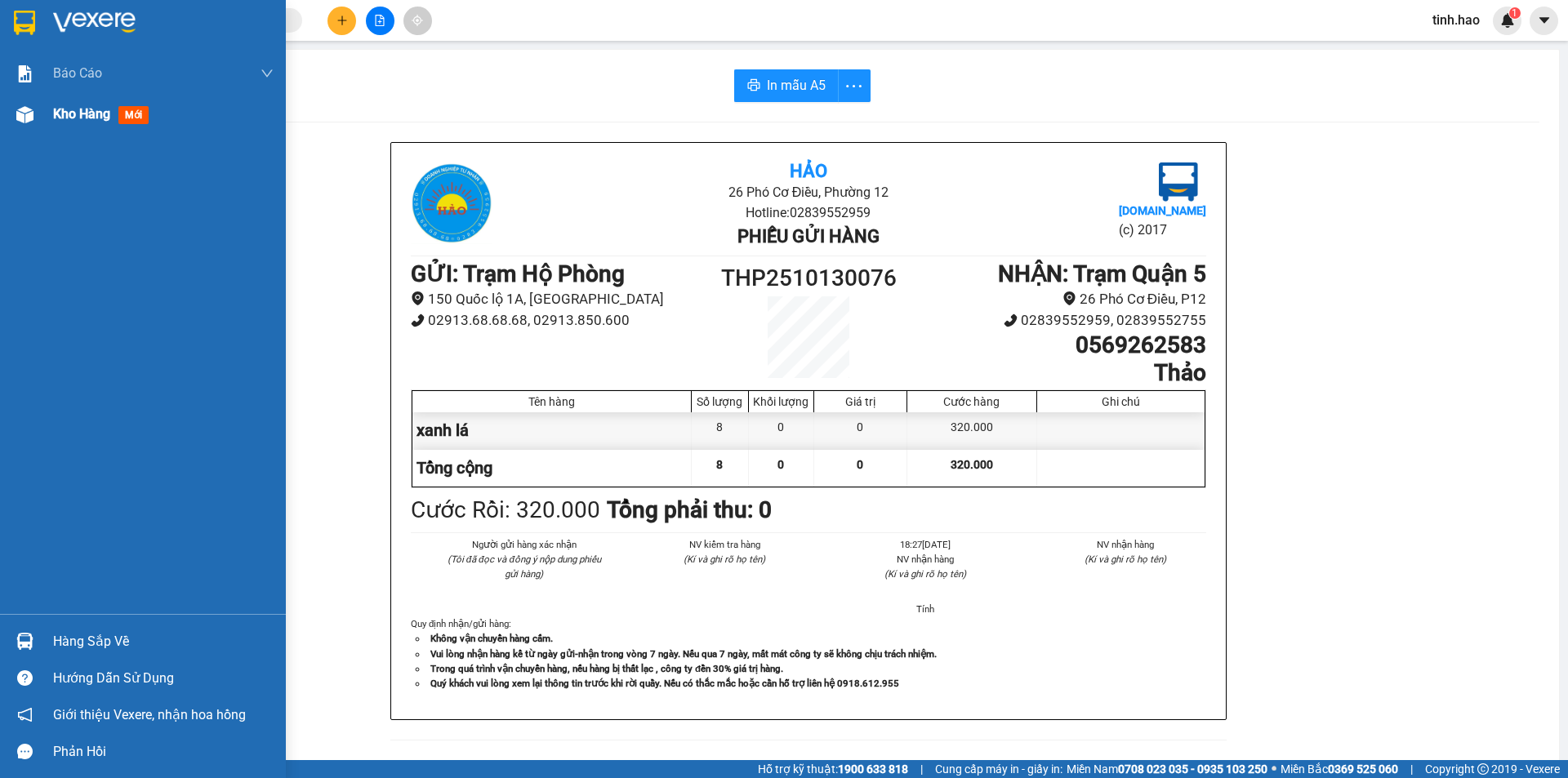
click at [60, 124] on div "Kho hàng mới" at bounding box center [104, 113] width 102 height 20
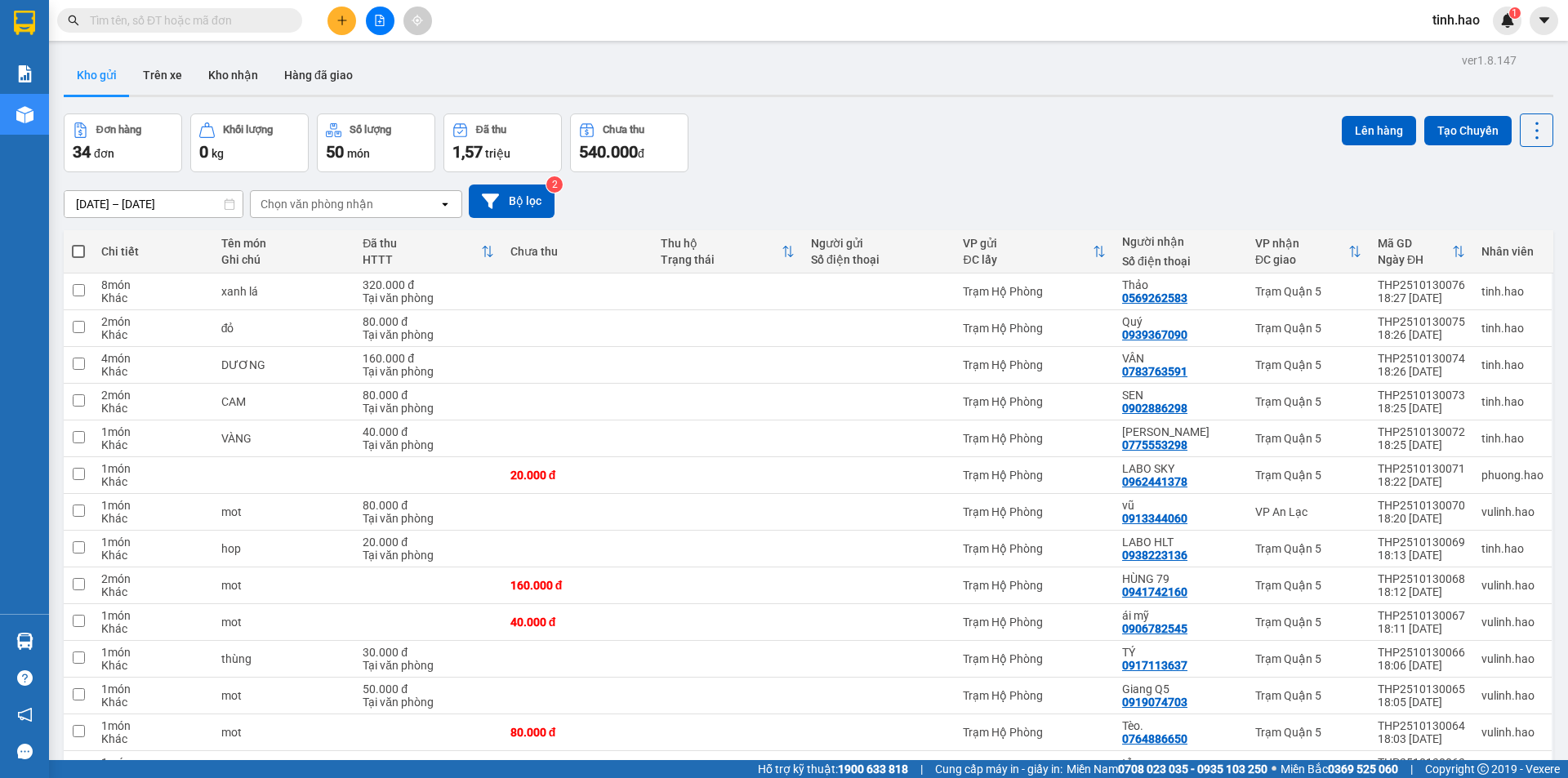
click at [1110, 166] on div "Đơn hàng 34 đơn Khối lượng 0 kg Số lượng 50 món Đã thu 1,57 triệu Chưa thu 540.…" at bounding box center [808, 142] width 1490 height 58
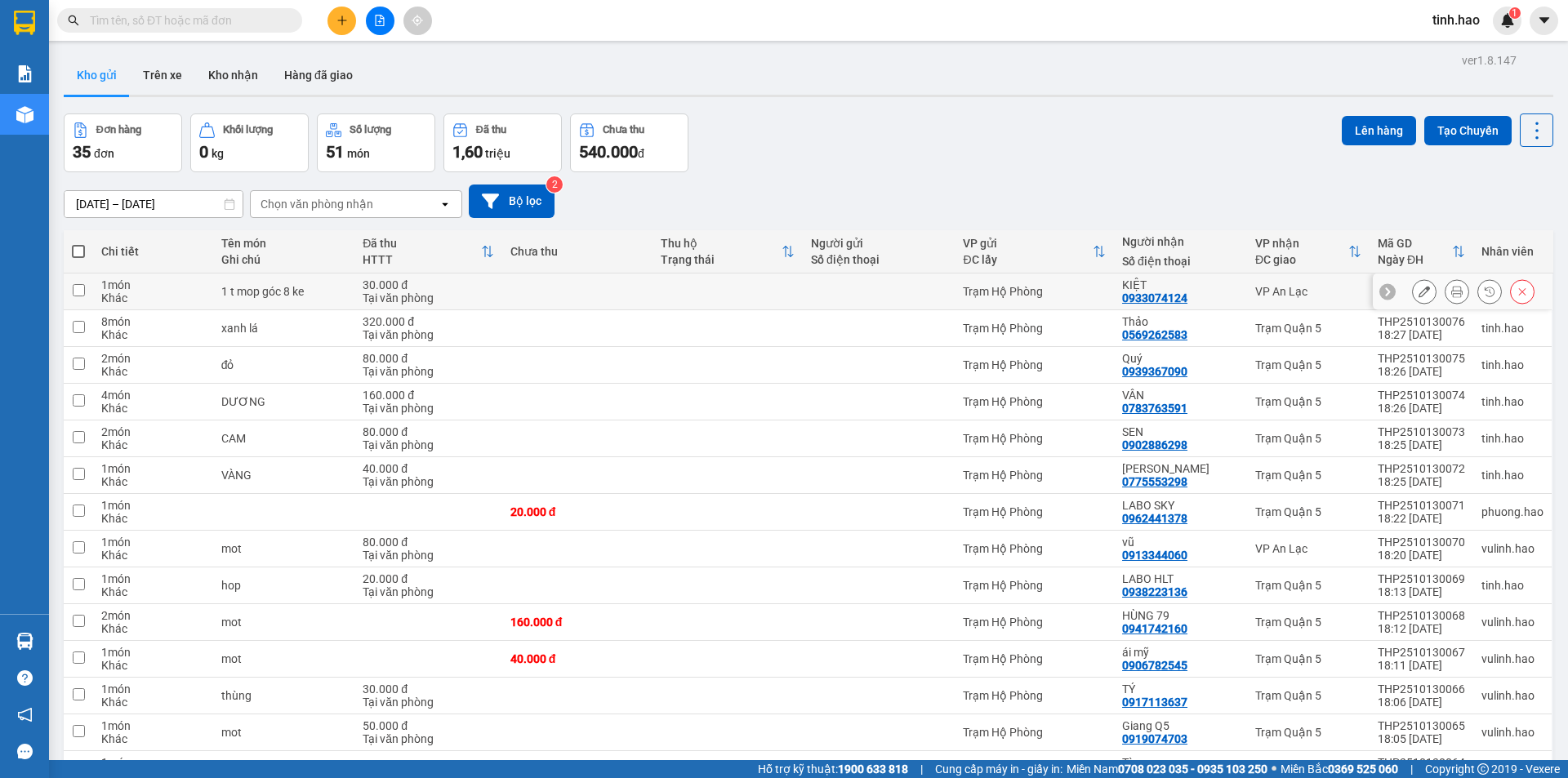
click at [1451, 291] on icon at bounding box center [1456, 291] width 11 height 11
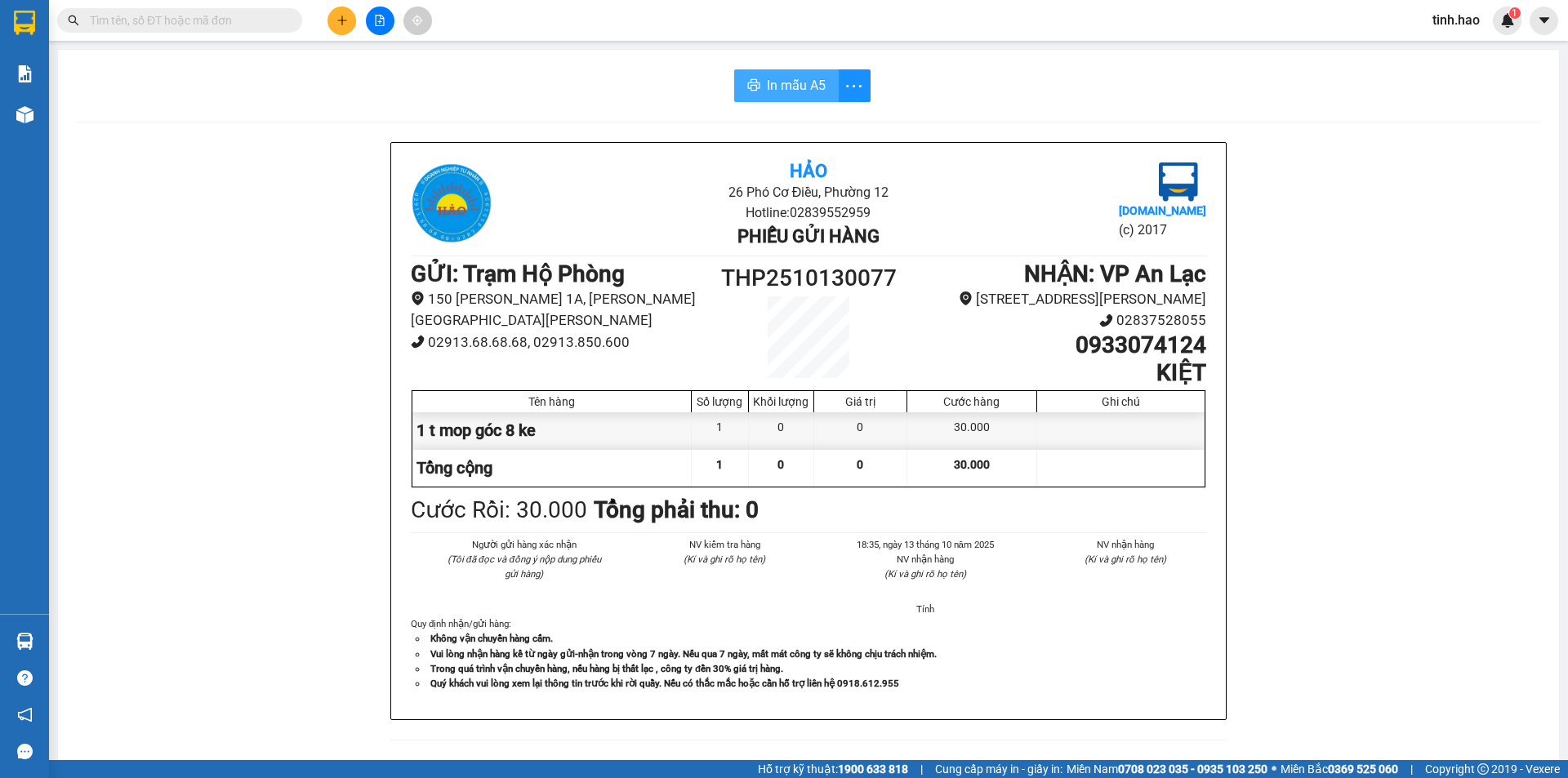
click at [760, 81] on button "In mẫu A5" at bounding box center [787, 85] width 105 height 32
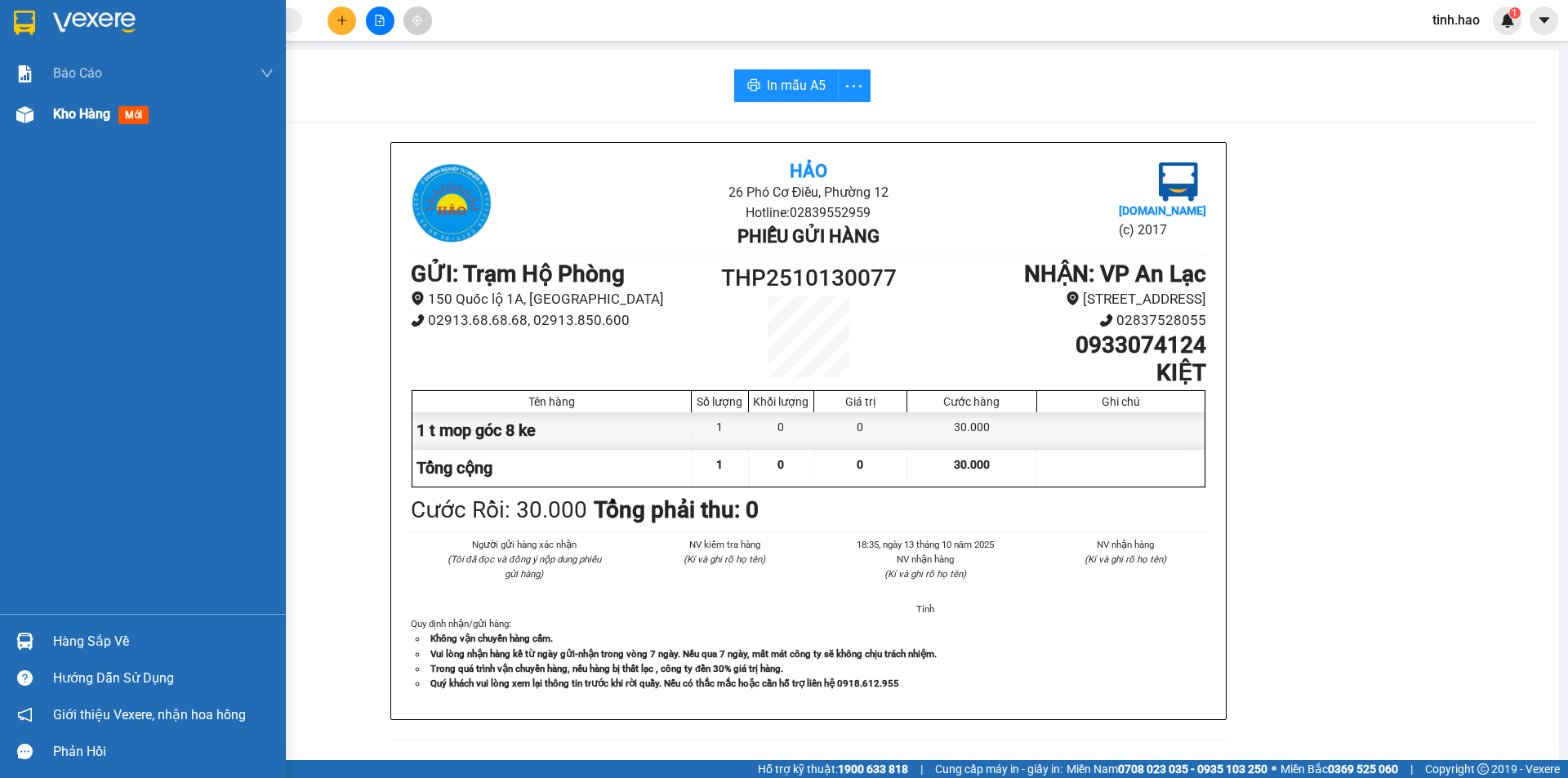
click at [26, 113] on img at bounding box center [25, 115] width 17 height 17
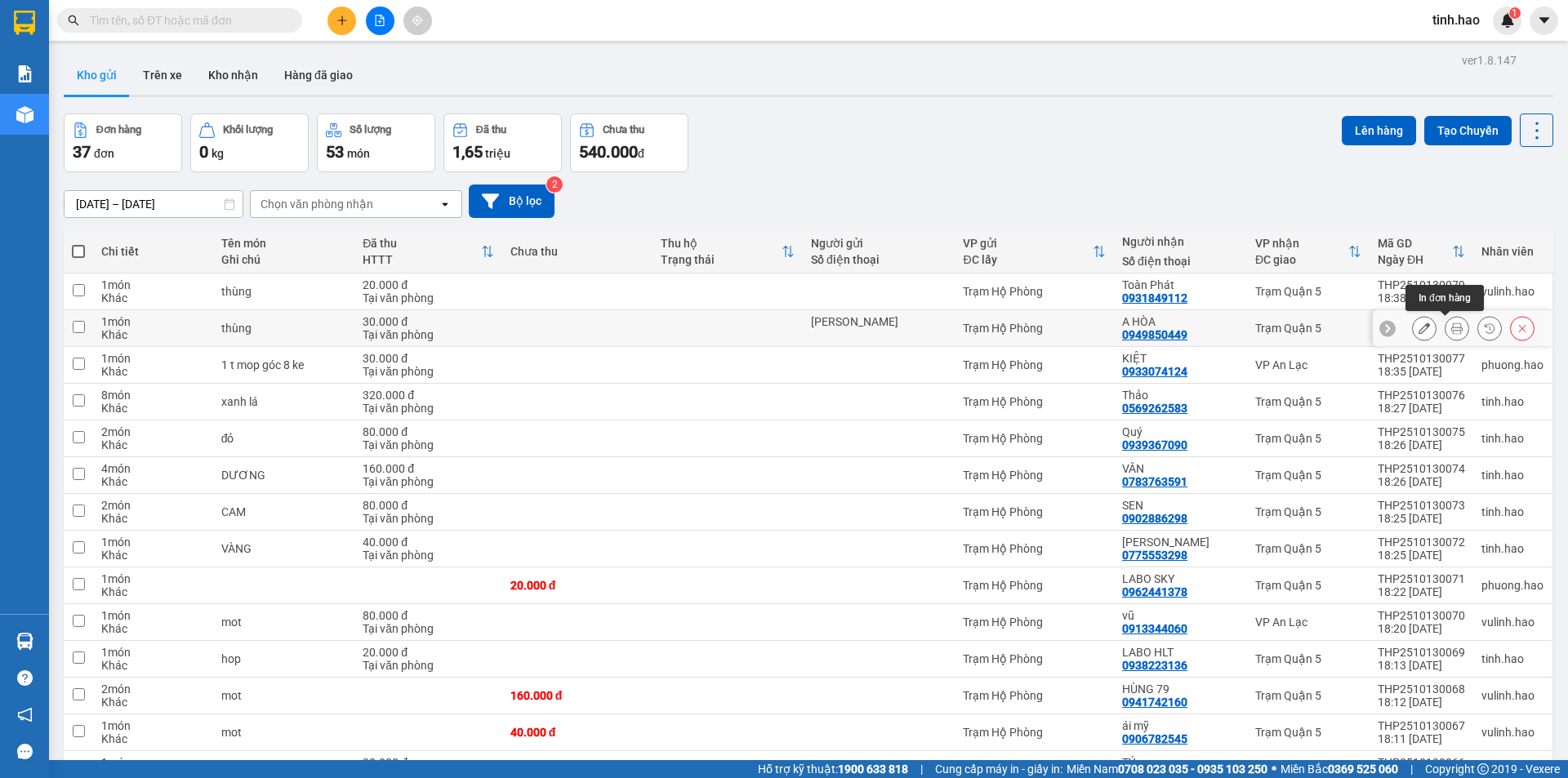
click at [1451, 324] on icon at bounding box center [1456, 328] width 11 height 11
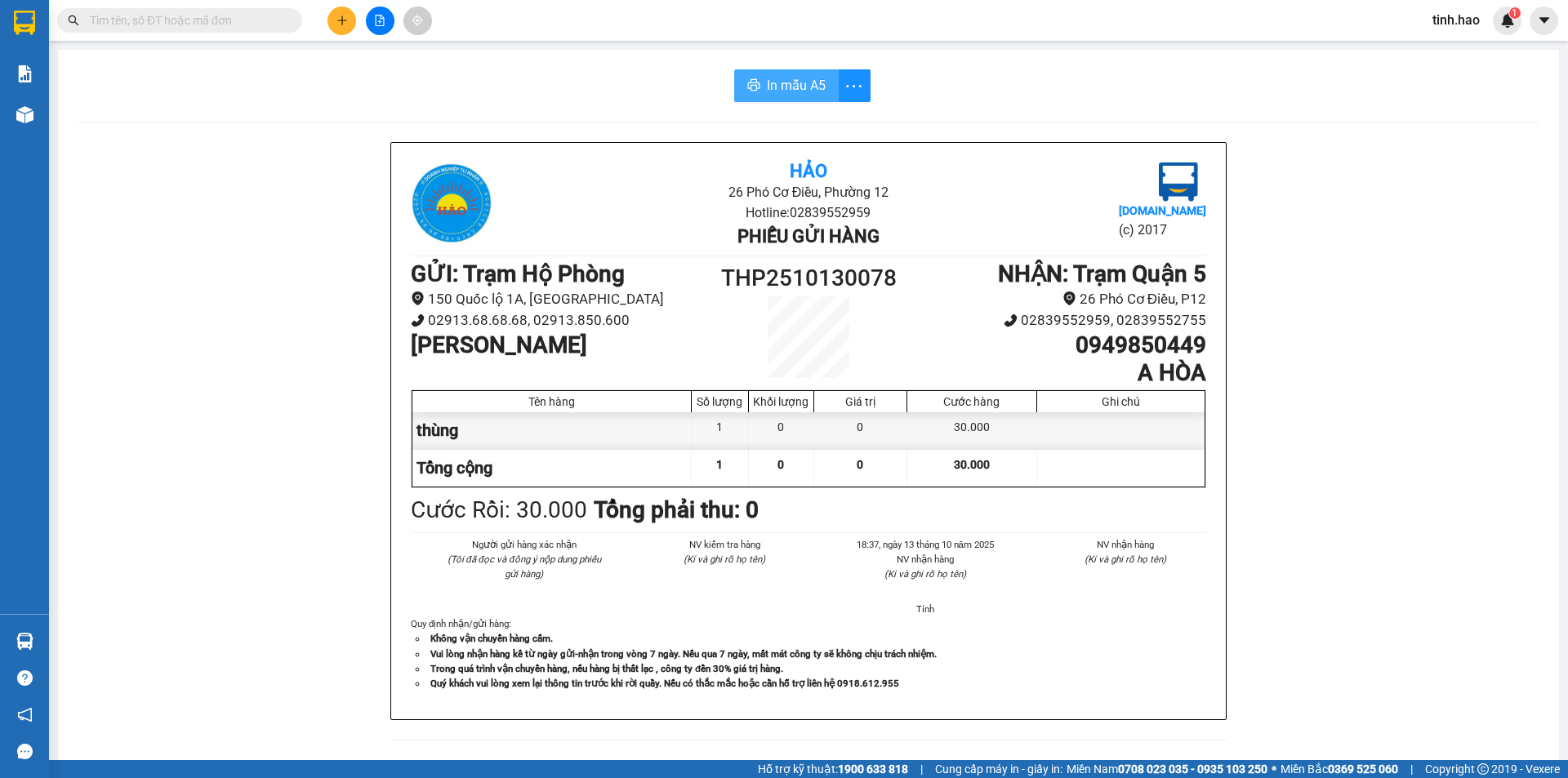
click at [782, 77] on span "In mẫu A5" at bounding box center [796, 85] width 58 height 20
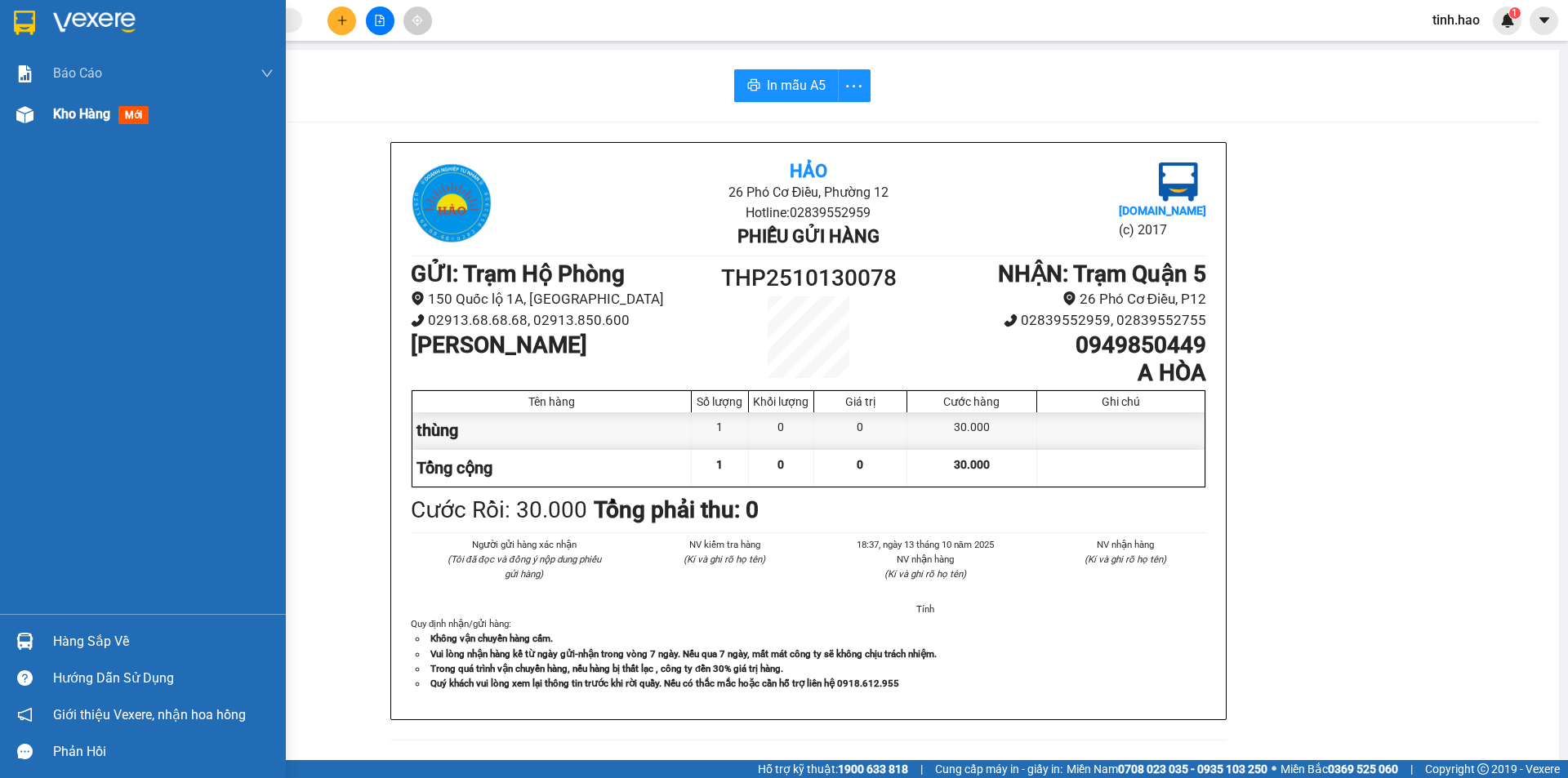
click at [39, 122] on div "Kho hàng mới" at bounding box center [143, 114] width 286 height 41
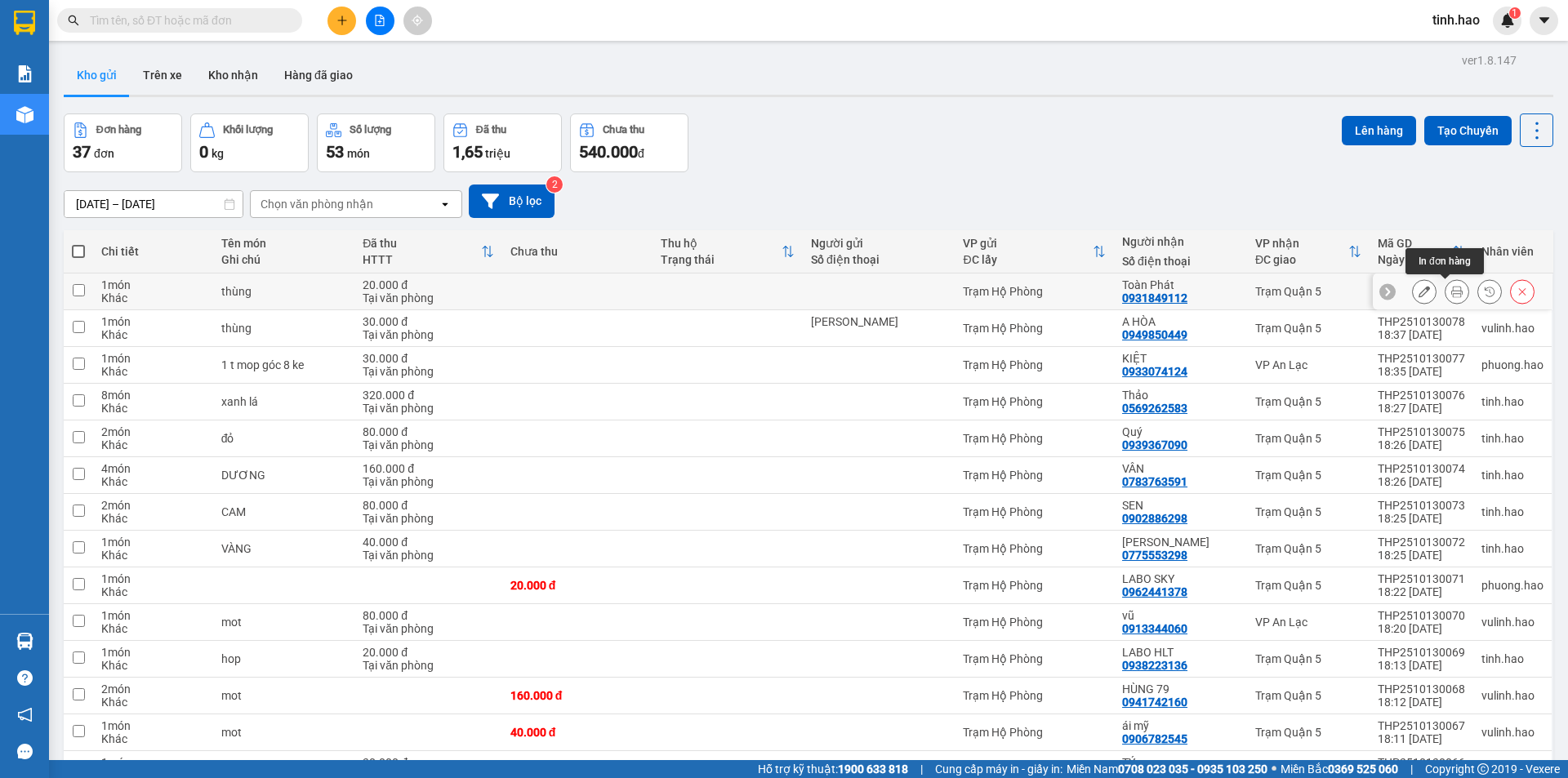
click at [1451, 293] on icon at bounding box center [1456, 291] width 11 height 11
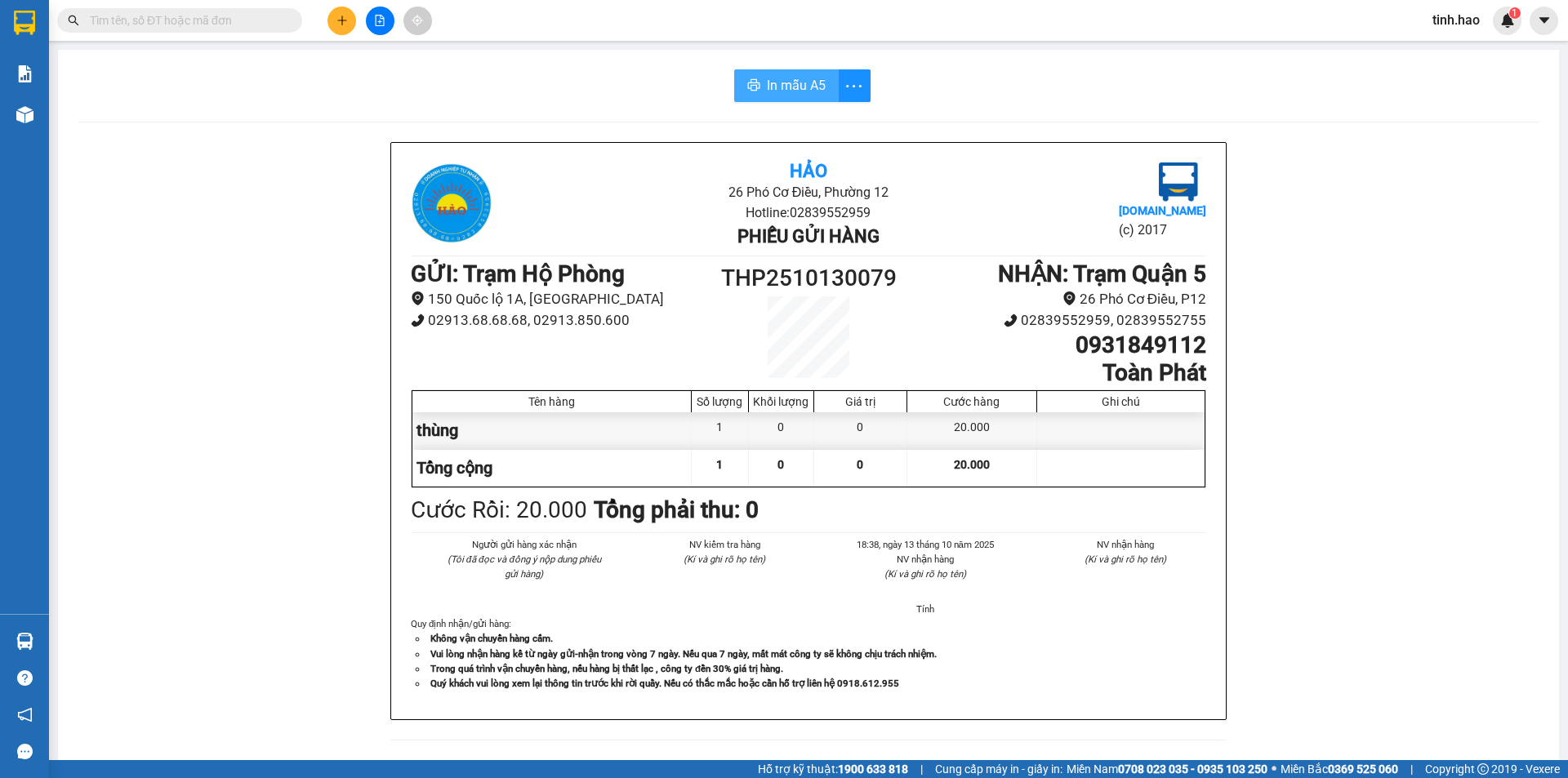
click at [767, 85] on span "In mẫu A5" at bounding box center [796, 85] width 58 height 20
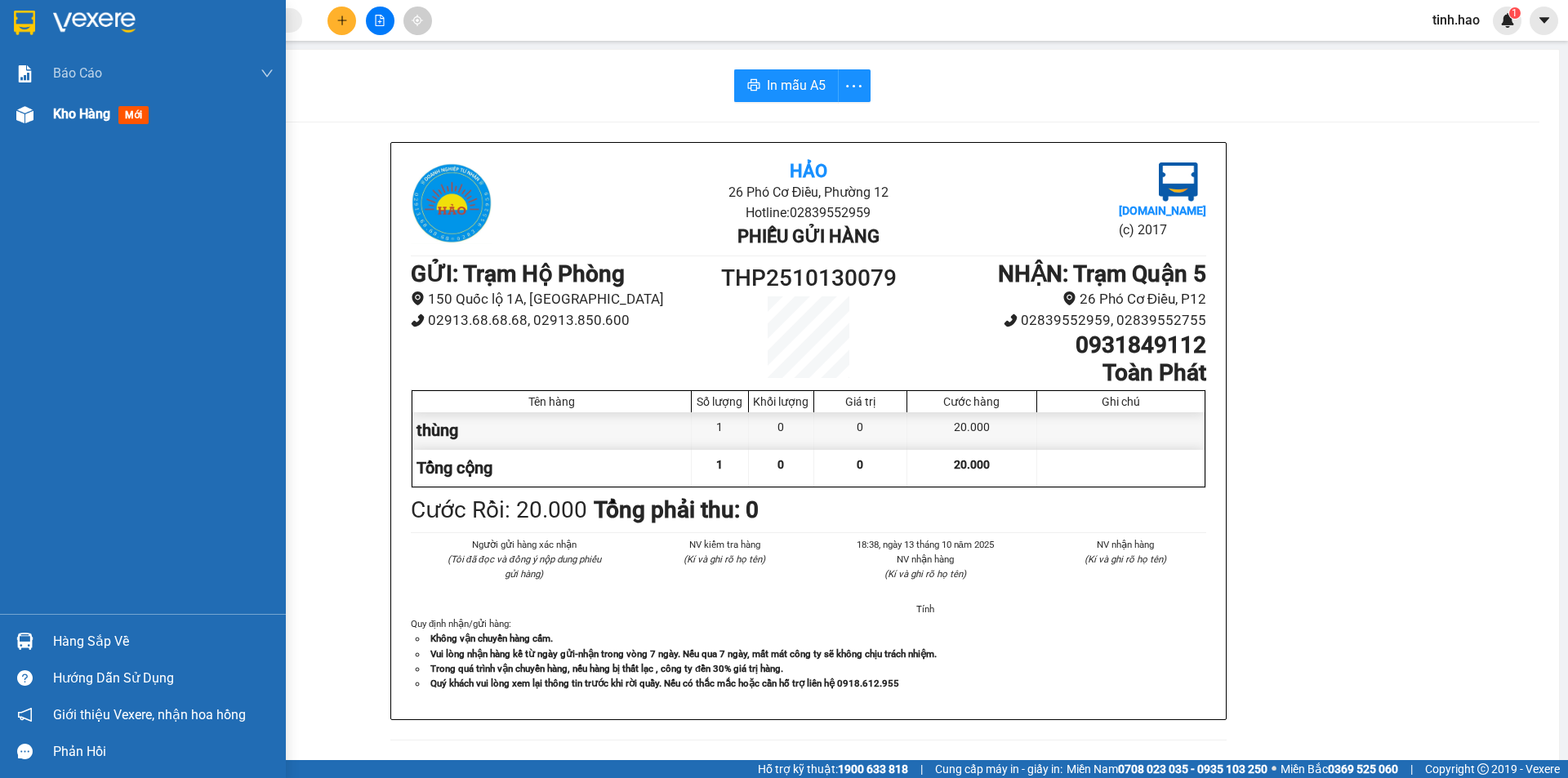
click at [85, 123] on div "Kho hàng mới" at bounding box center [104, 113] width 102 height 20
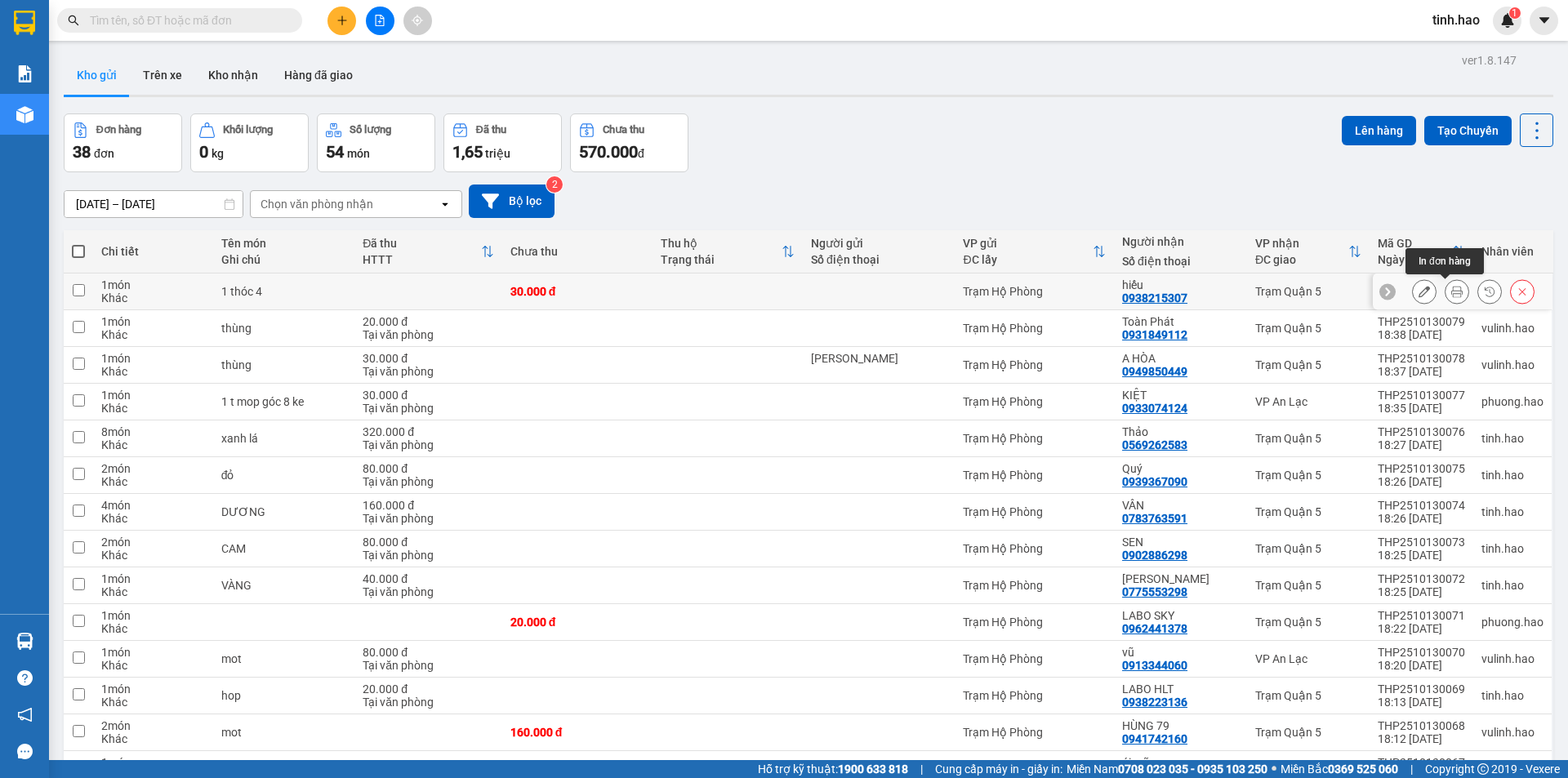
click at [1451, 293] on icon at bounding box center [1456, 291] width 11 height 11
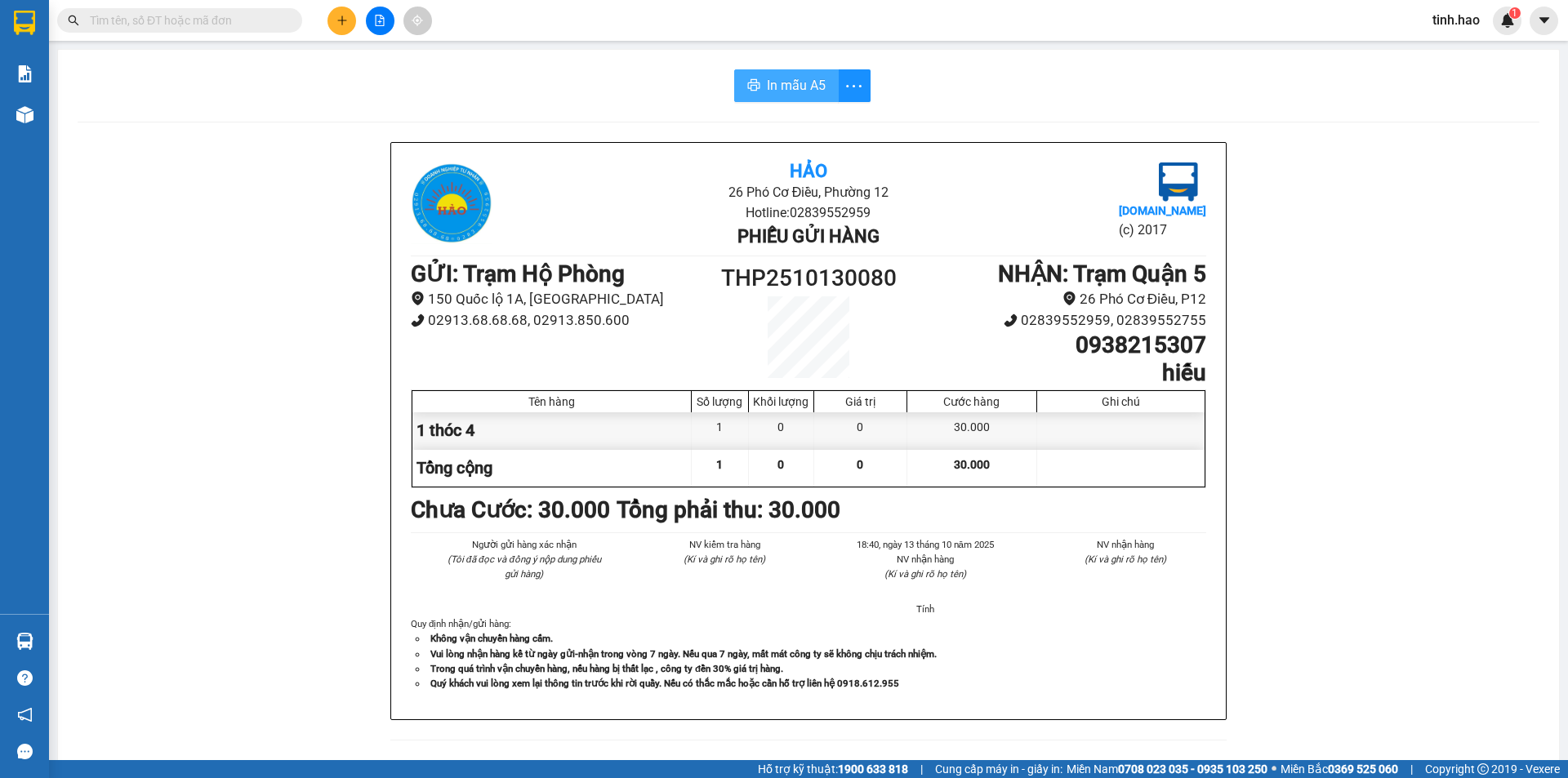
click at [784, 85] on span "In mẫu A5" at bounding box center [796, 85] width 58 height 20
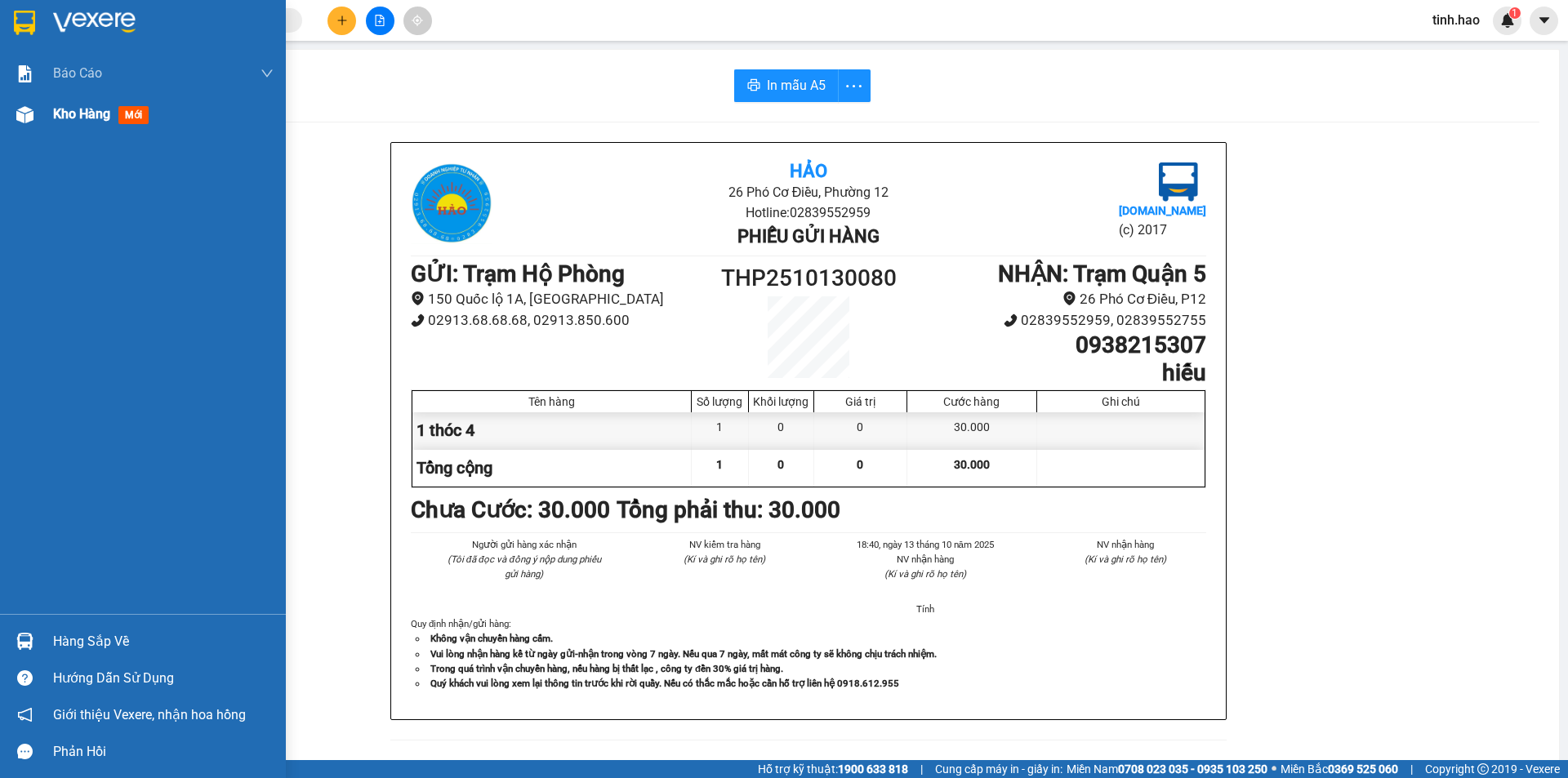
click at [78, 119] on span "Kho hàng" at bounding box center [82, 114] width 58 height 16
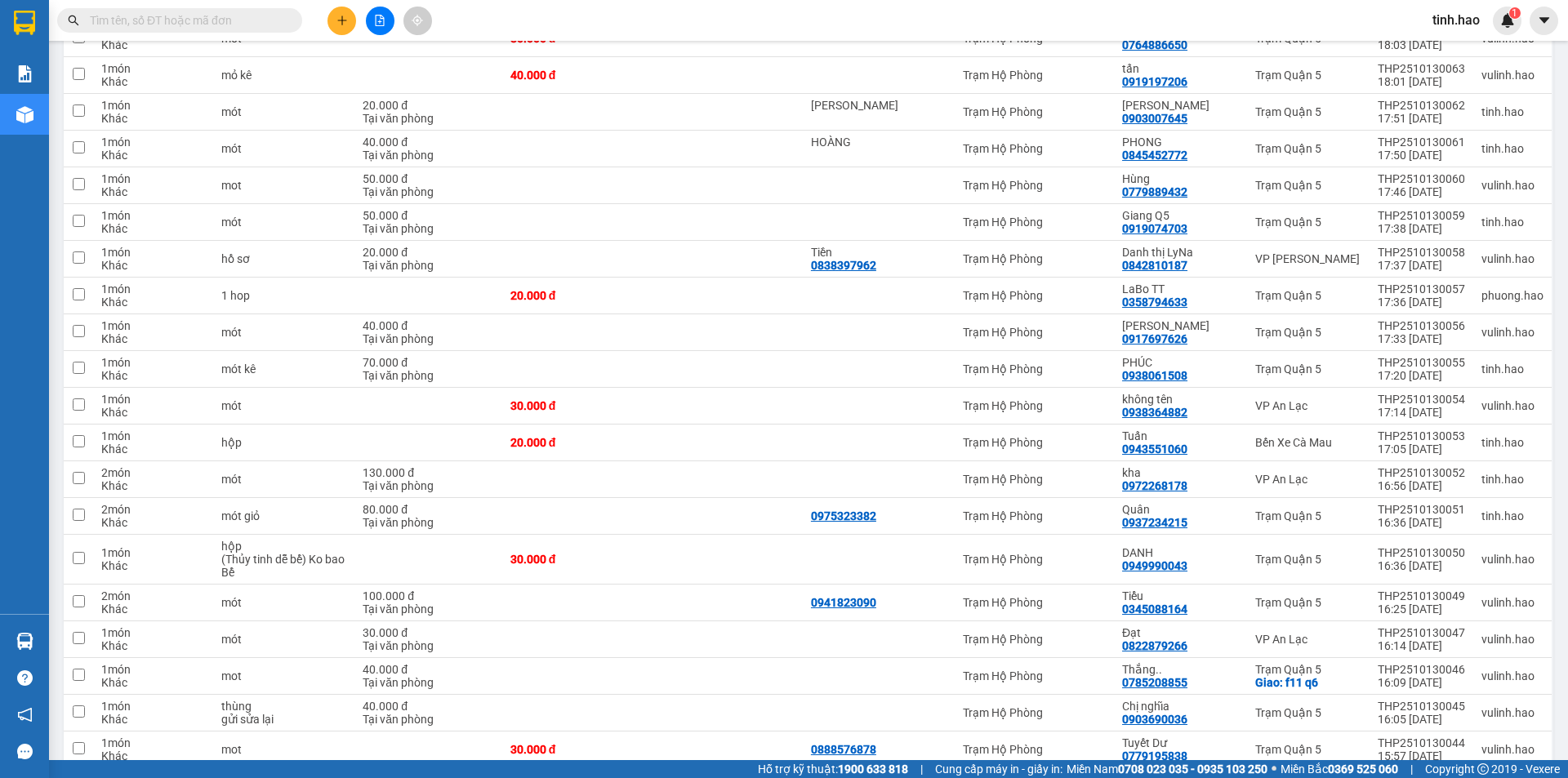
scroll to position [990, 0]
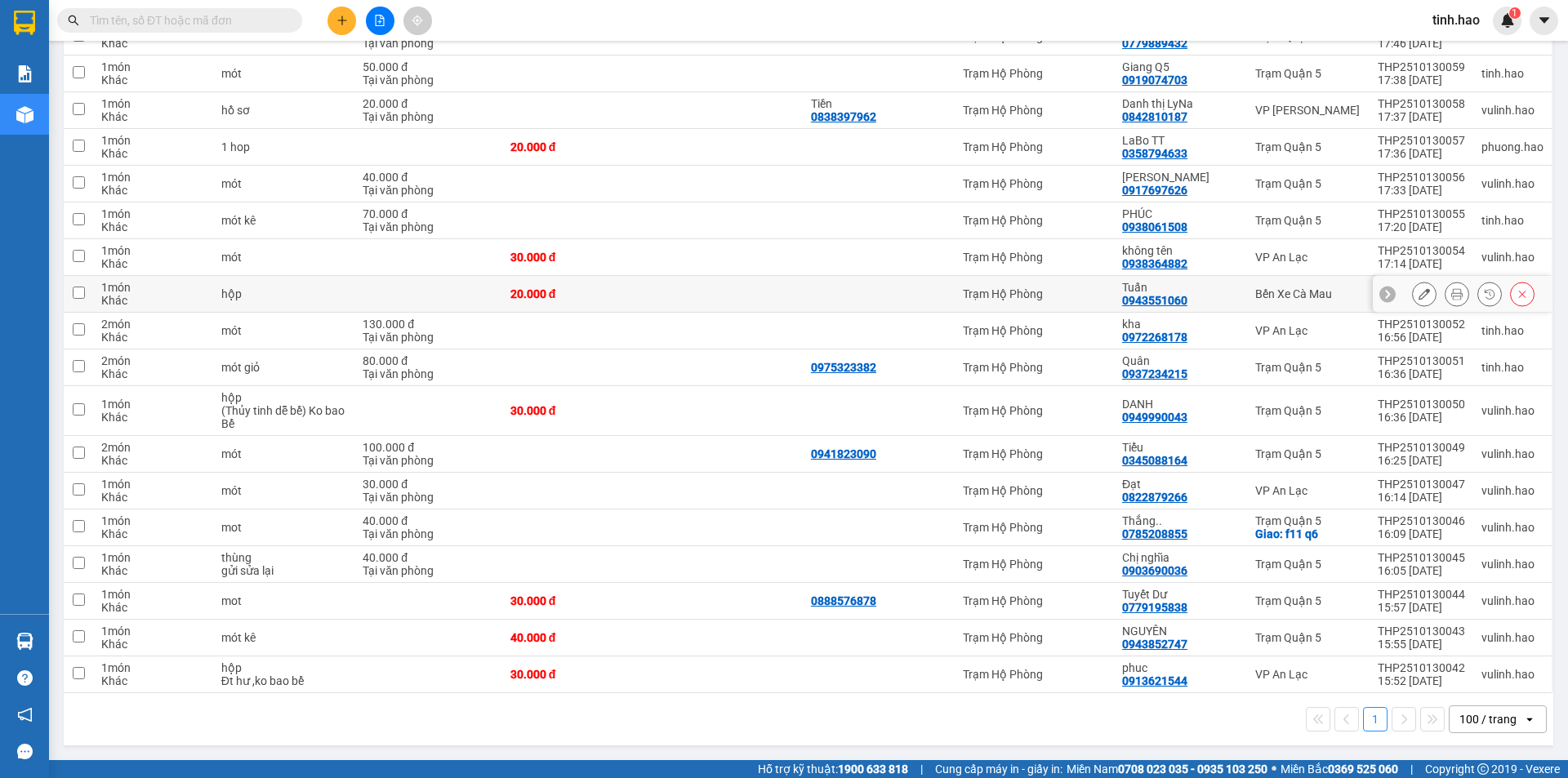
click at [1281, 288] on div "Bến Xe Cà Mau" at bounding box center [1308, 294] width 106 height 13
checkbox input "true"
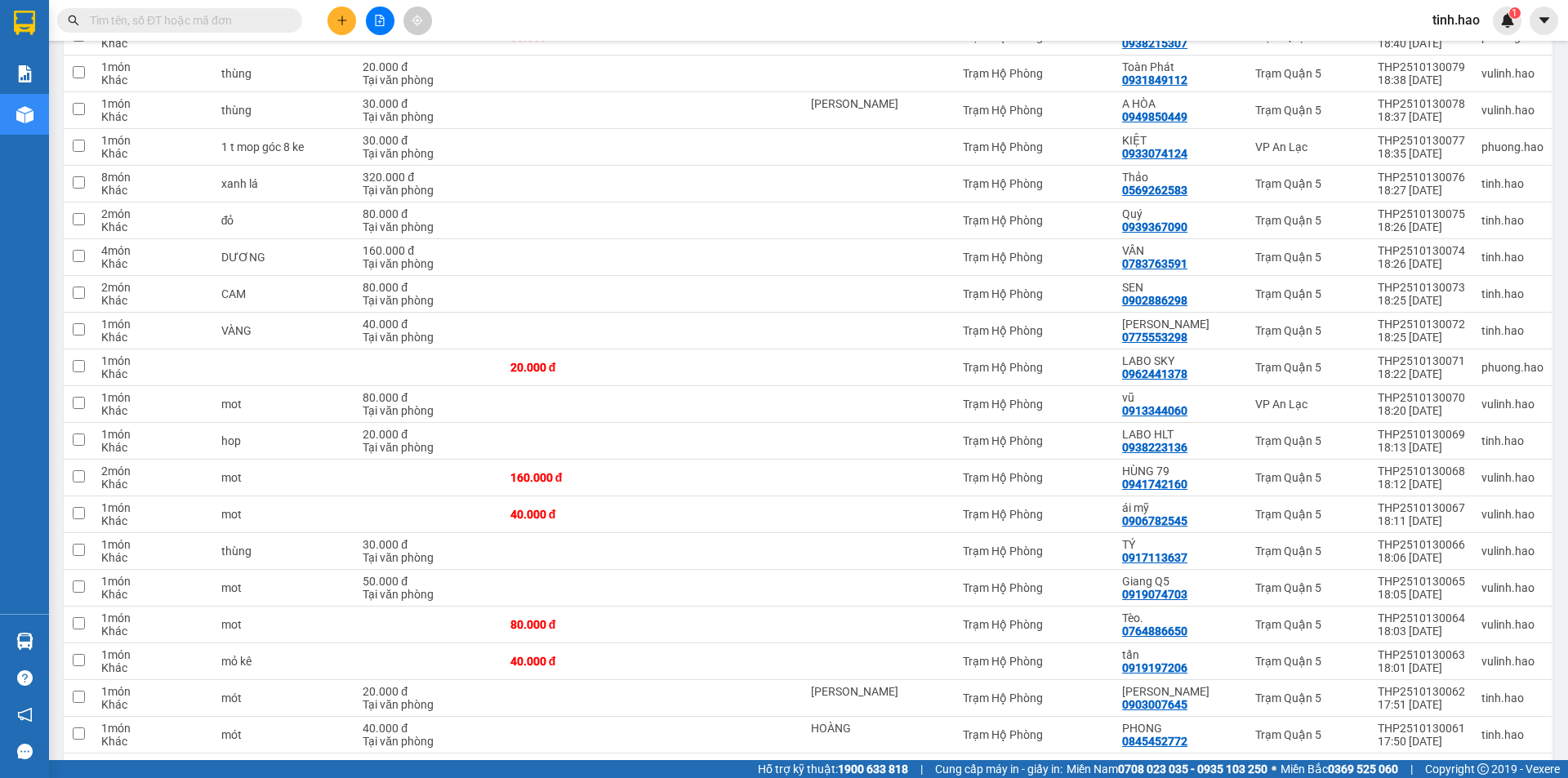
scroll to position [0, 0]
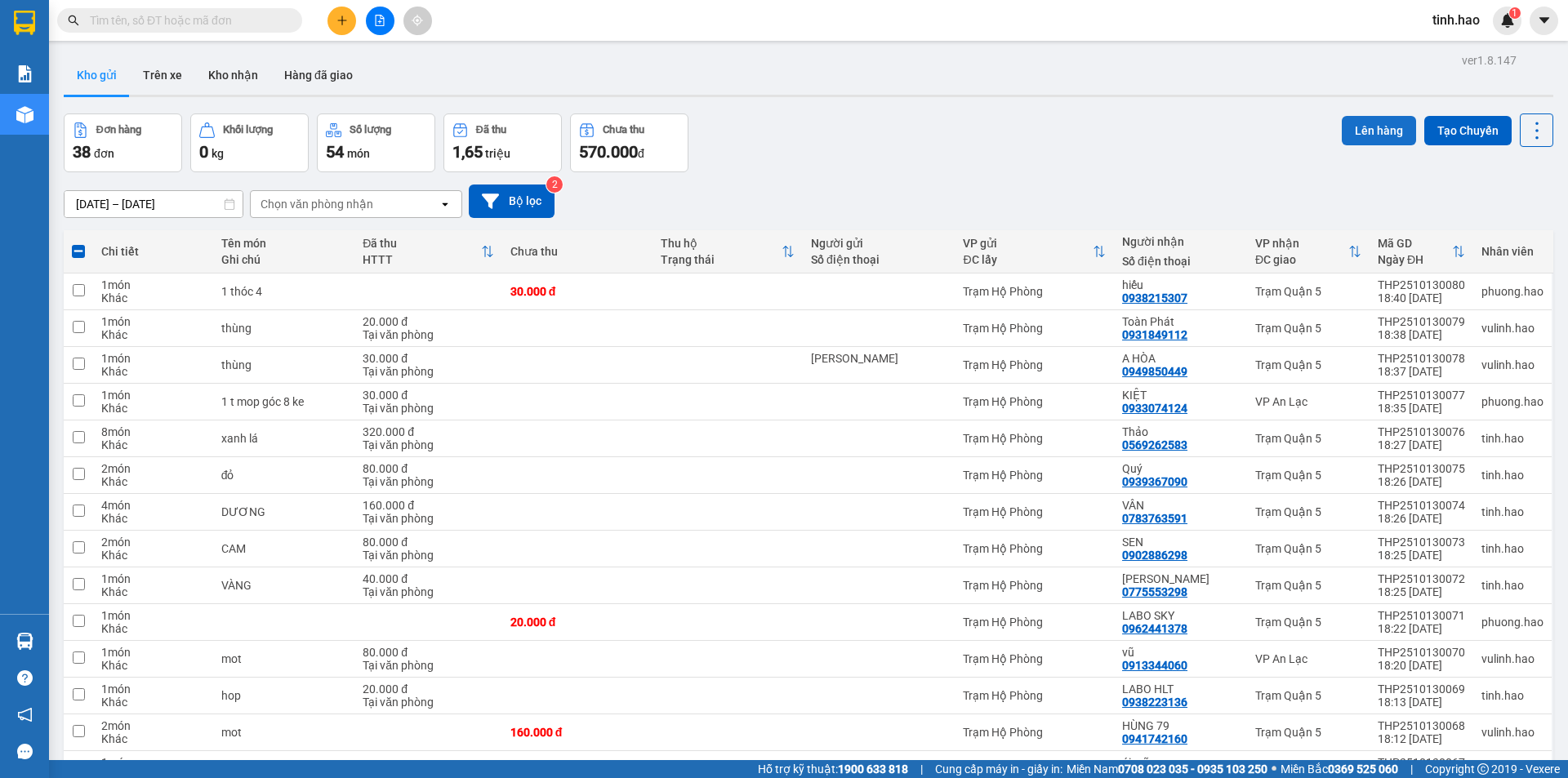
click at [1354, 124] on button "Lên hàng" at bounding box center [1379, 131] width 74 height 30
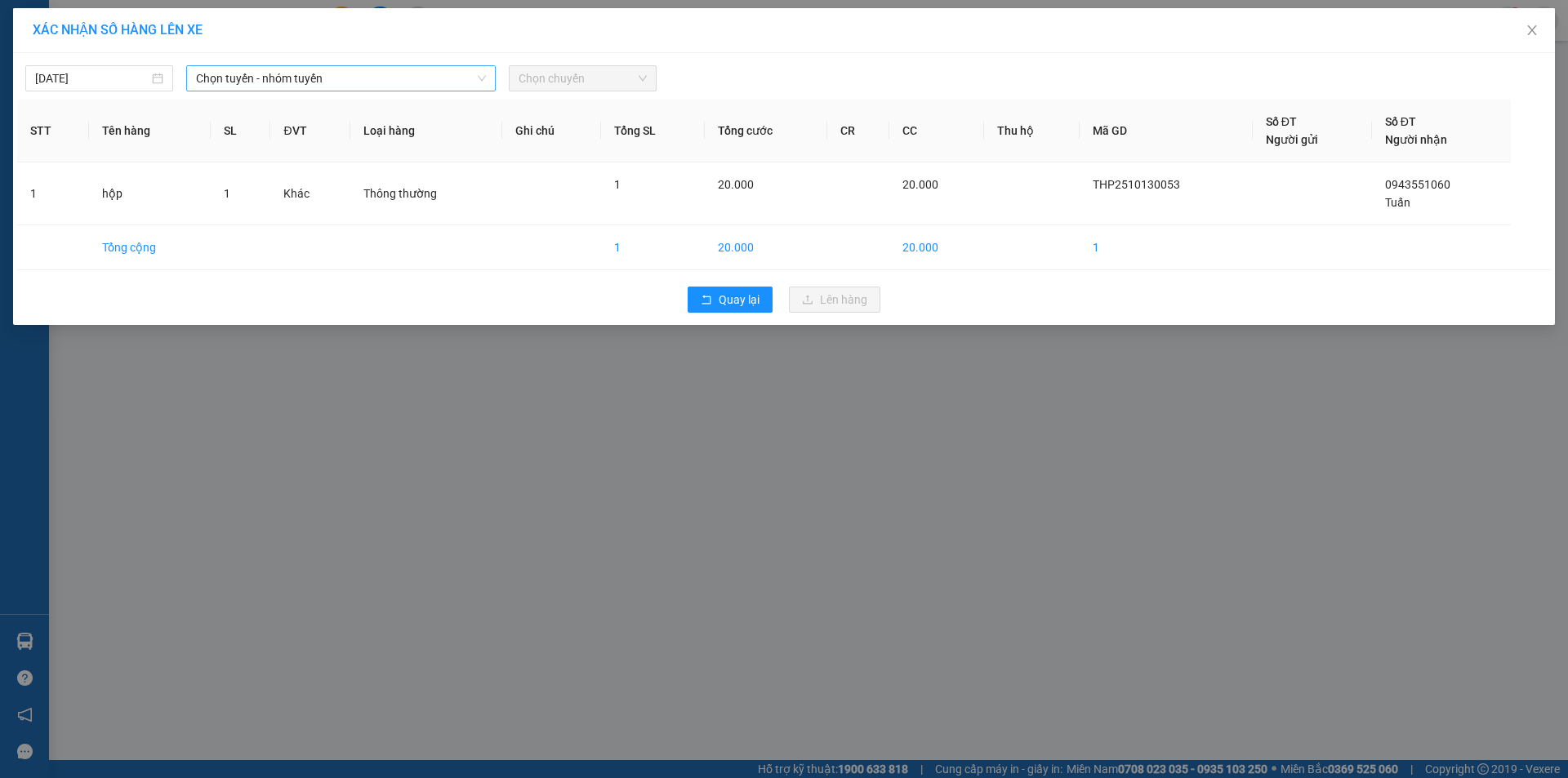
click at [448, 78] on span "Chọn tuyến - nhóm tuyến" at bounding box center [341, 78] width 290 height 24
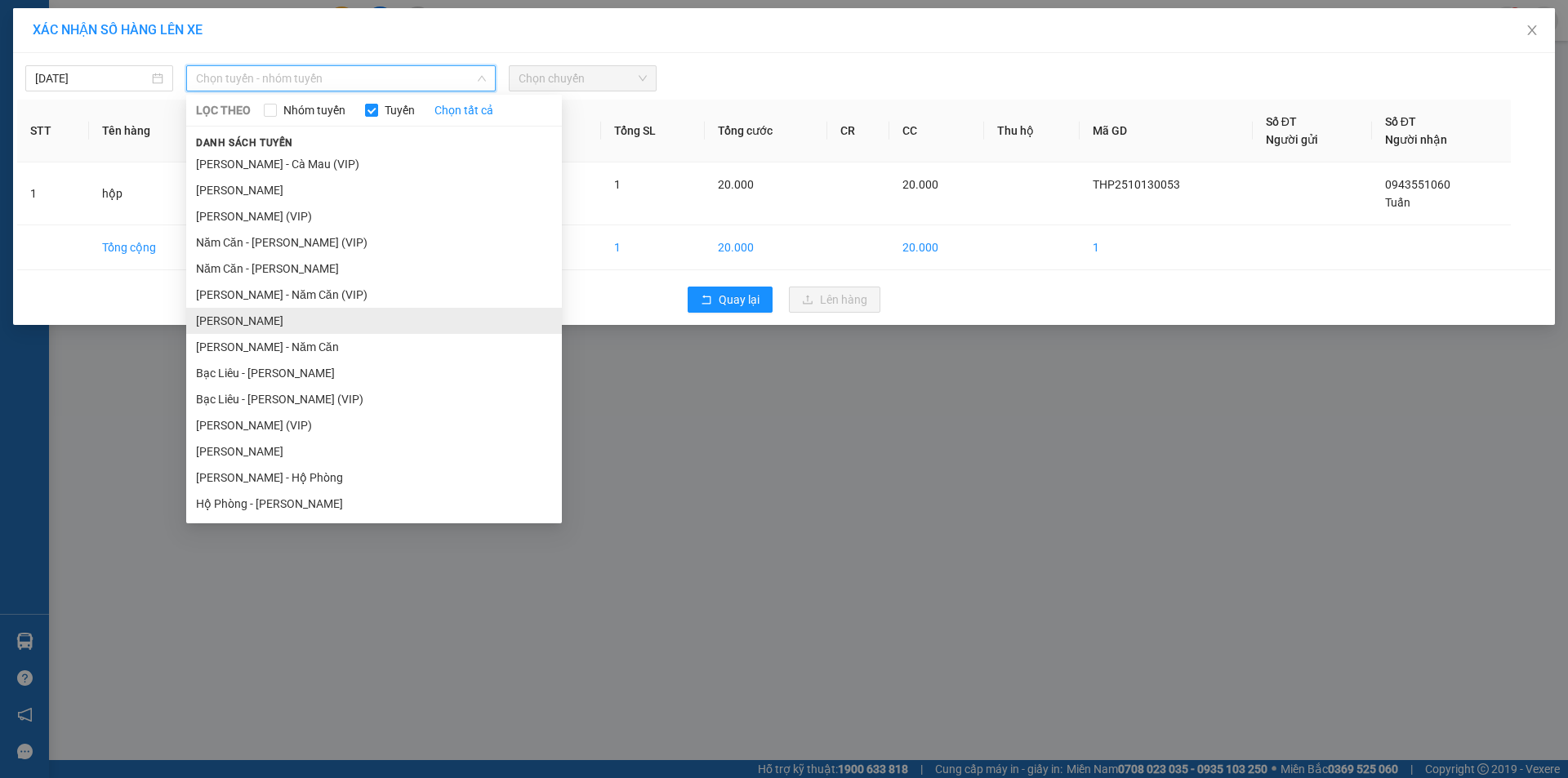
click at [301, 324] on li "Hồ Chí Minh - Cà Mau" at bounding box center [374, 321] width 376 height 26
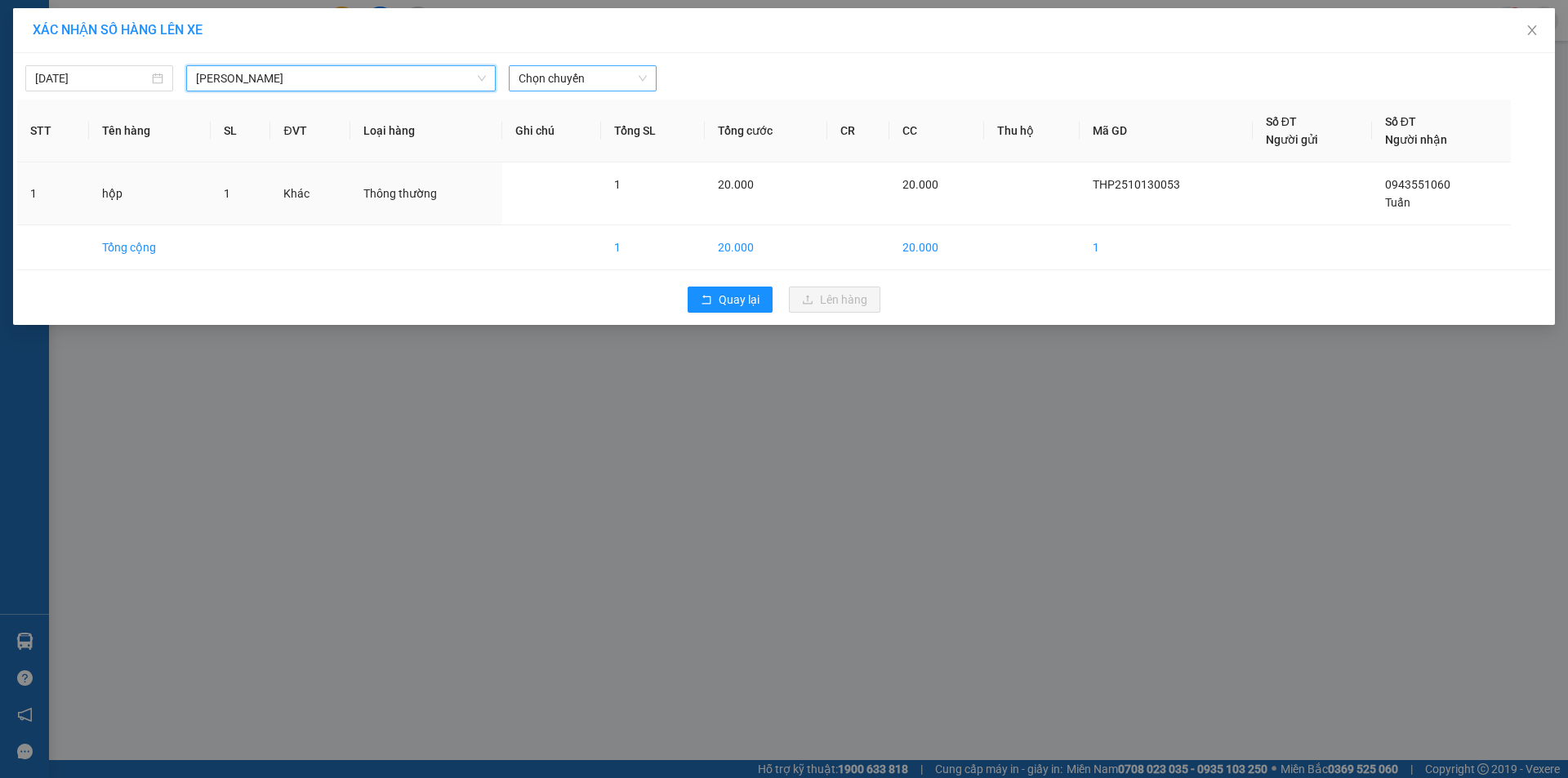
click at [564, 75] on span "Chọn chuyến" at bounding box center [582, 78] width 128 height 24
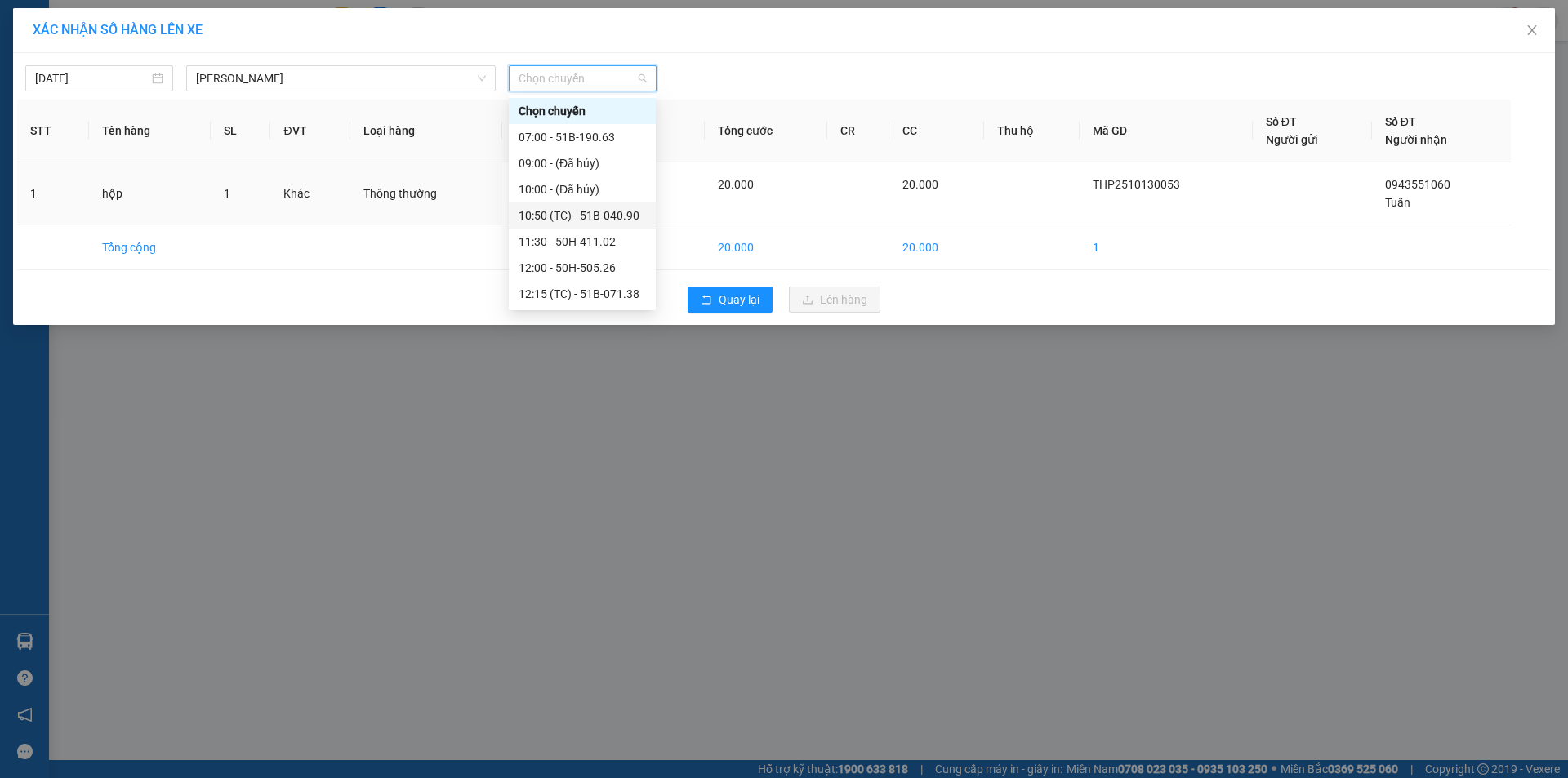
click at [583, 214] on div "10:50 (TC) - 51B-040.90" at bounding box center [582, 215] width 127 height 18
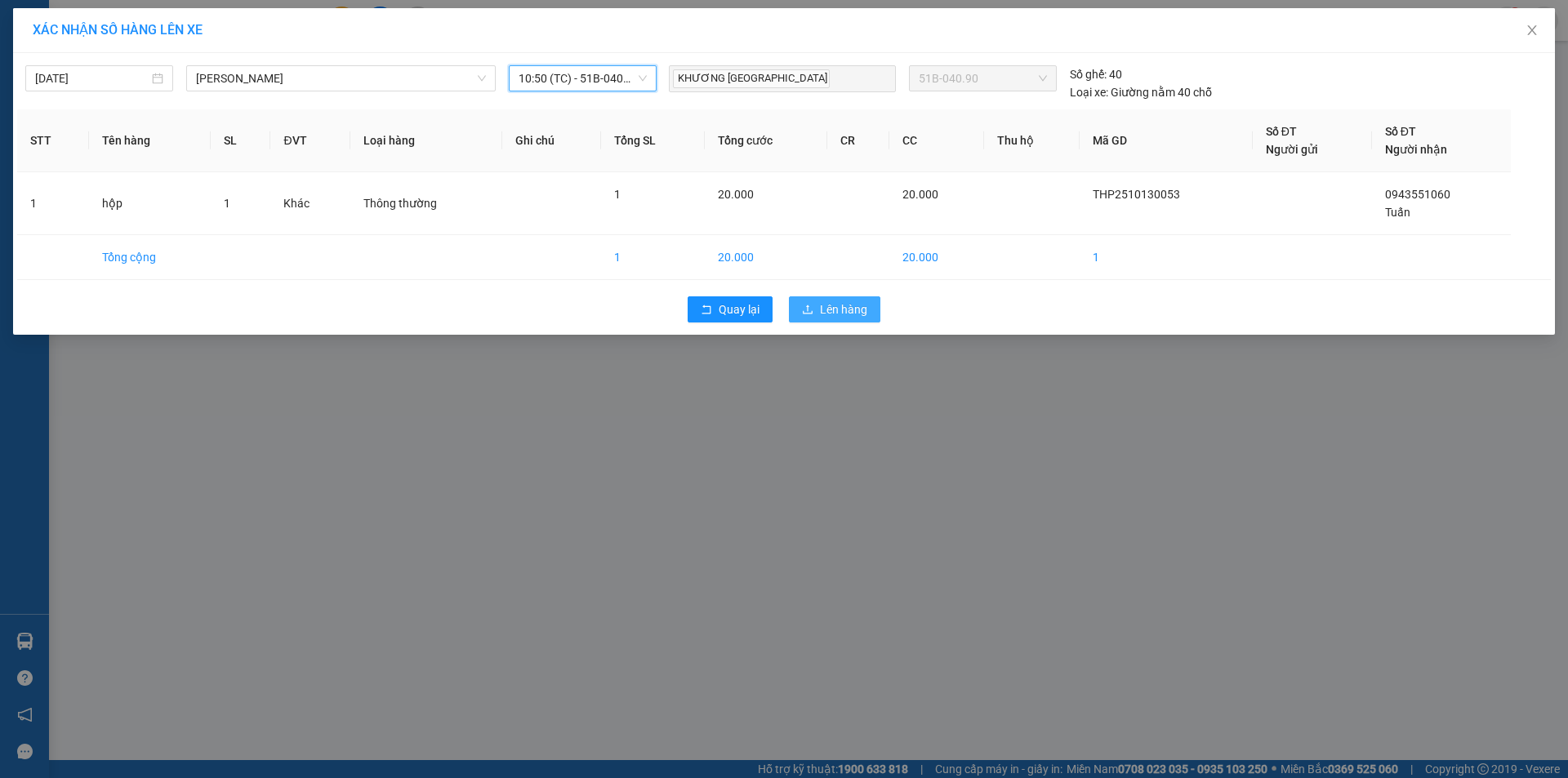
click at [847, 307] on span "Lên hàng" at bounding box center [844, 309] width 47 height 18
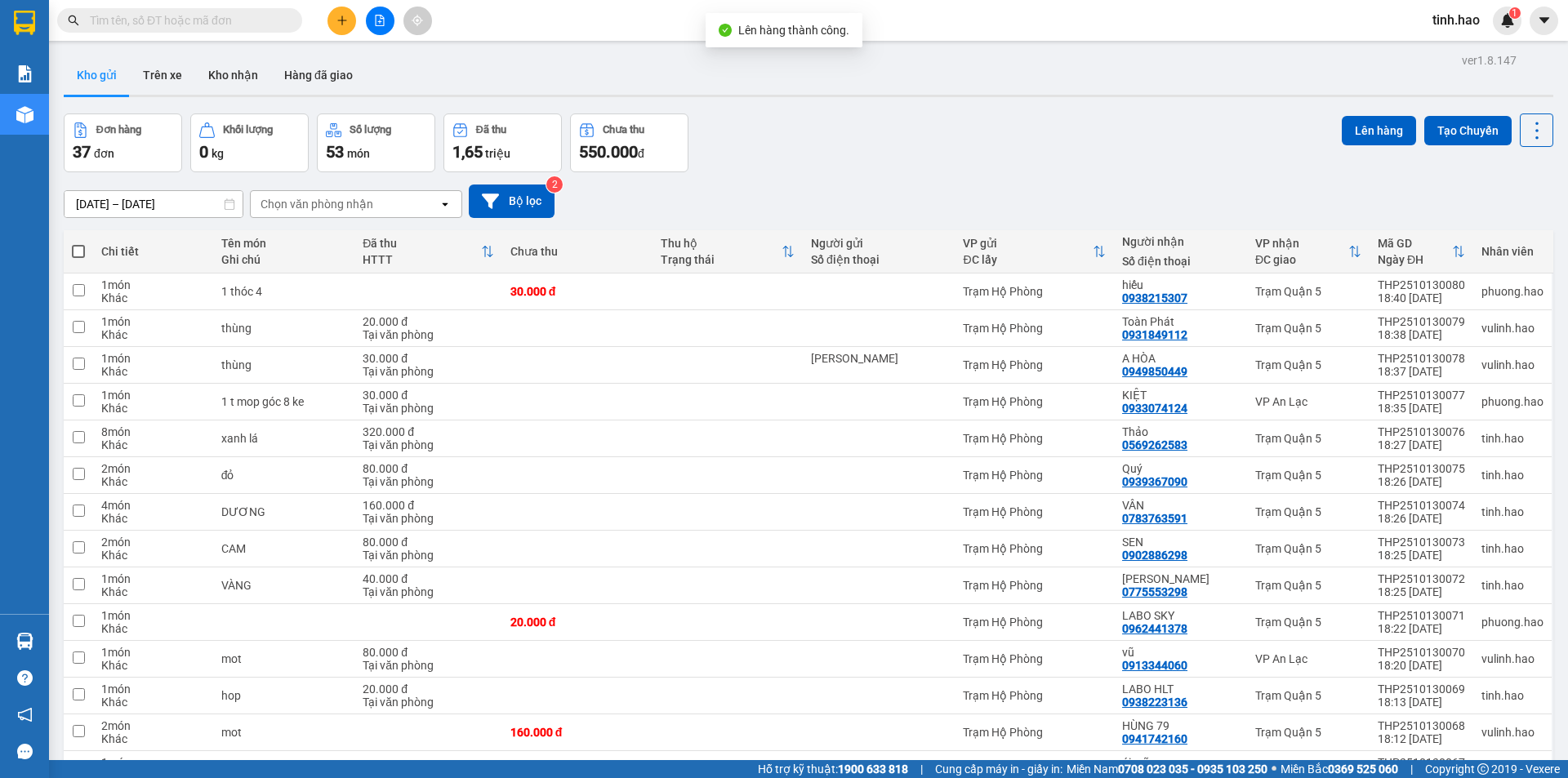
click at [71, 254] on th at bounding box center [78, 252] width 30 height 44
click at [74, 254] on span at bounding box center [78, 251] width 13 height 13
click at [78, 243] on input "checkbox" at bounding box center [78, 243] width 0 height 0
checkbox input "true"
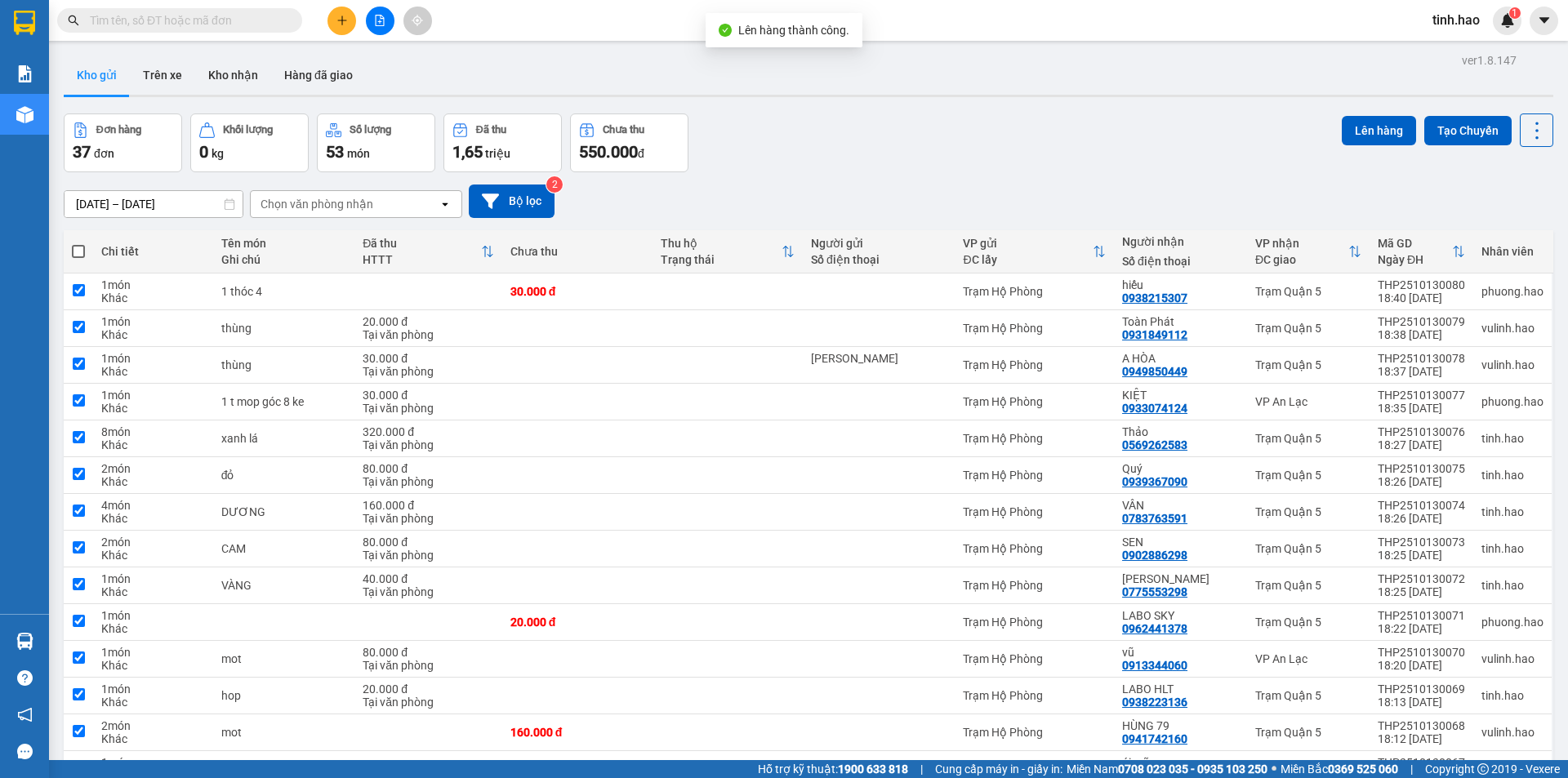
checkbox input "true"
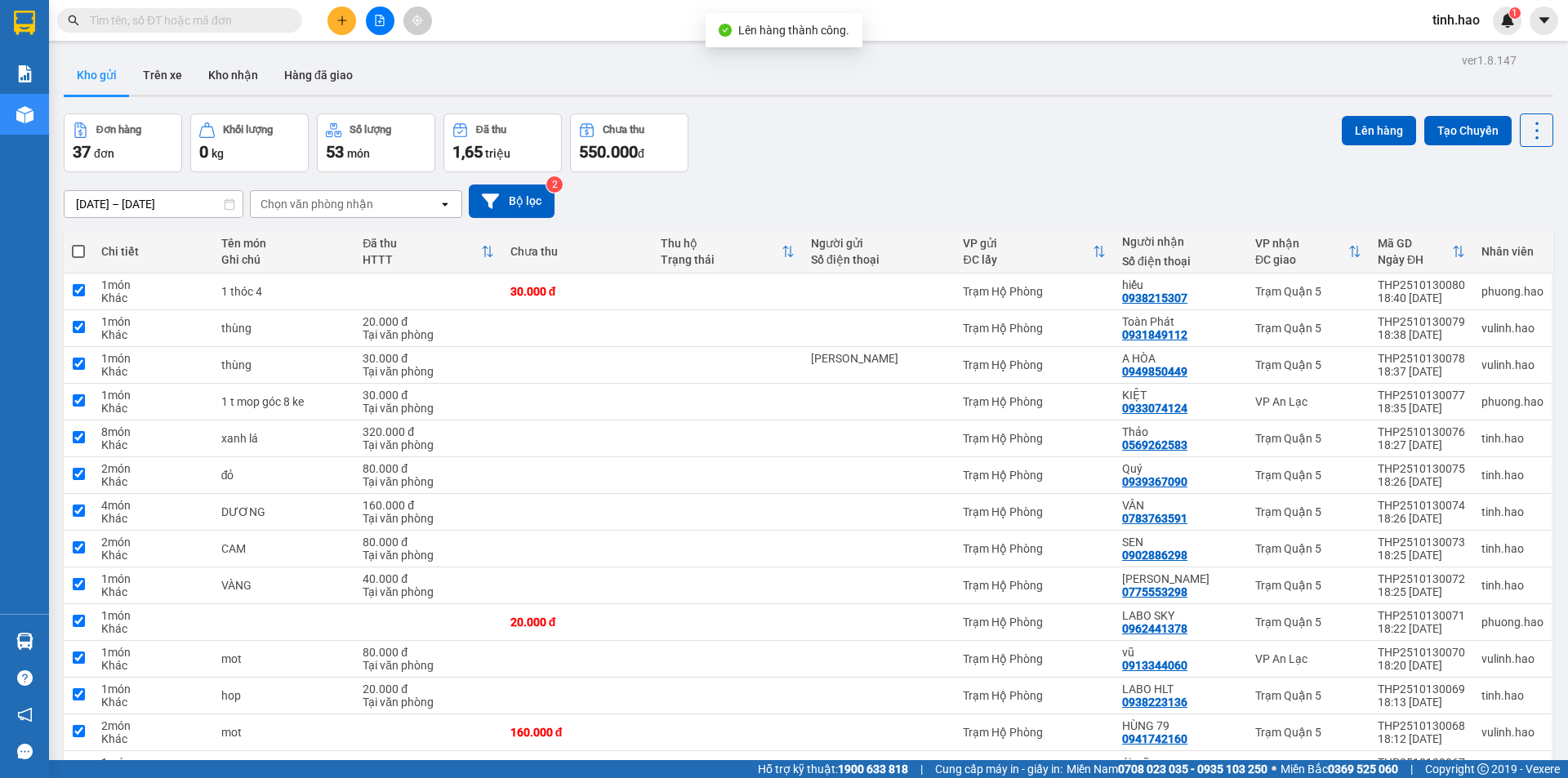
checkbox input "true"
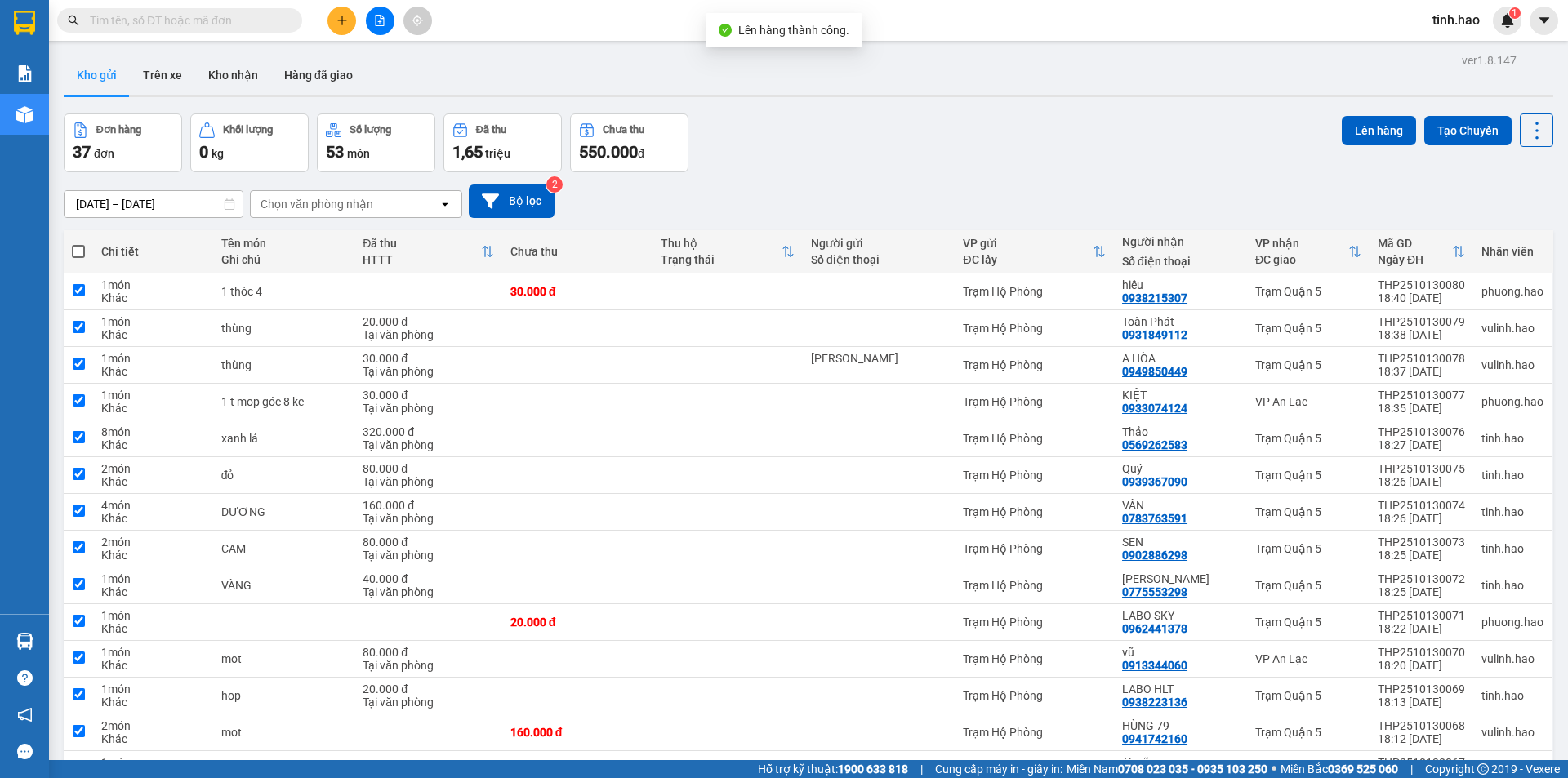
checkbox input "true"
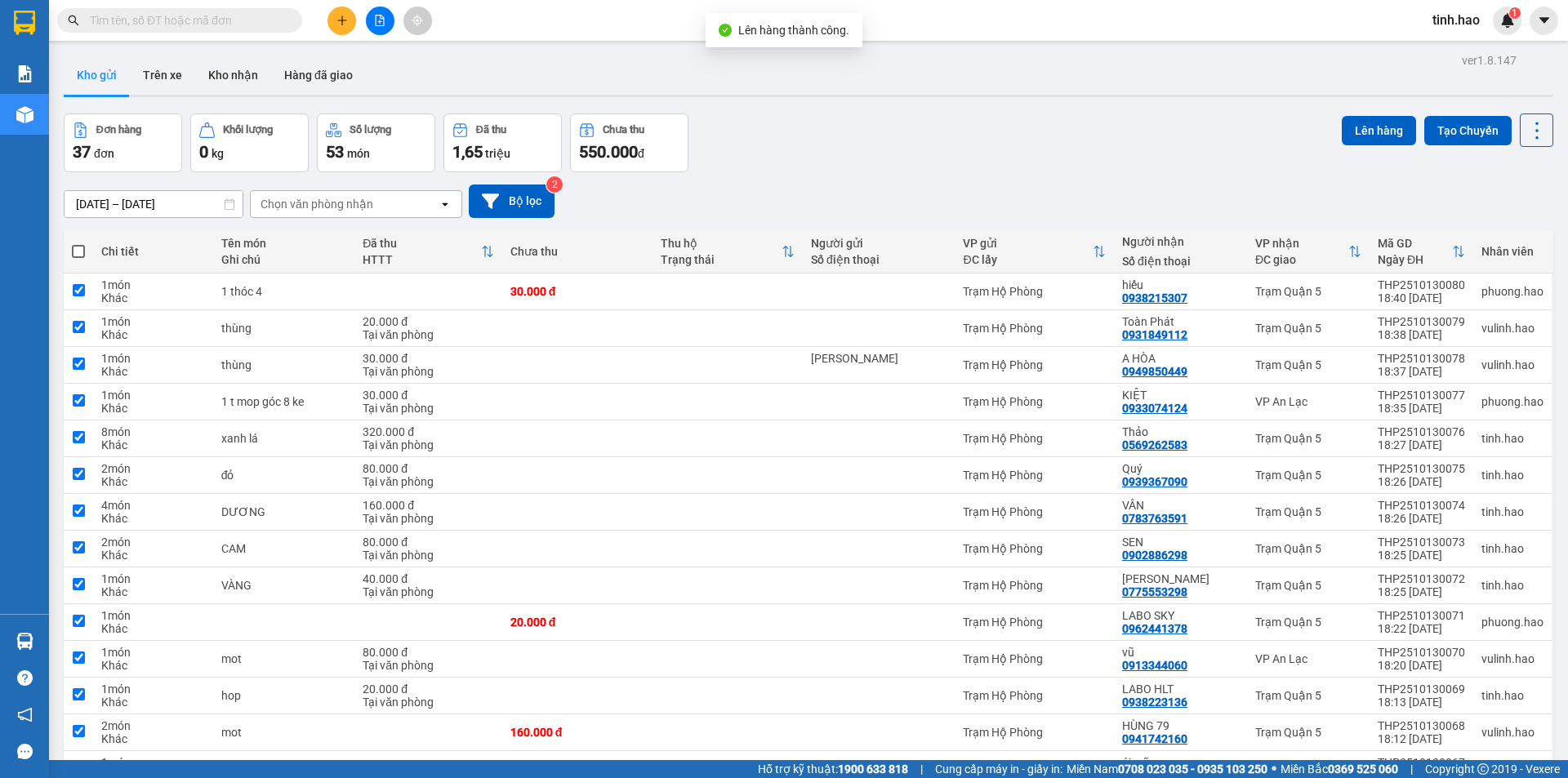
checkbox input "true"
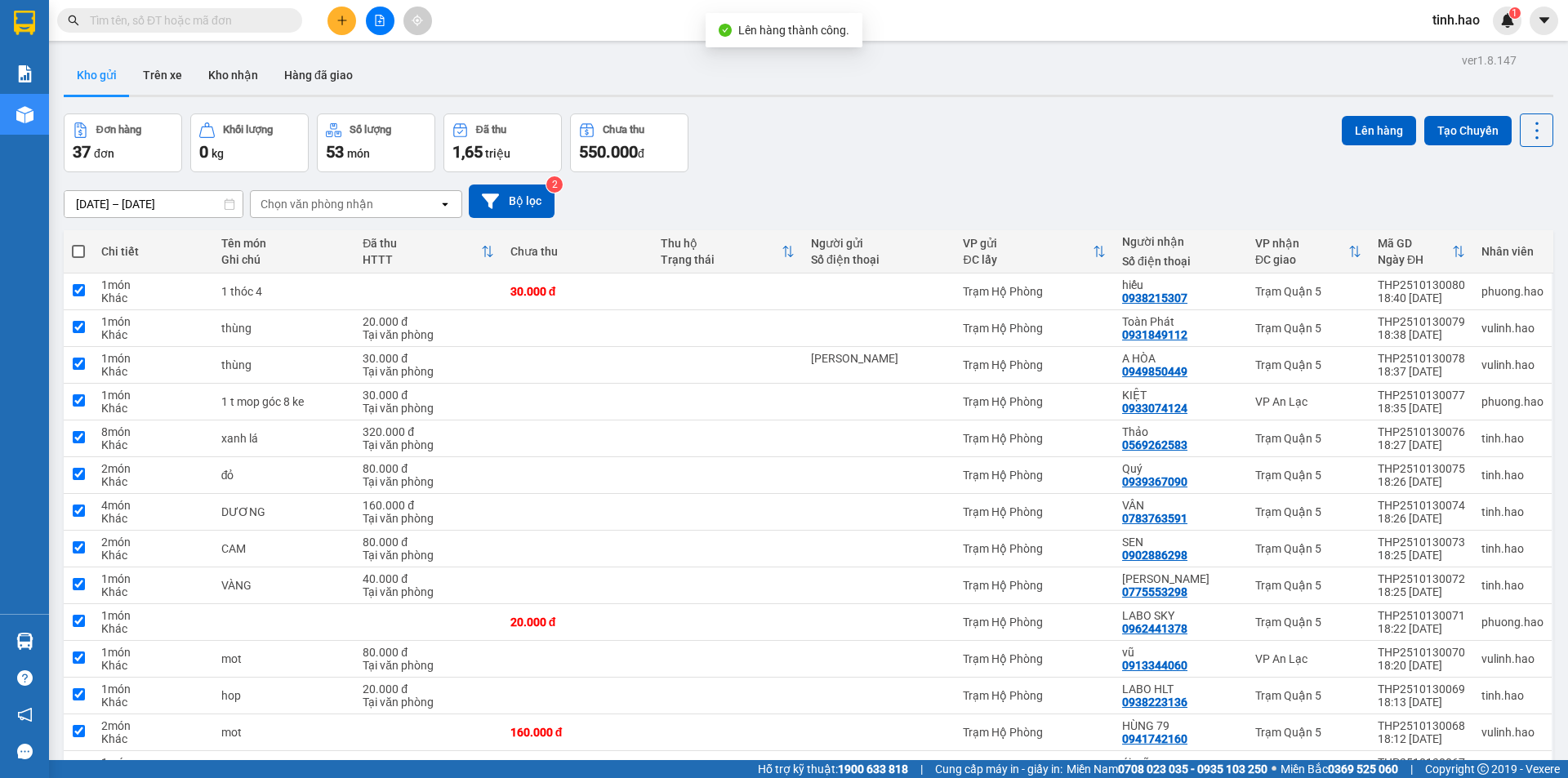
checkbox input "true"
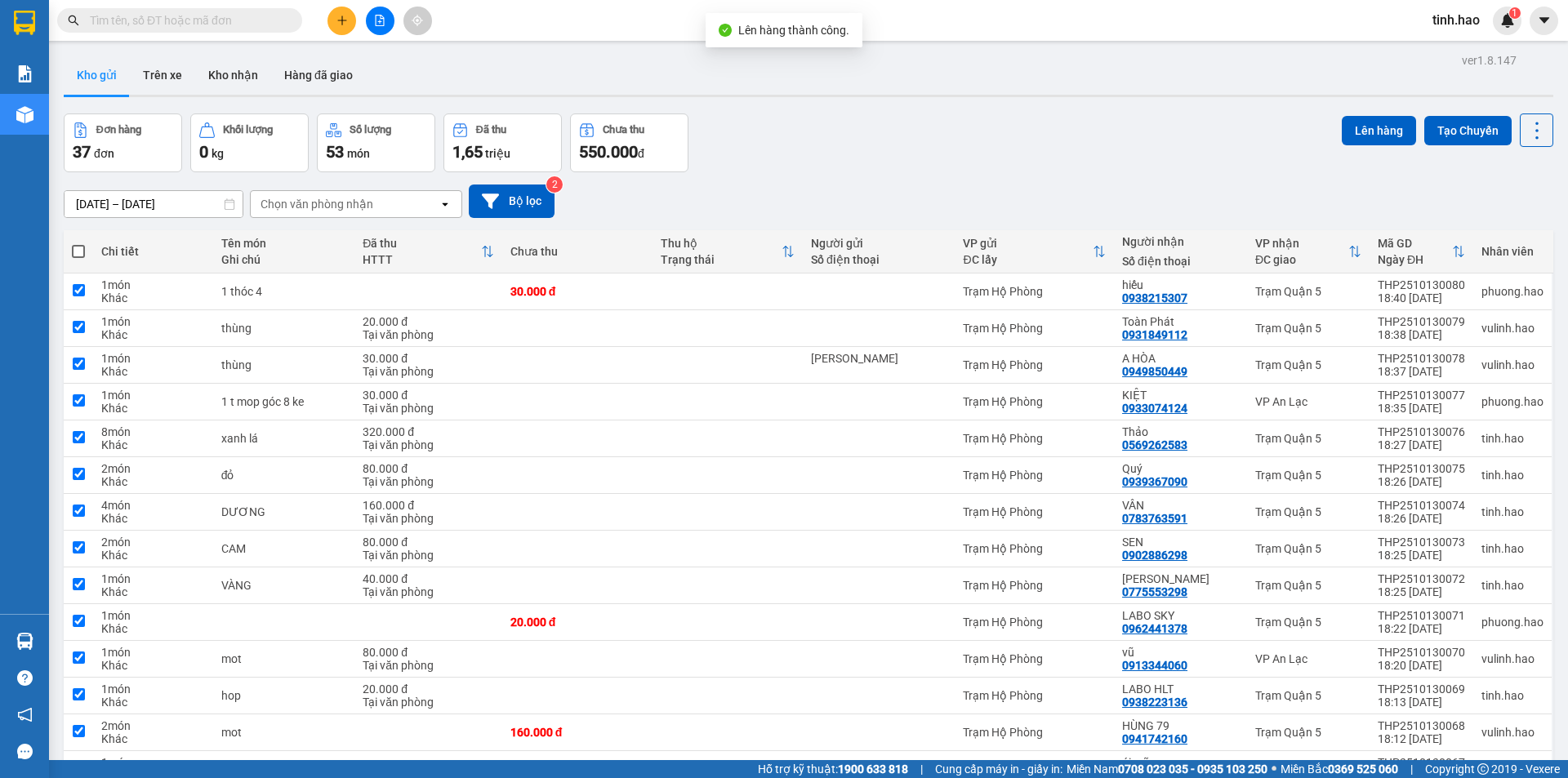
checkbox input "true"
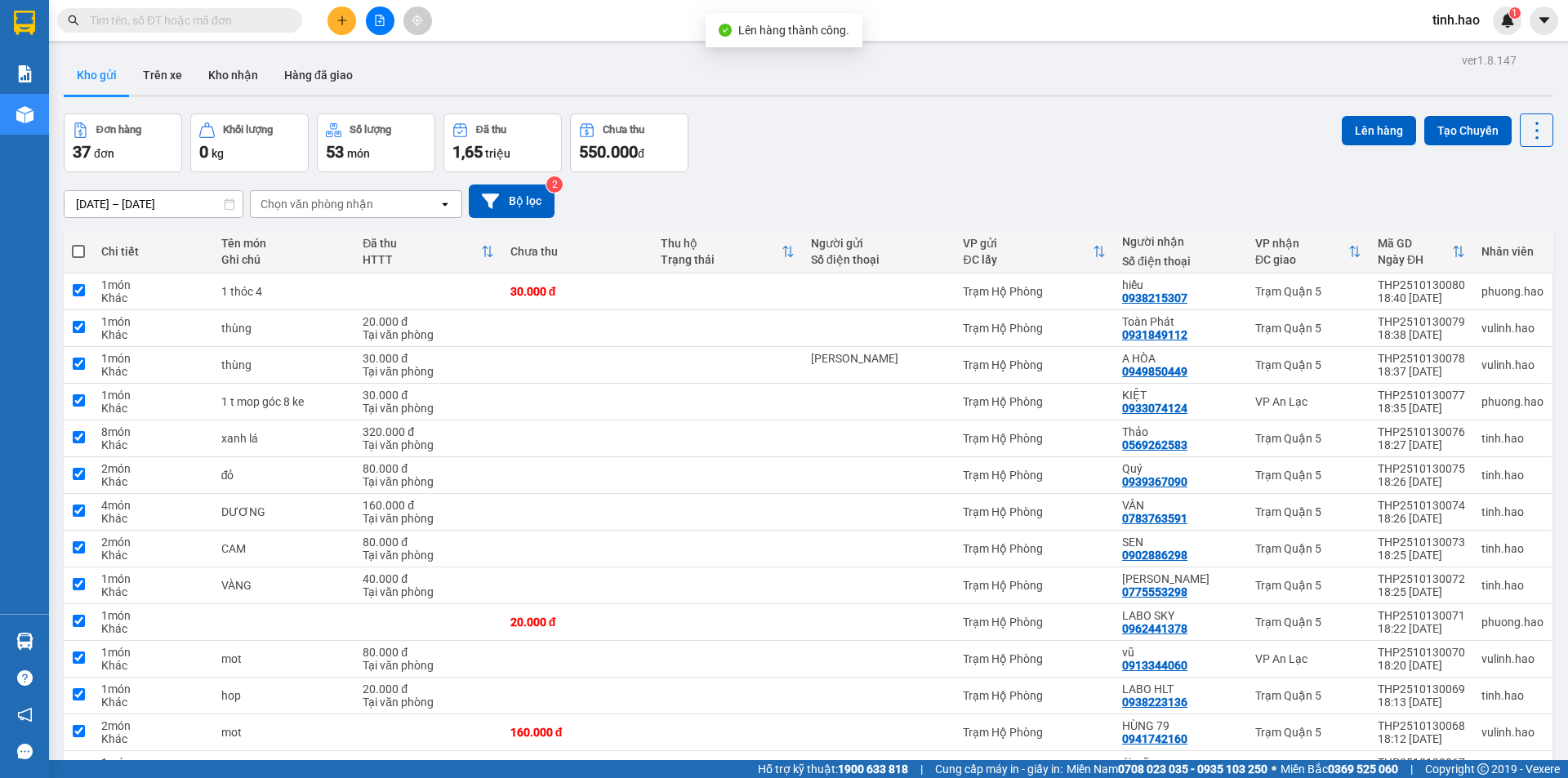
checkbox input "true"
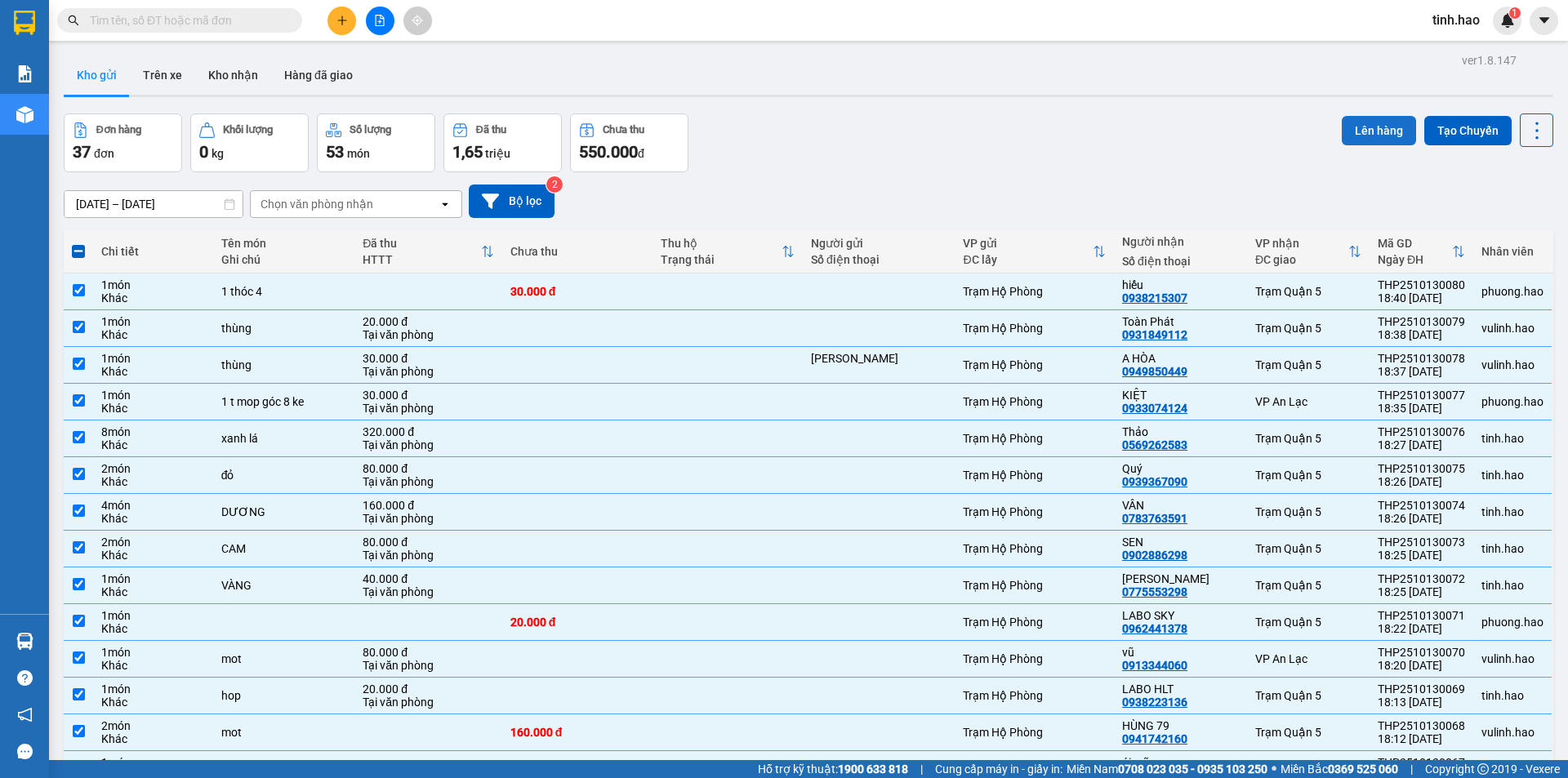
click at [1388, 123] on button "Lên hàng" at bounding box center [1379, 131] width 74 height 30
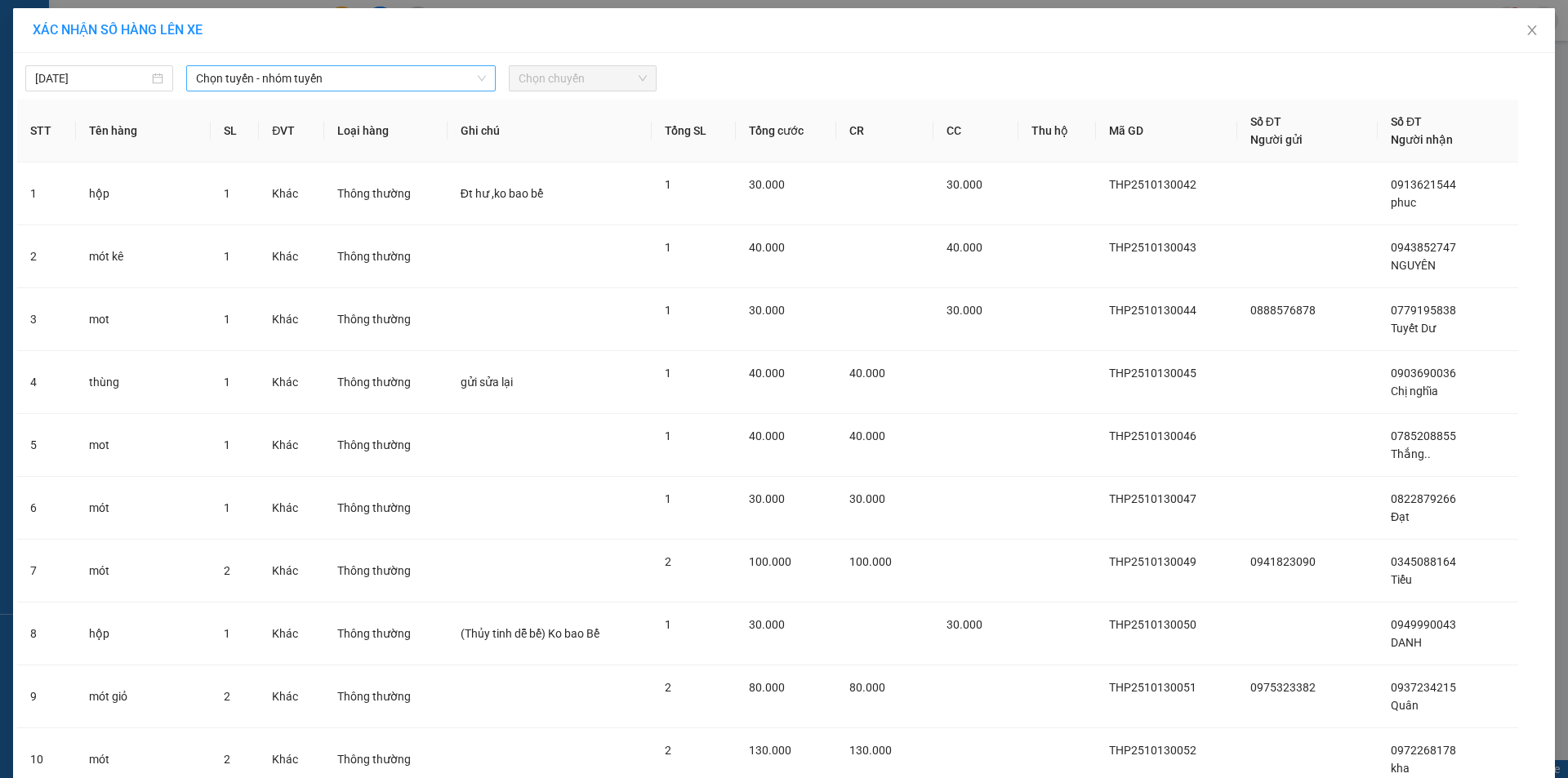
drag, startPoint x: 366, startPoint y: 51, endPoint x: 360, endPoint y: 70, distance: 19.9
click at [360, 71] on span "Chọn tuyến - nhóm tuyến" at bounding box center [341, 78] width 290 height 24
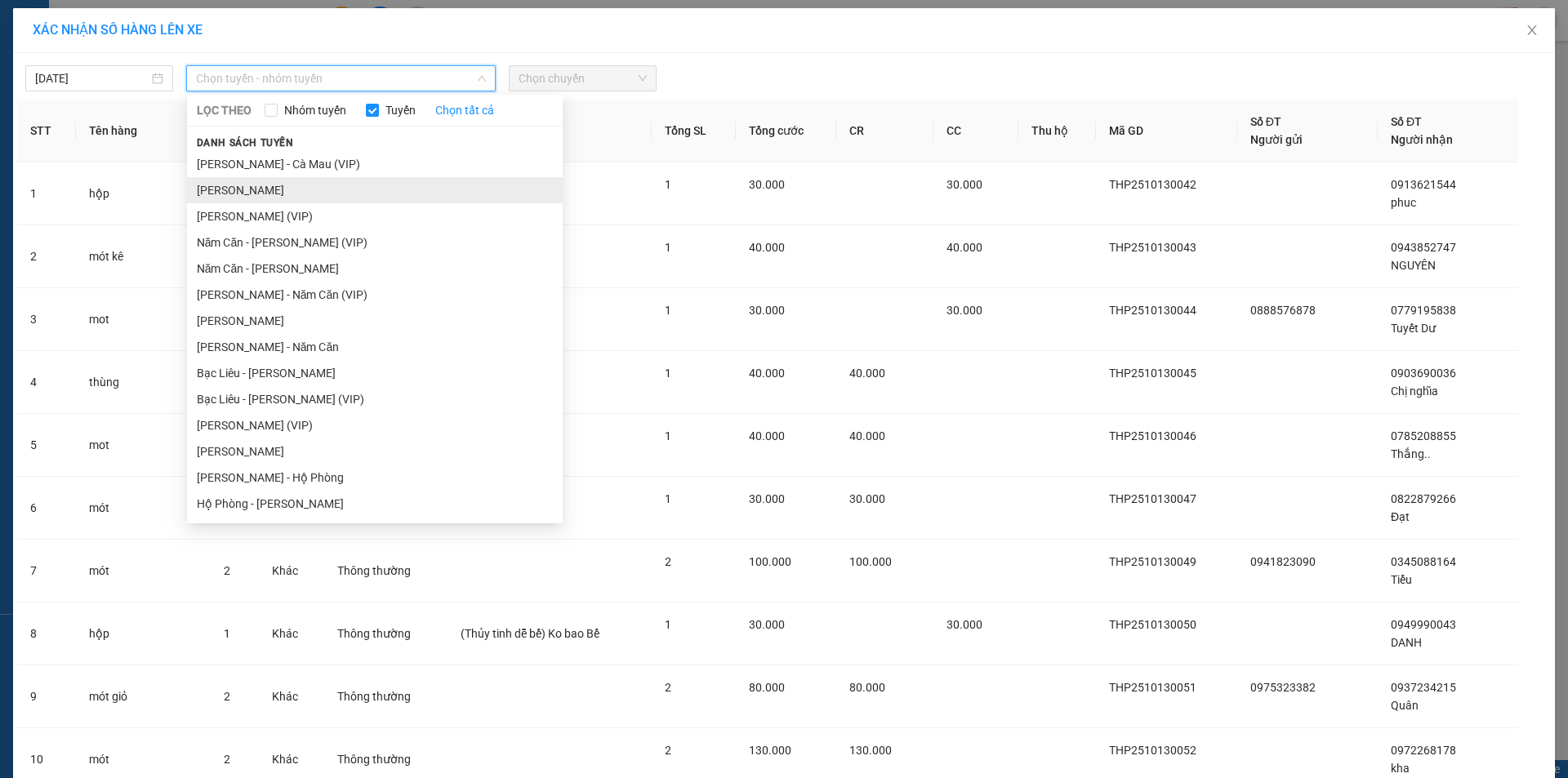
click at [282, 181] on li "Cà Mau - Hồ Chí Minh" at bounding box center [375, 190] width 376 height 26
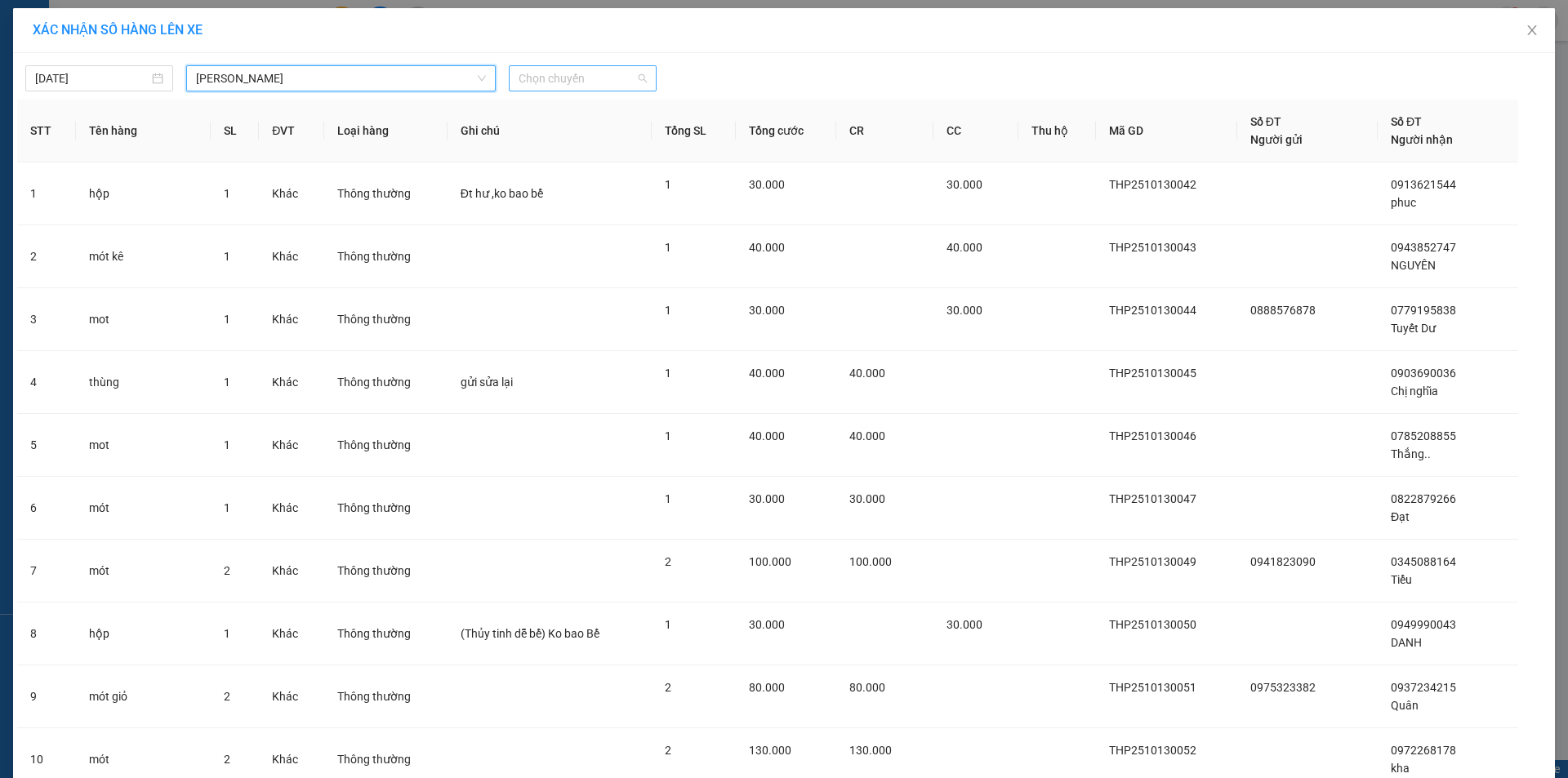
click at [607, 86] on span "Chọn chuyến" at bounding box center [582, 78] width 128 height 24
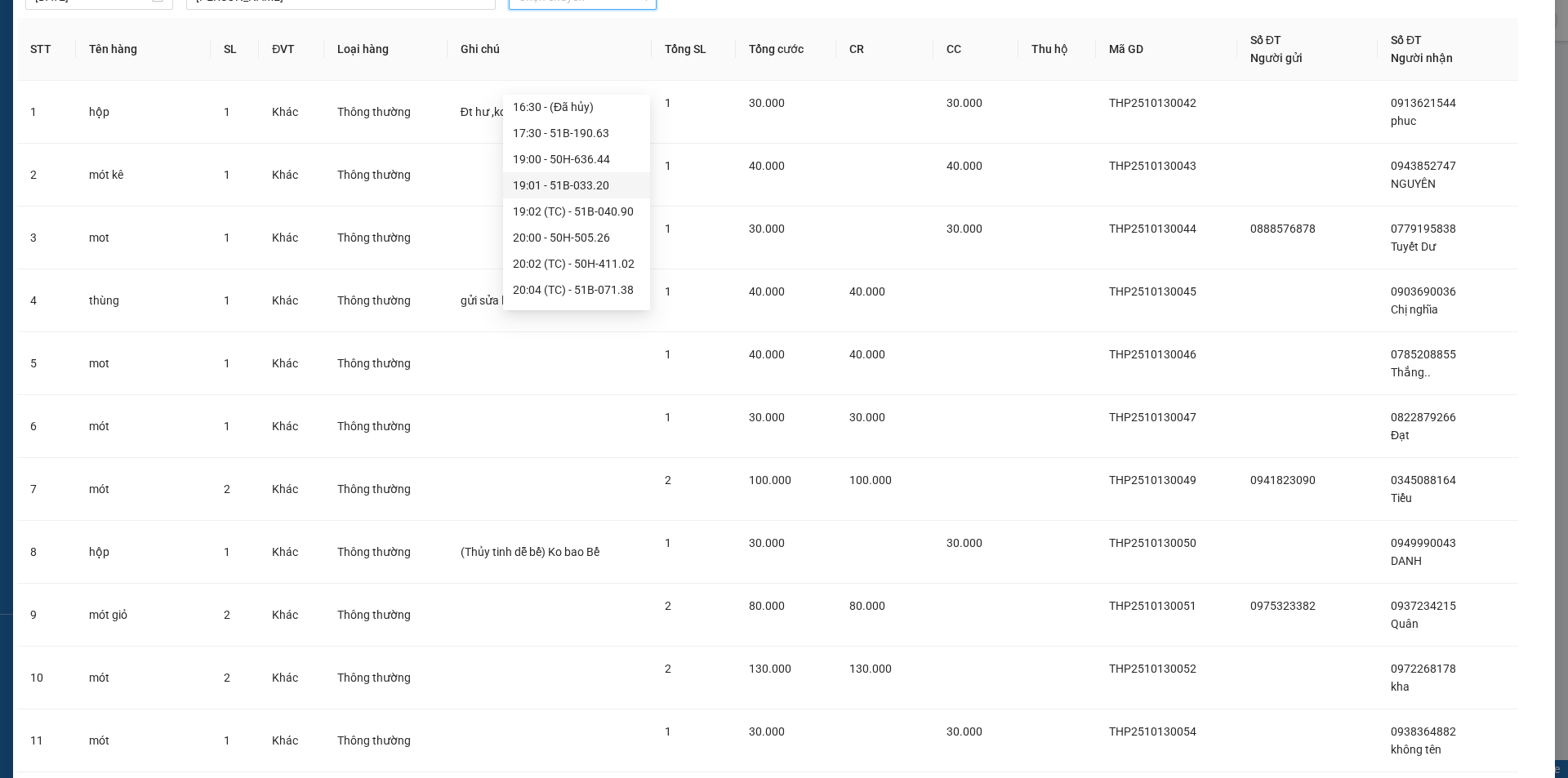
scroll to position [163, 0]
click at [603, 209] on div "20:00 - 50H-505.26" at bounding box center [577, 209] width 127 height 18
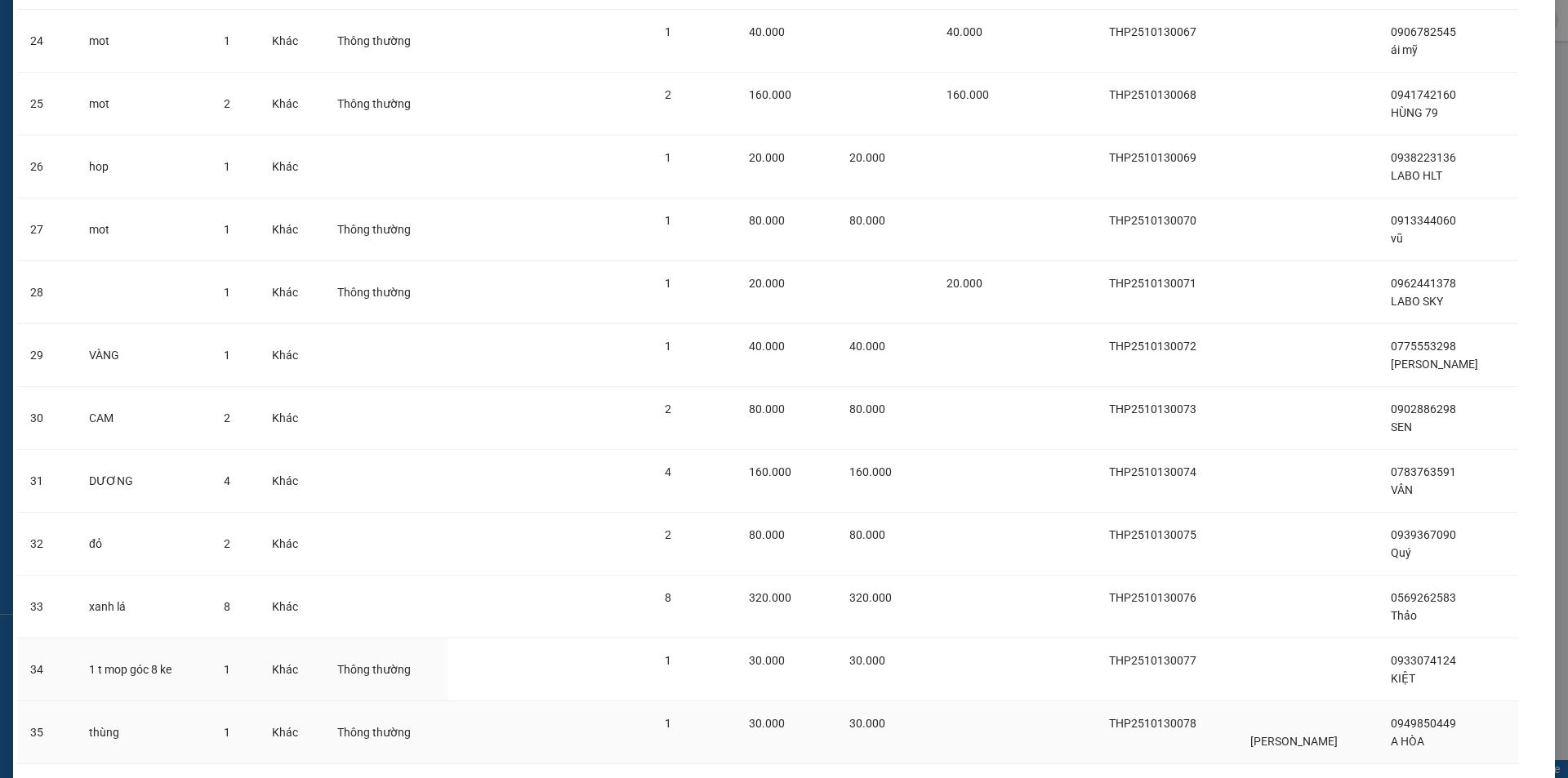
scroll to position [1839, 0]
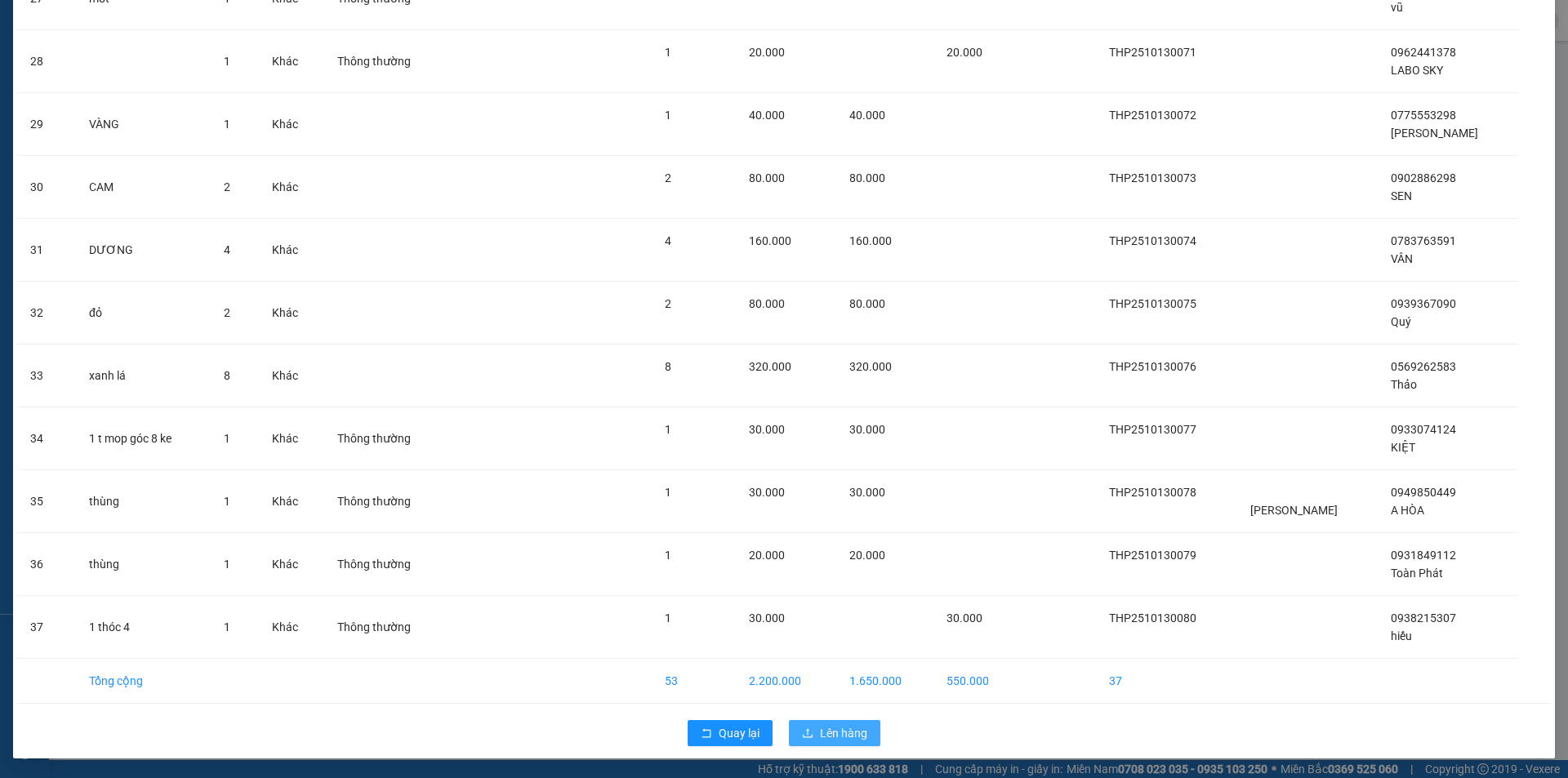
click at [839, 733] on span "Lên hàng" at bounding box center [844, 733] width 47 height 18
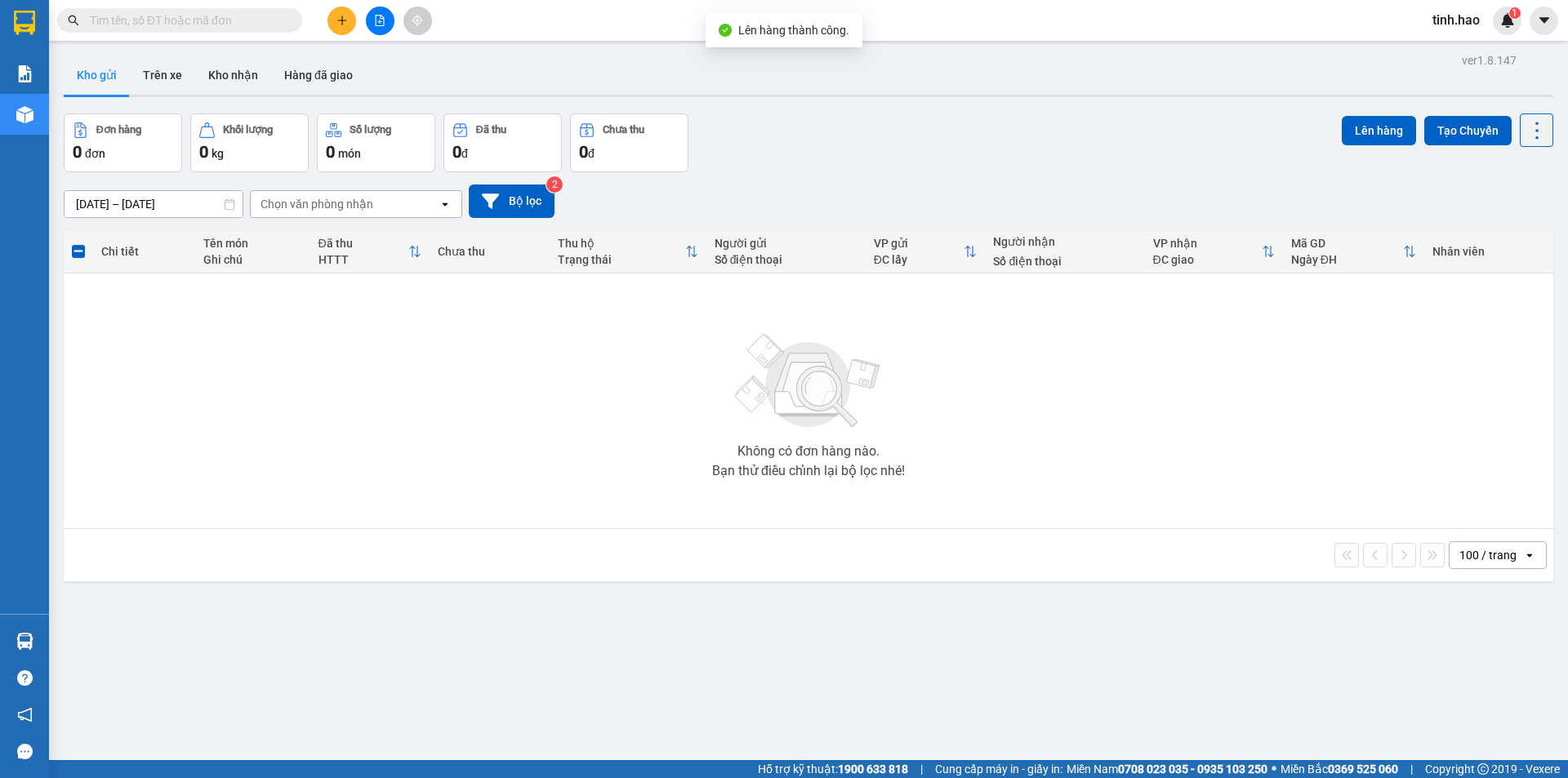
click at [913, 173] on div "11/10/2025 – 13/10/2025 Press the down arrow key to interact with the calendar …" at bounding box center [808, 201] width 1490 height 58
click at [152, 71] on button "Trên xe" at bounding box center [162, 75] width 65 height 39
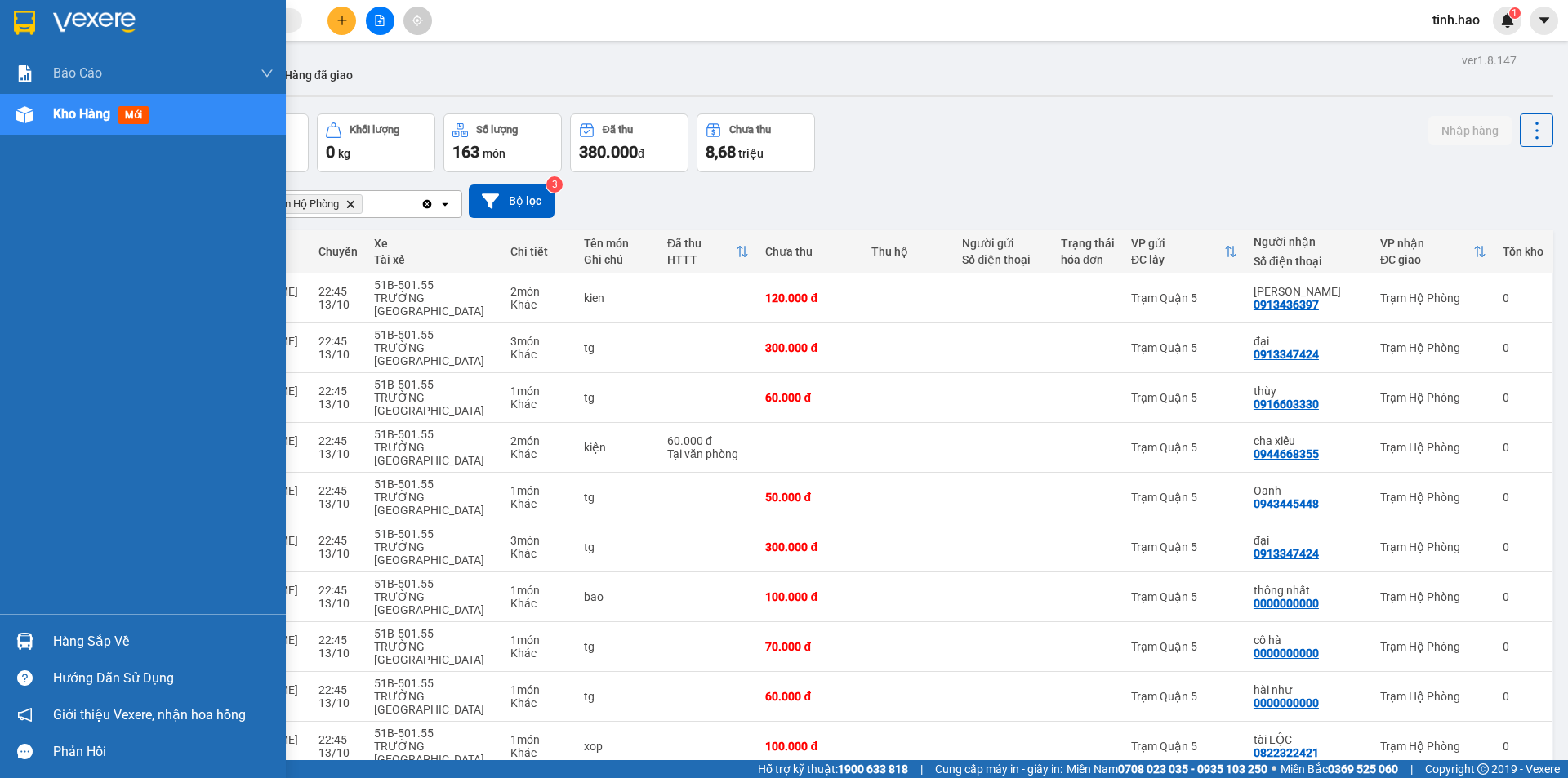
click at [39, 125] on div "Kho hàng mới" at bounding box center [143, 114] width 286 height 41
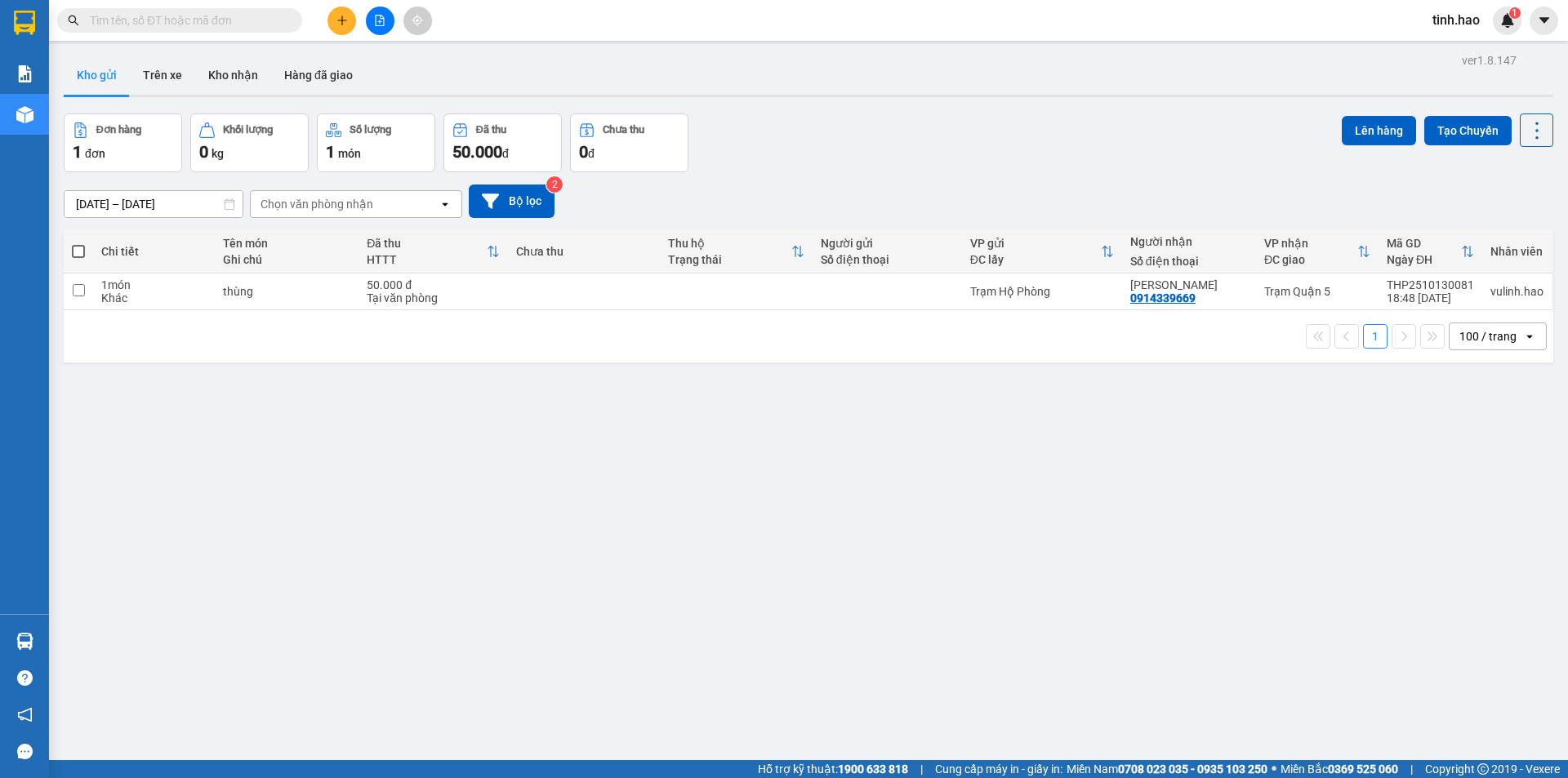
click at [95, 70] on button "Kho gửi" at bounding box center [97, 75] width 66 height 39
click at [1451, 294] on icon at bounding box center [1456, 291] width 11 height 11
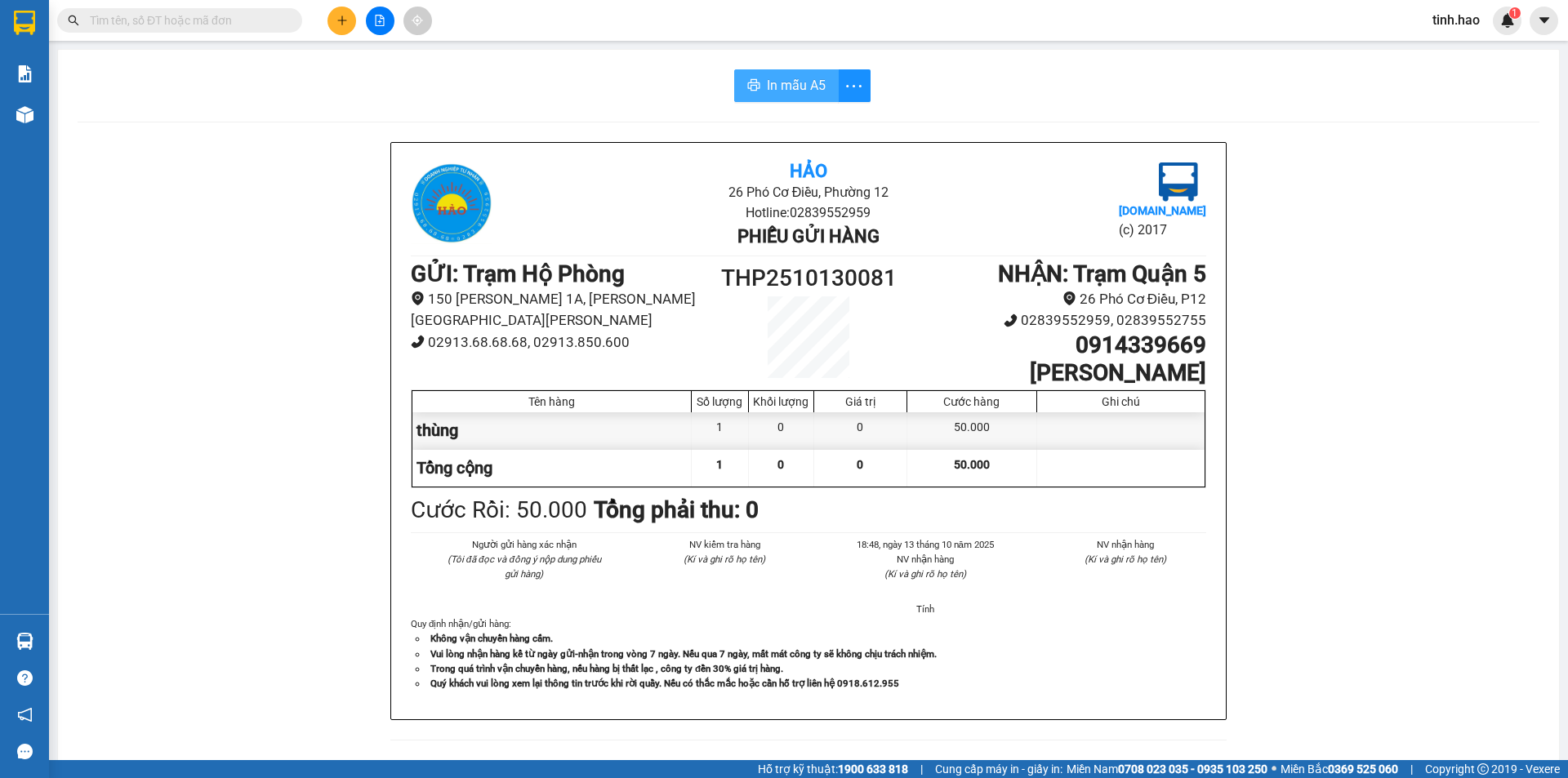
click at [767, 79] on span "In mẫu A5" at bounding box center [796, 85] width 58 height 20
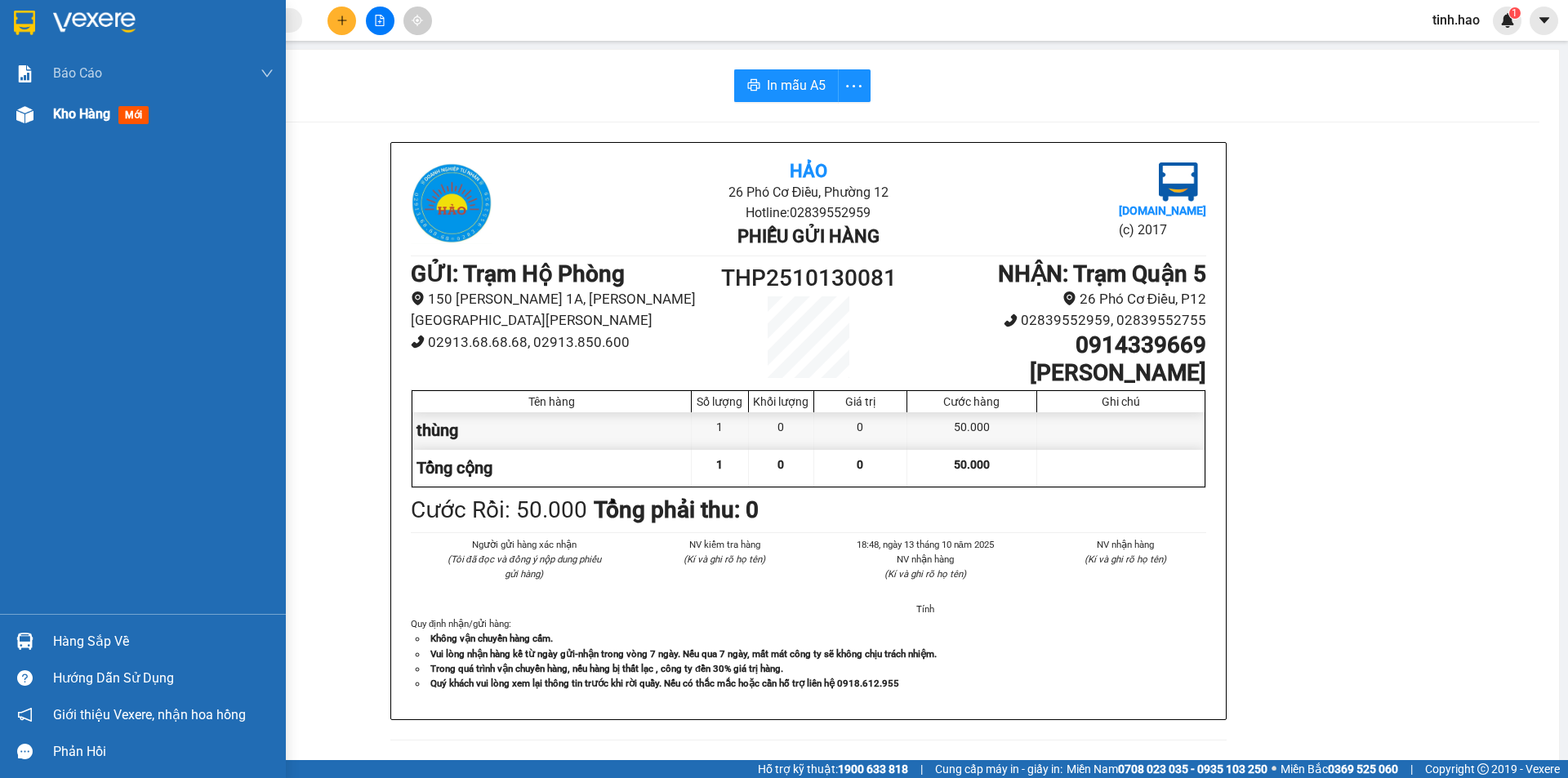
click at [45, 120] on div "Kho hàng mới" at bounding box center [143, 114] width 286 height 41
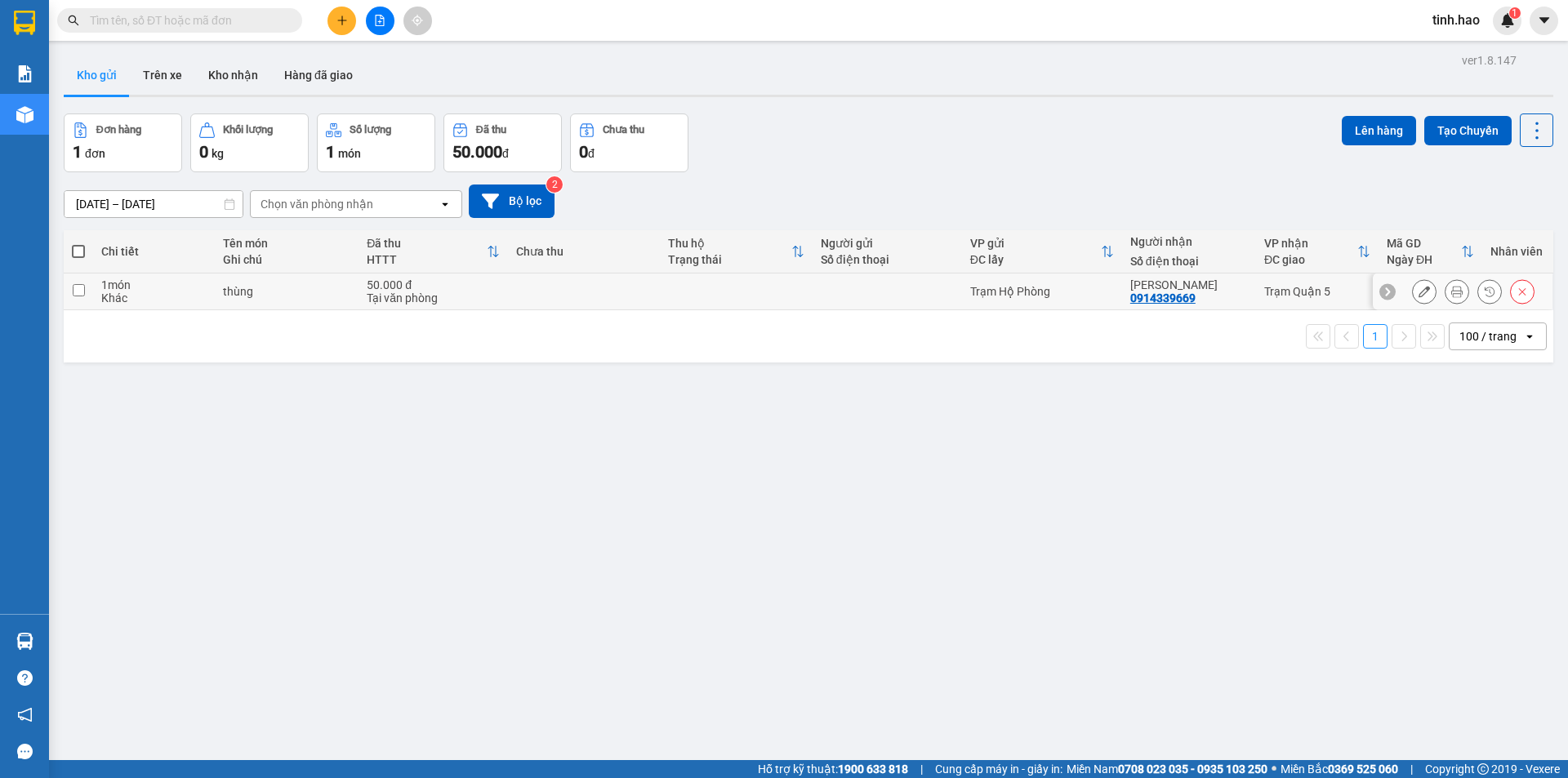
click at [936, 294] on div at bounding box center [887, 291] width 133 height 13
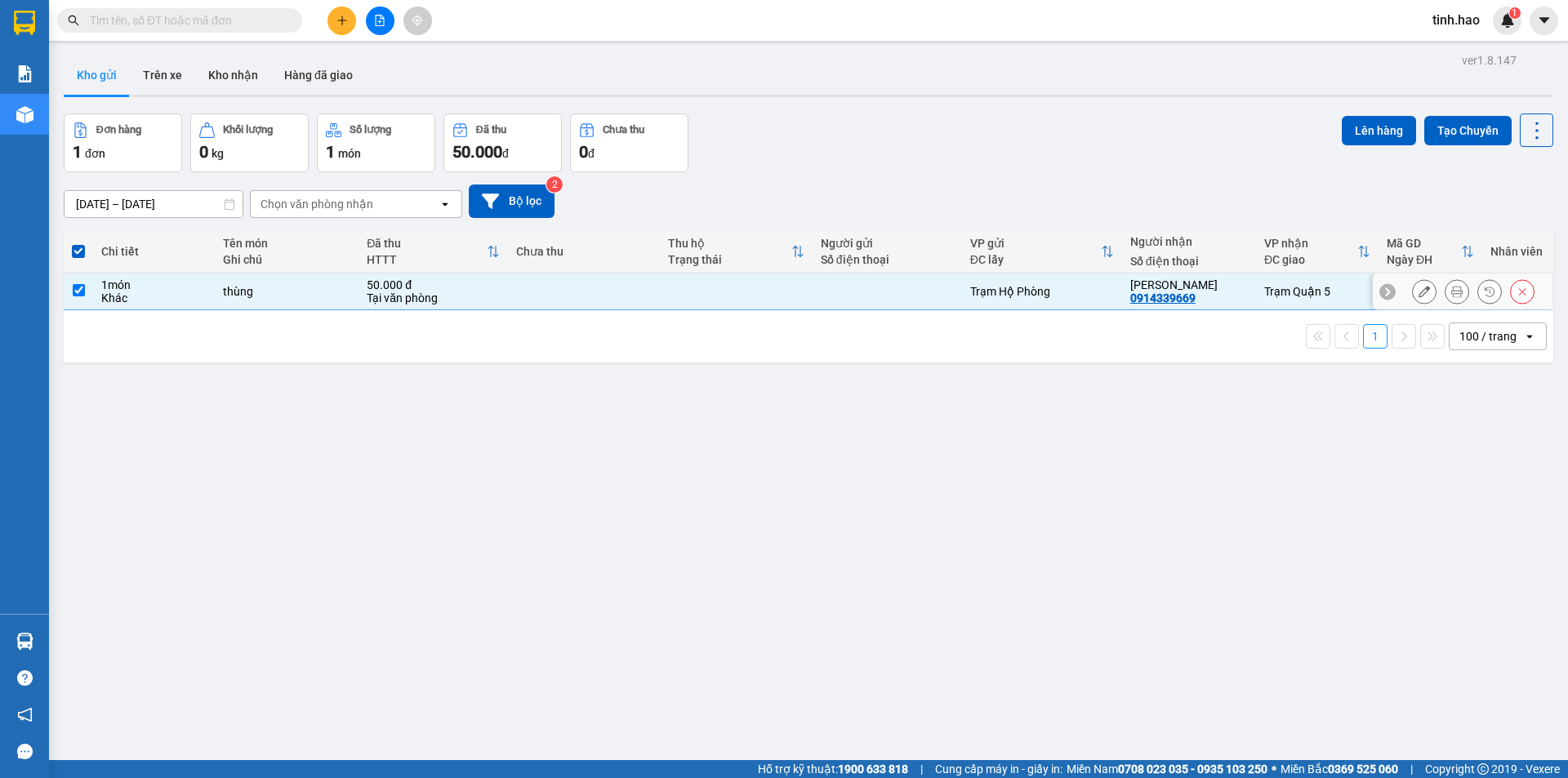
click at [936, 294] on div at bounding box center [887, 291] width 133 height 13
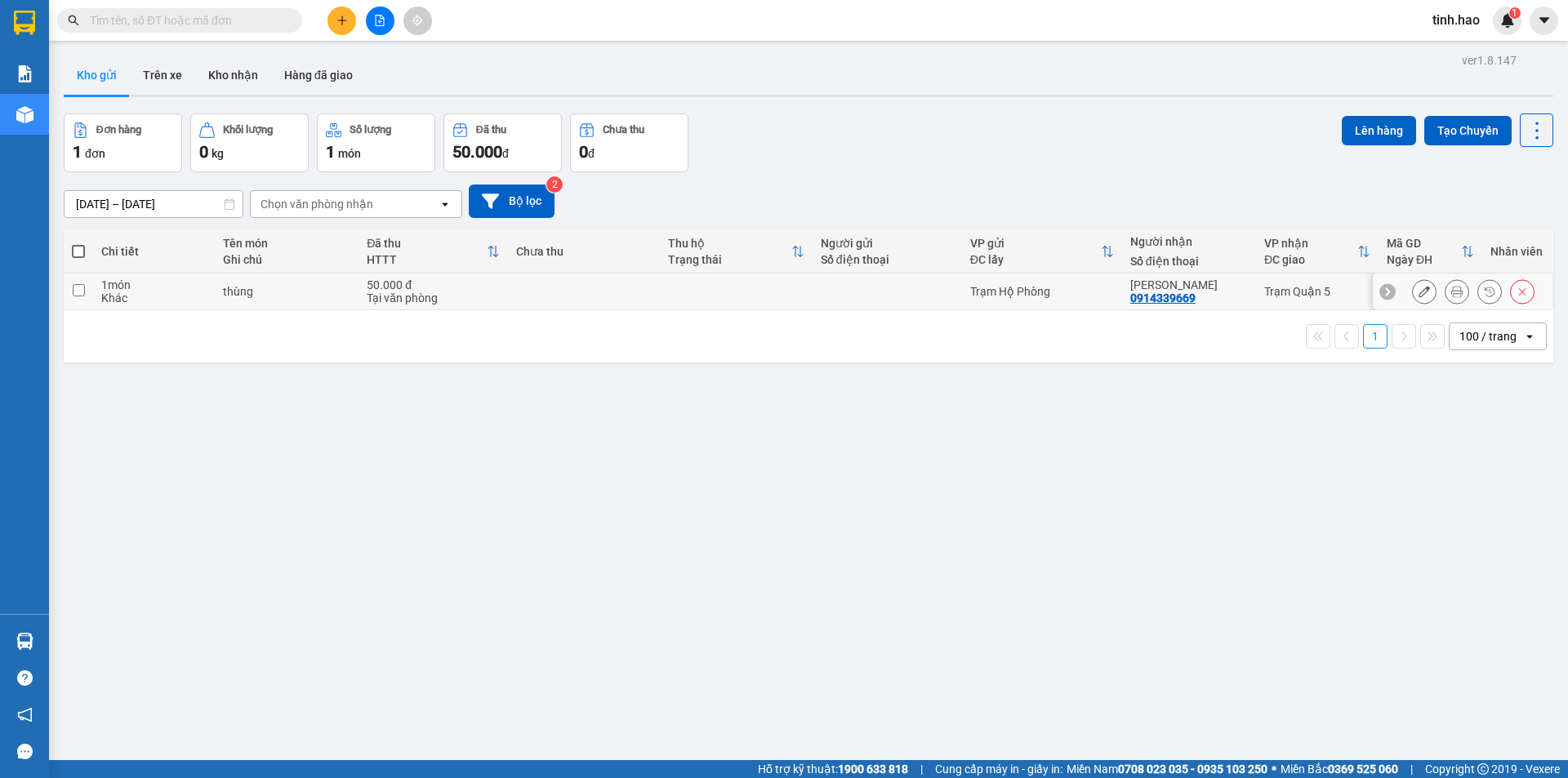
click at [936, 294] on div at bounding box center [887, 291] width 133 height 13
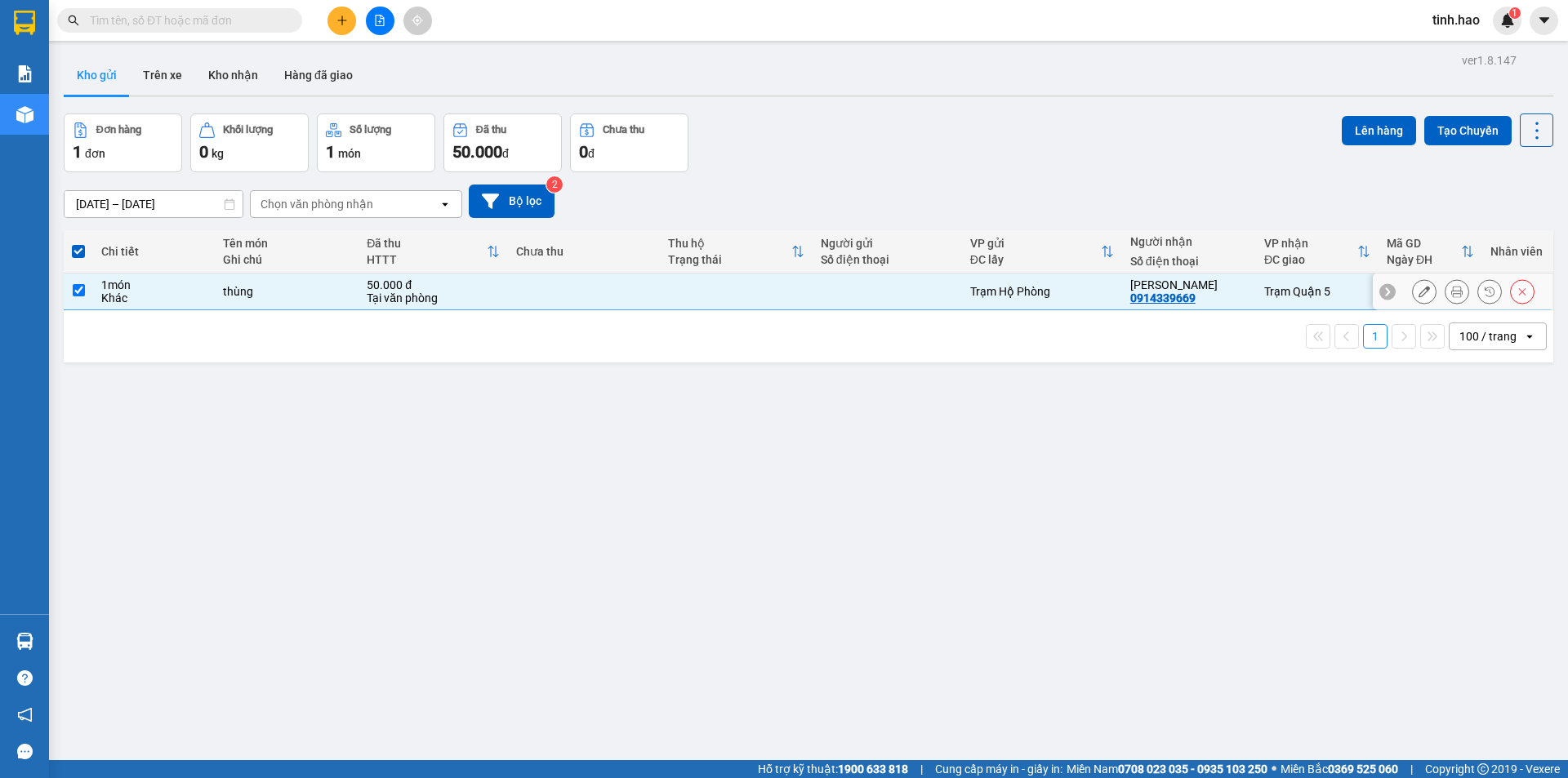
click at [970, 293] on div "Trạm Hộ Phòng" at bounding box center [1042, 291] width 144 height 13
checkbox input "false"
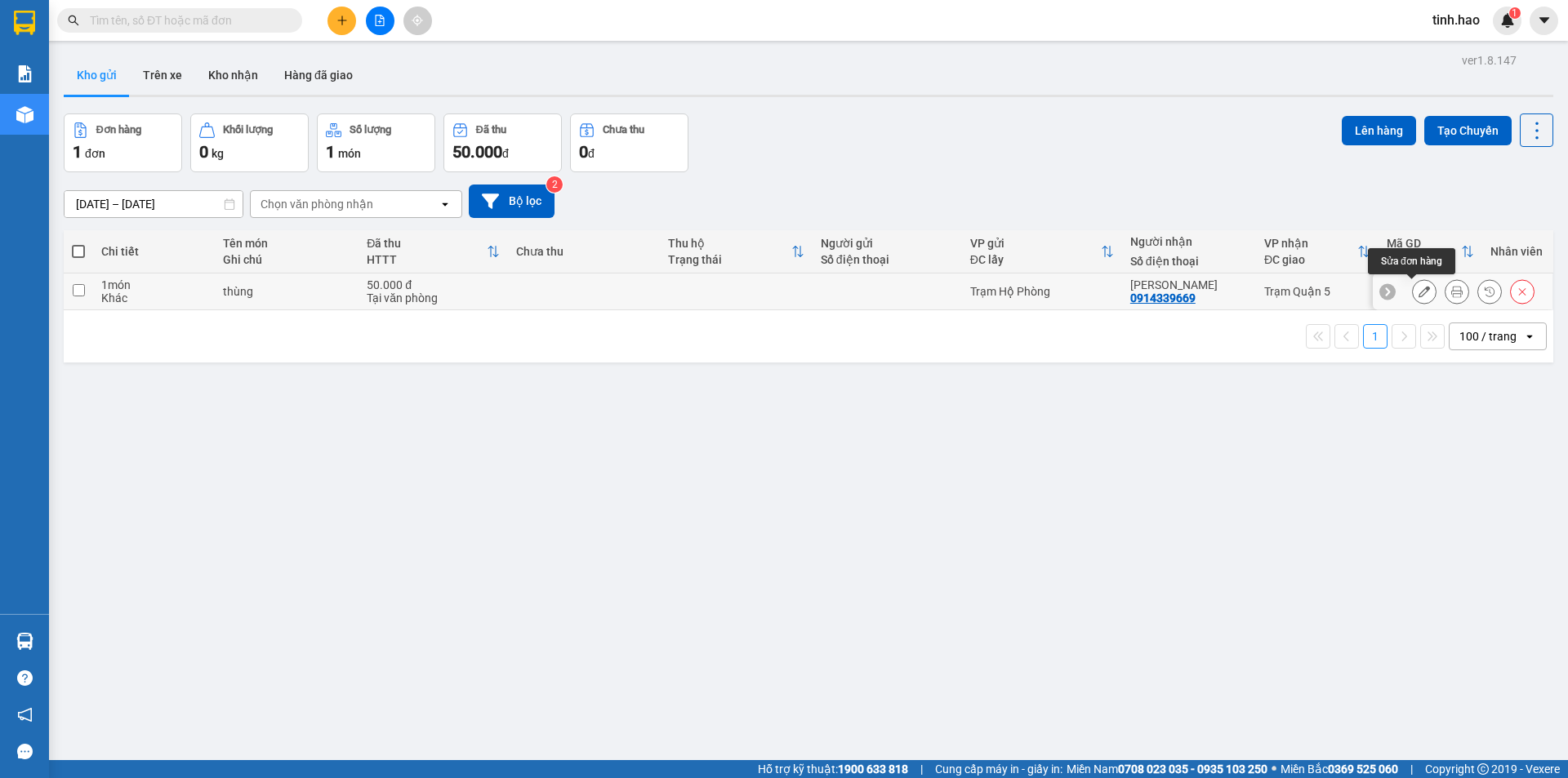
click at [1419, 294] on icon at bounding box center [1424, 291] width 11 height 11
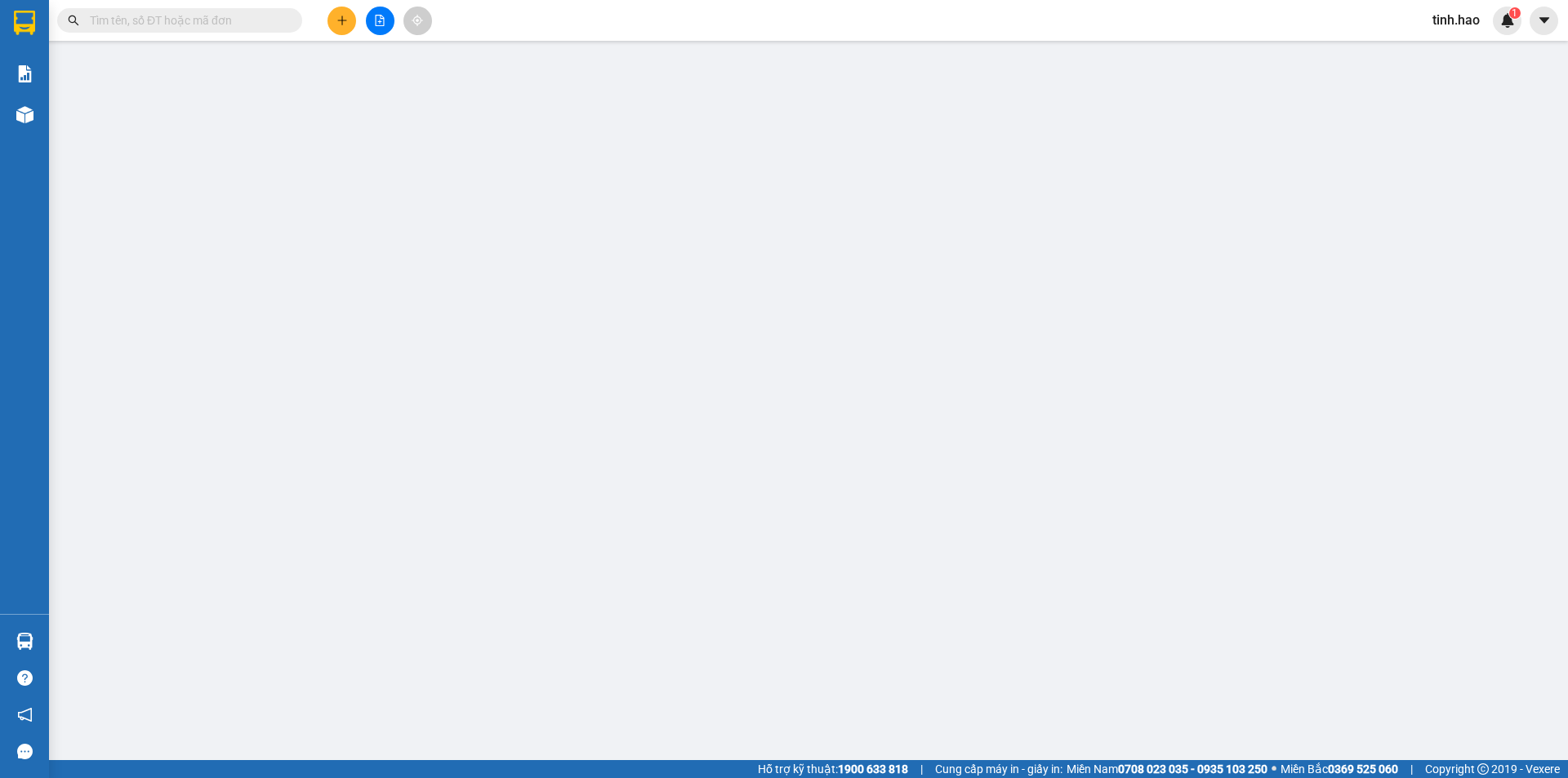
type input "0914339669"
type input "[PERSON_NAME]"
type input "50.000"
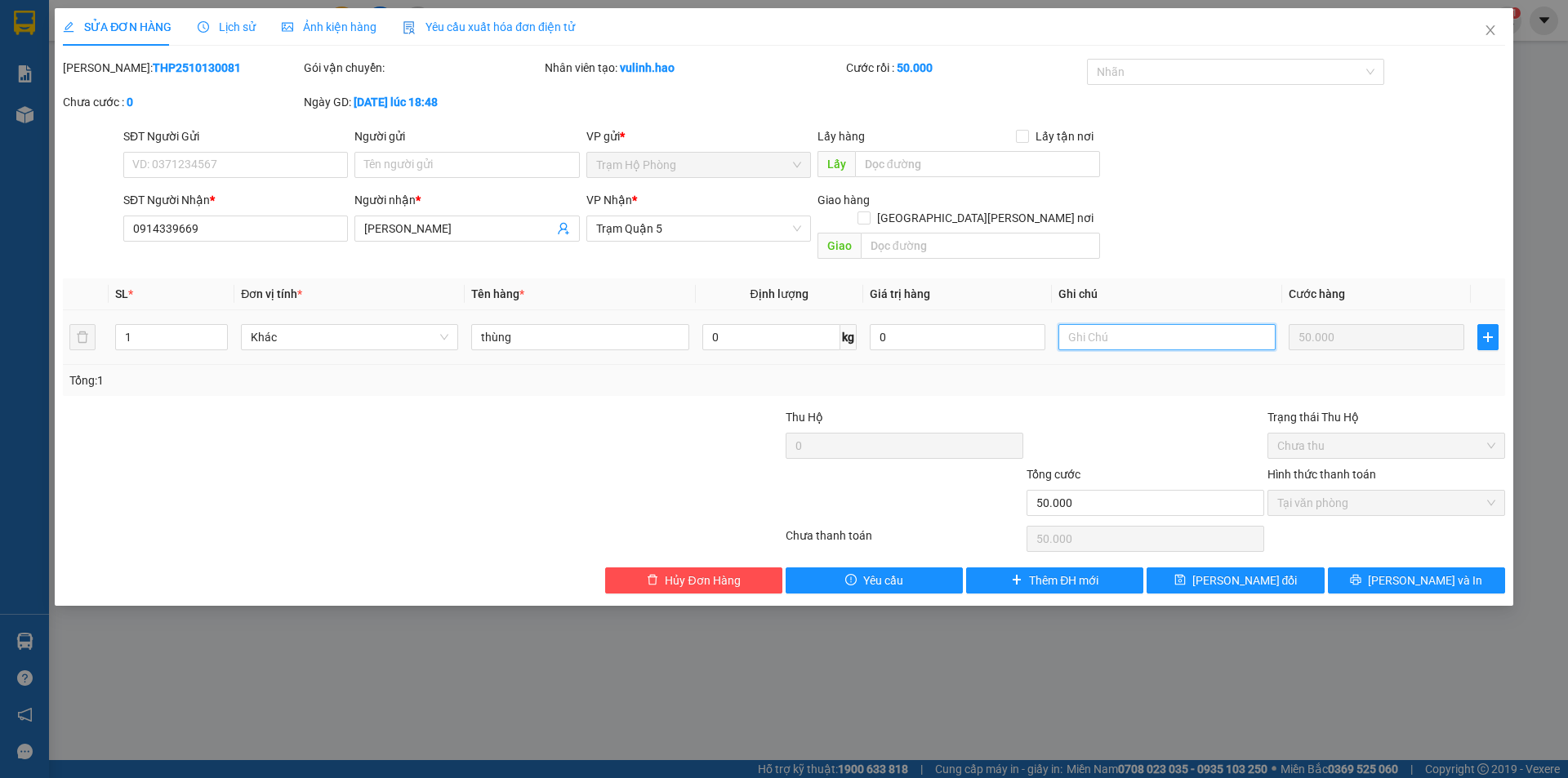
click at [1095, 324] on input "text" at bounding box center [1167, 337] width 217 height 26
type input "0"
type input "n"
type input "NHẸ TAY DÙM"
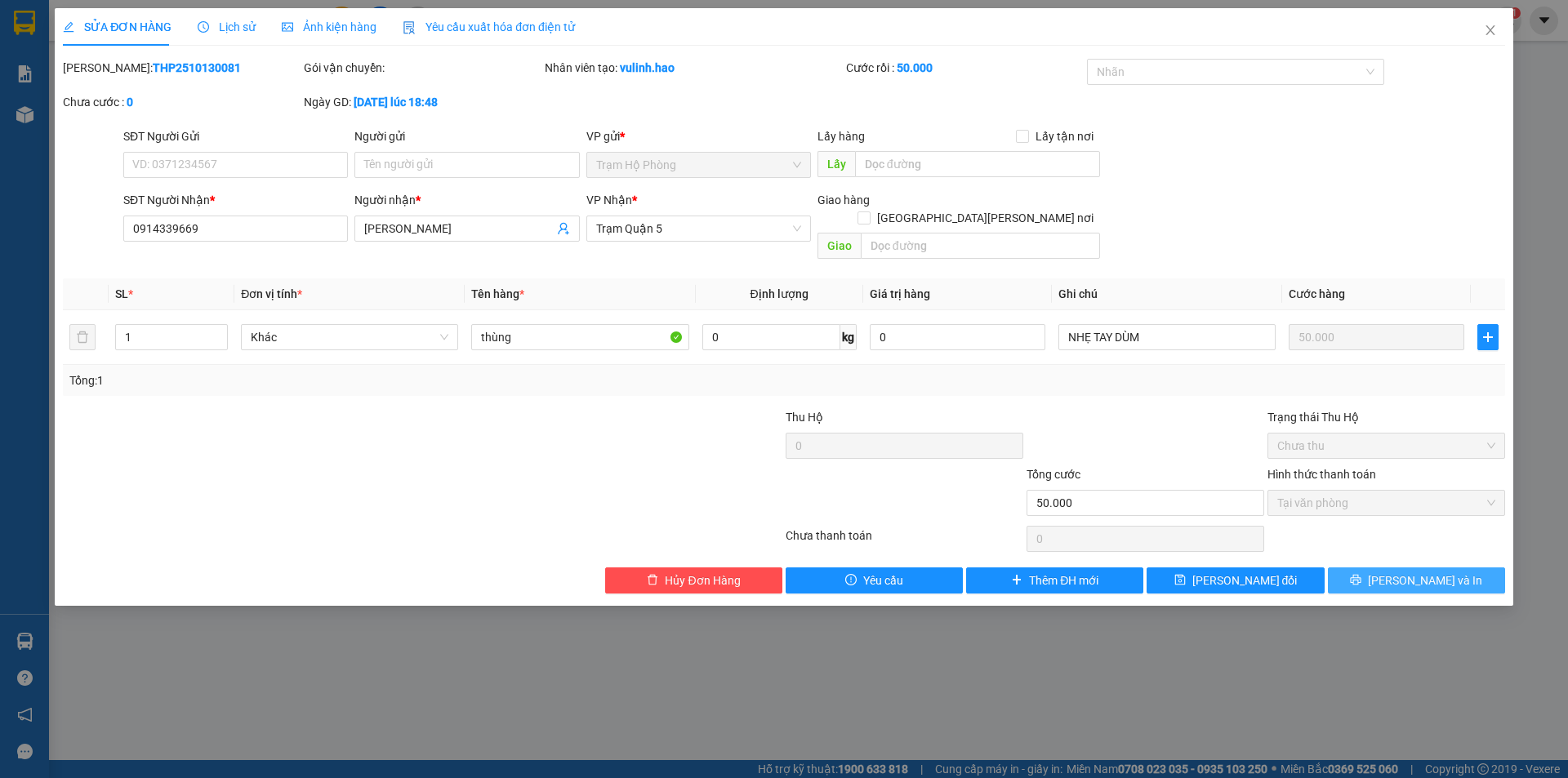
click at [1399, 567] on button "[PERSON_NAME] và In" at bounding box center [1416, 580] width 177 height 26
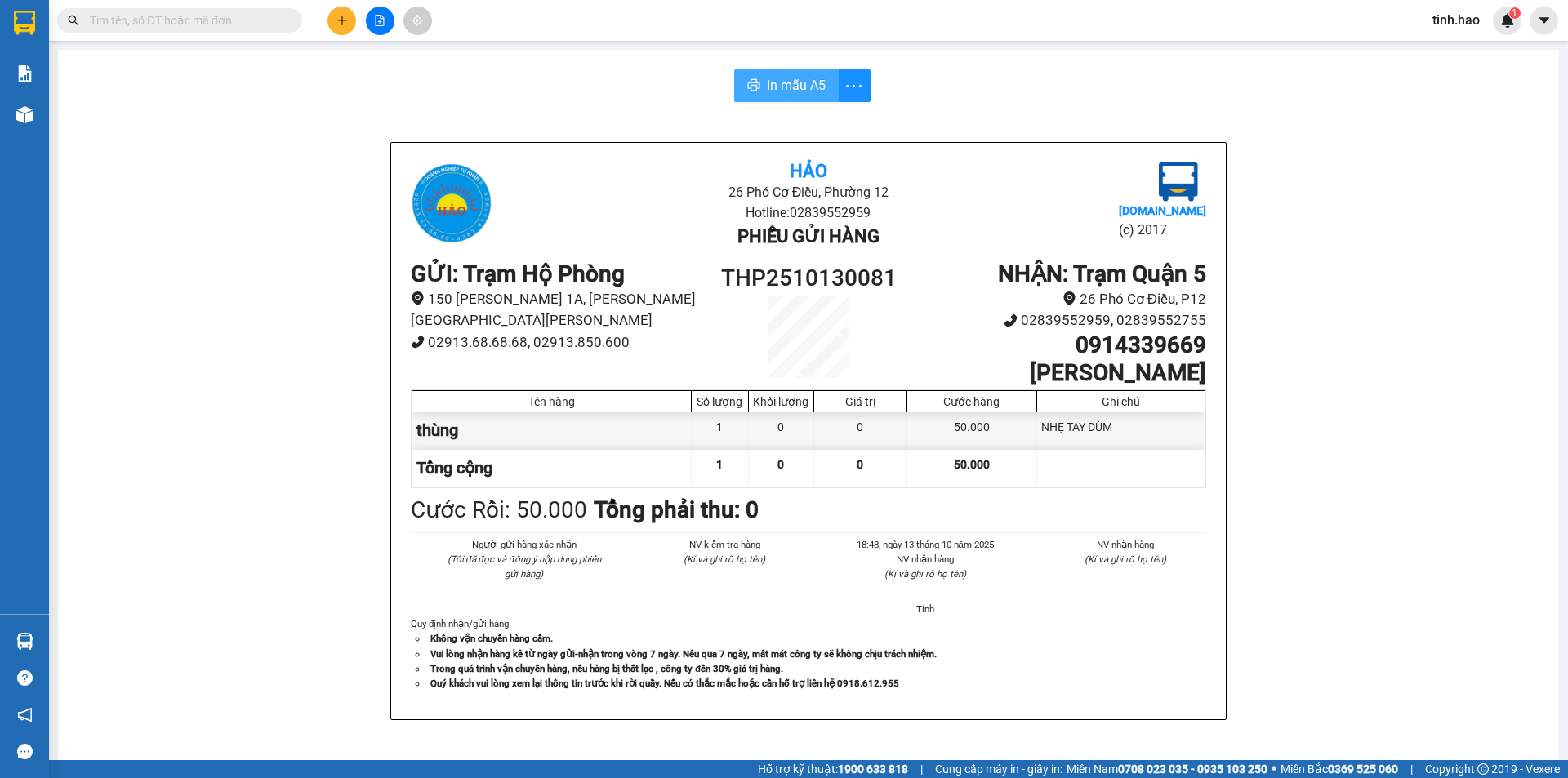
click at [767, 91] on span "In mẫu A5" at bounding box center [796, 85] width 58 height 20
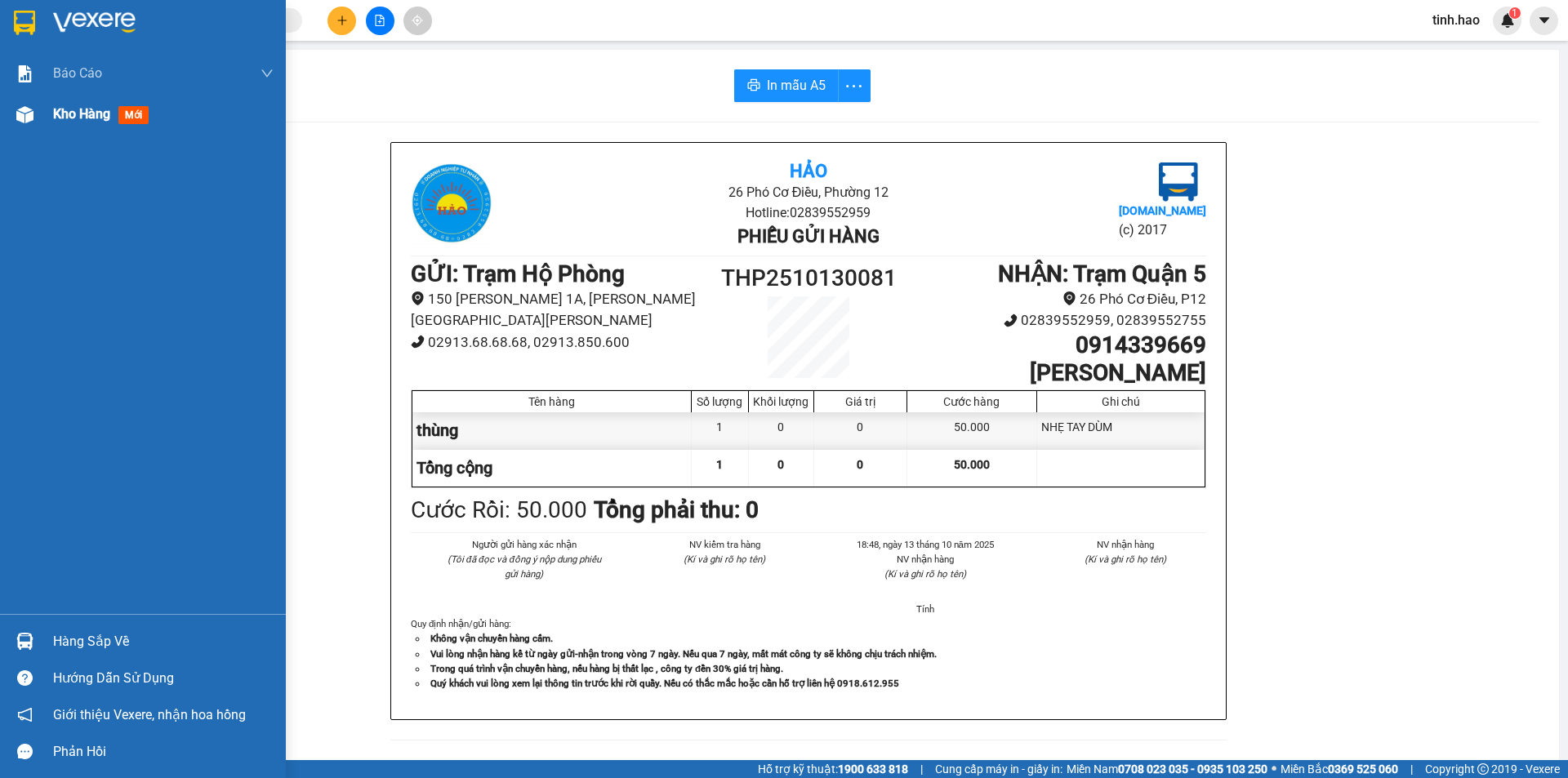
click at [40, 121] on div "Kho hàng mới" at bounding box center [143, 114] width 286 height 41
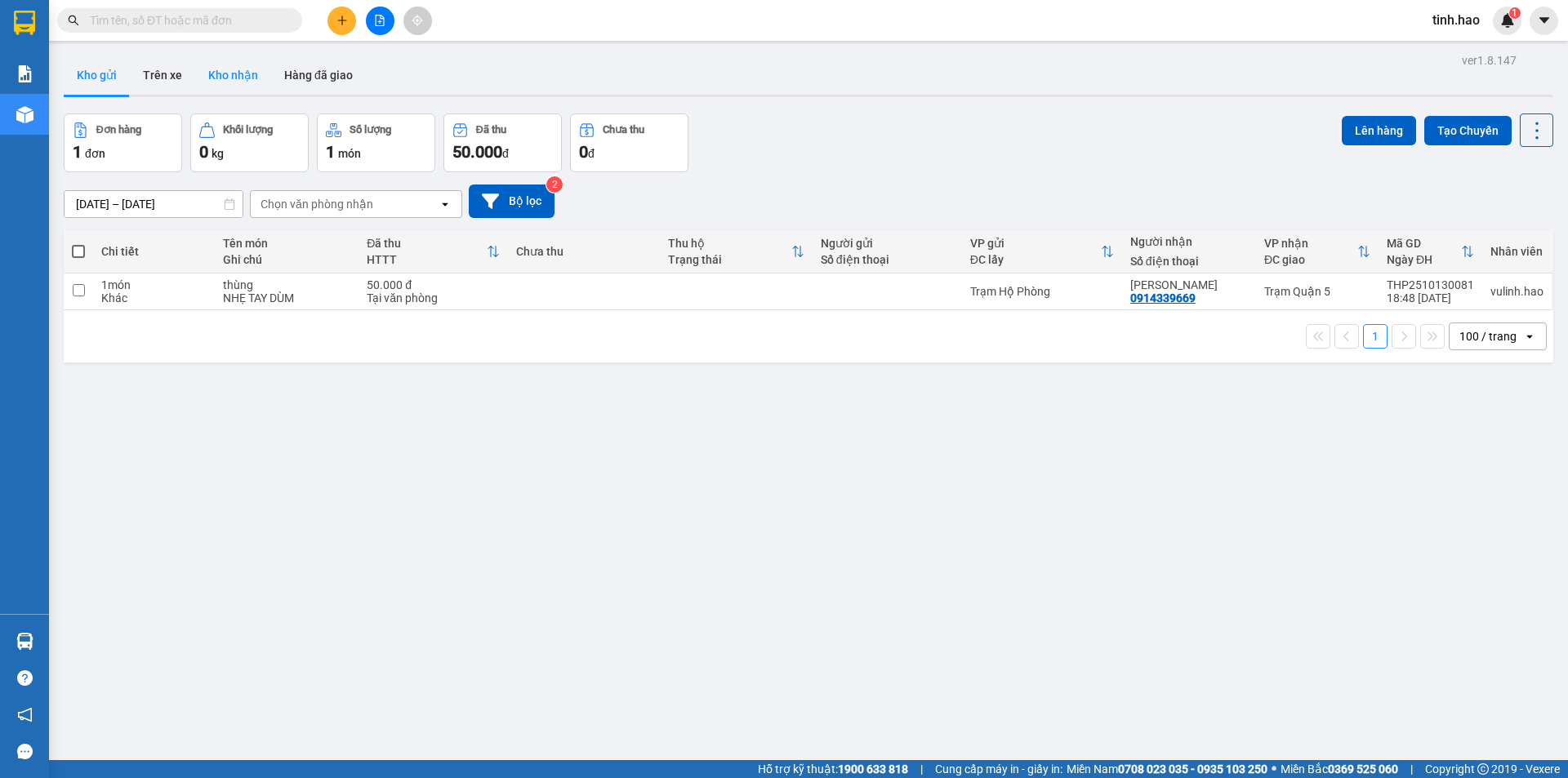
click at [240, 80] on button "Kho nhận" at bounding box center [233, 75] width 76 height 39
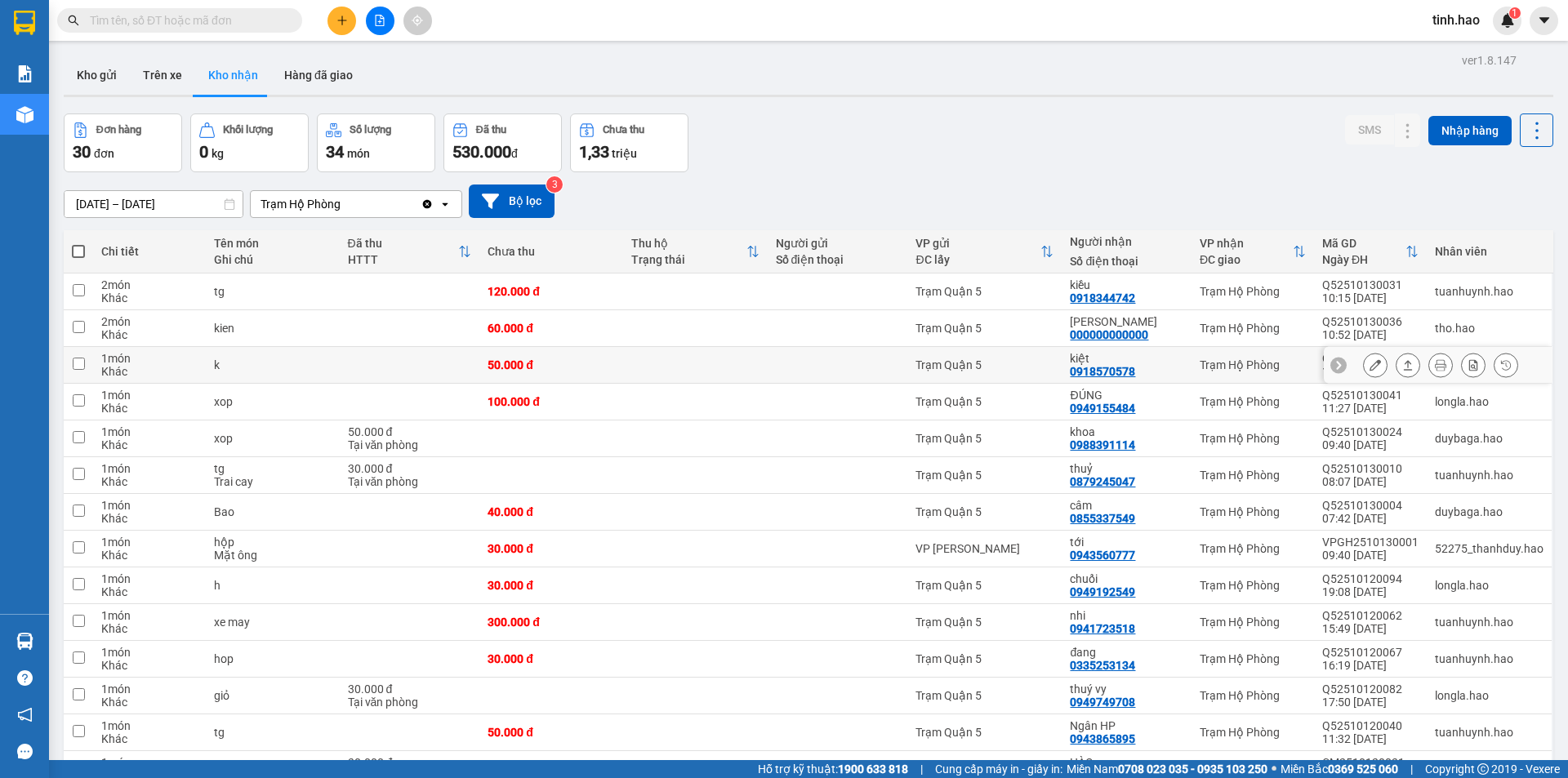
click at [1068, 354] on td "[PERSON_NAME] 0918570578" at bounding box center [1126, 365] width 129 height 37
checkbox input "true"
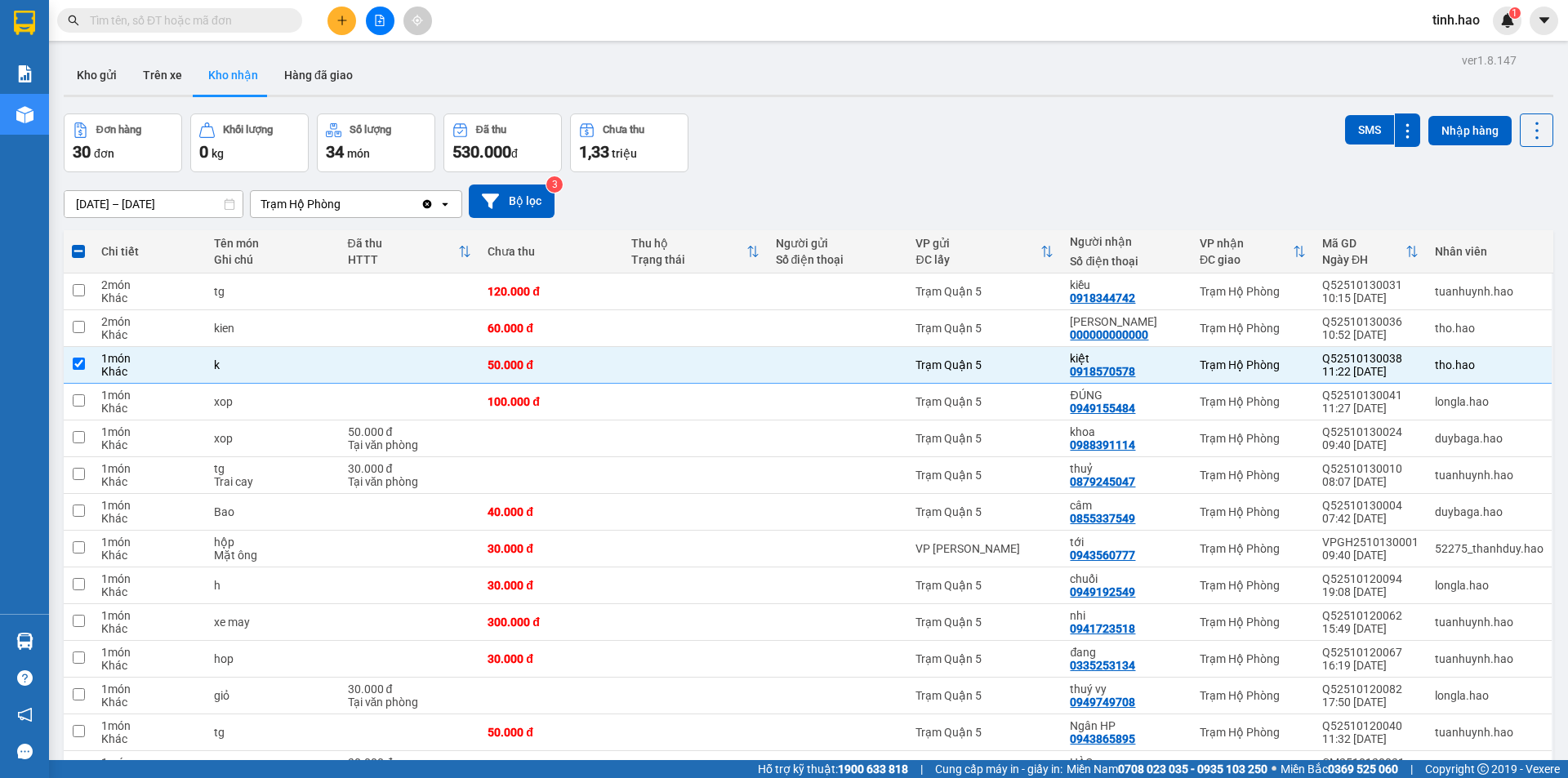
click at [223, 22] on input "text" at bounding box center [186, 20] width 193 height 18
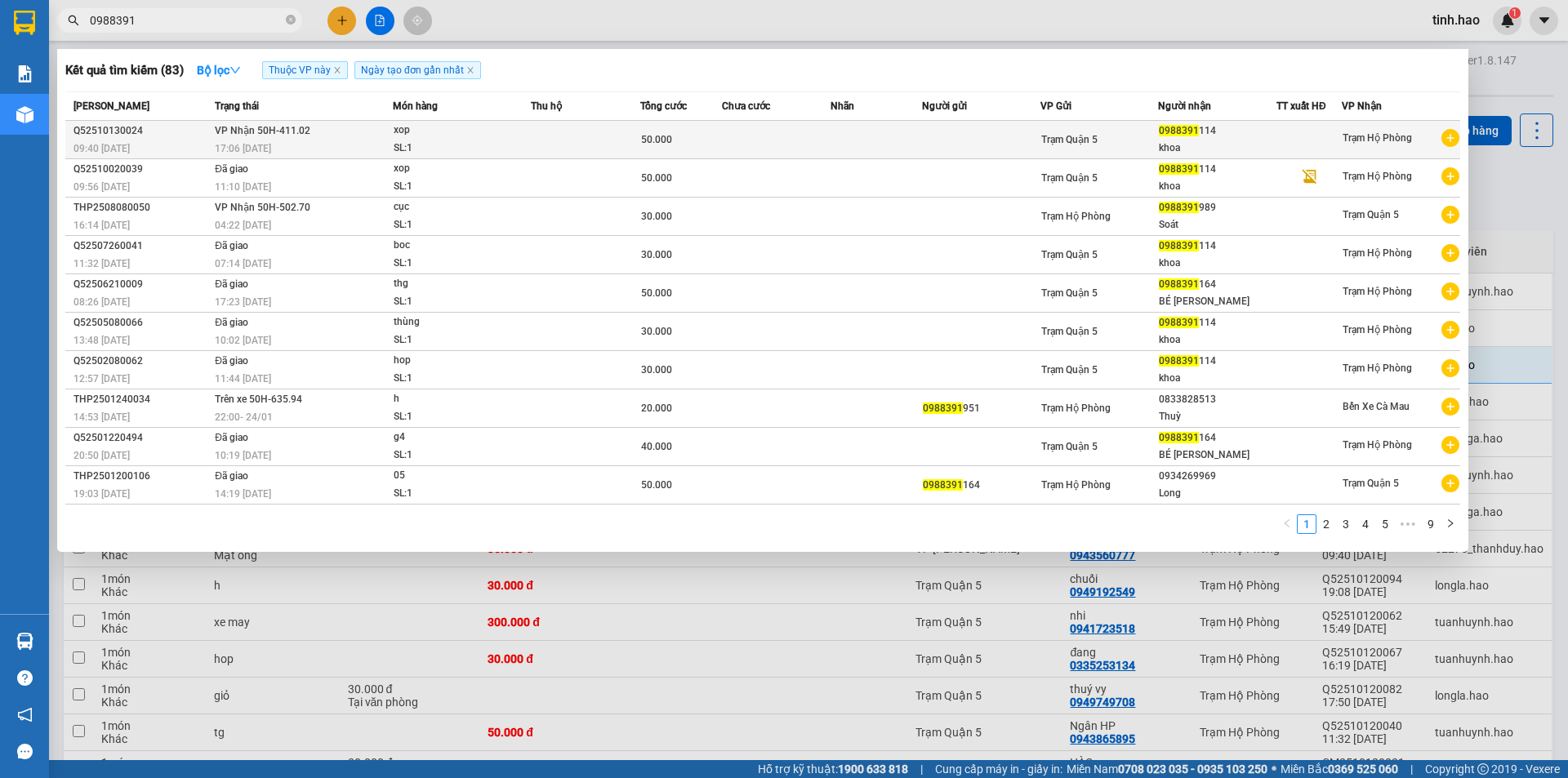
type input "0988391"
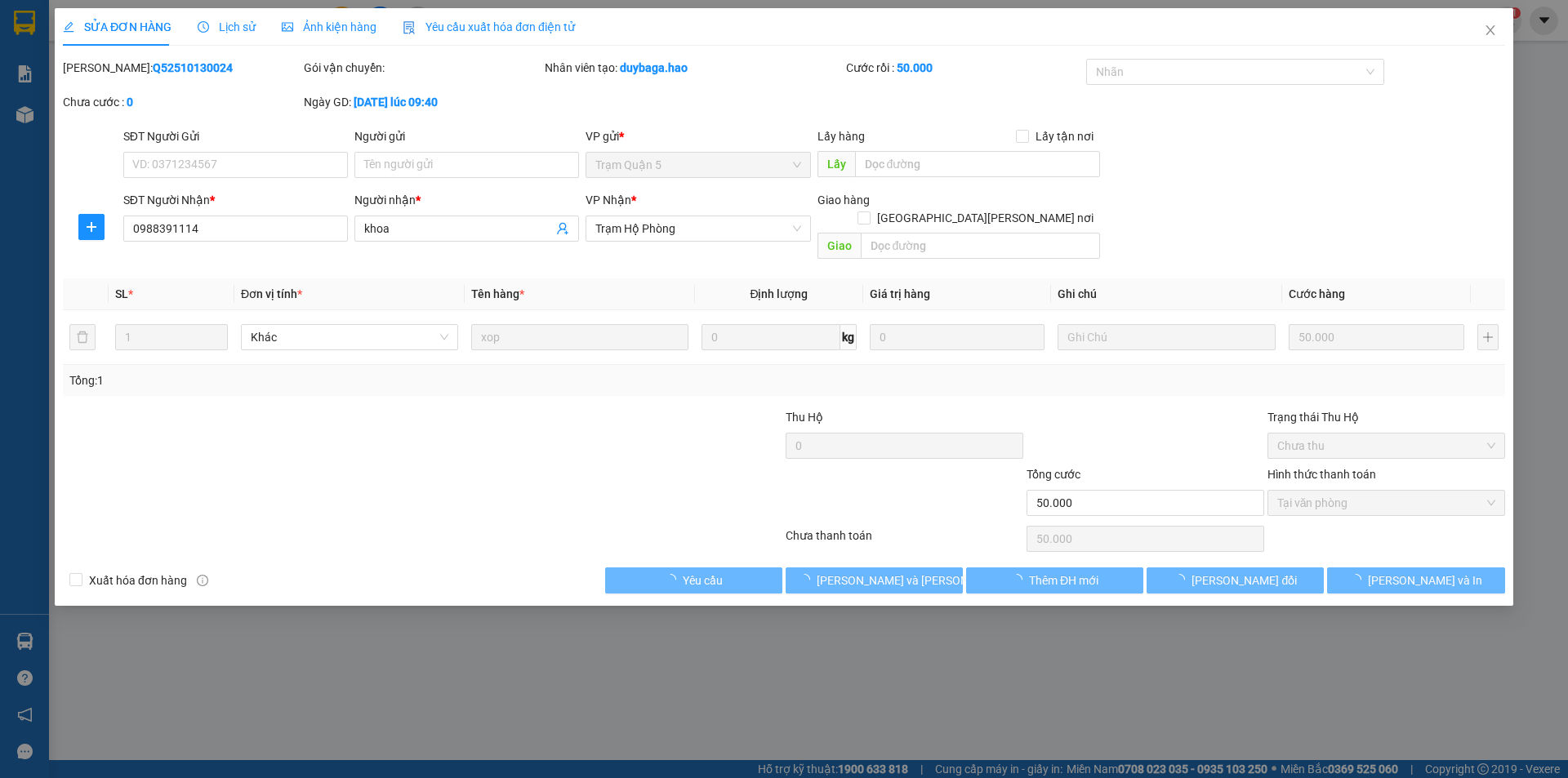
type input "0988391114"
type input "khoa"
type input "50.000"
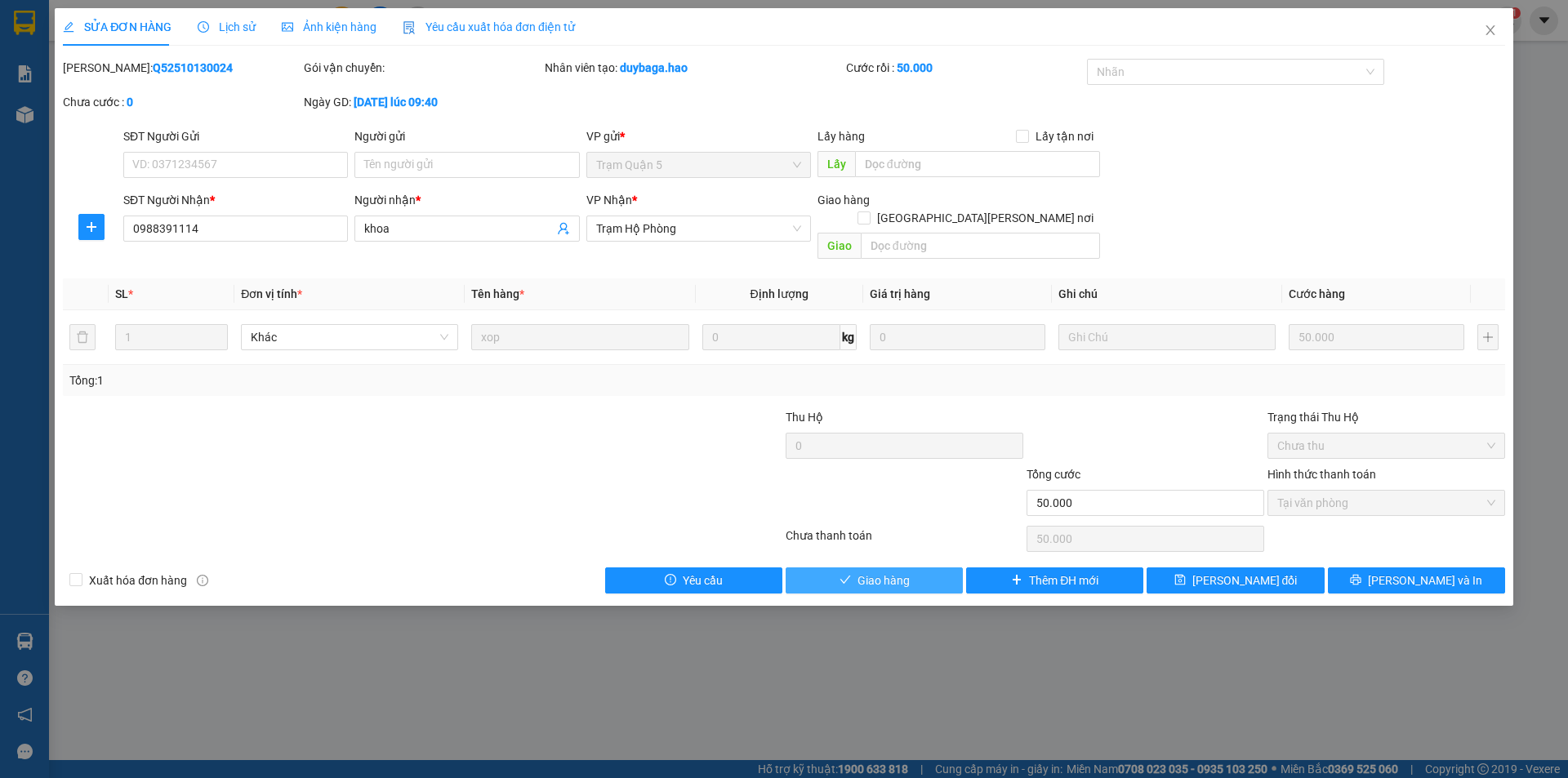
click at [898, 572] on span "Giao hàng" at bounding box center [884, 580] width 52 height 18
type input "0"
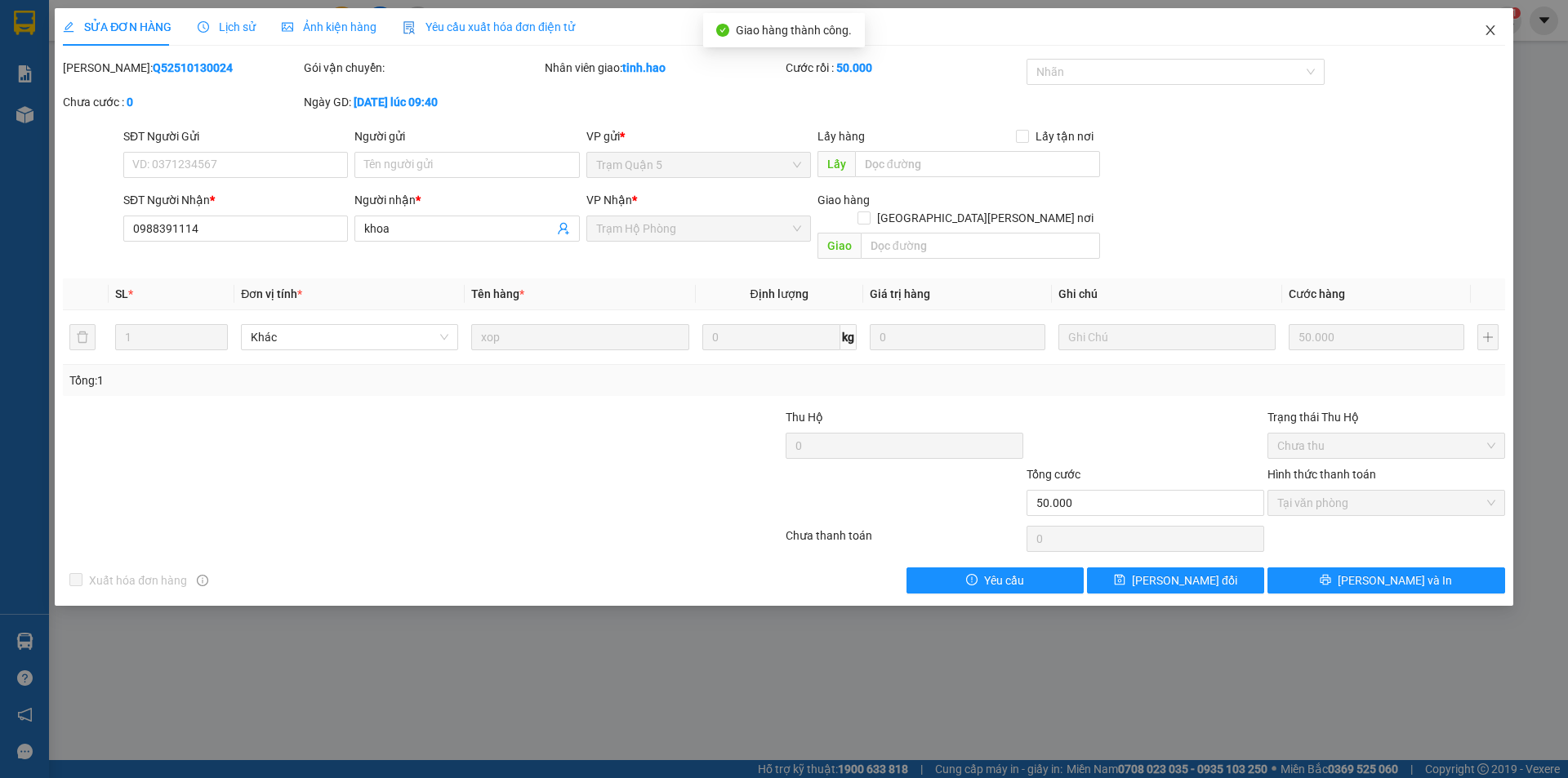
click at [1502, 30] on span "Close" at bounding box center [1490, 30] width 45 height 45
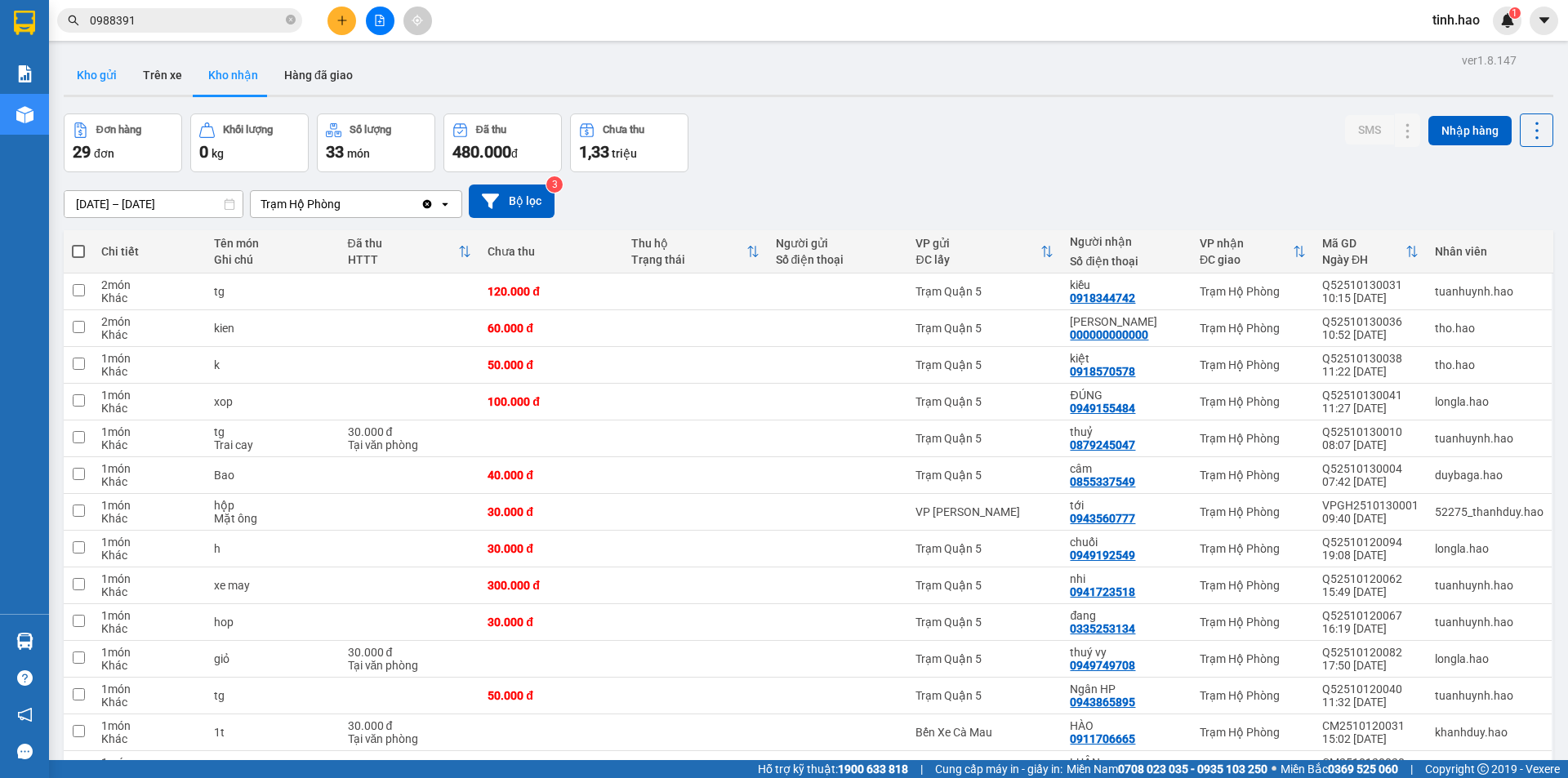
click at [79, 65] on button "Kho gửi" at bounding box center [97, 75] width 66 height 39
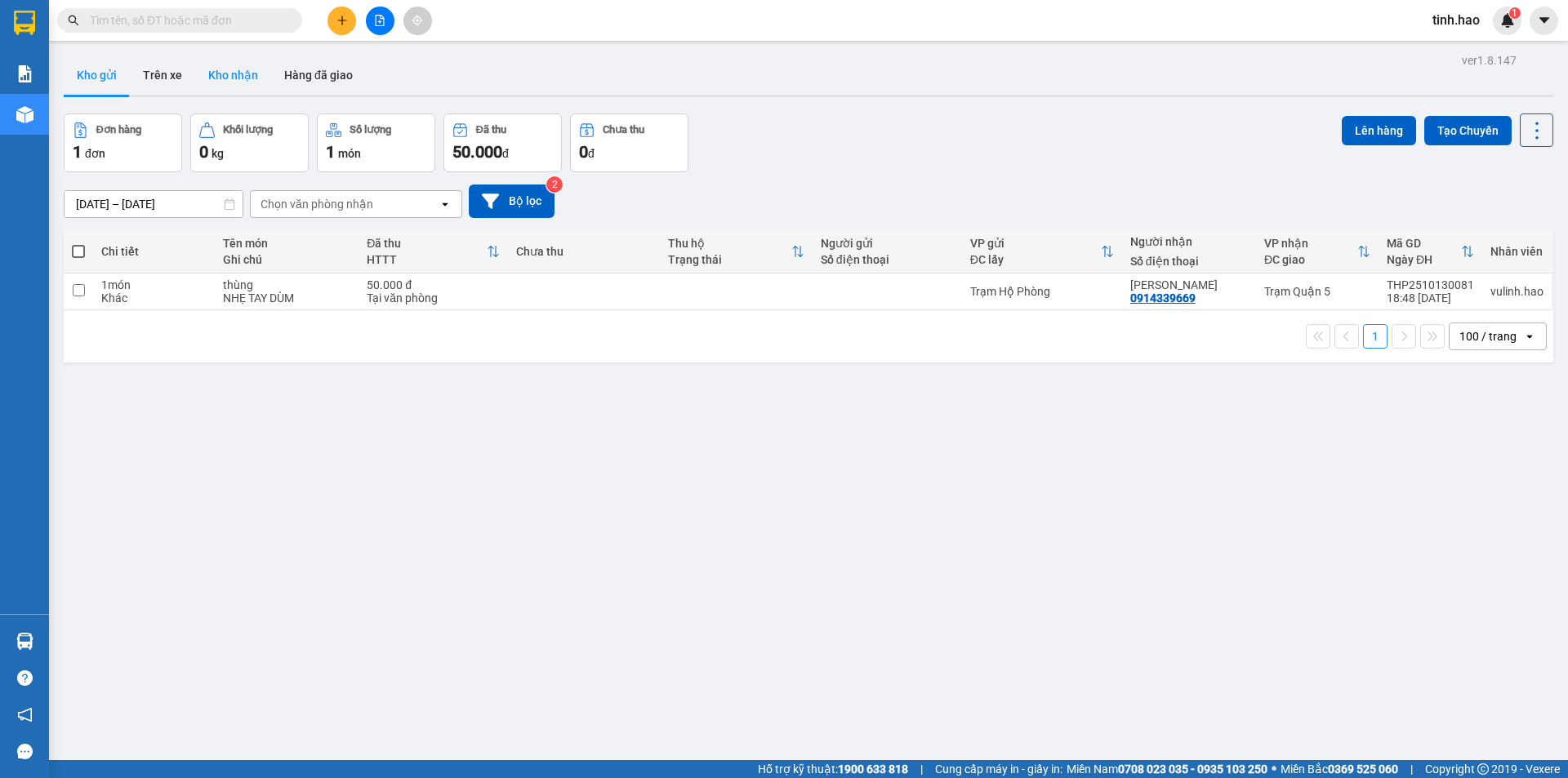
click at [246, 76] on button "Kho nhận" at bounding box center [233, 75] width 76 height 39
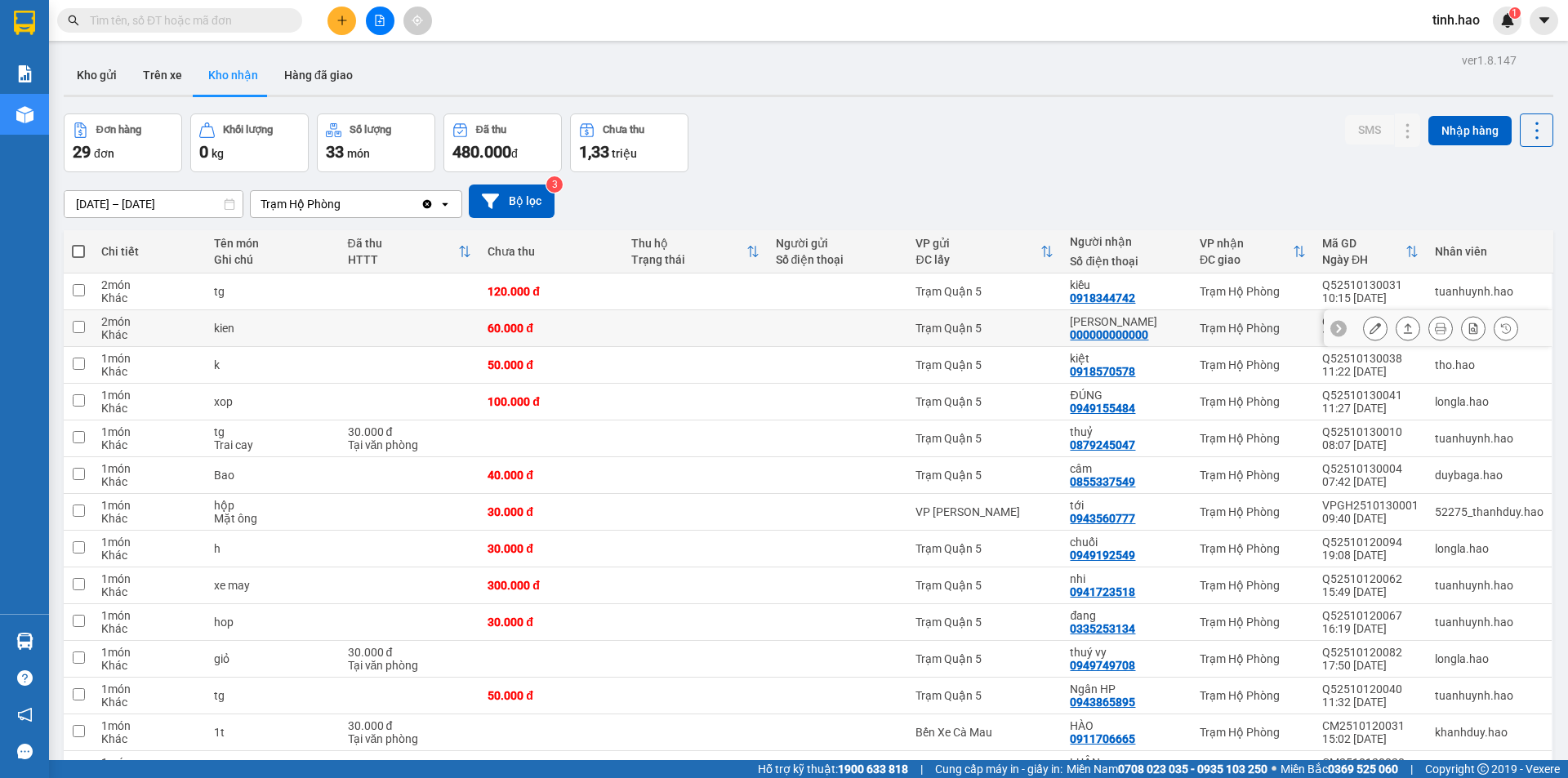
click at [1229, 334] on div "Trạm Hộ Phòng" at bounding box center [1253, 328] width 106 height 13
checkbox input "true"
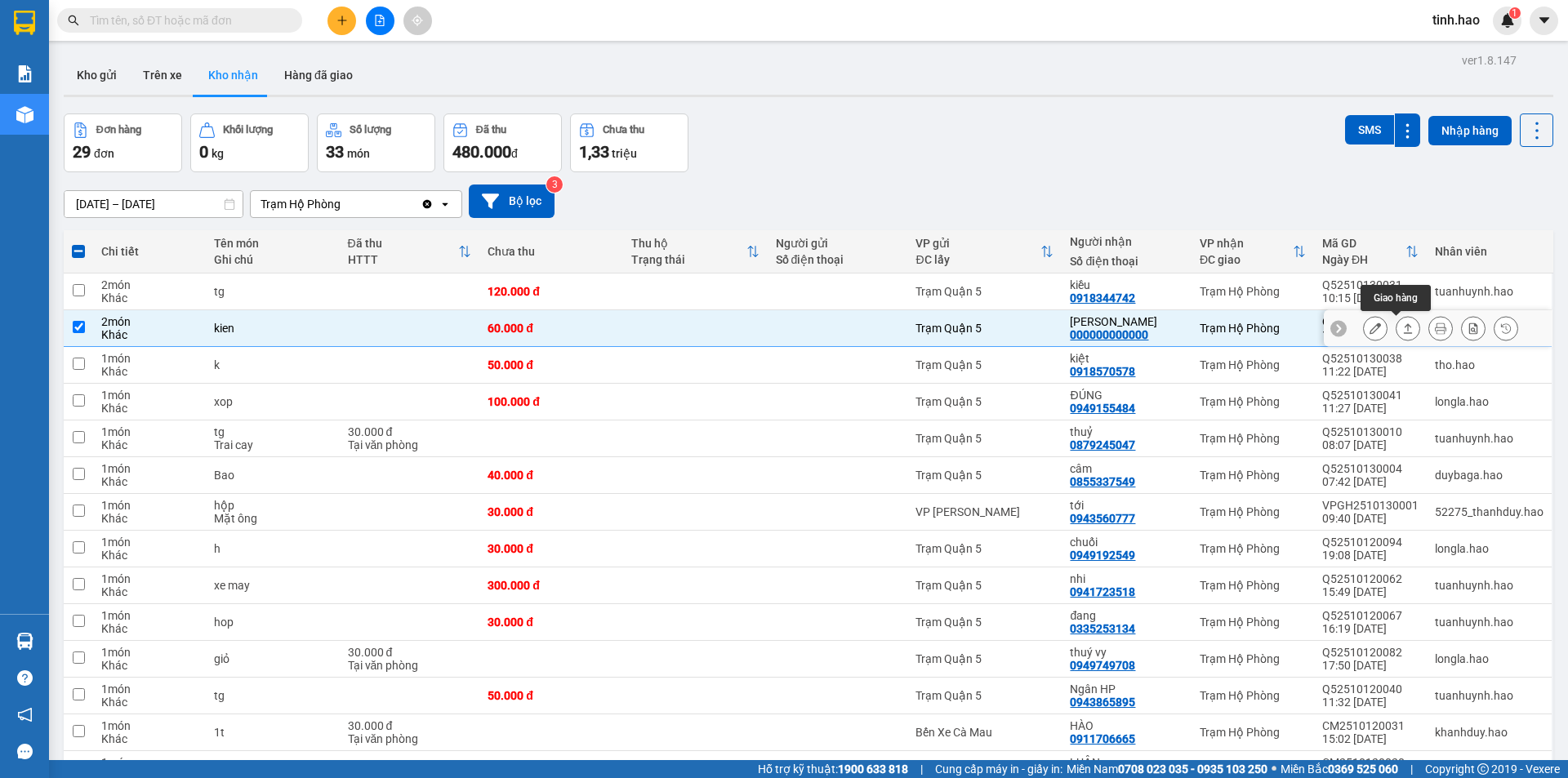
click at [1397, 326] on button at bounding box center [1408, 328] width 23 height 29
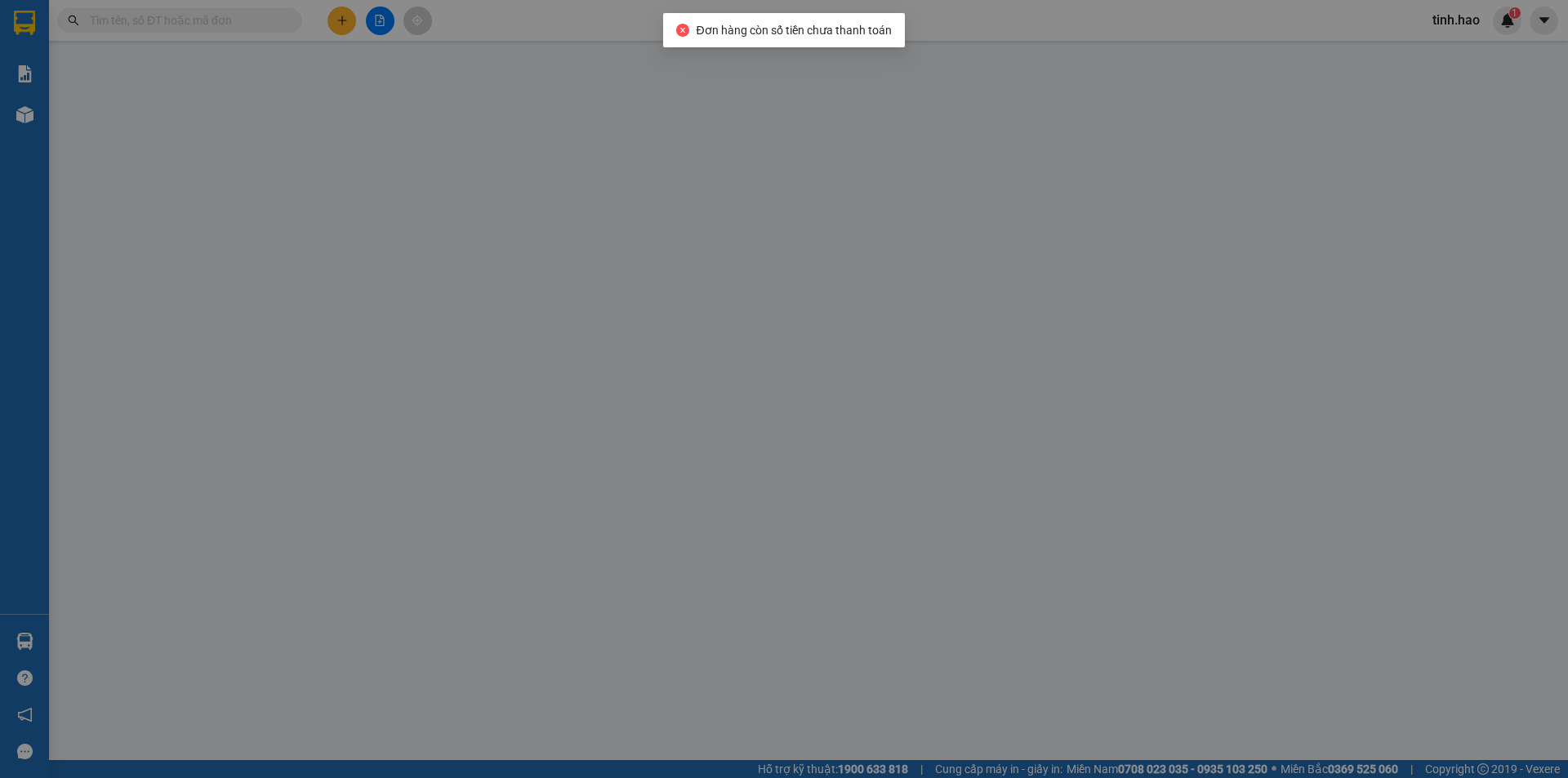
type input "000000000000"
type input "[PERSON_NAME]"
type input "60.000"
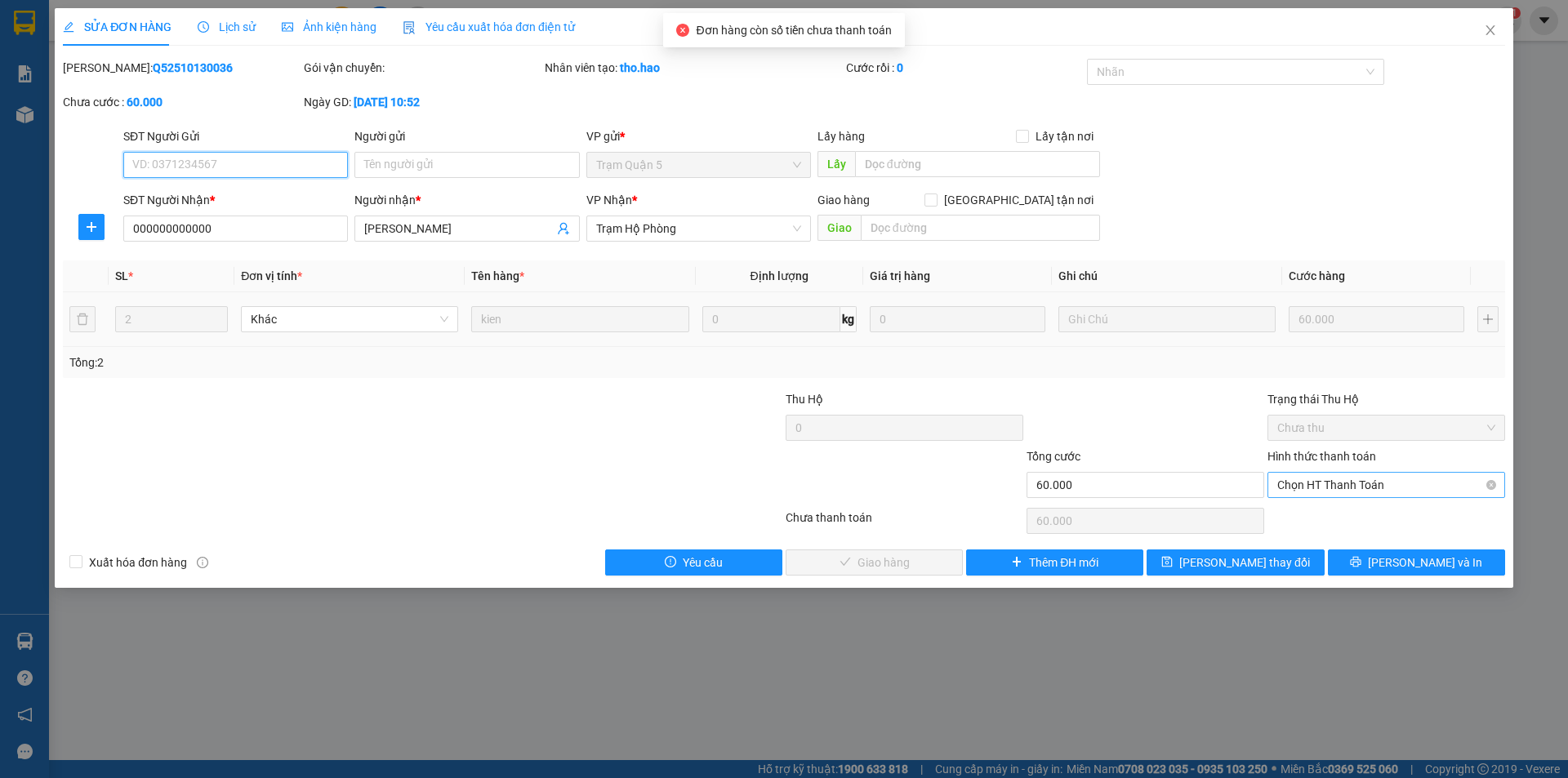
click at [1353, 478] on span "Chọn HT Thanh Toán" at bounding box center [1387, 485] width 218 height 24
click at [1341, 513] on div "Tại văn phòng" at bounding box center [1387, 518] width 218 height 18
type input "0"
click at [867, 565] on span "[PERSON_NAME] và Giao hàng" at bounding box center [895, 562] width 157 height 18
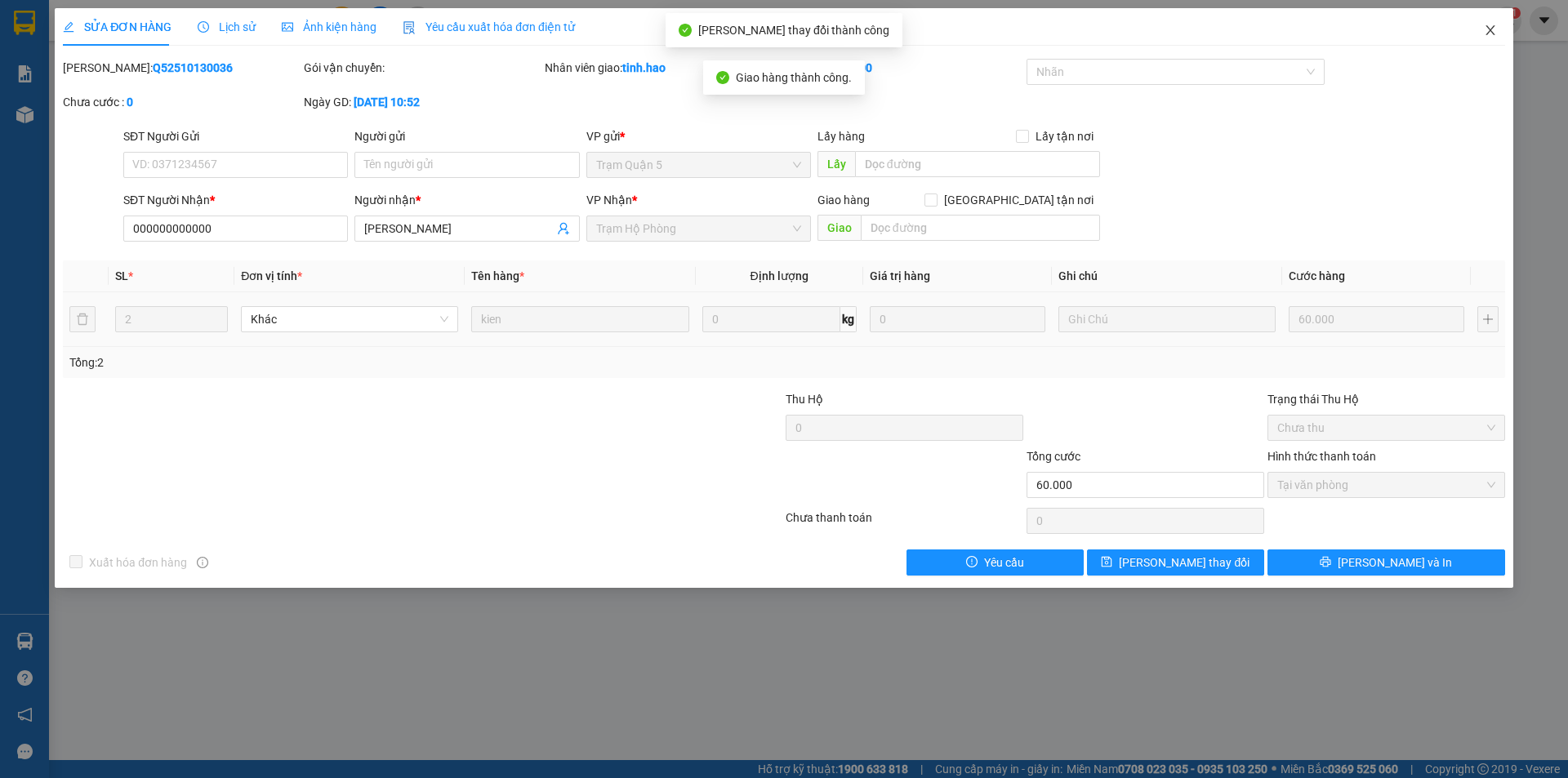
click at [1494, 21] on span "Close" at bounding box center [1490, 30] width 45 height 45
drag, startPoint x: 1494, startPoint y: 21, endPoint x: 1488, endPoint y: 28, distance: 9.2
click at [1493, 21] on div "1" at bounding box center [1507, 20] width 29 height 29
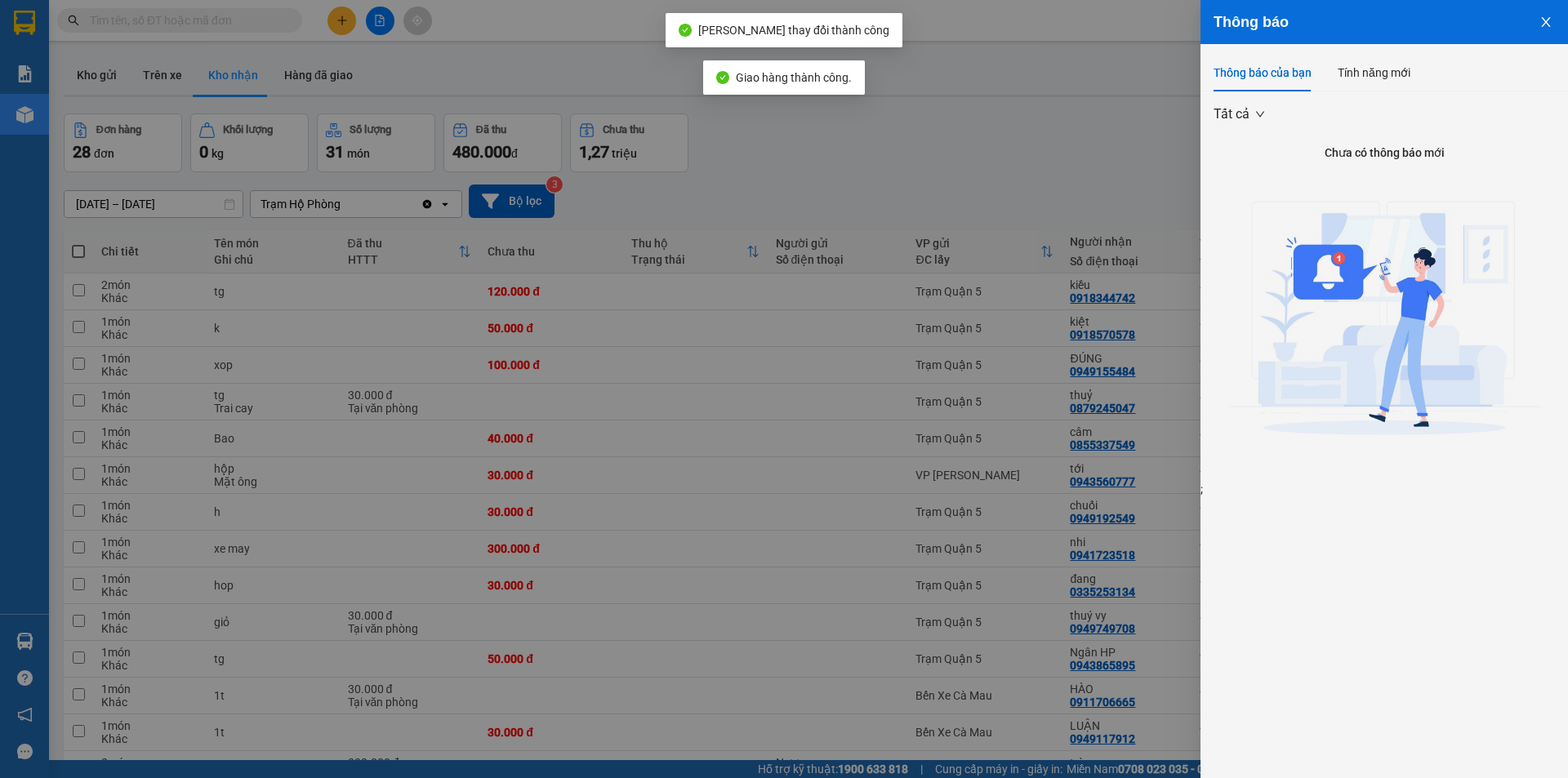
click at [865, 157] on div at bounding box center [784, 389] width 1568 height 778
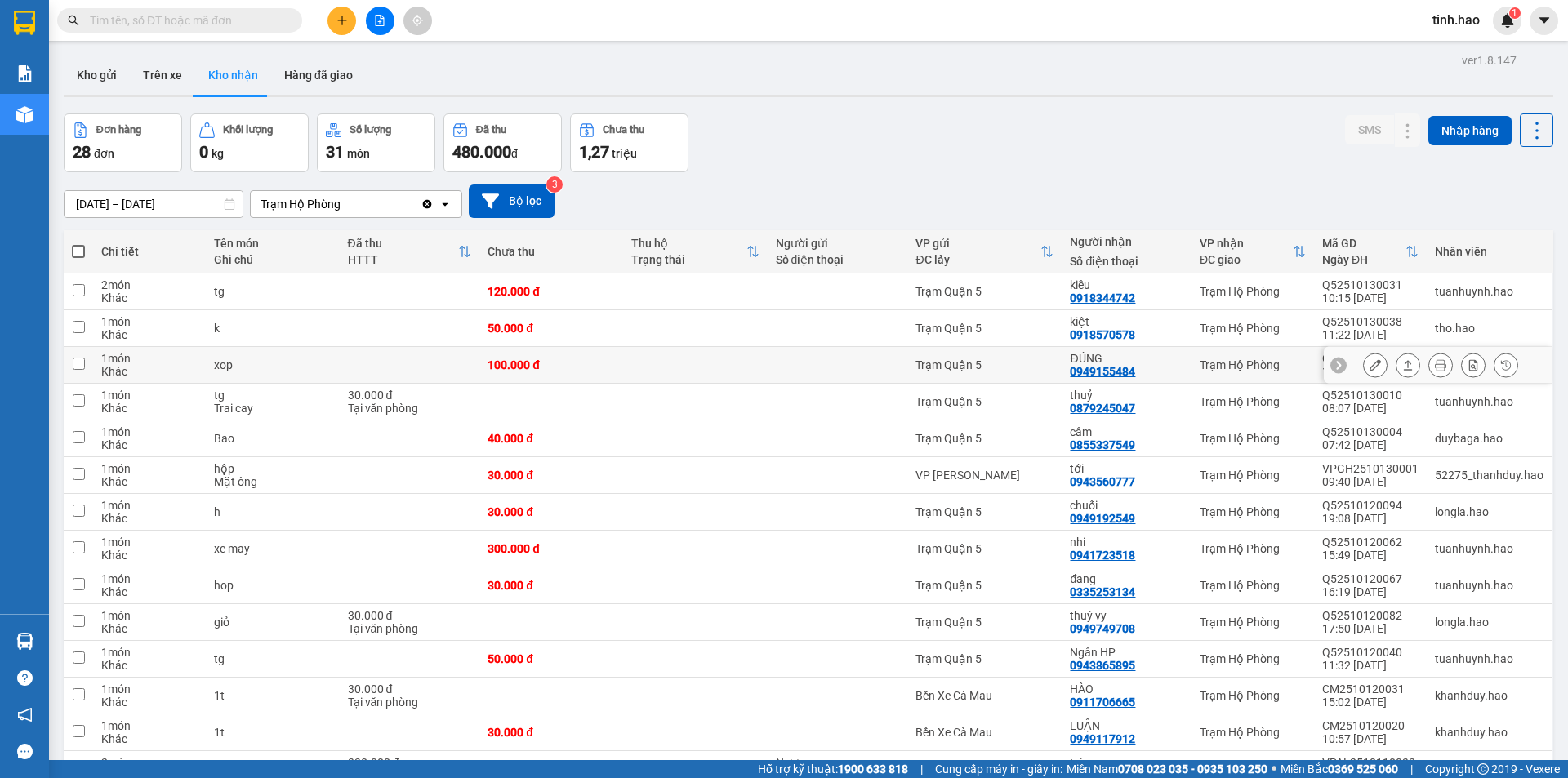
click at [974, 368] on div "Trạm Quận 5" at bounding box center [985, 364] width 138 height 13
checkbox input "true"
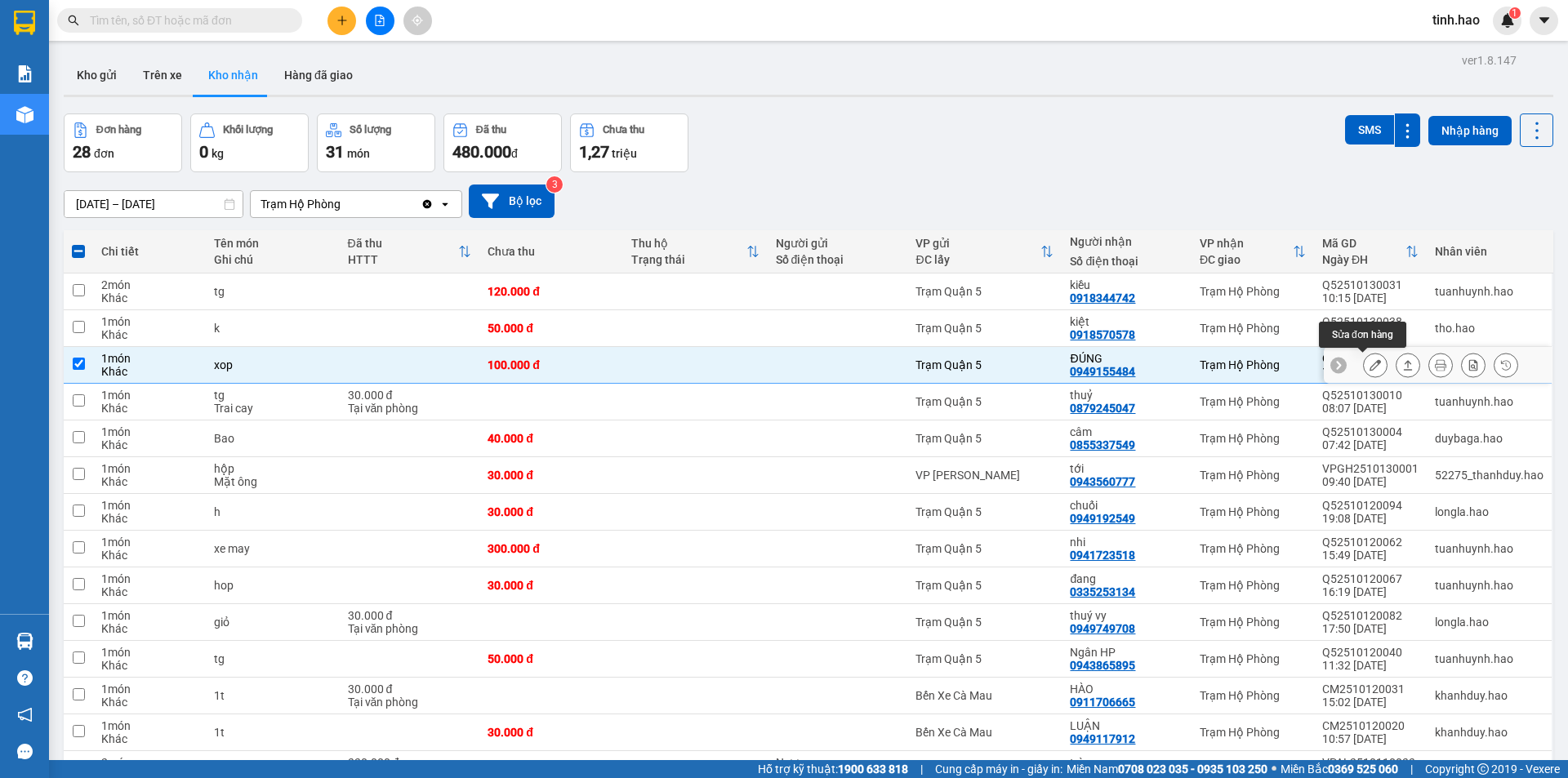
click at [1370, 364] on icon at bounding box center [1375, 364] width 11 height 11
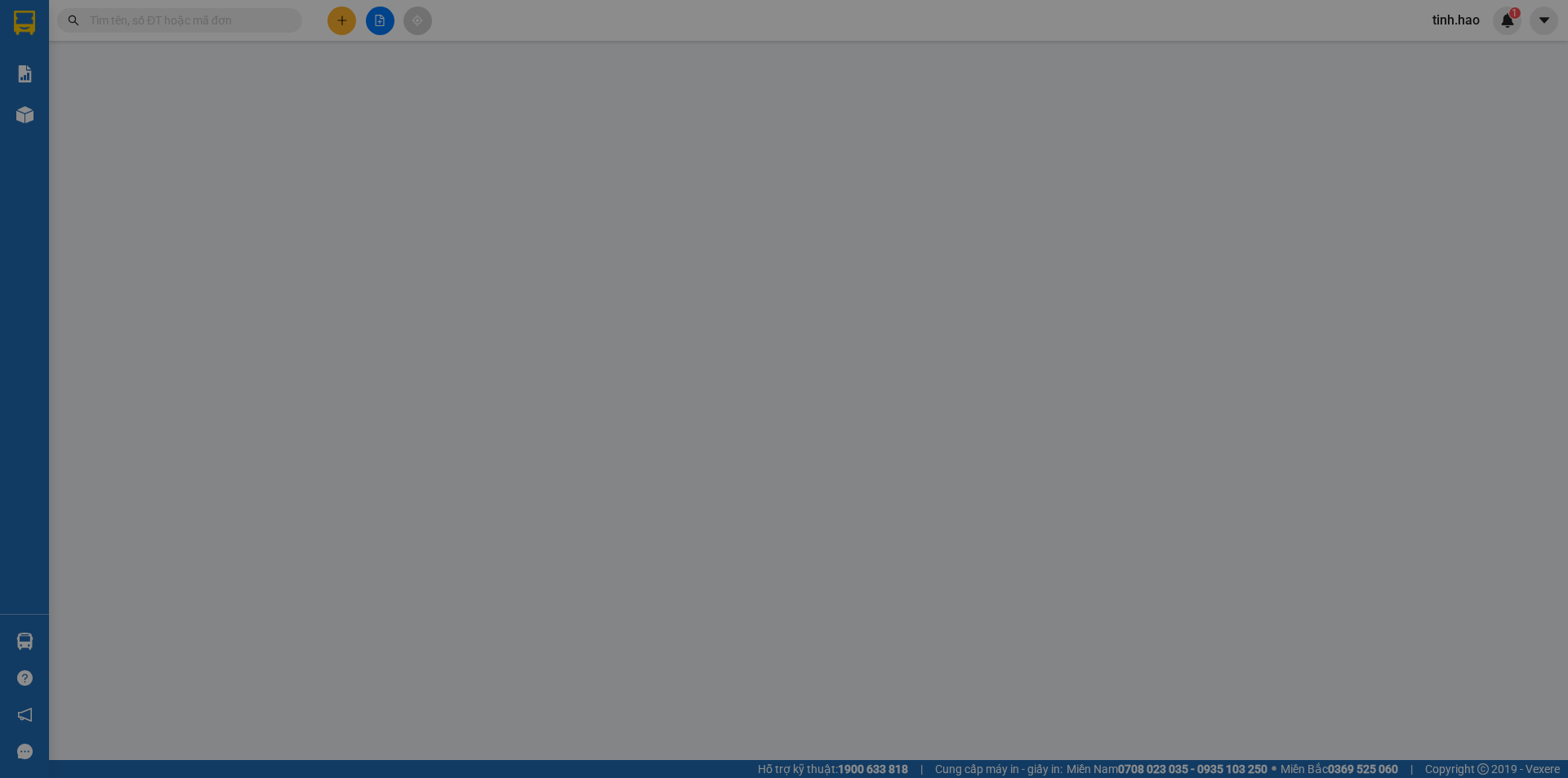
type input "0949155484"
type input "ĐÚNG"
type input "100.000"
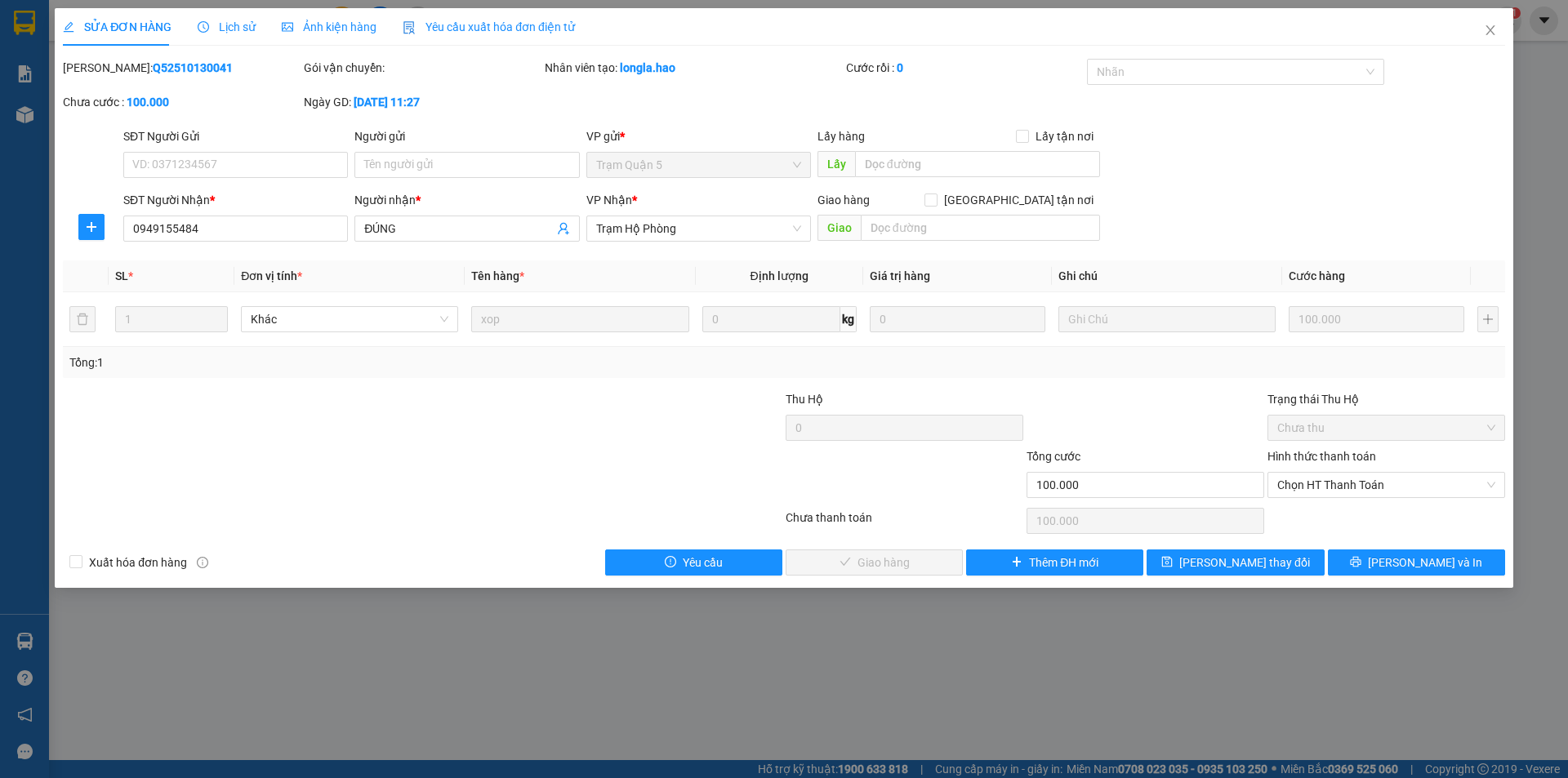
click at [341, 22] on span "Ảnh kiện hàng" at bounding box center [329, 26] width 95 height 13
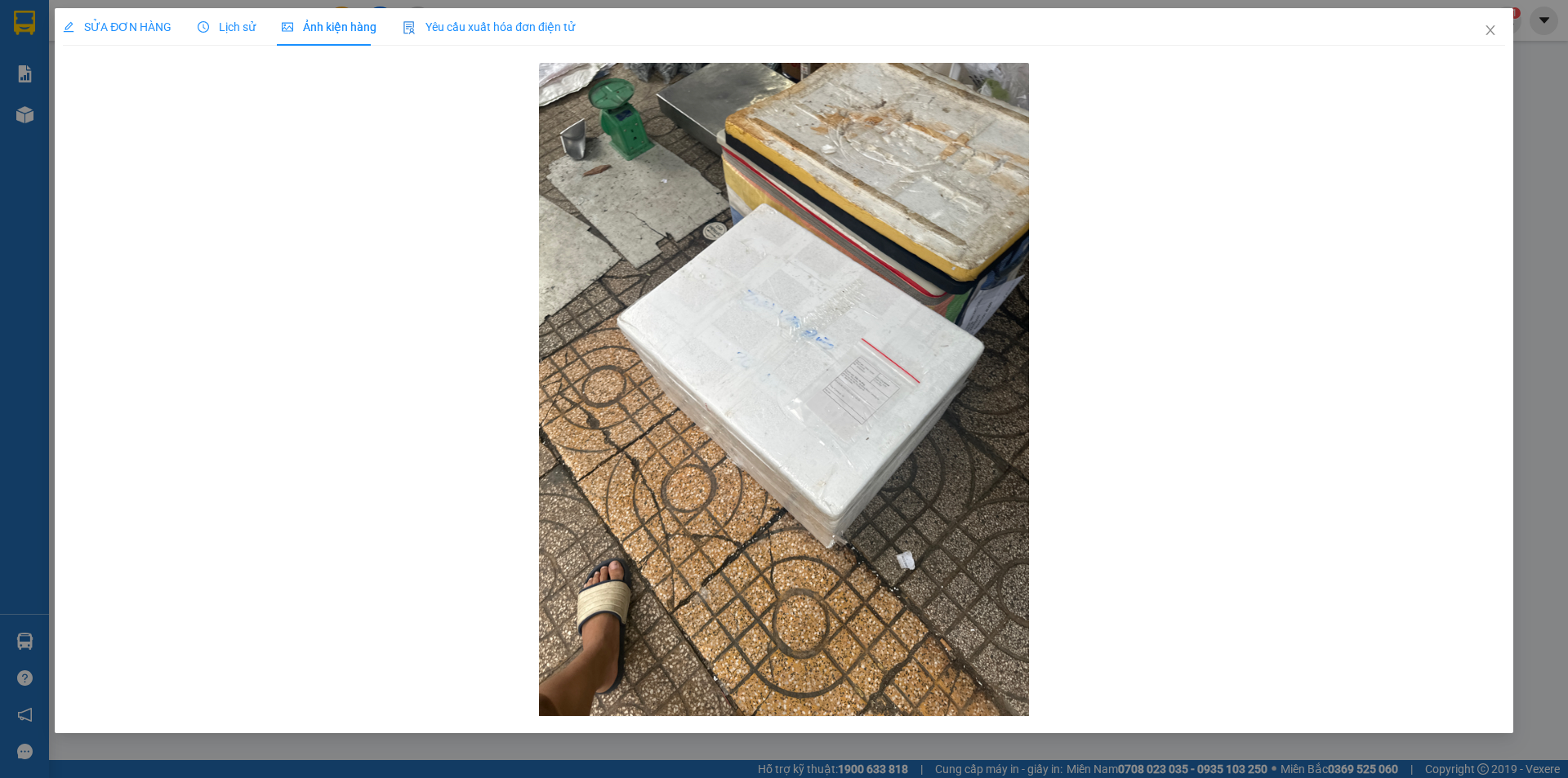
click at [98, 21] on span "SỬA ĐƠN HÀNG" at bounding box center [117, 26] width 109 height 13
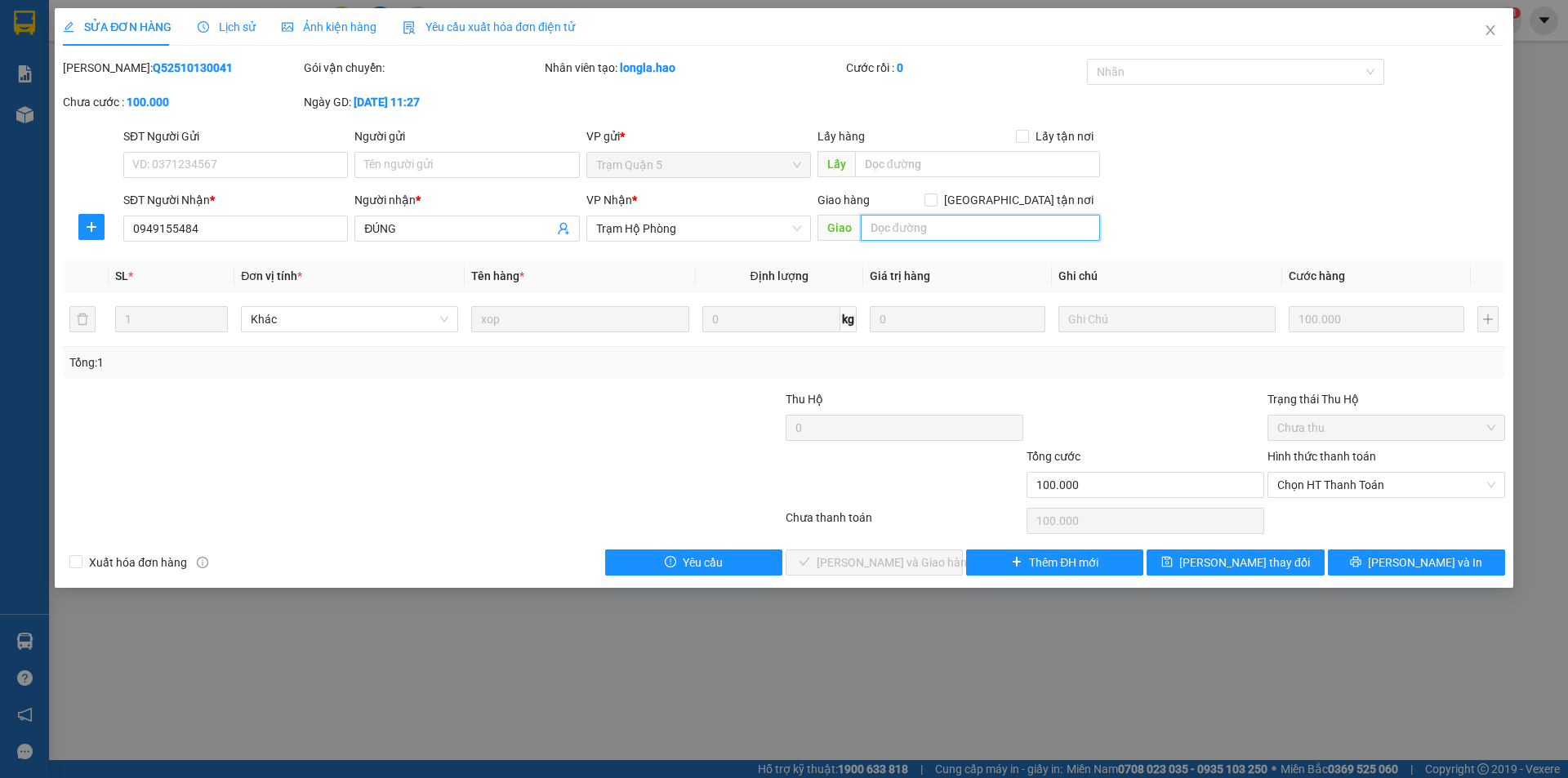
click at [899, 231] on input "text" at bounding box center [981, 227] width 240 height 26
click at [1490, 30] on icon "close" at bounding box center [1490, 30] width 9 height 10
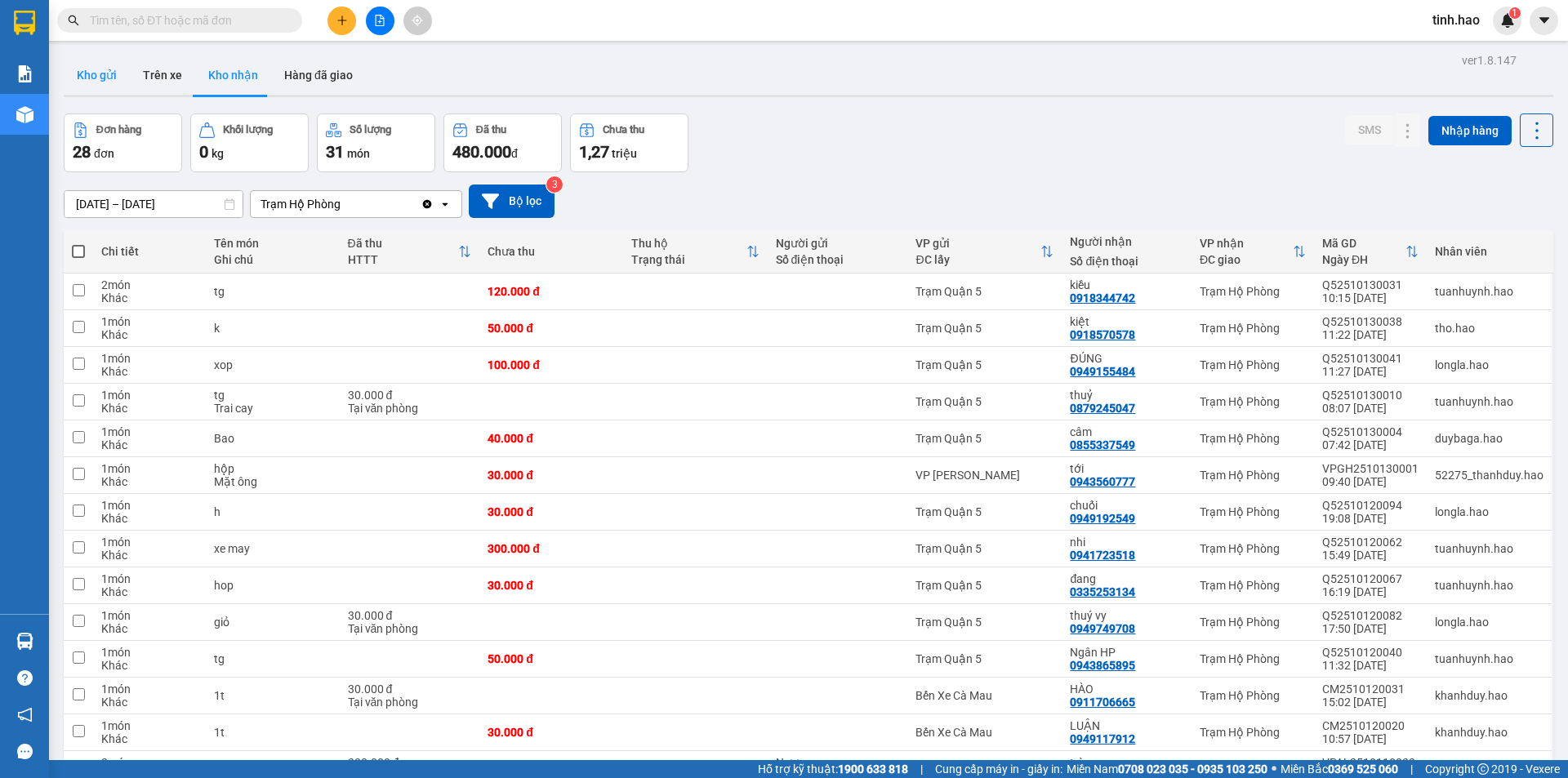
click at [106, 78] on button "Kho gửi" at bounding box center [97, 75] width 66 height 39
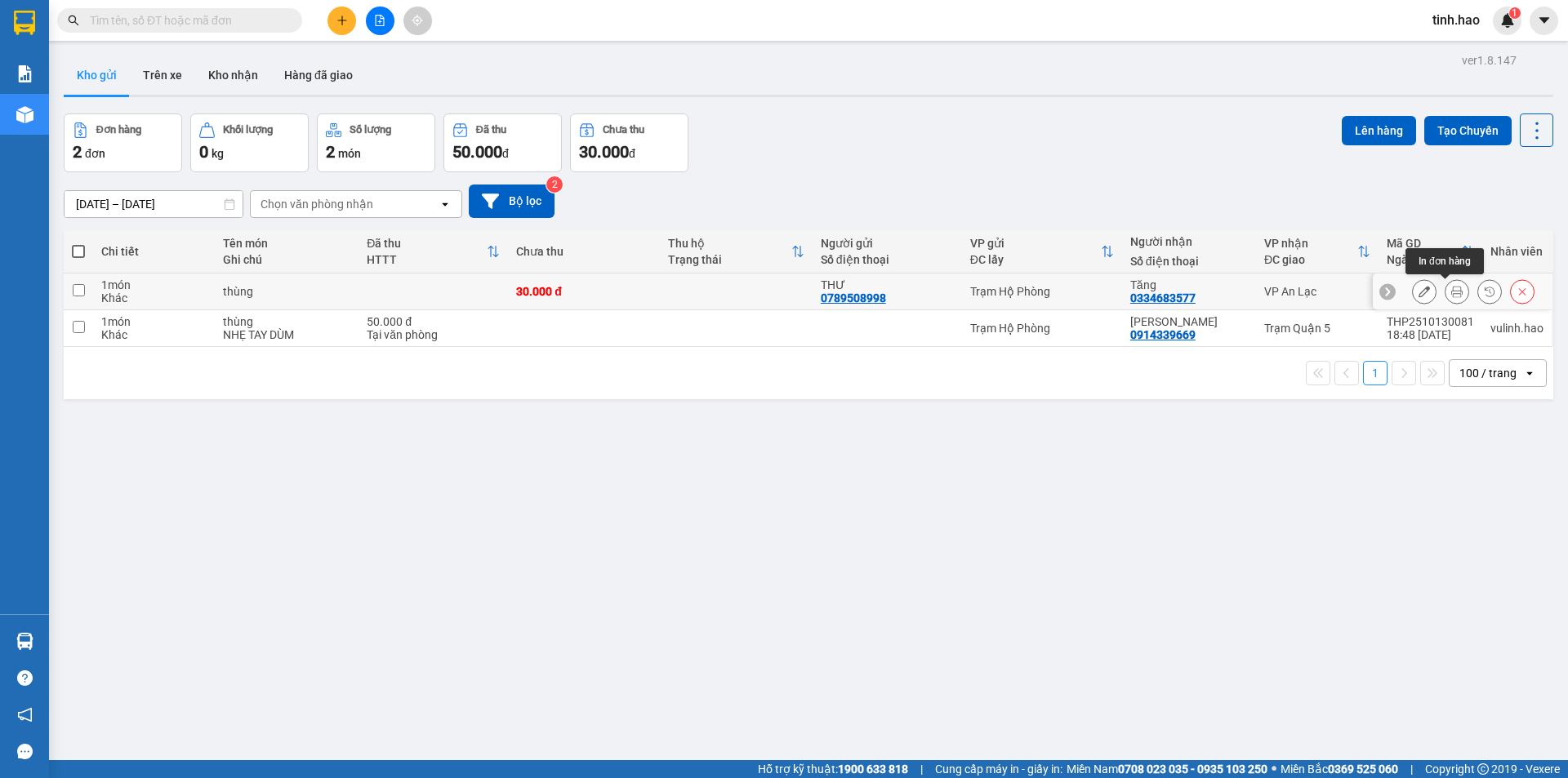
click at [1451, 288] on icon at bounding box center [1456, 291] width 11 height 11
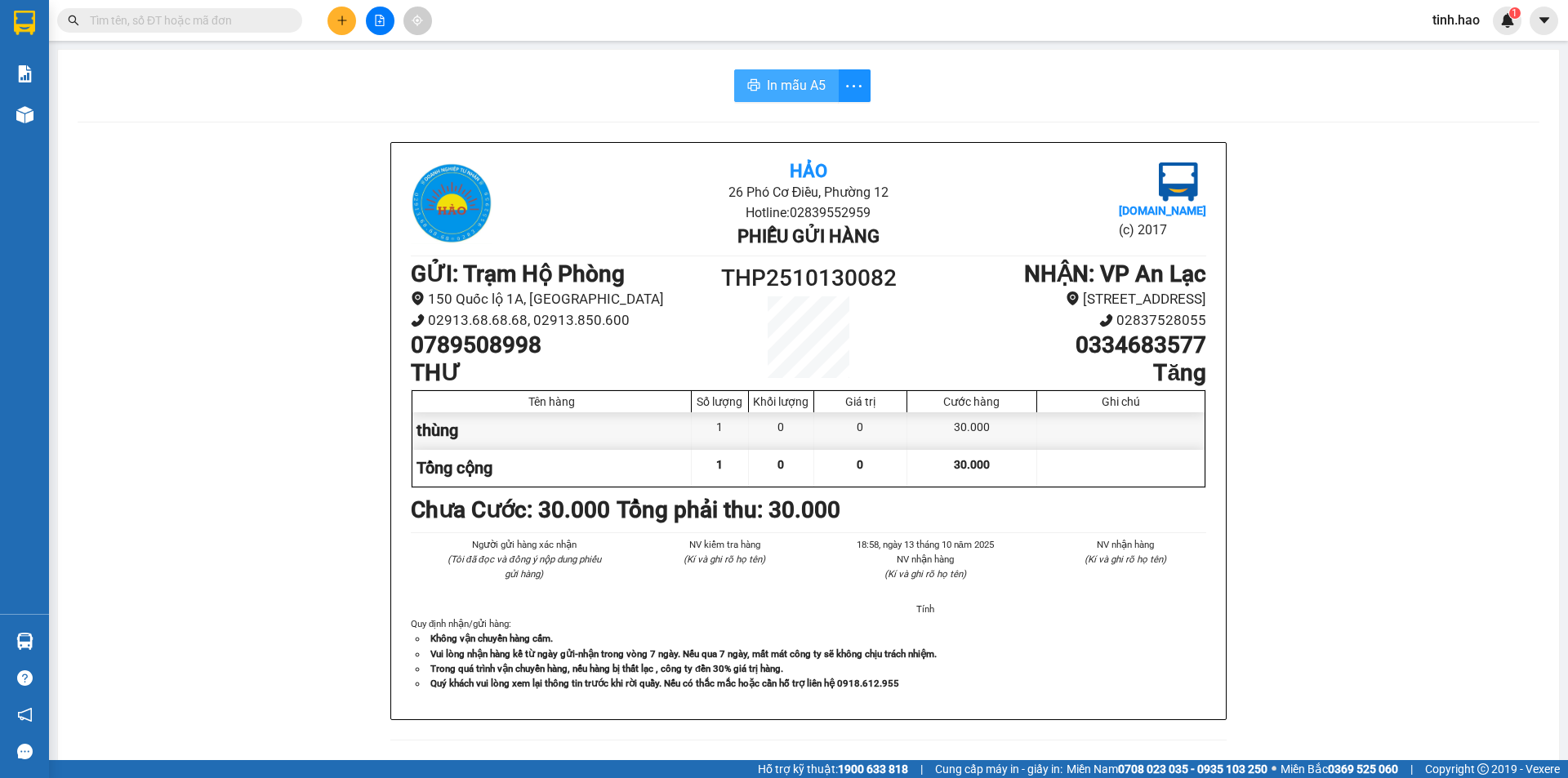
click at [781, 84] on span "In mẫu A5" at bounding box center [796, 85] width 58 height 20
click at [771, 58] on div "In mẫu A5 Hảo 26 Phó Cơ Điều, Phường 12 Hotline: 02839552959 Phiếu gửi hàng [DO…" at bounding box center [809, 693] width 1502 height 1288
click at [771, 61] on div "In mẫu A5 Hảo 26 Phó Cơ Điều, Phường 12 Hotline: 02839552959 Phiếu gửi hàng [DO…" at bounding box center [809, 693] width 1502 height 1288
click at [781, 88] on span "In mẫu A5" at bounding box center [796, 85] width 58 height 20
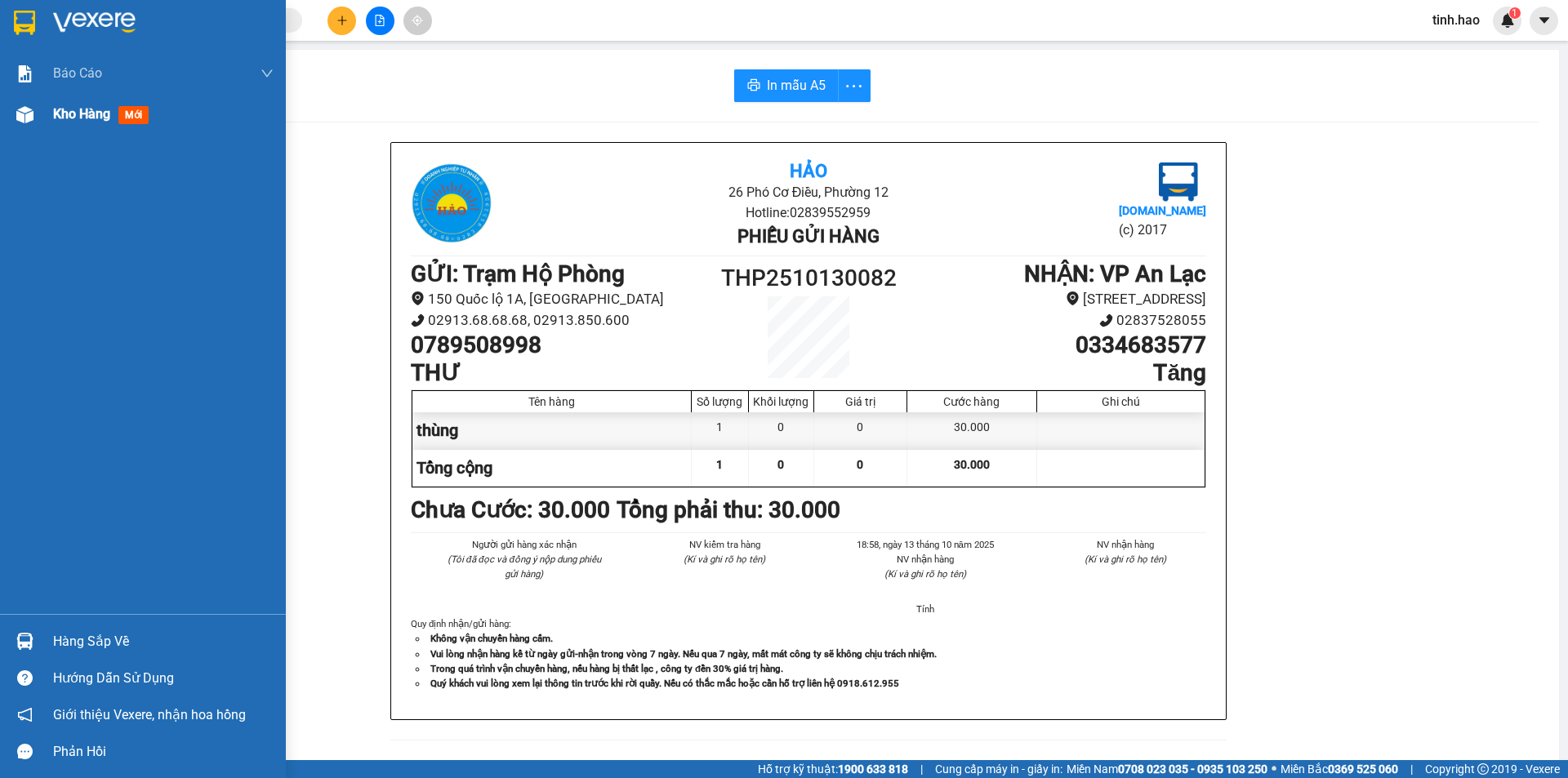
click at [39, 124] on div "Kho hàng mới" at bounding box center [143, 114] width 286 height 41
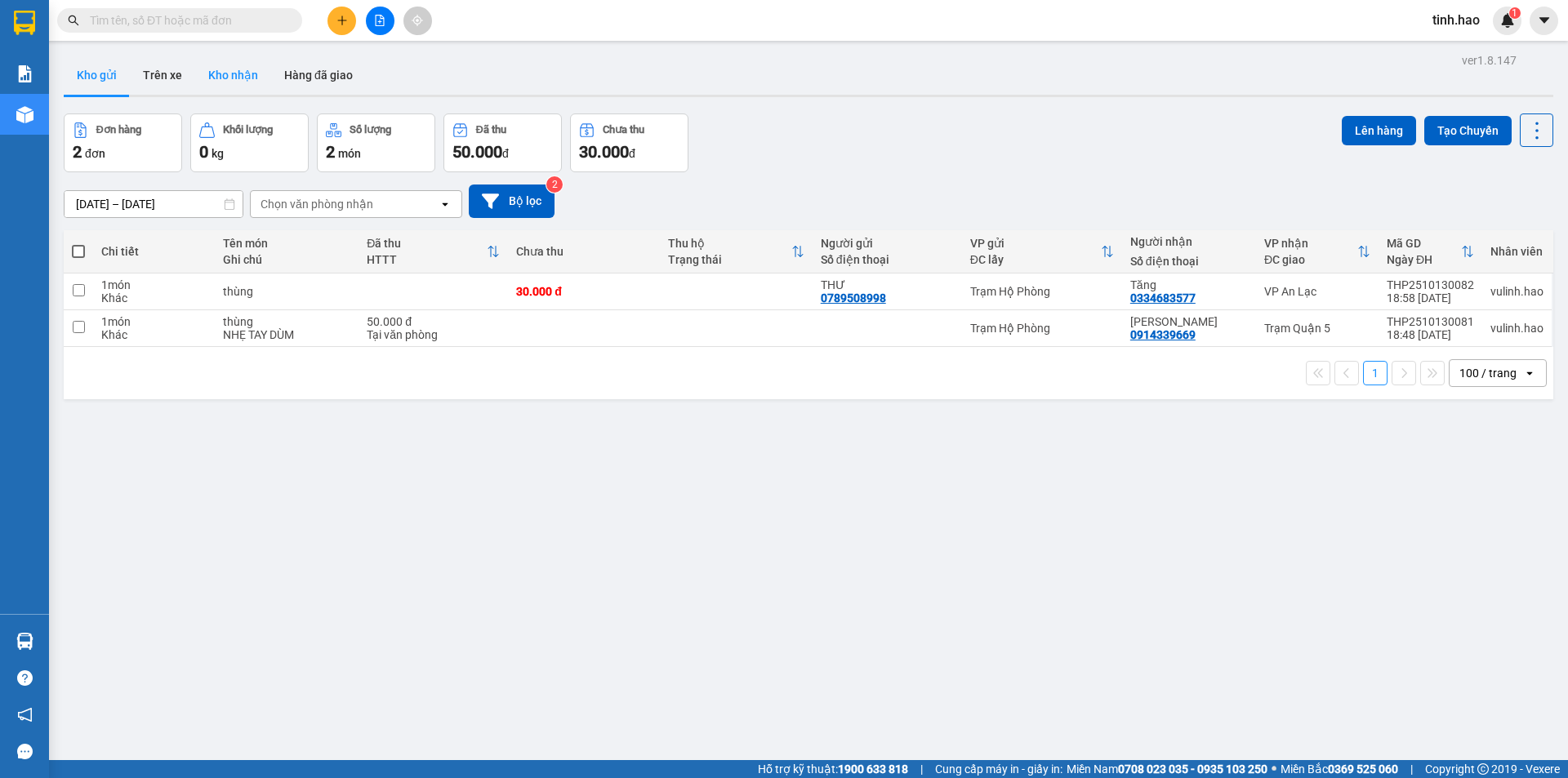
click at [242, 65] on button "Kho nhận" at bounding box center [233, 75] width 76 height 39
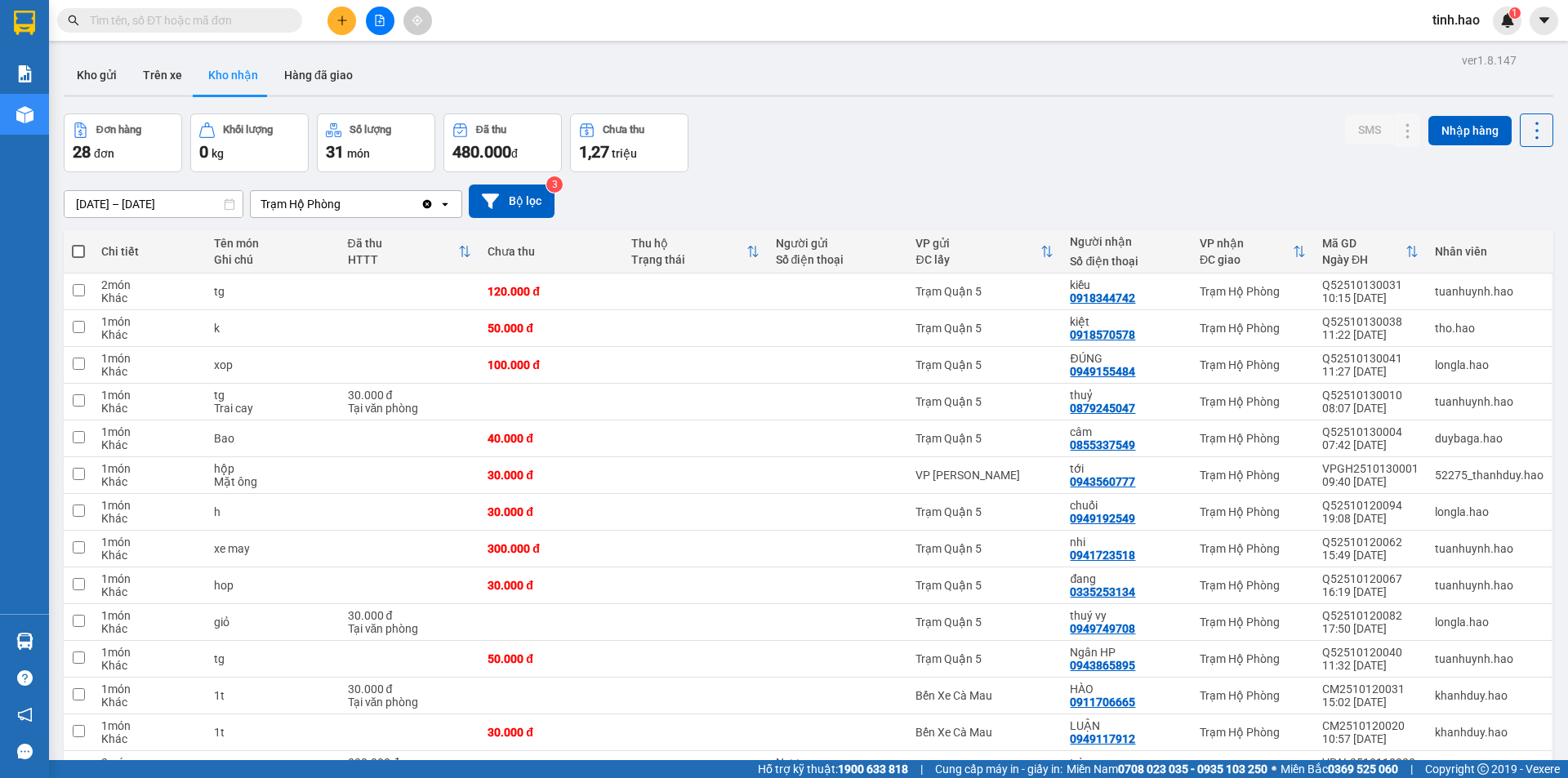
click at [201, 19] on input "text" at bounding box center [186, 20] width 193 height 18
type input "K"
click at [308, 65] on button "Hàng đã giao" at bounding box center [318, 75] width 95 height 39
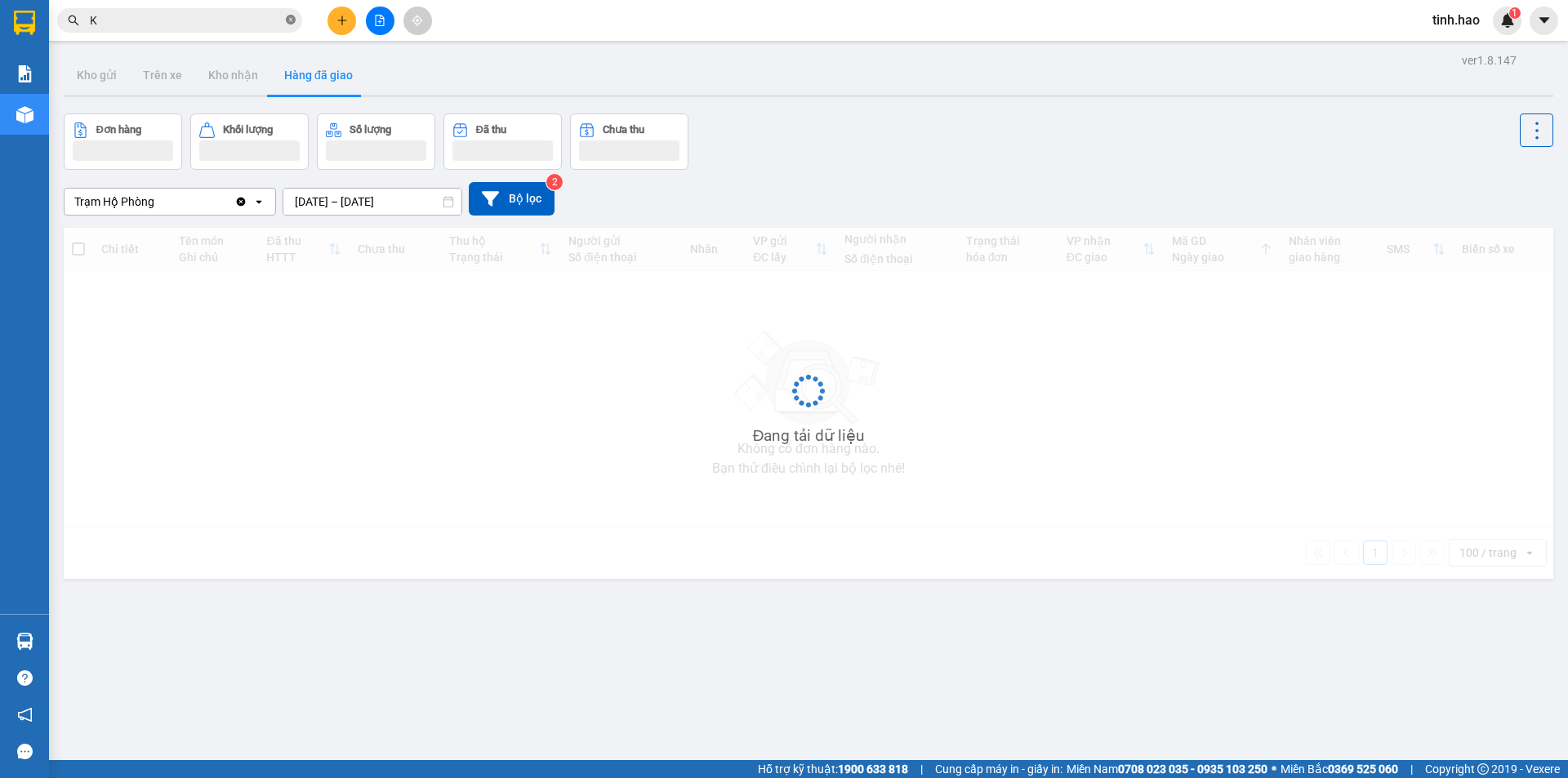
click at [291, 19] on icon "close-circle" at bounding box center [290, 19] width 10 height 10
click at [252, 28] on input "text" at bounding box center [186, 20] width 193 height 18
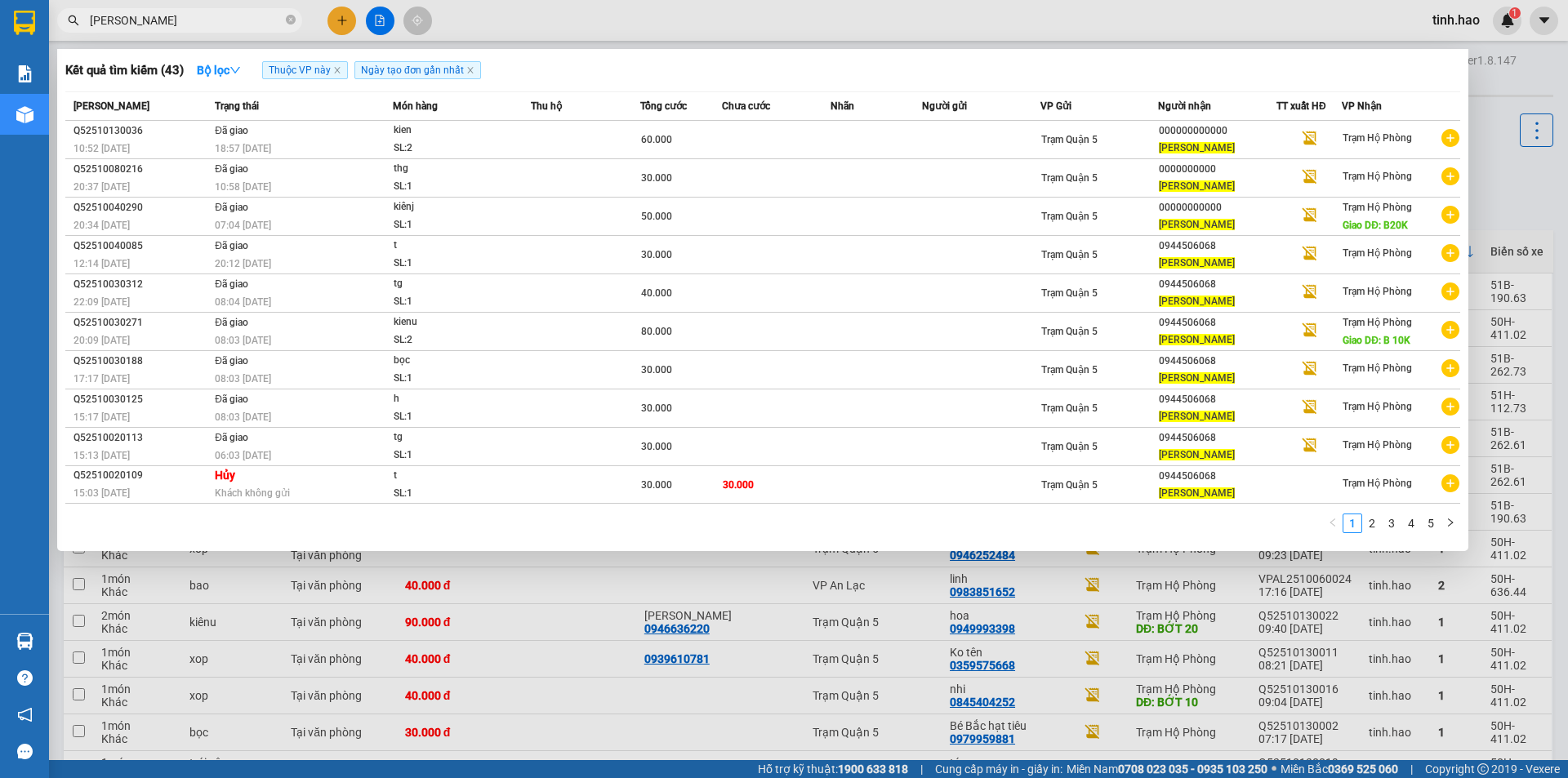
type input "KEN LUONG"
click at [499, 11] on div at bounding box center [784, 389] width 1568 height 778
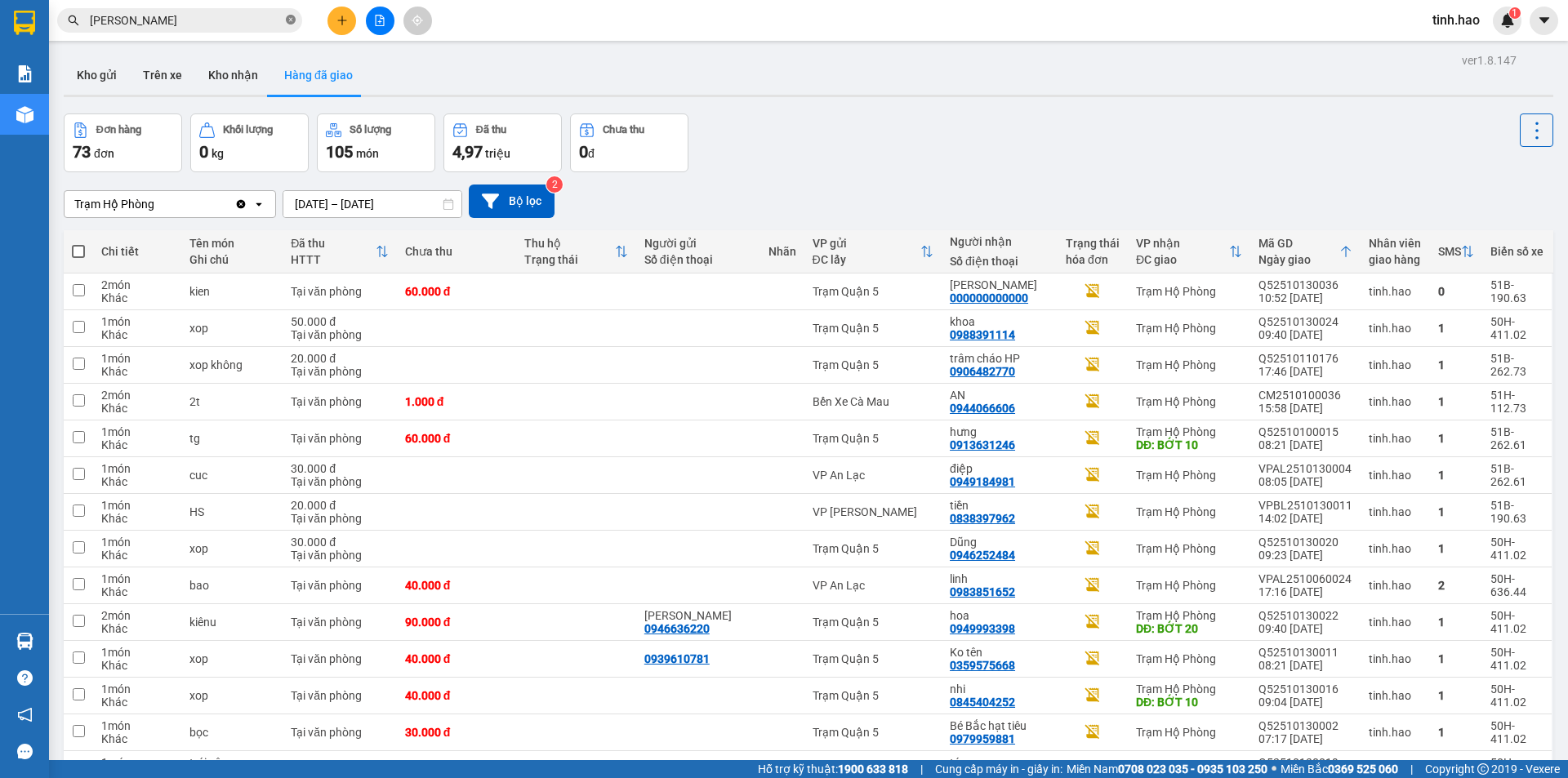
click at [291, 19] on icon "close-circle" at bounding box center [290, 19] width 10 height 10
click at [70, 85] on button "Kho gửi" at bounding box center [97, 75] width 66 height 39
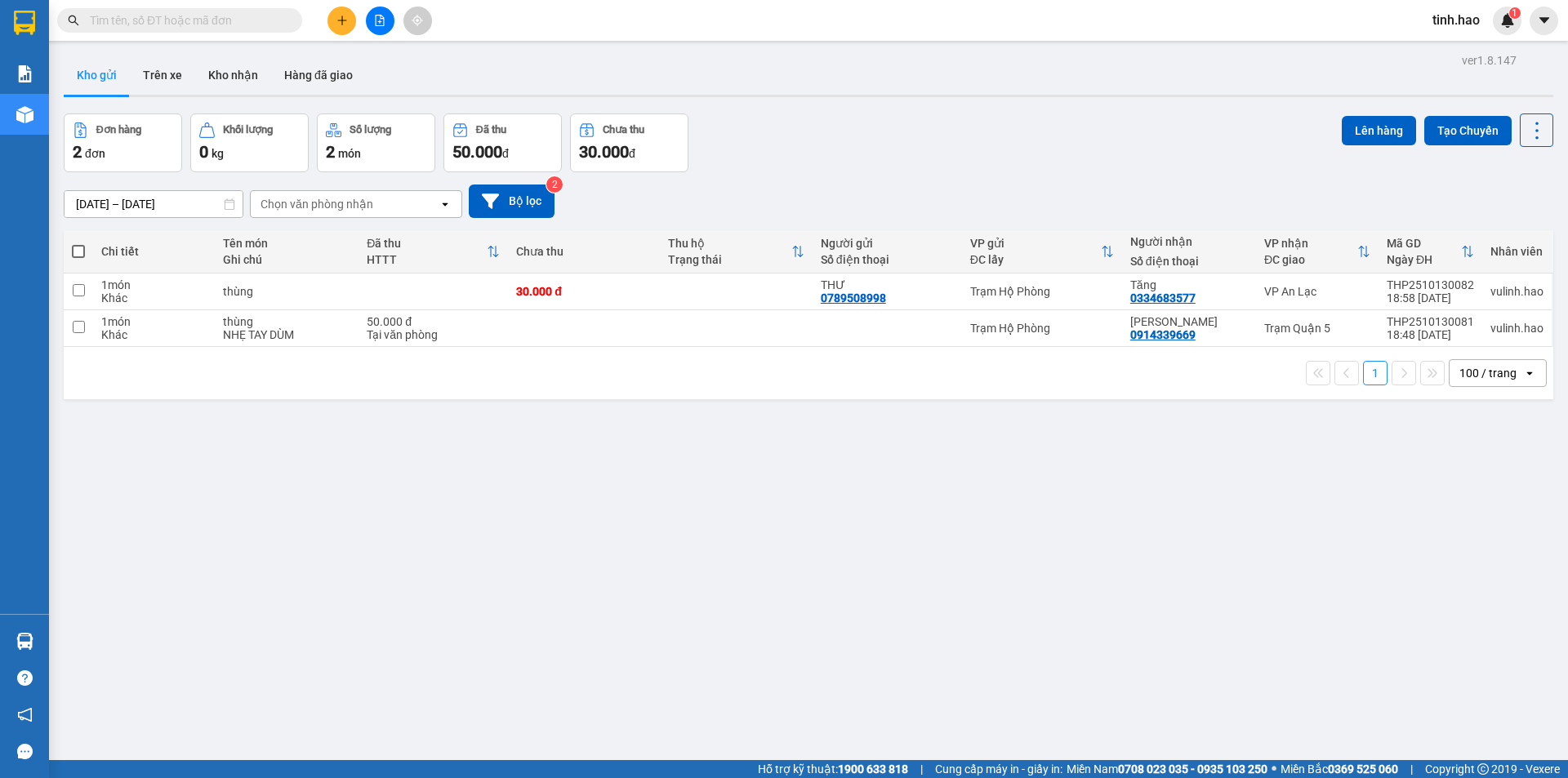
click at [241, 23] on input "text" at bounding box center [186, 20] width 193 height 18
click at [238, 64] on button "Kho nhận" at bounding box center [233, 75] width 76 height 39
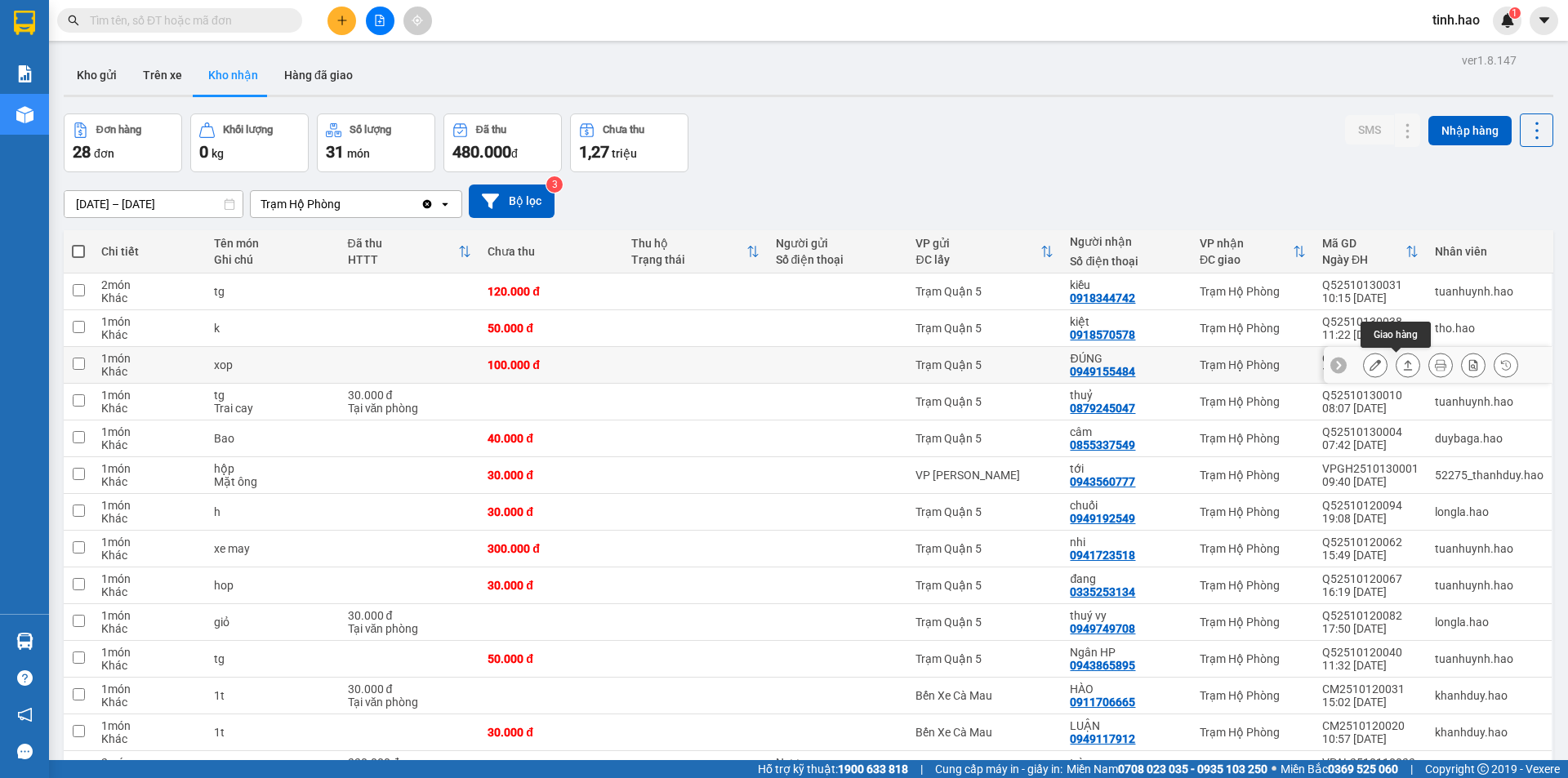
click at [1402, 365] on icon at bounding box center [1408, 364] width 11 height 11
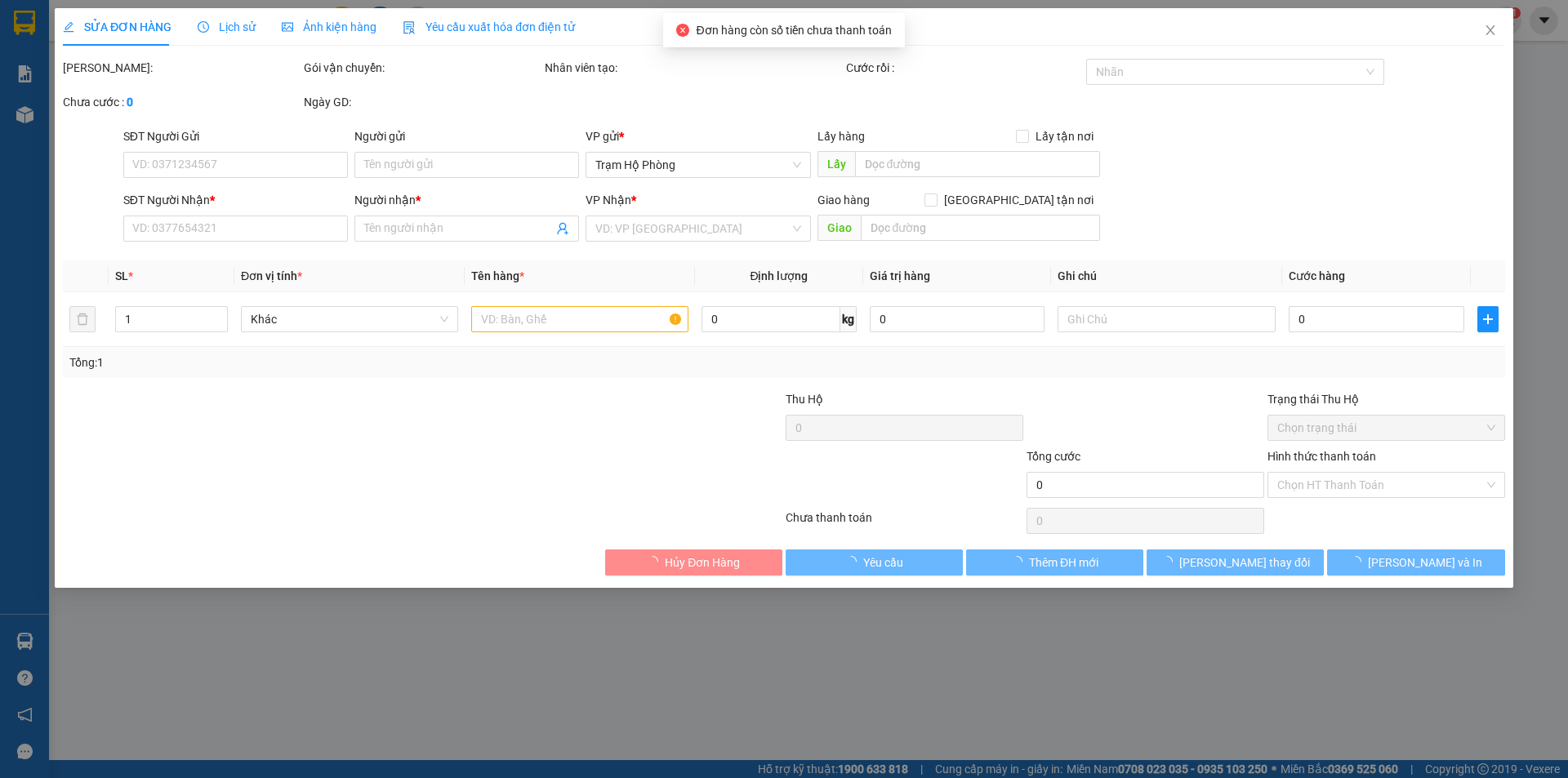
type input "0949155484"
type input "ĐÚNG"
type input "100.000"
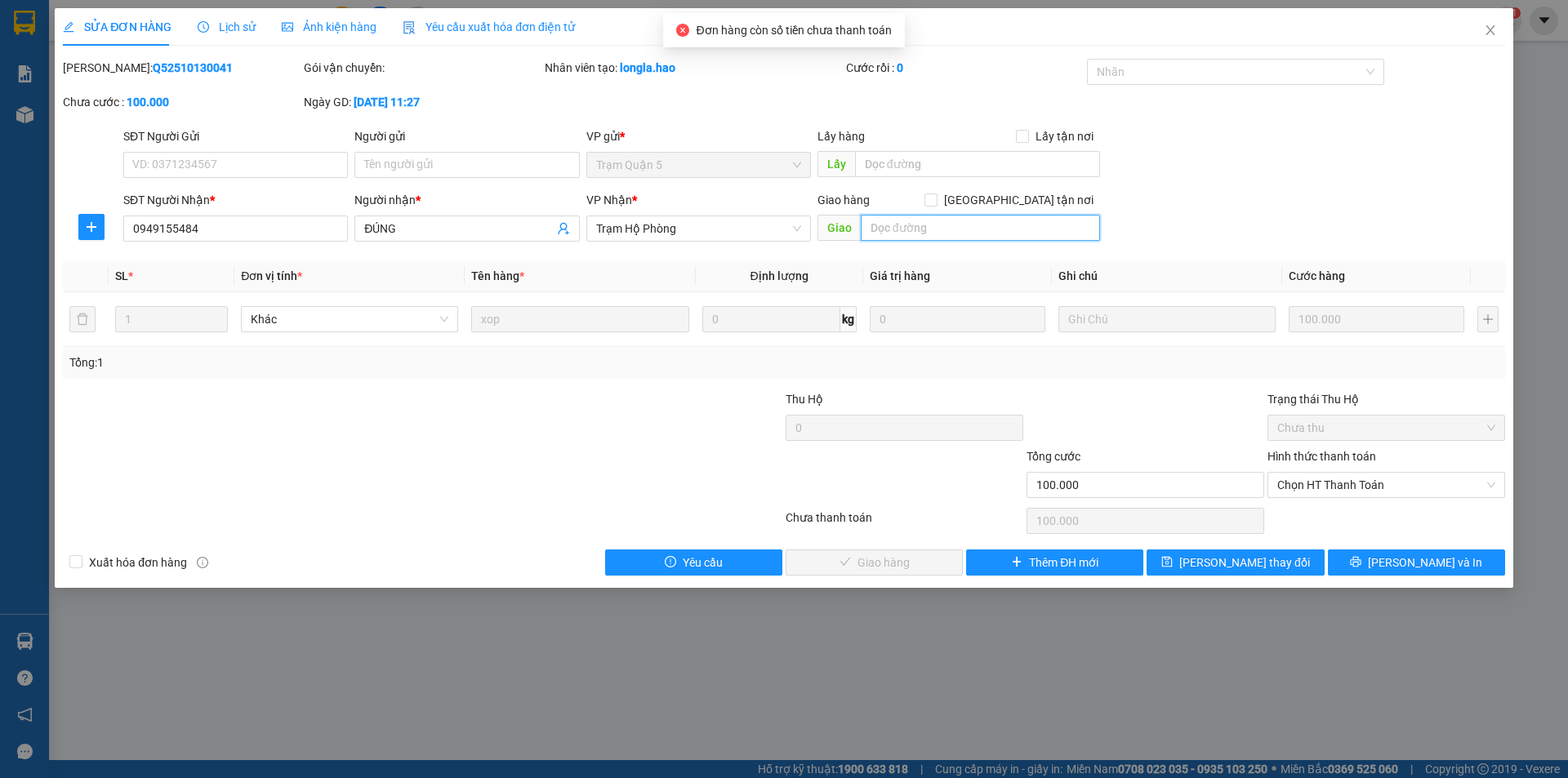
click at [898, 220] on input "text" at bounding box center [981, 227] width 240 height 26
click at [1319, 490] on span "Chọn HT Thanh Toán" at bounding box center [1387, 485] width 218 height 24
type input "BỚT 20"
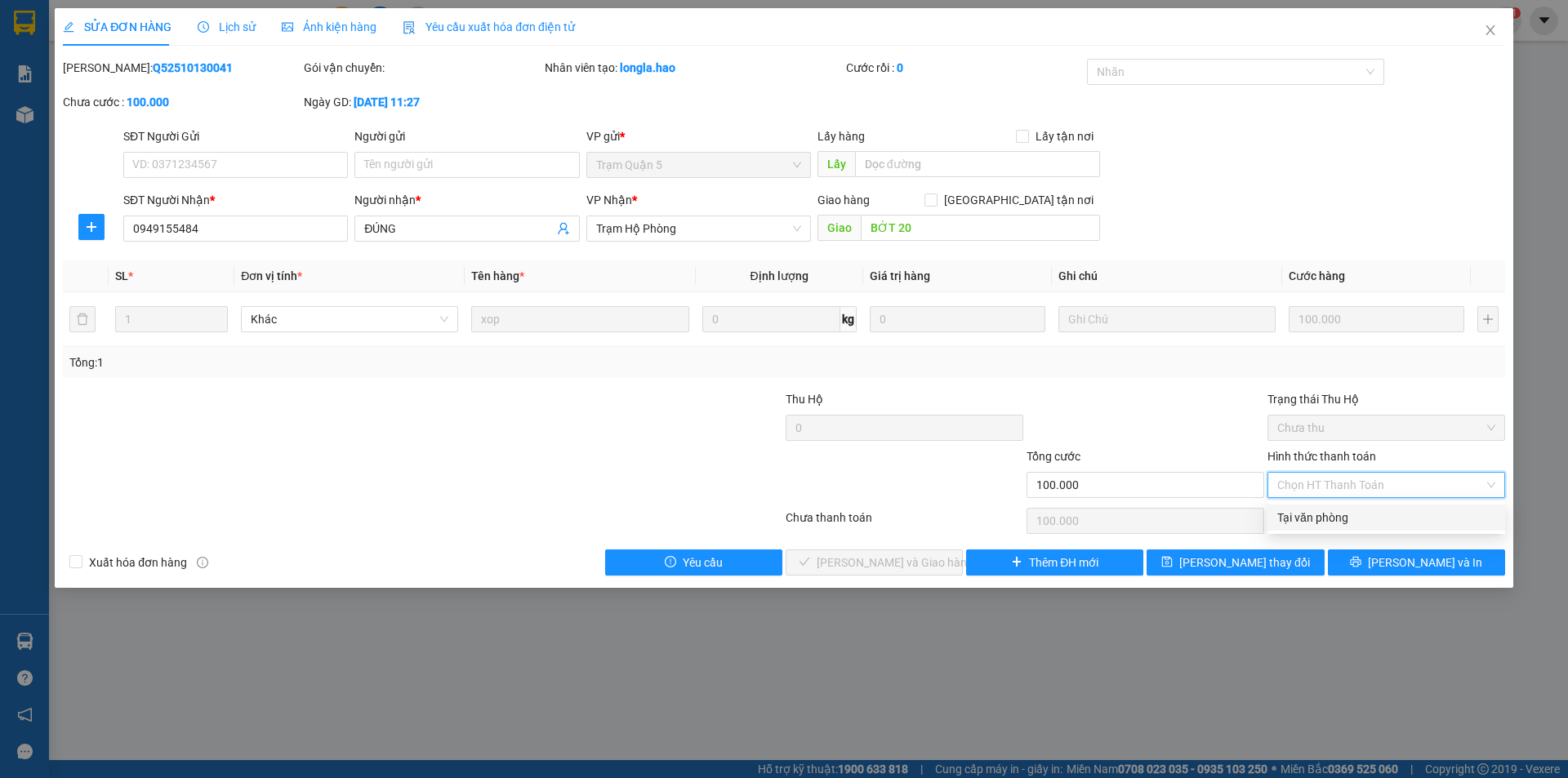
click at [1326, 524] on div "Tại văn phòng" at bounding box center [1387, 518] width 218 height 18
type input "0"
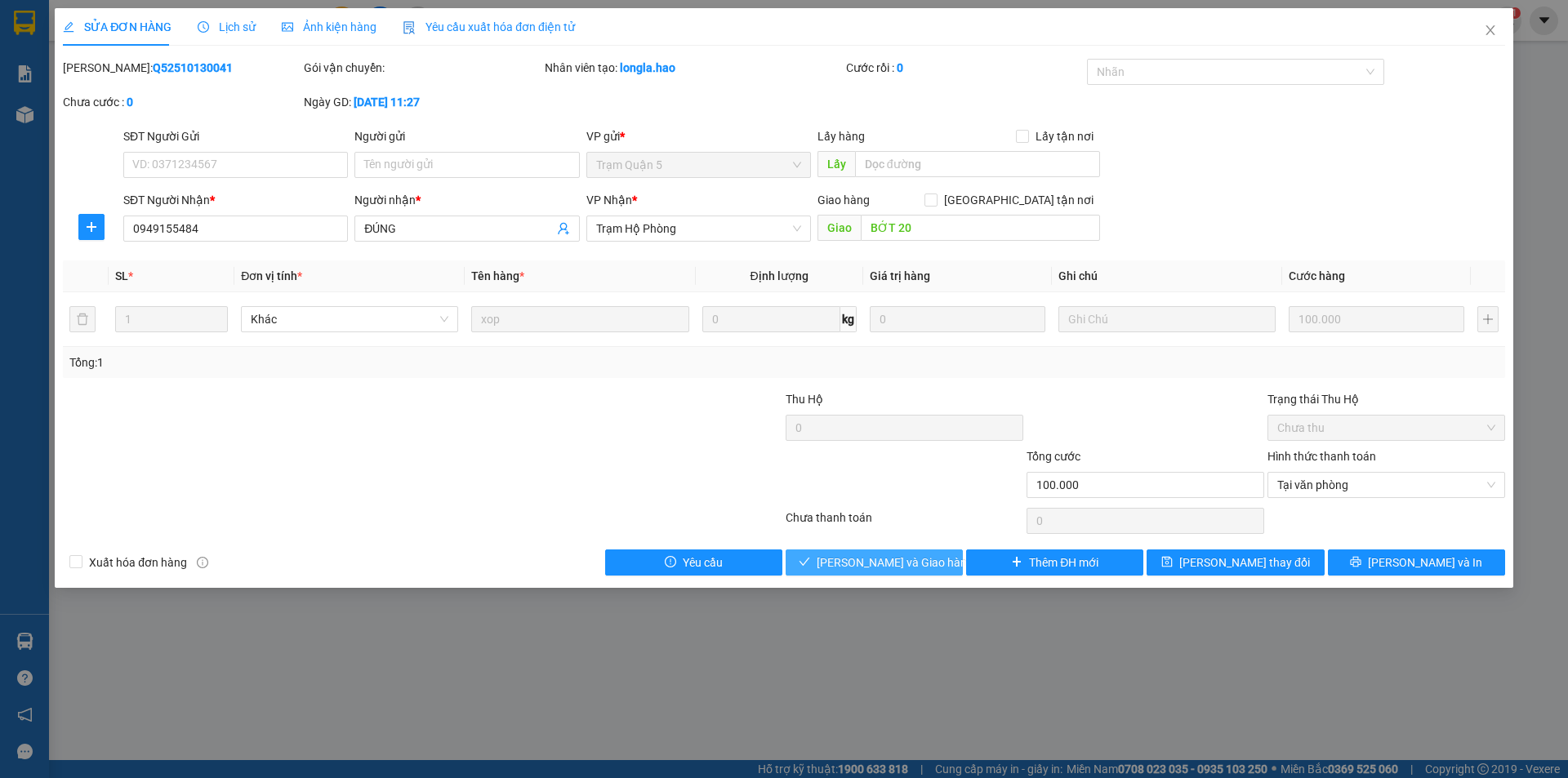
click at [929, 556] on button "Lưu và Giao hàng" at bounding box center [874, 563] width 177 height 26
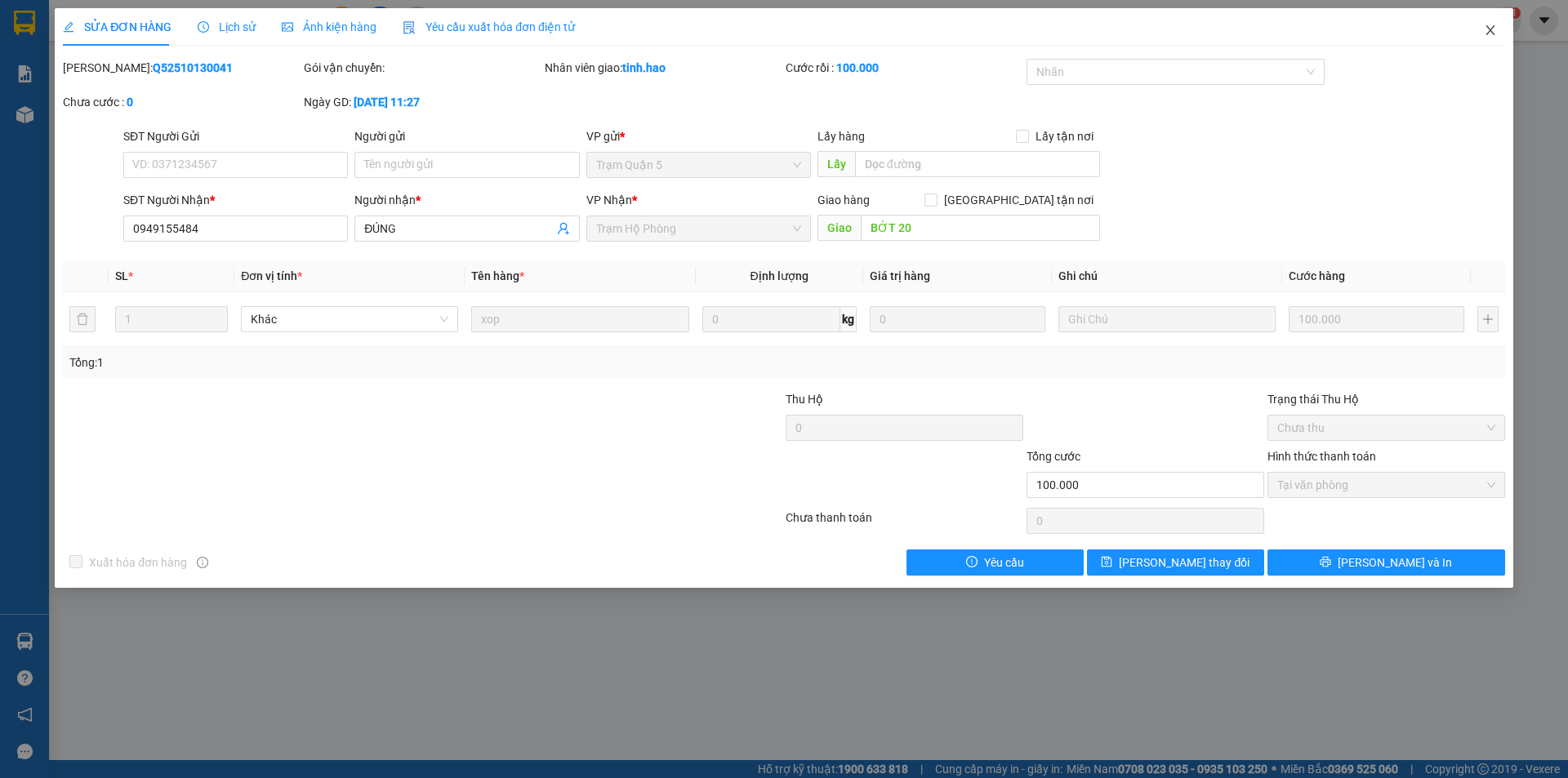
click at [1496, 30] on icon "close" at bounding box center [1490, 30] width 13 height 13
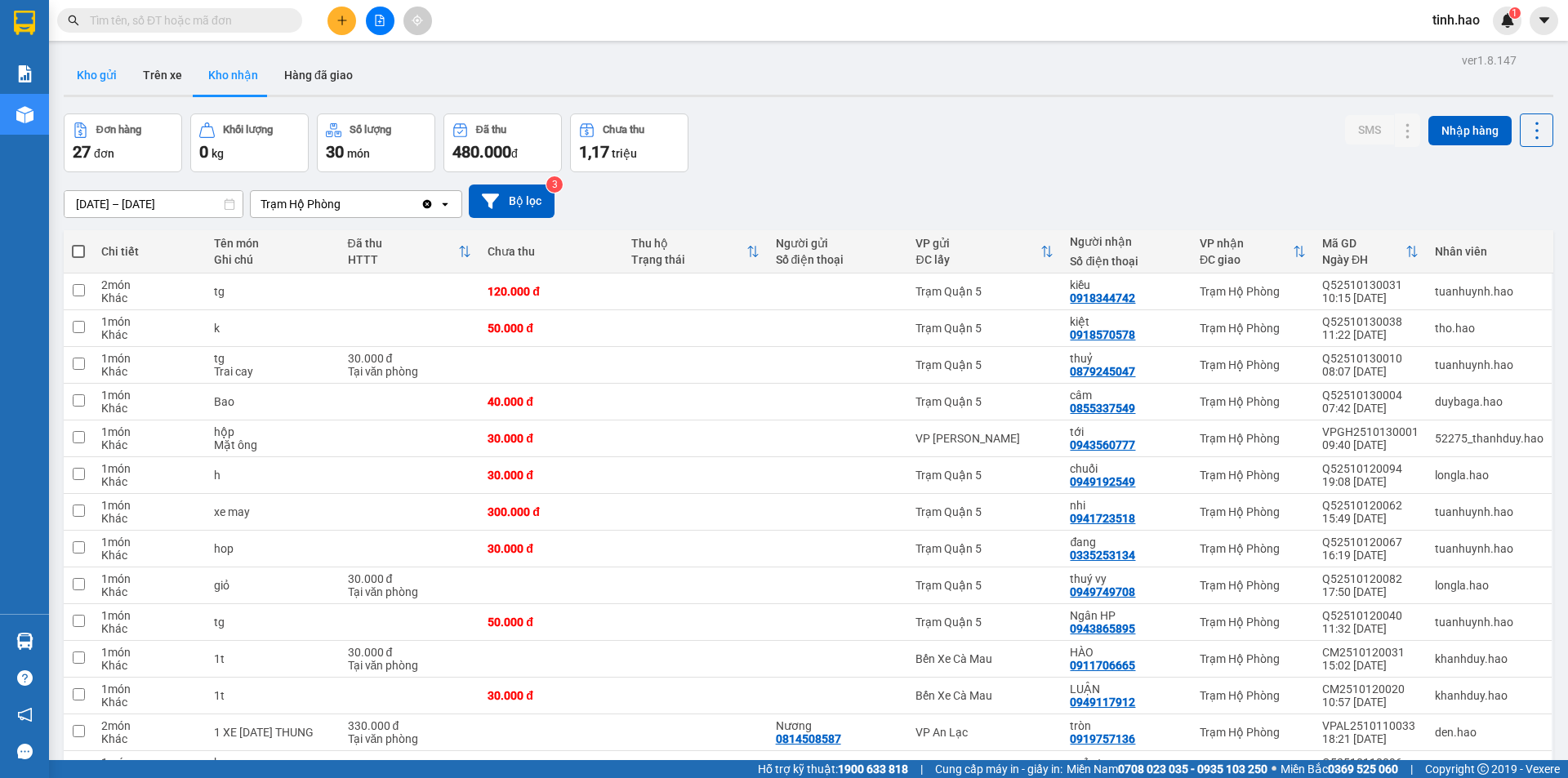
click at [92, 87] on button "Kho gửi" at bounding box center [97, 75] width 66 height 39
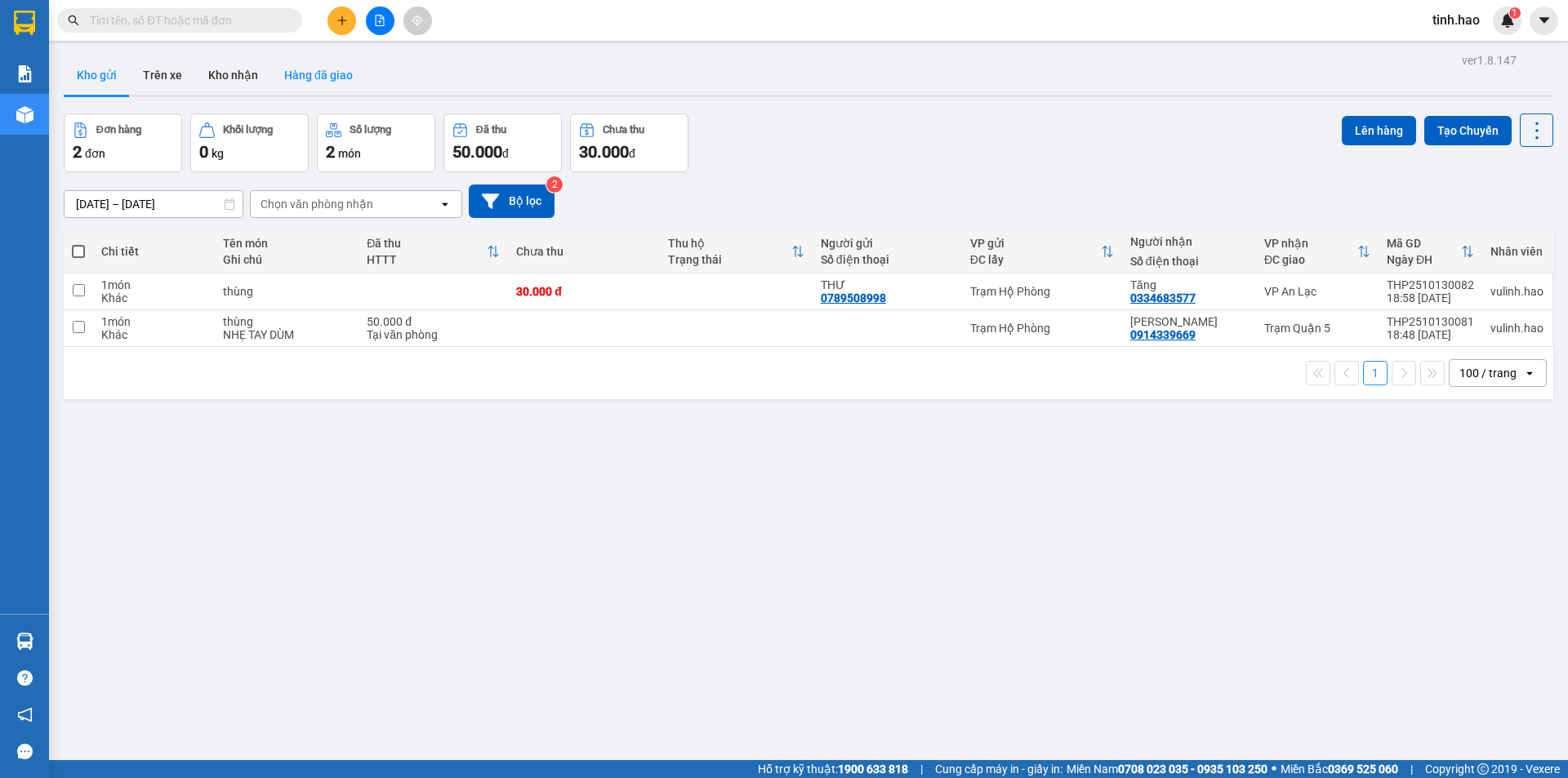
click at [318, 66] on button "Hàng đã giao" at bounding box center [318, 75] width 95 height 39
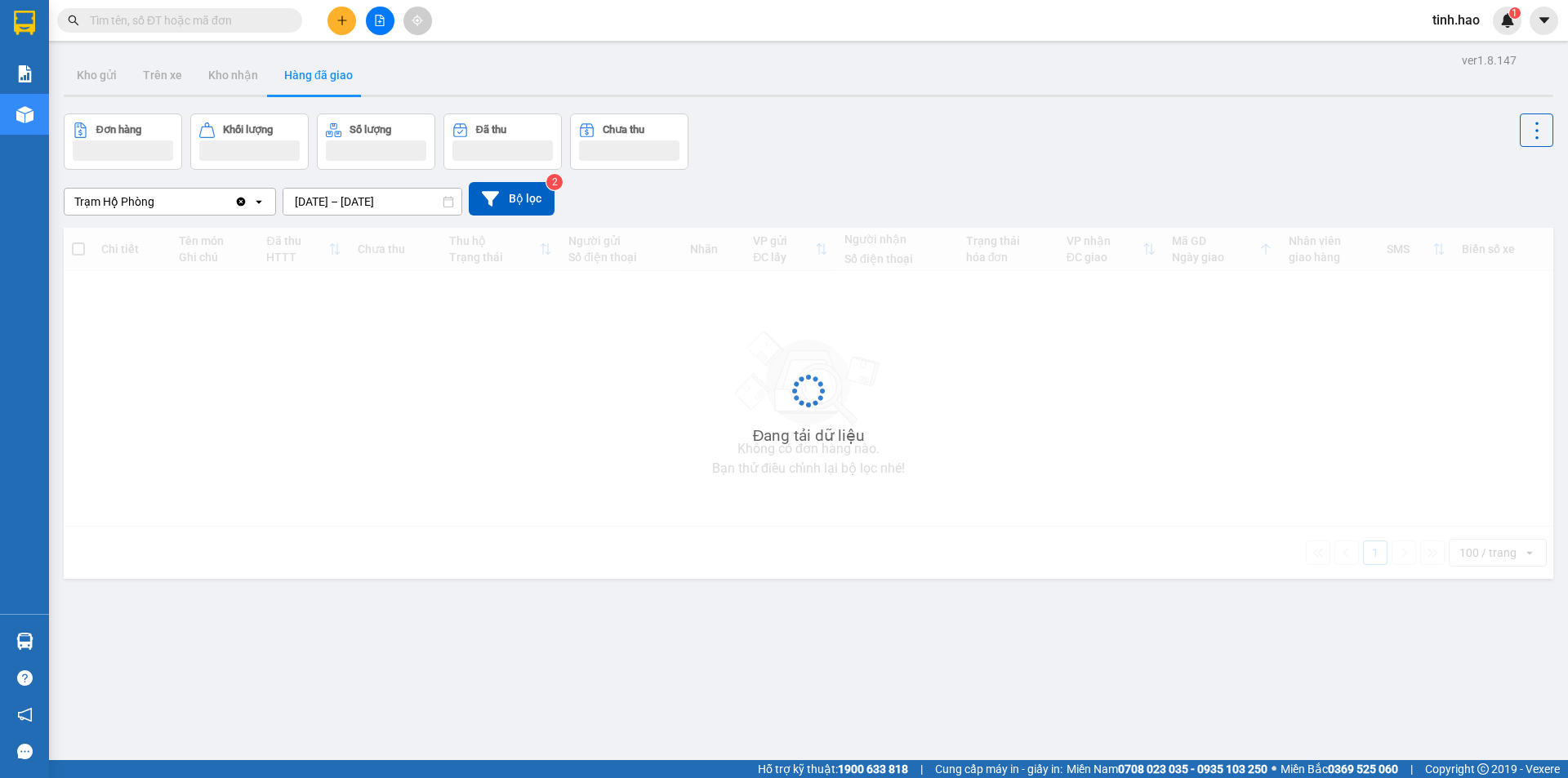
click at [923, 149] on div "Đơn hàng Khối lượng Số lượng Đã thu Chưa thu" at bounding box center [808, 141] width 1490 height 57
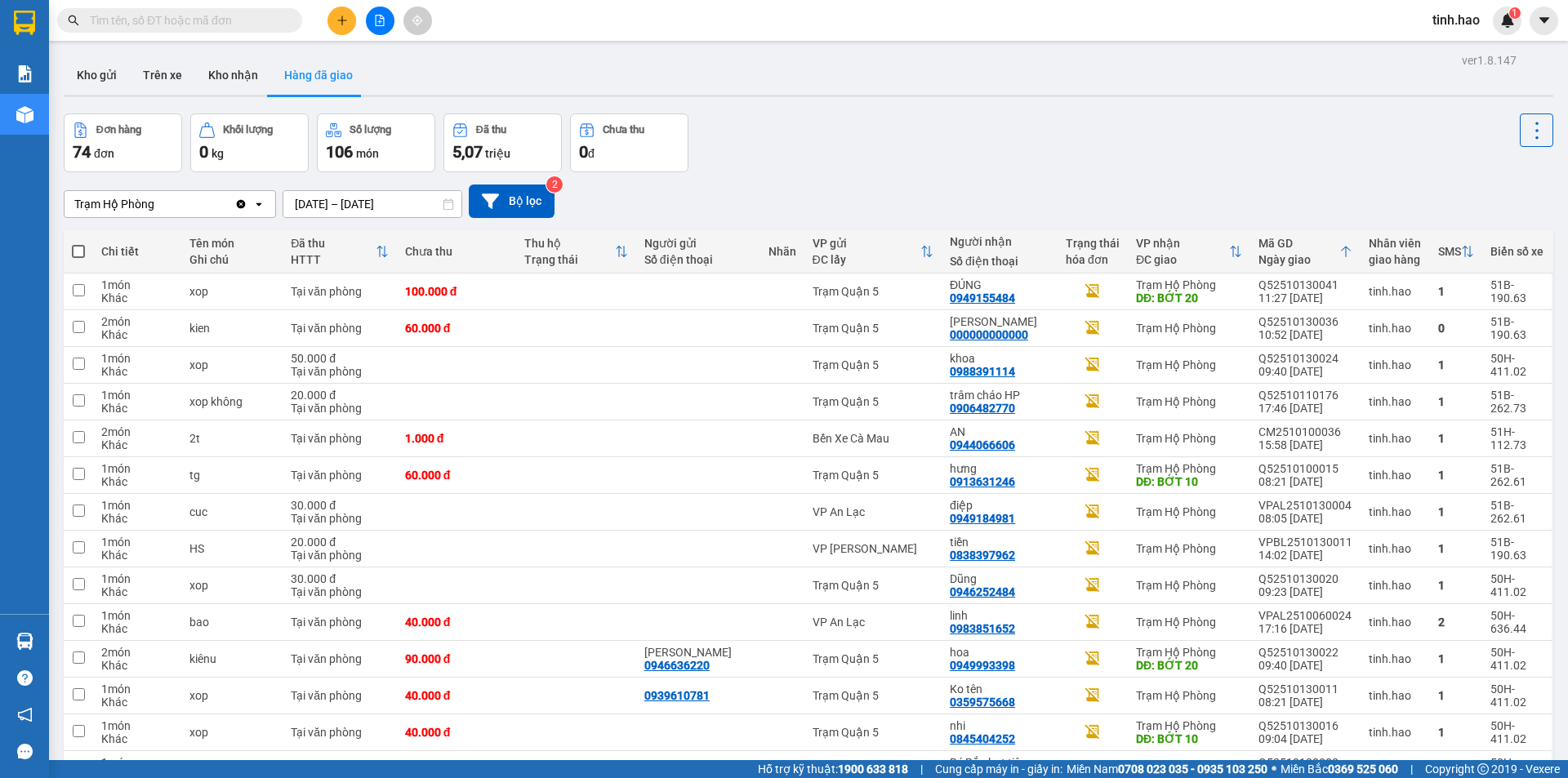
click at [336, 26] on button at bounding box center [342, 20] width 29 height 29
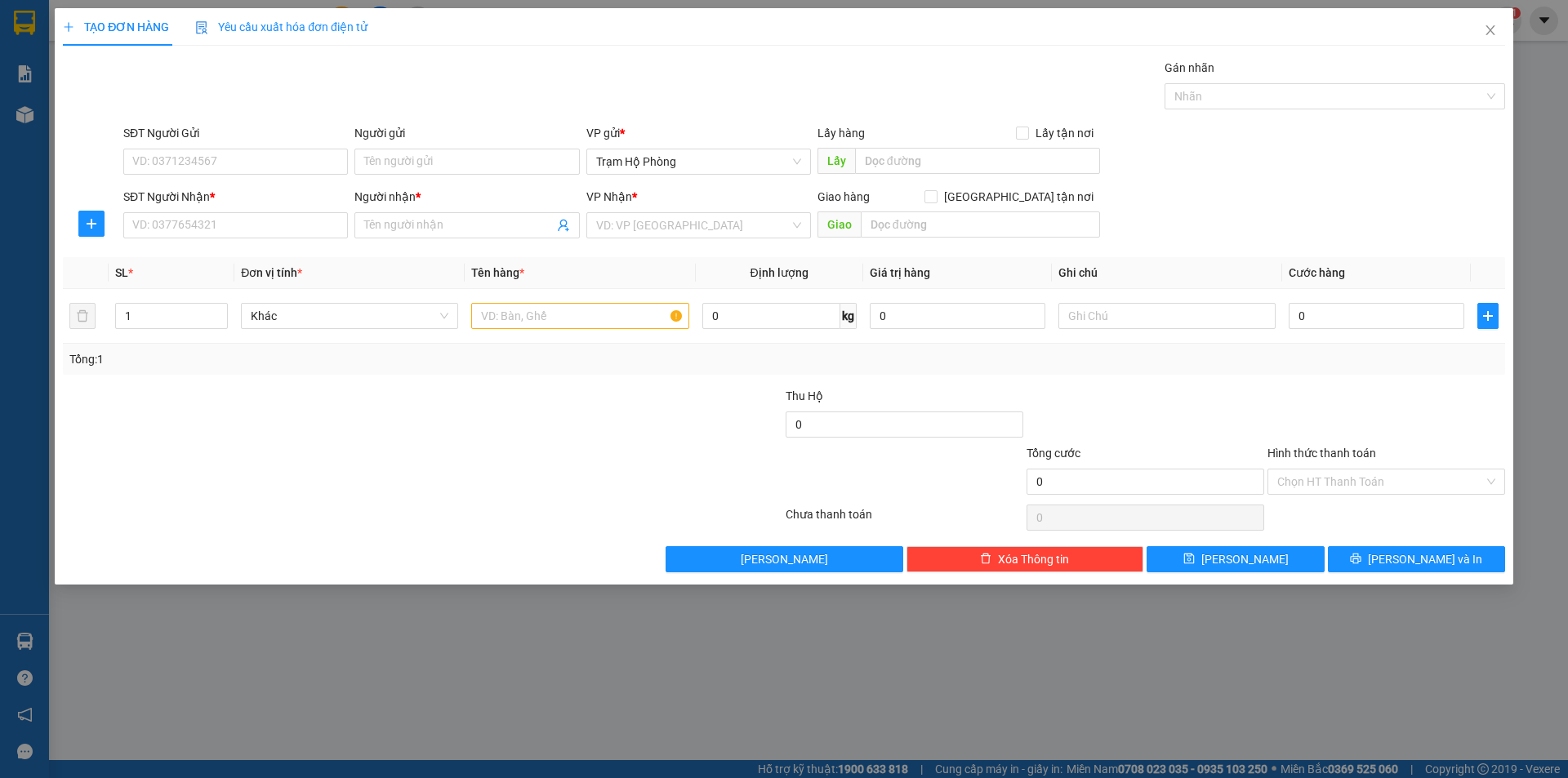
click at [223, 212] on div "SĐT Người Nhận *" at bounding box center [236, 200] width 225 height 24
click at [219, 230] on input "SĐT Người Nhận *" at bounding box center [236, 226] width 225 height 26
type input "0907882545"
click at [225, 254] on div "0907882545 - hòa" at bounding box center [235, 258] width 205 height 18
type input "hòa"
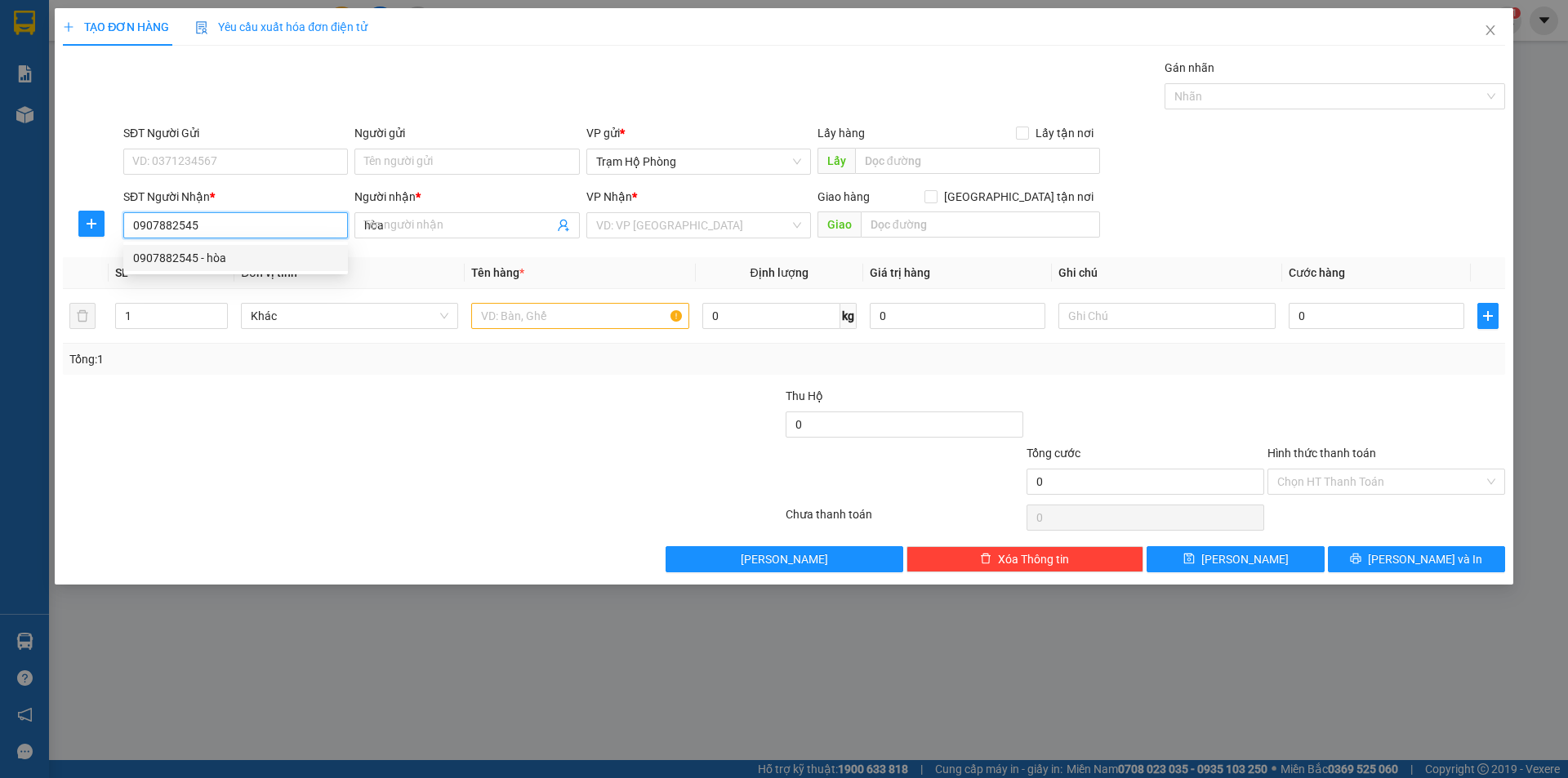
type input "30.000"
type input "0907882545"
click at [505, 401] on div at bounding box center [302, 416] width 482 height 58
click at [593, 457] on div at bounding box center [663, 473] width 241 height 58
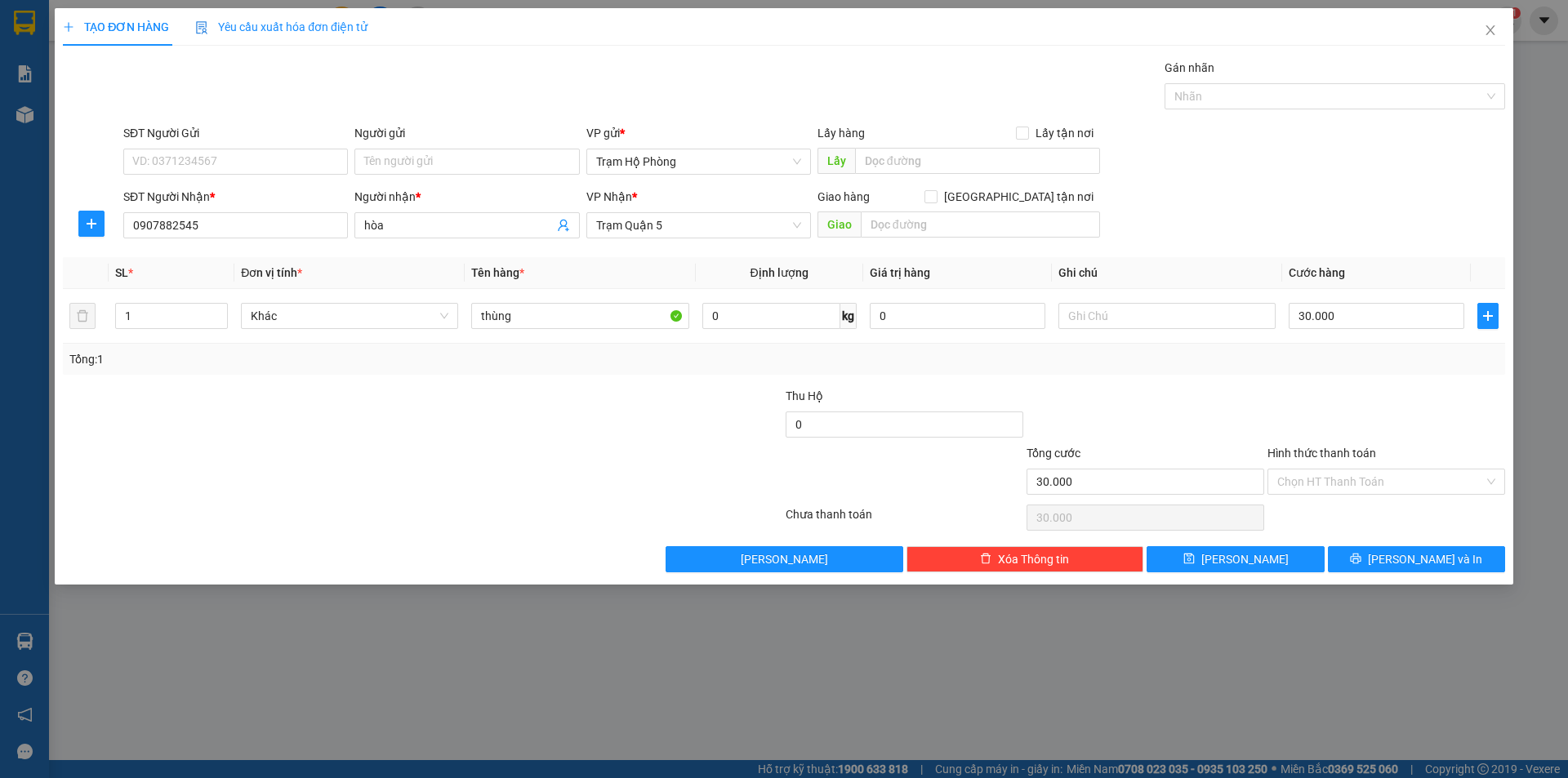
click at [1393, 394] on div at bounding box center [1387, 416] width 241 height 58
click at [1387, 481] on input "Hình thức thanh toán" at bounding box center [1381, 482] width 207 height 24
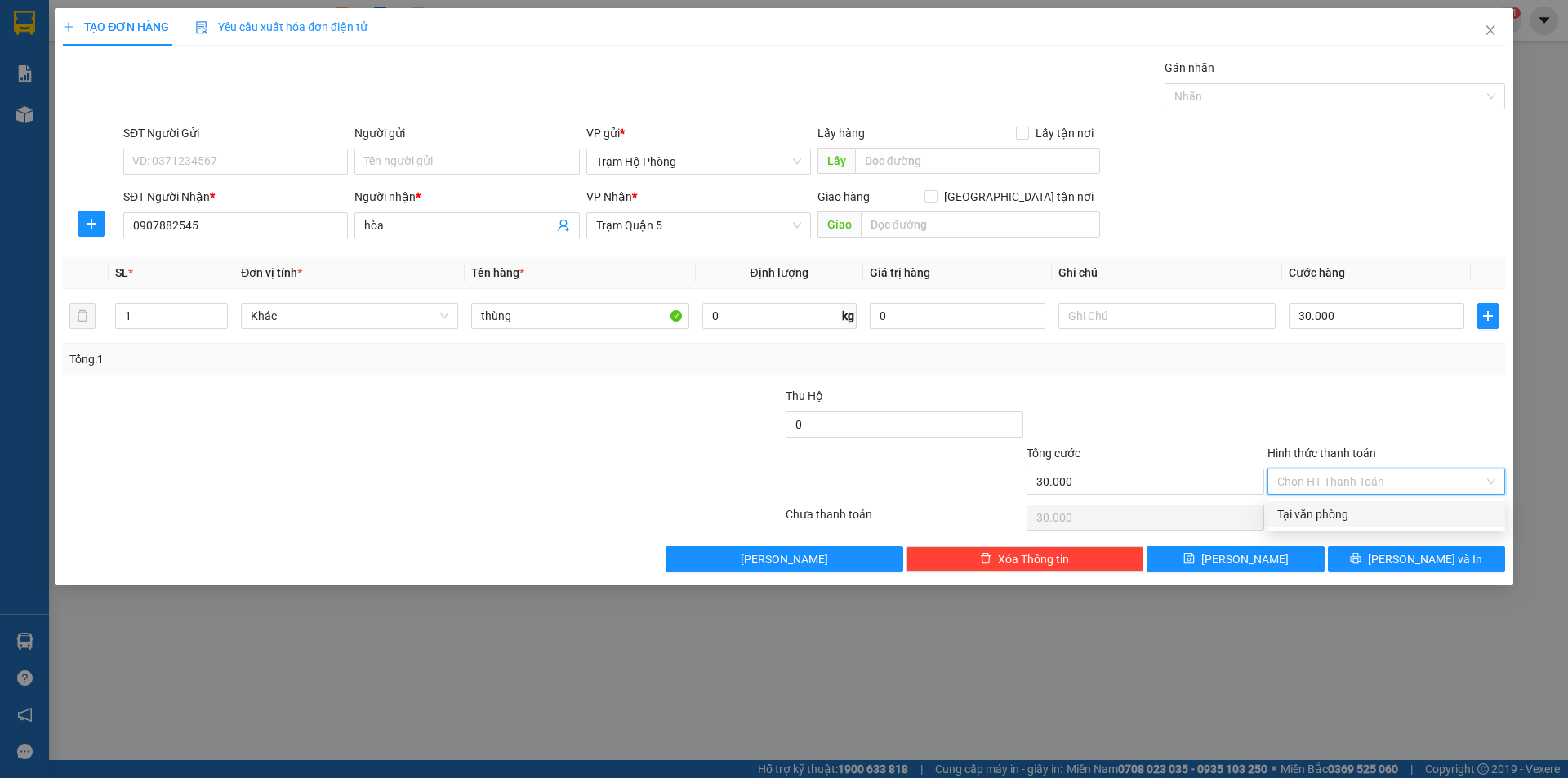
click at [1344, 511] on div "Tại văn phòng" at bounding box center [1387, 514] width 218 height 18
type input "0"
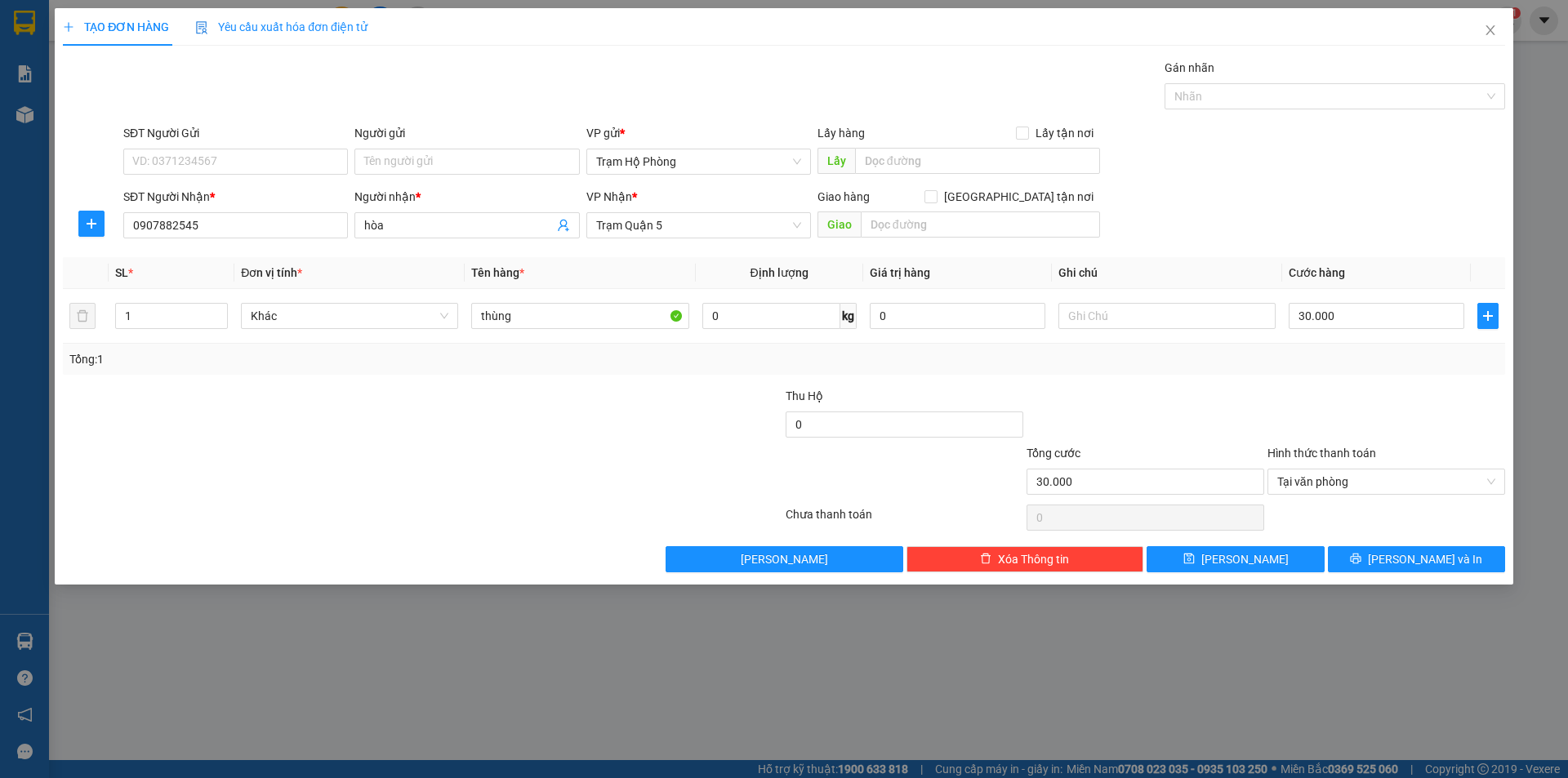
click at [1211, 383] on div "Transit Pickup Surcharge Ids Transit Deliver Surcharge Ids Transit Deliver Surc…" at bounding box center [784, 315] width 1442 height 513
click at [552, 318] on input "thùng" at bounding box center [580, 316] width 217 height 26
type input "HỘP"
click at [1315, 364] on div "Tổng: 1" at bounding box center [784, 359] width 1429 height 18
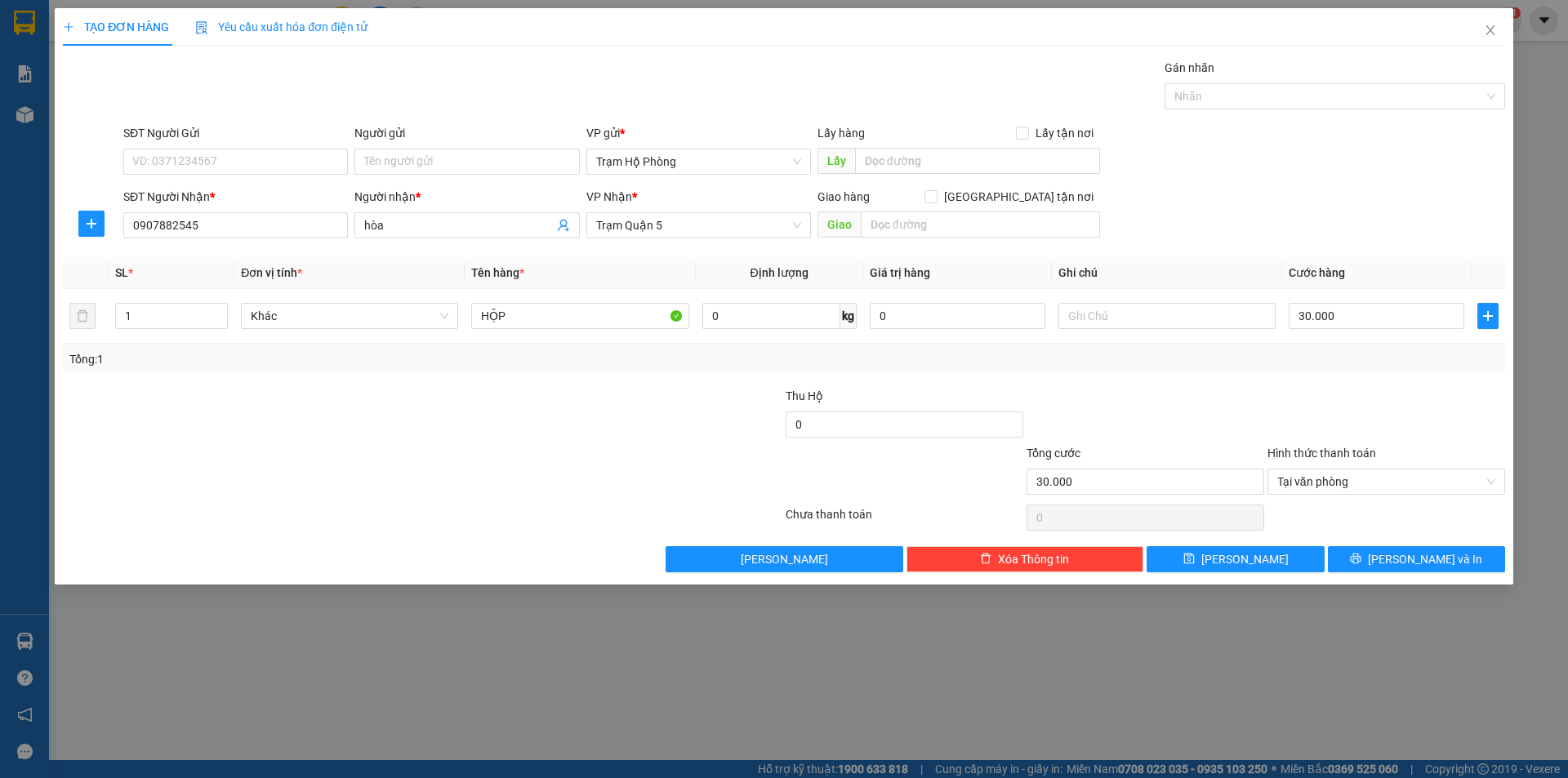
click at [370, 420] on div at bounding box center [302, 416] width 482 height 58
click at [1372, 321] on input "30.000" at bounding box center [1376, 316] width 175 height 26
click at [1371, 321] on input "30.000" at bounding box center [1376, 316] width 175 height 26
type input "0"
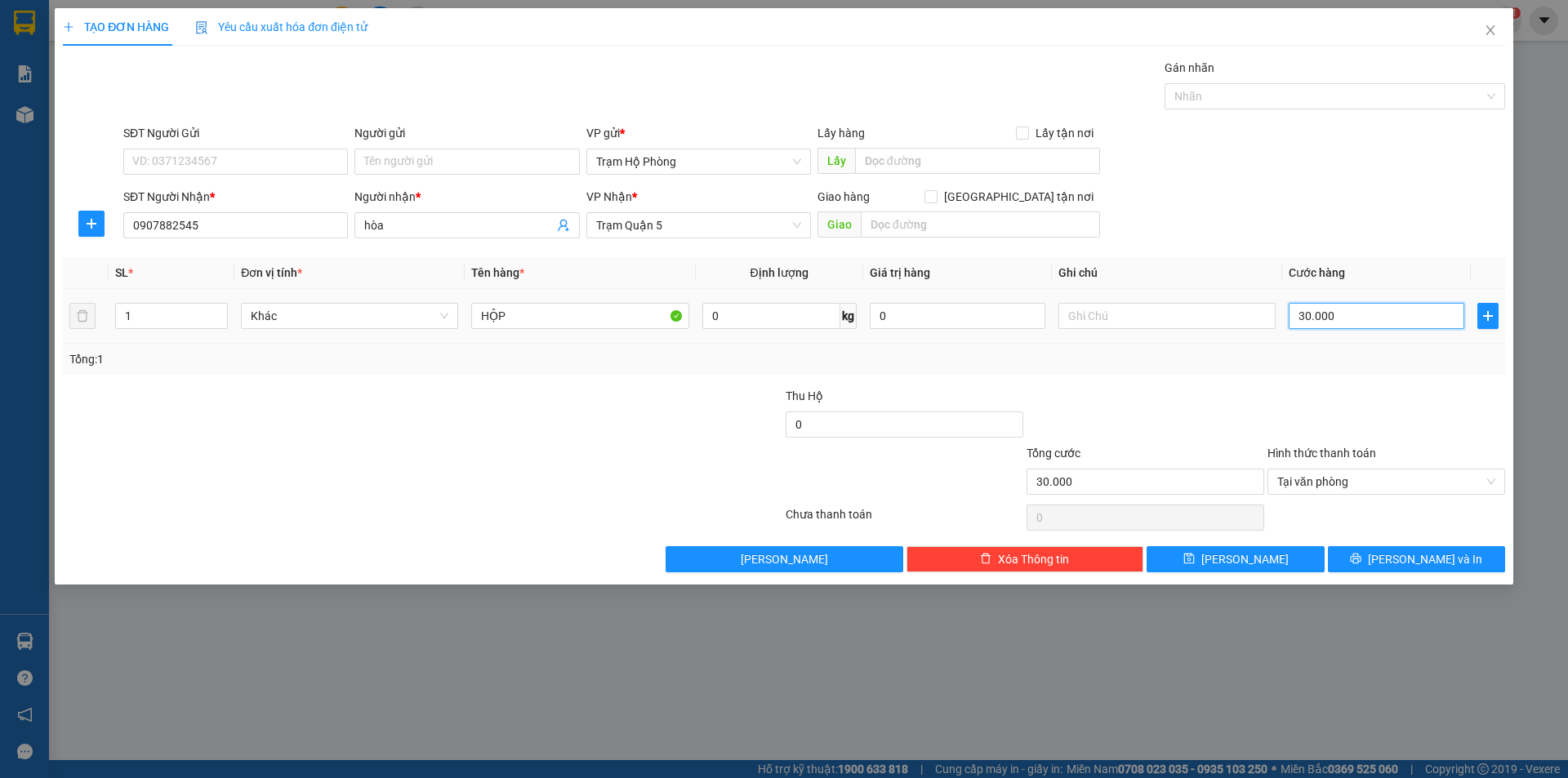
type input "0"
type input "2"
type input "002"
type input "20"
type input "0.020"
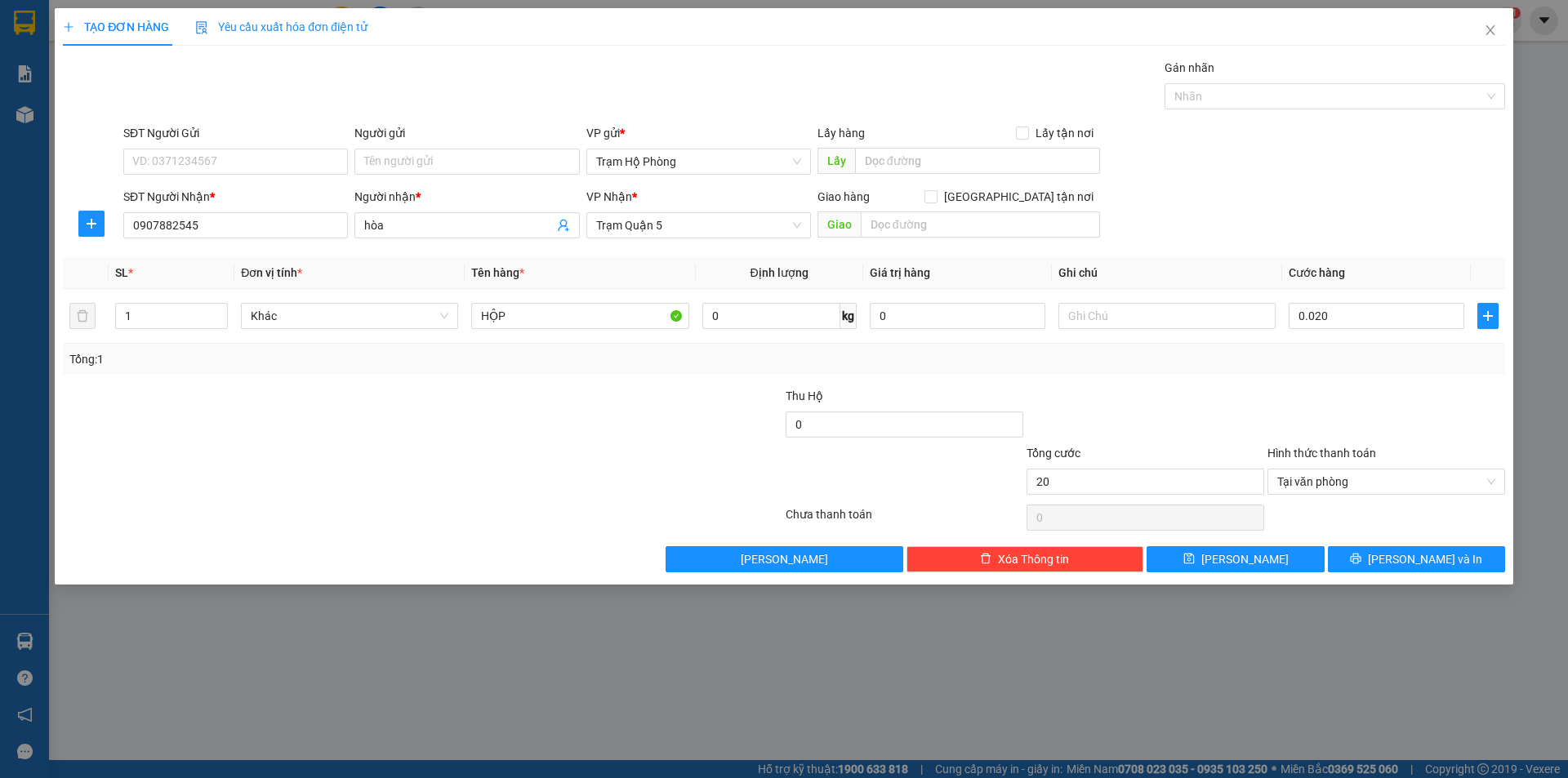
type input "20.000"
click at [1313, 370] on div "Tổng: 1" at bounding box center [784, 360] width 1442 height 31
click at [1400, 561] on button "[PERSON_NAME] và In" at bounding box center [1416, 559] width 177 height 26
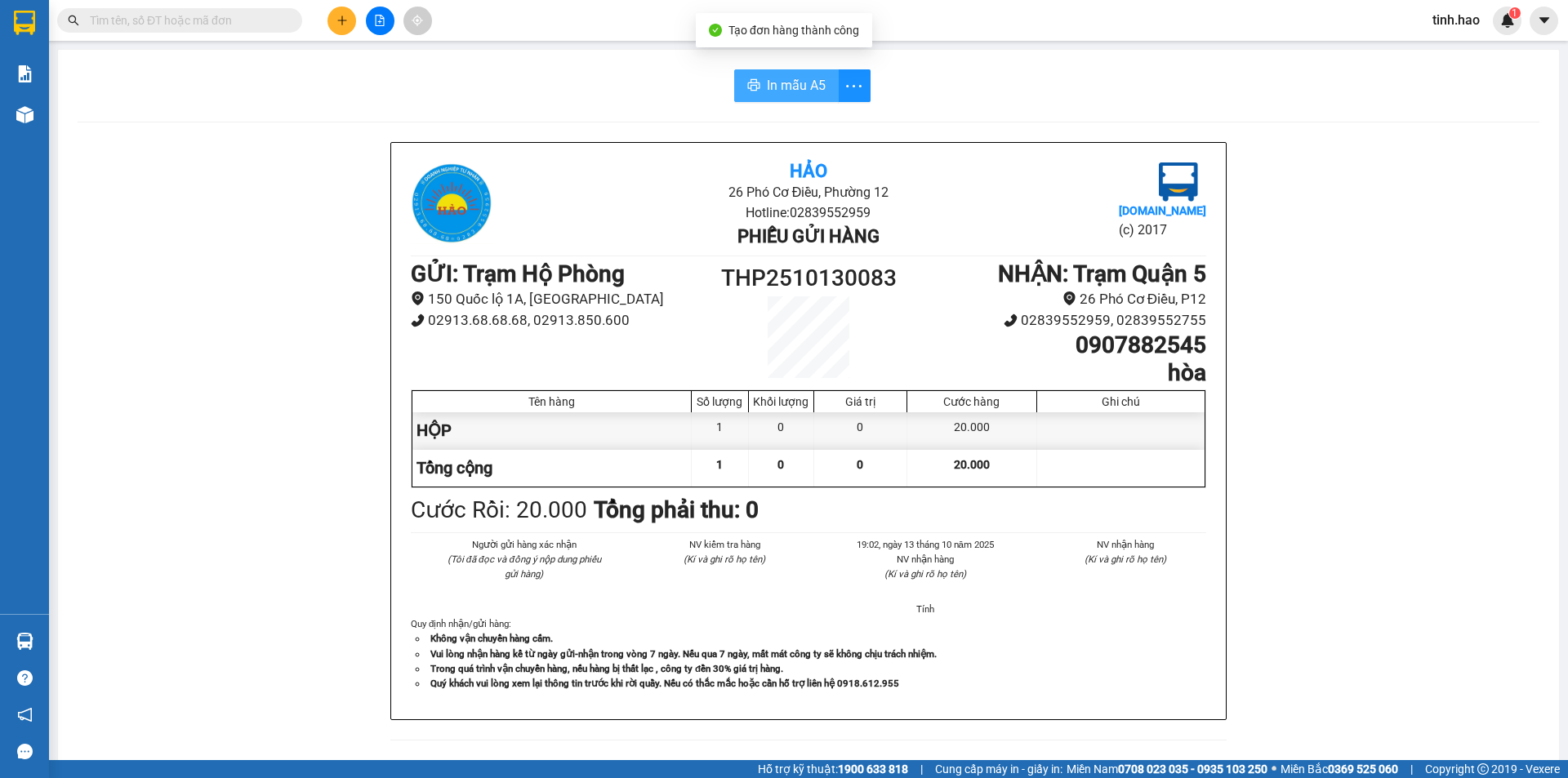
click at [771, 83] on span "In mẫu A5" at bounding box center [796, 85] width 58 height 20
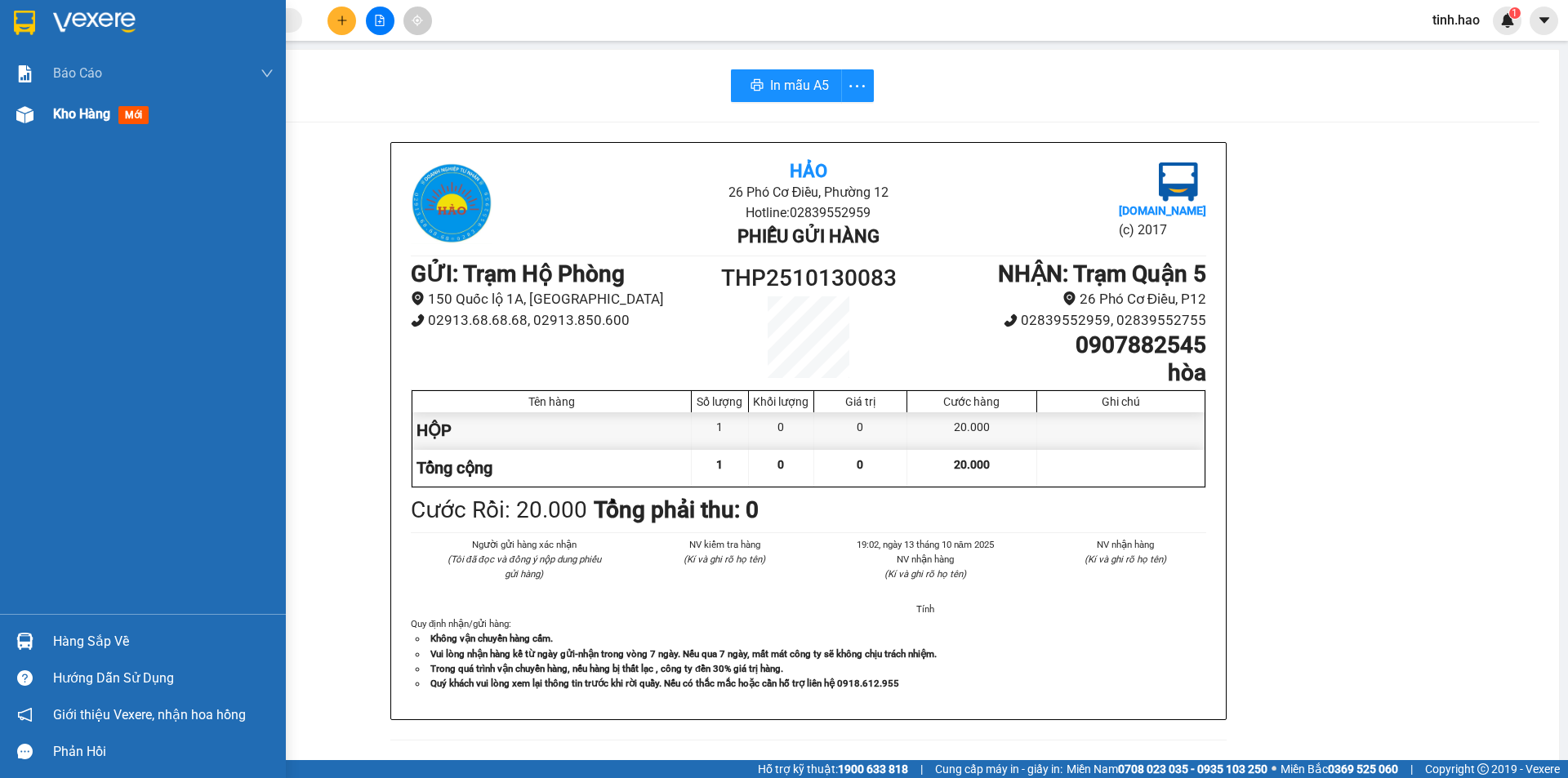
click at [32, 107] on img at bounding box center [25, 115] width 17 height 17
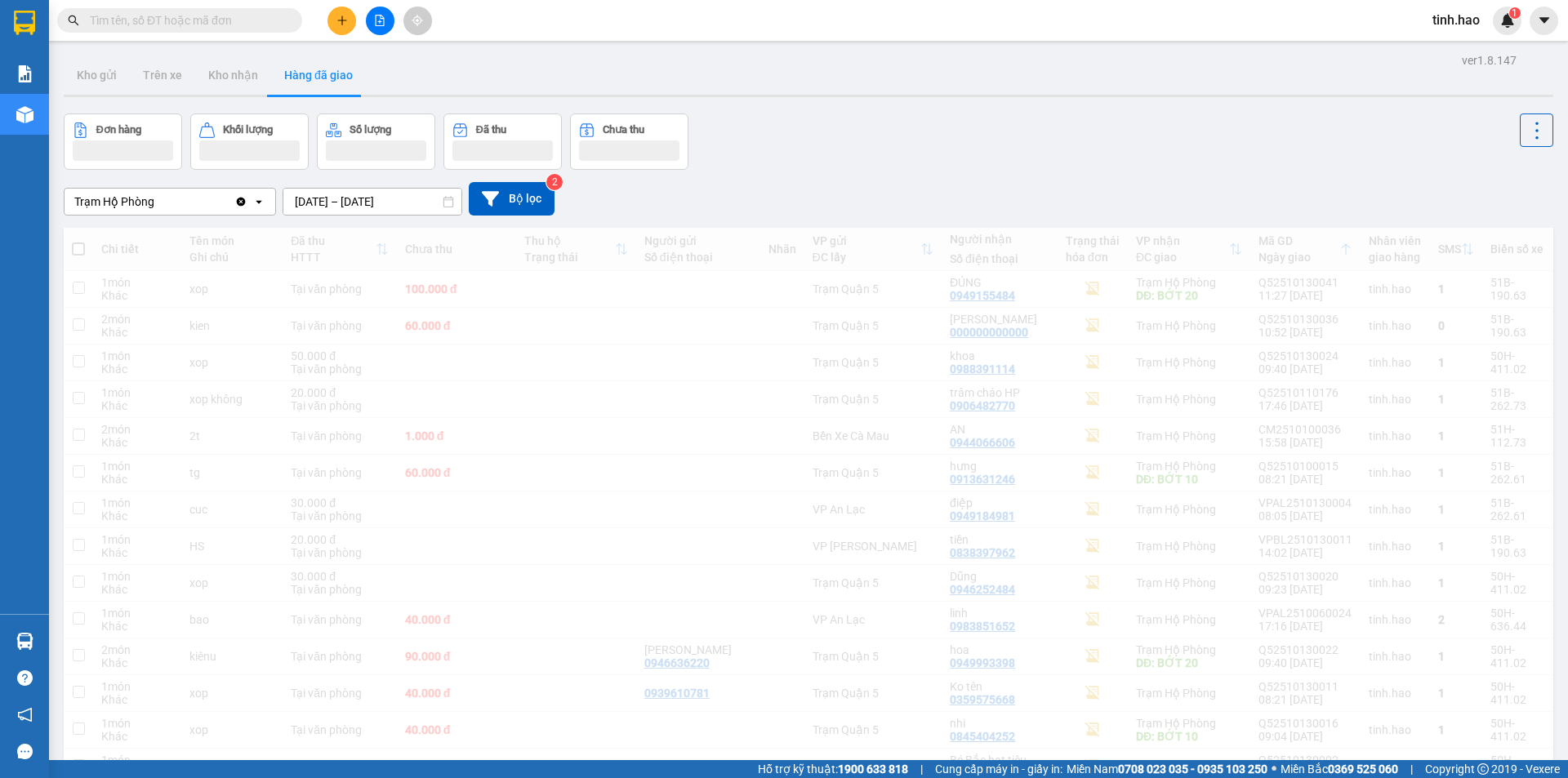
click at [1340, 151] on div "Đơn hàng Khối lượng Số lượng Đã thu Chưa thu" at bounding box center [808, 141] width 1490 height 57
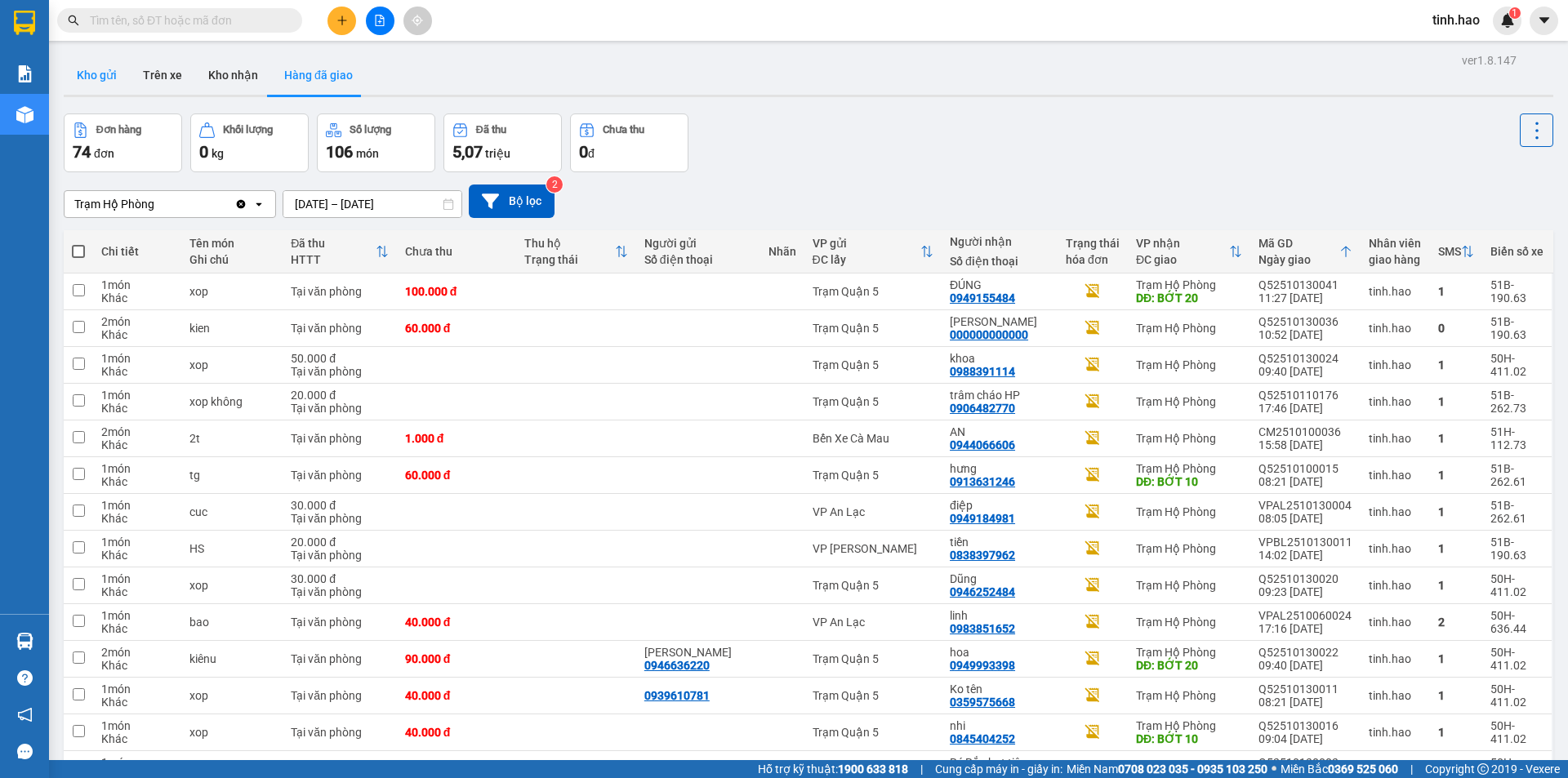
click at [113, 71] on button "Kho gửi" at bounding box center [97, 75] width 66 height 39
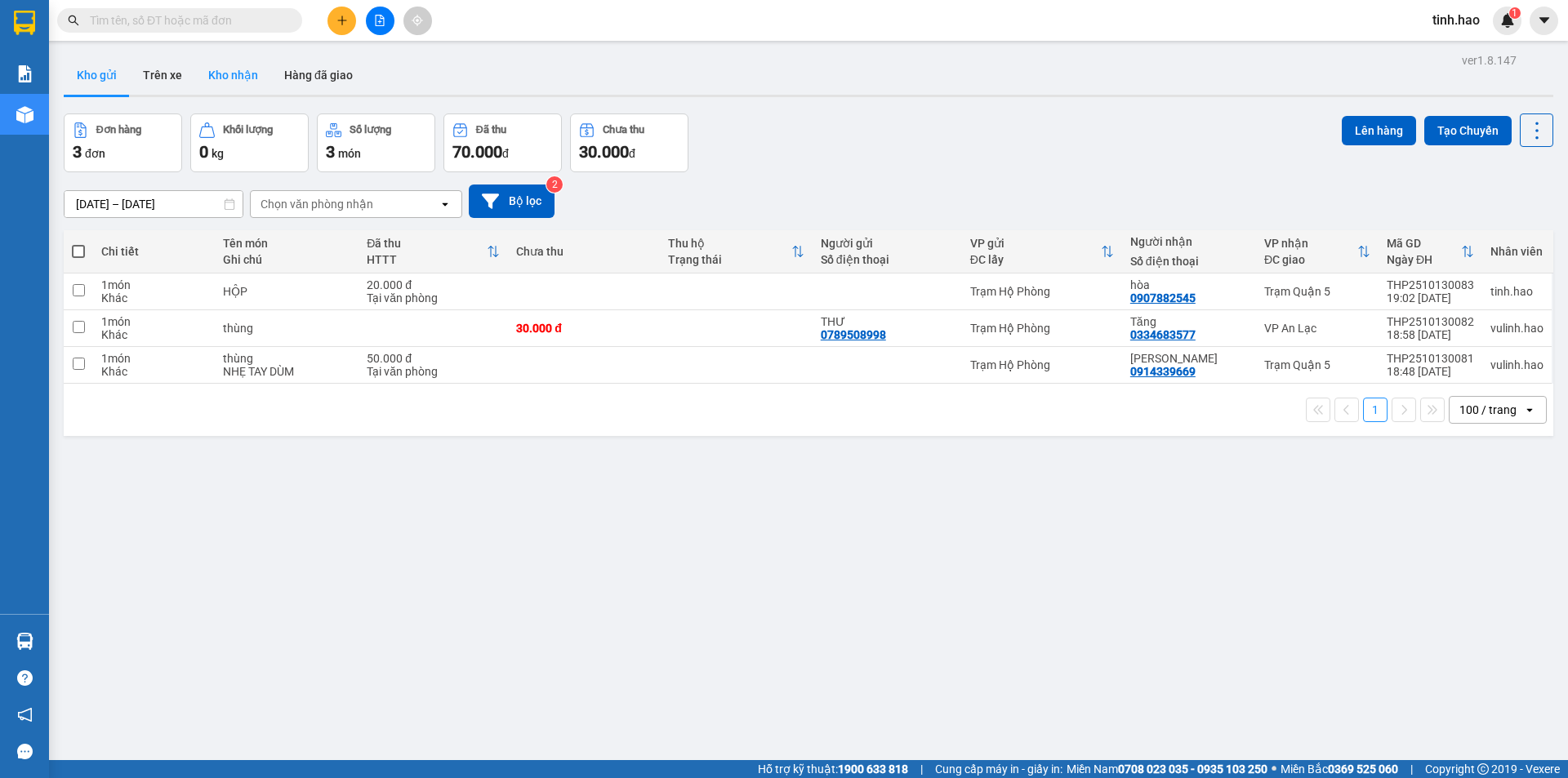
click at [212, 82] on button "Kho nhận" at bounding box center [233, 75] width 76 height 39
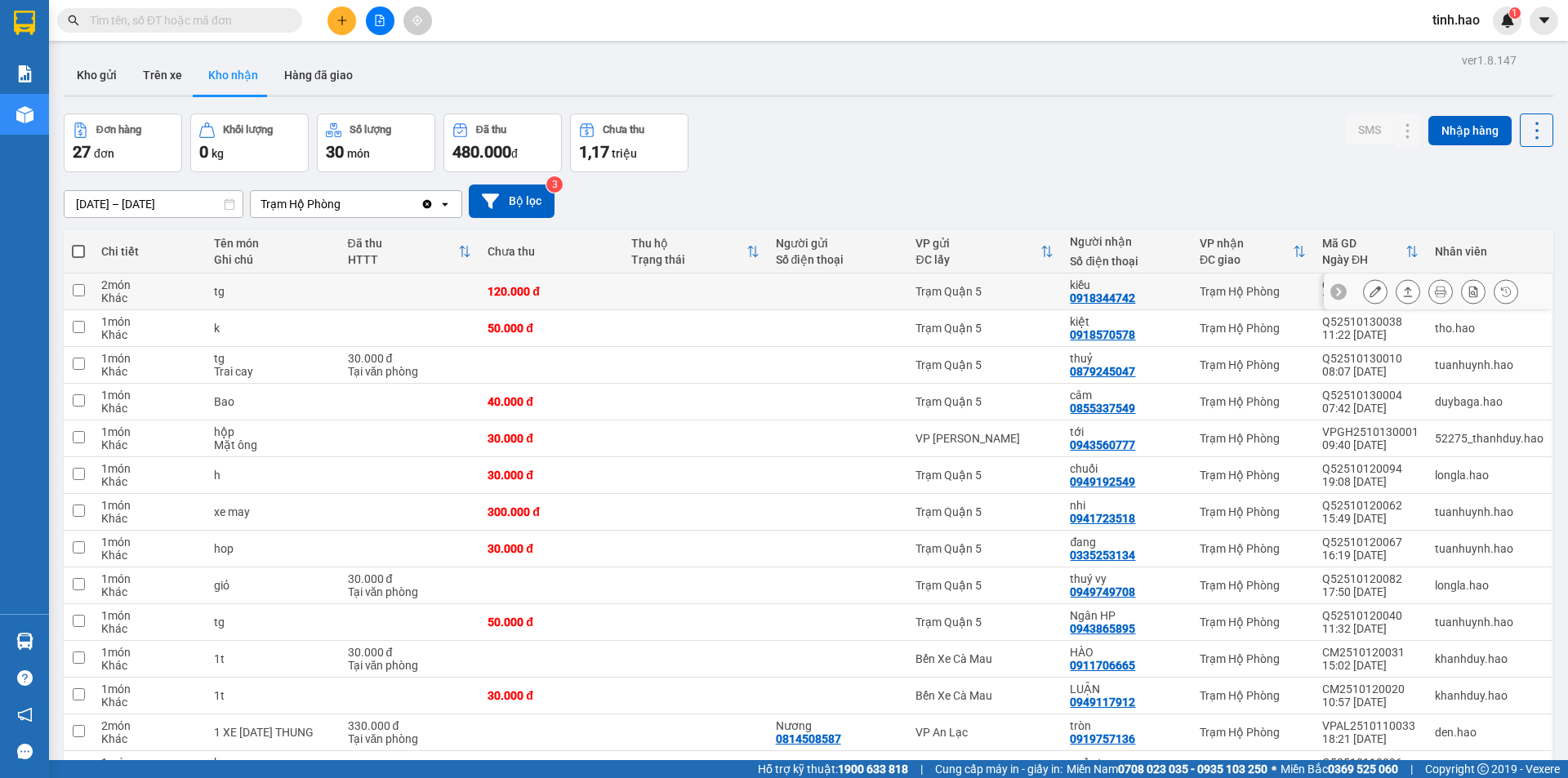
click at [1233, 285] on div "Trạm Hộ Phòng" at bounding box center [1253, 291] width 106 height 13
checkbox input "true"
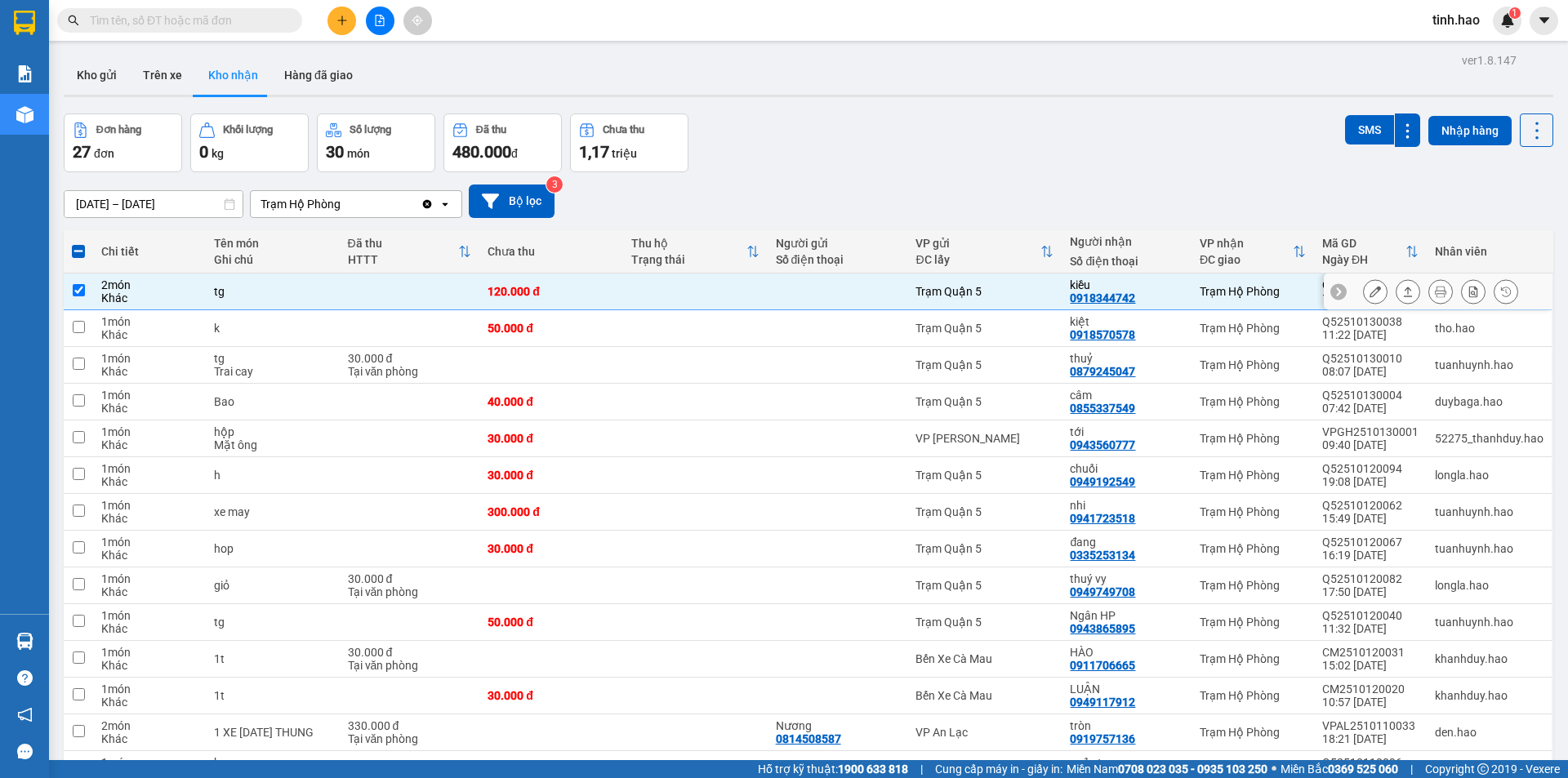
click at [1402, 294] on icon at bounding box center [1408, 291] width 11 height 11
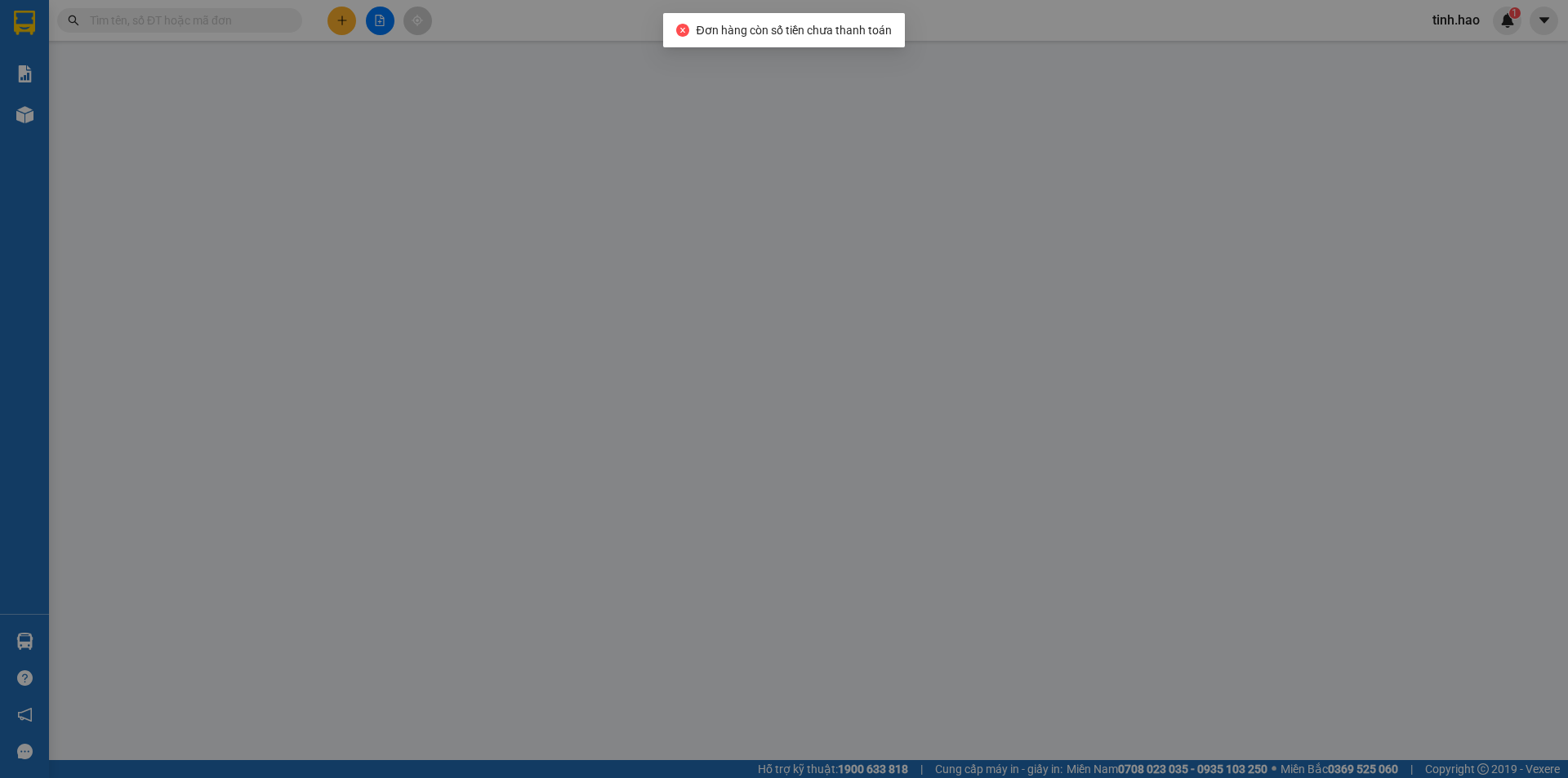
type input "0918344742"
type input "kiều"
type input "120.000"
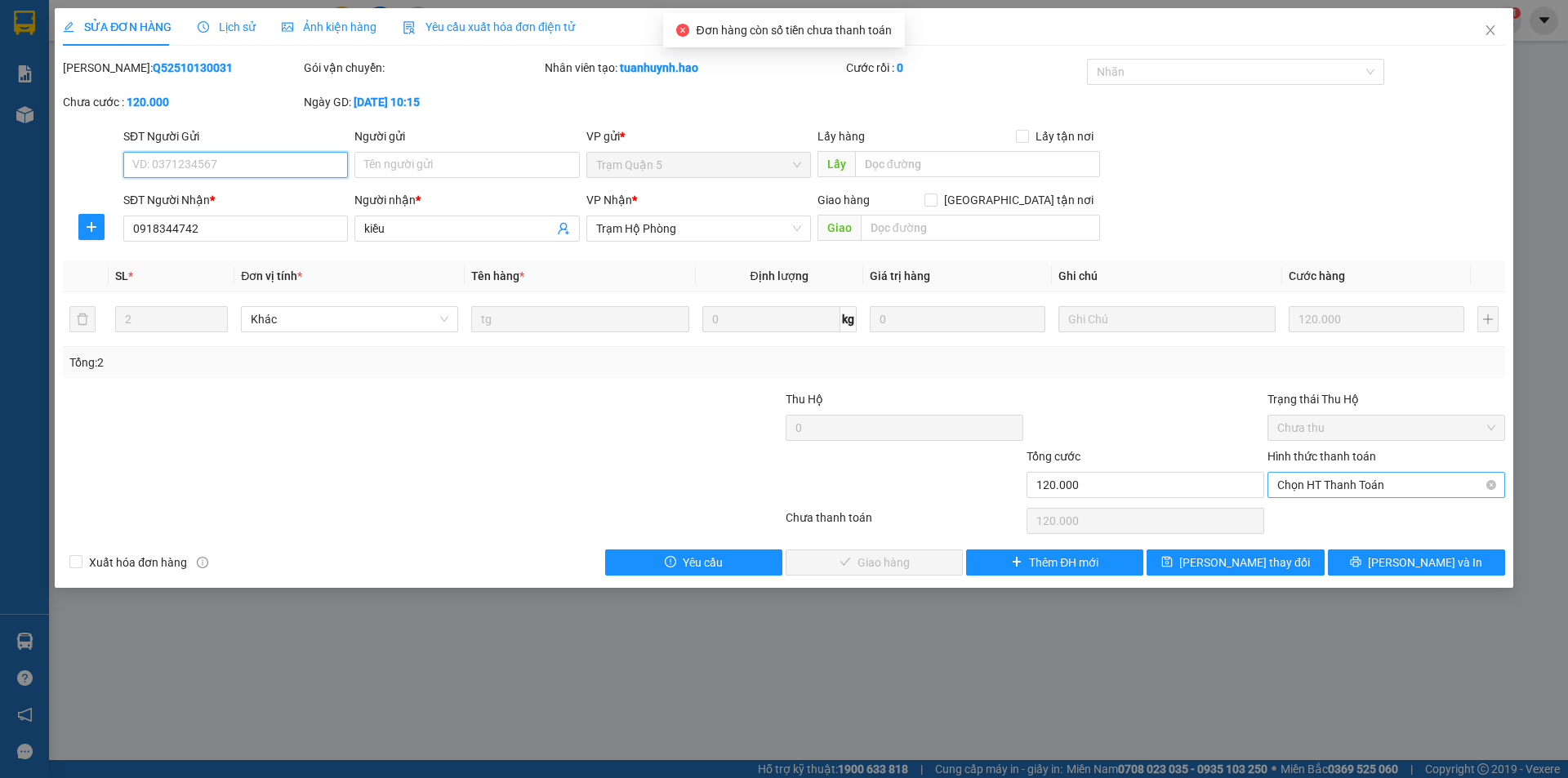
click at [1376, 489] on span "Chọn HT Thanh Toán" at bounding box center [1387, 485] width 218 height 24
drag, startPoint x: 1378, startPoint y: 513, endPoint x: 1346, endPoint y: 520, distance: 32.8
click at [1376, 514] on div "Tại văn phòng" at bounding box center [1387, 518] width 218 height 18
type input "0"
click at [921, 563] on span "[PERSON_NAME] và [PERSON_NAME] hàng" at bounding box center [895, 562] width 157 height 18
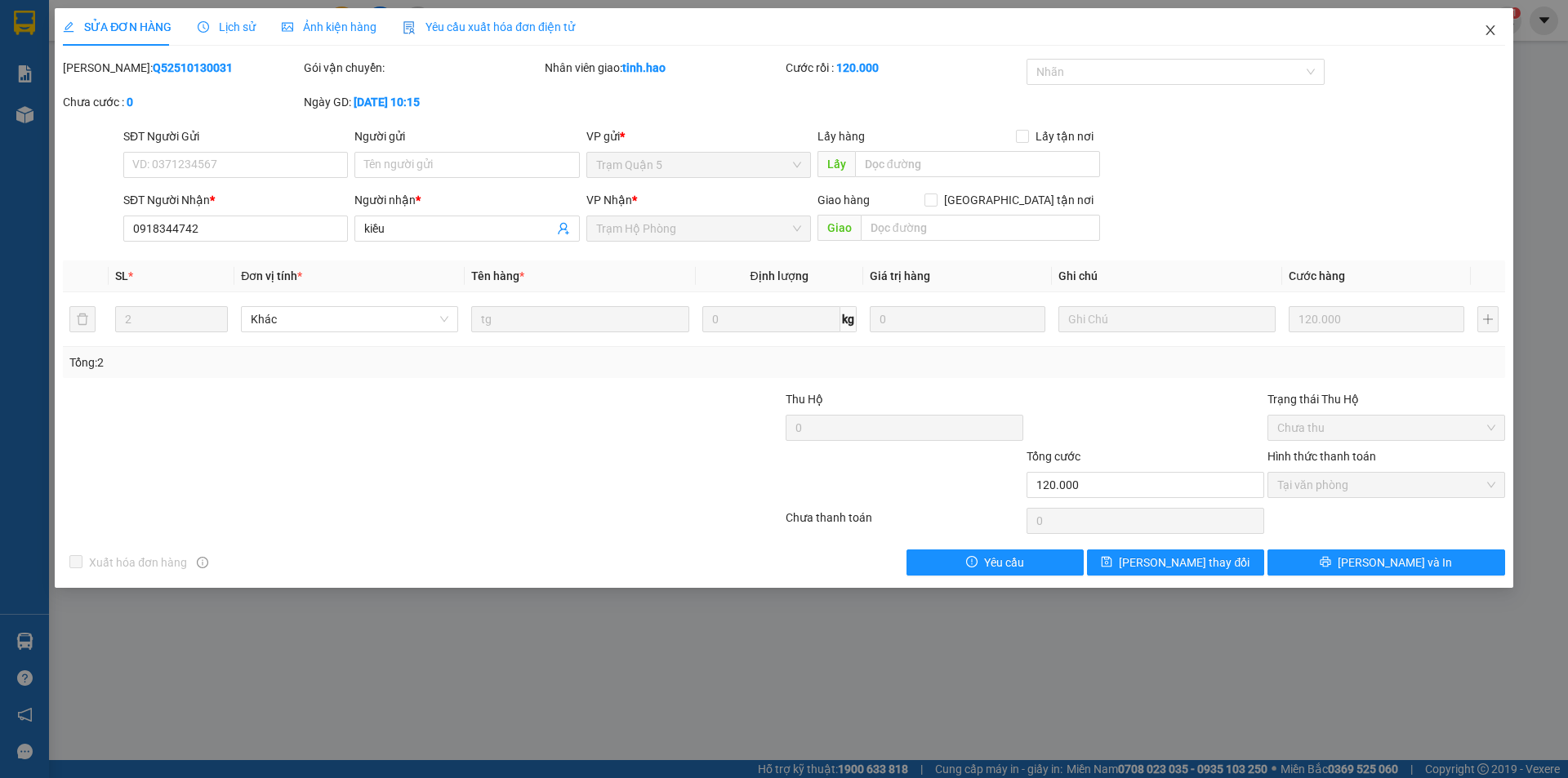
click at [1494, 34] on icon "close" at bounding box center [1490, 30] width 9 height 10
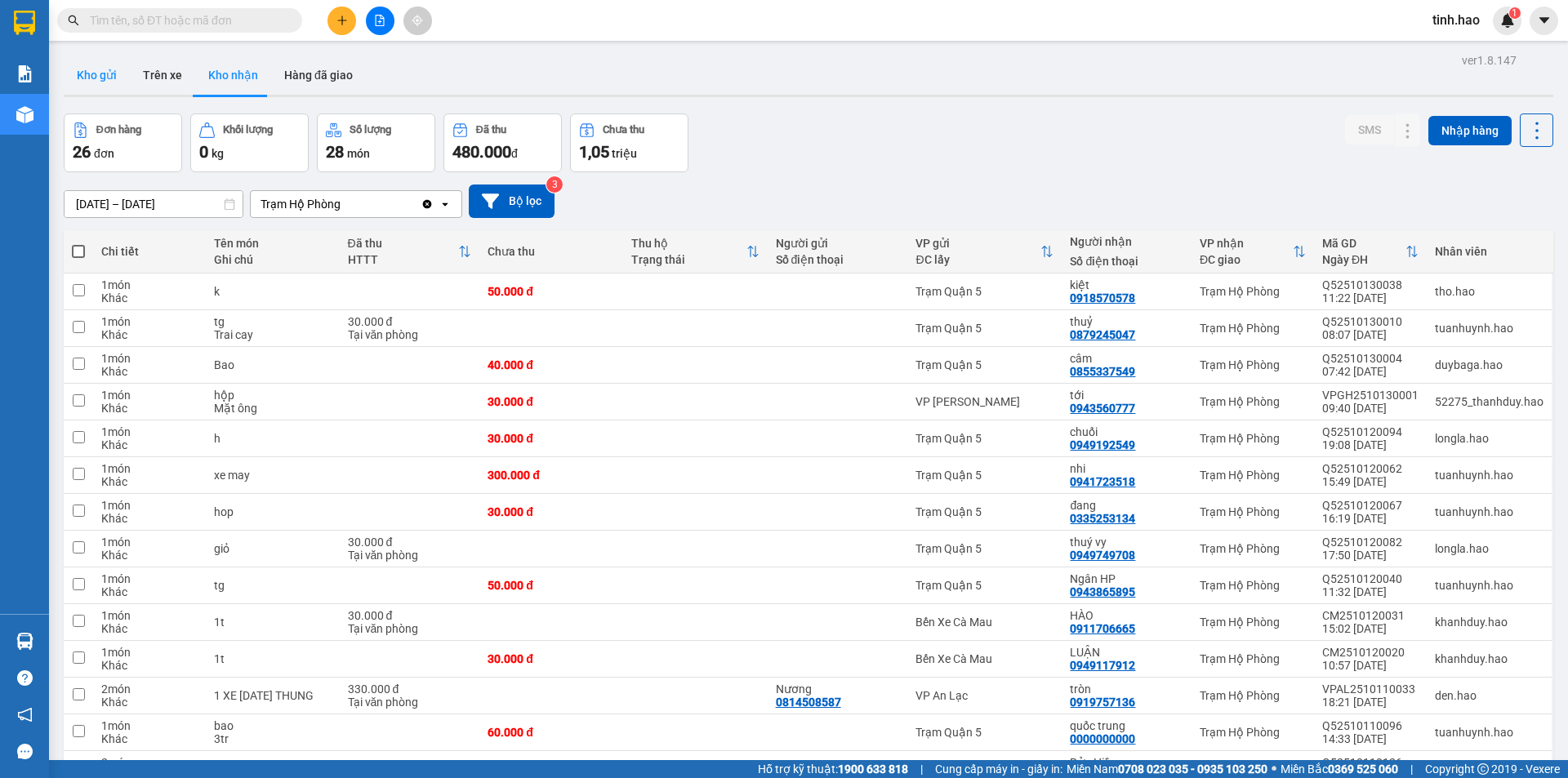
drag, startPoint x: 78, startPoint y: 80, endPoint x: 71, endPoint y: 67, distance: 14.8
click at [79, 79] on button "Kho gửi" at bounding box center [97, 75] width 66 height 39
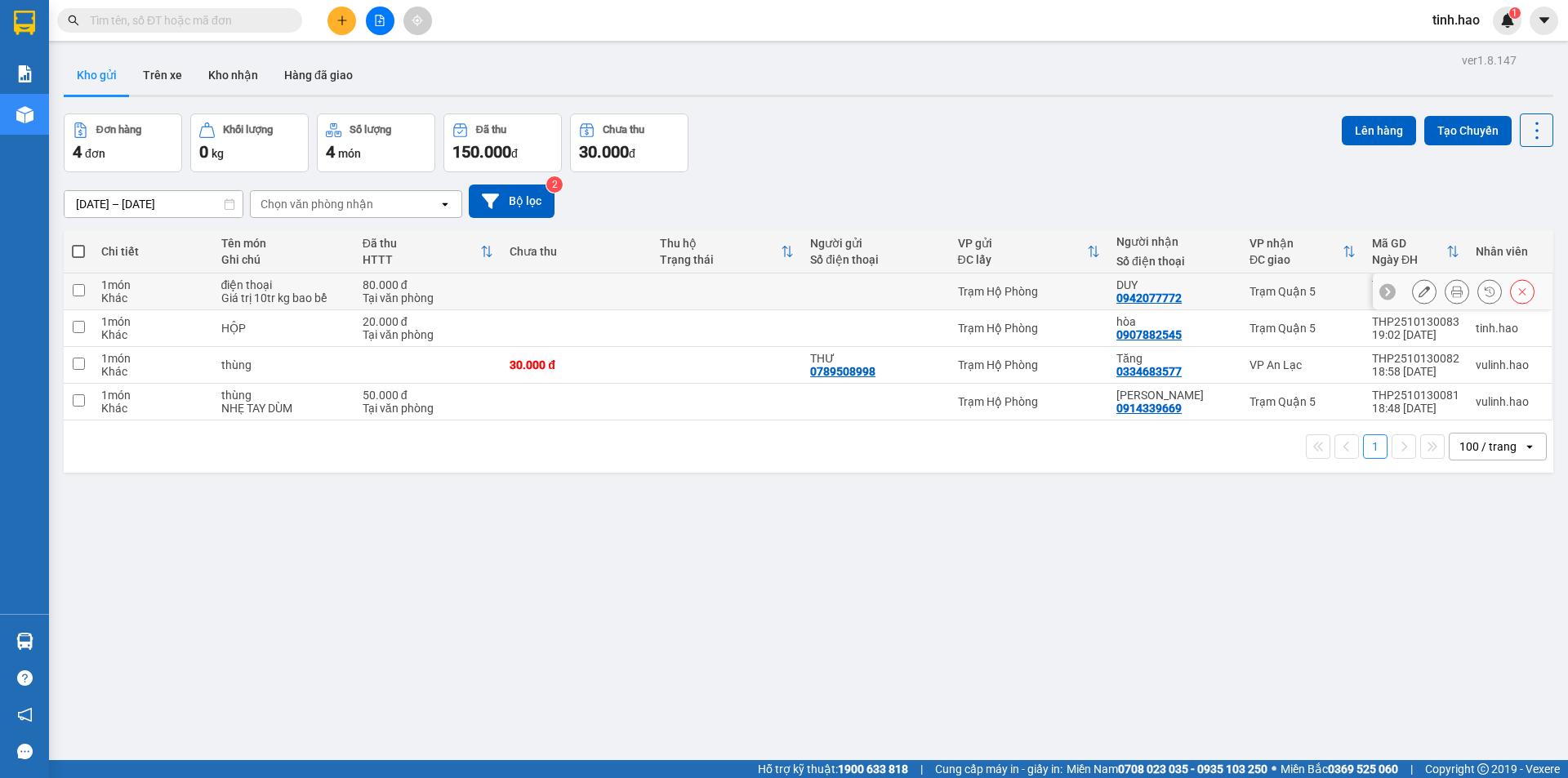
click at [1451, 293] on icon at bounding box center [1456, 291] width 11 height 11
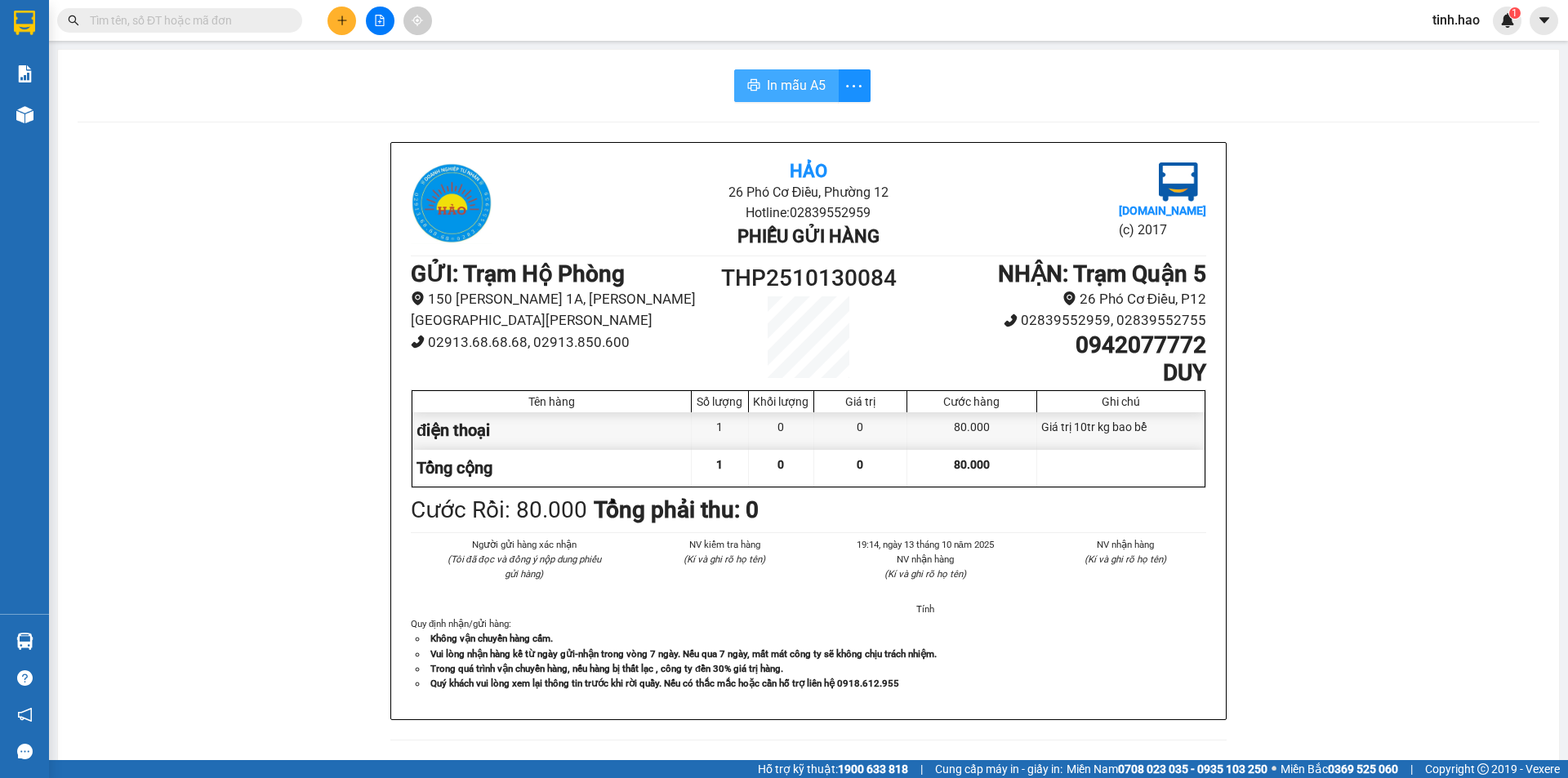
click at [777, 72] on button "In mẫu A5" at bounding box center [787, 85] width 105 height 32
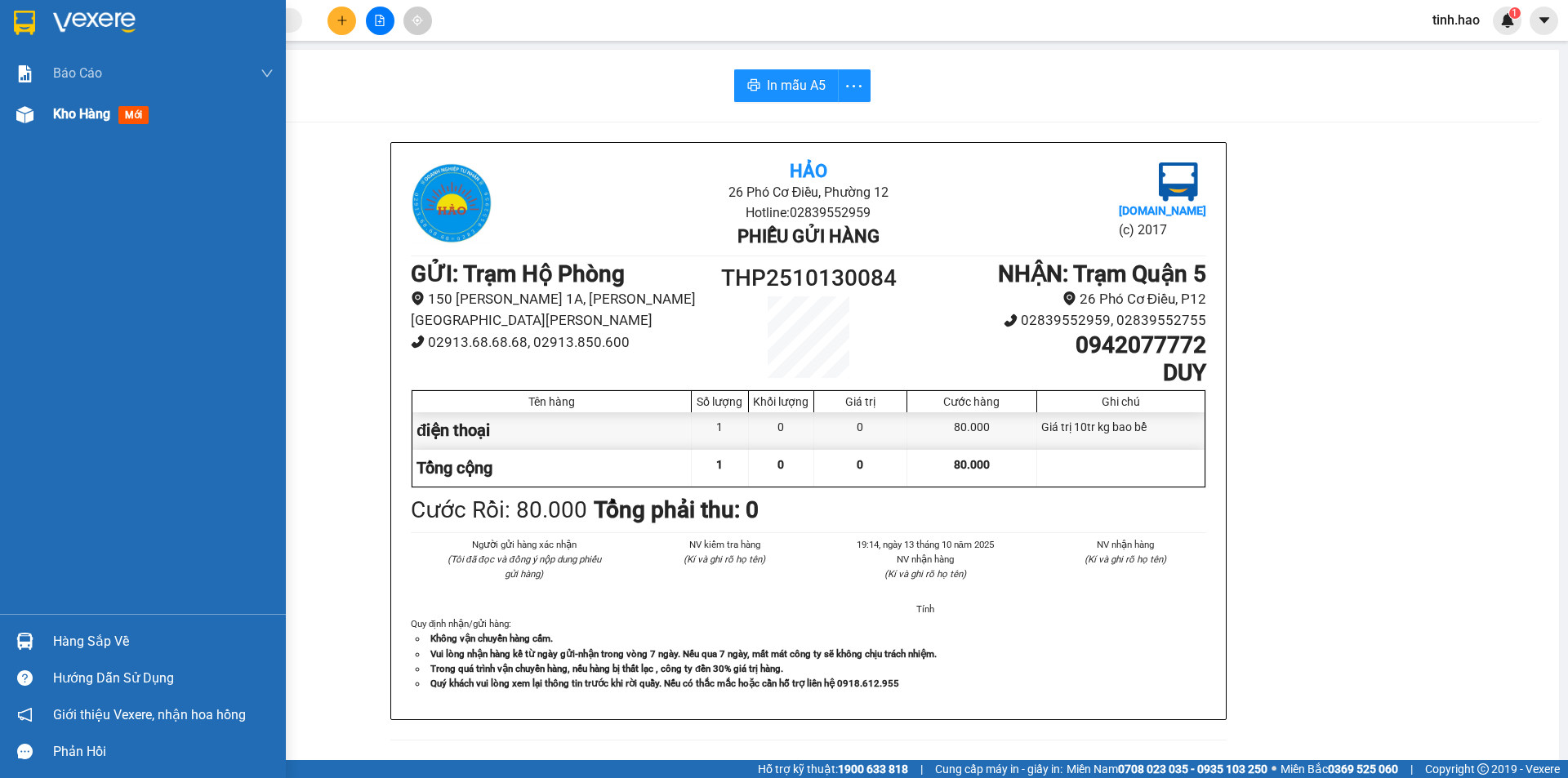
click at [31, 118] on img at bounding box center [25, 115] width 17 height 17
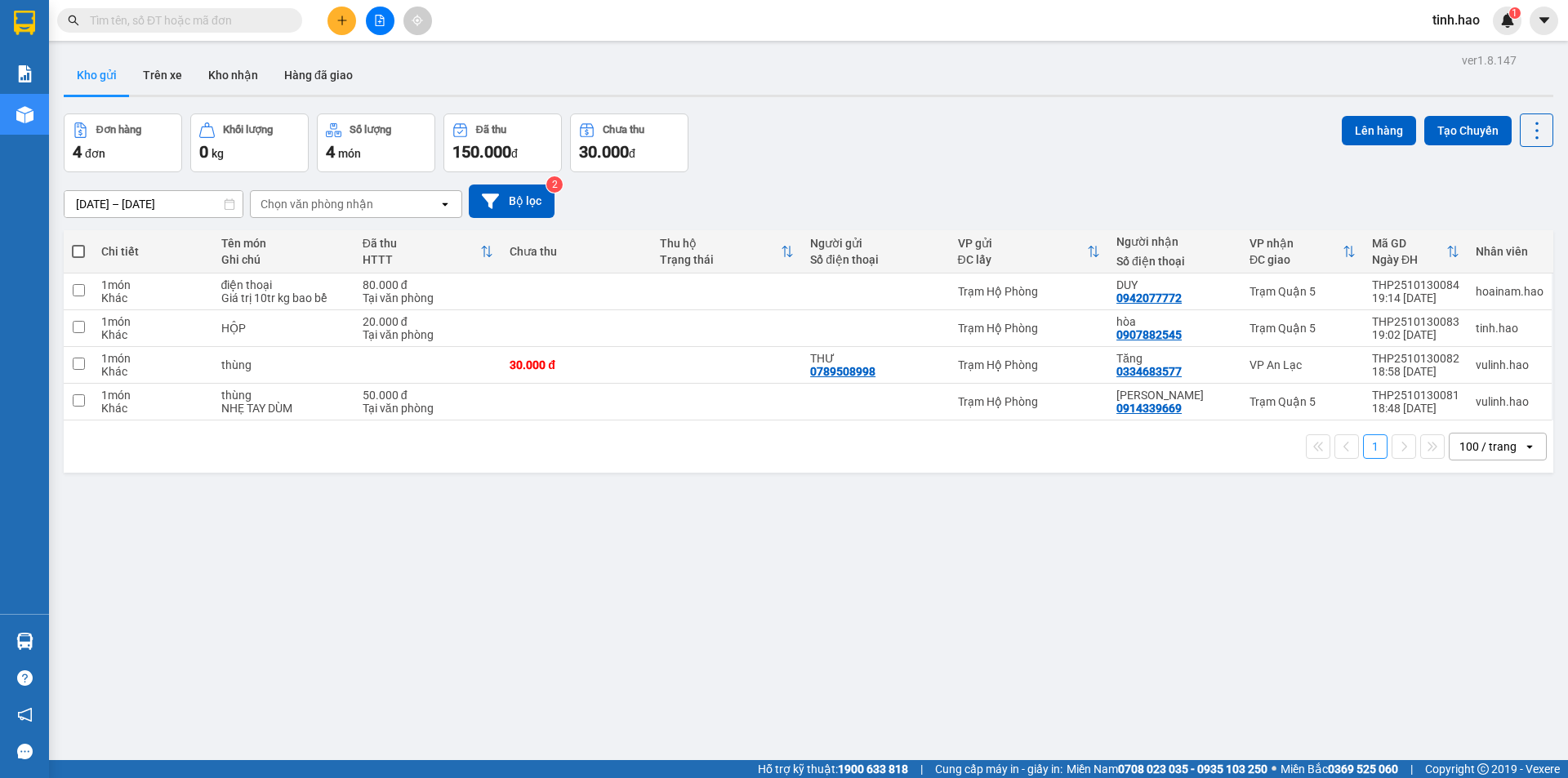
click at [1071, 552] on div "ver 1.8.147 Kho gửi Trên xe Kho nhận Hàng đã giao Đơn hàng 4 đơn Khối lượng 0 k…" at bounding box center [809, 437] width 1503 height 778
click at [1034, 537] on div "ver 1.8.147 Kho gửi Trên xe Kho nhận Hàng đã giao Đơn hàng 4 đơn Khối lượng 0 k…" at bounding box center [809, 437] width 1503 height 778
click at [175, 69] on button "Trên xe" at bounding box center [162, 75] width 65 height 39
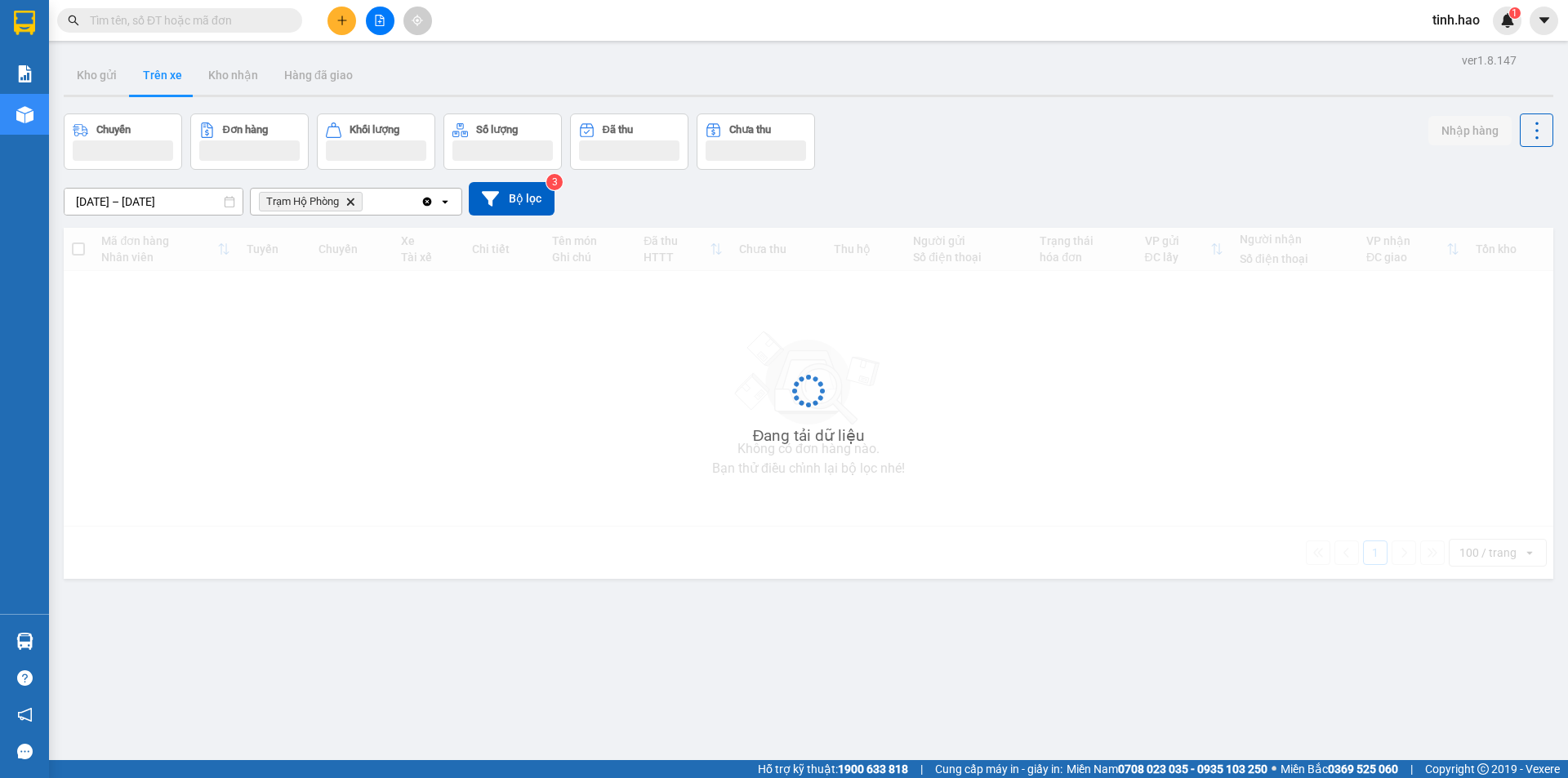
click at [1098, 150] on div "Chuyến Đơn hàng Khối lượng Số lượng Đã thu Chưa thu Nhập hàng" at bounding box center [808, 141] width 1490 height 57
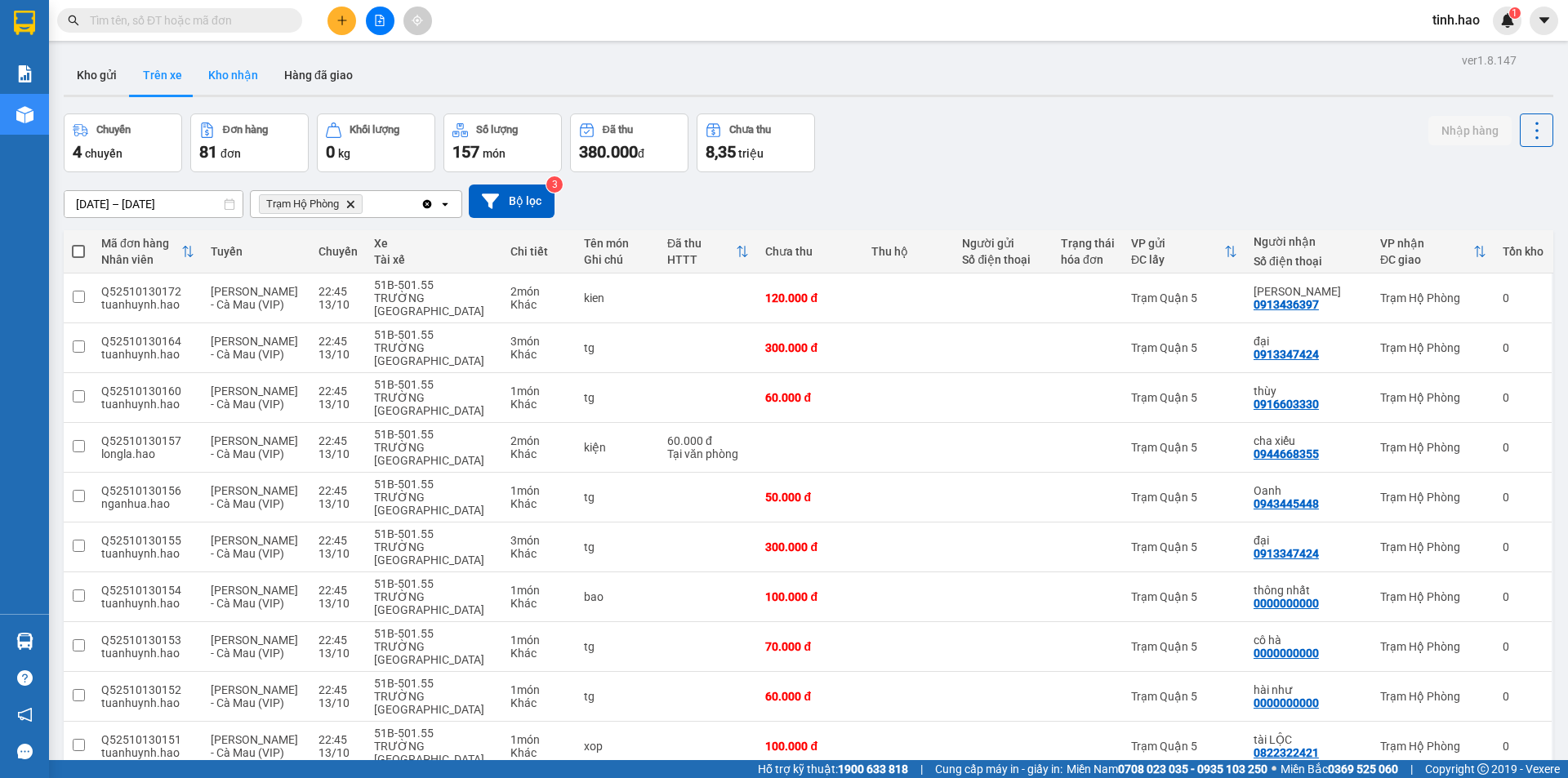
click at [210, 75] on button "Kho nhận" at bounding box center [233, 75] width 76 height 39
type input "[DATE] – [DATE]"
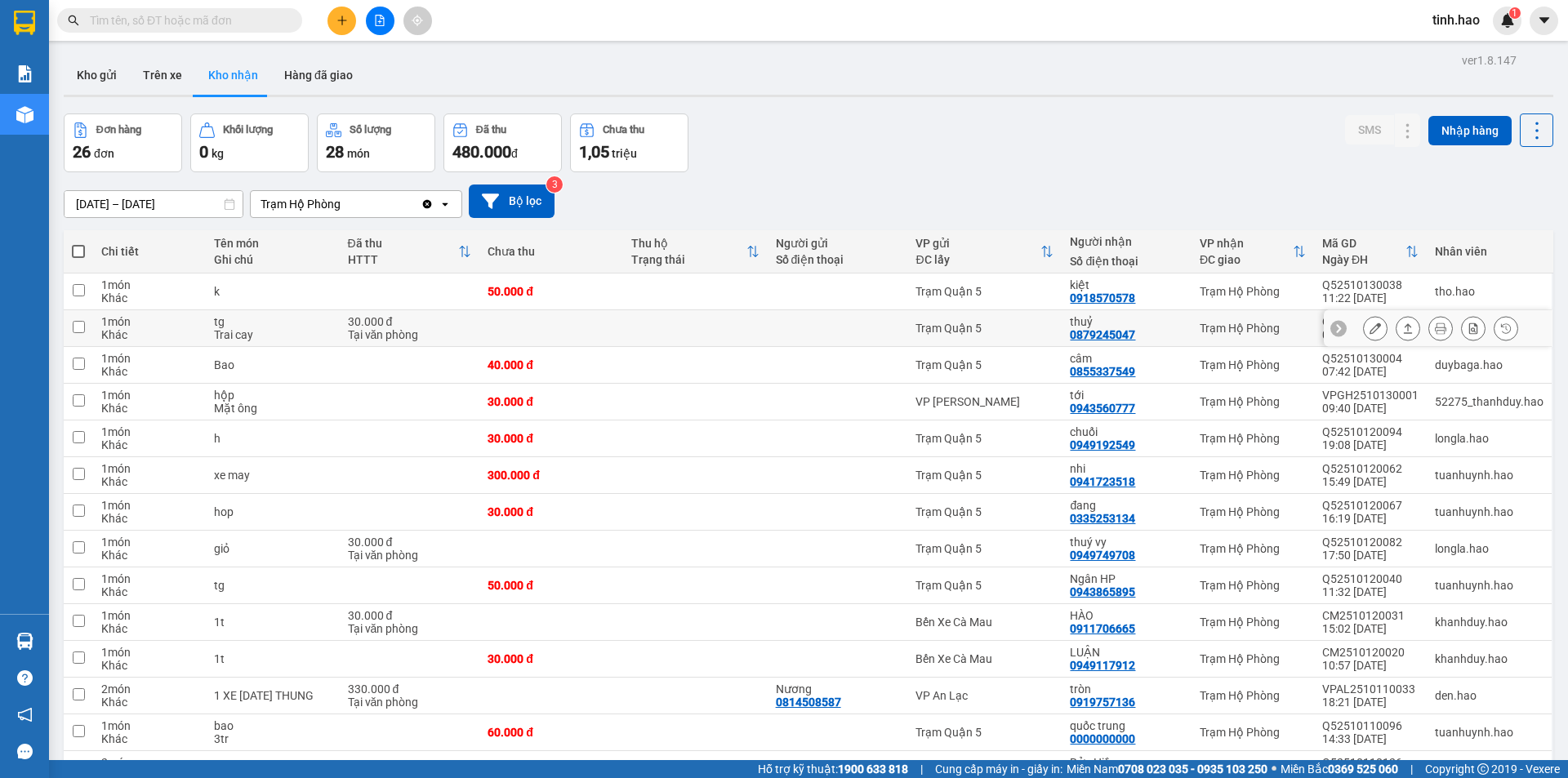
click at [1402, 327] on icon at bounding box center [1408, 328] width 11 height 11
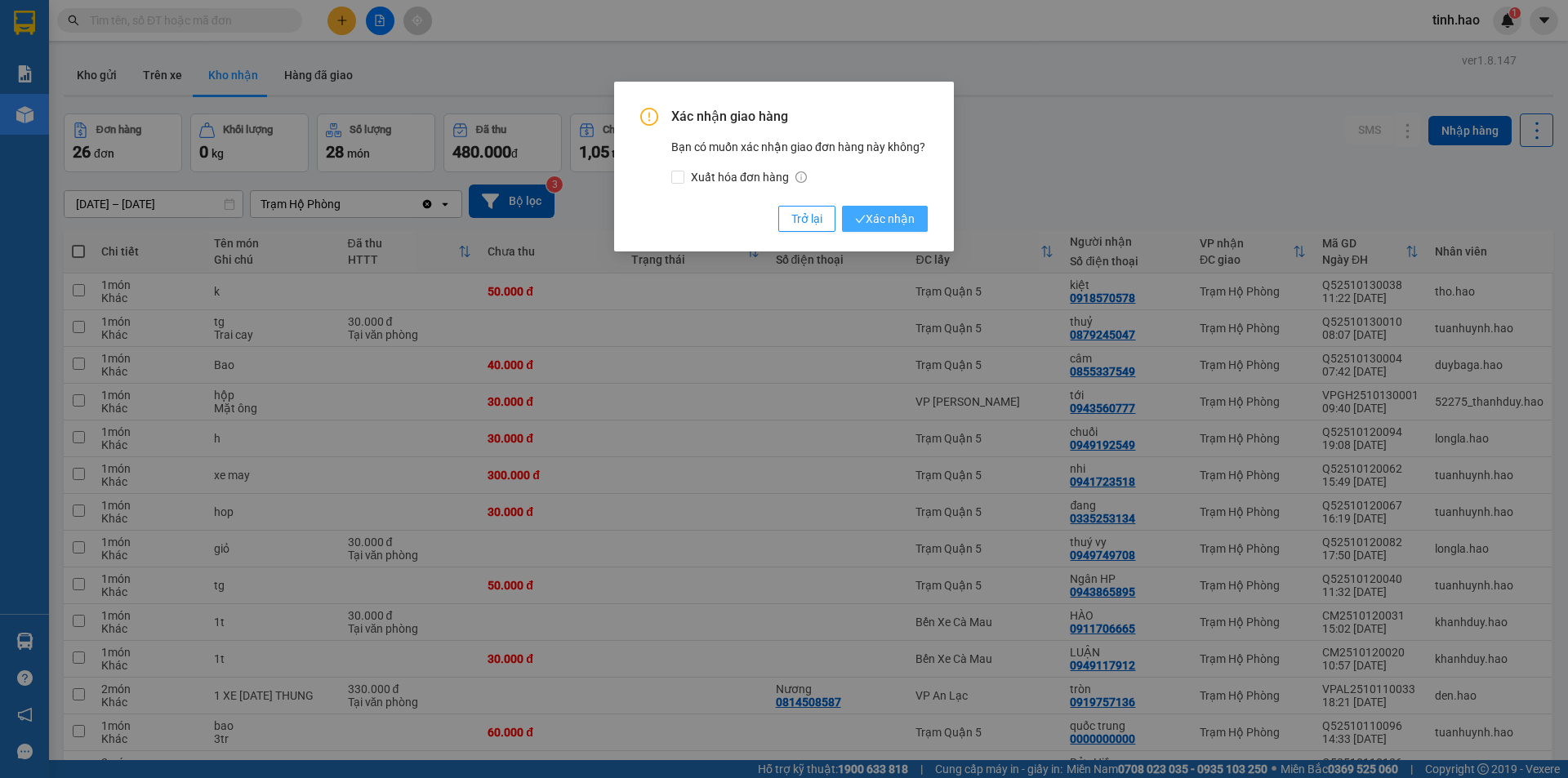
click at [893, 220] on span "Xác nhận" at bounding box center [885, 219] width 59 height 18
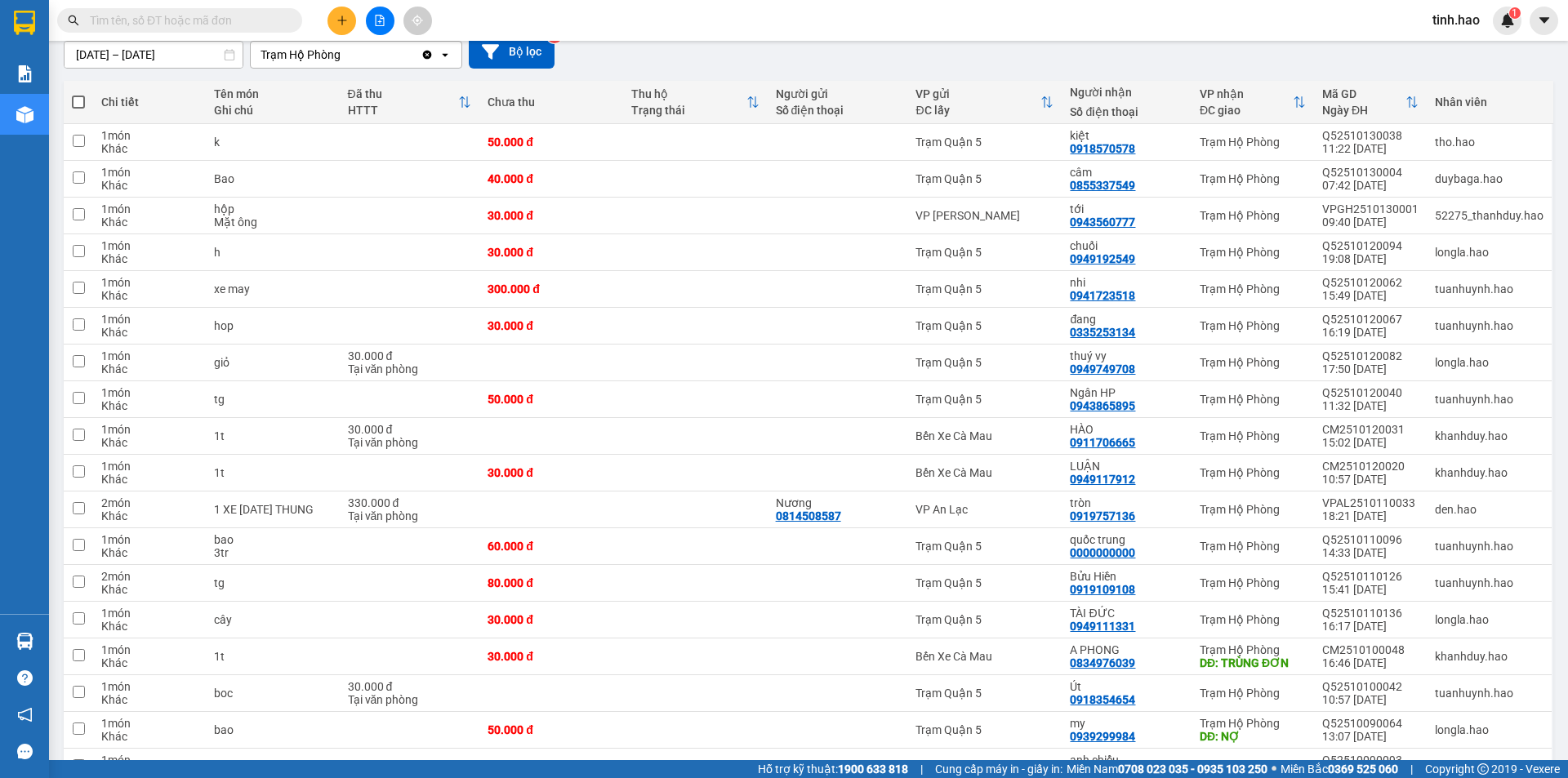
scroll to position [163, 0]
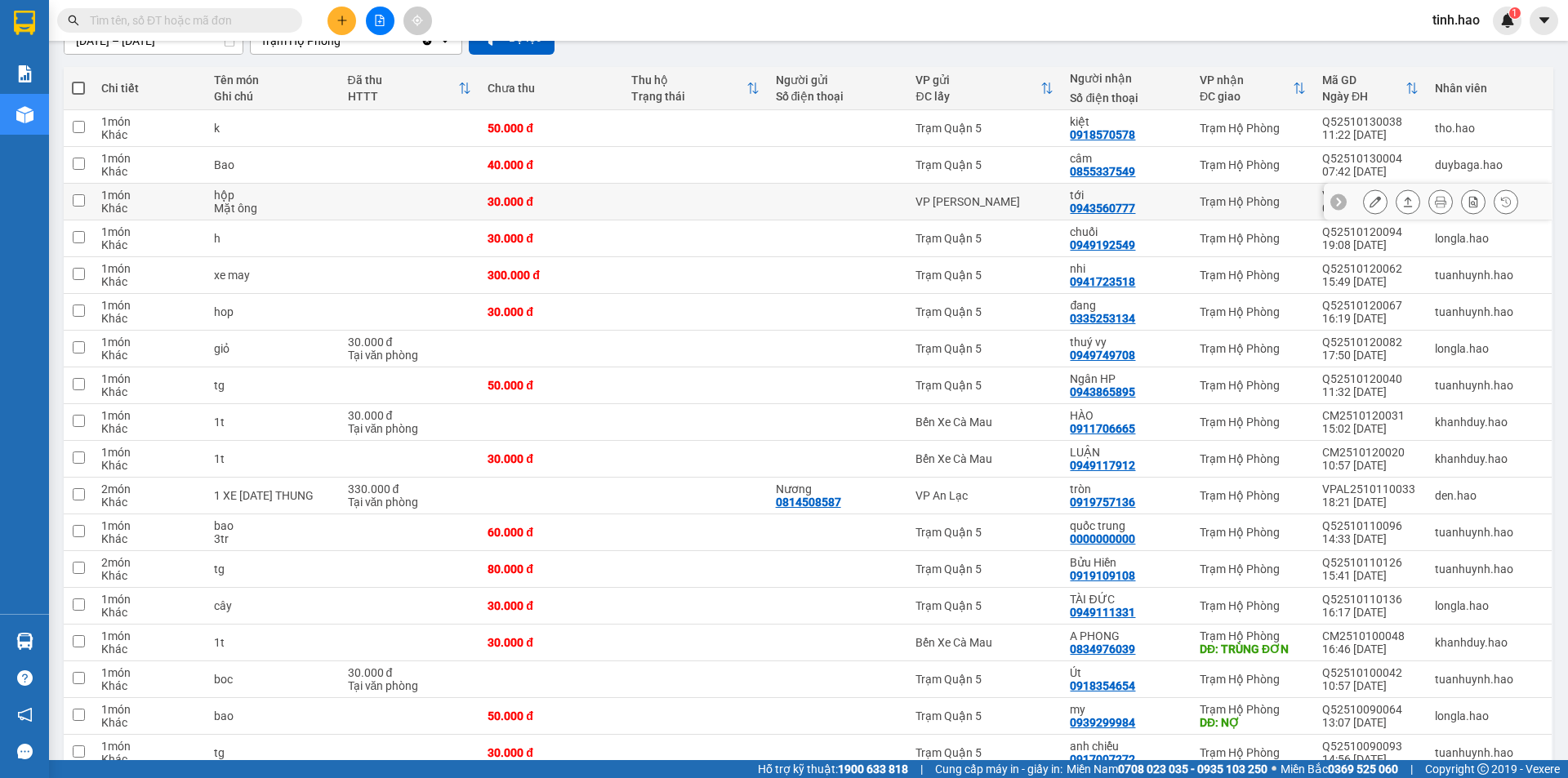
click at [1144, 201] on div "tới 0943560777" at bounding box center [1126, 201] width 112 height 26
checkbox input "true"
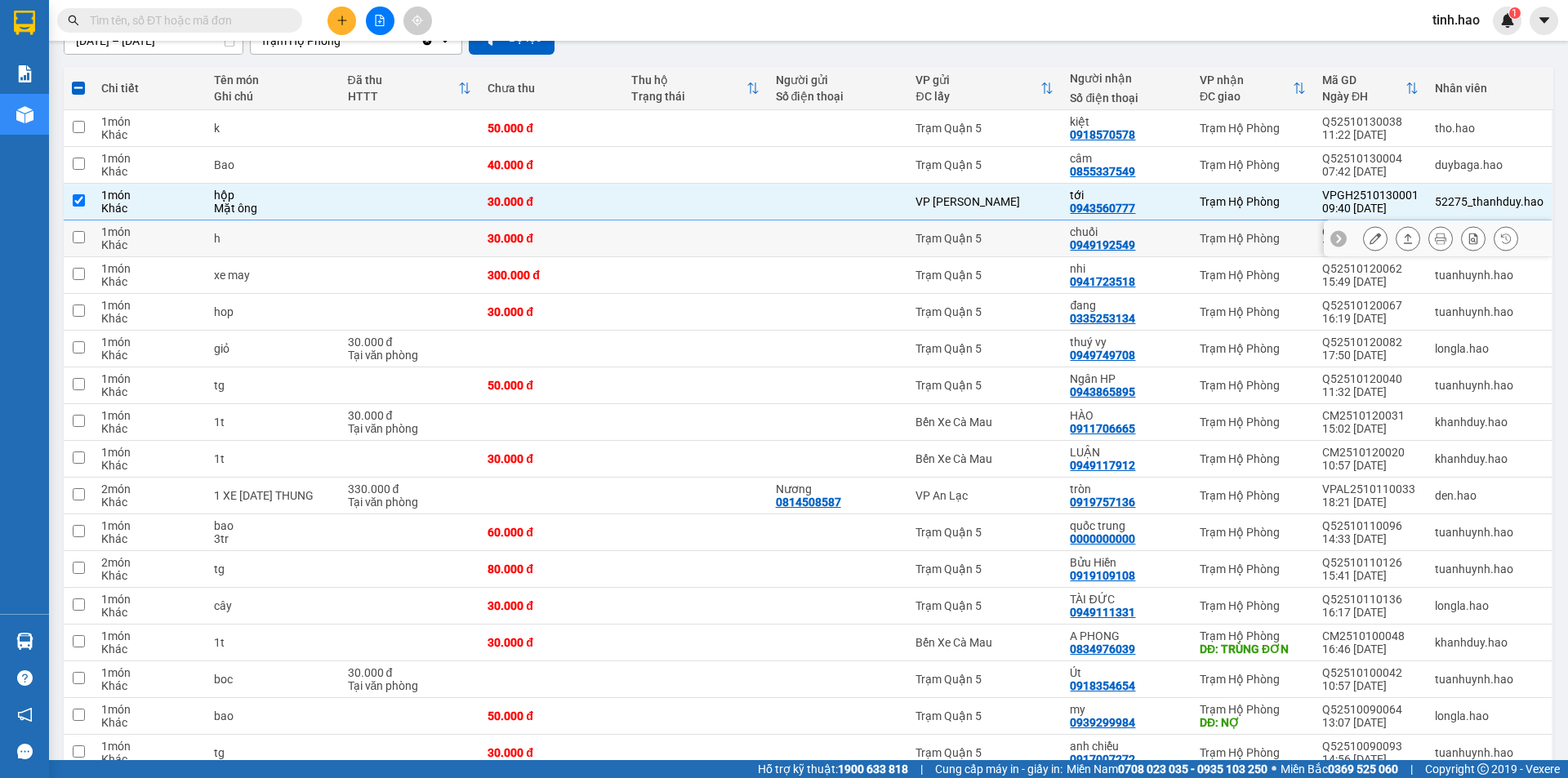
click at [1181, 237] on td "chuối 0949192549" at bounding box center [1126, 239] width 129 height 37
checkbox input "true"
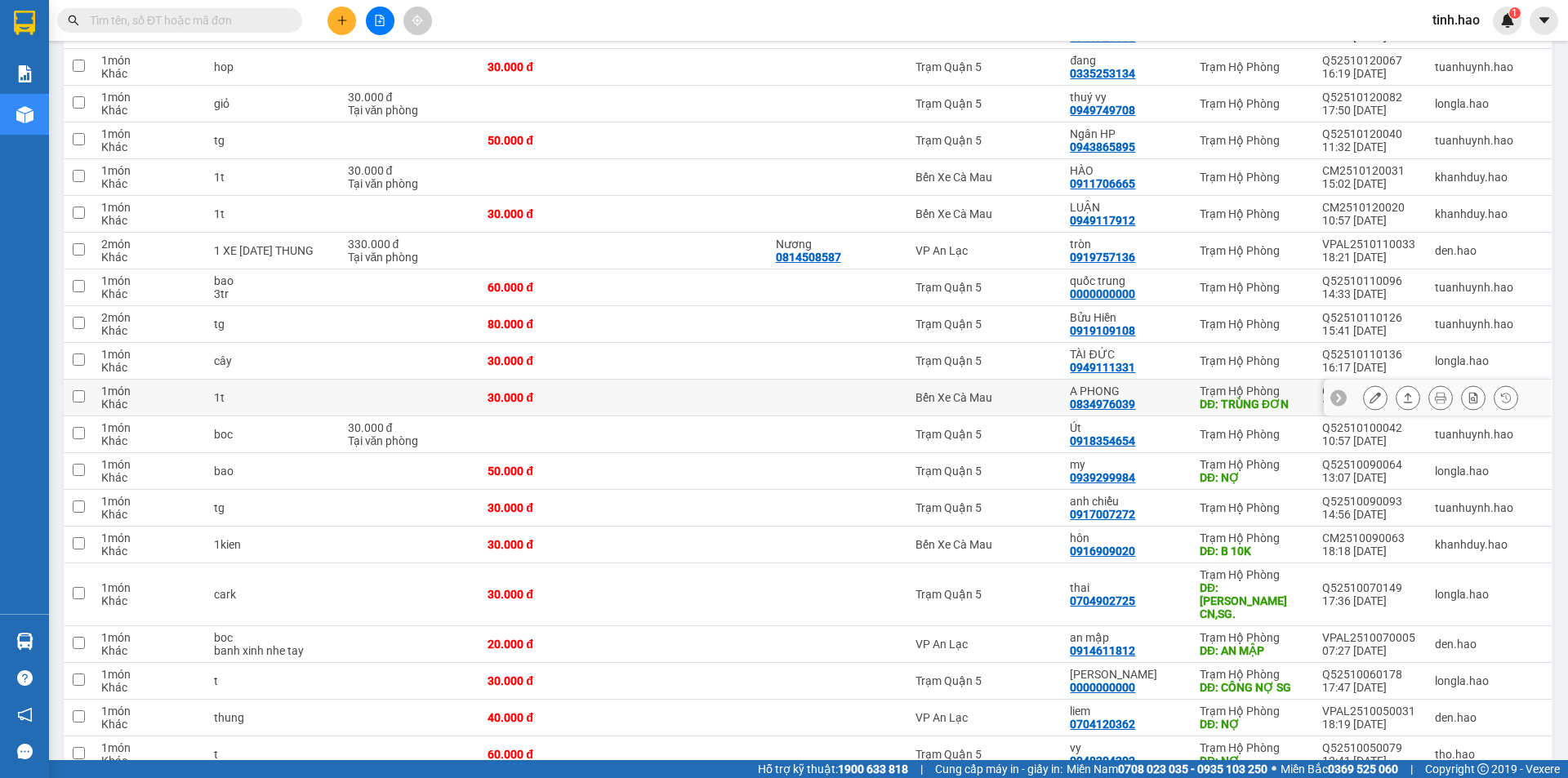
scroll to position [490, 0]
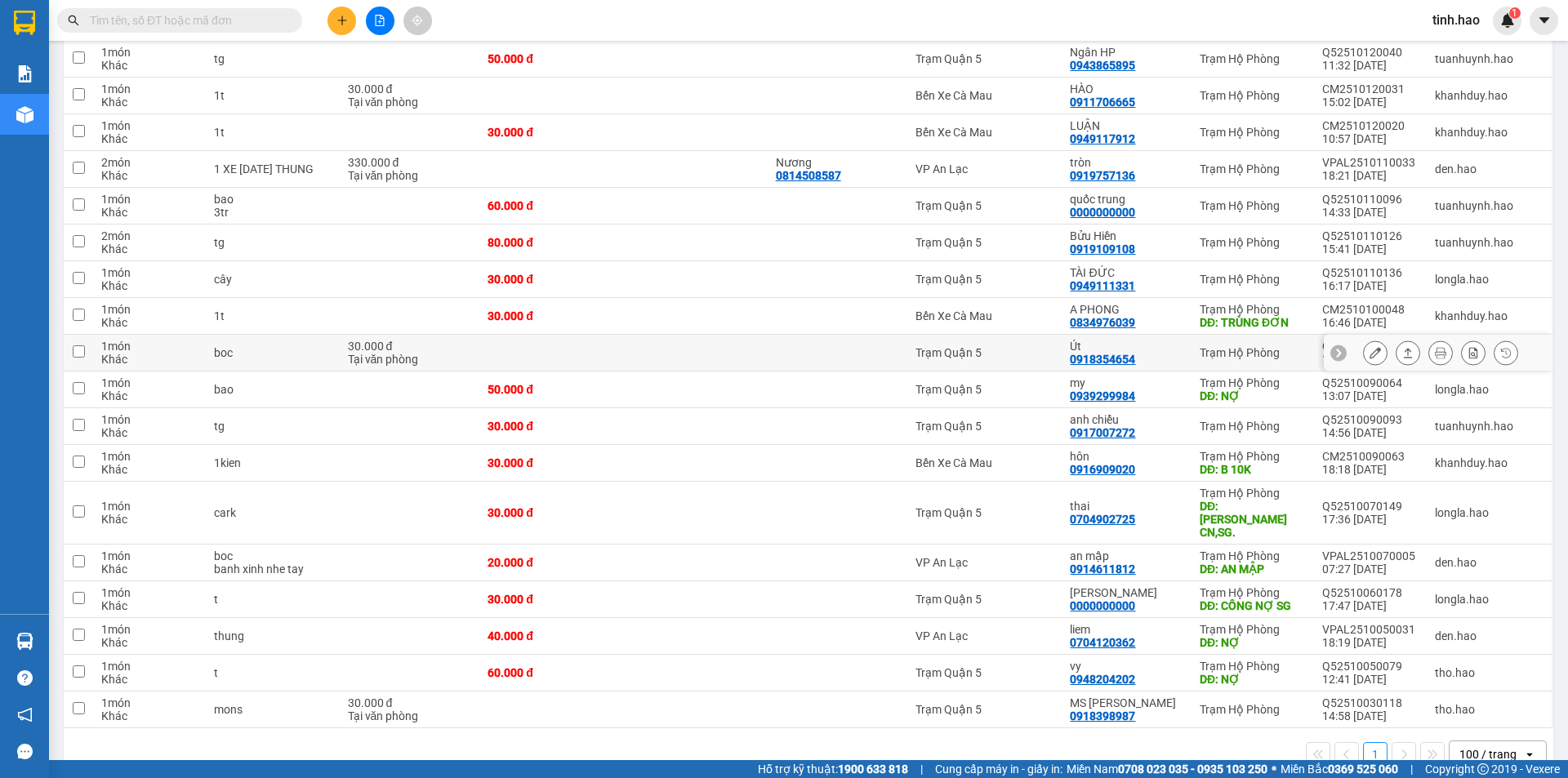
click at [1172, 347] on div "Út" at bounding box center [1126, 346] width 112 height 13
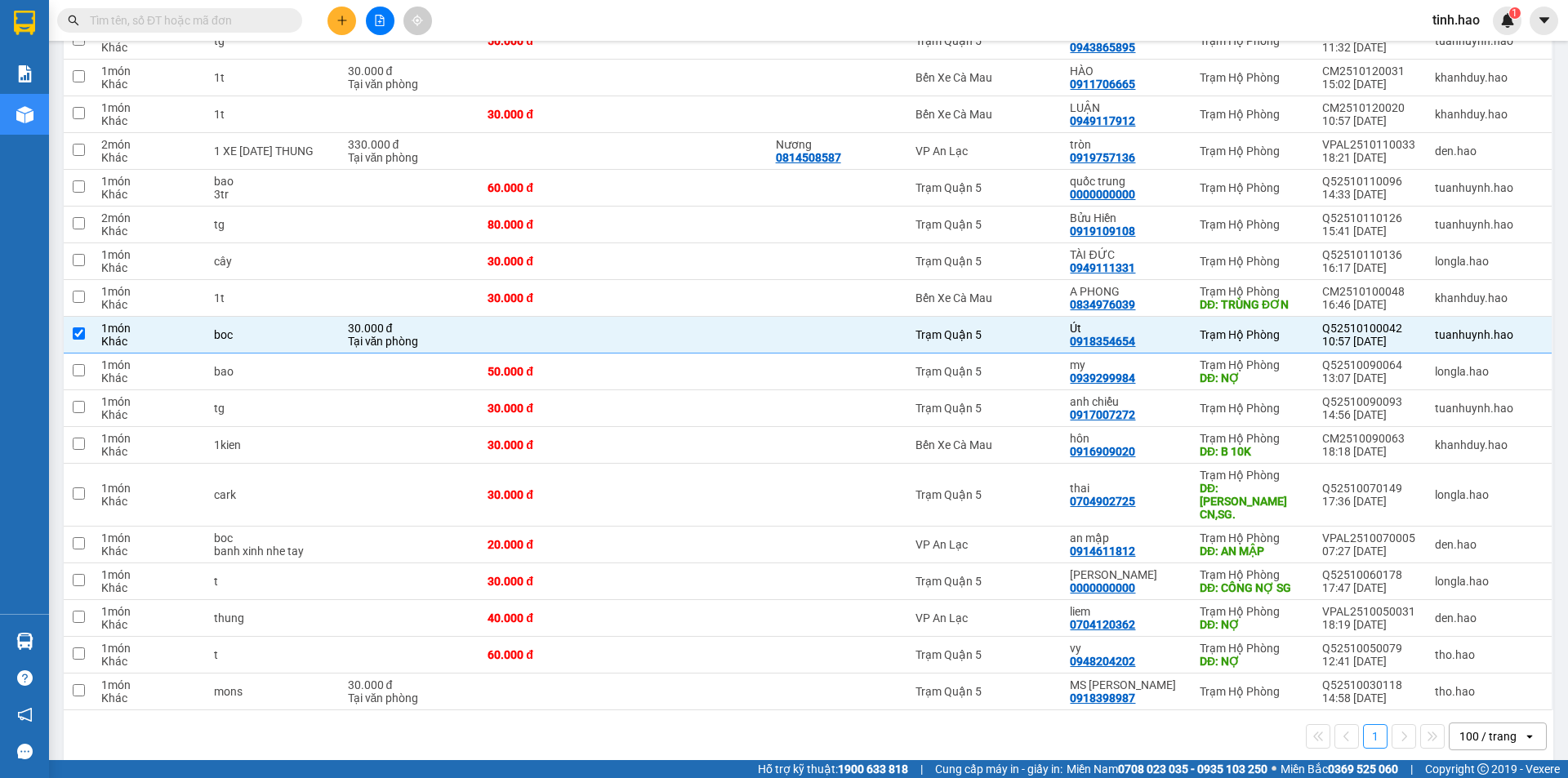
scroll to position [512, 0]
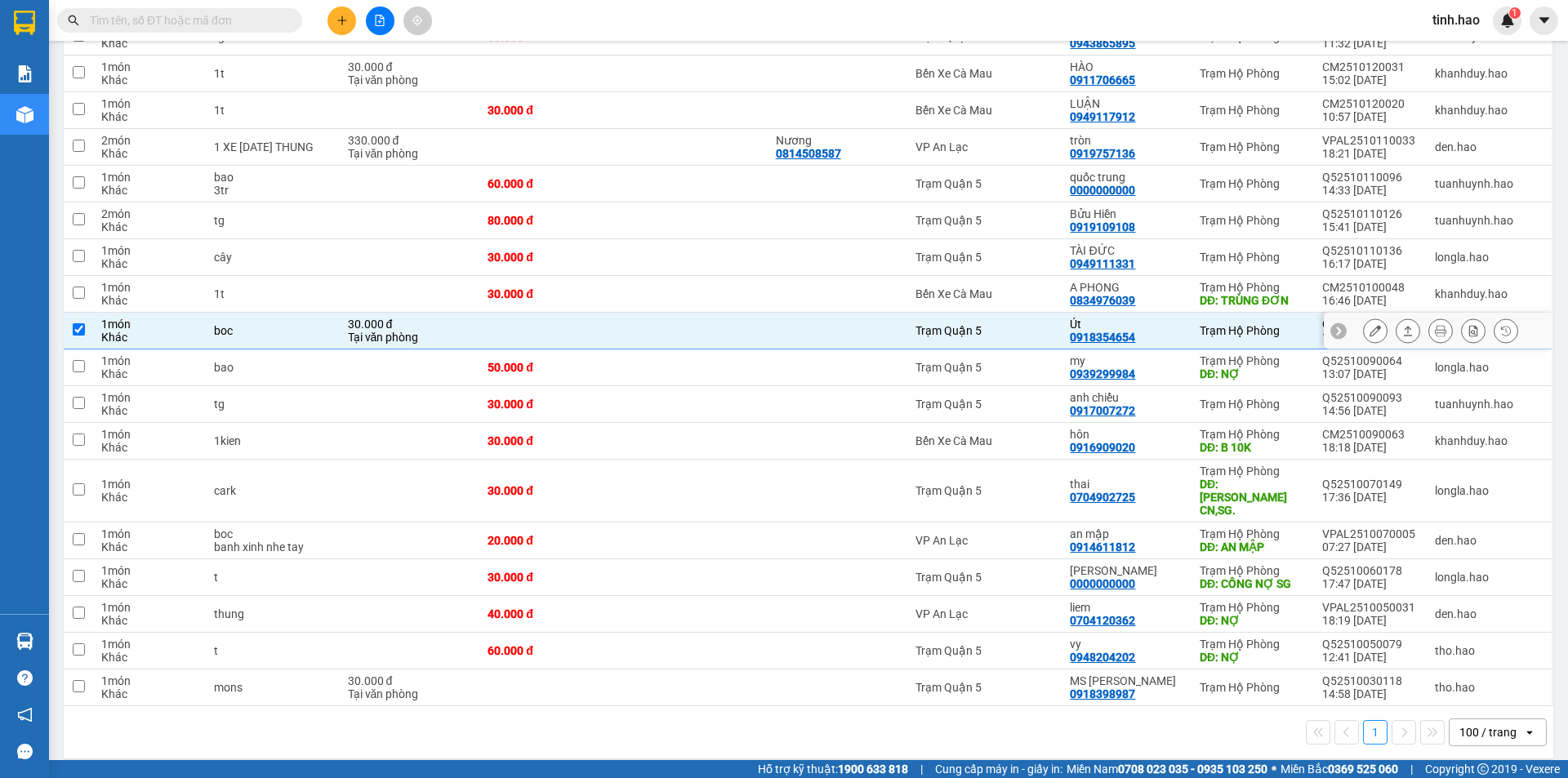
click at [1184, 326] on td "Út 0918354654" at bounding box center [1126, 331] width 129 height 37
checkbox input "false"
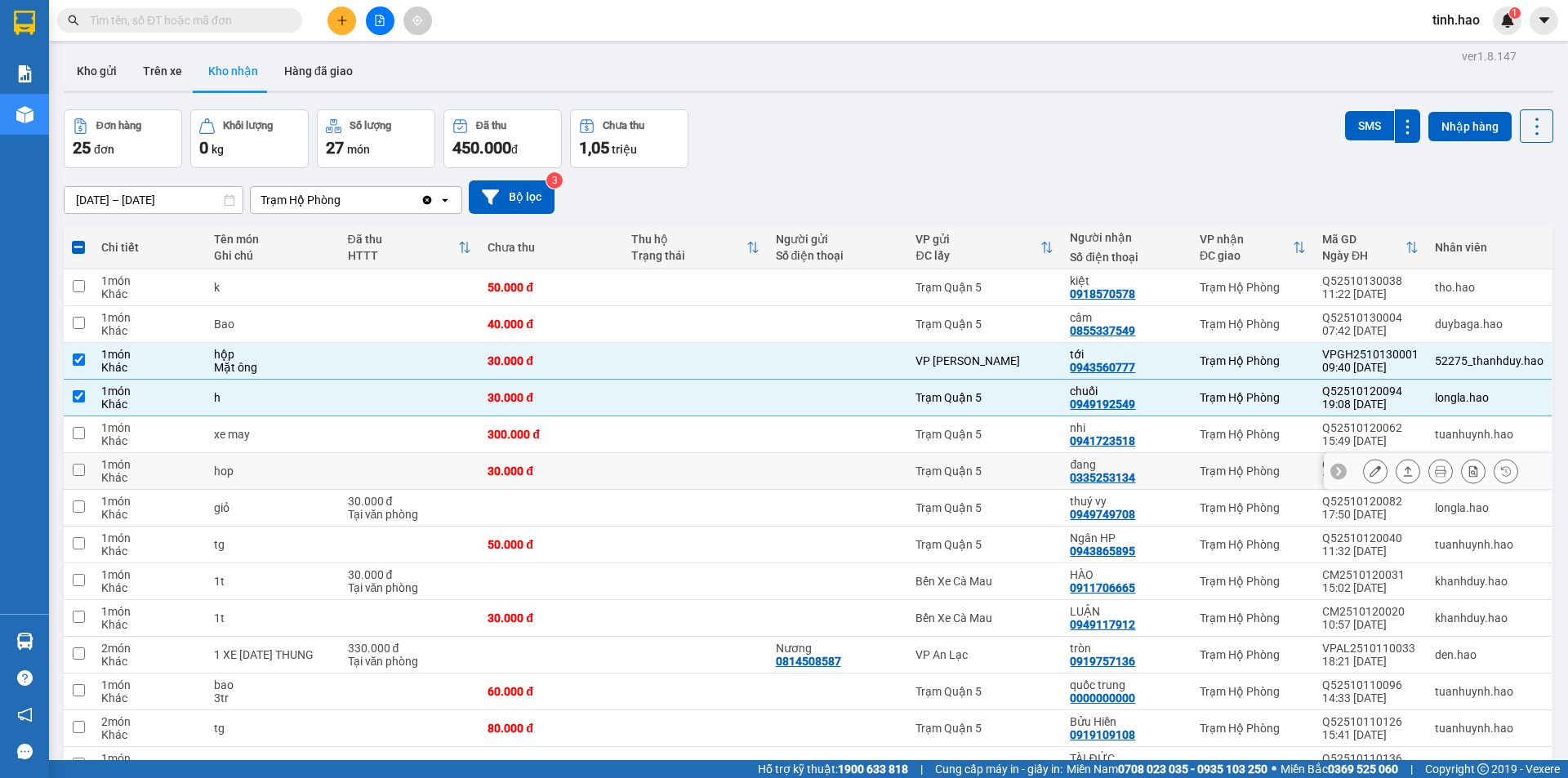
scroll to position [0, 0]
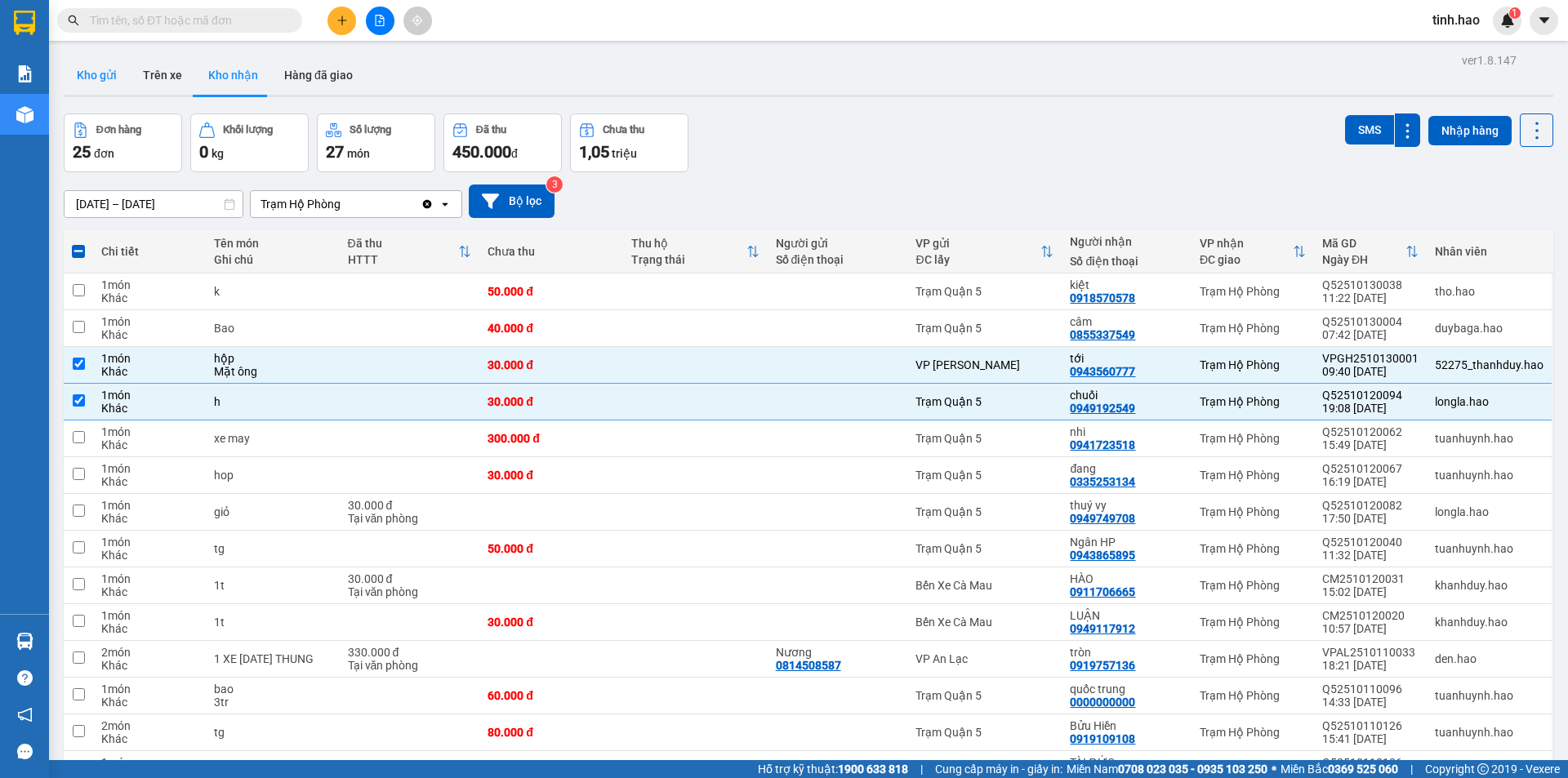
click at [107, 65] on button "Kho gửi" at bounding box center [97, 75] width 66 height 39
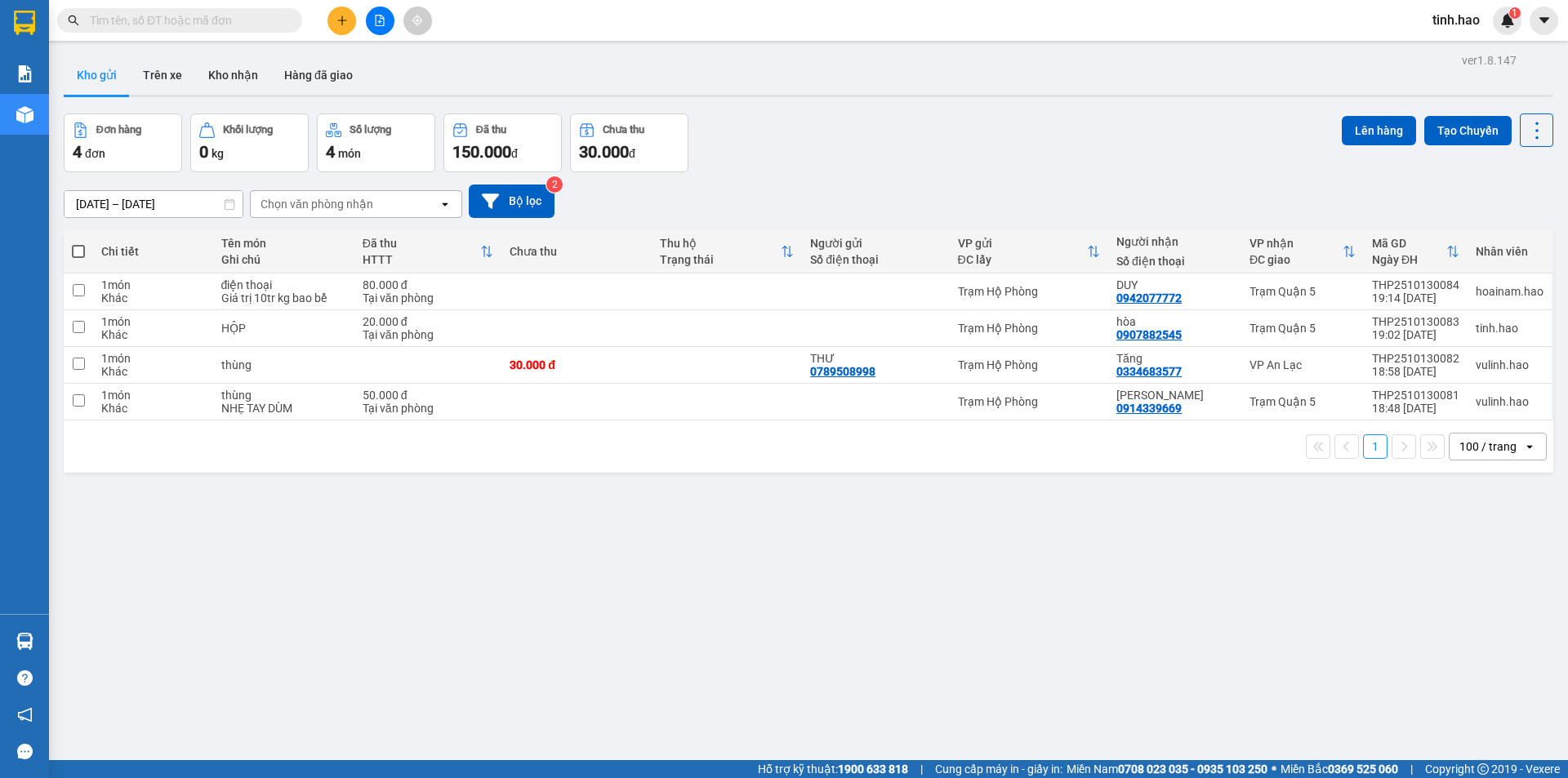
click at [856, 131] on div "Đơn hàng 4 đơn Khối lượng 0 kg Số lượng 4 món Đã thu 150.000 đ Chưa thu 30.000 …" at bounding box center [808, 142] width 1490 height 58
click at [175, 21] on input "text" at bounding box center [186, 20] width 193 height 18
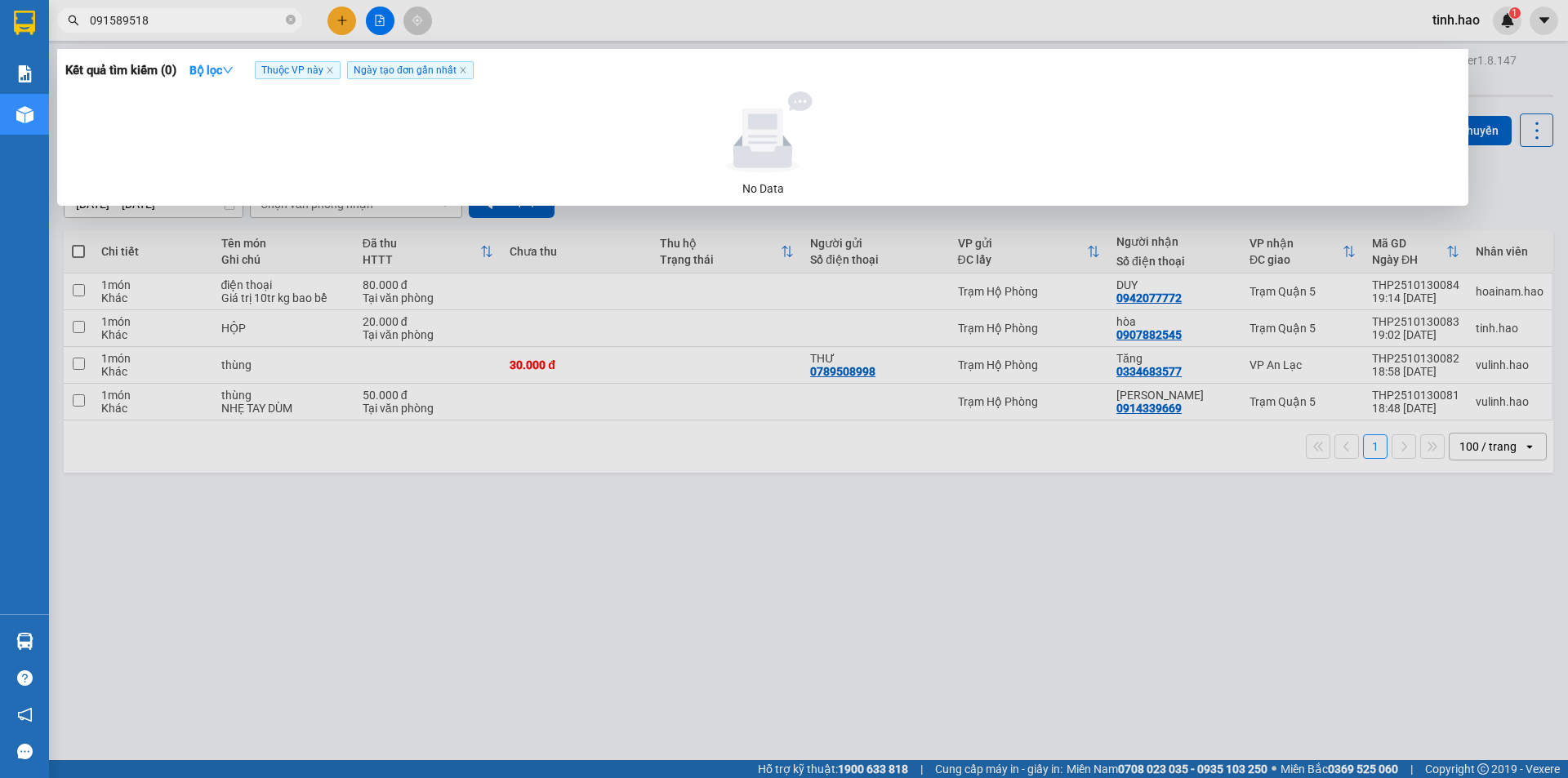
type input "0915895187"
click at [287, 18] on icon "close-circle" at bounding box center [290, 19] width 10 height 10
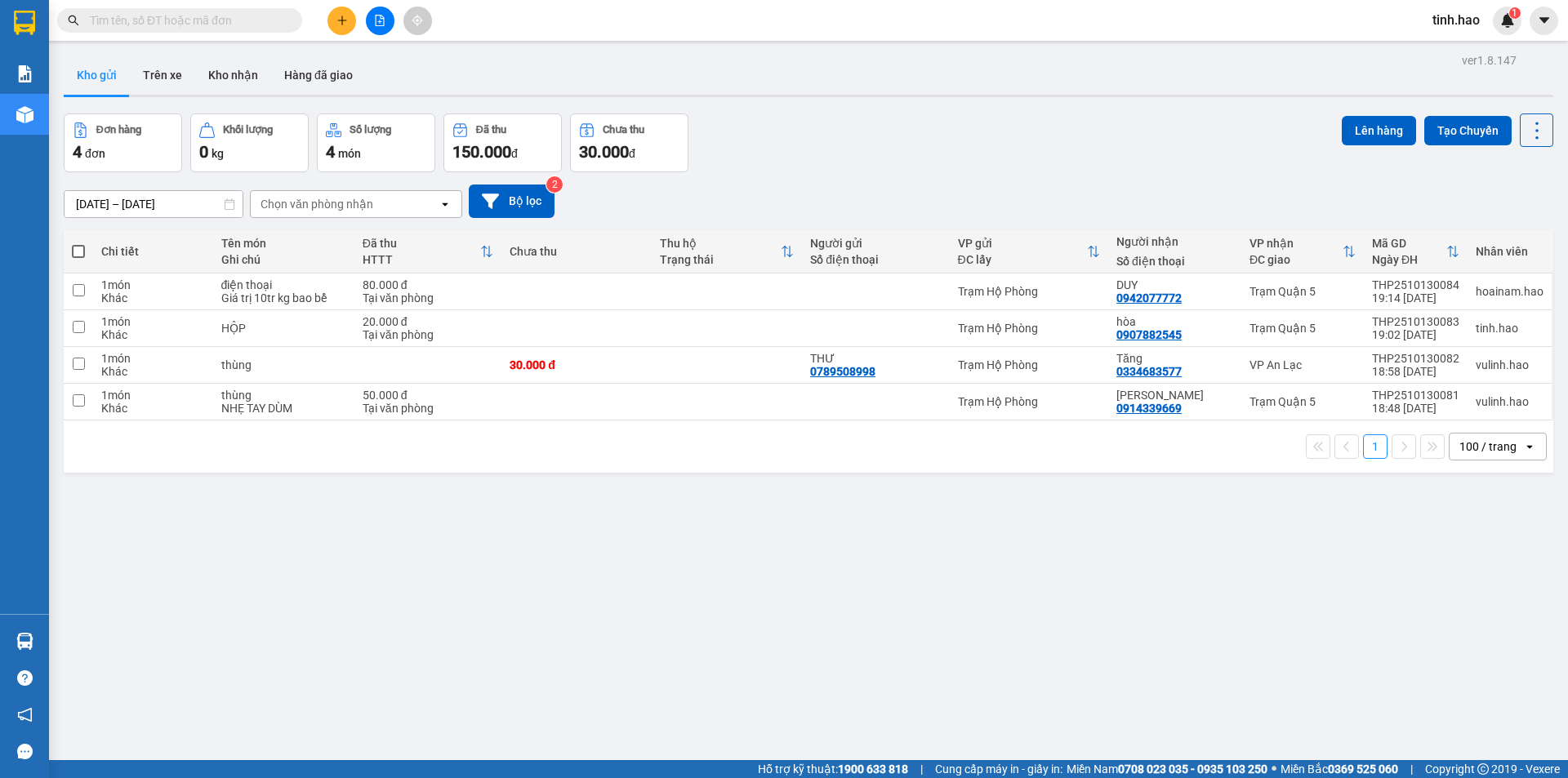
click at [227, 16] on input "text" at bounding box center [186, 20] width 193 height 18
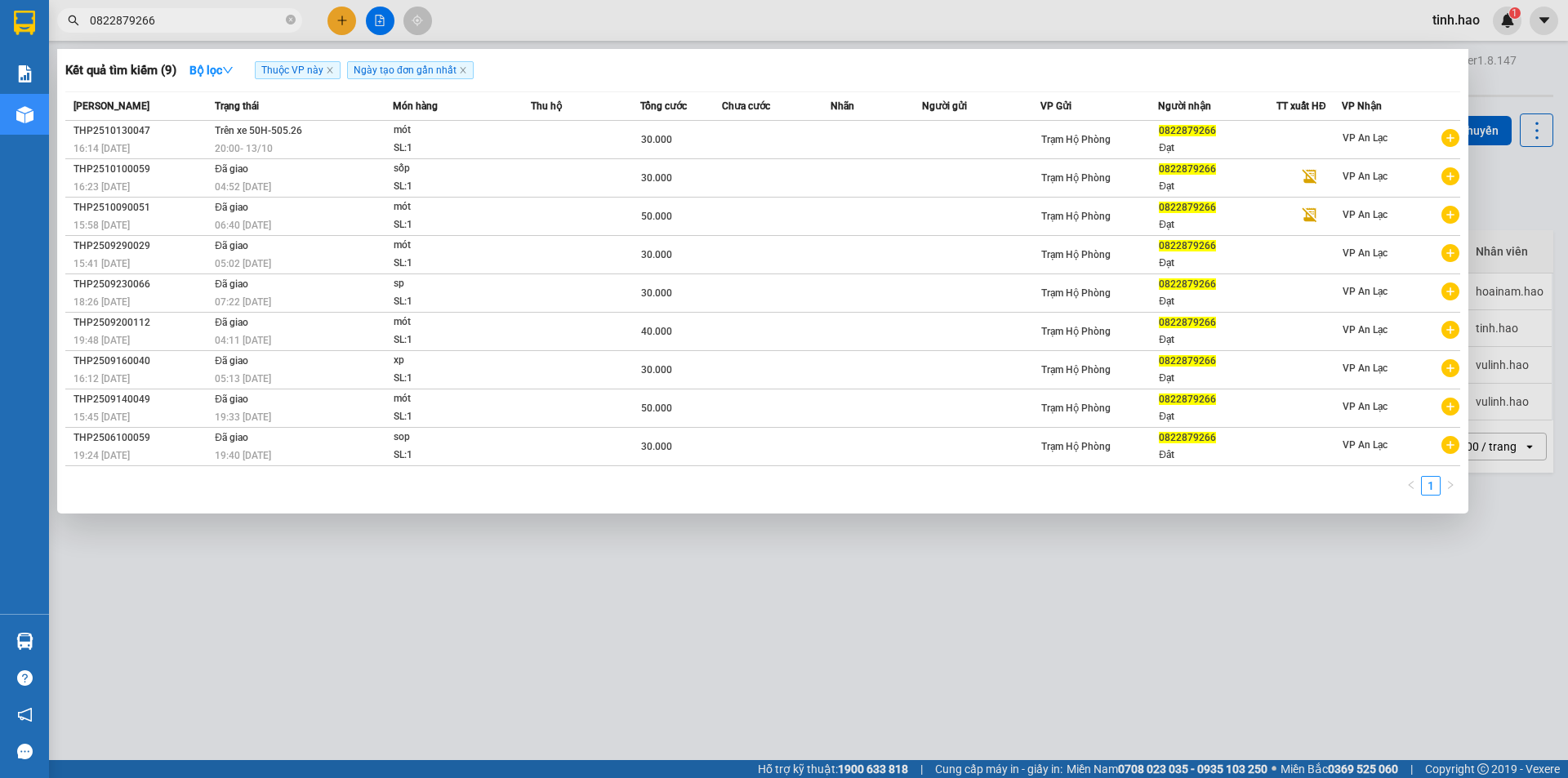
type input "0822879266"
click at [288, 10] on span "0822879266" at bounding box center [180, 20] width 245 height 24
click at [292, 20] on icon "close-circle" at bounding box center [290, 19] width 10 height 10
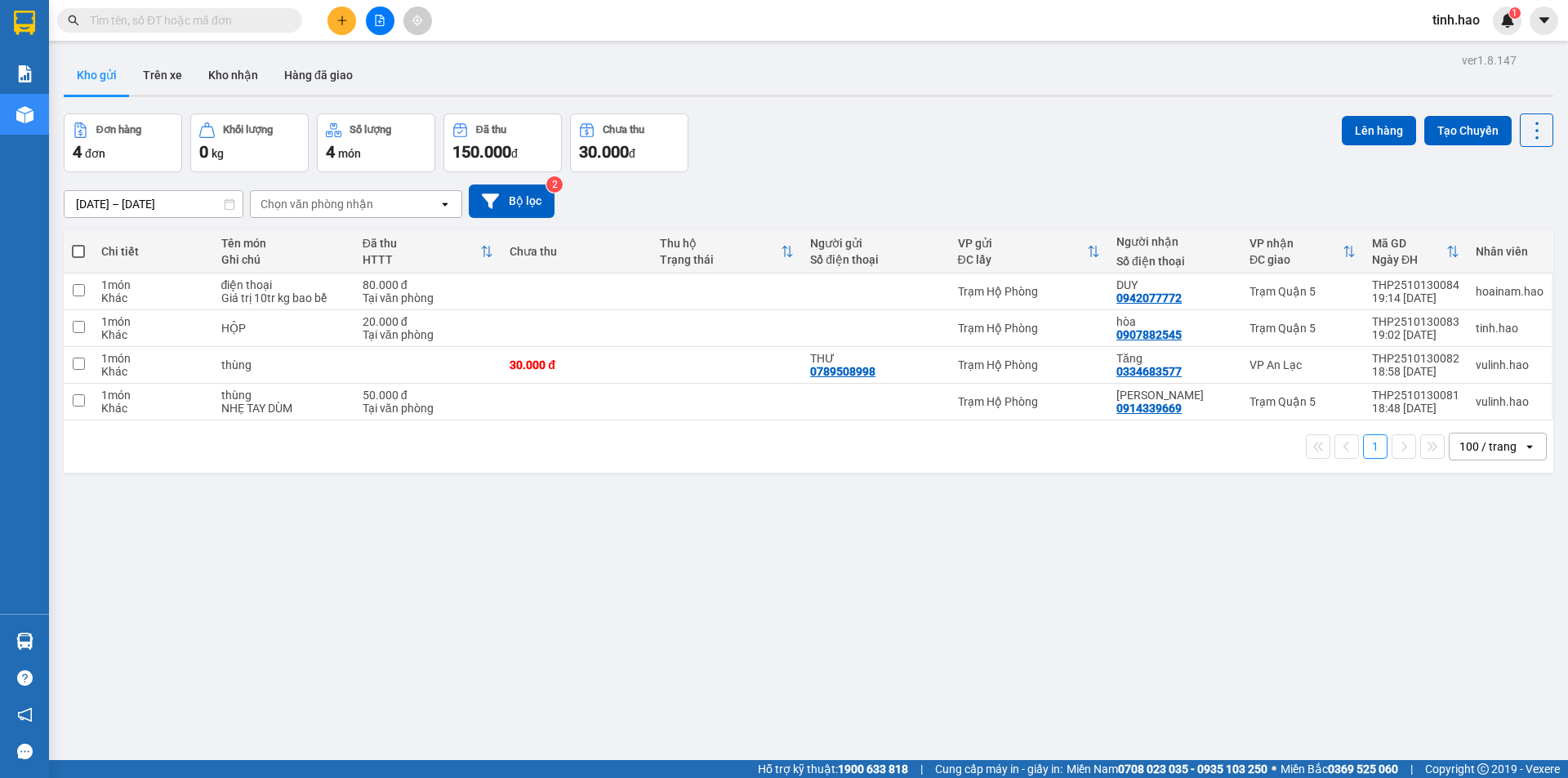
click at [173, 12] on input "text" at bounding box center [186, 20] width 193 height 18
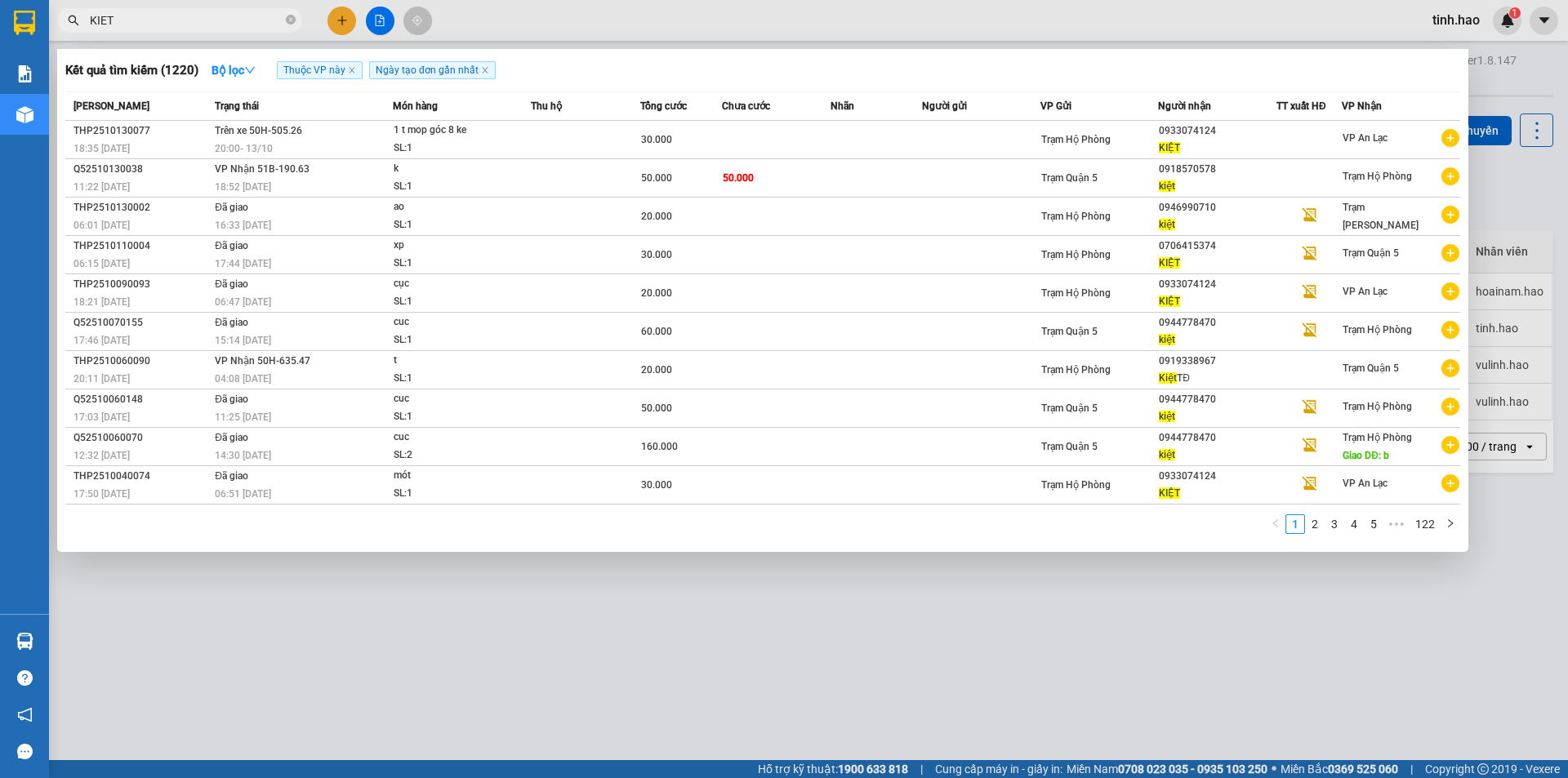
type input "KIET"
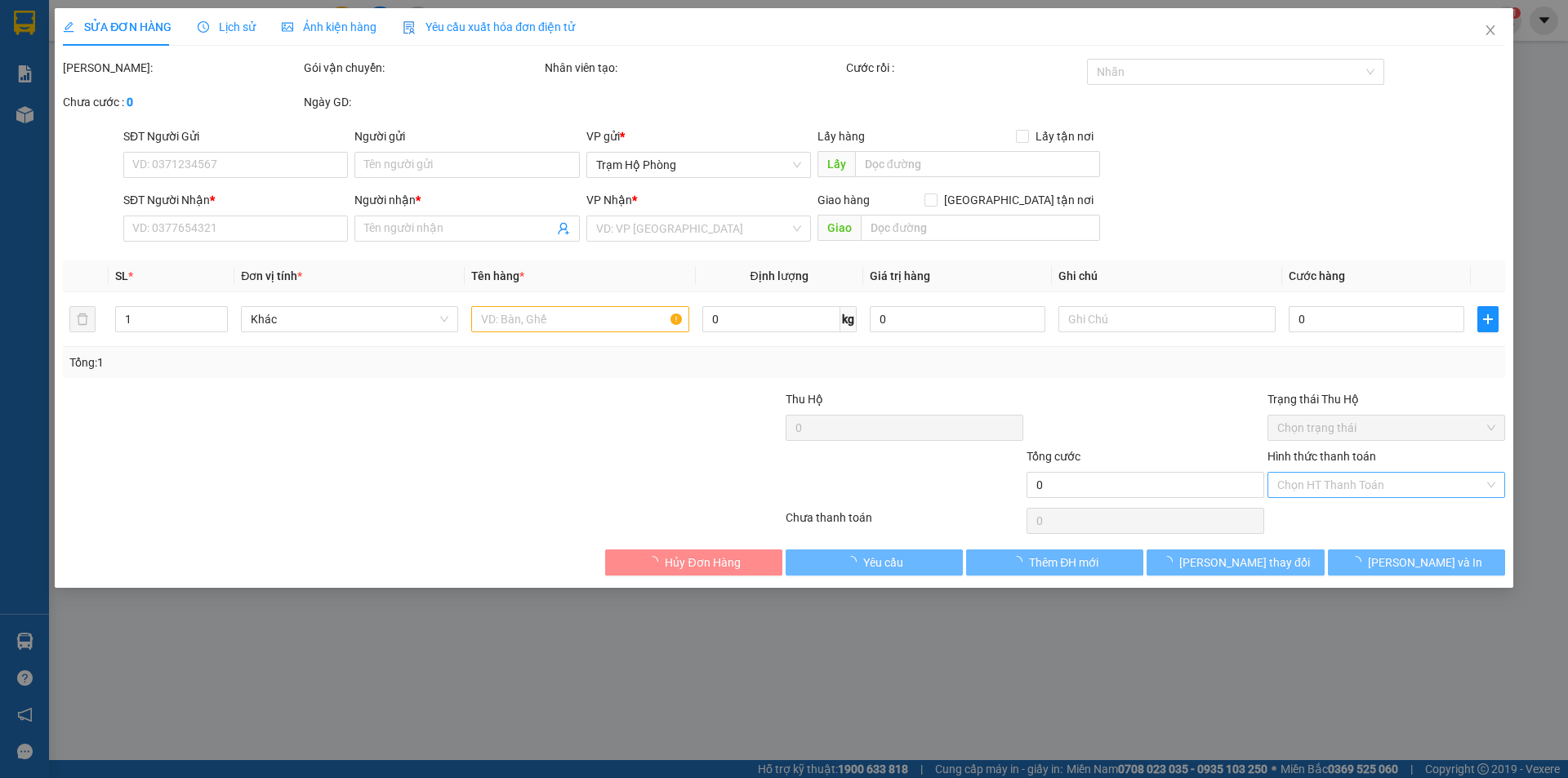
type input "0918570578"
type input "kiệt"
type input "50.000"
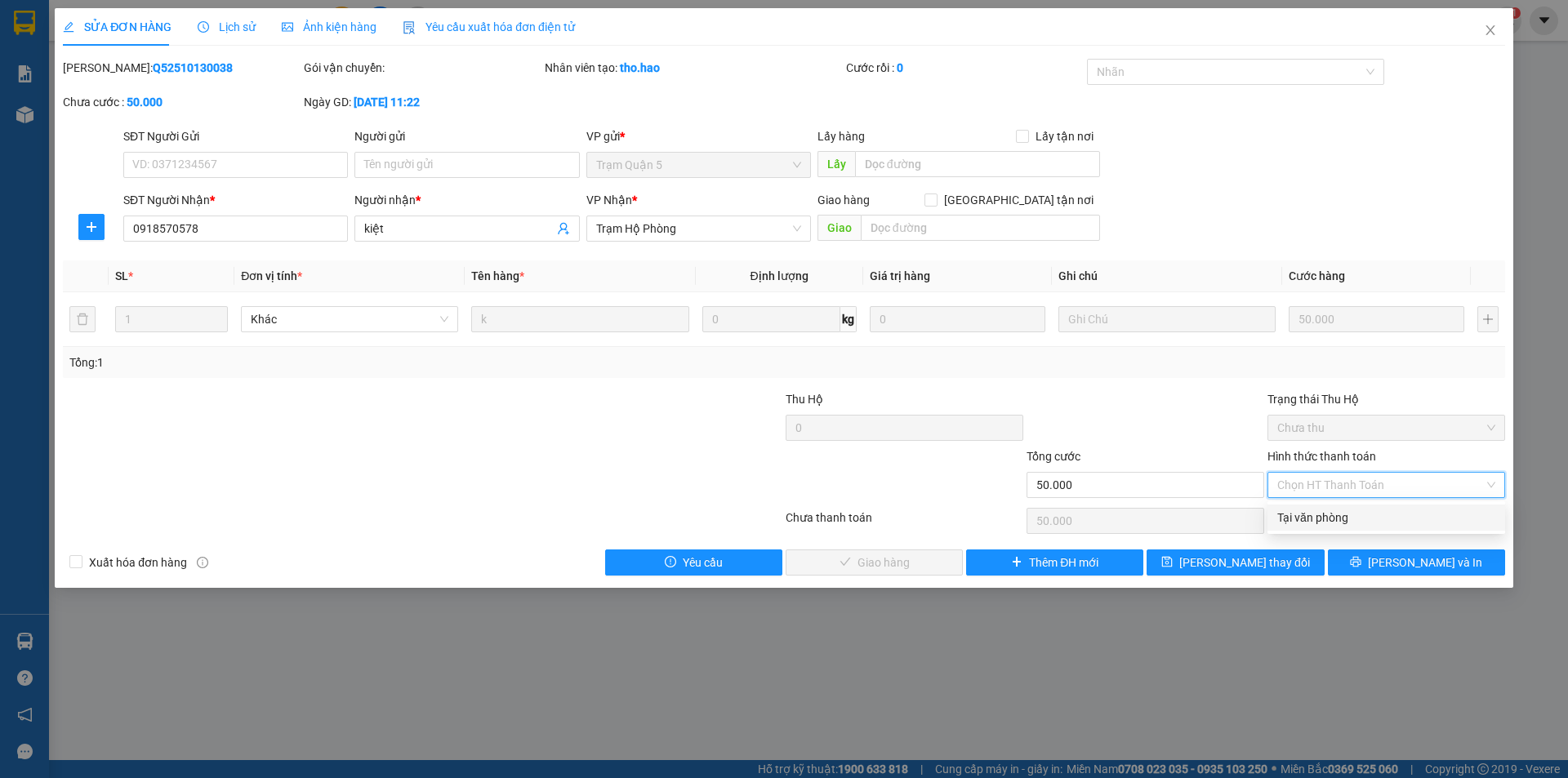
click at [1350, 518] on div "Tại văn phòng" at bounding box center [1387, 518] width 218 height 18
type input "0"
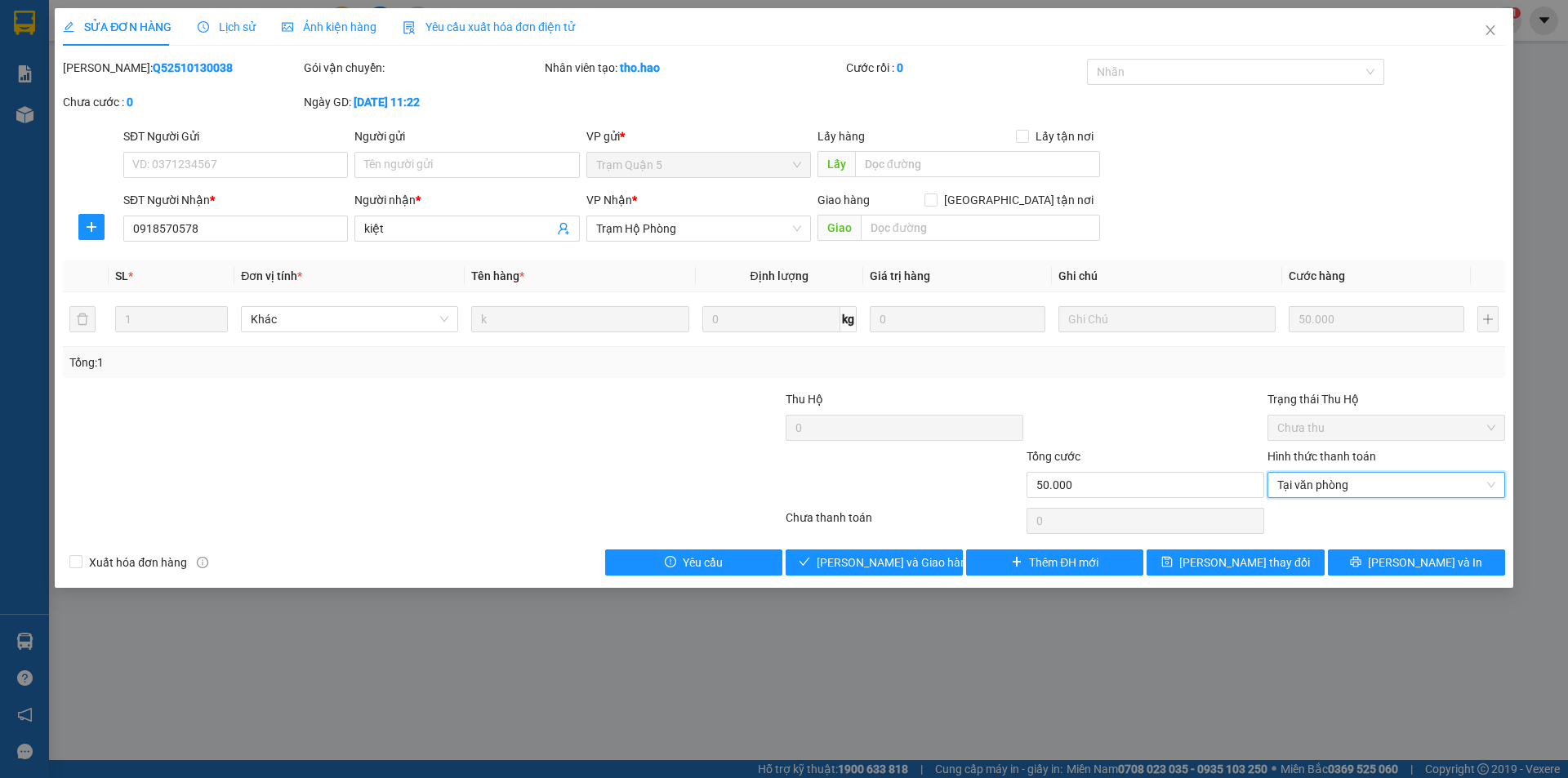
click at [890, 548] on div "Total Paid Fee 0 Total UnPaid Fee 50.000 Cash Collection Total Fee Mã ĐH: Q5251…" at bounding box center [784, 316] width 1442 height 517
click at [890, 558] on span "Lưu và Giao hàng" at bounding box center [895, 562] width 157 height 18
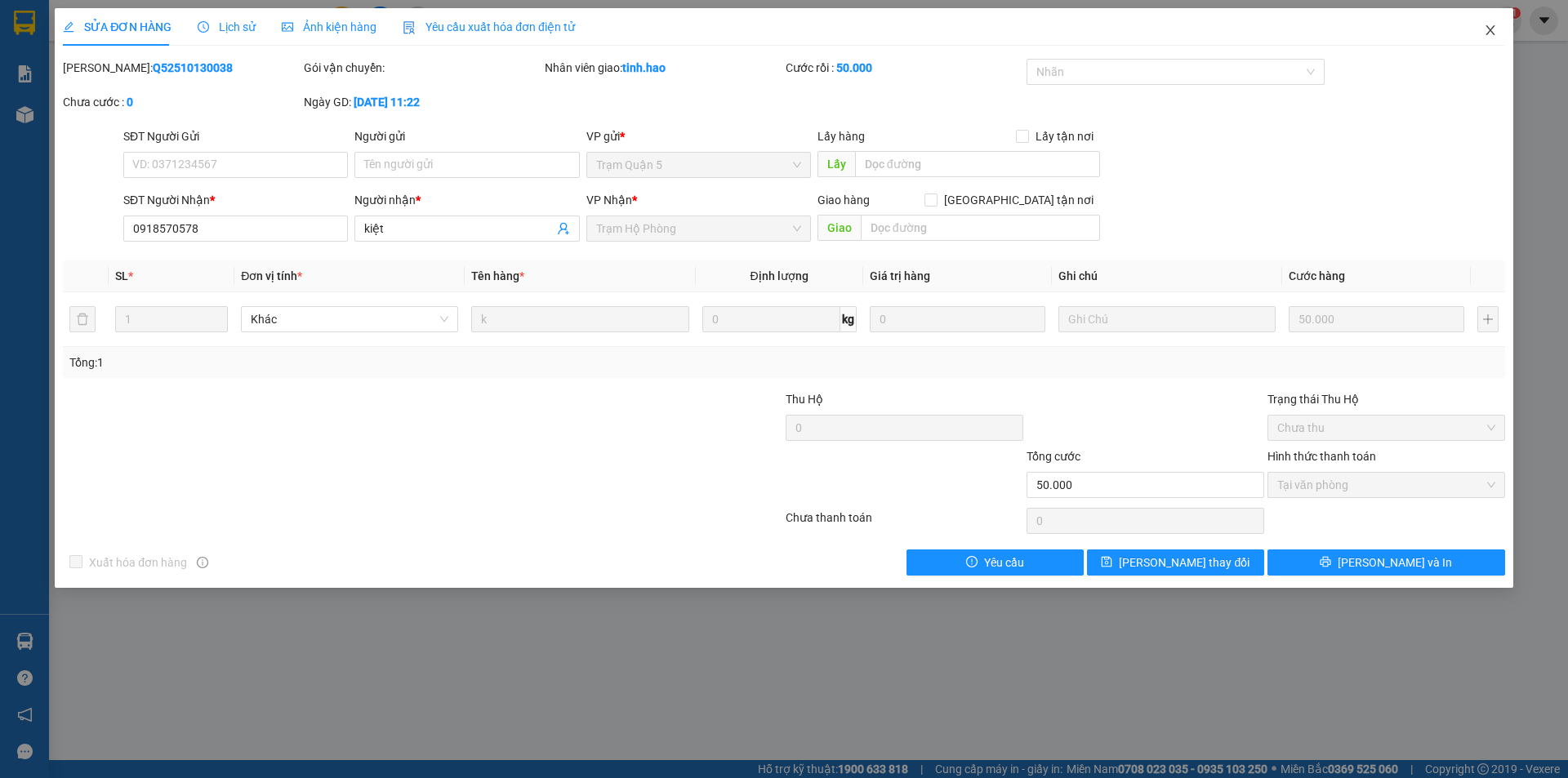
click at [1491, 24] on icon "close" at bounding box center [1490, 30] width 13 height 13
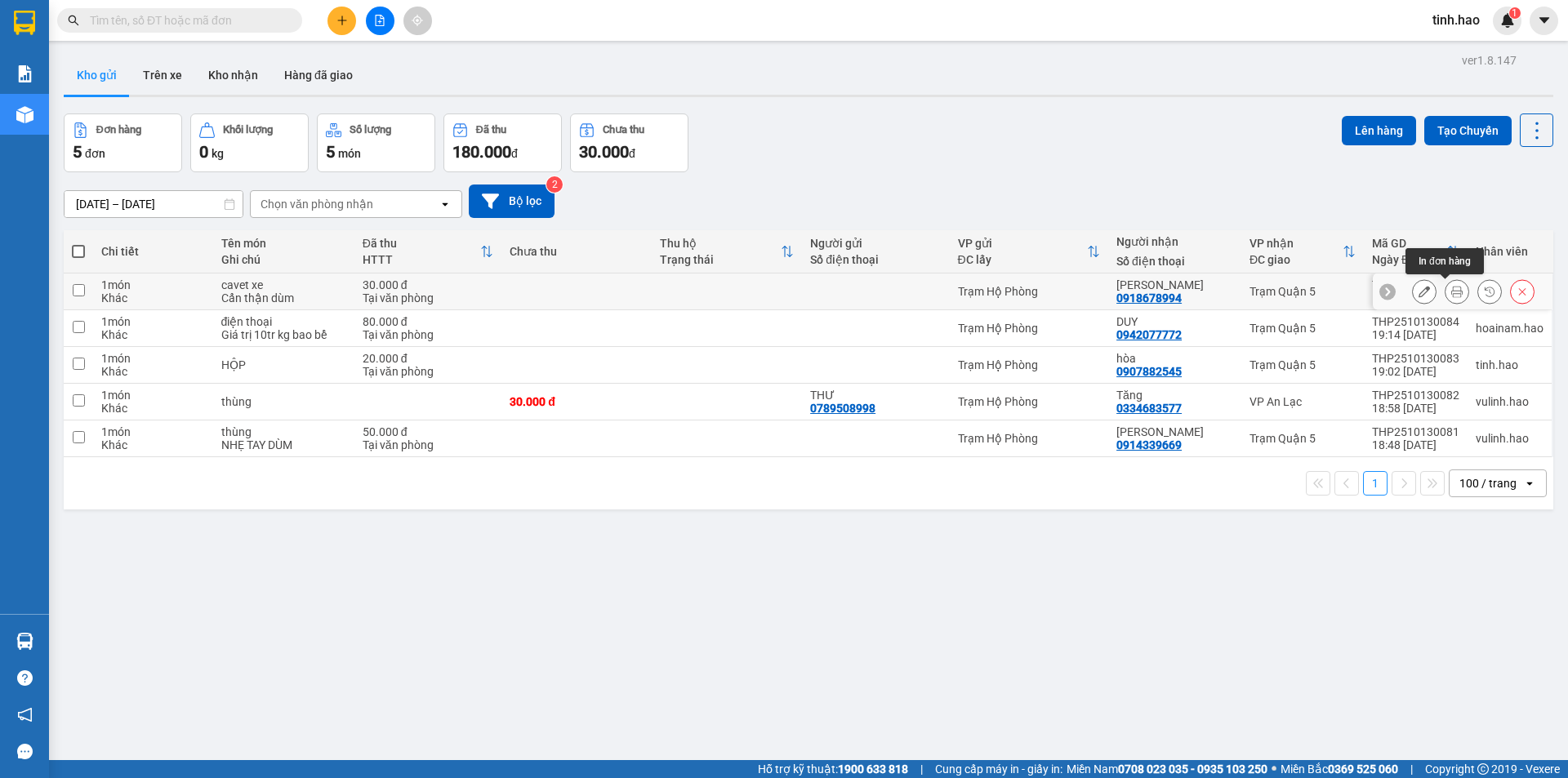
click at [1451, 292] on icon at bounding box center [1456, 291] width 11 height 11
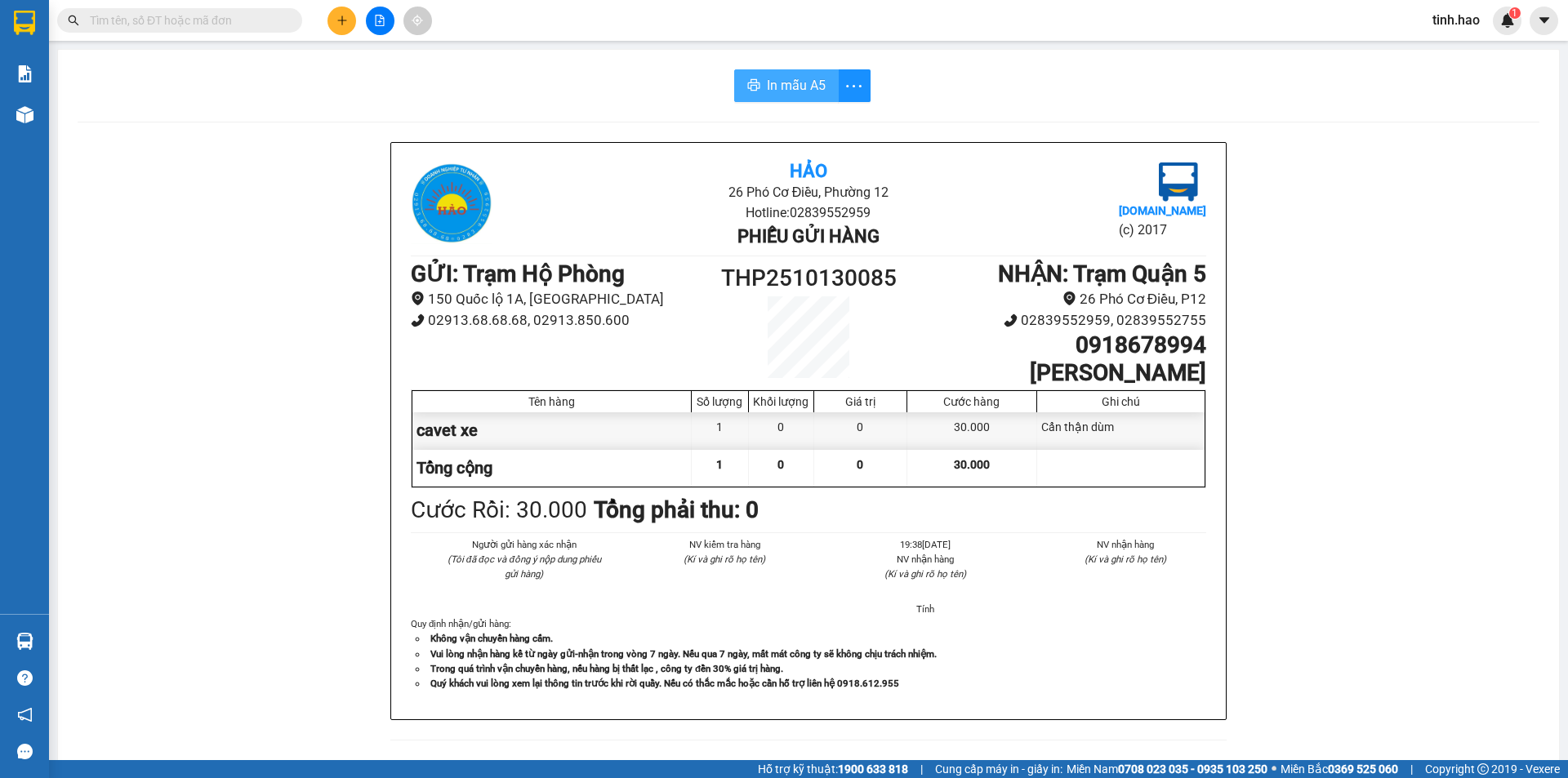
click at [789, 78] on span "In mẫu A5" at bounding box center [796, 85] width 58 height 20
click at [222, 23] on input "text" at bounding box center [186, 20] width 193 height 18
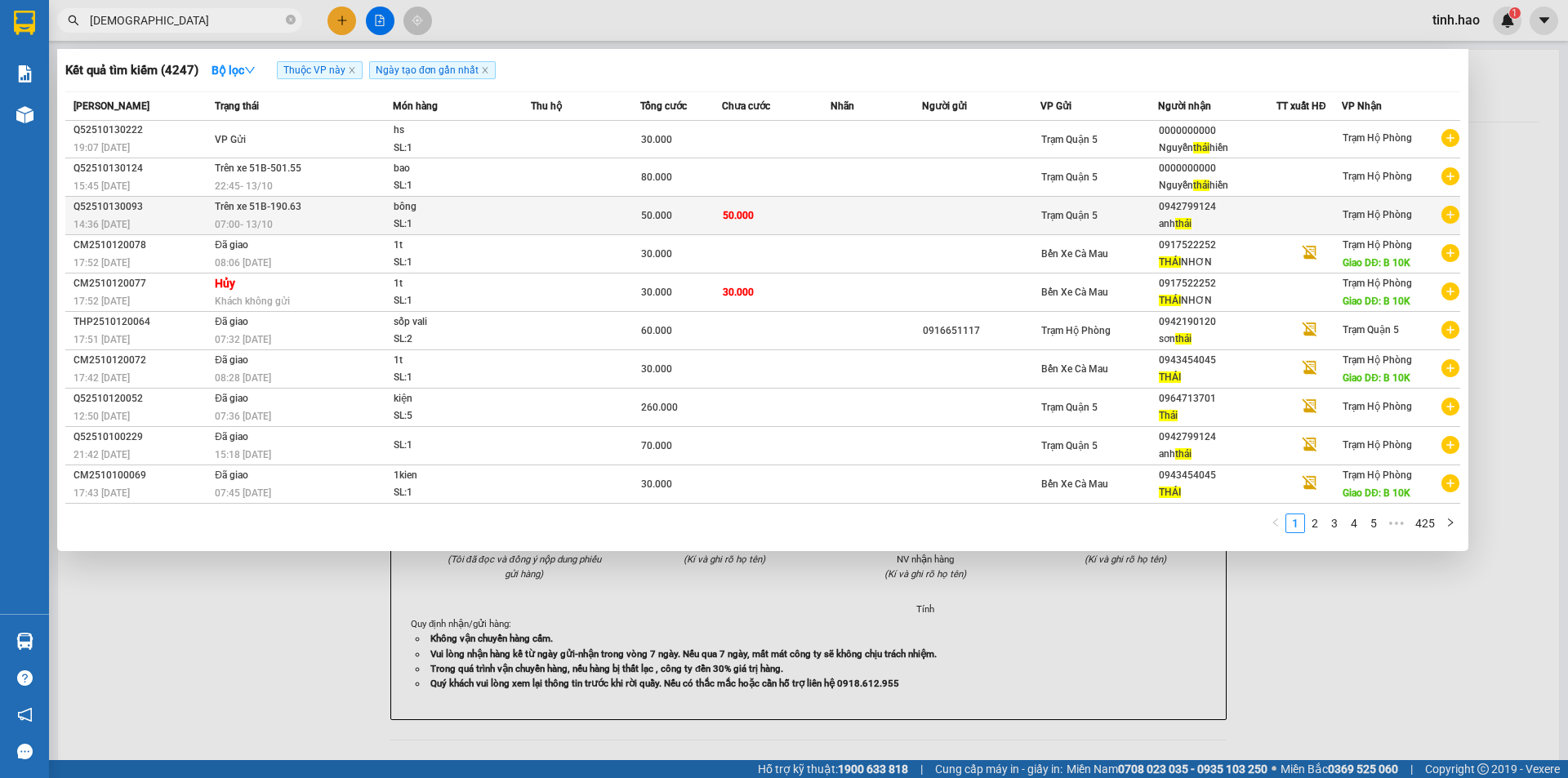
type input "[DEMOGRAPHIC_DATA]"
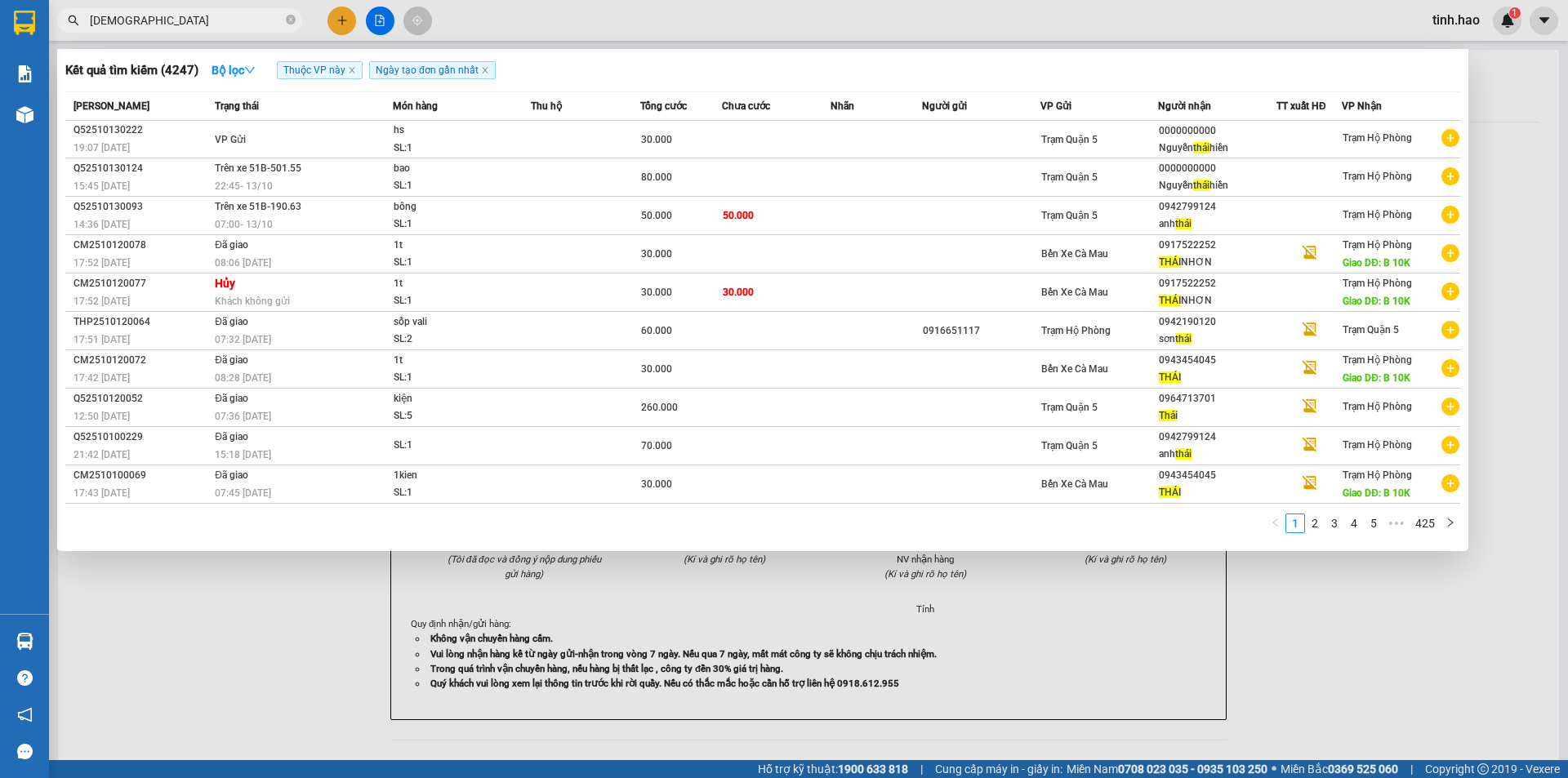
click at [487, 212] on div "bông" at bounding box center [455, 207] width 123 height 18
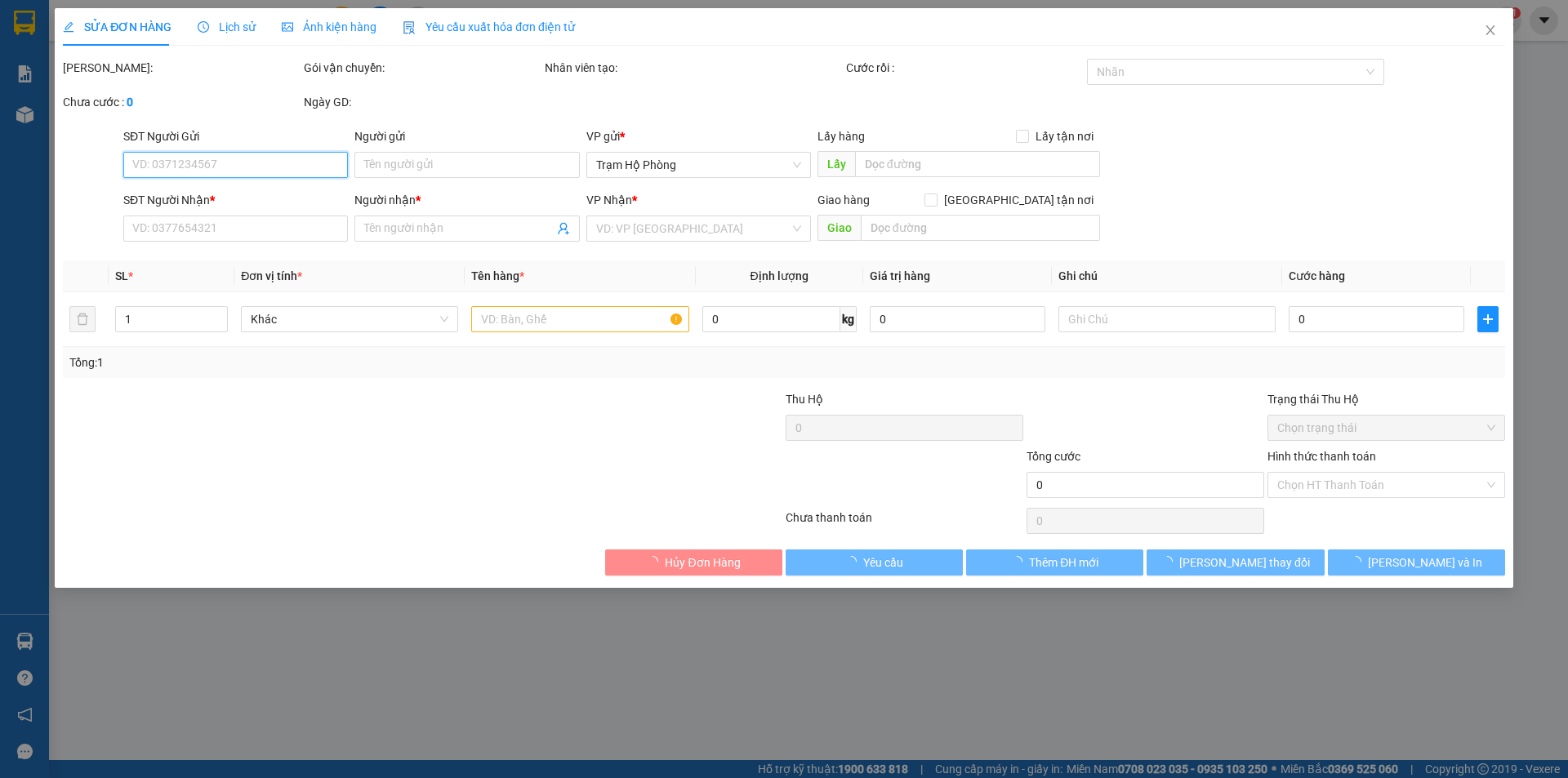
type input "0942799124"
type input "anh thái"
type input "50.000"
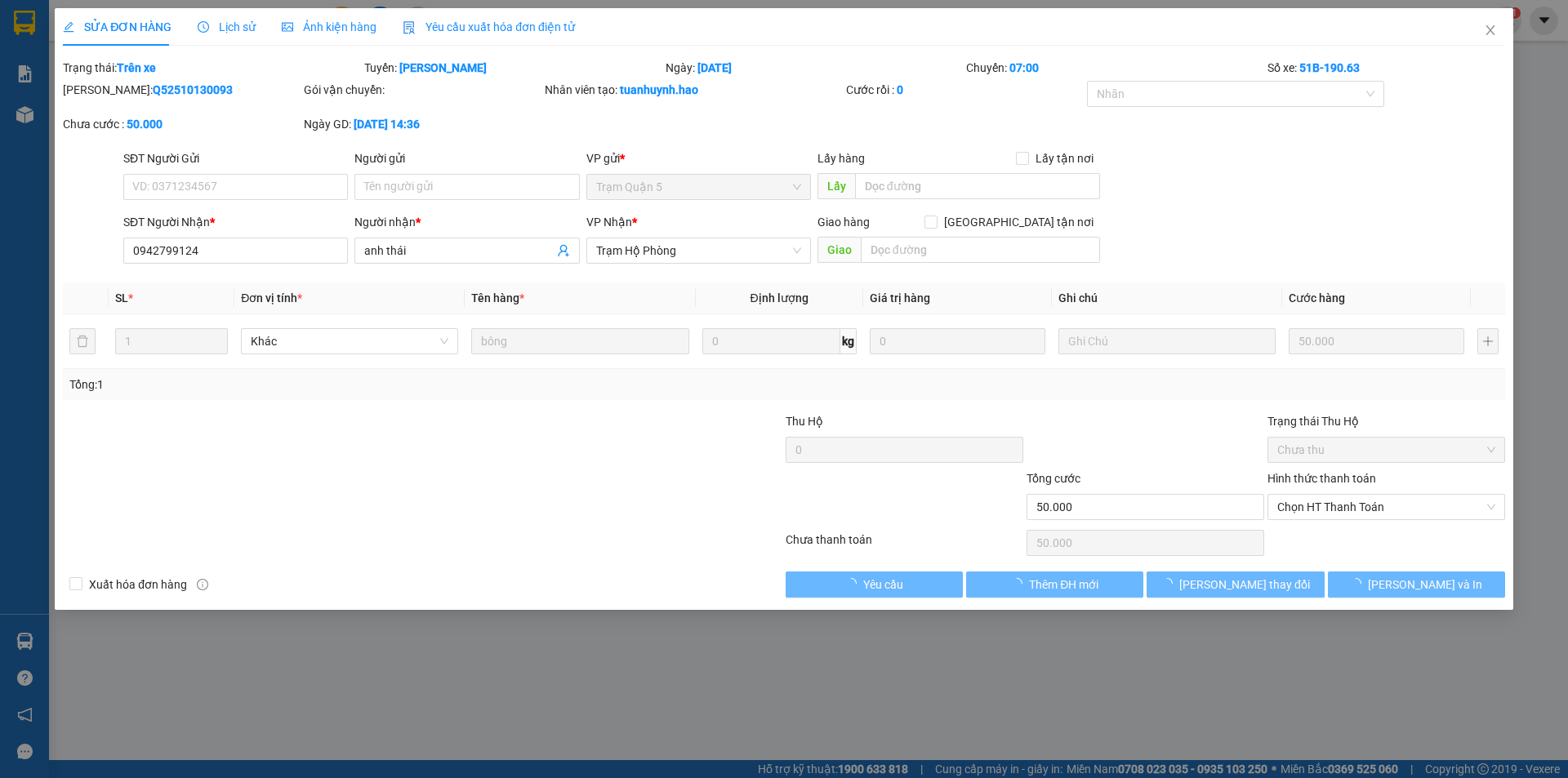
click at [349, 28] on span "Ảnh kiện hàng" at bounding box center [329, 26] width 95 height 13
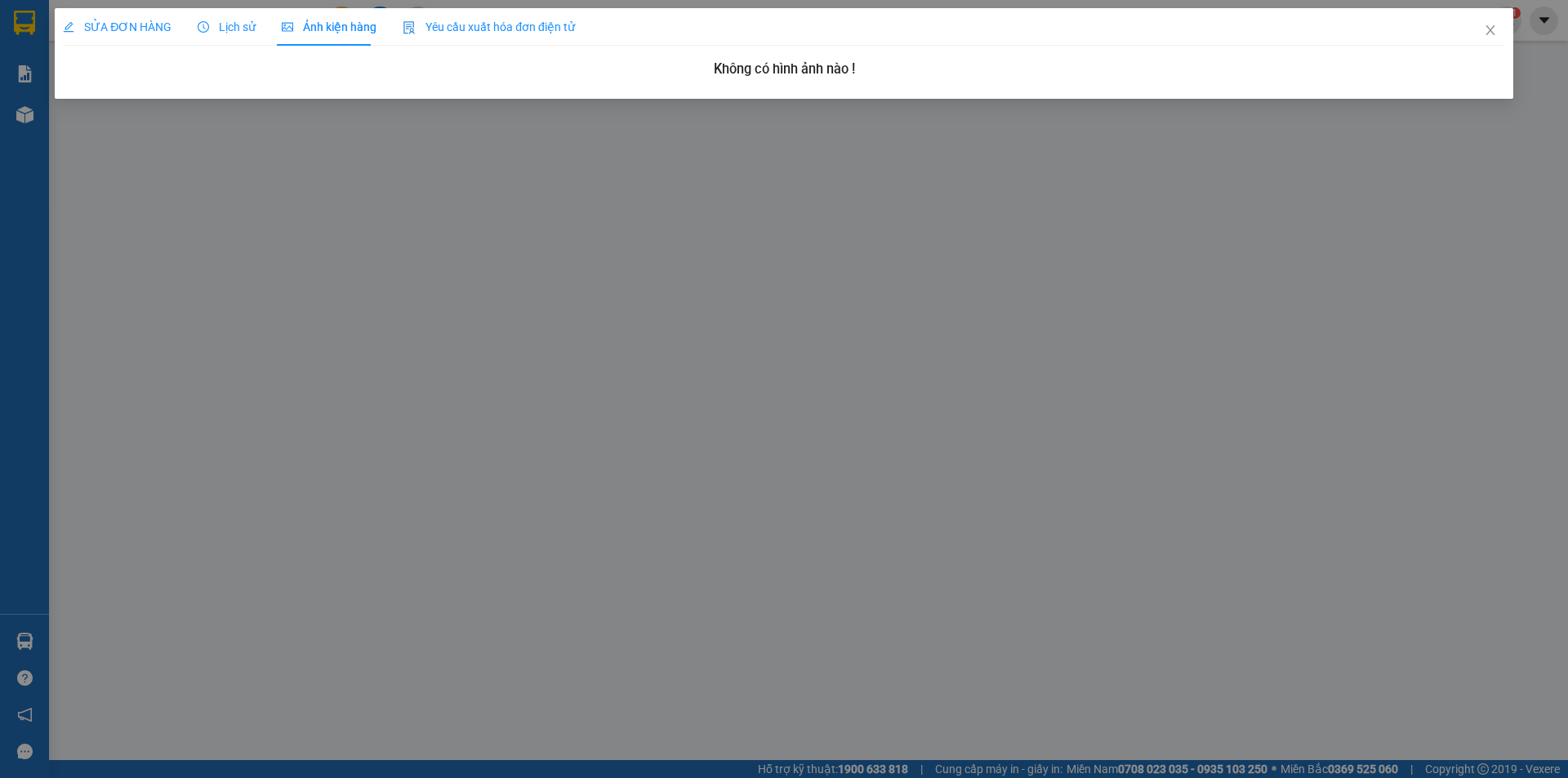
click at [93, 21] on span "SỬA ĐƠN HÀNG" at bounding box center [117, 26] width 109 height 13
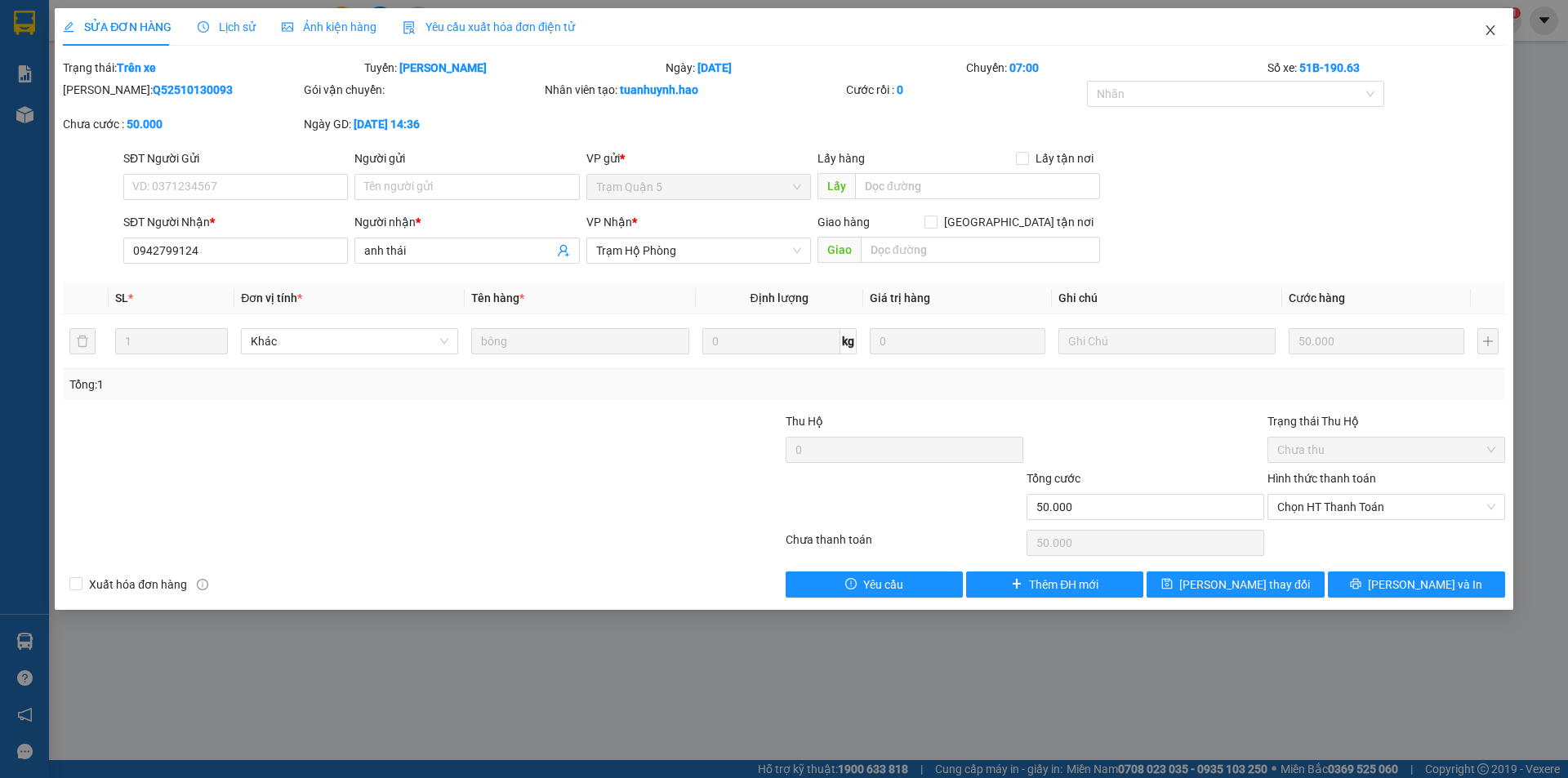
click at [1498, 30] on span "Close" at bounding box center [1490, 30] width 45 height 45
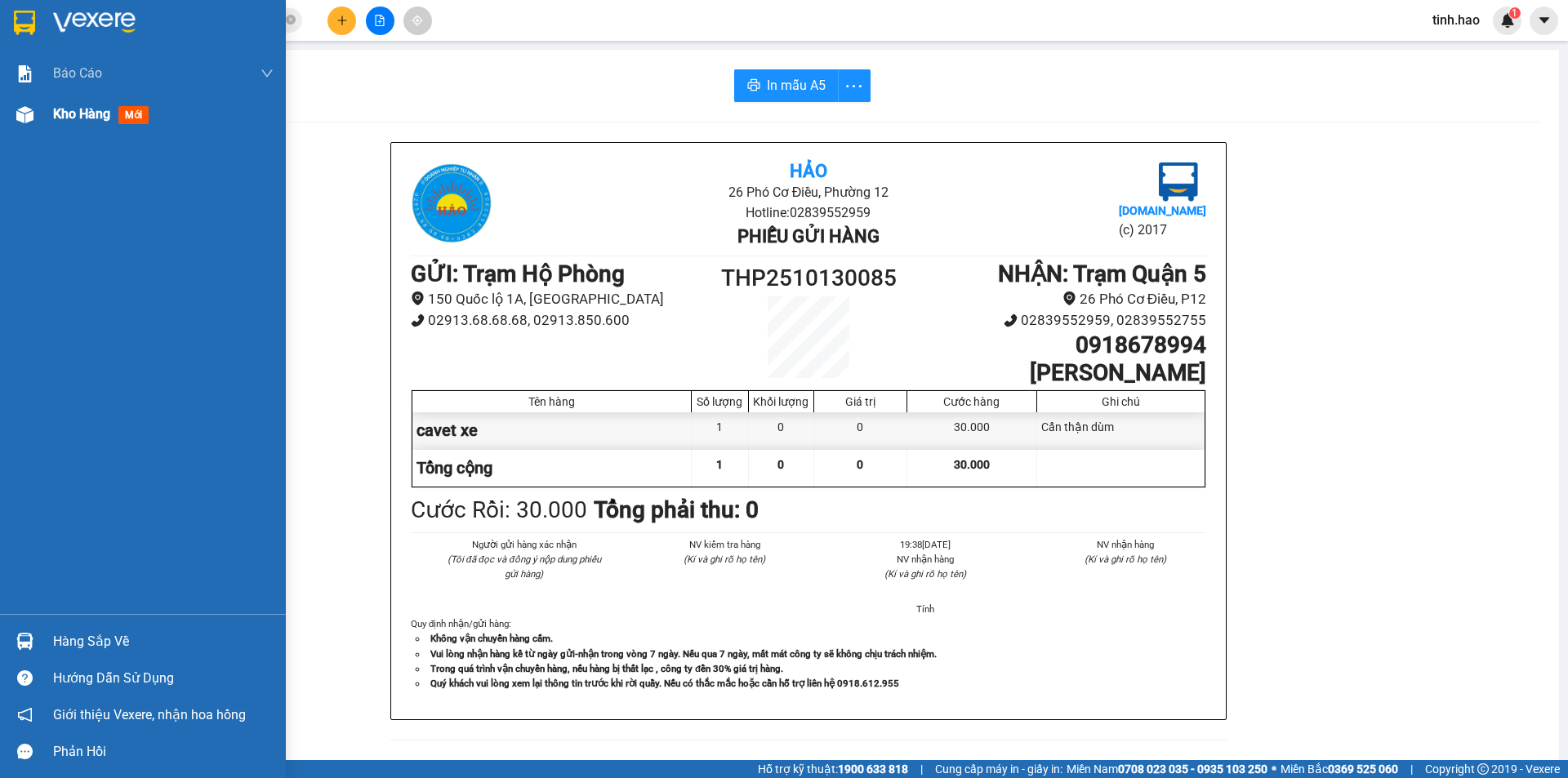
click at [44, 119] on div "Kho hàng mới" at bounding box center [143, 114] width 286 height 41
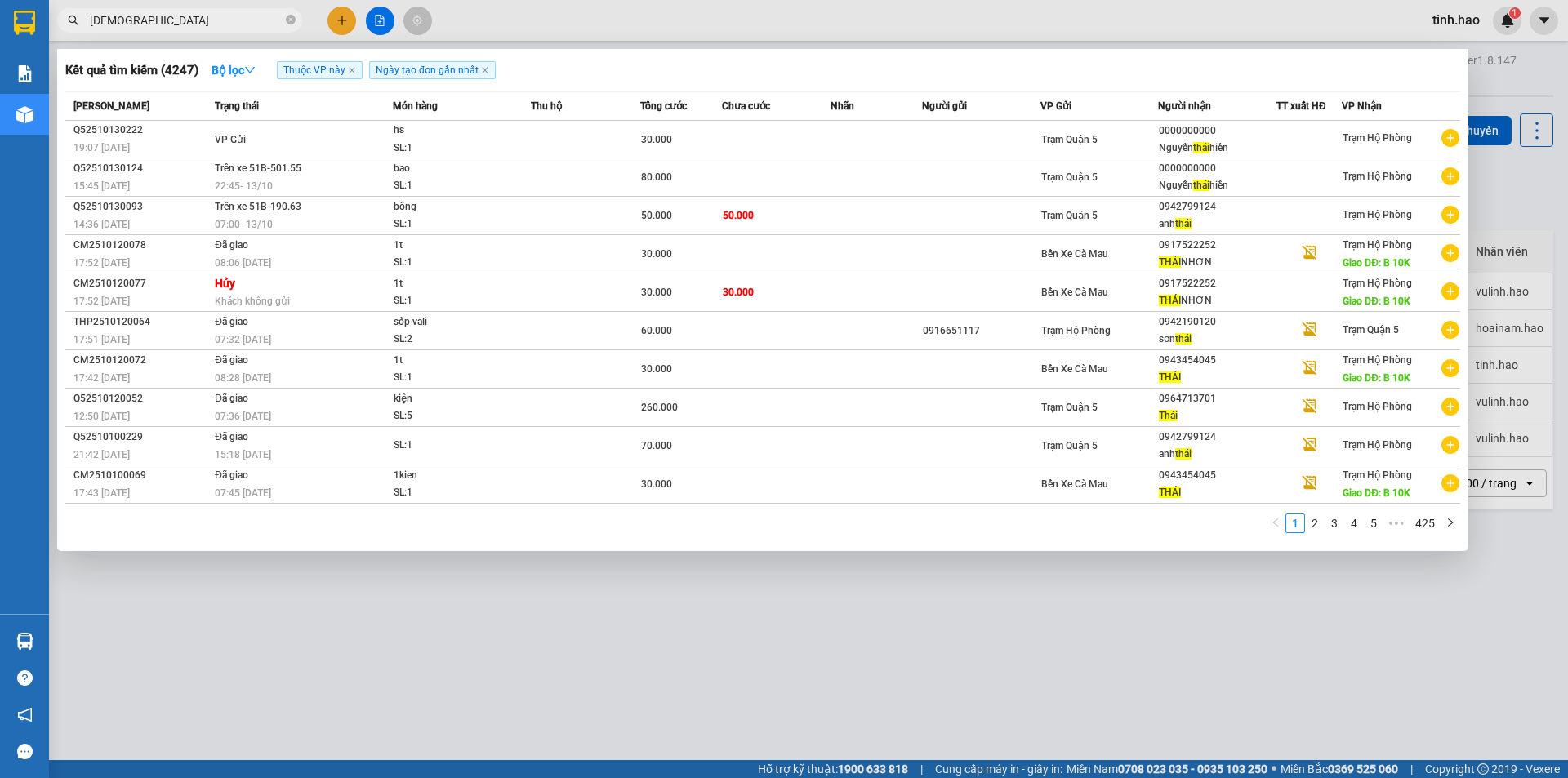
click at [188, 17] on input "[DEMOGRAPHIC_DATA]" at bounding box center [186, 20] width 193 height 18
click at [292, 17] on icon "close-circle" at bounding box center [290, 19] width 10 height 10
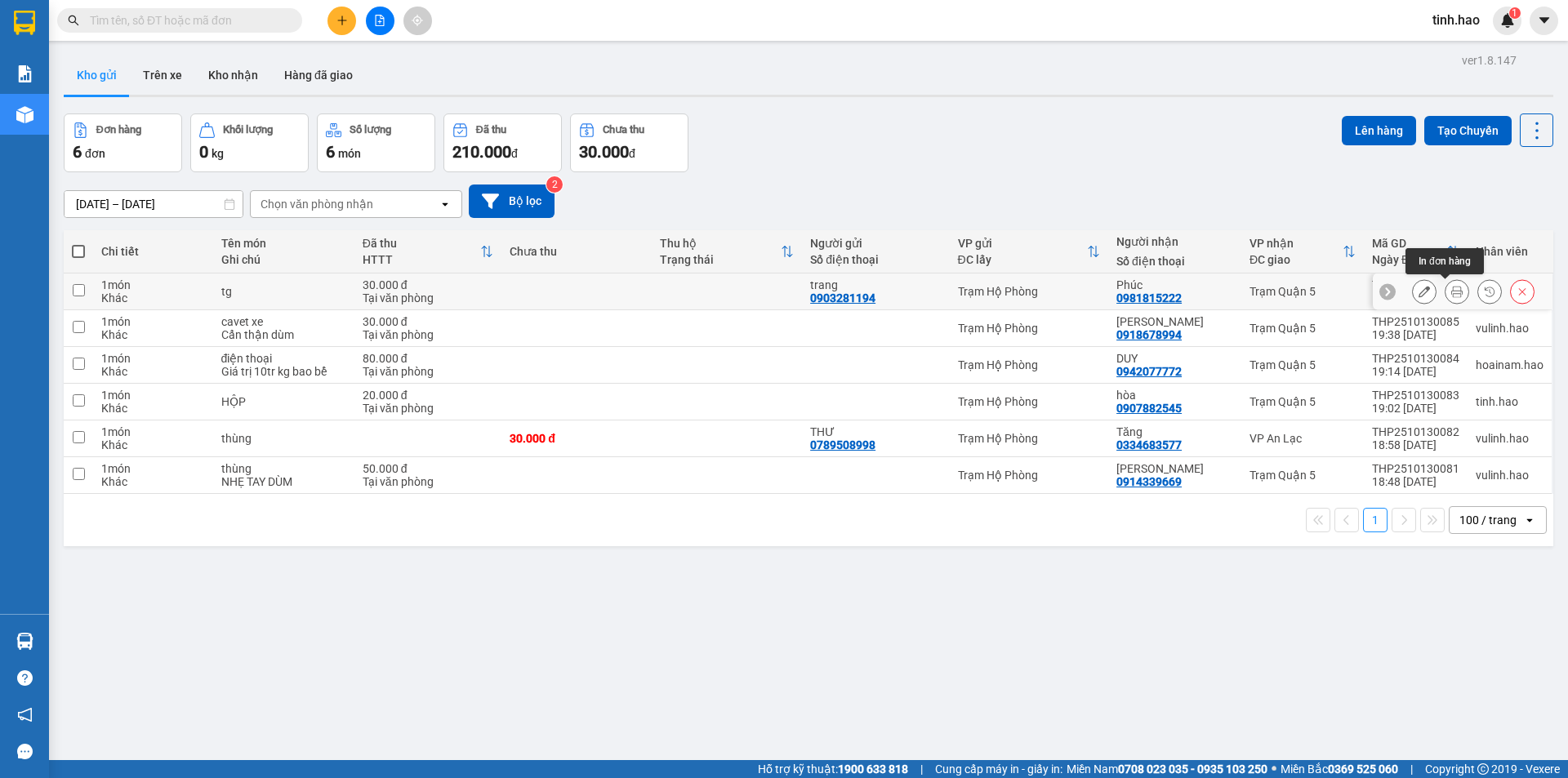
click at [1451, 288] on icon at bounding box center [1456, 291] width 11 height 11
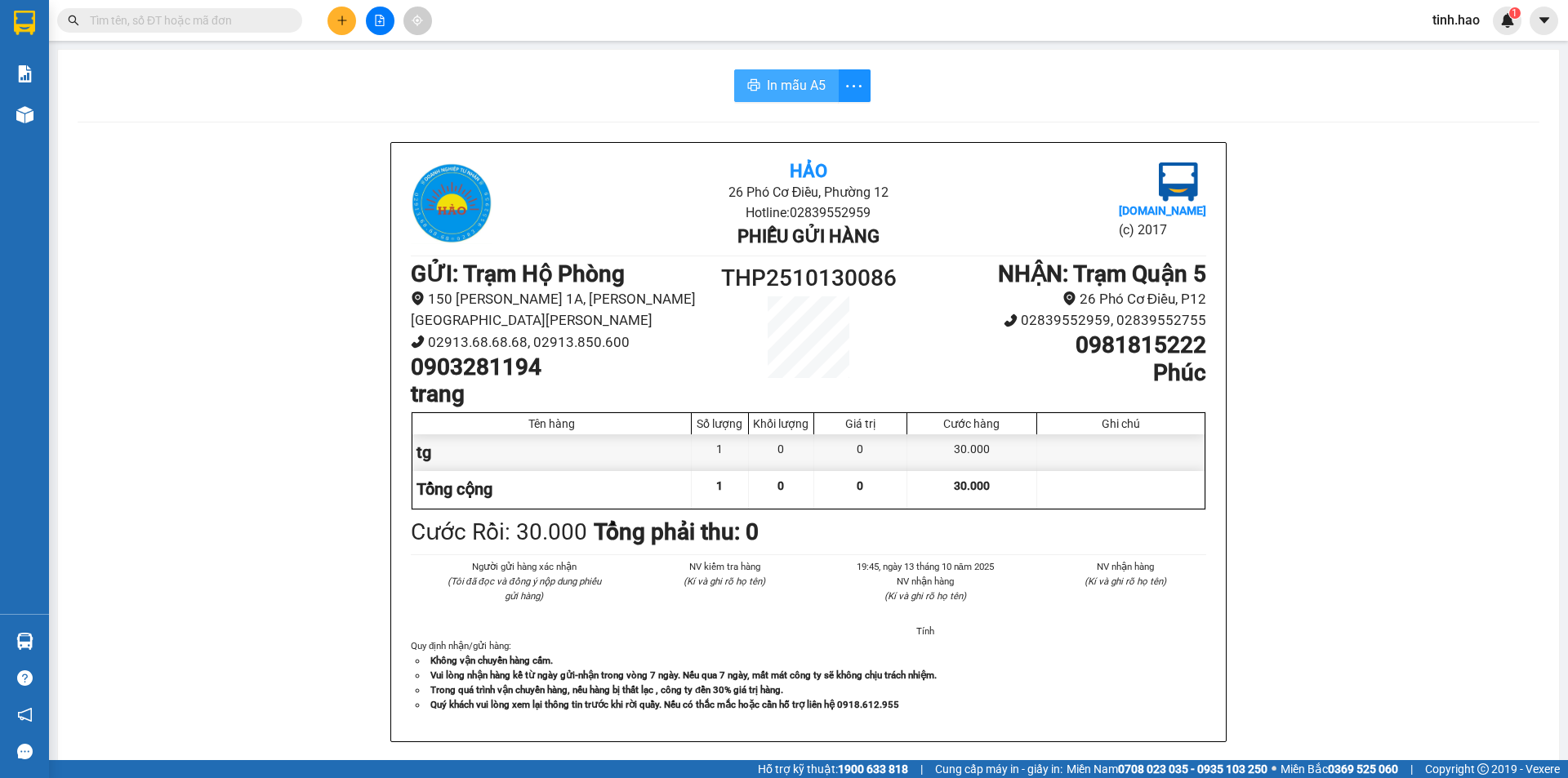
click at [768, 86] on span "In mẫu A5" at bounding box center [796, 85] width 58 height 20
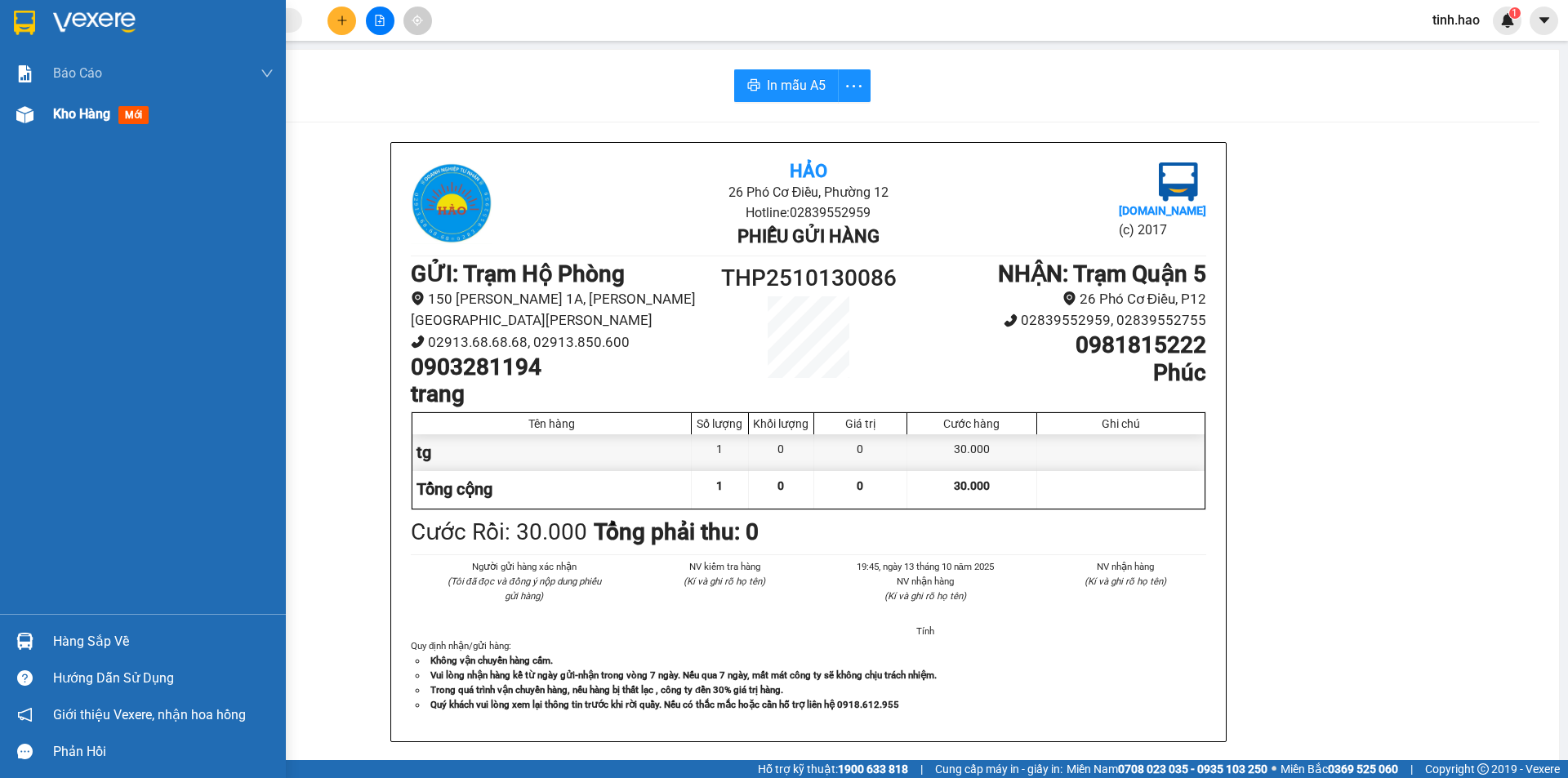
click at [27, 119] on img at bounding box center [25, 115] width 17 height 17
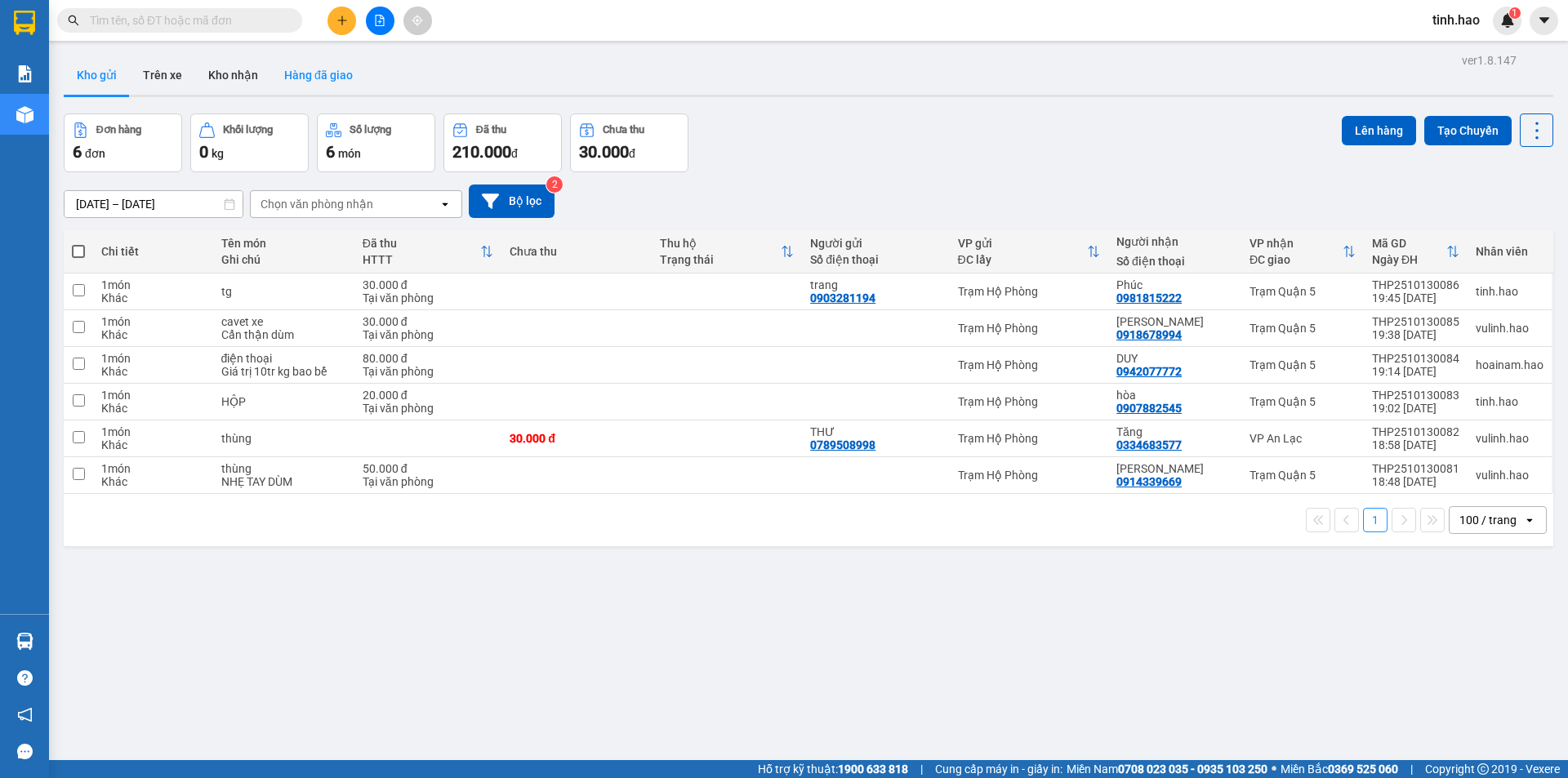
click at [288, 81] on button "Hàng đã giao" at bounding box center [318, 75] width 95 height 39
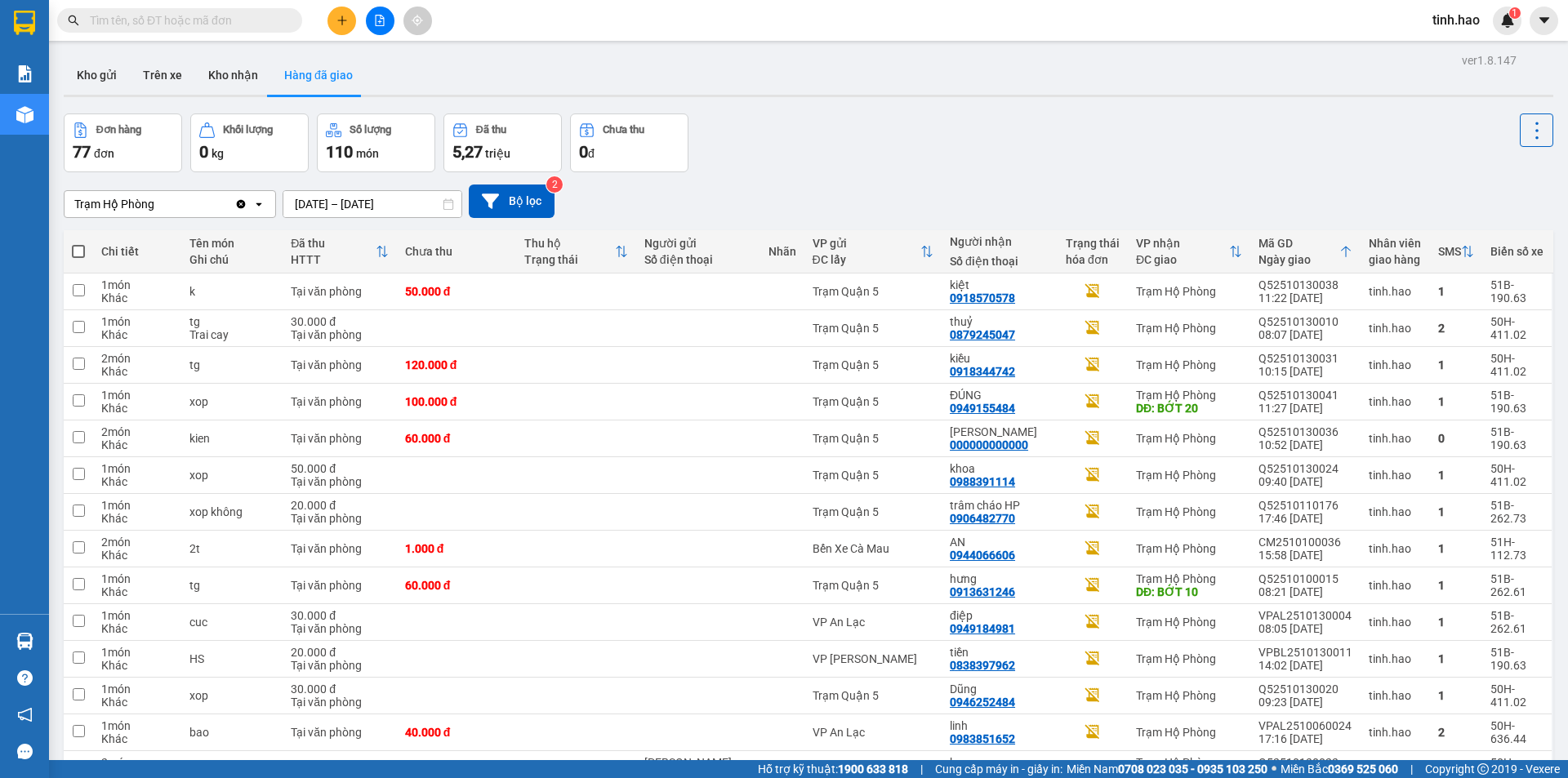
click at [166, 16] on input "text" at bounding box center [186, 20] width 193 height 18
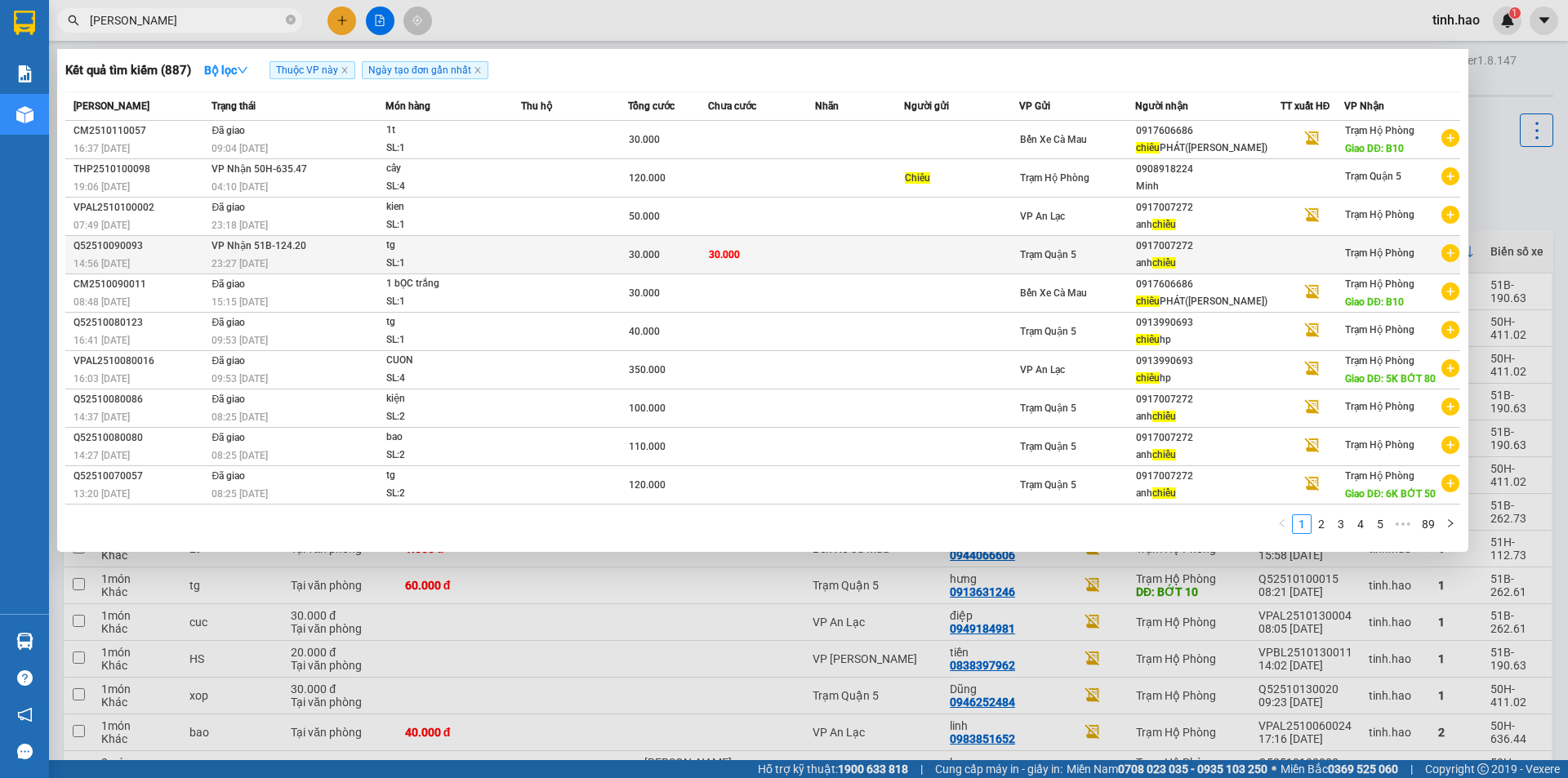
type input "[PERSON_NAME]"
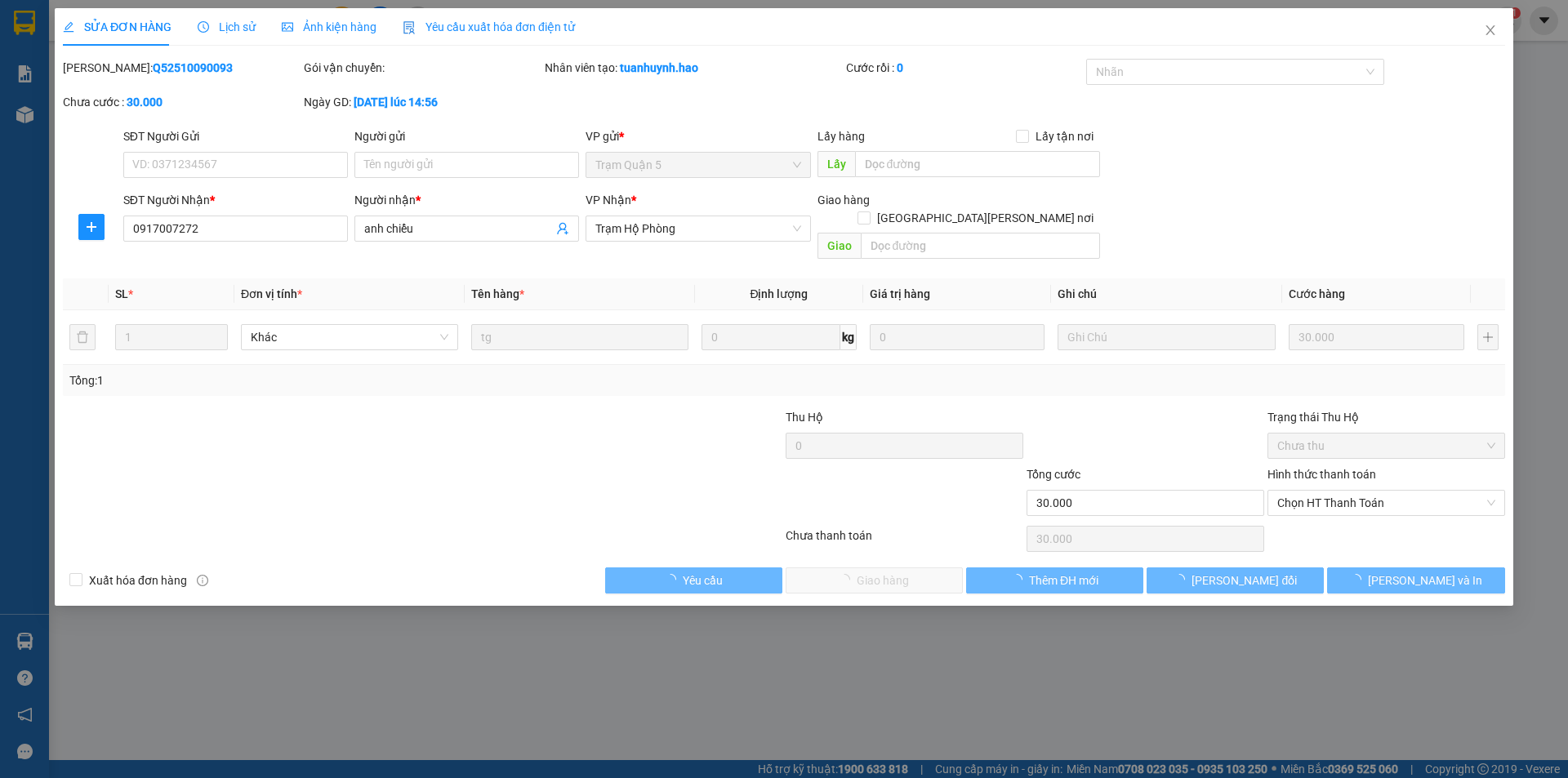
type input "0917007272"
type input "anh chiểu"
type input "30.000"
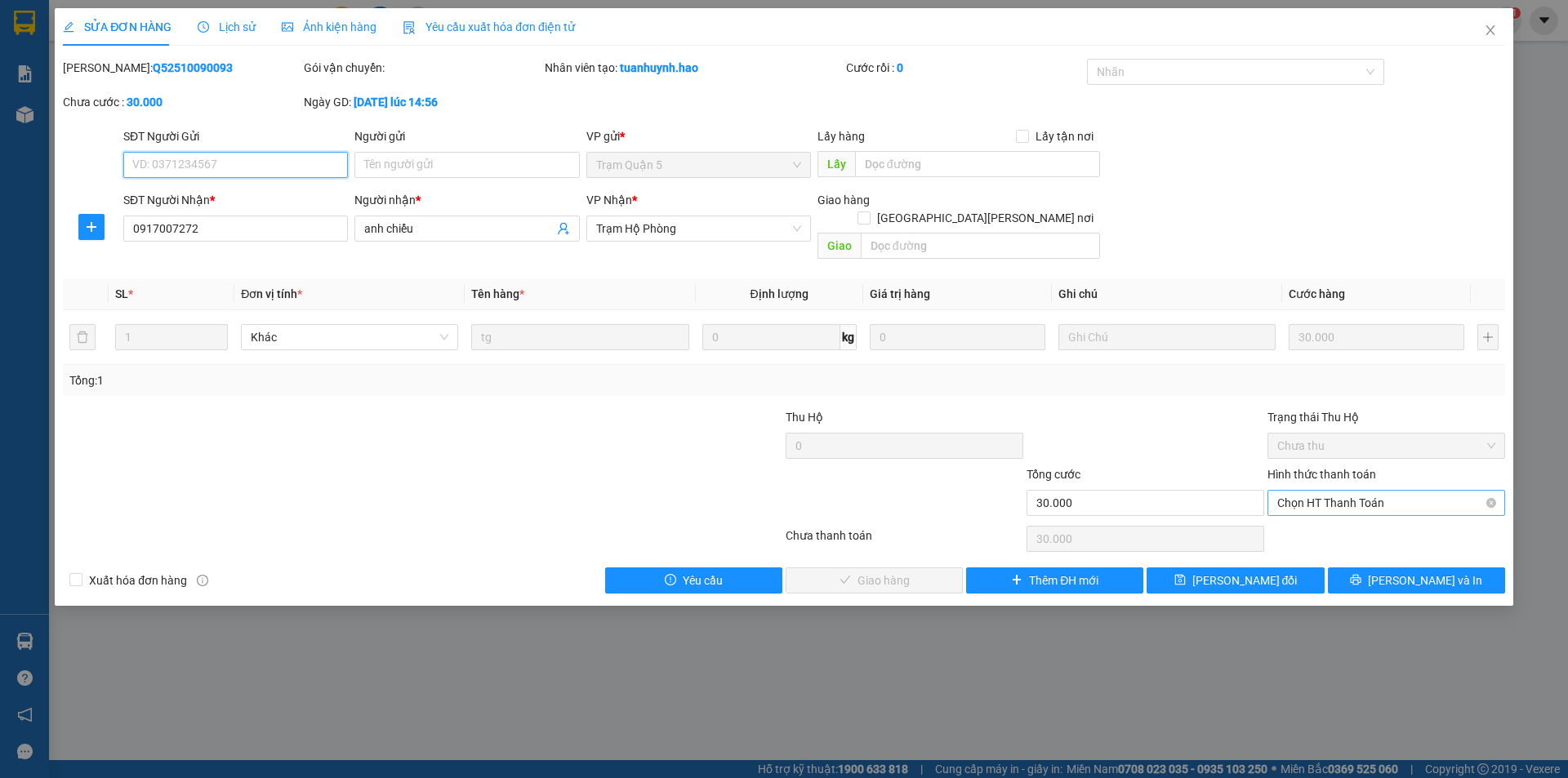
click at [1359, 490] on span "Chọn HT Thanh Toán" at bounding box center [1387, 503] width 218 height 24
click at [1337, 521] on div "Tại văn phòng" at bounding box center [1387, 518] width 218 height 18
type input "0"
click at [872, 572] on span "[PERSON_NAME] và [PERSON_NAME] hàng" at bounding box center [927, 580] width 221 height 18
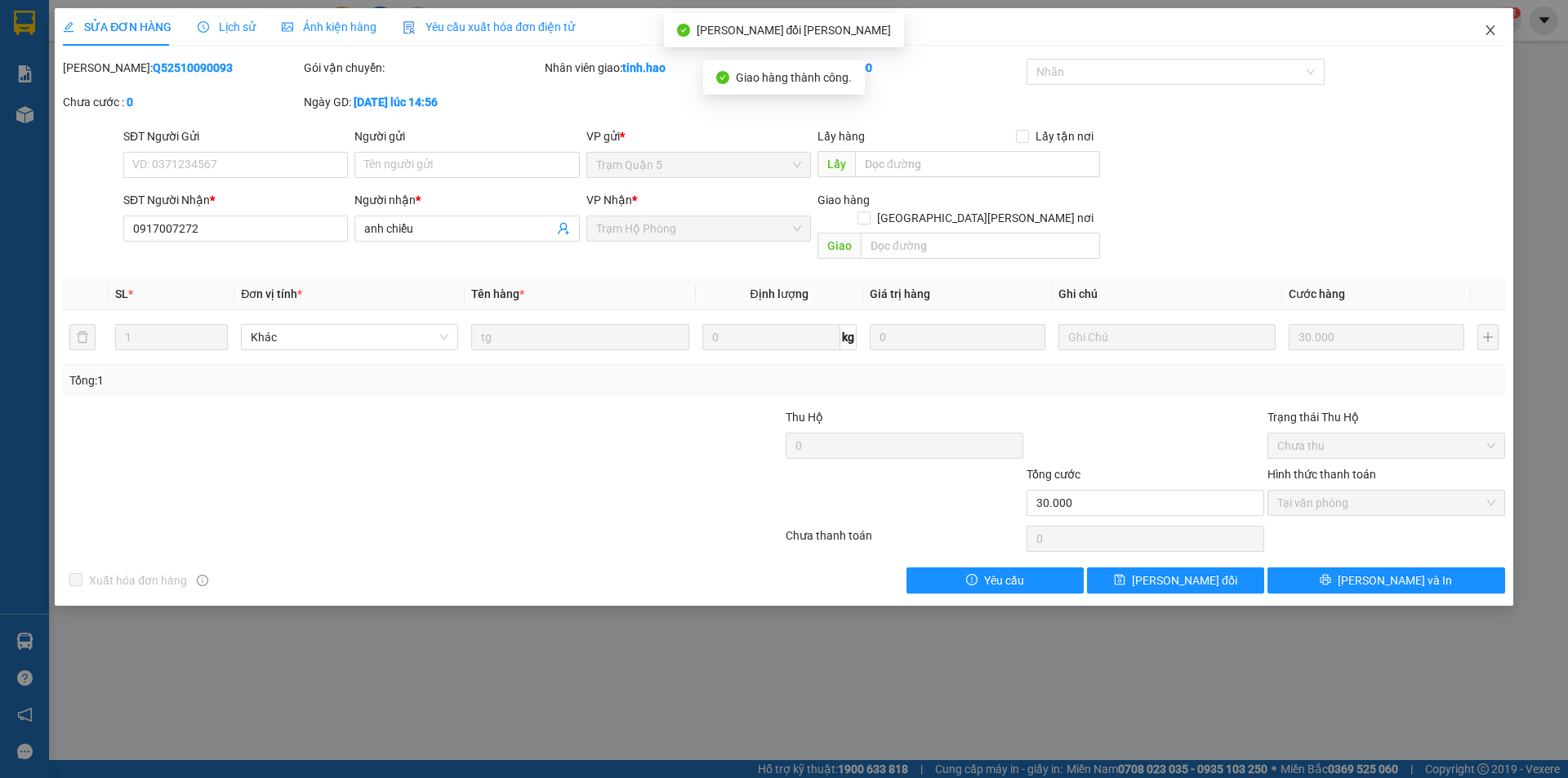
click at [1492, 34] on icon "close" at bounding box center [1490, 30] width 13 height 13
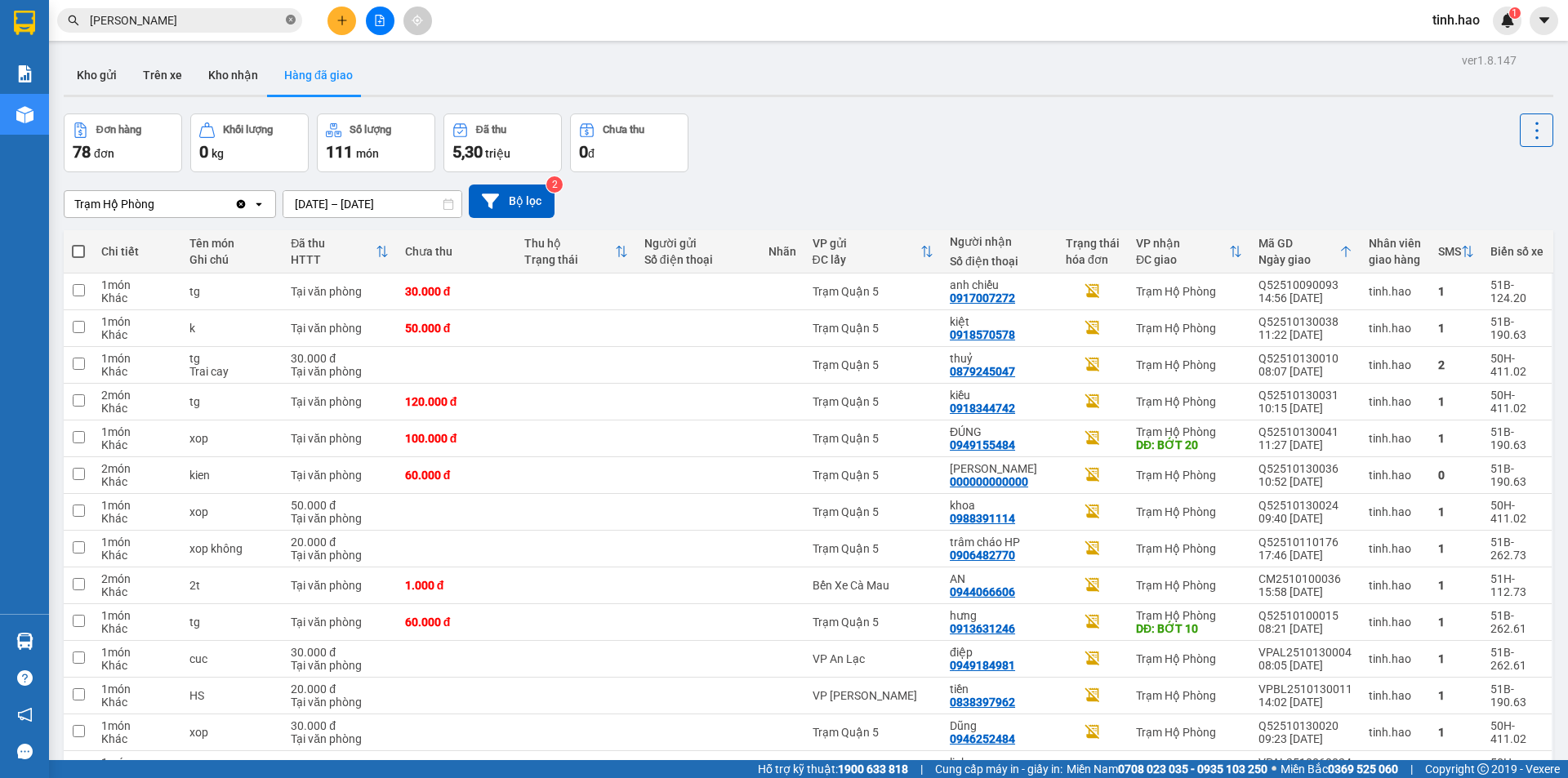
click at [288, 14] on span at bounding box center [290, 21] width 10 height 16
click at [249, 22] on input "text" at bounding box center [186, 20] width 193 height 18
type input "Y"
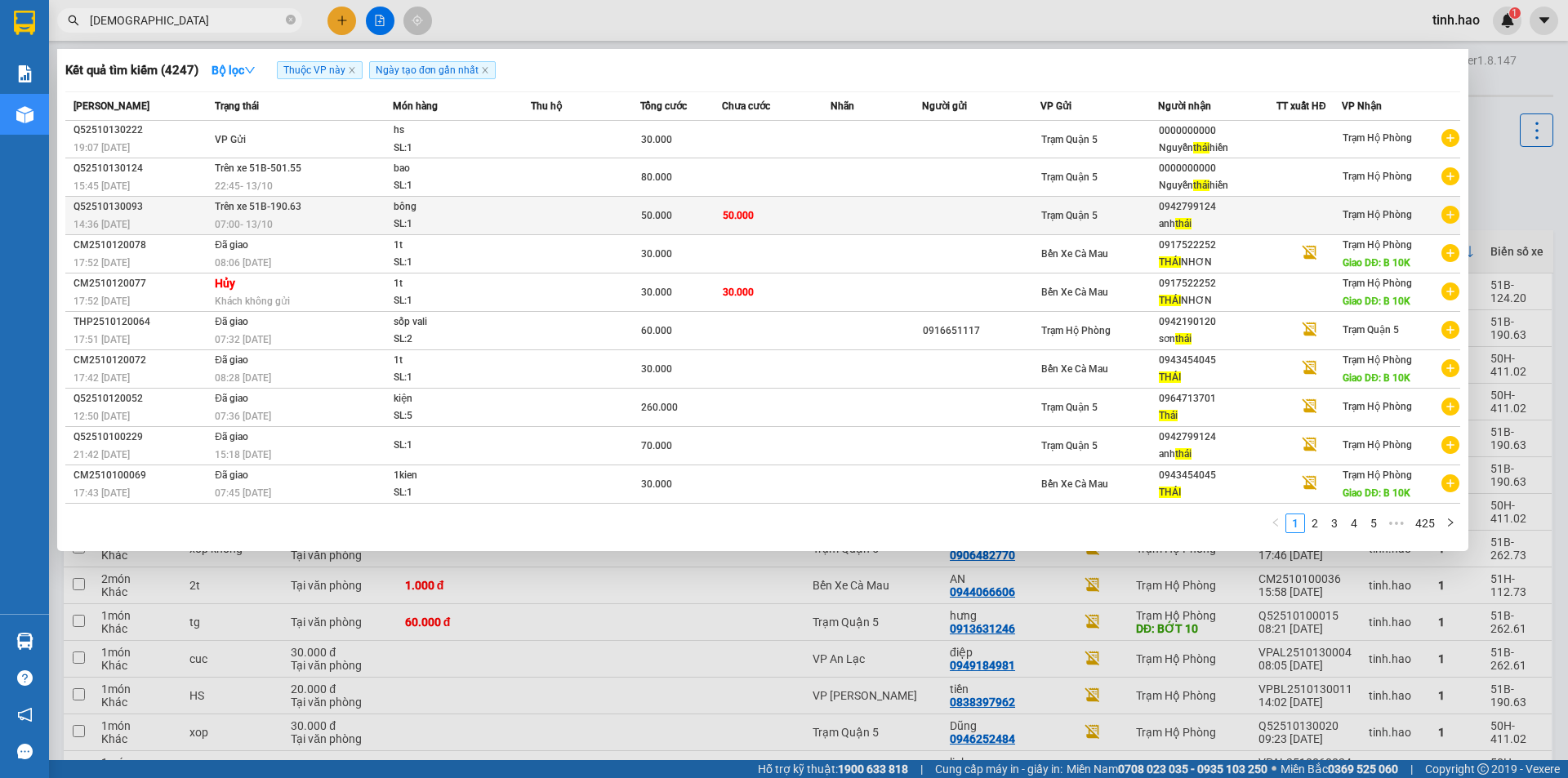
type input "[DEMOGRAPHIC_DATA]"
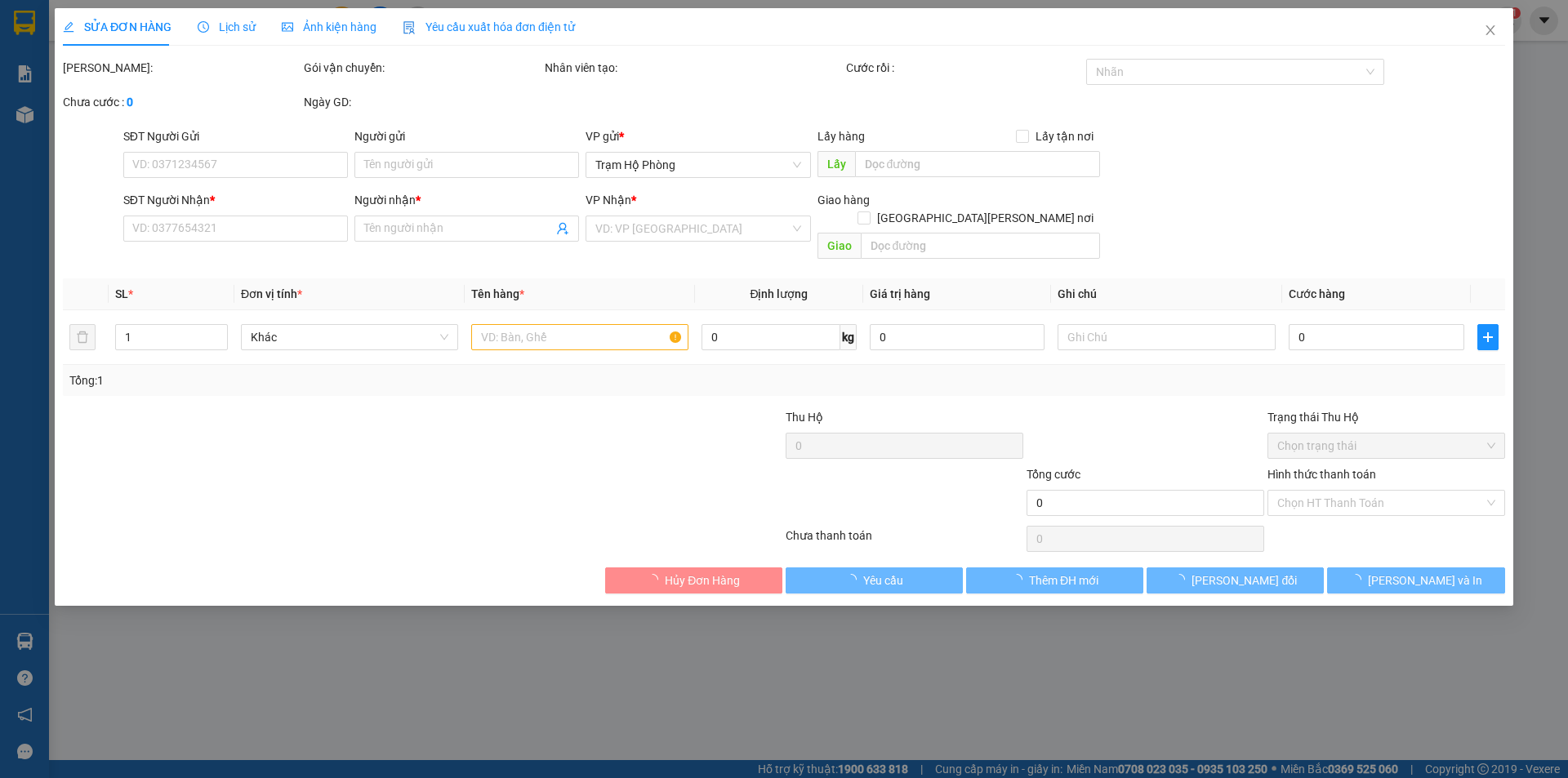
click at [234, 24] on span "Lịch sử" at bounding box center [227, 26] width 58 height 13
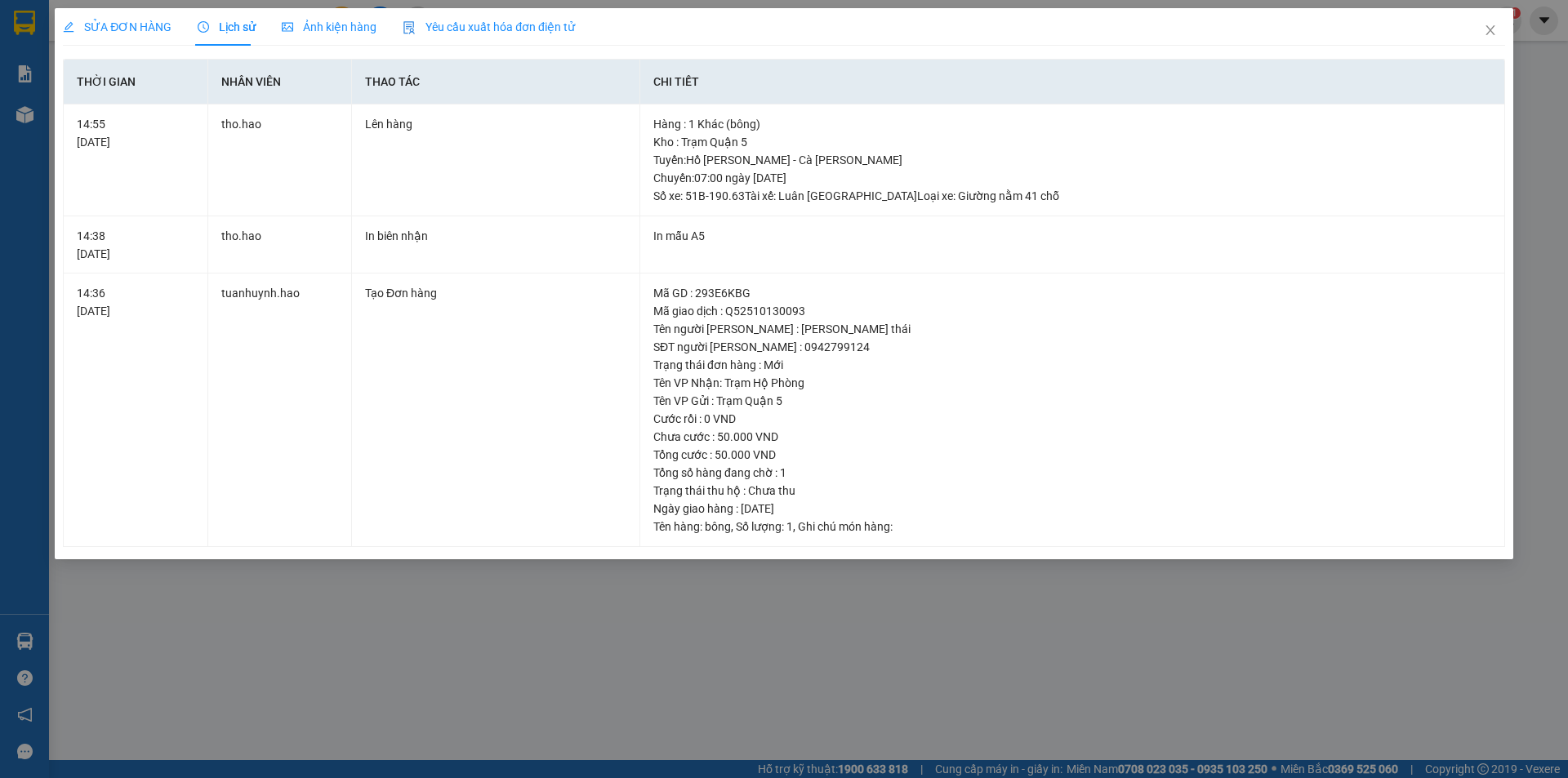
click at [319, 25] on span "Ảnh kiện hàng" at bounding box center [329, 26] width 95 height 13
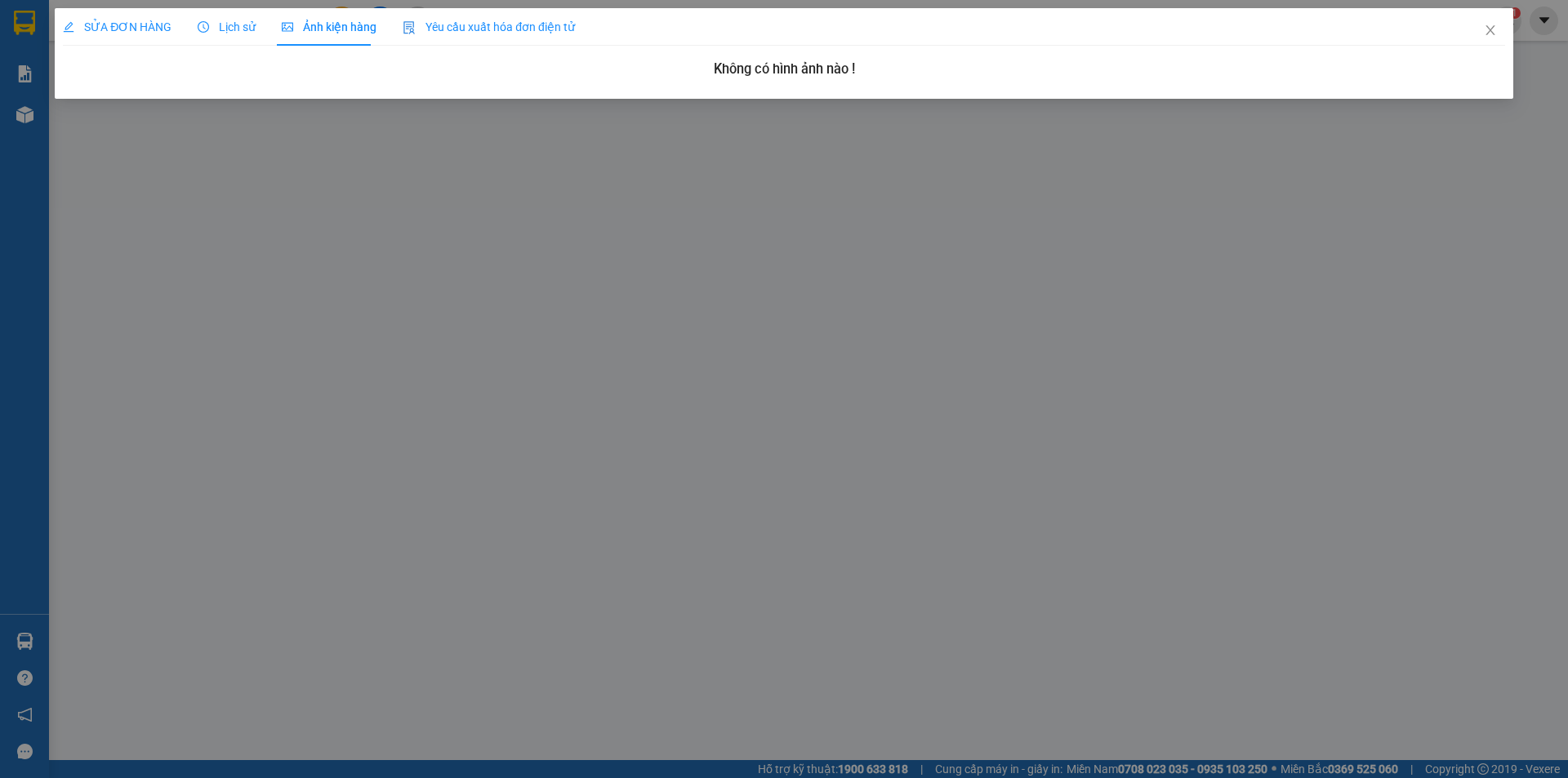
drag, startPoint x: 99, startPoint y: 17, endPoint x: 126, endPoint y: 21, distance: 27.3
click at [100, 17] on div "SỬA ĐƠN HÀNG" at bounding box center [117, 26] width 109 height 37
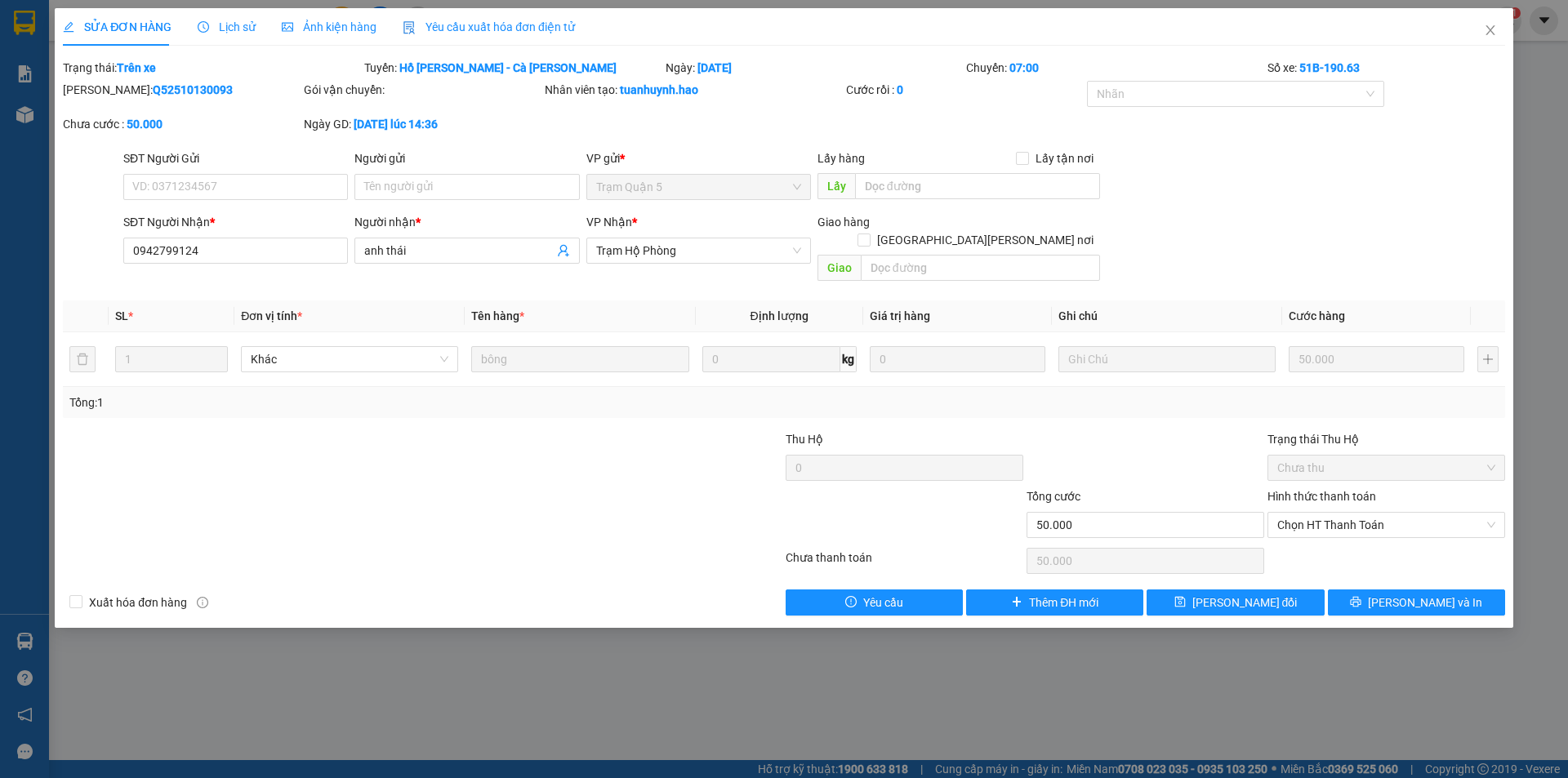
click at [238, 24] on span "Lịch sử" at bounding box center [227, 26] width 58 height 13
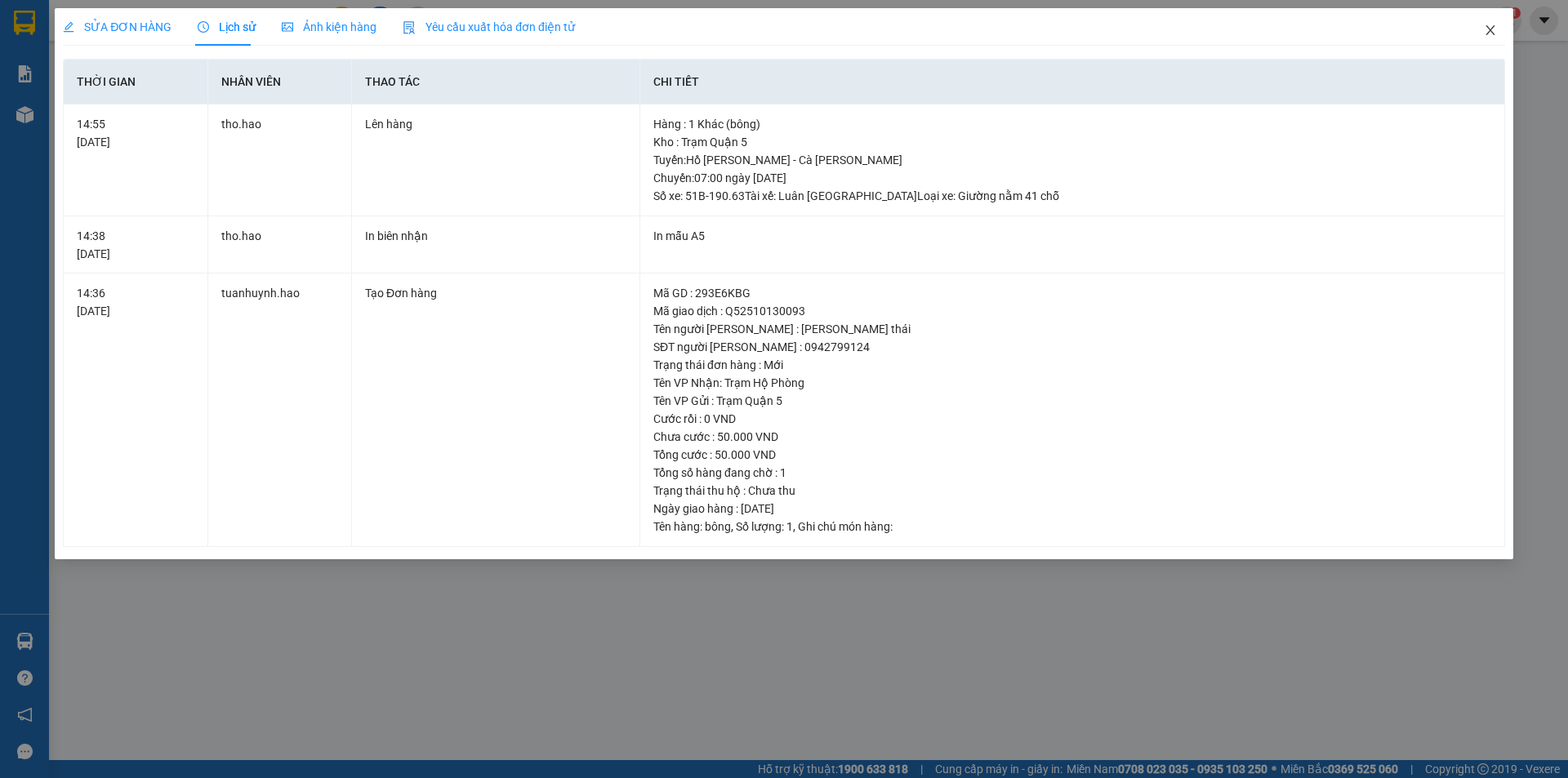
click at [1497, 30] on span "Close" at bounding box center [1490, 30] width 45 height 45
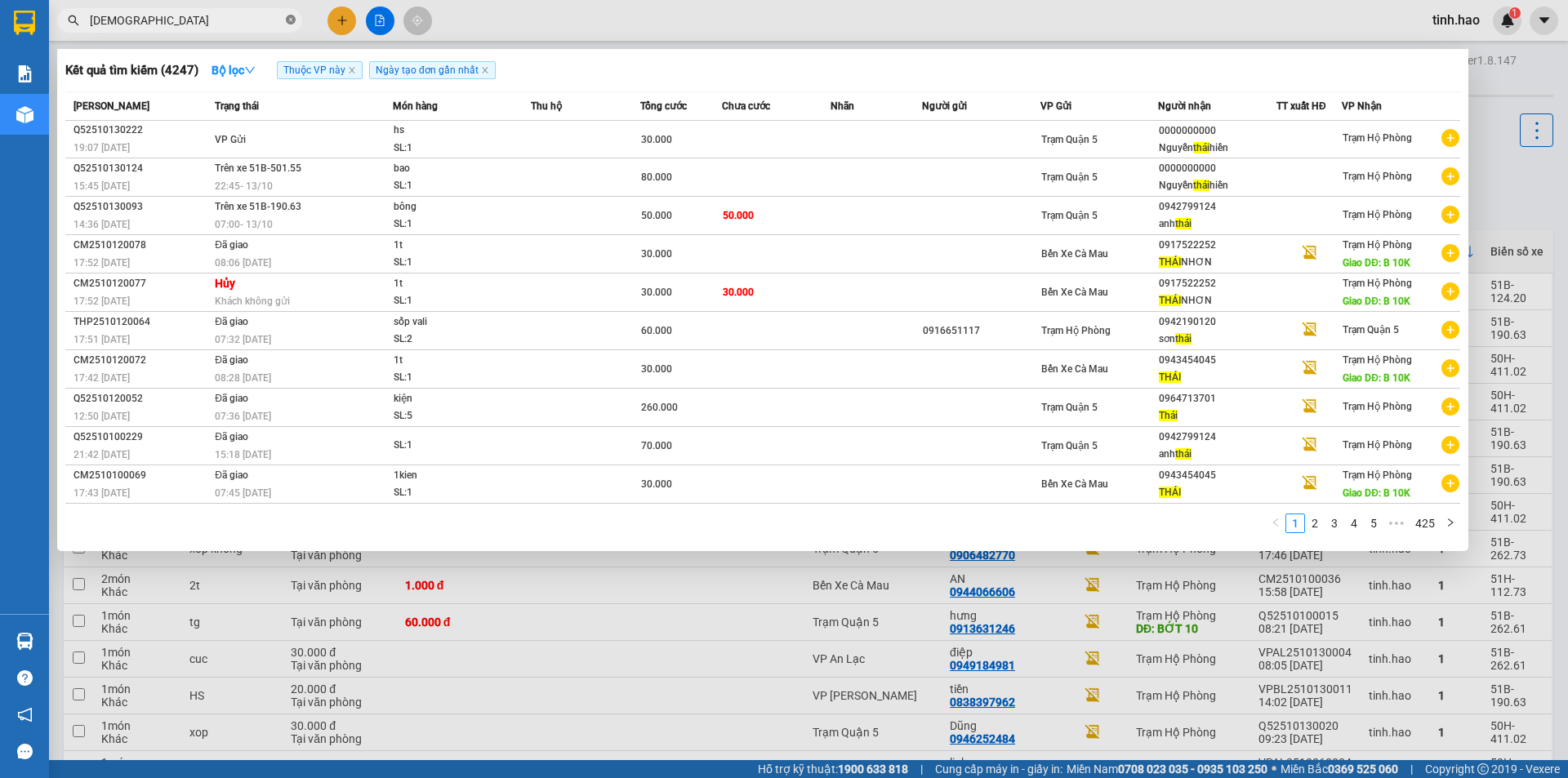
click at [289, 23] on icon "close-circle" at bounding box center [290, 19] width 10 height 10
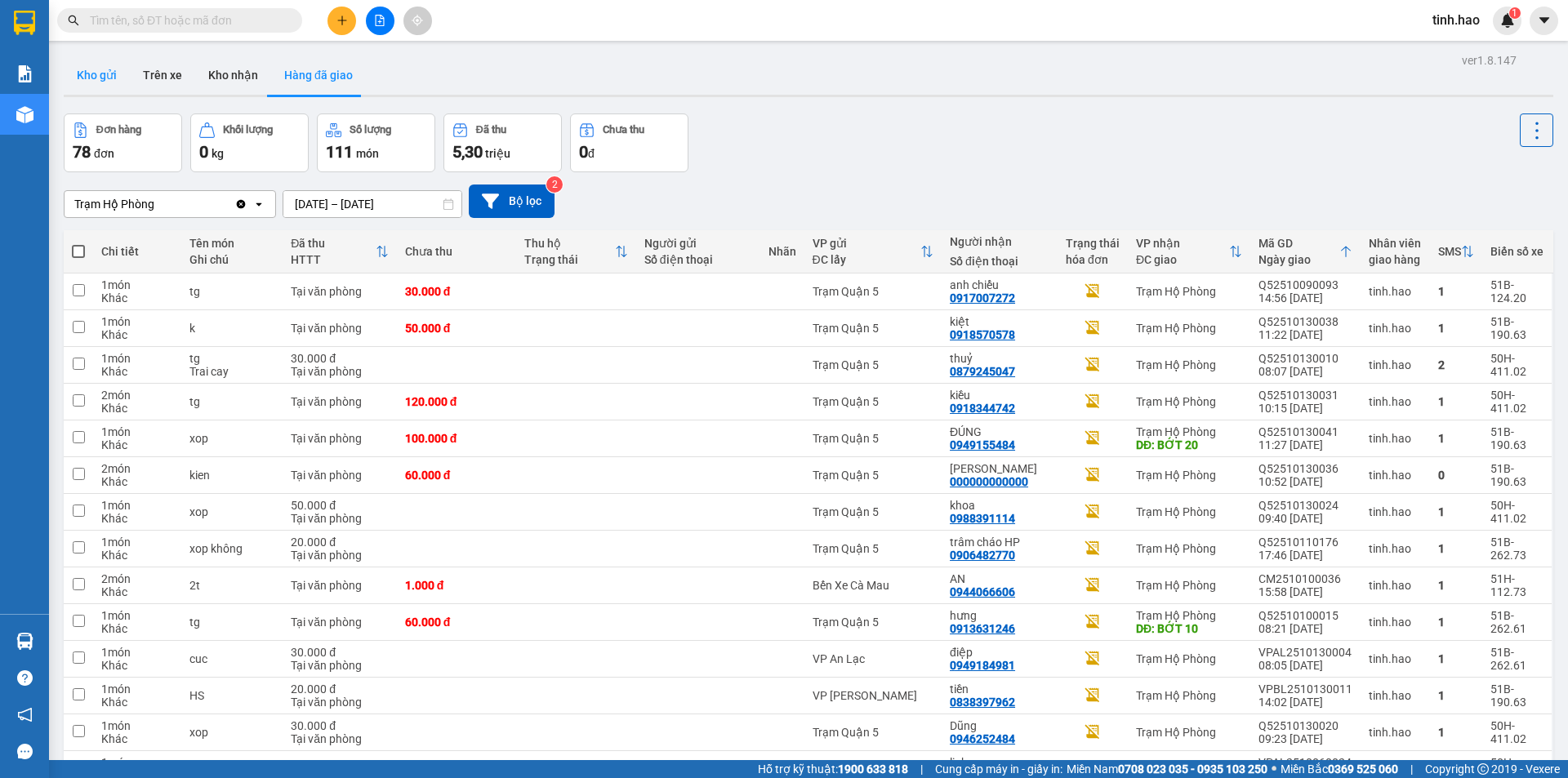
click at [113, 75] on button "Kho gửi" at bounding box center [97, 75] width 66 height 39
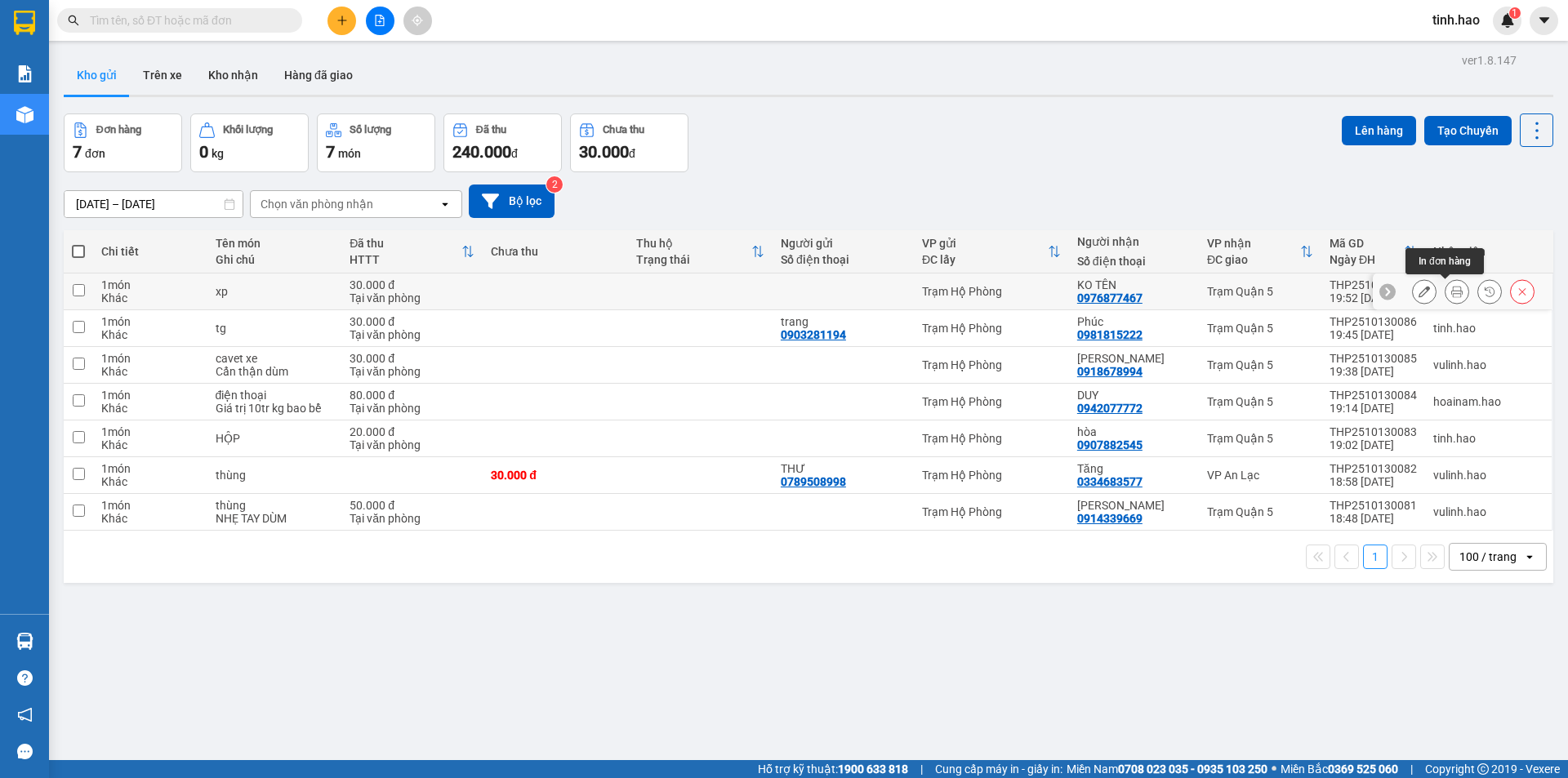
click at [1451, 288] on icon at bounding box center [1456, 291] width 11 height 11
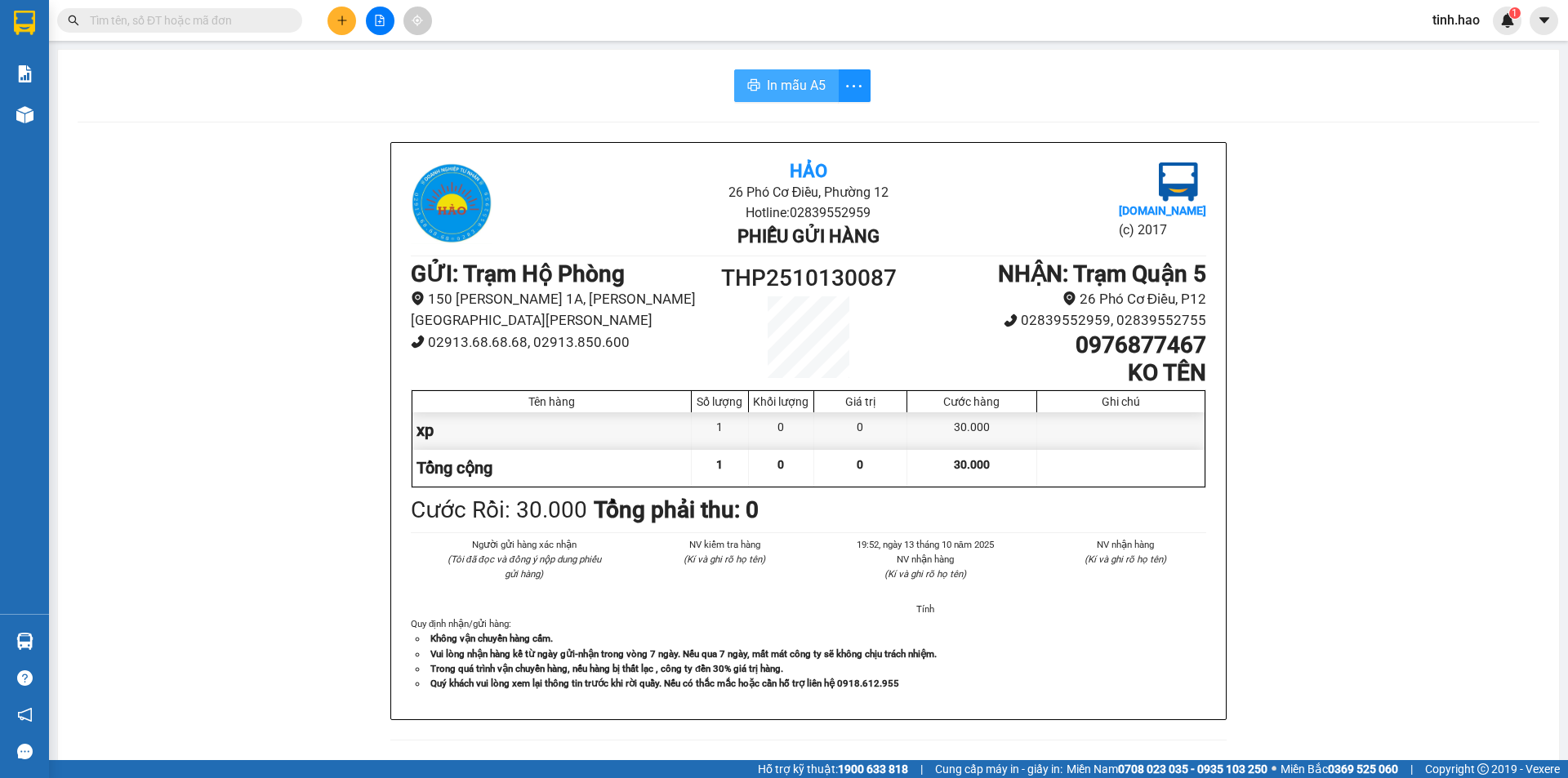
click at [776, 91] on span "In mẫu A5" at bounding box center [796, 85] width 58 height 20
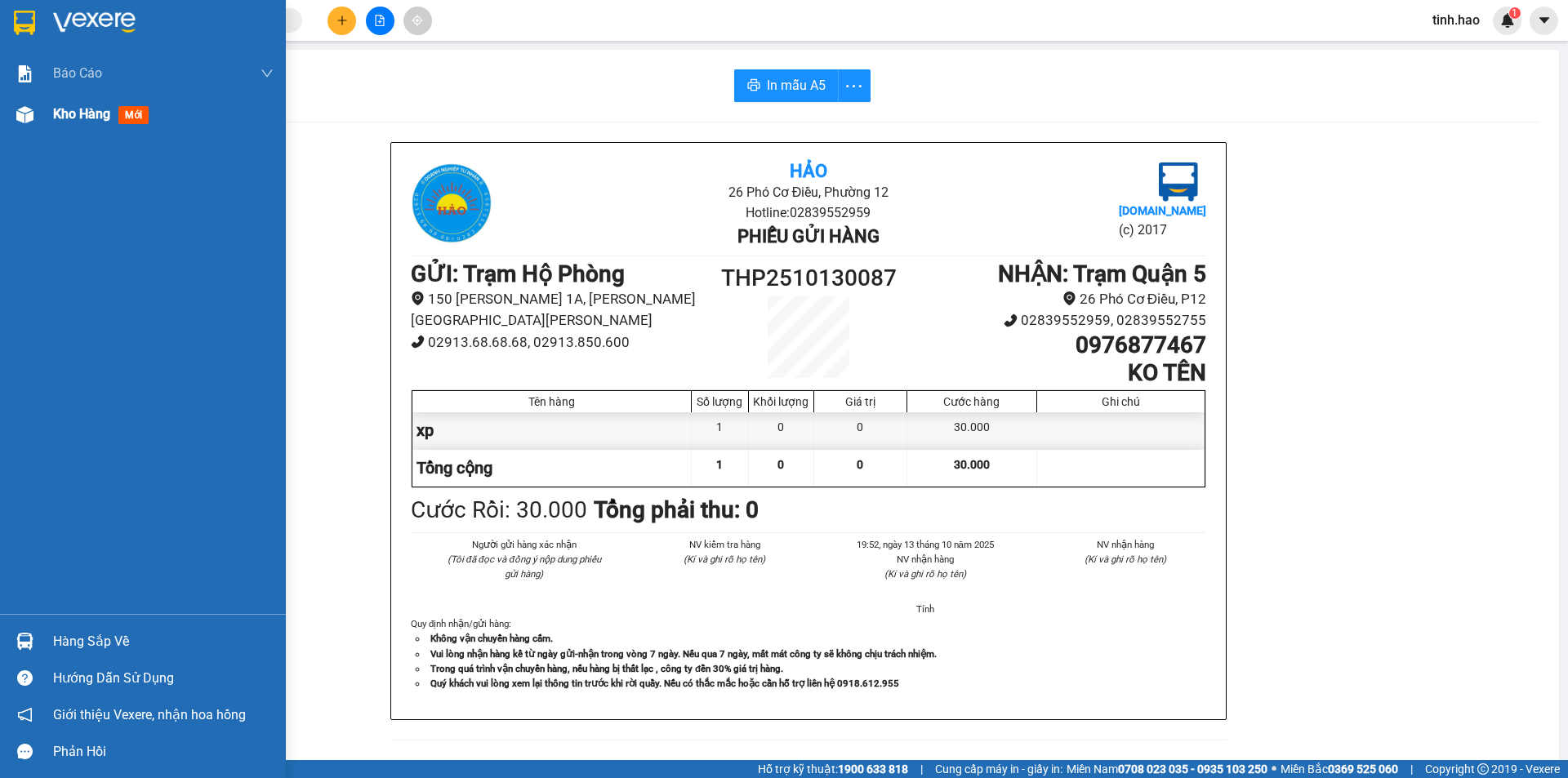
click at [134, 118] on span "mới" at bounding box center [133, 115] width 31 height 18
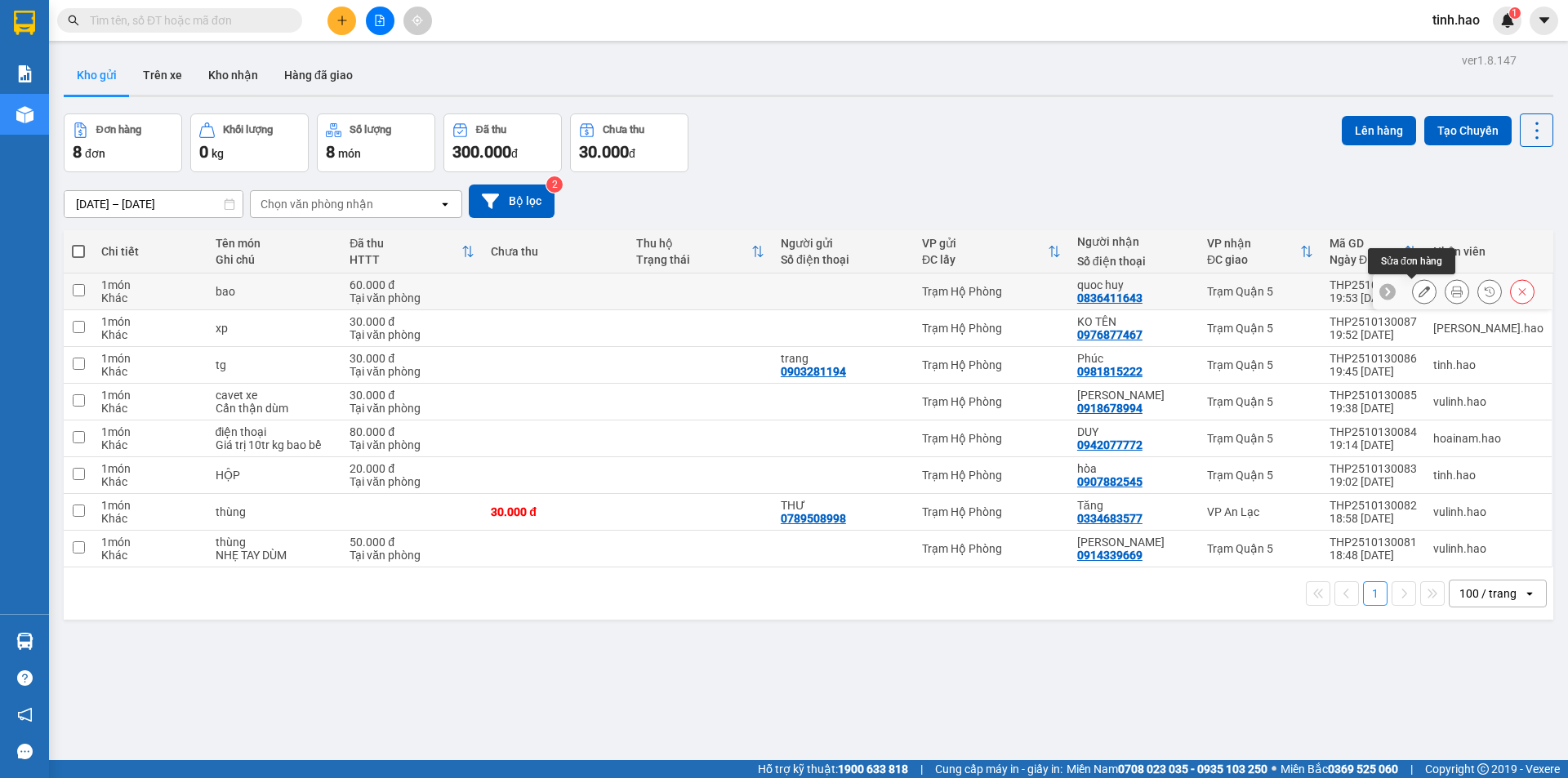
click at [1413, 293] on button at bounding box center [1424, 292] width 23 height 29
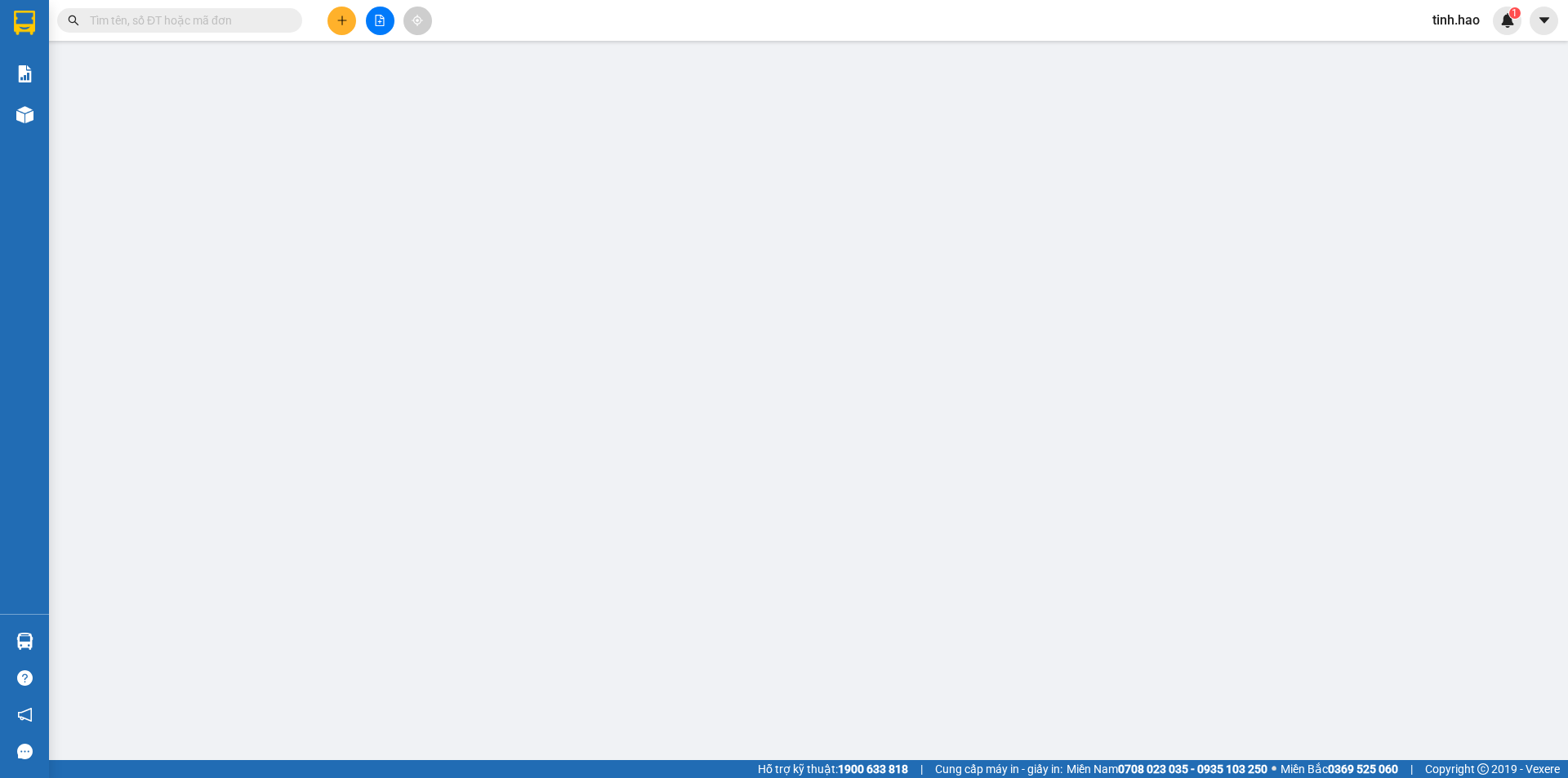
type input "0836411643"
type input "quoc huy"
type input "60.000"
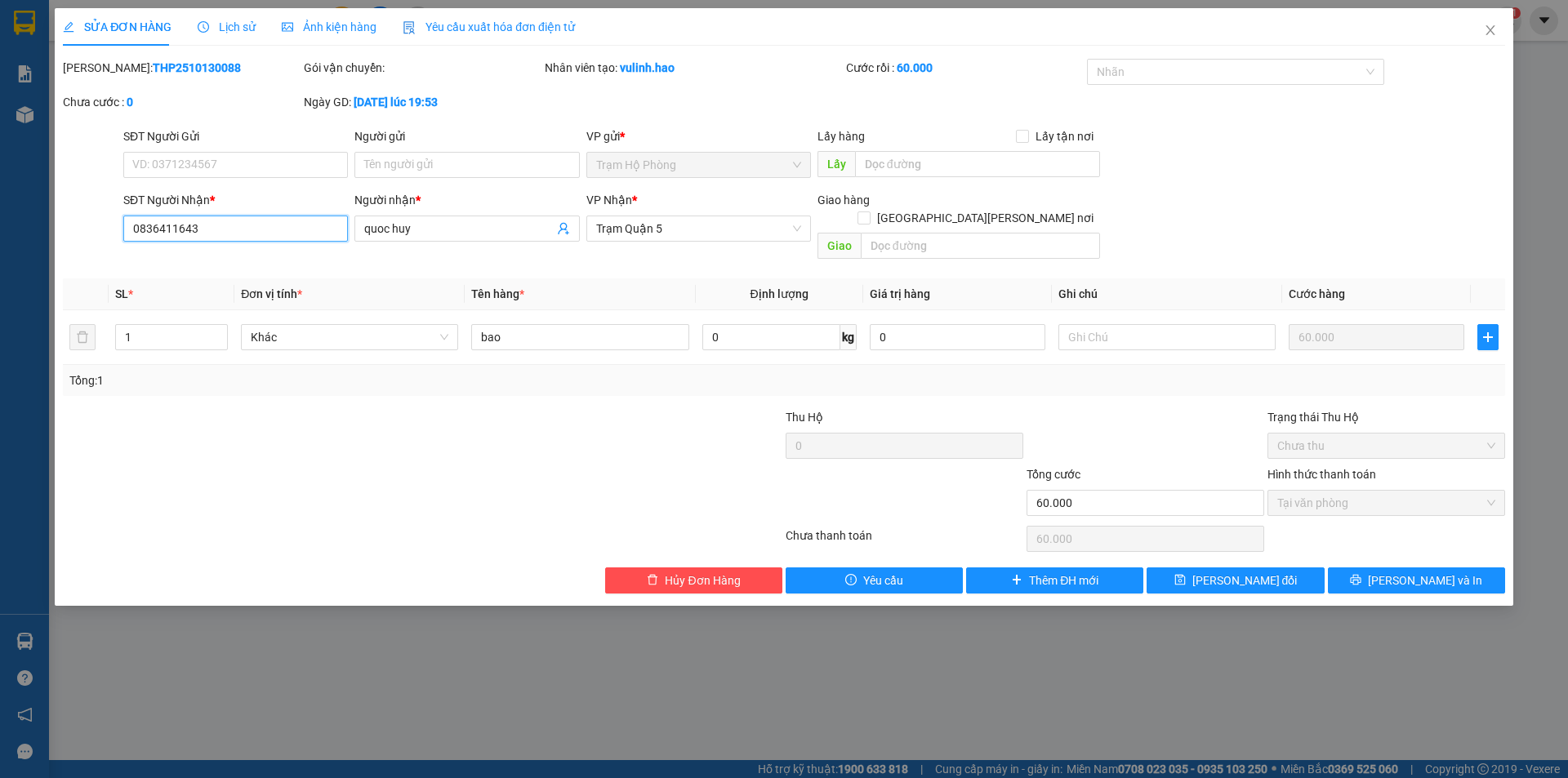
click at [249, 223] on input "0836411643" at bounding box center [236, 228] width 225 height 26
click at [447, 225] on input "quoc huy" at bounding box center [458, 228] width 188 height 18
type input "[PERSON_NAME]"
type input "0"
type input "q"
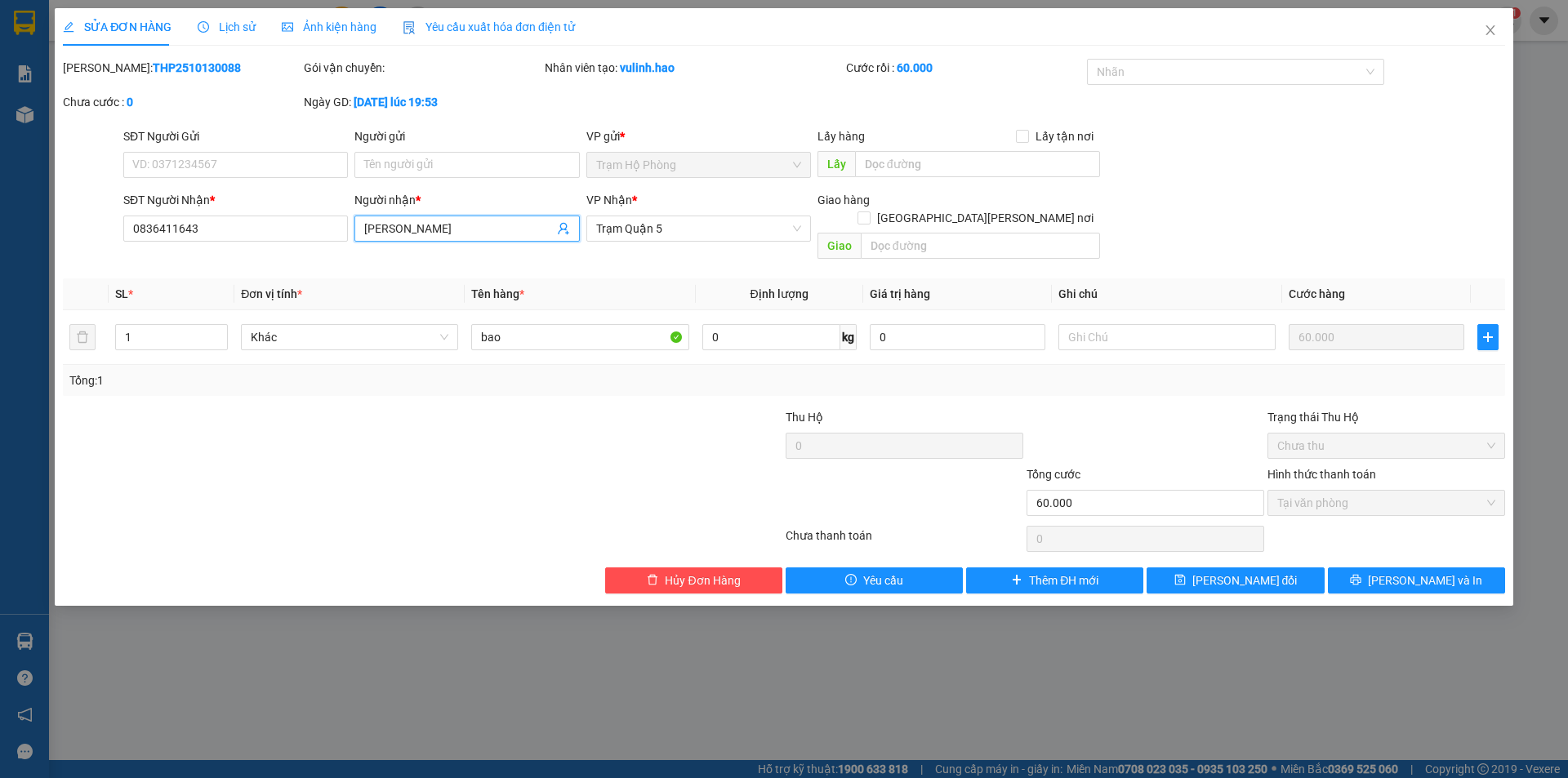
type input "[PERSON_NAME]"
click at [380, 261] on div "[PERSON_NAME].. - 0978519522" at bounding box center [466, 261] width 205 height 18
type input "0978519522"
type input "[PERSON_NAME].."
click at [270, 211] on div "SĐT Người Nhận *" at bounding box center [236, 203] width 225 height 24
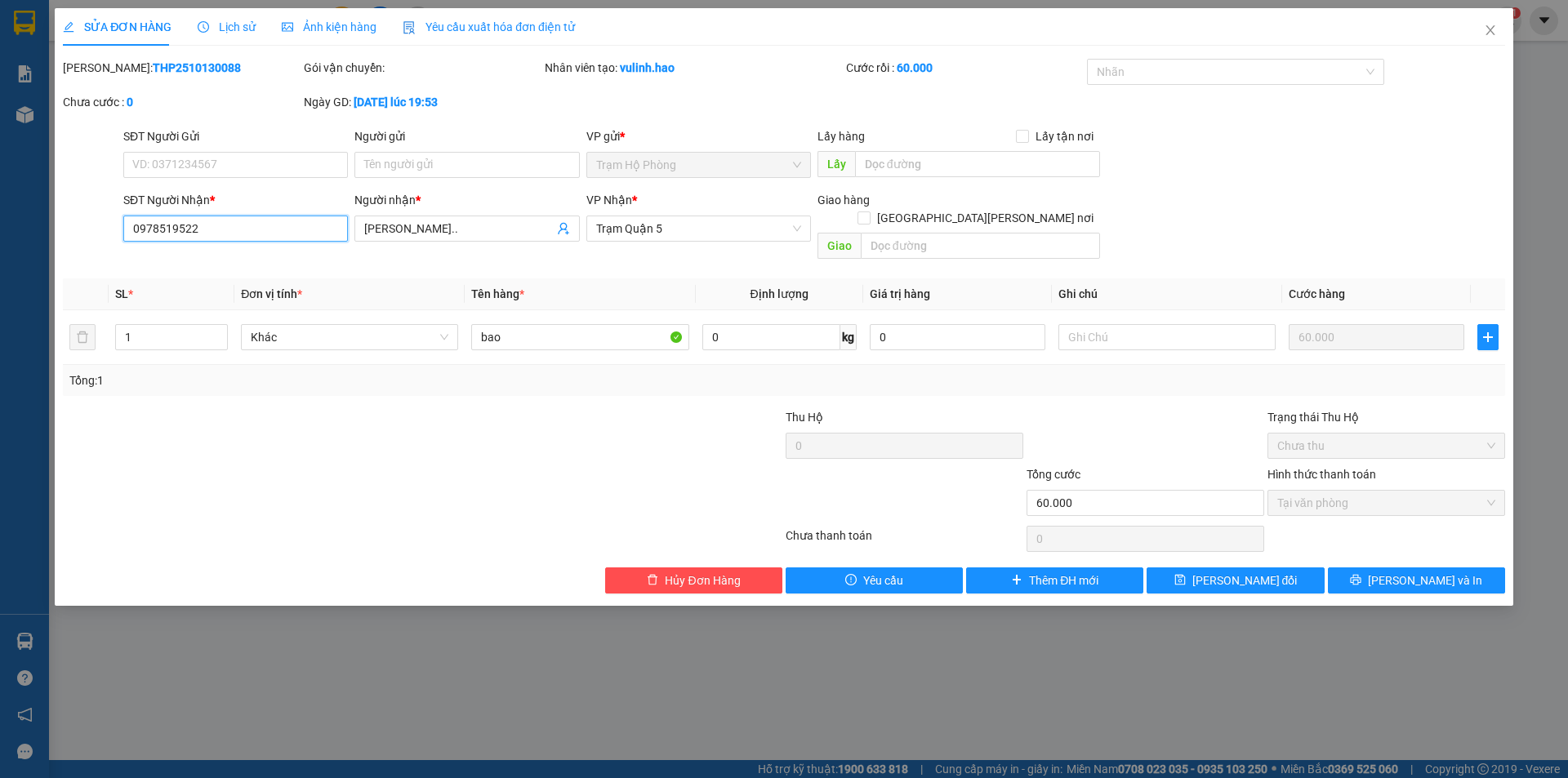
click at [241, 233] on input "0978519522" at bounding box center [236, 228] width 225 height 26
click at [1361, 575] on icon "printer" at bounding box center [1356, 580] width 10 height 10
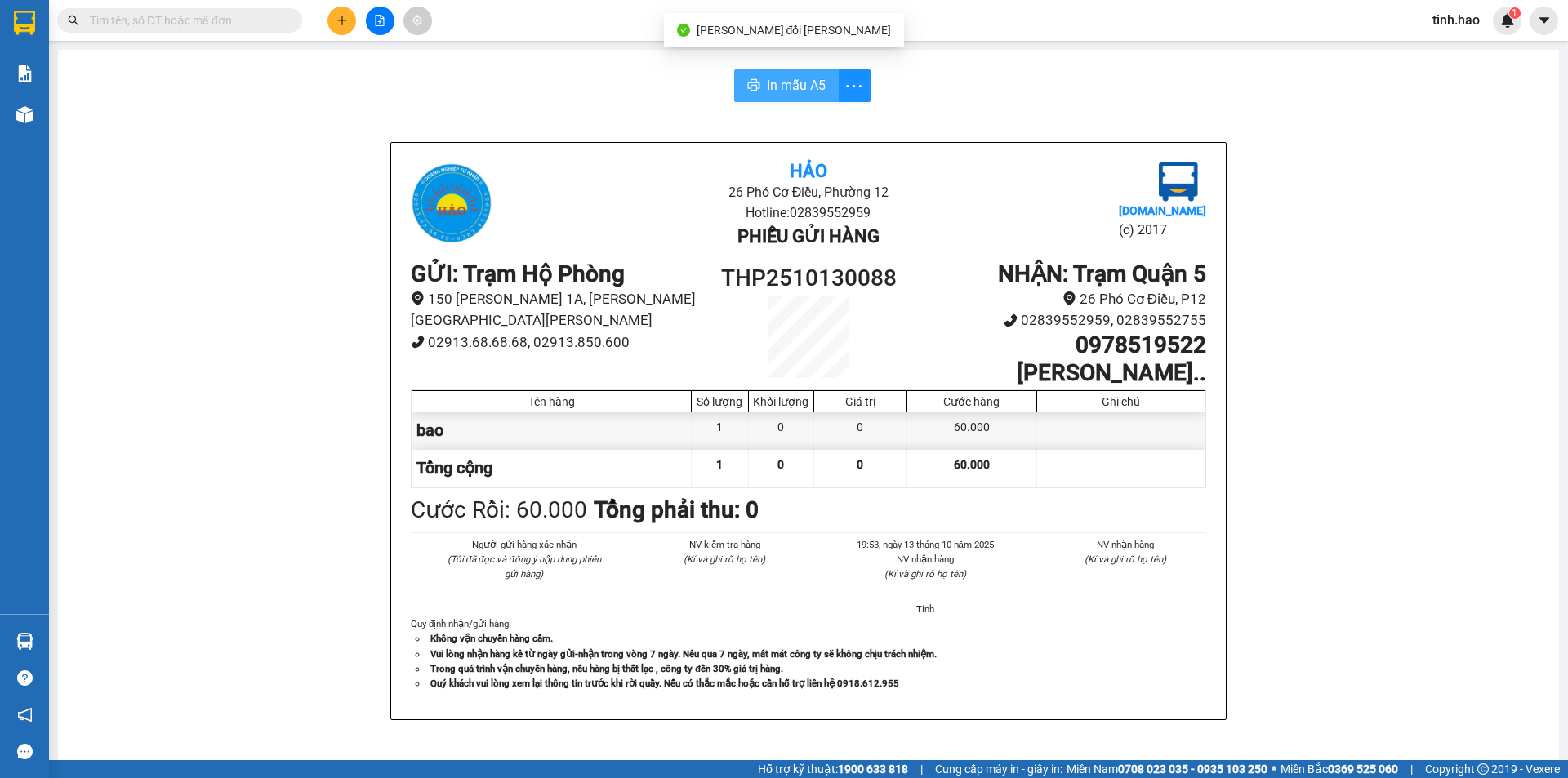
click at [757, 74] on button "In mẫu A5" at bounding box center [787, 85] width 105 height 32
